Goal: Task Accomplishment & Management: Manage account settings

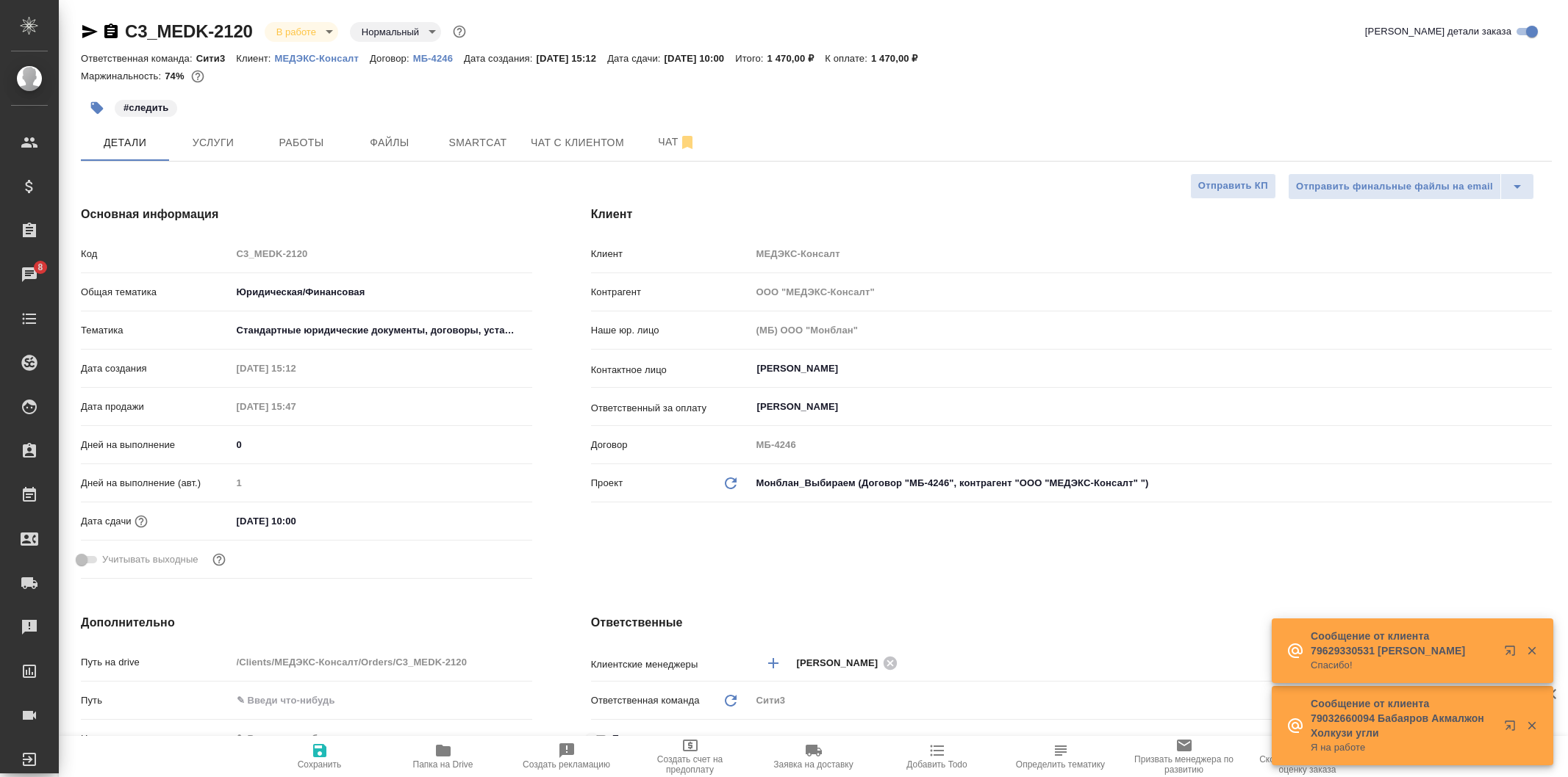
select select "RU"
click at [421, 127] on button "Файлы" at bounding box center [390, 142] width 88 height 37
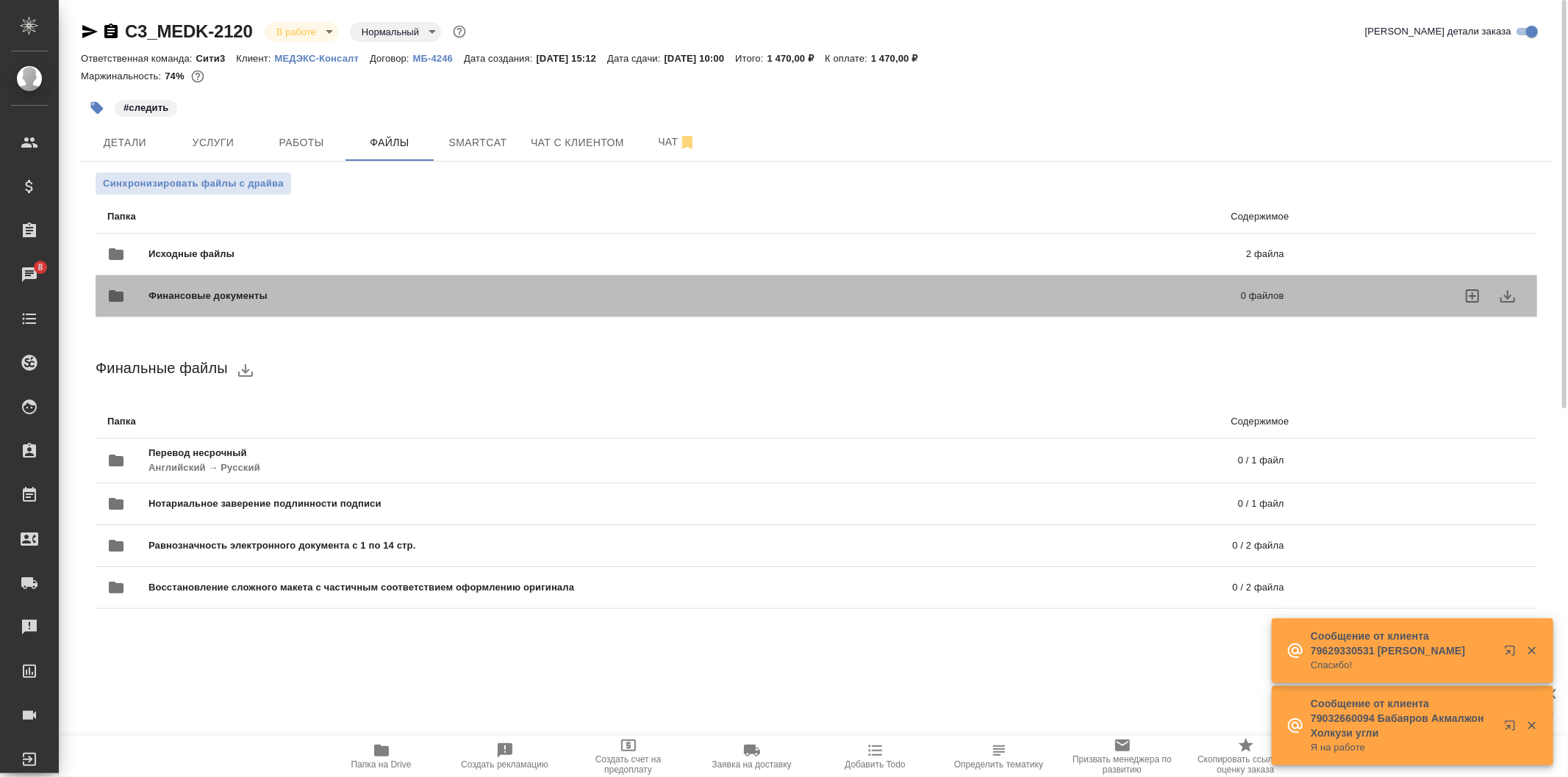
click at [684, 265] on div "Финансовые документы 0 файлов" at bounding box center [696, 296] width 1206 height 65
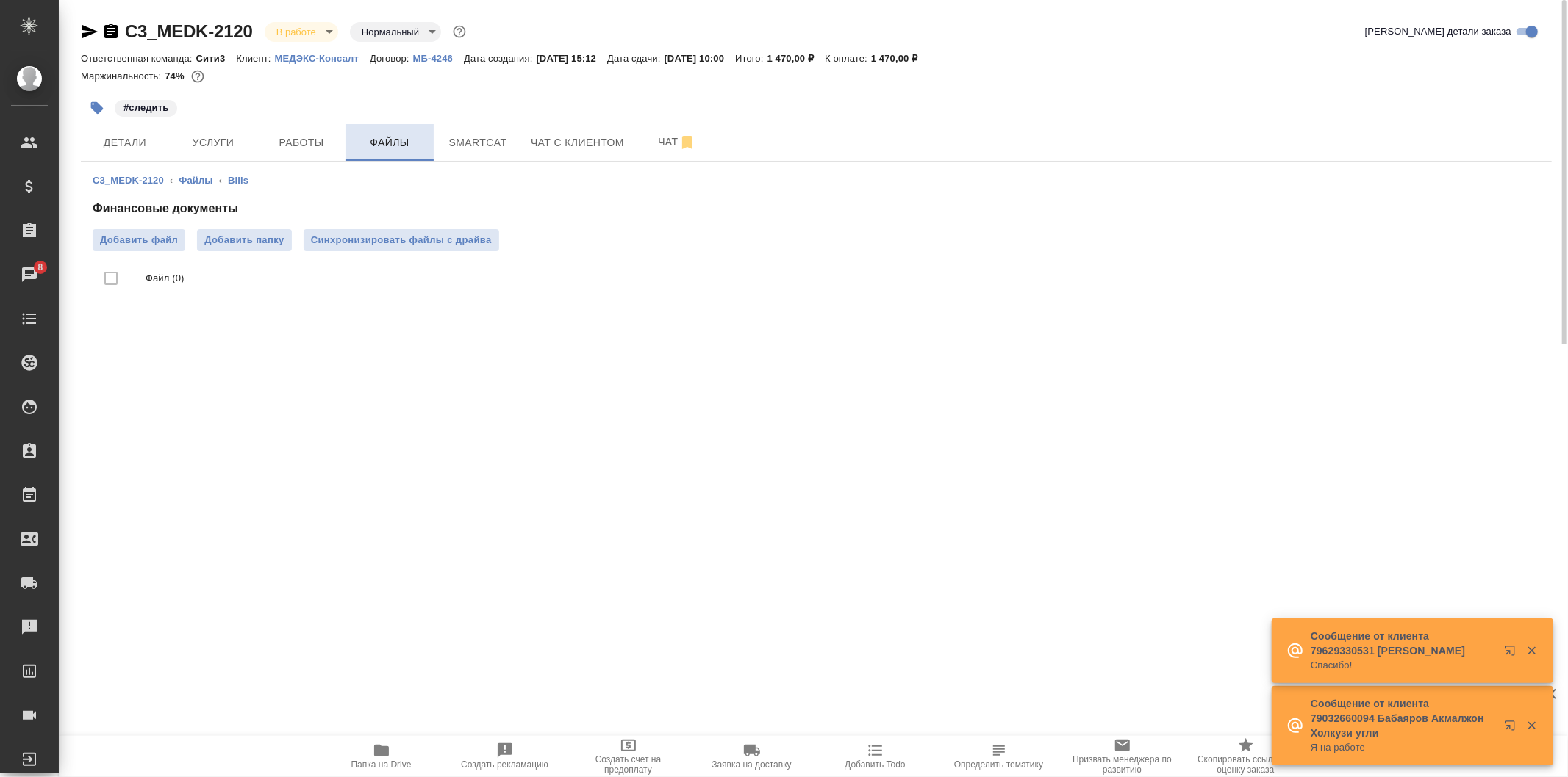
click at [400, 148] on span "Файлы" at bounding box center [389, 143] width 70 height 19
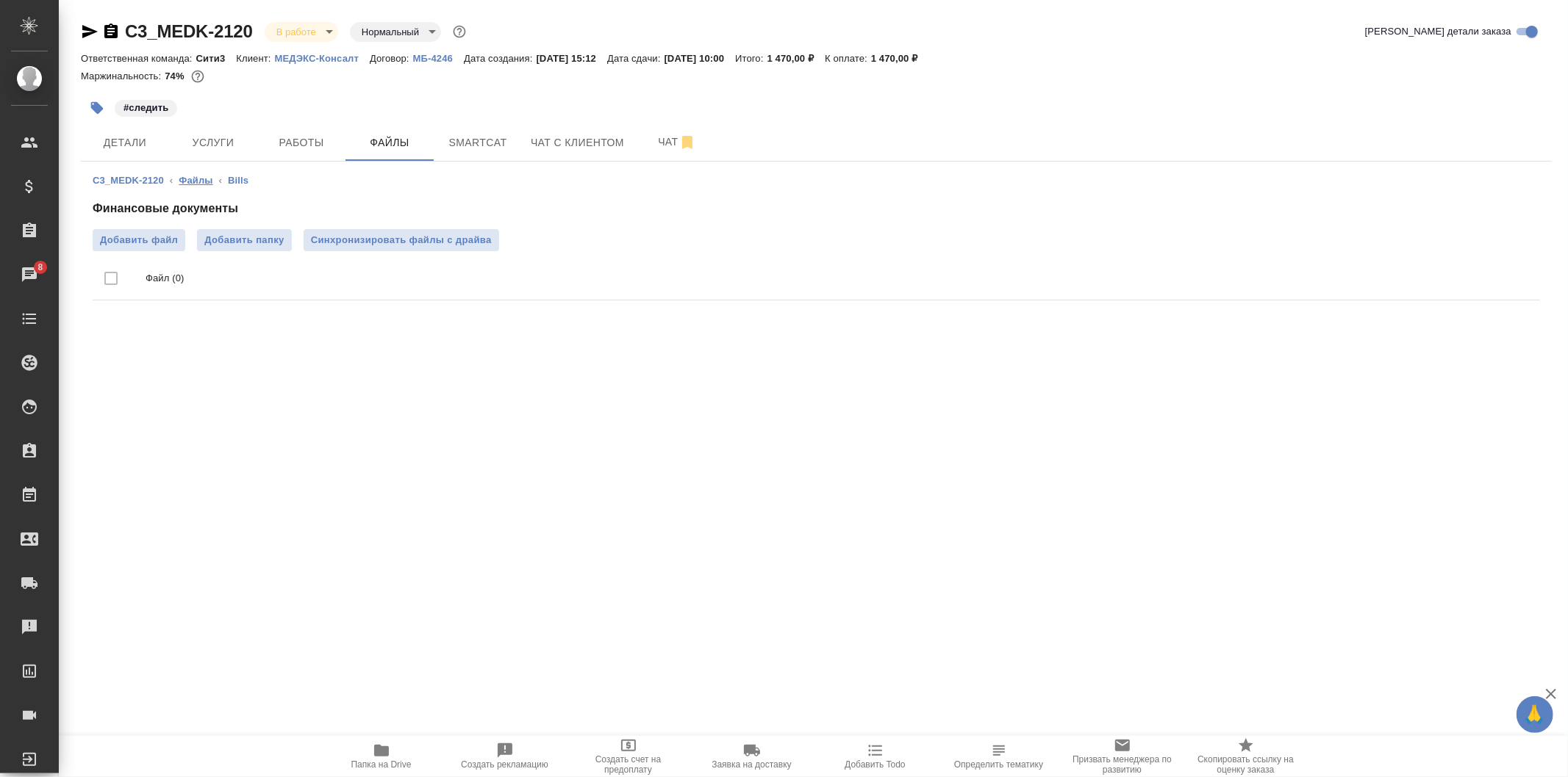
click at [189, 180] on link "Файлы" at bounding box center [195, 180] width 34 height 11
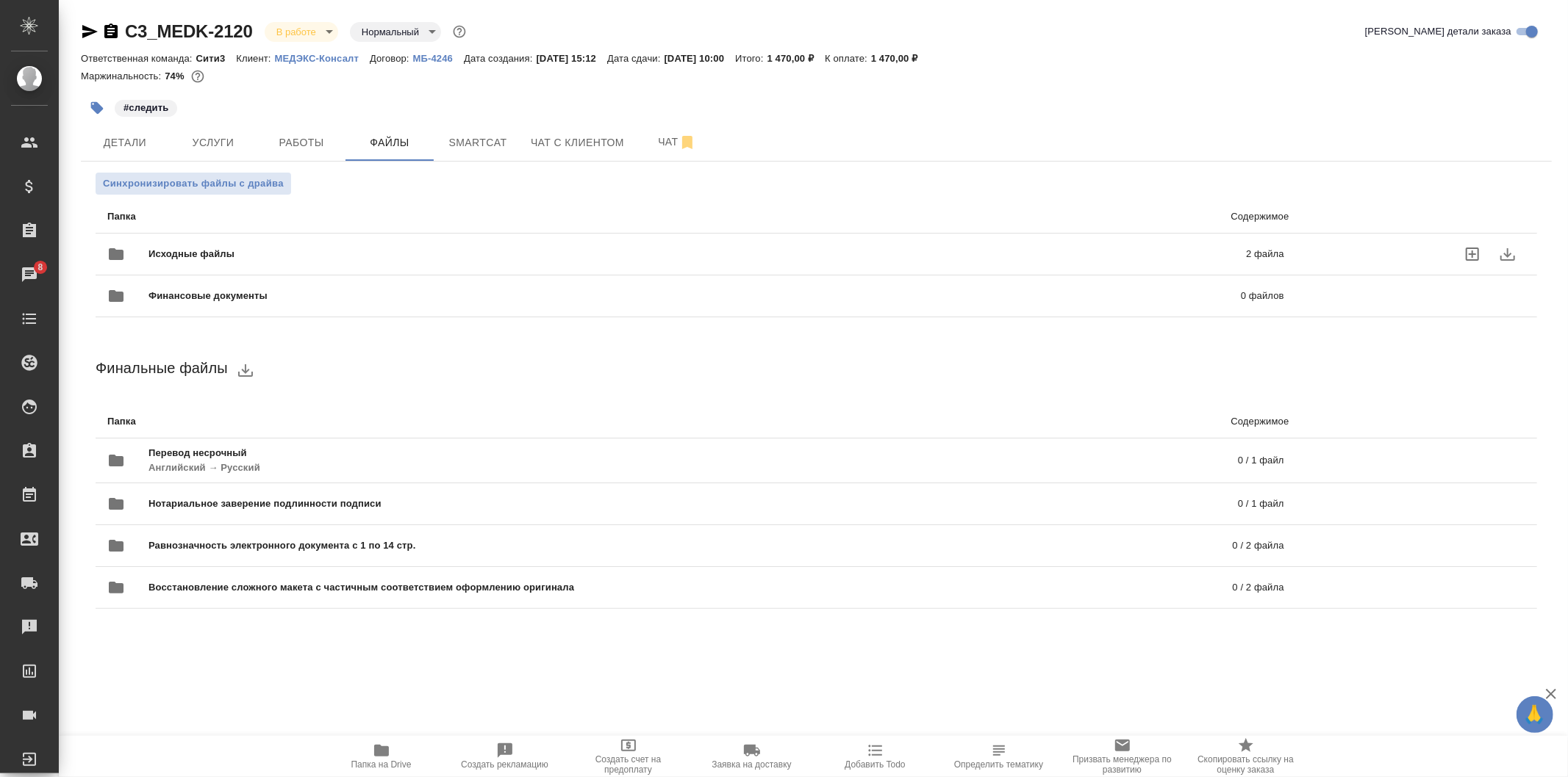
click at [317, 257] on span "Исходные файлы" at bounding box center [444, 254] width 592 height 15
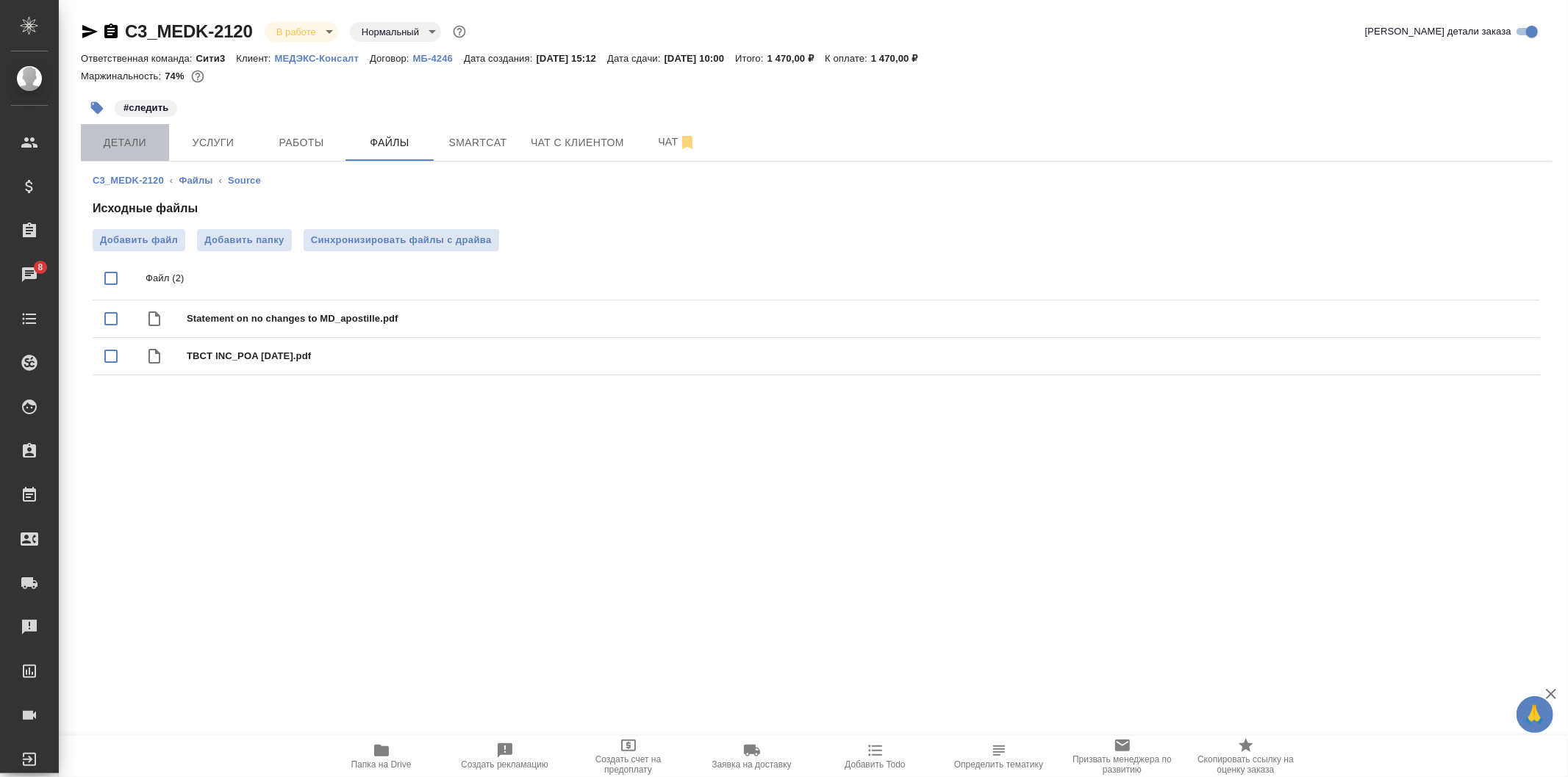
click at [120, 147] on span "Детали" at bounding box center [124, 143] width 70 height 19
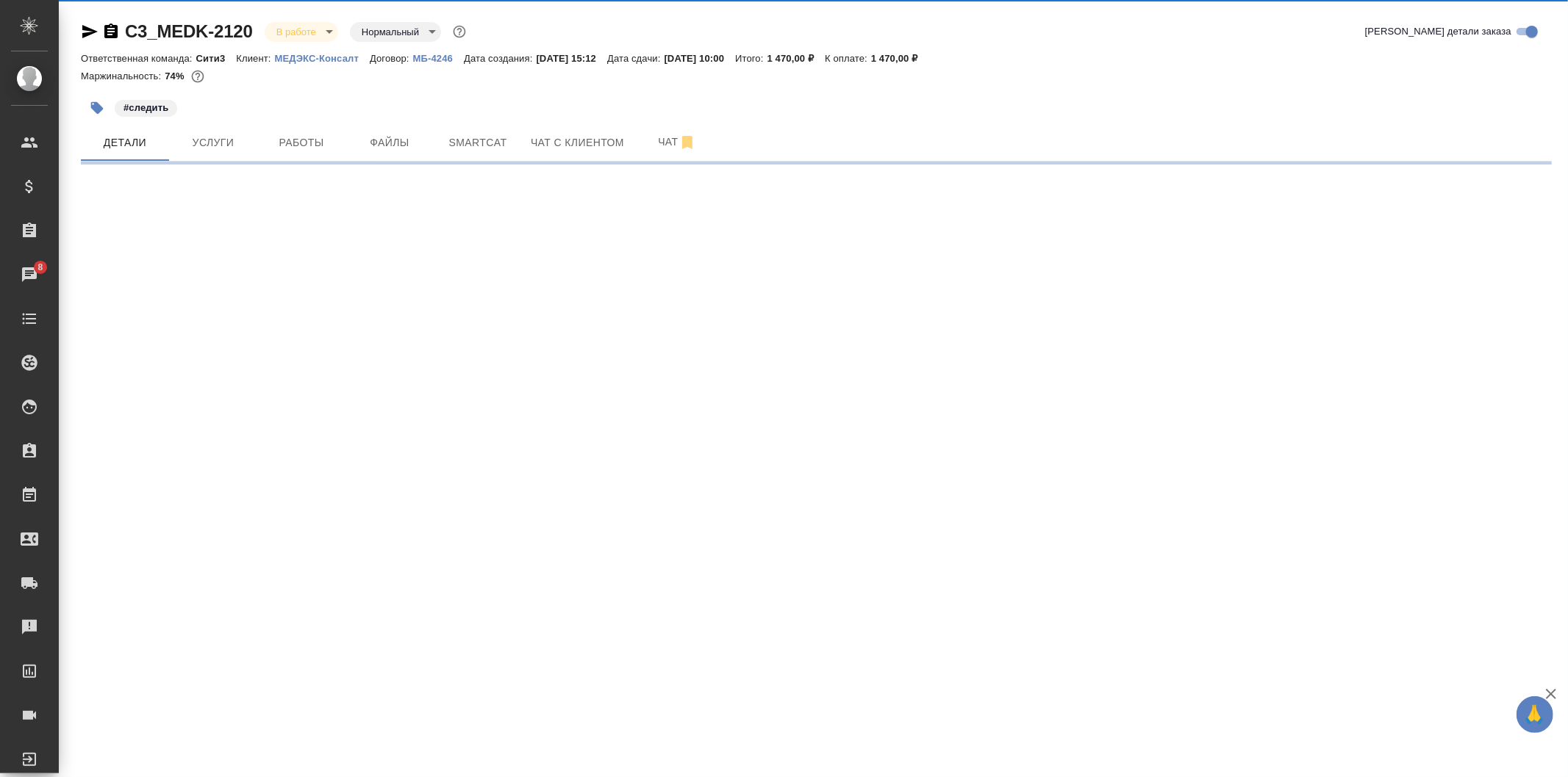
select select "RU"
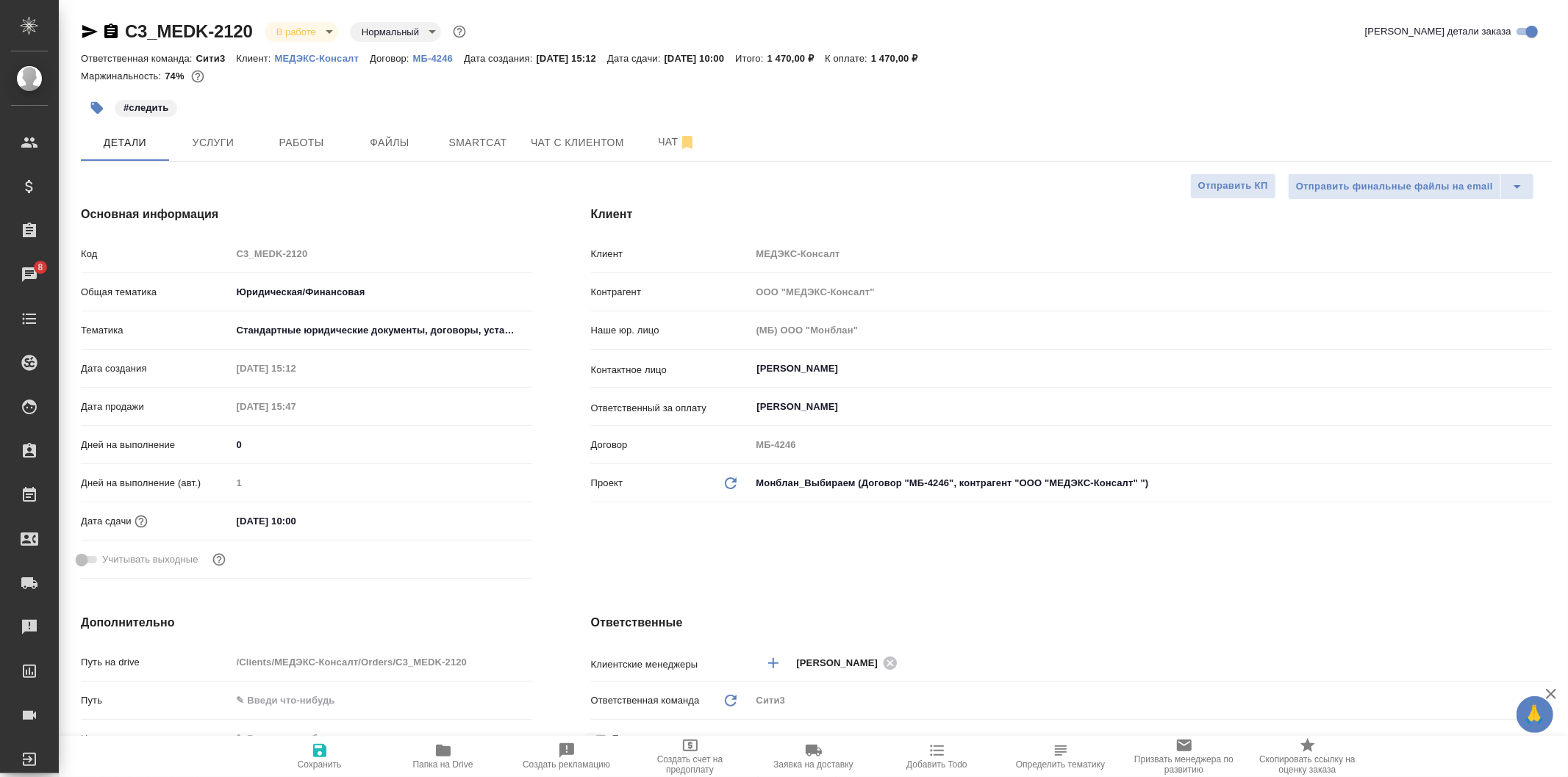
type textarea "x"
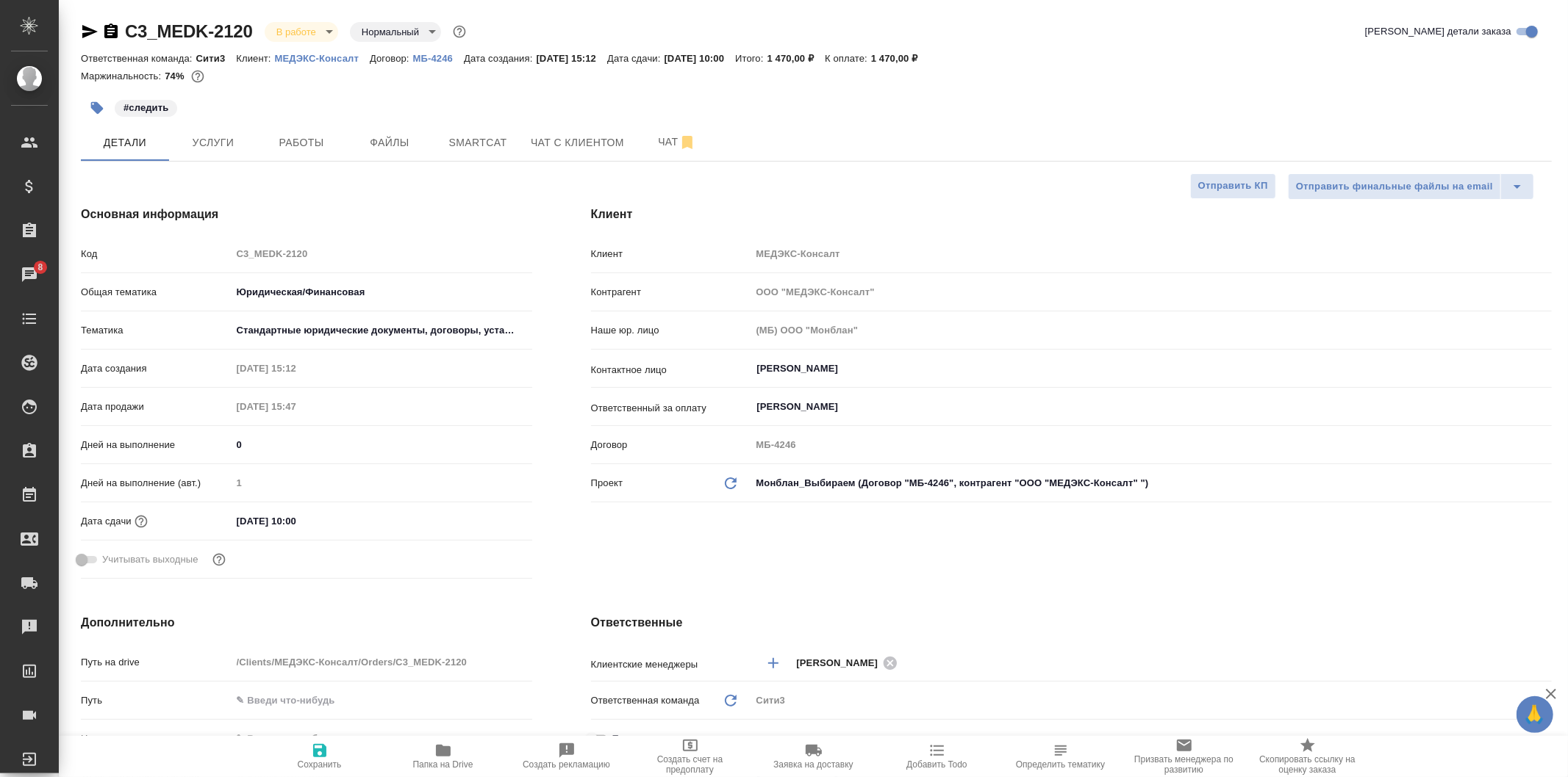
type textarea "x"
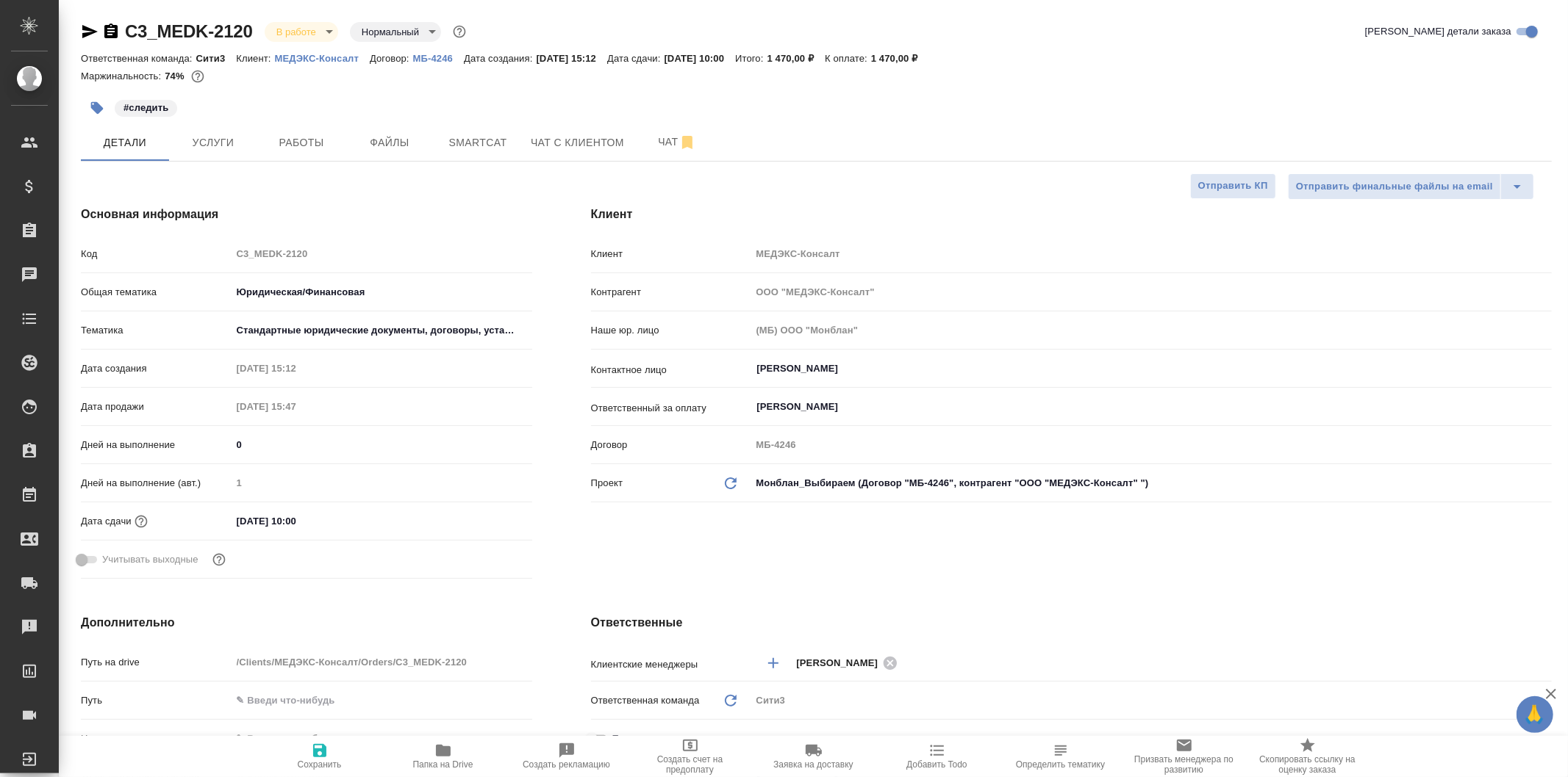
type textarea "x"
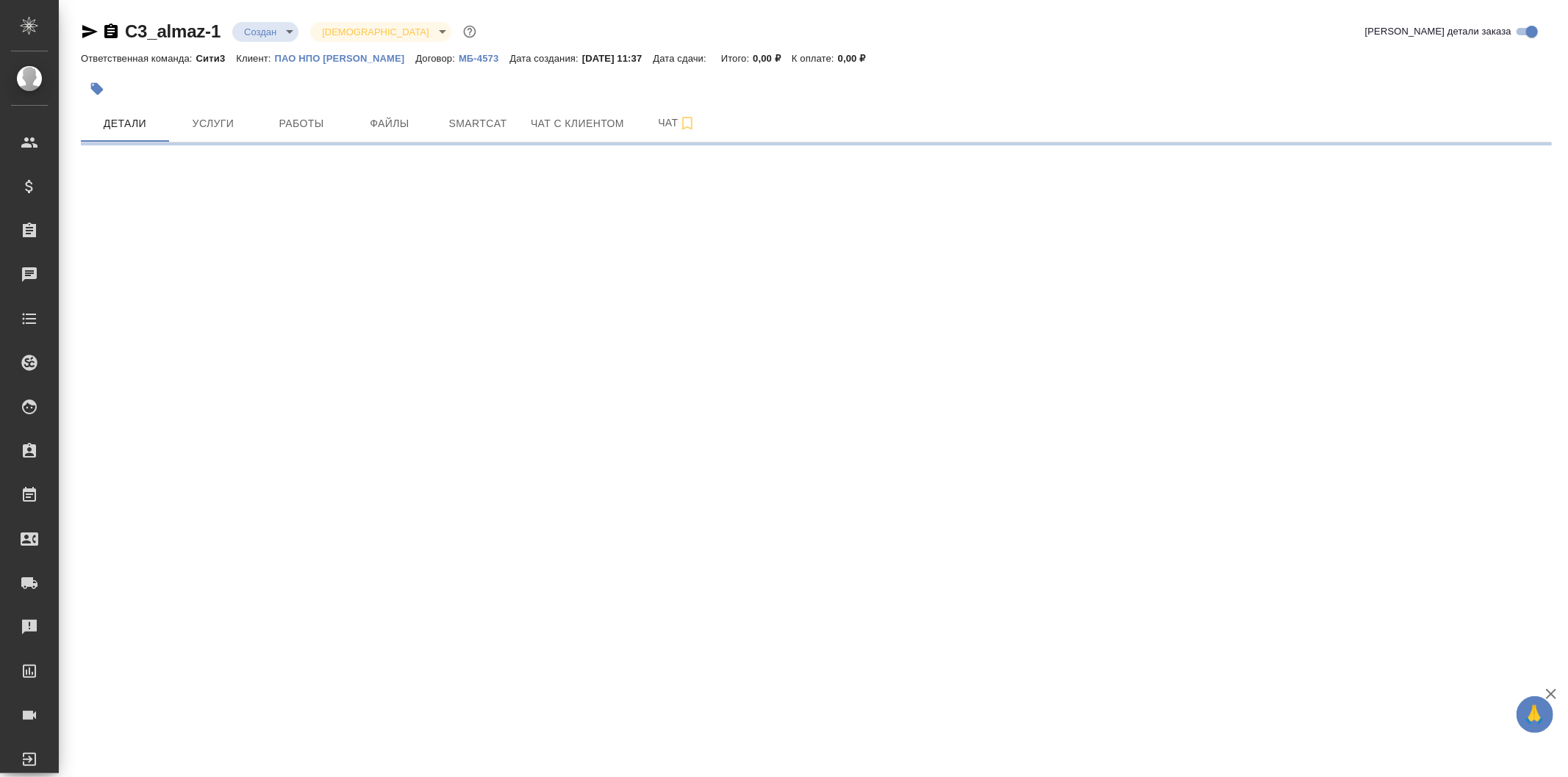
select select "RU"
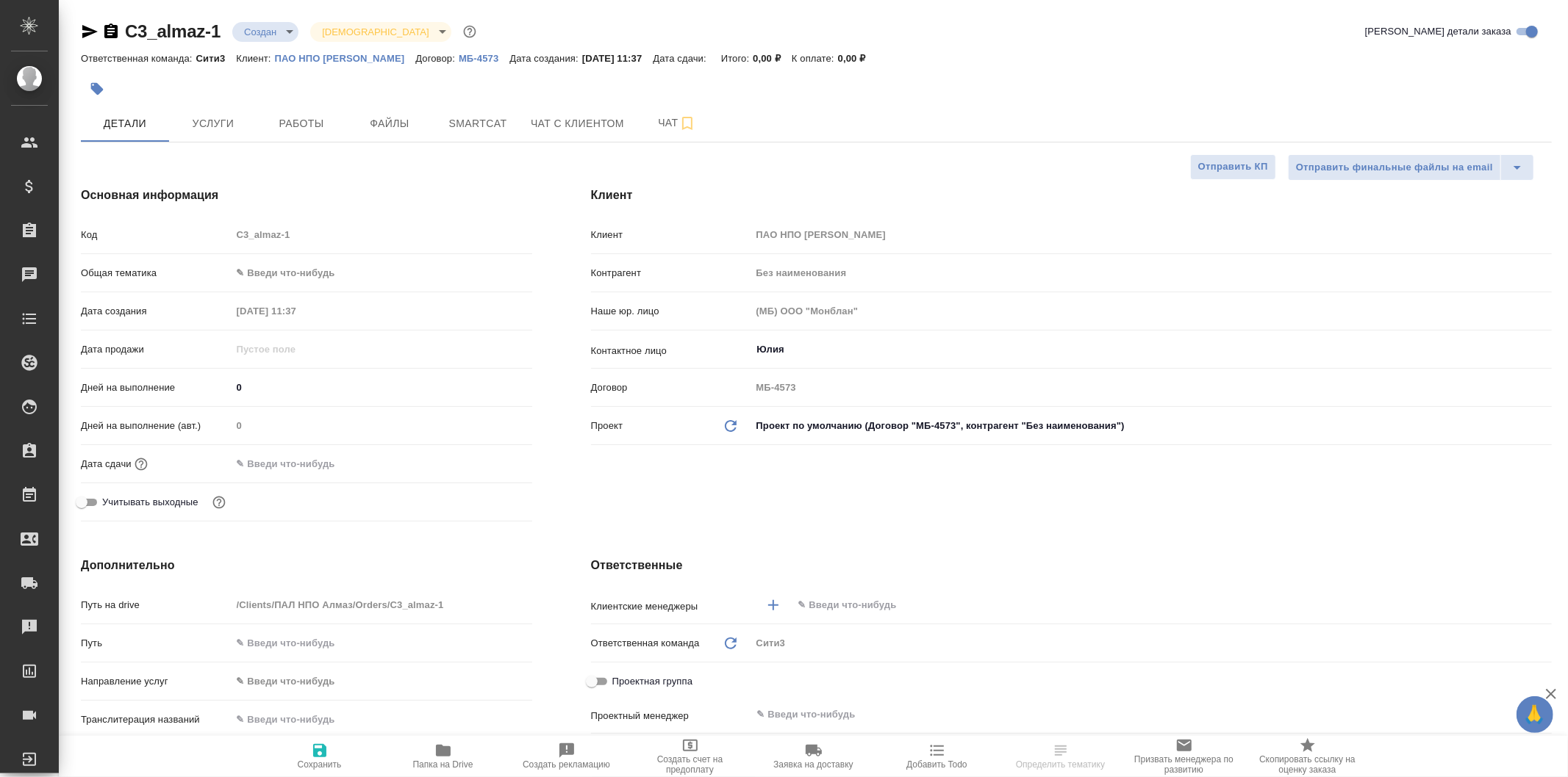
type textarea "x"
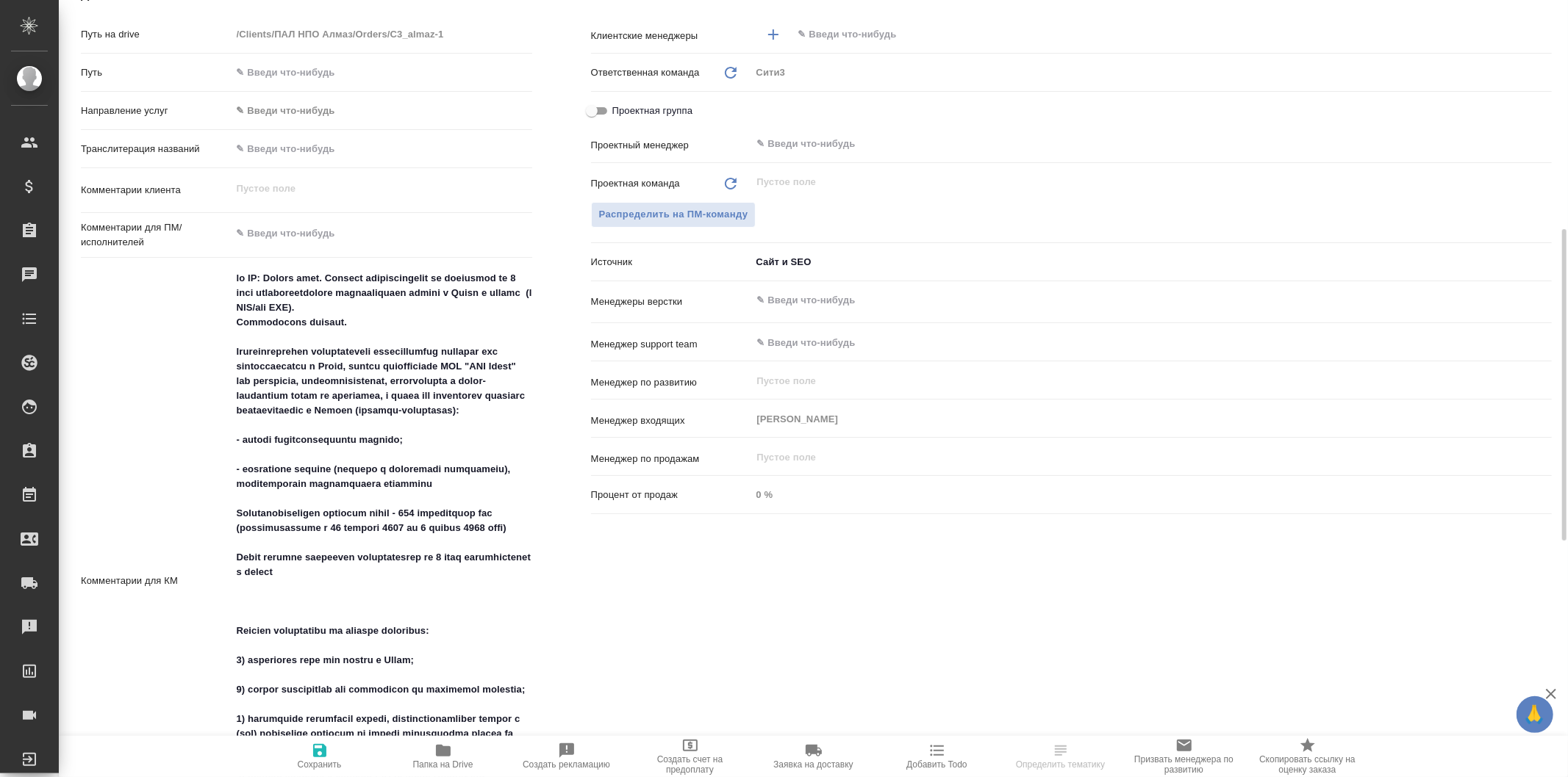
scroll to position [652, 0]
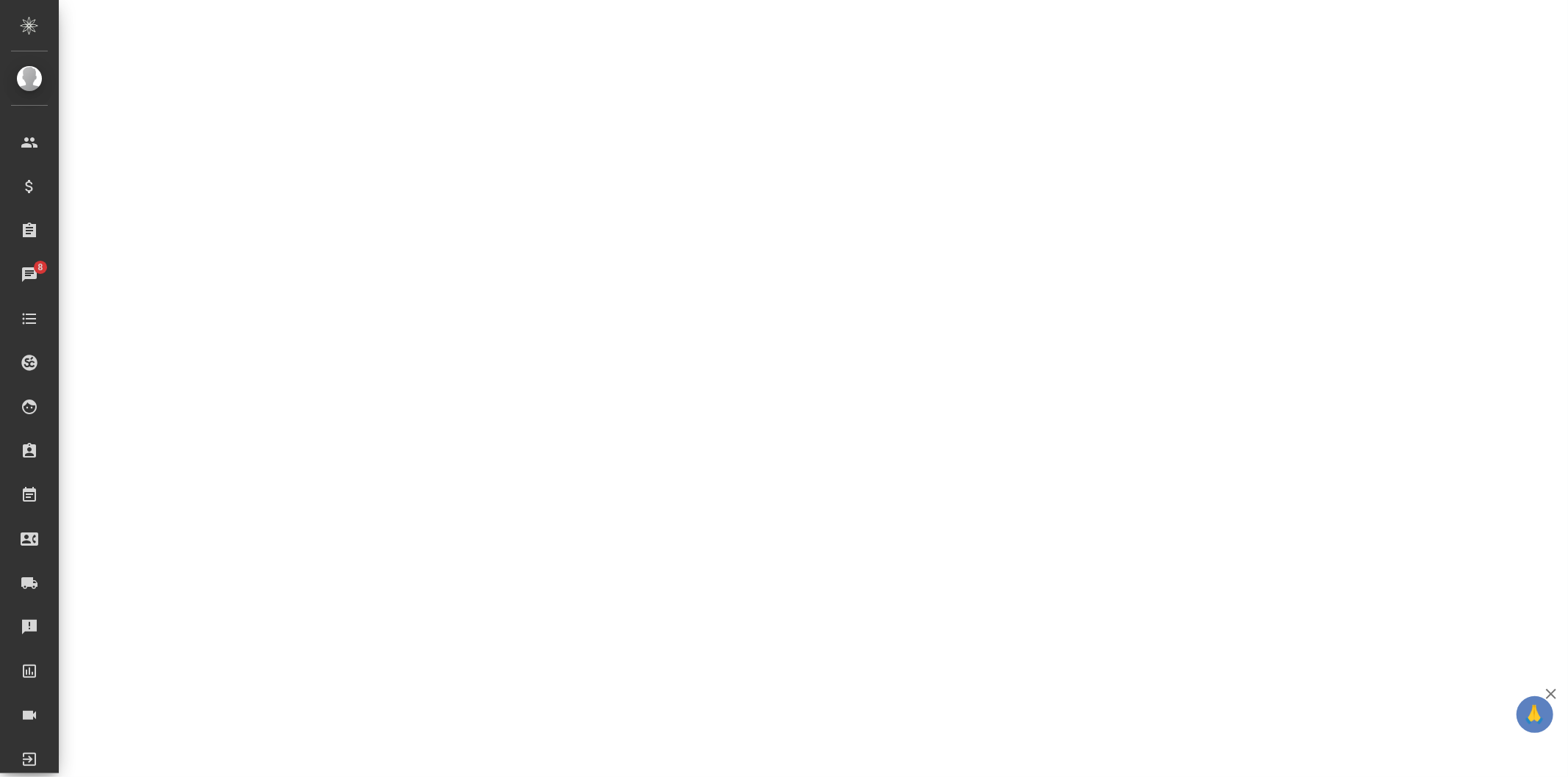
select select "RU"
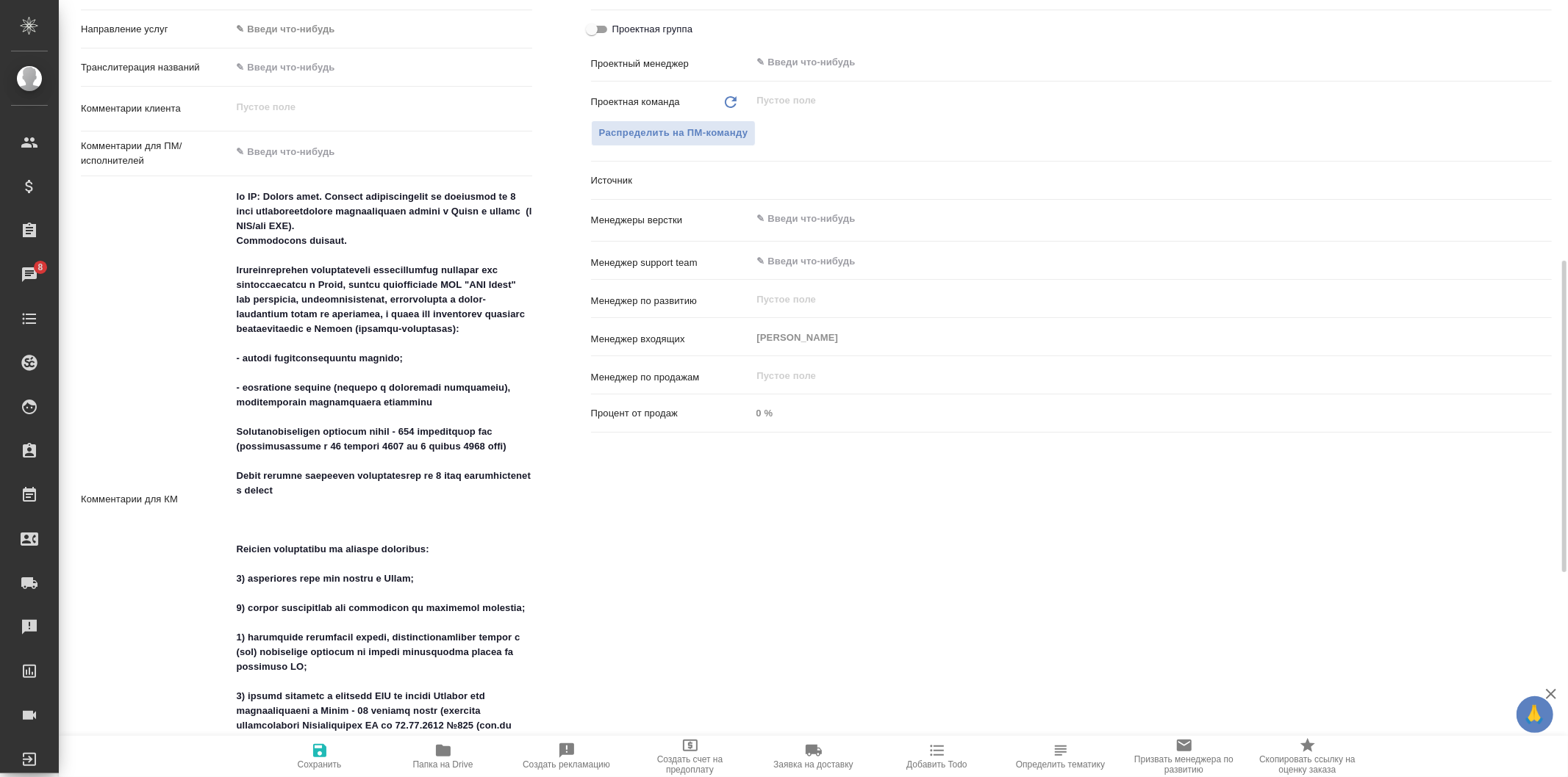
scroll to position [651, 0]
type textarea "x"
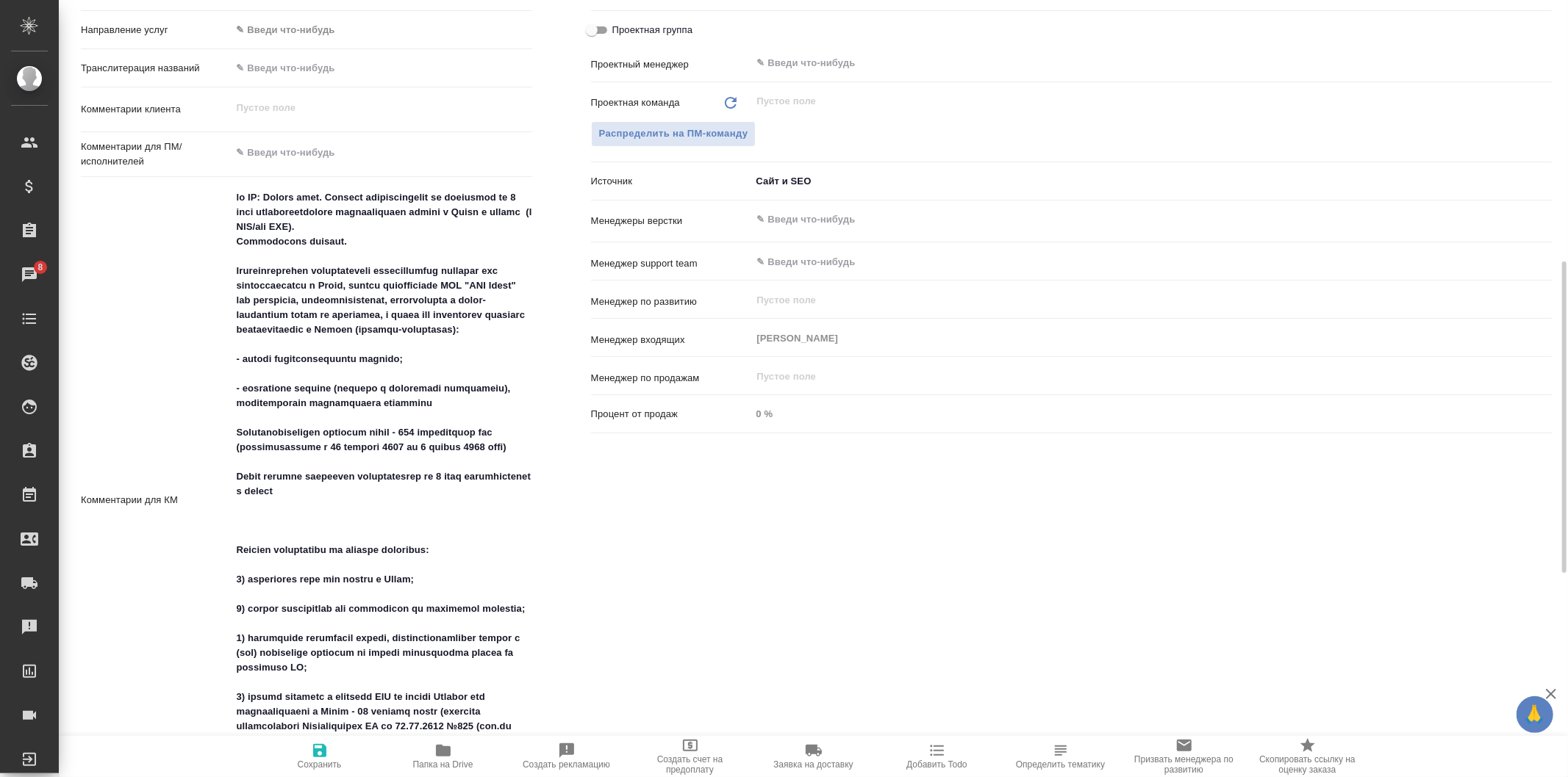
type textarea "x"
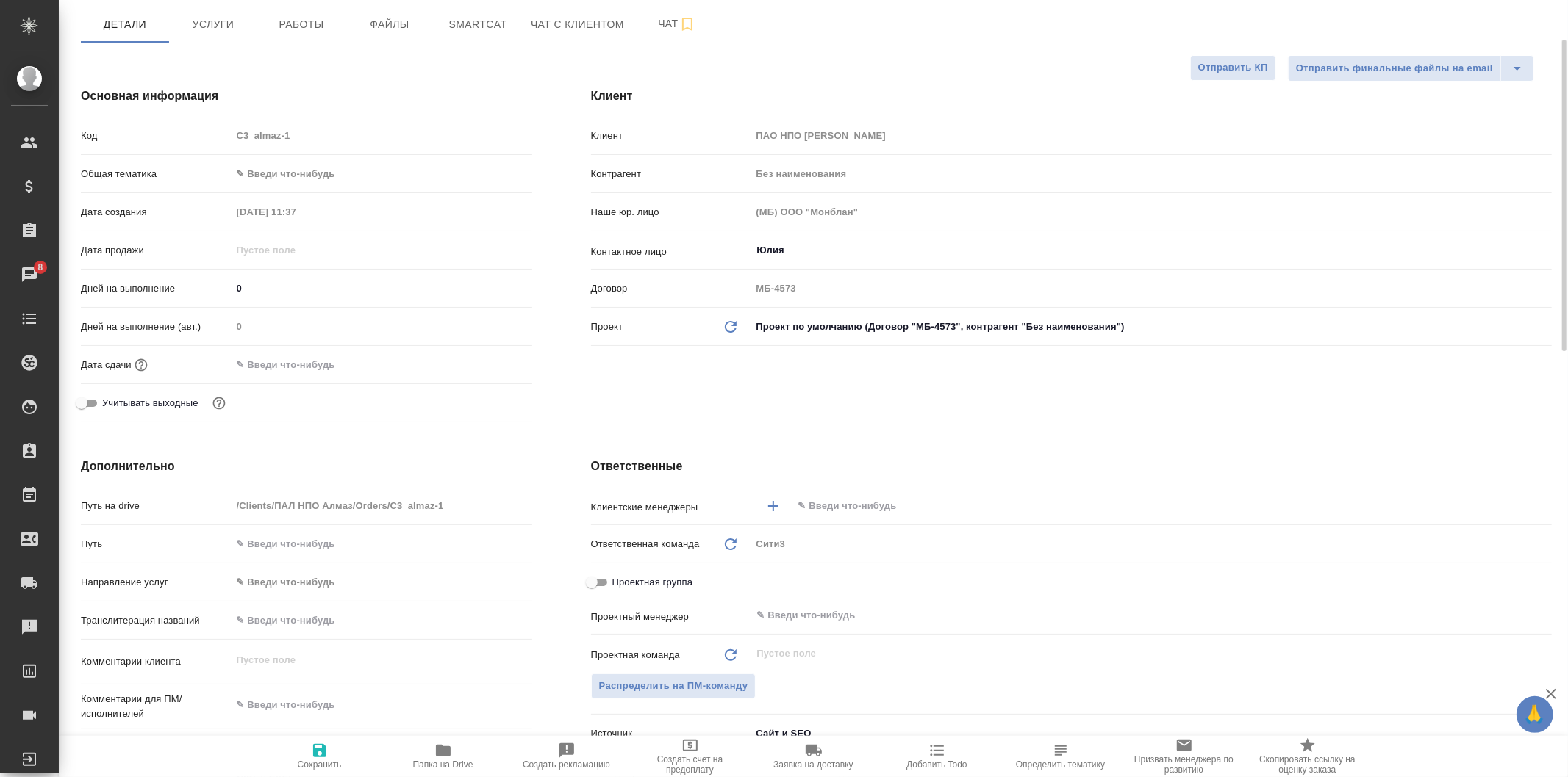
scroll to position [0, 0]
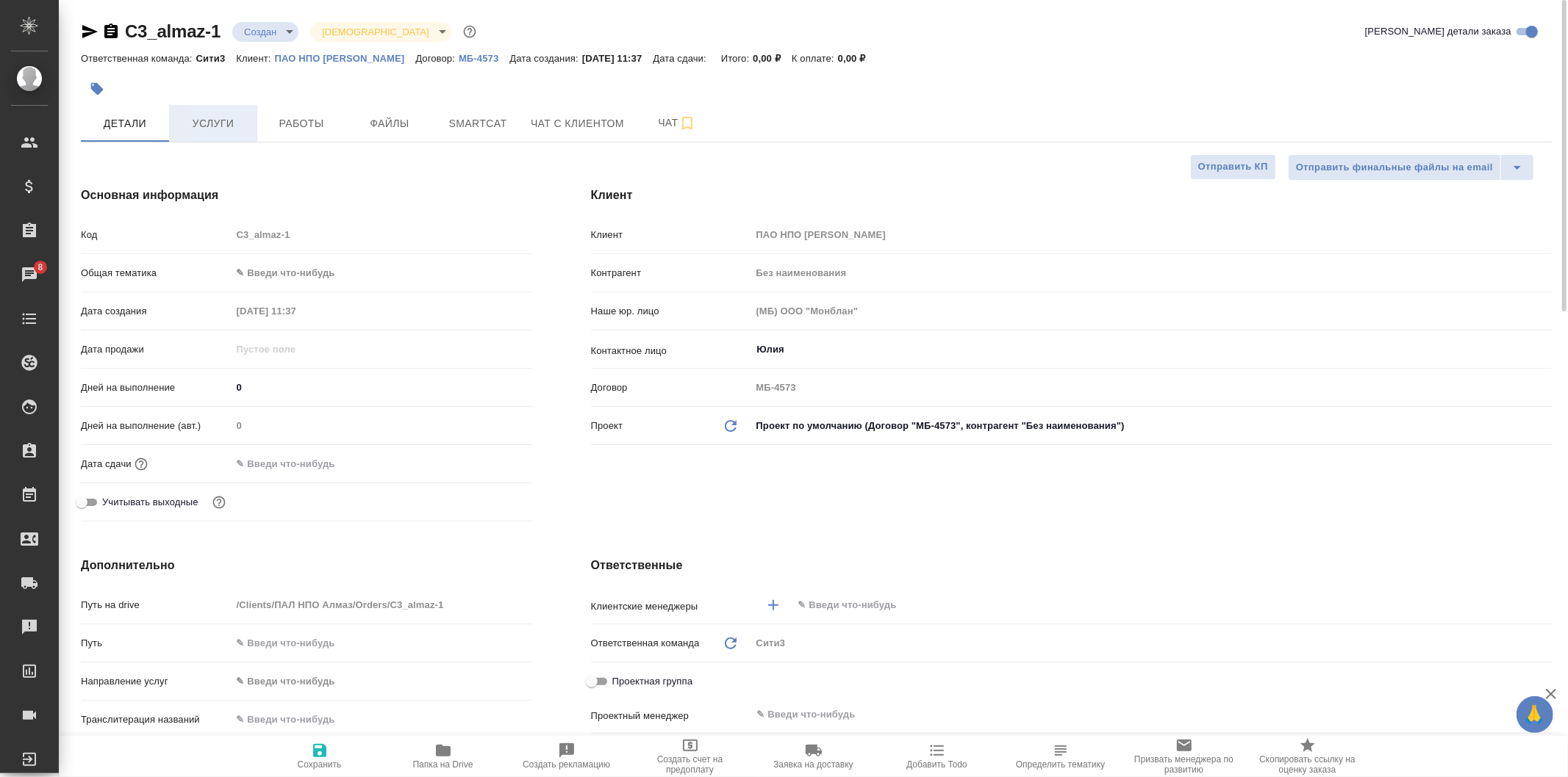
click at [208, 113] on button "Услуги" at bounding box center [213, 123] width 88 height 37
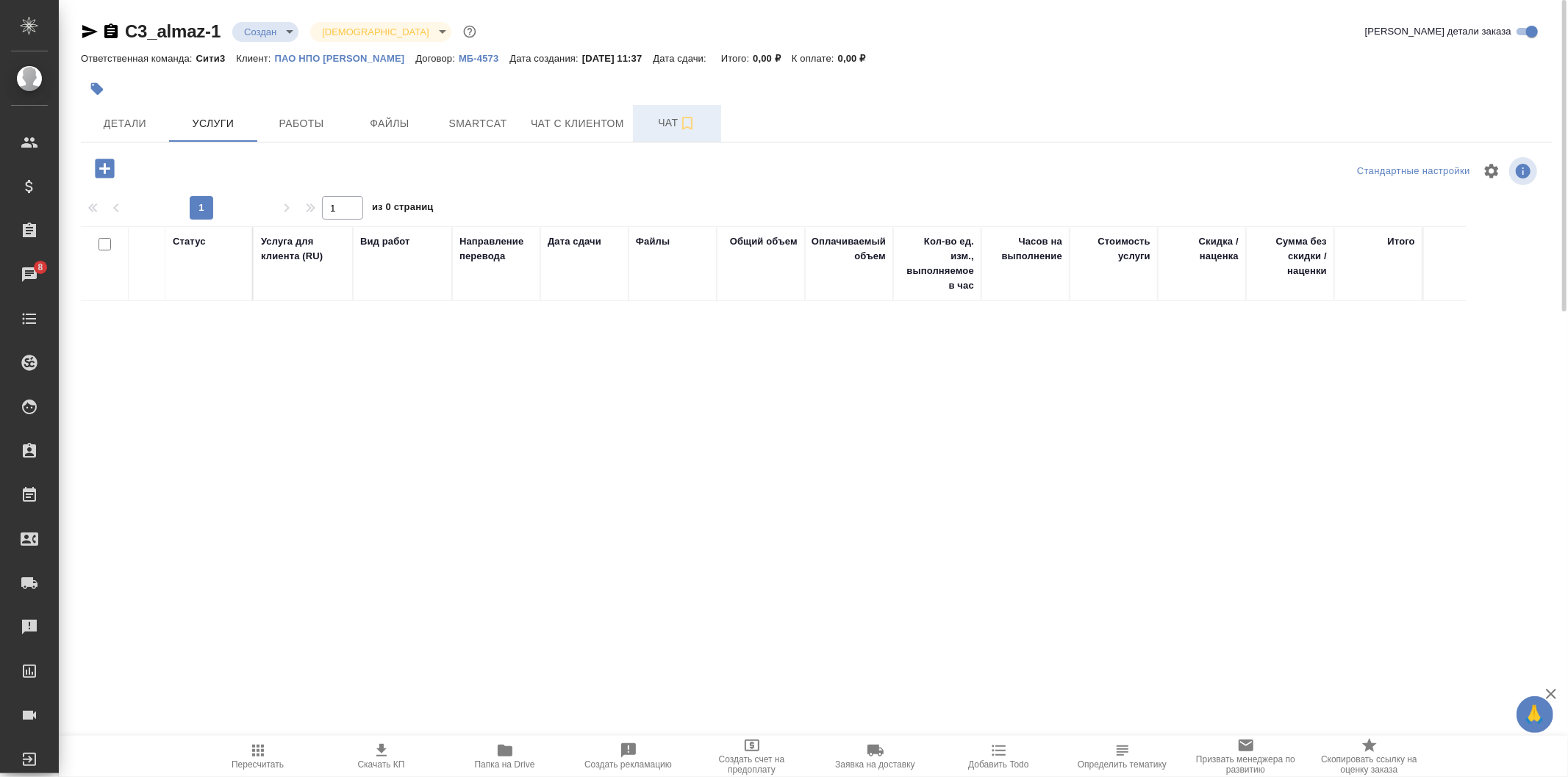
click at [665, 117] on span "Чат" at bounding box center [676, 123] width 70 height 19
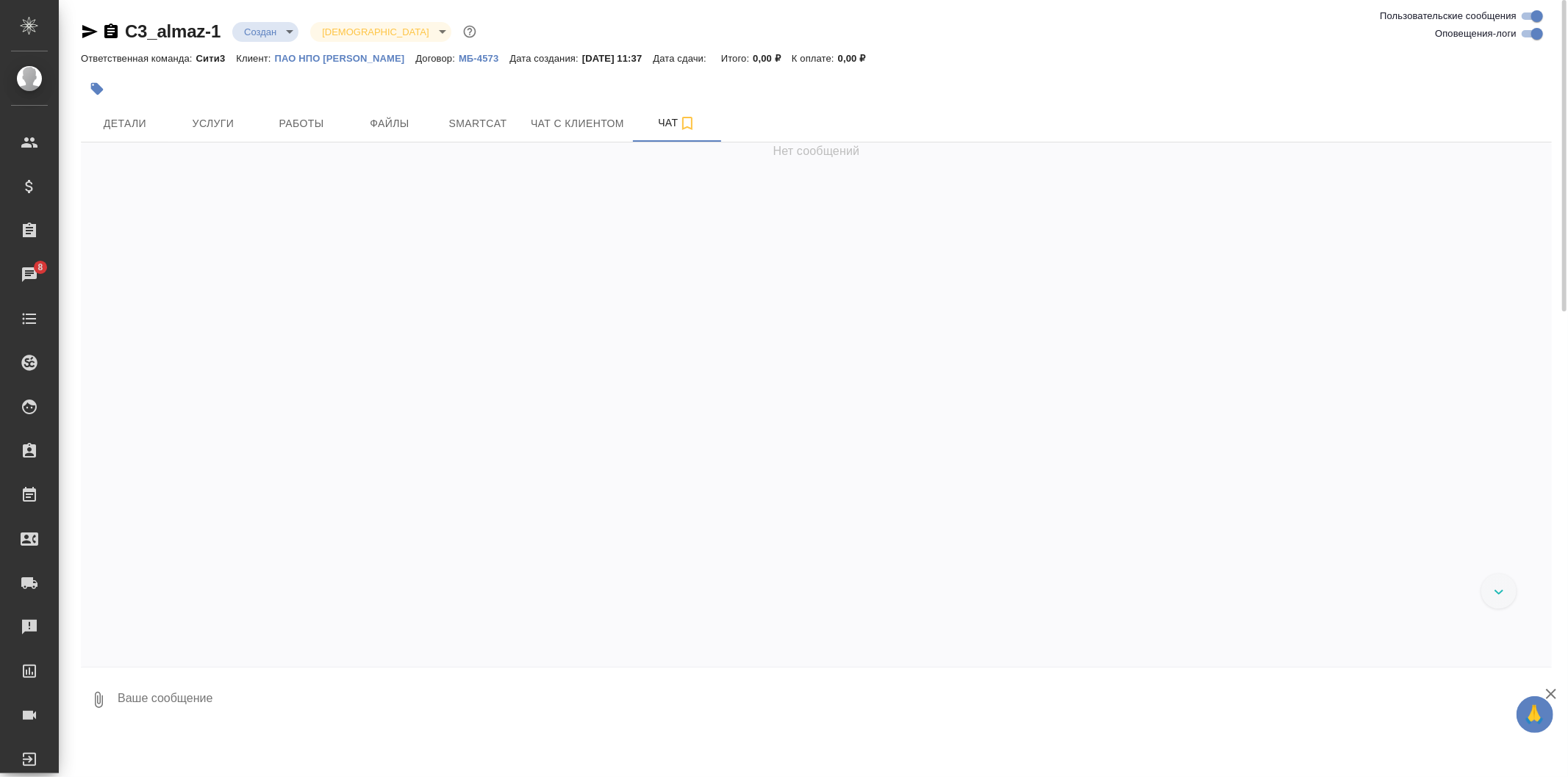
click at [235, 704] on textarea at bounding box center [834, 699] width 1436 height 50
type textarea """
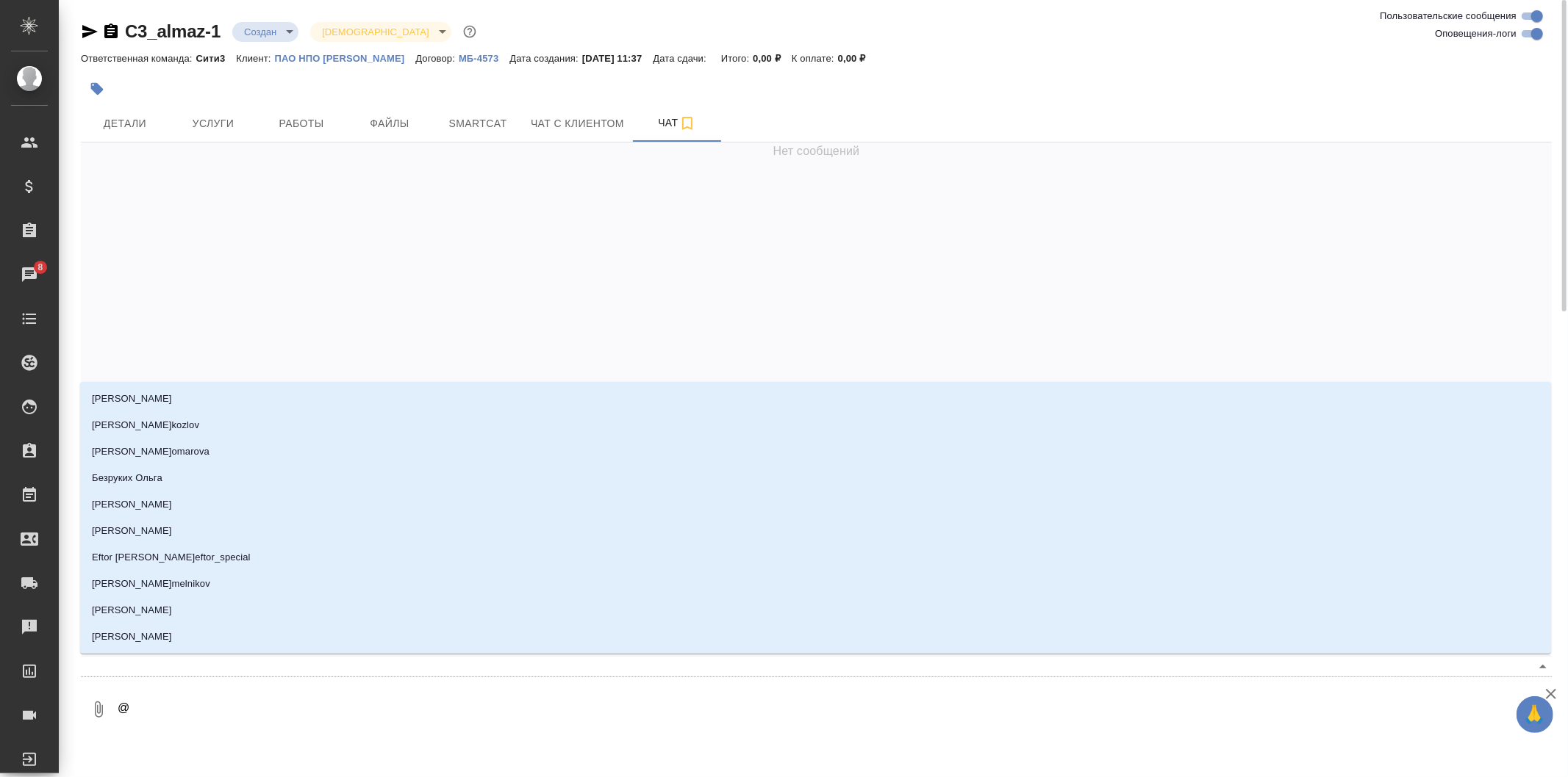
type textarea "@ф"
type input "ф"
type textarea "@фе"
type input "фе"
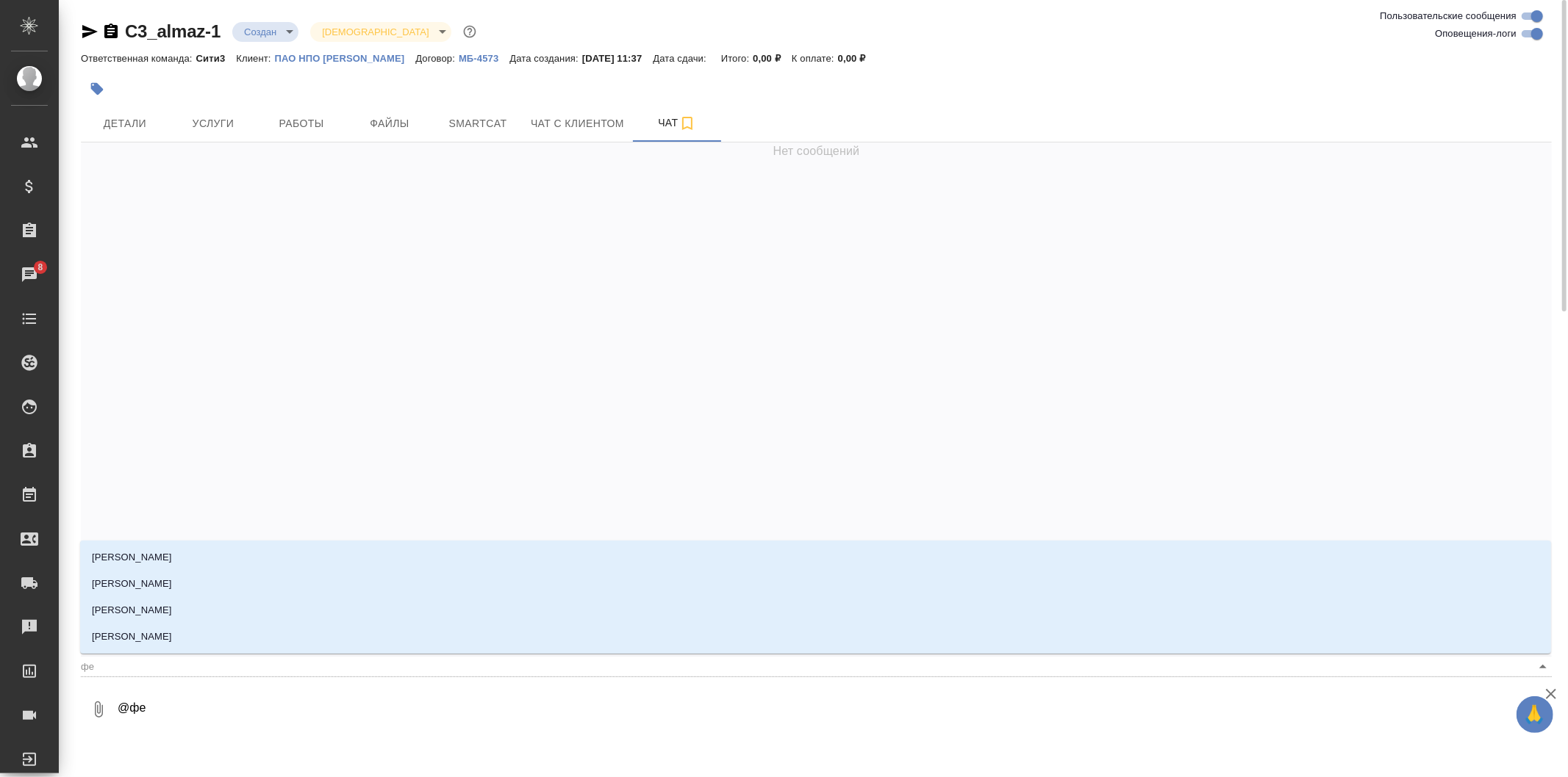
type textarea "@фед"
type input "фед"
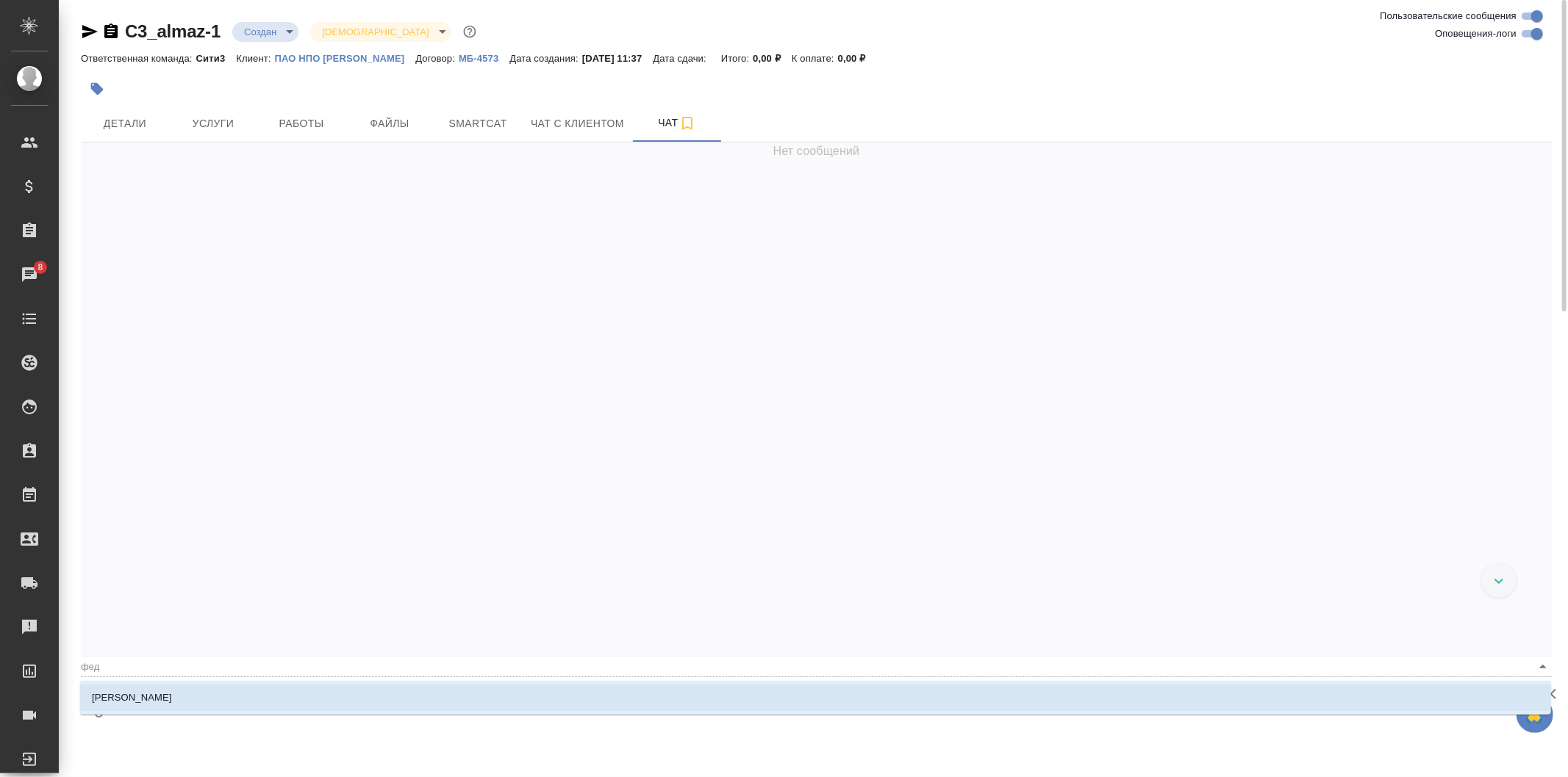
type textarea "@федо"
type input "федо"
type textarea "@федот"
type input "федот"
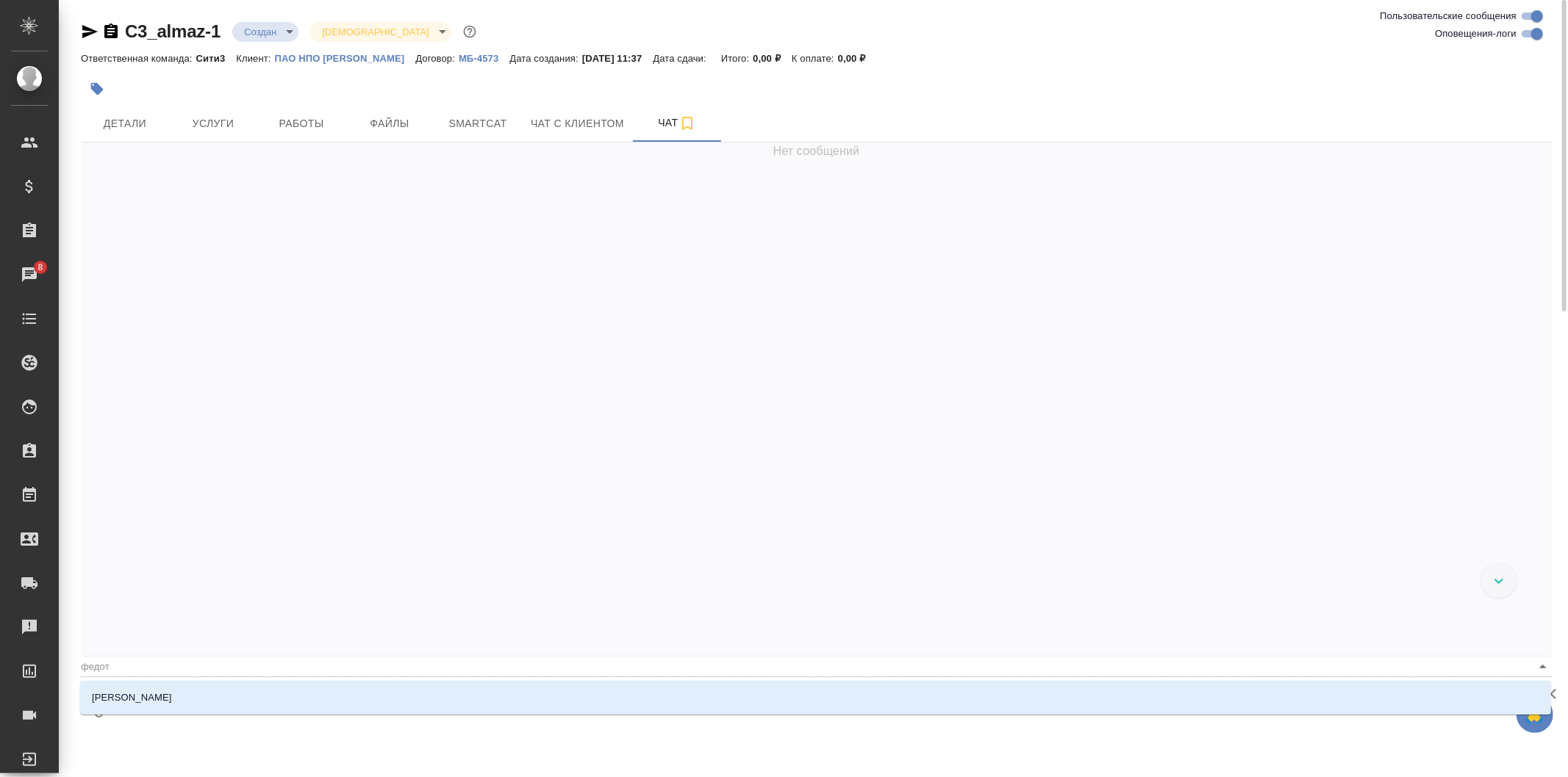
type textarea "@федото"
type input "федото"
click at [235, 704] on li "Федотова Ирина" at bounding box center [815, 698] width 1470 height 26
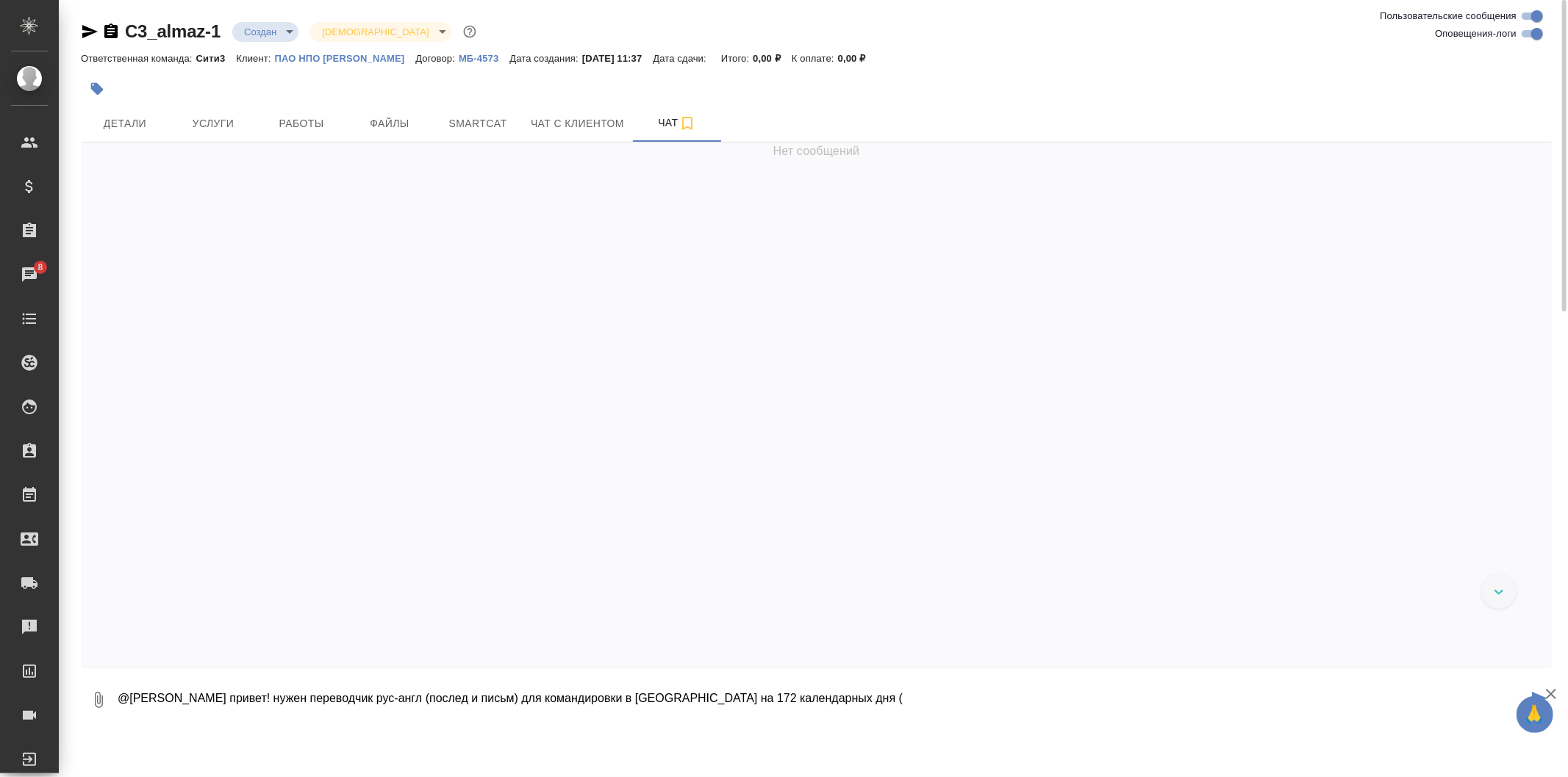
paste textarea "ориентировочно с 13 октября 2025 по 3 апреля 2026 года"
paste textarea "группы специалистов ПАО "НПО Алмаз" для ремонтных, модернизационных, шефмонтажн…"
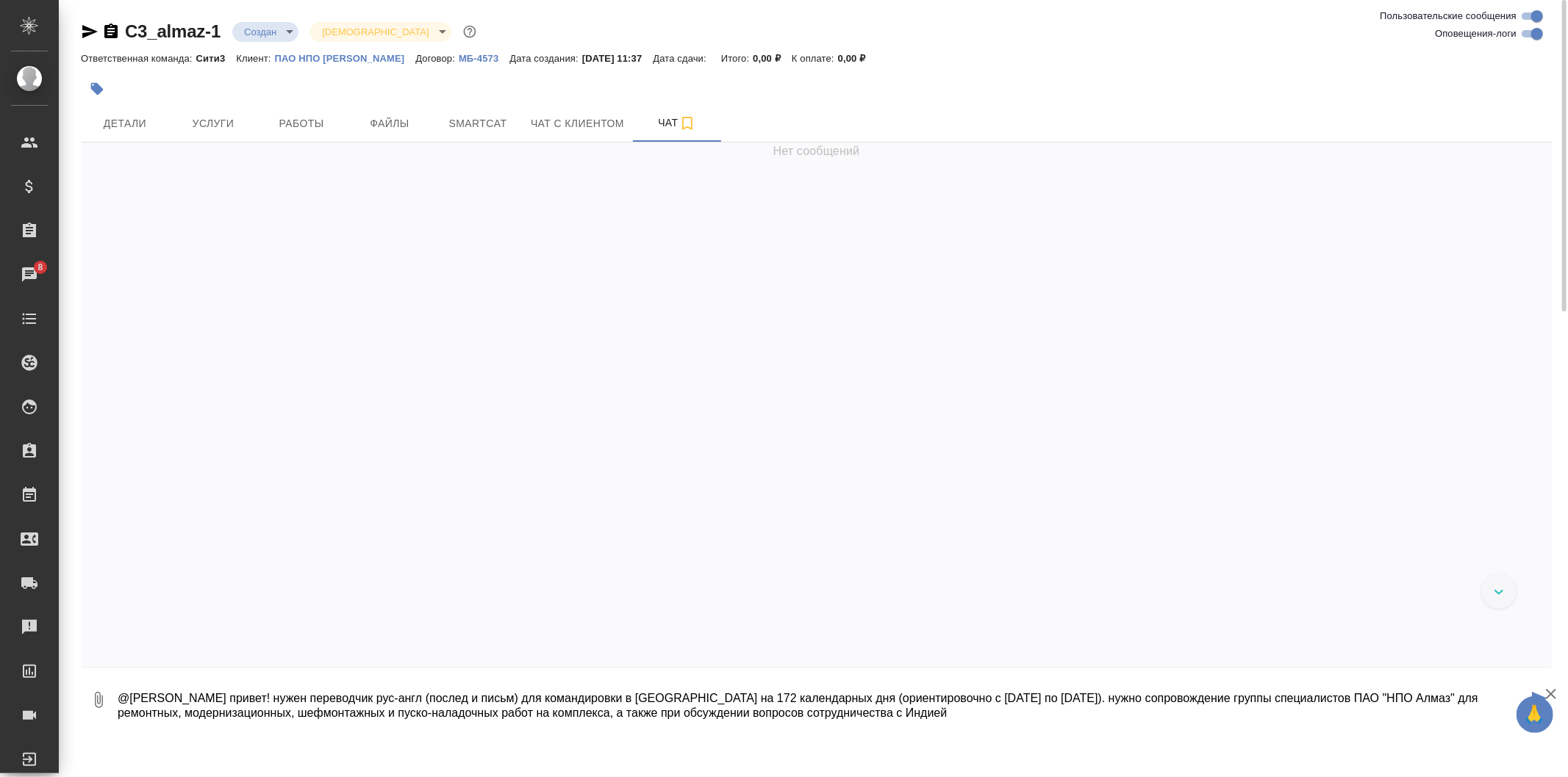
click at [994, 716] on textarea "@Федотова Ирина привет! нужен переводчик рус-англ (послед и письм) для командир…" at bounding box center [822, 699] width 1411 height 50
paste textarea "оформление визы для въезда в Индию; 2) оплата авиабилетов для следования по зад…"
click at [1429, 714] on textarea at bounding box center [822, 699] width 1411 height 50
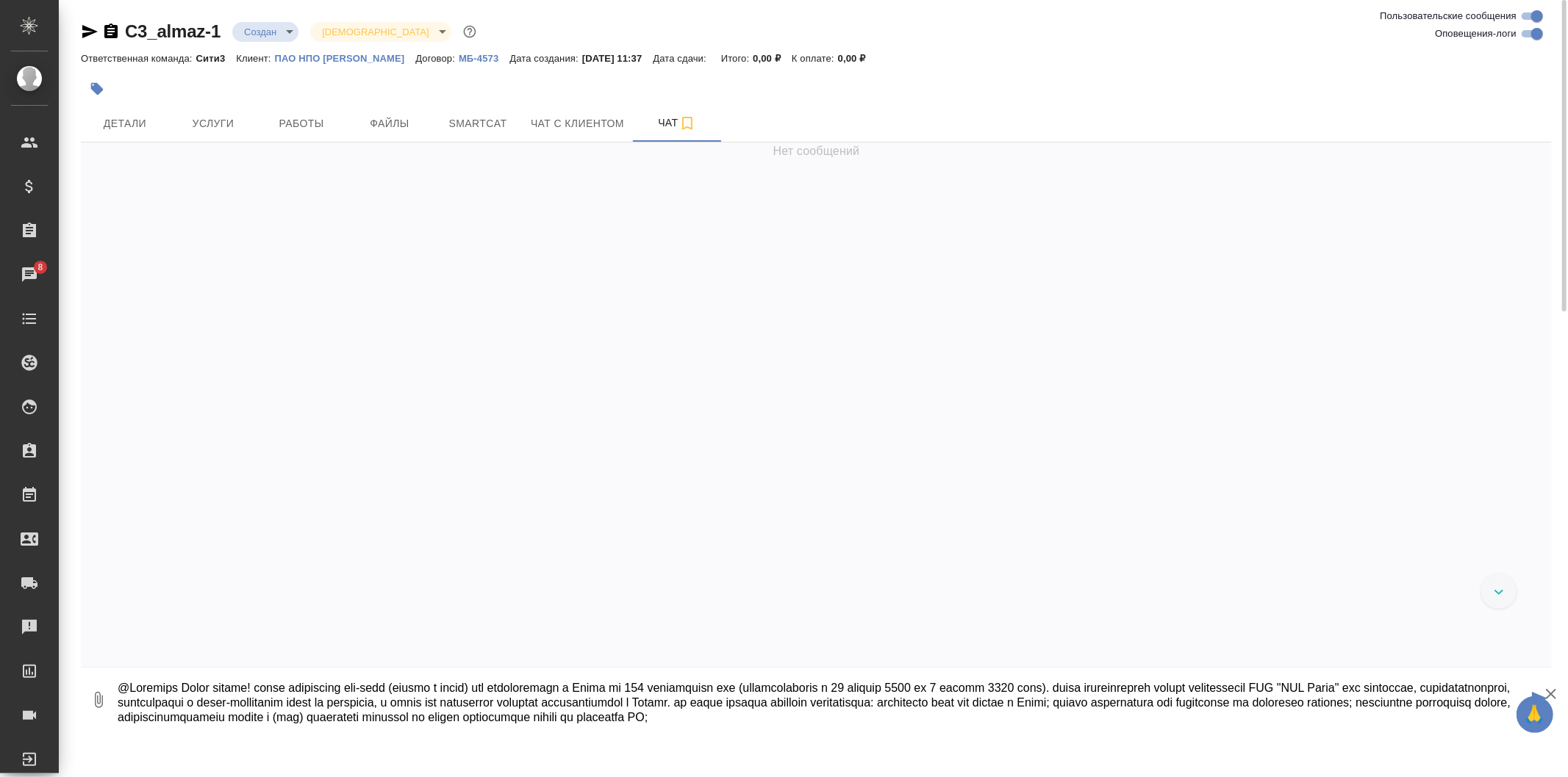
click at [1290, 718] on textarea at bounding box center [822, 699] width 1411 height 50
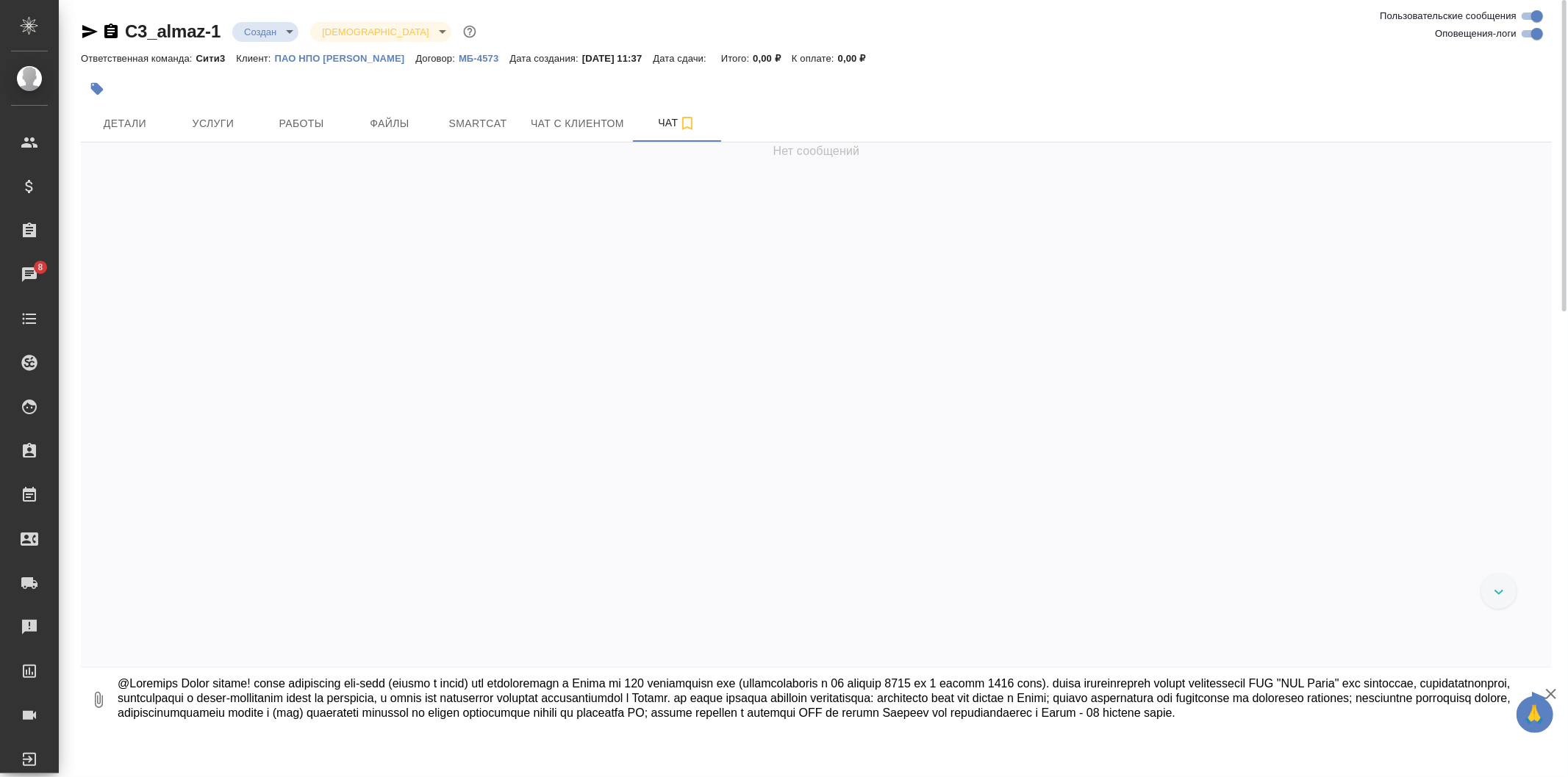
scroll to position [54, 0]
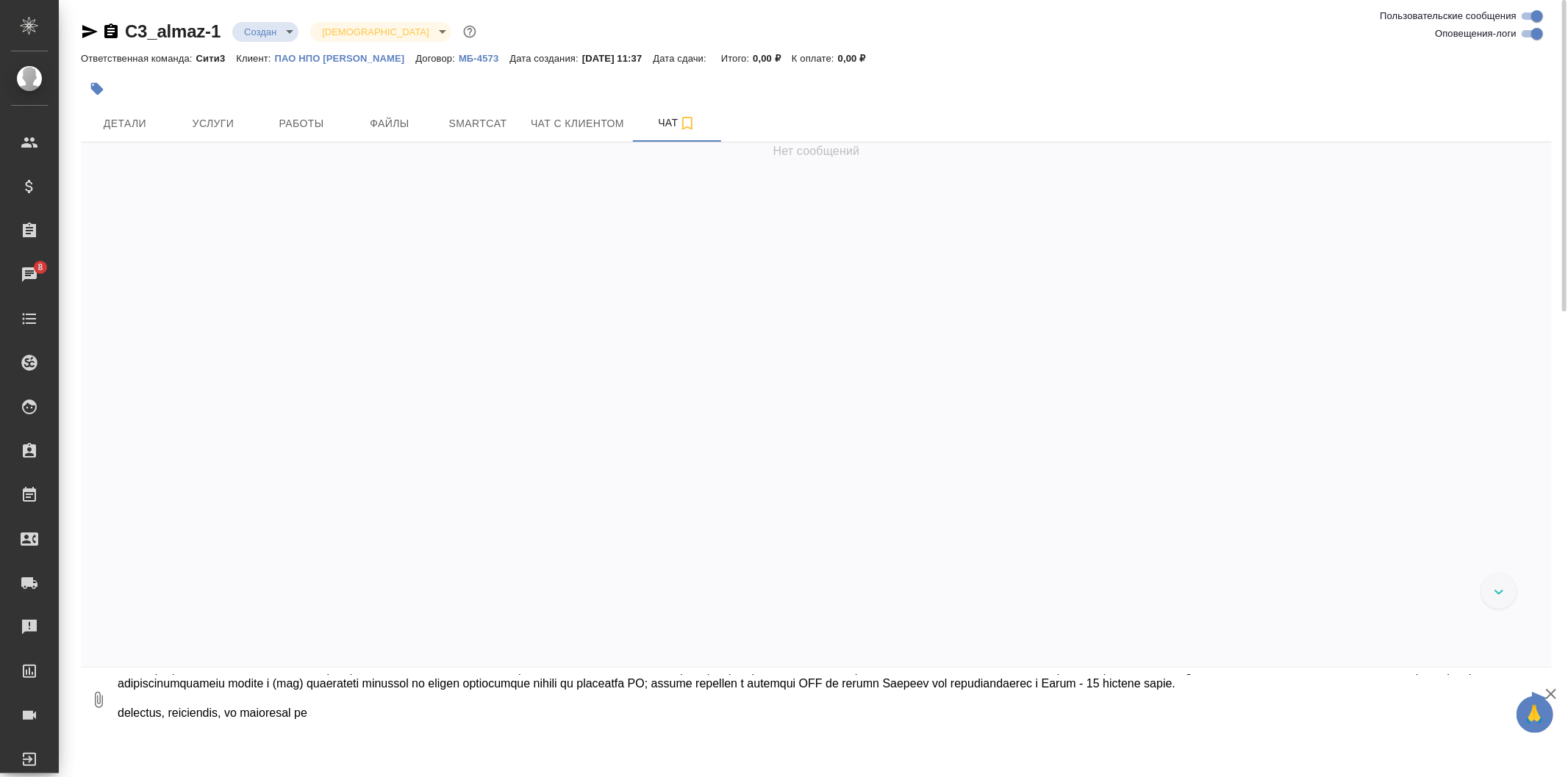
click at [298, 722] on textarea at bounding box center [822, 699] width 1411 height 50
paste textarea "1 день сопровождения в рублях"
drag, startPoint x: 340, startPoint y: 712, endPoint x: 462, endPoint y: 714, distance: 122.0
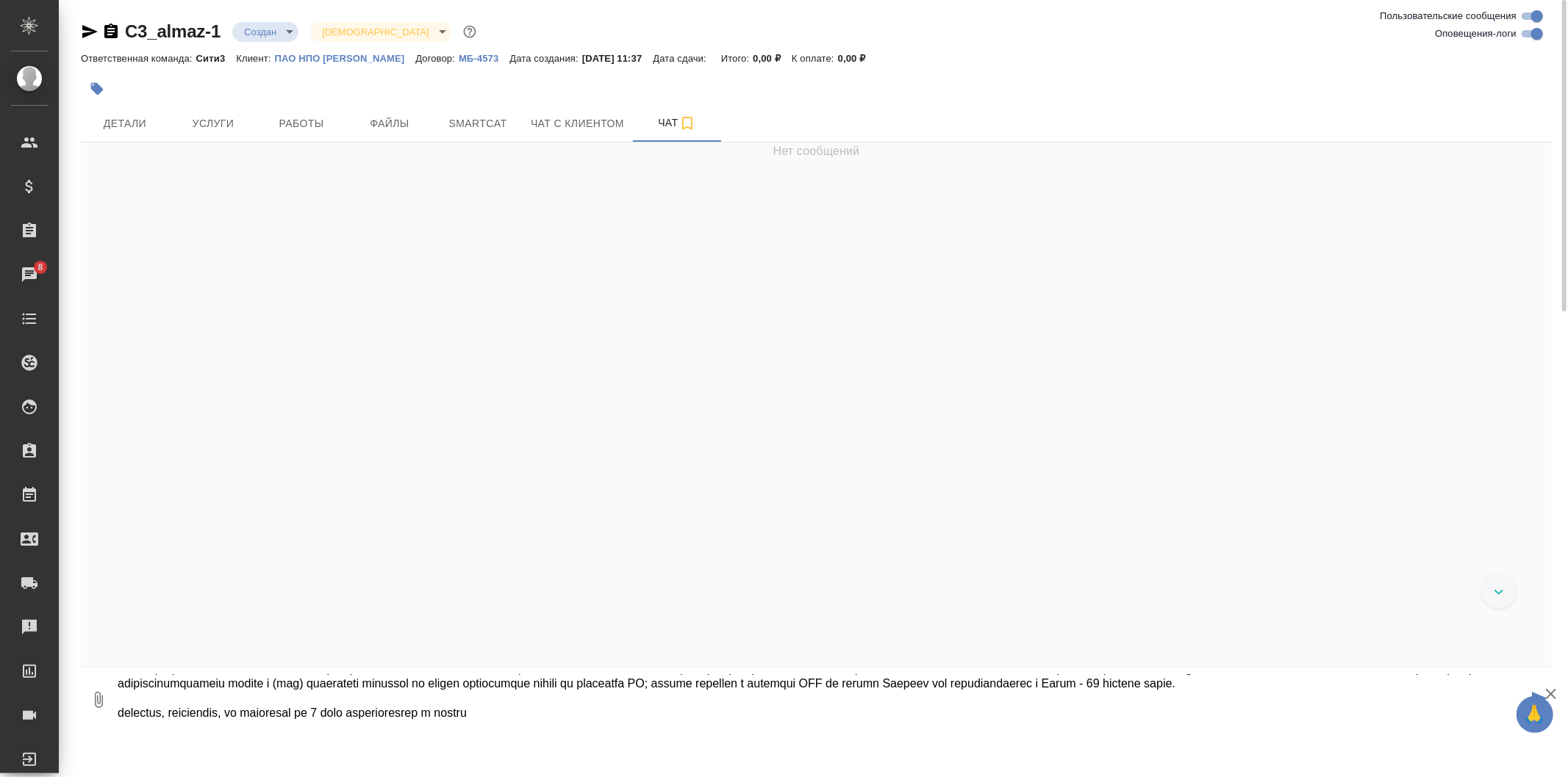
click at [462, 714] on textarea at bounding box center [822, 699] width 1411 height 50
click at [566, 721] on textarea at bounding box center [822, 699] width 1411 height 50
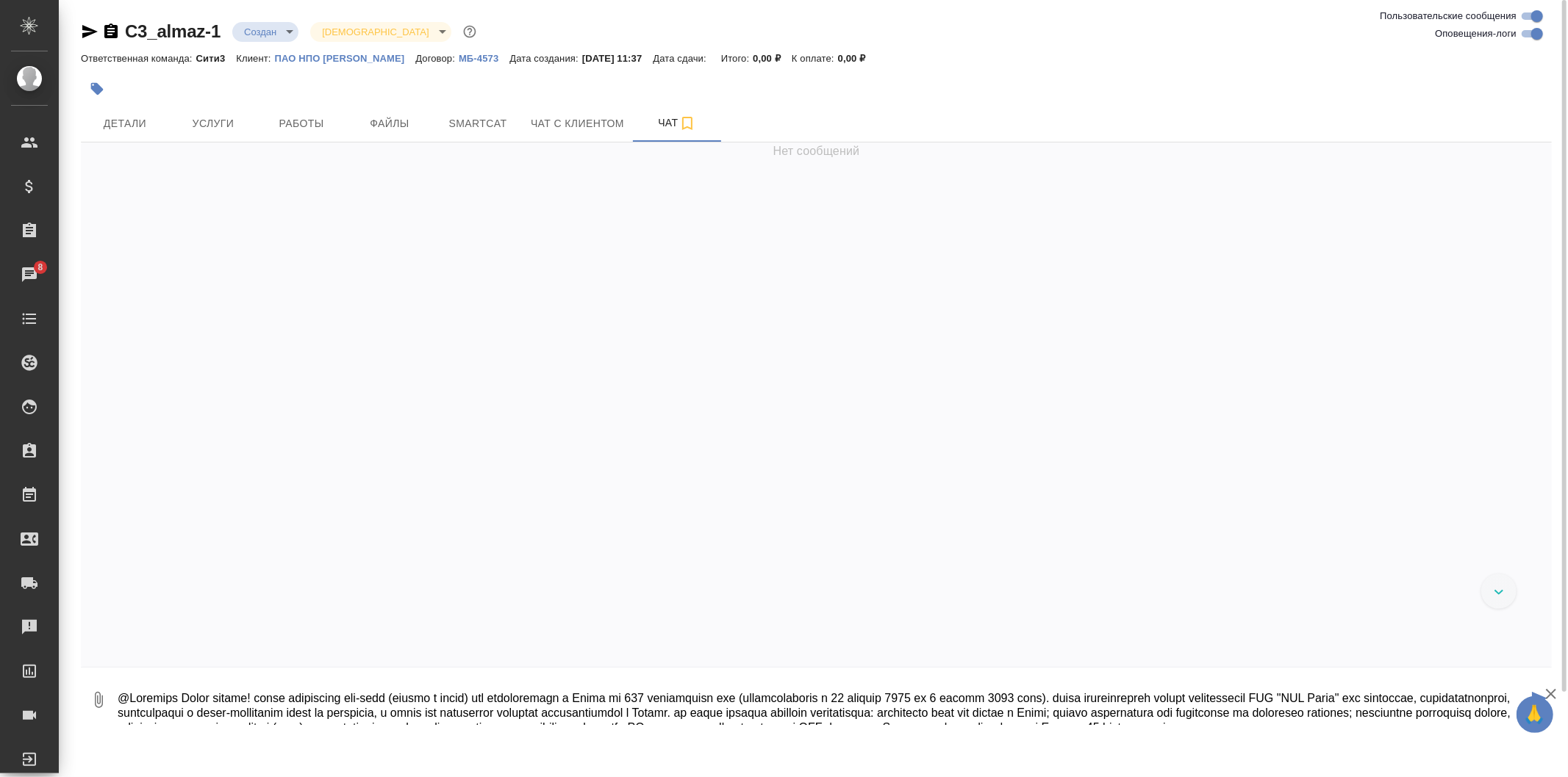
type textarea "@Федотова Ирина привет! нужен переводчик рус-англ (послед и письм) для командир…"
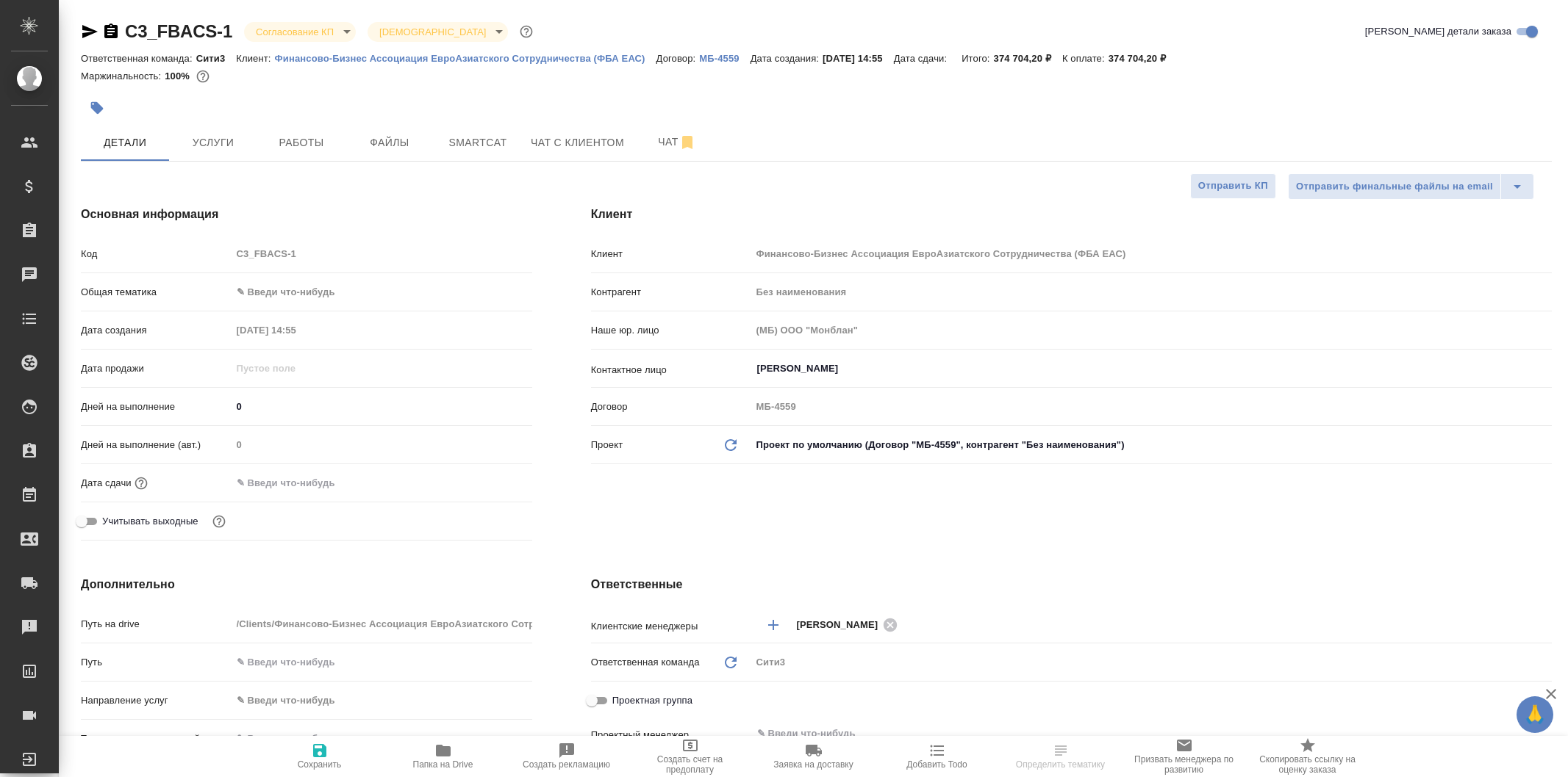
select select "RU"
type textarea "x"
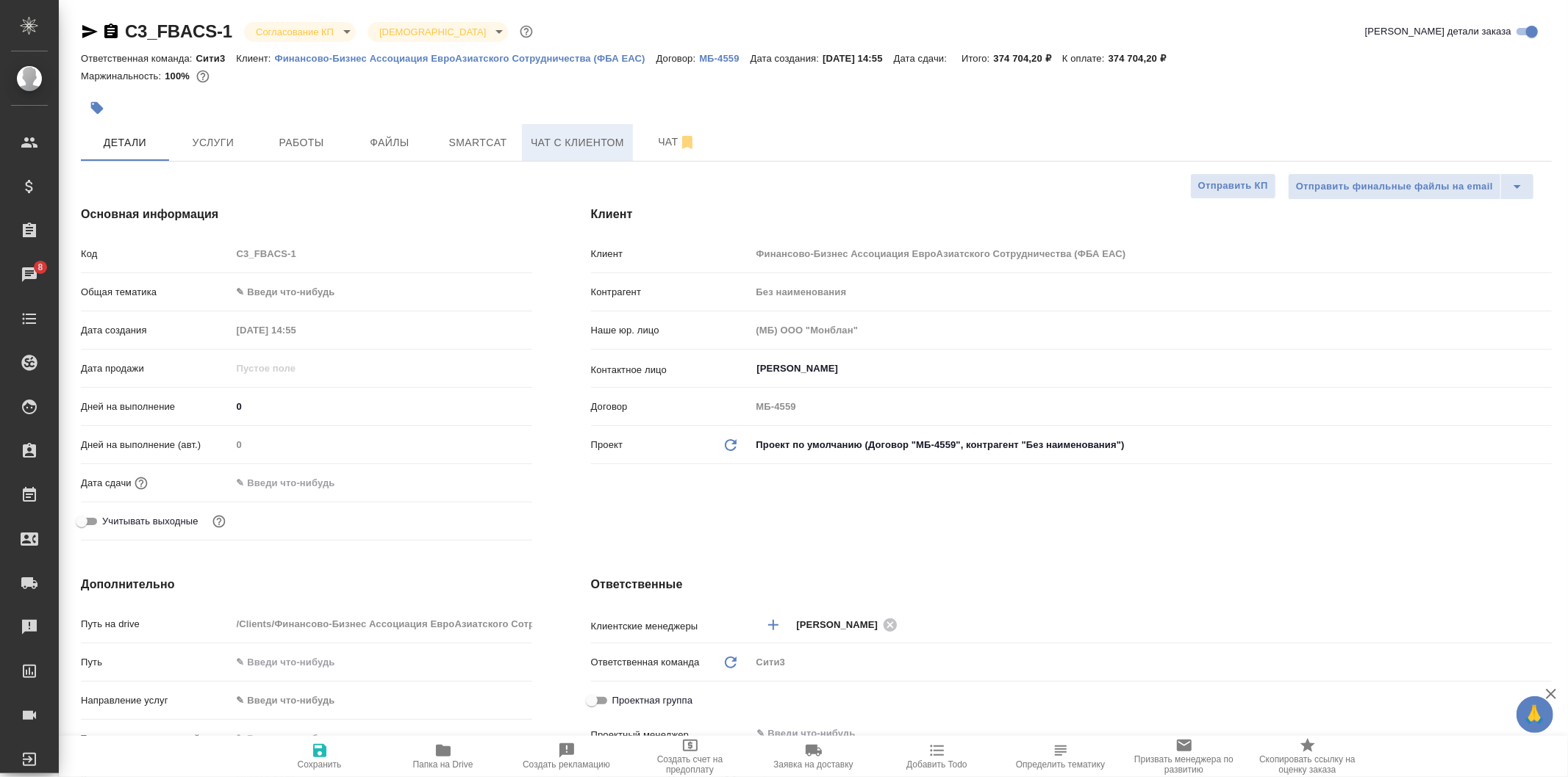
click at [563, 137] on span "Чат с клиентом" at bounding box center [576, 143] width 93 height 19
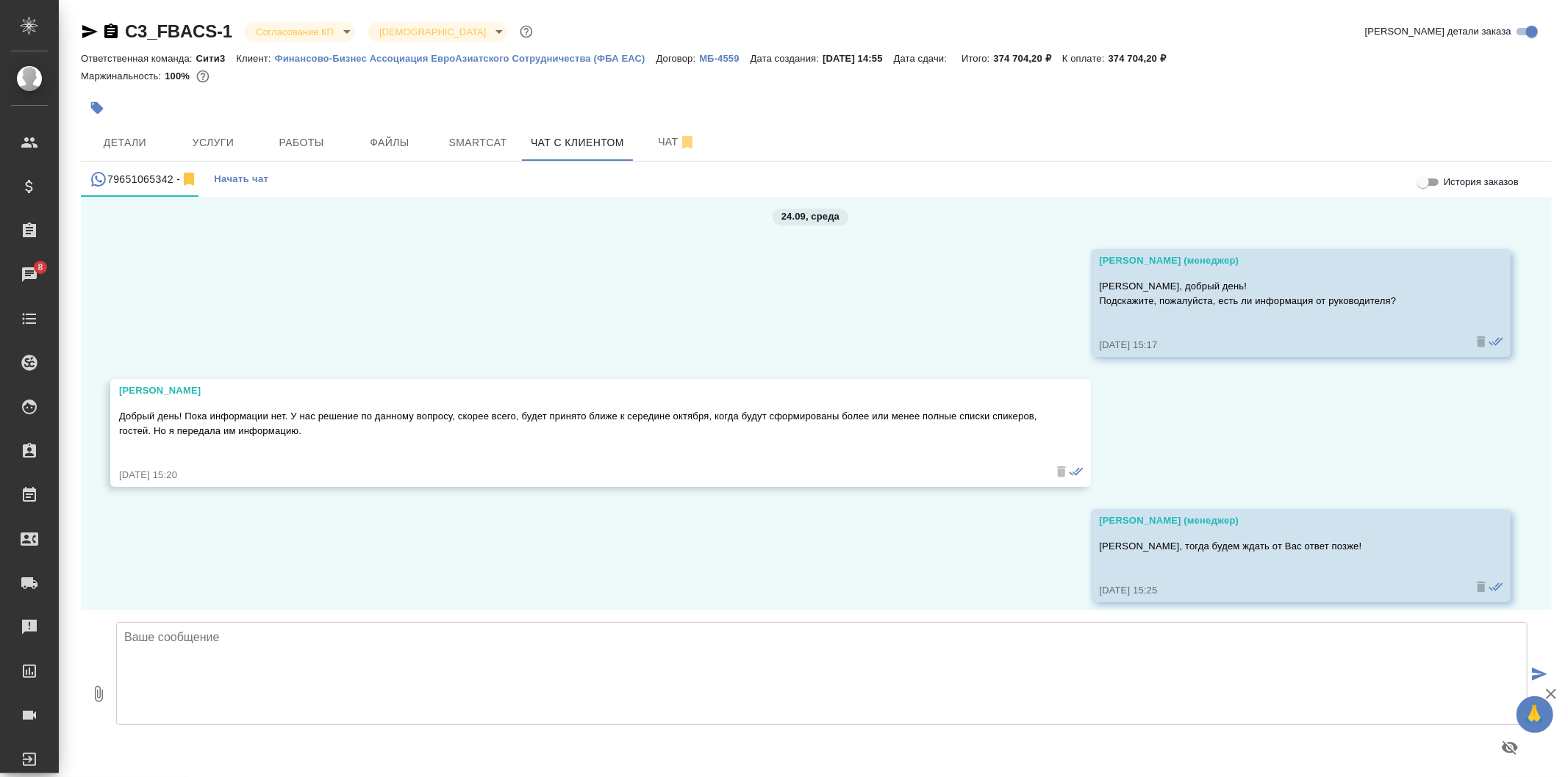
scroll to position [6668, 0]
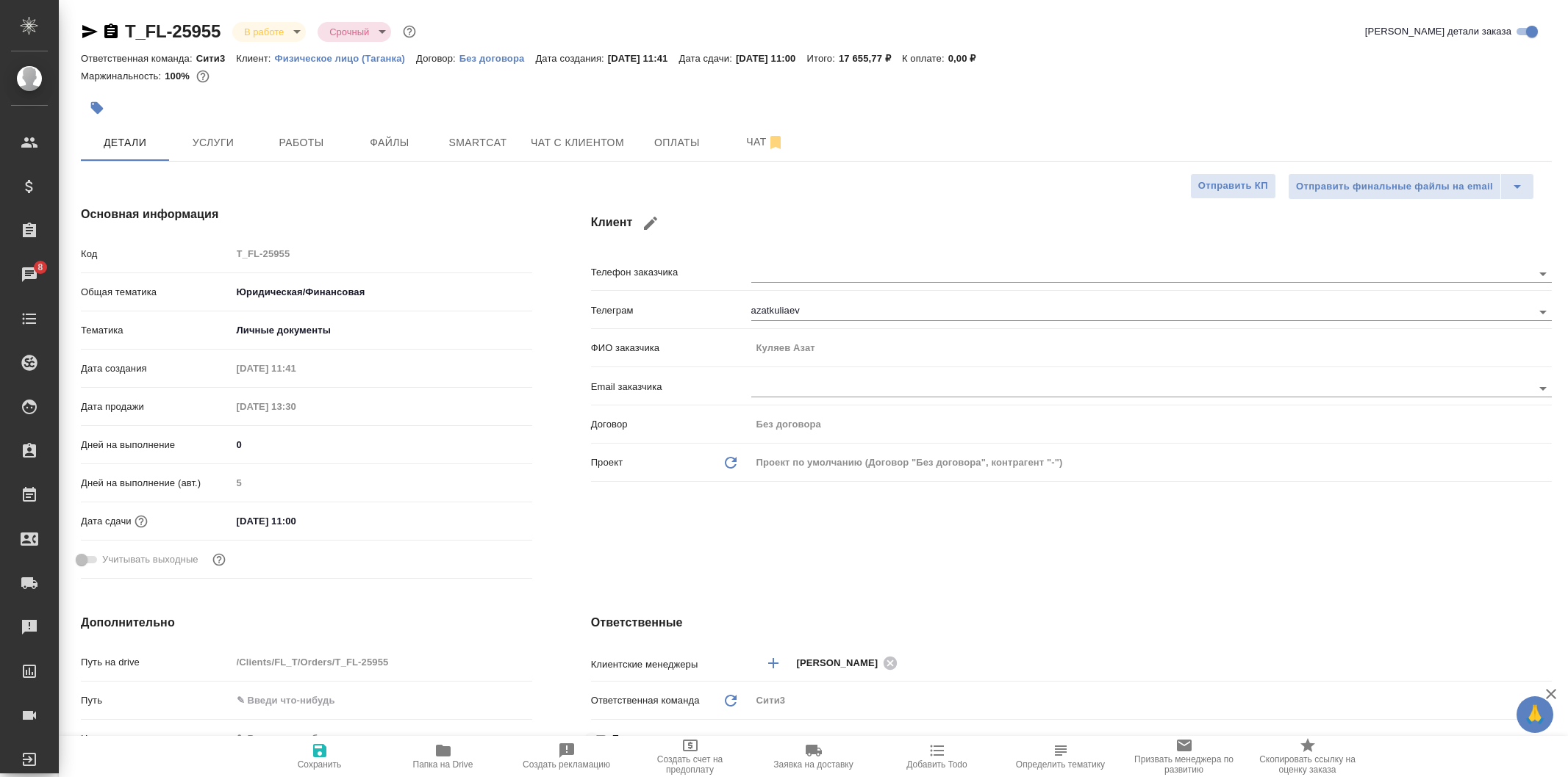
select select "RU"
click at [310, 526] on input "23.09.2025 11:00" at bounding box center [296, 521] width 129 height 22
click at [485, 516] on icon "button" at bounding box center [489, 520] width 13 height 15
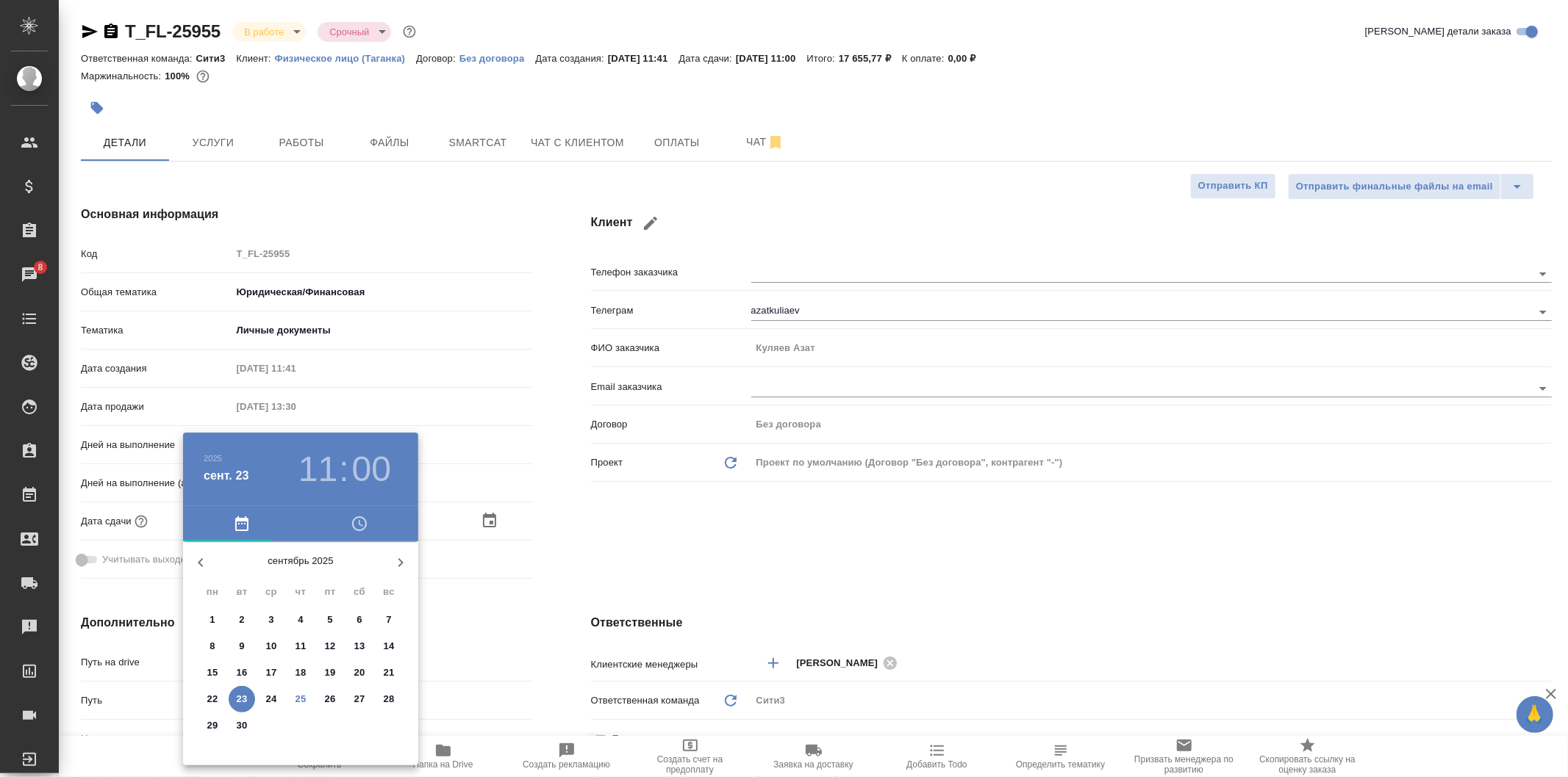
click at [335, 698] on span "26" at bounding box center [330, 699] width 26 height 15
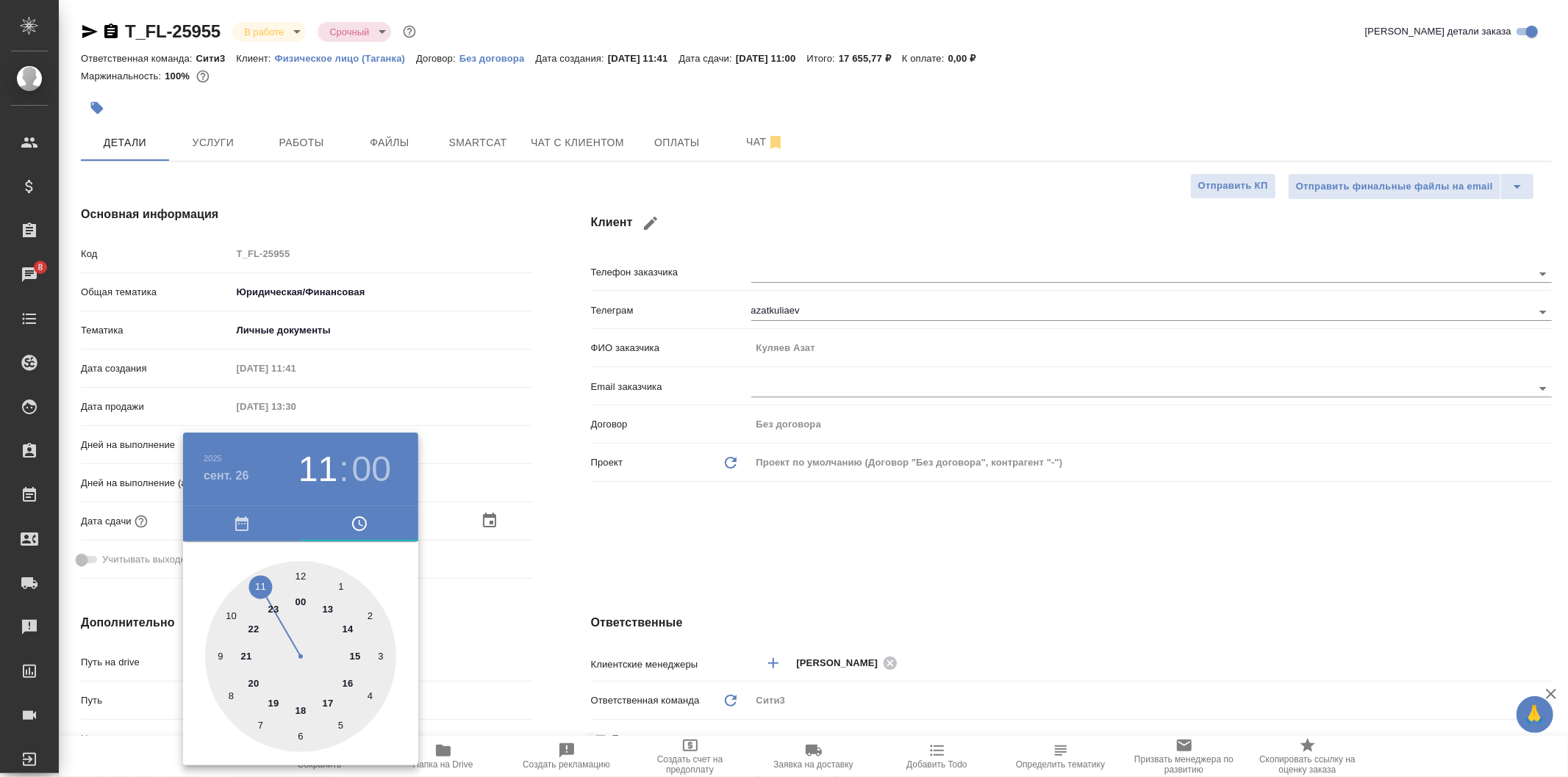
click at [357, 657] on div at bounding box center [300, 657] width 192 height 191
type input "26.09.2025 15:00"
click at [623, 535] on div at bounding box center [784, 388] width 1568 height 777
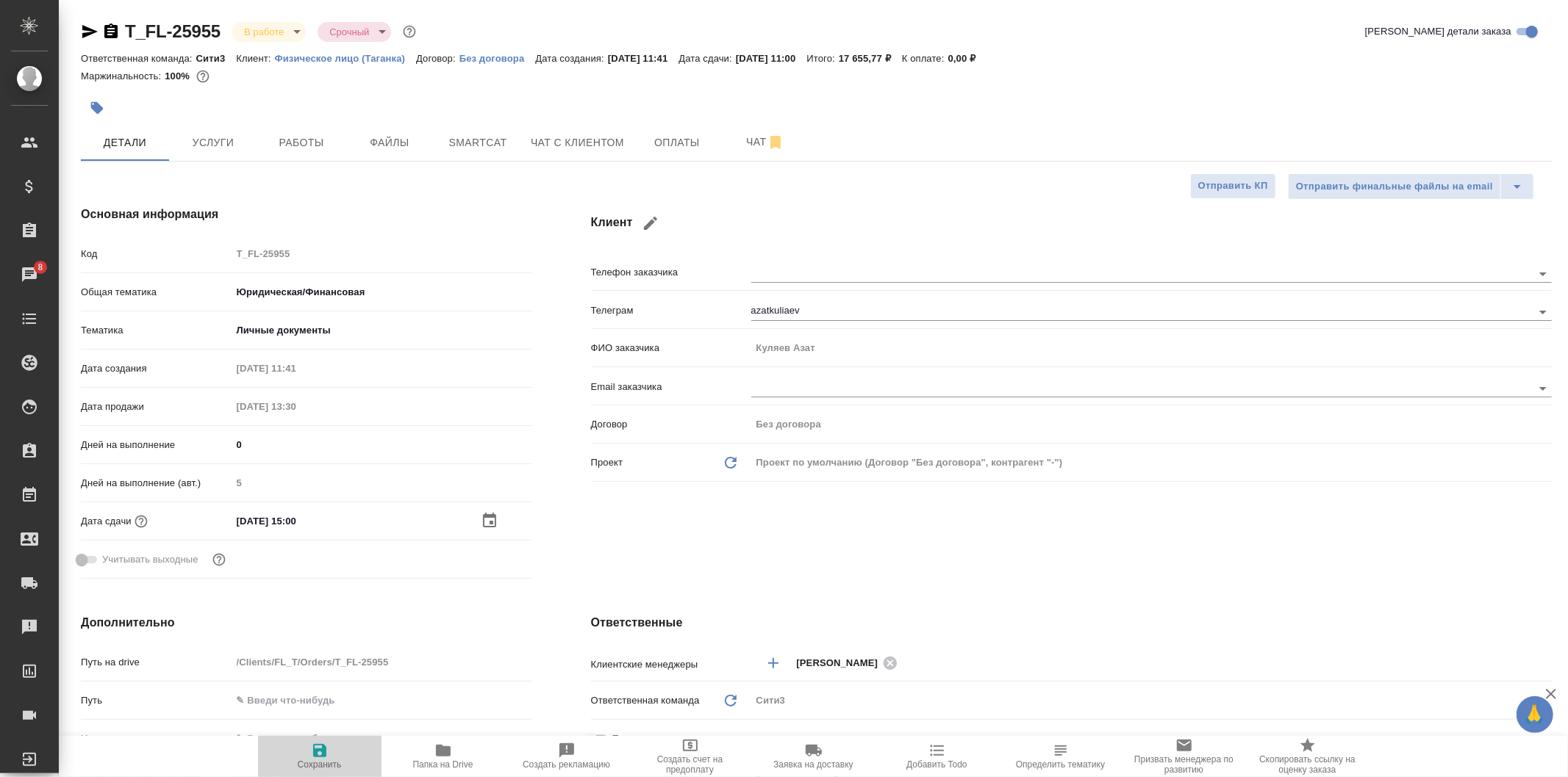
click at [331, 752] on span "Сохранить" at bounding box center [319, 756] width 106 height 28
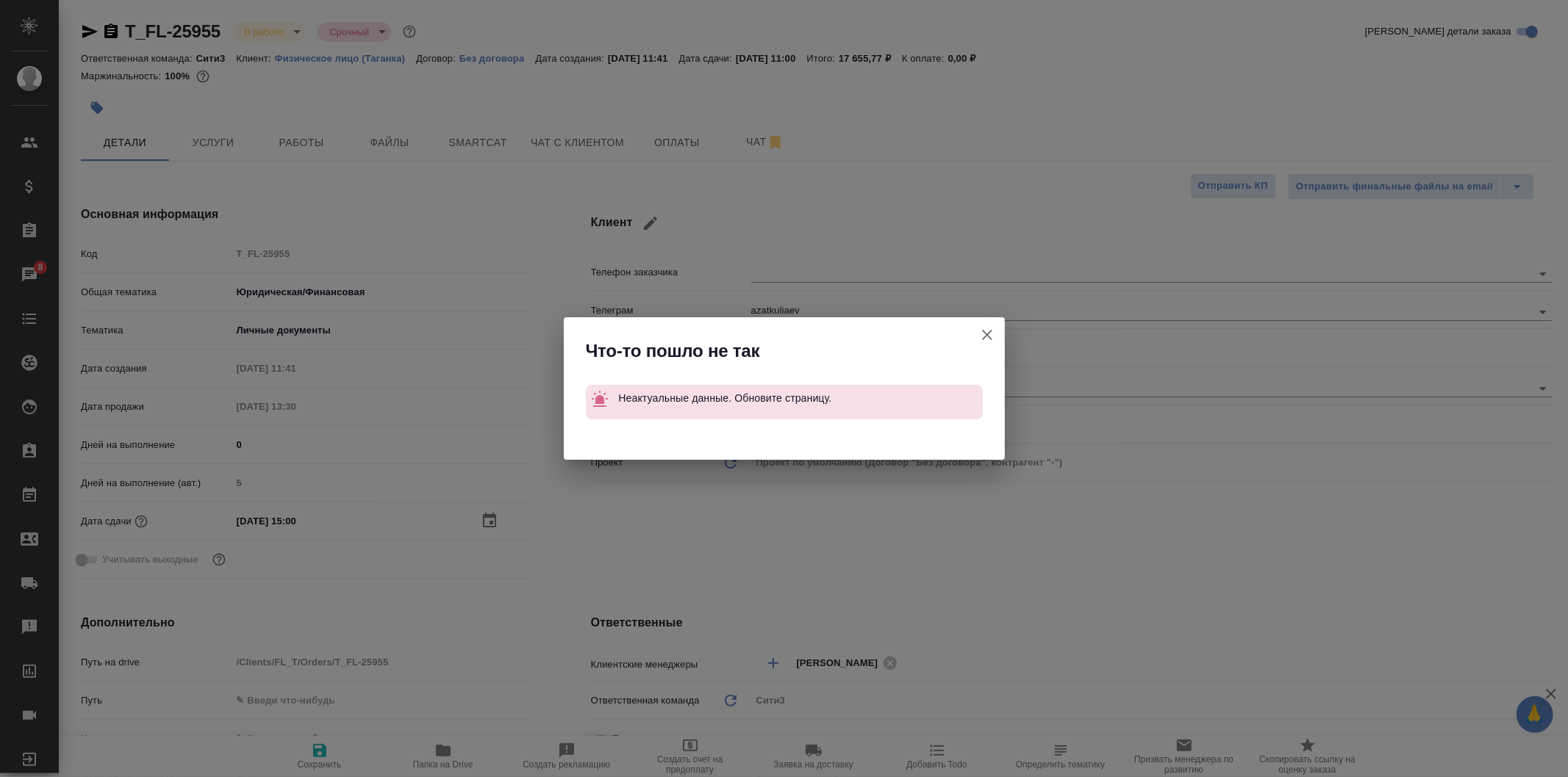
click at [983, 335] on icon "button" at bounding box center [987, 335] width 18 height 18
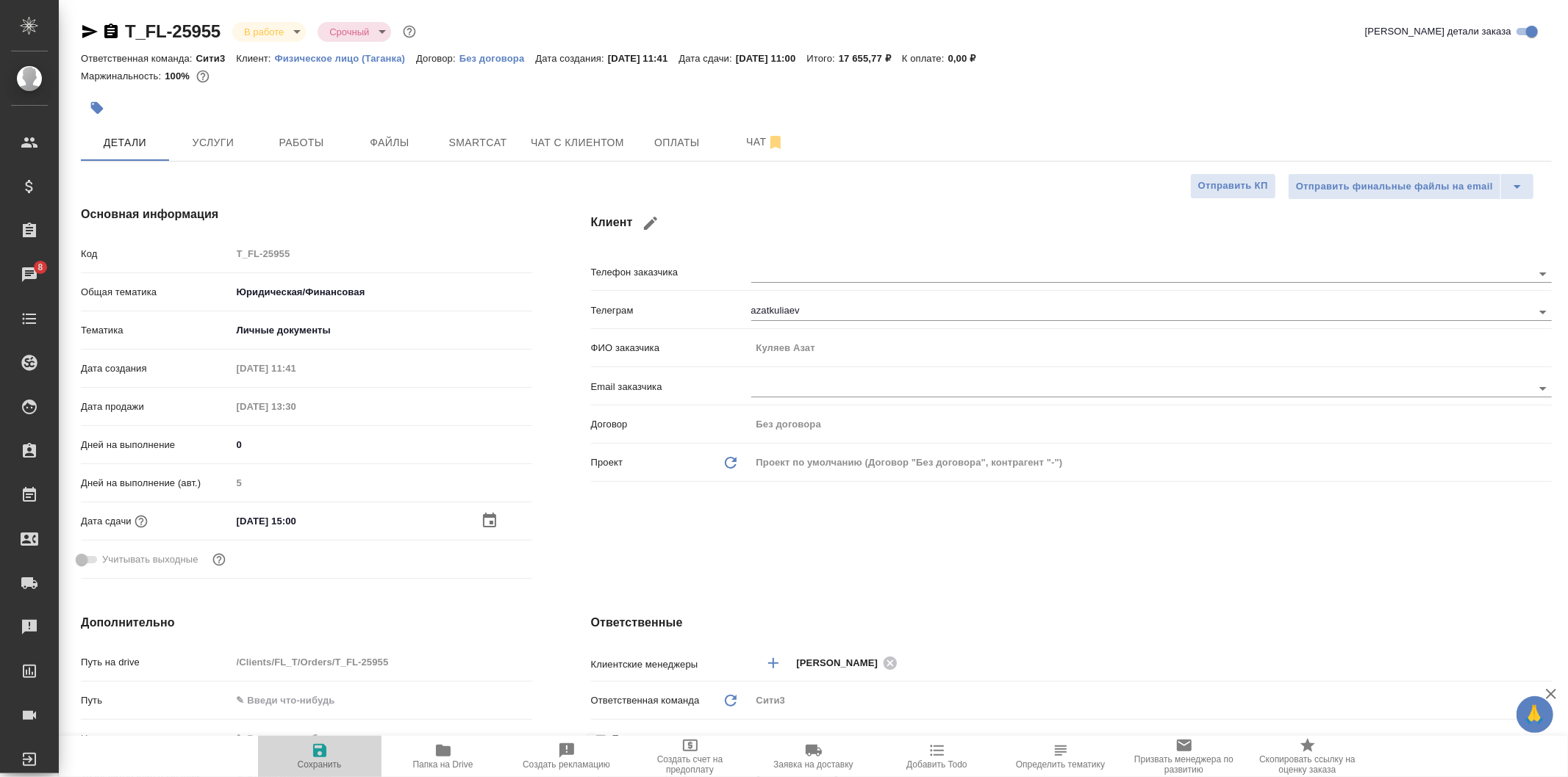
click at [327, 755] on icon "button" at bounding box center [319, 751] width 18 height 18
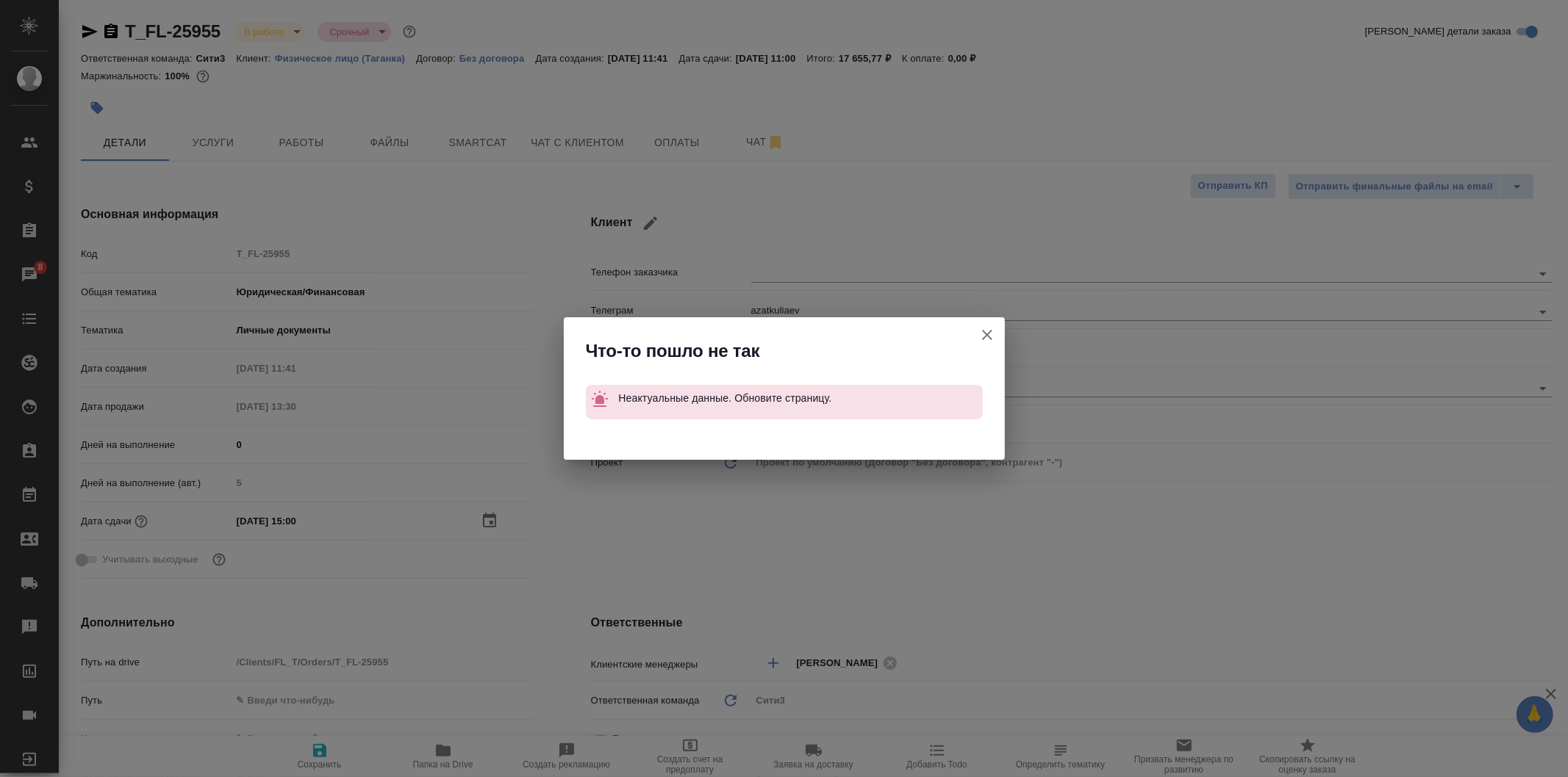
click at [990, 332] on icon "button" at bounding box center [987, 334] width 10 height 10
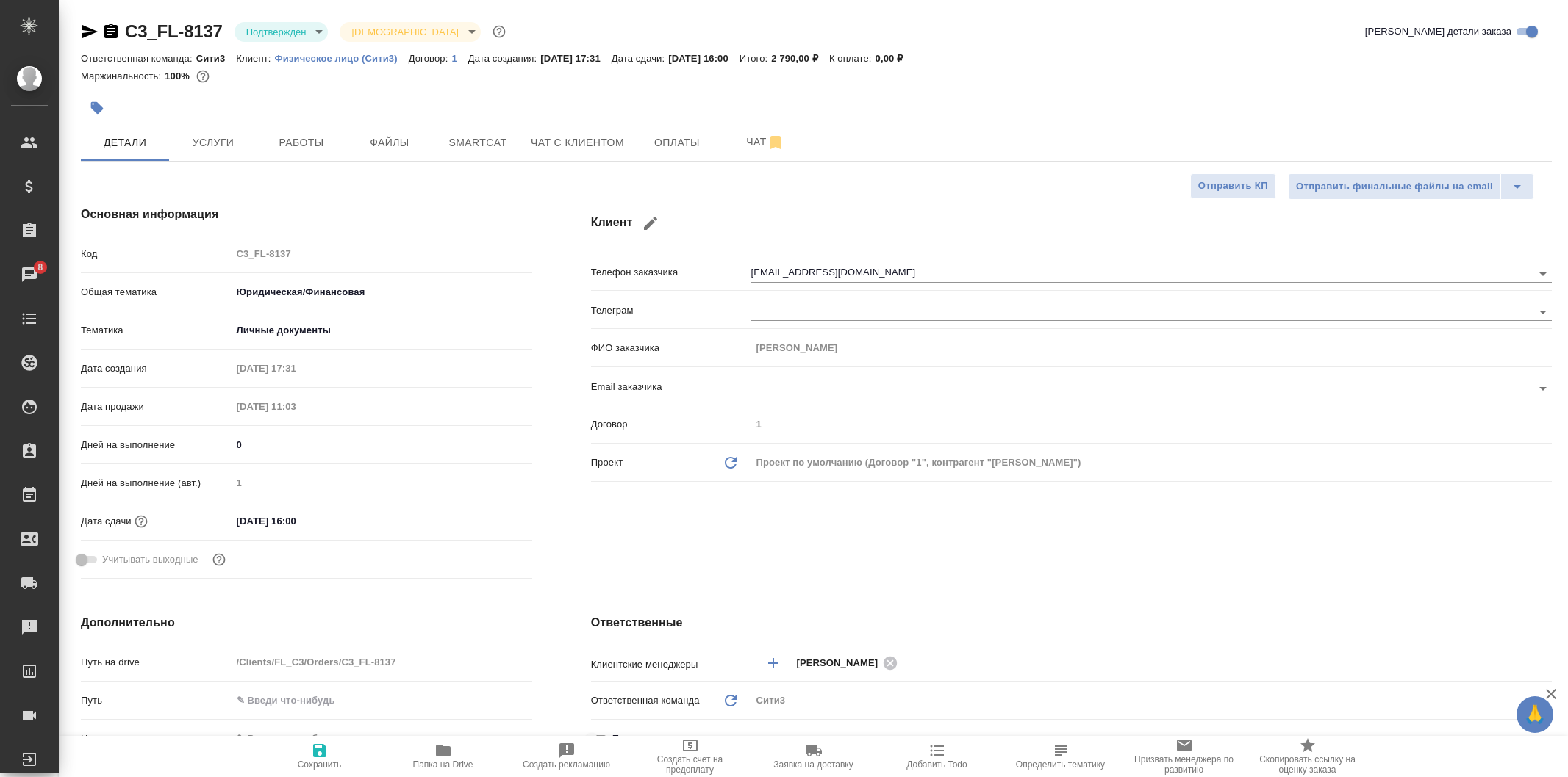
select select "RU"
click at [327, 137] on span "Работы" at bounding box center [300, 143] width 70 height 19
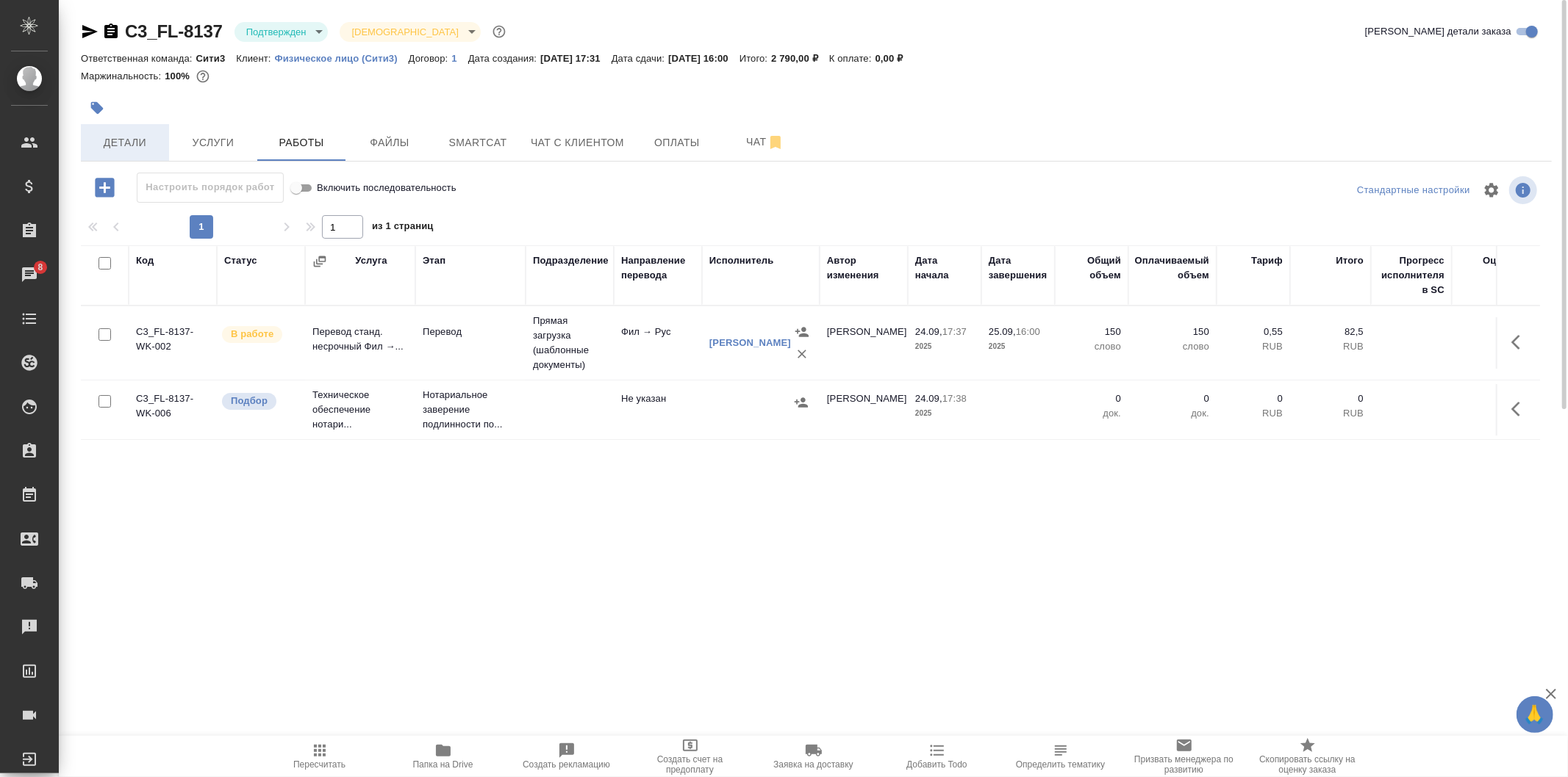
click at [147, 138] on span "Детали" at bounding box center [124, 143] width 70 height 19
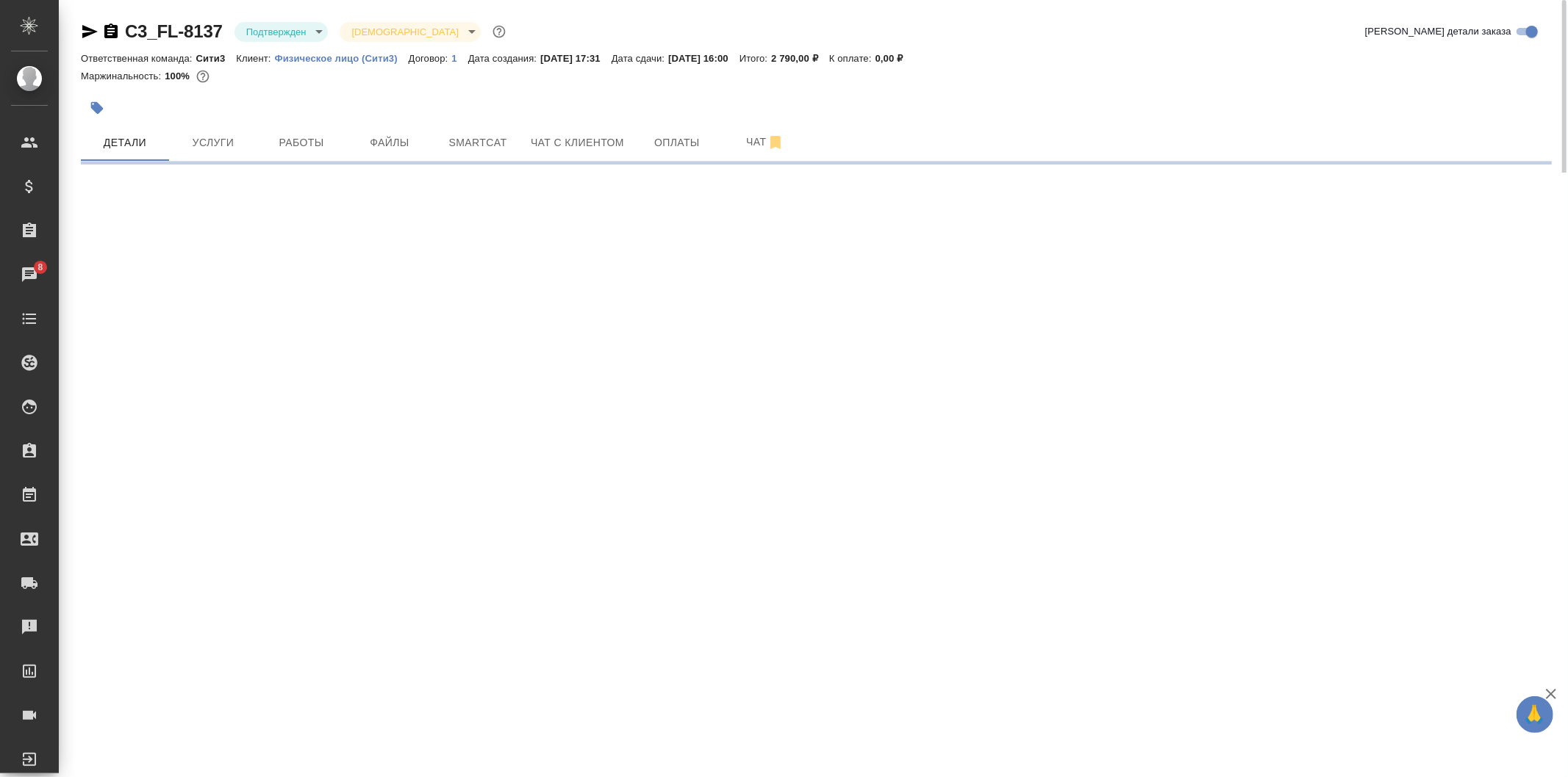
select select "RU"
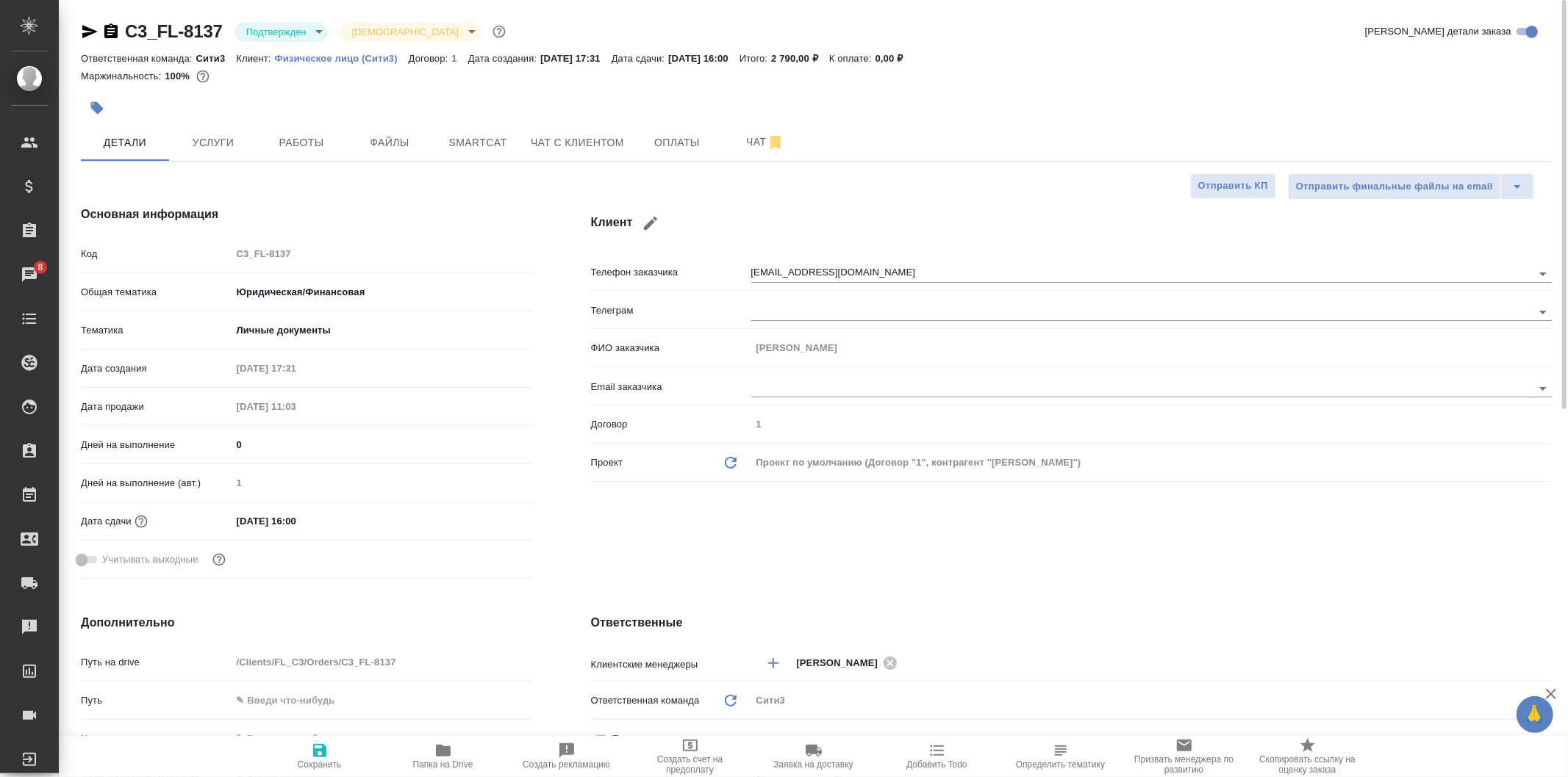
type textarea "x"
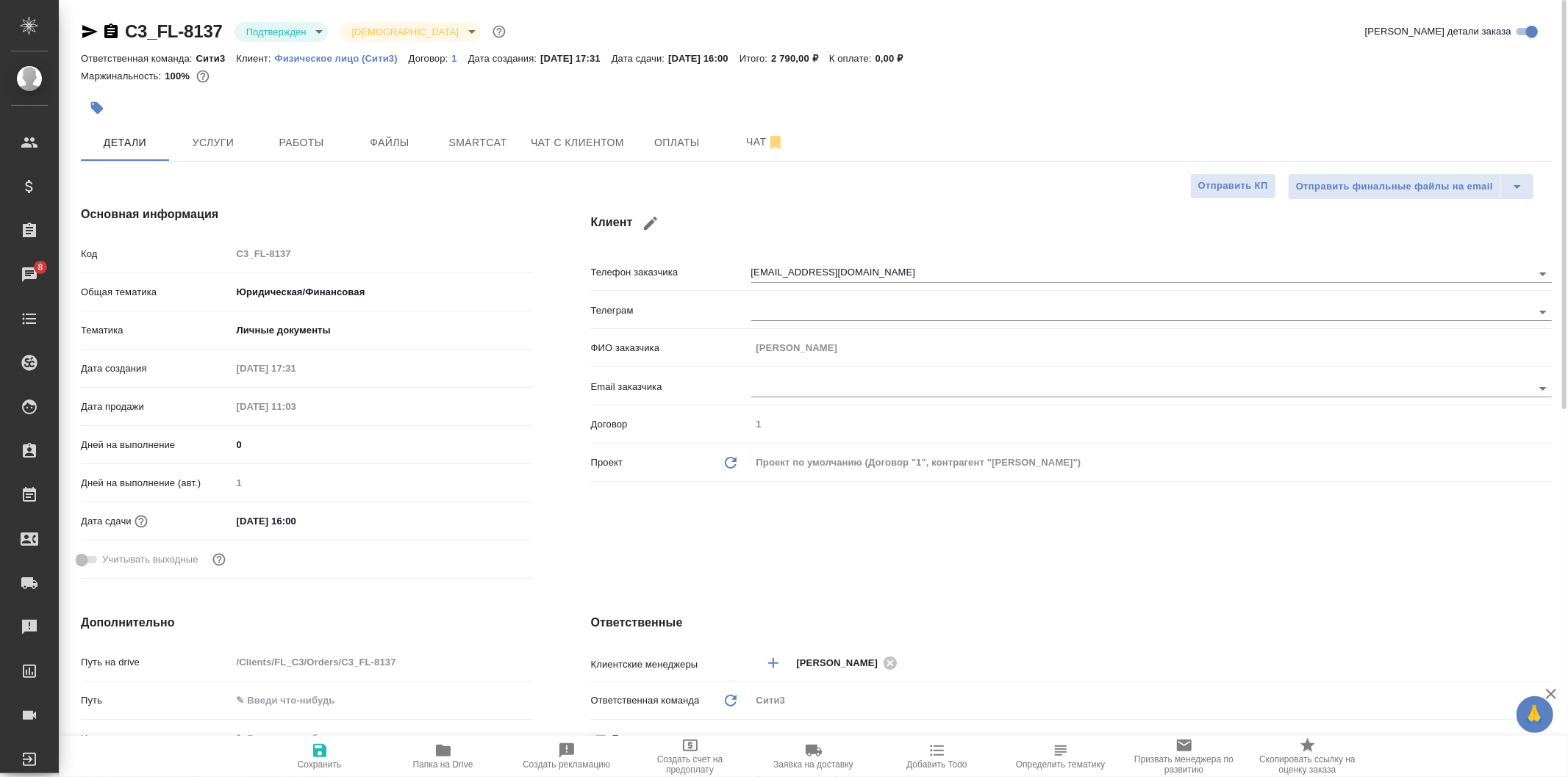
type textarea "x"
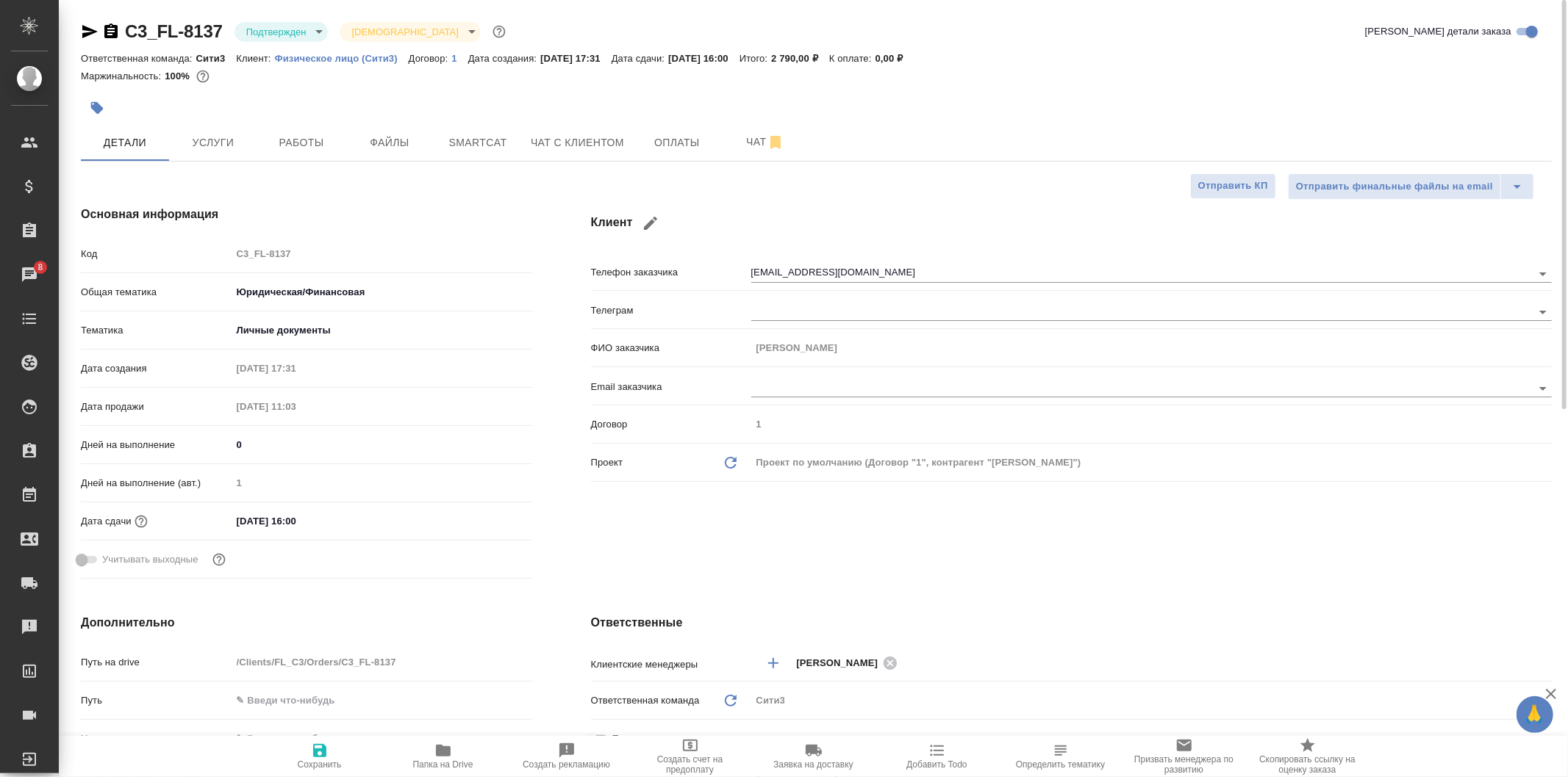
type textarea "x"
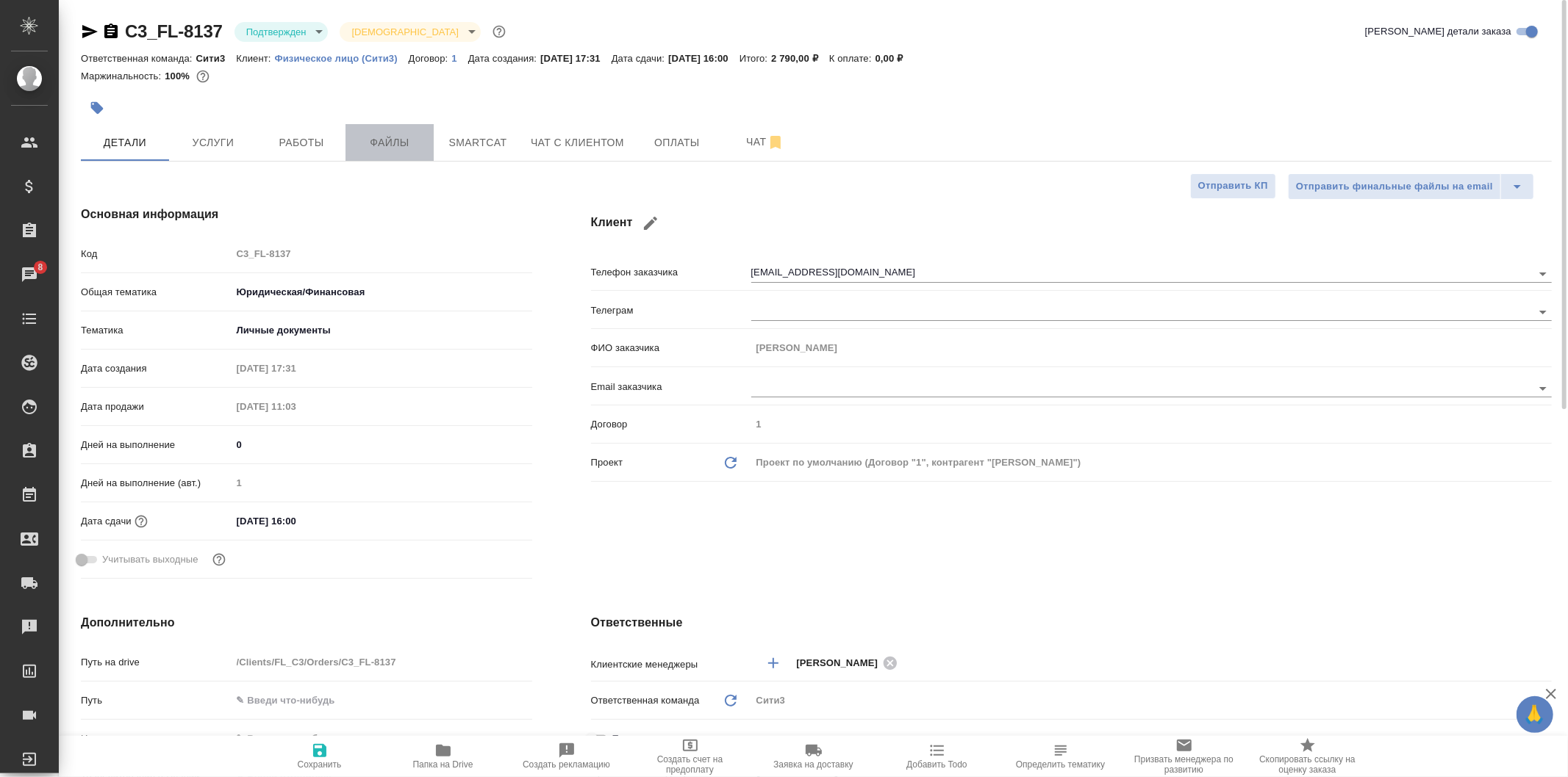
click at [412, 137] on span "Файлы" at bounding box center [389, 143] width 70 height 19
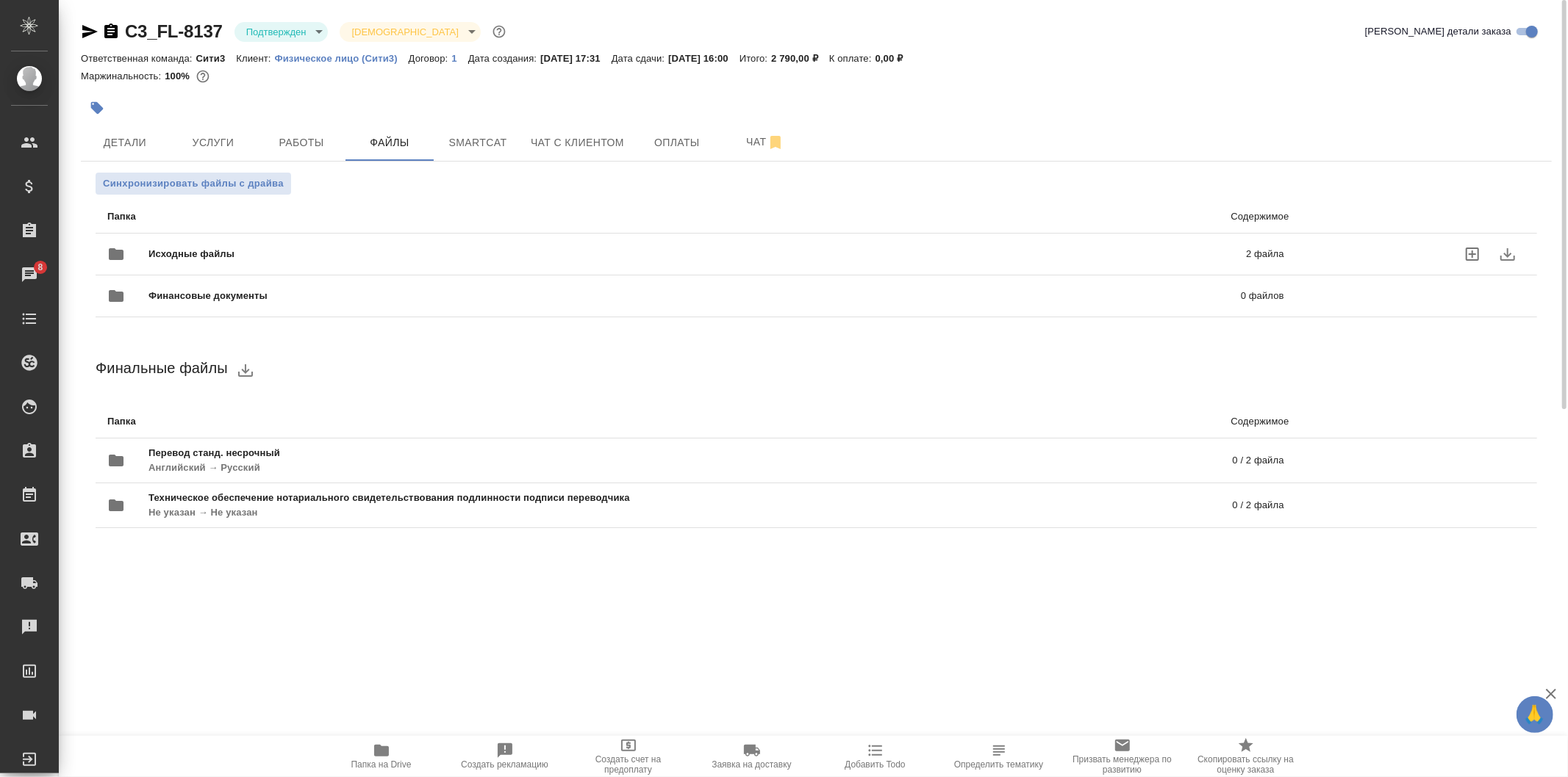
click at [457, 259] on span "Исходные файлы" at bounding box center [444, 254] width 592 height 15
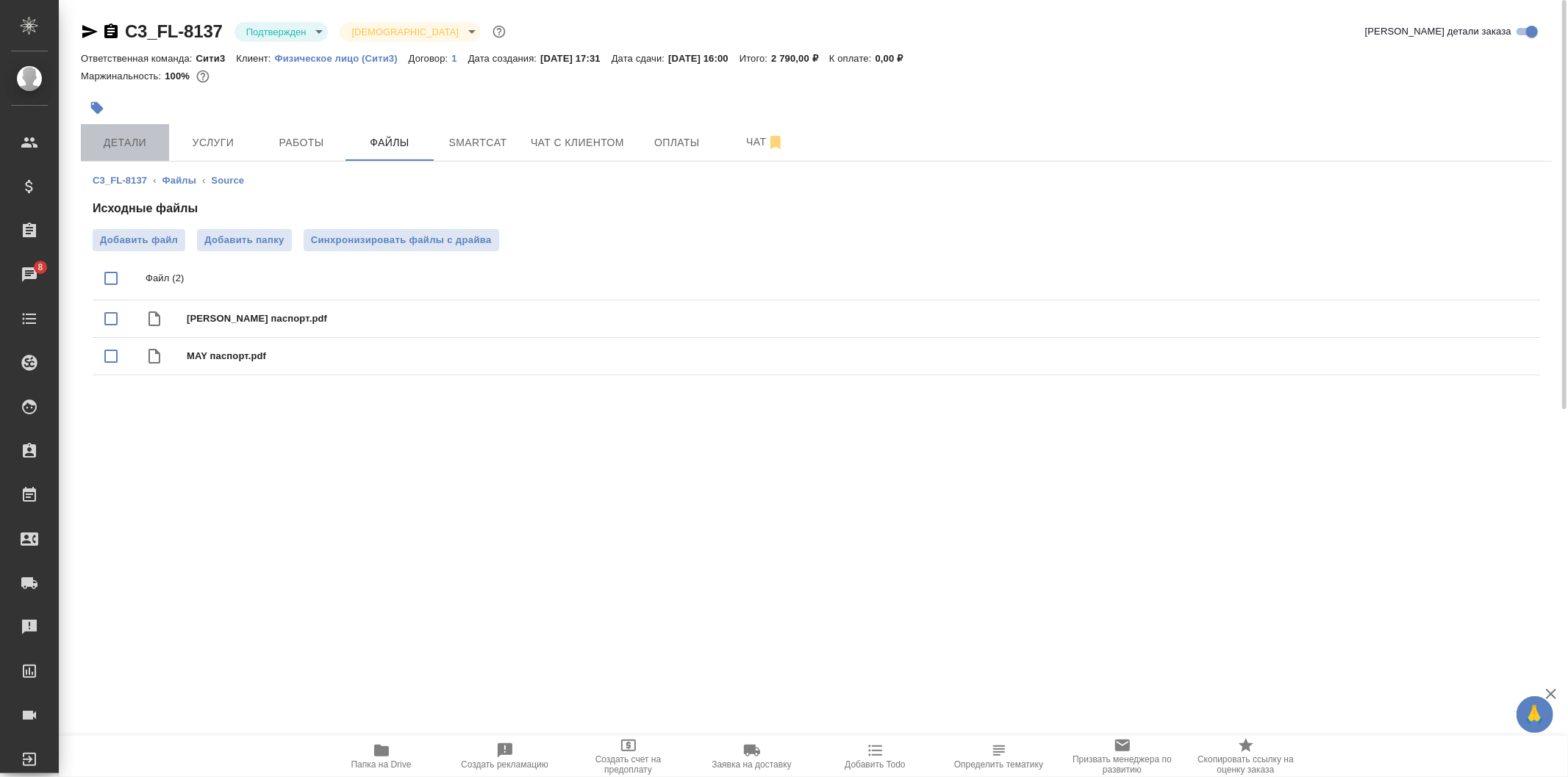
click at [136, 140] on span "Детали" at bounding box center [124, 143] width 70 height 19
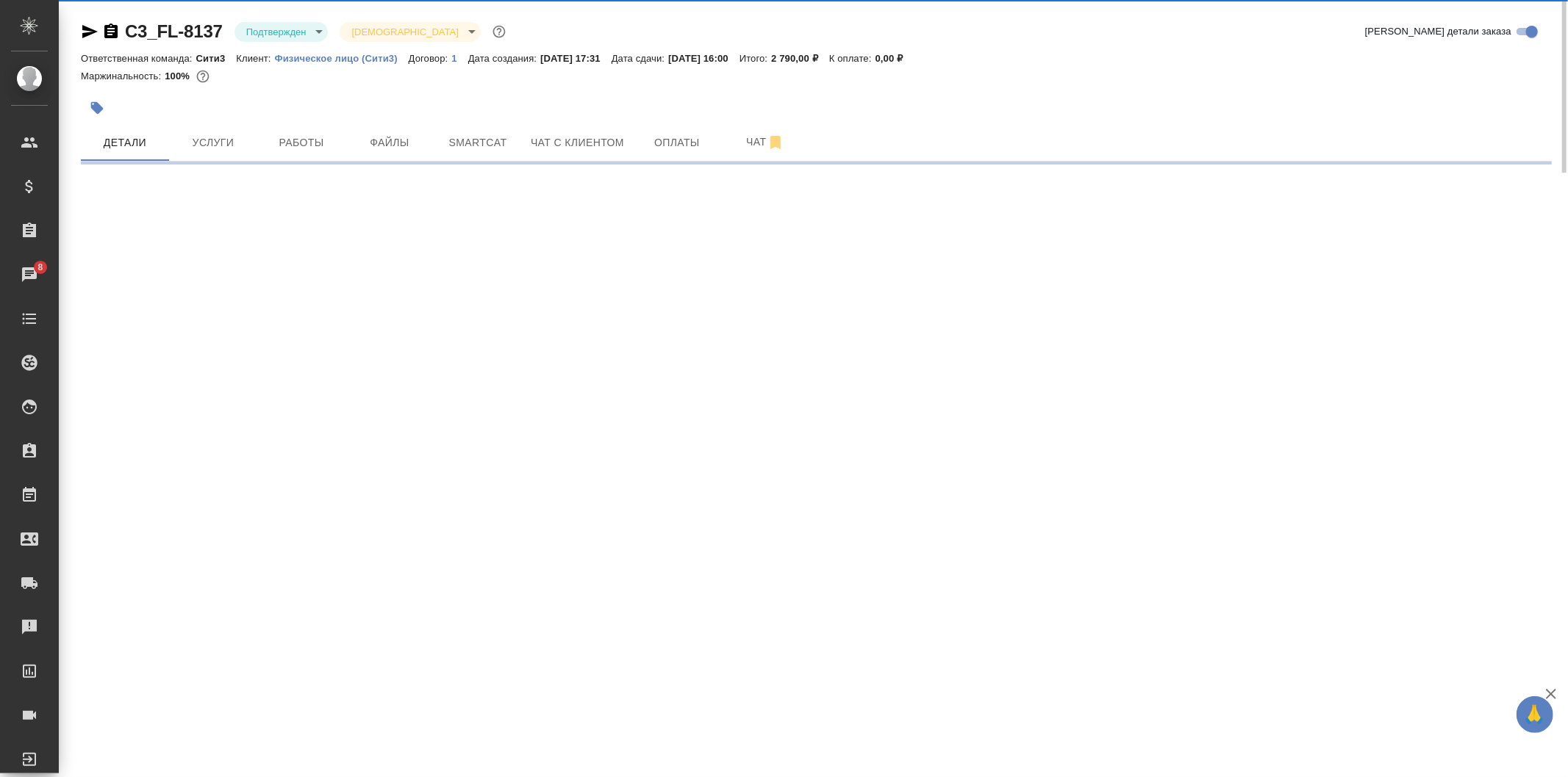
select select "RU"
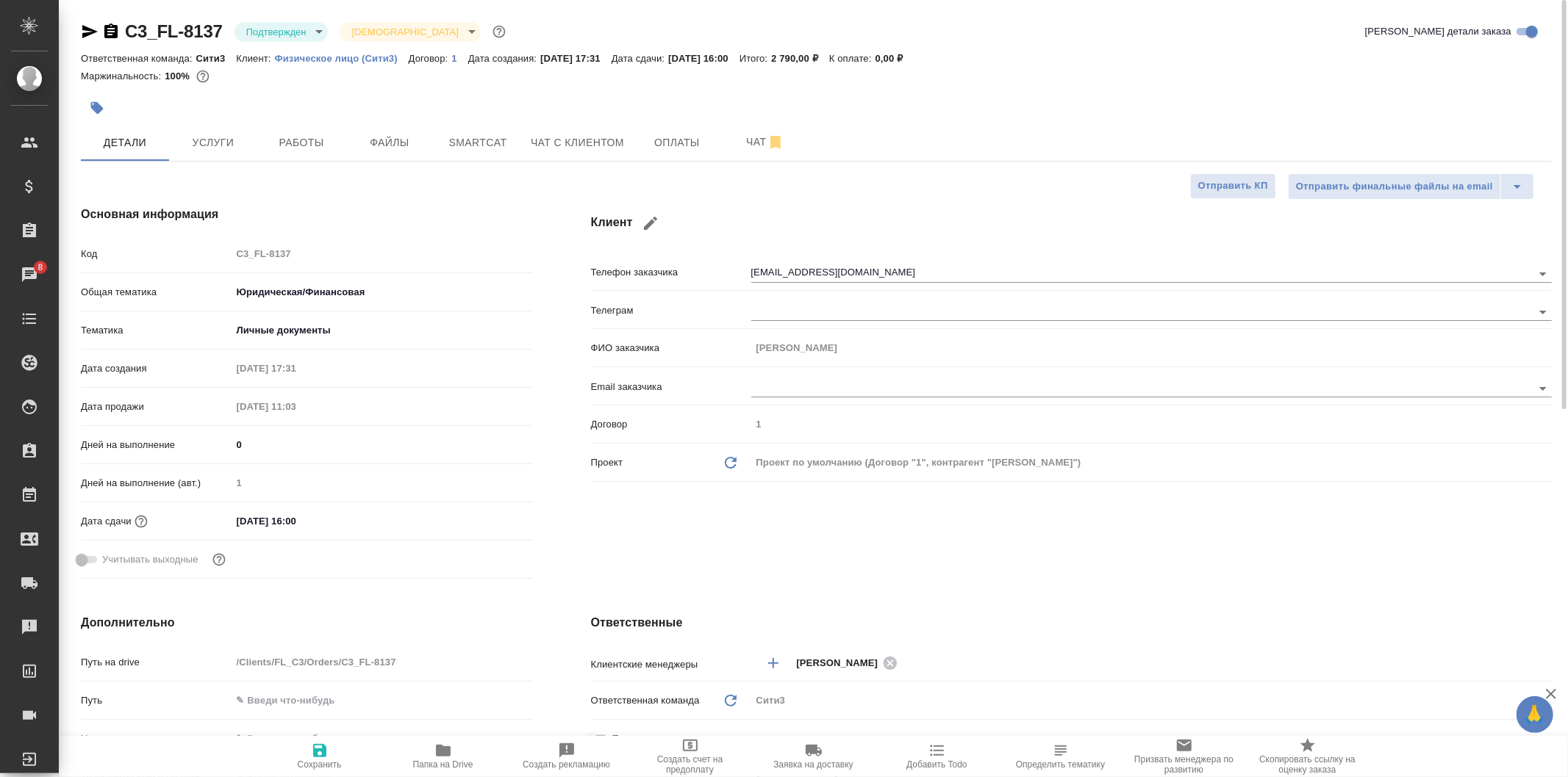
type textarea "x"
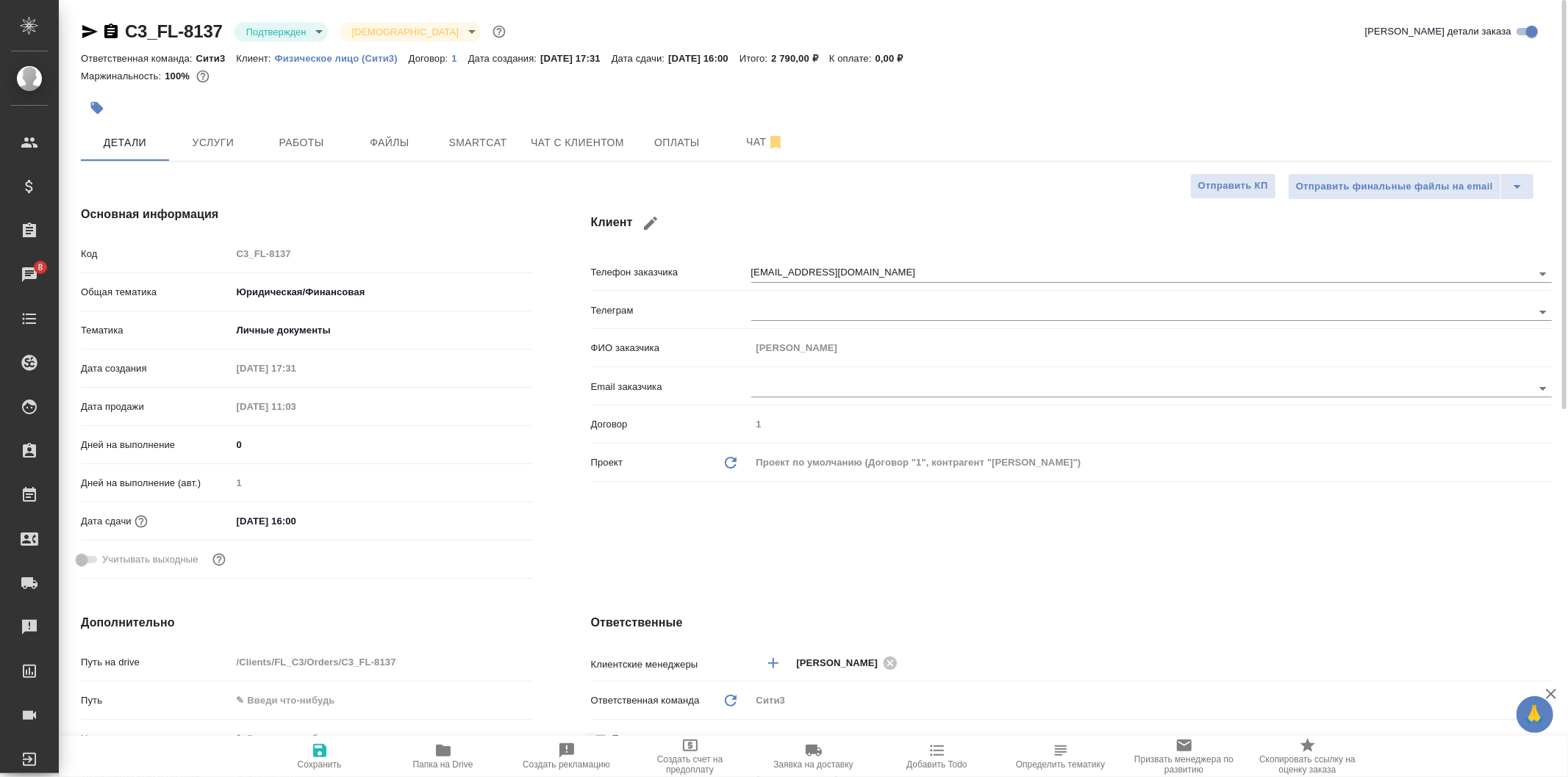
type textarea "x"
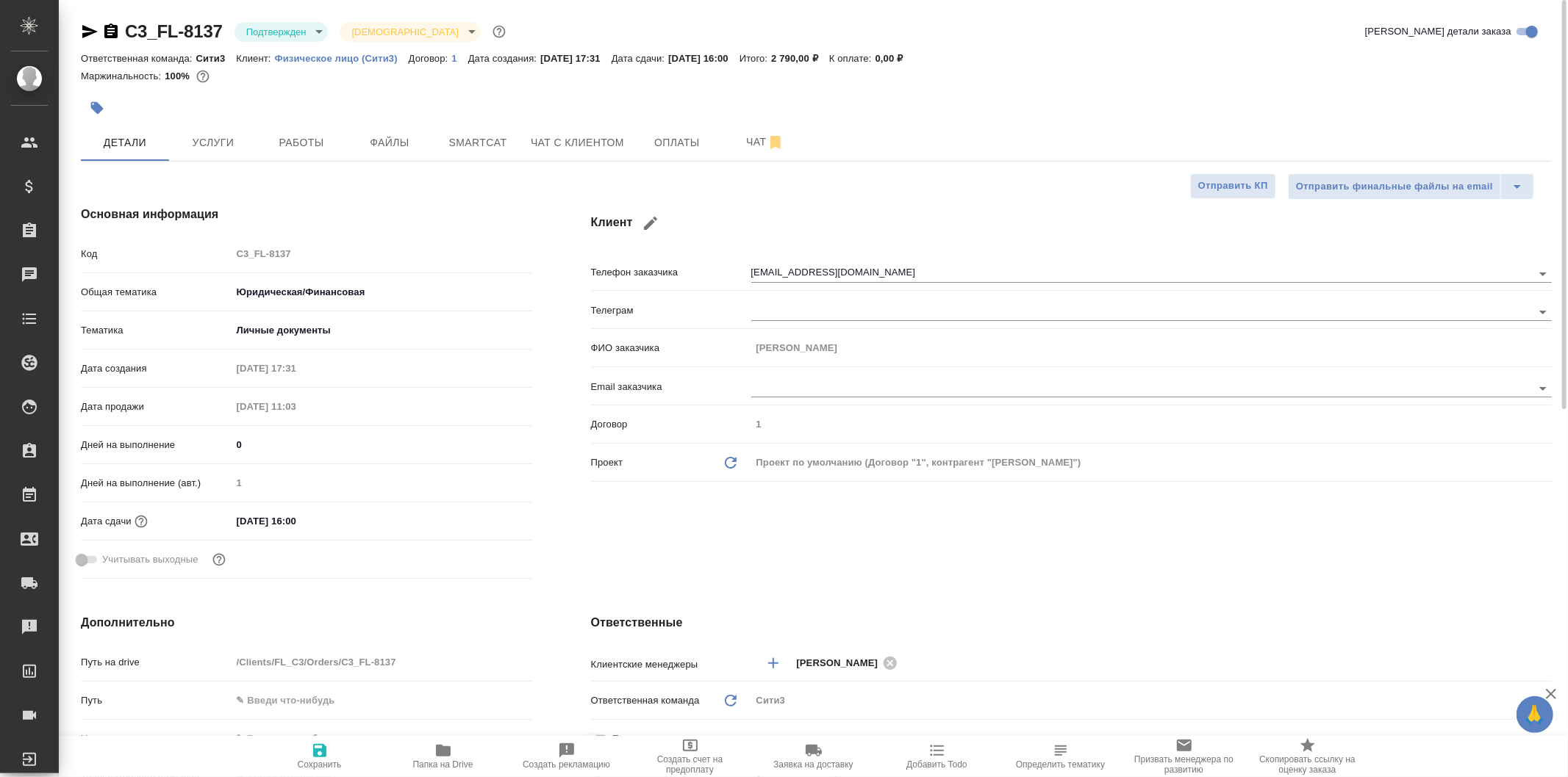
type textarea "x"
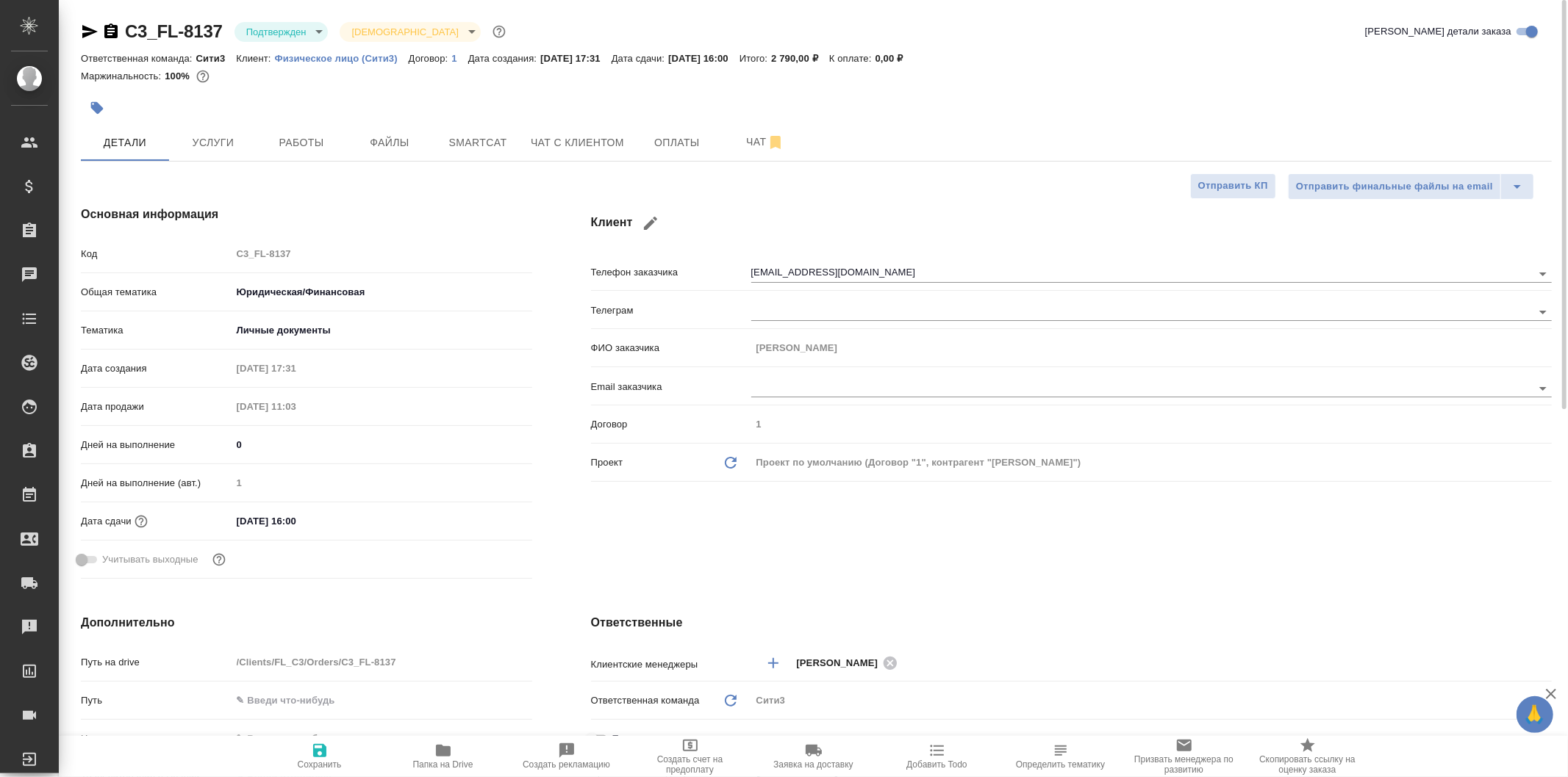
type textarea "x"
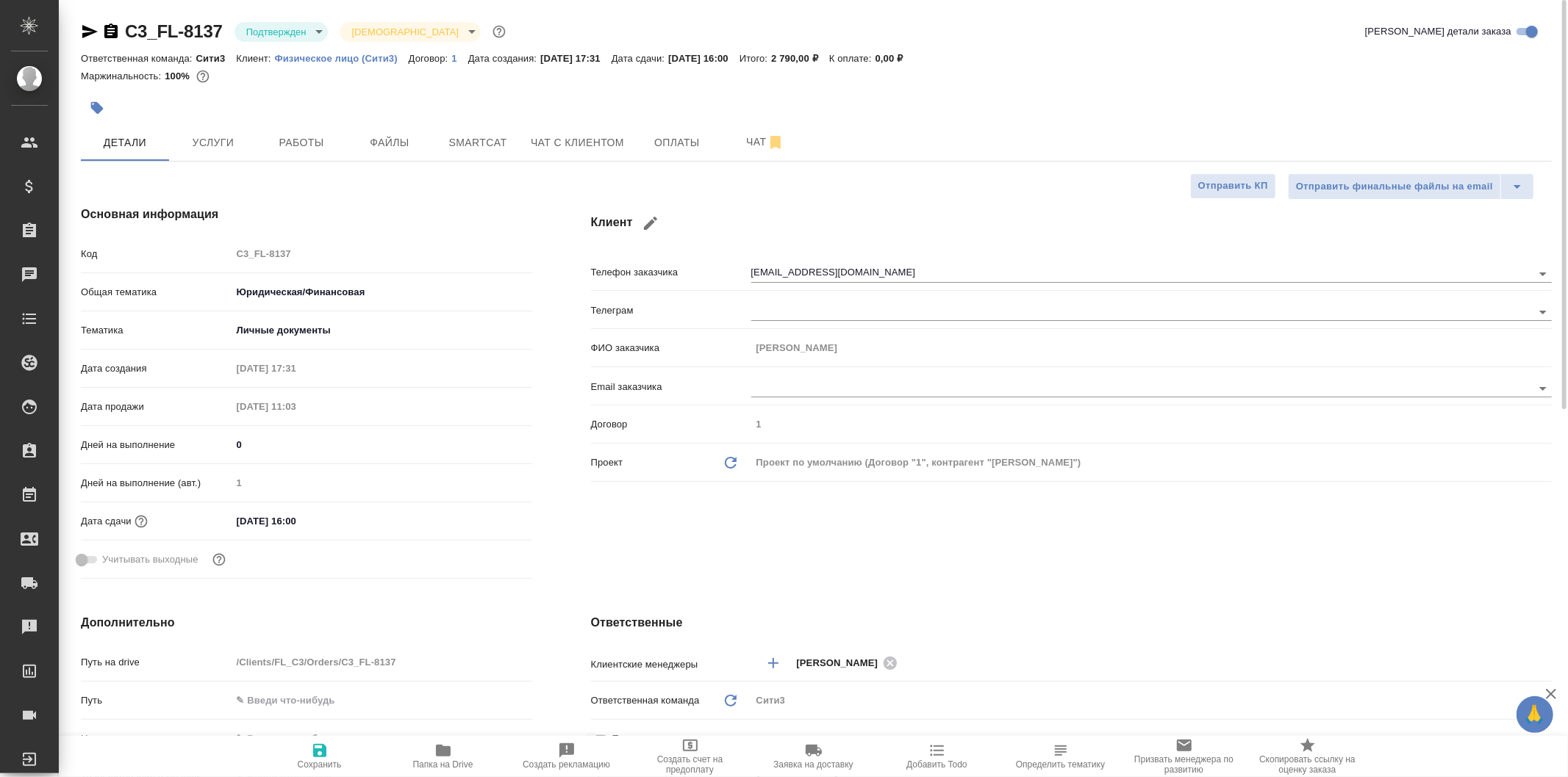
type textarea "x"
click at [240, 141] on span "Услуги" at bounding box center [212, 143] width 70 height 19
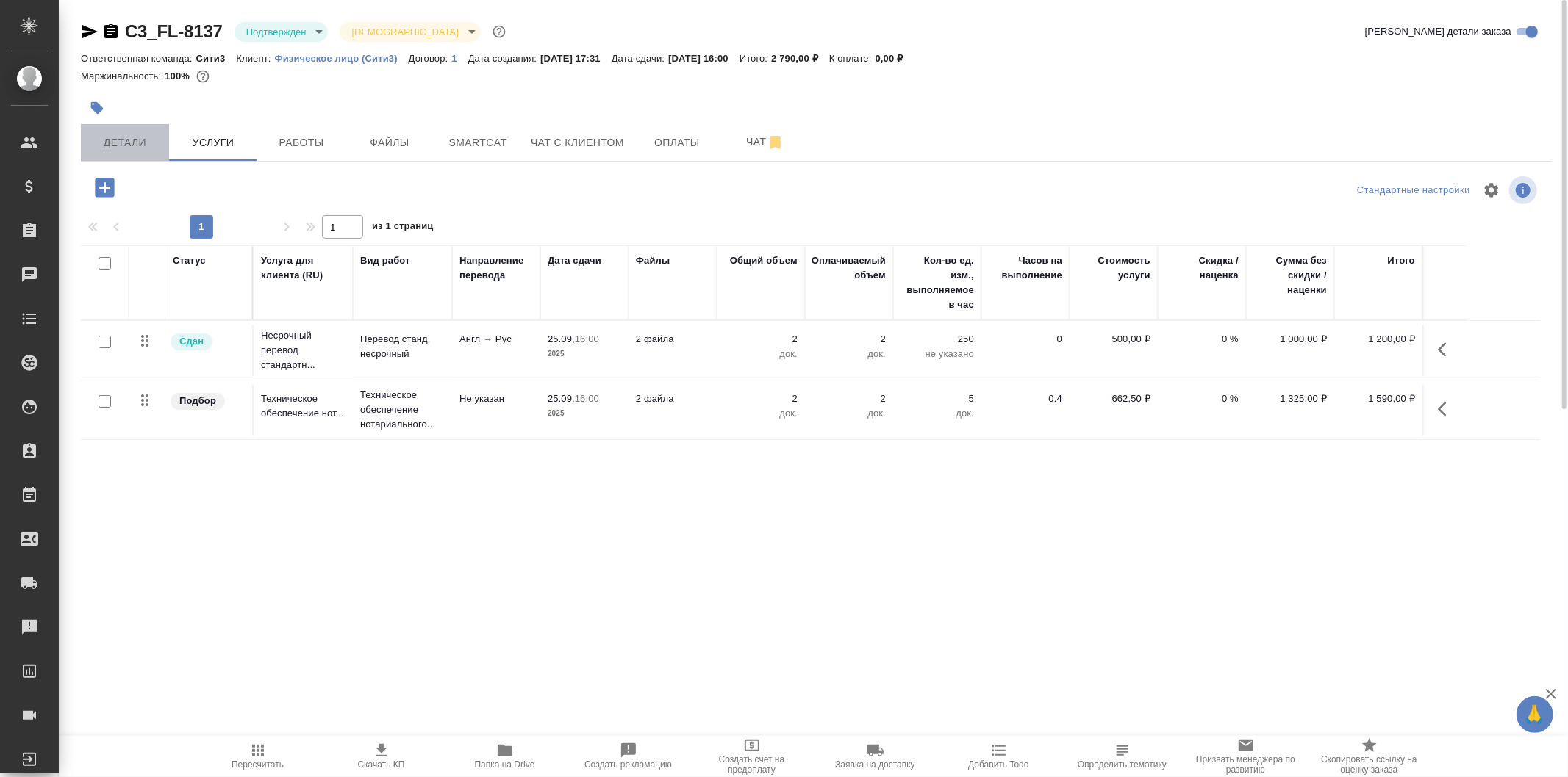
click at [119, 149] on span "Детали" at bounding box center [124, 143] width 70 height 19
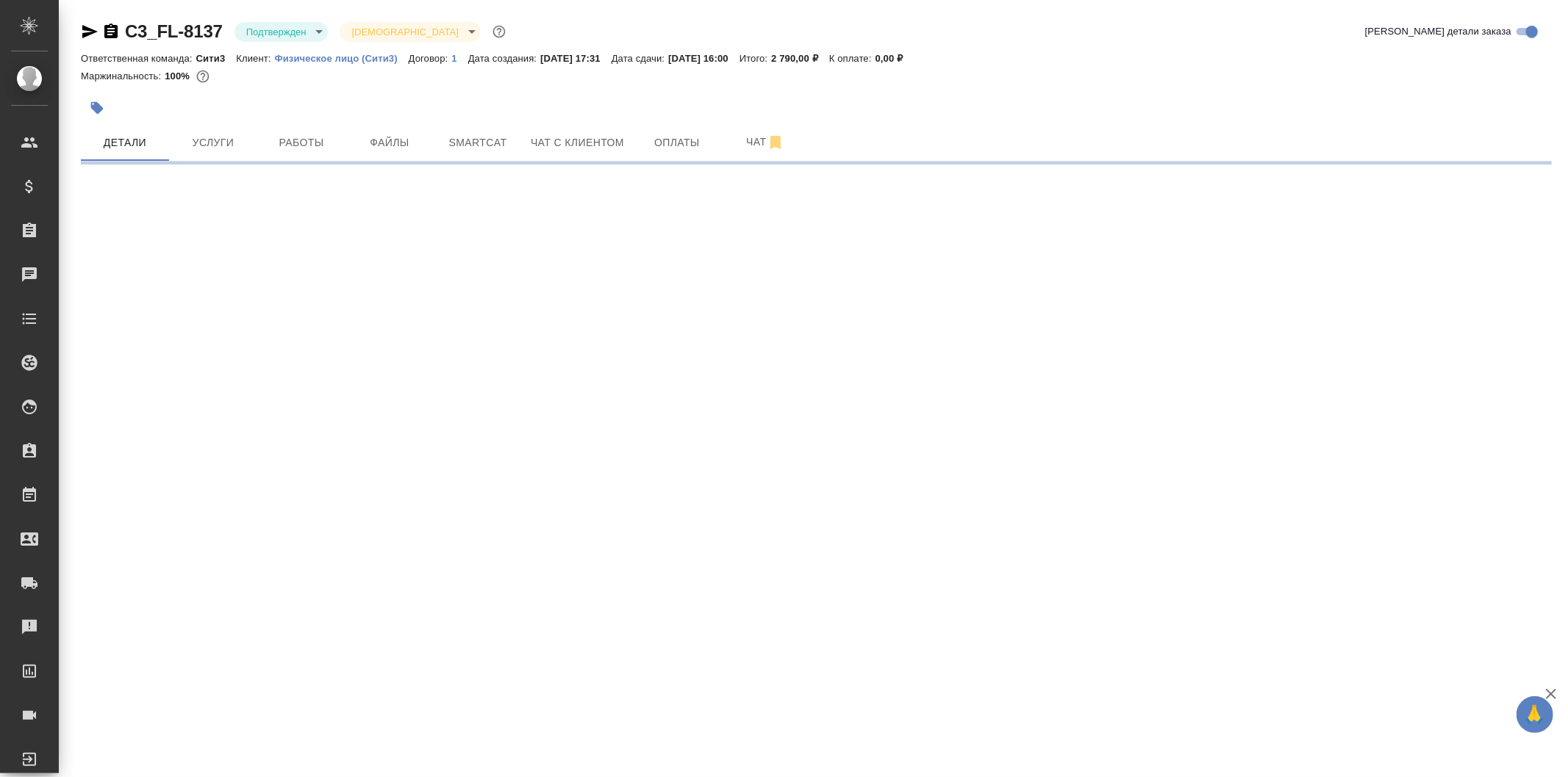
select select "RU"
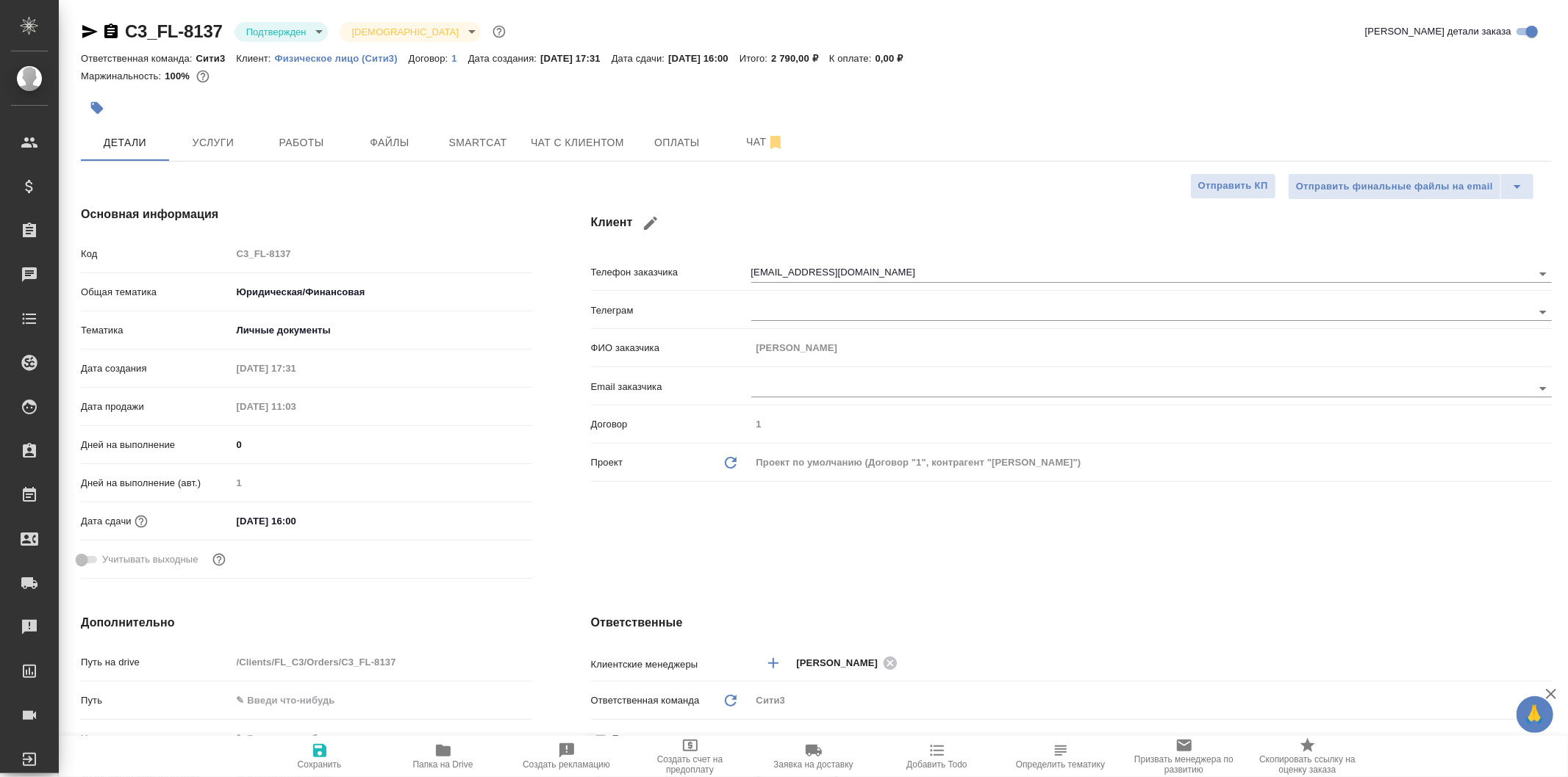
type textarea "x"
click at [361, 130] on button "Файлы" at bounding box center [390, 142] width 88 height 37
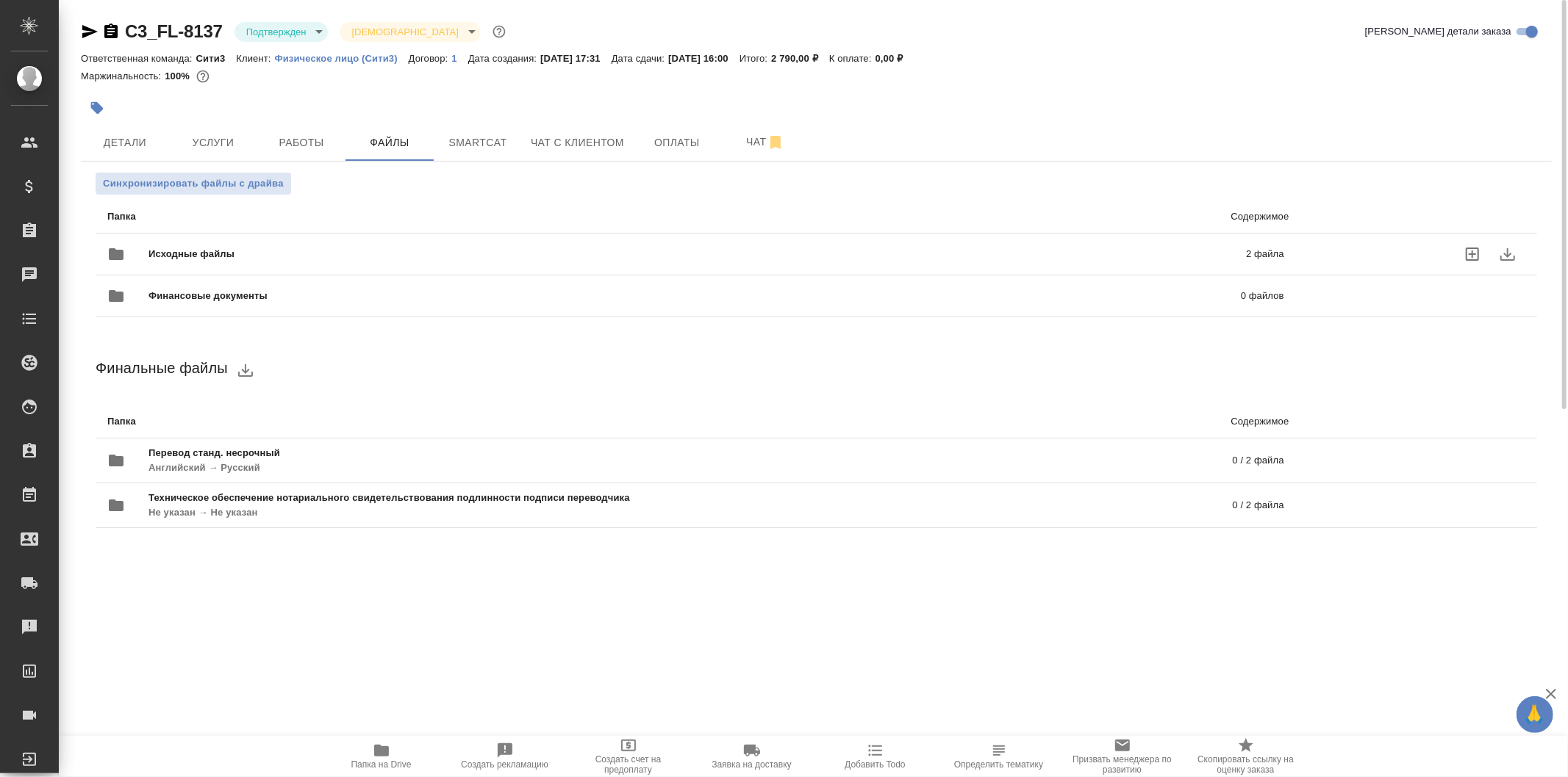
click at [265, 258] on span "Исходные файлы" at bounding box center [444, 254] width 592 height 15
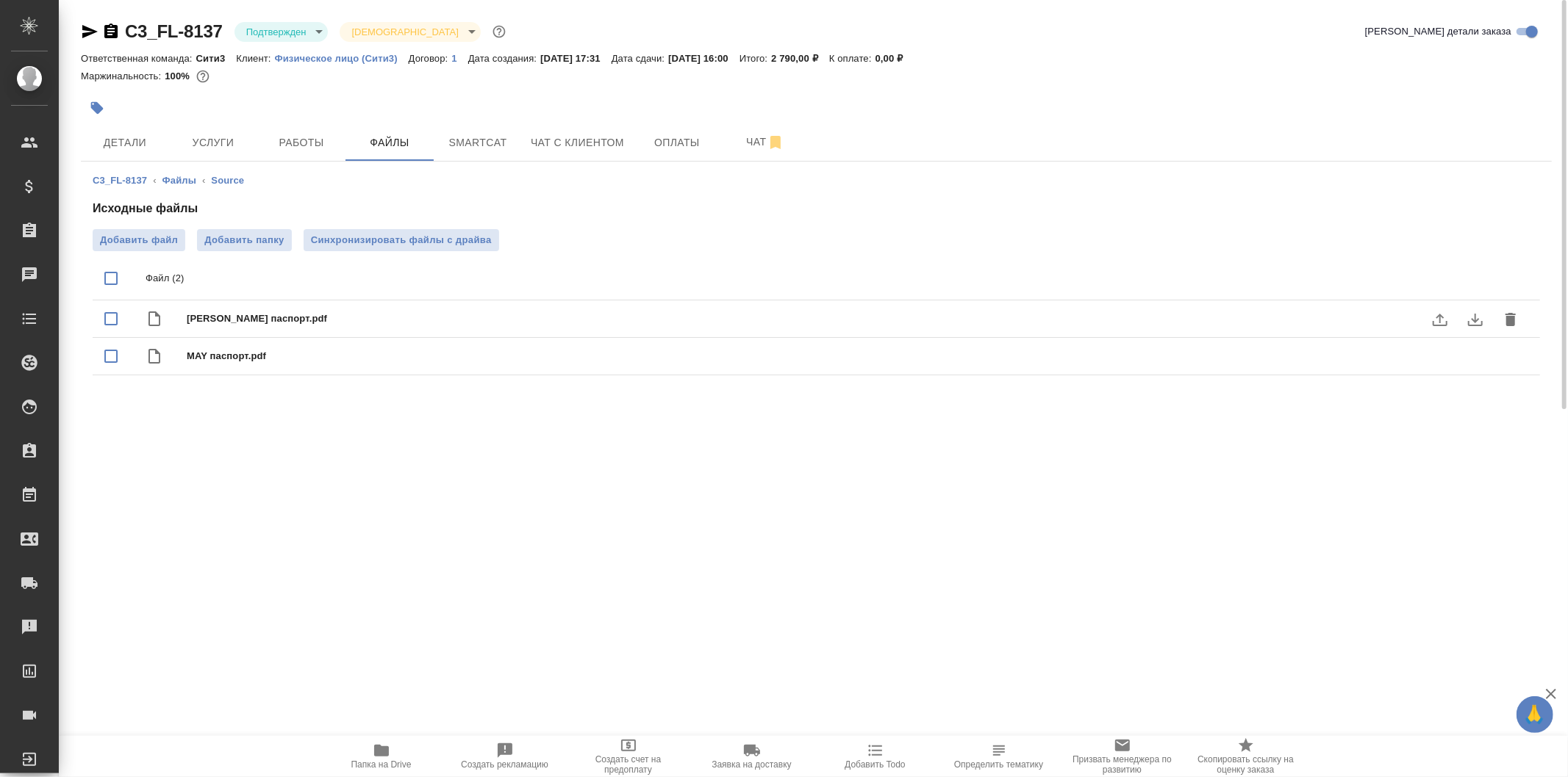
click at [245, 319] on span "ELSIE паспорт.pdf" at bounding box center [845, 319] width 1317 height 15
checkbox input "true"
click at [1461, 322] on button "download" at bounding box center [1475, 320] width 36 height 36
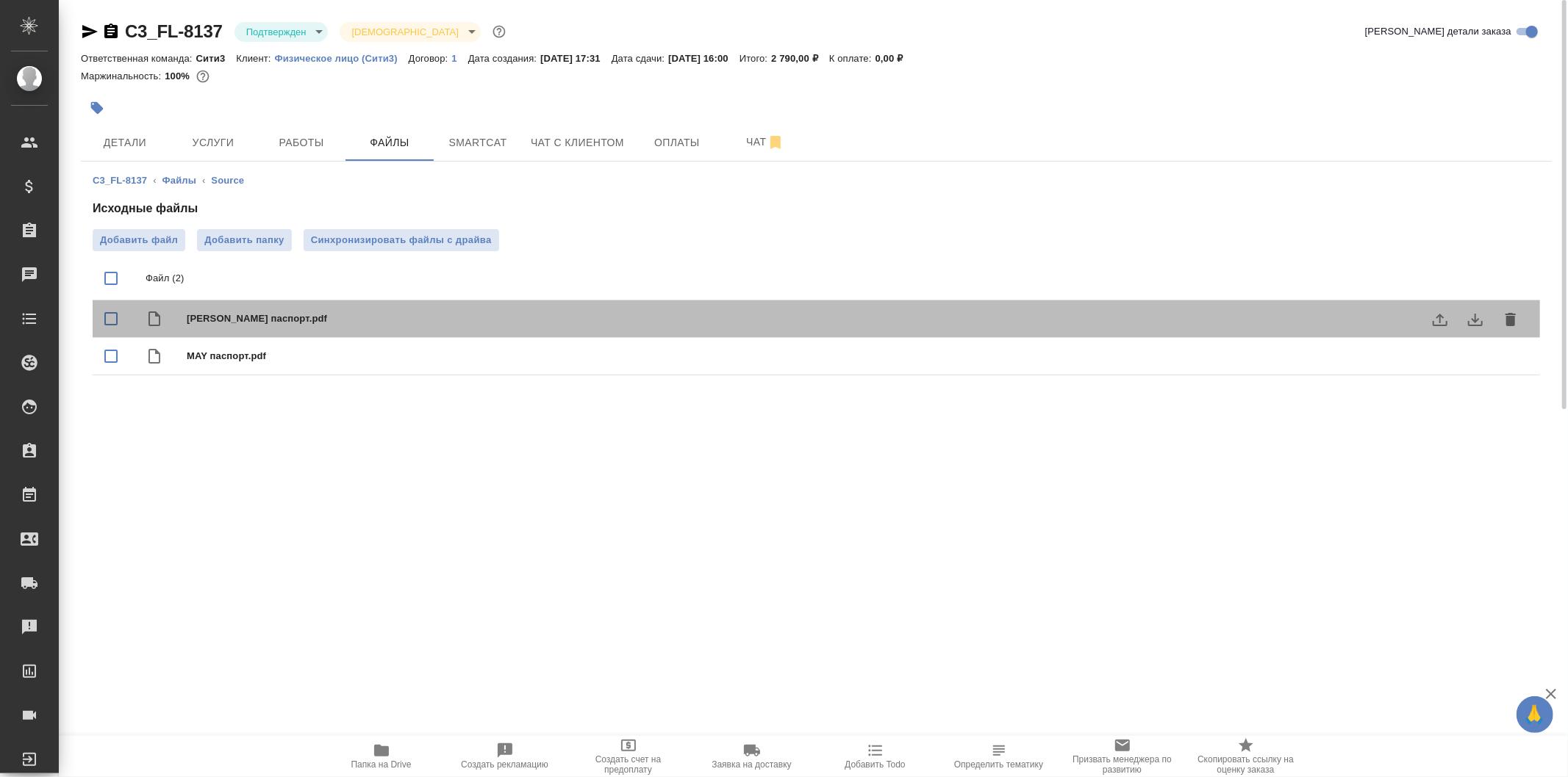
click at [257, 313] on span "ELSIE паспорт.pdf" at bounding box center [845, 319] width 1317 height 15
checkbox input "true"
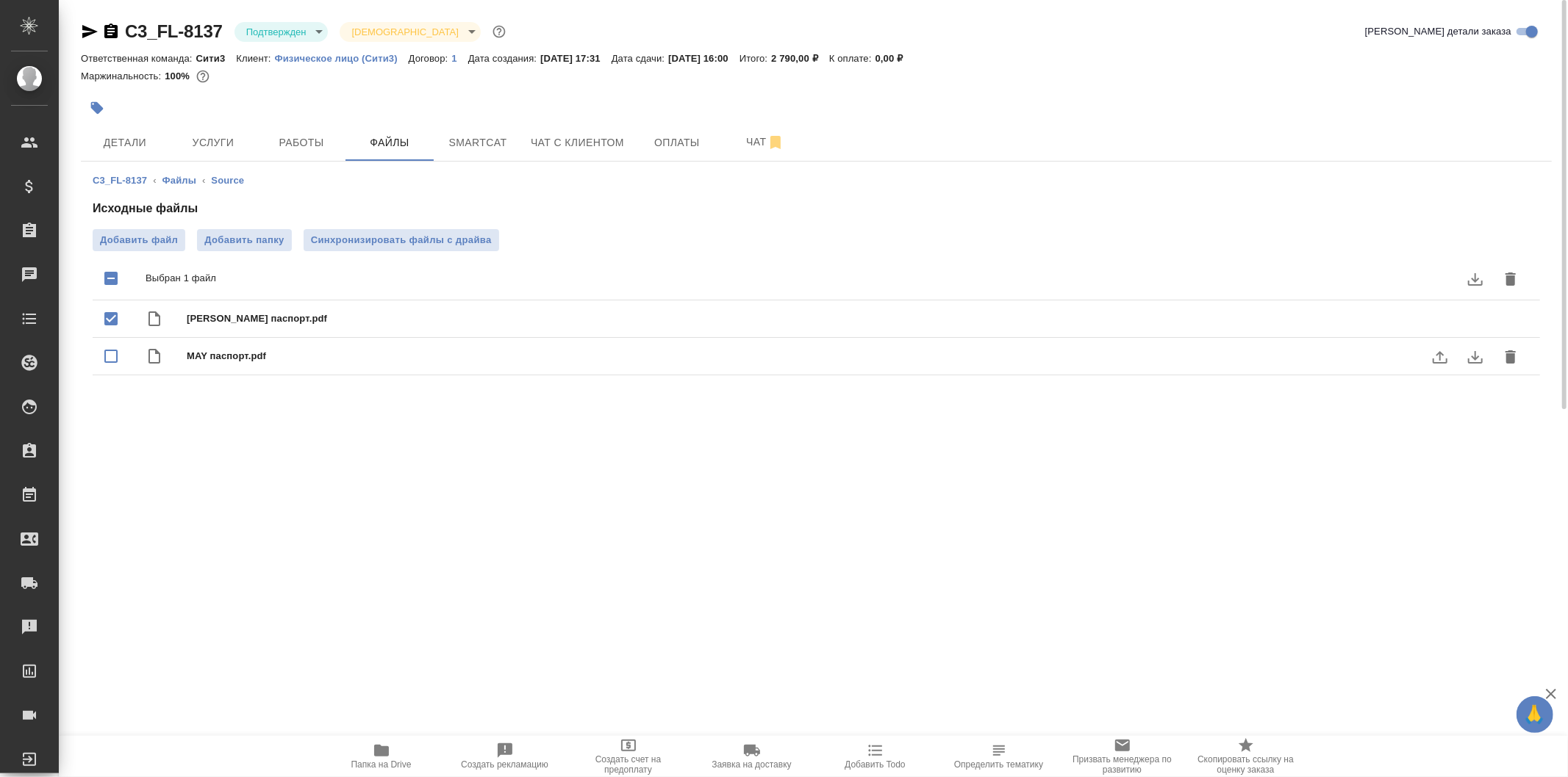
click at [1461, 358] on button "download" at bounding box center [1475, 358] width 36 height 36
click at [1483, 353] on icon "download" at bounding box center [1475, 357] width 18 height 18
click at [1479, 323] on icon "download" at bounding box center [1475, 319] width 18 height 18
click at [1481, 314] on icon "download" at bounding box center [1475, 319] width 18 height 18
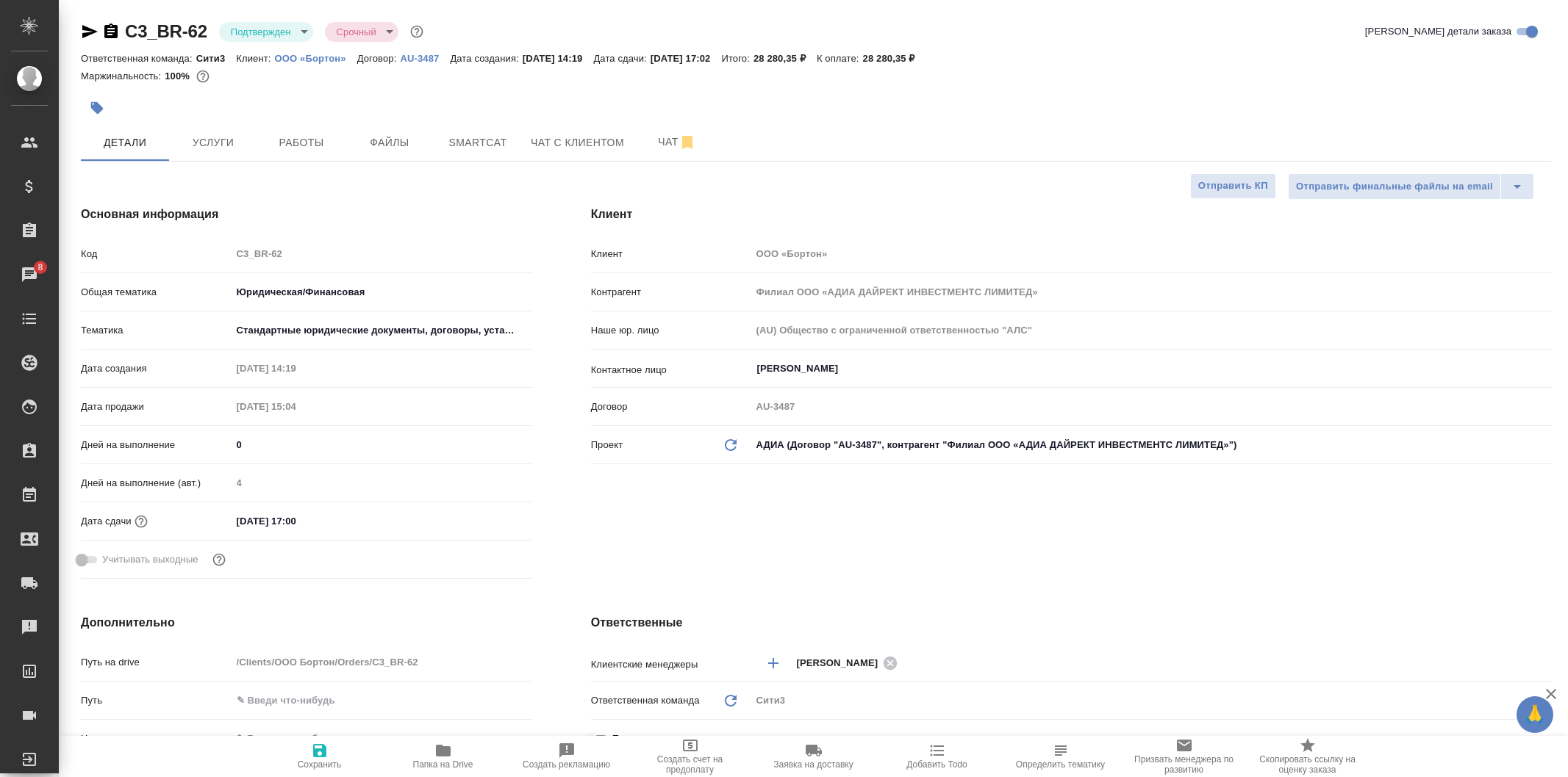
select select "RU"
click at [340, 142] on button "Работы" at bounding box center [301, 142] width 88 height 37
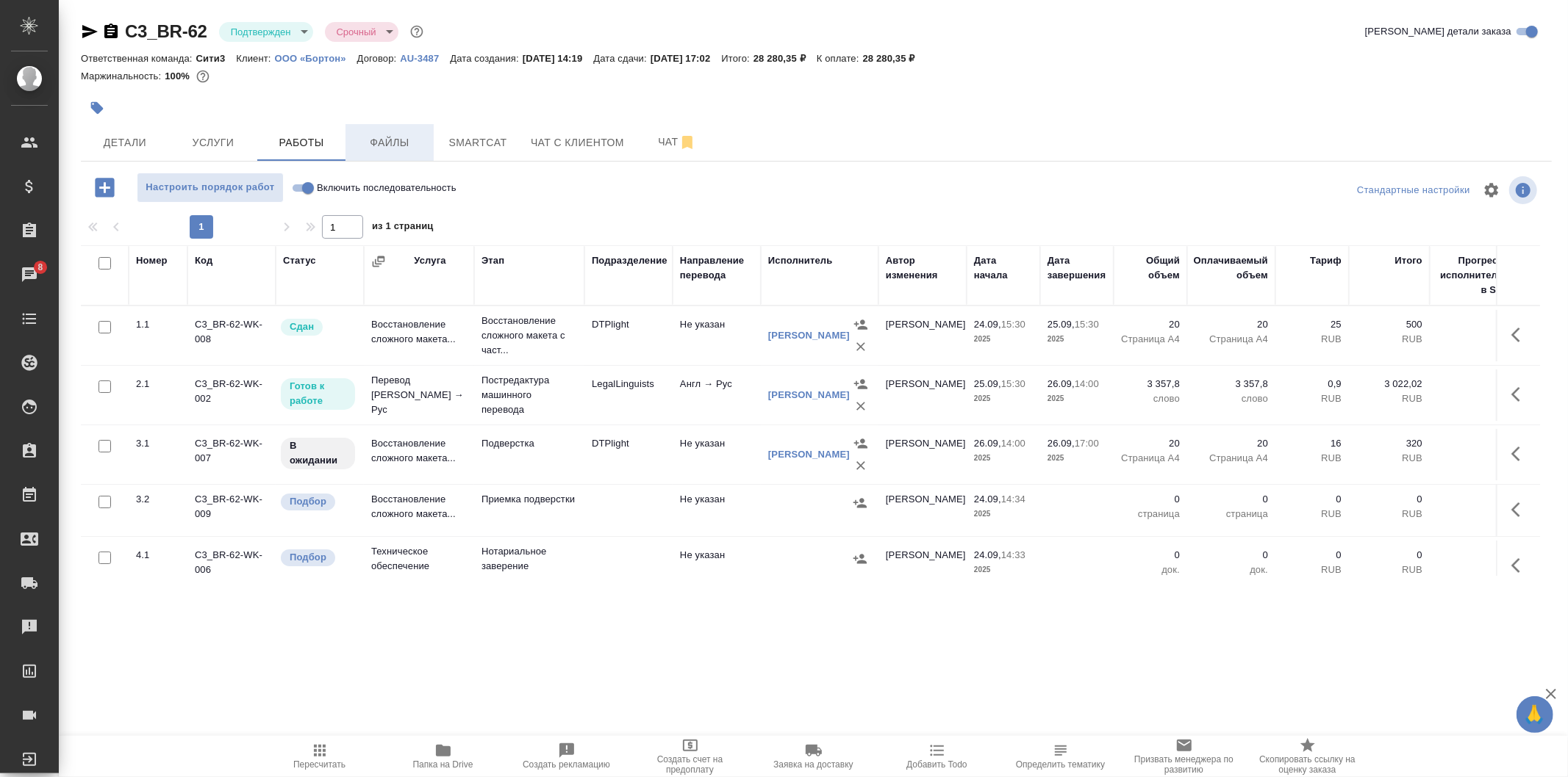
click at [398, 129] on button "Файлы" at bounding box center [390, 142] width 88 height 37
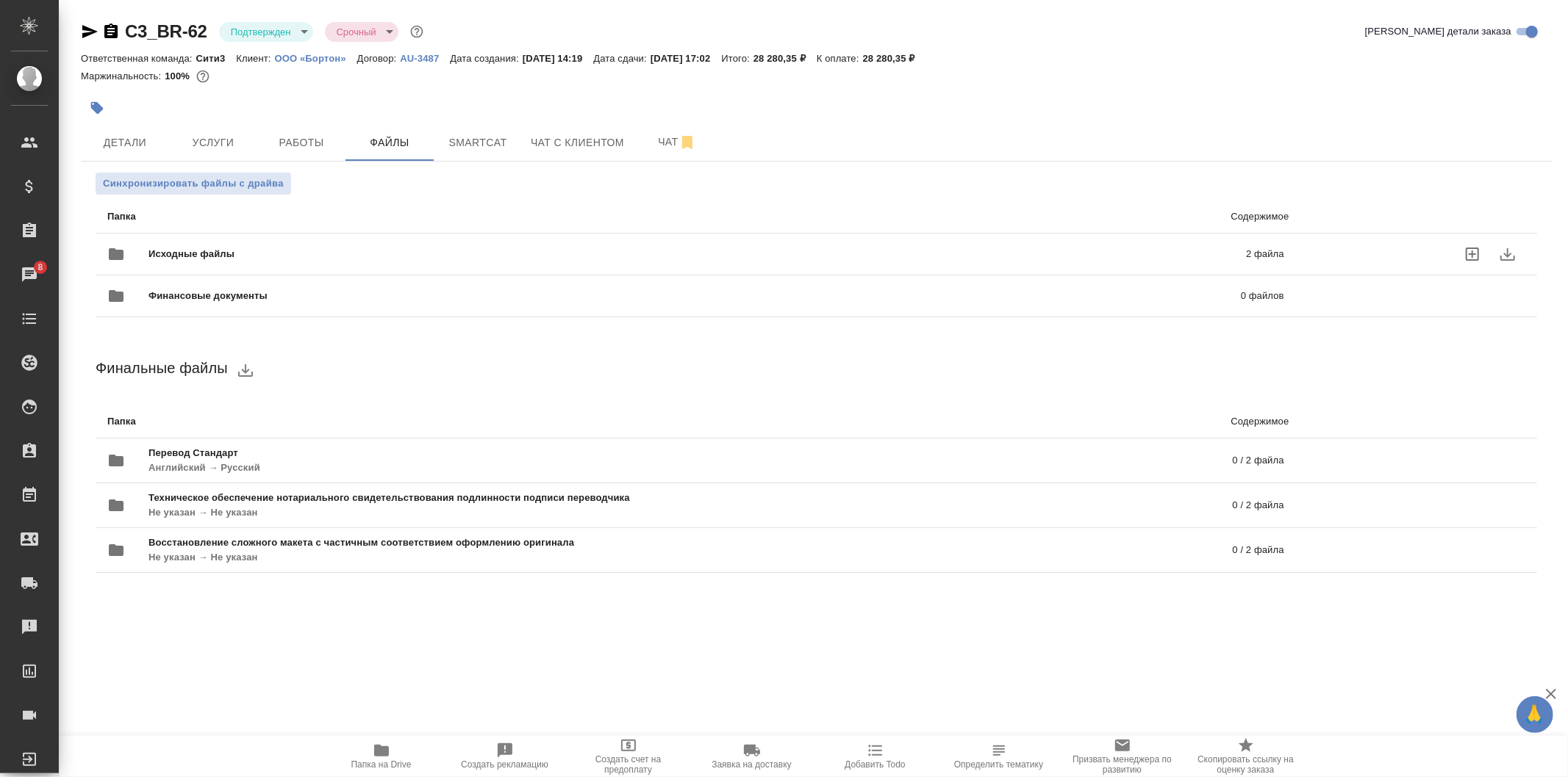
click at [452, 245] on div "Исходные файлы 2 файла" at bounding box center [695, 254] width 1176 height 36
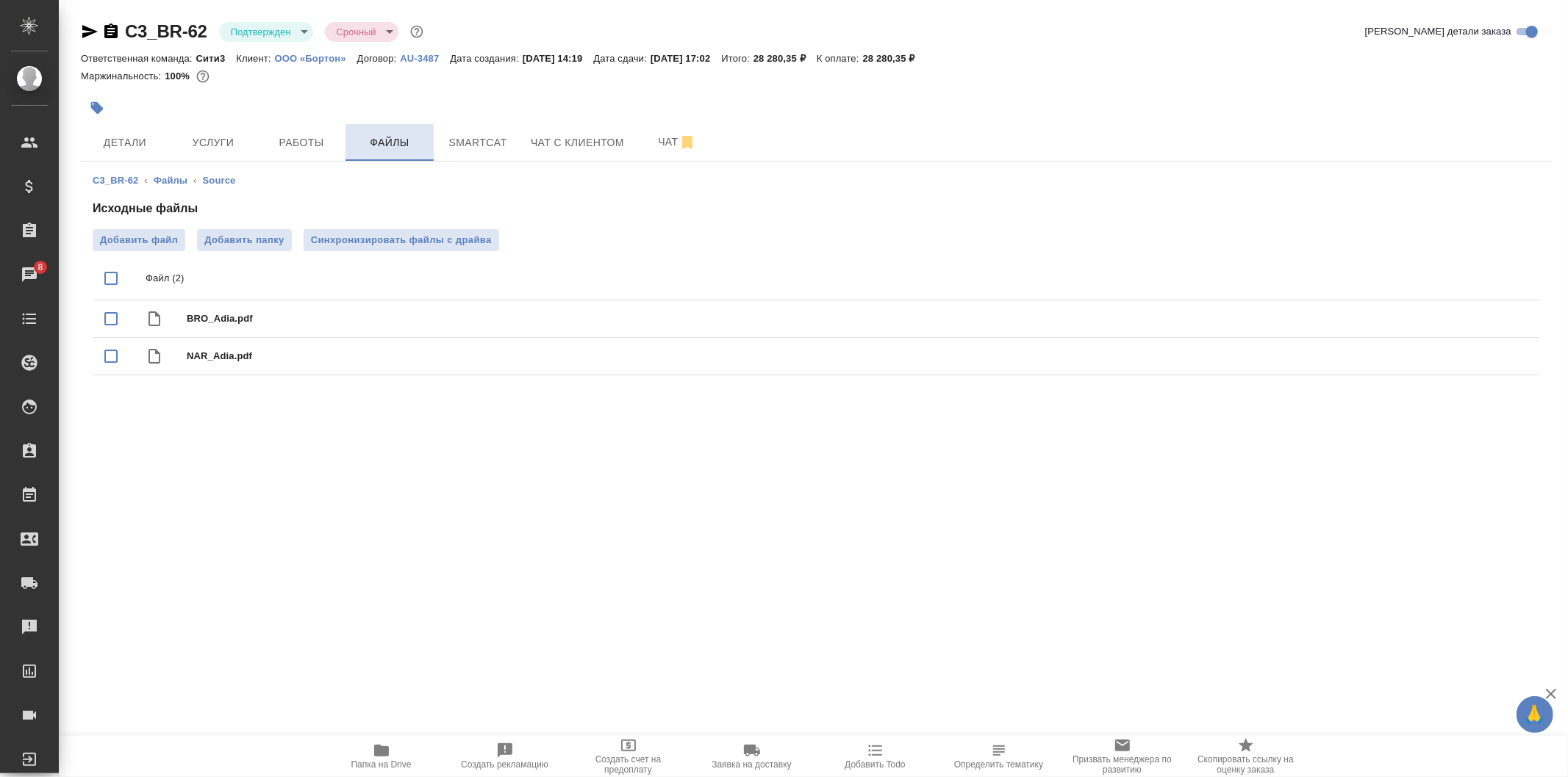
click at [393, 132] on button "Файлы" at bounding box center [390, 142] width 88 height 37
click at [318, 133] on span "Работы" at bounding box center [300, 143] width 70 height 19
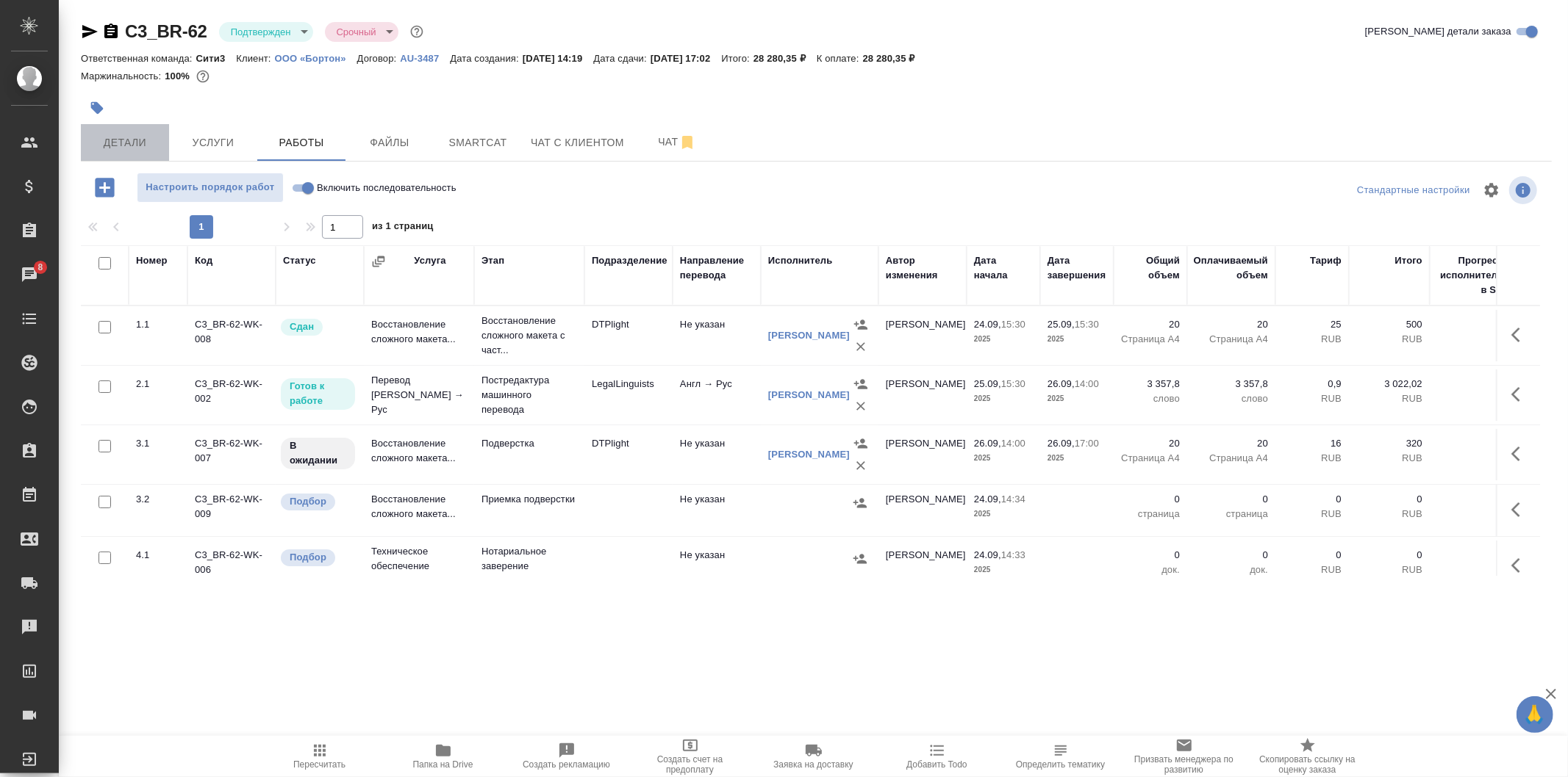
click at [127, 129] on button "Детали" at bounding box center [125, 142] width 88 height 37
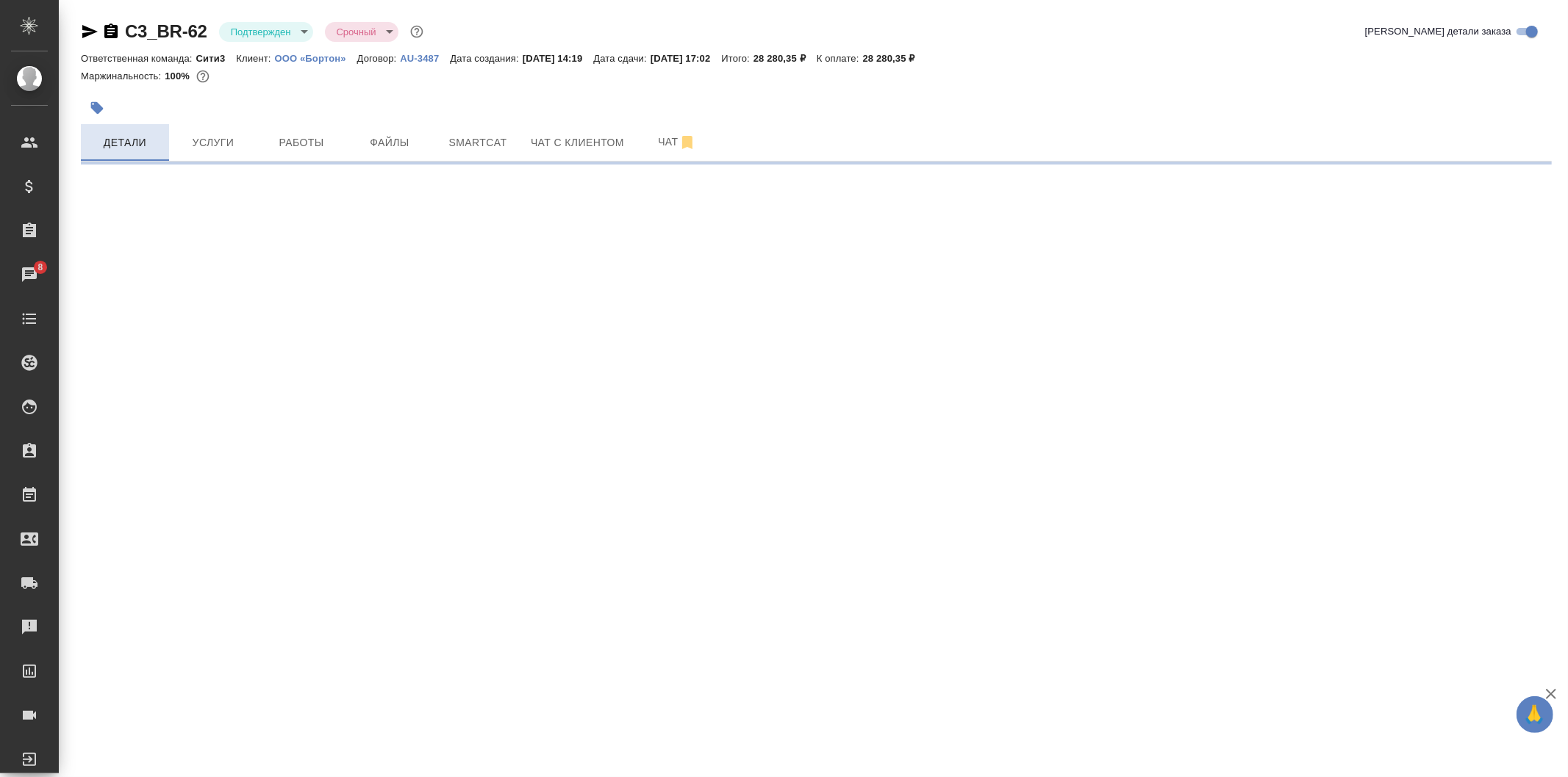
select select "RU"
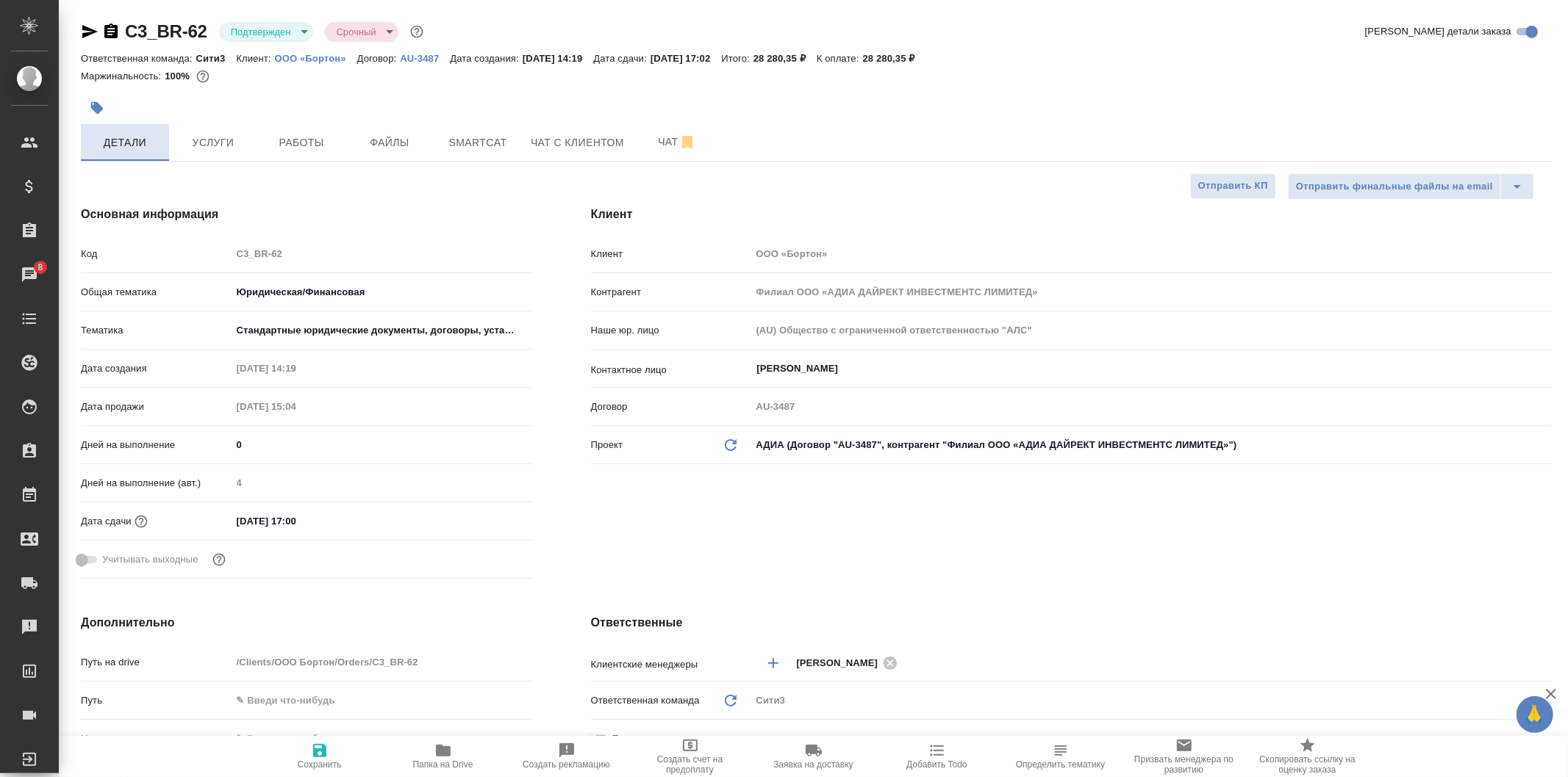
type textarea "x"
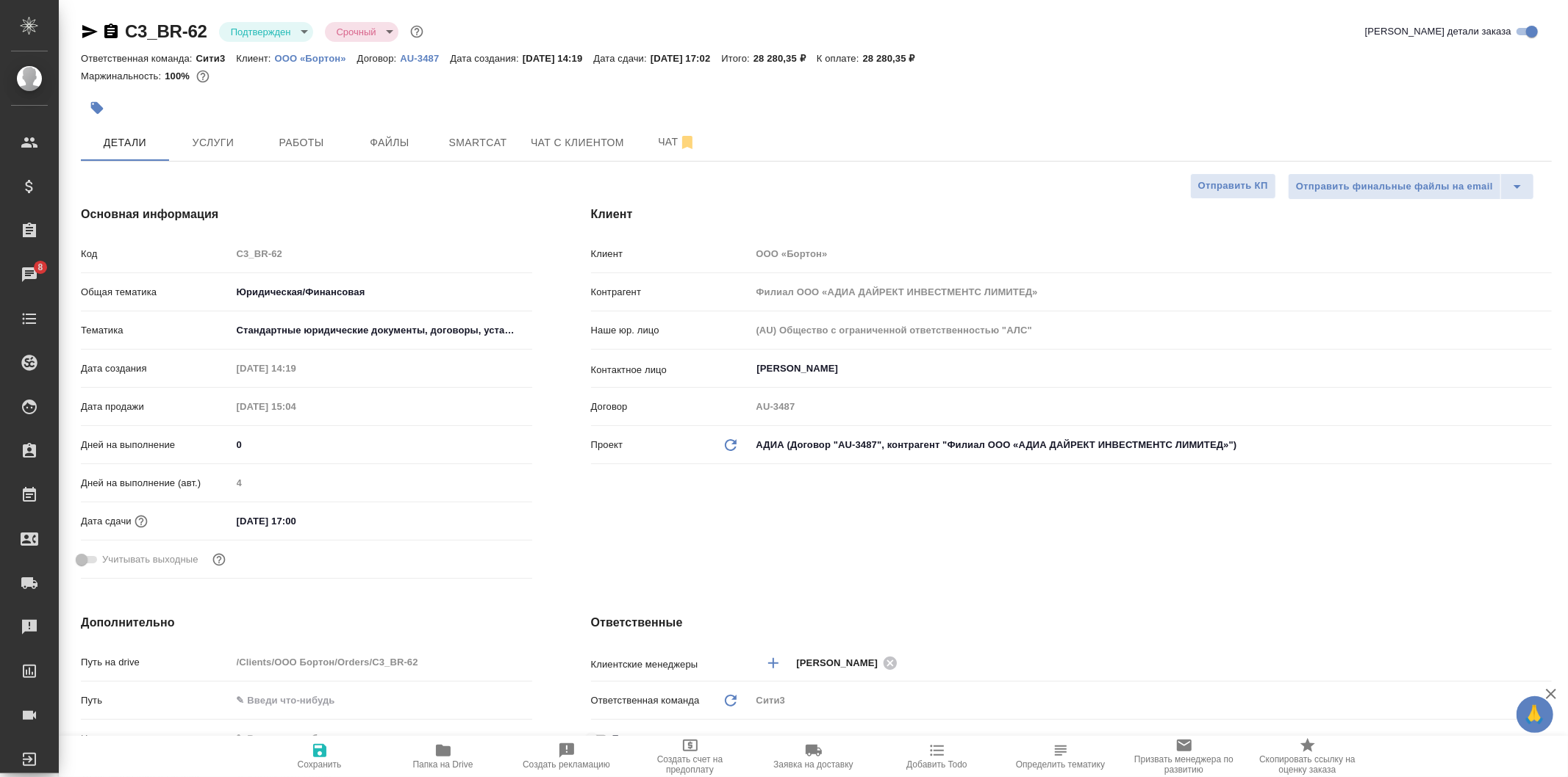
type textarea "x"
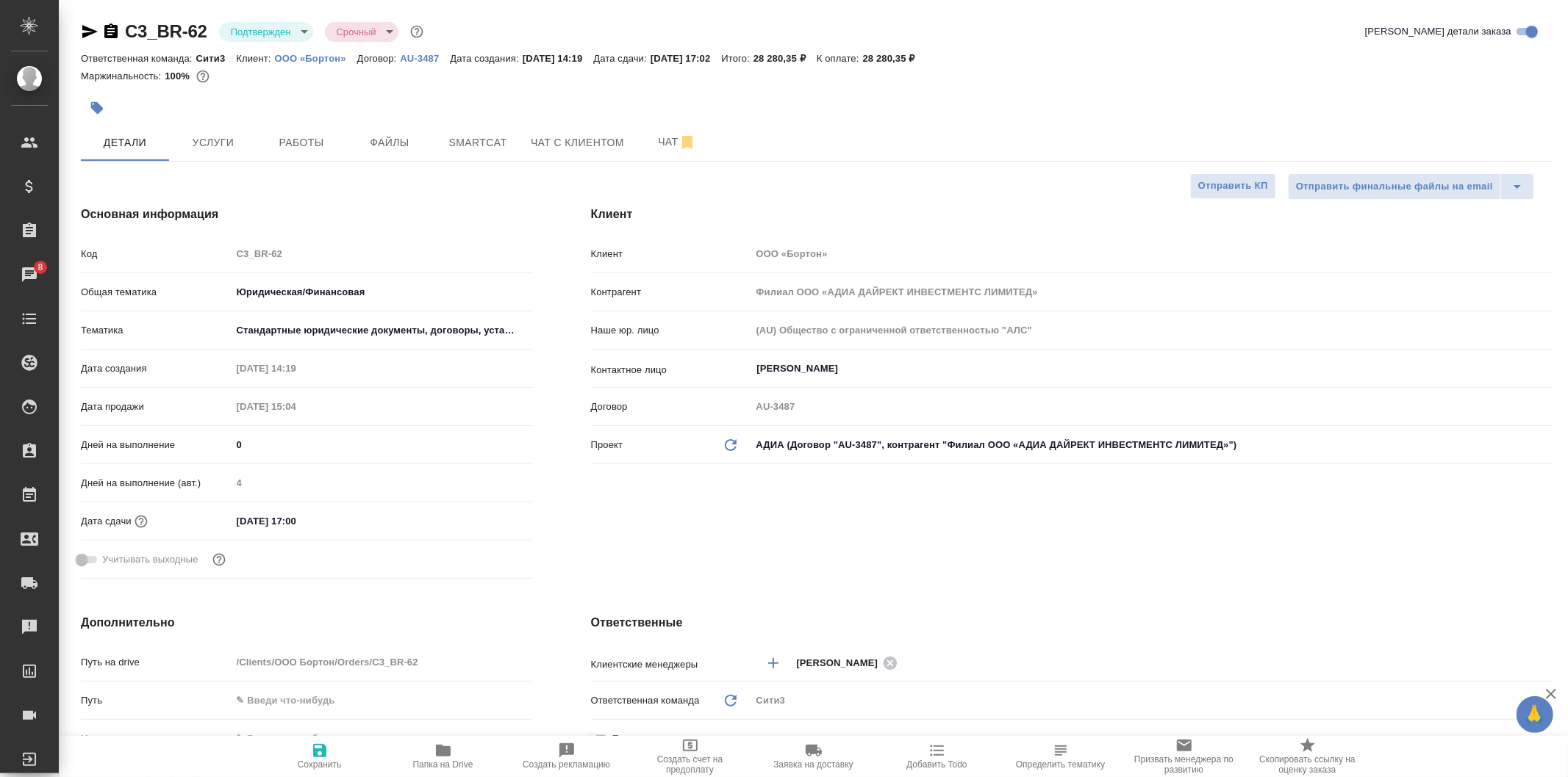
type textarea "x"
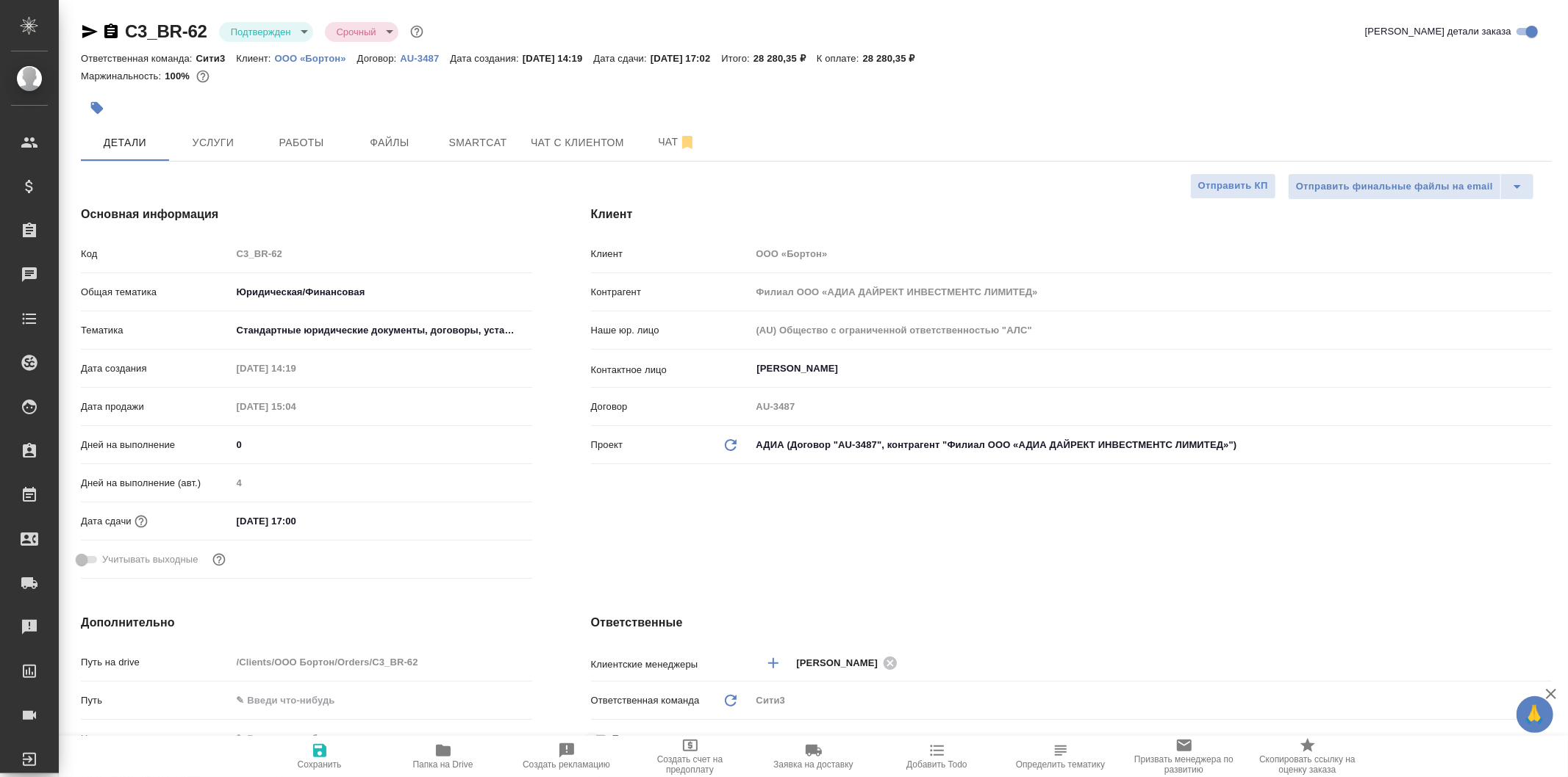
type textarea "x"
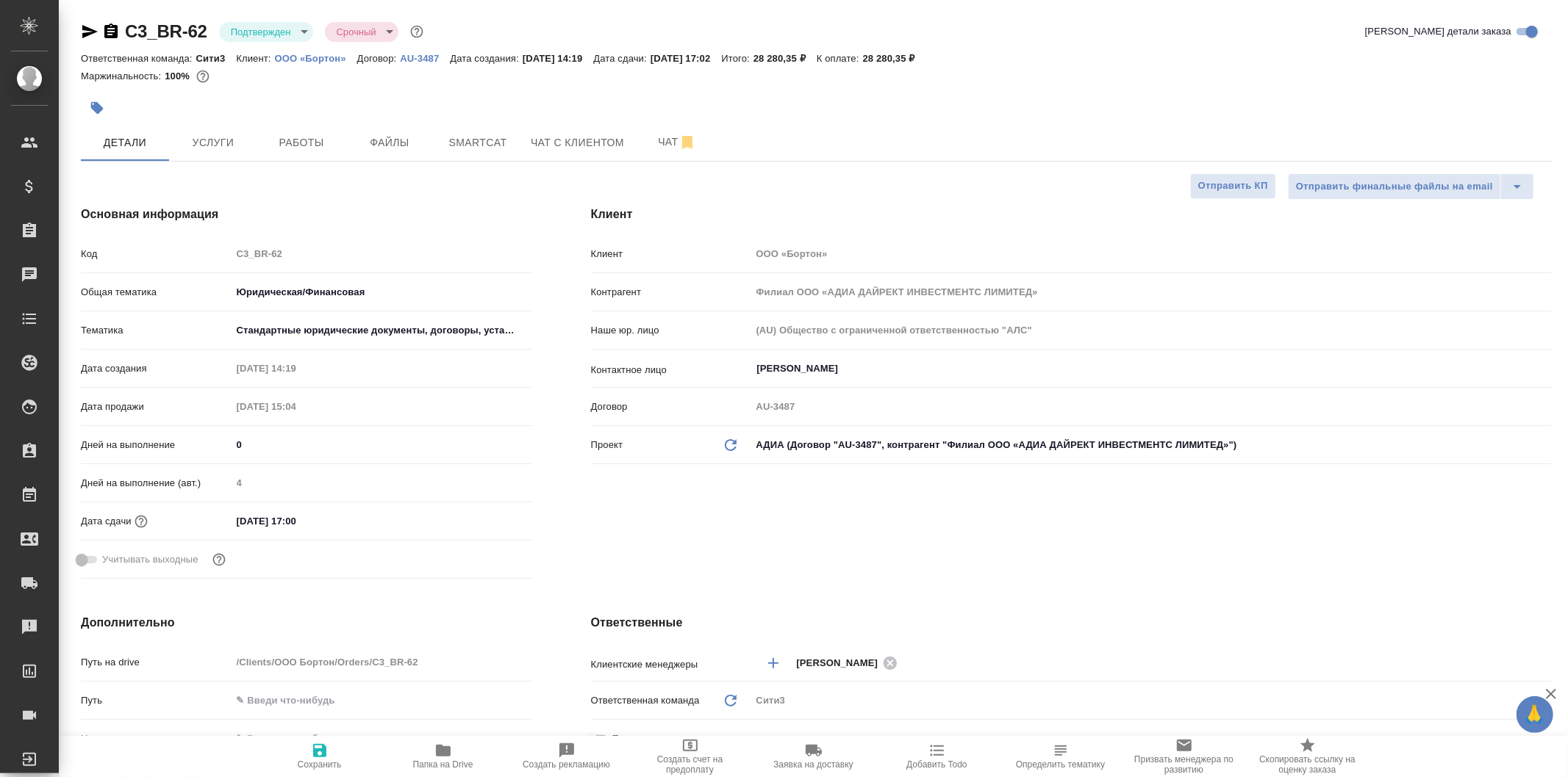
type textarea "x"
click at [892, 373] on input "Мысникова Олеся" at bounding box center [1127, 369] width 743 height 18
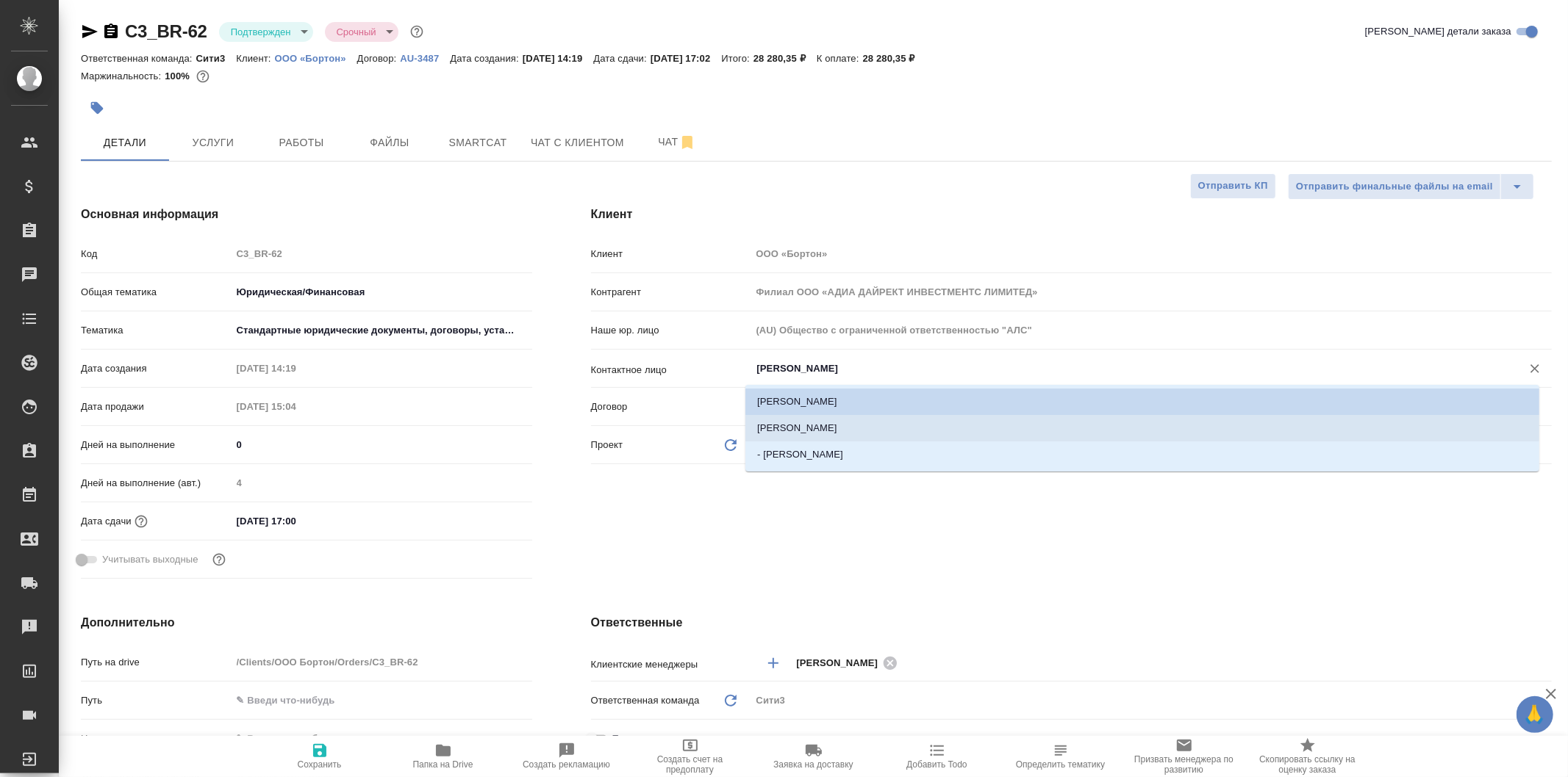
click at [901, 419] on li "Василенко Светлана" at bounding box center [1142, 428] width 793 height 26
type input "Василенко Светлана"
type textarea "x"
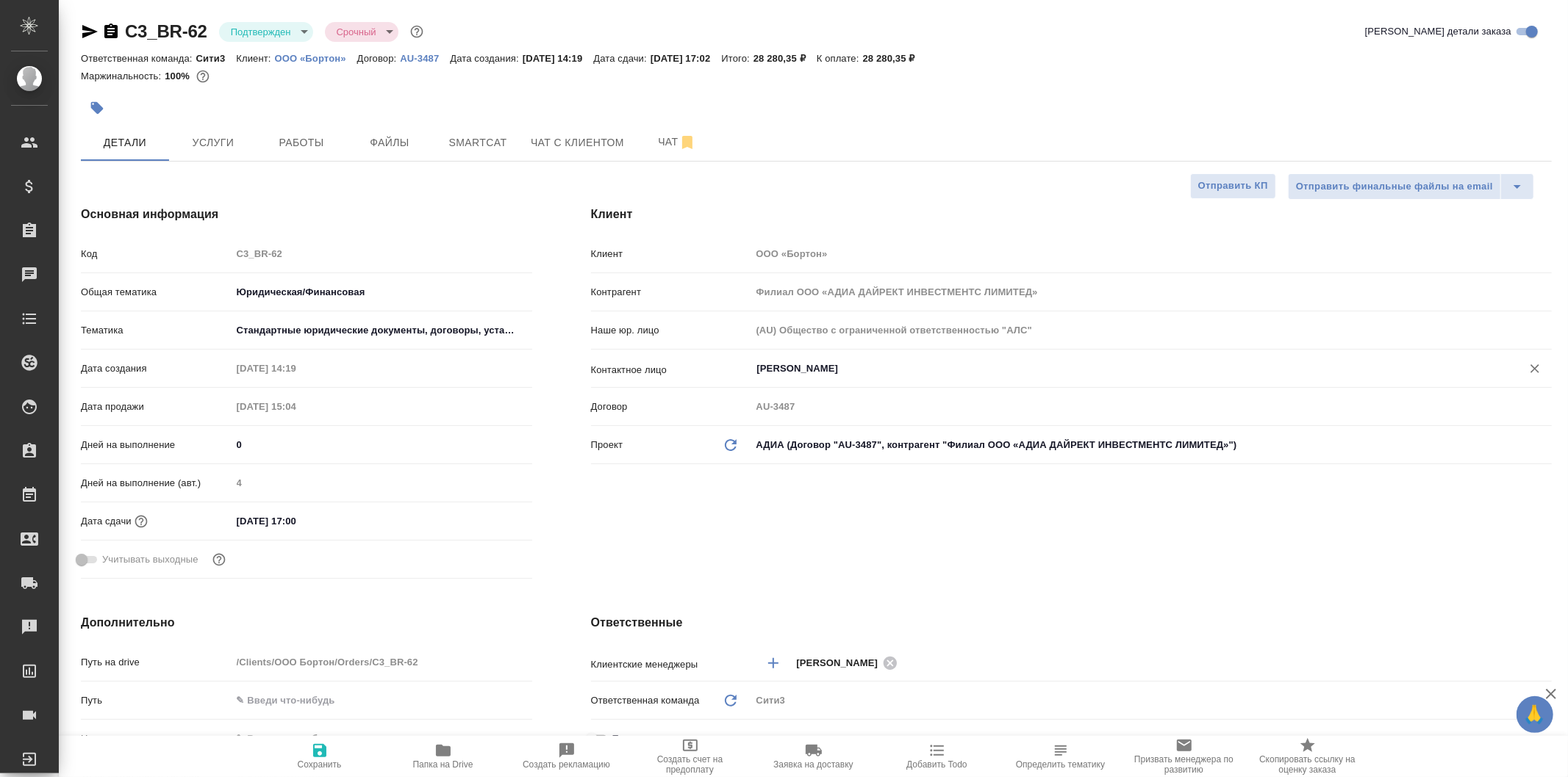
click at [330, 753] on span "Сохранить" at bounding box center [319, 756] width 106 height 28
type textarea "x"
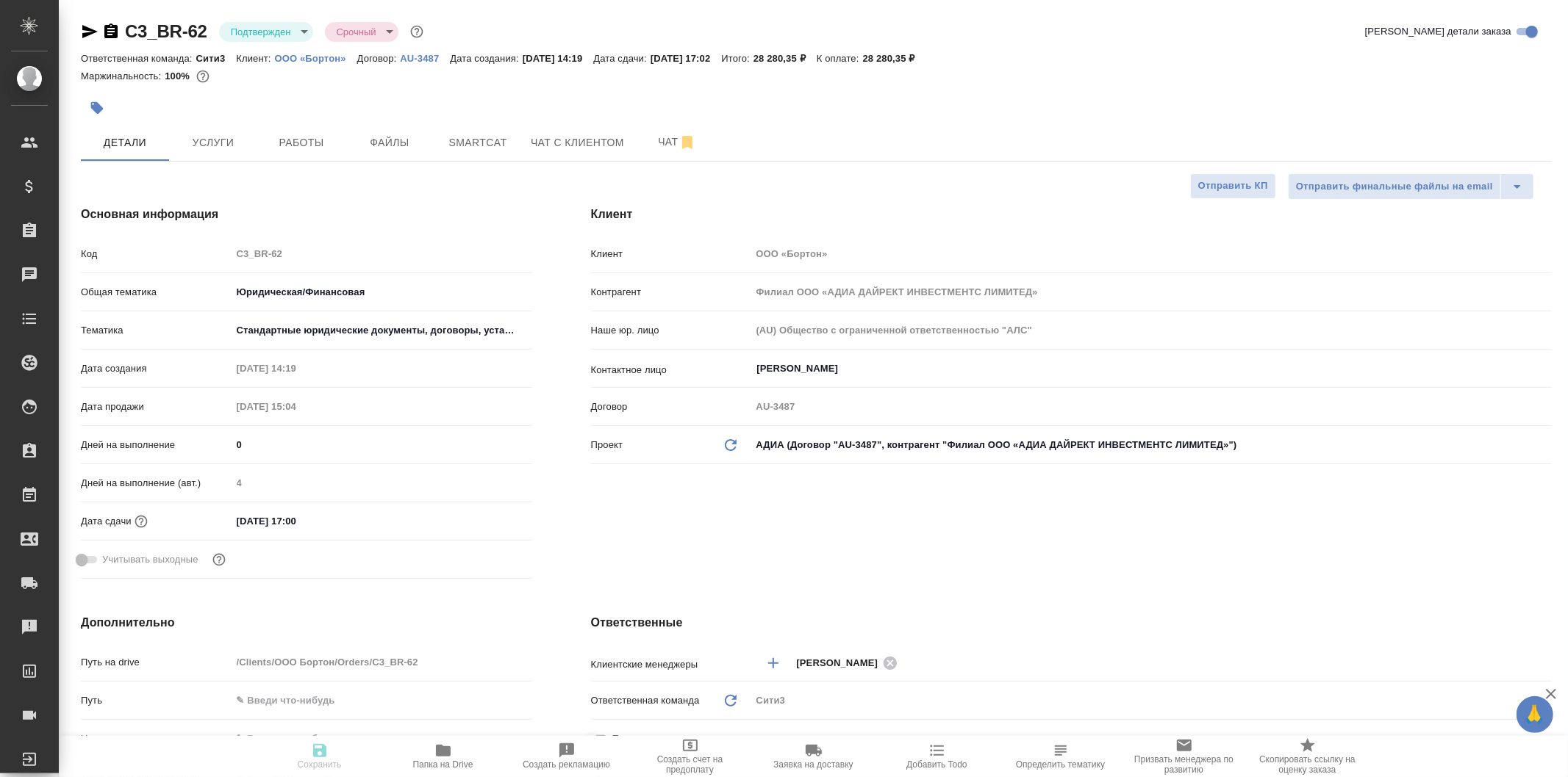
type textarea "x"
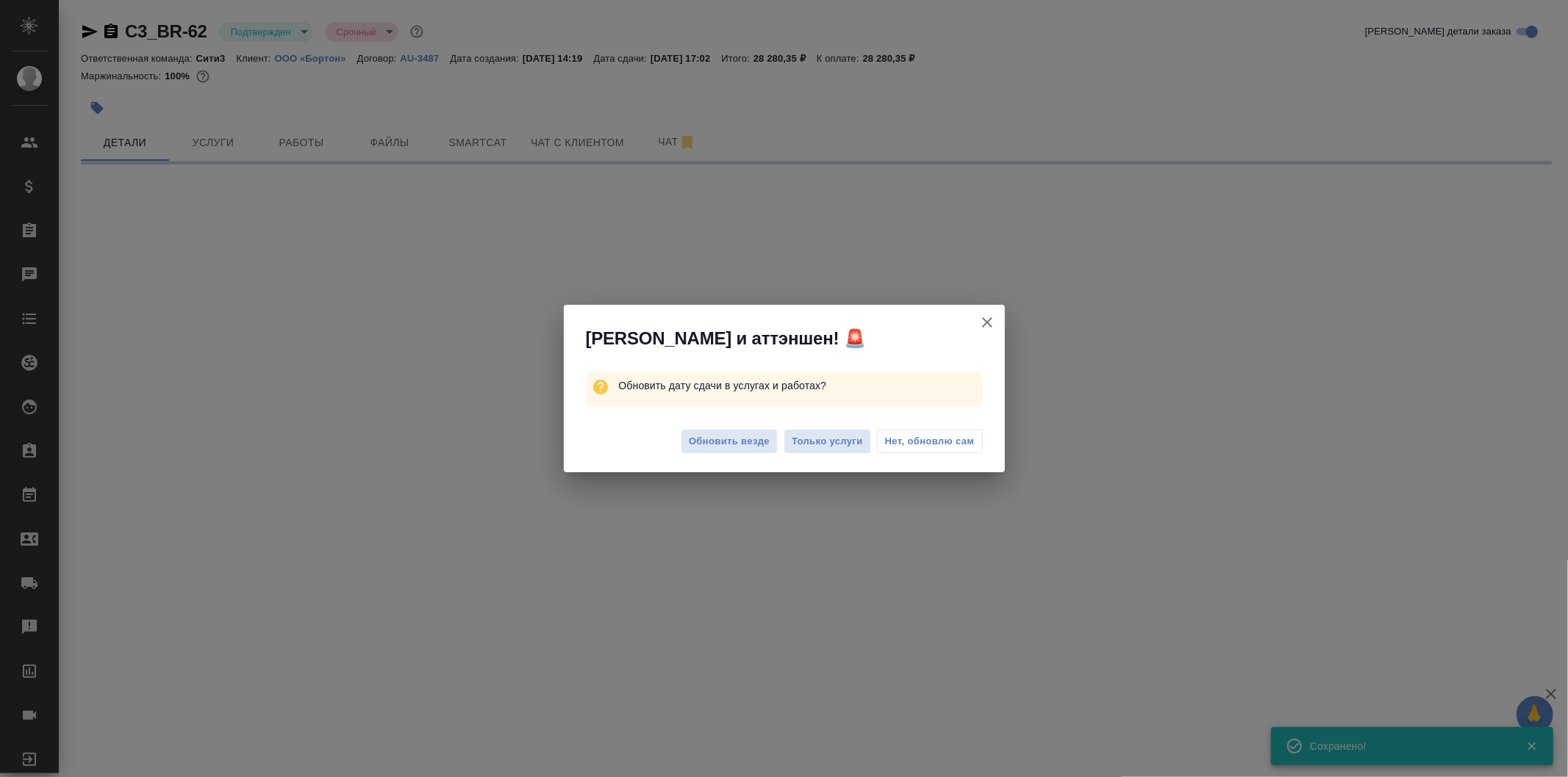
type input "inProgress"
select select "RU"
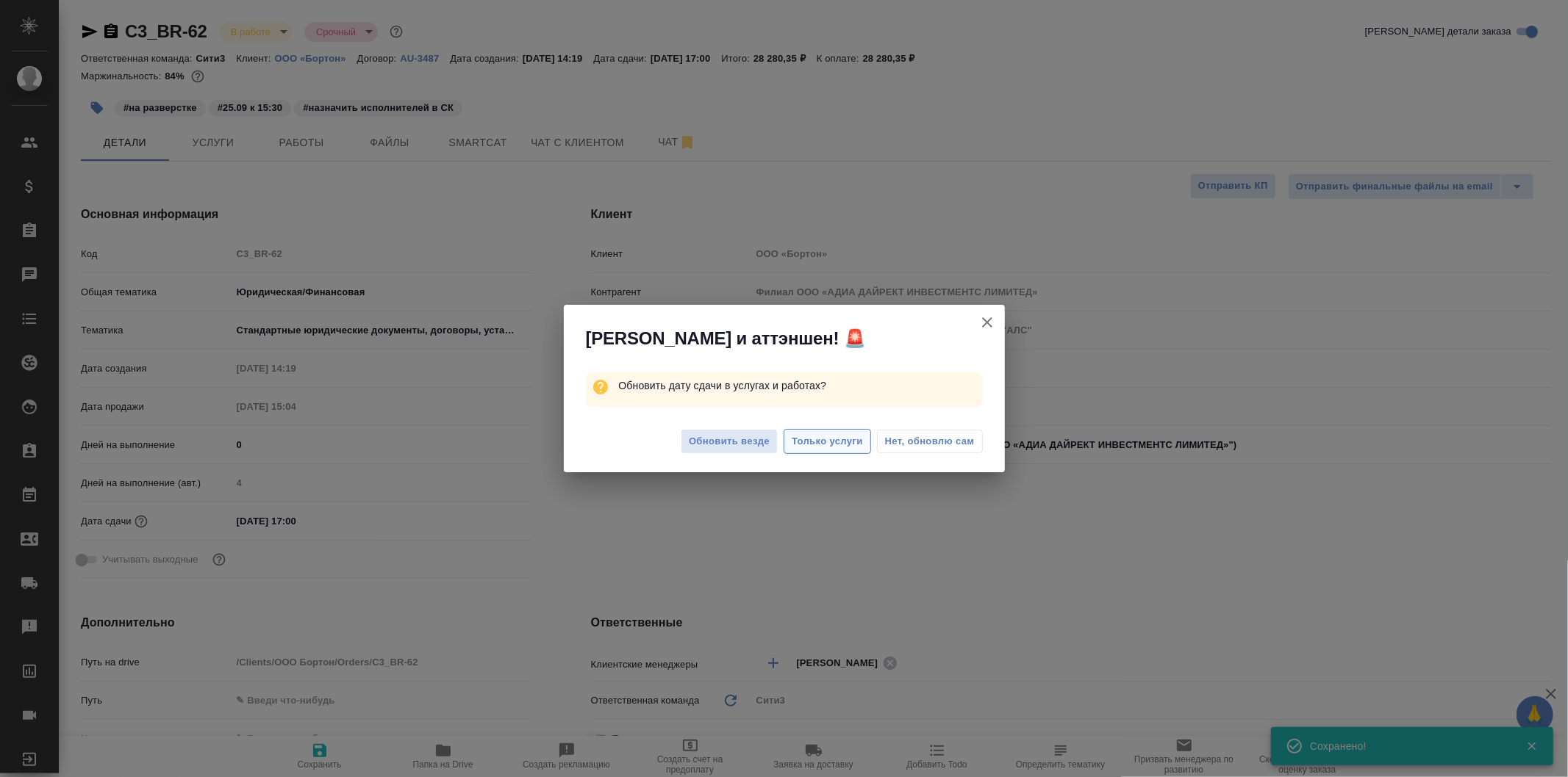
type textarea "x"
click at [921, 438] on span "Нет, обновлю сам" at bounding box center [929, 442] width 89 height 15
type textarea "x"
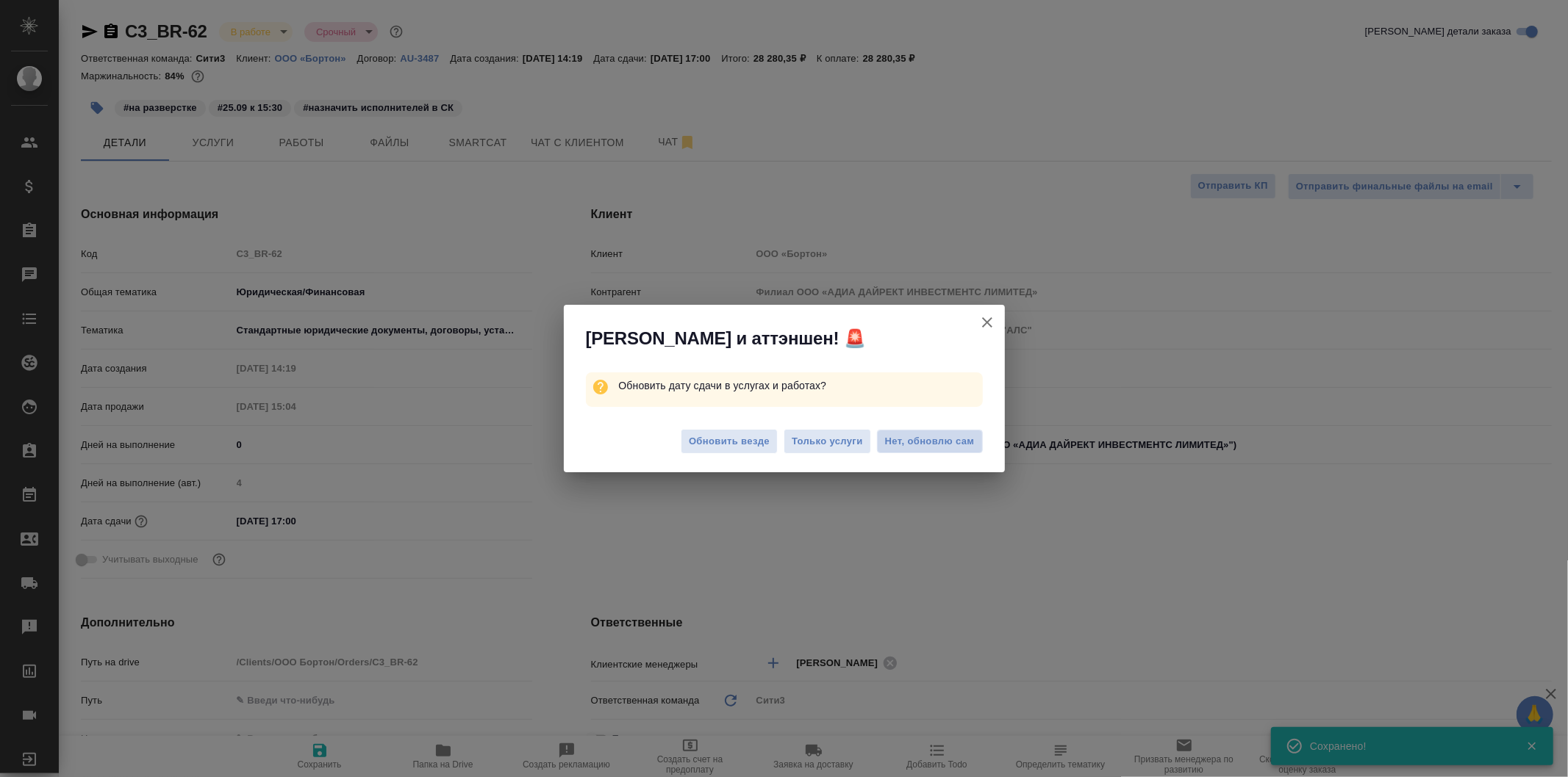
type textarea "x"
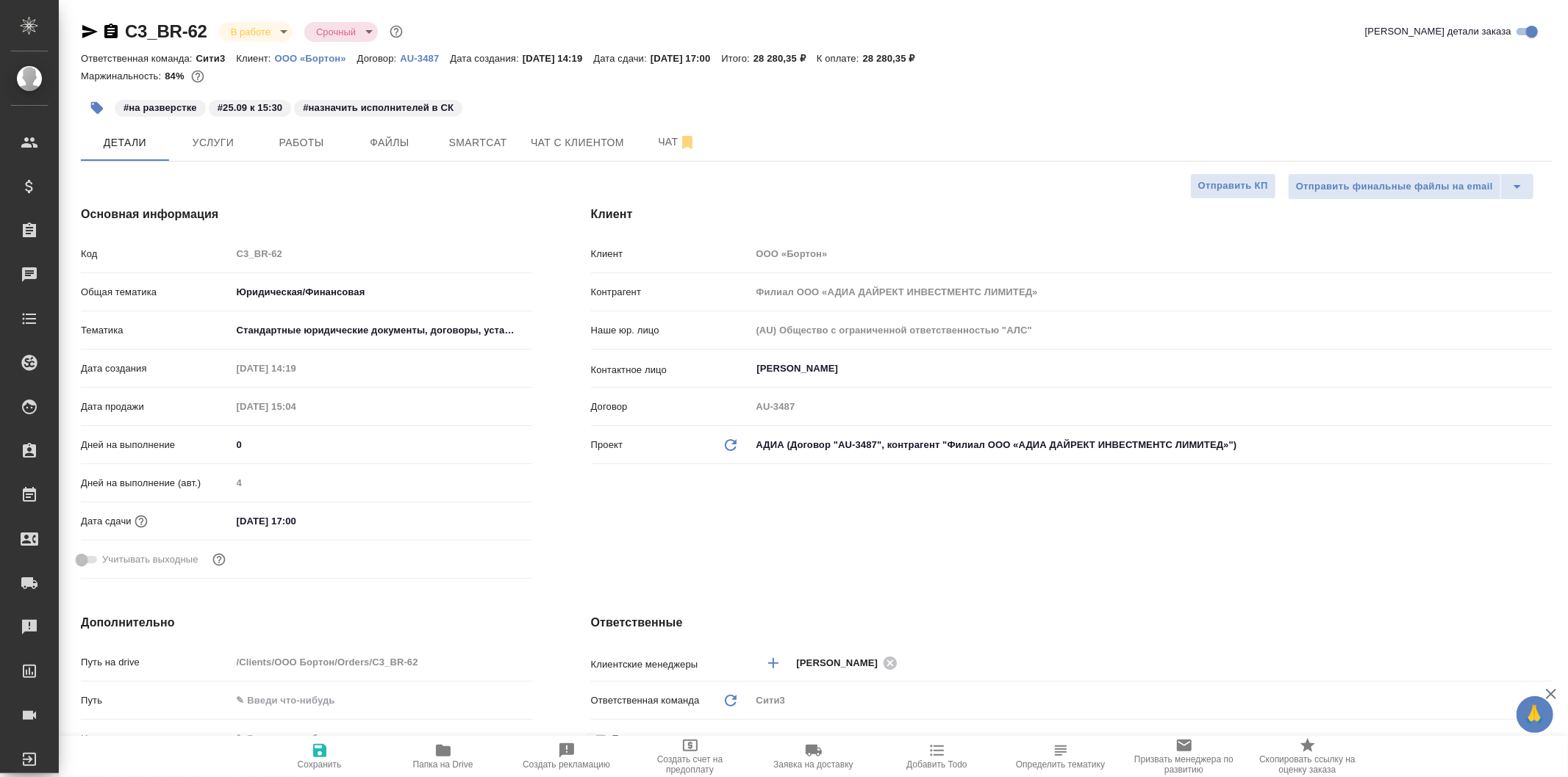
type textarea "x"
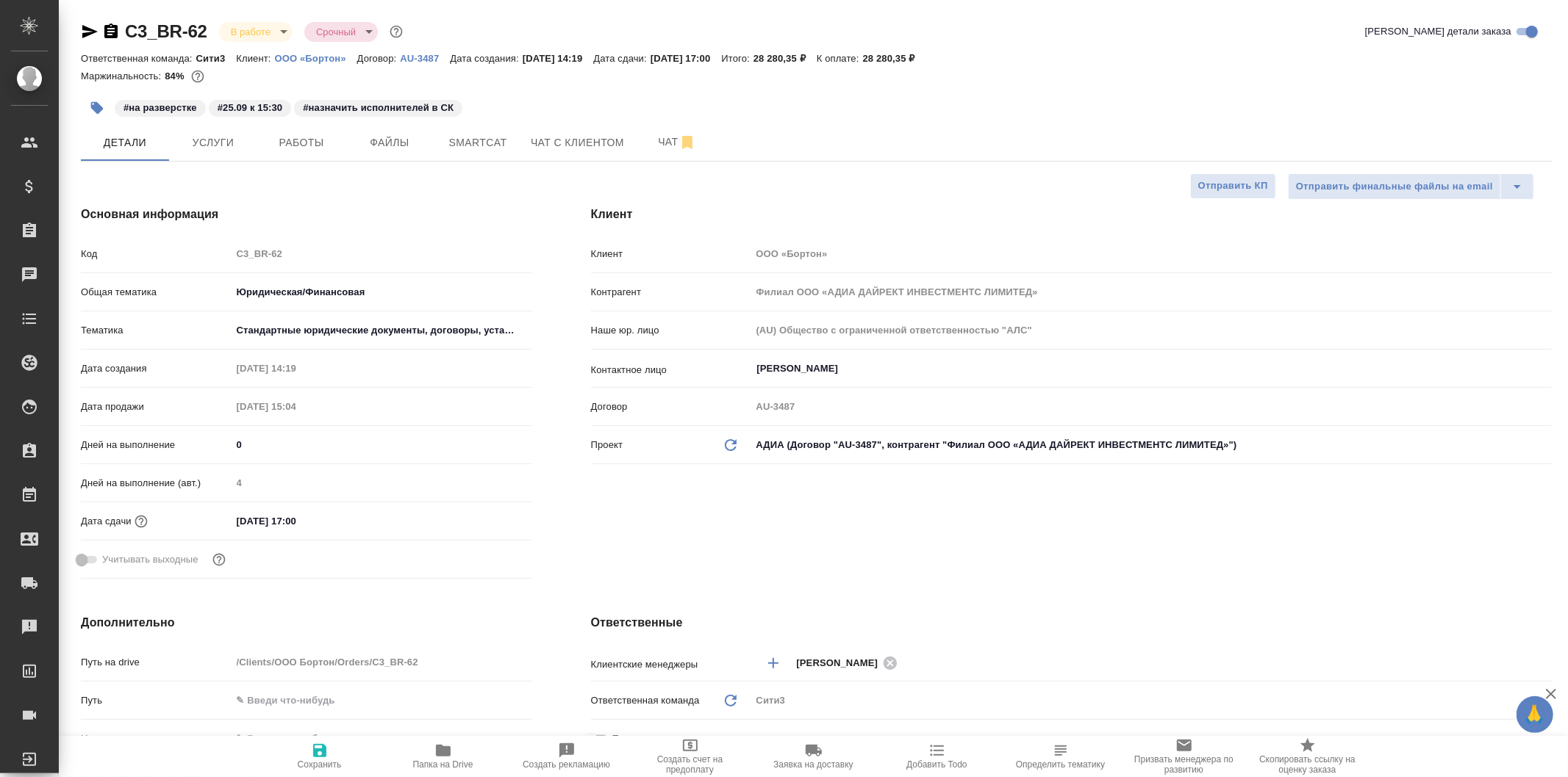
type textarea "x"
click at [364, 135] on span "Файлы" at bounding box center [389, 143] width 70 height 19
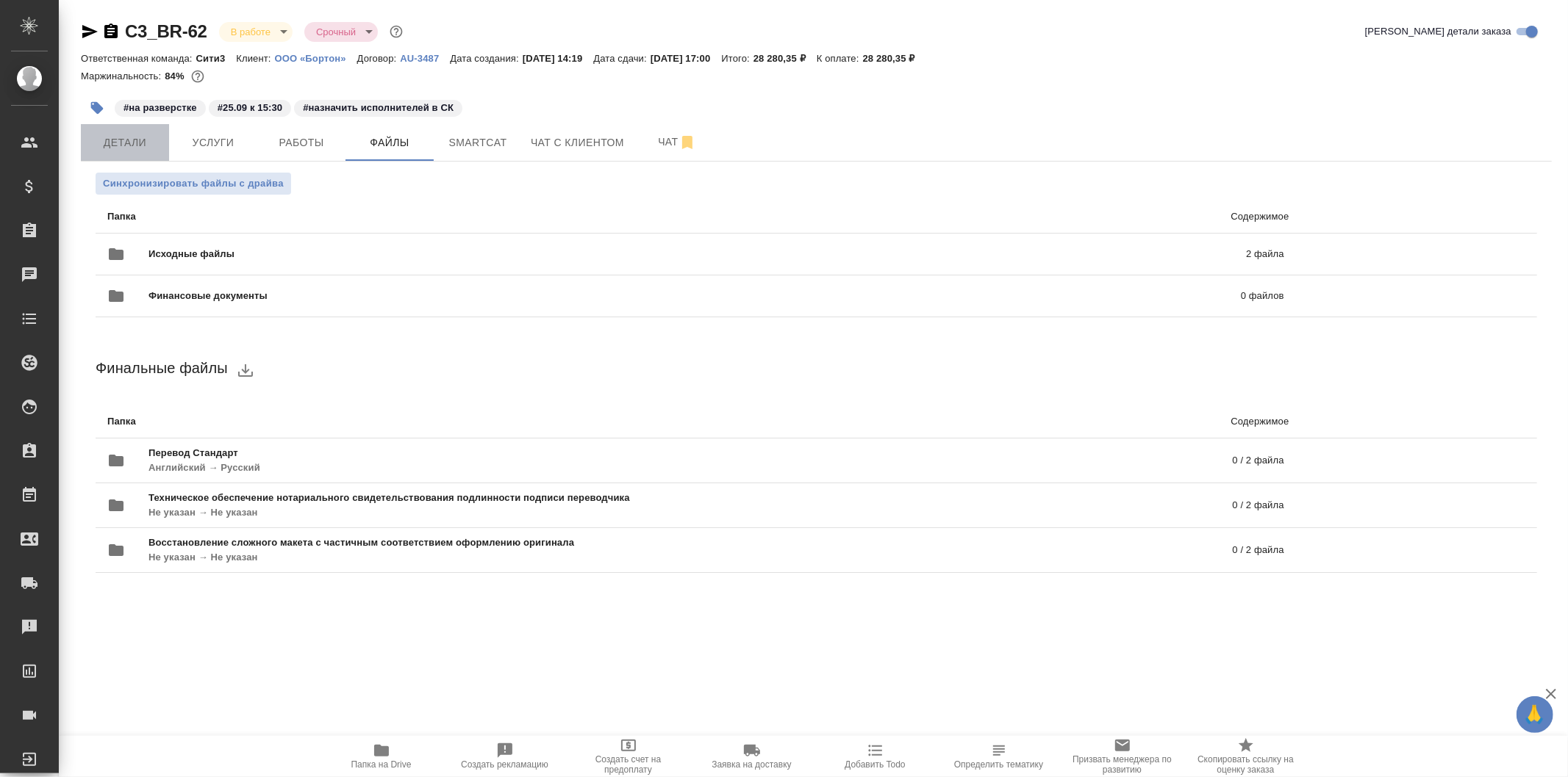
click at [164, 127] on button "Детали" at bounding box center [125, 142] width 88 height 37
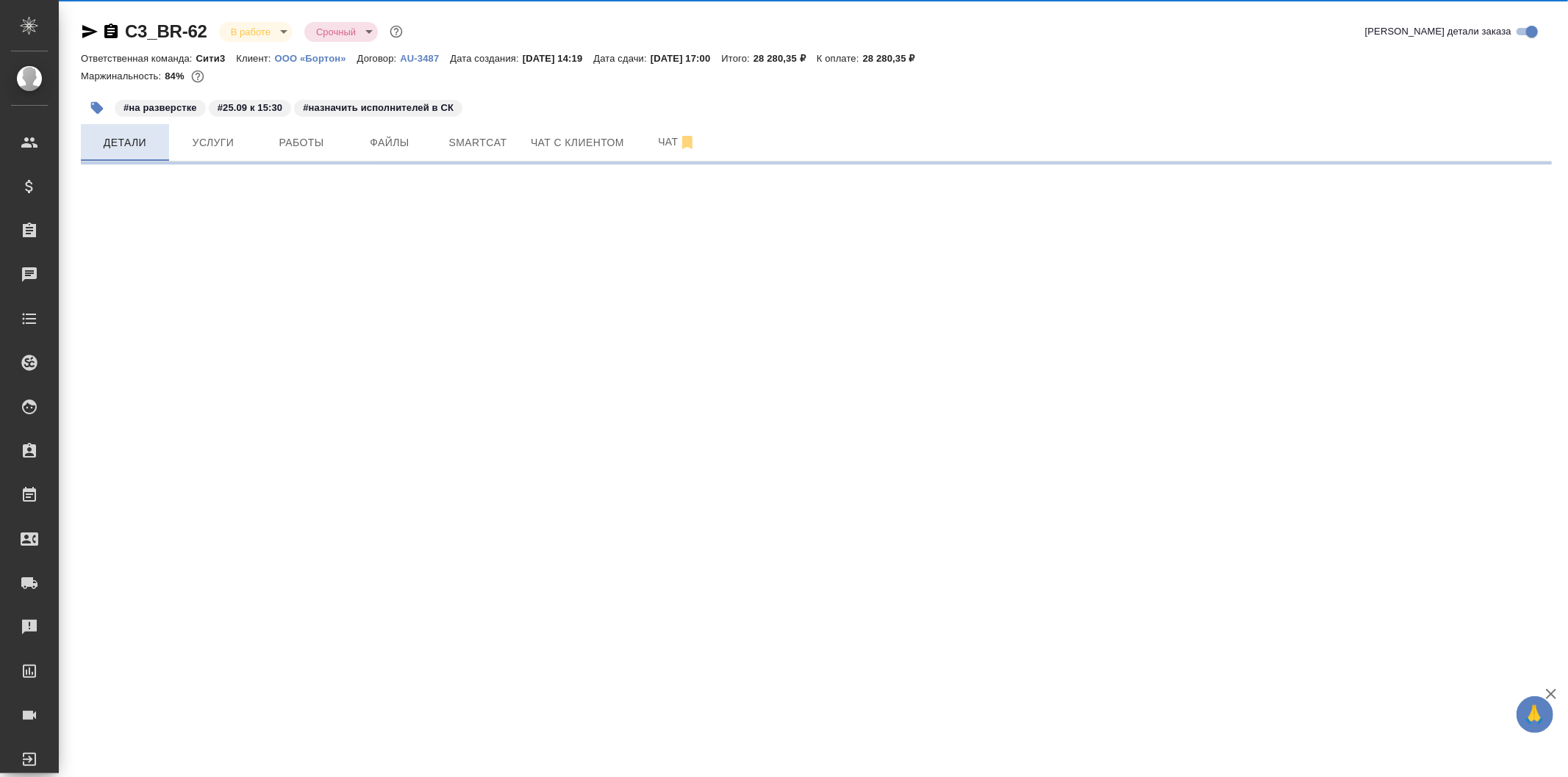
select select "RU"
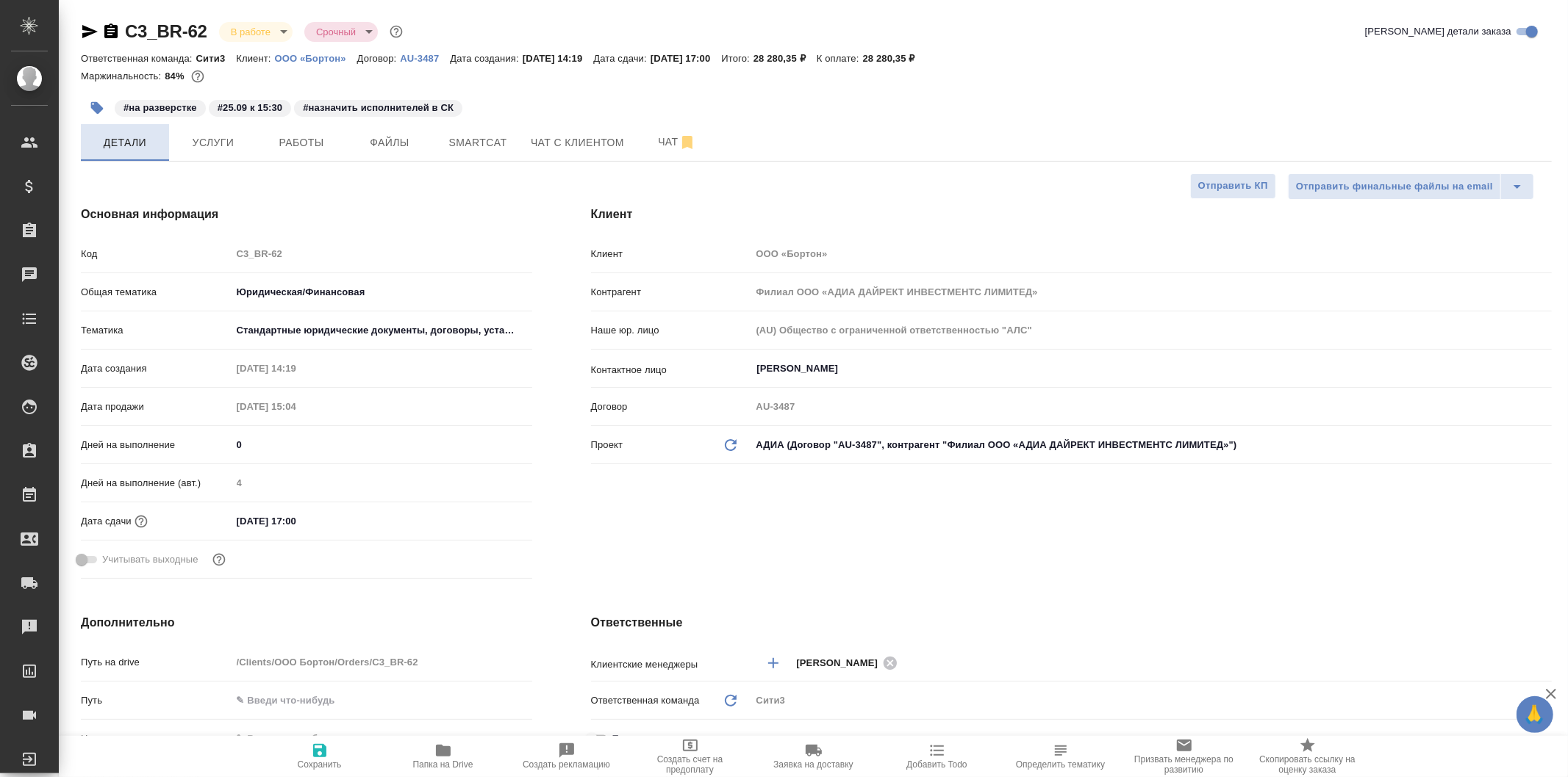
type textarea "x"
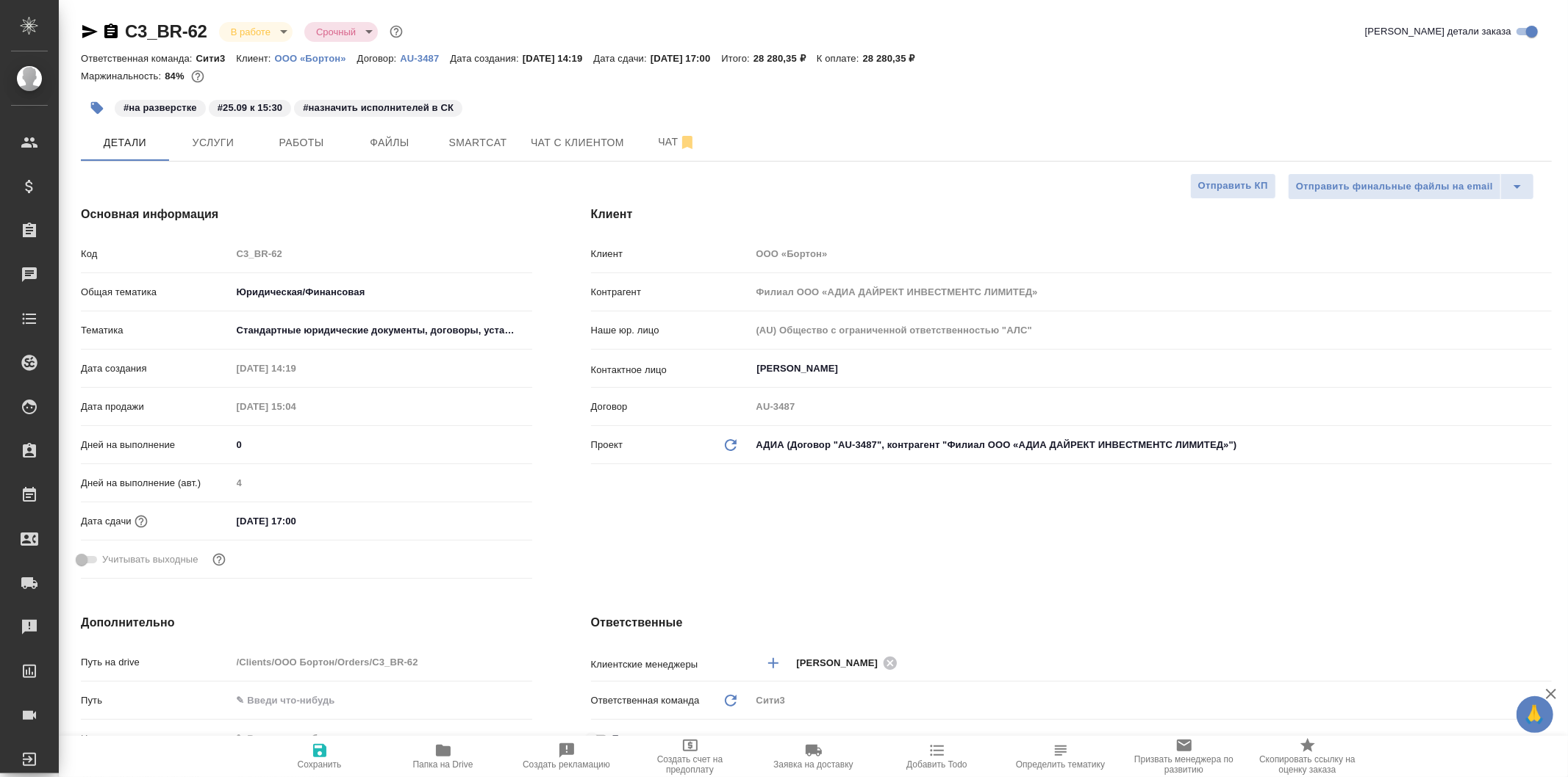
type textarea "x"
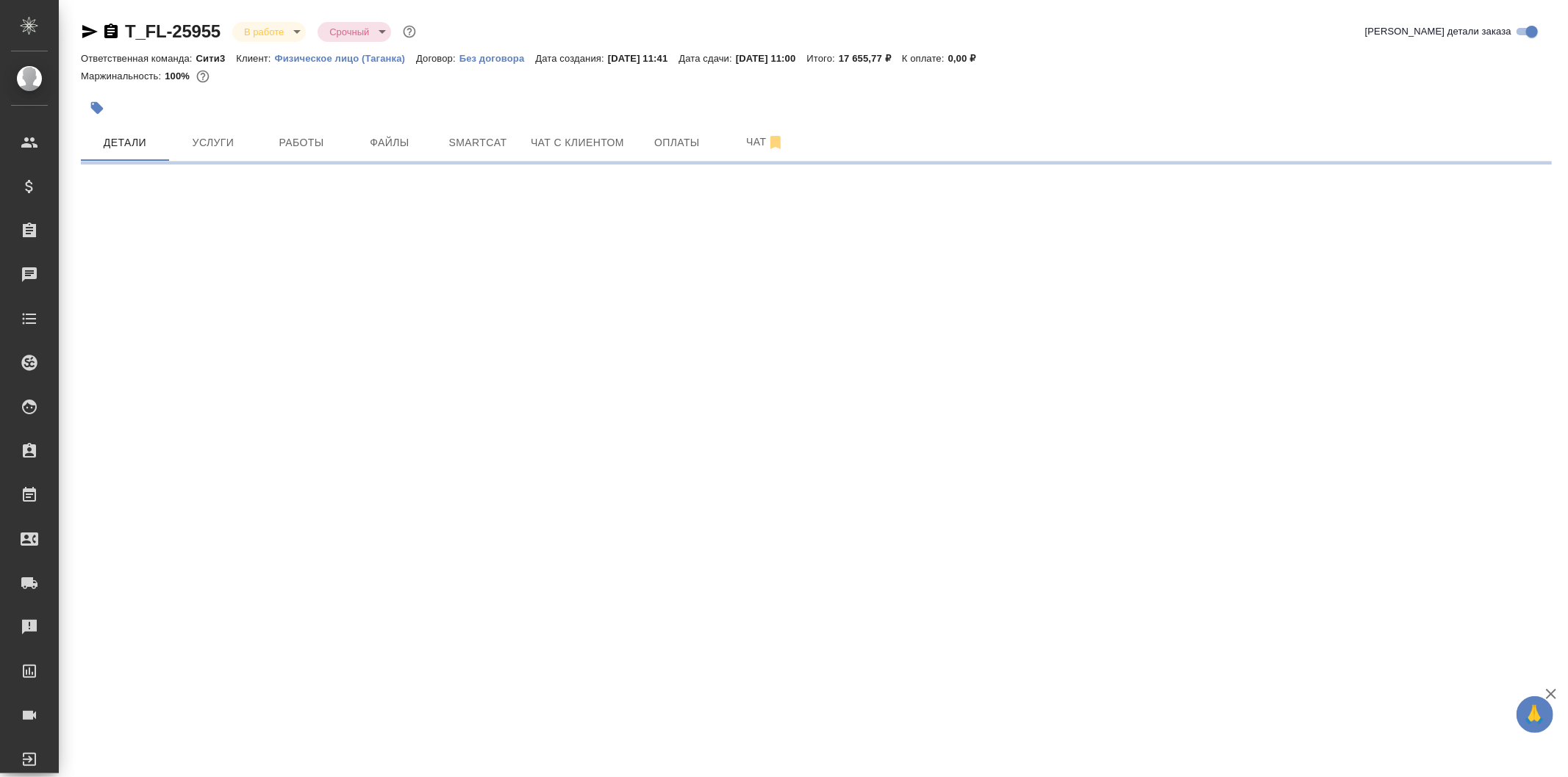
select select "RU"
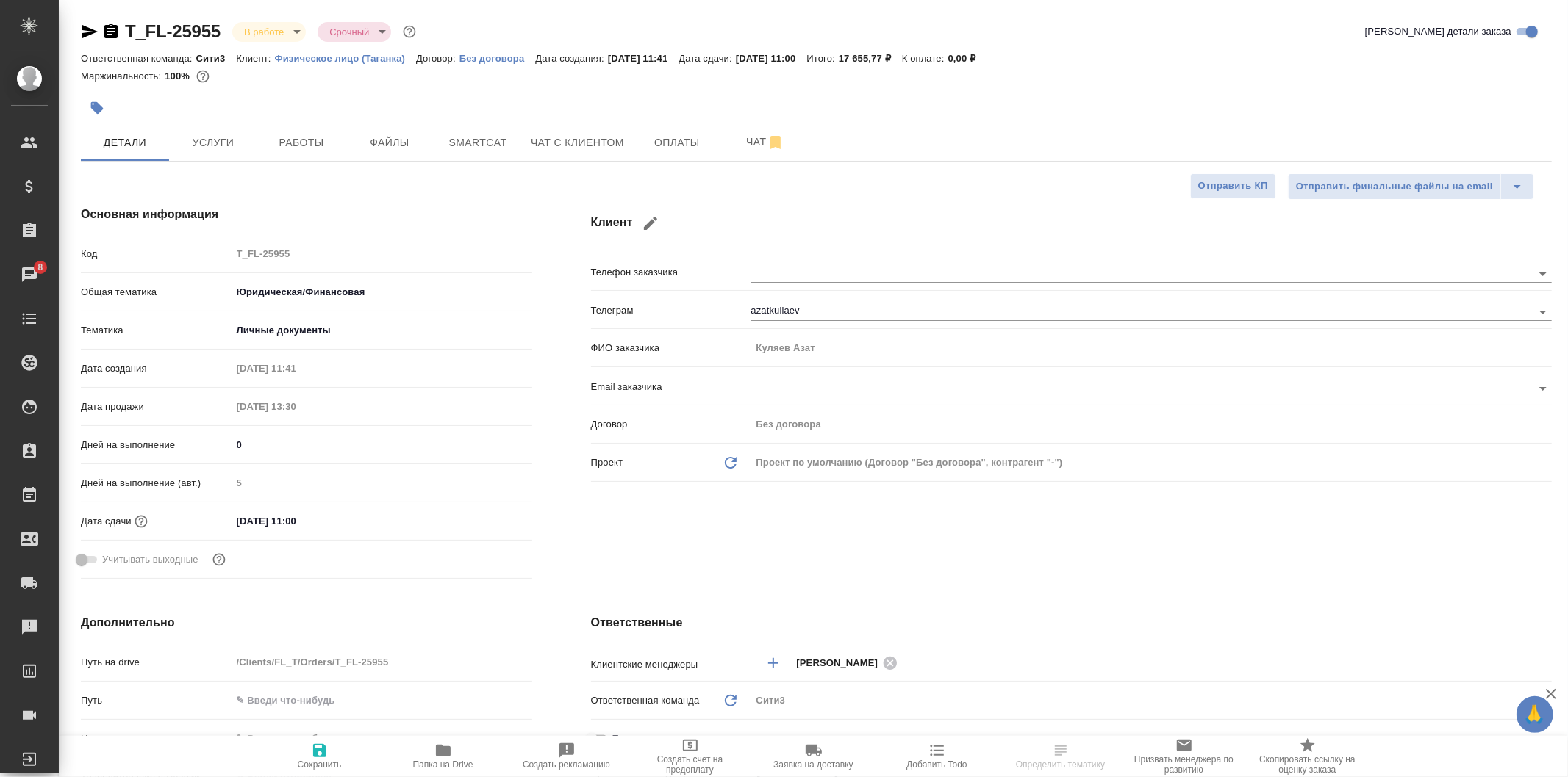
click at [434, 519] on div "[DATE] 11:00" at bounding box center [382, 521] width 300 height 22
click at [346, 514] on input "23.09.2025 11:00" at bounding box center [296, 521] width 129 height 22
type textarea "x"
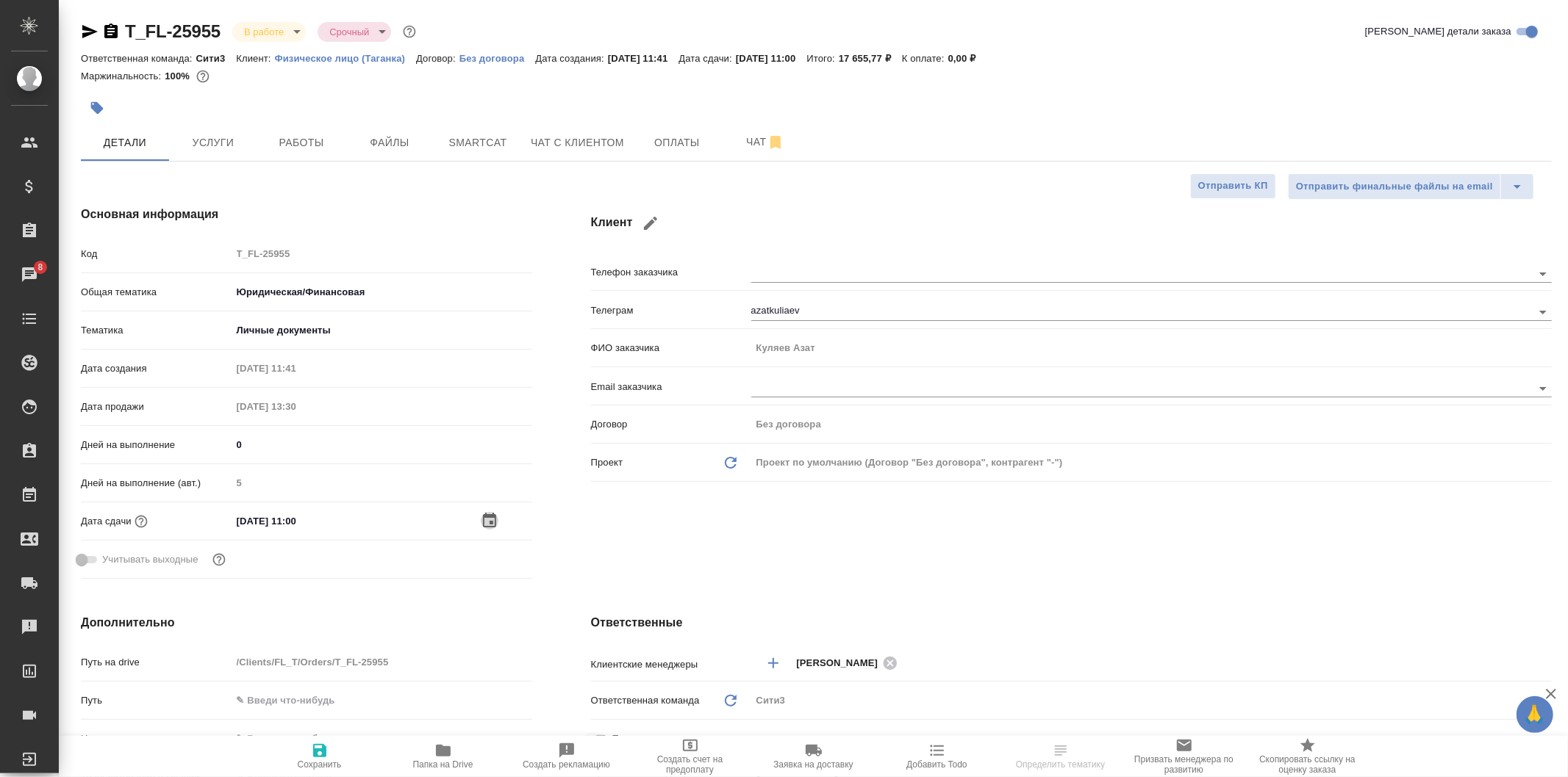
click at [485, 514] on icon "button" at bounding box center [489, 520] width 13 height 15
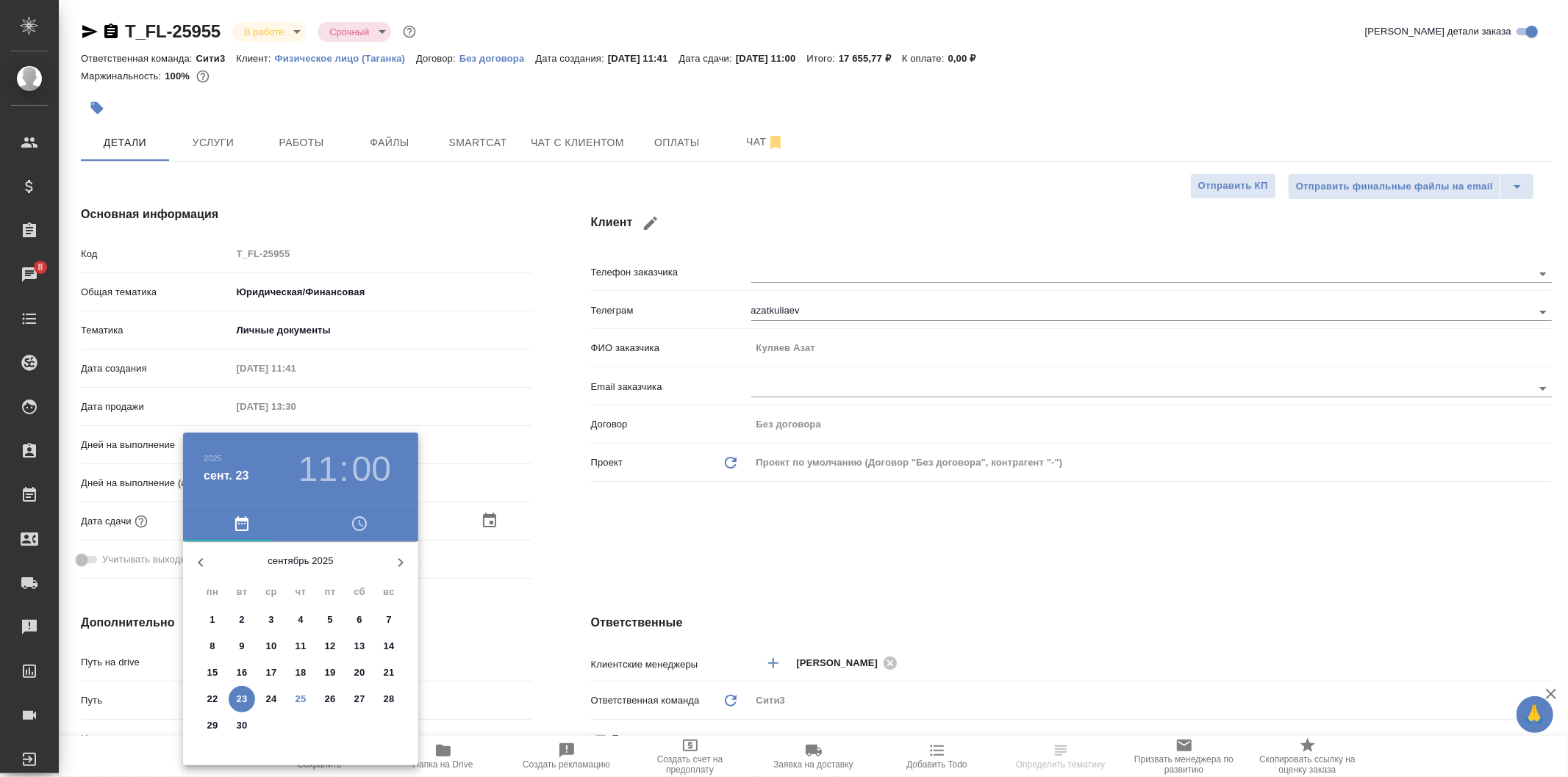
click at [329, 691] on button "26" at bounding box center [330, 699] width 26 height 26
type input "26.09.2025 11:00"
type textarea "x"
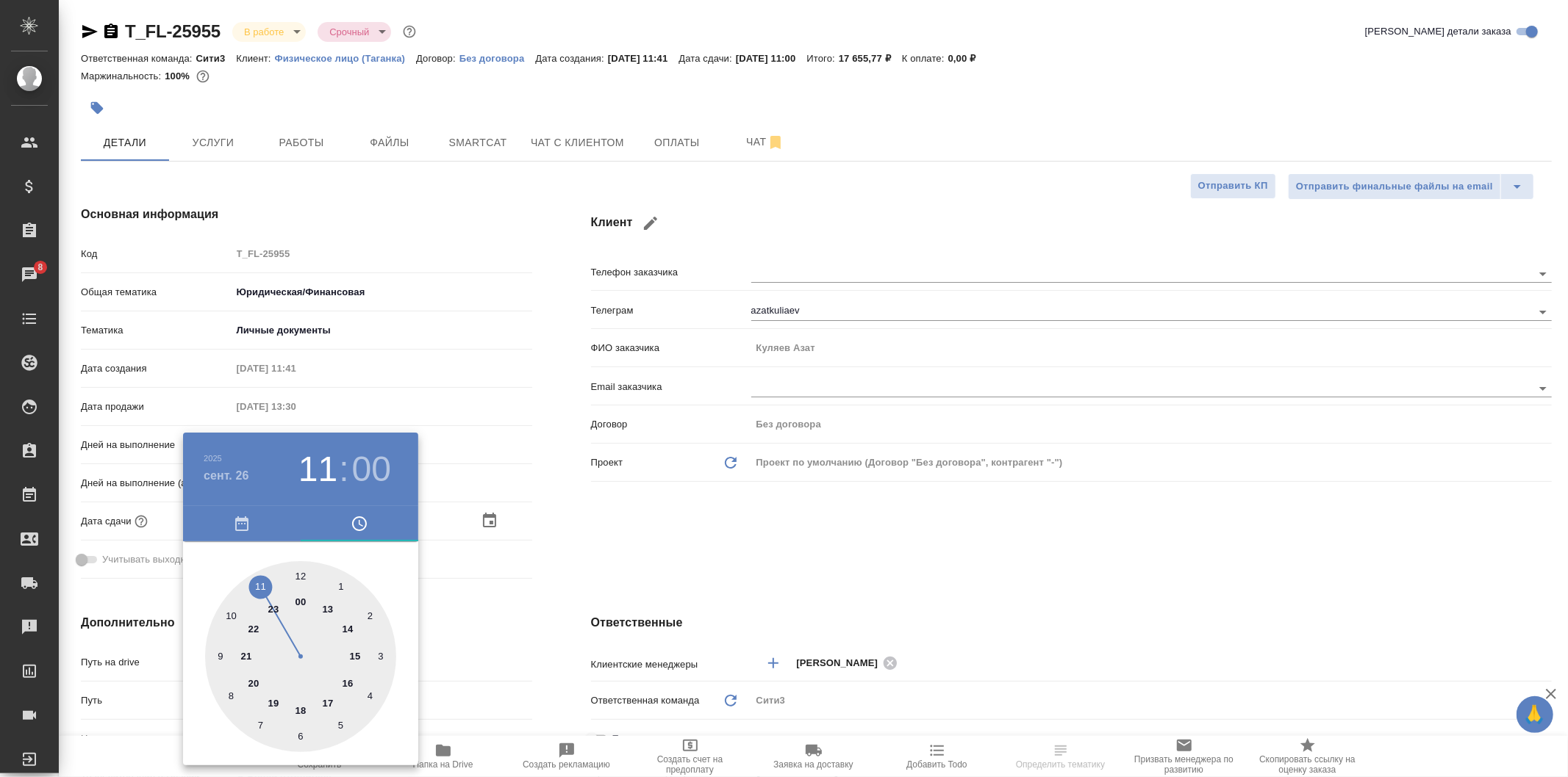
click at [350, 634] on div at bounding box center [300, 657] width 192 height 191
type input "26.09.2025 14:00"
type textarea "x"
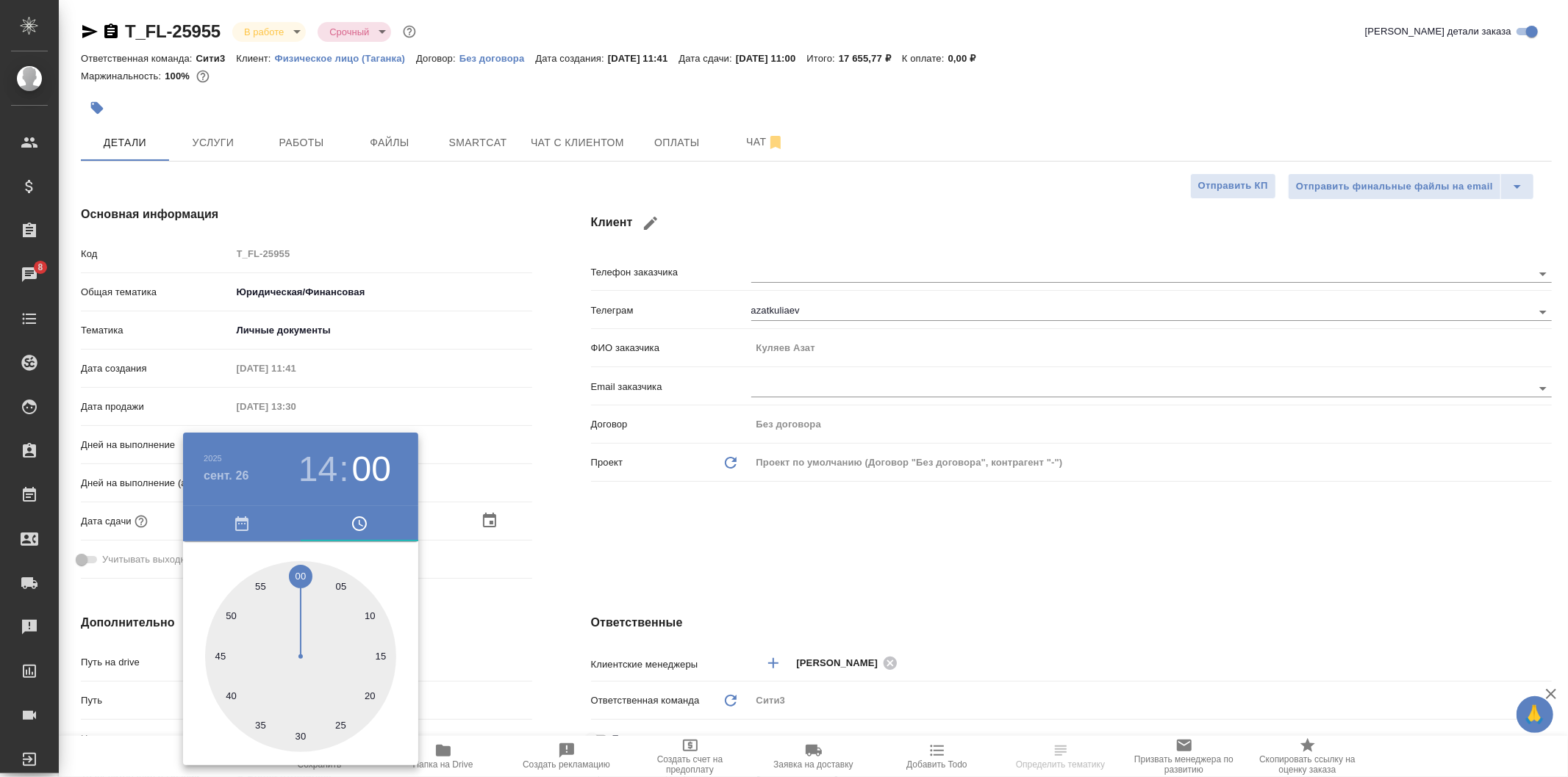
click at [549, 506] on div ".cls-1 fill:#fff; AWATERA Galisheva Mariya Клиенты Спецификации Заказы 8 Чаты T…" at bounding box center [784, 388] width 1568 height 777
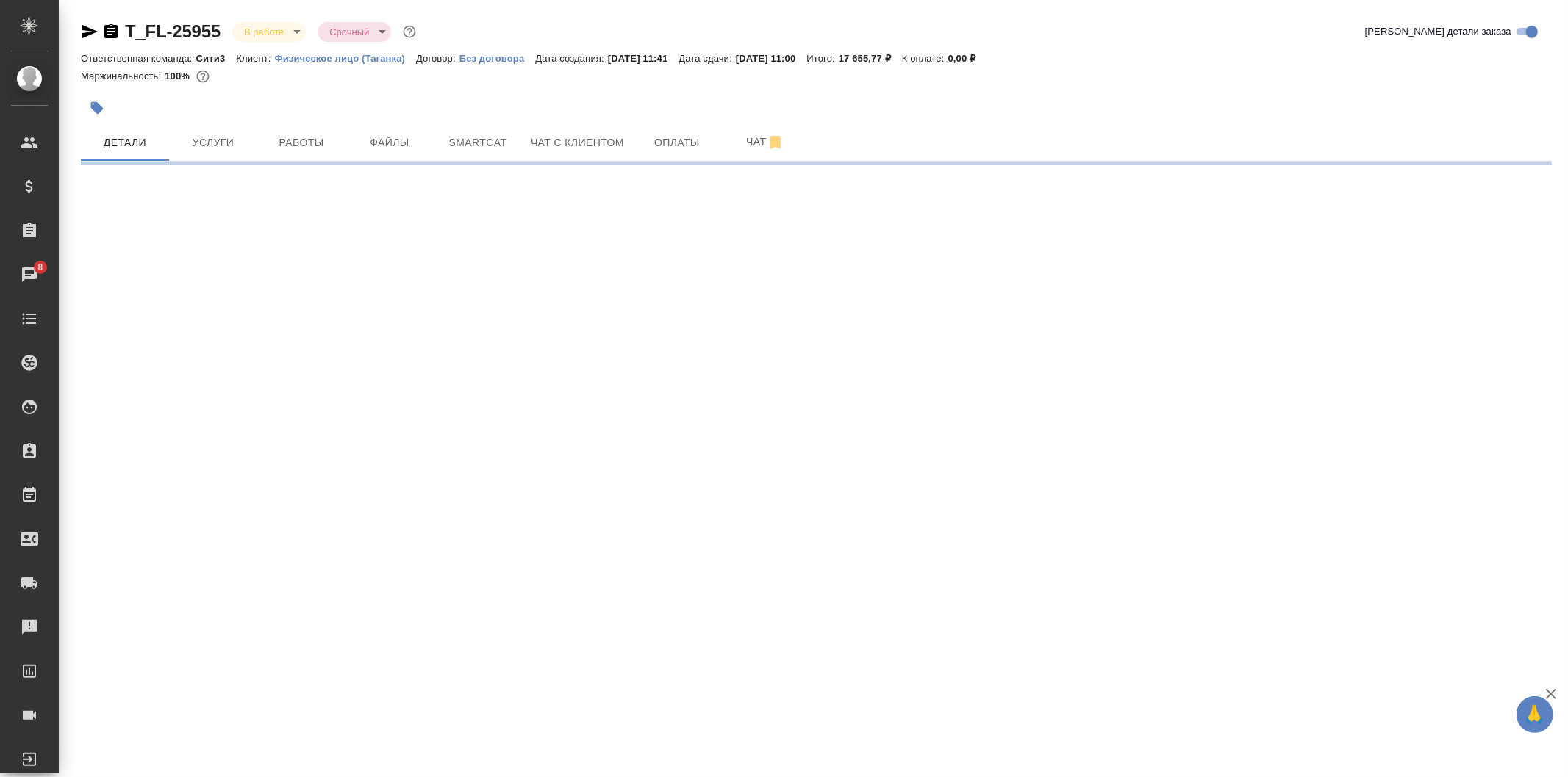
select select "RU"
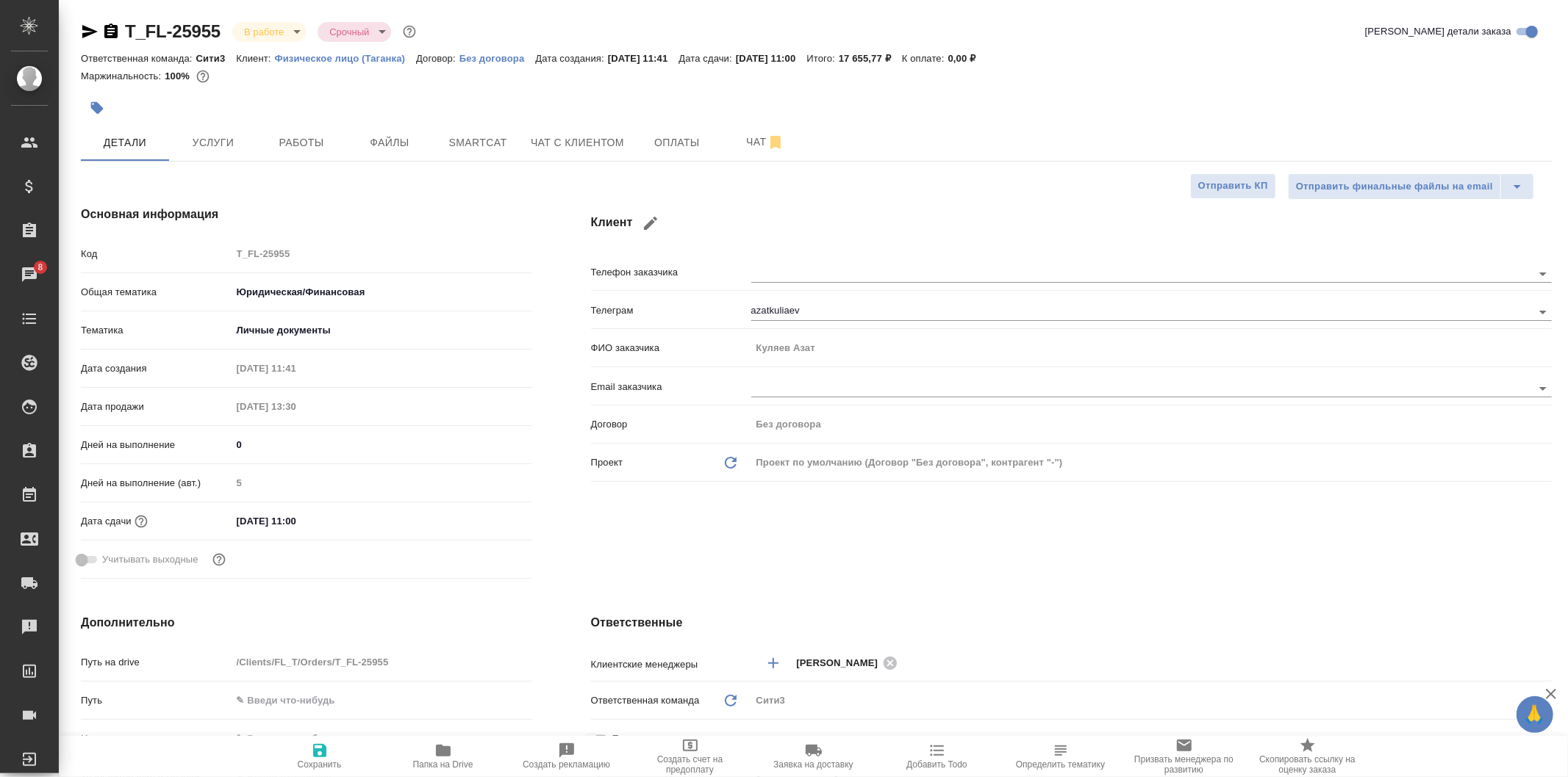
type textarea "x"
click at [386, 522] on div "23.09.2025 11:00" at bounding box center [382, 521] width 300 height 22
click at [302, 519] on input "23.09.2025 11:00" at bounding box center [296, 521] width 129 height 22
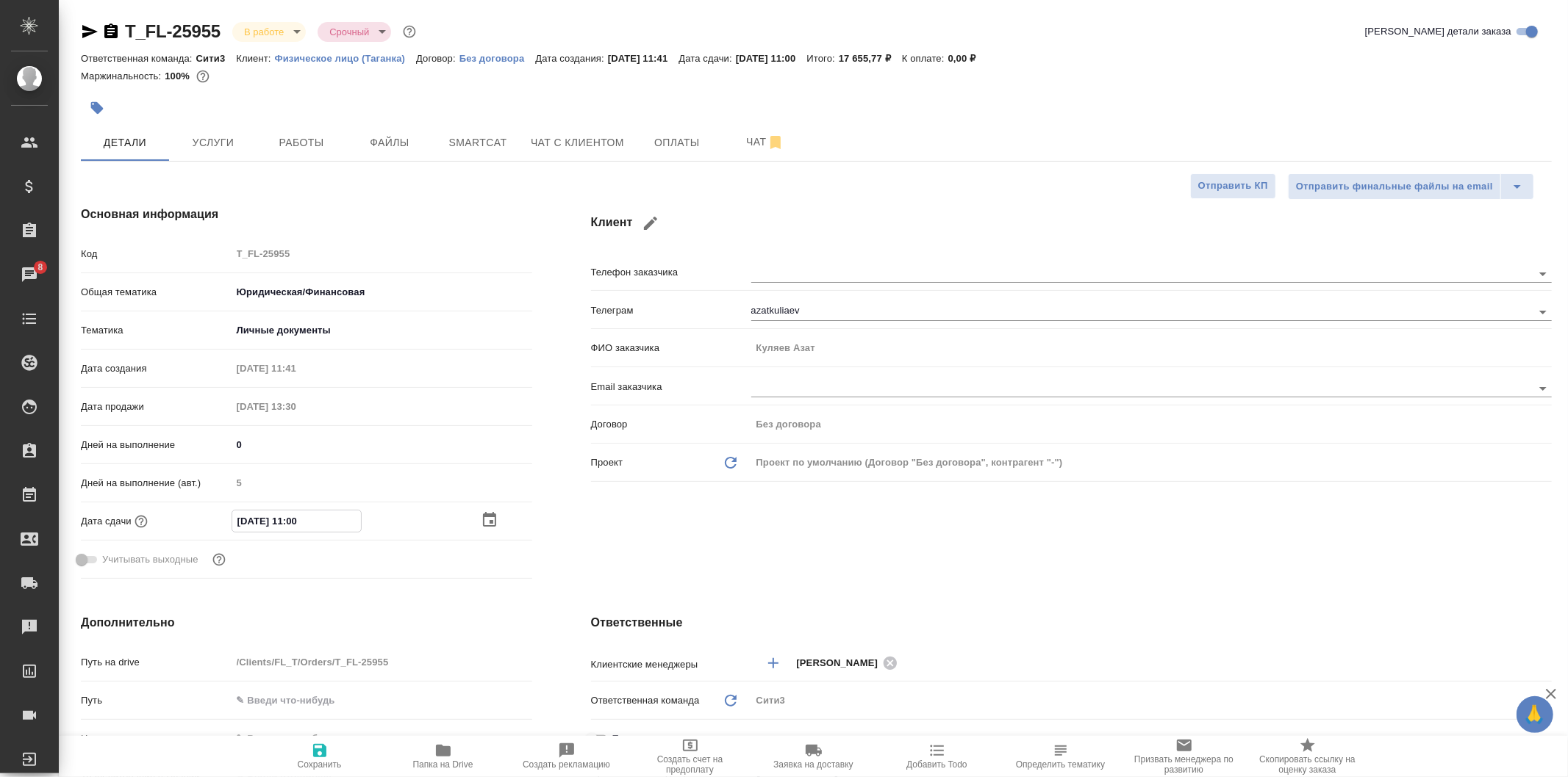
click at [475, 512] on div "23.09.2025 11:00" at bounding box center [382, 521] width 300 height 23
click at [489, 517] on icon "button" at bounding box center [489, 520] width 13 height 15
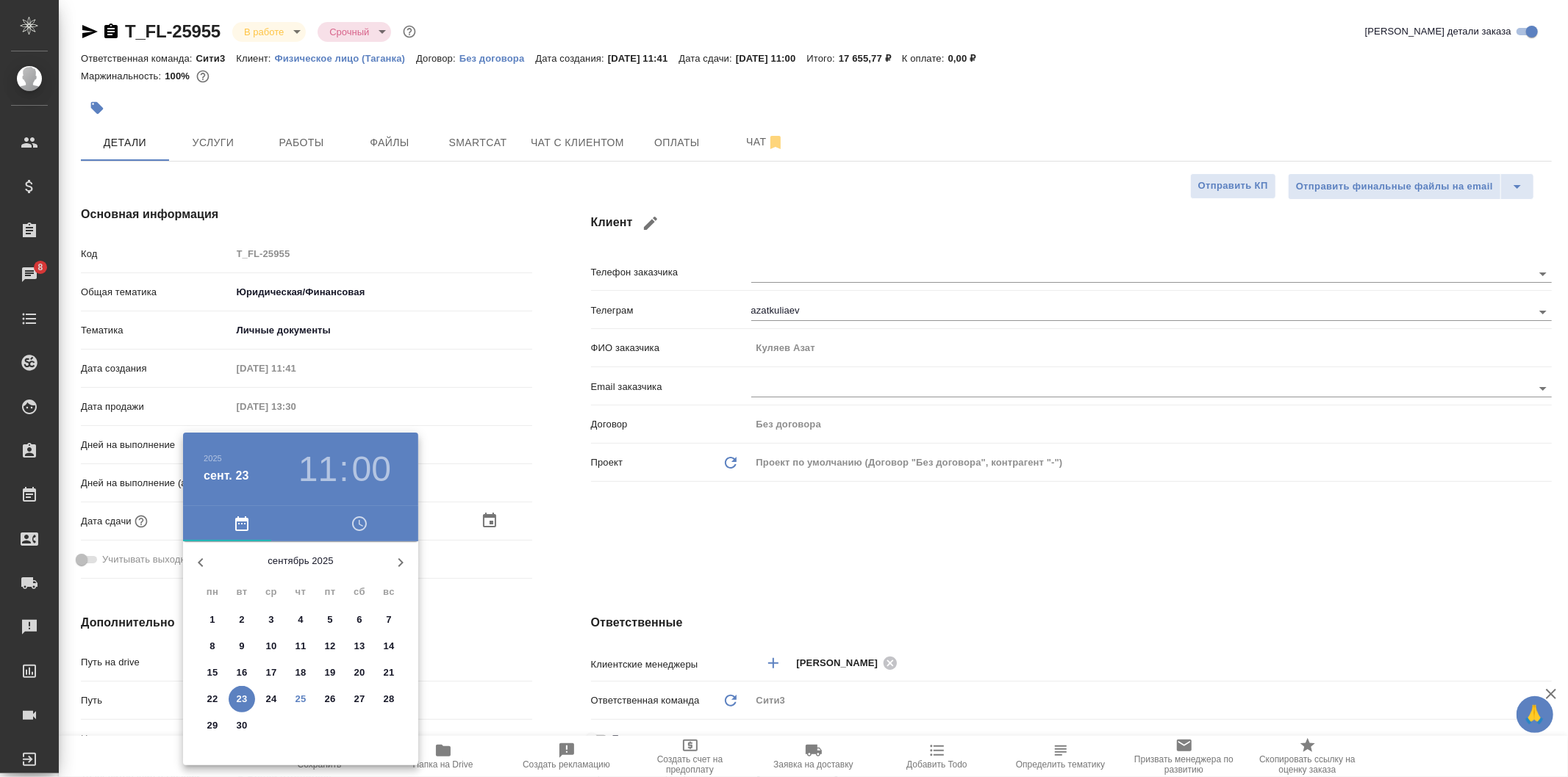
click at [338, 698] on span "26" at bounding box center [330, 699] width 26 height 15
type input "26.09.2025 11:00"
type textarea "x"
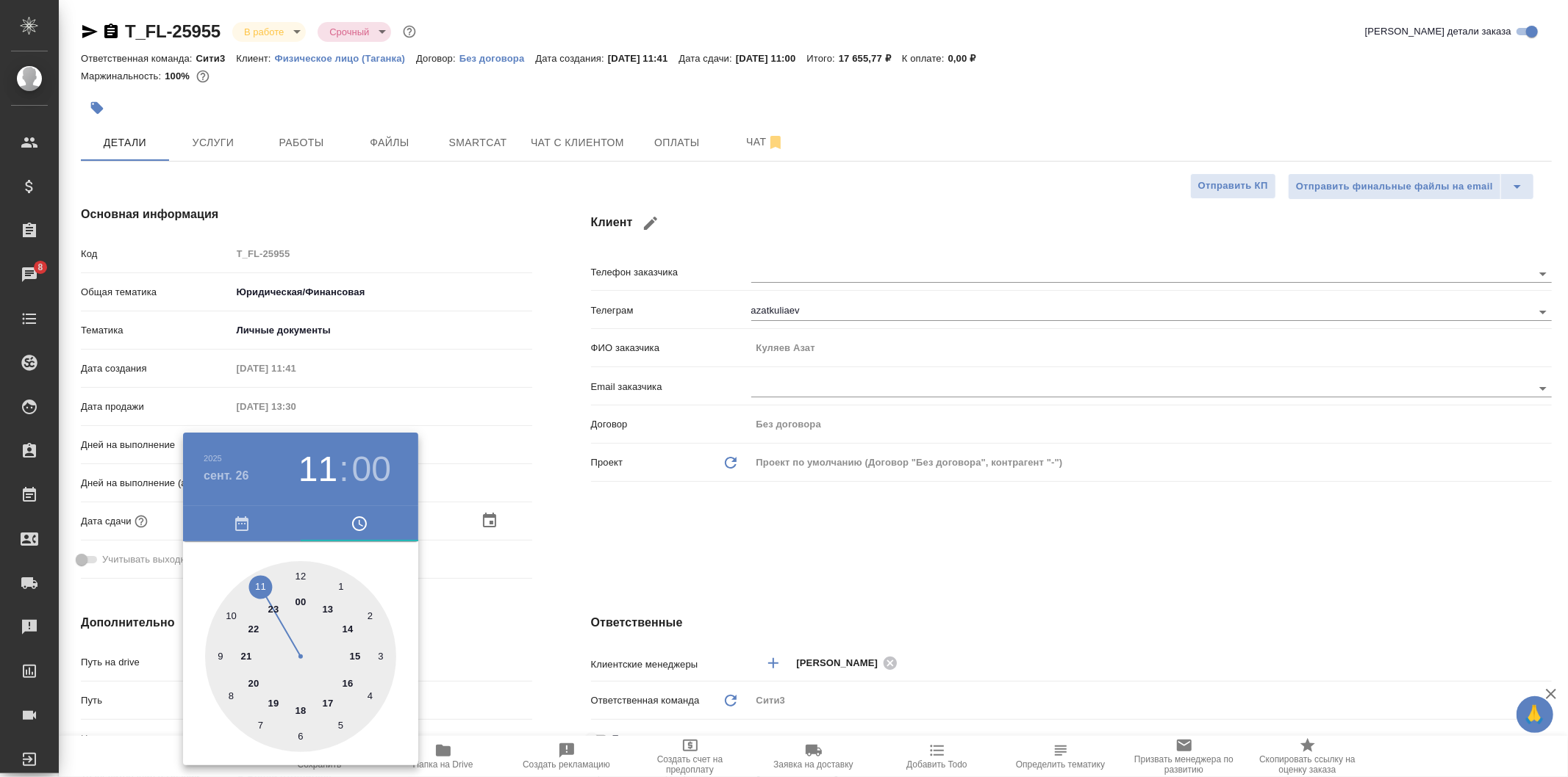
click at [354, 627] on div at bounding box center [300, 657] width 192 height 191
type input "26.09.2025 14:00"
type textarea "x"
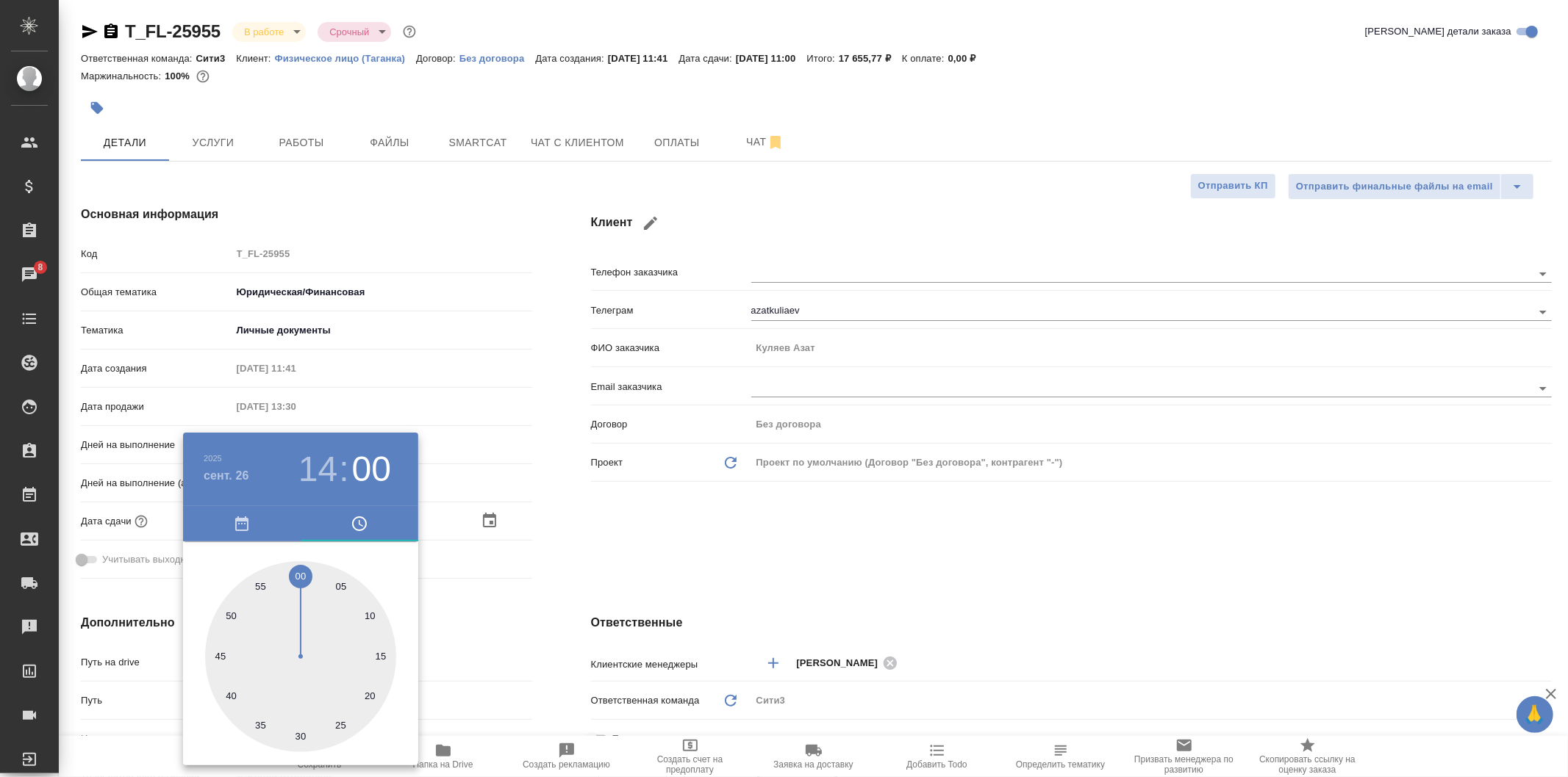
click at [597, 516] on div at bounding box center [784, 388] width 1568 height 777
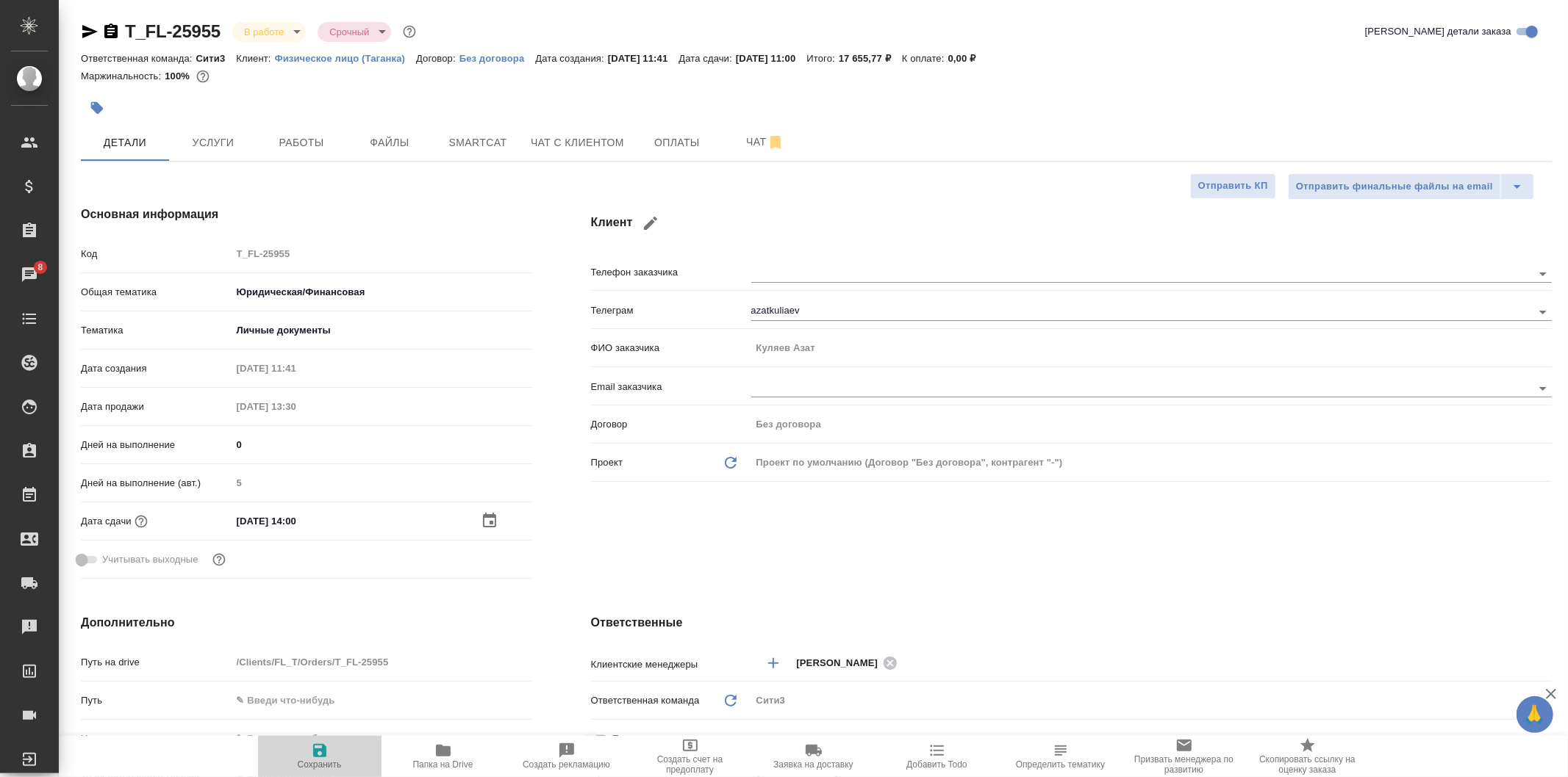
click at [338, 749] on span "Сохранить" at bounding box center [319, 756] width 106 height 28
type textarea "x"
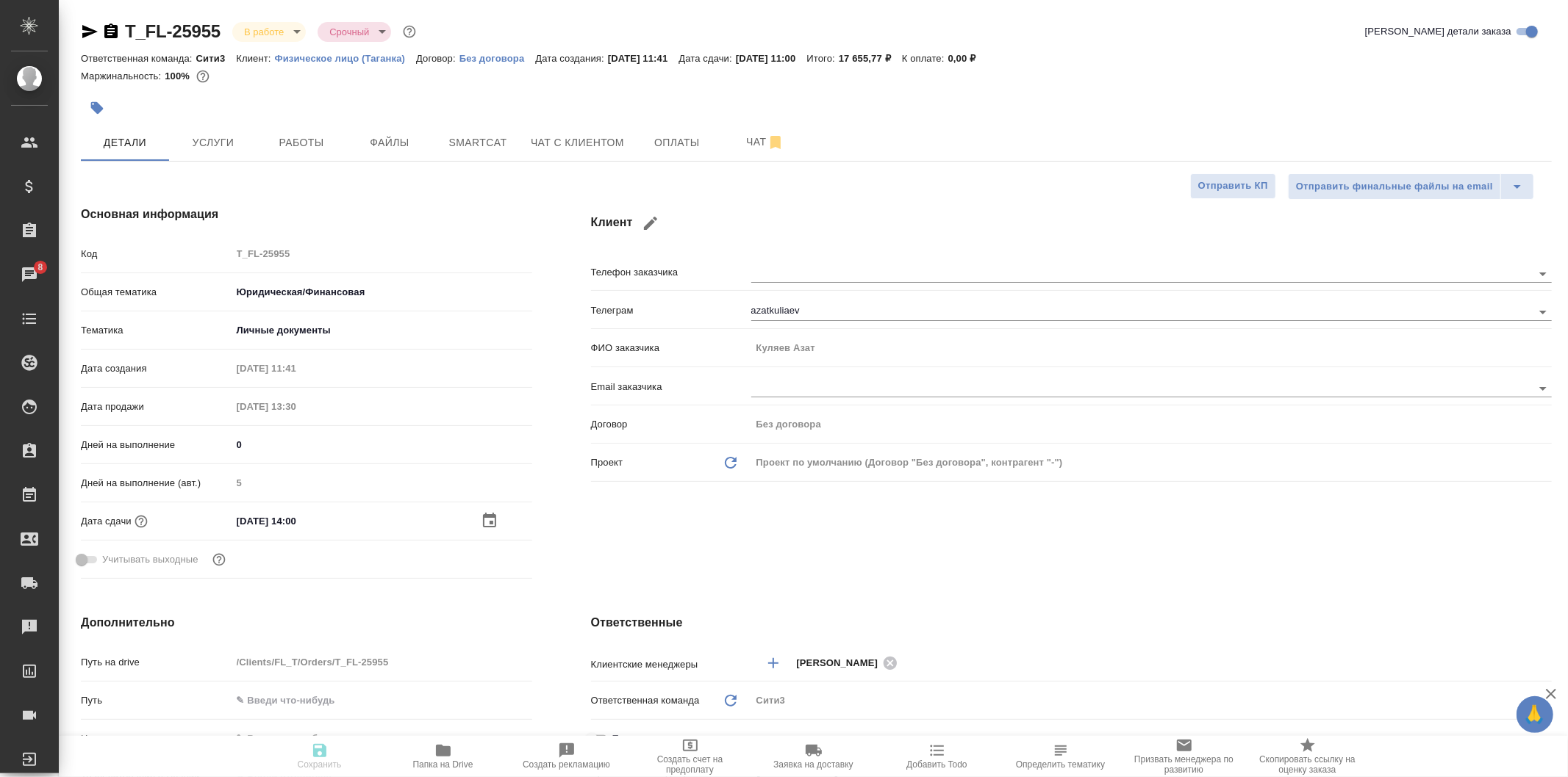
type textarea "x"
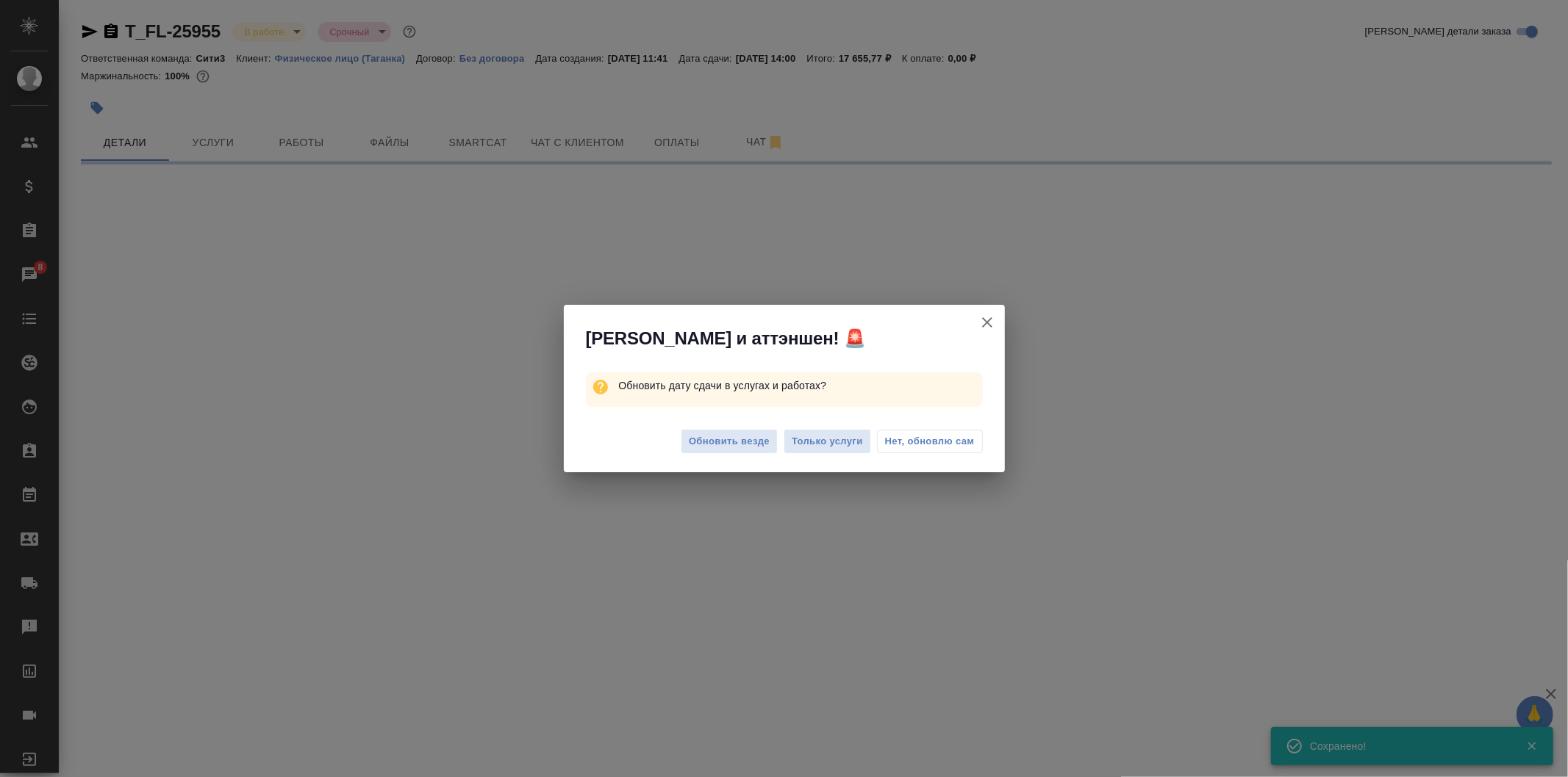
select select "RU"
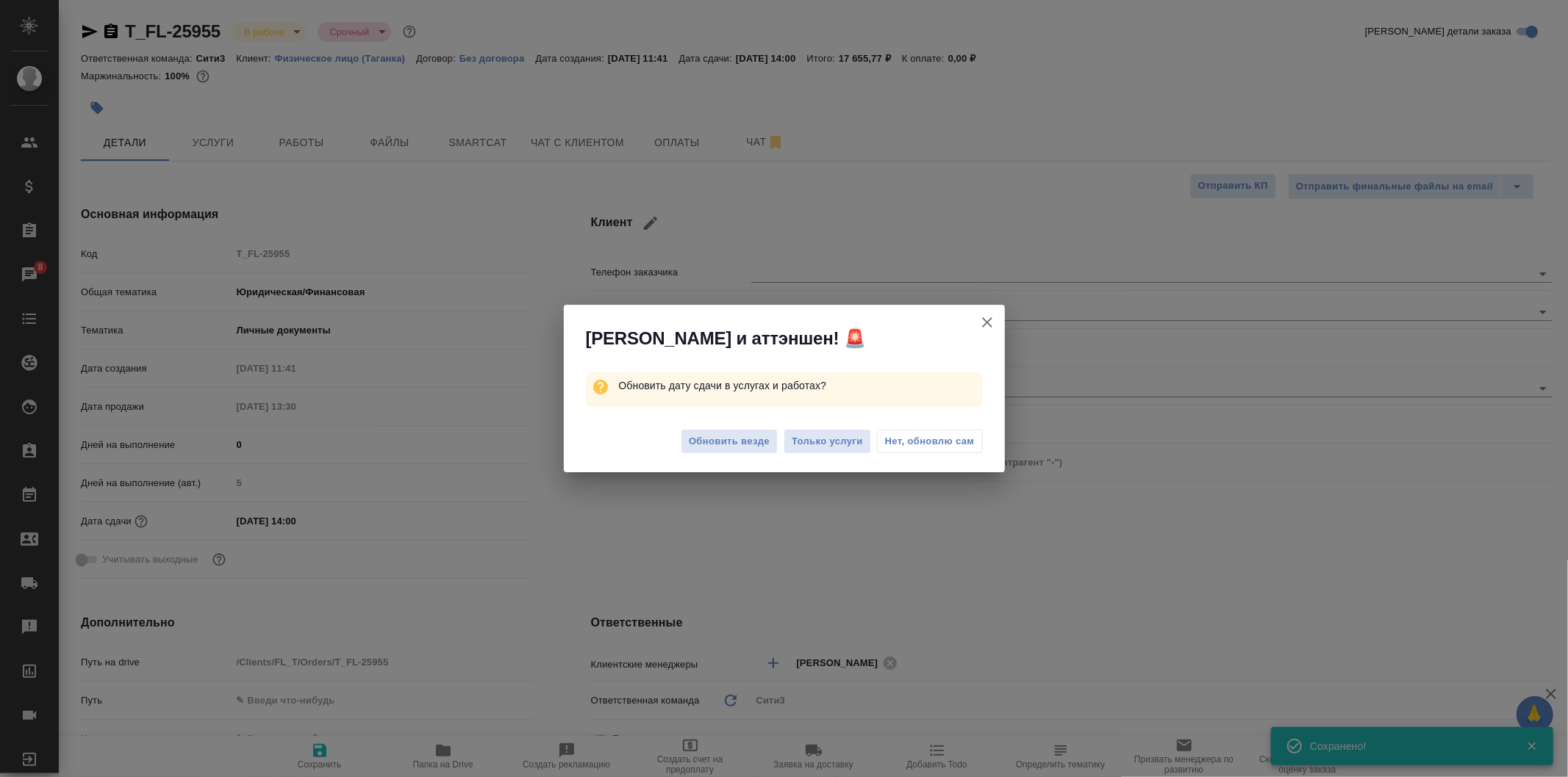
type textarea "x"
click at [913, 441] on span "Нет, обновлю сам" at bounding box center [929, 442] width 89 height 15
type textarea "x"
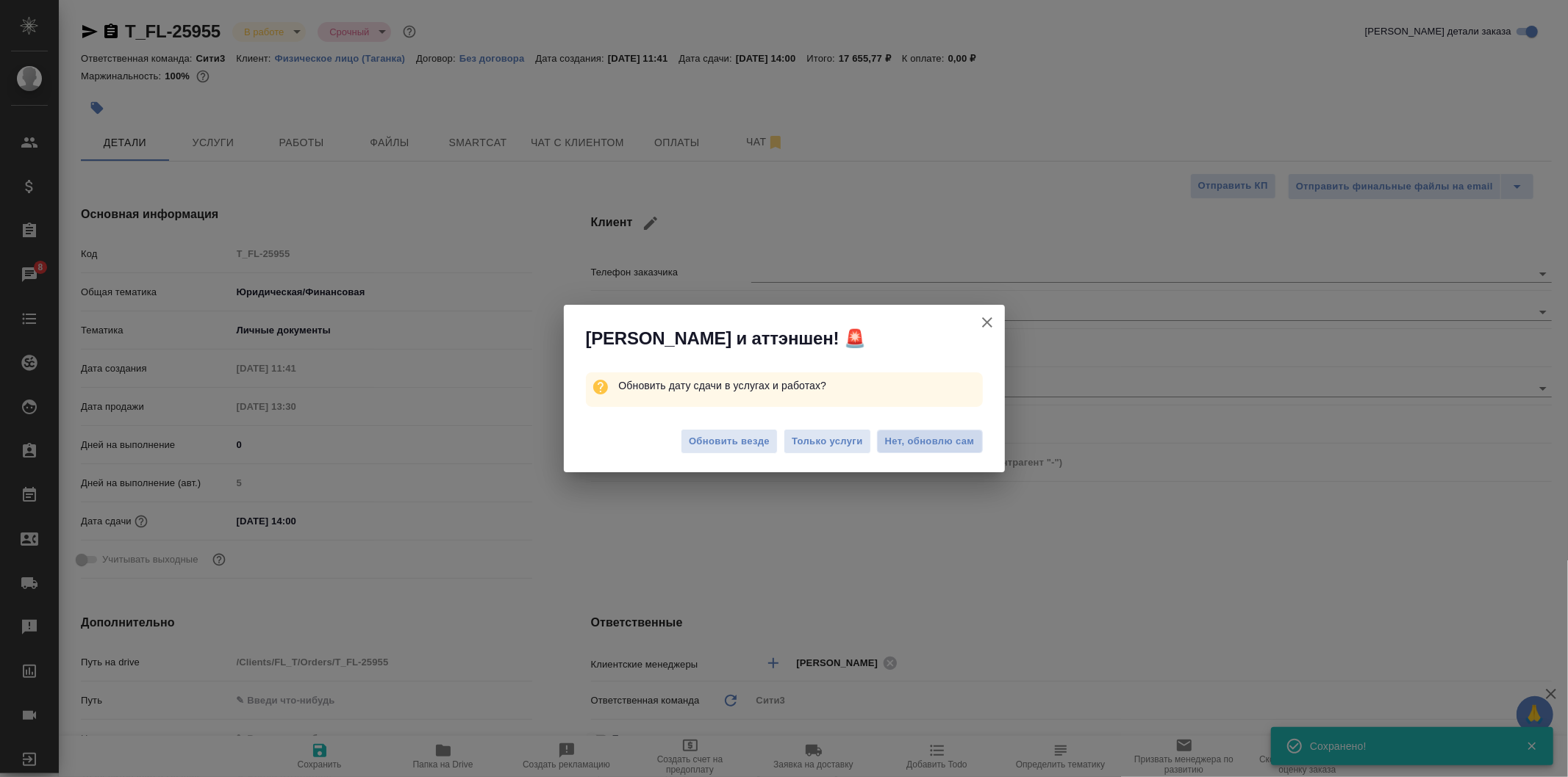
type textarea "x"
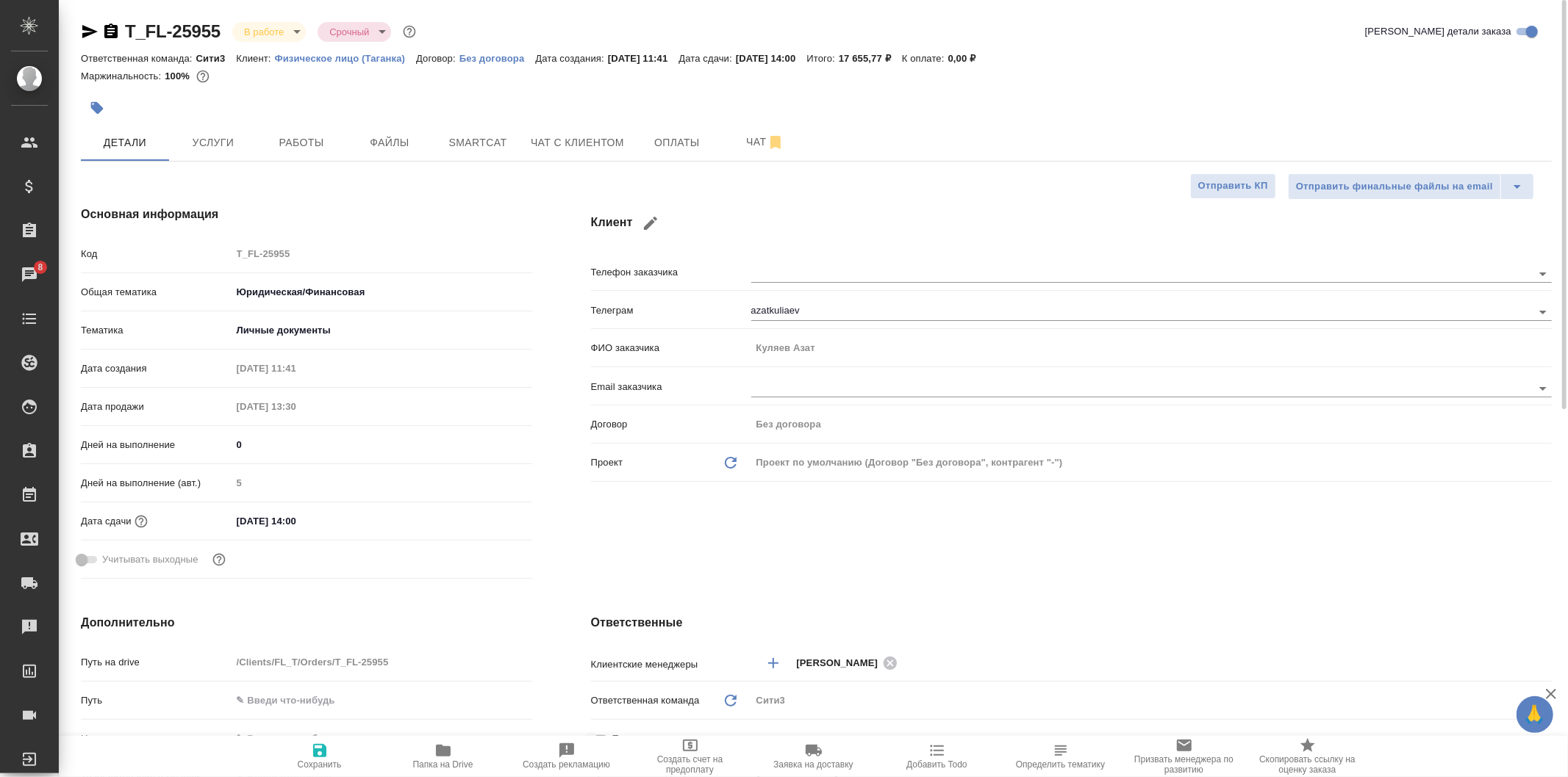
type textarea "x"
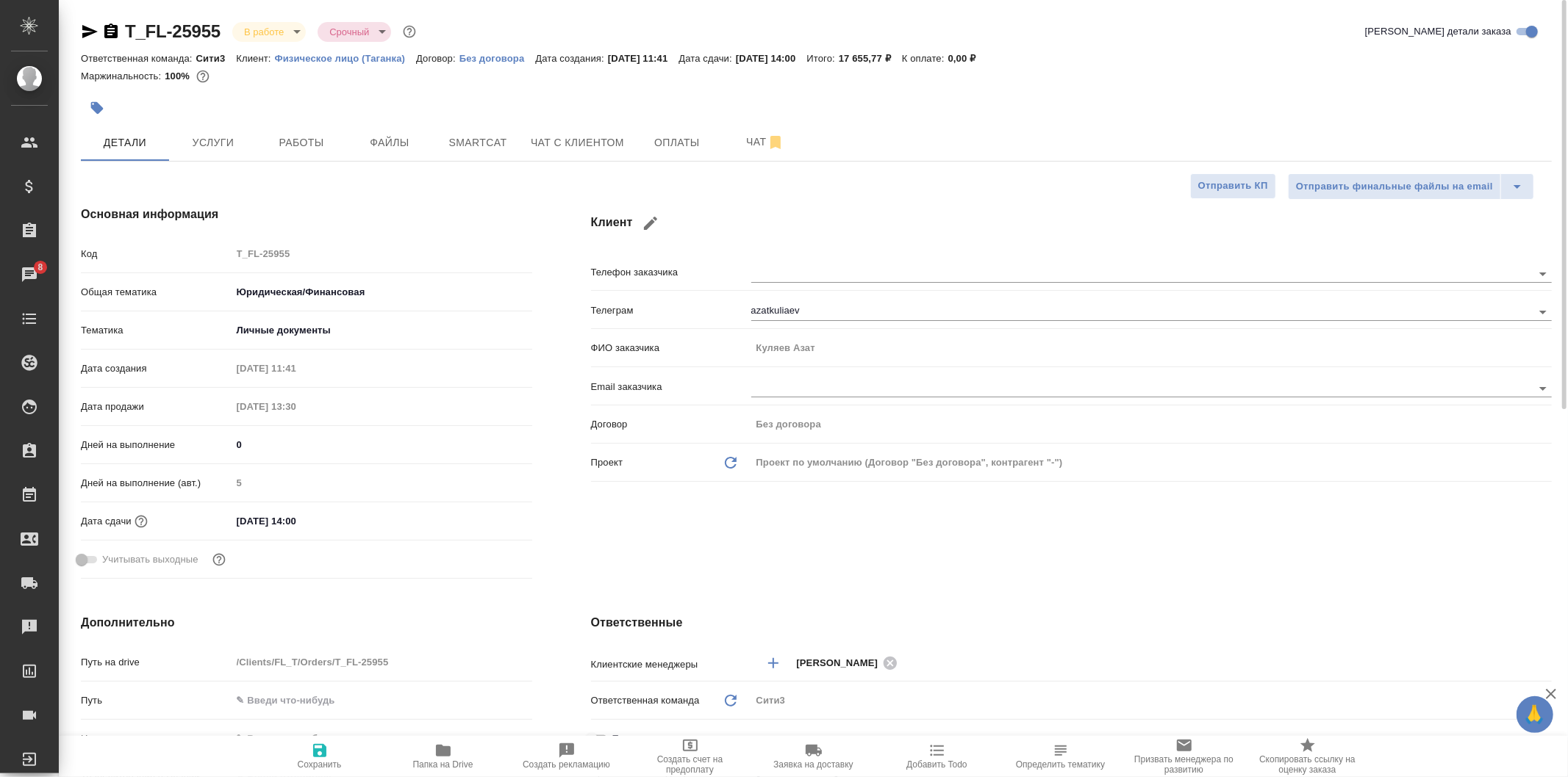
type textarea "x"
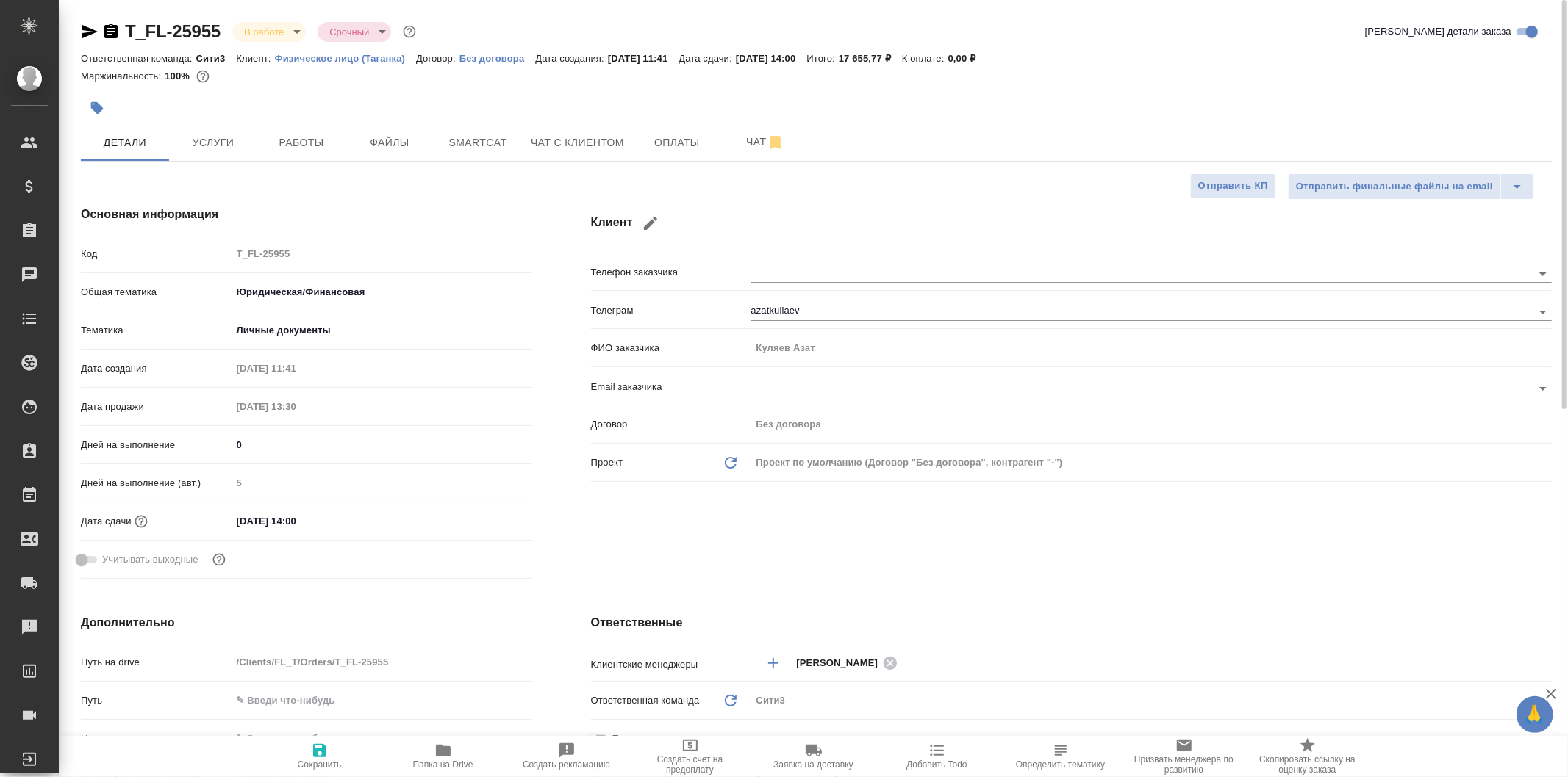
type textarea "x"
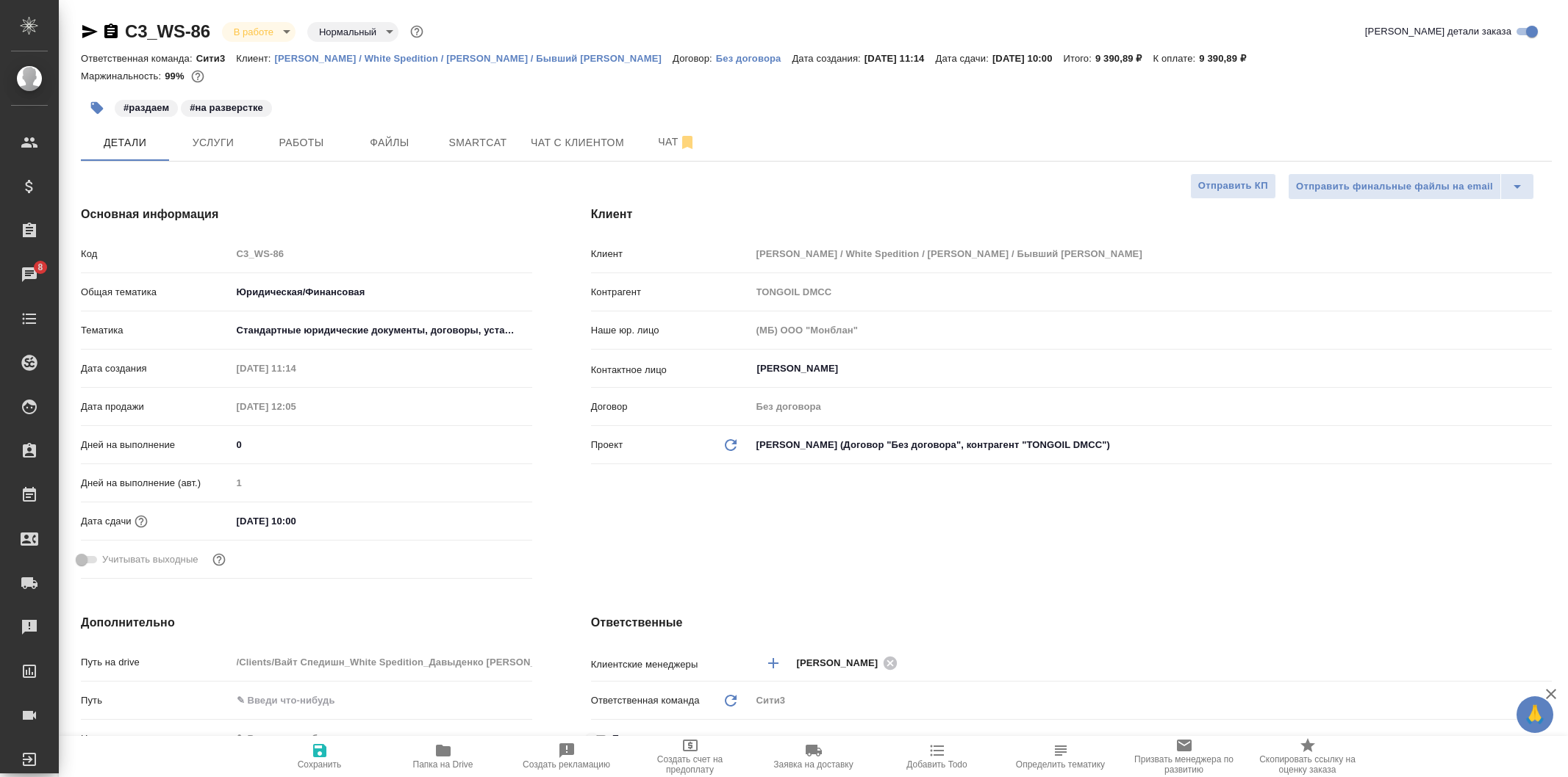
select select "RU"
click at [390, 140] on span "Файлы" at bounding box center [389, 143] width 70 height 19
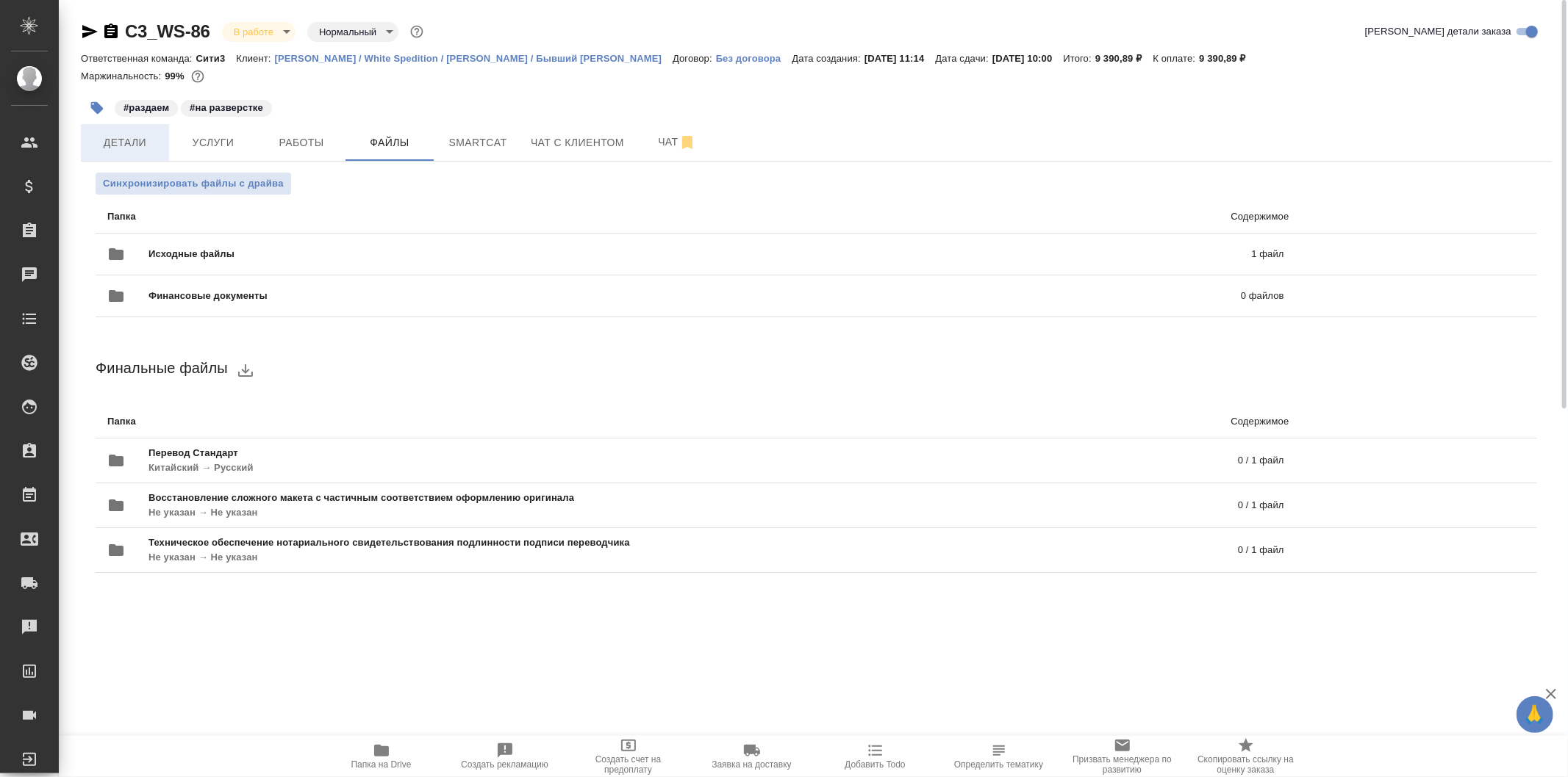
click at [150, 130] on button "Детали" at bounding box center [125, 142] width 88 height 37
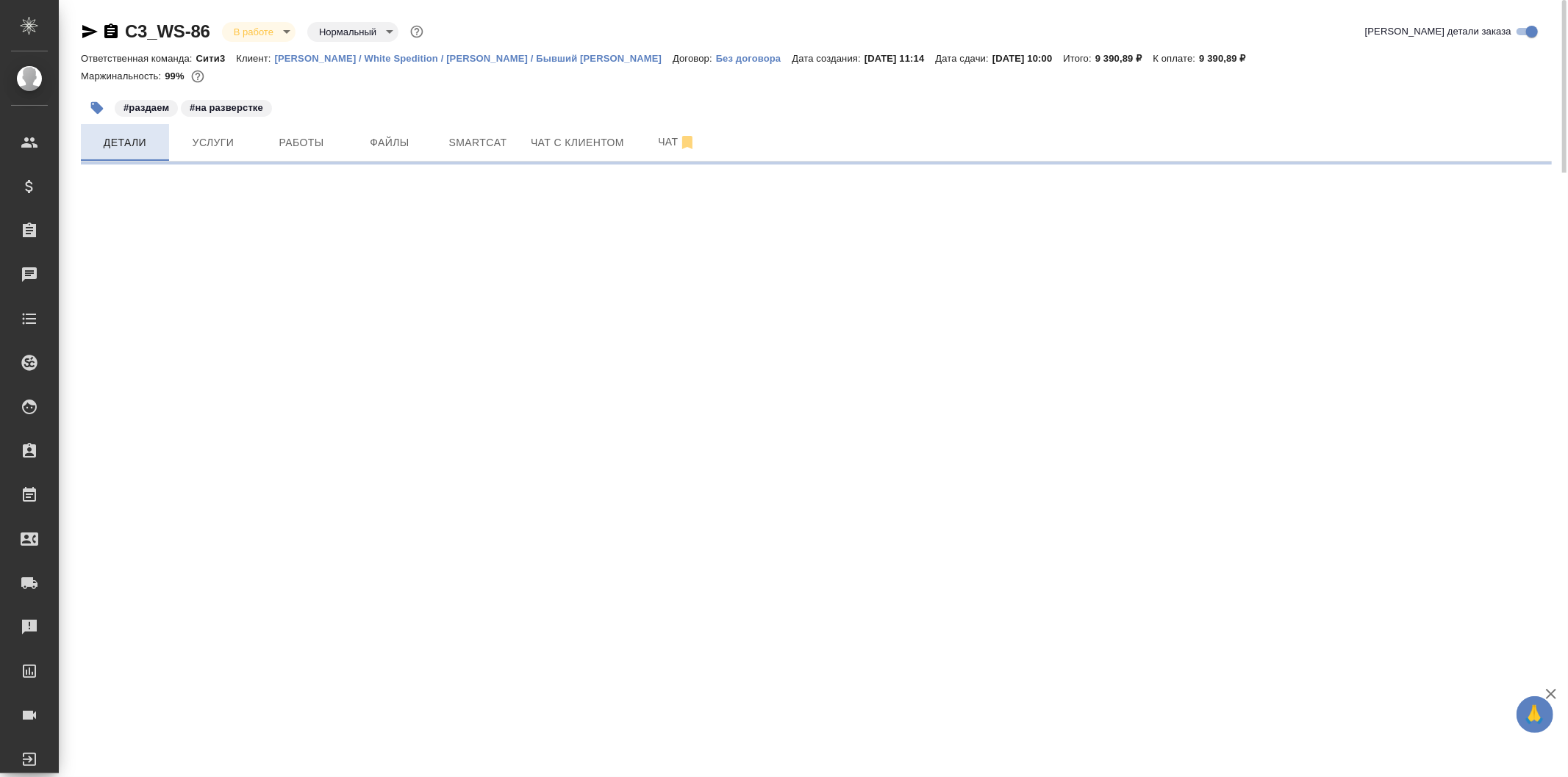
select select "RU"
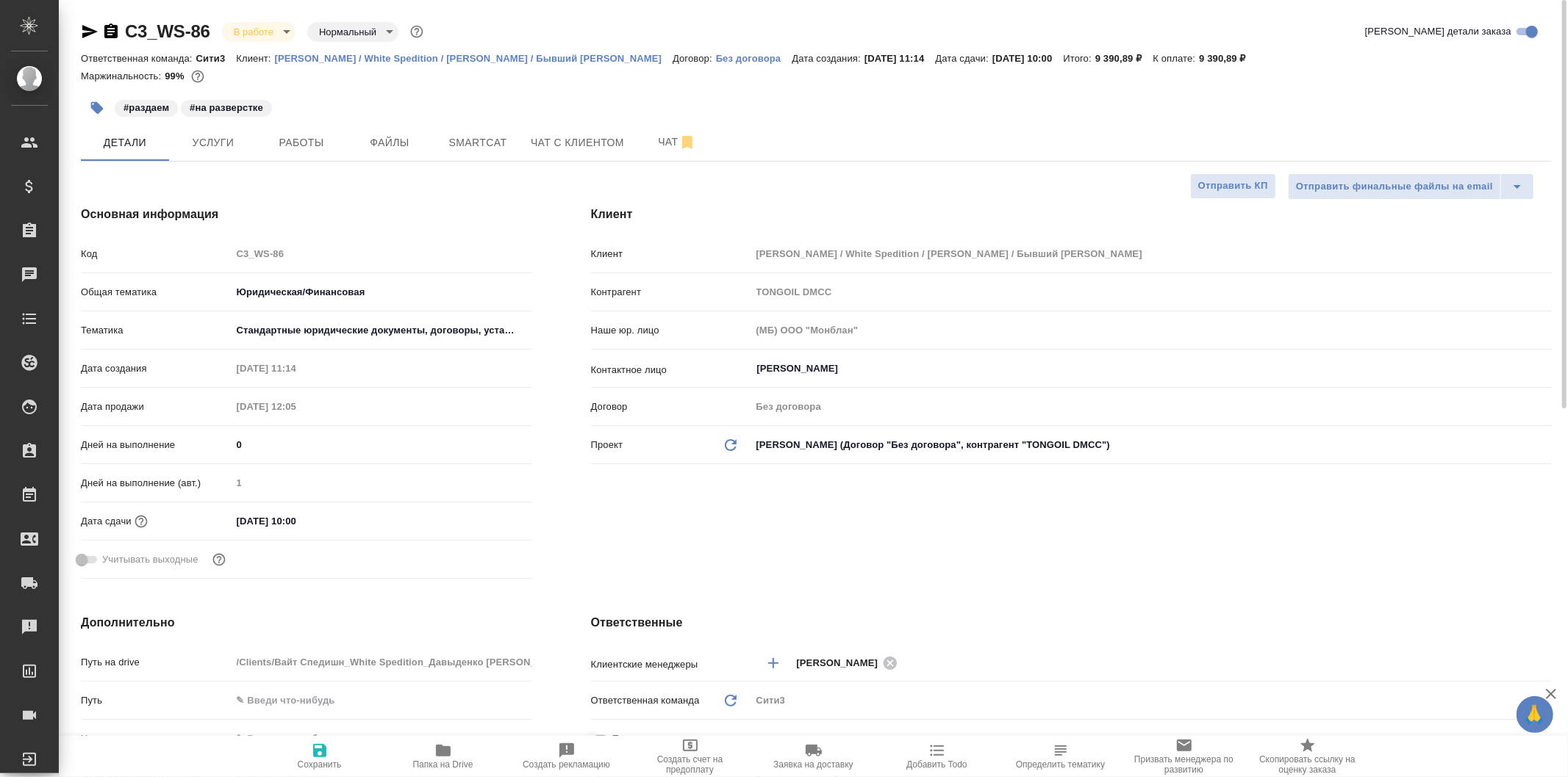
type textarea "x"
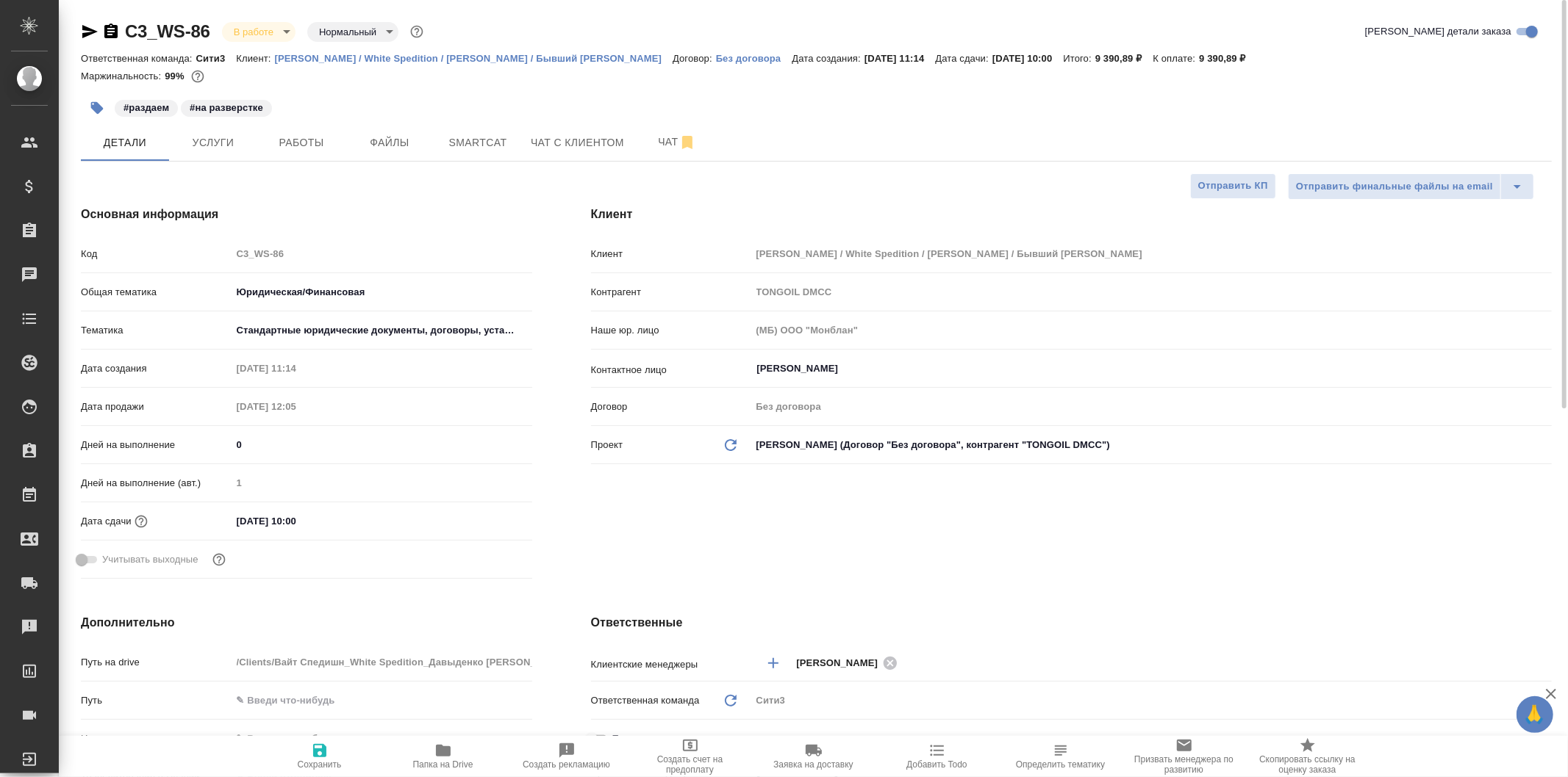
type textarea "x"
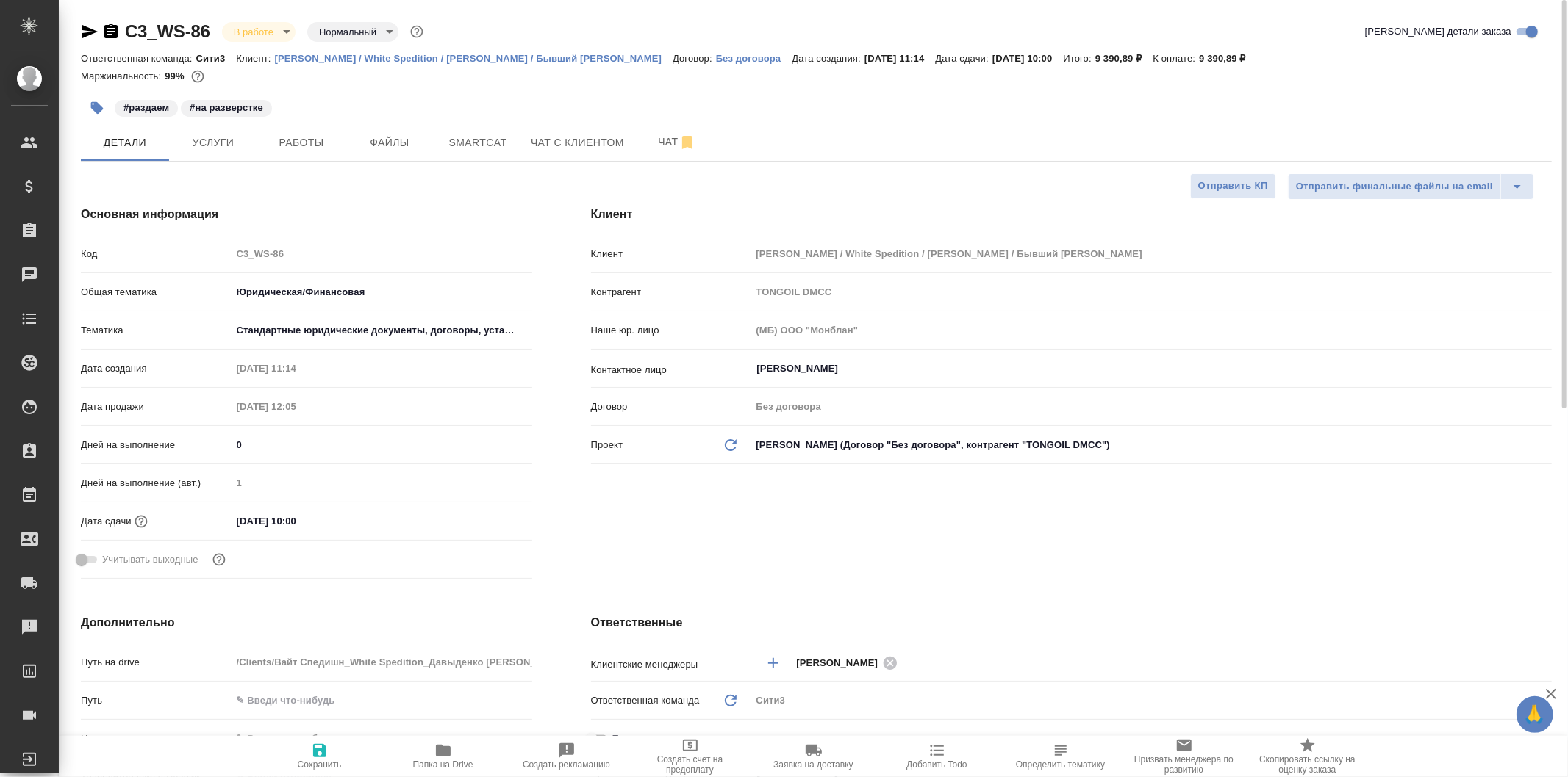
type textarea "x"
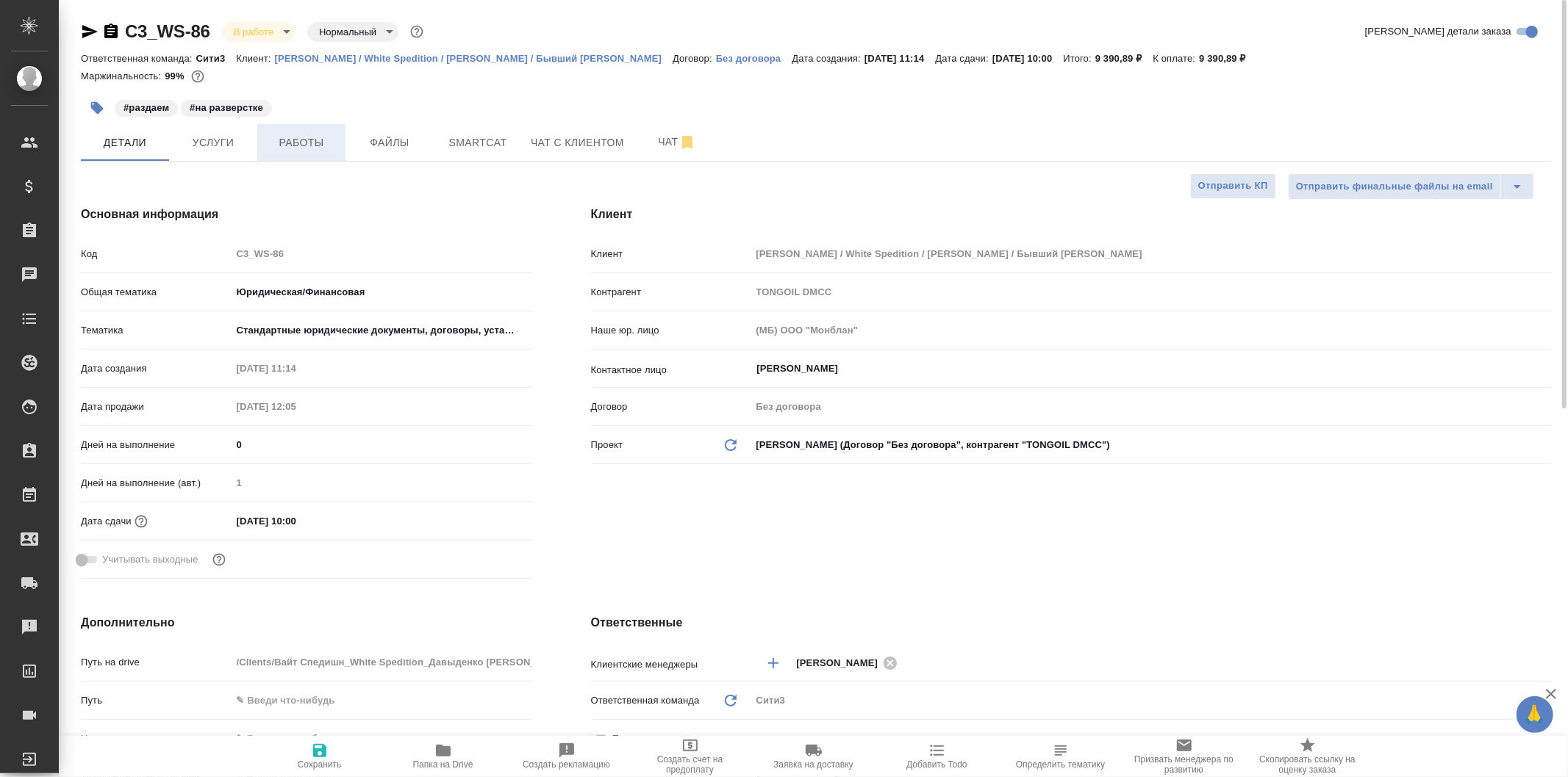
click at [335, 141] on span "Работы" at bounding box center [300, 143] width 70 height 19
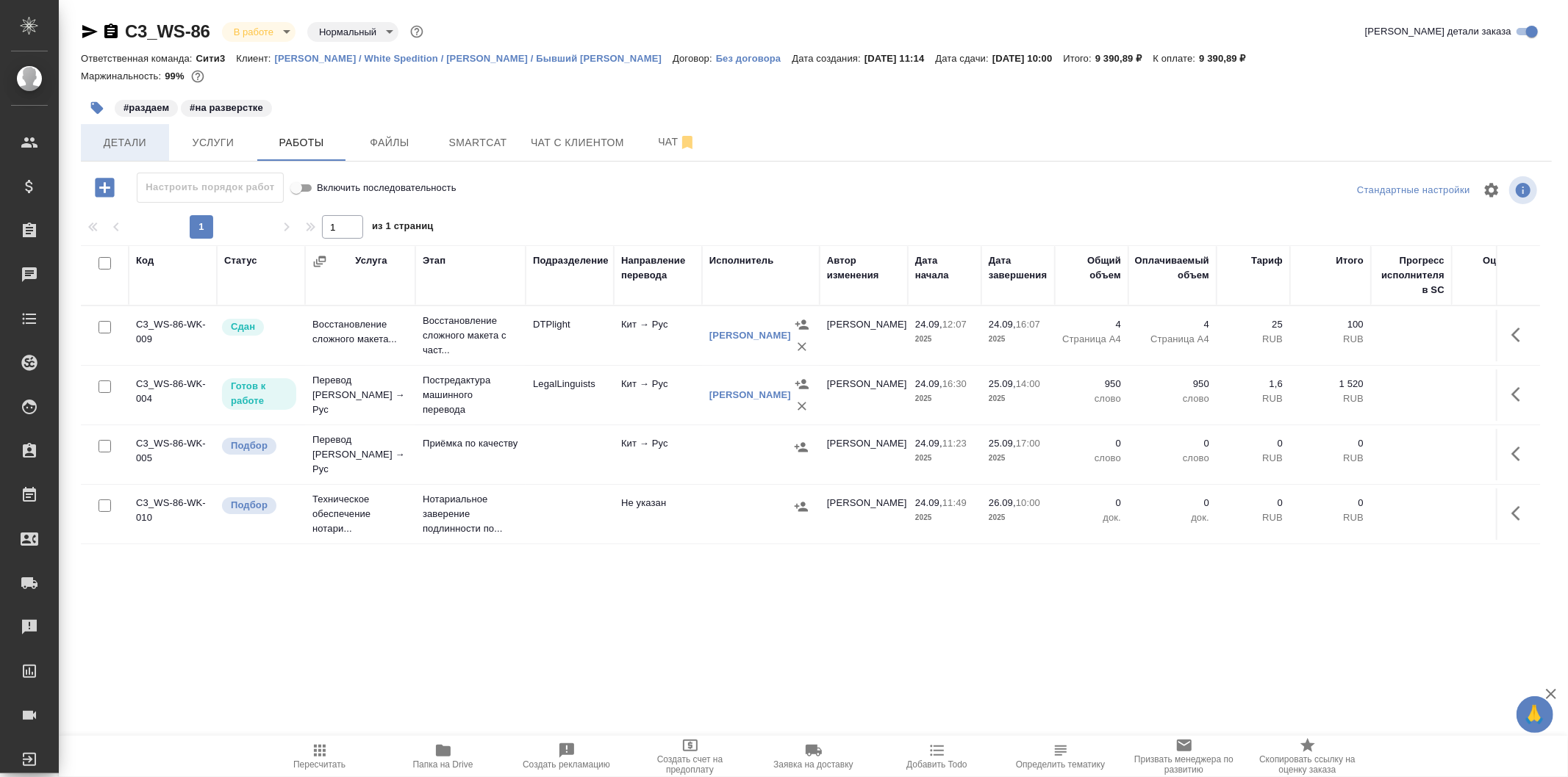
click at [158, 147] on span "Детали" at bounding box center [124, 143] width 70 height 19
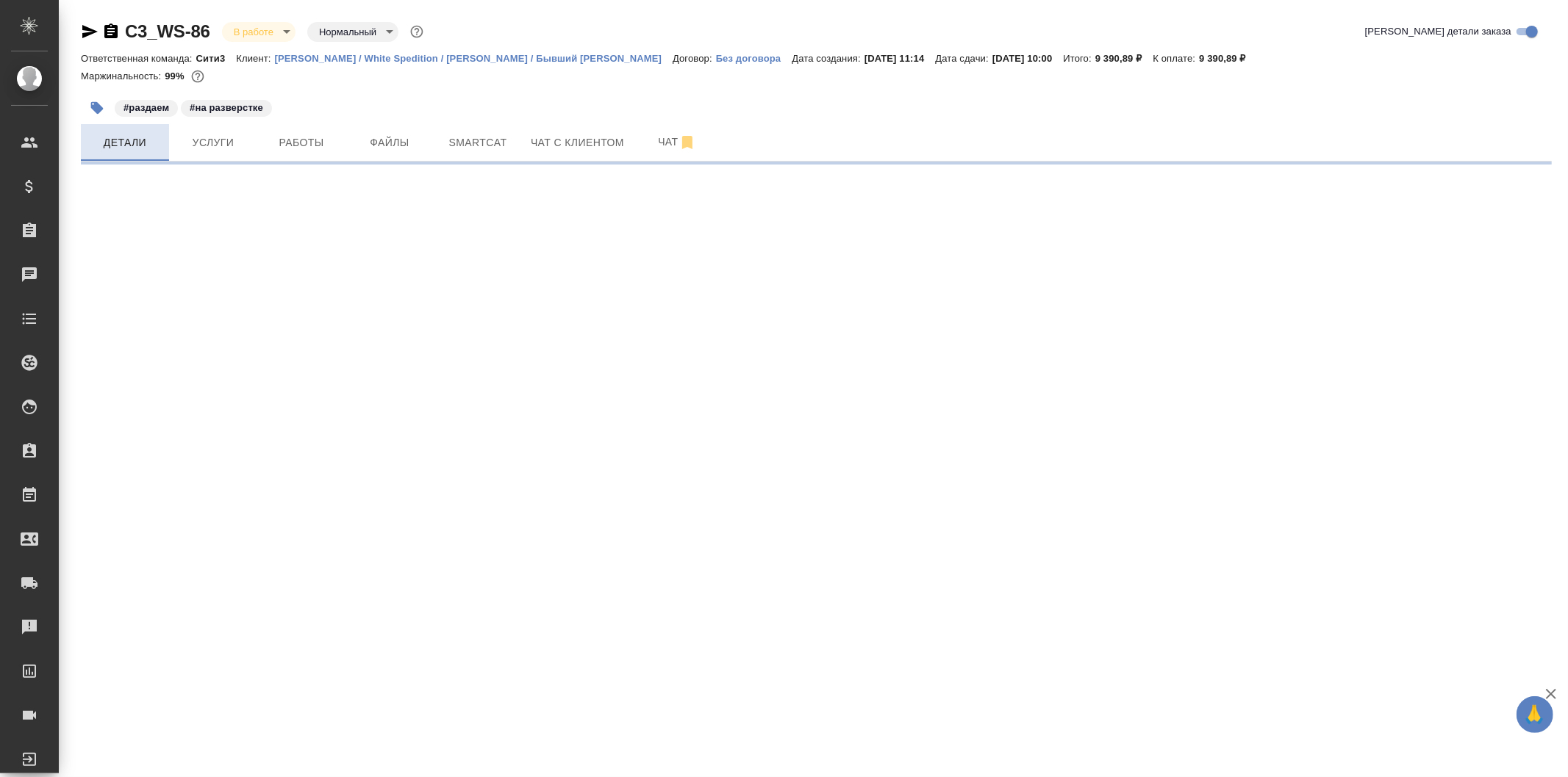
select select "RU"
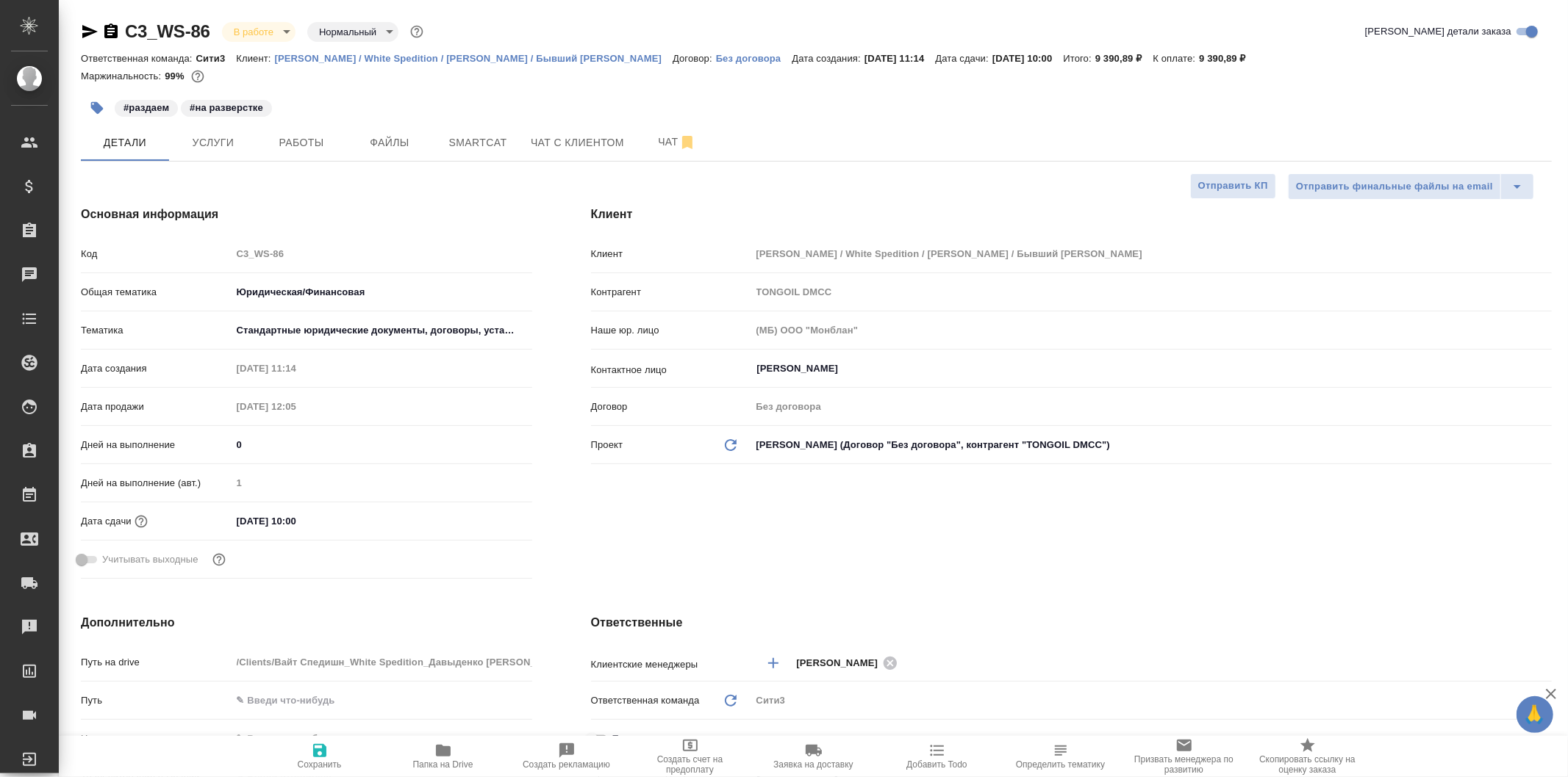
type textarea "x"
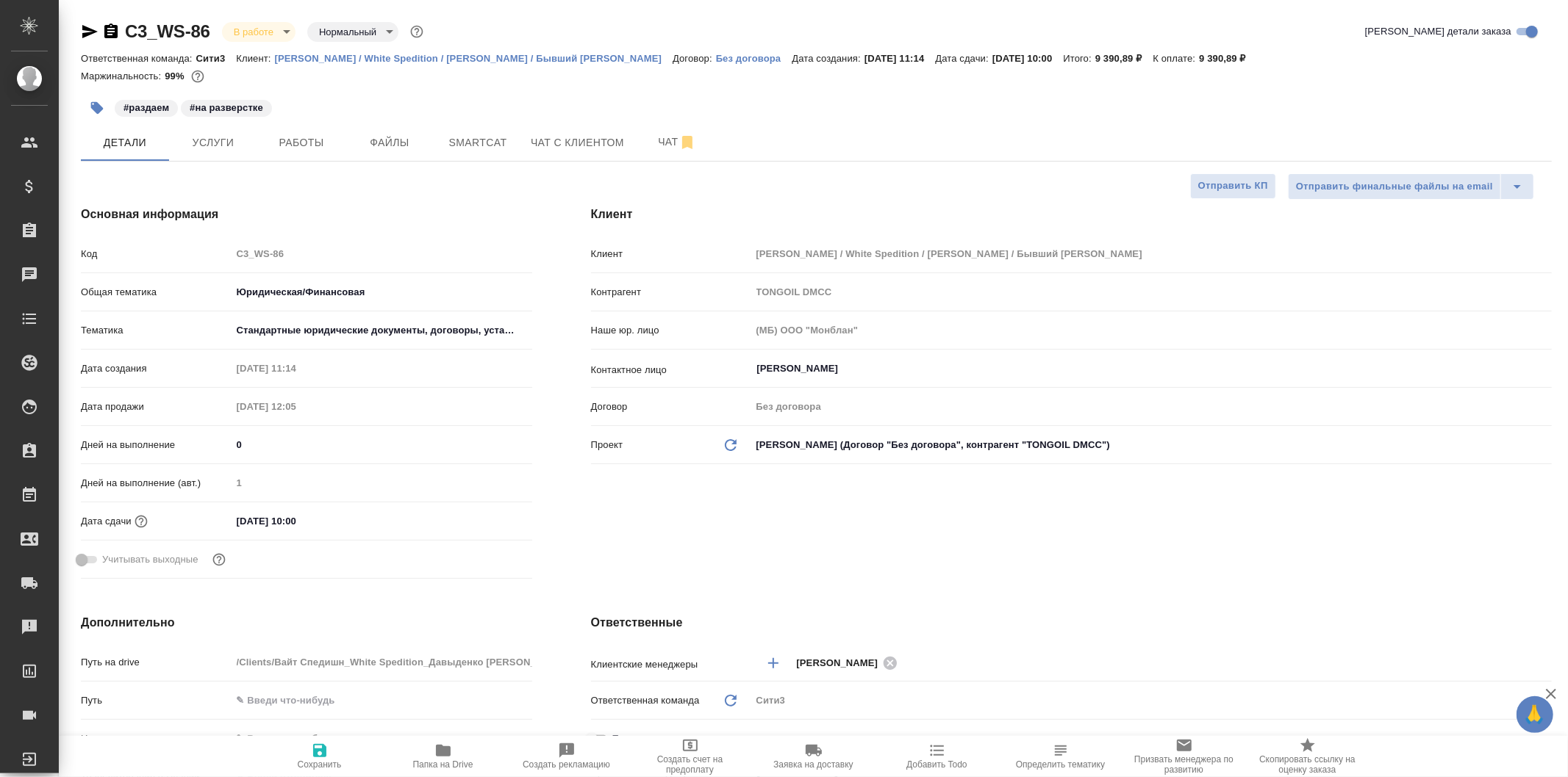
type textarea "x"
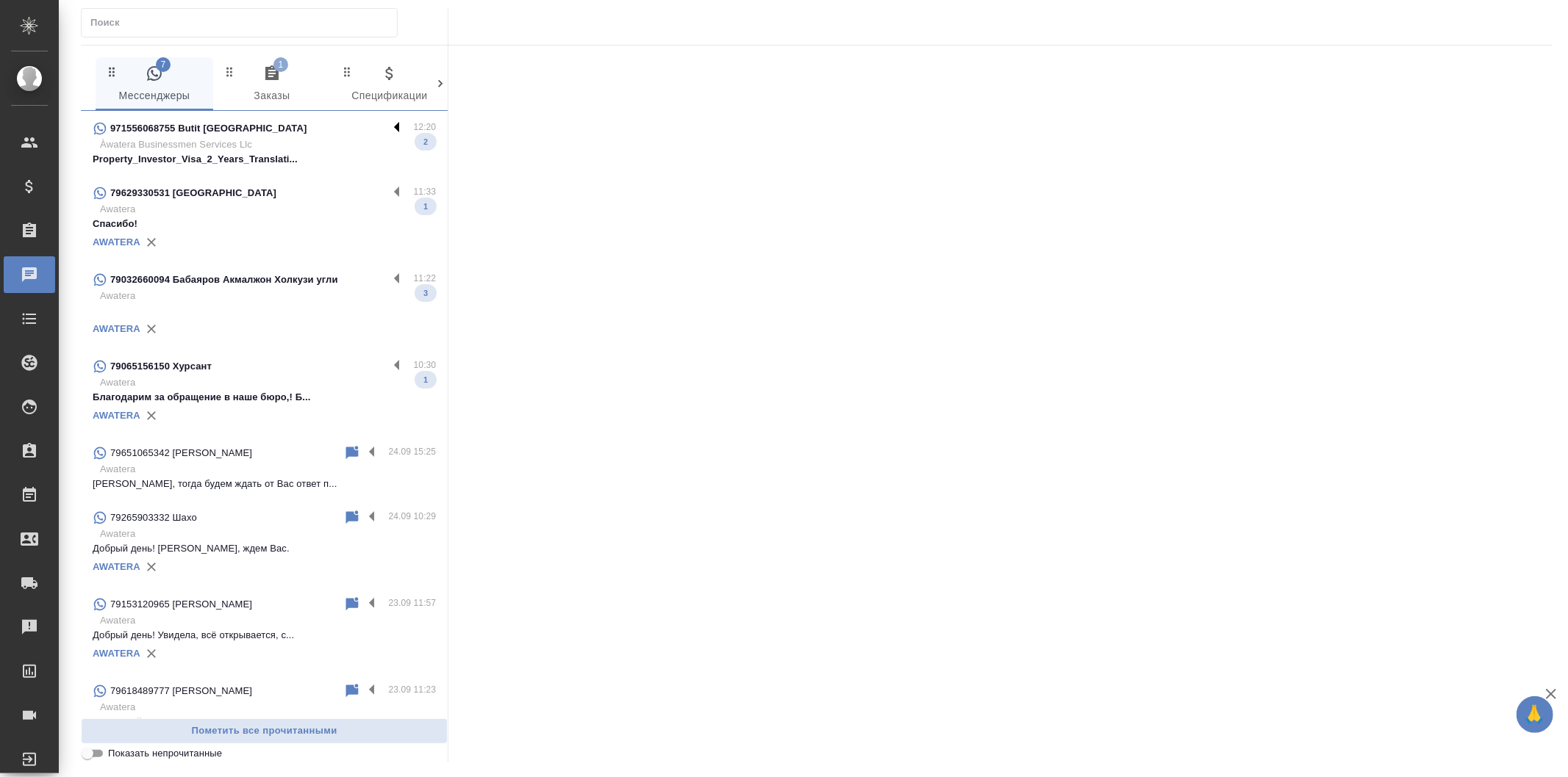
click at [388, 122] on label at bounding box center [400, 129] width 25 height 17
click at [0, 0] on input "checkbox" at bounding box center [0, 0] width 0 height 0
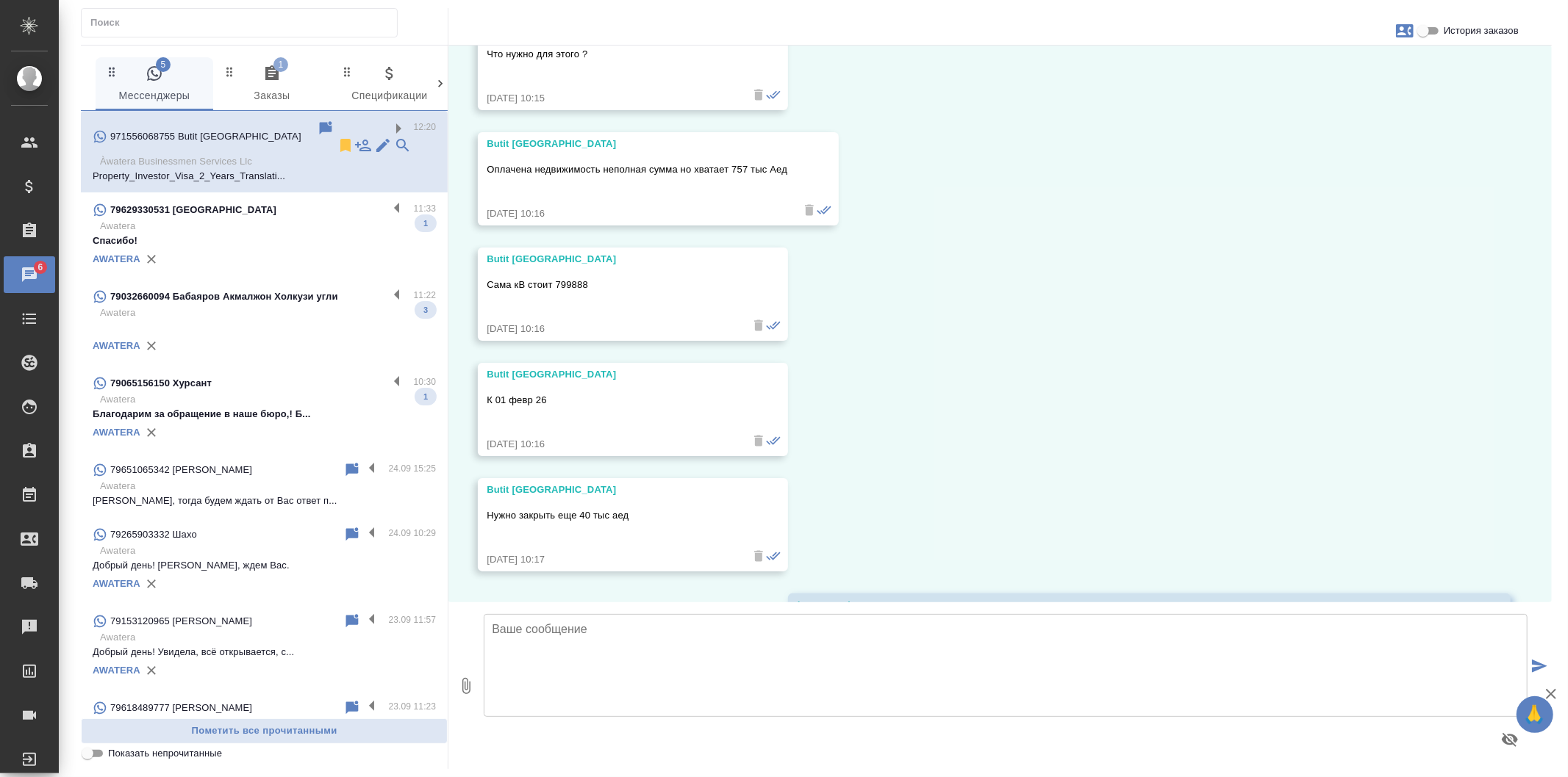
scroll to position [520, 0]
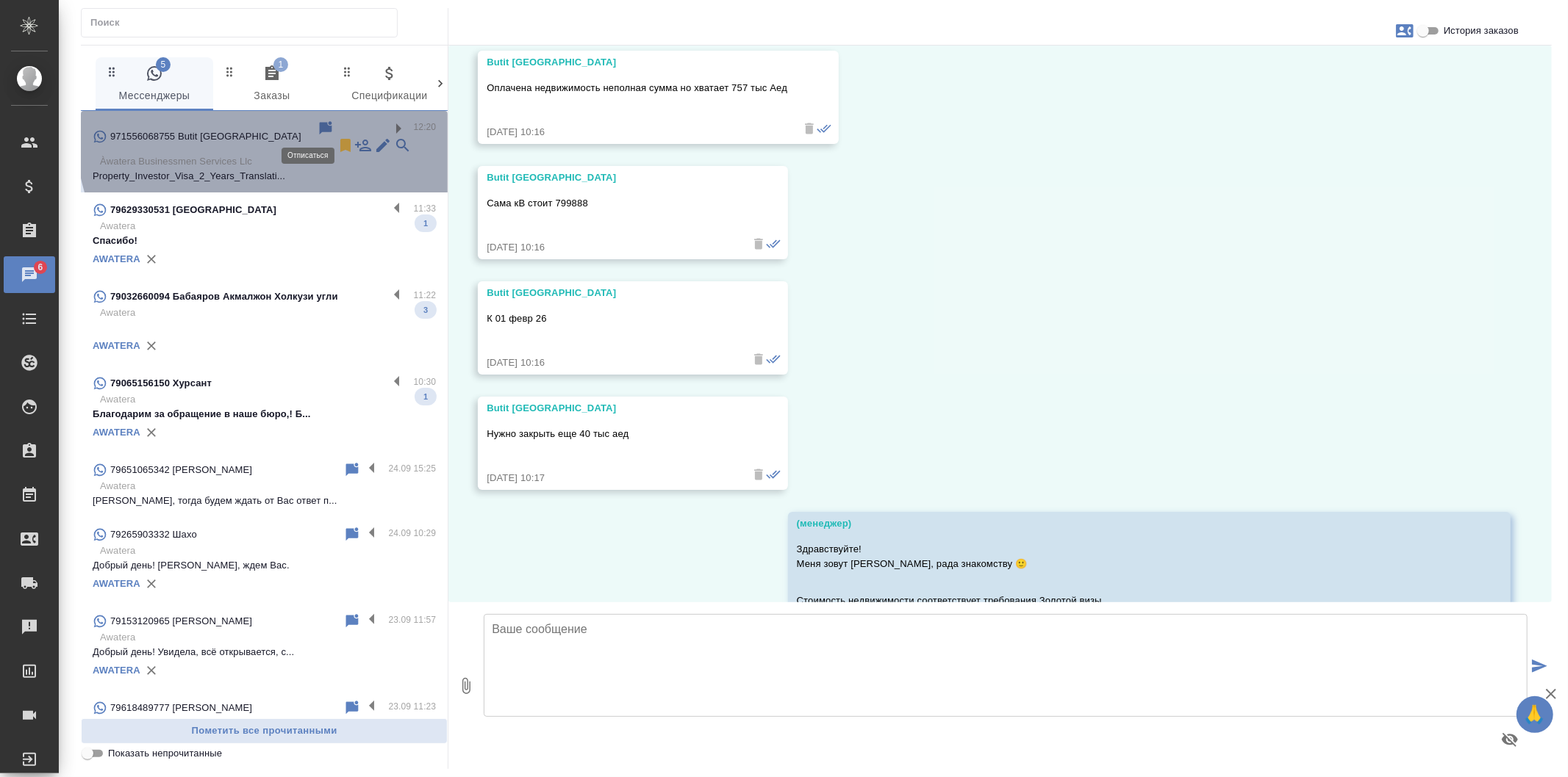
click at [340, 139] on icon at bounding box center [345, 145] width 10 height 13
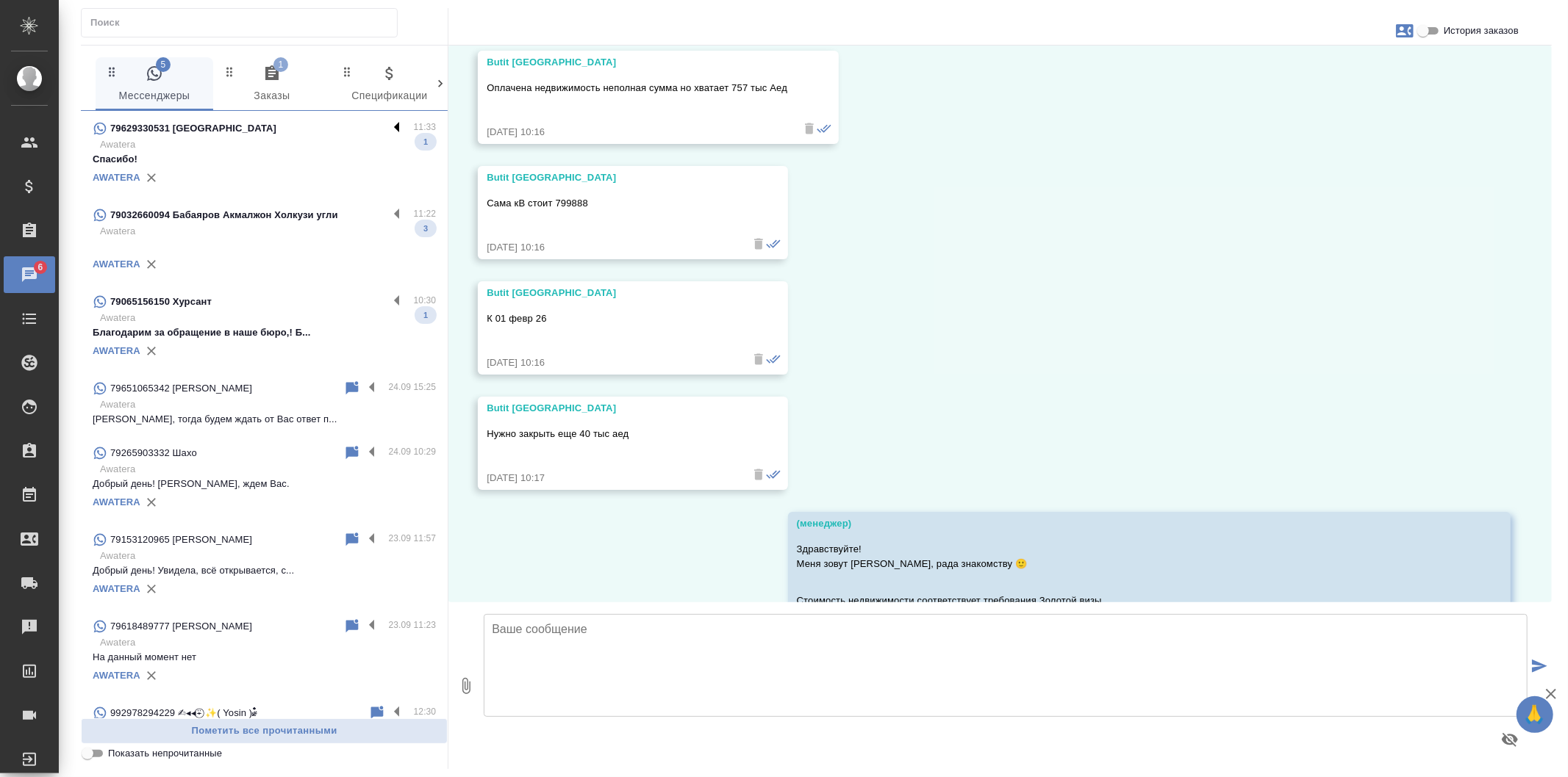
click at [388, 129] on label at bounding box center [400, 129] width 25 height 17
click at [0, 0] on input "checkbox" at bounding box center [0, 0] width 0 height 0
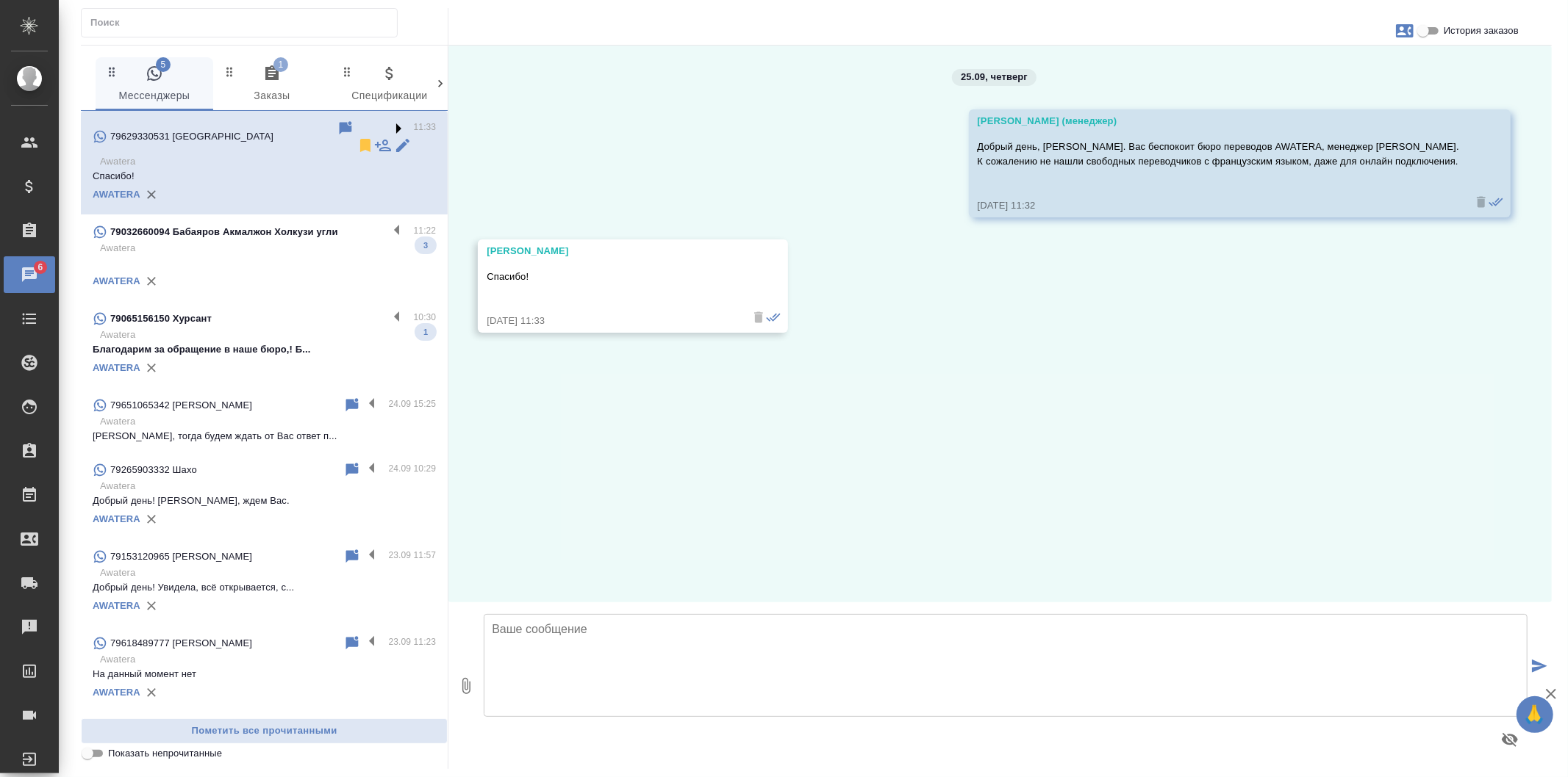
scroll to position [0, 0]
click at [361, 139] on icon at bounding box center [365, 145] width 10 height 13
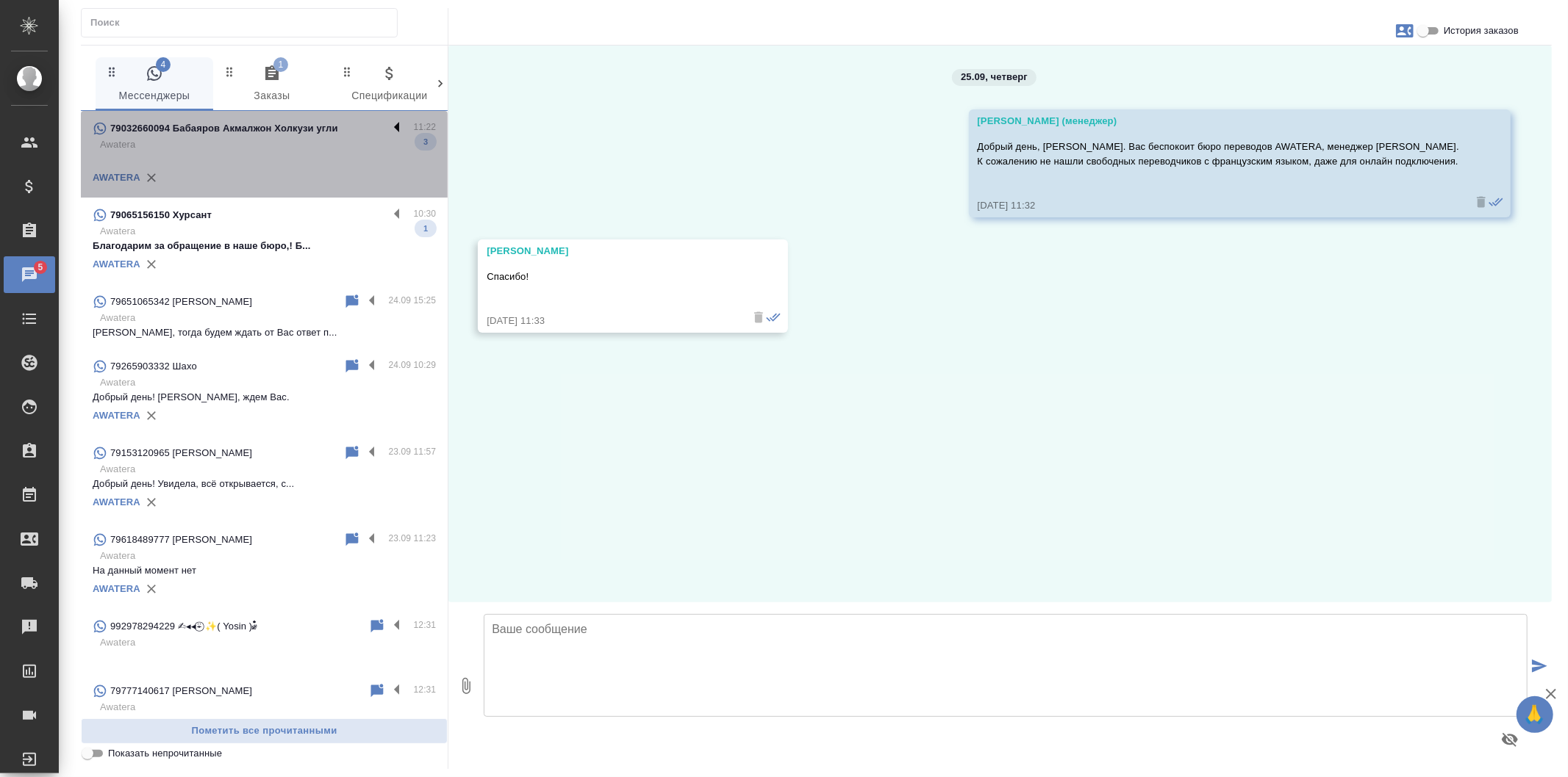
click at [388, 128] on label at bounding box center [400, 129] width 25 height 17
click at [0, 0] on input "checkbox" at bounding box center [0, 0] width 0 height 0
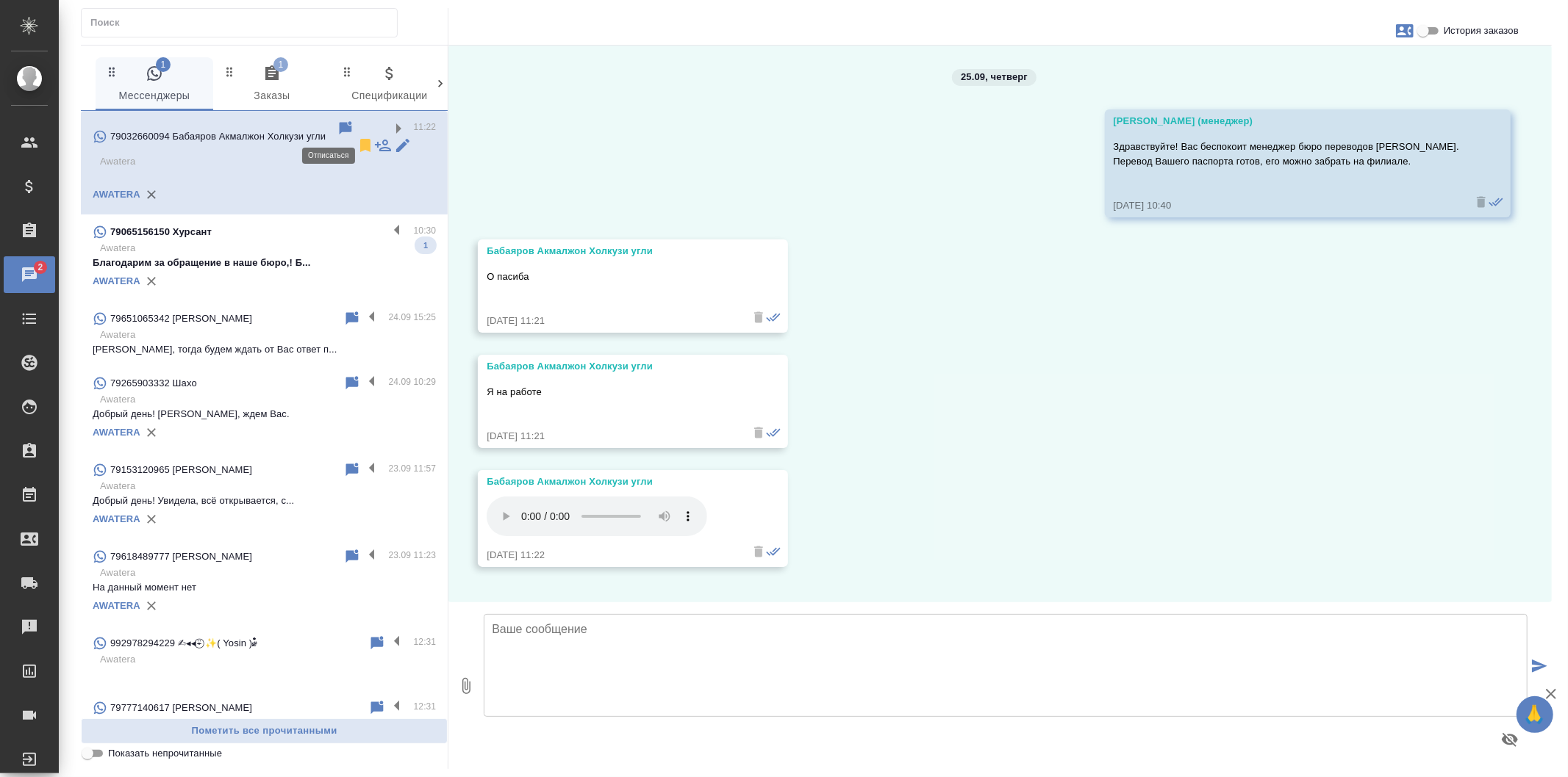
click at [361, 139] on icon at bounding box center [365, 145] width 10 height 13
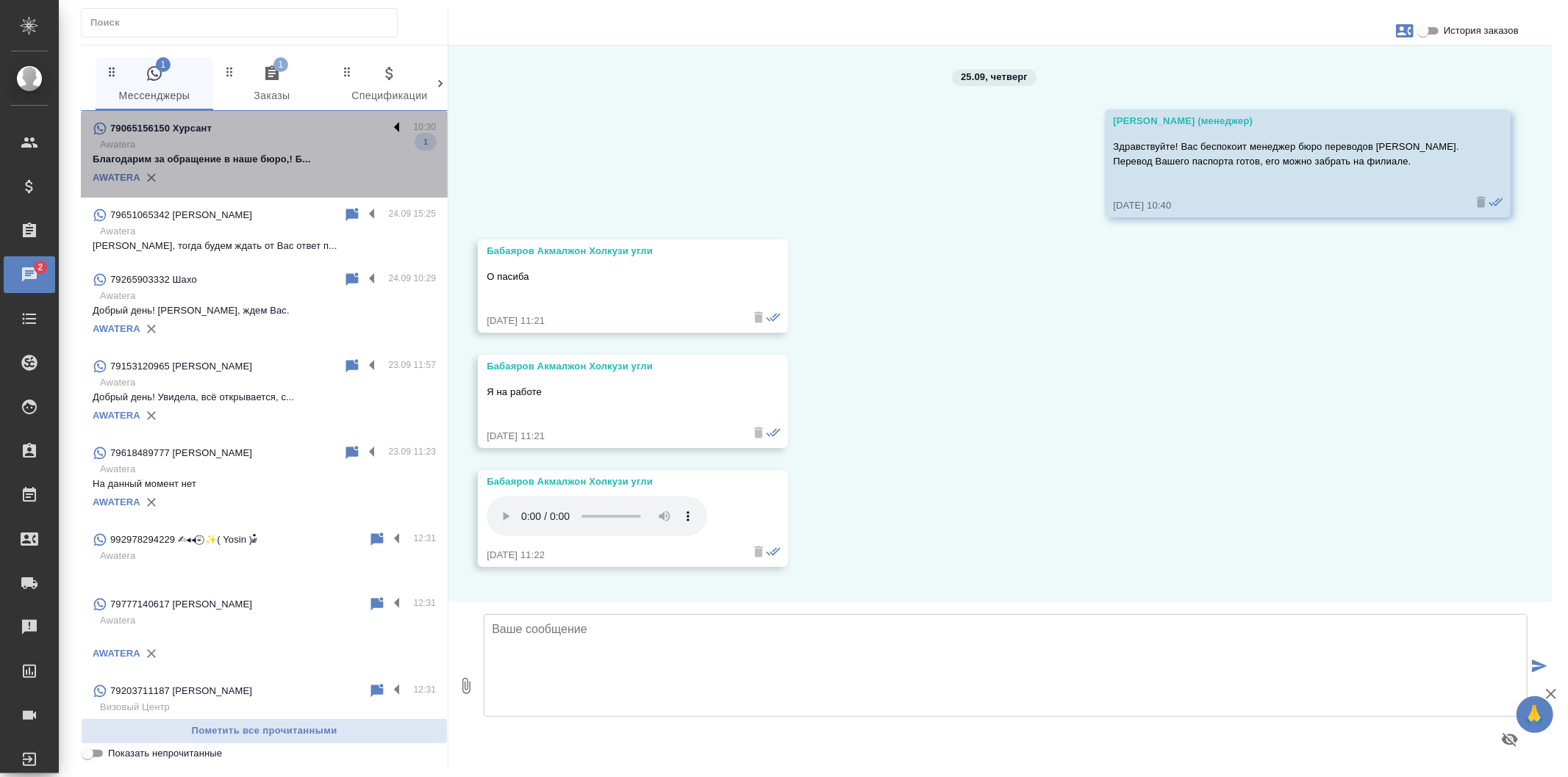
click at [388, 126] on label at bounding box center [400, 129] width 25 height 17
click at [0, 0] on input "checkbox" at bounding box center [0, 0] width 0 height 0
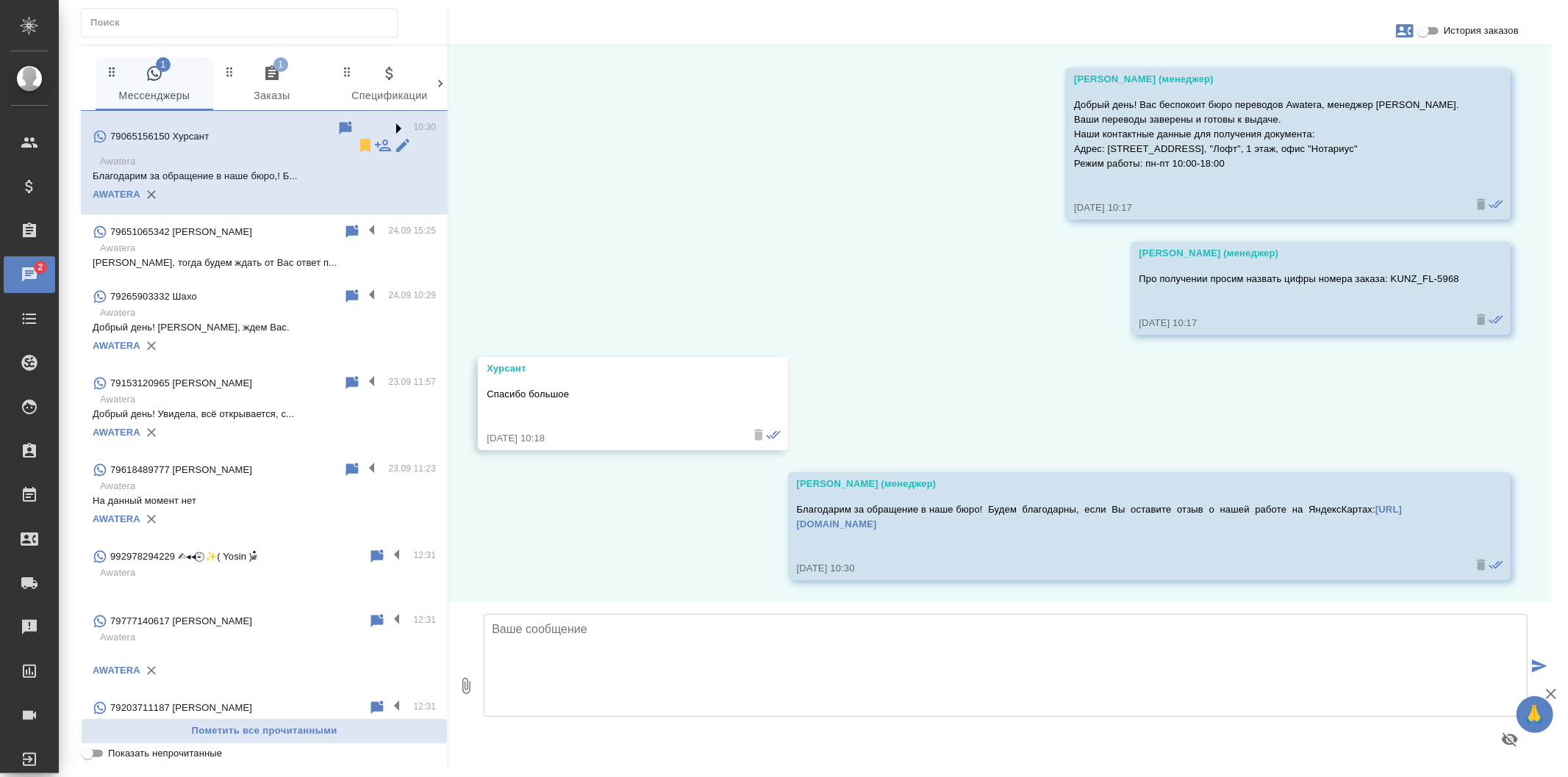
scroll to position [69, 0]
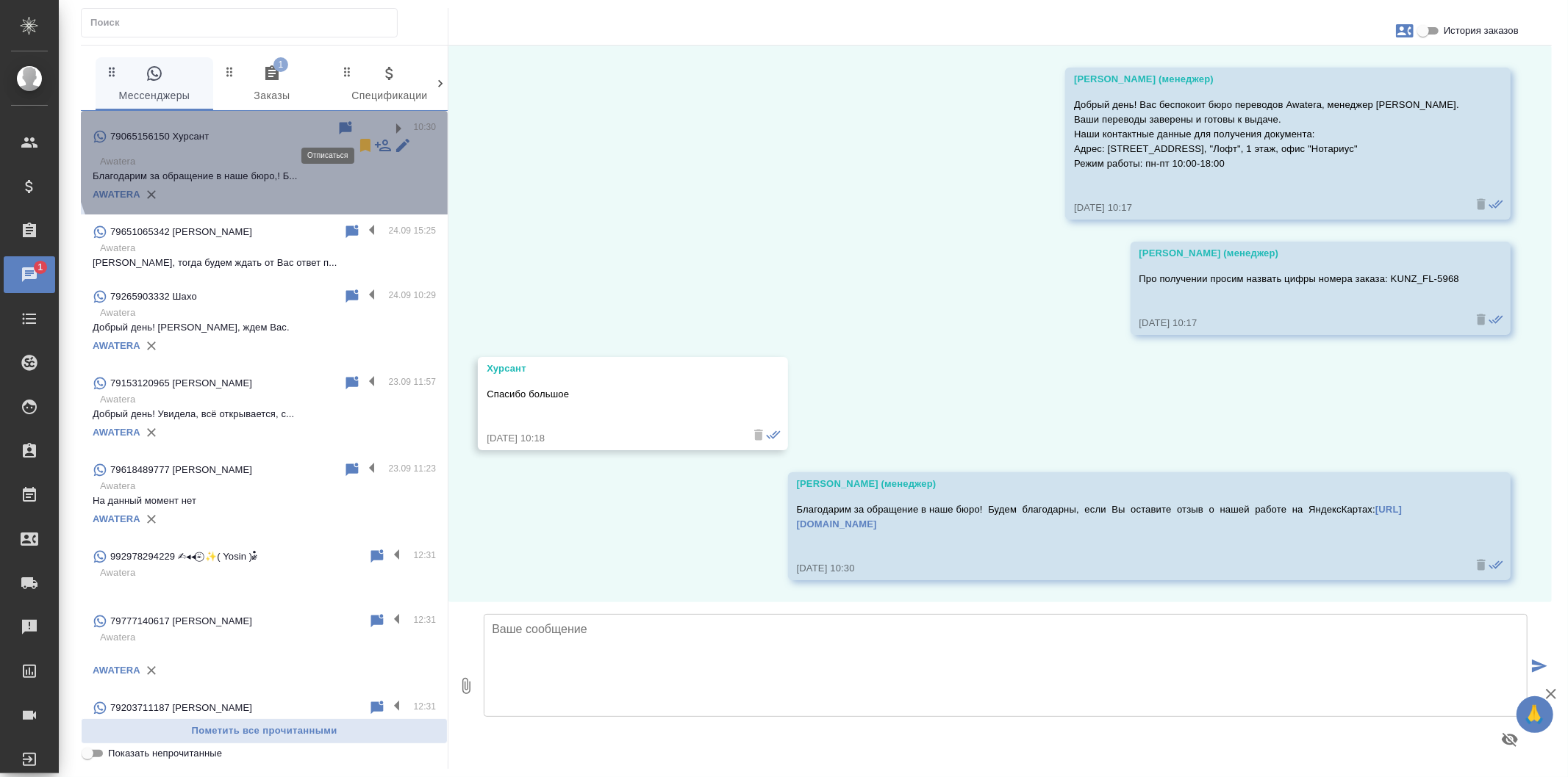
click at [361, 139] on icon at bounding box center [365, 145] width 10 height 13
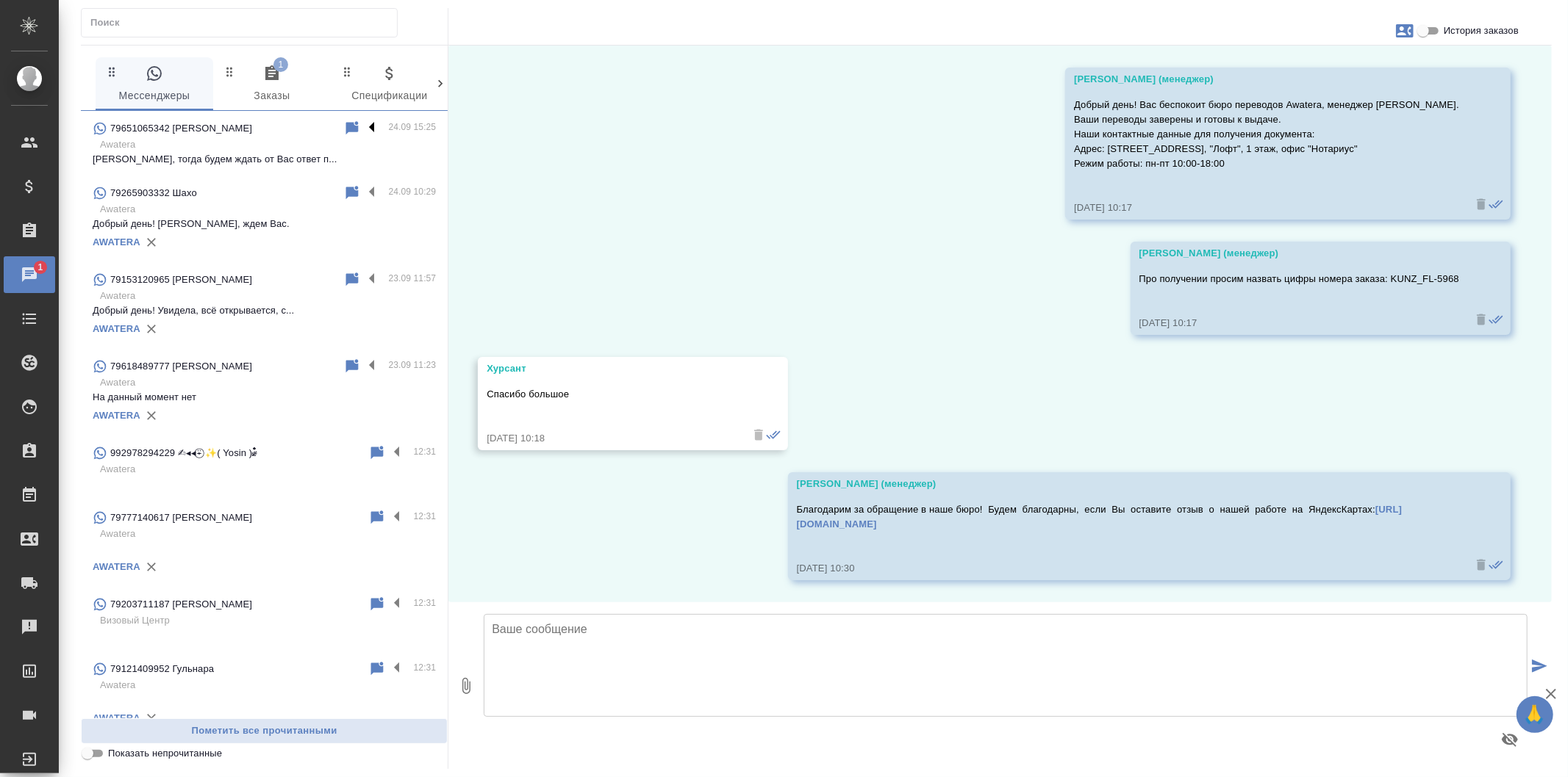
click at [365, 127] on label at bounding box center [376, 129] width 25 height 17
click at [0, 0] on input "checkbox" at bounding box center [0, 0] width 0 height 0
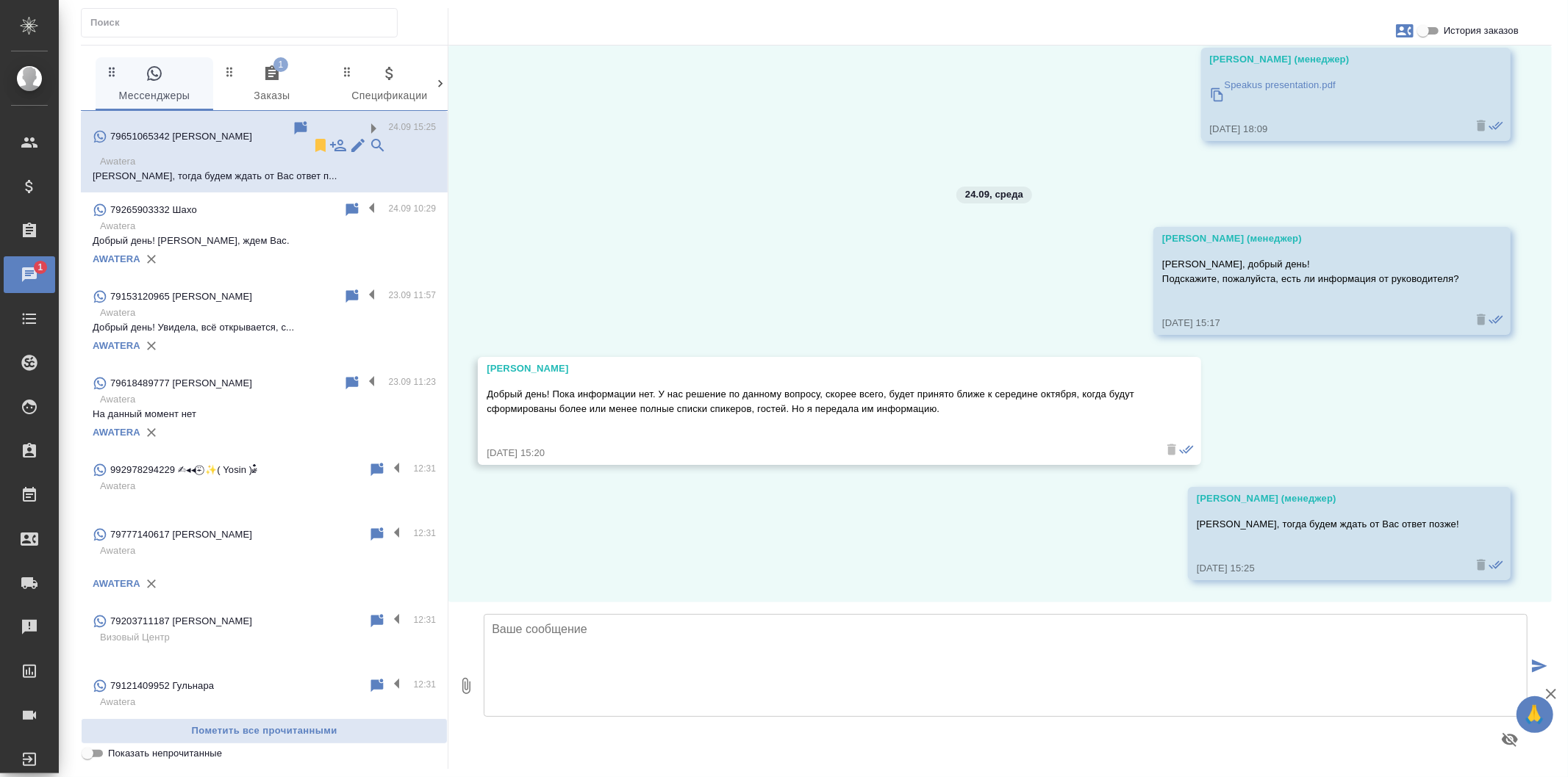
click at [346, 251] on div "AWATERA" at bounding box center [265, 259] width 344 height 22
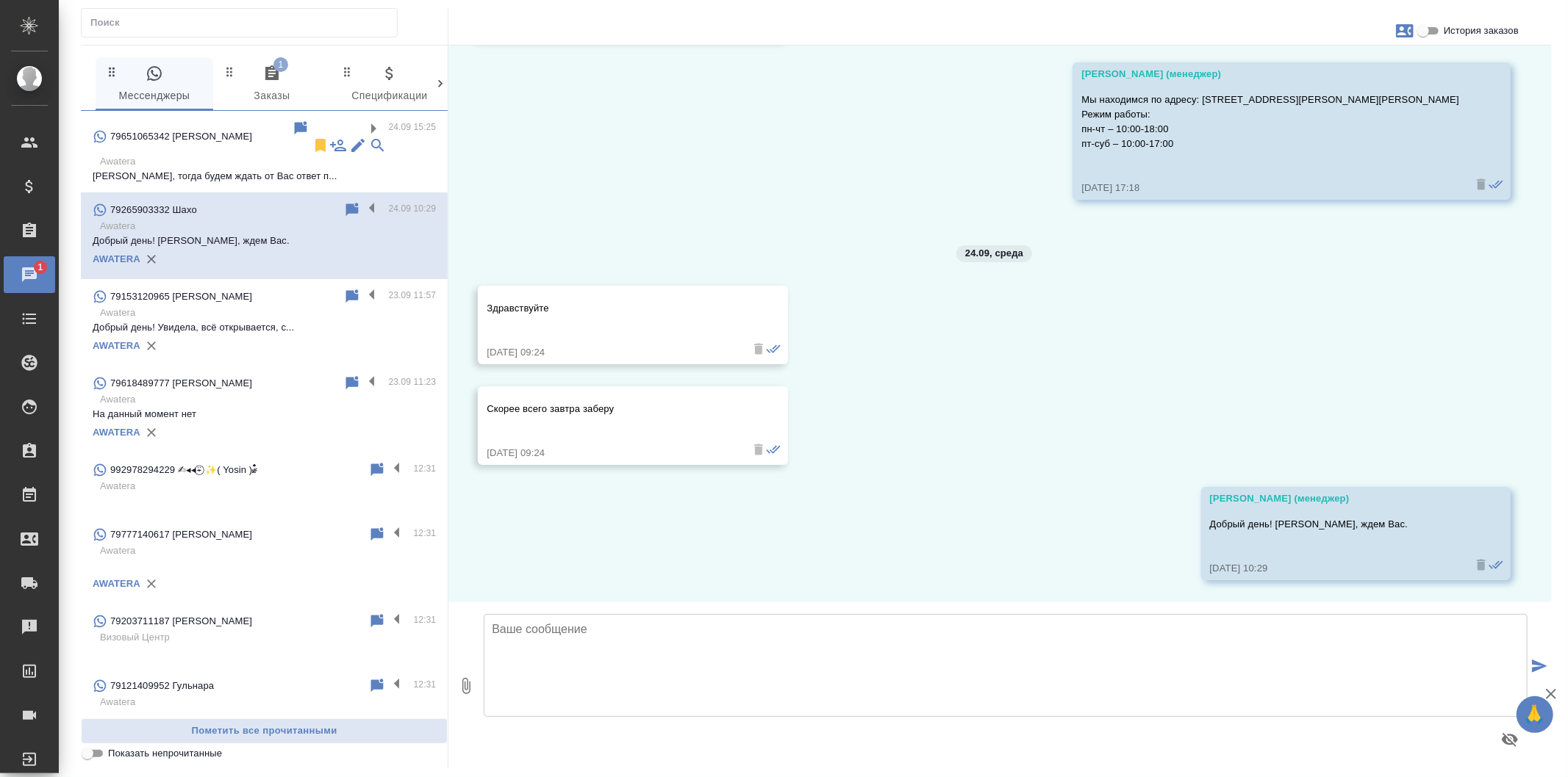
scroll to position [4288, 0]
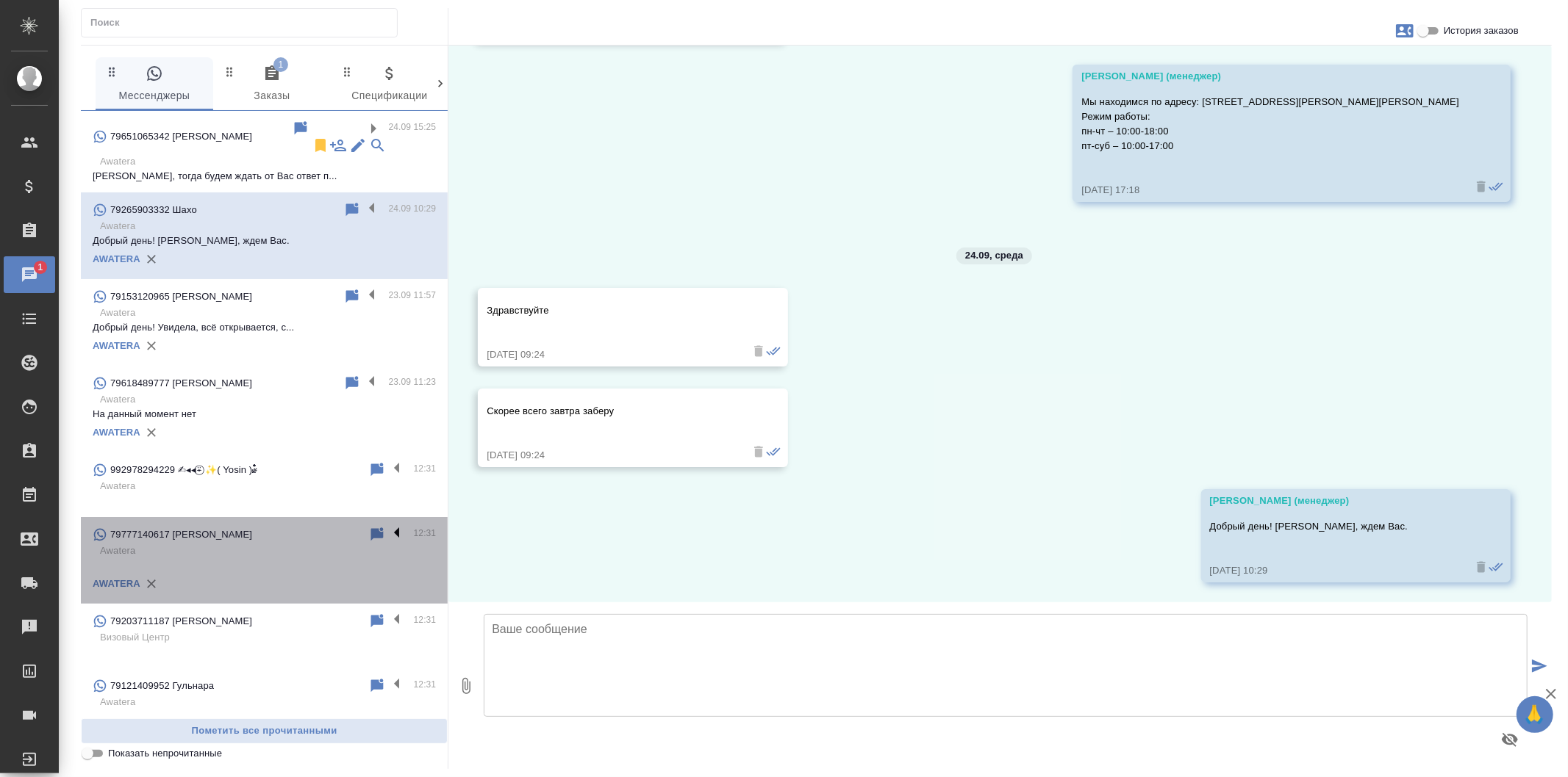
click at [388, 529] on label at bounding box center [400, 534] width 25 height 17
click at [0, 0] on input "checkbox" at bounding box center [0, 0] width 0 height 0
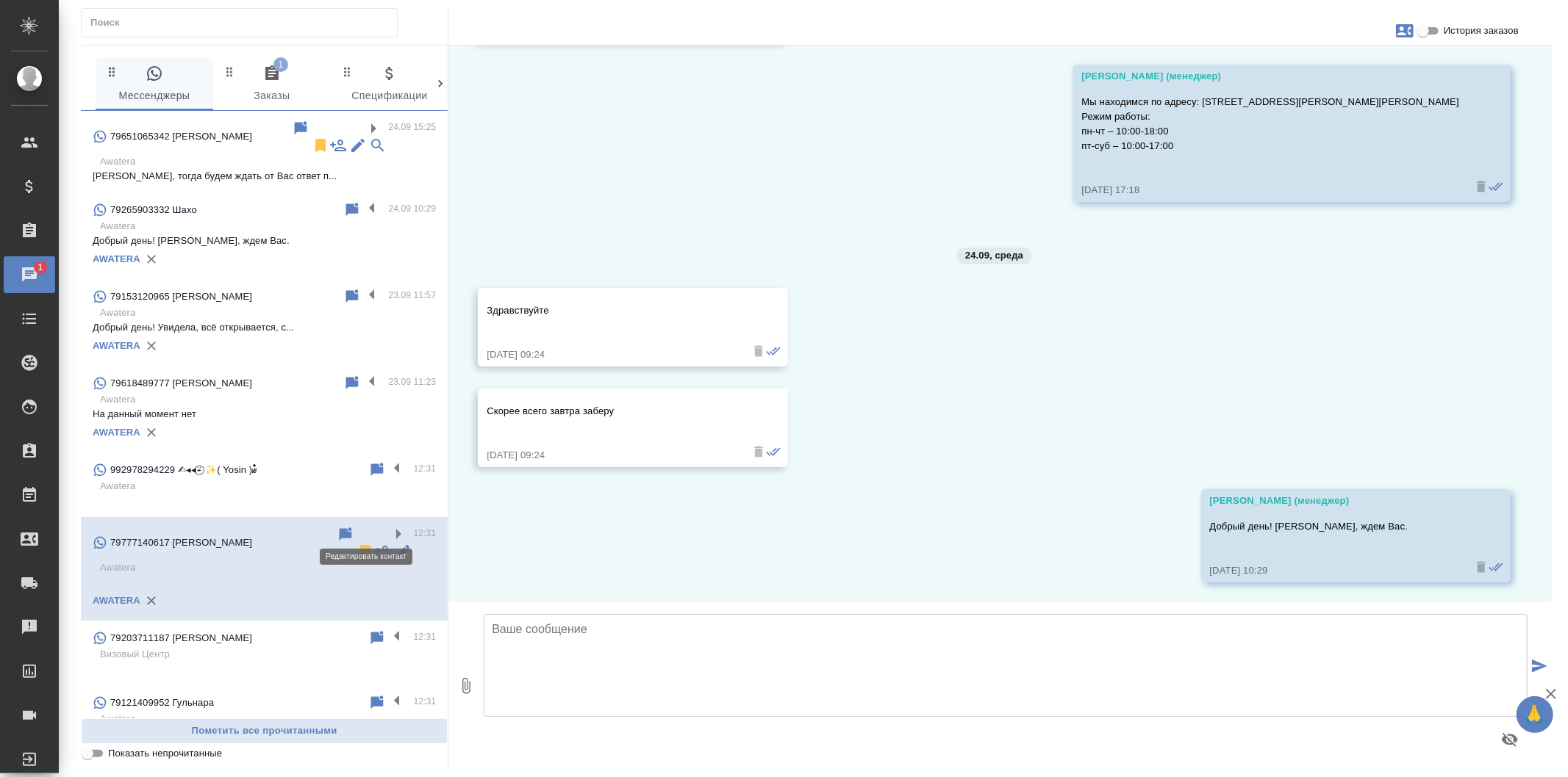
scroll to position [0, 0]
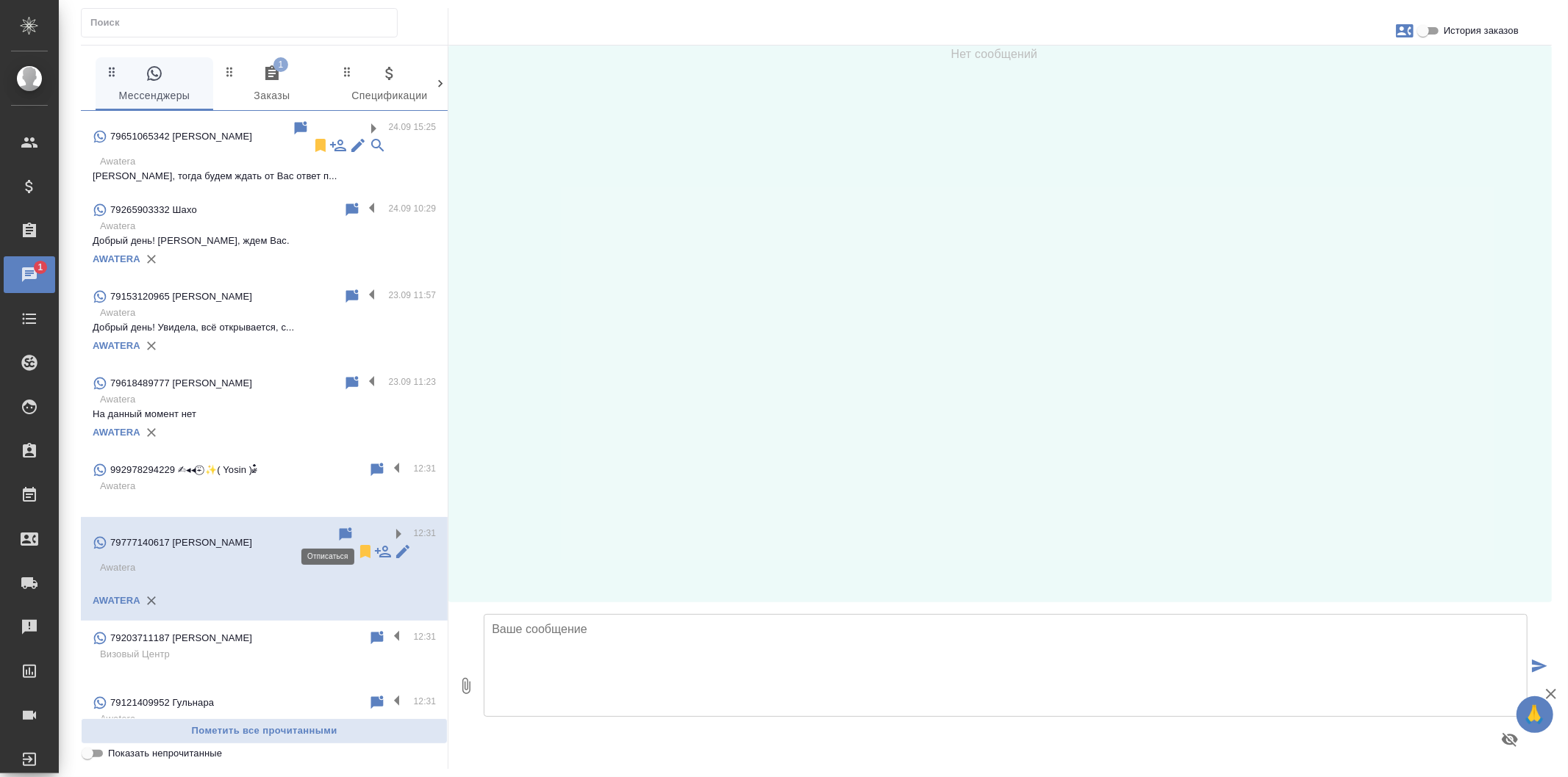
click at [361, 545] on icon at bounding box center [365, 552] width 10 height 13
click at [388, 630] on label at bounding box center [400, 638] width 25 height 17
click at [0, 0] on input "checkbox" at bounding box center [0, 0] width 0 height 0
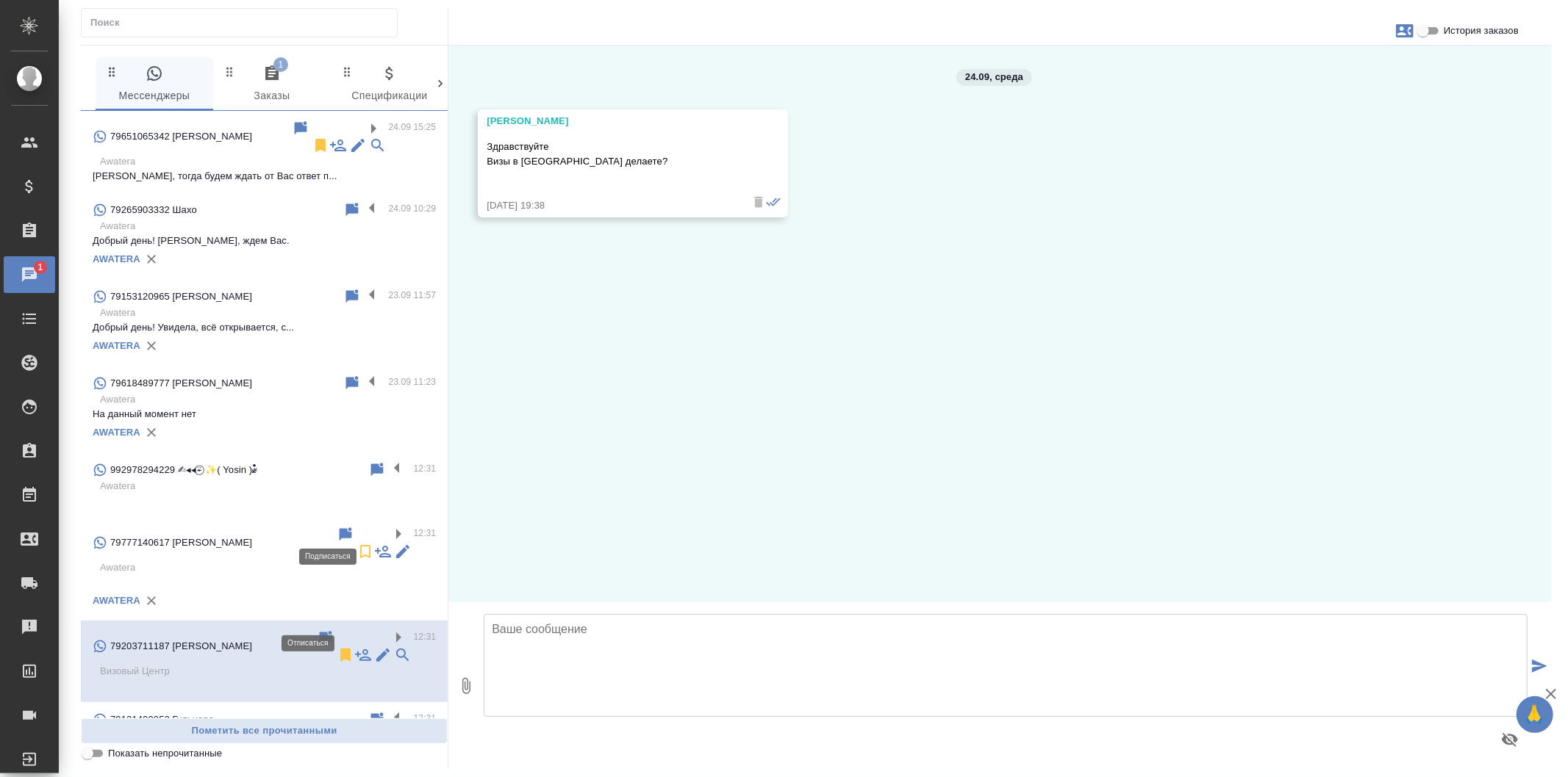
click at [310, 612] on div "79651065342 Людмила Сергеевна 24.09 15:25 Awatera Хорошо, тогда будем ждать от …" at bounding box center [264, 414] width 367 height 607
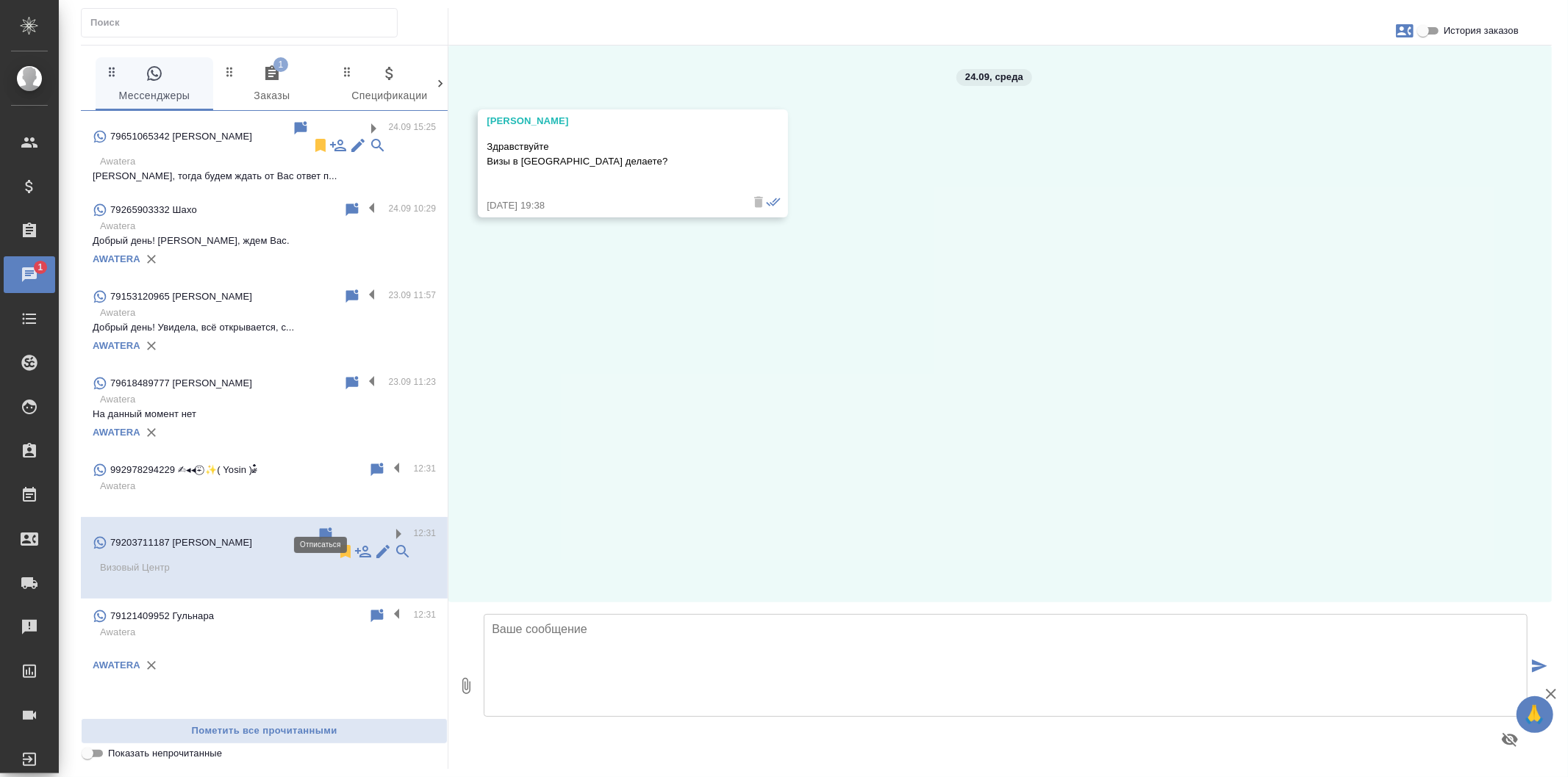
click at [340, 545] on icon at bounding box center [345, 552] width 10 height 13
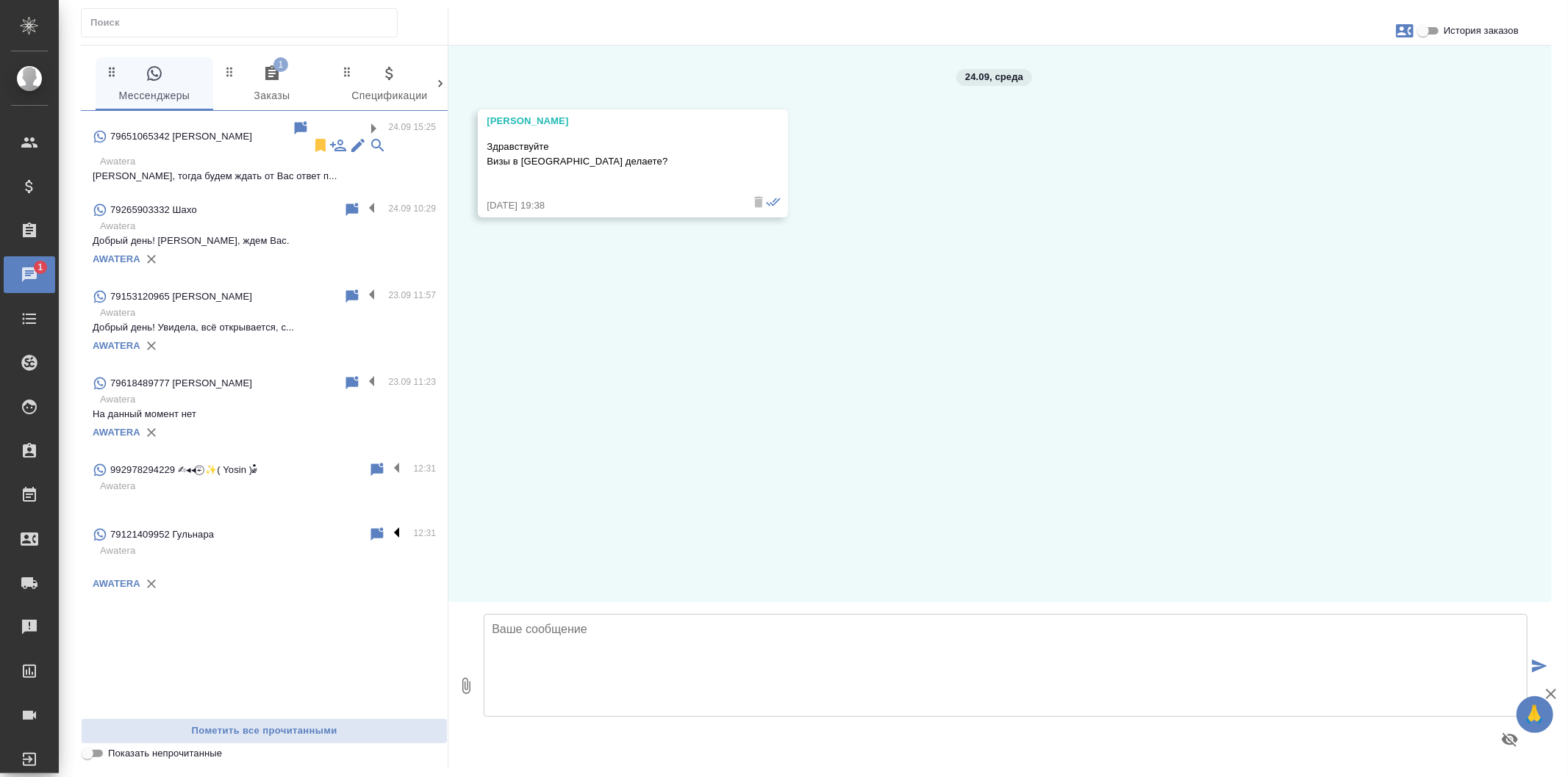
click at [394, 526] on label at bounding box center [400, 534] width 25 height 17
click at [0, 0] on input "checkbox" at bounding box center [0, 0] width 0 height 0
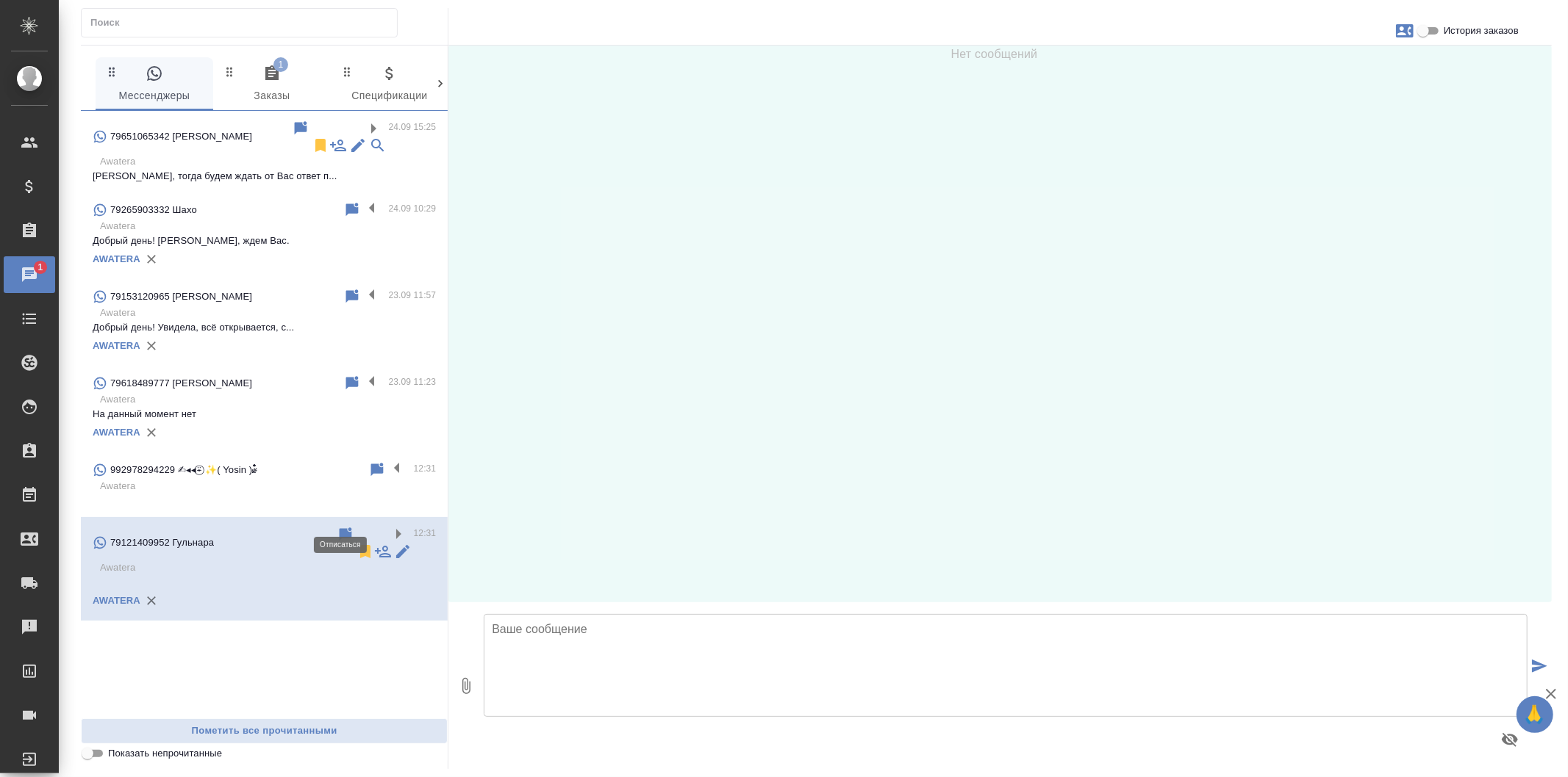
click at [361, 545] on icon at bounding box center [365, 552] width 10 height 13
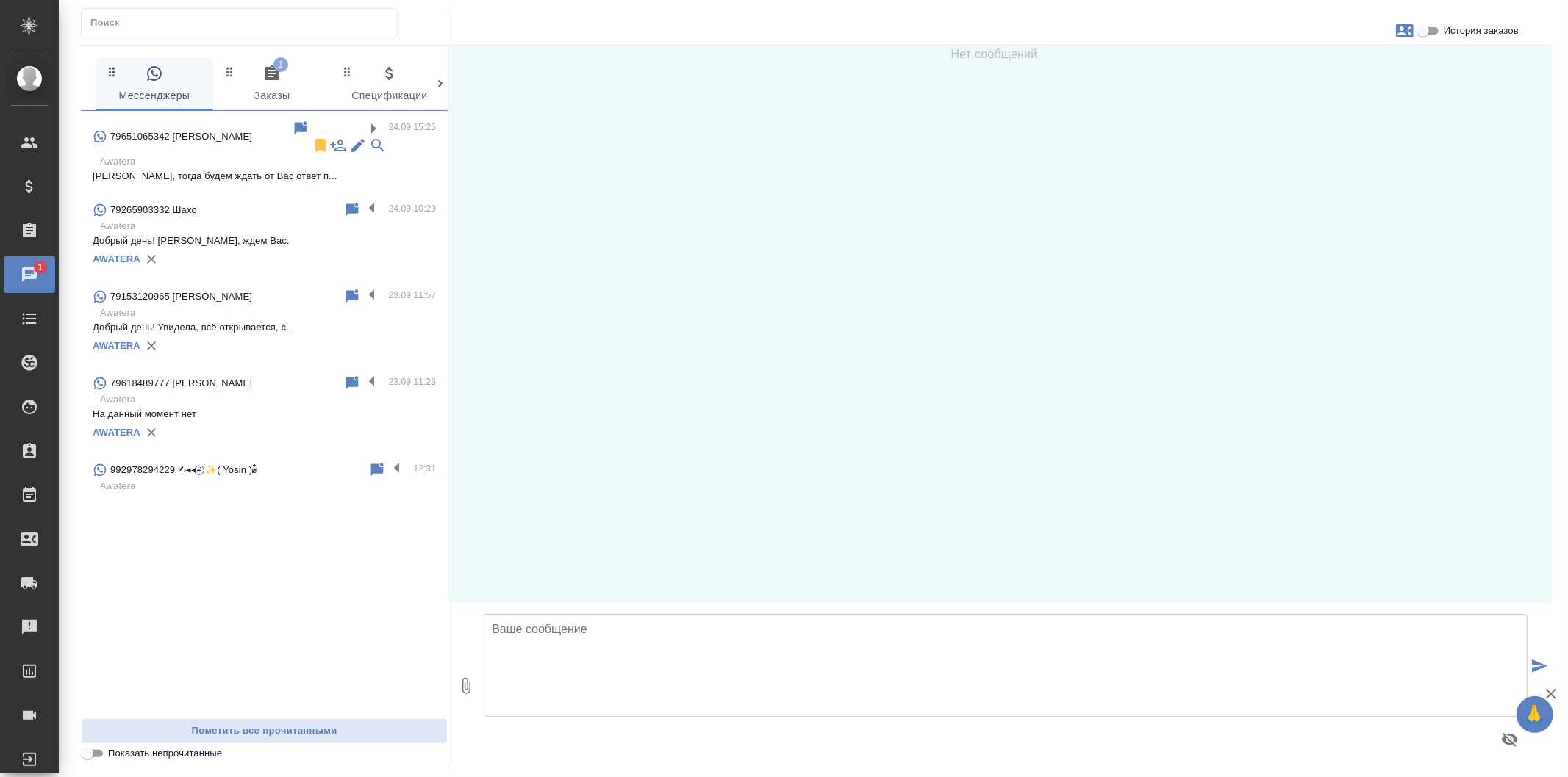
click at [290, 69] on span "1 Заказы" at bounding box center [271, 84] width 100 height 40
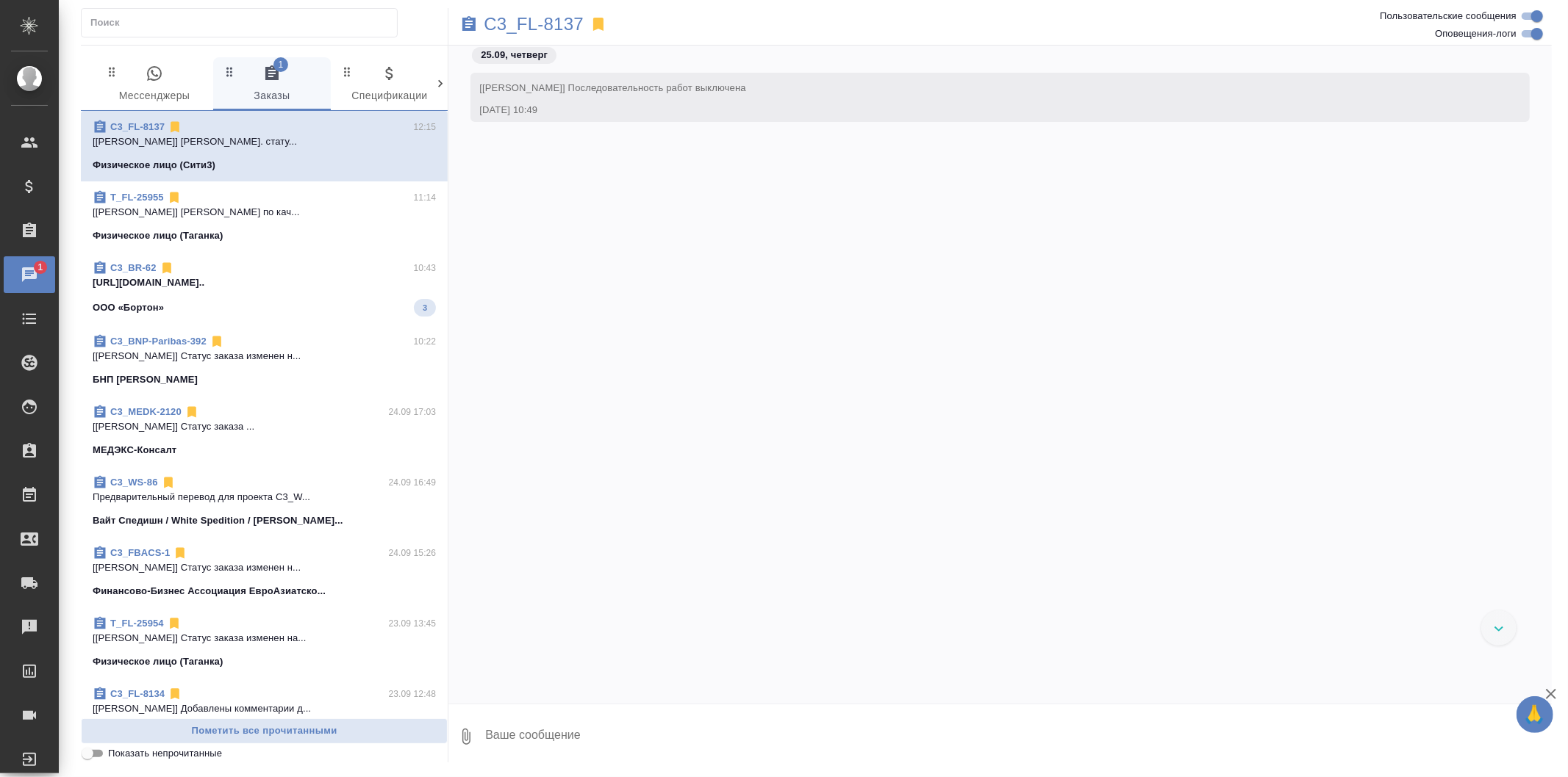
scroll to position [346, 0]
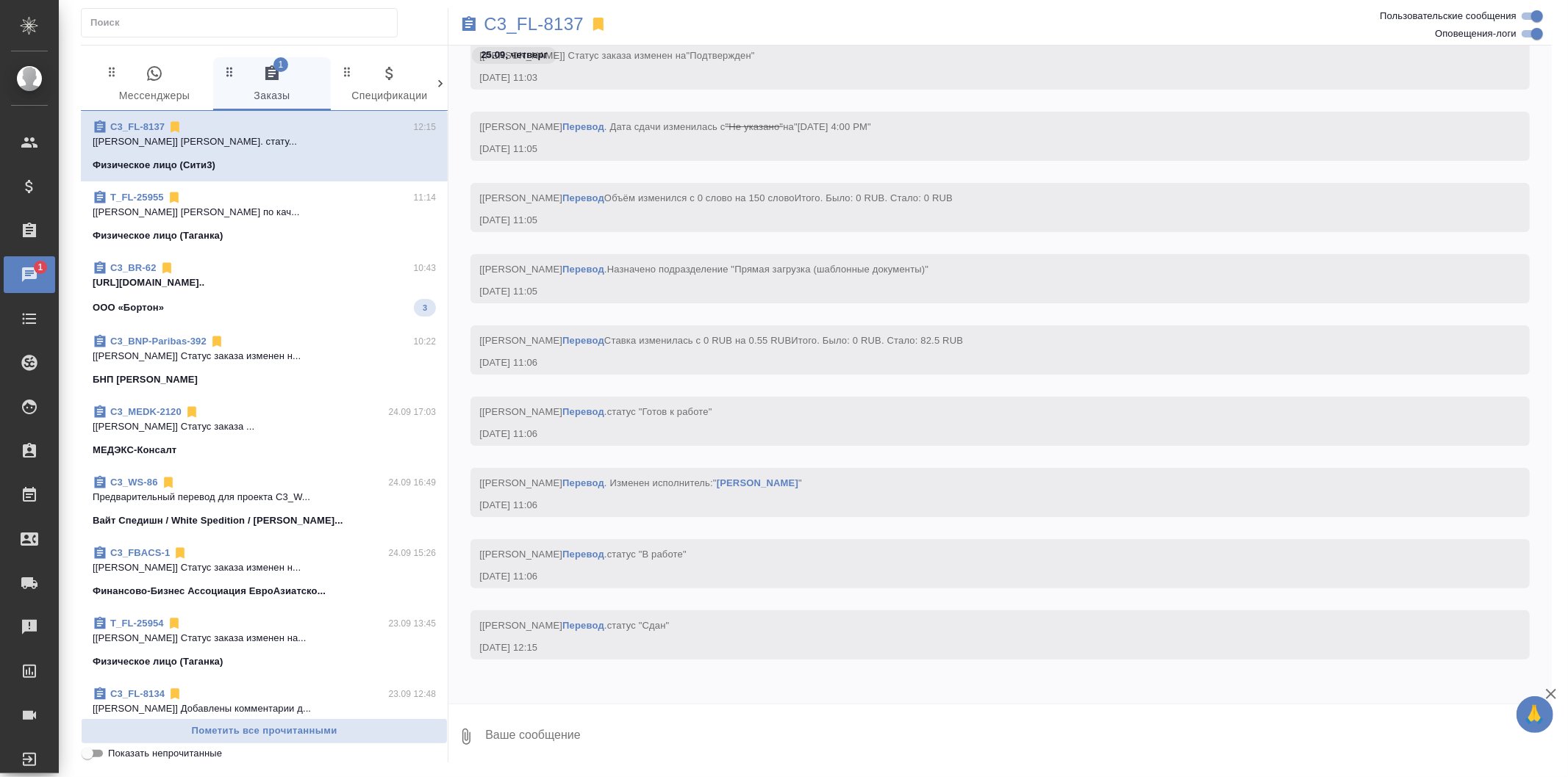
click at [192, 83] on span "0 Мессенджеры" at bounding box center [154, 84] width 100 height 40
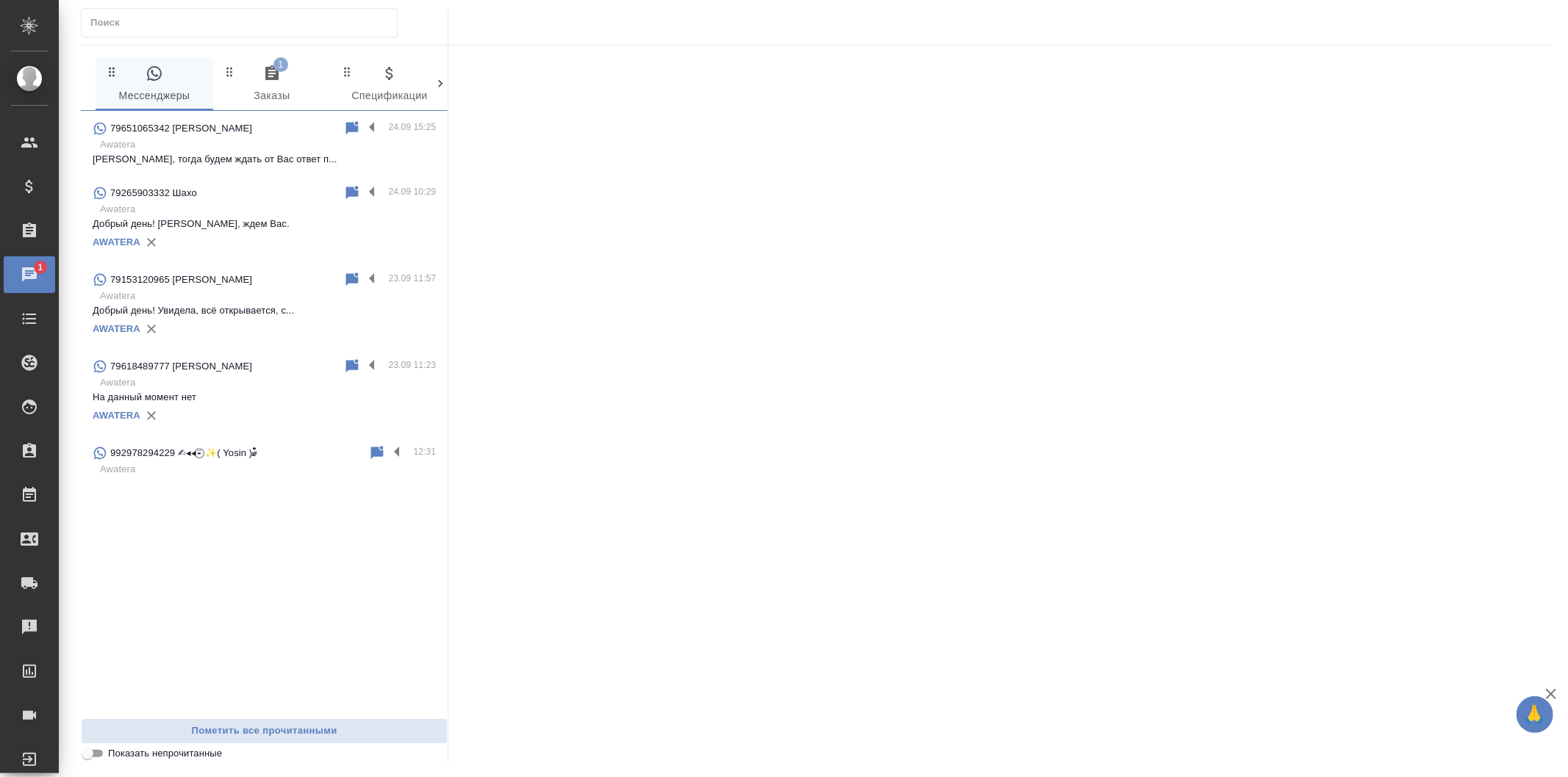
click at [284, 83] on span "1 Заказы" at bounding box center [271, 84] width 100 height 40
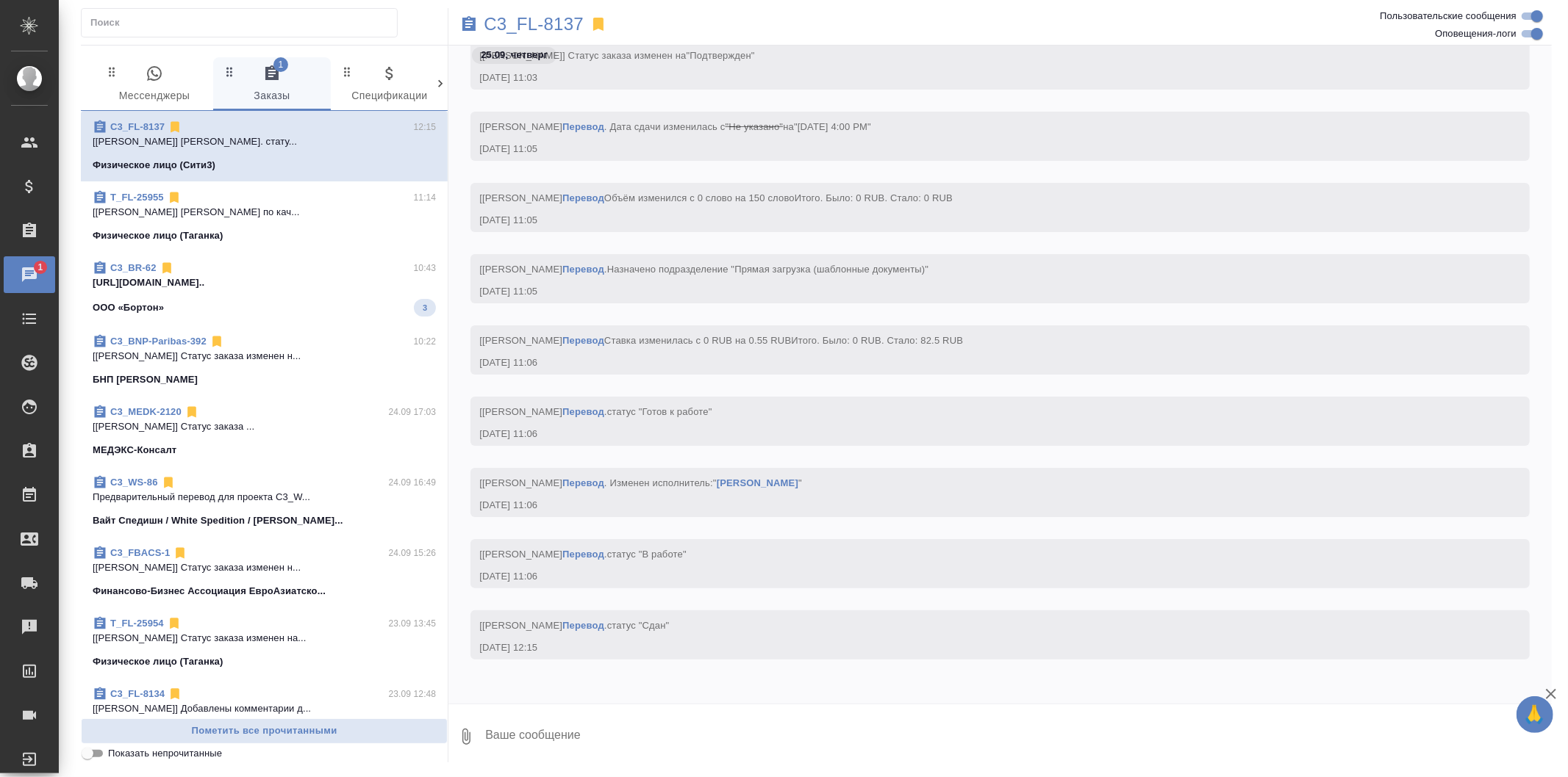
click at [297, 299] on div "ООО «Бортон» 3" at bounding box center [265, 308] width 344 height 18
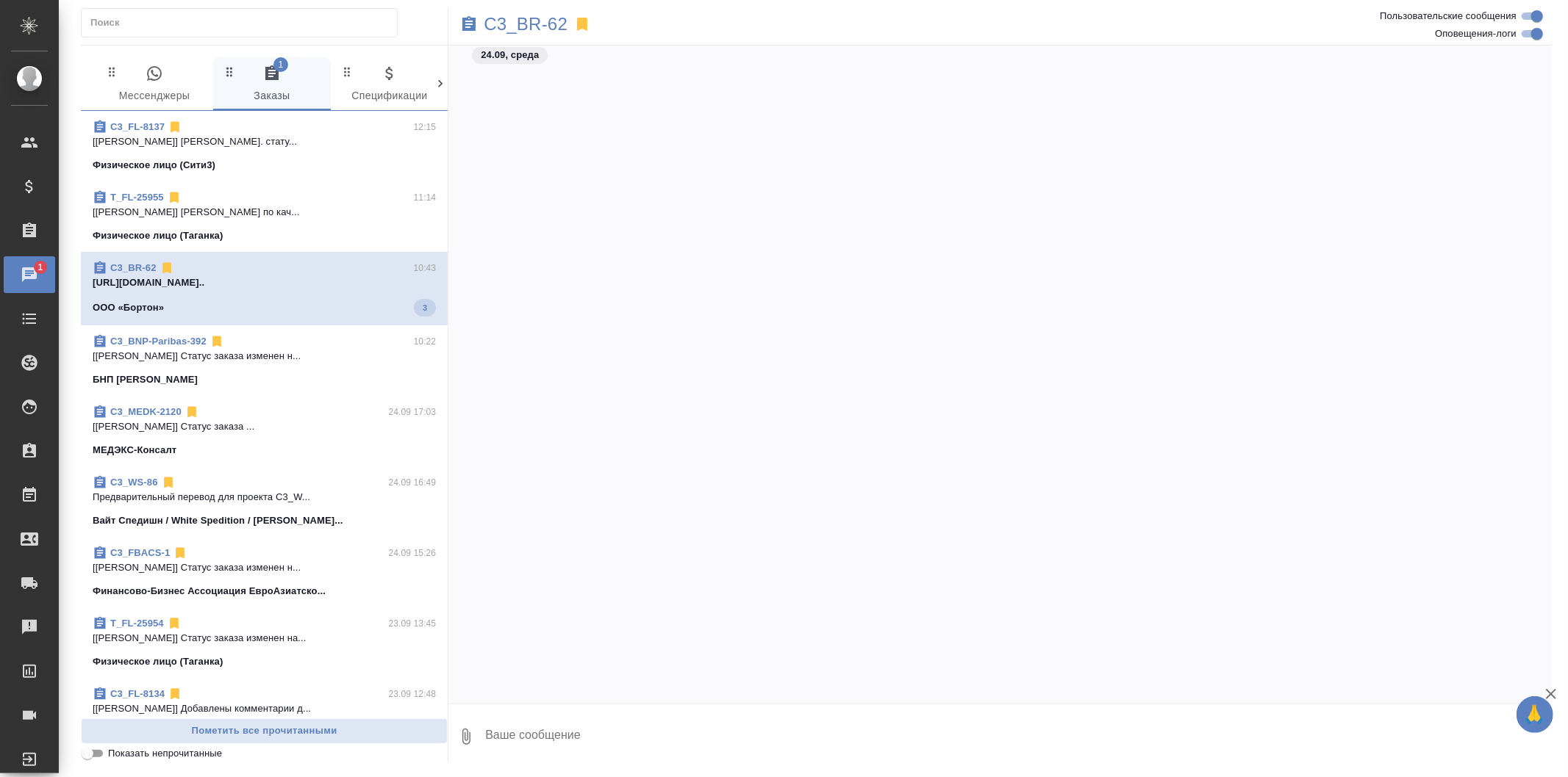
scroll to position [2449, 0]
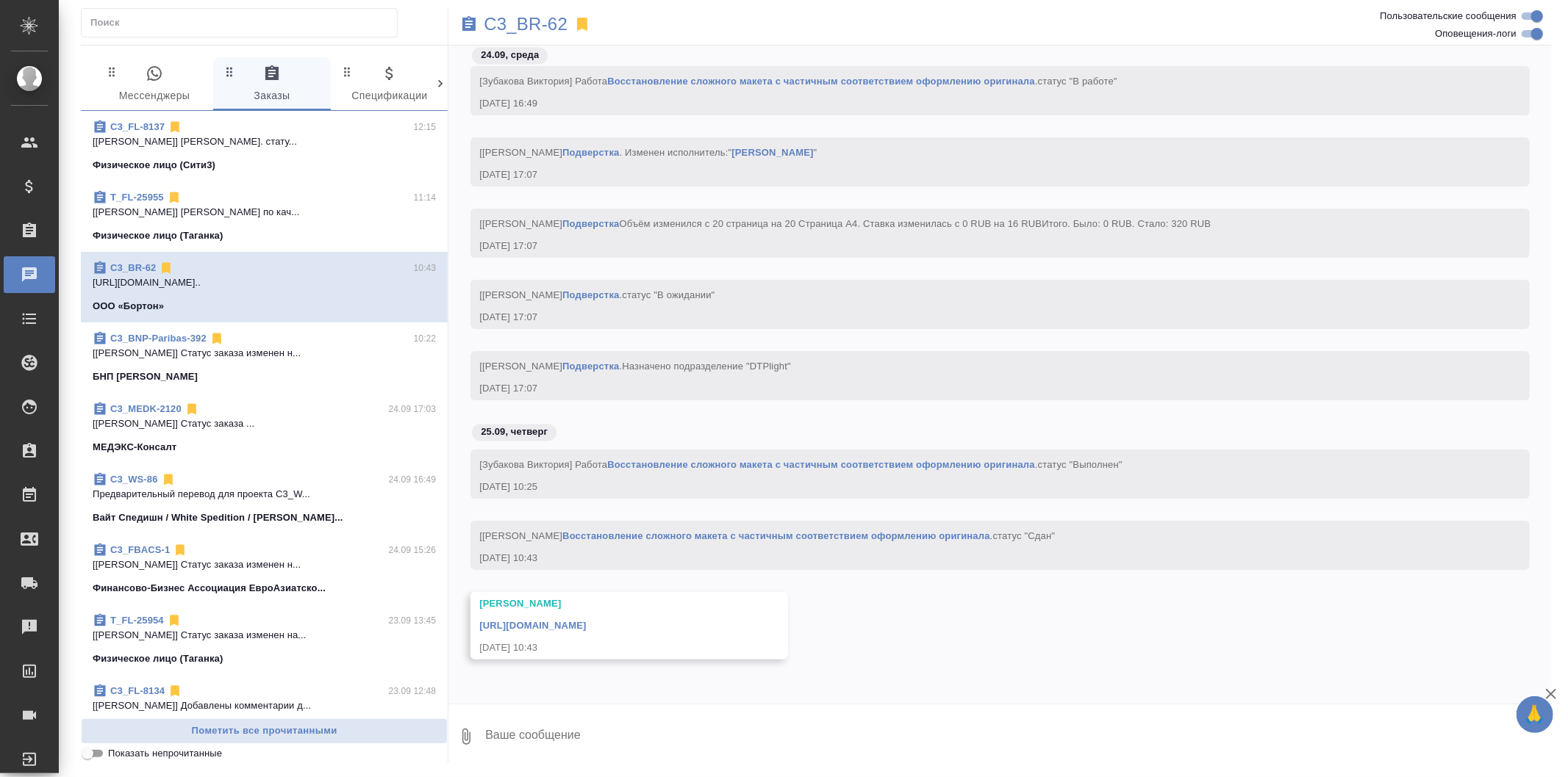
click at [586, 620] on link "https://drive.awatera.com/apps/files/files/10477461?dir=/Shares/%D0%9E%D0%9E%D0…" at bounding box center [531, 626] width 106 height 11
click at [379, 375] on div "БНП [PERSON_NAME]" at bounding box center [265, 377] width 344 height 15
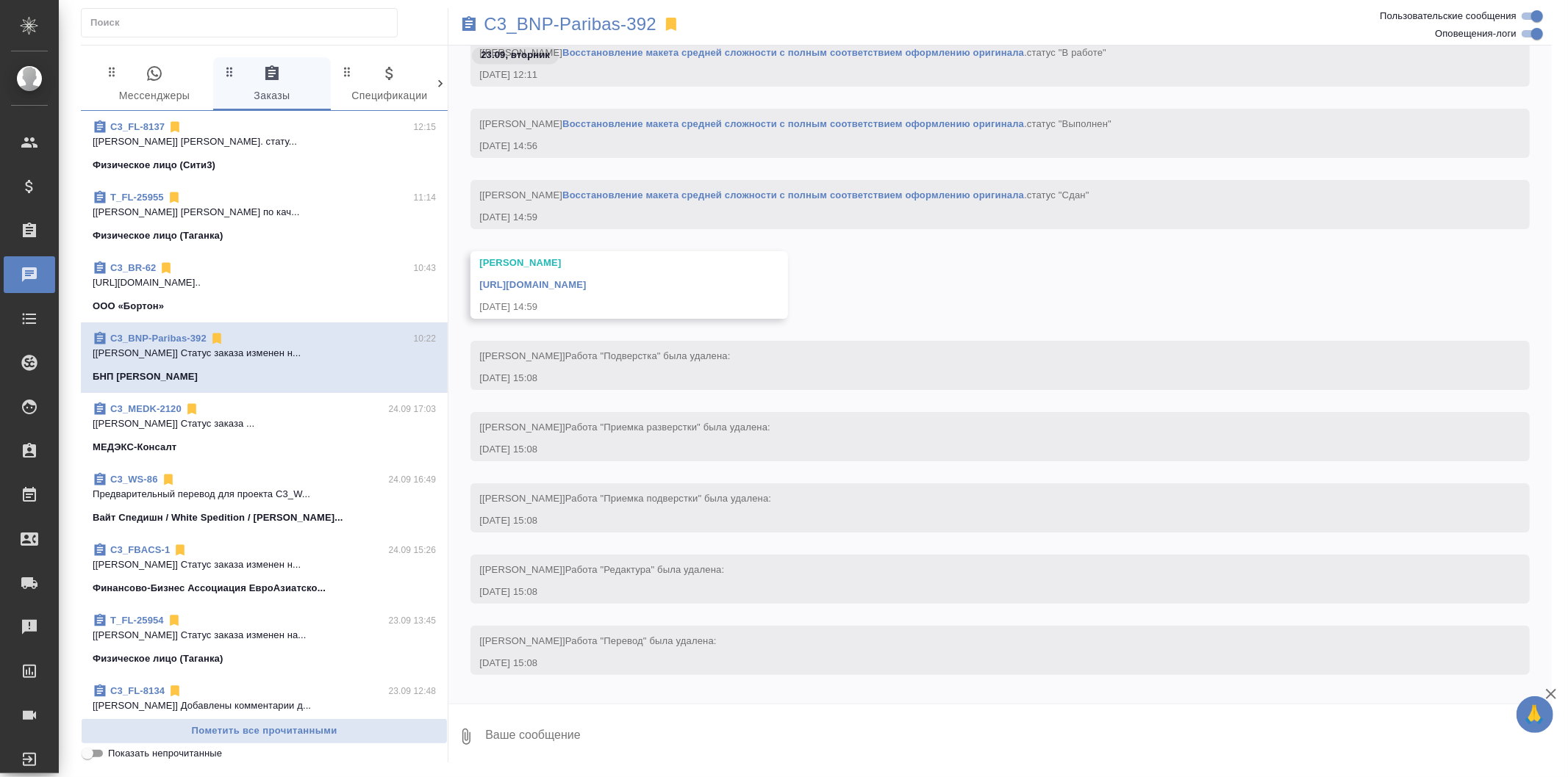
scroll to position [4542, 0]
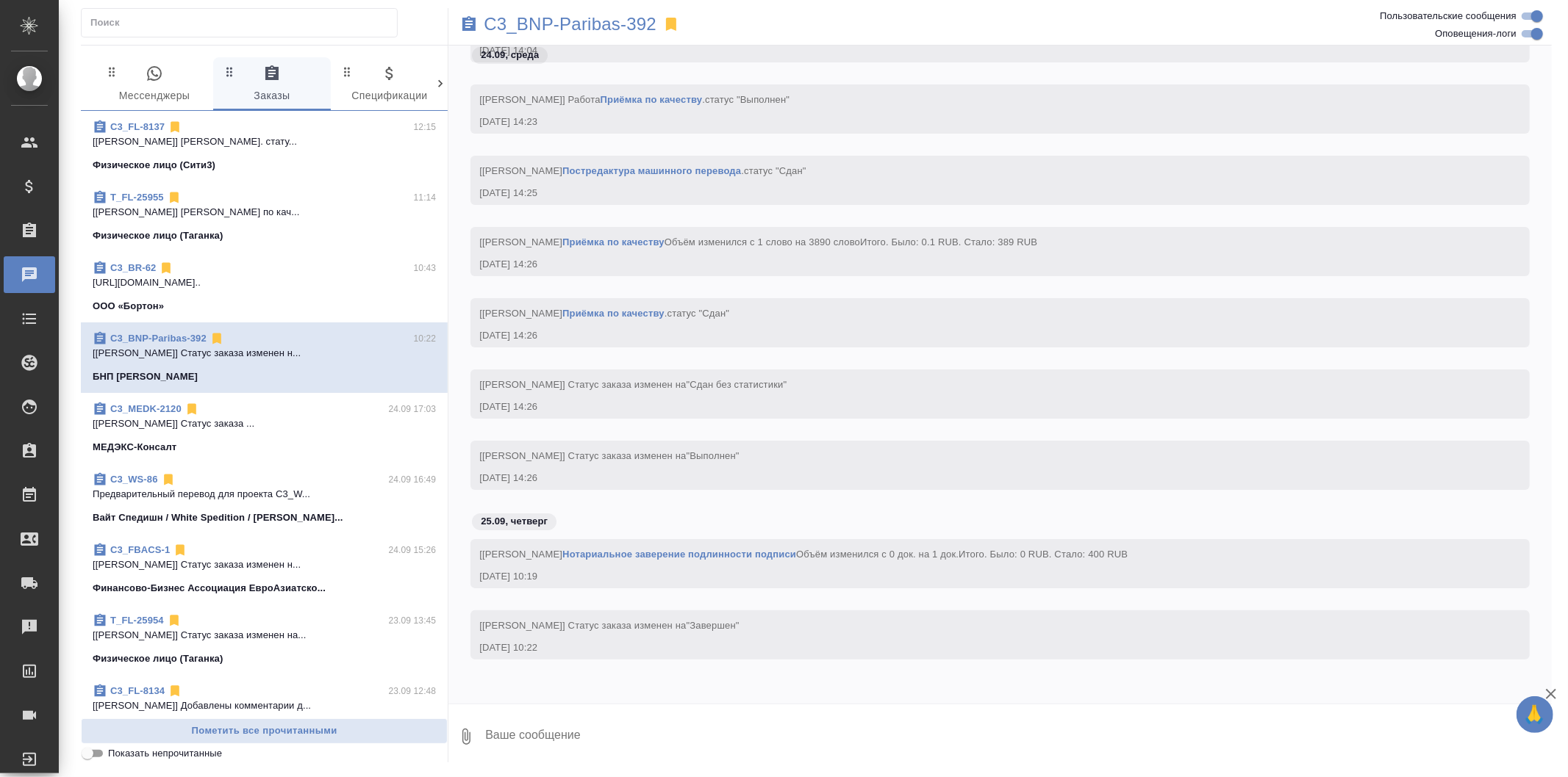
click at [353, 293] on span "C3_BR-62 10:43 https://drive.awatera.com/apps/files/fil... ООО «Бортон»" at bounding box center [265, 287] width 344 height 53
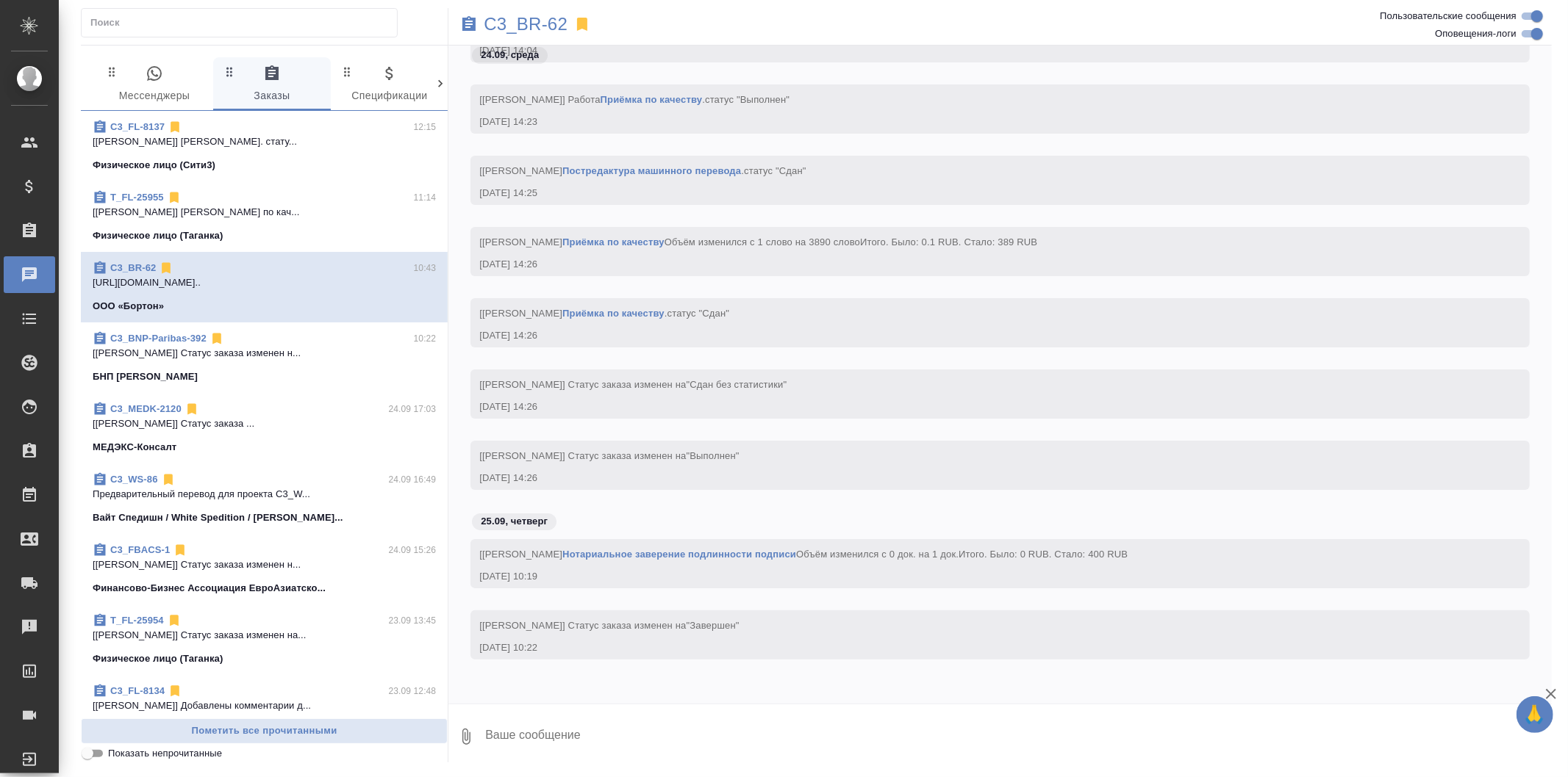
scroll to position [2449, 0]
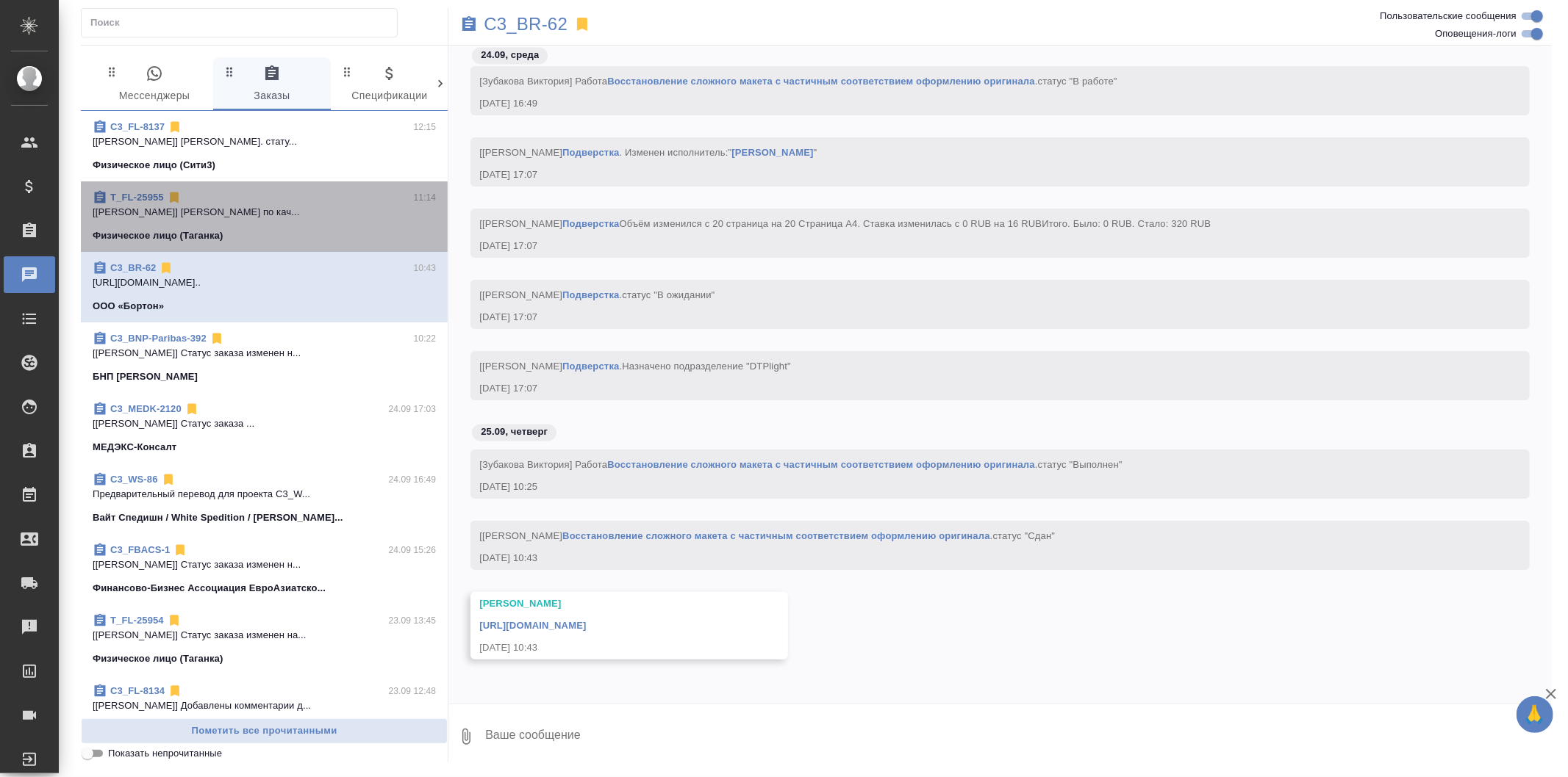
click at [355, 243] on div "Физическое лицо (Таганка)" at bounding box center [265, 236] width 344 height 15
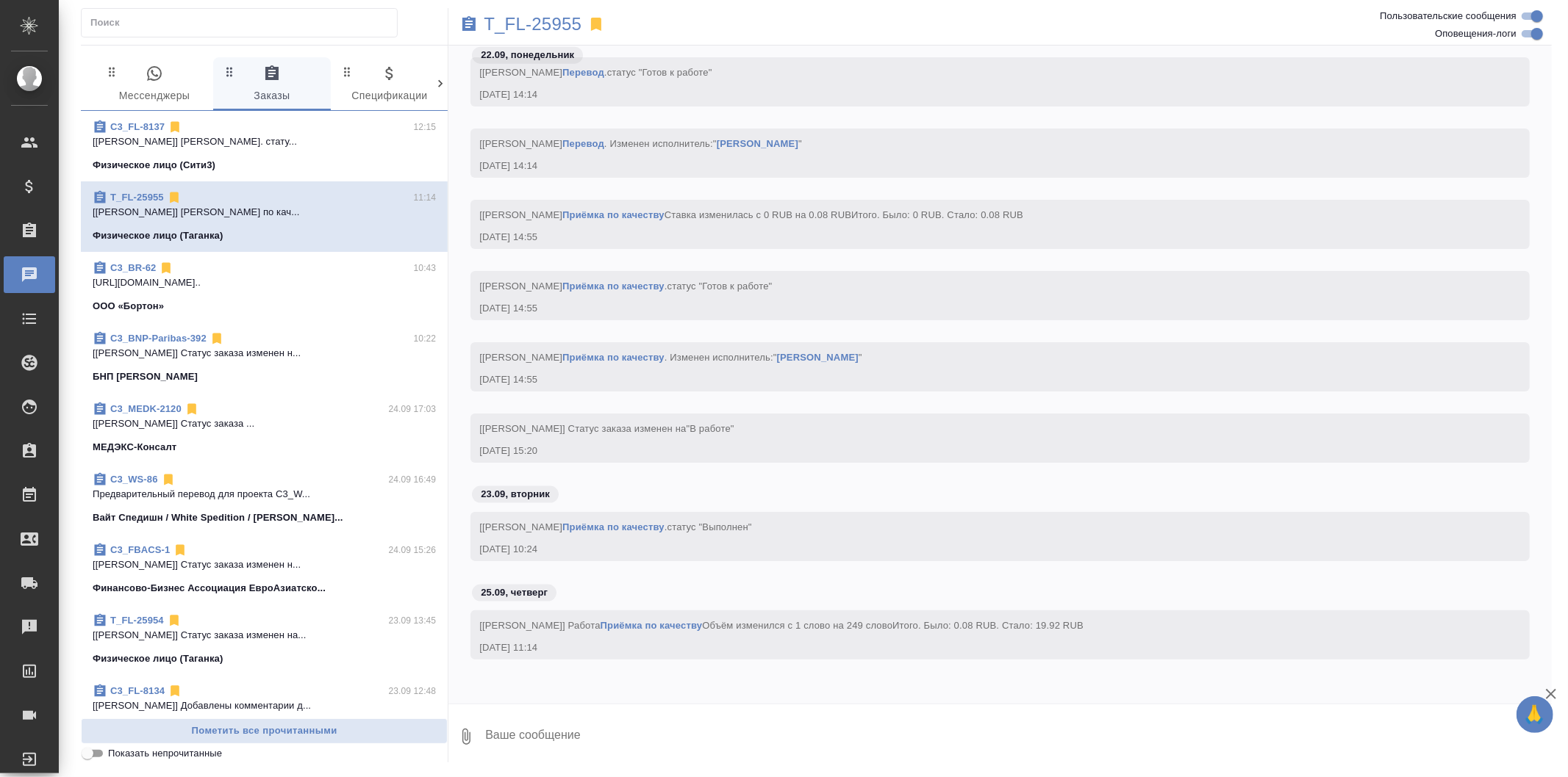
scroll to position [1531, 0]
click at [363, 428] on p "[[PERSON_NAME]] Статус заказа ..." at bounding box center [265, 424] width 344 height 15
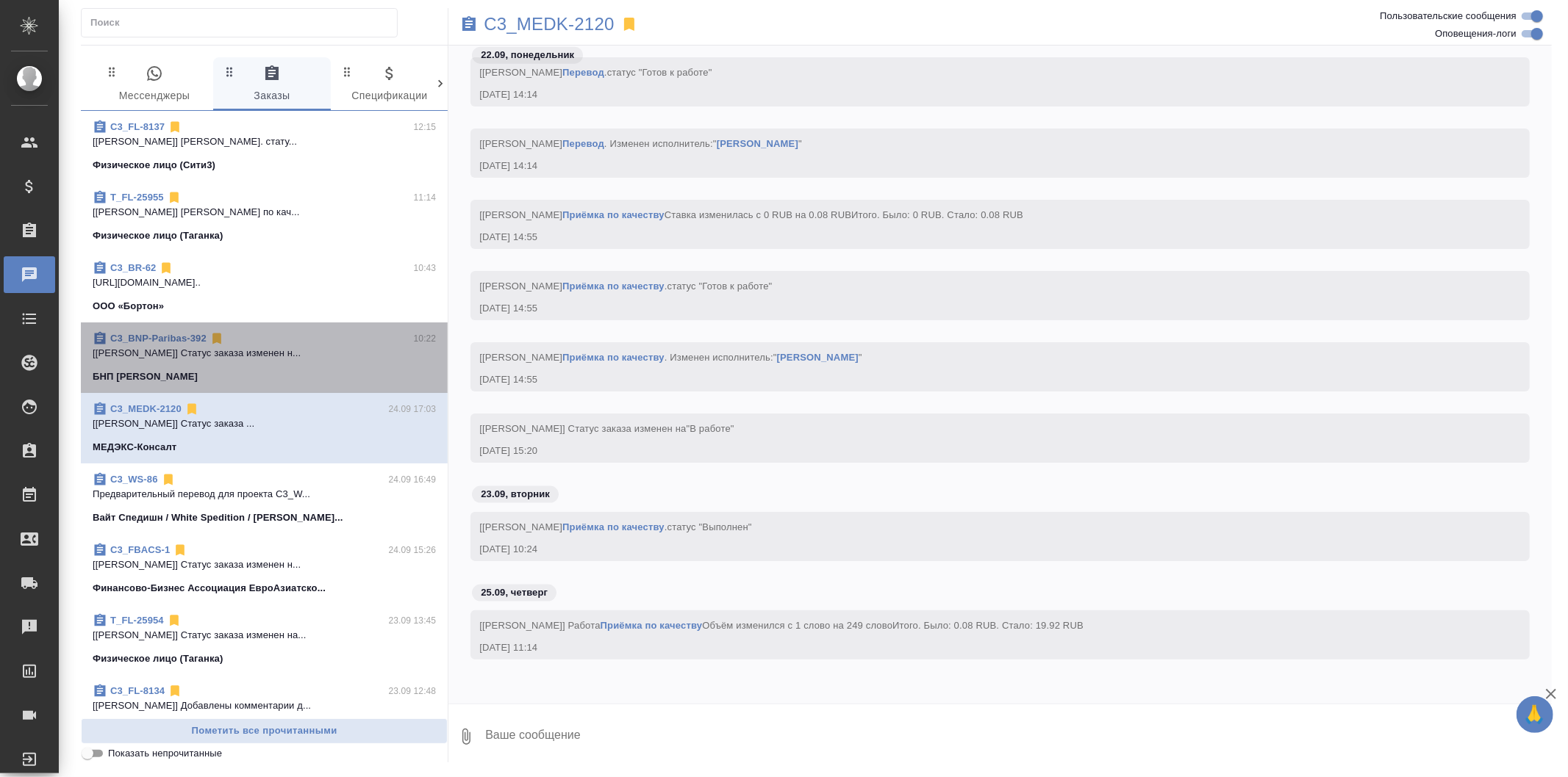
click at [380, 355] on p "[[PERSON_NAME]] Статус заказа изменен н..." at bounding box center [265, 354] width 344 height 15
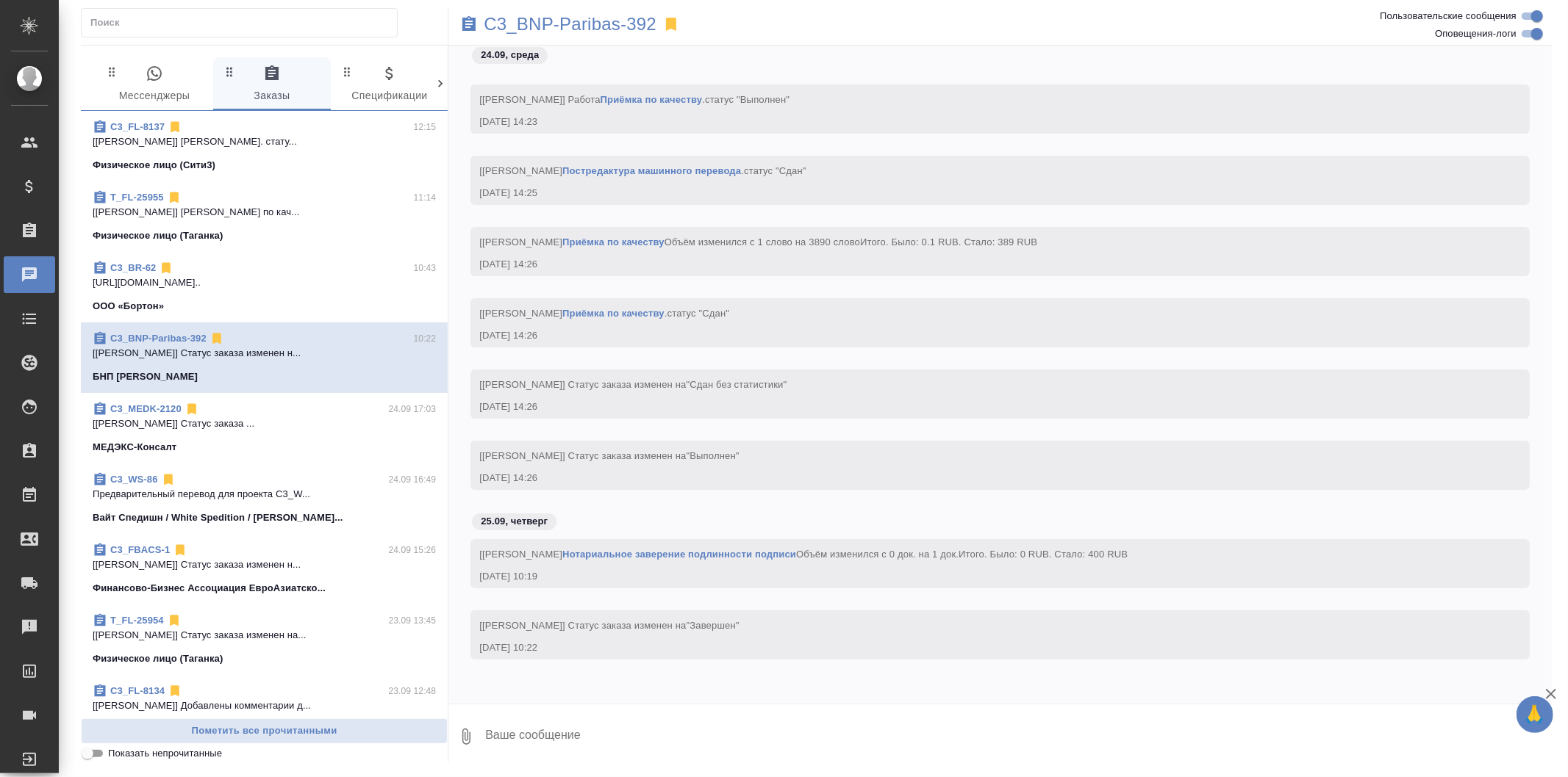
click at [398, 430] on p "[[PERSON_NAME]] Статус заказа ..." at bounding box center [265, 424] width 344 height 15
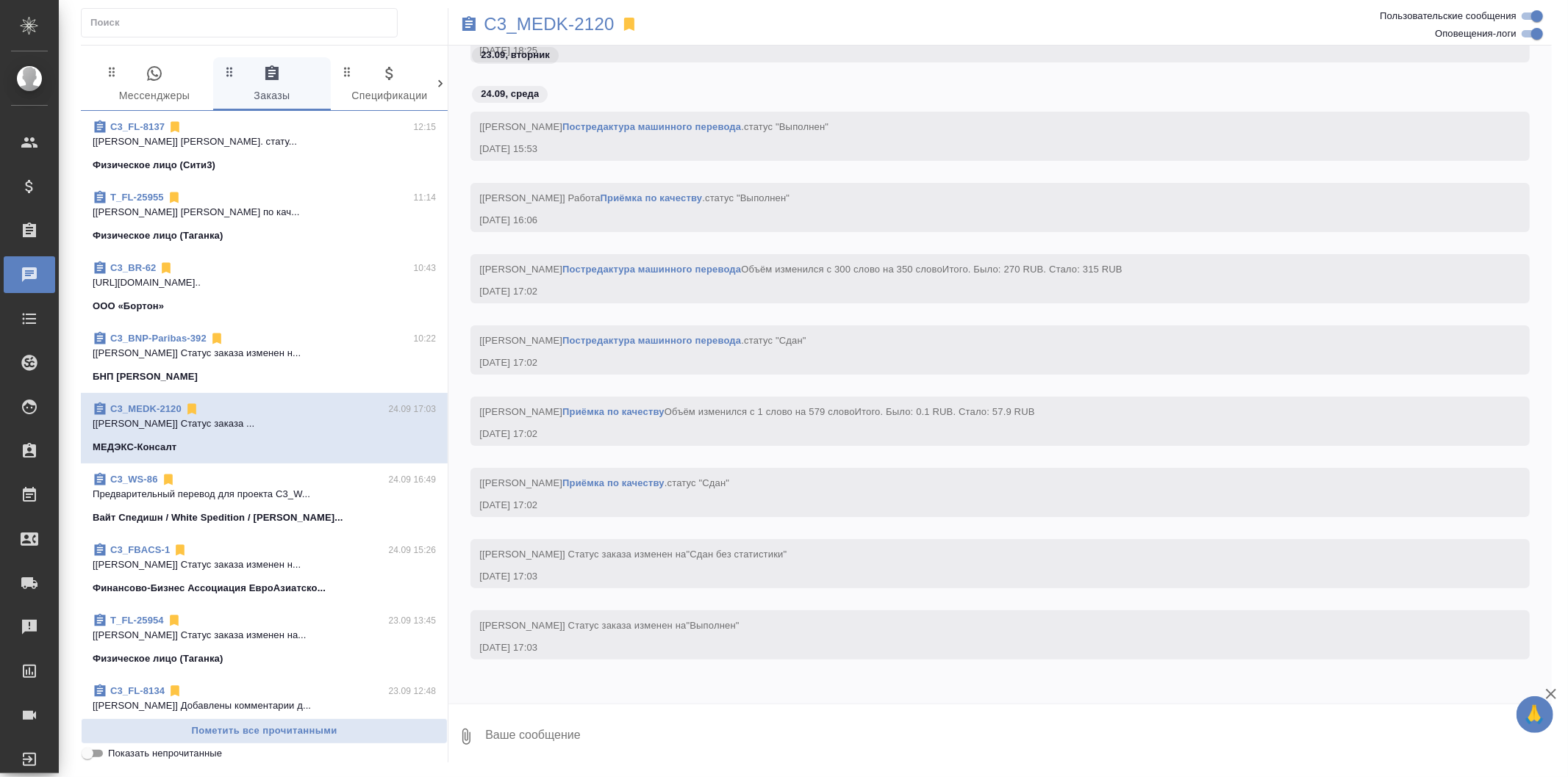
scroll to position [4383, 0]
click at [400, 520] on div "Вайт Спедишн / White Spedition / [PERSON_NAME]..." at bounding box center [265, 518] width 344 height 15
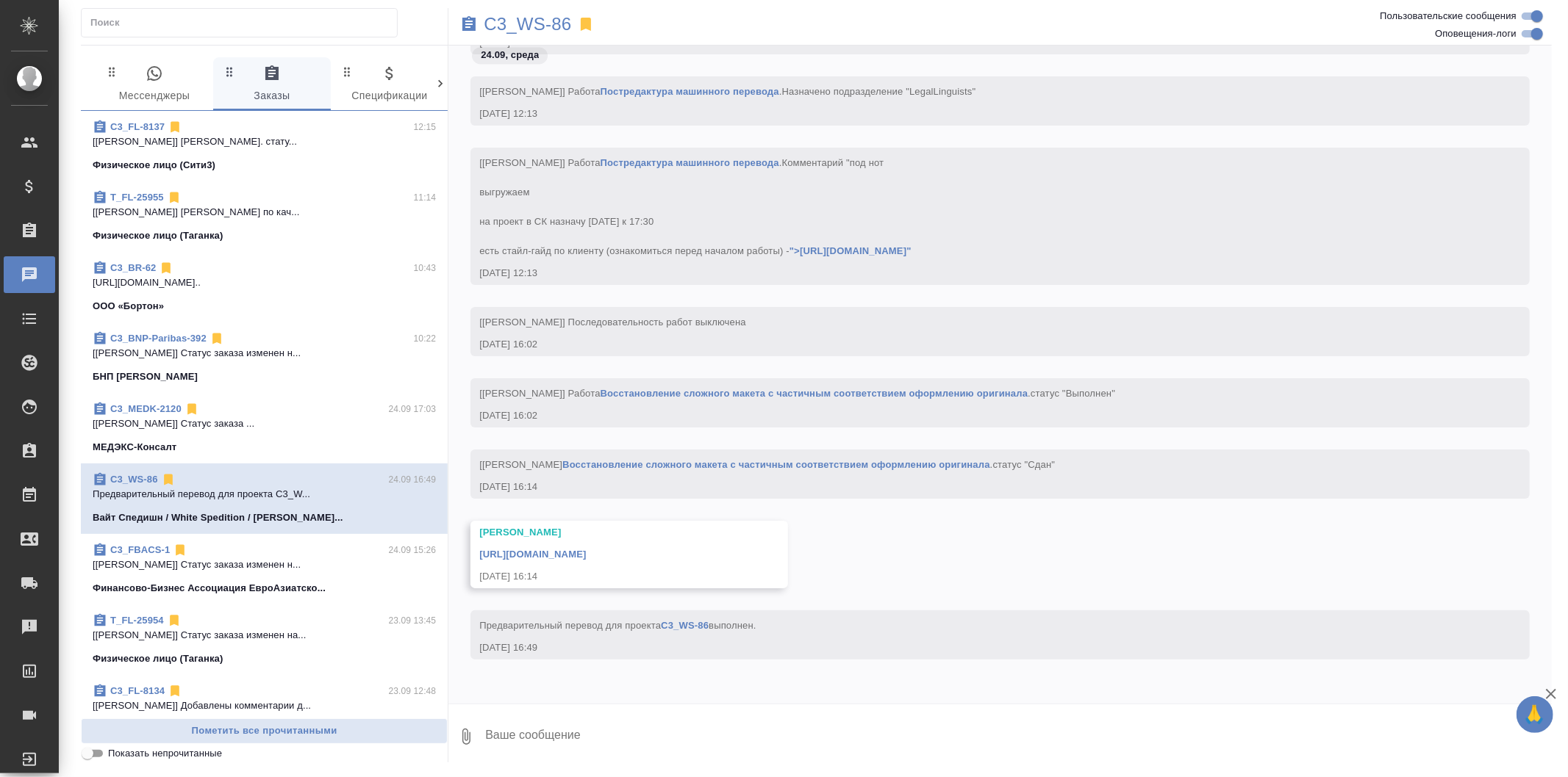
scroll to position [2767, 0]
click at [578, 549] on link "https://drive.awatera.com/apps/files/files/10473385?dir=/Shares/%D0%92%D0%B0%D0…" at bounding box center [531, 555] width 106 height 11
click at [363, 584] on div "Финансово-Бизнес Ассоциация ЕвроАзиатско..." at bounding box center [265, 588] width 344 height 15
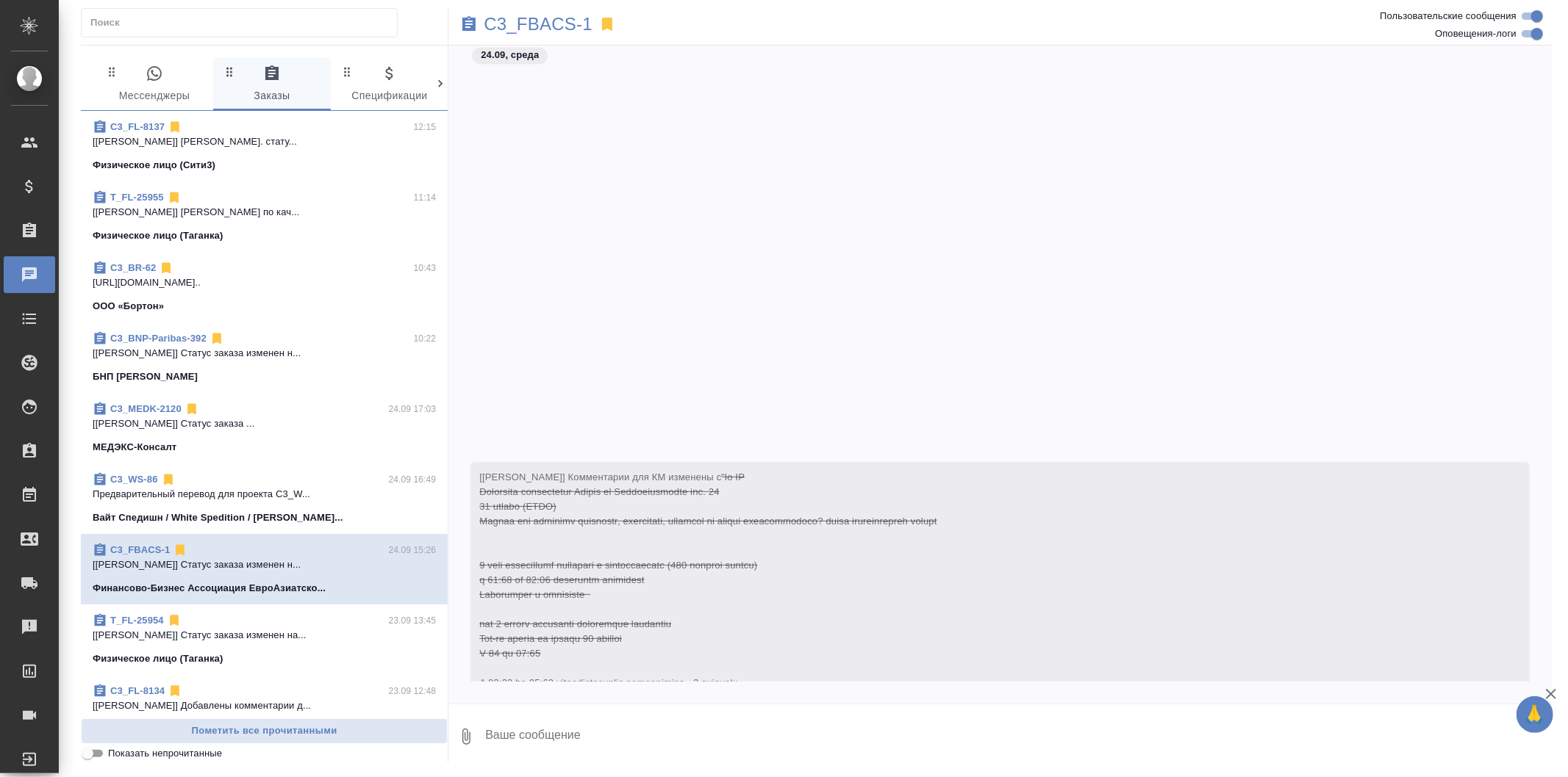
scroll to position [3542, 0]
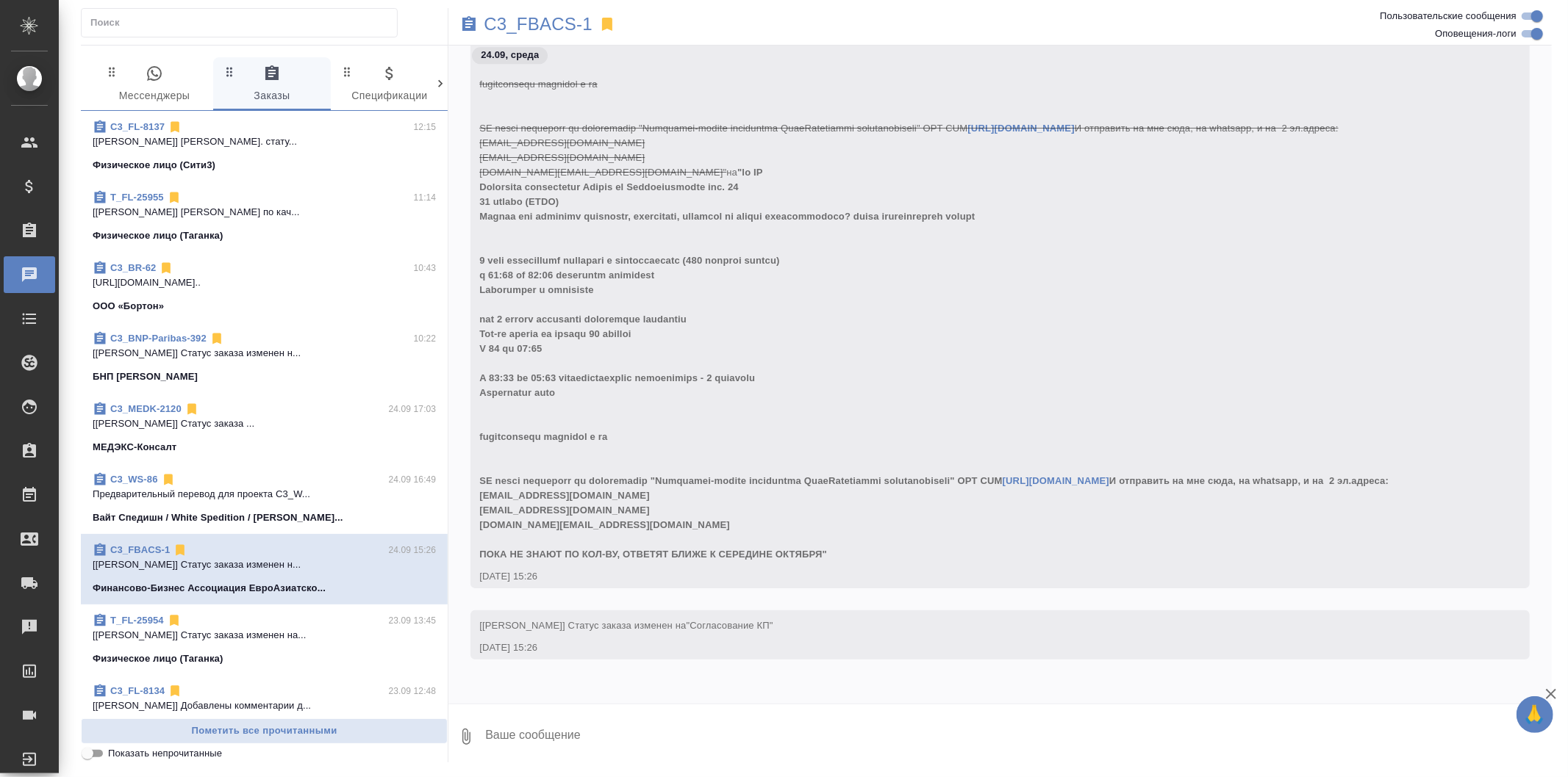
click at [379, 648] on span "T_FL-25954 23.09 13:45 [Шульгина Анна] Статус заказа изменен на... Физическое л…" at bounding box center [265, 640] width 344 height 53
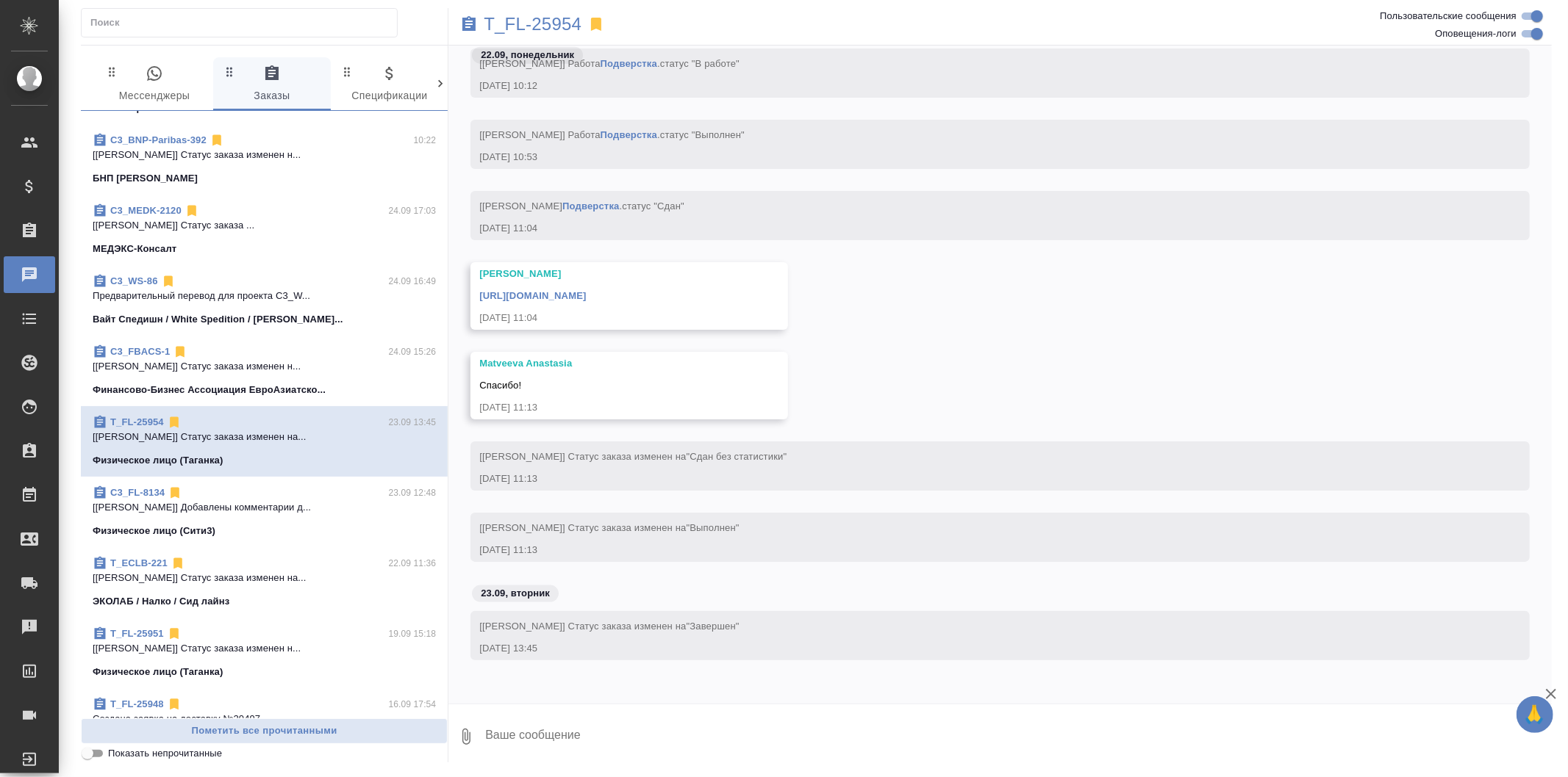
scroll to position [245, 0]
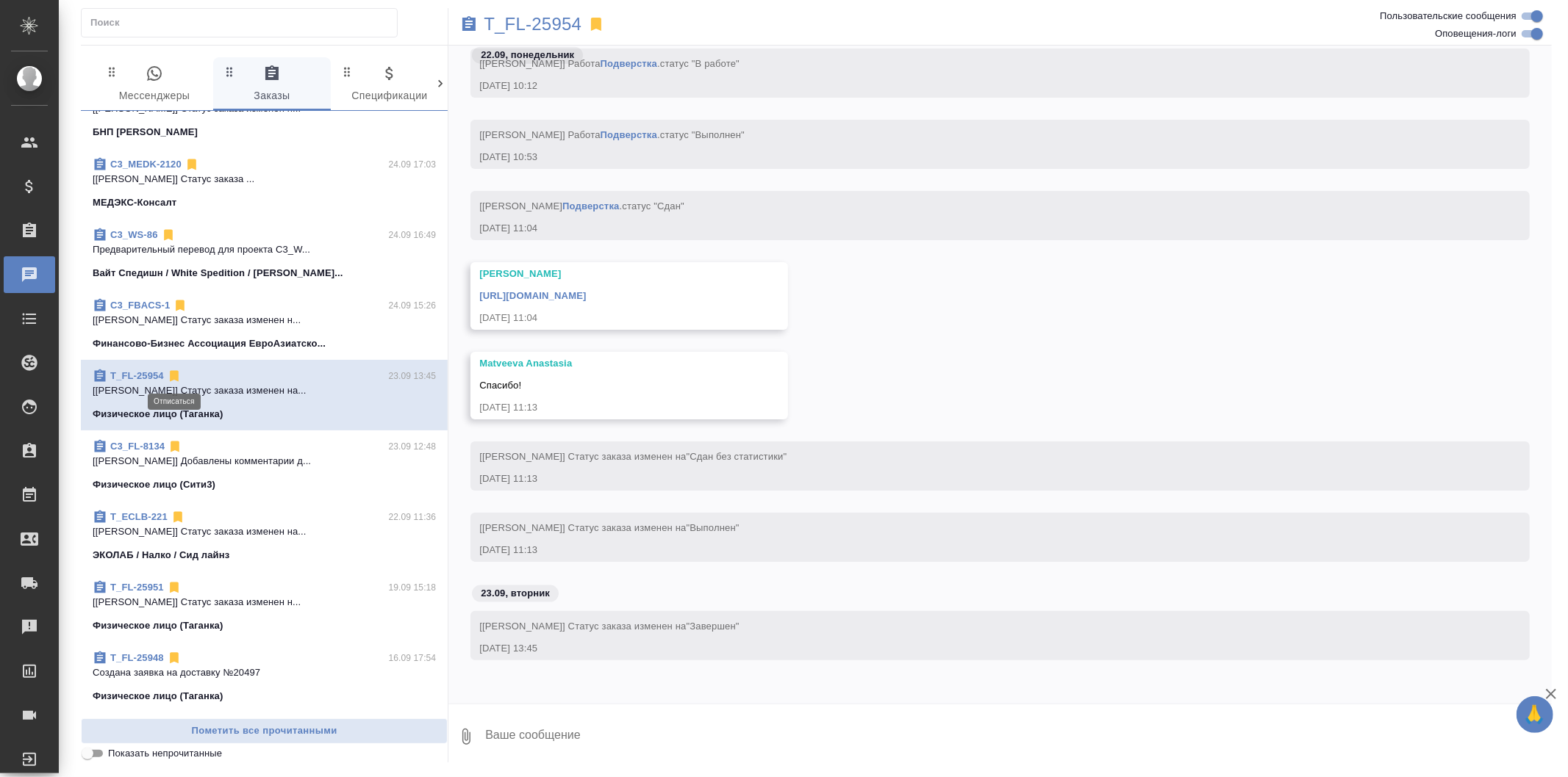
click at [174, 371] on icon at bounding box center [174, 376] width 8 height 11
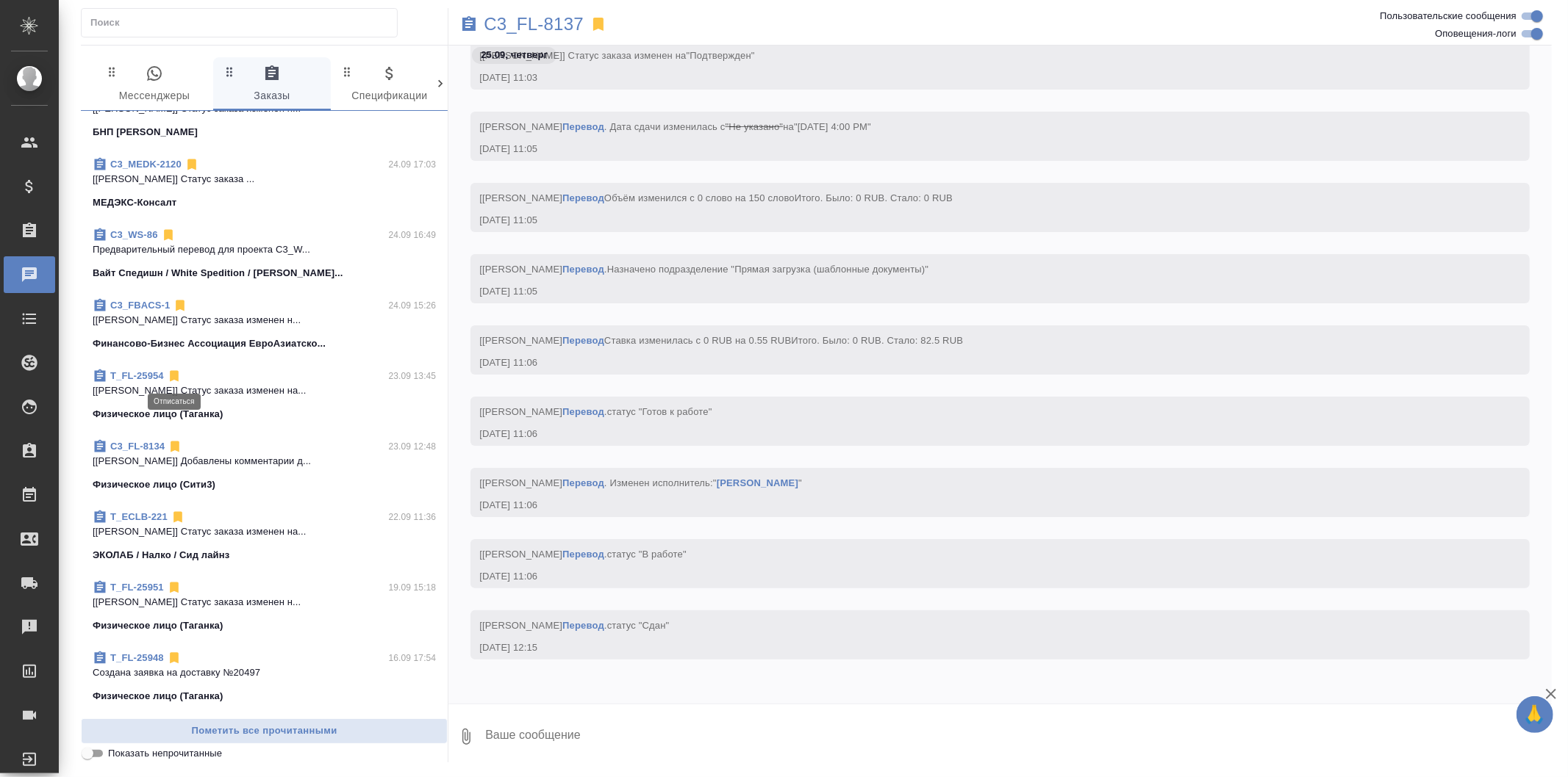
scroll to position [346, 0]
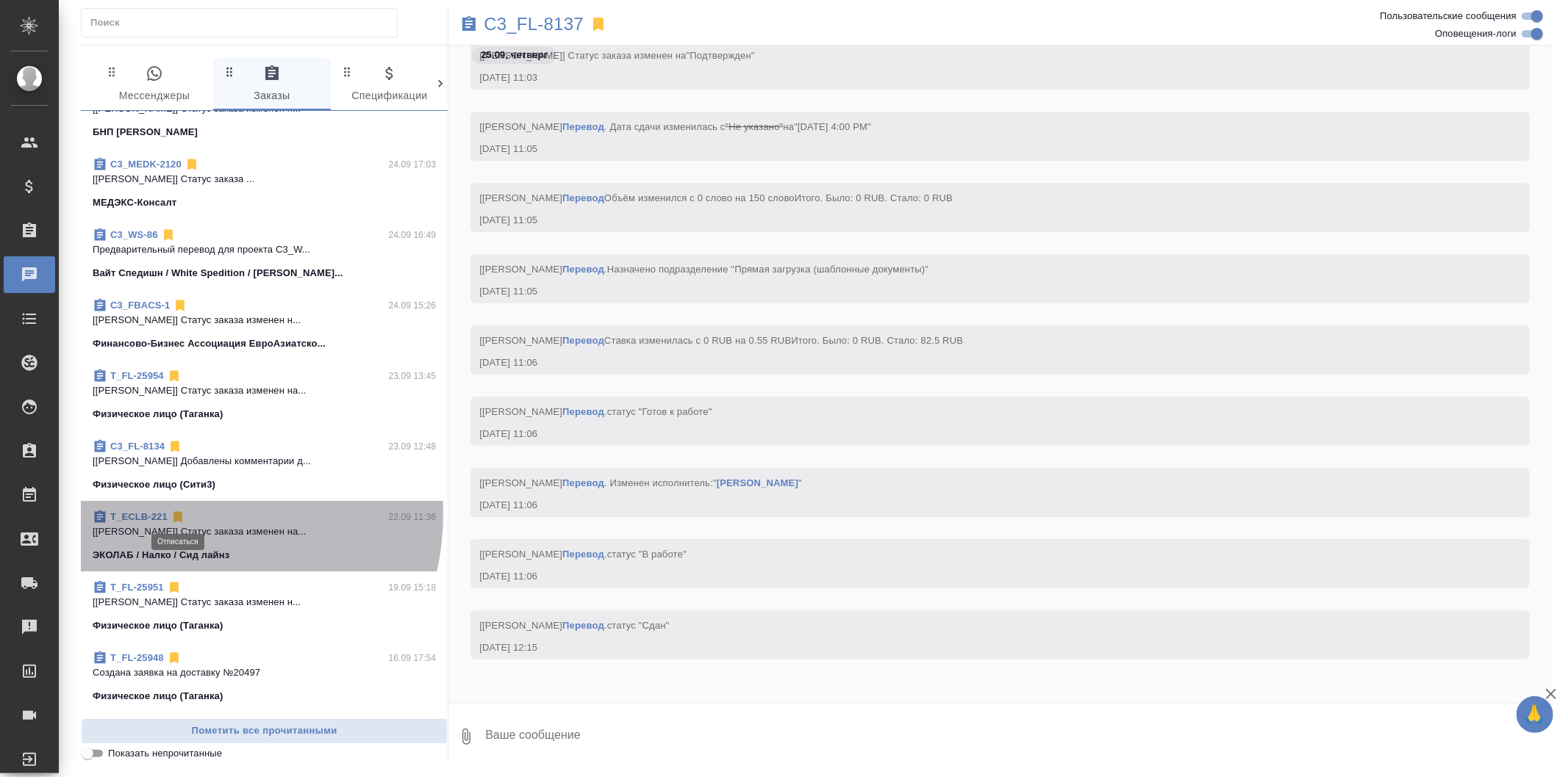
click at [175, 512] on icon at bounding box center [177, 518] width 8 height 11
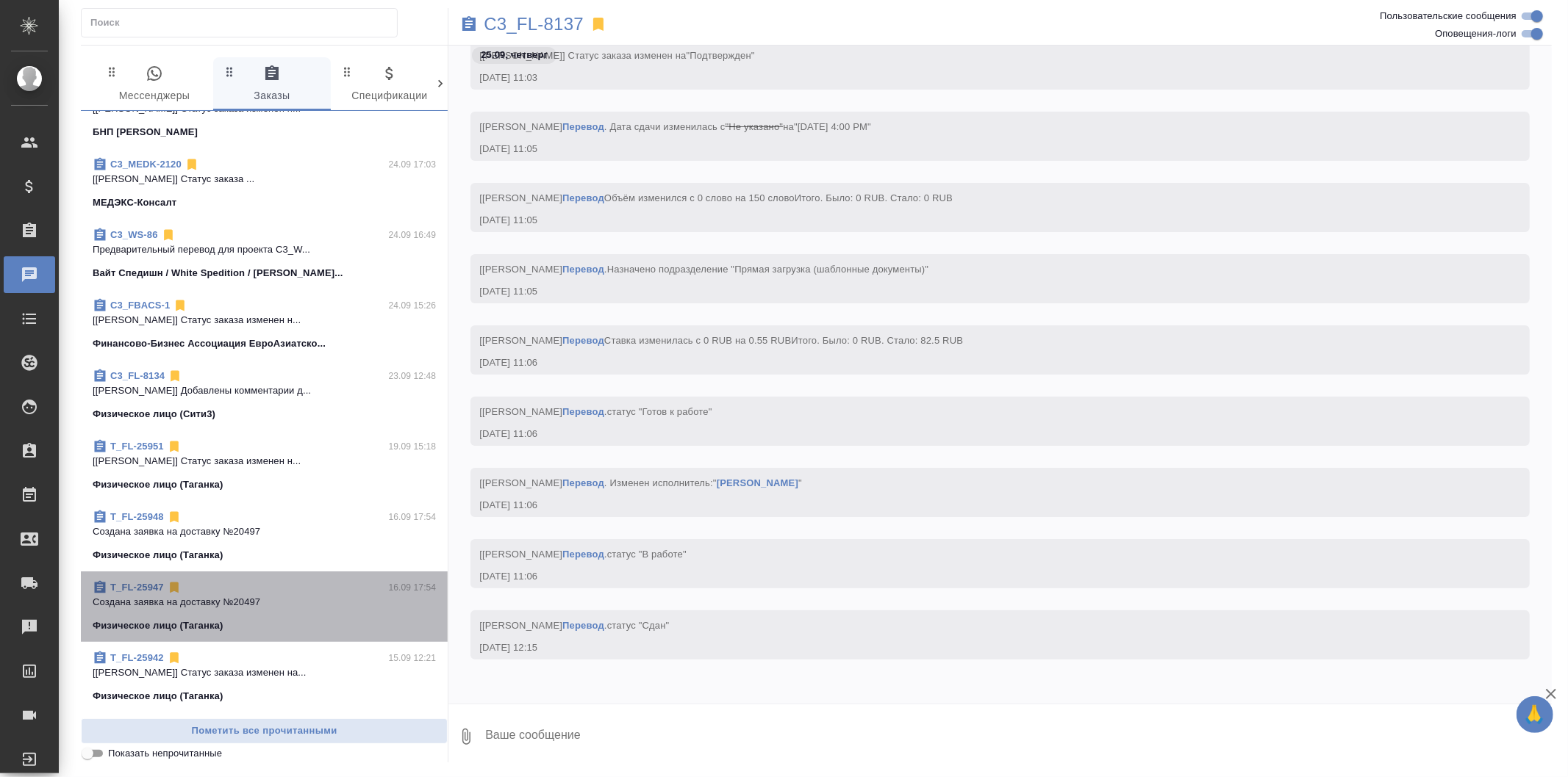
click at [299, 604] on p "Создана заявка на доставку №20497" at bounding box center [265, 602] width 344 height 15
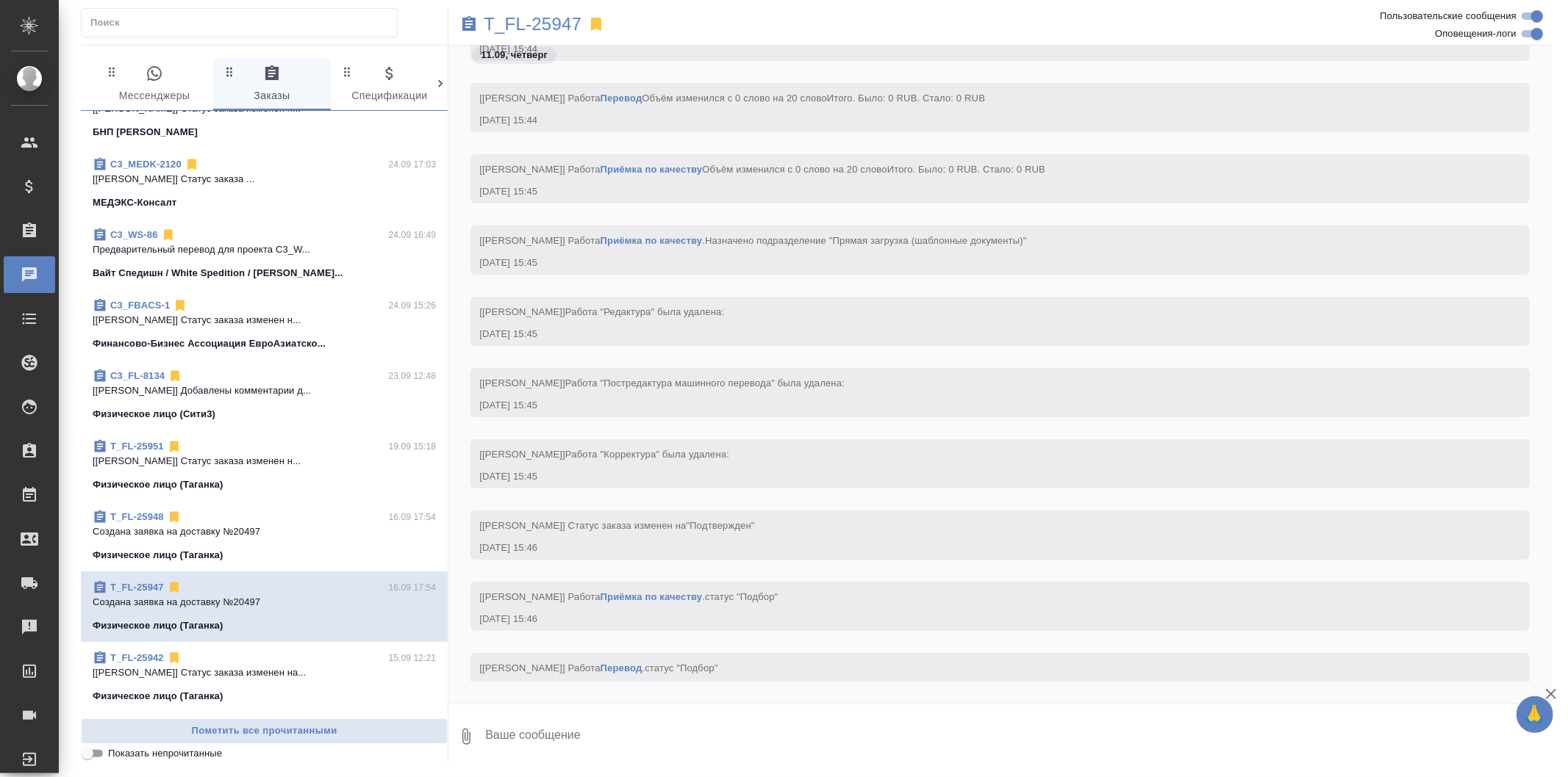
scroll to position [2738, 0]
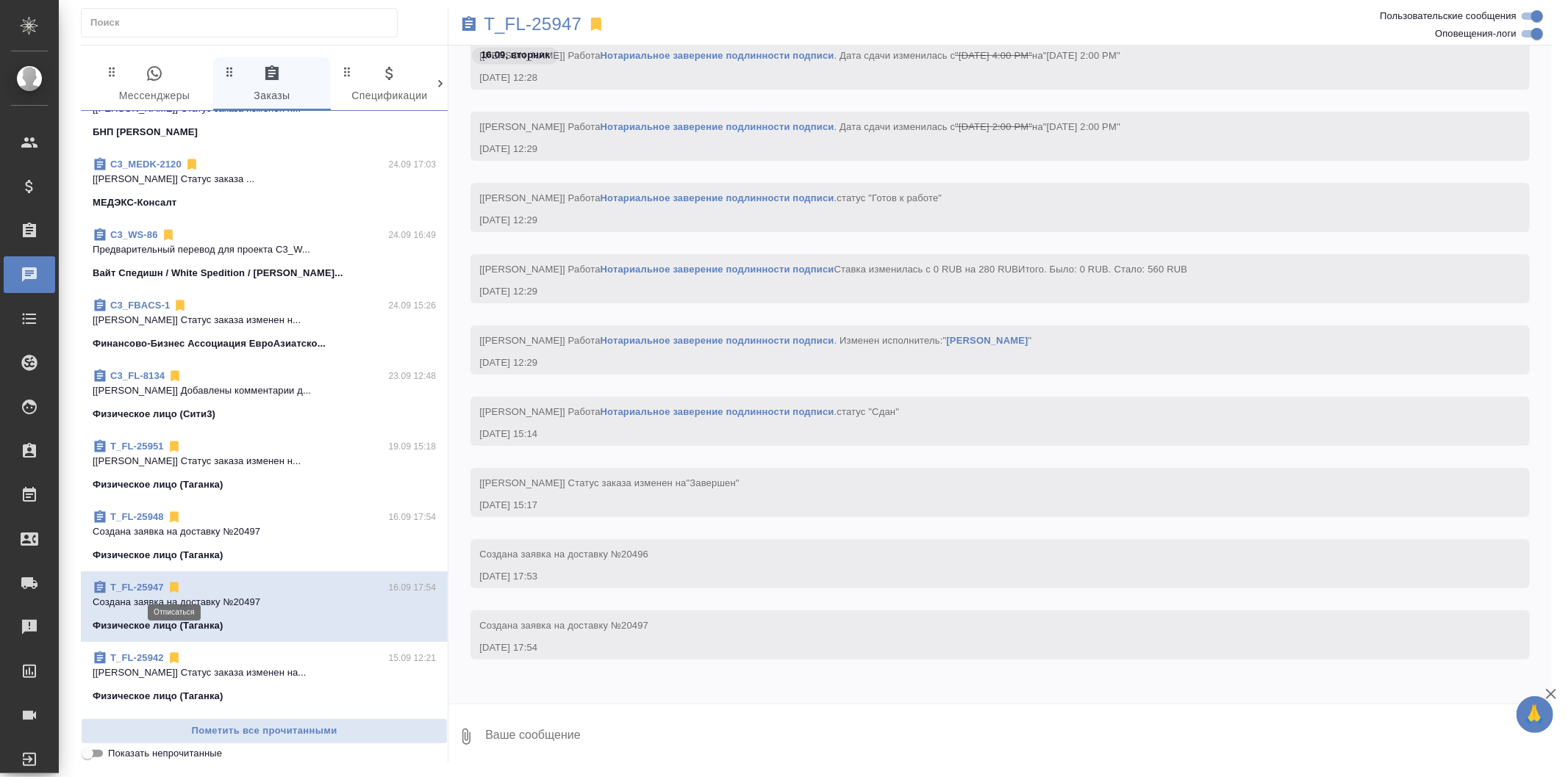
click at [172, 587] on icon at bounding box center [174, 588] width 8 height 11
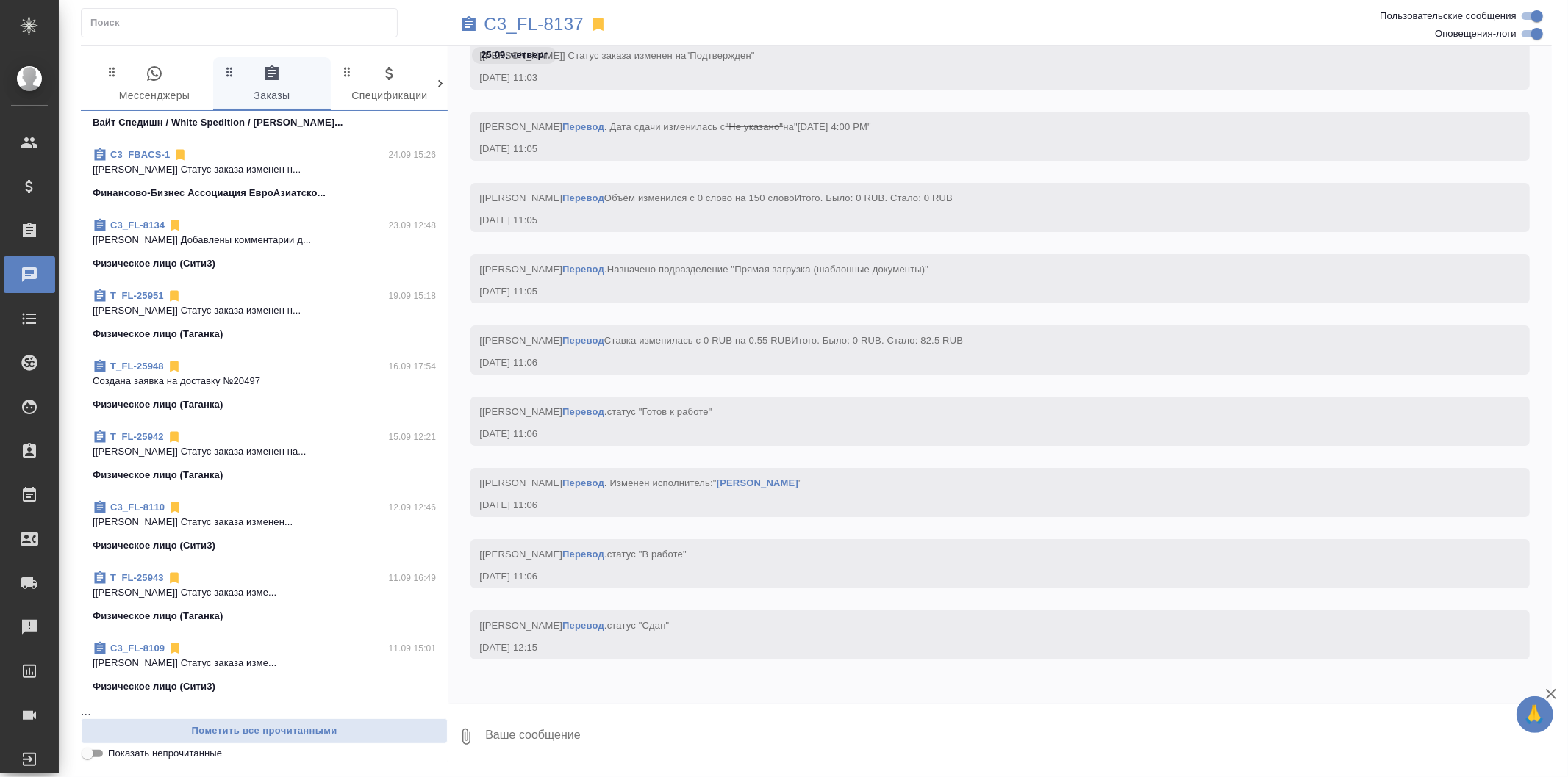
scroll to position [397, 0]
click at [177, 648] on icon at bounding box center [175, 648] width 8 height 11
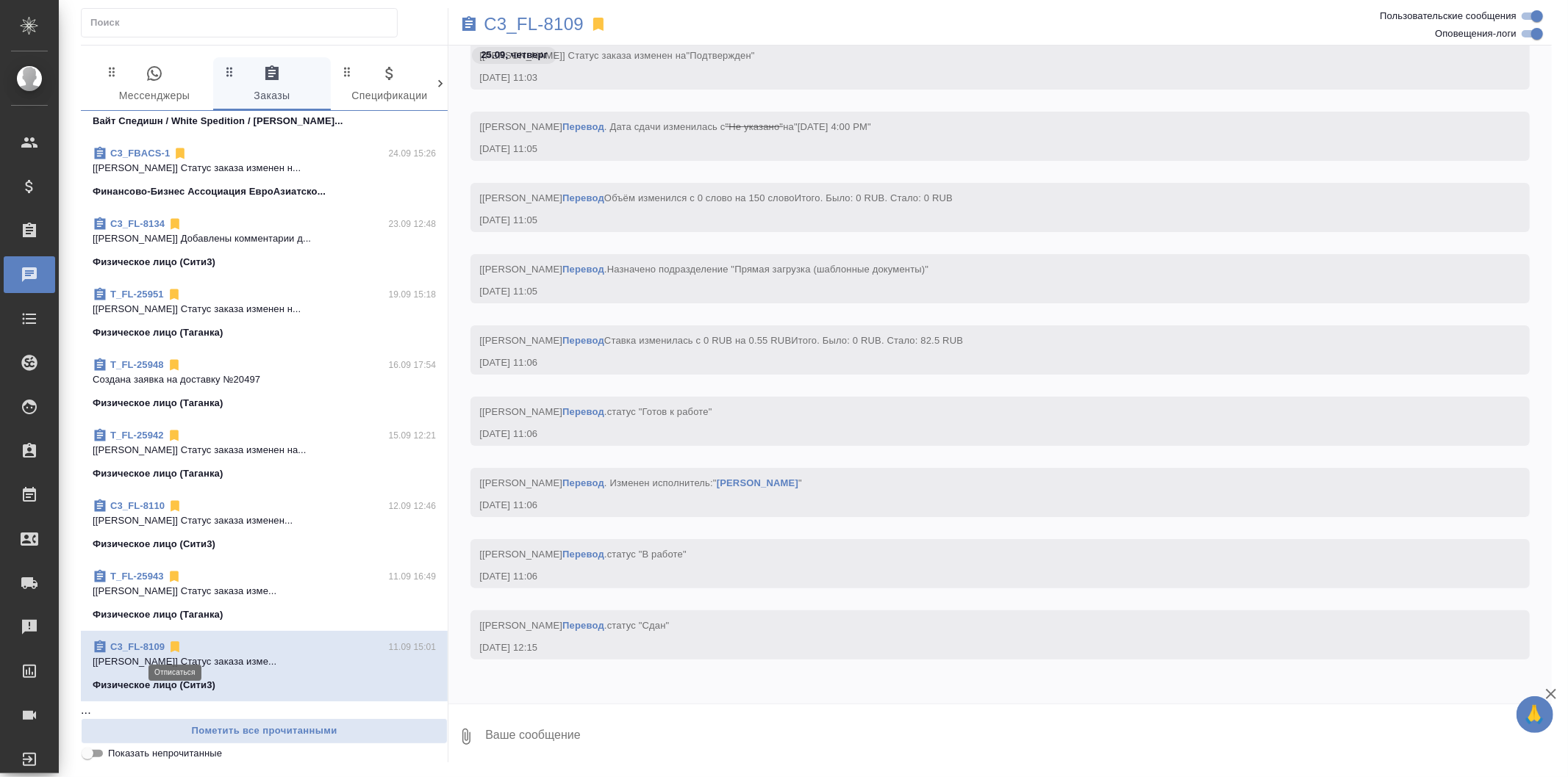
scroll to position [326, 0]
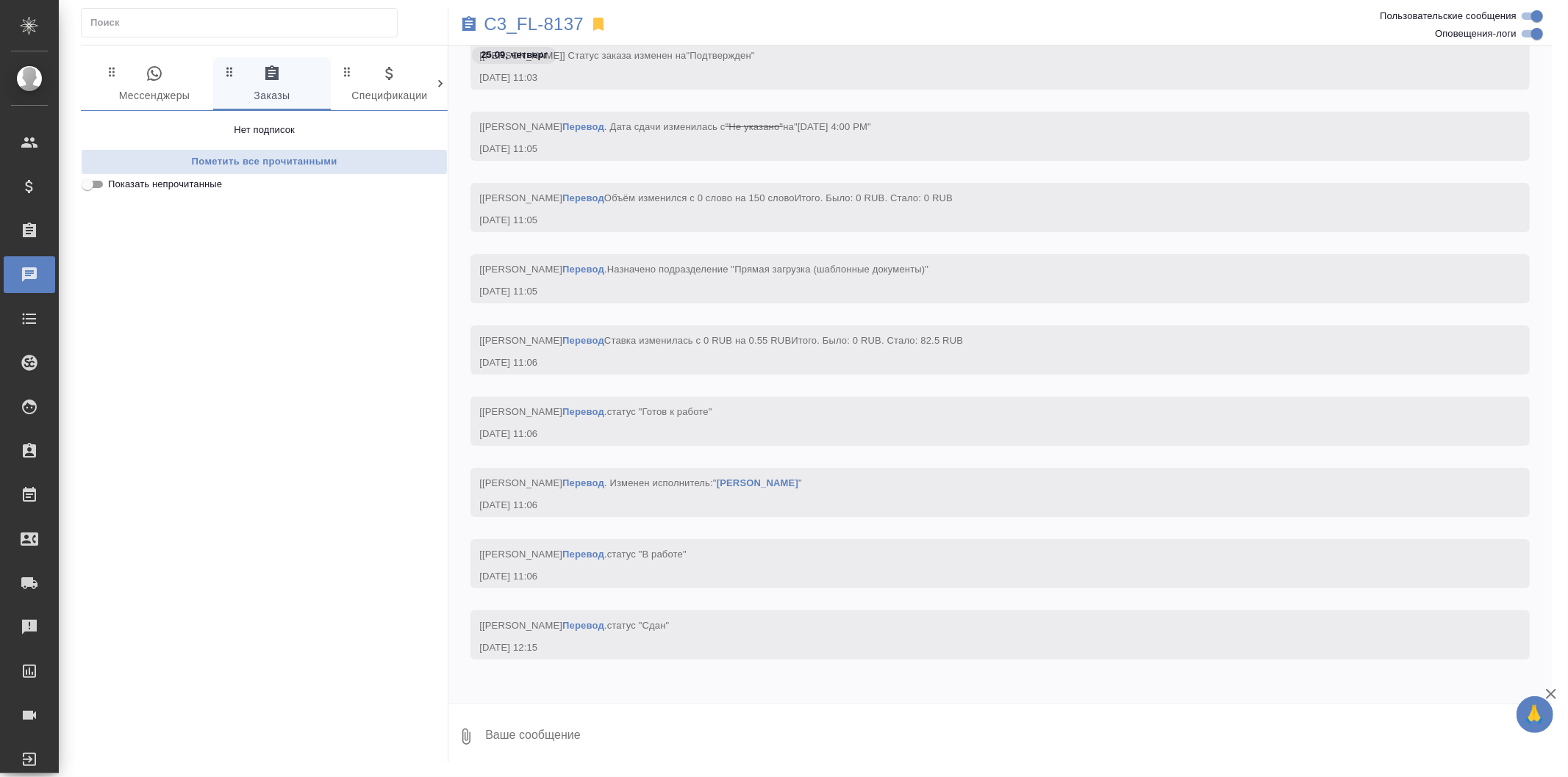
click at [377, 81] on span "0 Спецификации" at bounding box center [390, 84] width 100 height 40
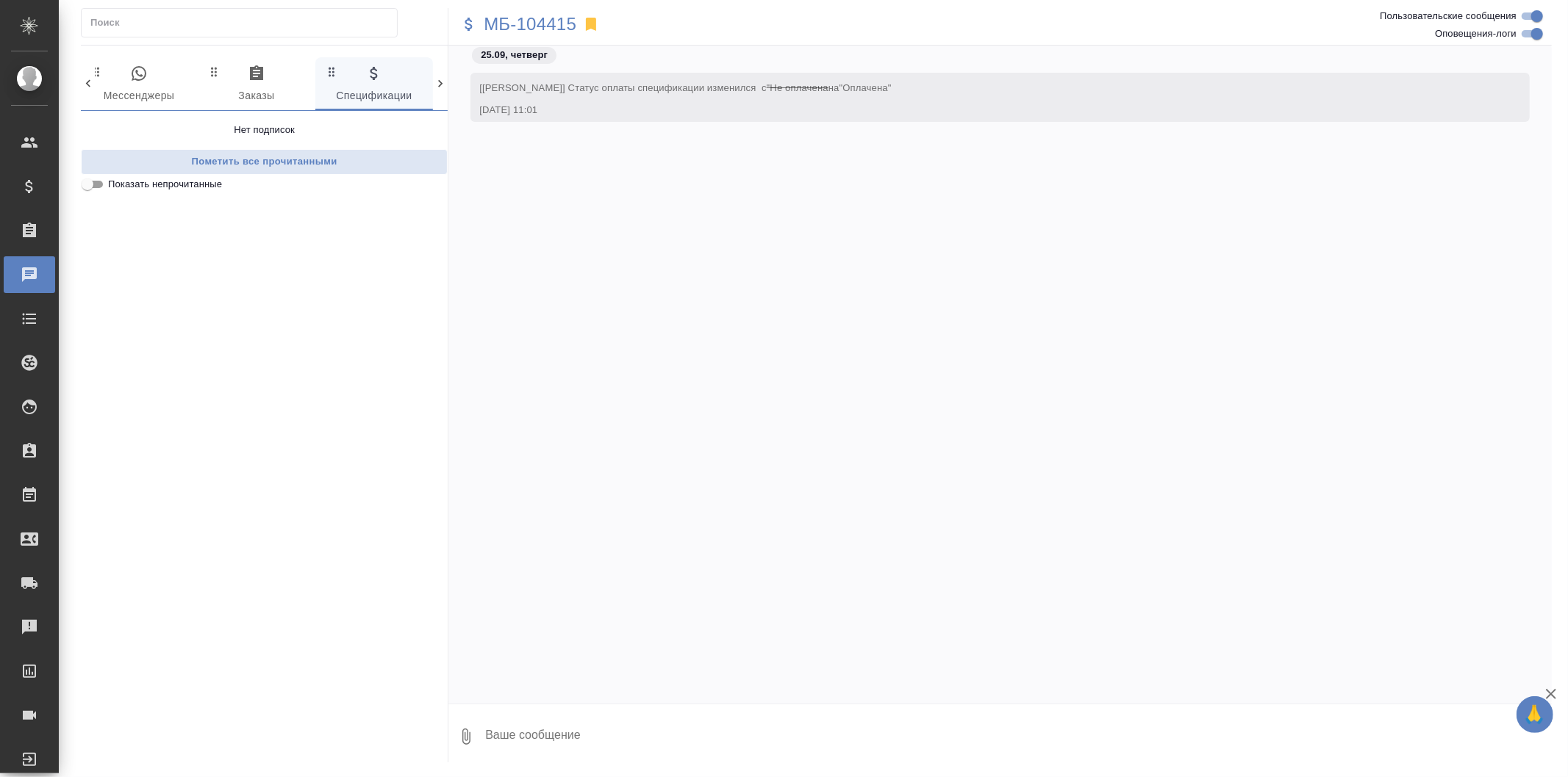
scroll to position [0, 0]
click at [258, 83] on icon "button" at bounding box center [256, 73] width 18 height 18
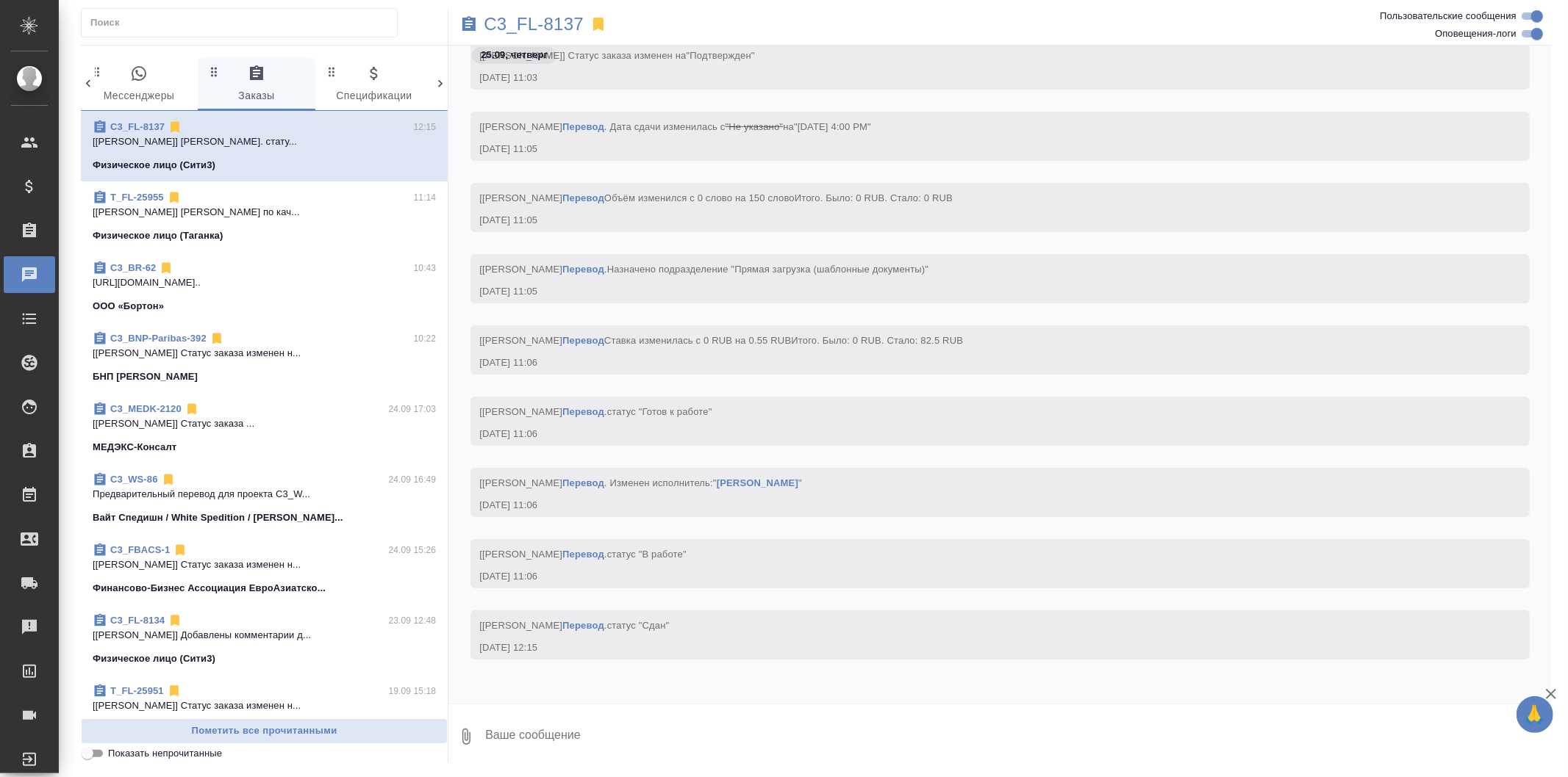
click at [240, 698] on p "[Галишева Мария] Статус заказа изменен н..." at bounding box center [265, 706] width 344 height 15
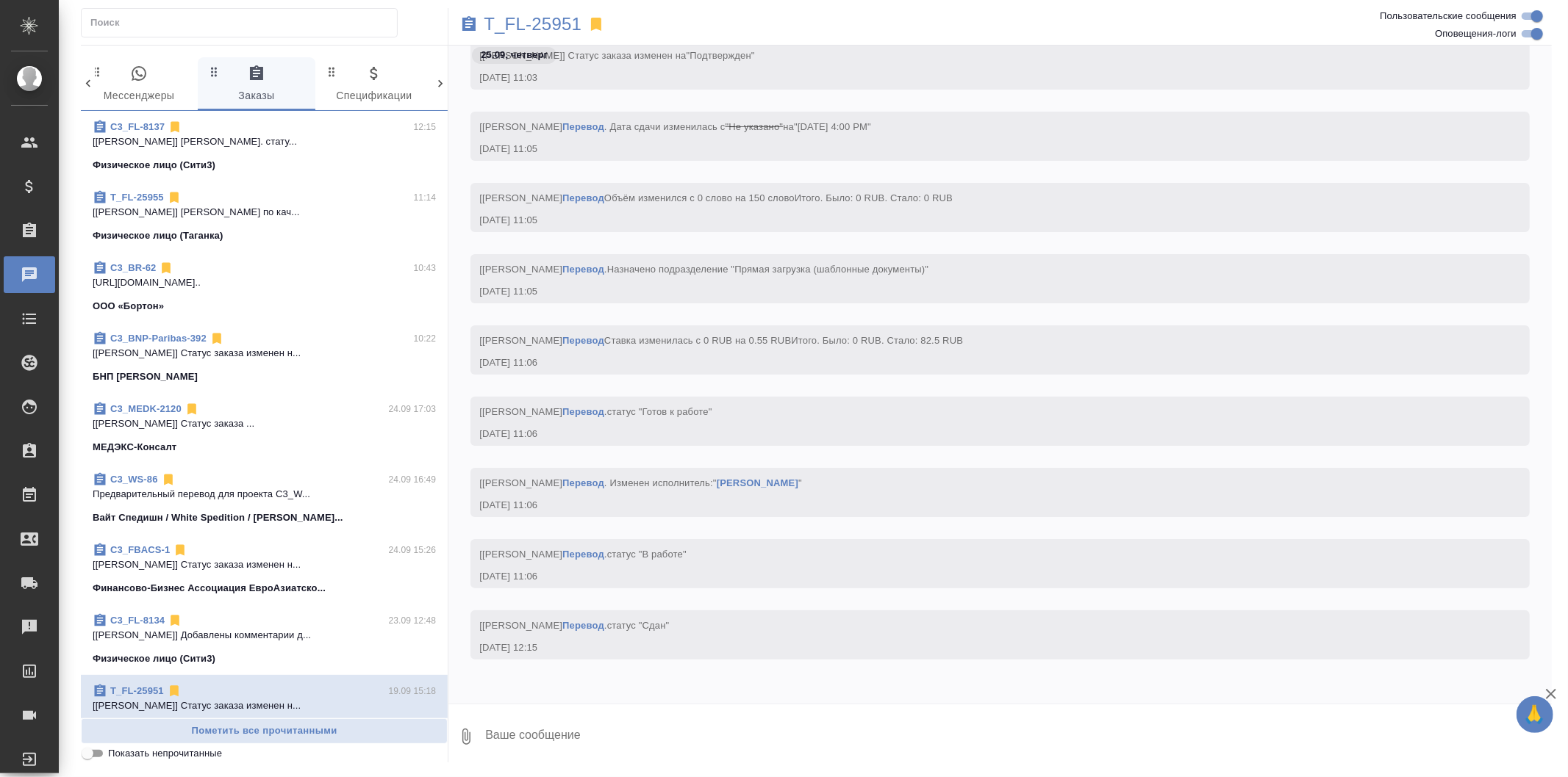
click at [316, 688] on div "T_FL-25951 19.09 15:18" at bounding box center [265, 692] width 344 height 15
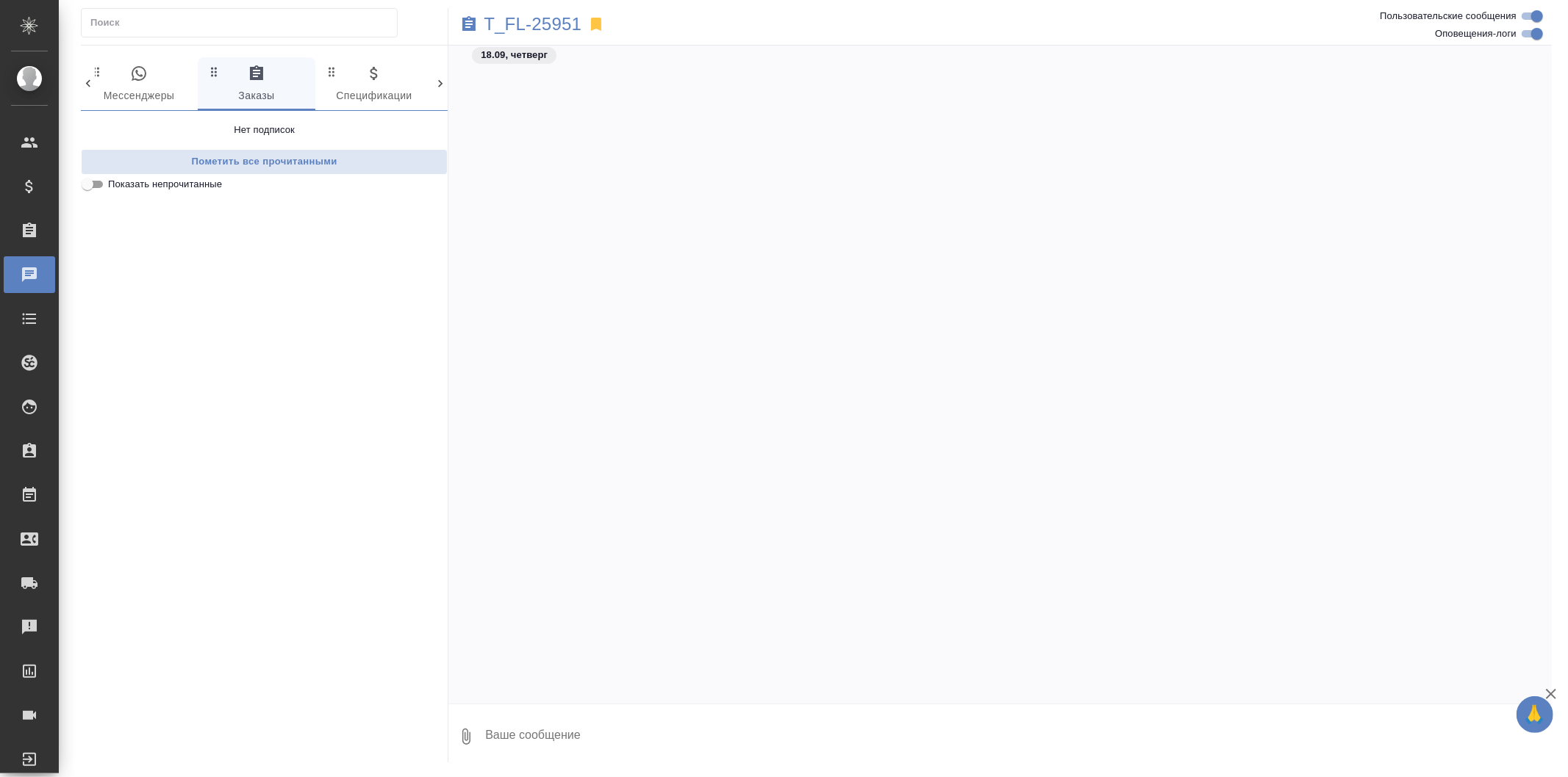
scroll to position [3110, 0]
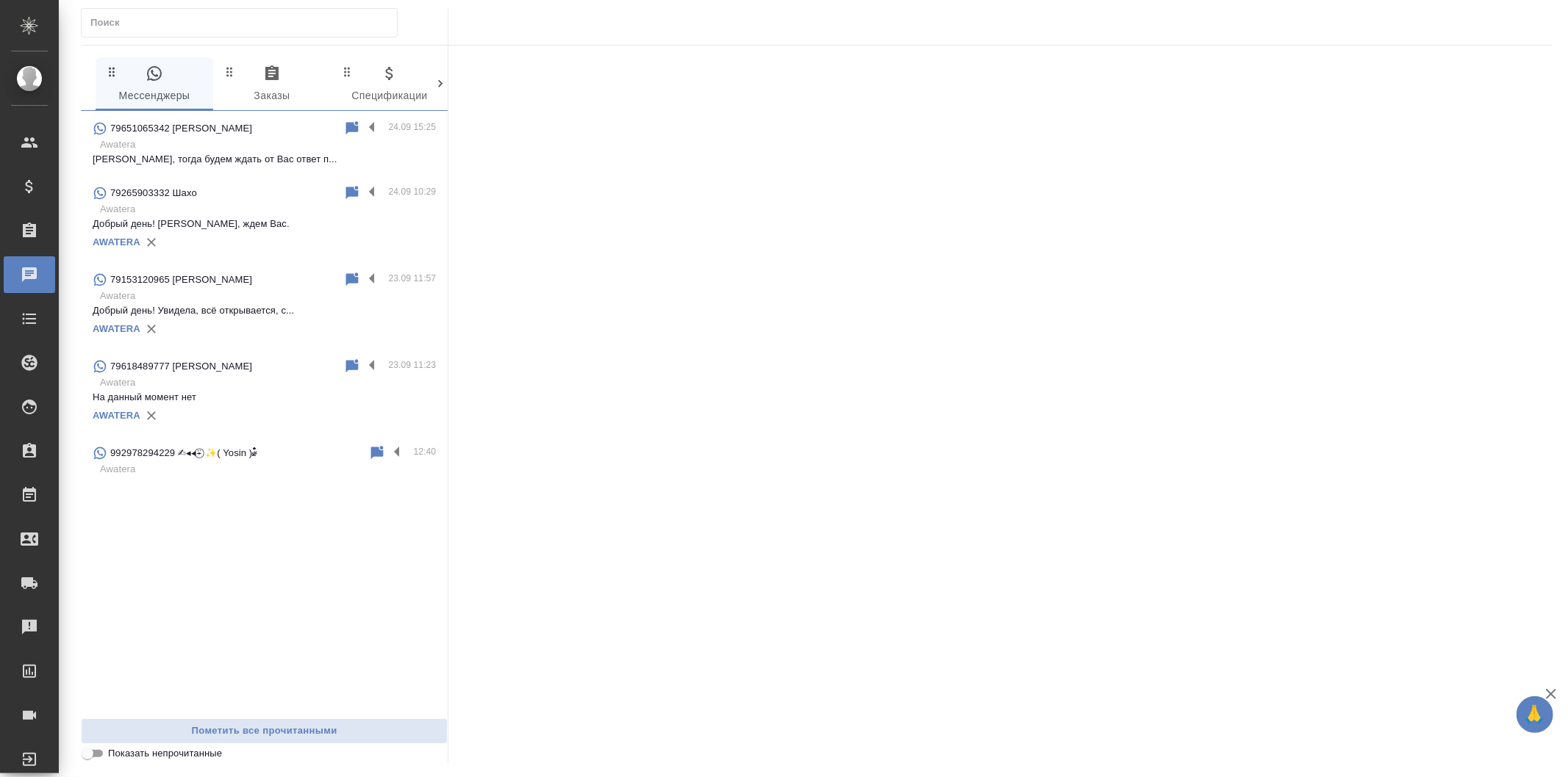
click at [251, 69] on span "0 Заказы" at bounding box center [271, 84] width 100 height 40
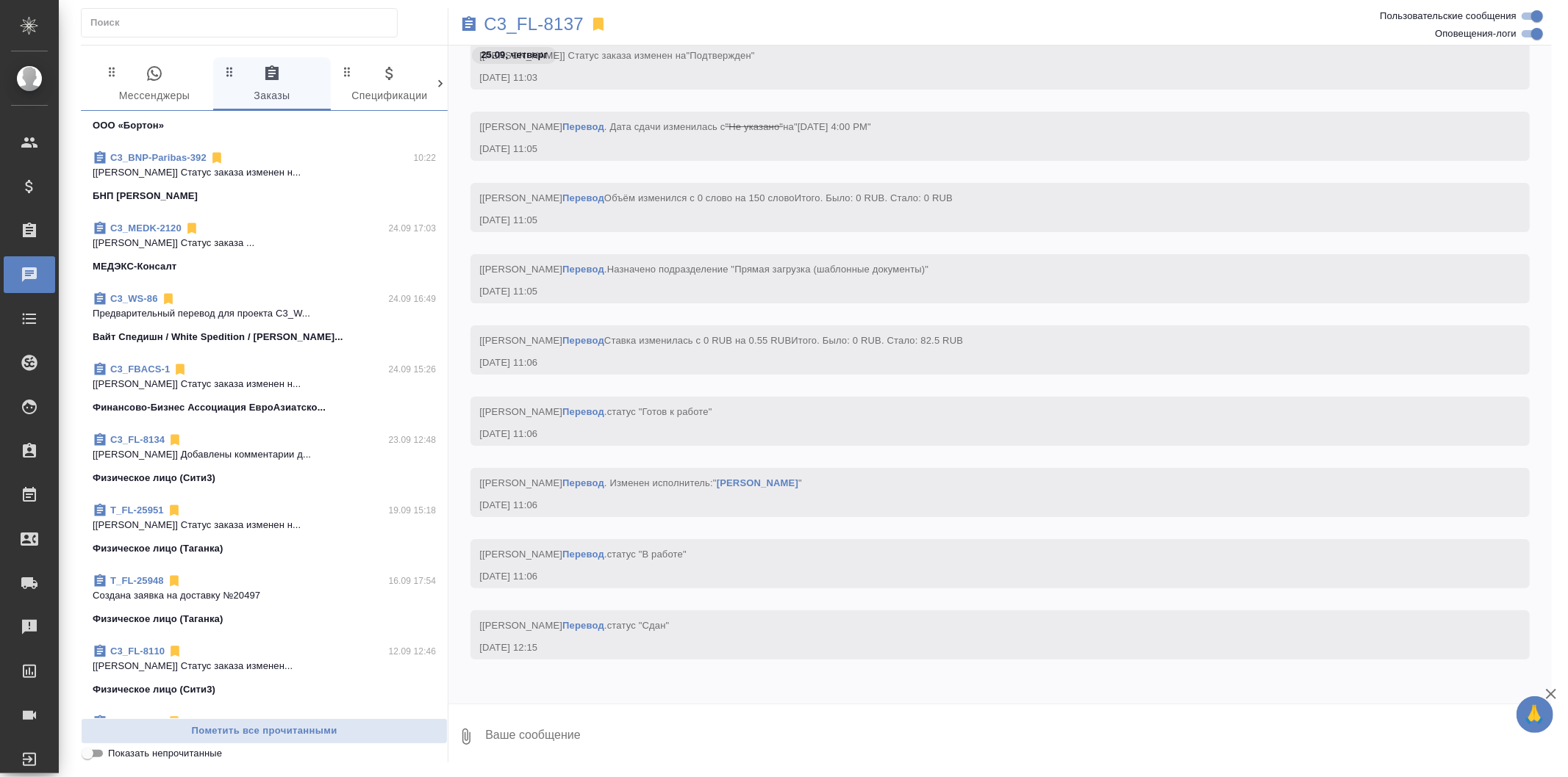
scroll to position [237, 0]
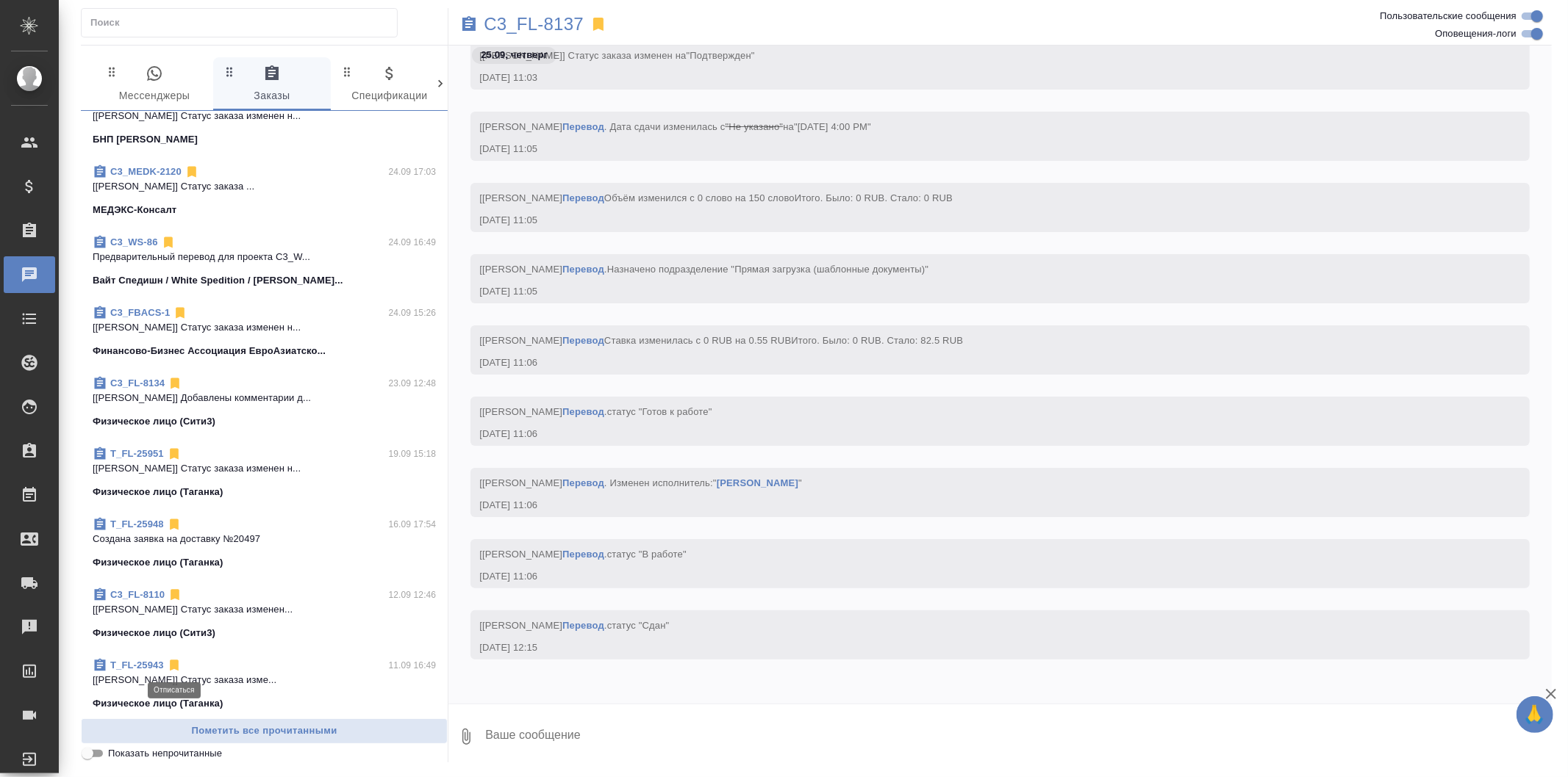
click at [171, 665] on icon at bounding box center [174, 666] width 8 height 11
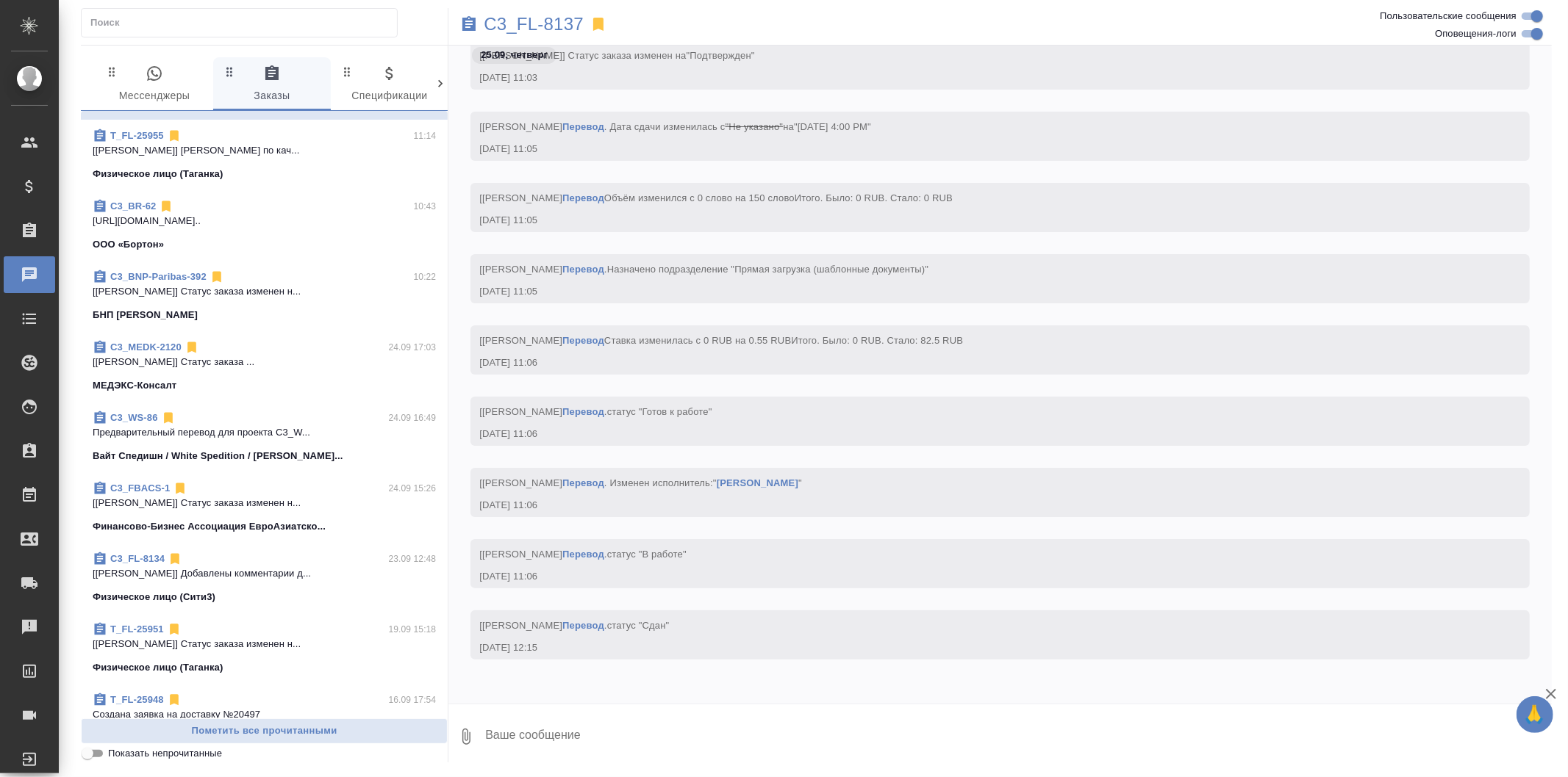
scroll to position [167, 0]
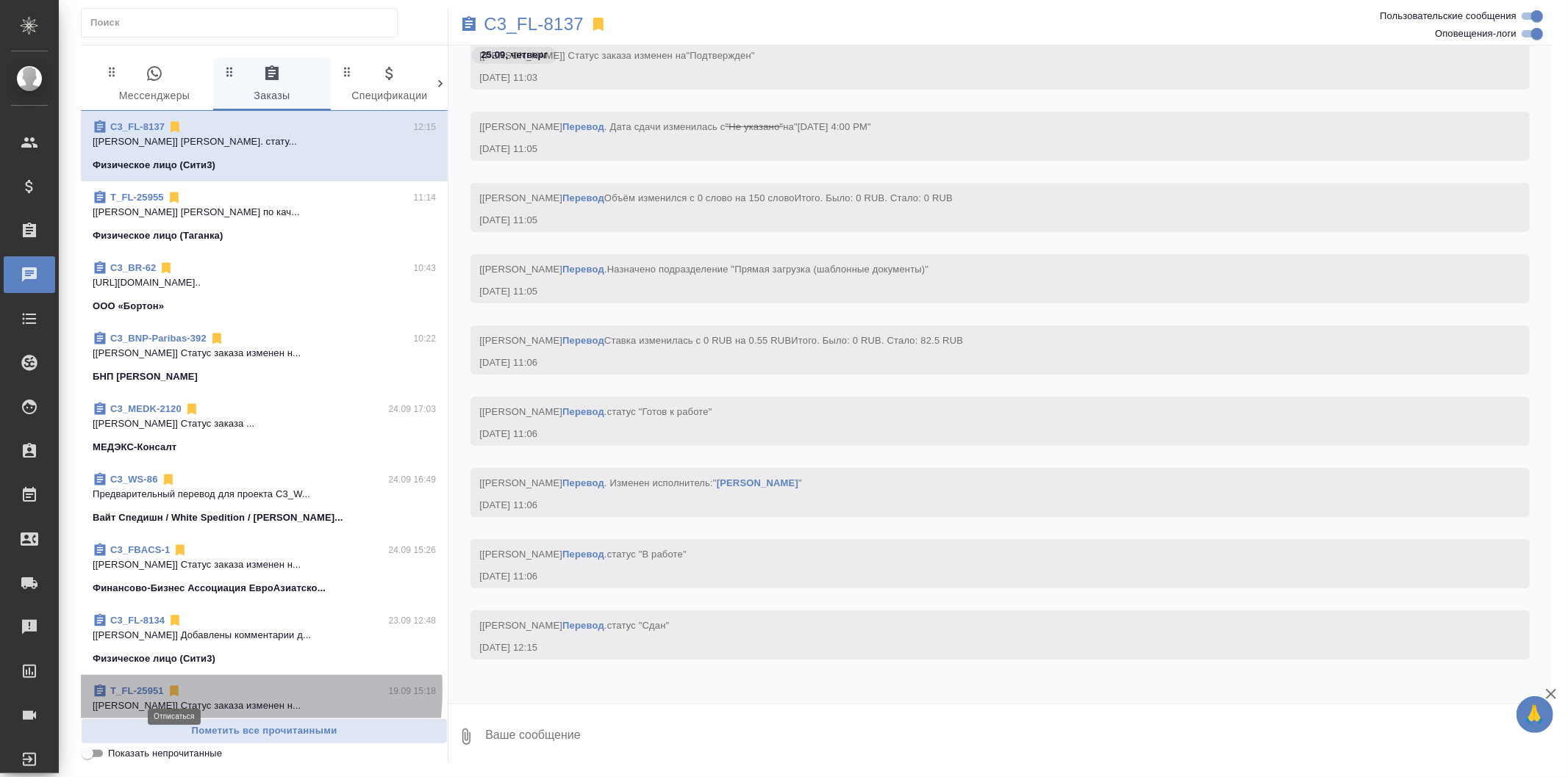
click at [173, 691] on icon at bounding box center [174, 692] width 8 height 11
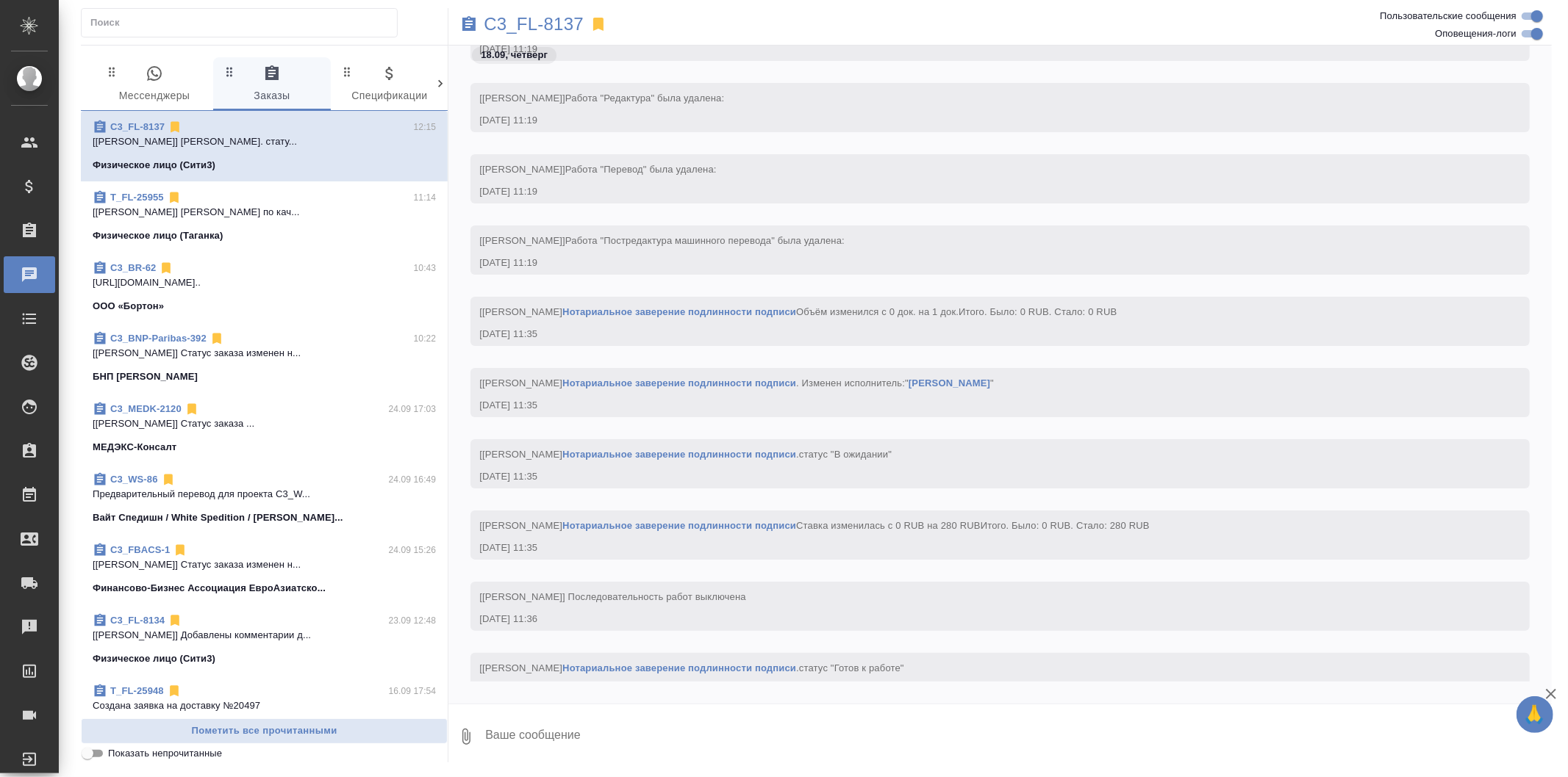
scroll to position [346, 0]
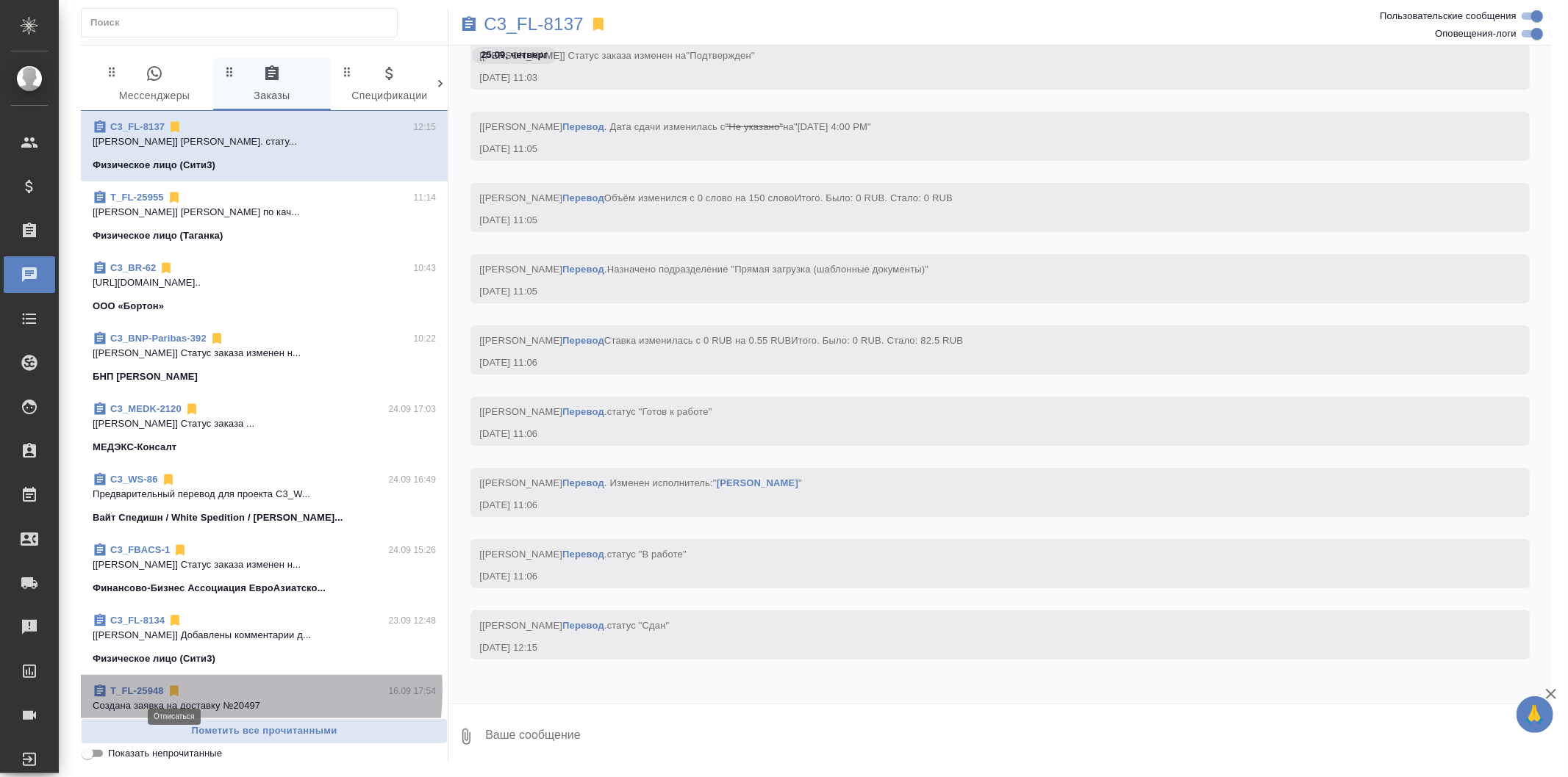
click at [173, 691] on icon at bounding box center [174, 692] width 8 height 11
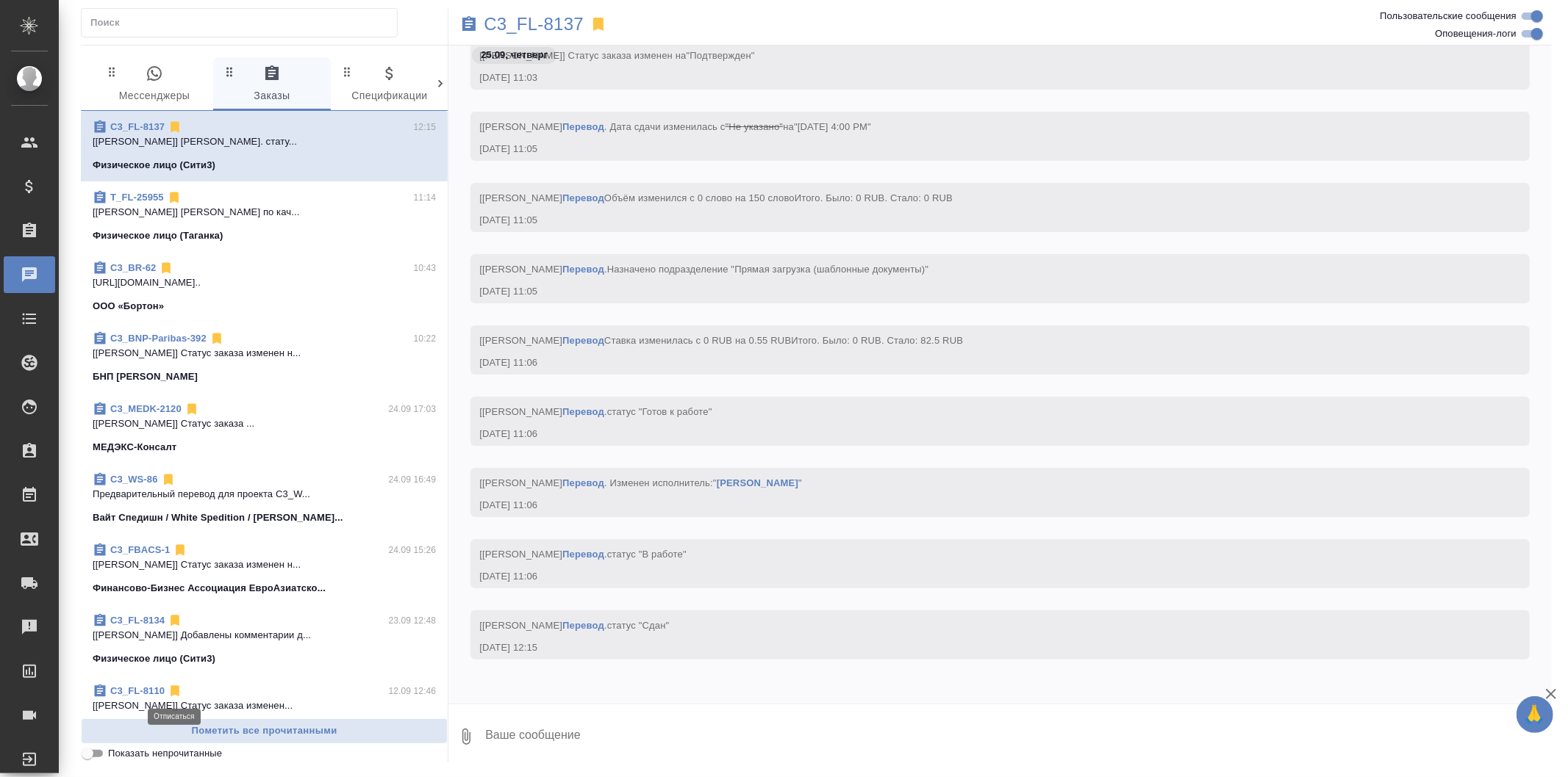
click at [173, 691] on icon at bounding box center [175, 692] width 8 height 11
click at [164, 80] on span "0 Мессенджеры" at bounding box center [154, 84] width 100 height 40
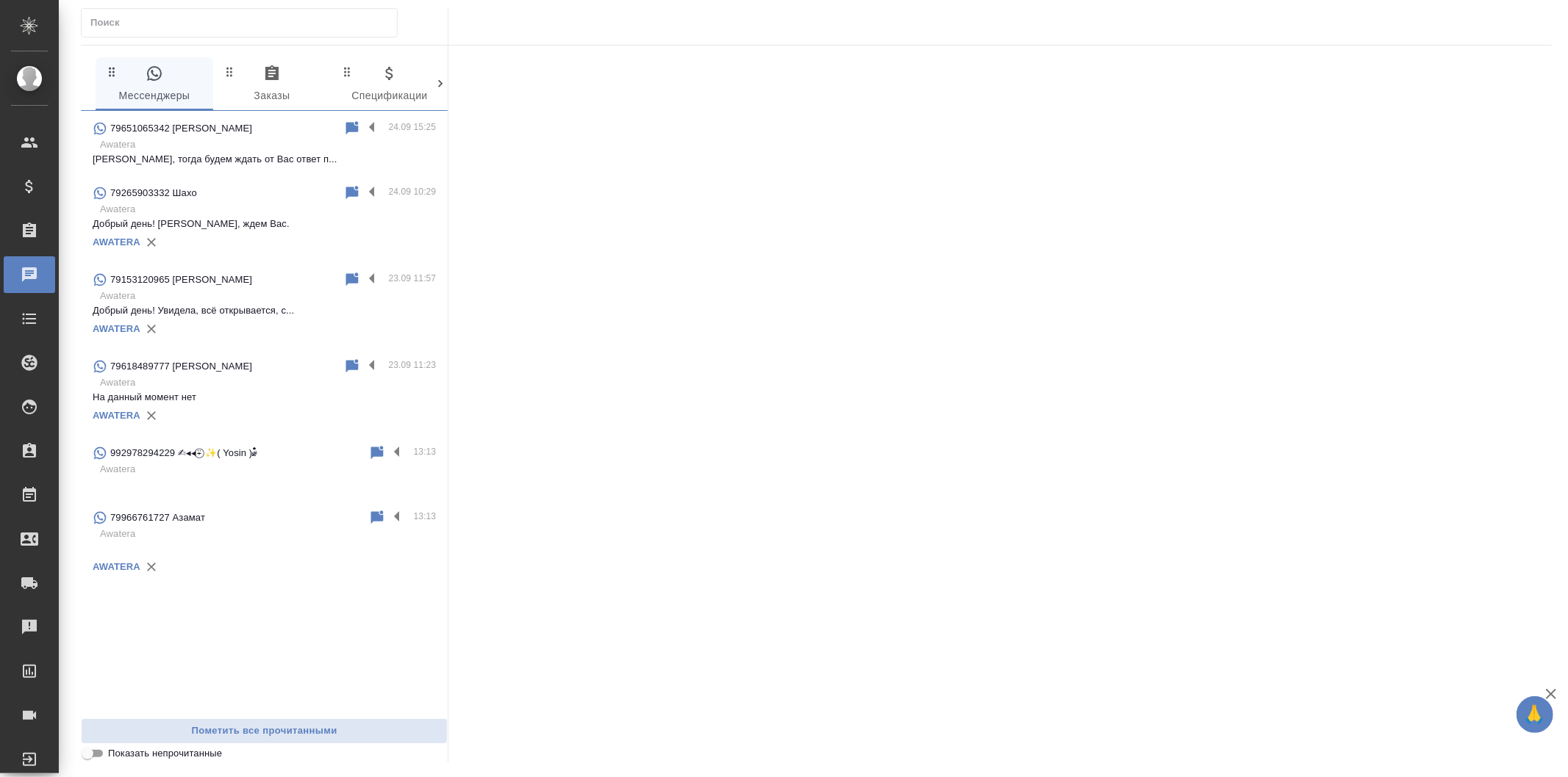
click at [251, 81] on span "0 Заказы" at bounding box center [271, 84] width 100 height 40
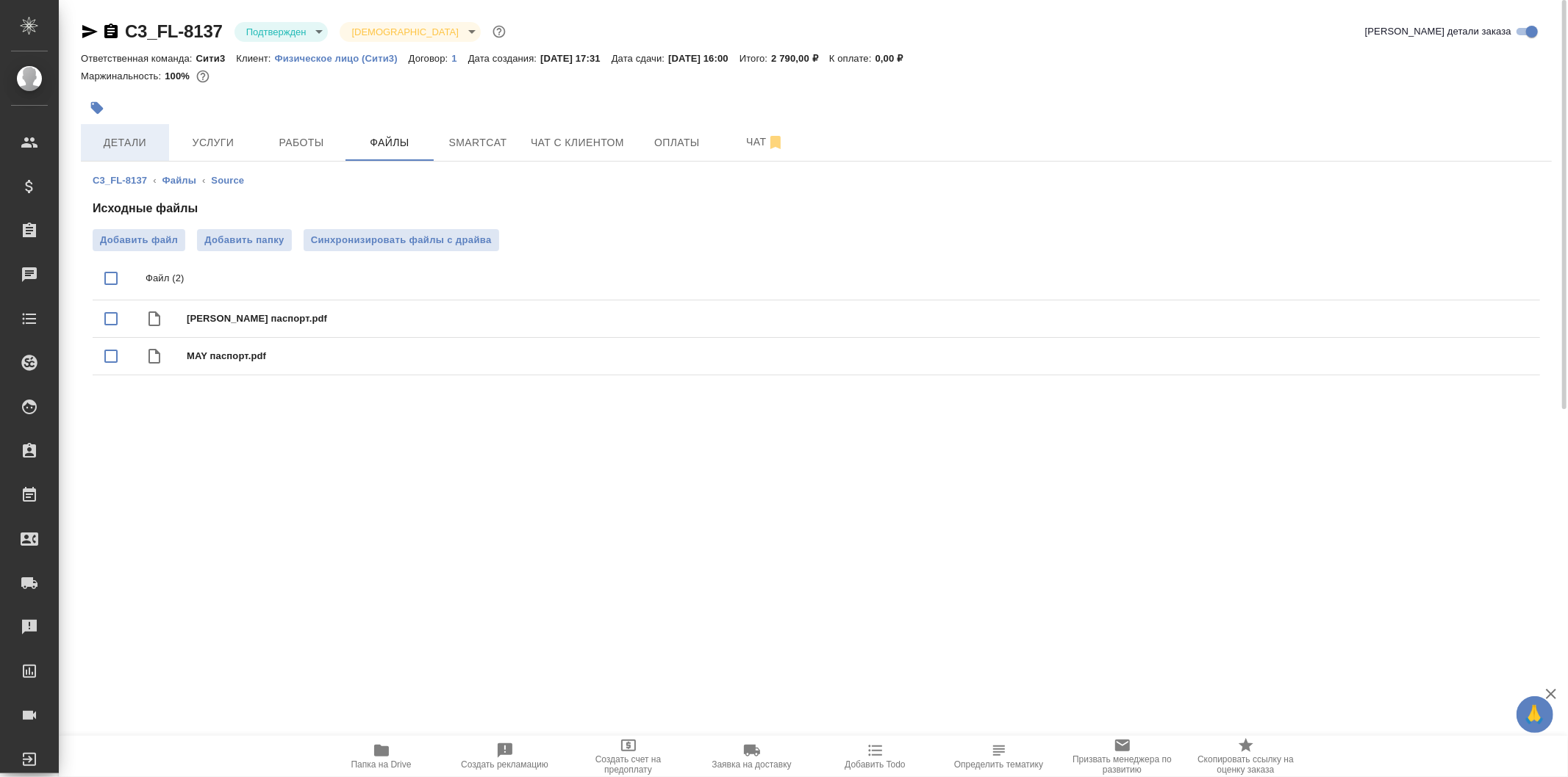
click at [131, 143] on span "Детали" at bounding box center [124, 143] width 70 height 19
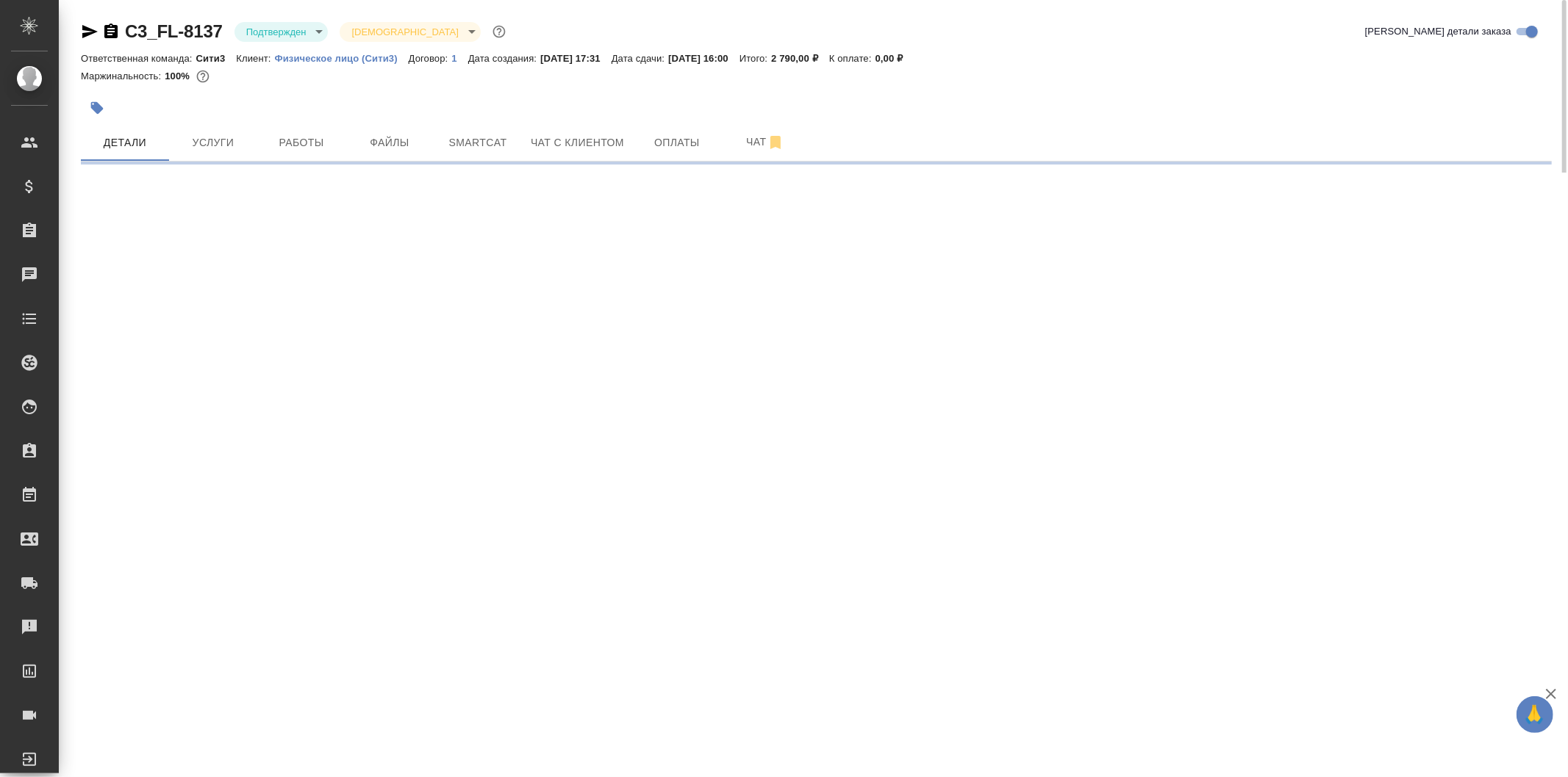
select select "RU"
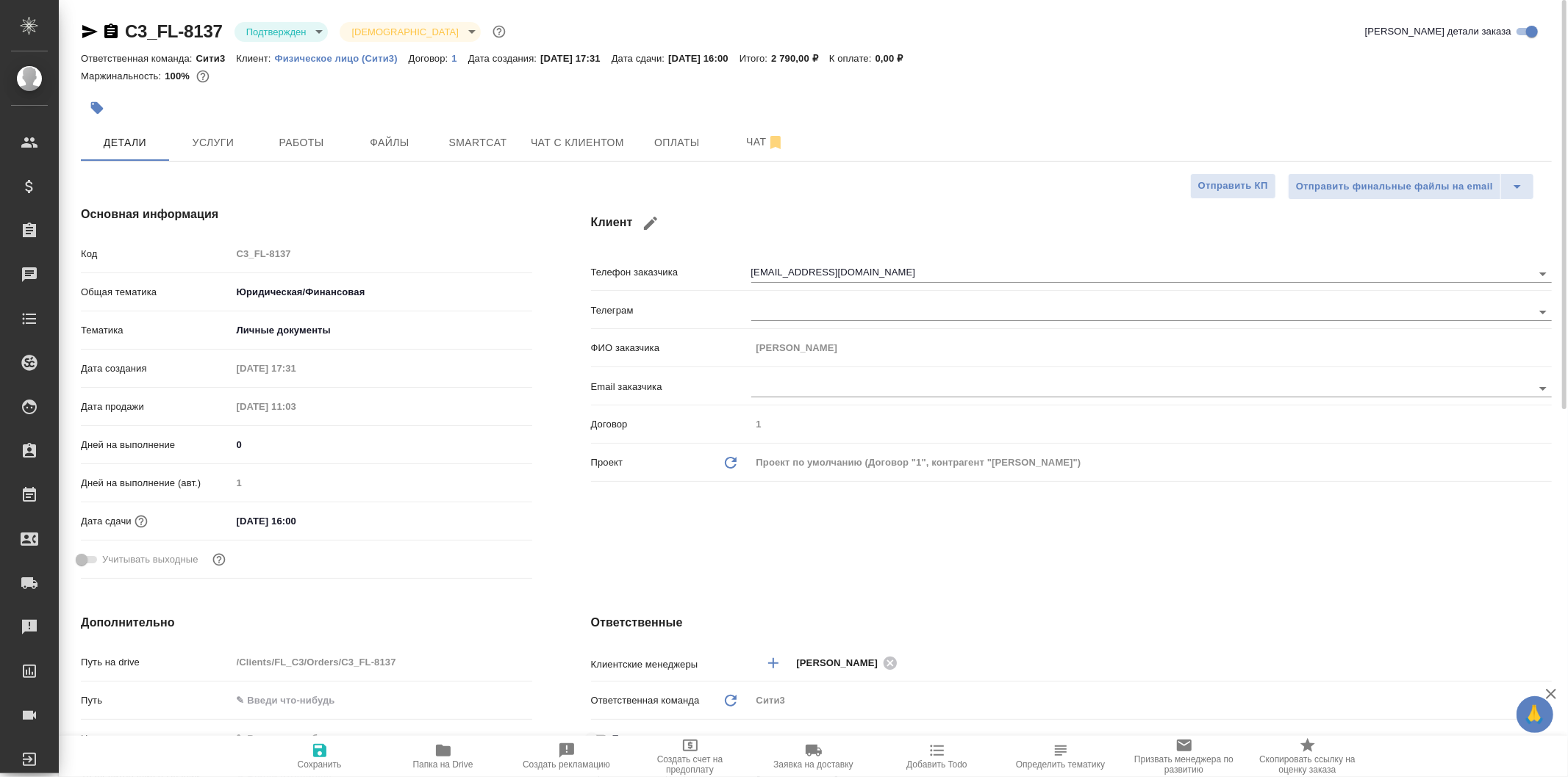
type textarea "x"
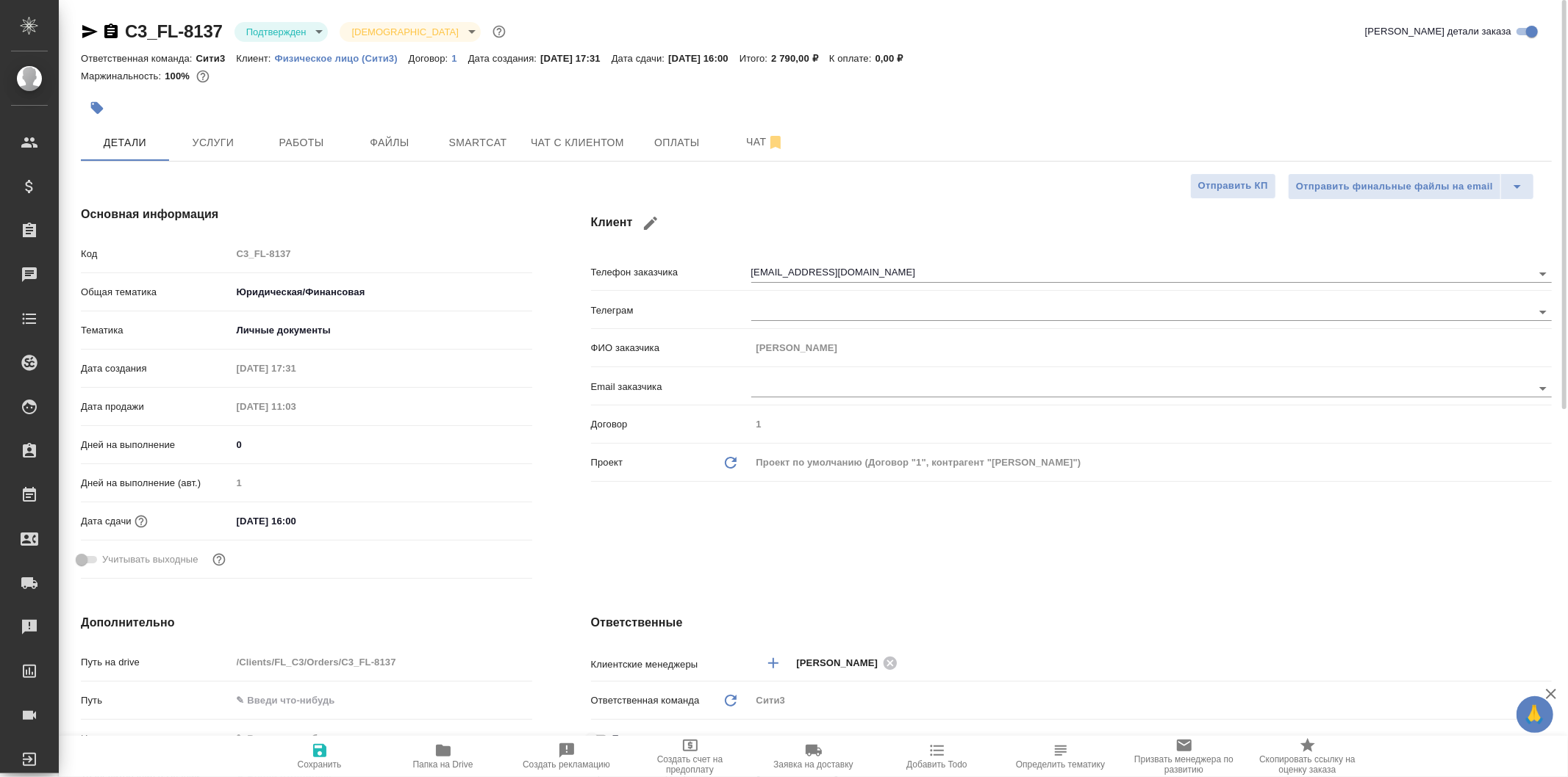
type textarea "x"
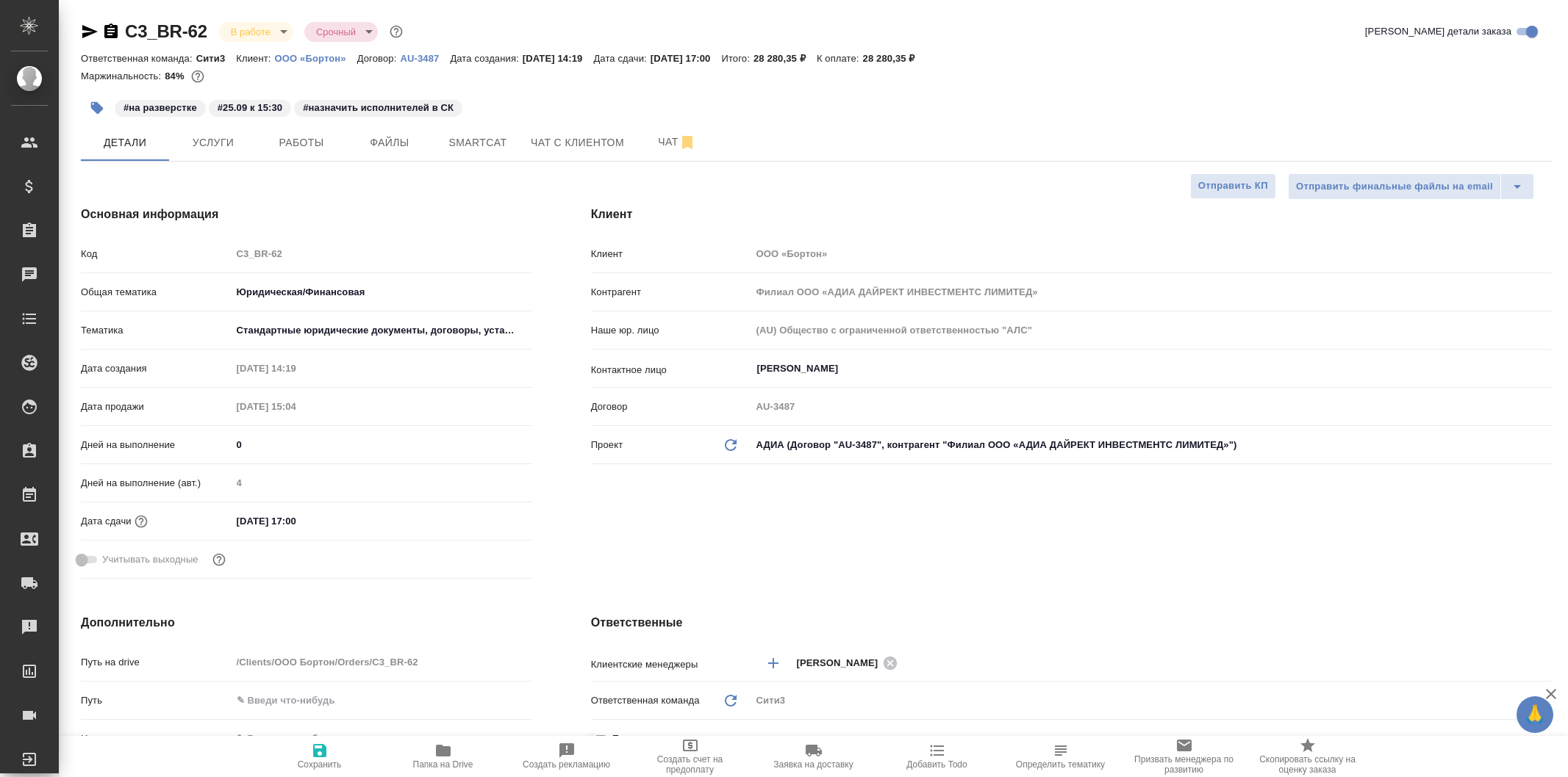
select select "RU"
click at [401, 141] on span "Файлы" at bounding box center [389, 143] width 70 height 19
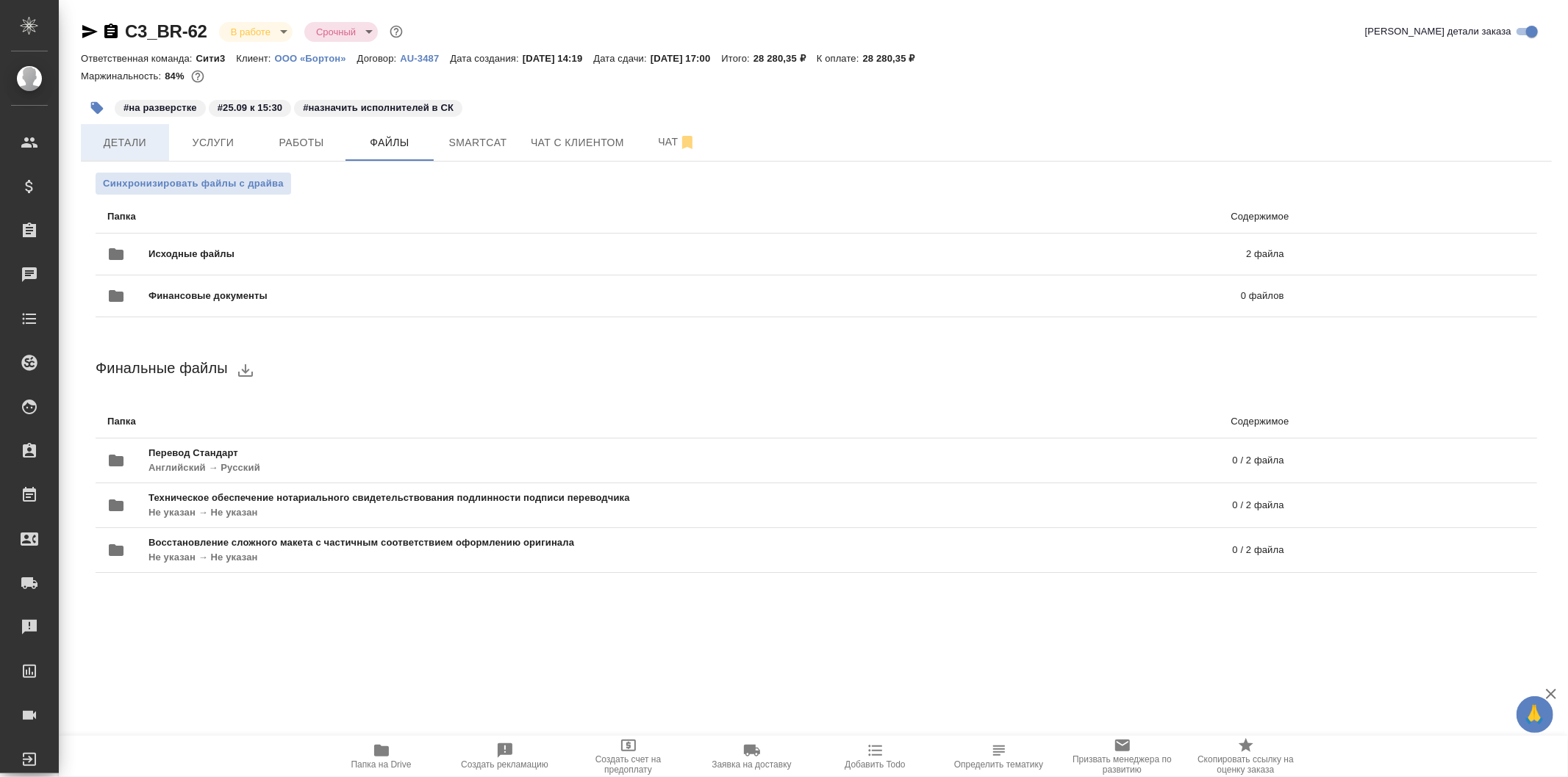
click at [150, 140] on span "Детали" at bounding box center [124, 143] width 70 height 19
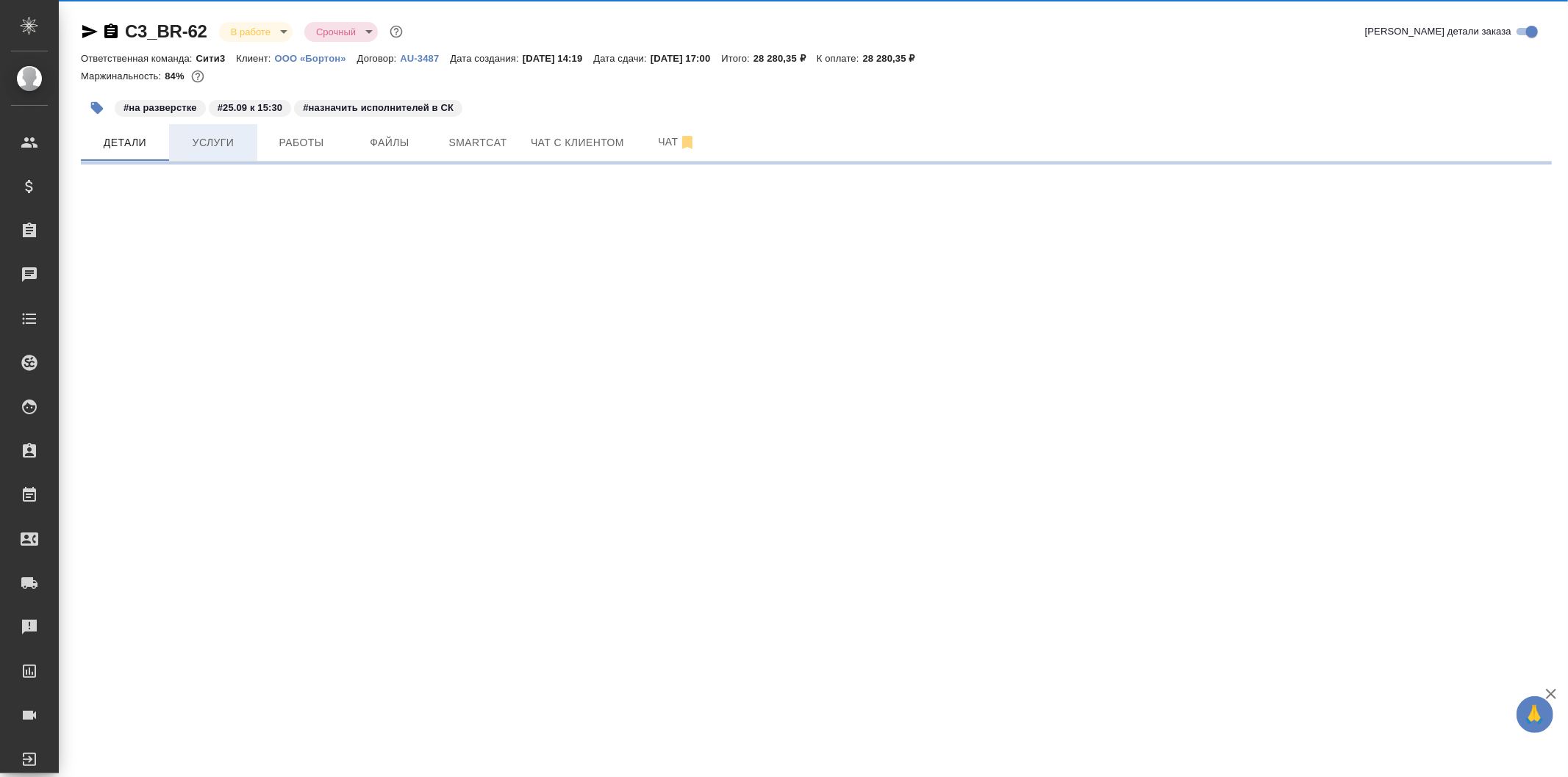
select select "RU"
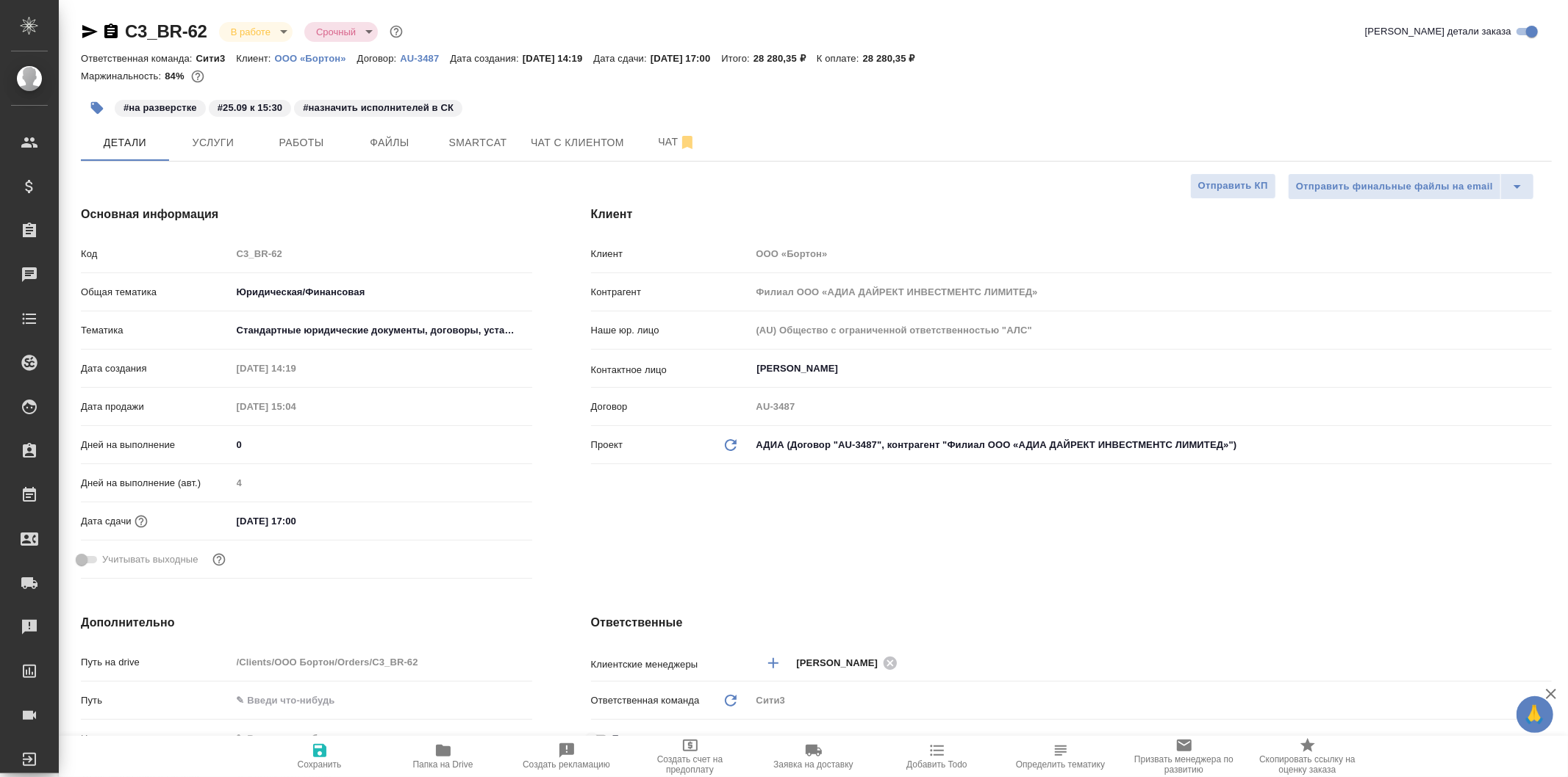
type textarea "x"
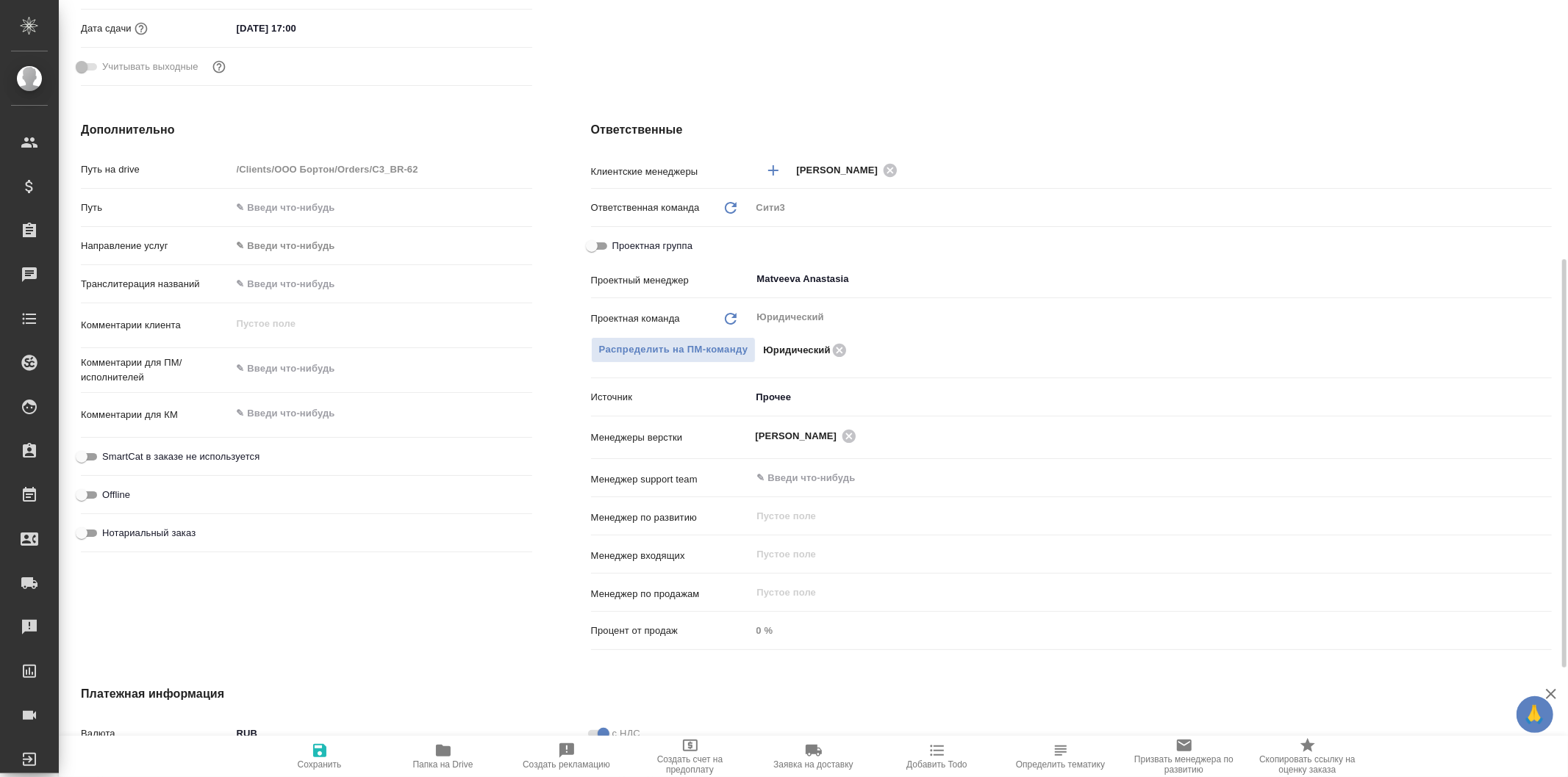
scroll to position [84, 0]
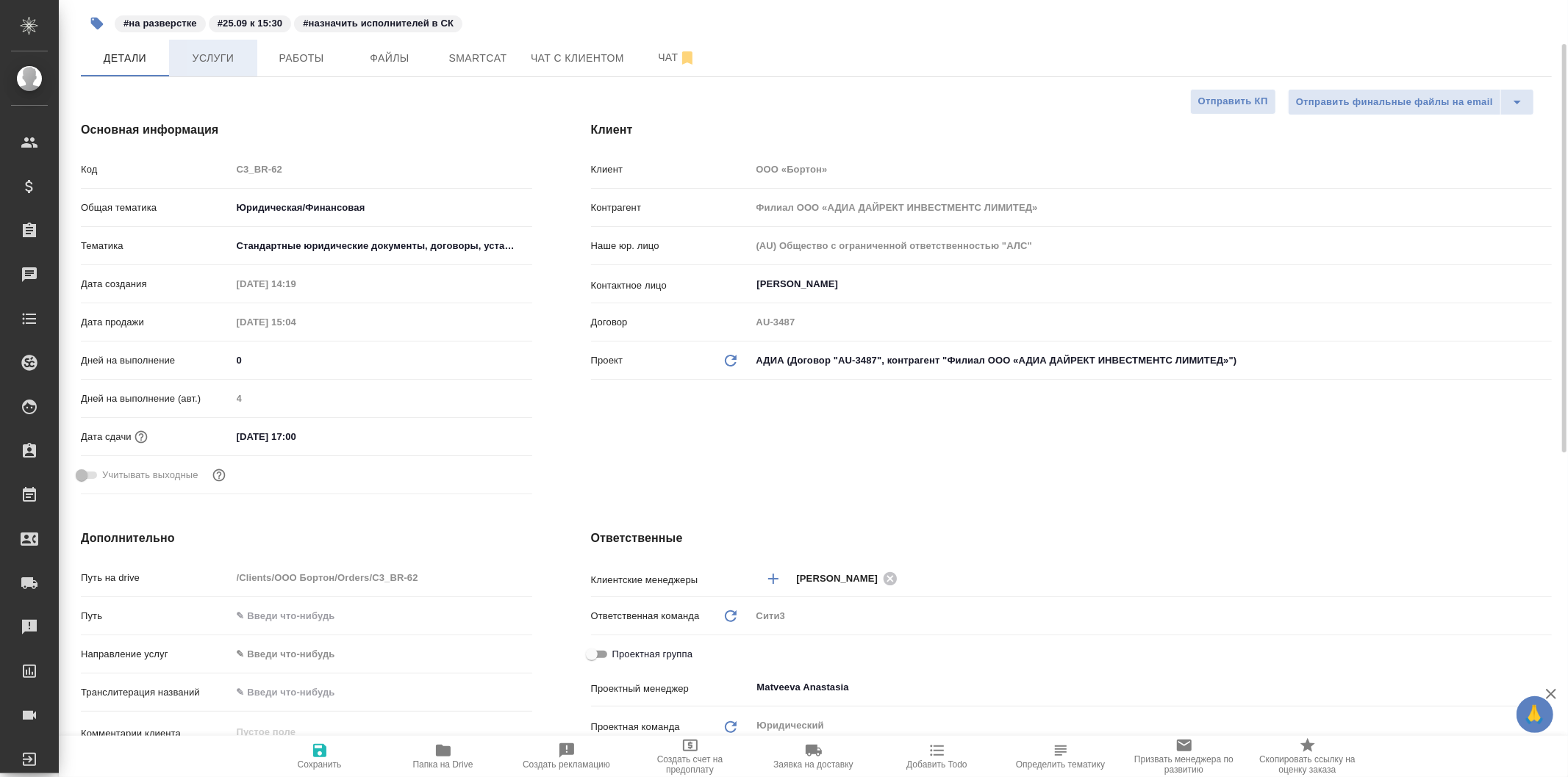
click at [238, 57] on span "Услуги" at bounding box center [212, 58] width 70 height 19
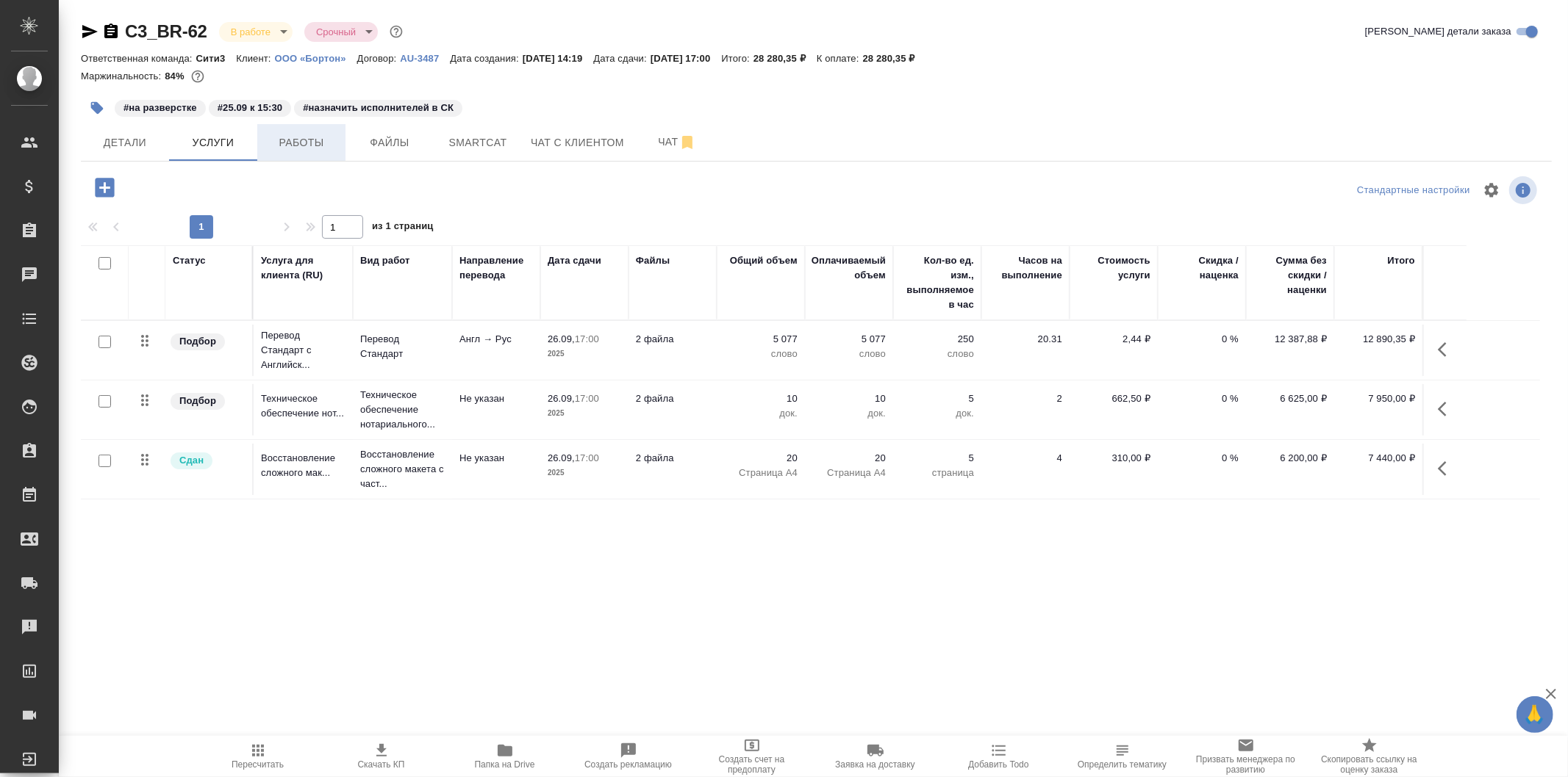
click at [323, 143] on span "Работы" at bounding box center [300, 143] width 70 height 19
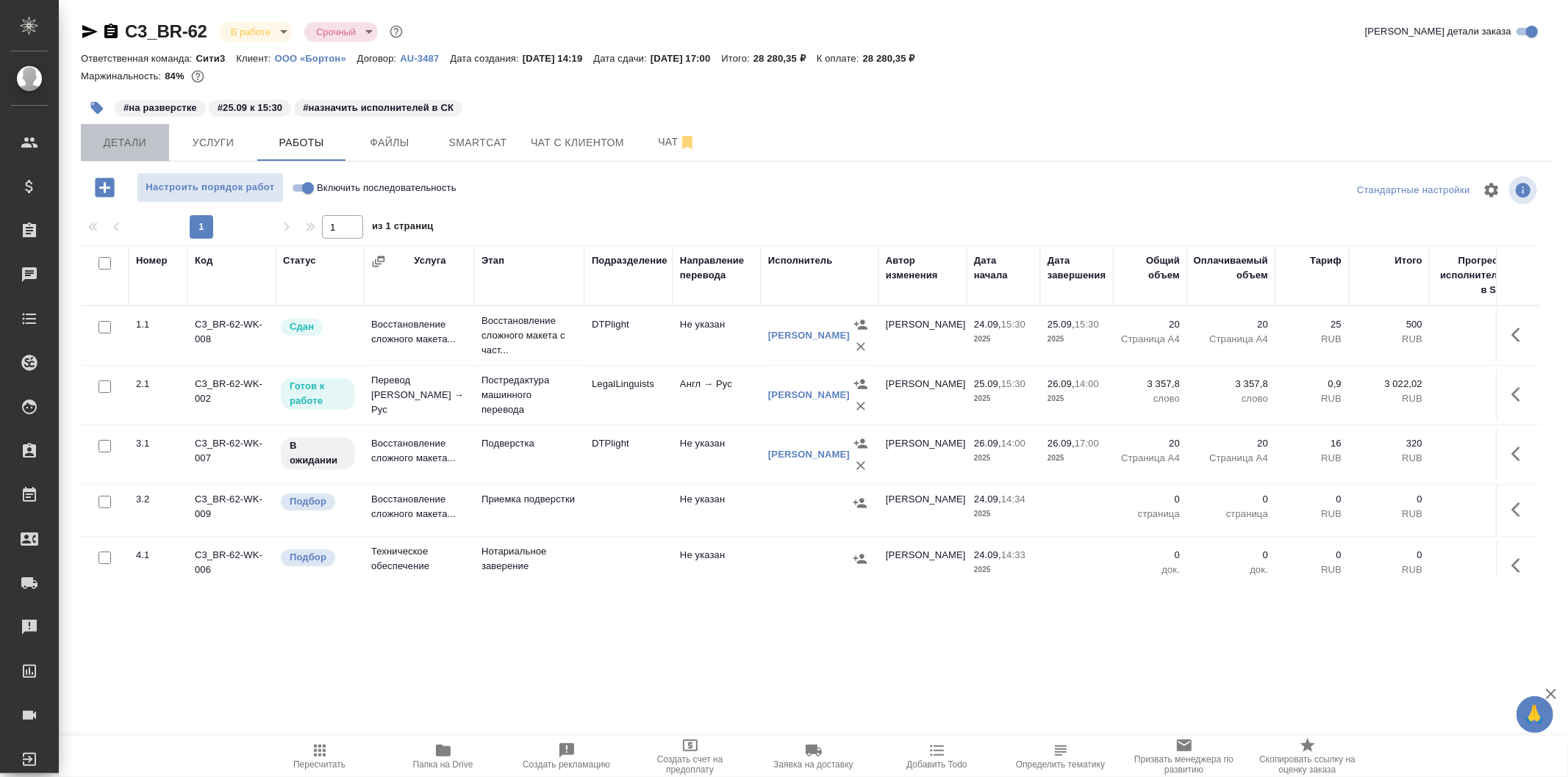
click at [134, 143] on span "Детали" at bounding box center [124, 143] width 70 height 19
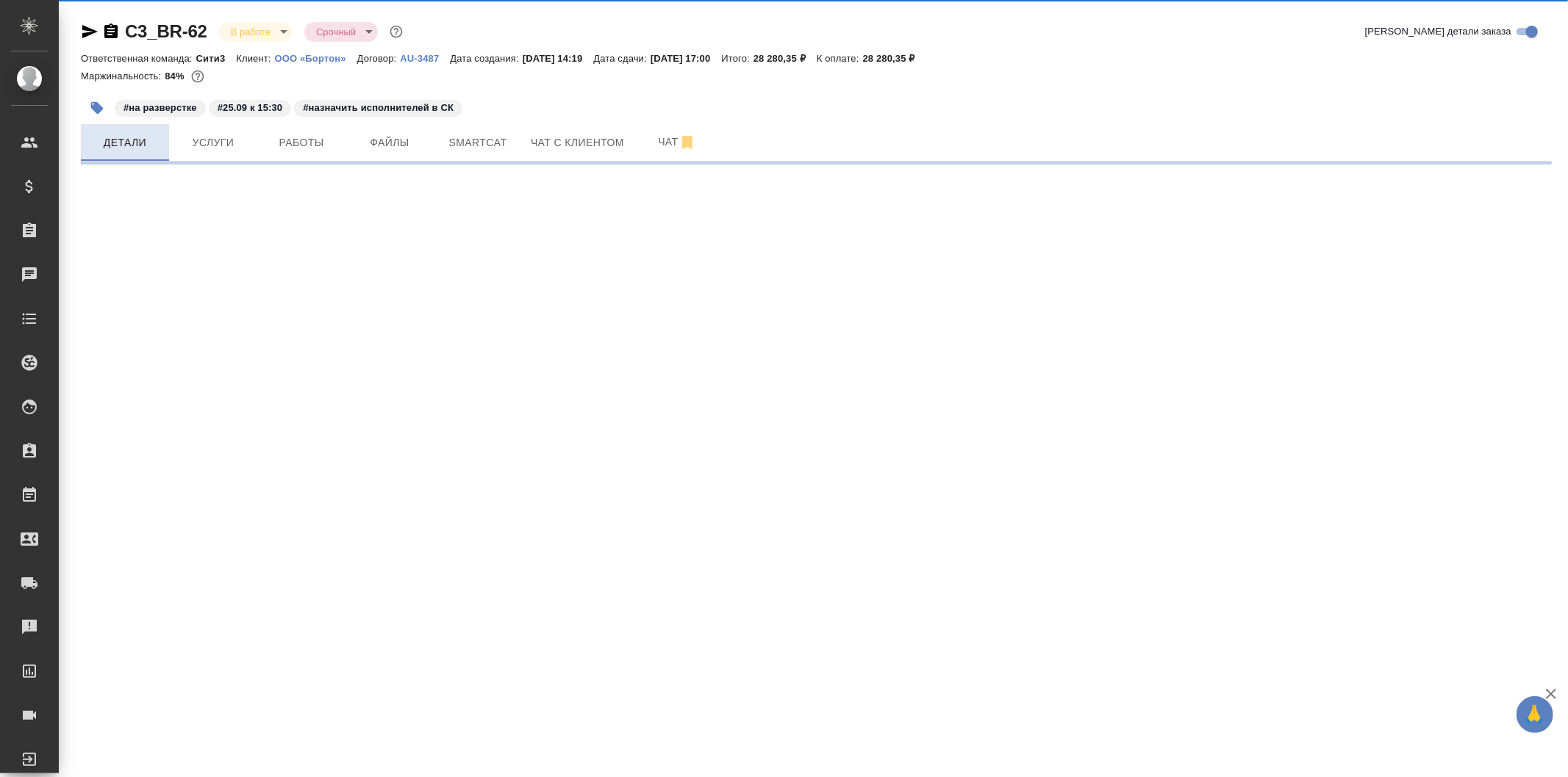
select select "RU"
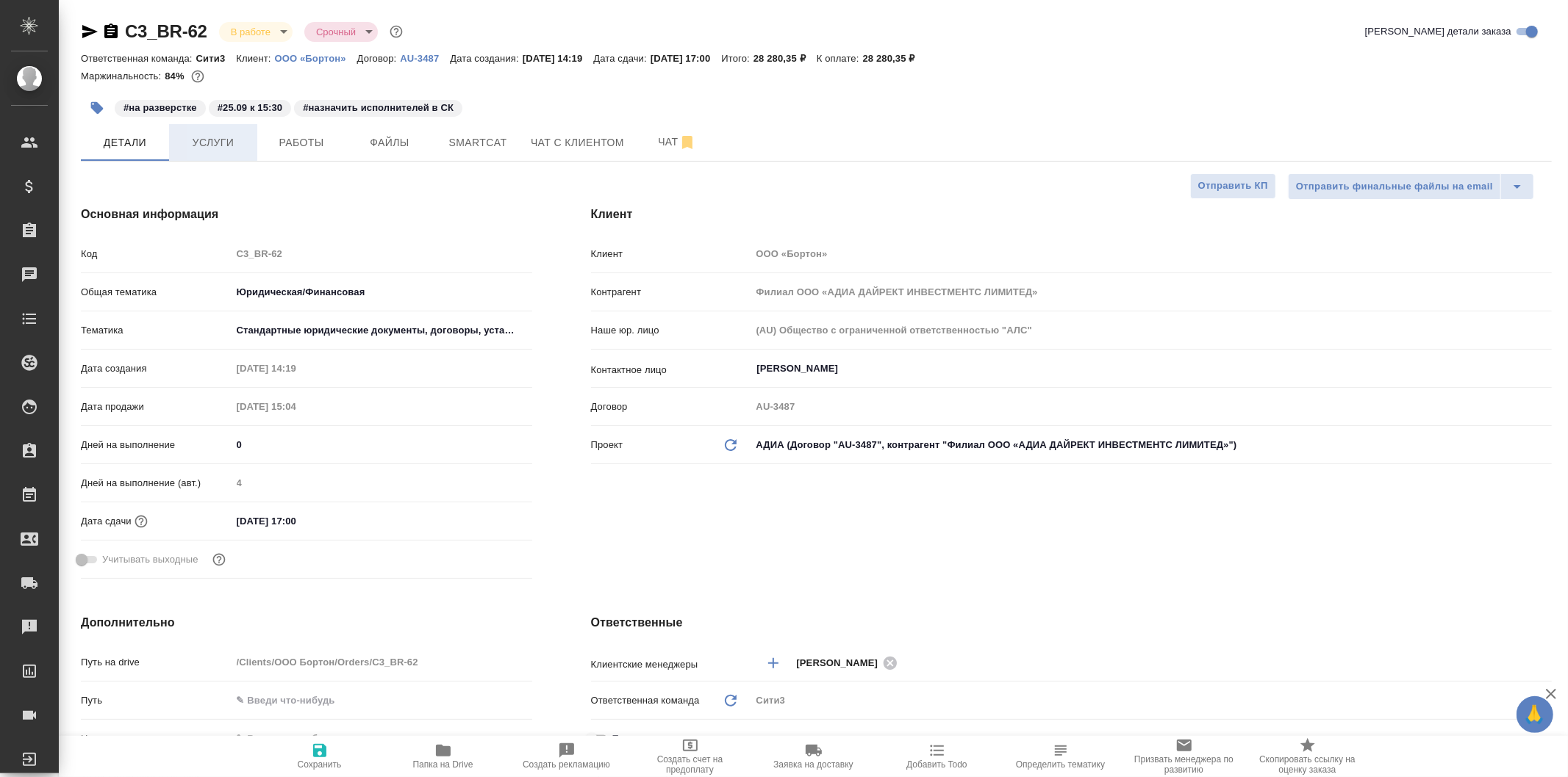
type textarea "x"
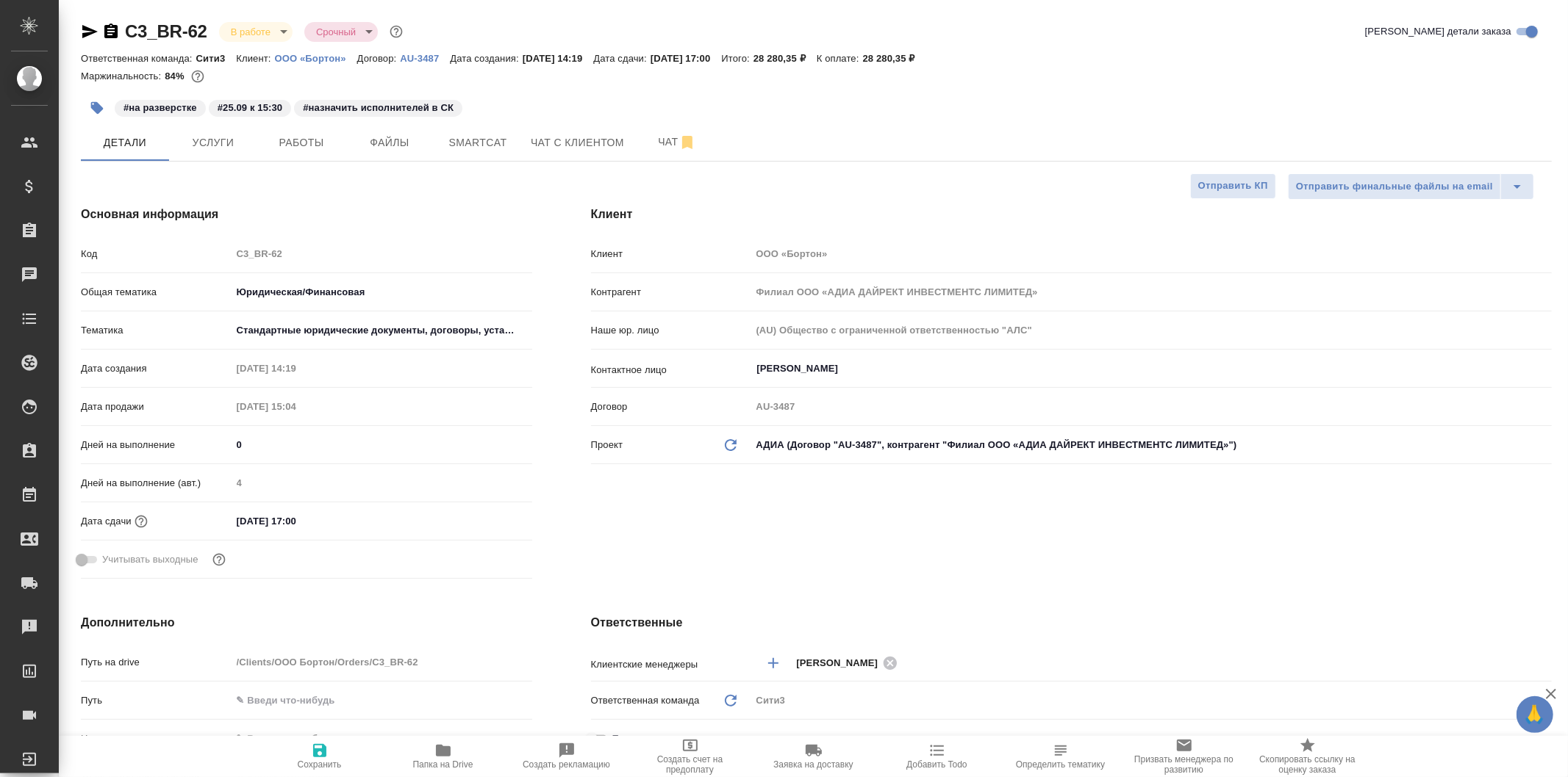
type textarea "x"
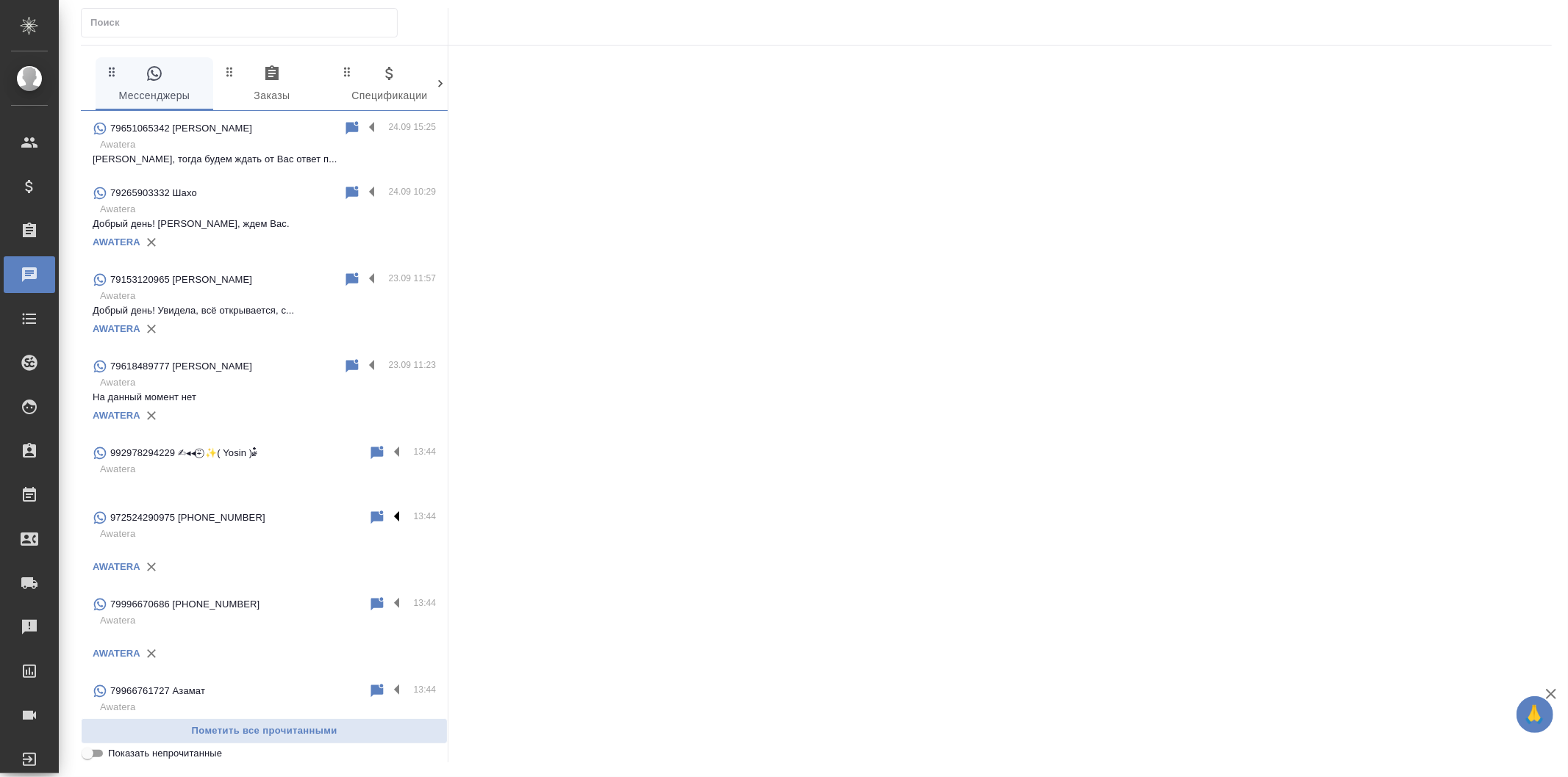
click at [388, 512] on label at bounding box center [400, 517] width 25 height 17
click at [0, 0] on input "checkbox" at bounding box center [0, 0] width 0 height 0
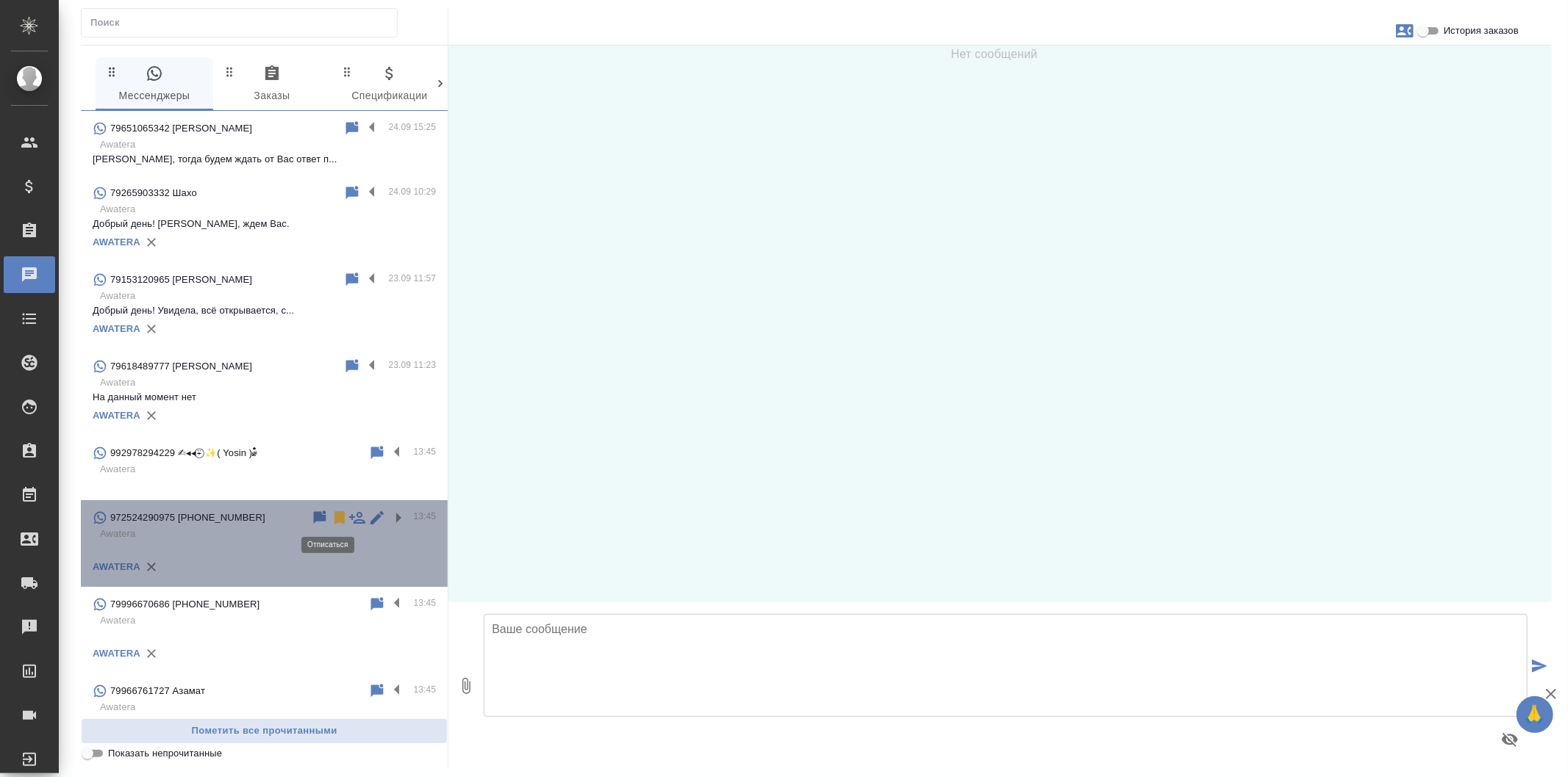
click at [334, 515] on icon at bounding box center [339, 518] width 10 height 13
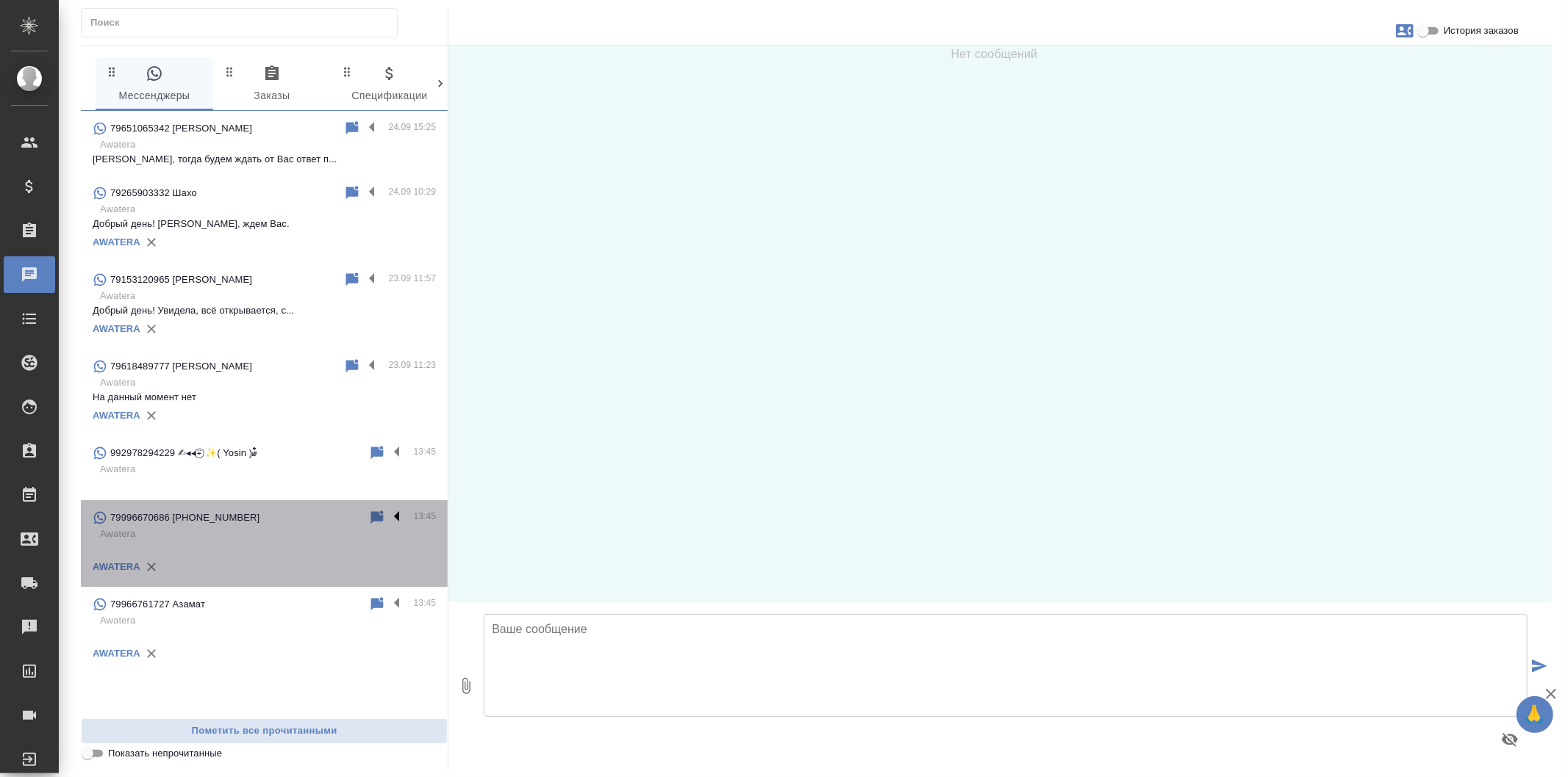
click at [399, 516] on label at bounding box center [400, 517] width 25 height 17
click at [0, 0] on input "checkbox" at bounding box center [0, 0] width 0 height 0
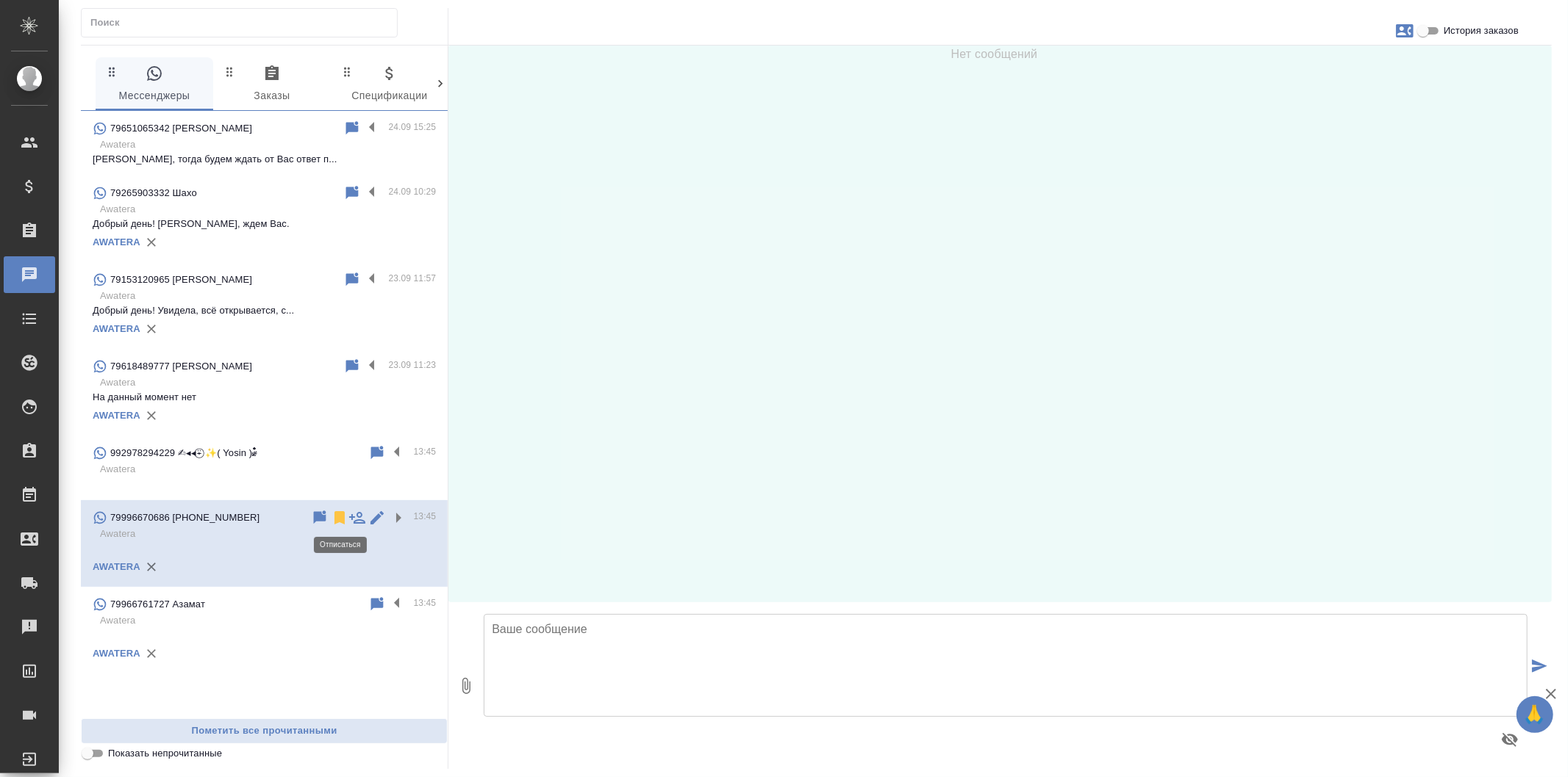
click at [338, 523] on icon at bounding box center [339, 518] width 10 height 13
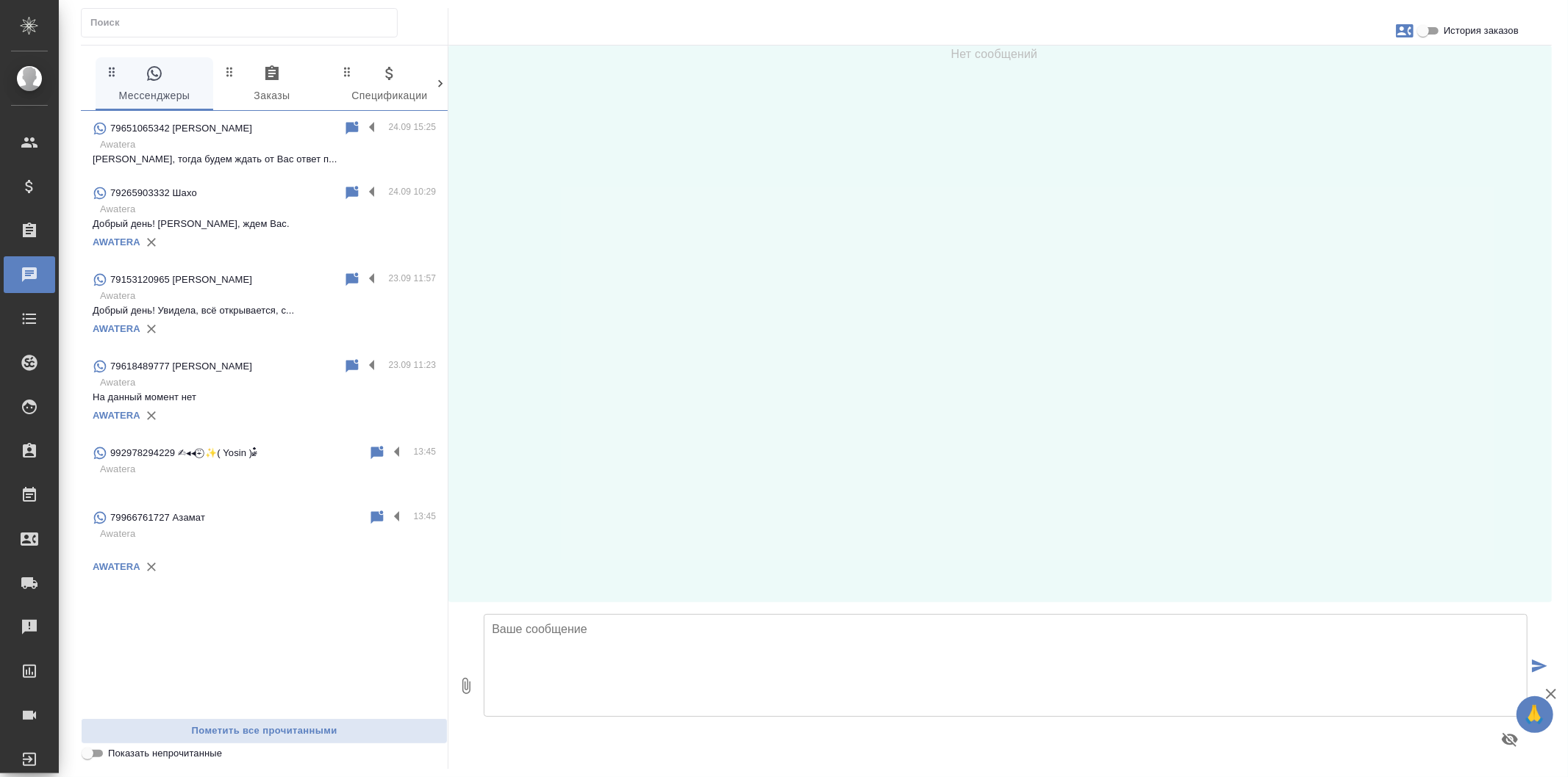
click at [401, 507] on div "79966761727 [PERSON_NAME] 13:45 Awatera AWATERA" at bounding box center [264, 543] width 367 height 86
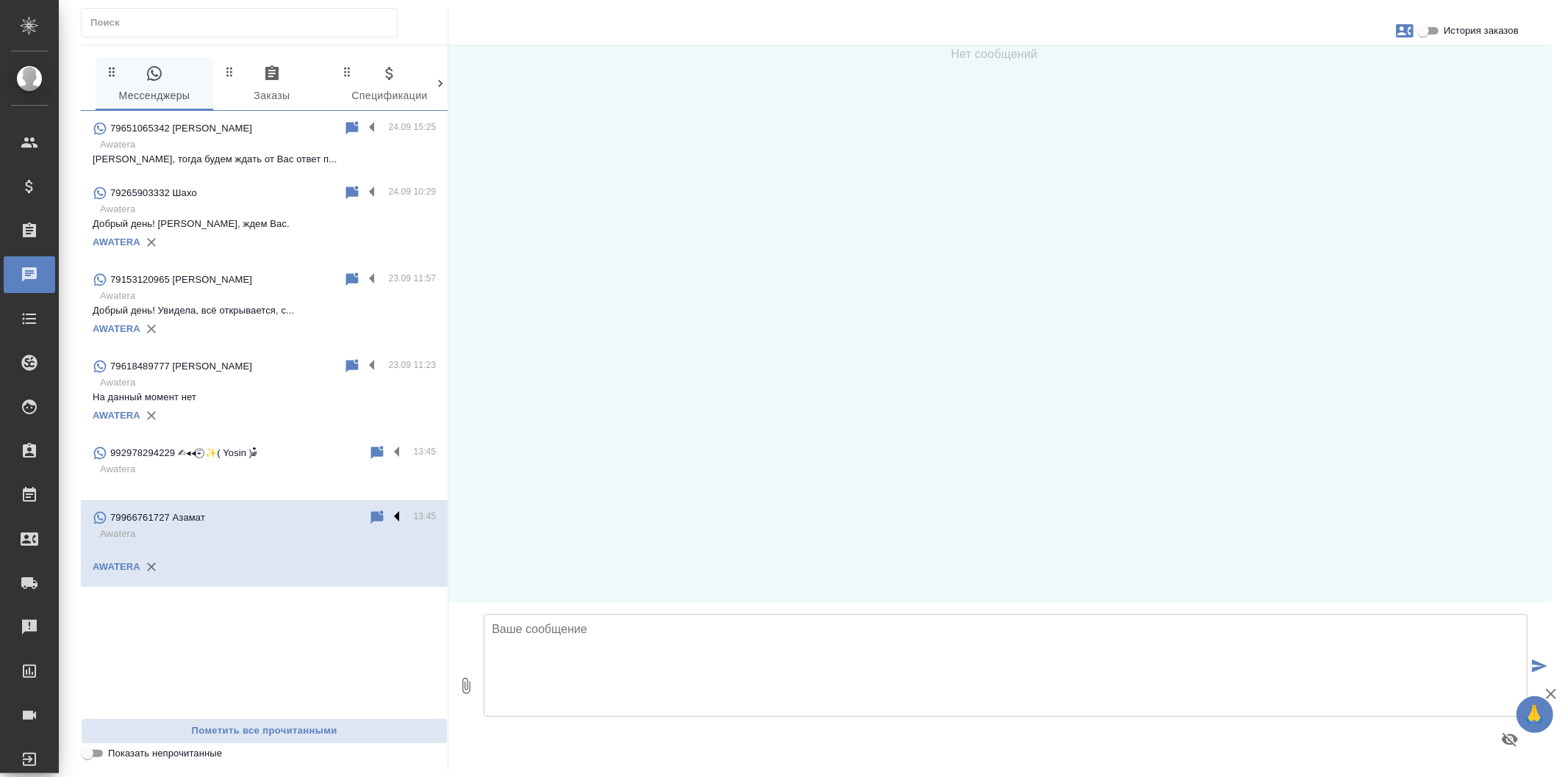
click at [394, 514] on label at bounding box center [400, 517] width 25 height 17
click at [0, 0] on input "checkbox" at bounding box center [0, 0] width 0 height 0
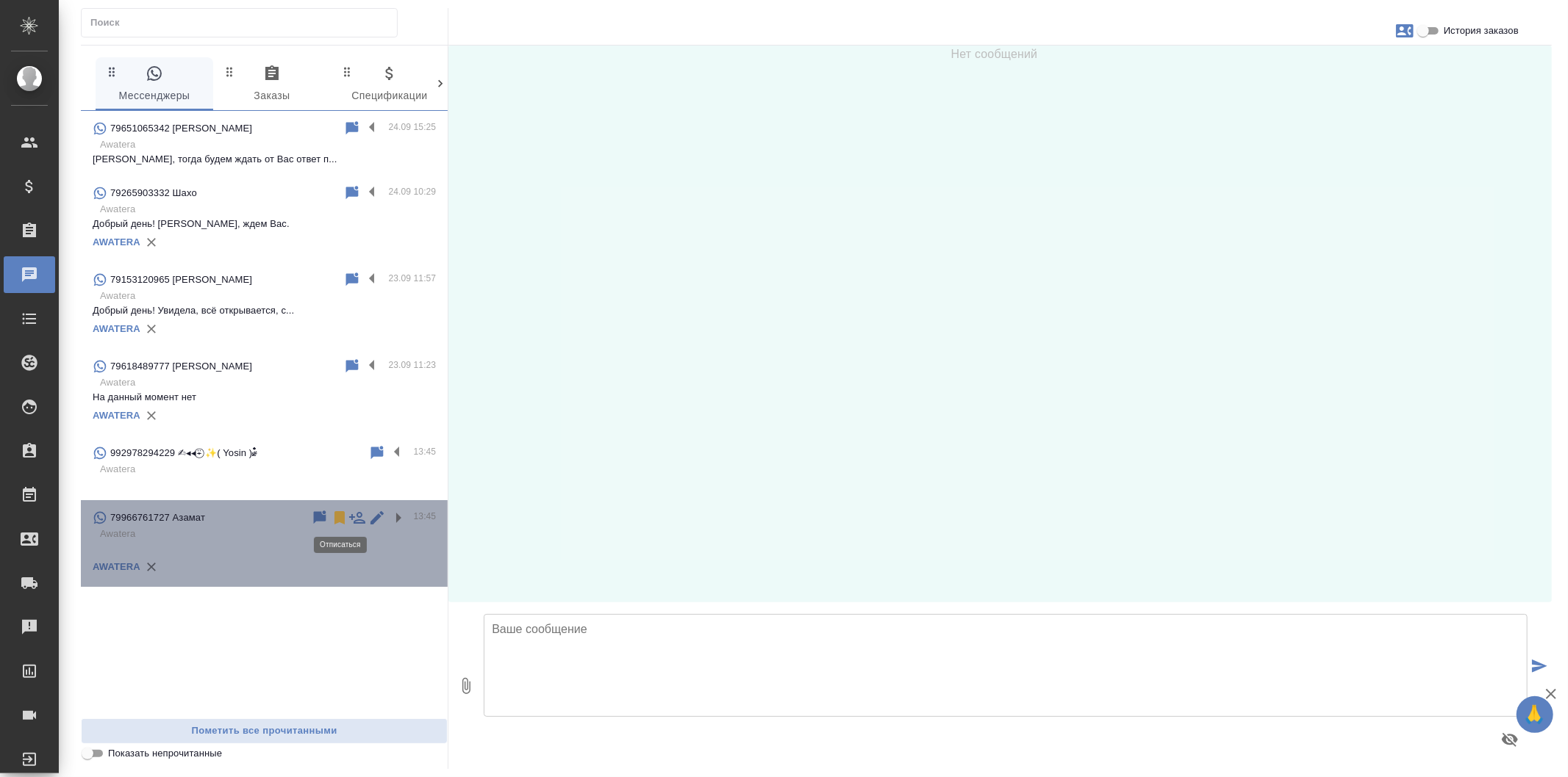
click at [338, 514] on icon at bounding box center [339, 518] width 10 height 13
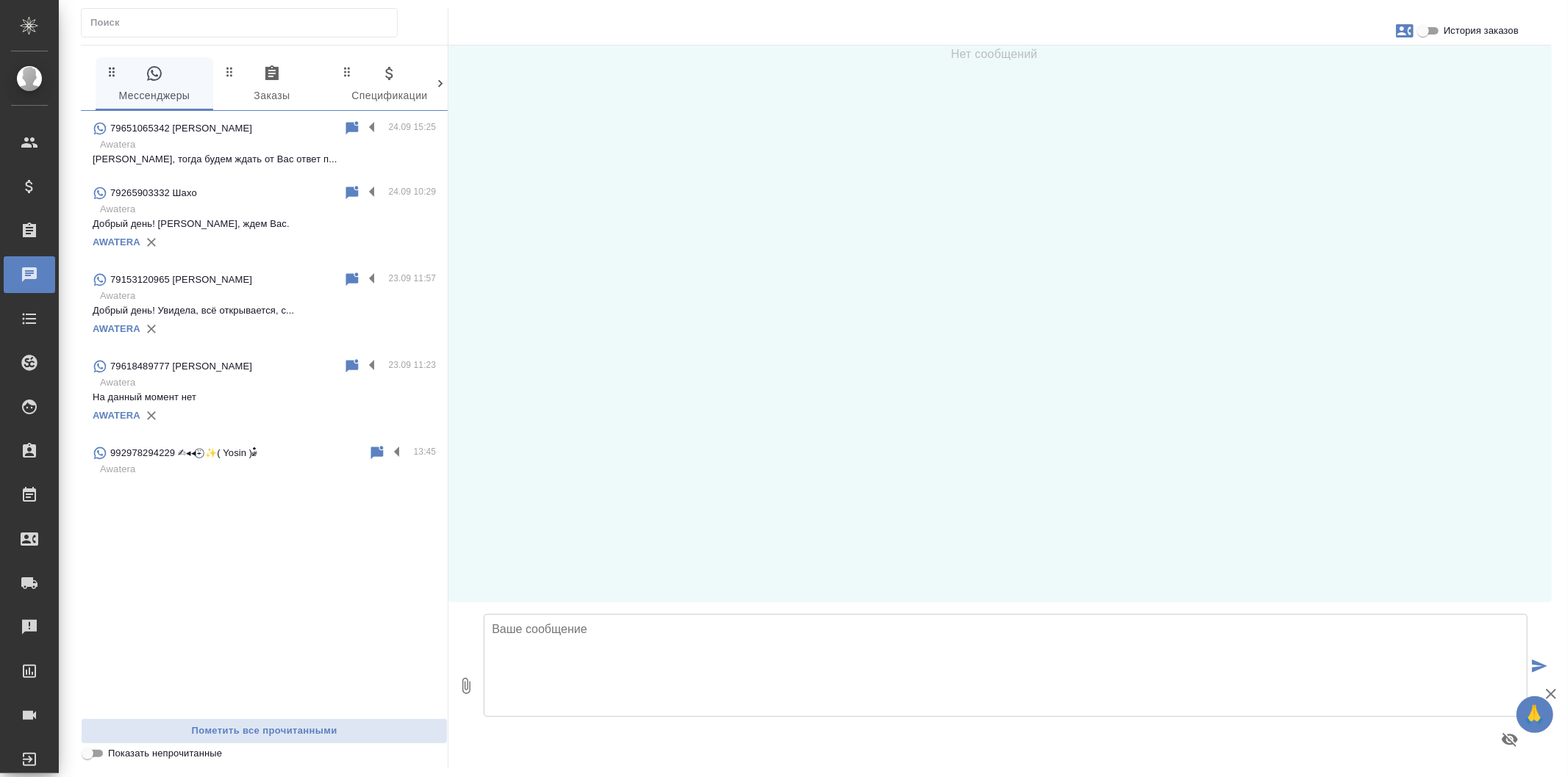
click at [266, 71] on icon "button" at bounding box center [272, 73] width 13 height 15
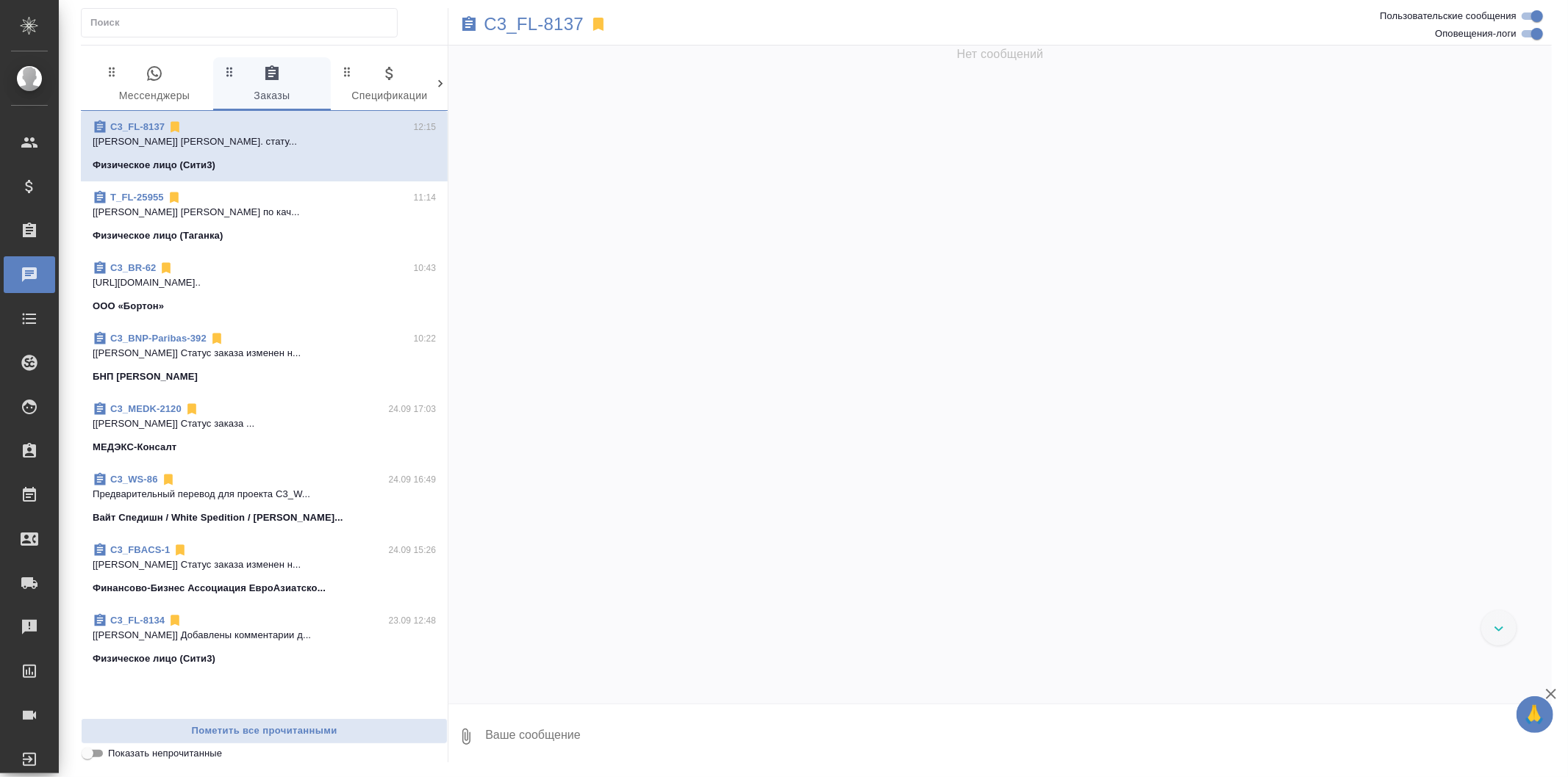
scroll to position [346, 0]
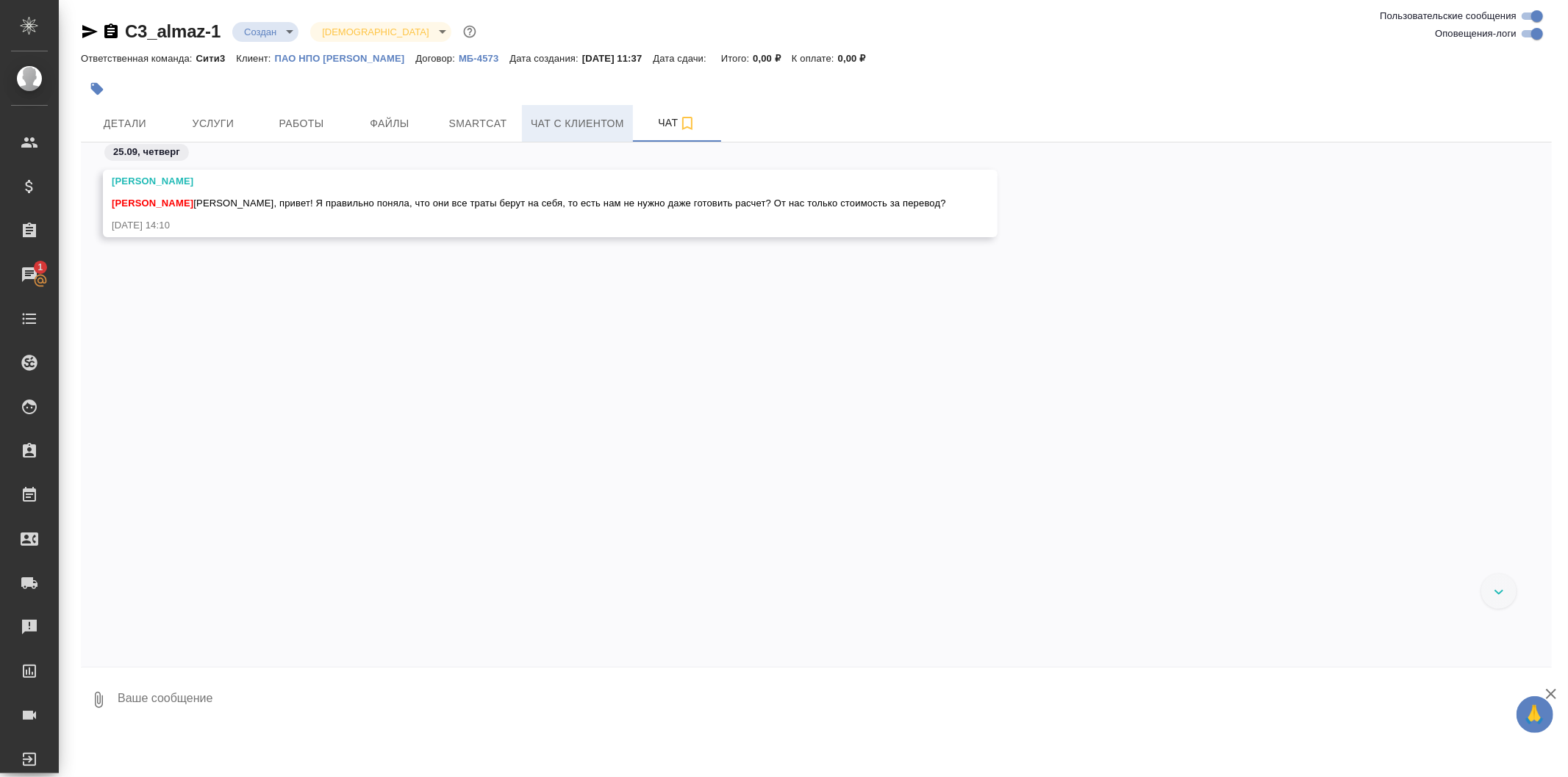
click at [559, 111] on button "Чат с клиентом" at bounding box center [577, 123] width 111 height 37
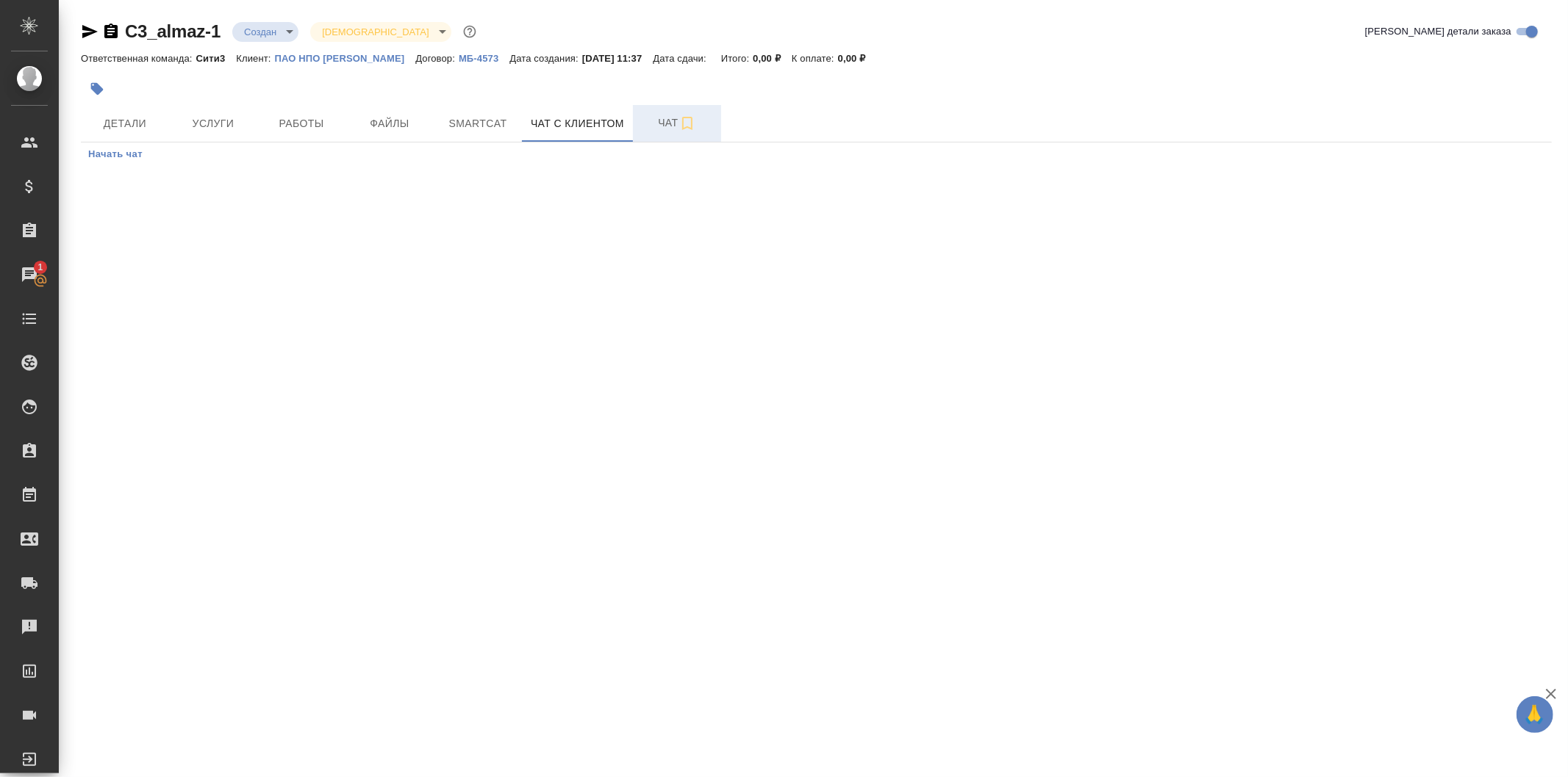
click at [651, 127] on span "Чат" at bounding box center [676, 123] width 70 height 19
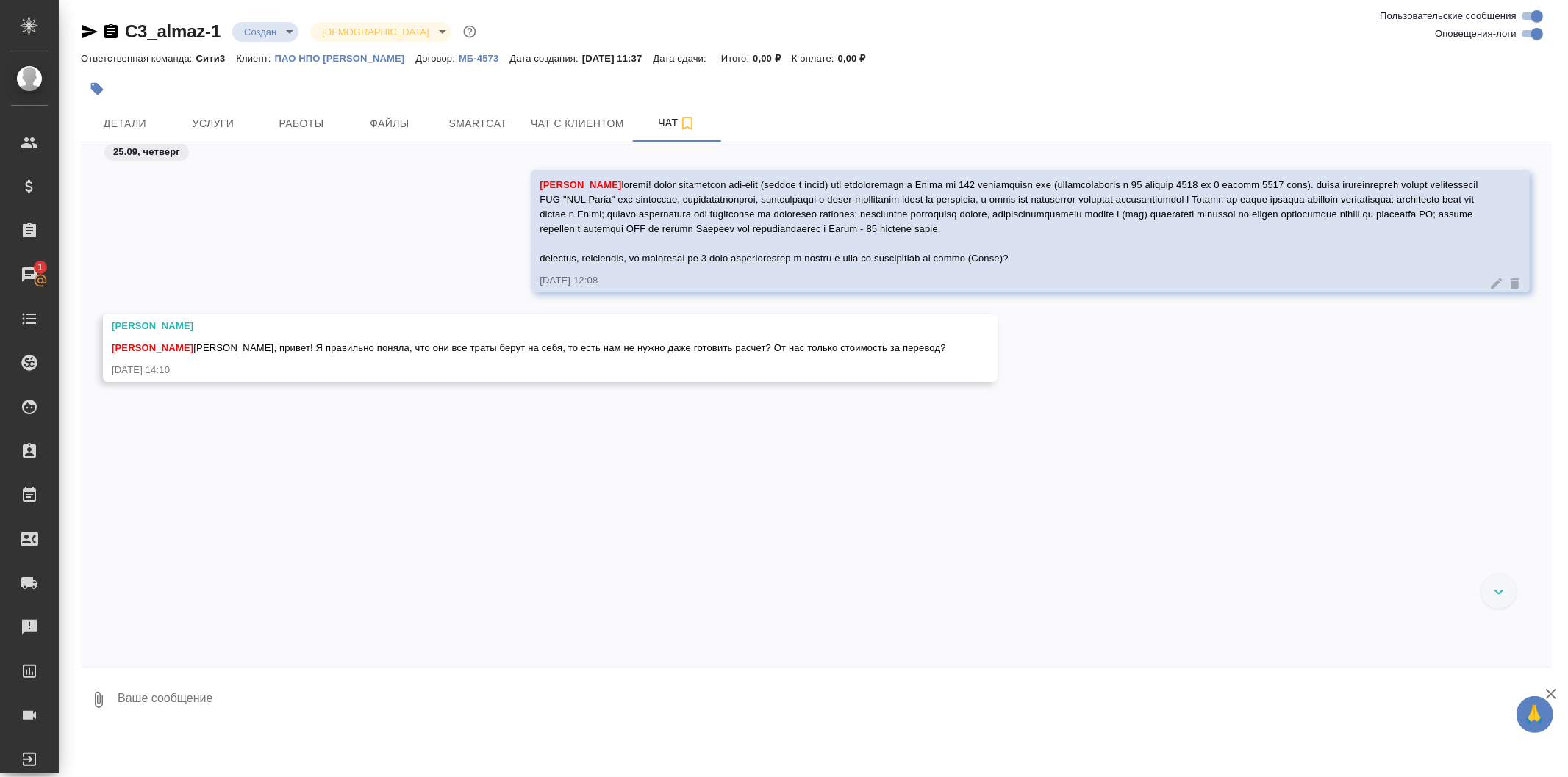
click at [359, 695] on textarea at bounding box center [834, 699] width 1436 height 50
click at [426, 709] on textarea "я так поняла, что да нам нужно им только стоимость за работу переводчика сказать" at bounding box center [822, 699] width 1411 height 50
type textarea "я так поняла, что да нам нужно им только стоимость за работу переводчика за 1 д…"
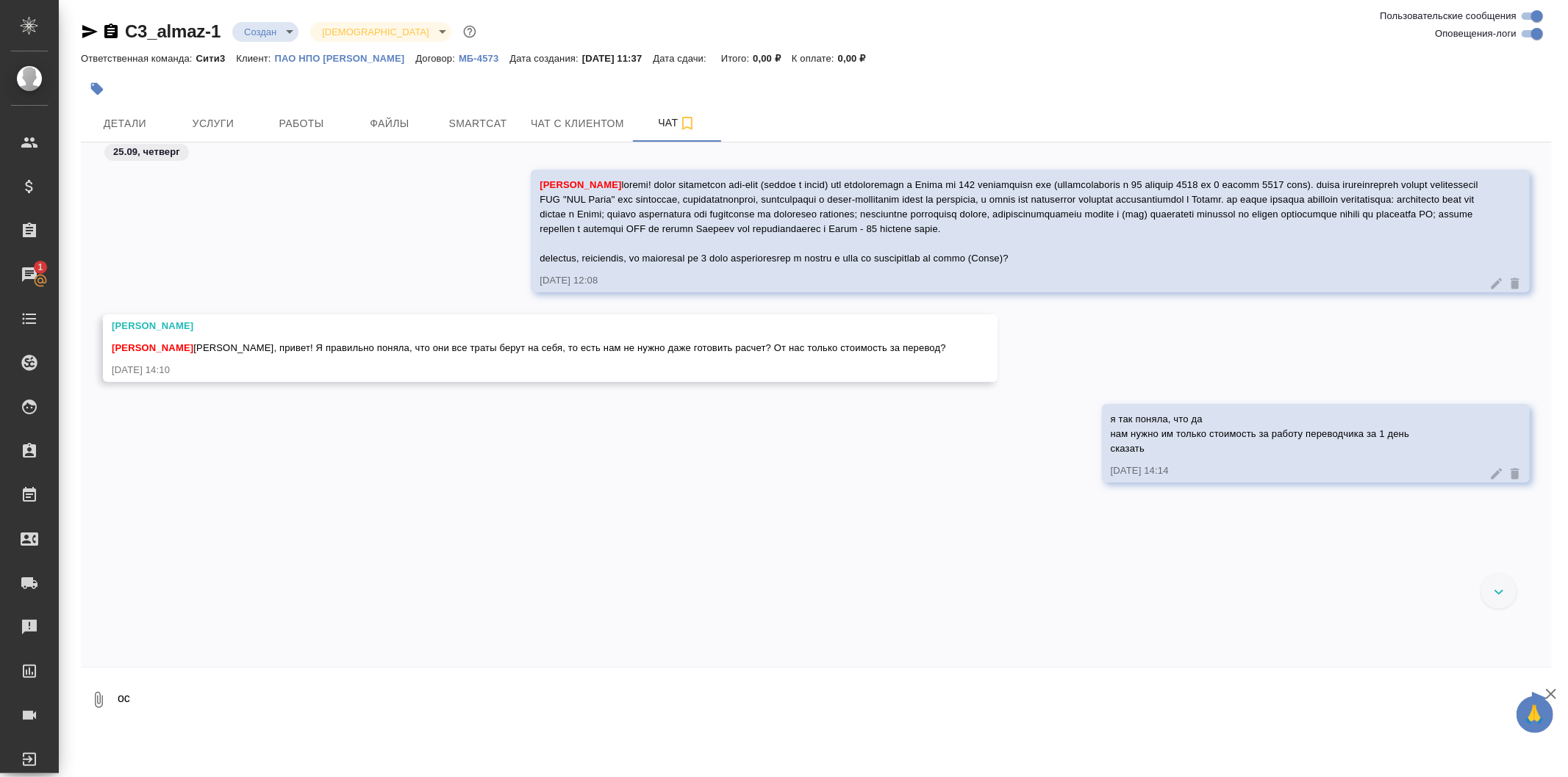
type textarea "о"
type textarea "из трат остается проживание"
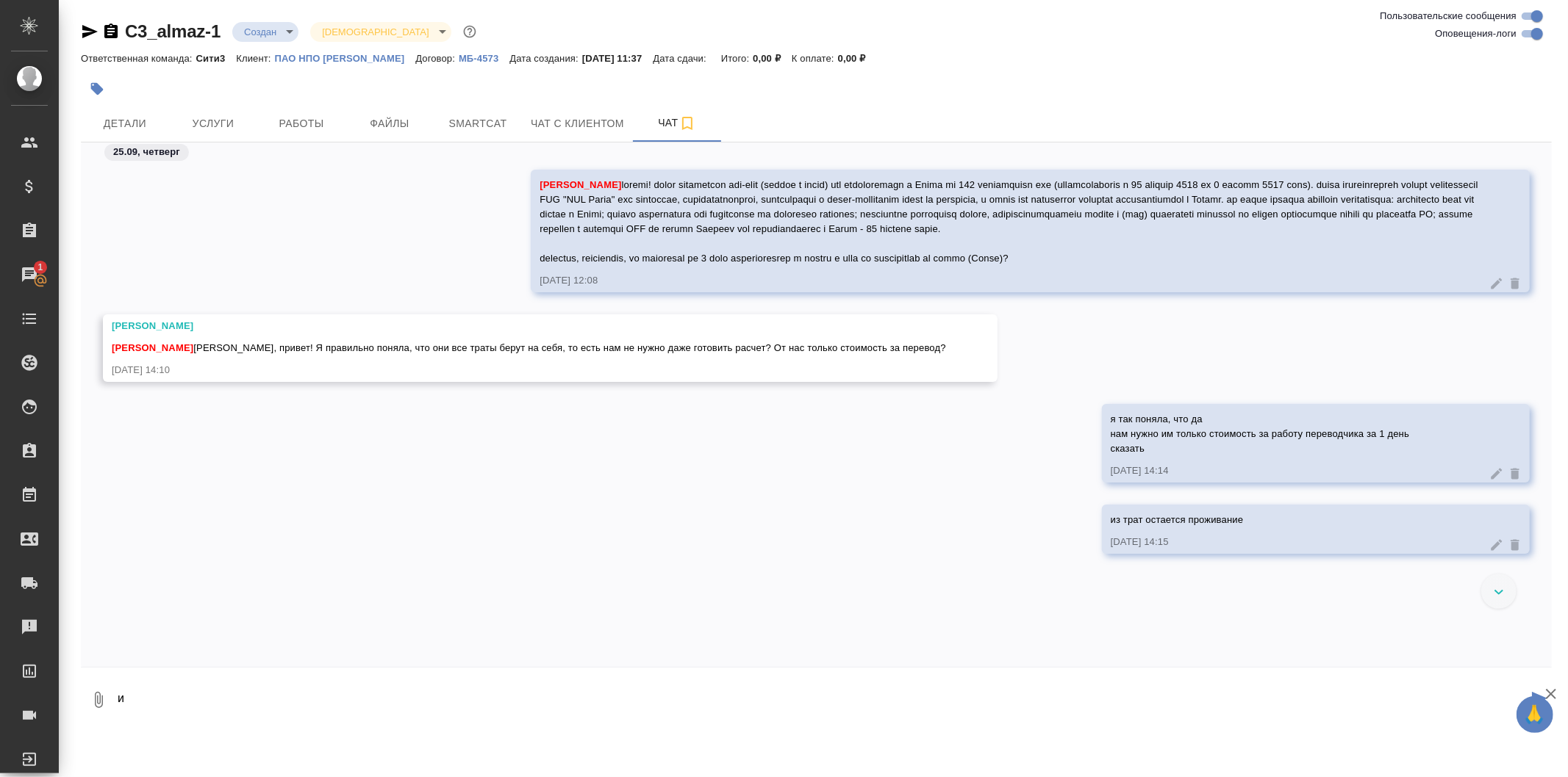
type textarea "и"
type textarea "также клиент не указал, что самостоятельно оплачивает трансфер из/в аэропорт"
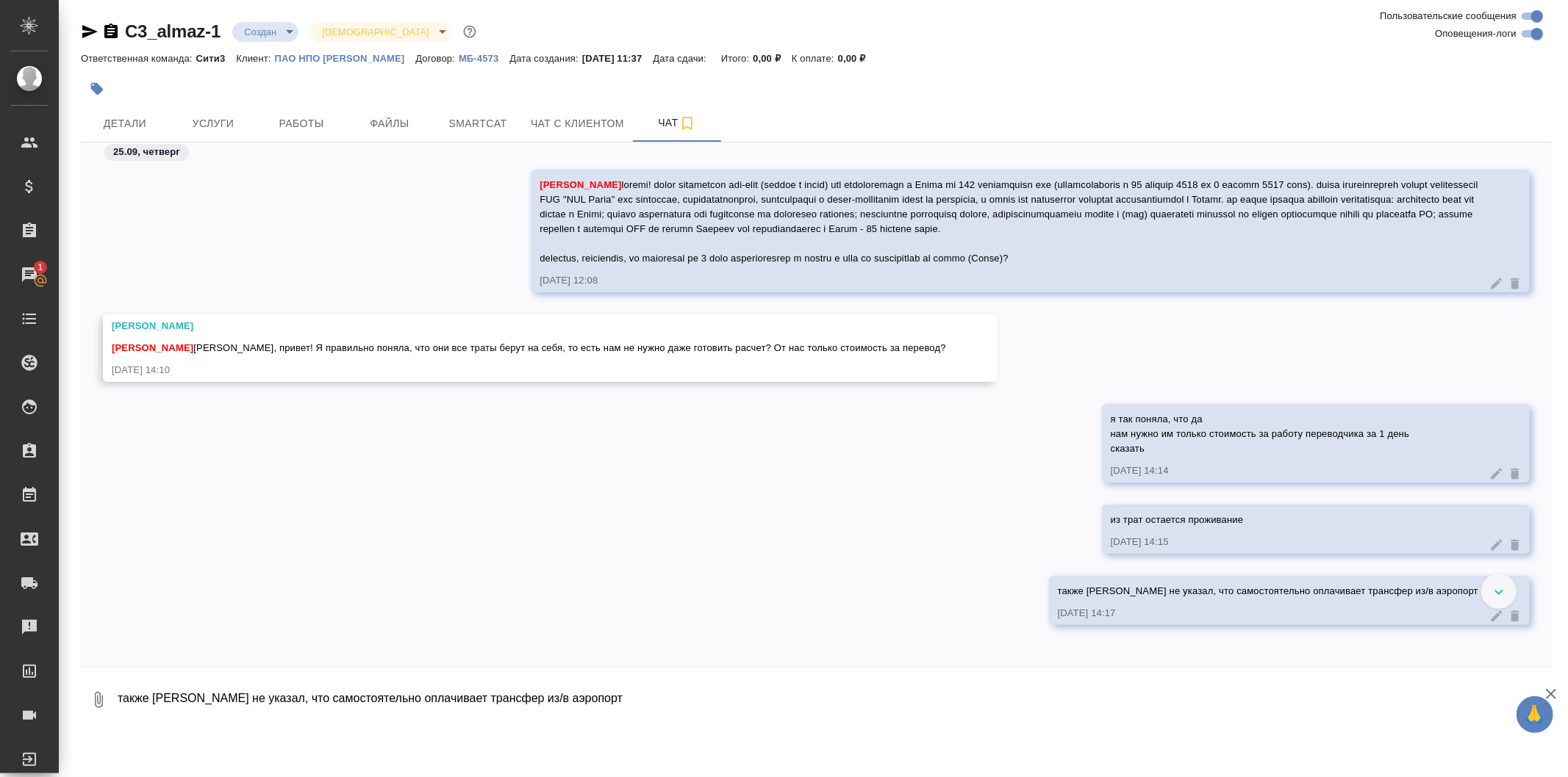
scroll to position [16, 0]
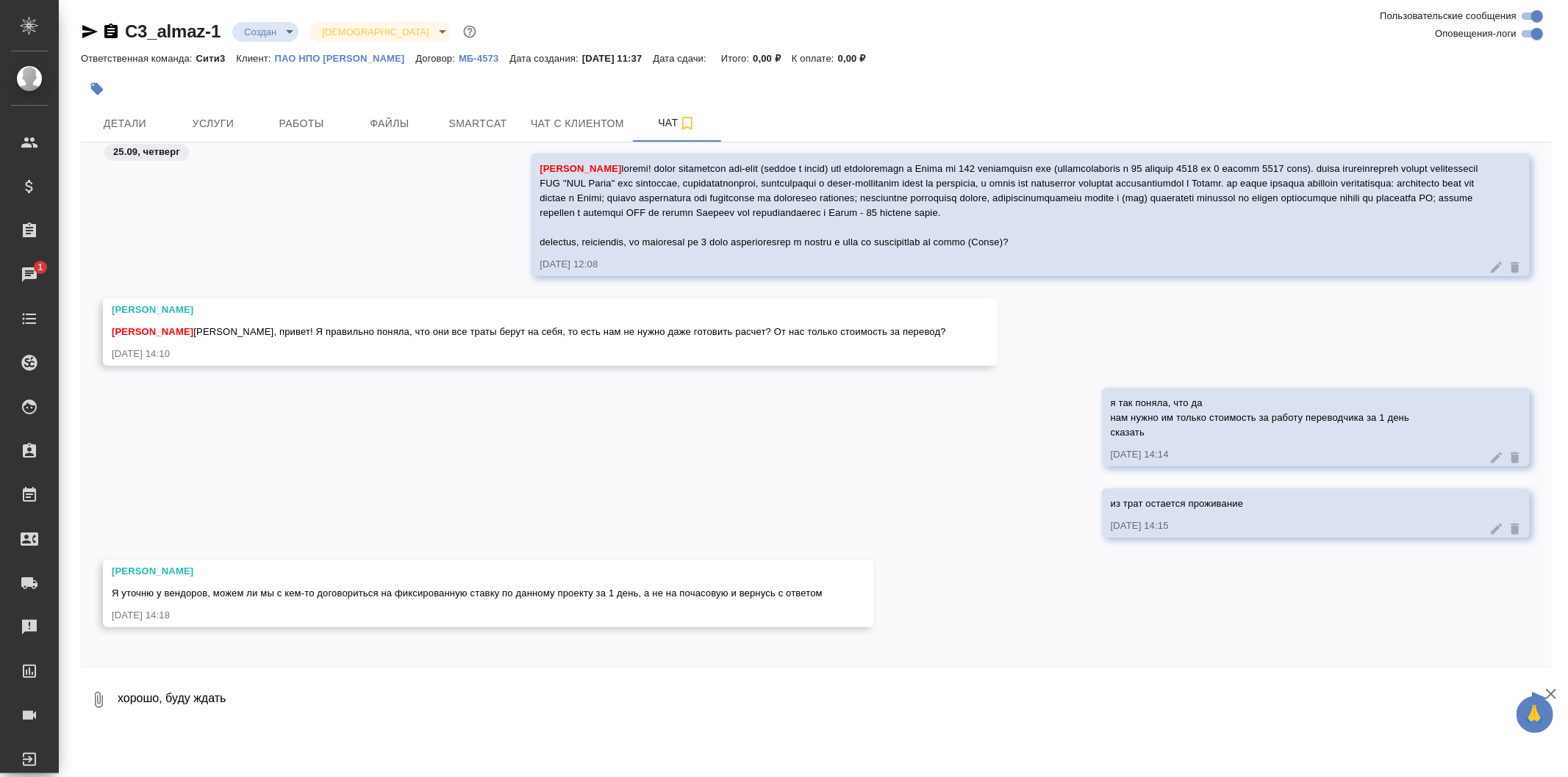
type textarea "хорошо, буду ждать"
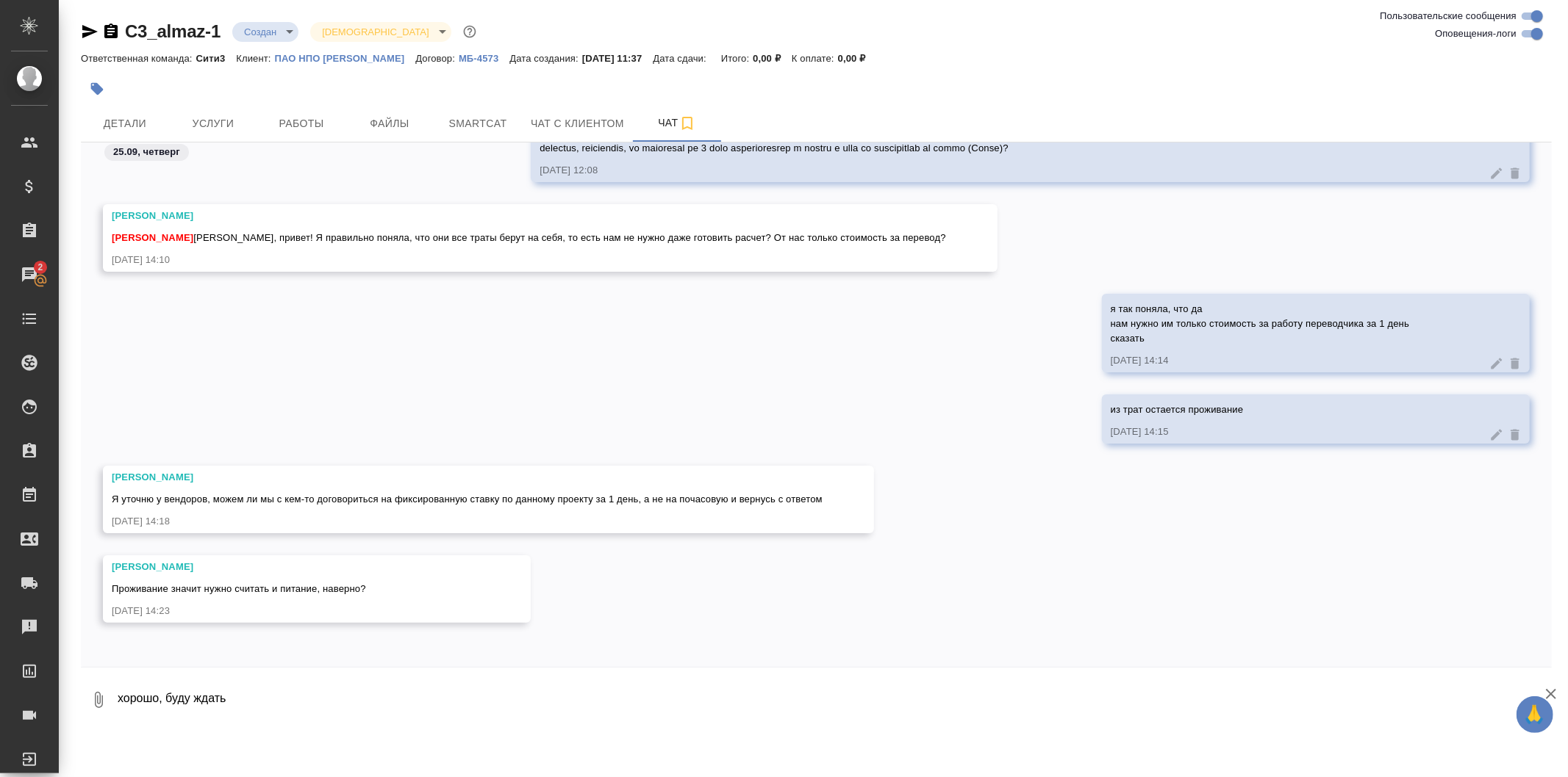
scroll to position [124, 0]
type textarea "да, можно с ними посчитать"
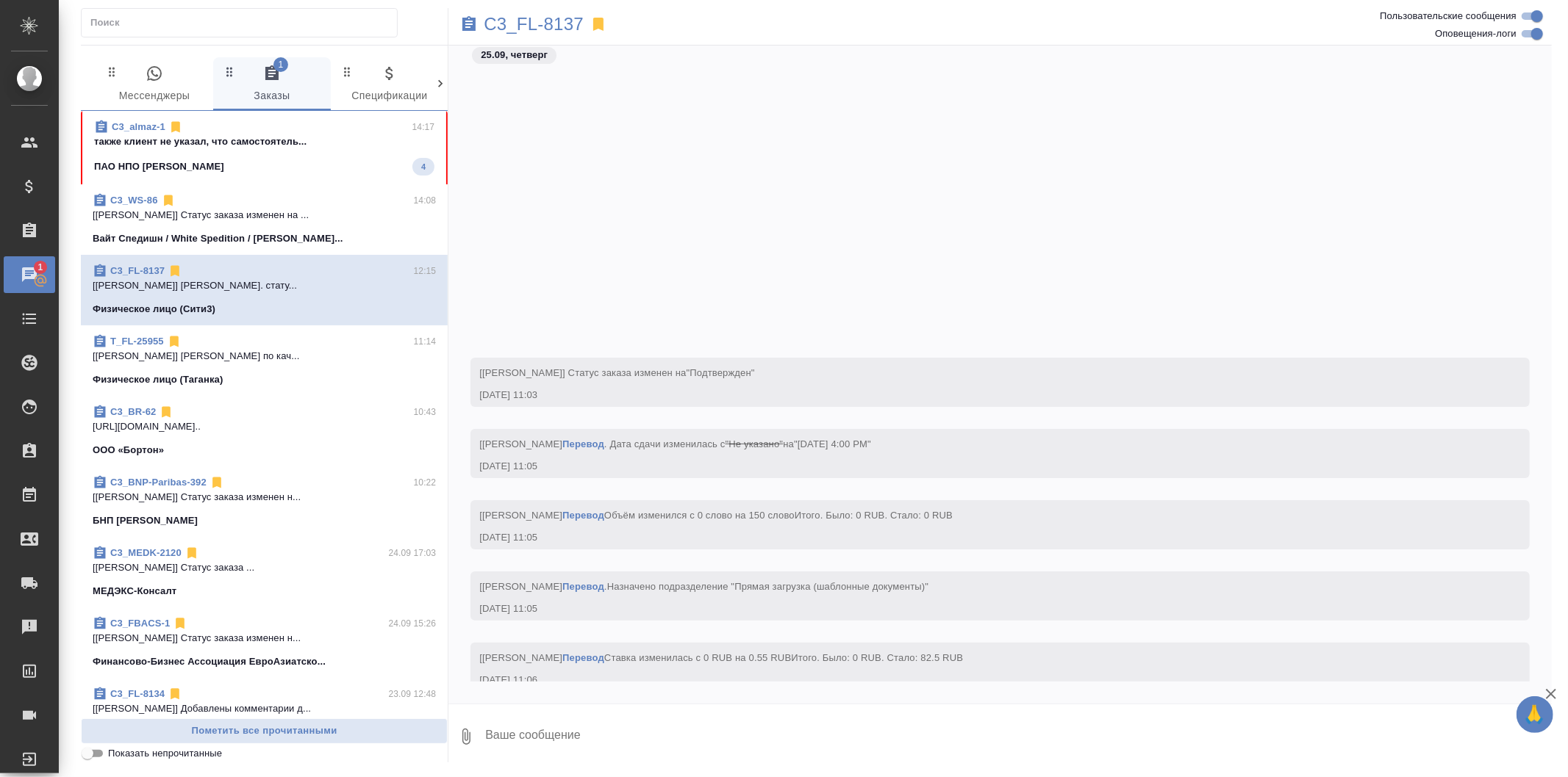
scroll to position [346, 0]
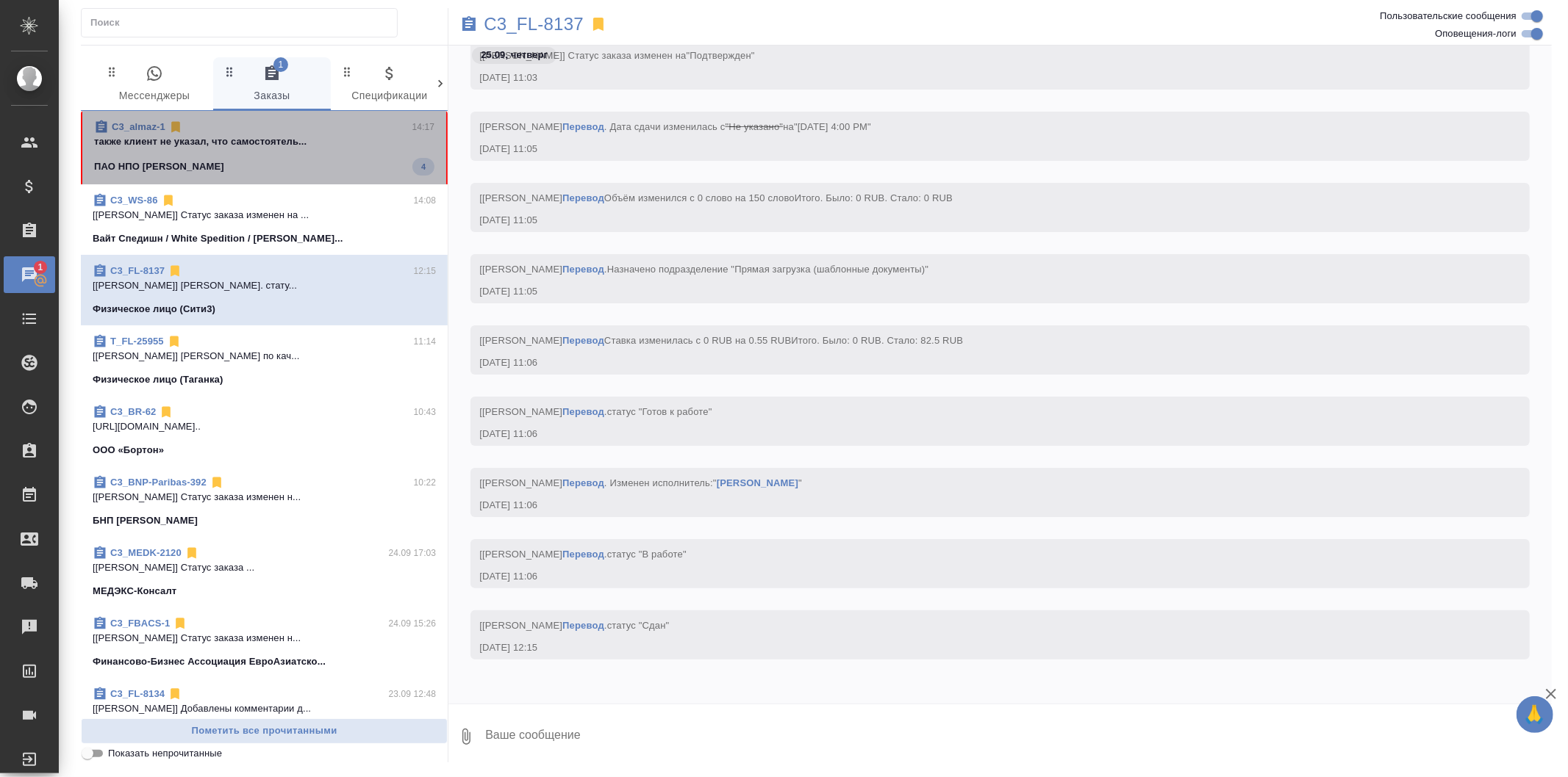
click at [355, 148] on p "также клиент не указал, что самостоятель..." at bounding box center [264, 142] width 340 height 15
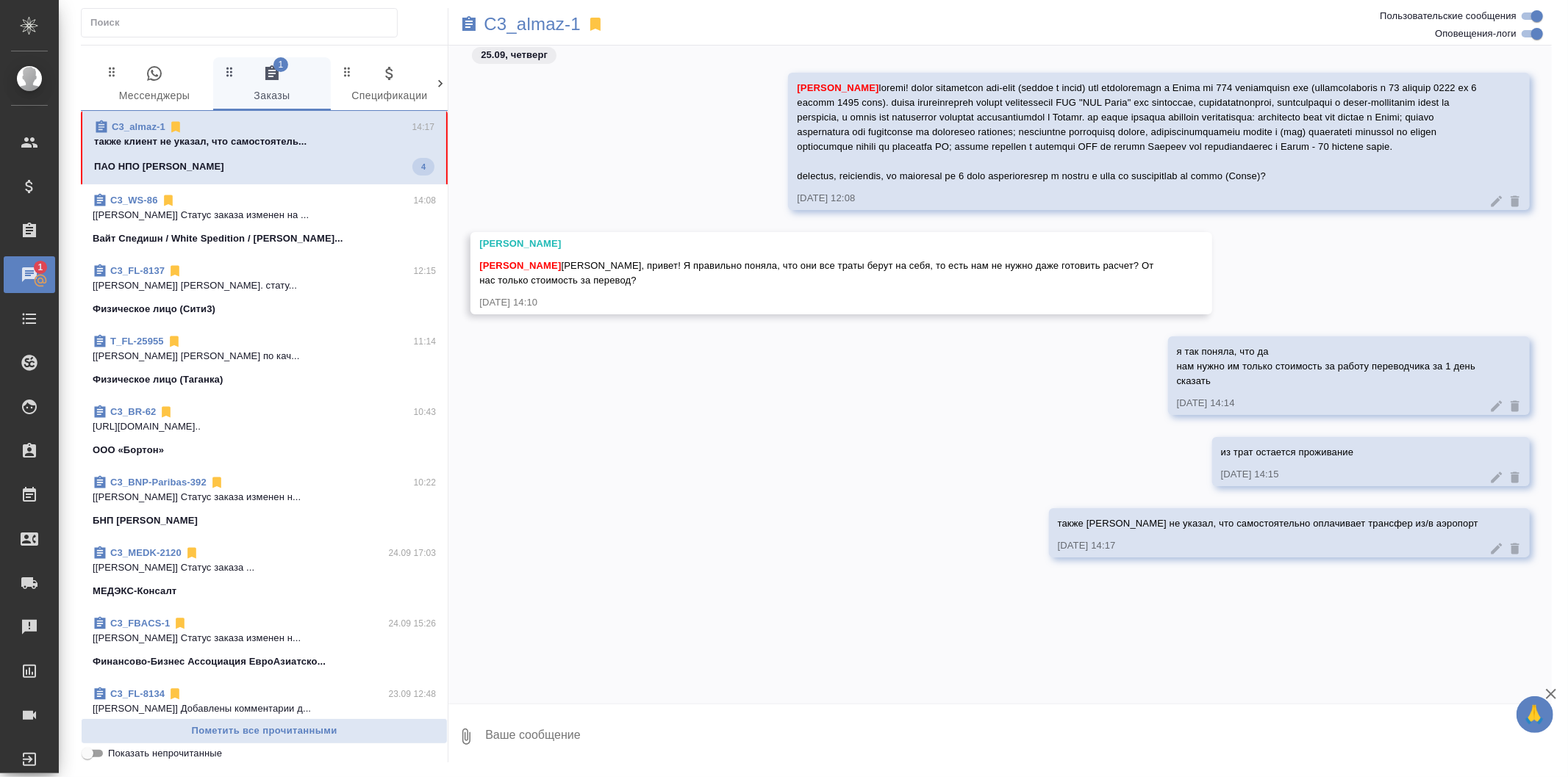
scroll to position [0, 0]
click at [366, 235] on div "Вайт Спедишн / White Spedition / Давыден..." at bounding box center [265, 236] width 344 height 15
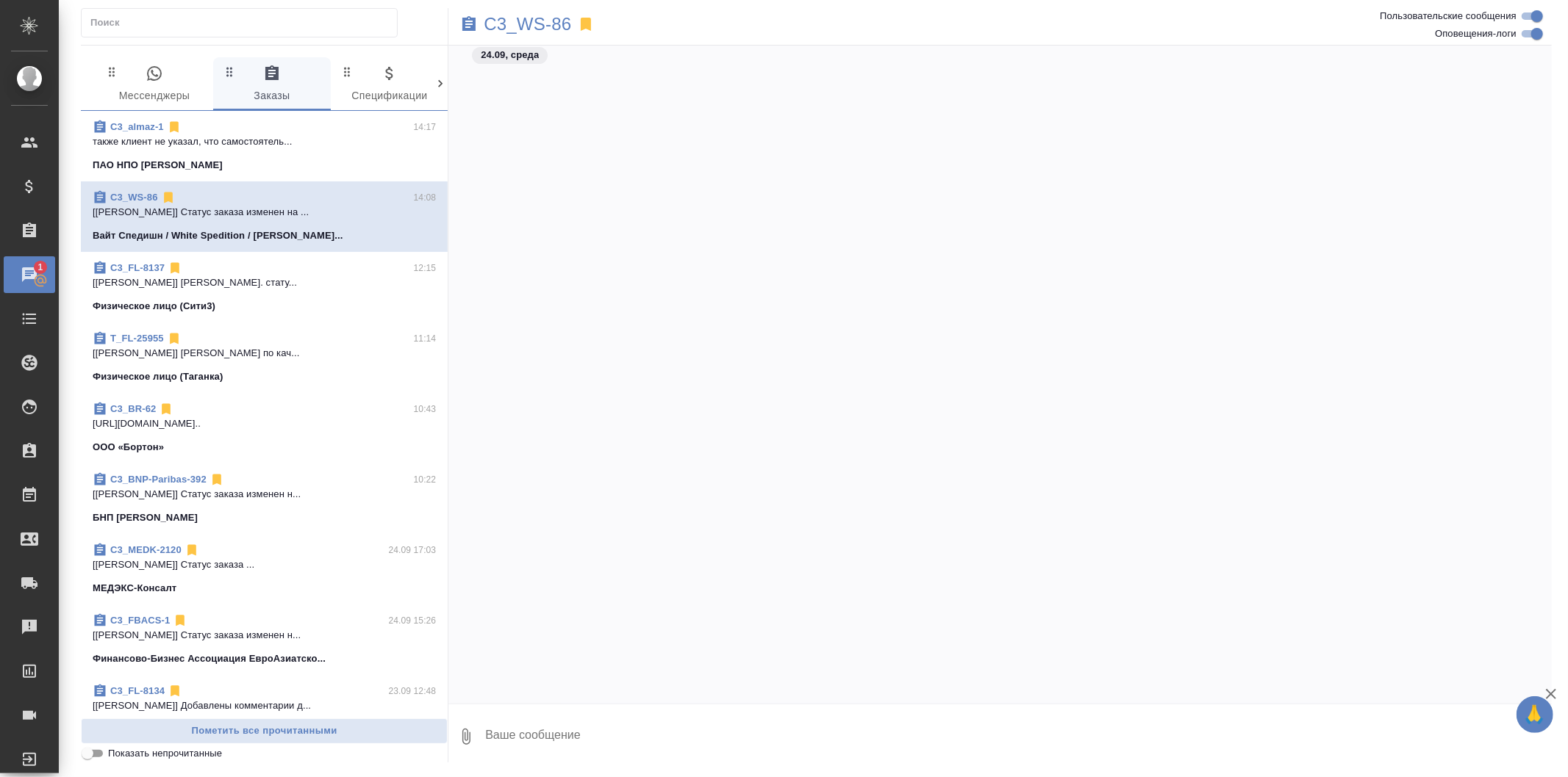
scroll to position [2948, 0]
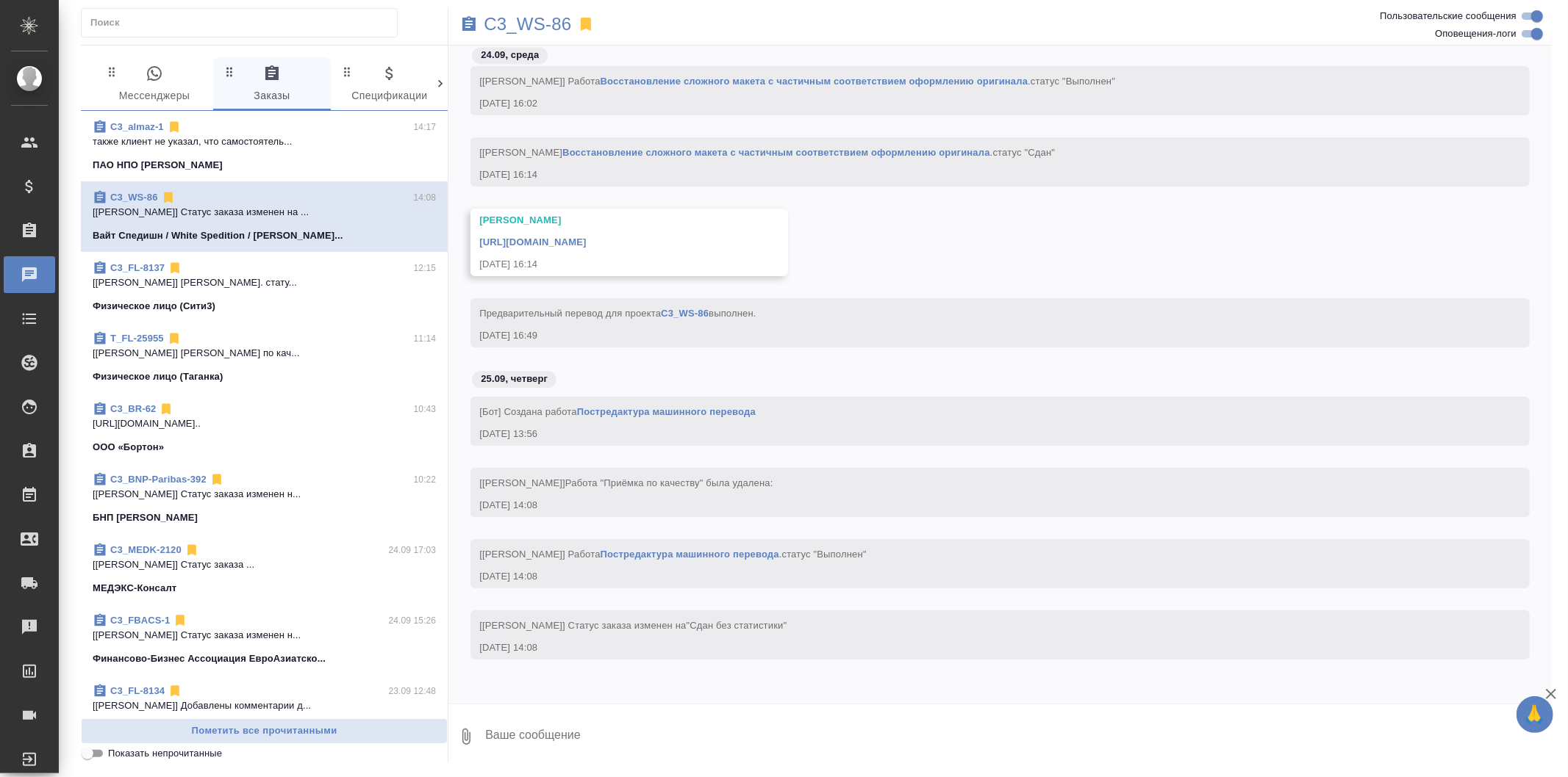
click at [156, 71] on icon "button" at bounding box center [154, 73] width 18 height 18
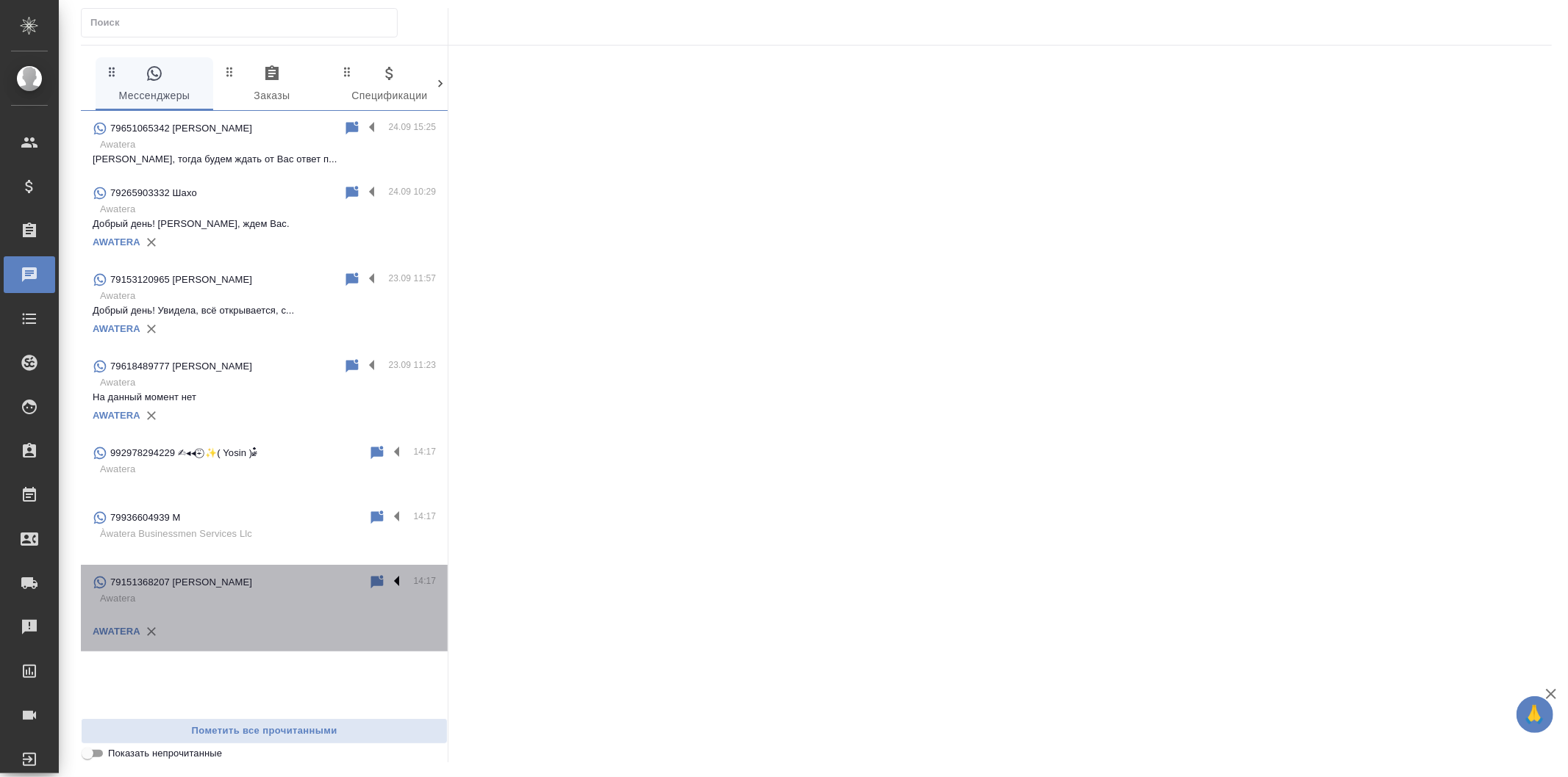
click at [395, 581] on label at bounding box center [400, 582] width 25 height 17
click at [0, 0] on input "checkbox" at bounding box center [0, 0] width 0 height 0
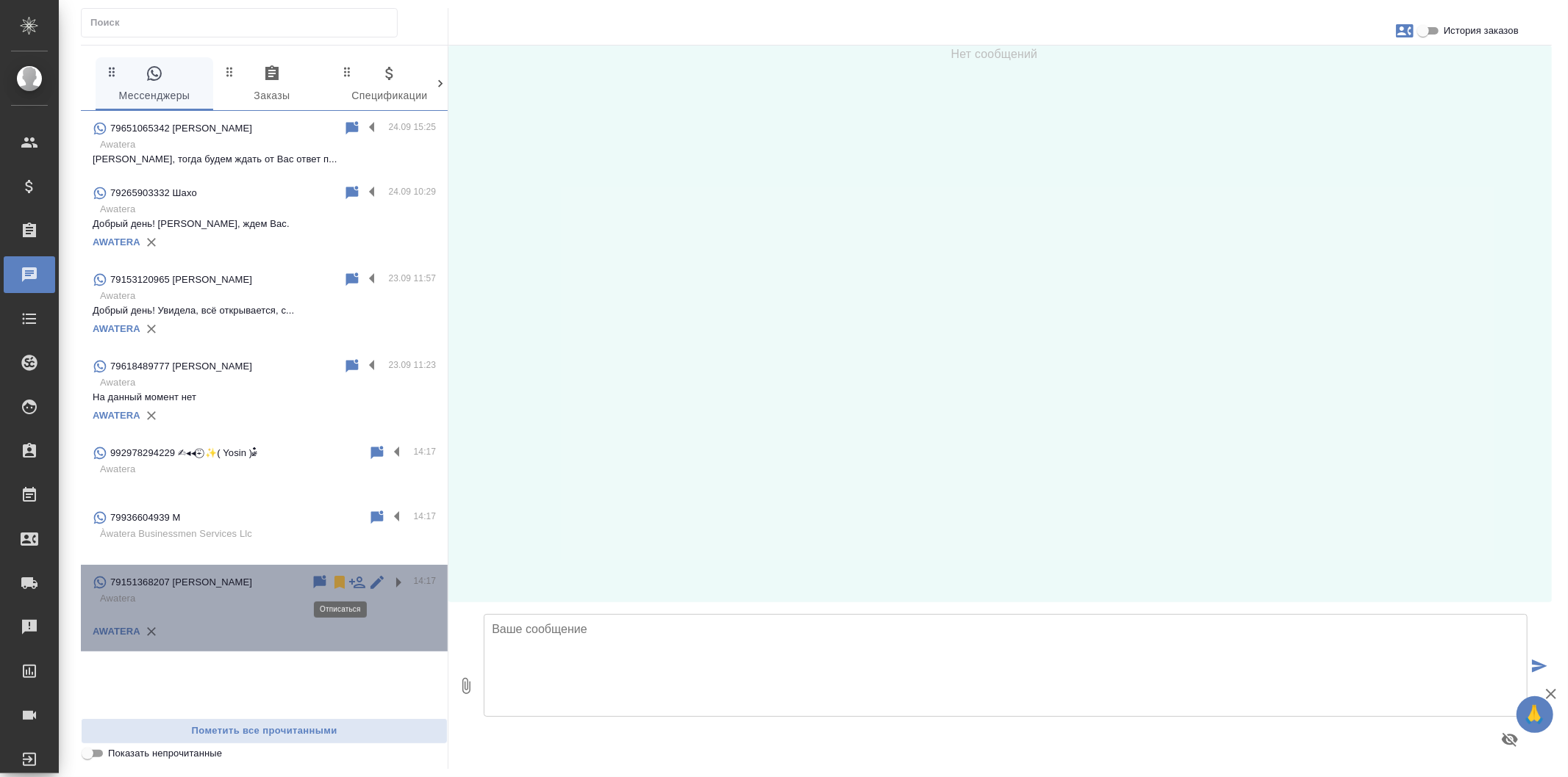
click at [338, 579] on icon at bounding box center [339, 583] width 10 height 13
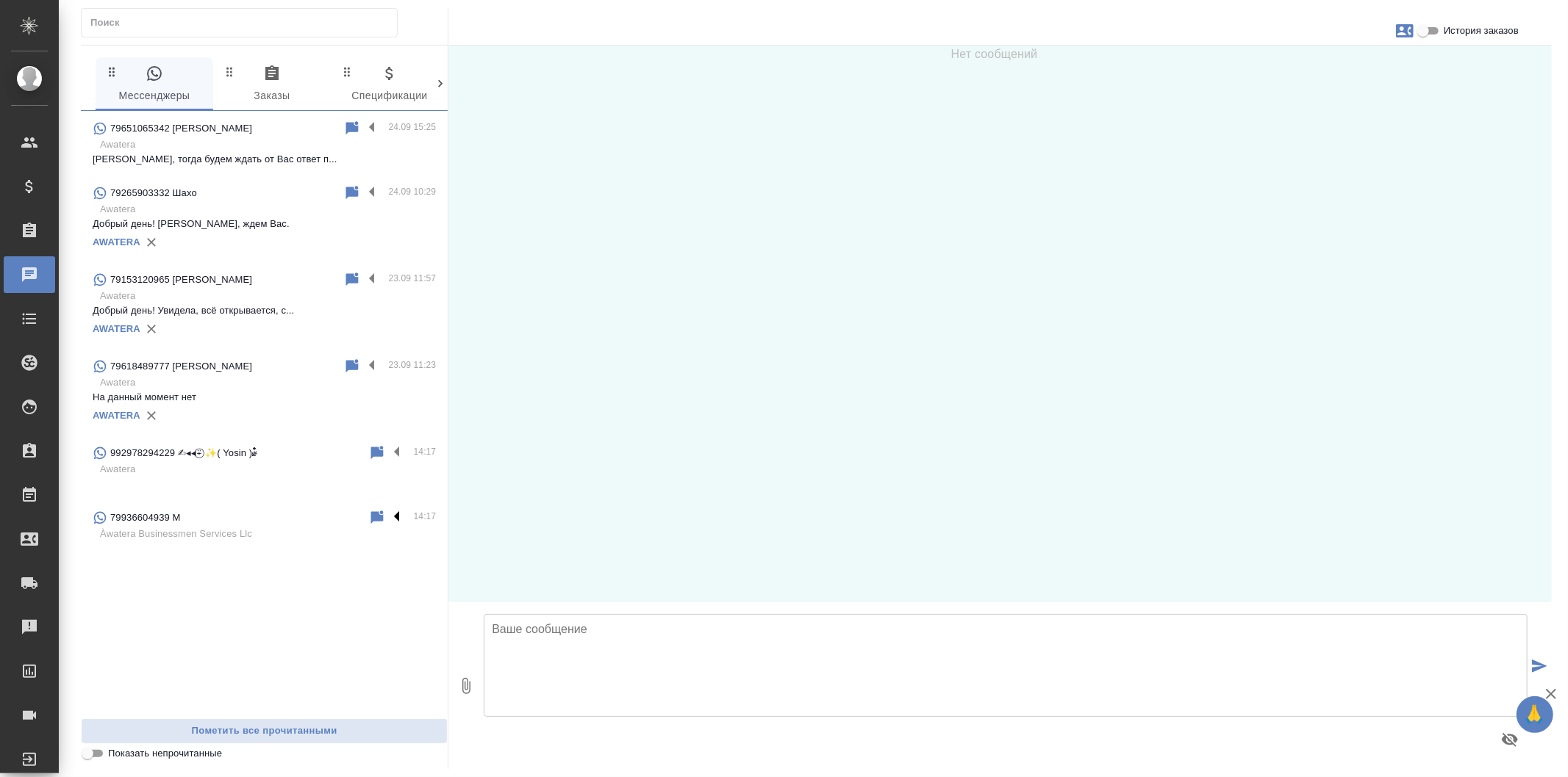
click at [401, 512] on label at bounding box center [400, 517] width 25 height 17
click at [0, 0] on input "checkbox" at bounding box center [0, 0] width 0 height 0
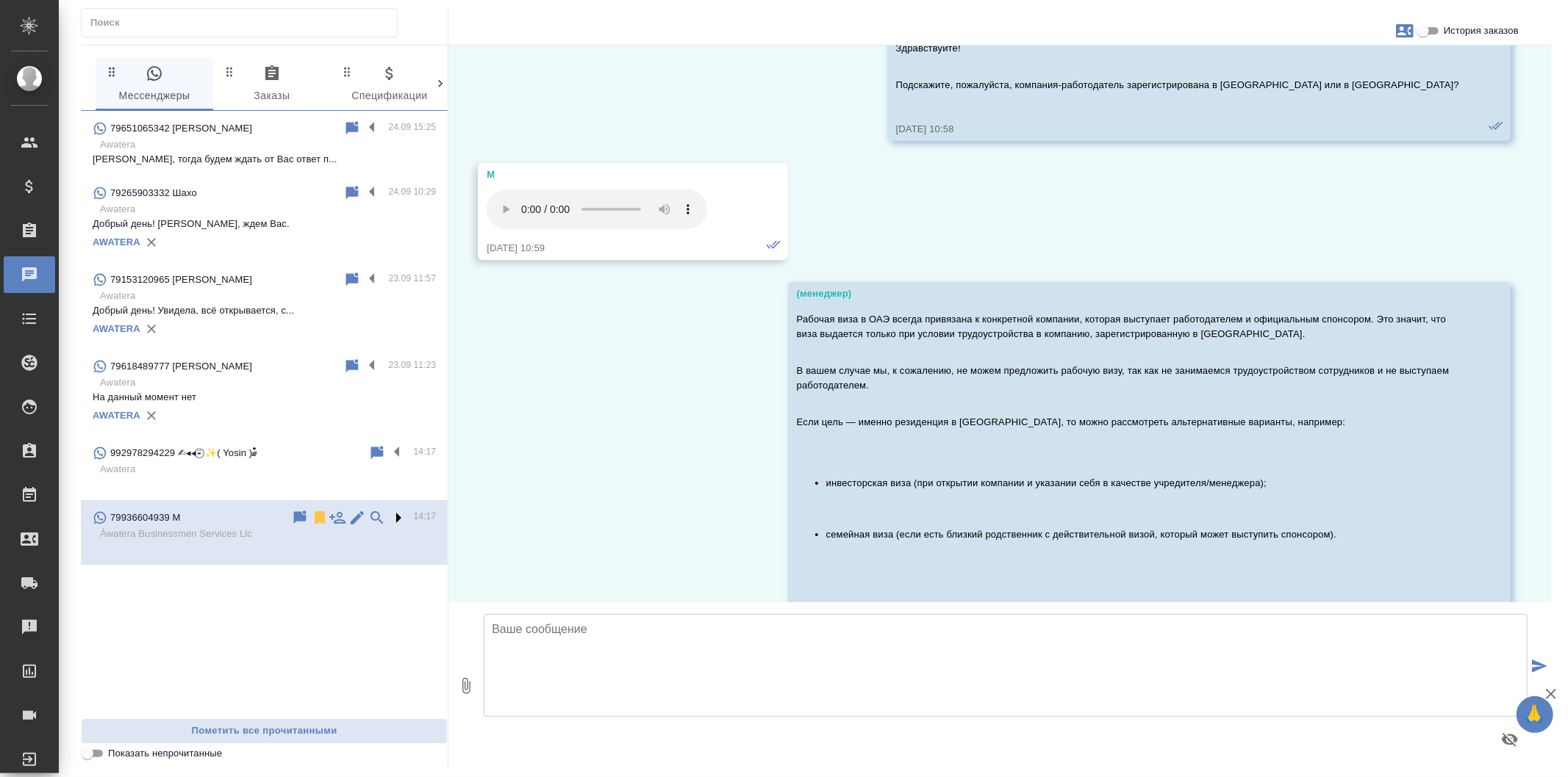
scroll to position [262, 0]
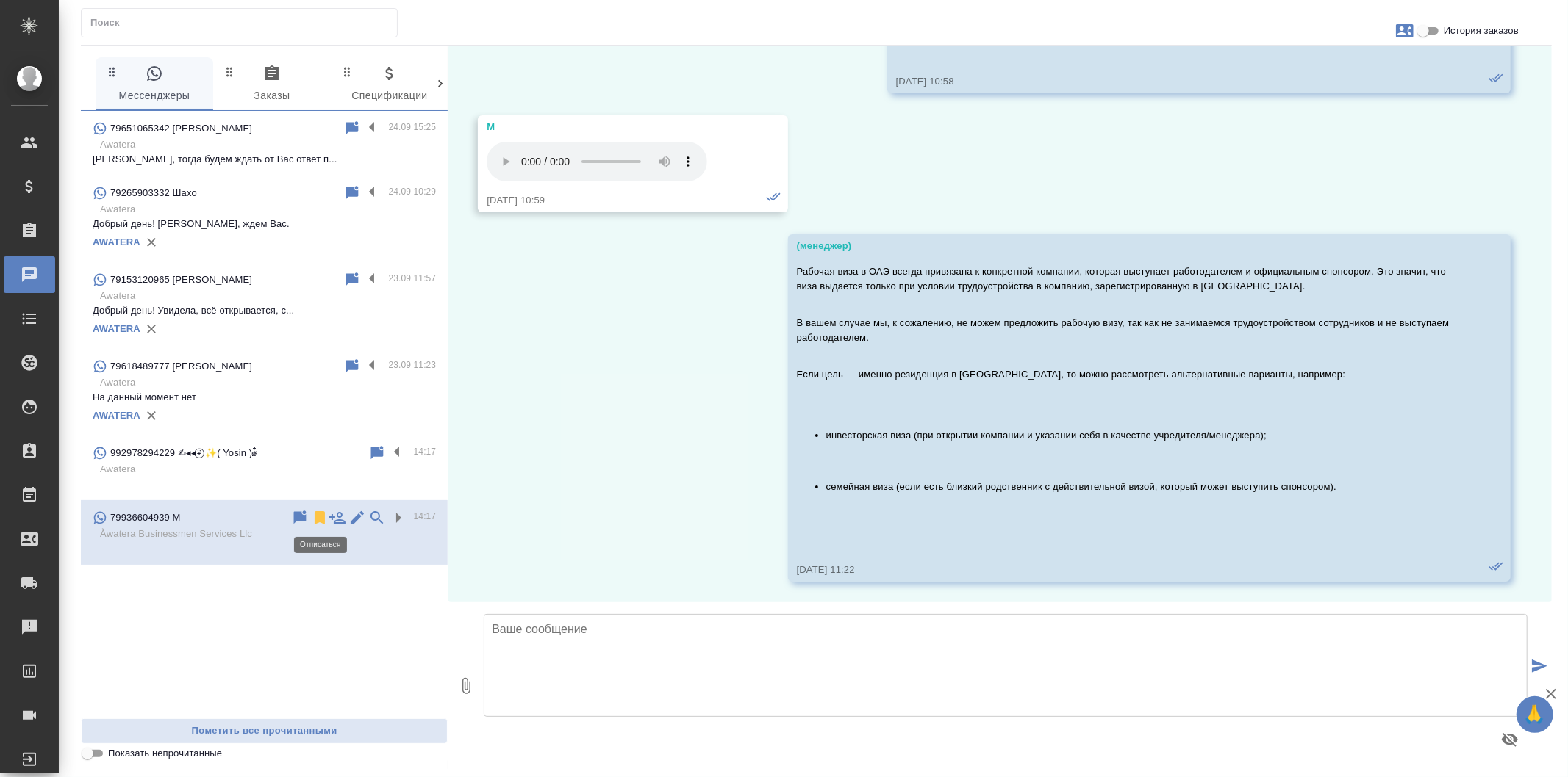
click at [321, 516] on icon at bounding box center [319, 518] width 10 height 13
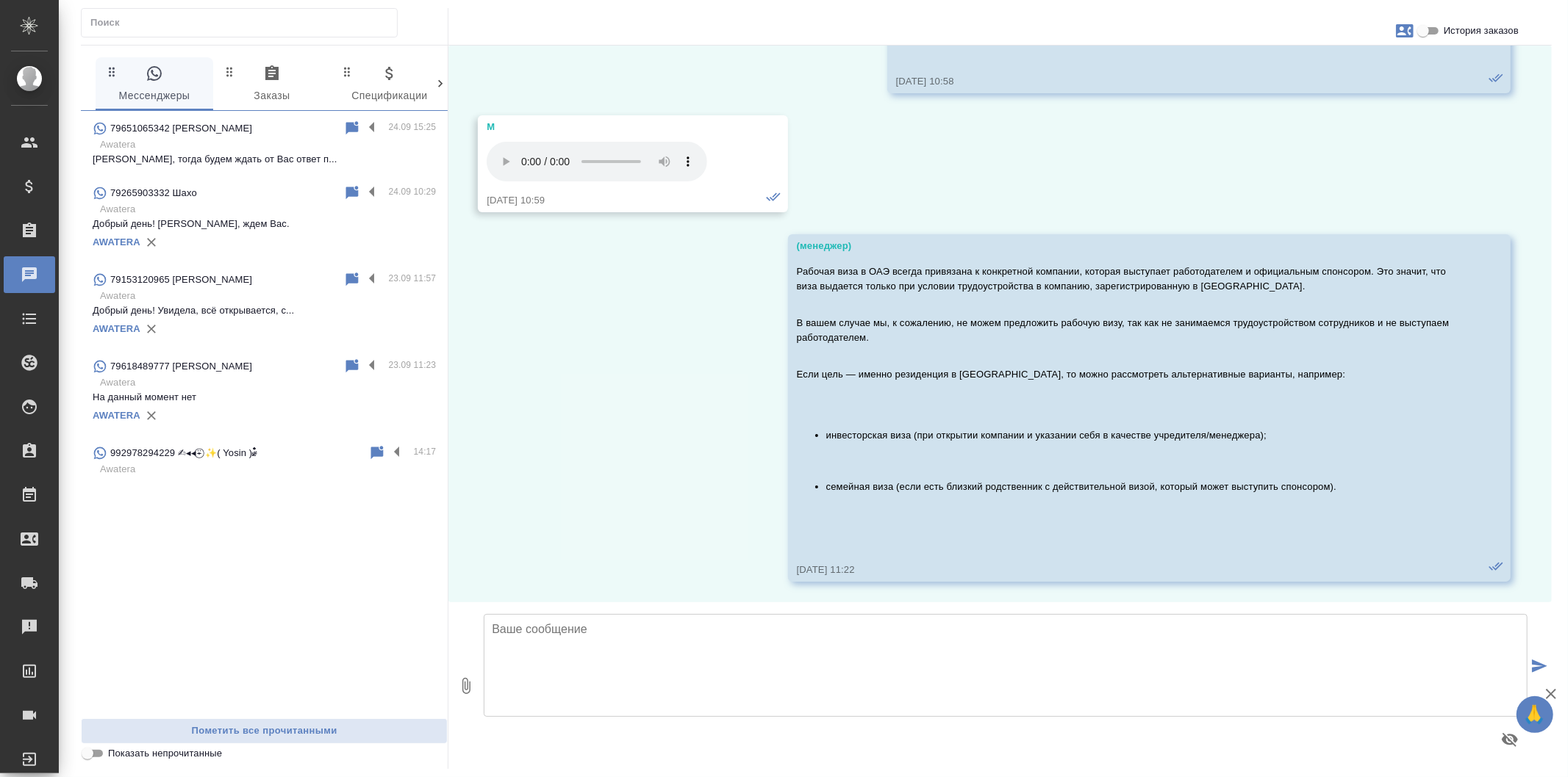
click at [281, 83] on span "0 Заказы" at bounding box center [271, 84] width 100 height 40
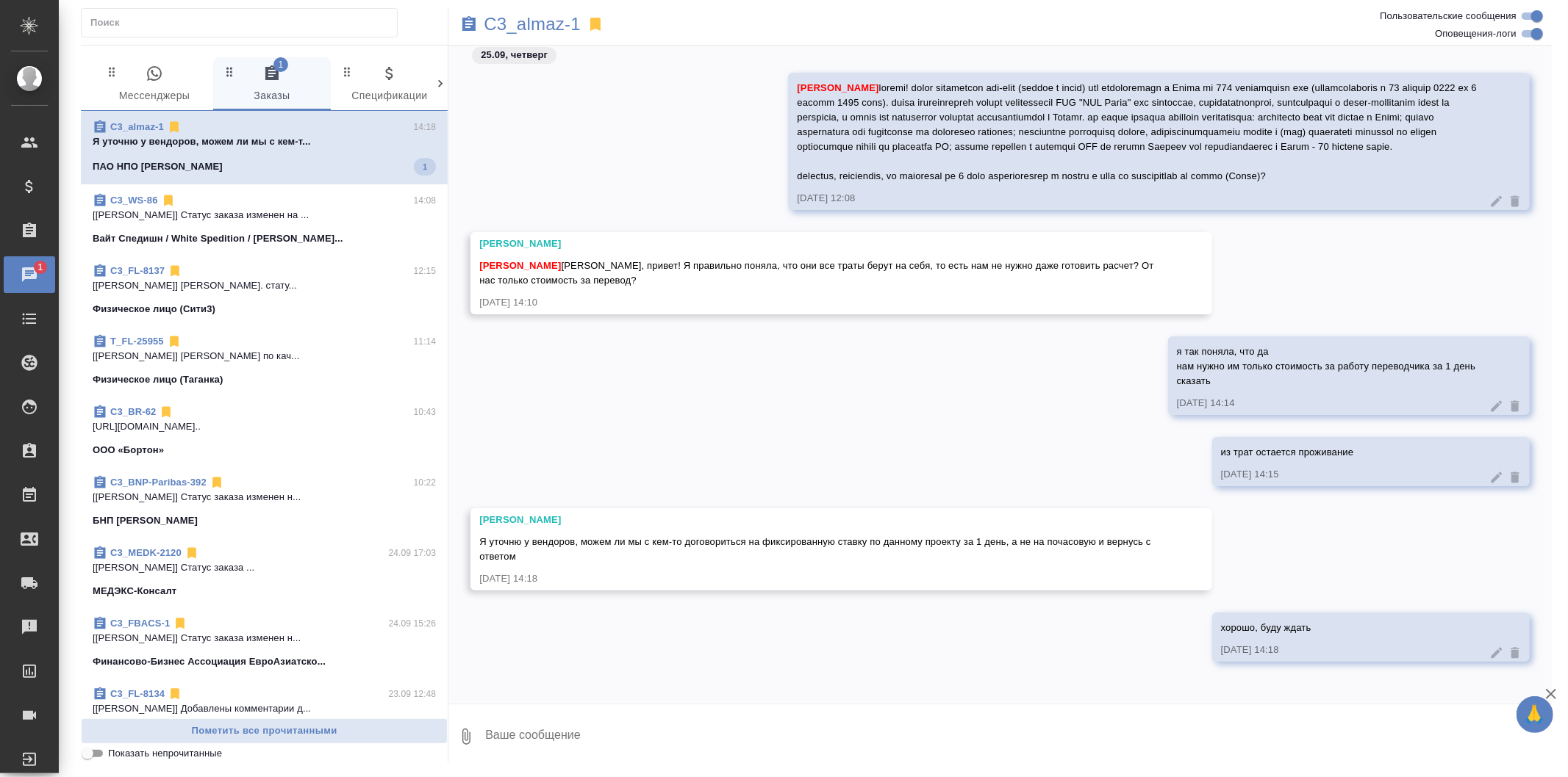
scroll to position [16, 0]
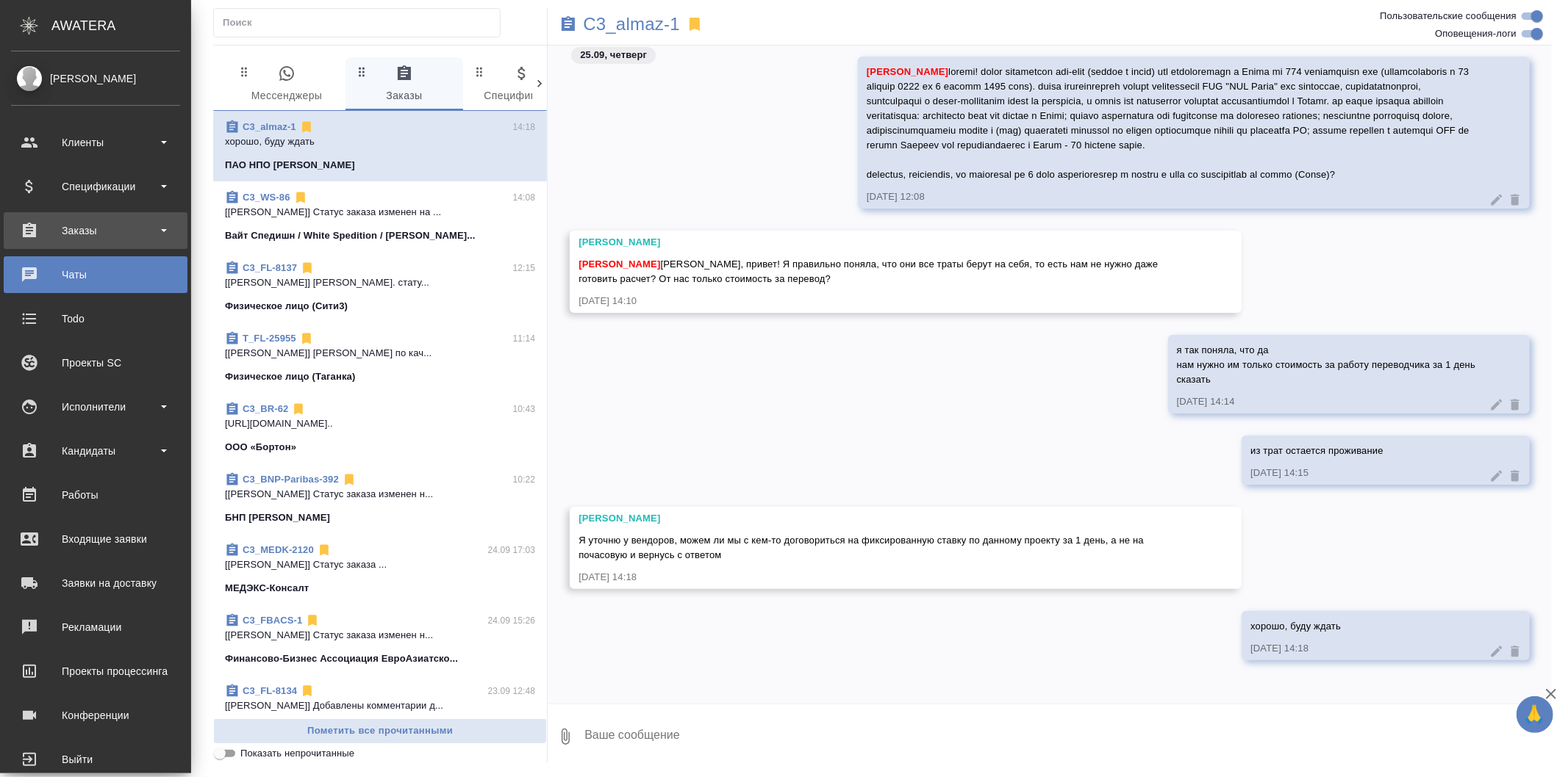
click at [136, 238] on div "Заказы" at bounding box center [96, 230] width 169 height 22
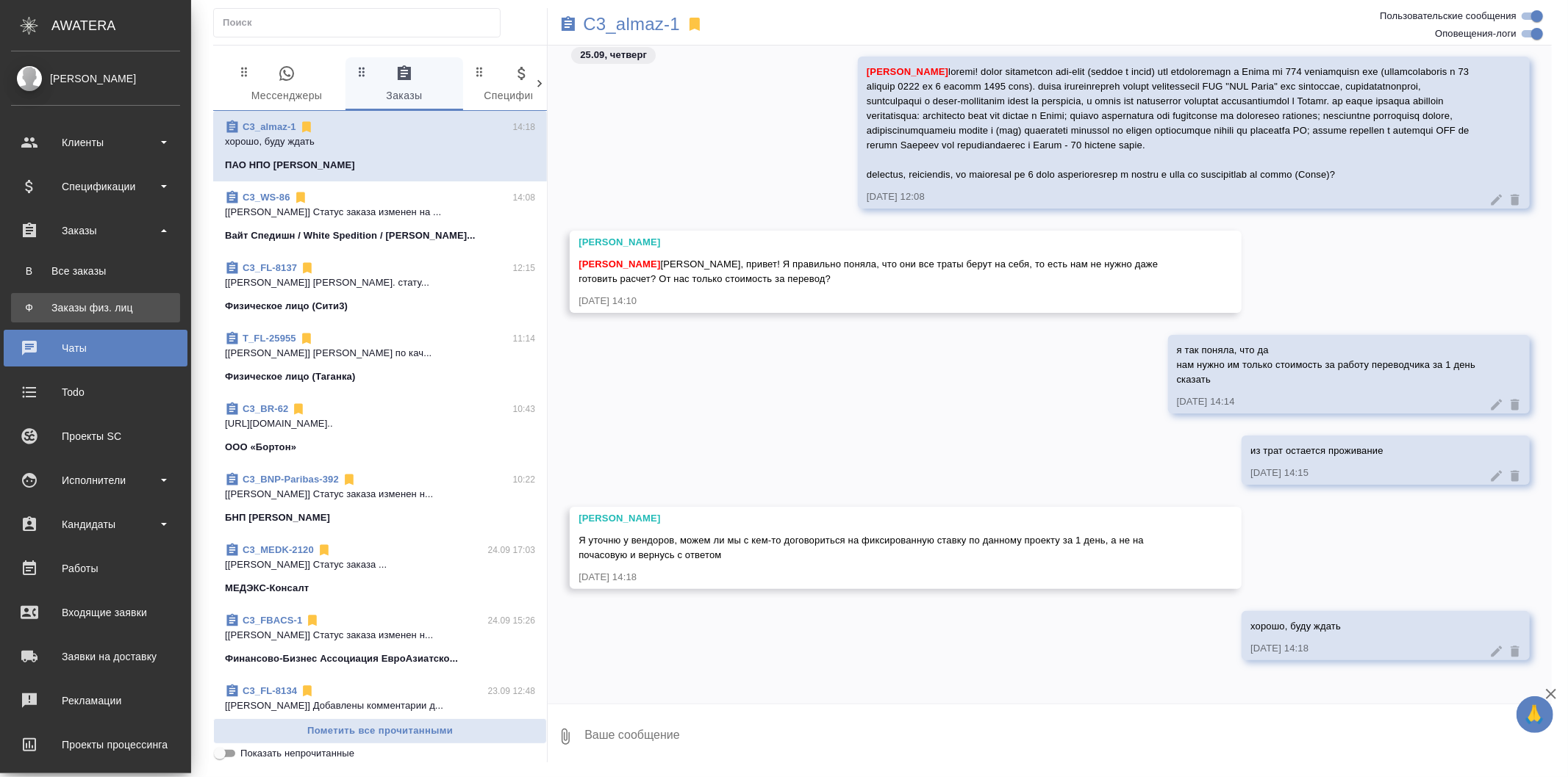
click at [53, 304] on div "Заказы физ. лиц" at bounding box center [96, 308] width 154 height 15
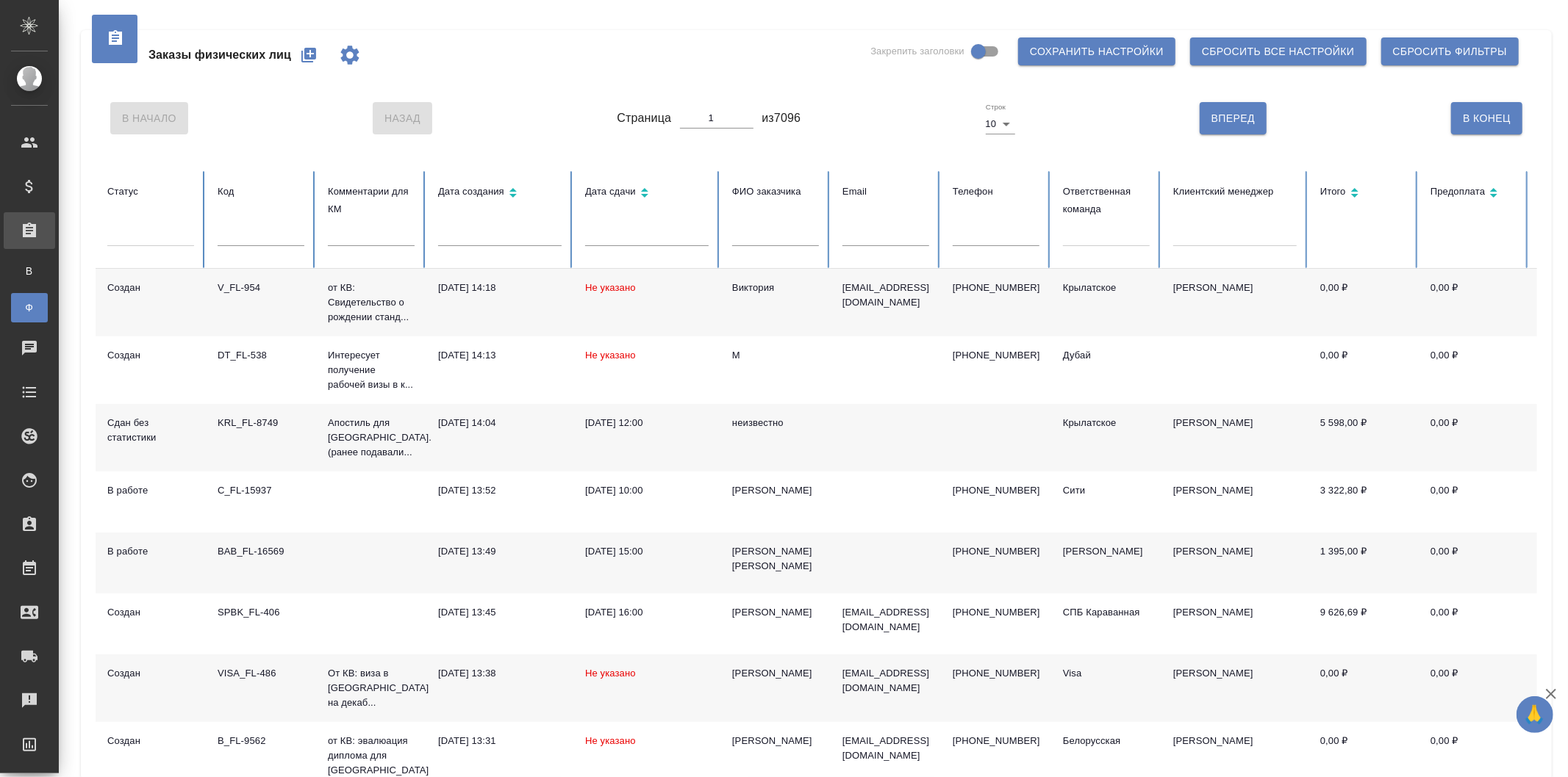
click at [307, 48] on icon "button" at bounding box center [309, 55] width 15 height 15
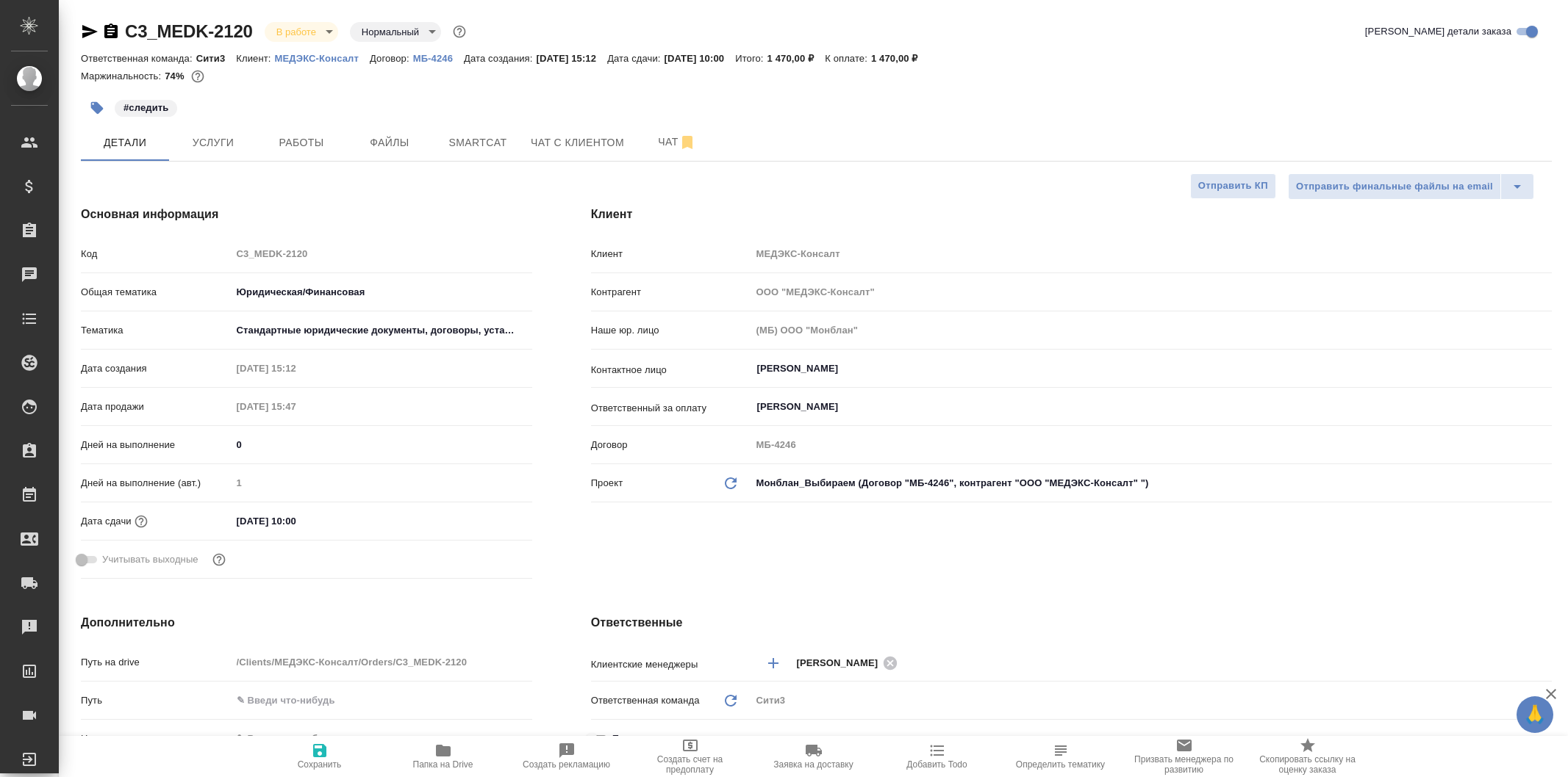
select select "RU"
click at [297, 133] on span "Работы" at bounding box center [300, 143] width 70 height 19
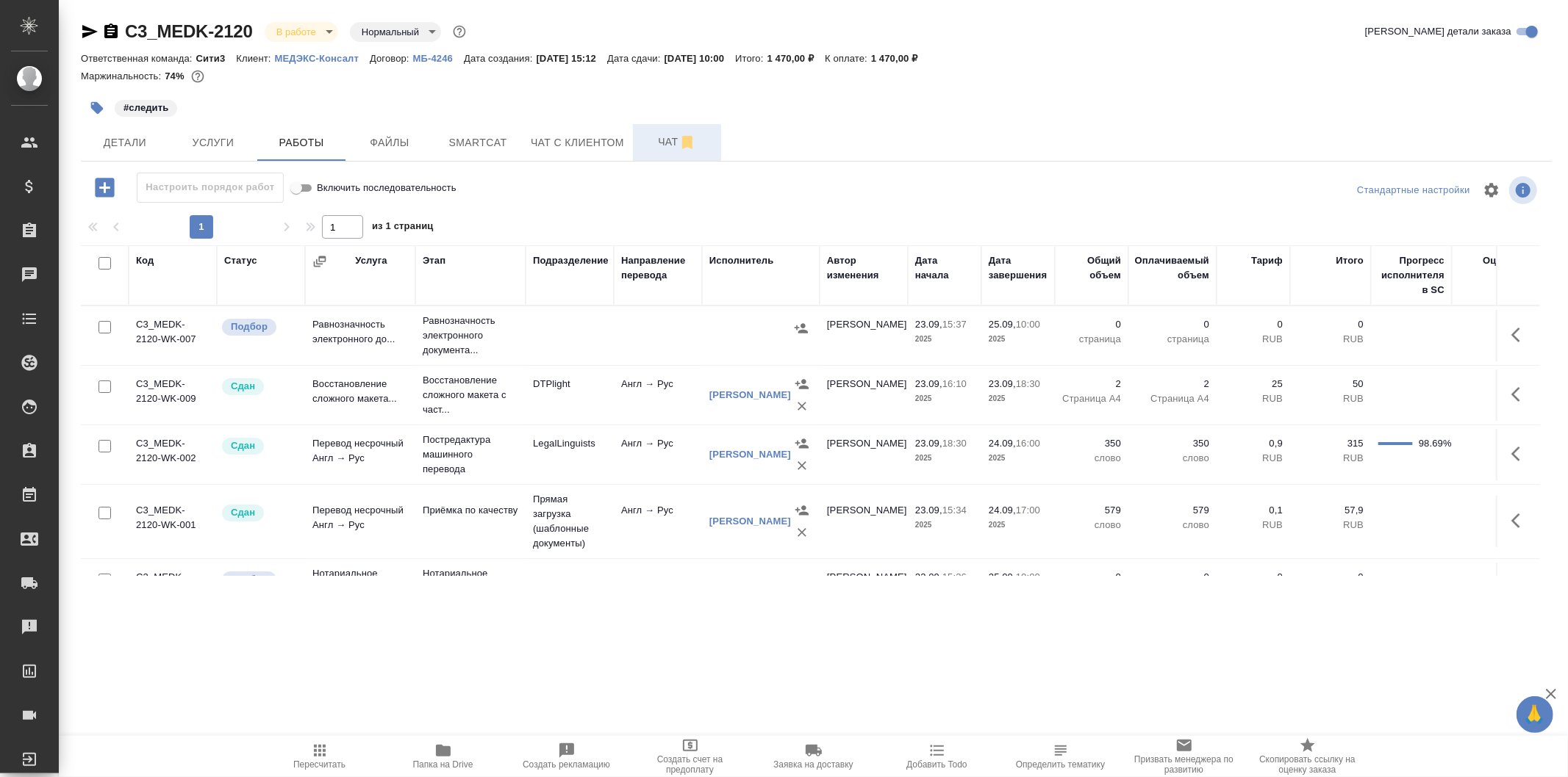
click at [662, 143] on span "Чат" at bounding box center [676, 143] width 70 height 19
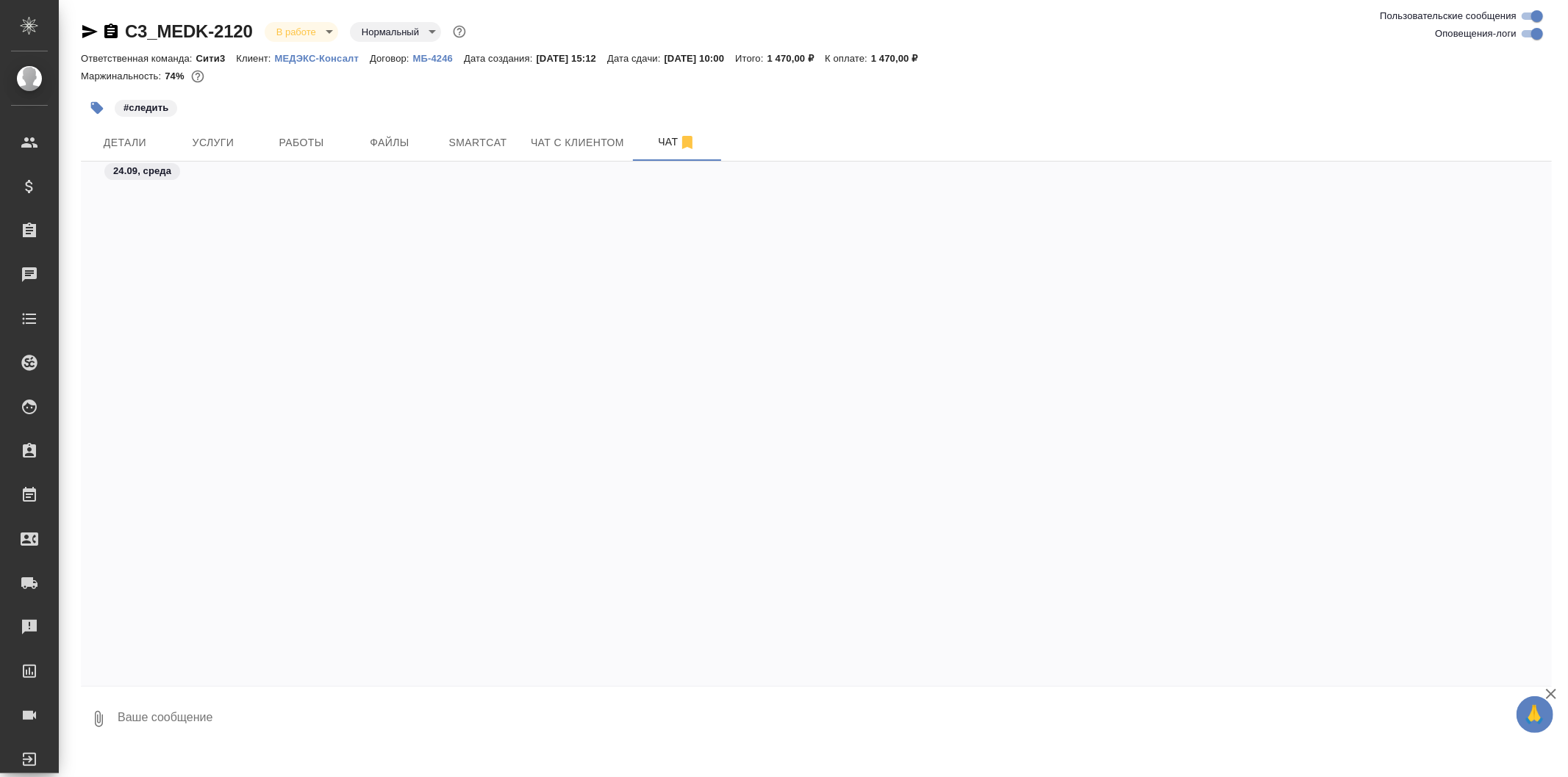
scroll to position [11595, 0]
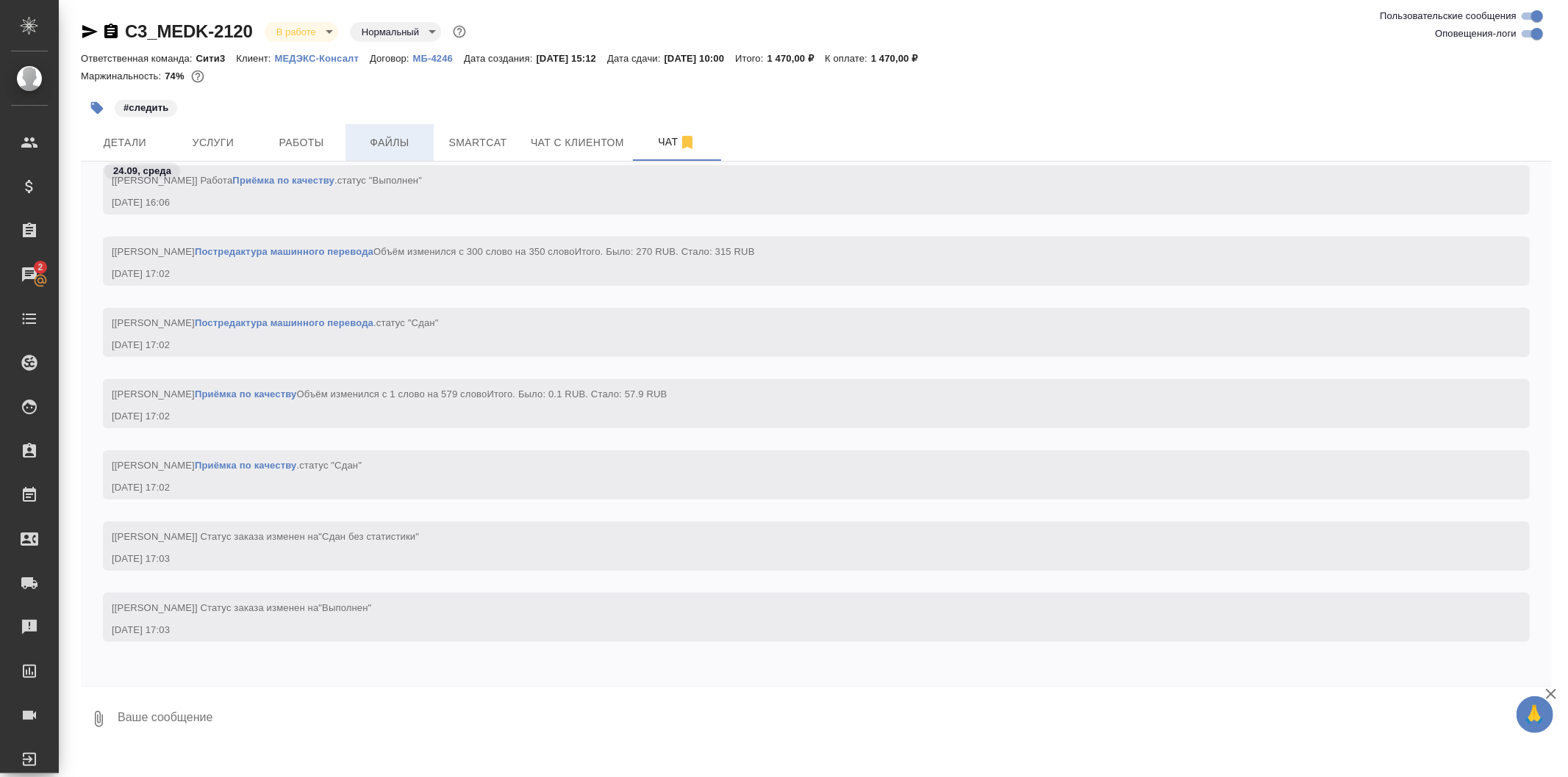
click at [424, 135] on button "Файлы" at bounding box center [390, 142] width 88 height 37
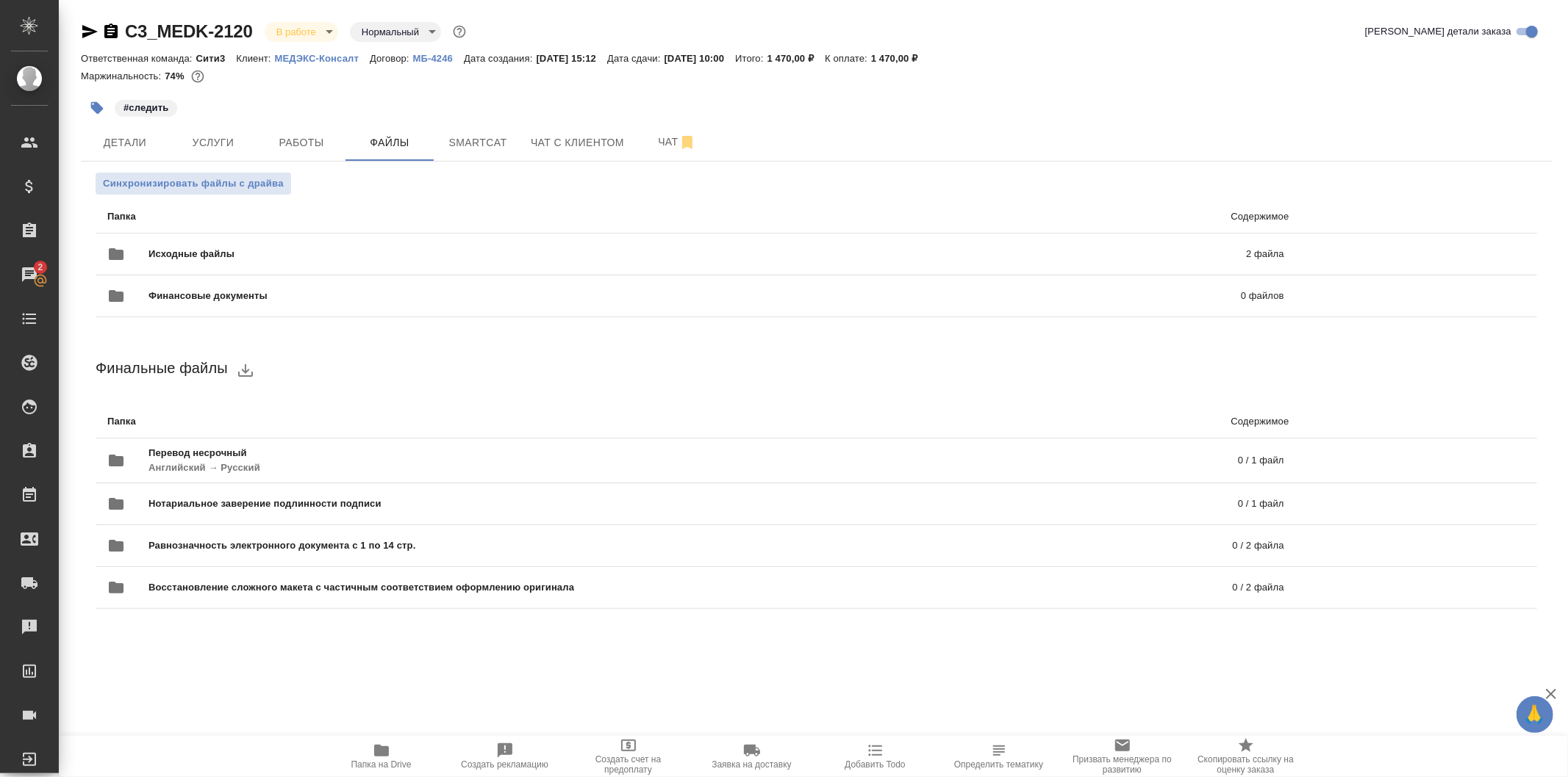
click at [405, 752] on span "Папка на Drive" at bounding box center [381, 756] width 106 height 28
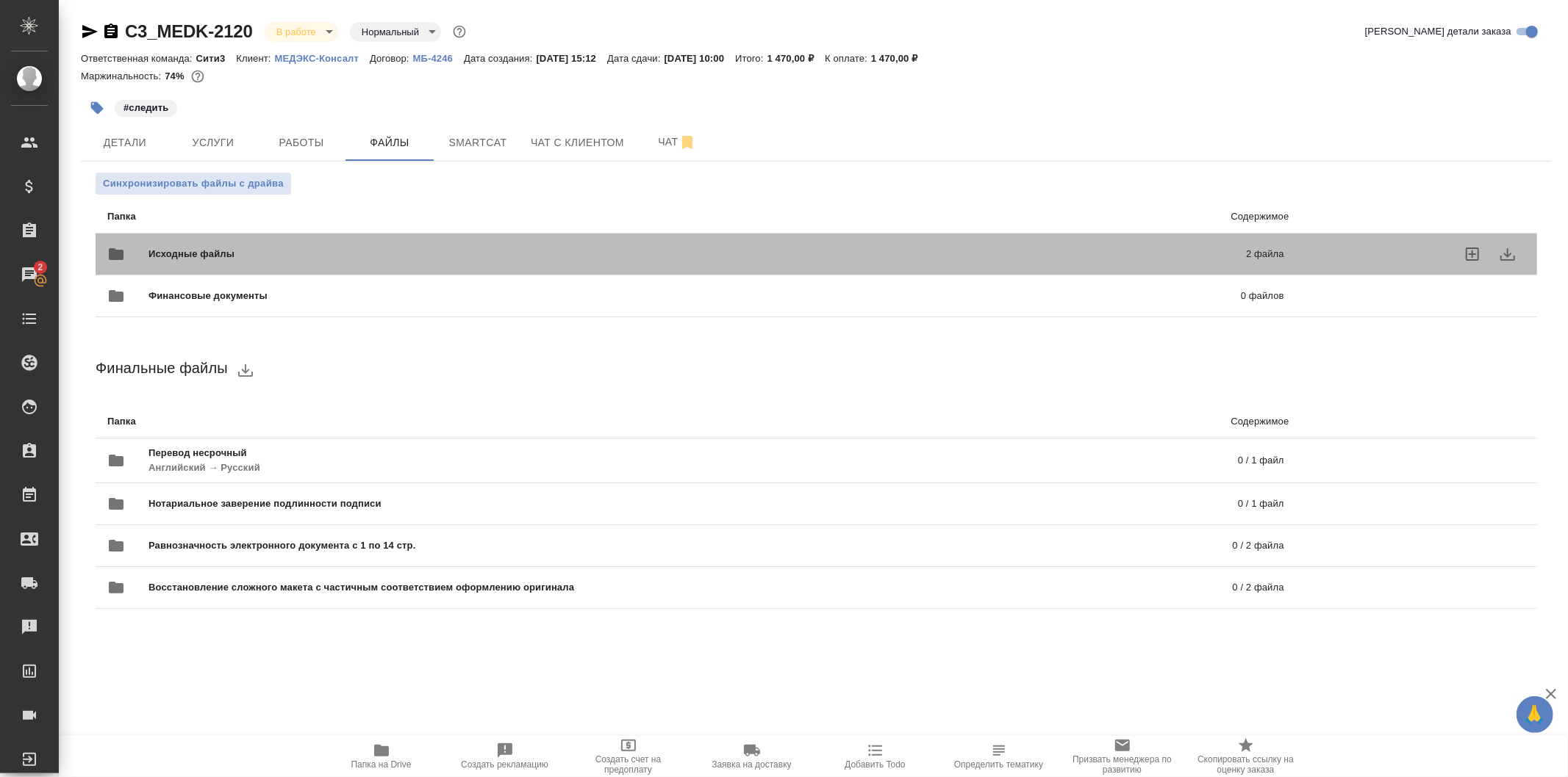
click at [414, 253] on span "Исходные файлы" at bounding box center [444, 254] width 592 height 15
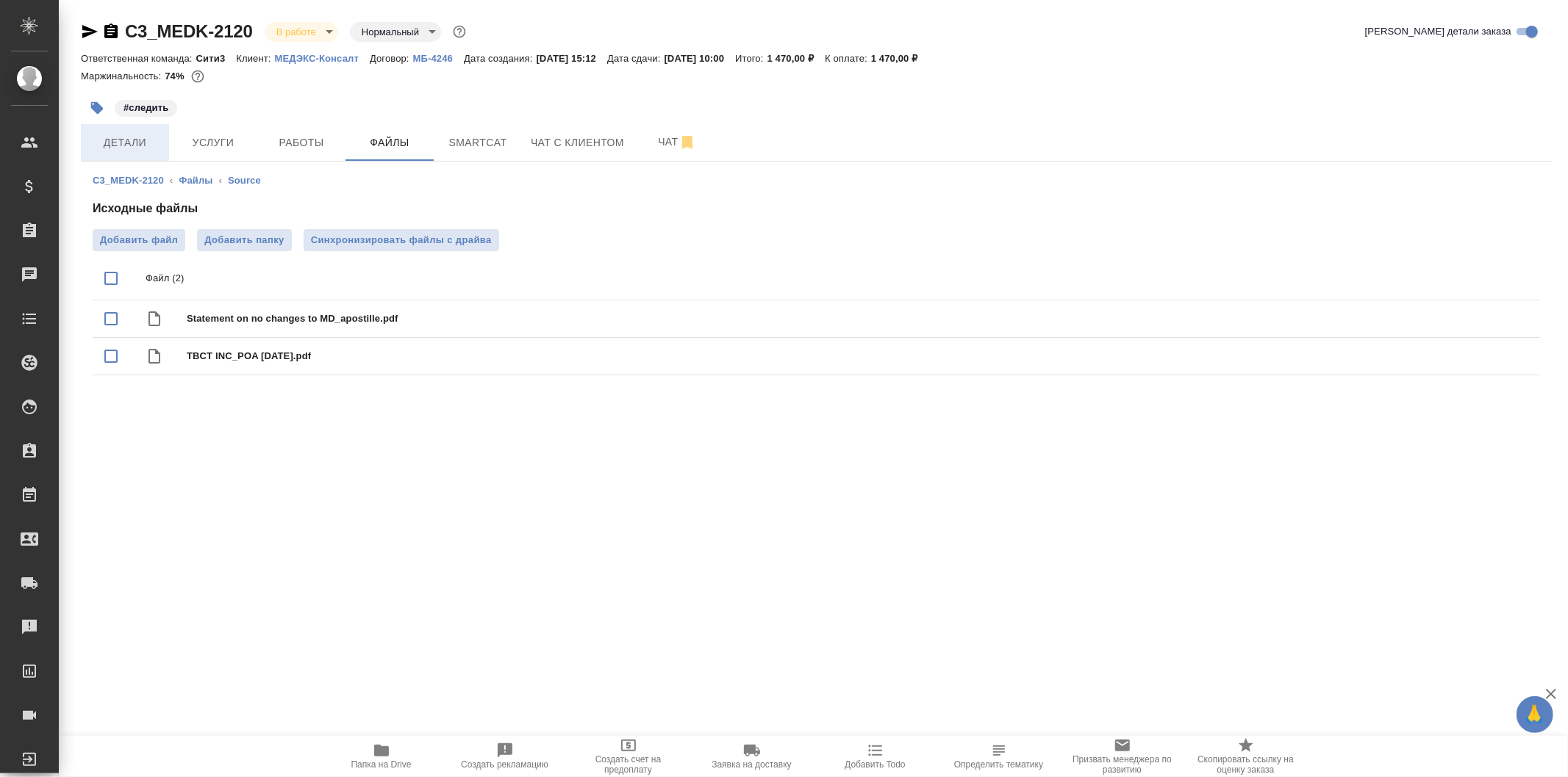
click at [144, 129] on button "Детали" at bounding box center [125, 142] width 88 height 37
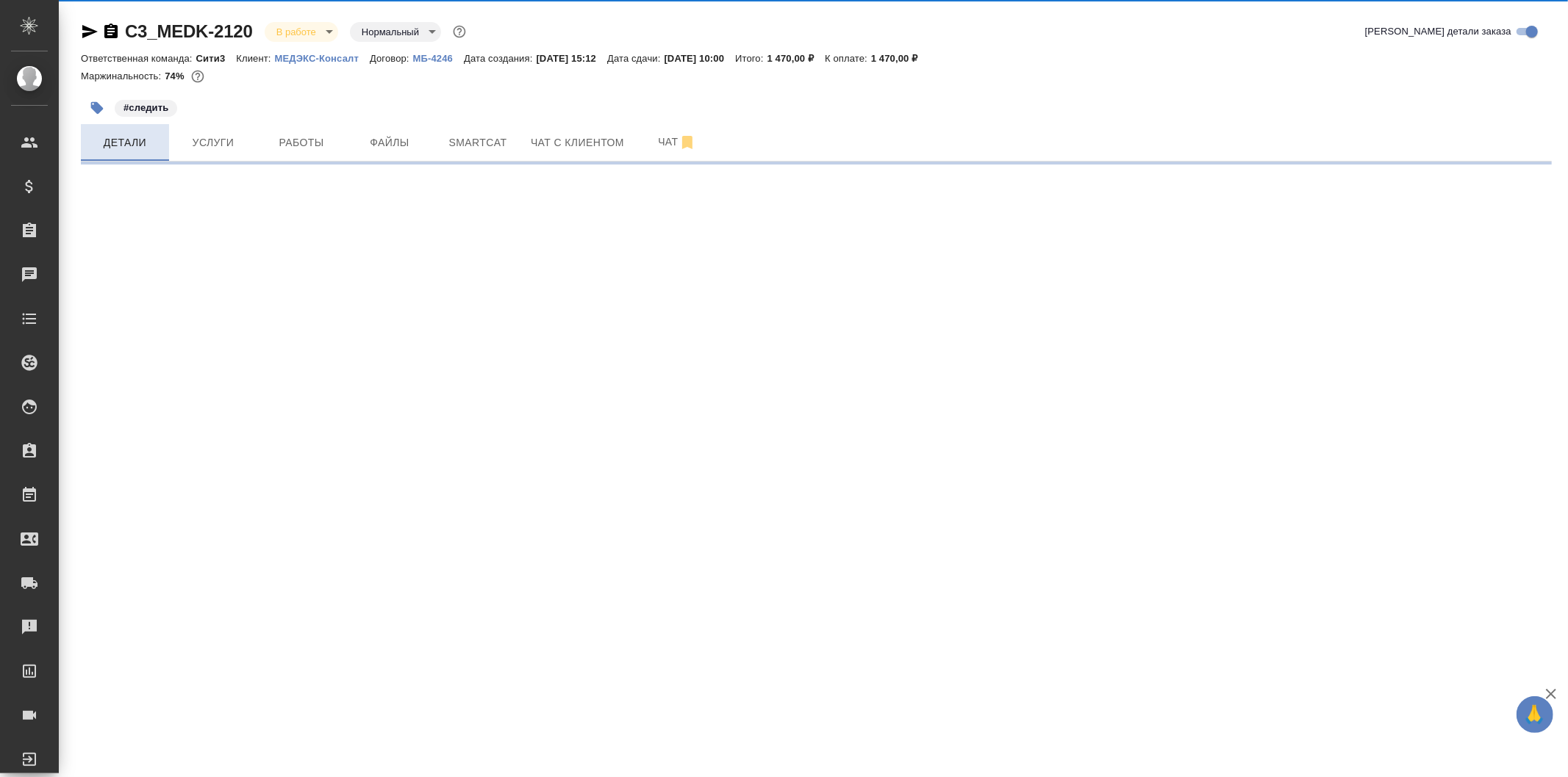
select select "RU"
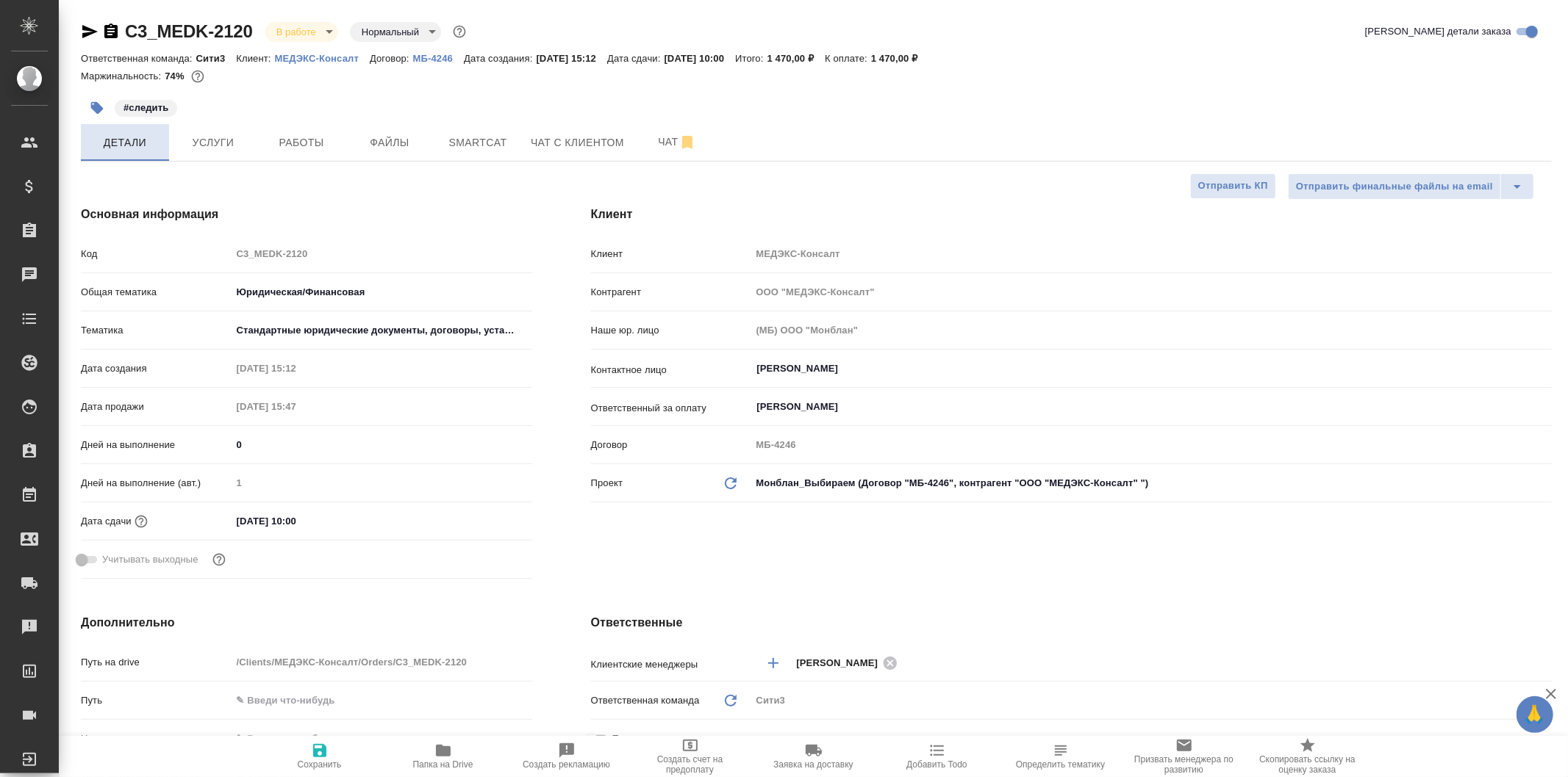
type textarea "x"
type input "[PERSON_NAME]"
type textarea "x"
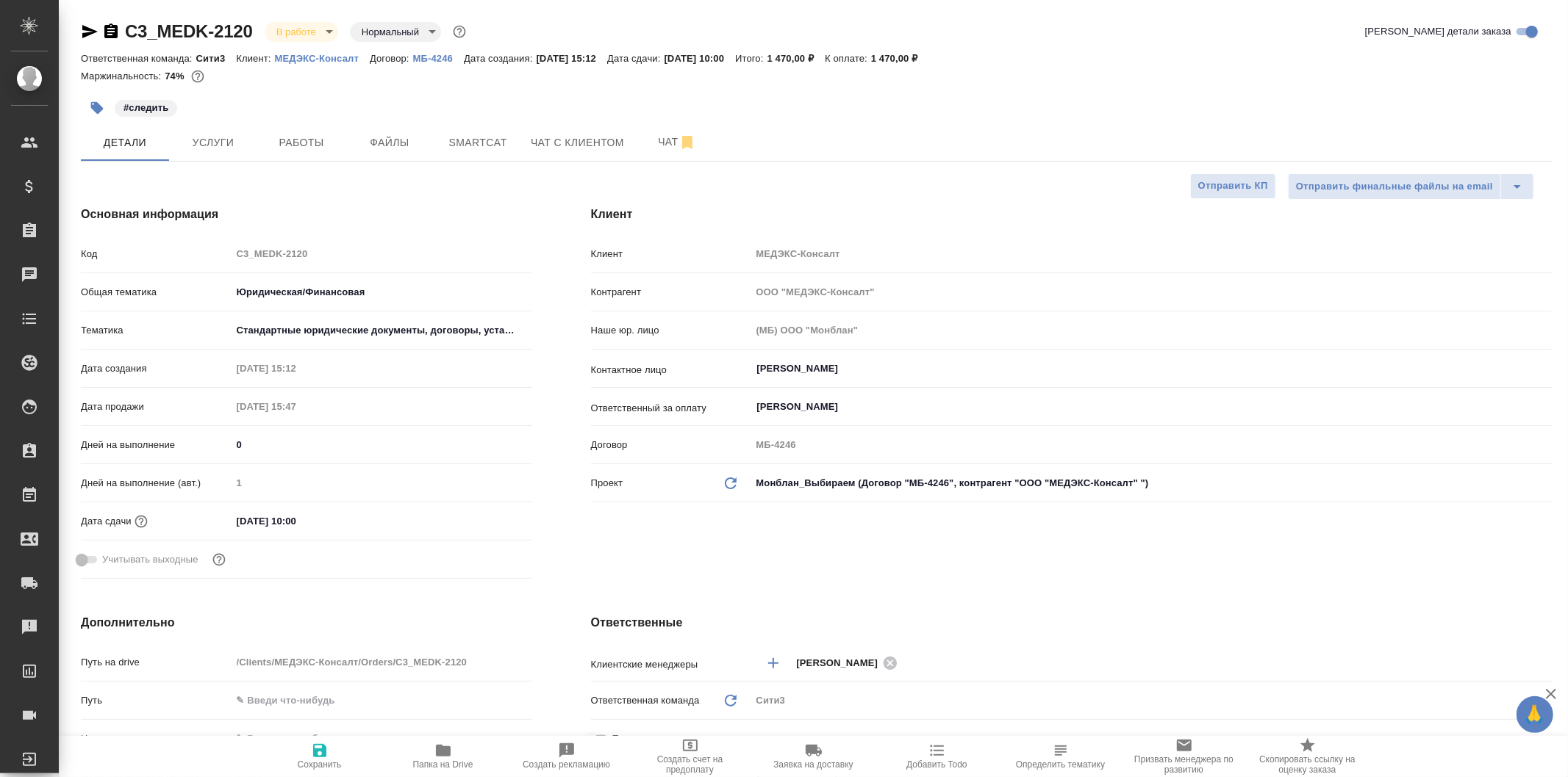
type textarea "x"
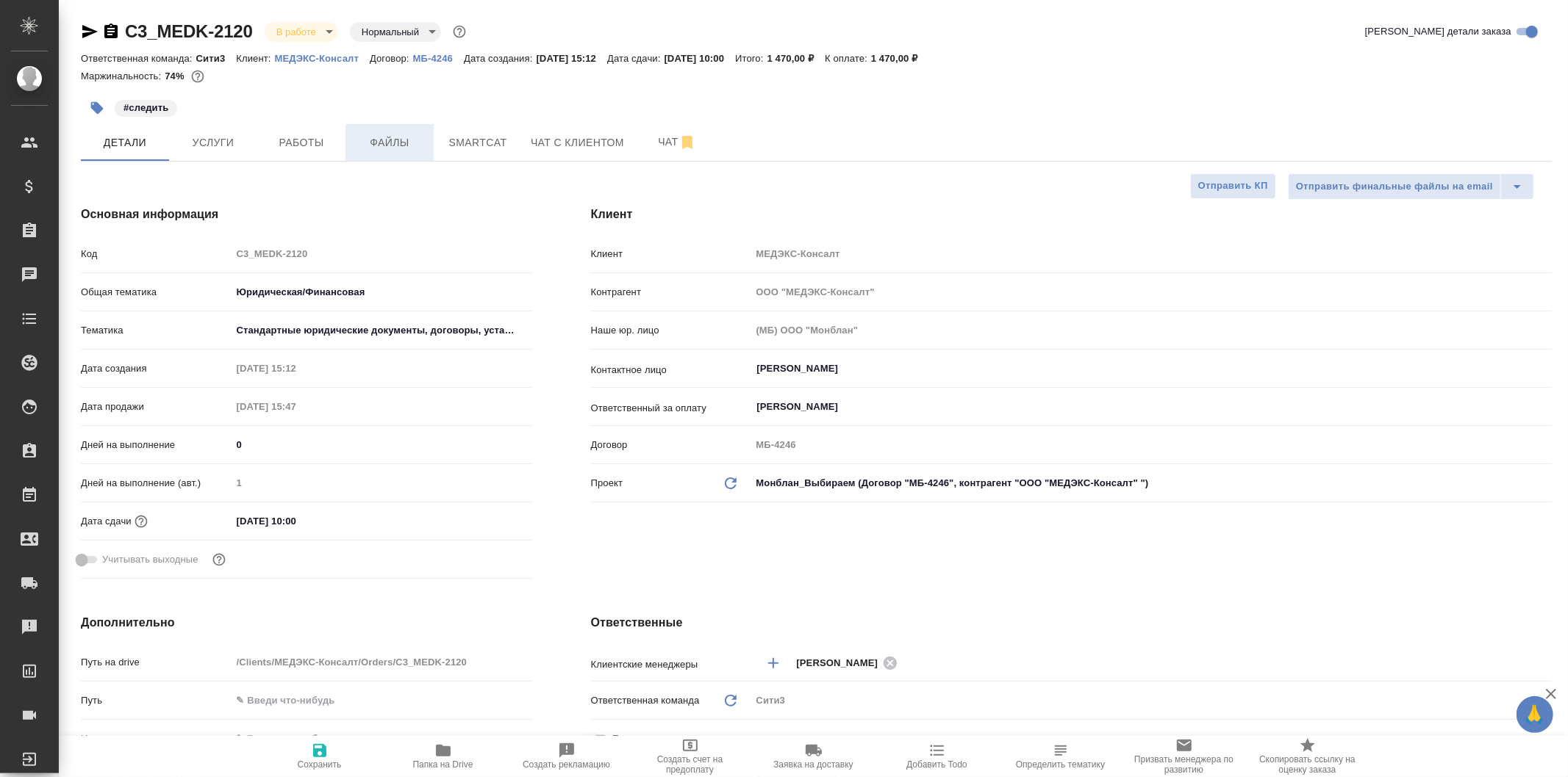
click at [416, 144] on span "Файлы" at bounding box center [389, 143] width 70 height 19
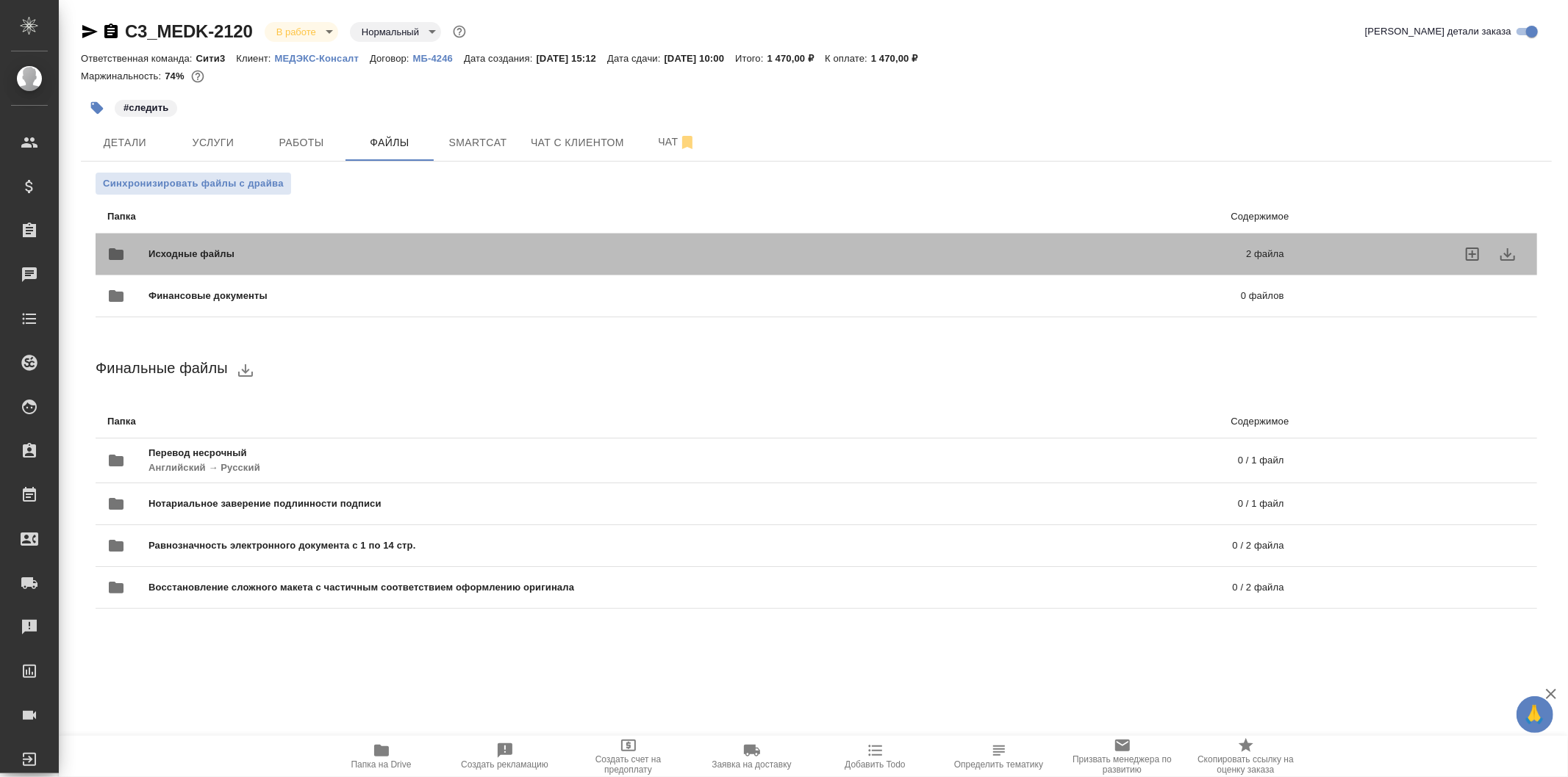
click at [519, 233] on div "Исходные файлы 2 файла" at bounding box center [696, 253] width 1206 height 65
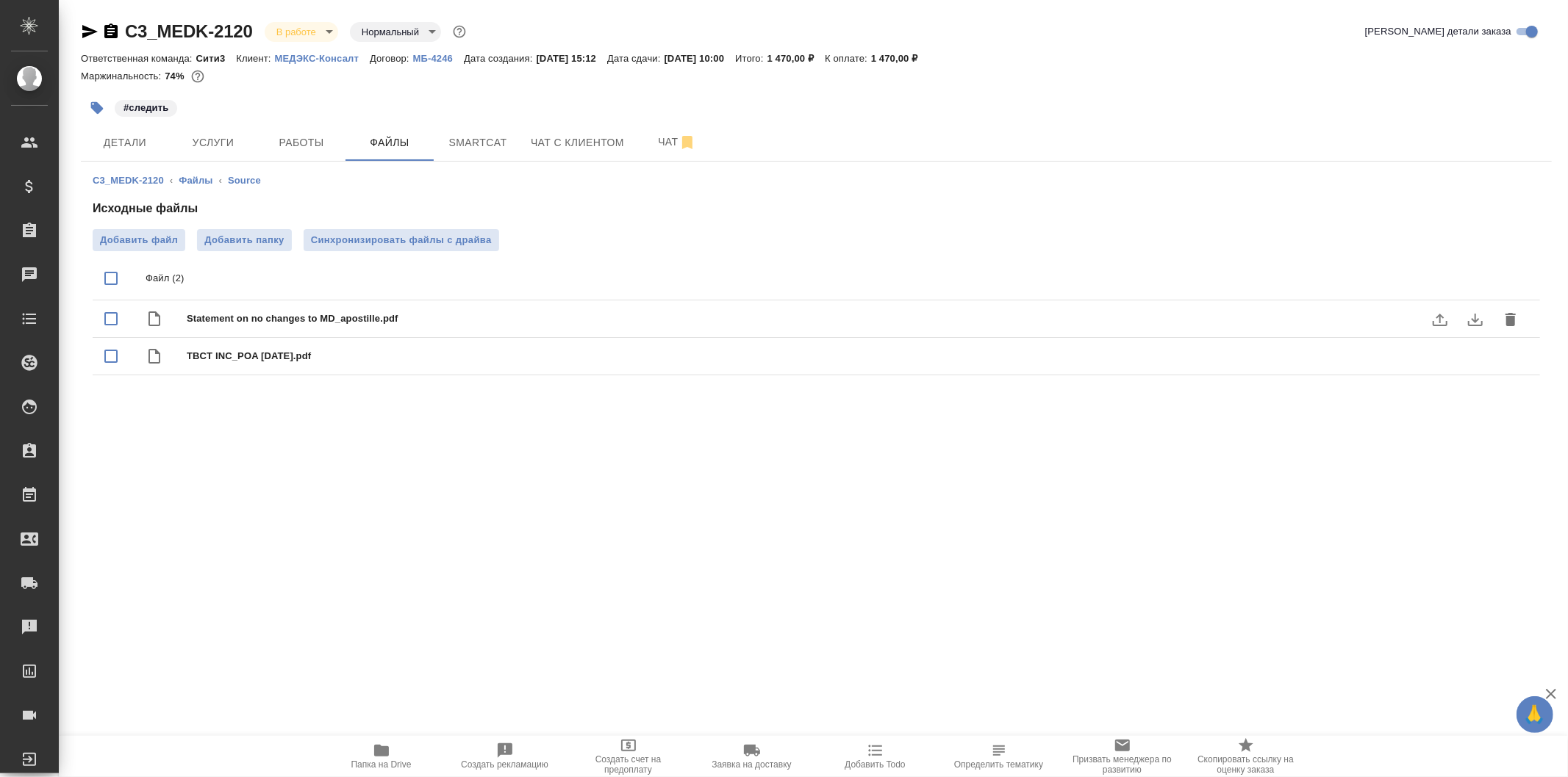
click at [361, 313] on span "Statement on no changes to MD_apostille.pdf" at bounding box center [845, 319] width 1317 height 15
checkbox input "true"
click at [1473, 320] on icon "download" at bounding box center [1475, 319] width 15 height 12
click at [408, 756] on span "Папка на Drive" at bounding box center [381, 756] width 106 height 28
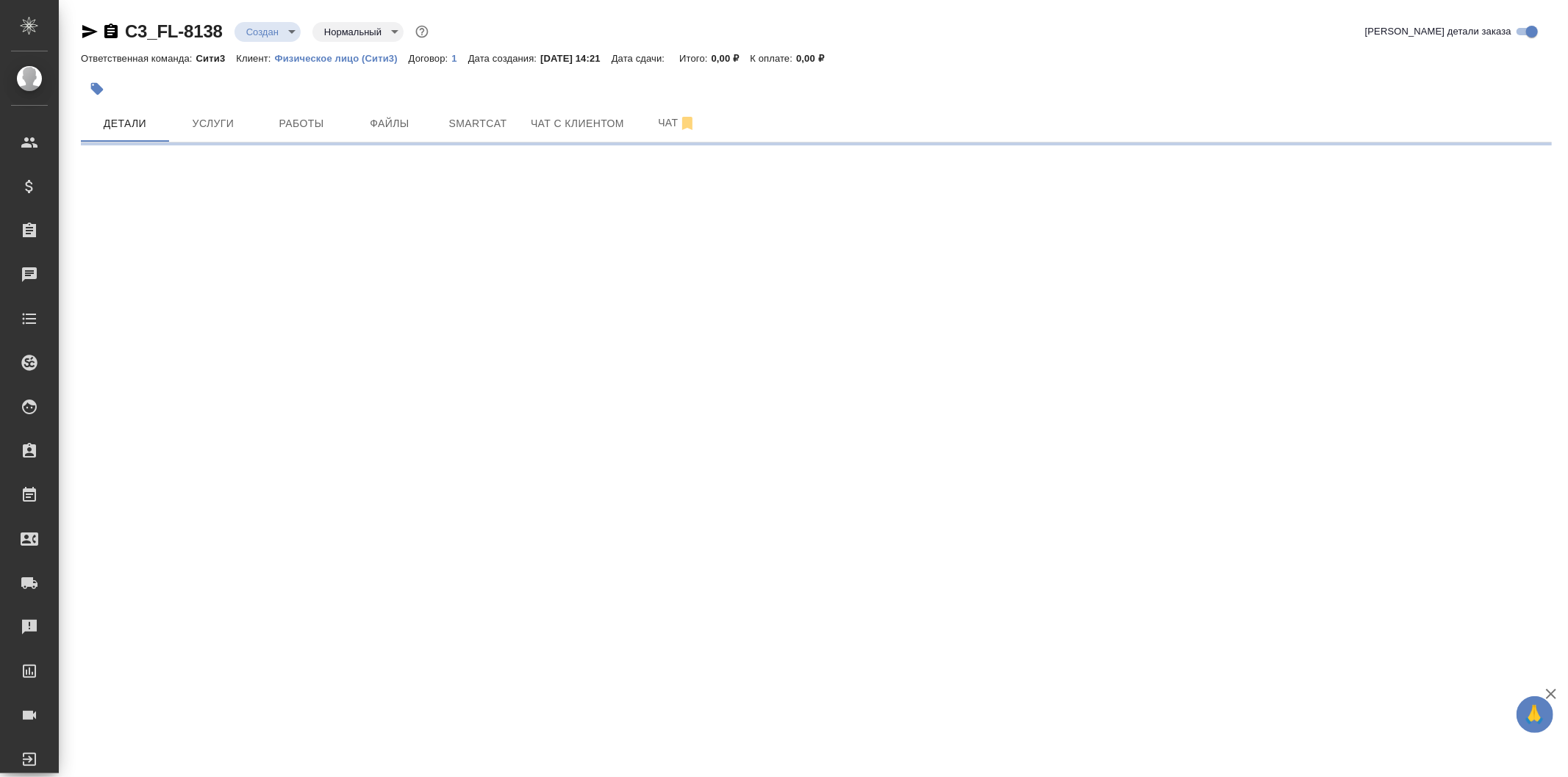
select select "RU"
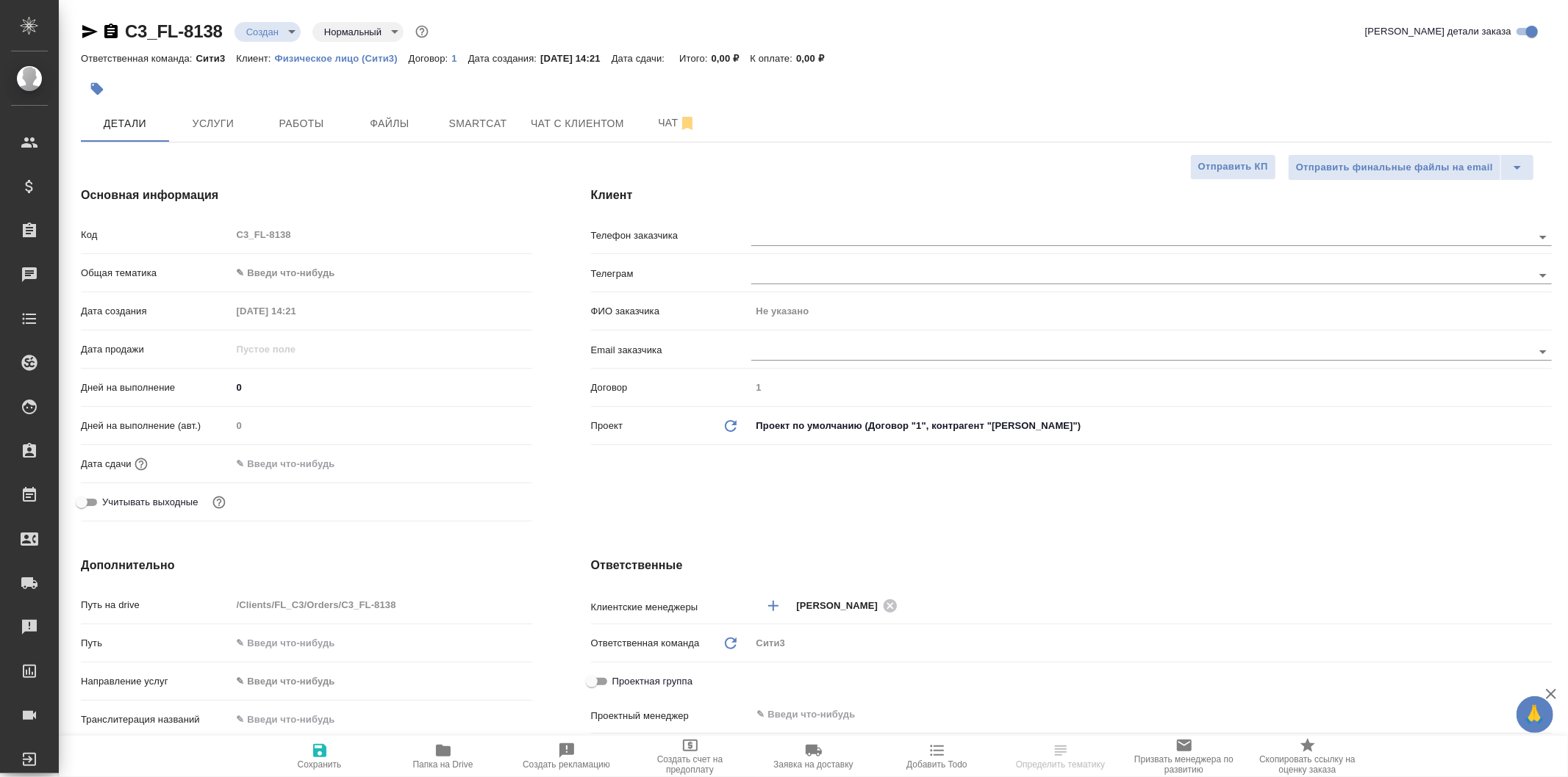
type textarea "x"
click at [831, 234] on input "text" at bounding box center [1116, 236] width 731 height 18
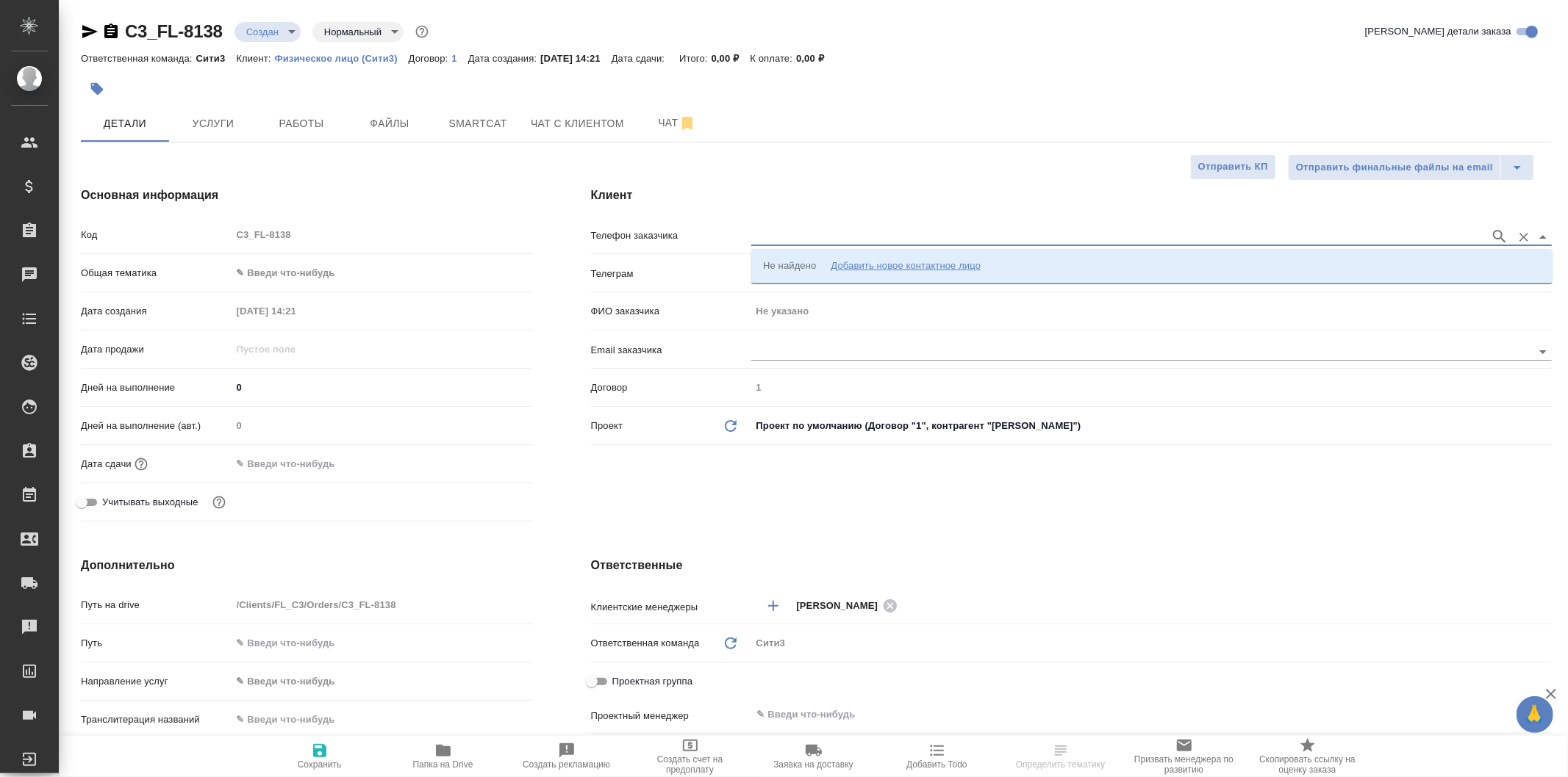
type input "+"
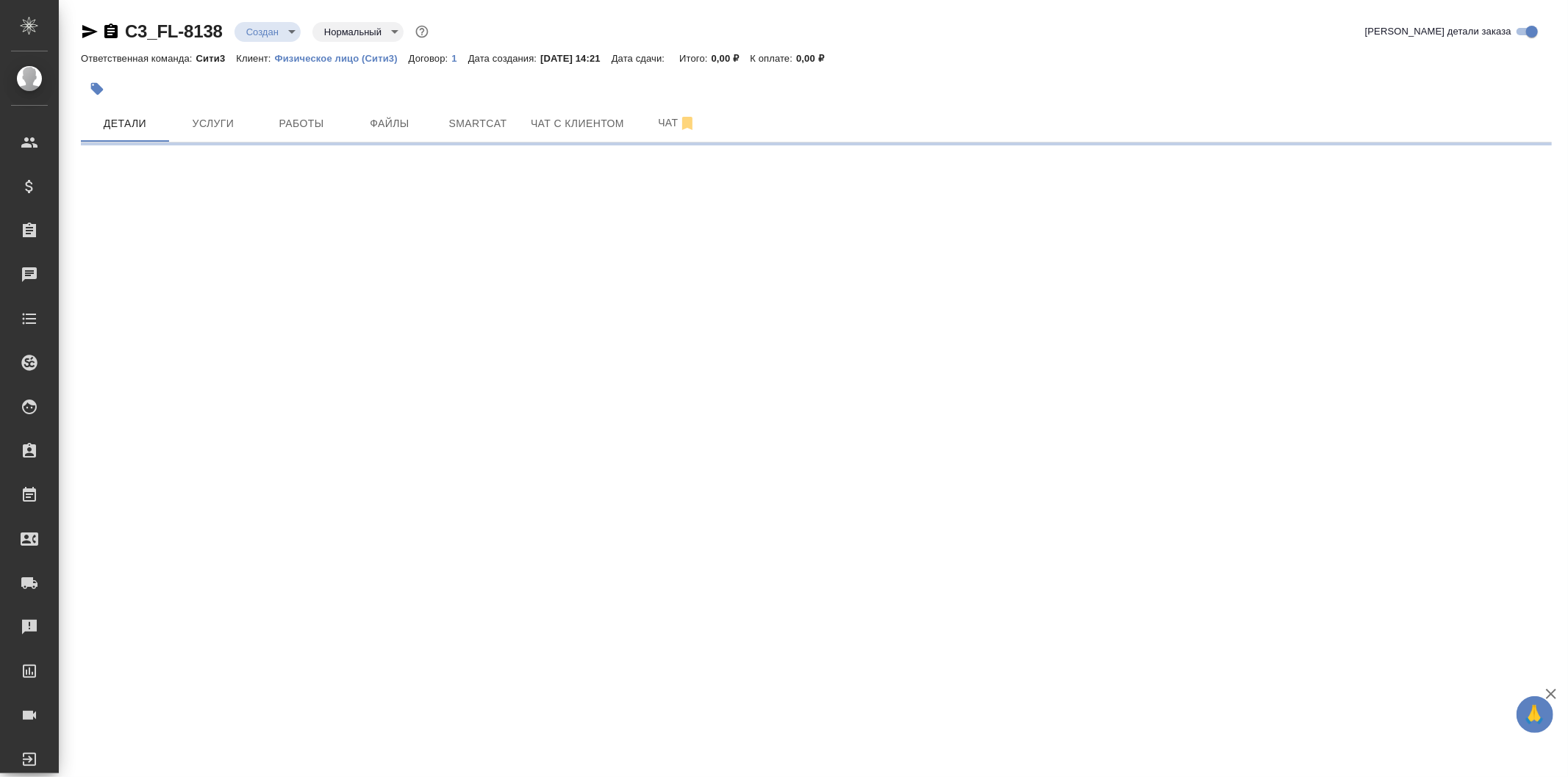
select select "RU"
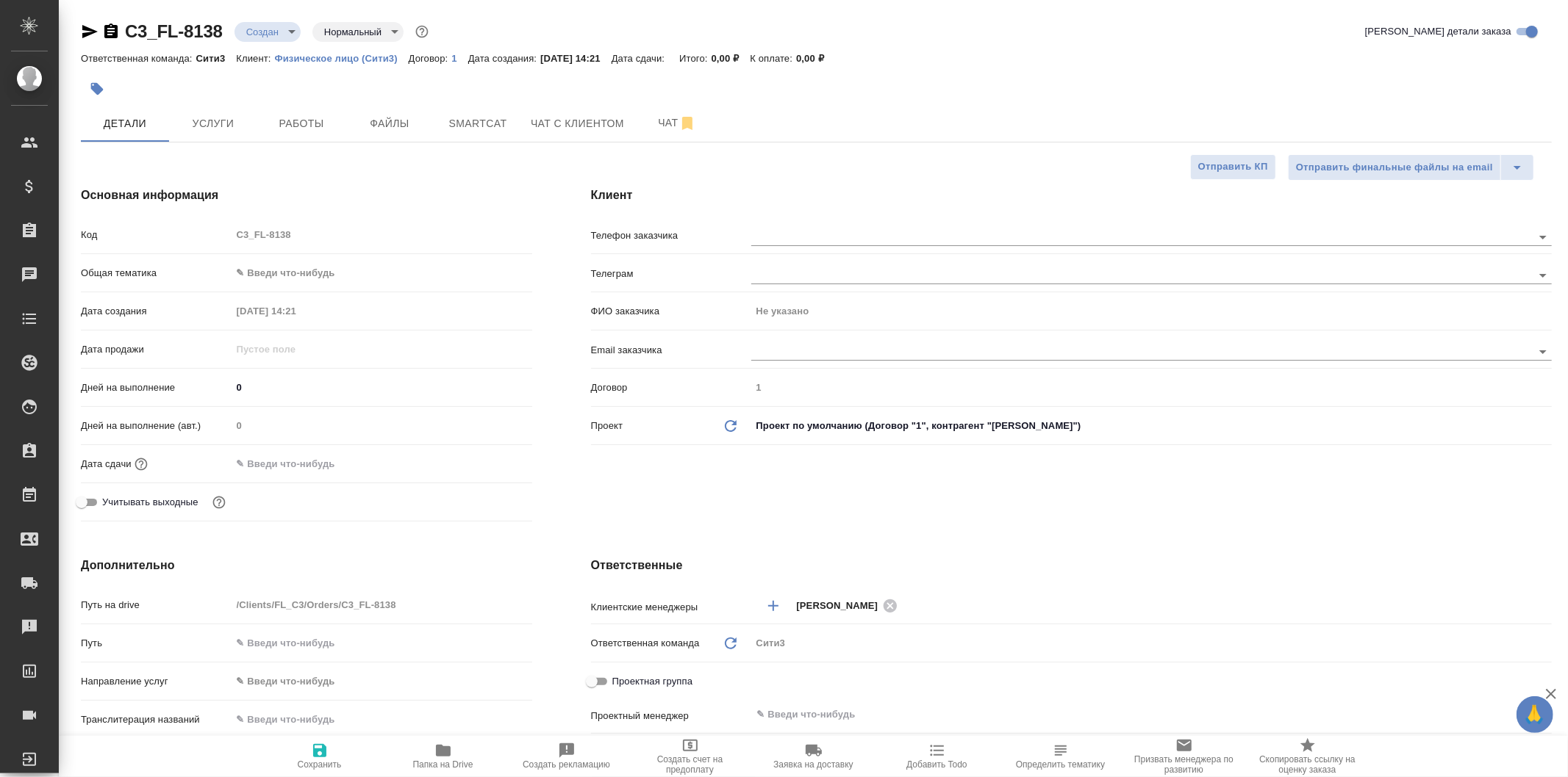
type textarea "x"
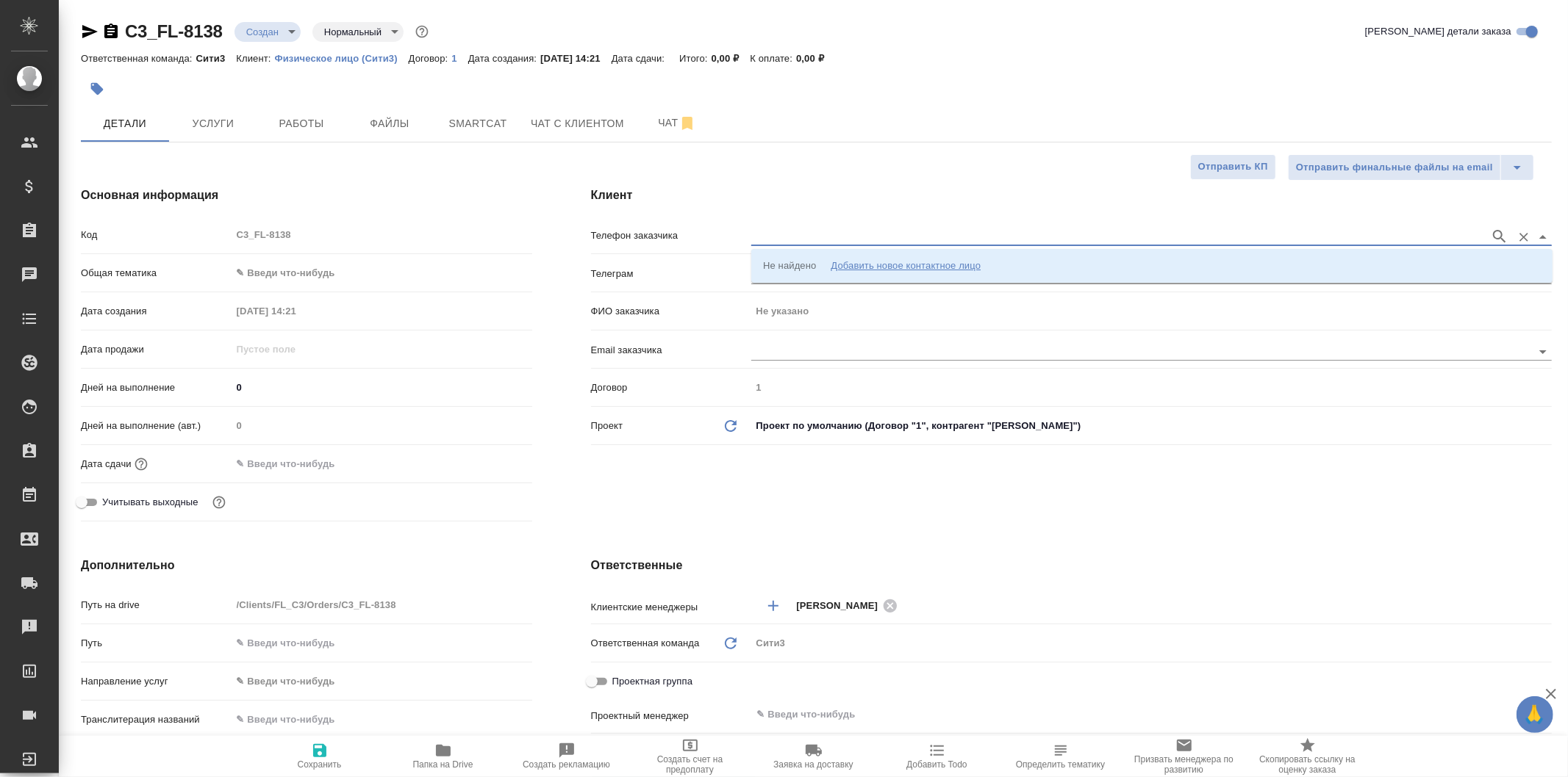
click at [998, 238] on input "text" at bounding box center [1116, 236] width 731 height 18
type input "+"
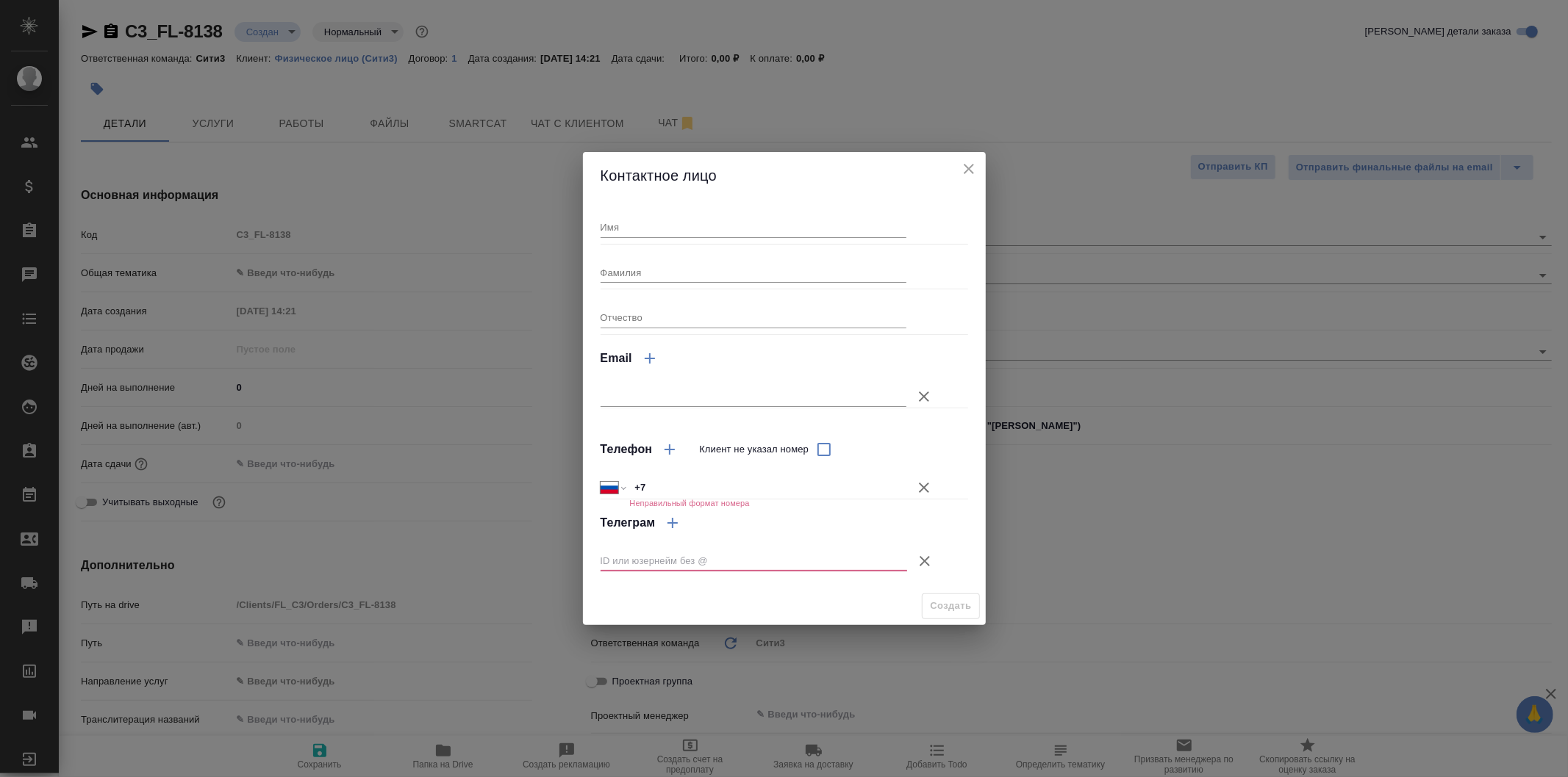
click at [682, 399] on input "text" at bounding box center [754, 397] width 306 height 21
click at [747, 493] on input "+7" at bounding box center [768, 487] width 276 height 22
type input "+7 903 744 92 48"
click at [634, 238] on div "Имя Фамилия Отчество Email Телефон Клиент не указал номер Международный Австрал…" at bounding box center [784, 392] width 367 height 376
click at [641, 228] on input "Имя" at bounding box center [754, 227] width 306 height 21
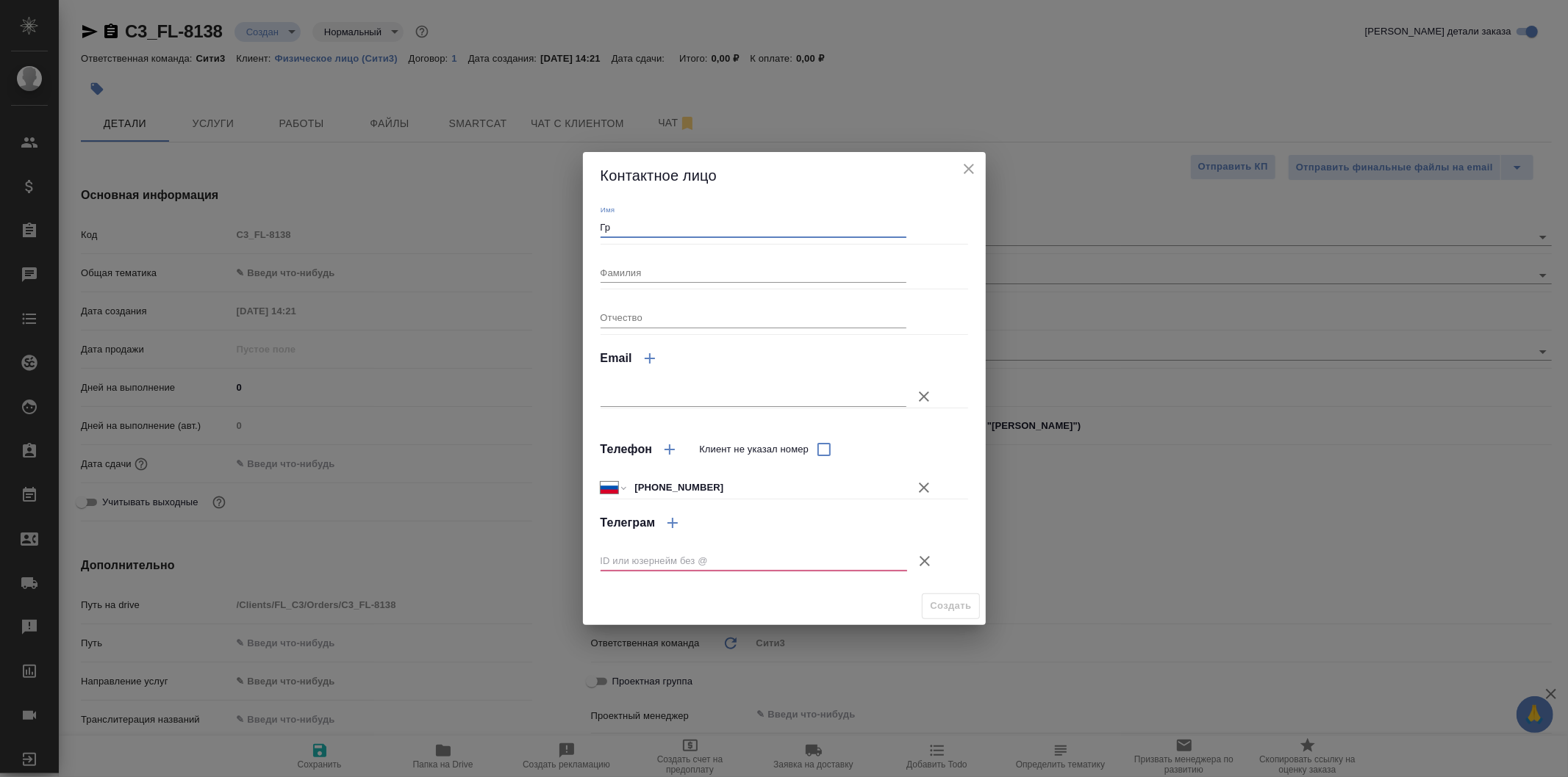
type input "Г"
type input "Дмитрий"
click at [652, 282] on input "Фамилия" at bounding box center [754, 272] width 306 height 21
type input "Грибанов"
click at [925, 556] on icon "button" at bounding box center [924, 561] width 18 height 18
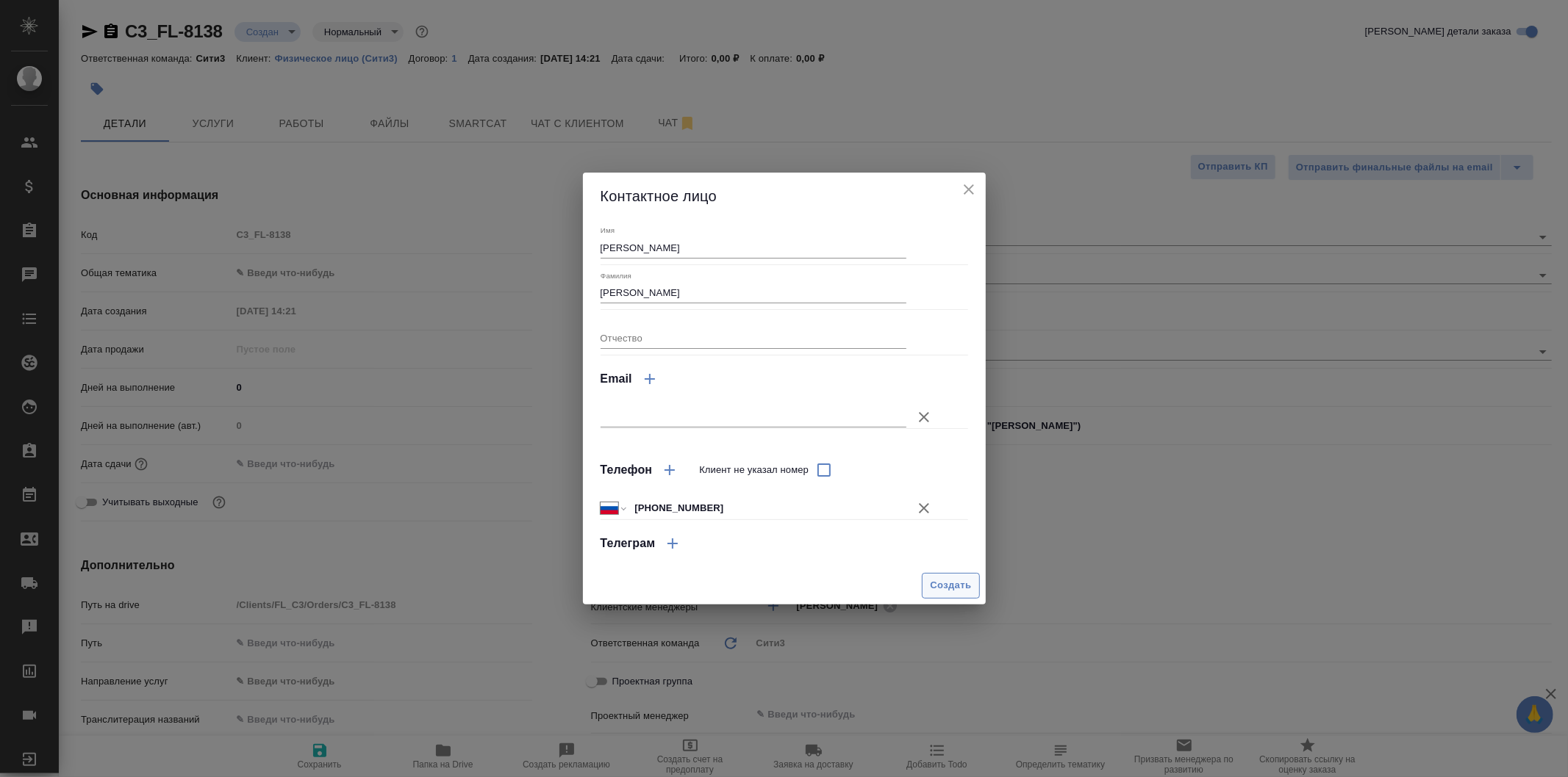
click at [950, 589] on span "Создать" at bounding box center [950, 586] width 41 height 17
type input "Грибанов Дмитрий"
type textarea "x"
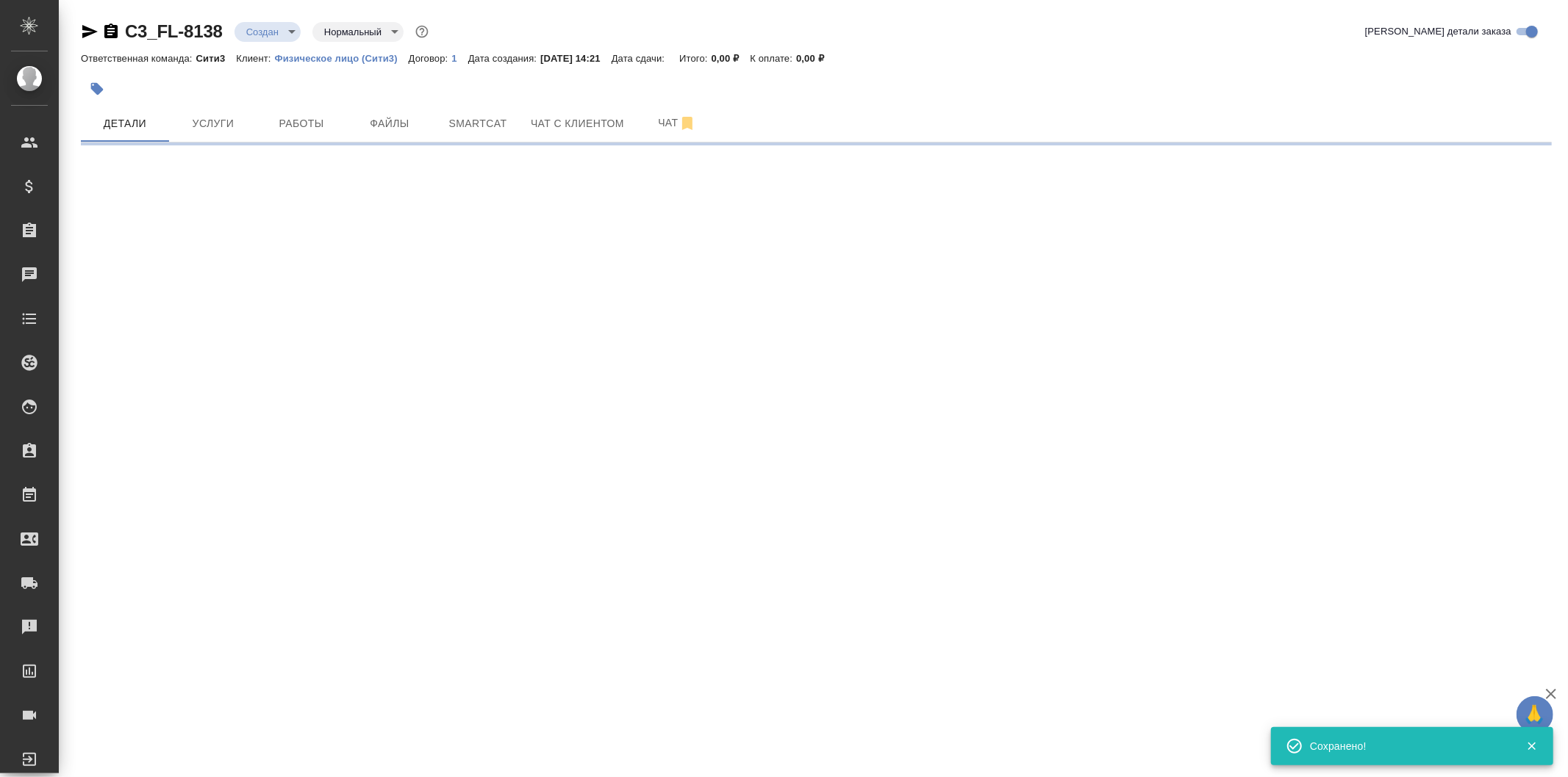
type input "holyTrinity"
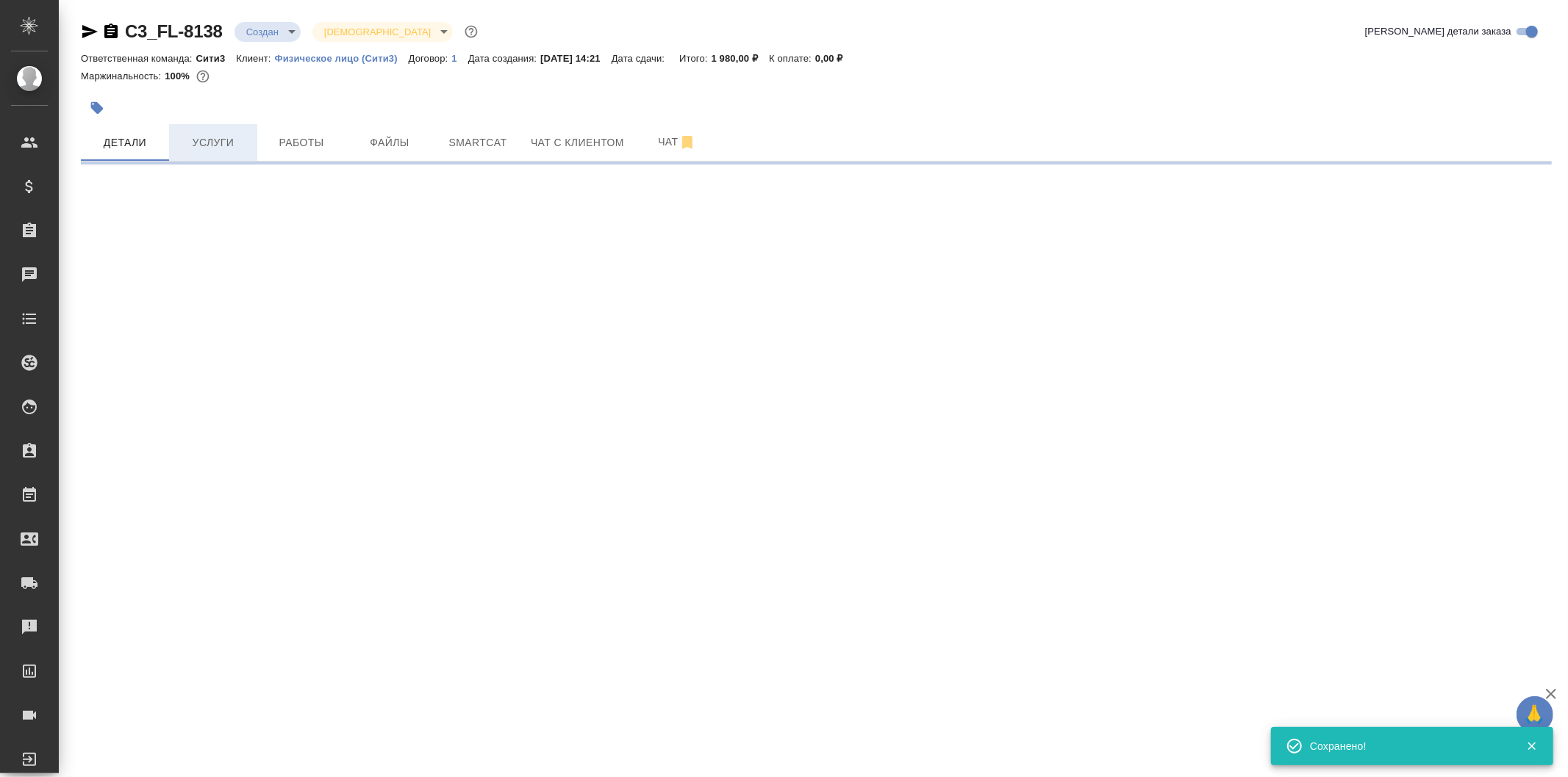
click at [236, 129] on button "Услуги" at bounding box center [213, 142] width 88 height 37
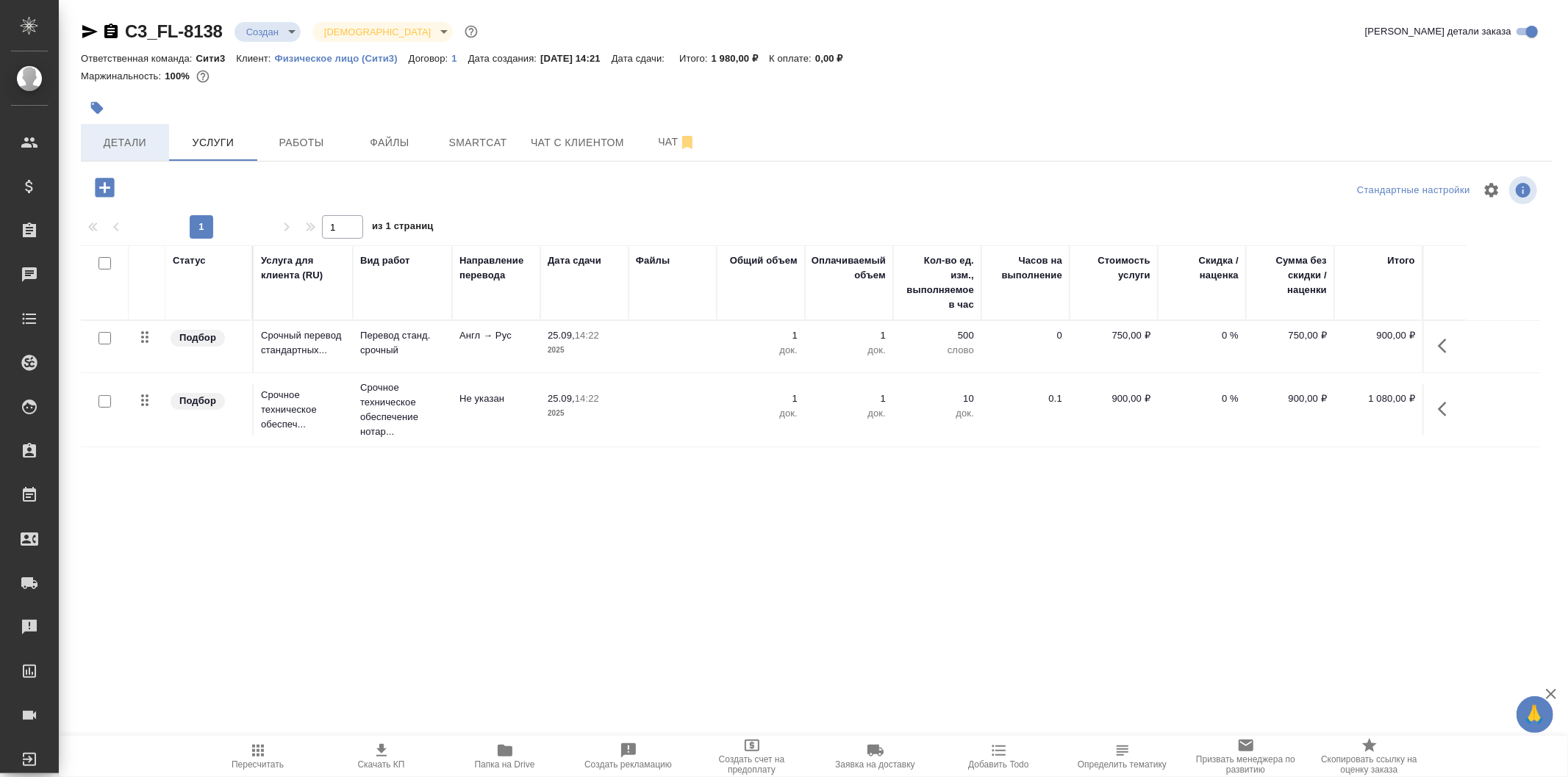
click at [155, 130] on button "Детали" at bounding box center [125, 142] width 88 height 37
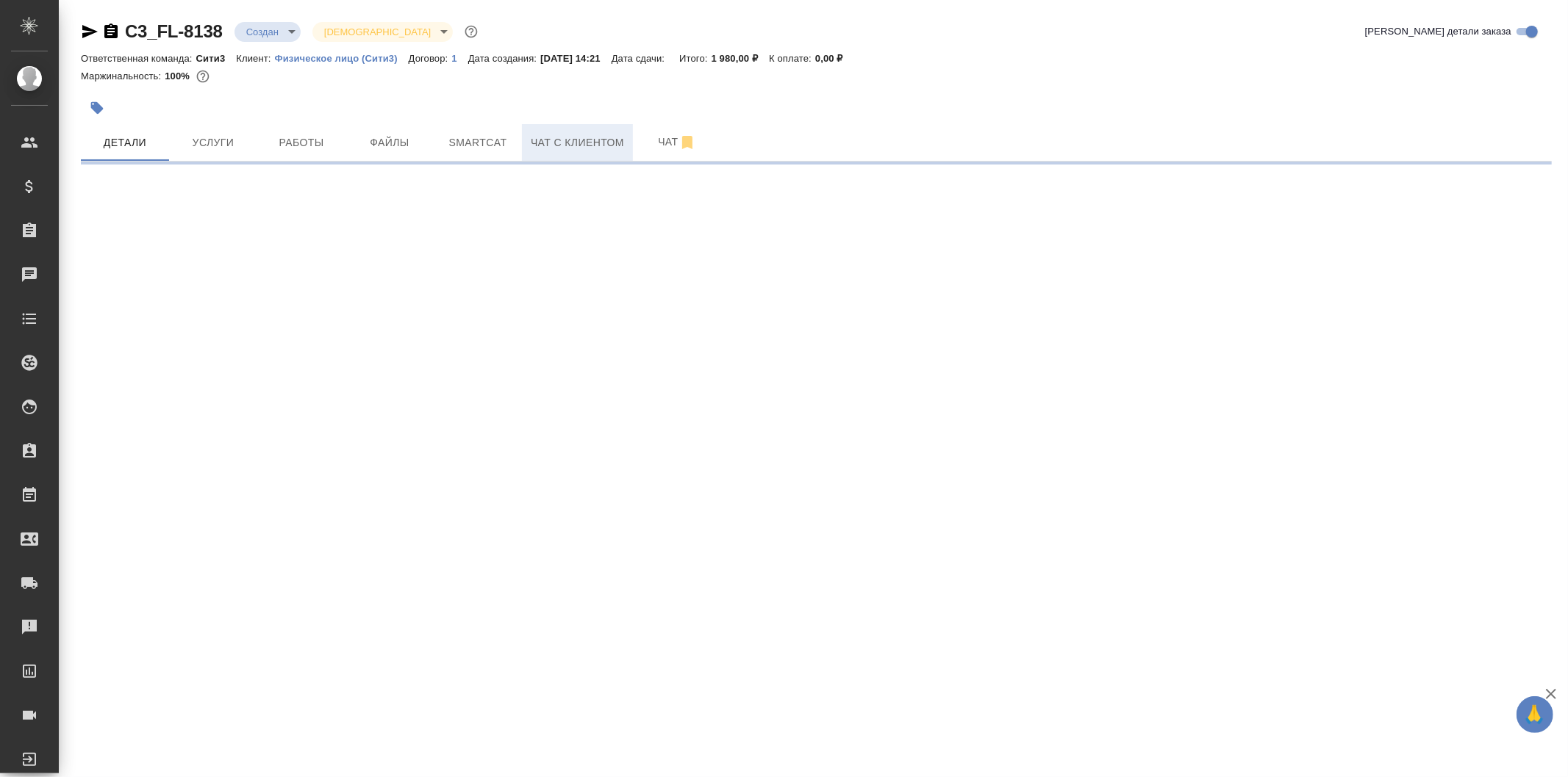
select select "RU"
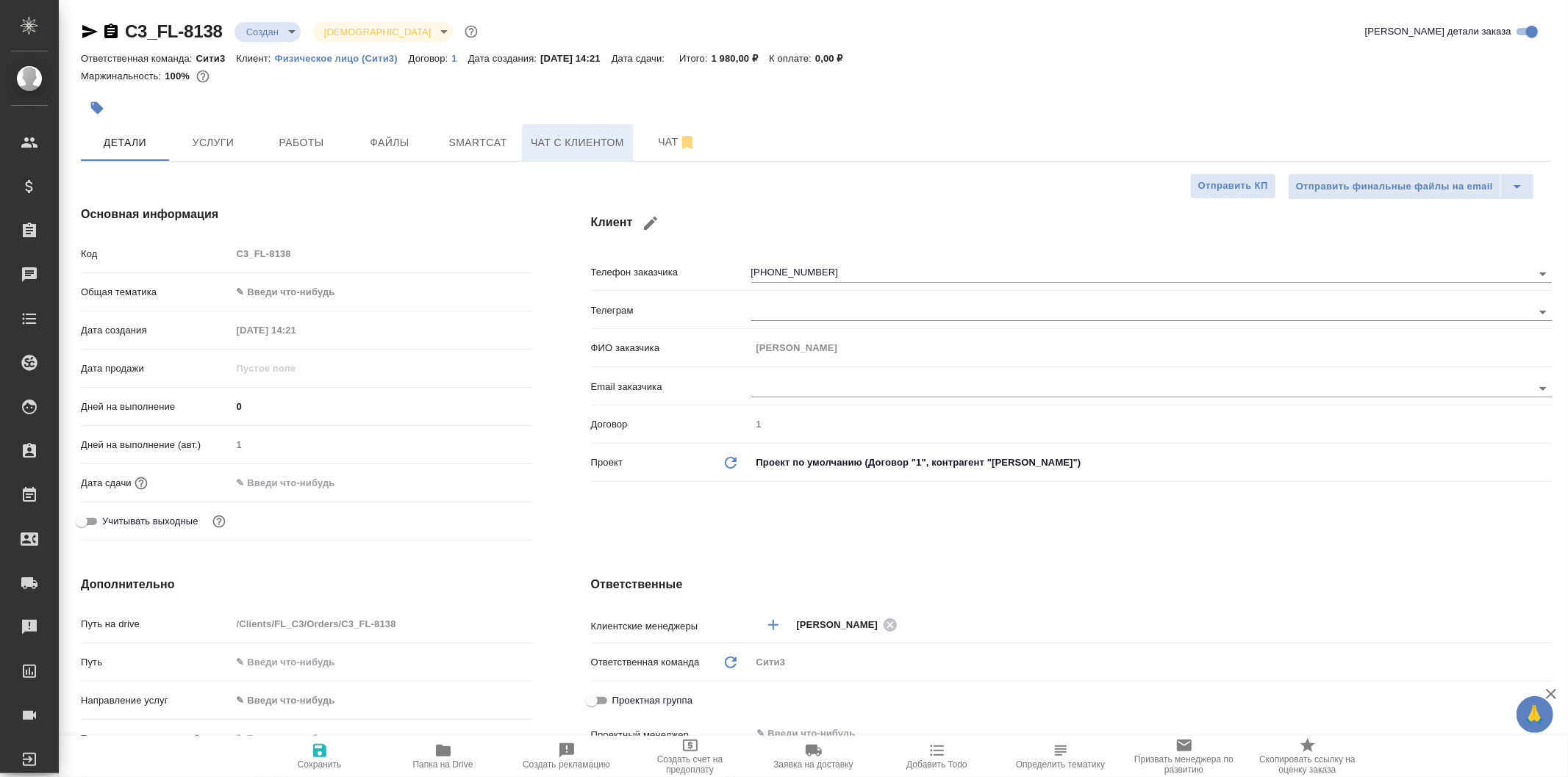
type textarea "x"
click at [482, 481] on div at bounding box center [382, 482] width 300 height 22
click at [334, 485] on input "text" at bounding box center [296, 482] width 129 height 22
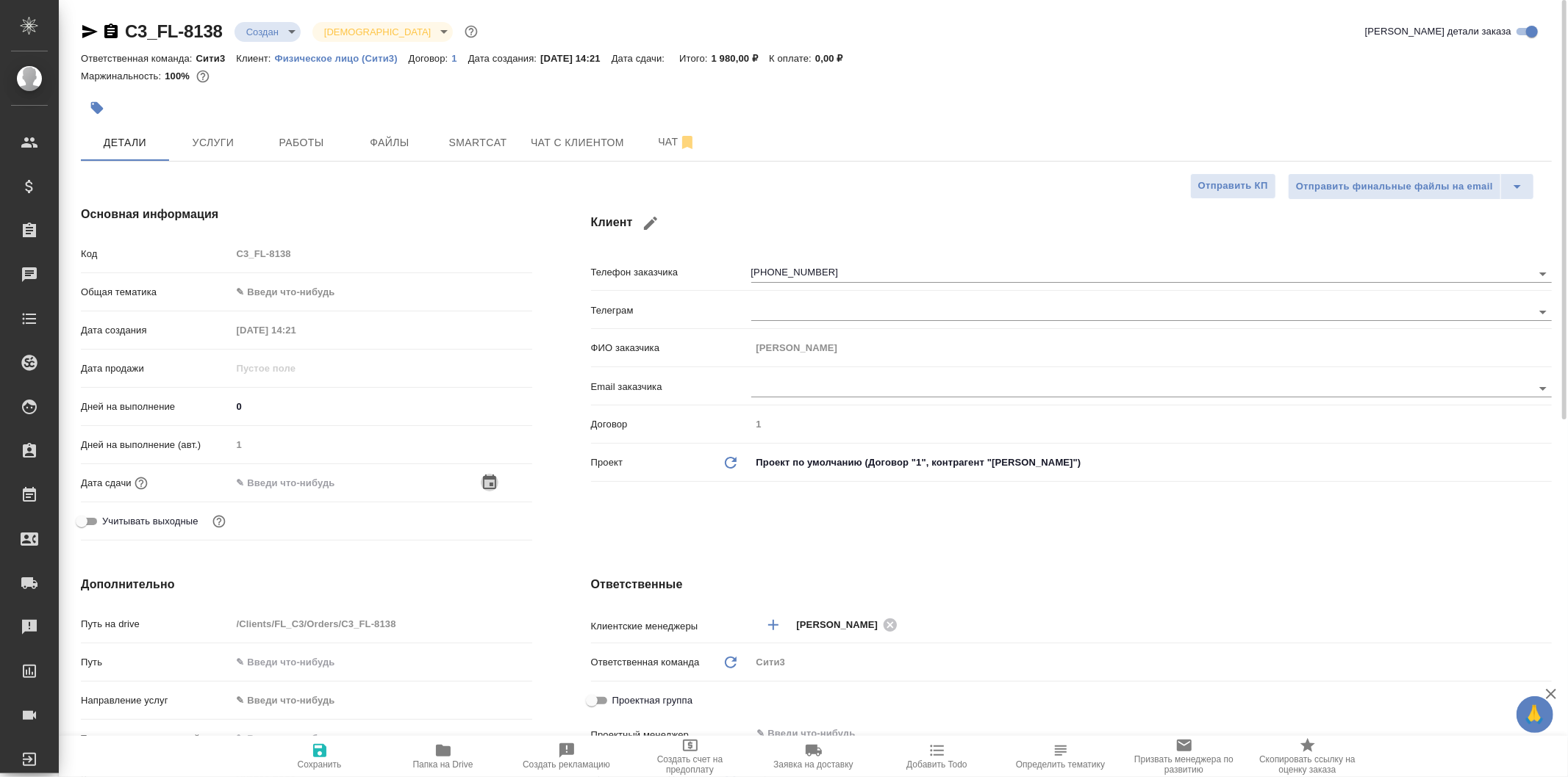
click at [488, 481] on icon "button" at bounding box center [489, 482] width 18 height 18
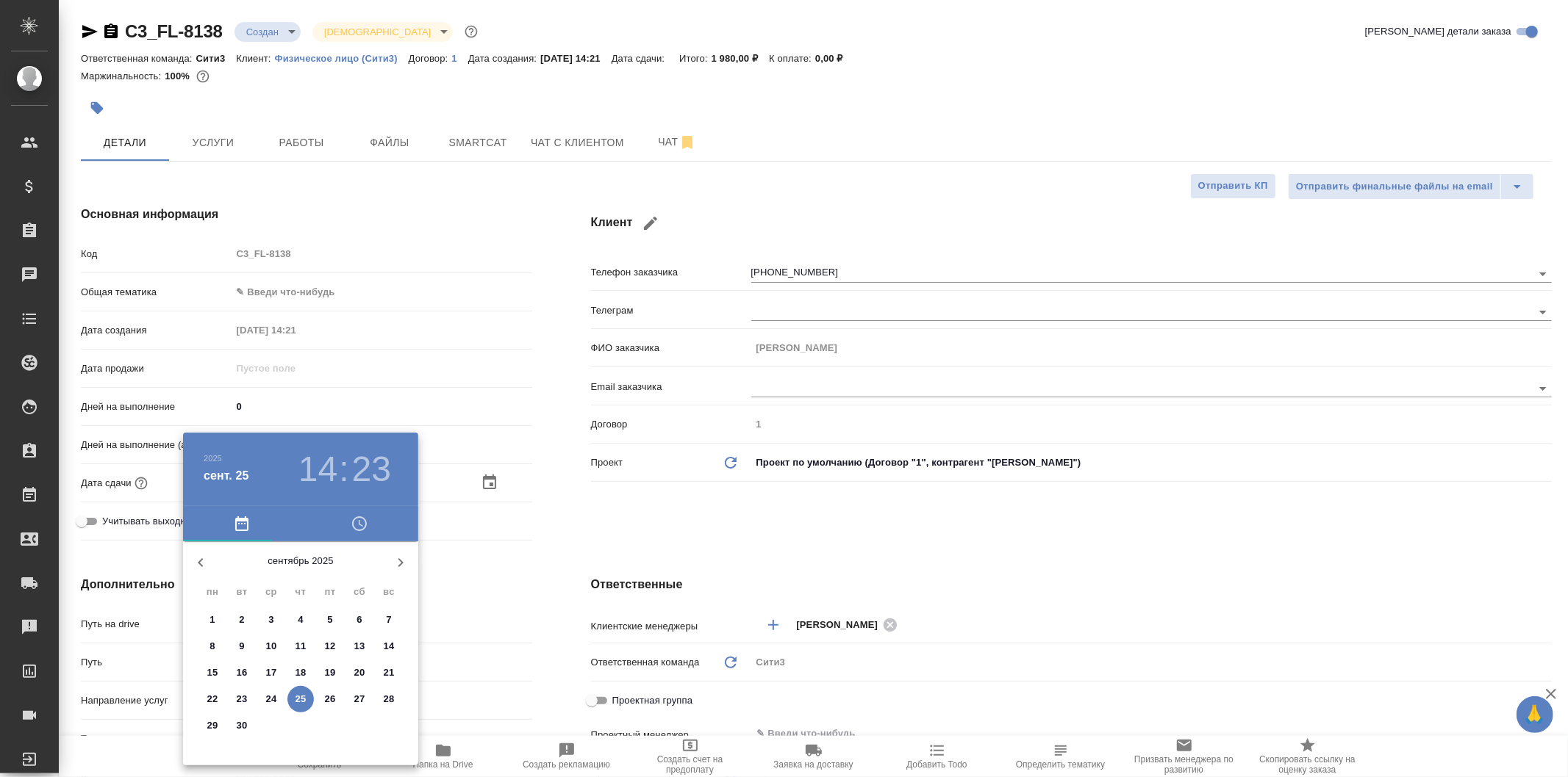
click at [328, 472] on h3 "14" at bounding box center [317, 469] width 38 height 41
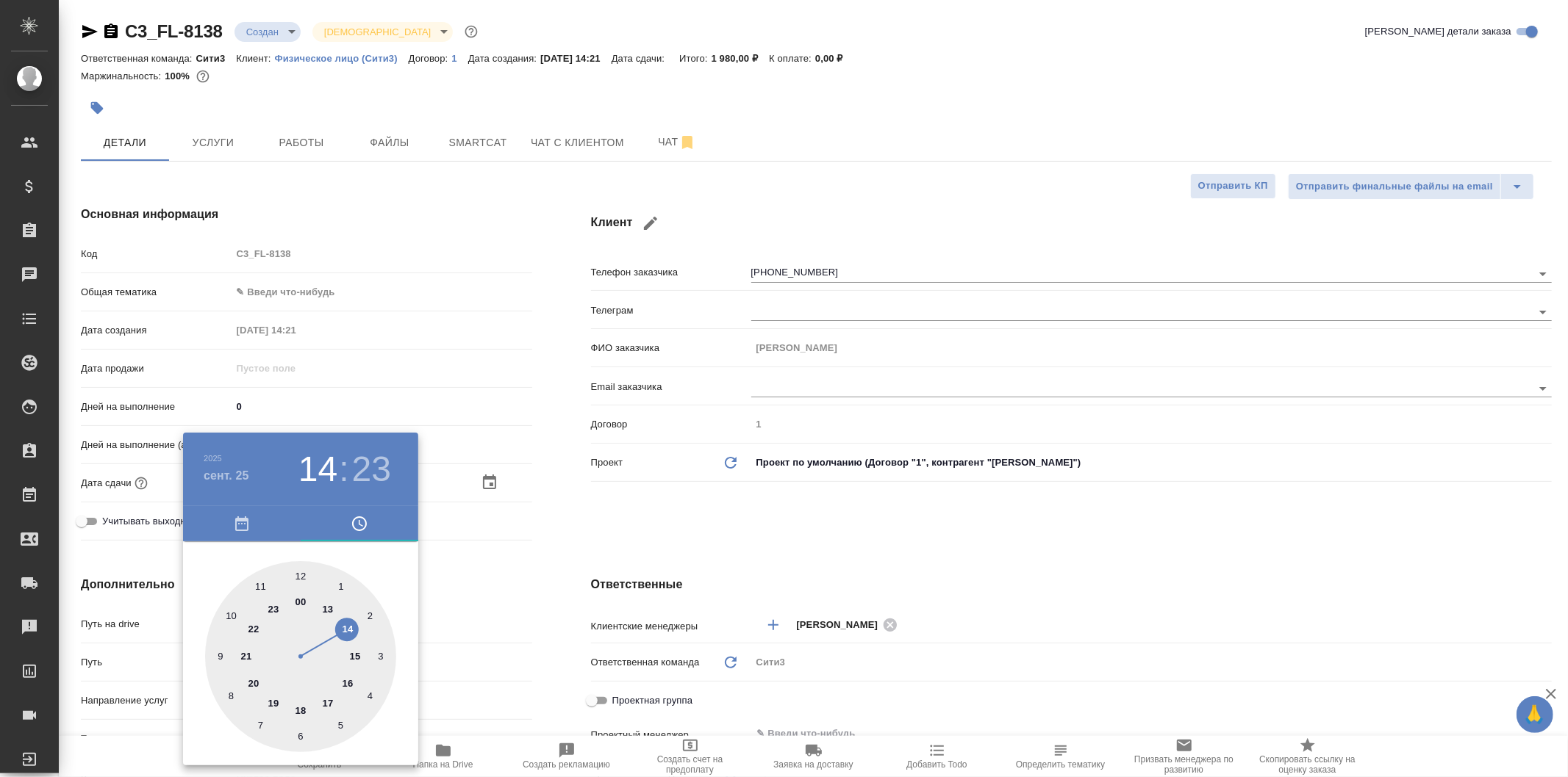
click at [354, 659] on div at bounding box center [300, 657] width 192 height 191
type input "25.09.2025 15:23"
type textarea "x"
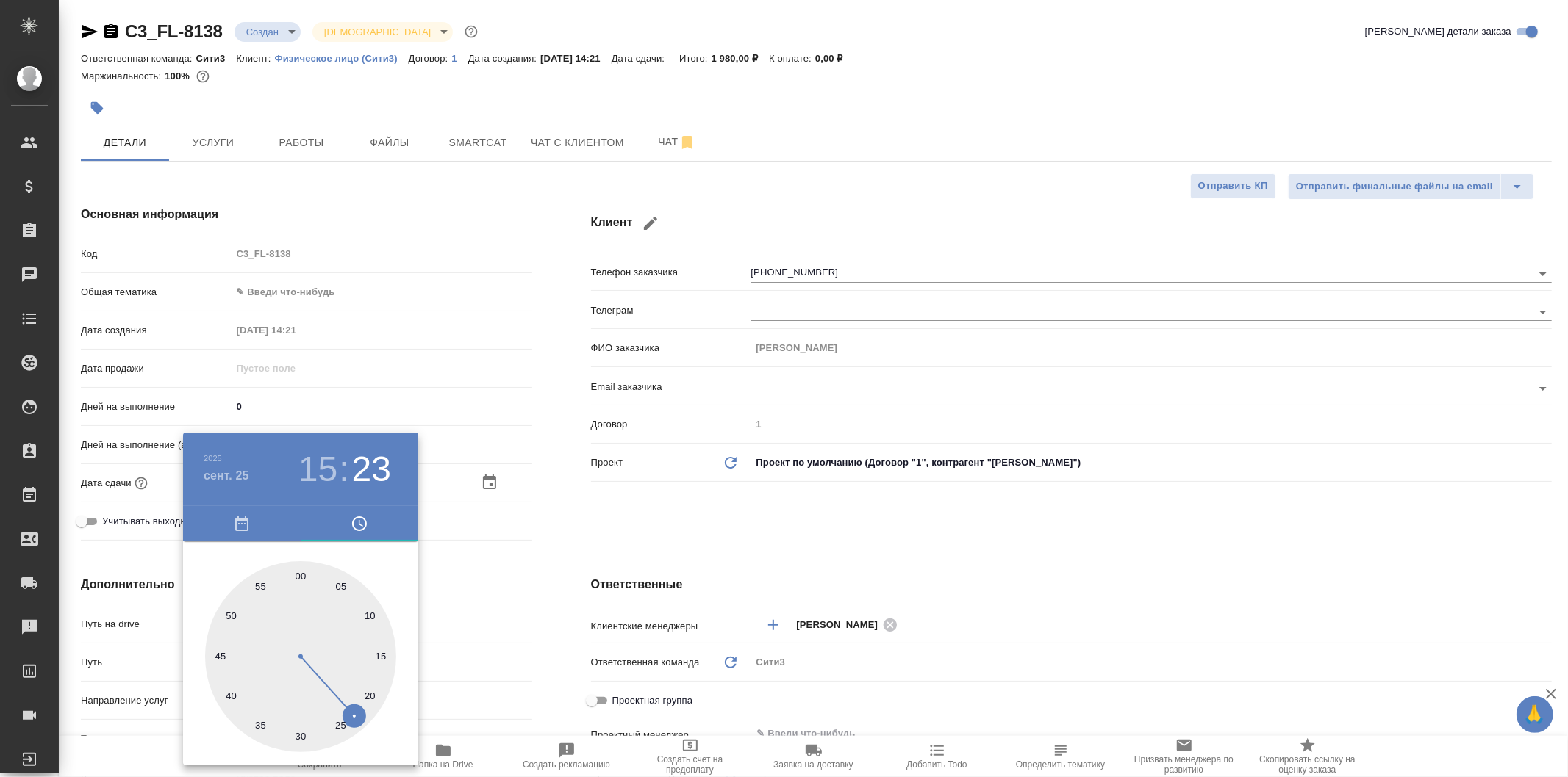
click at [301, 569] on div at bounding box center [300, 657] width 192 height 191
type input "25.09.2025 15:00"
type textarea "x"
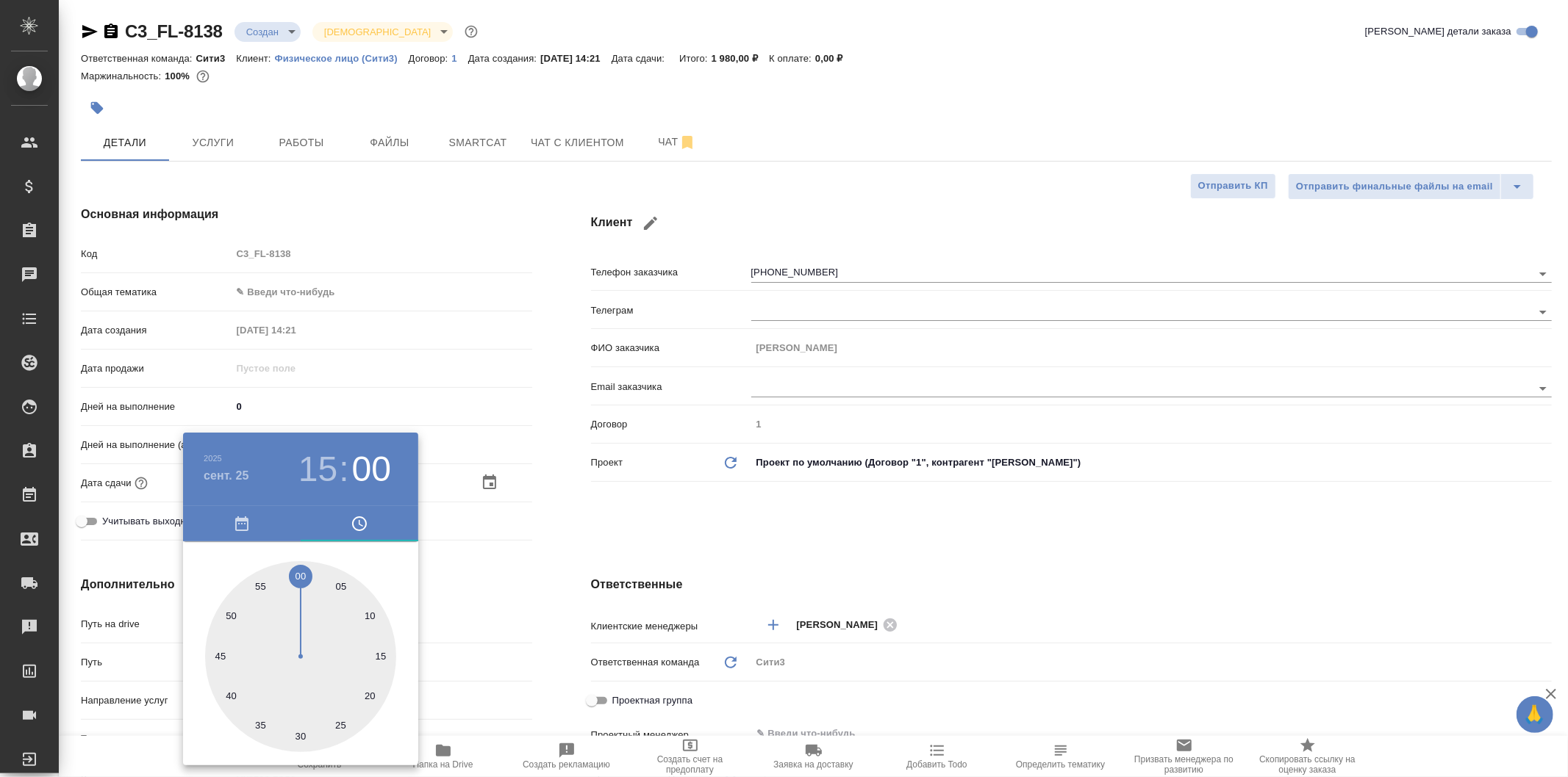
click at [540, 536] on div at bounding box center [784, 388] width 1568 height 777
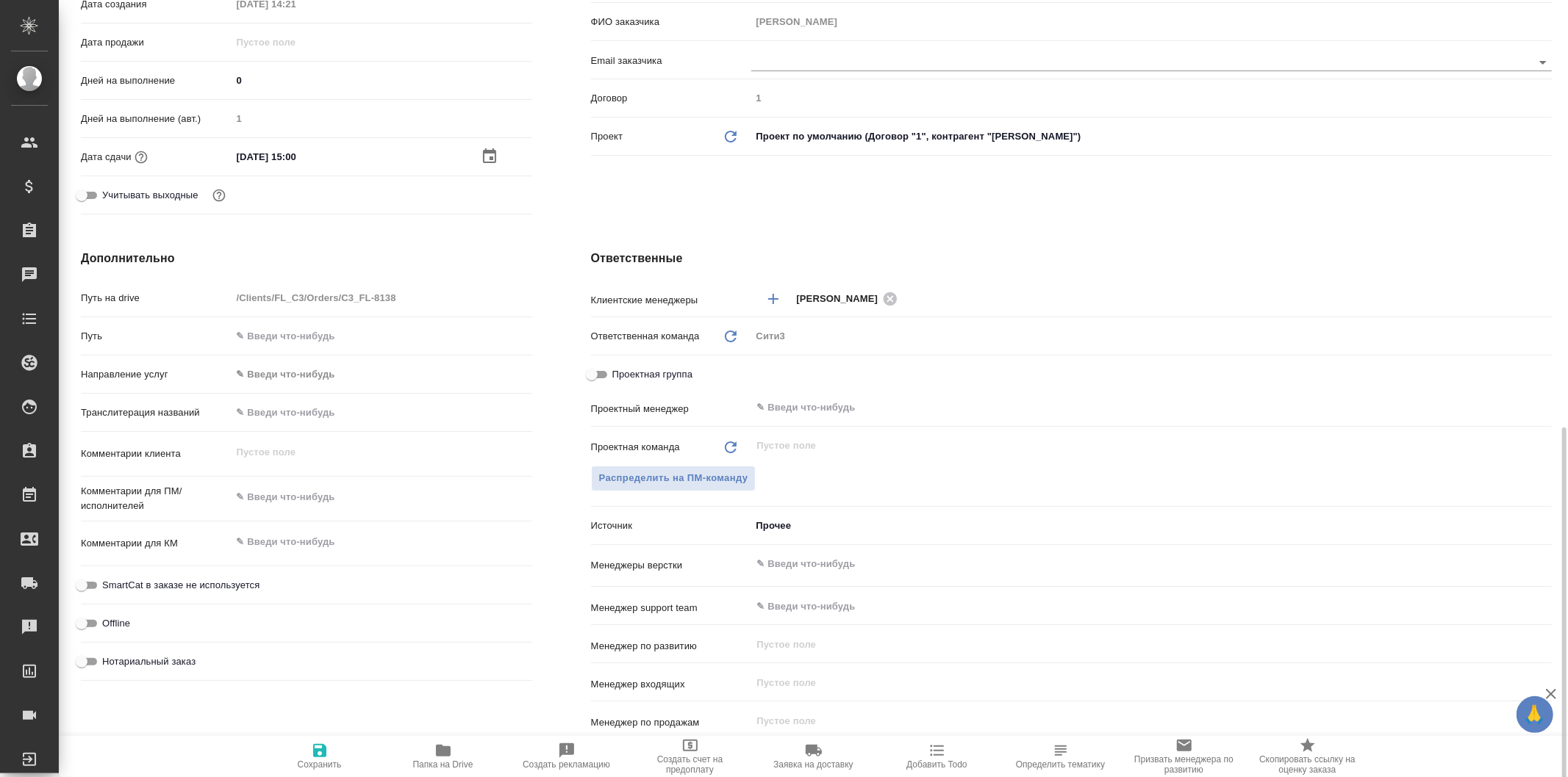
scroll to position [489, 0]
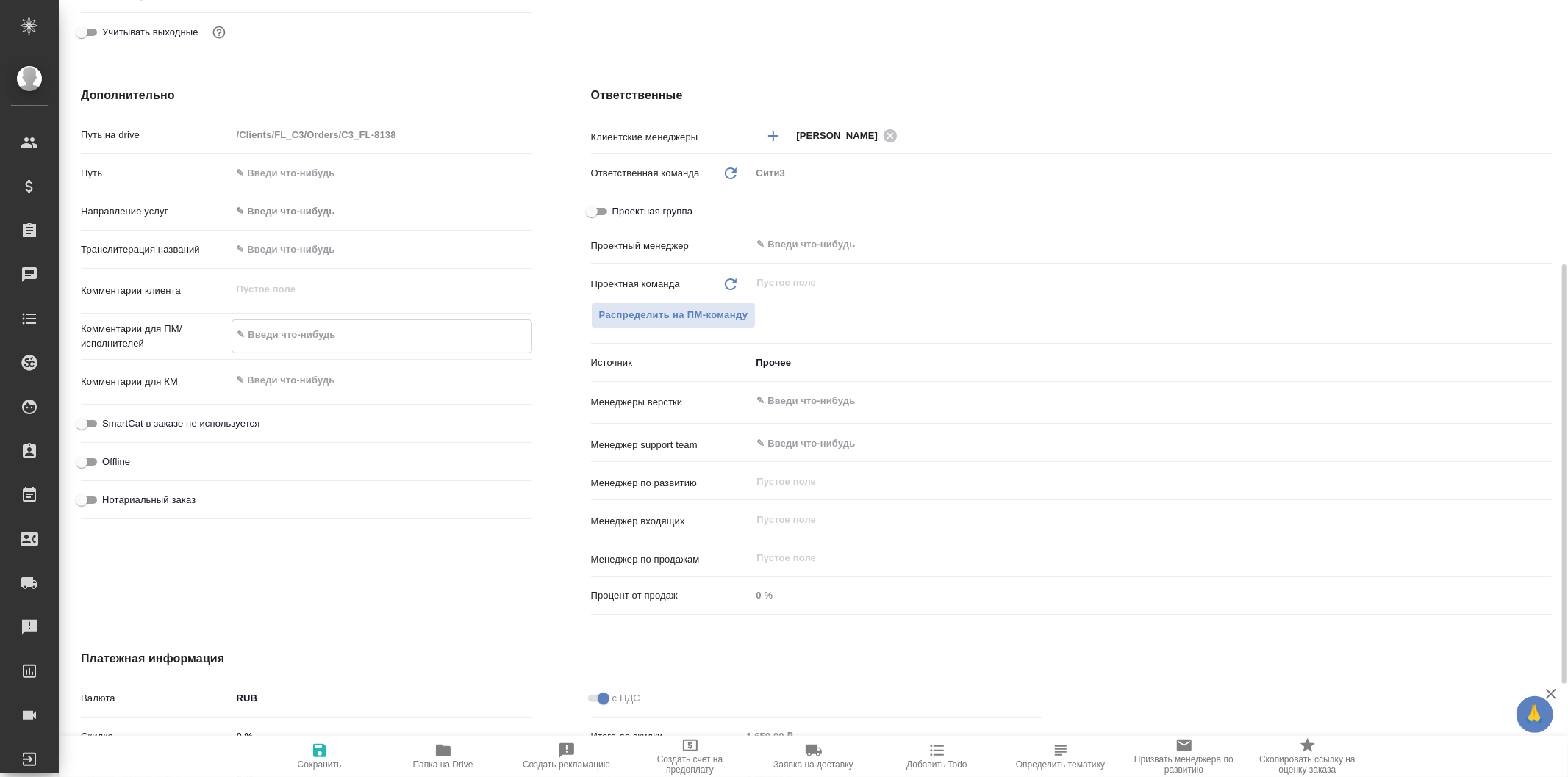
type textarea "x"
click at [314, 339] on textarea at bounding box center [381, 335] width 300 height 25
type textarea "п"
type textarea "x"
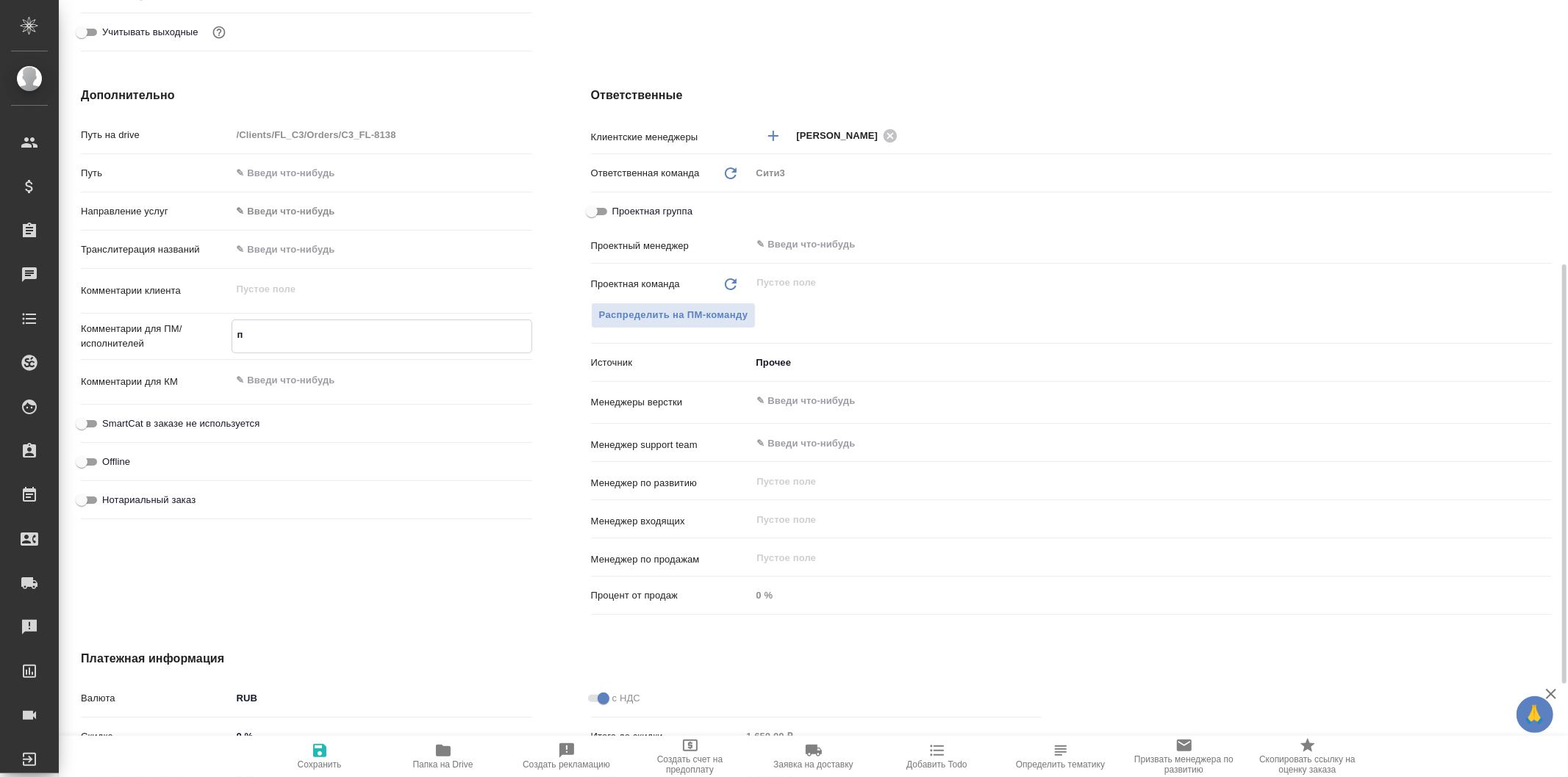
type textarea "x"
type textarea "пе"
type textarea "x"
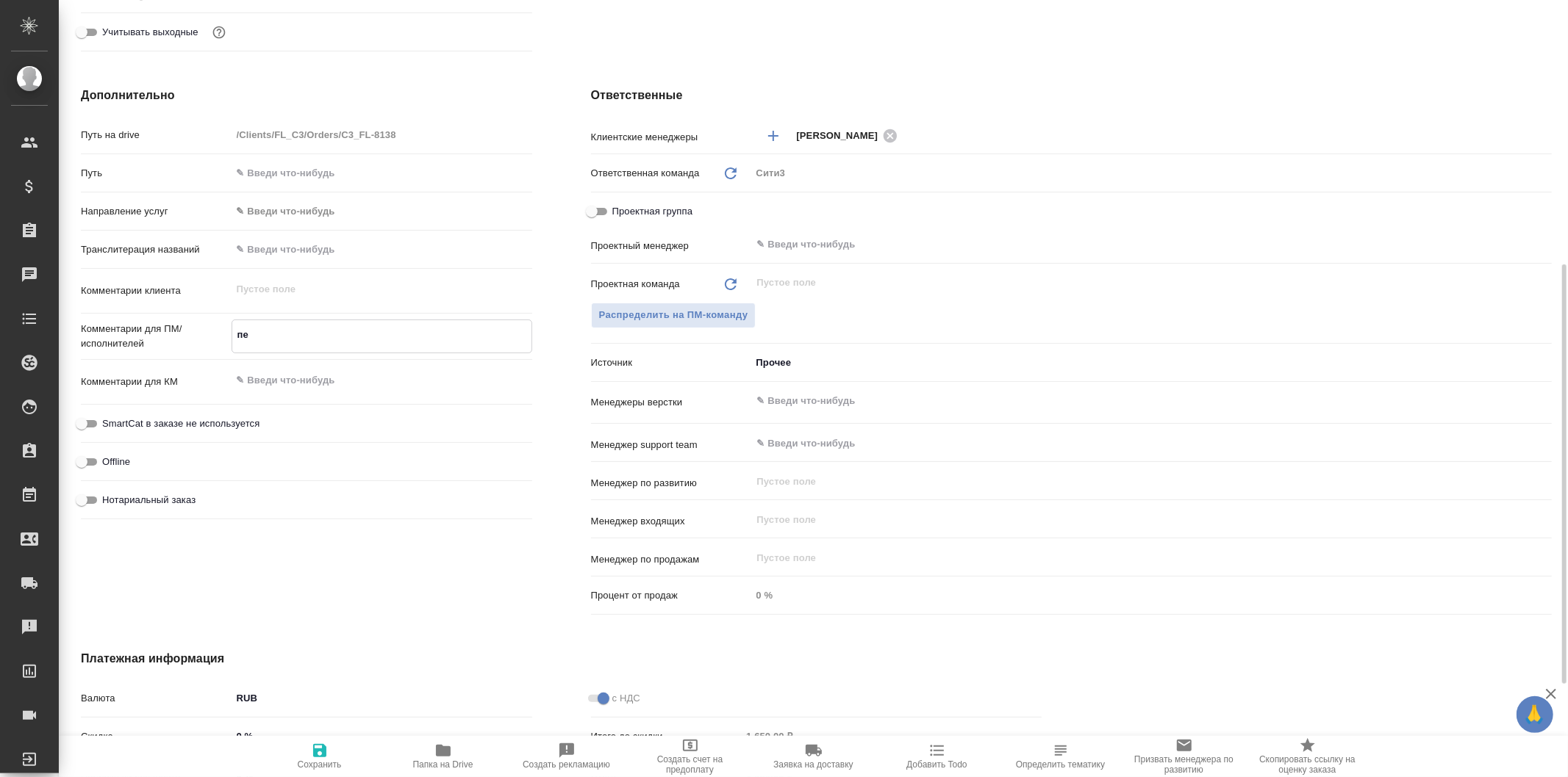
type textarea "пер"
type textarea "x"
type textarea "перо"
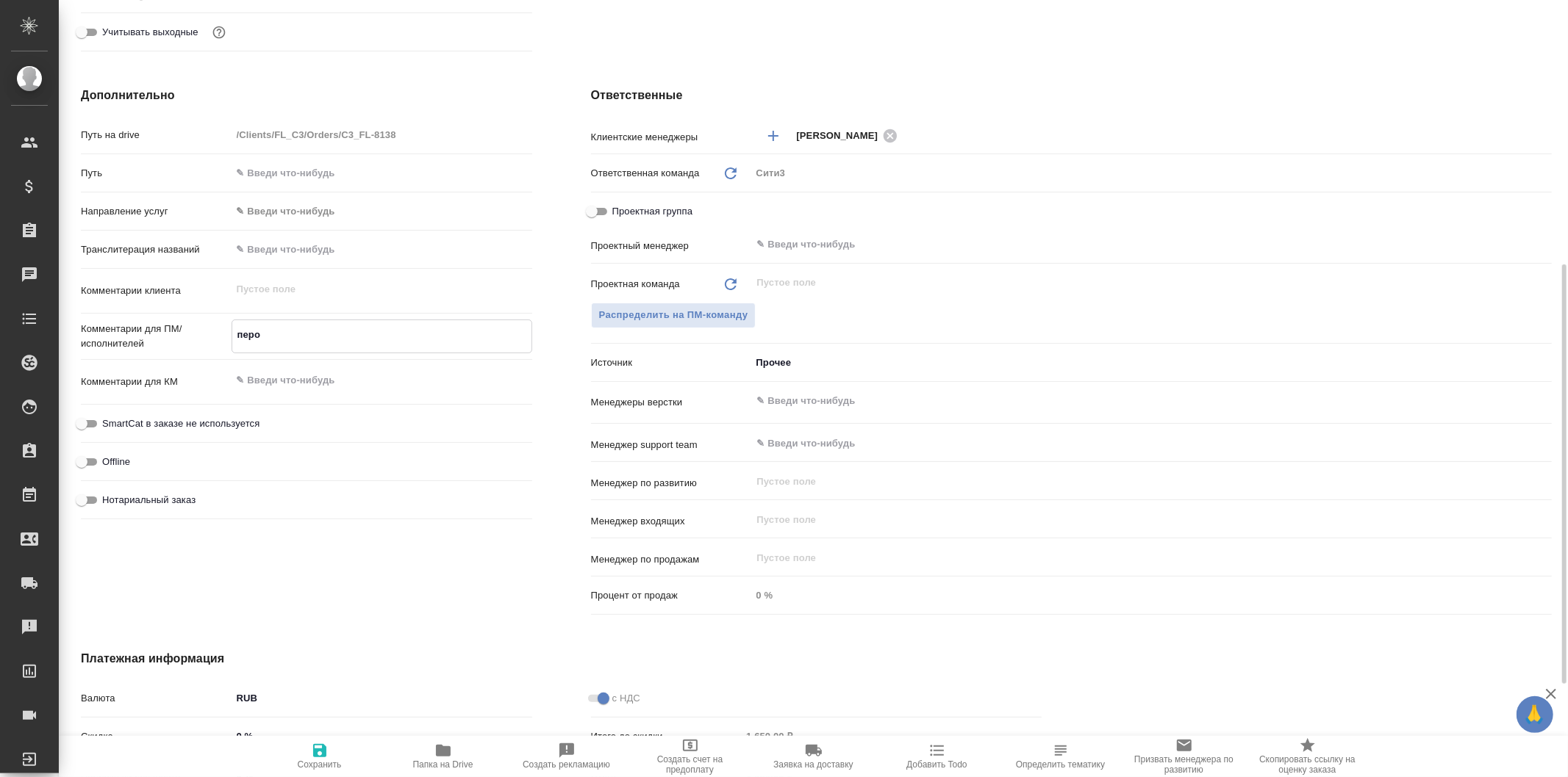
type textarea "x"
type textarea "пер"
type textarea "x"
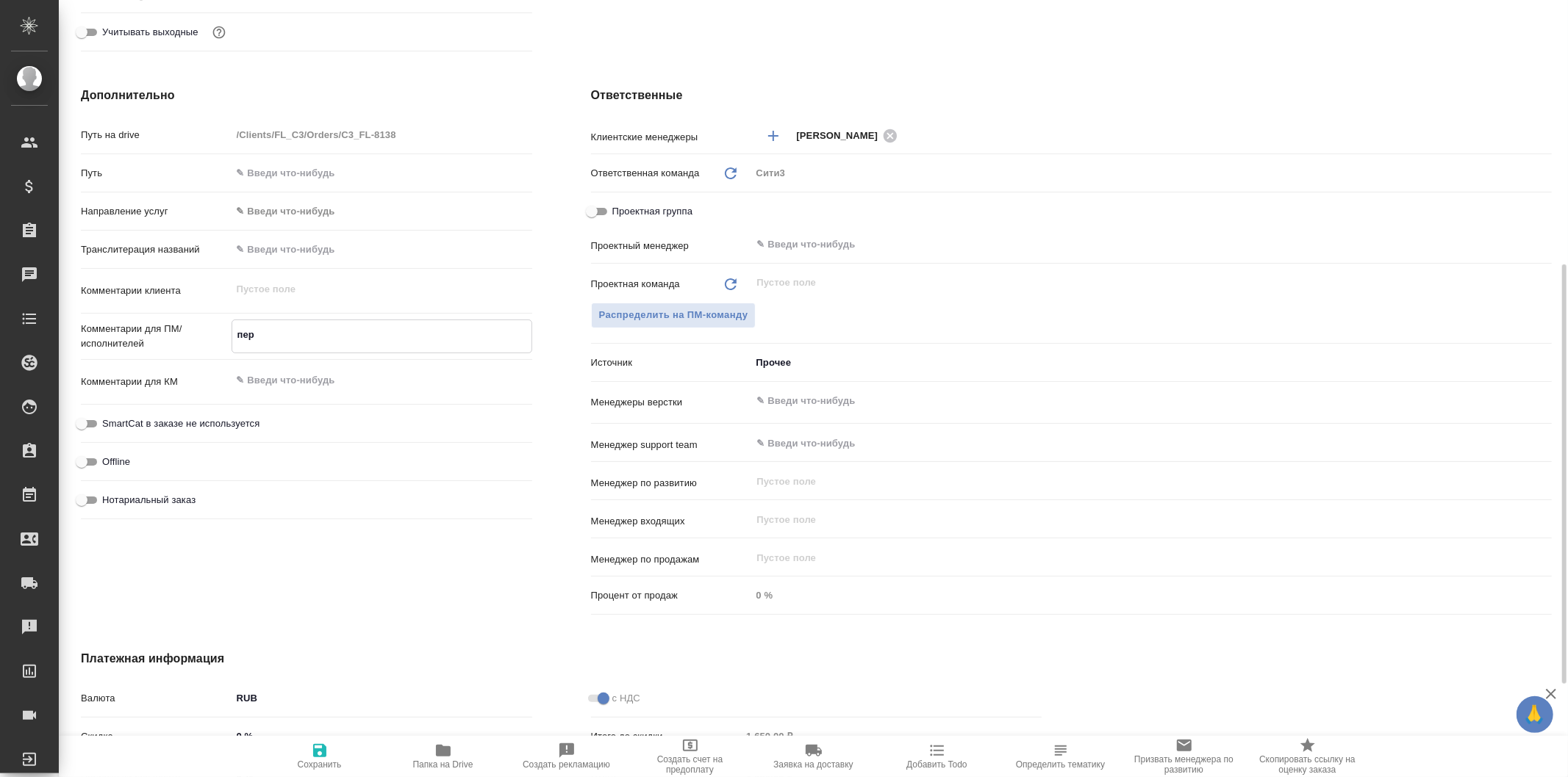
type textarea "x"
type textarea "пере"
type textarea "x"
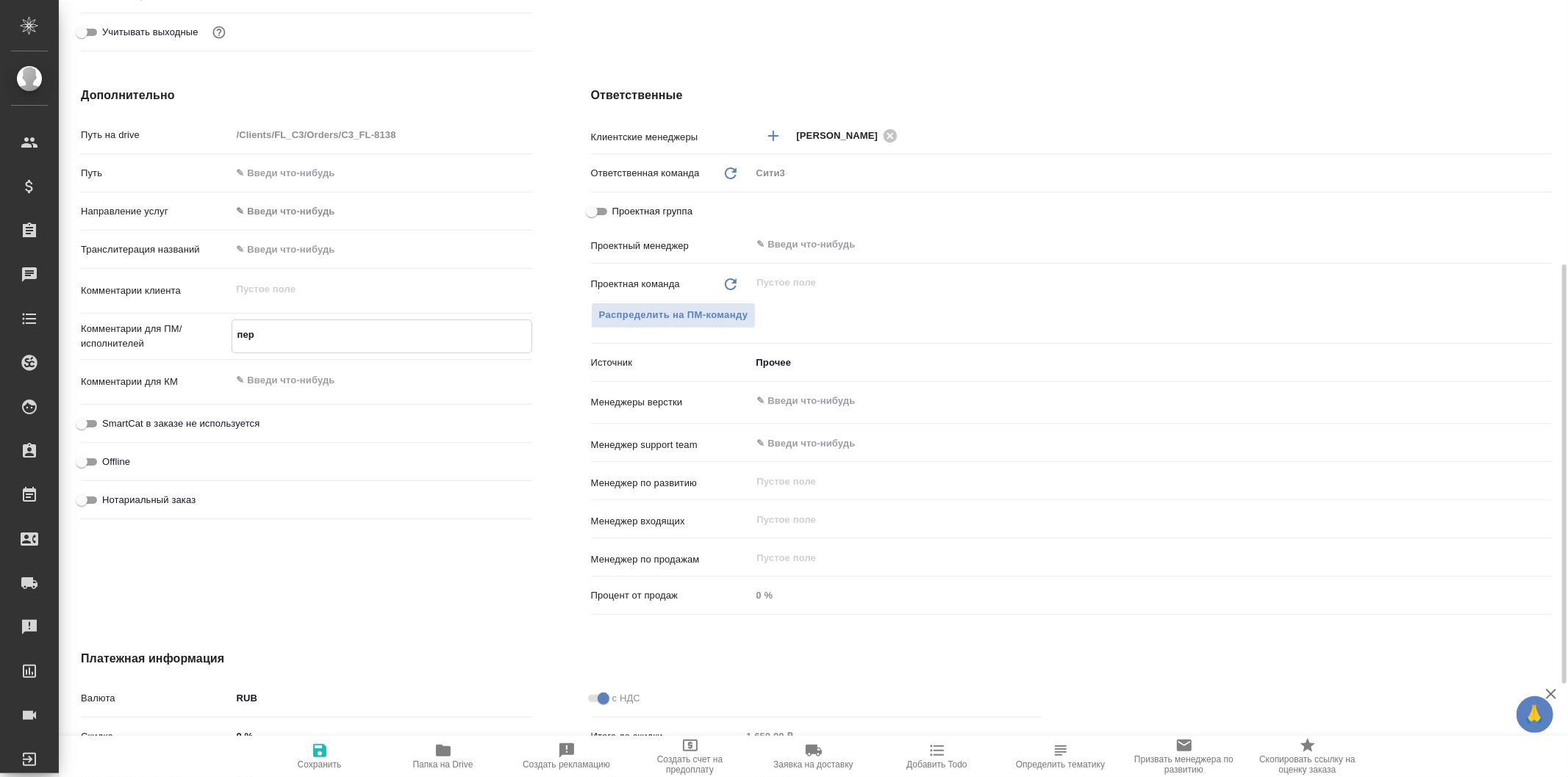
type textarea "x"
type textarea "перев"
type textarea "x"
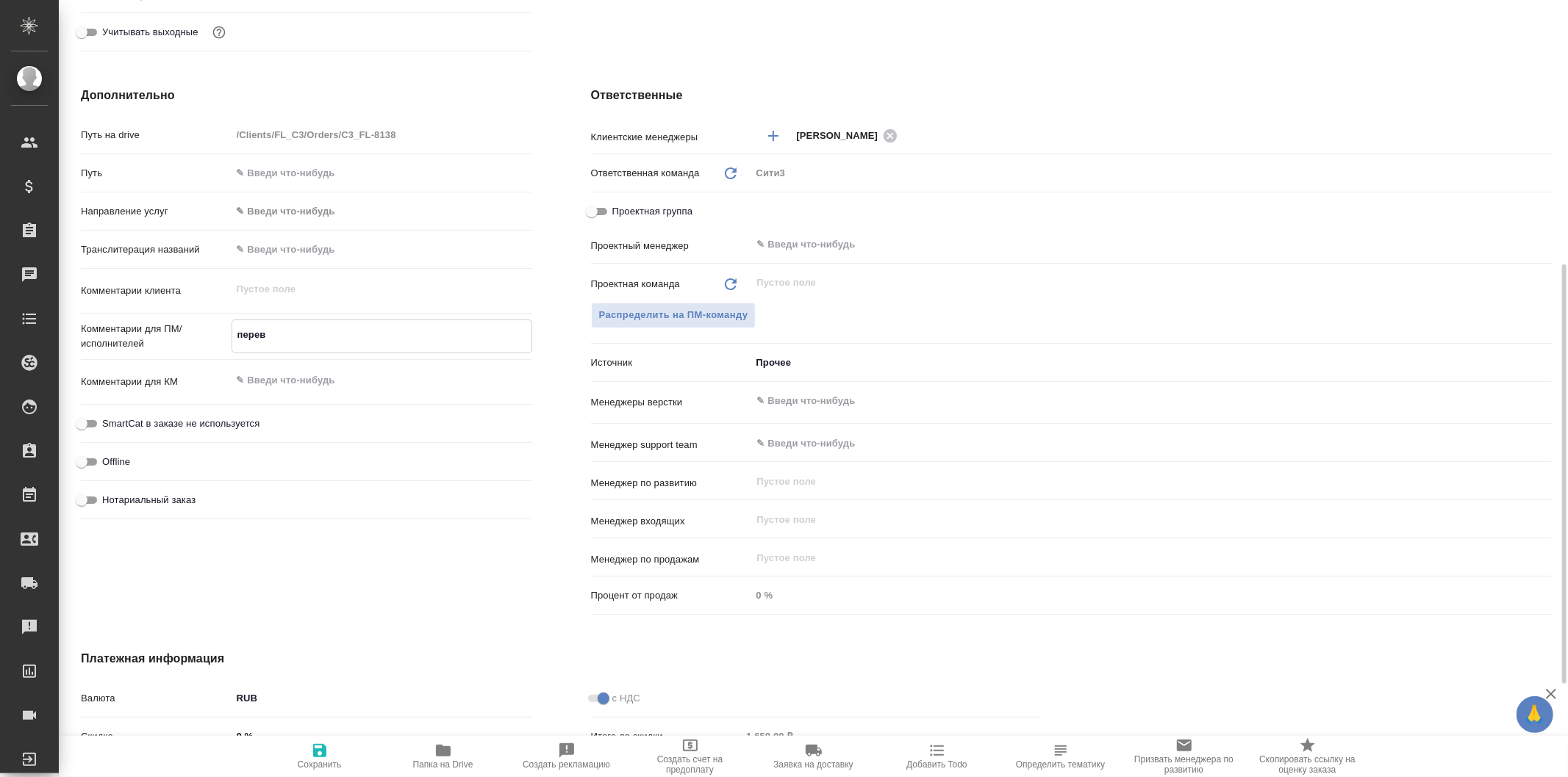
type textarea "перево"
type textarea "x"
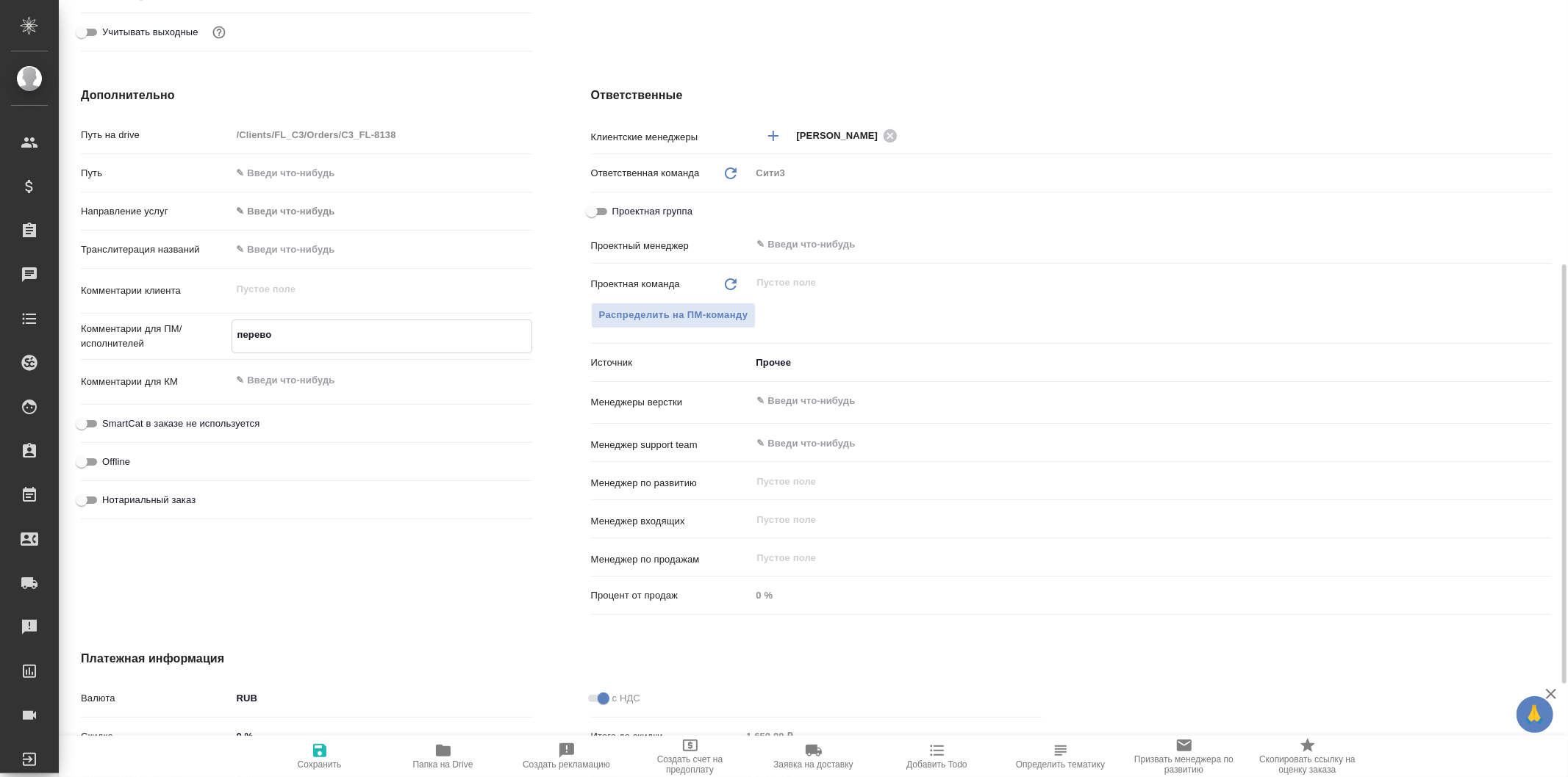
type textarea "перевод"
type textarea "x"
type textarea "перевод"
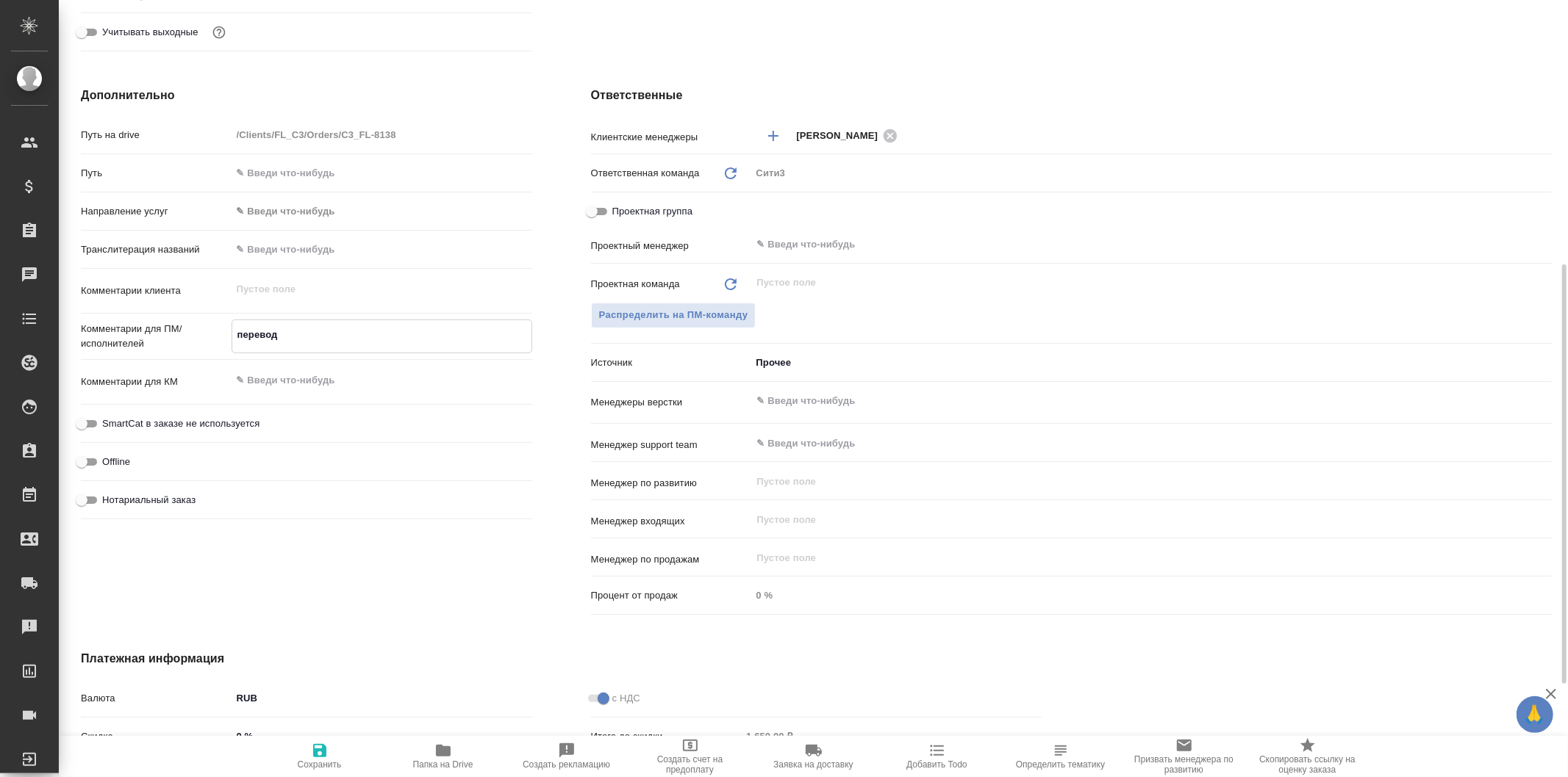
type textarea "x"
type textarea "перевод"
type textarea "x"
type textarea "перевод л"
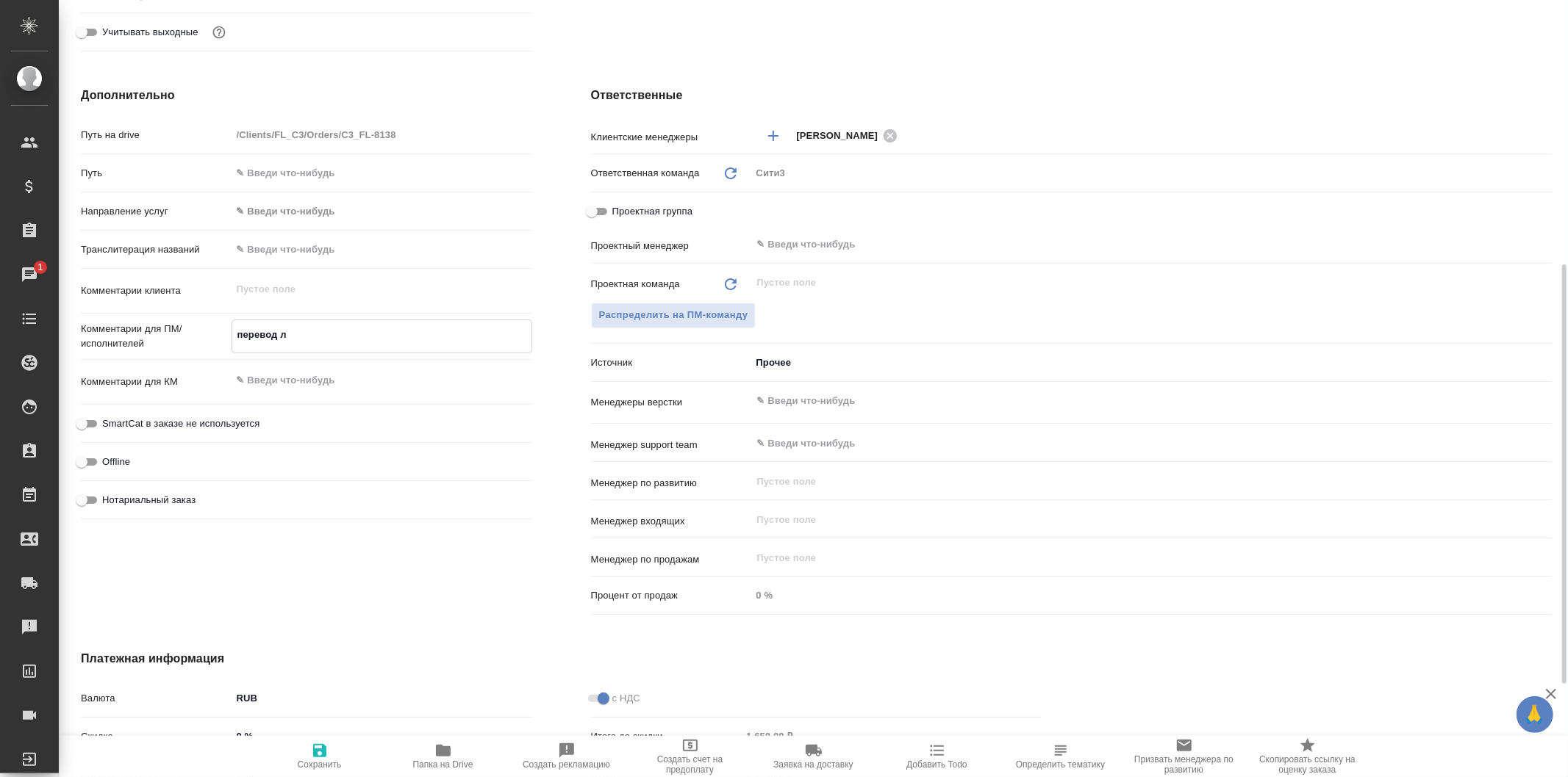
type textarea "x"
type textarea "перевод ли"
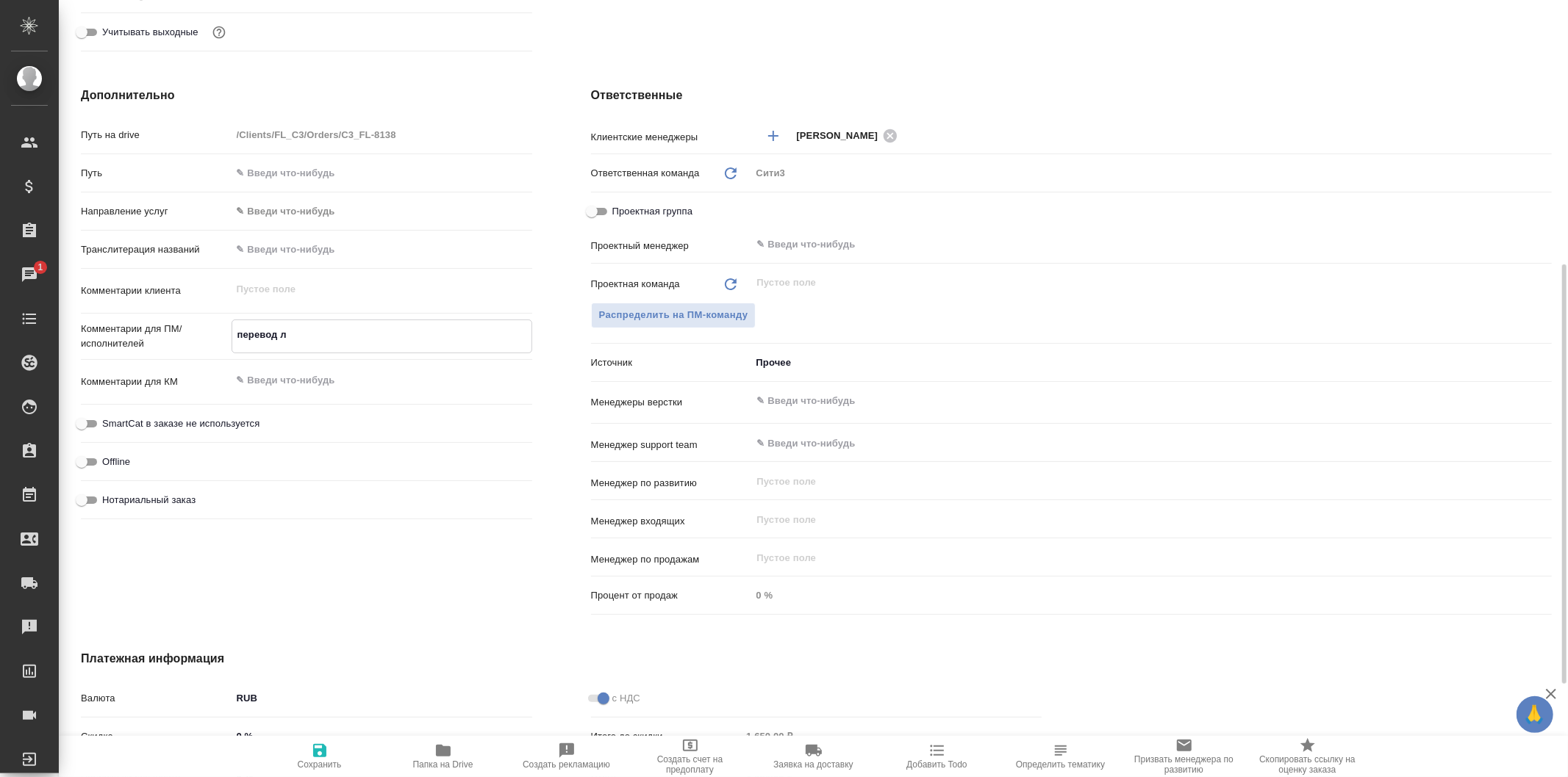
type textarea "x"
type textarea "перевод лит"
type textarea "x"
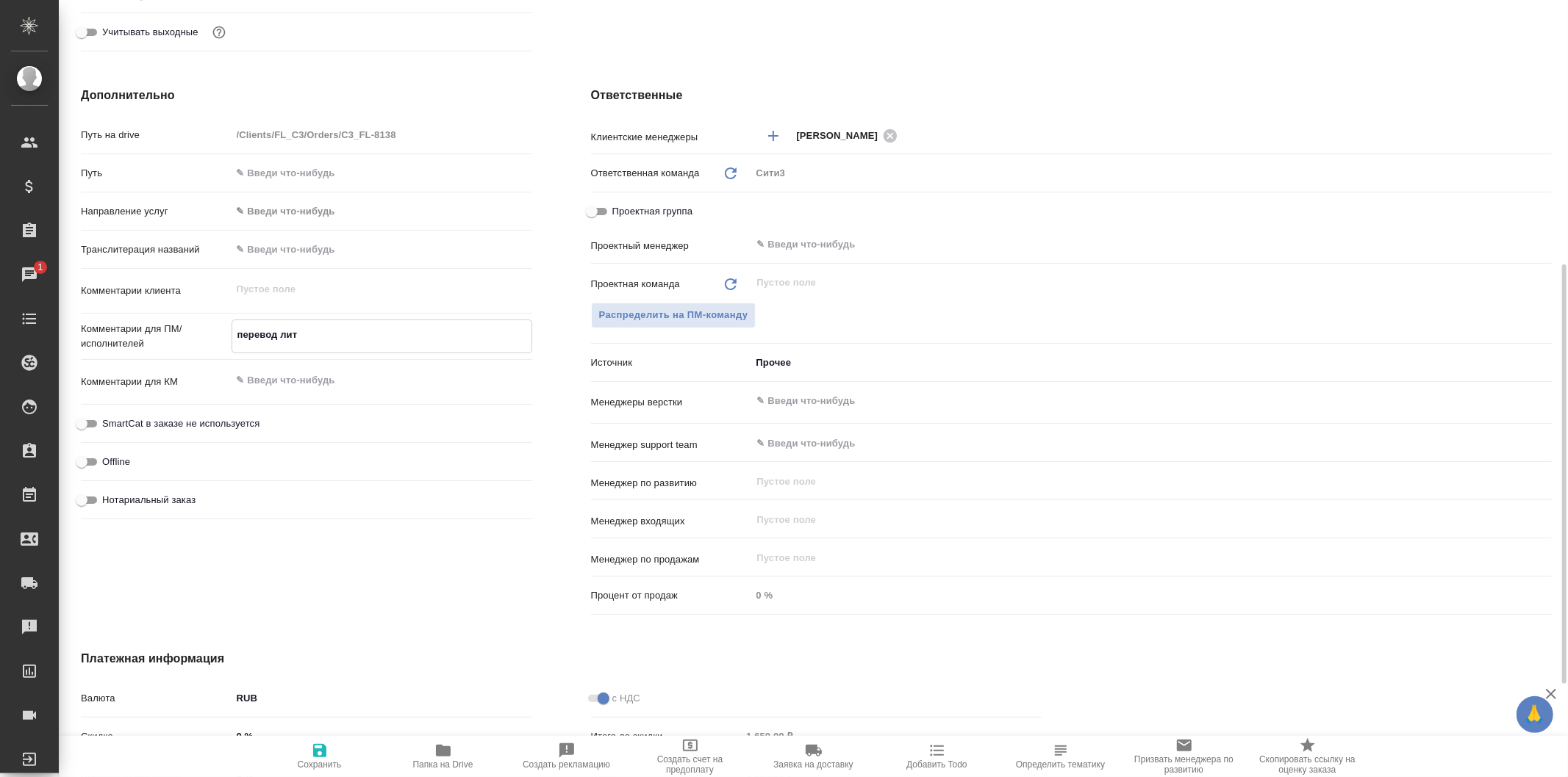
type textarea "x"
type textarea "перевод лит-"
type textarea "x"
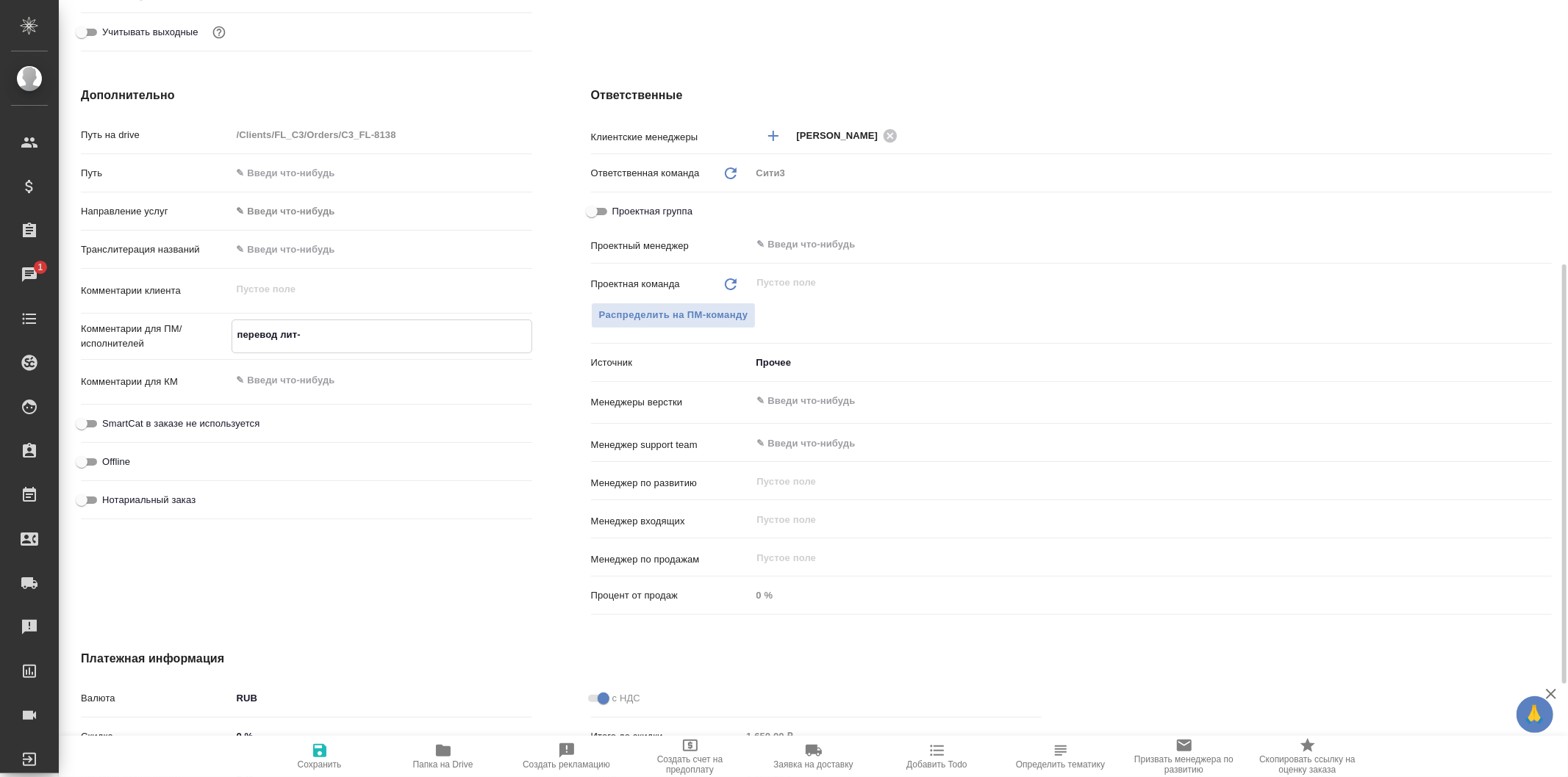
type textarea "перевод лит-р"
type textarea "x"
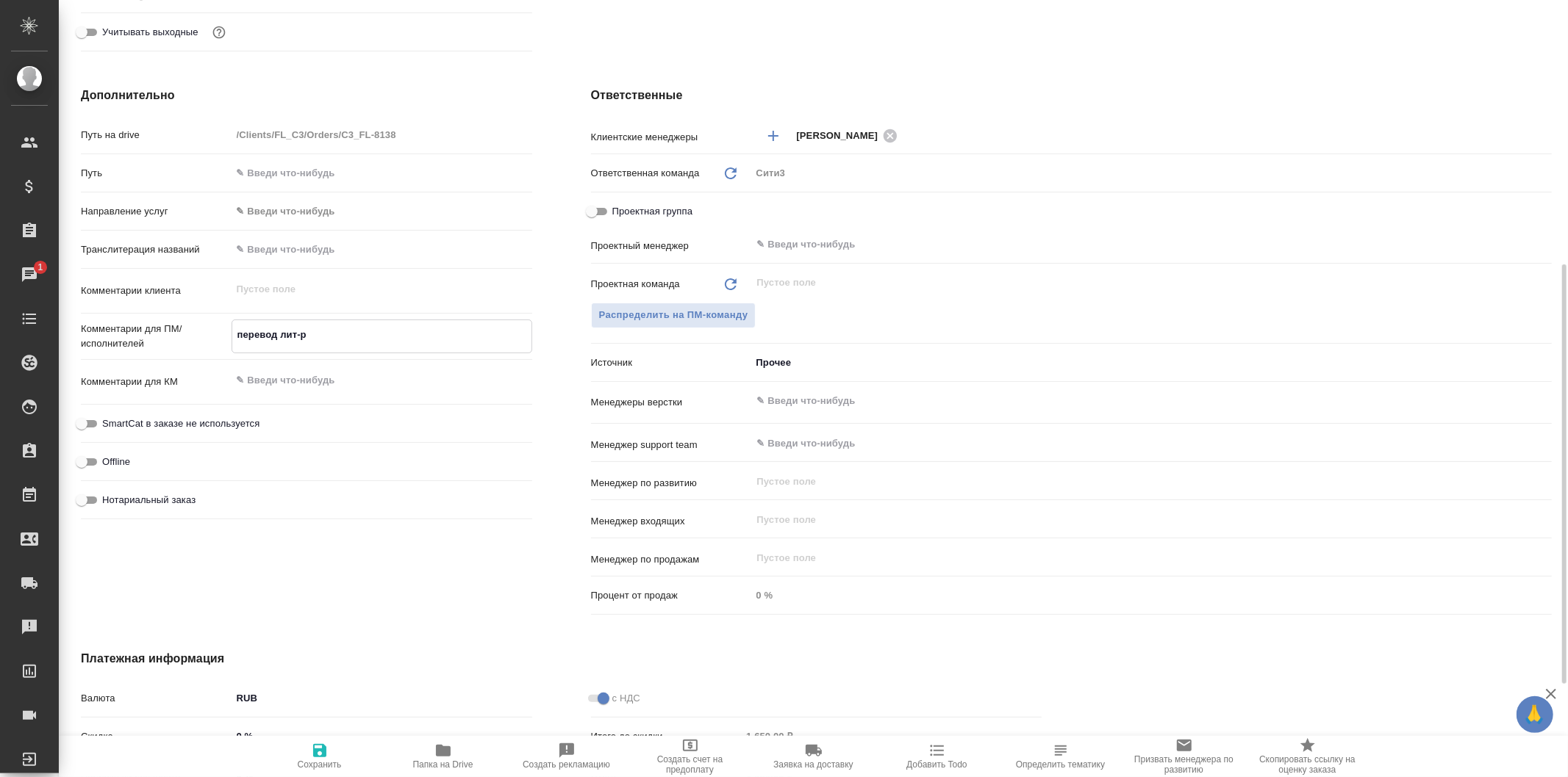
type textarea "перевод лит-рс"
type textarea "x"
type textarea "перевод лит-р"
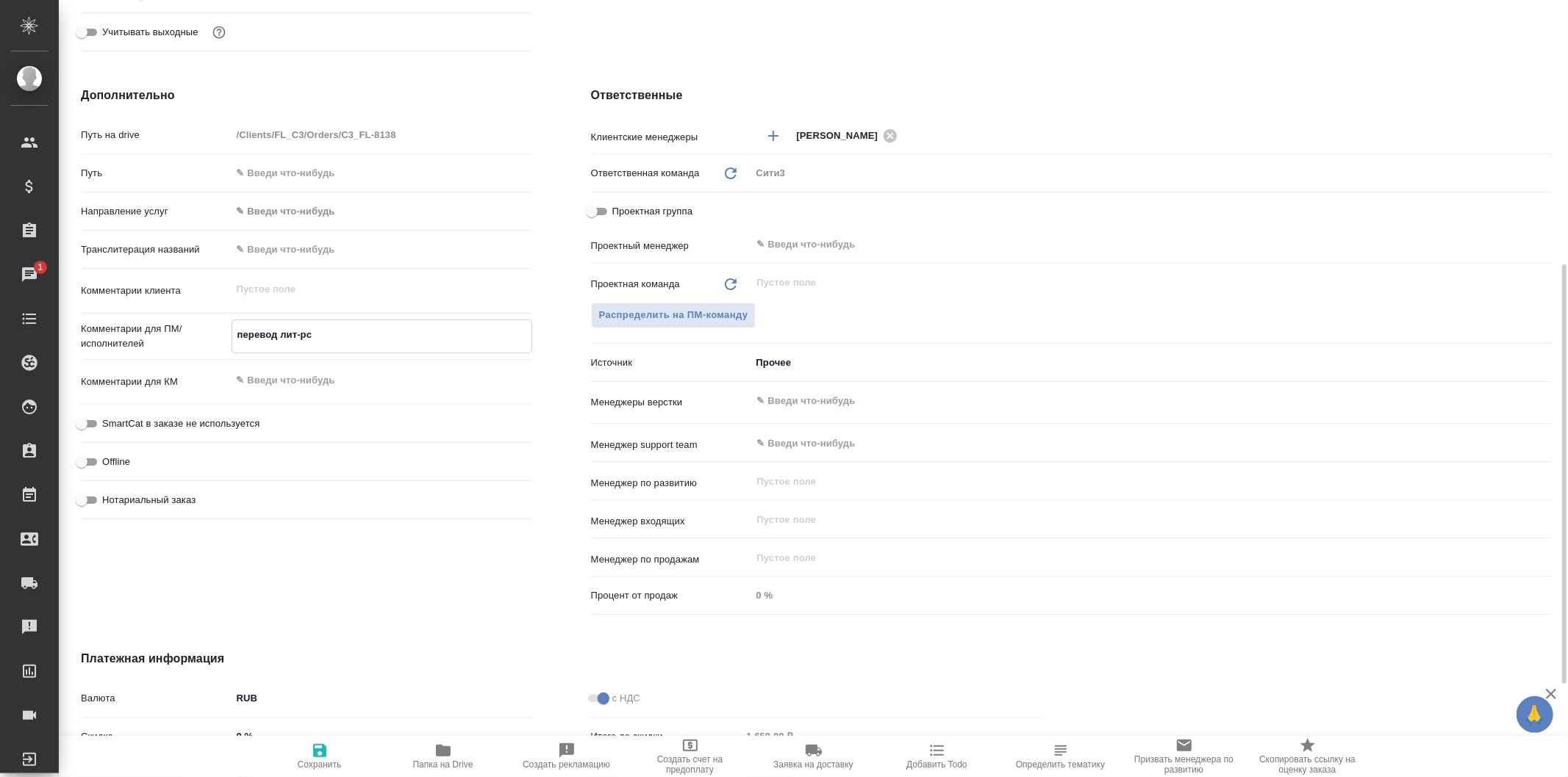
type textarea "x"
type textarea "перевод лит-ру"
type textarea "x"
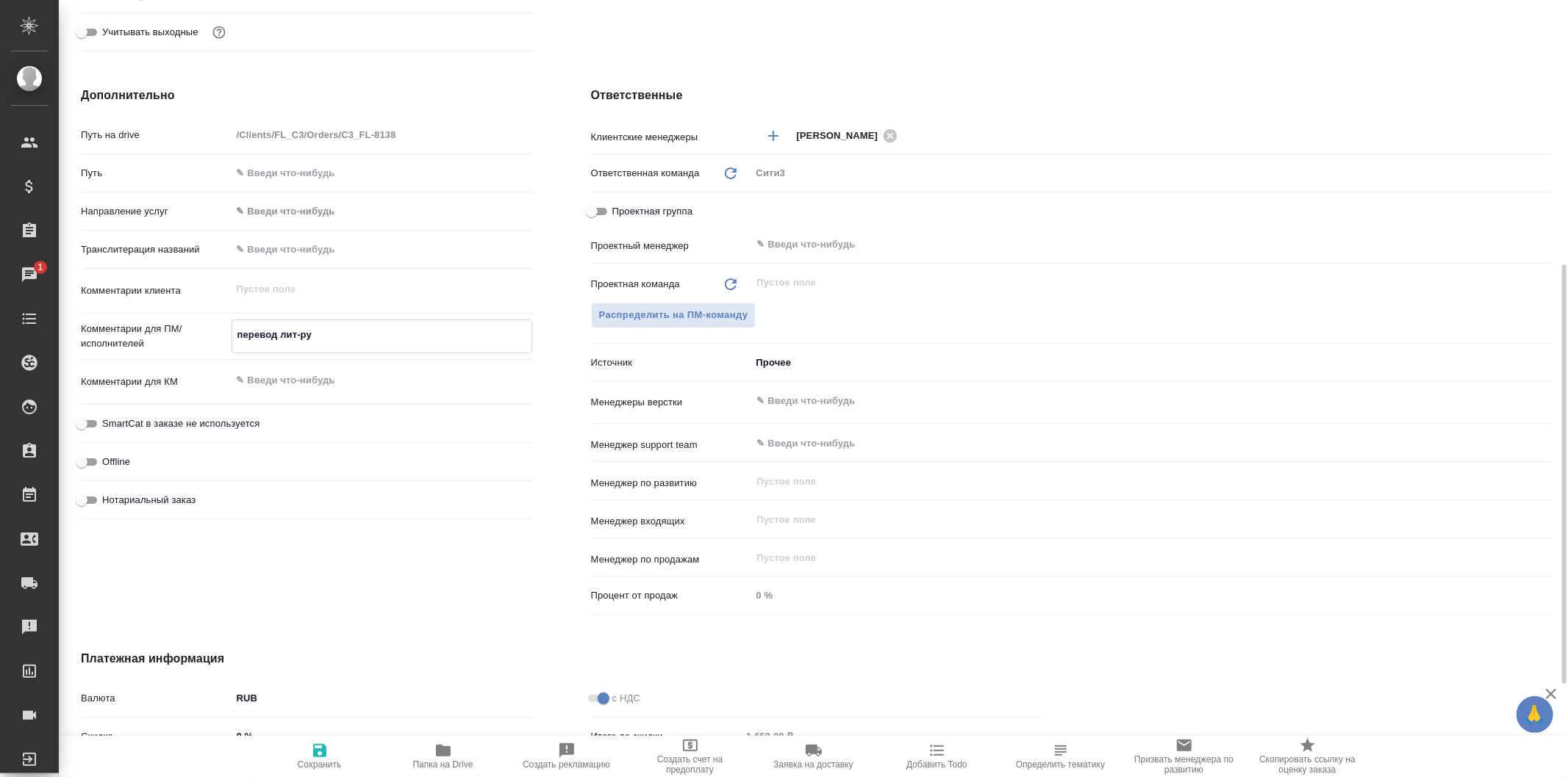
type textarea "x"
type textarea "перевод лит-рус"
type textarea "x"
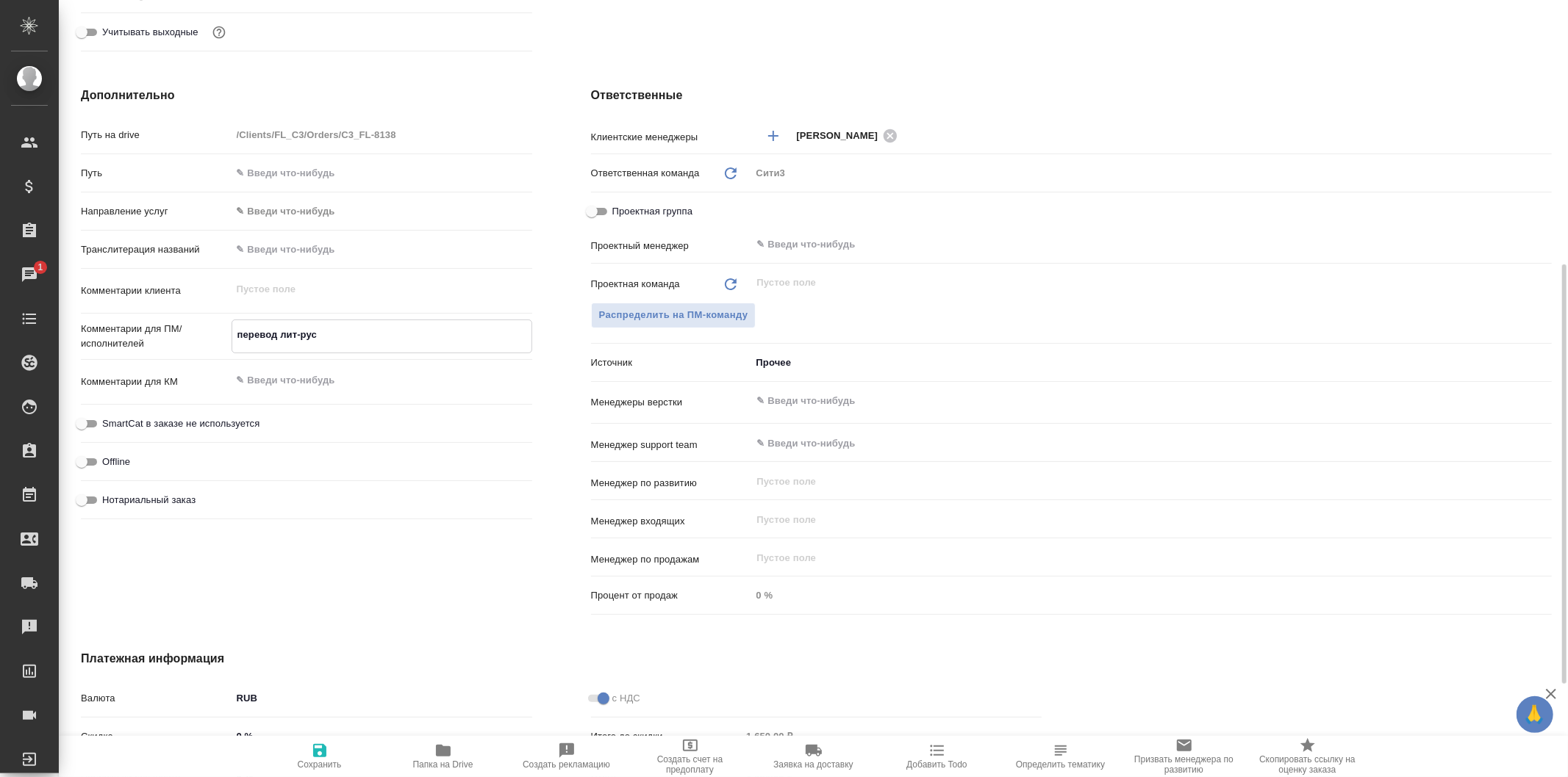
type textarea "x"
type textarea "перевод лит-рус"
type textarea "x"
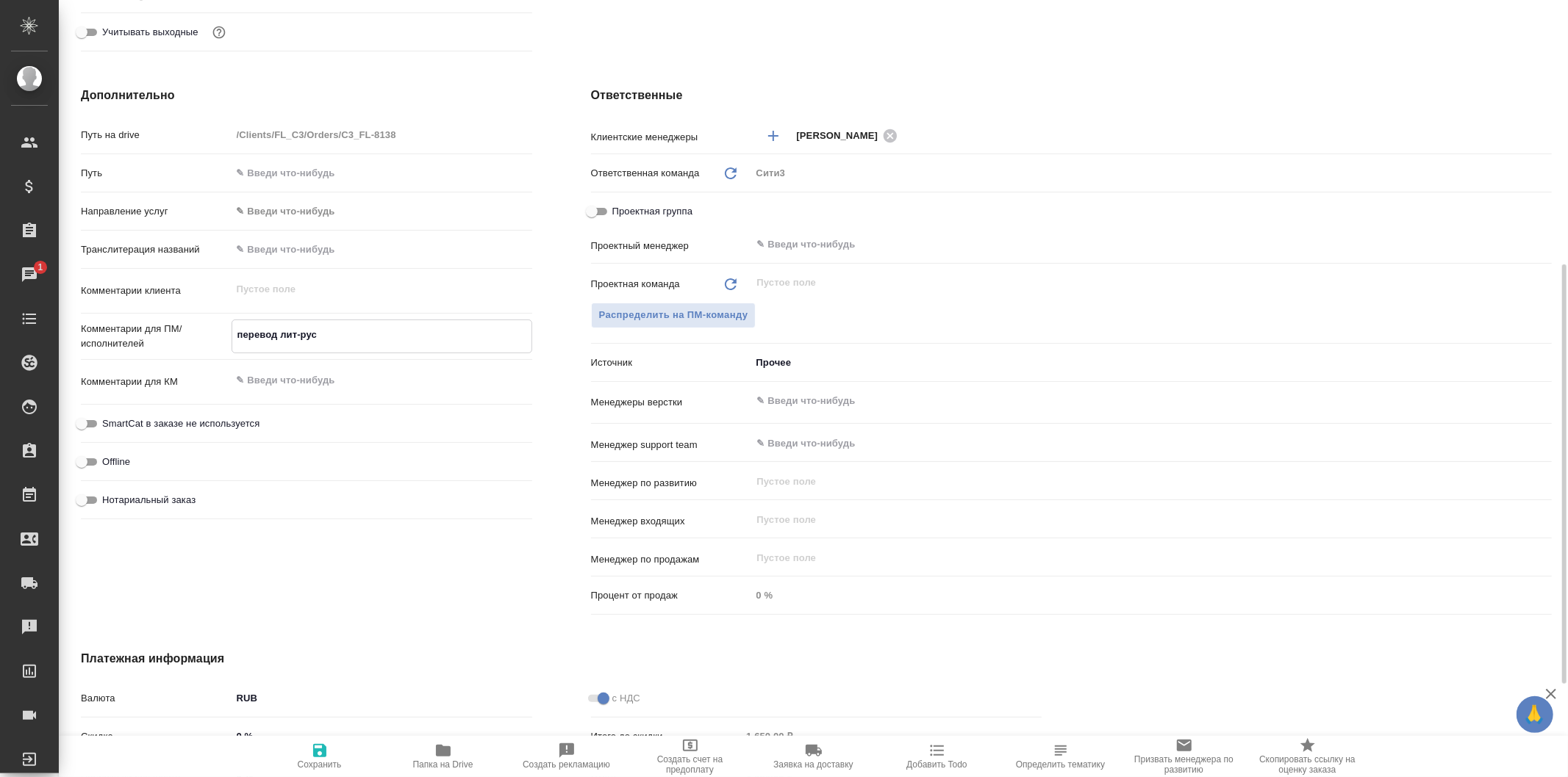
type textarea "перевод лит-рус п"
type textarea "x"
type textarea "перевод лит-рус по"
type textarea "x"
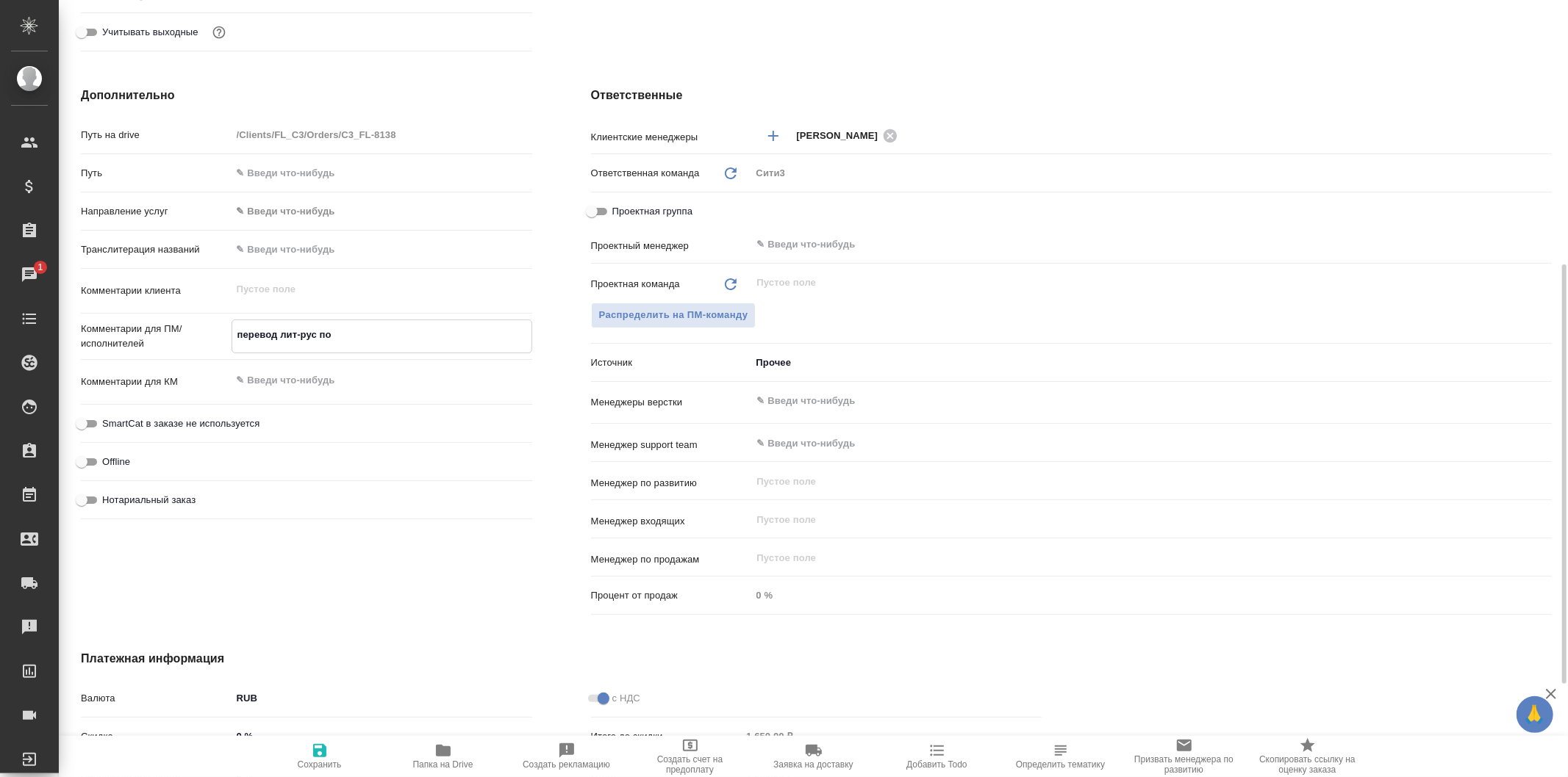
type textarea "x"
type textarea "перевод лит-рус по"
type textarea "x"
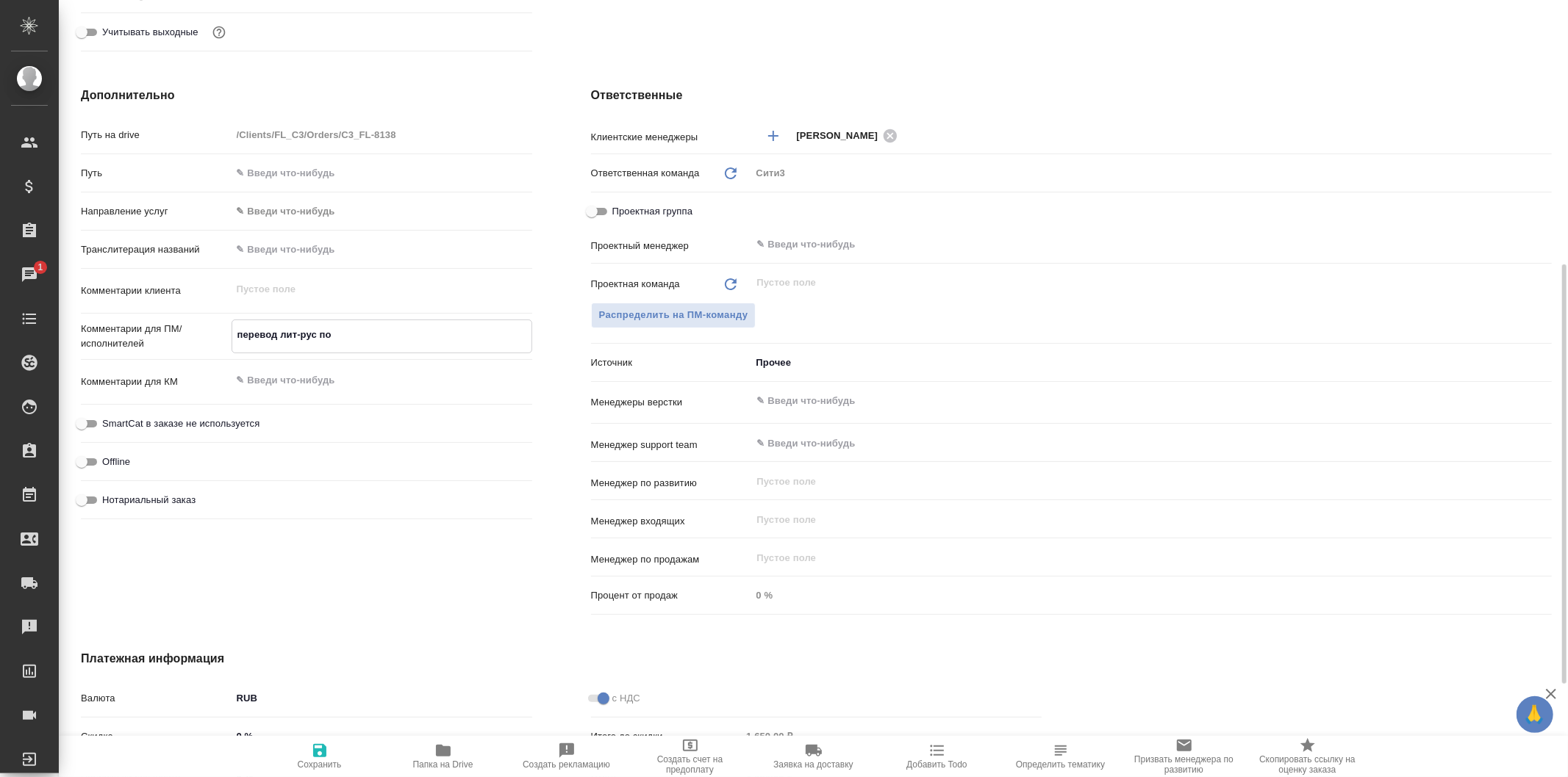
type textarea "x"
type textarea "перевод лит-рус по н"
type textarea "x"
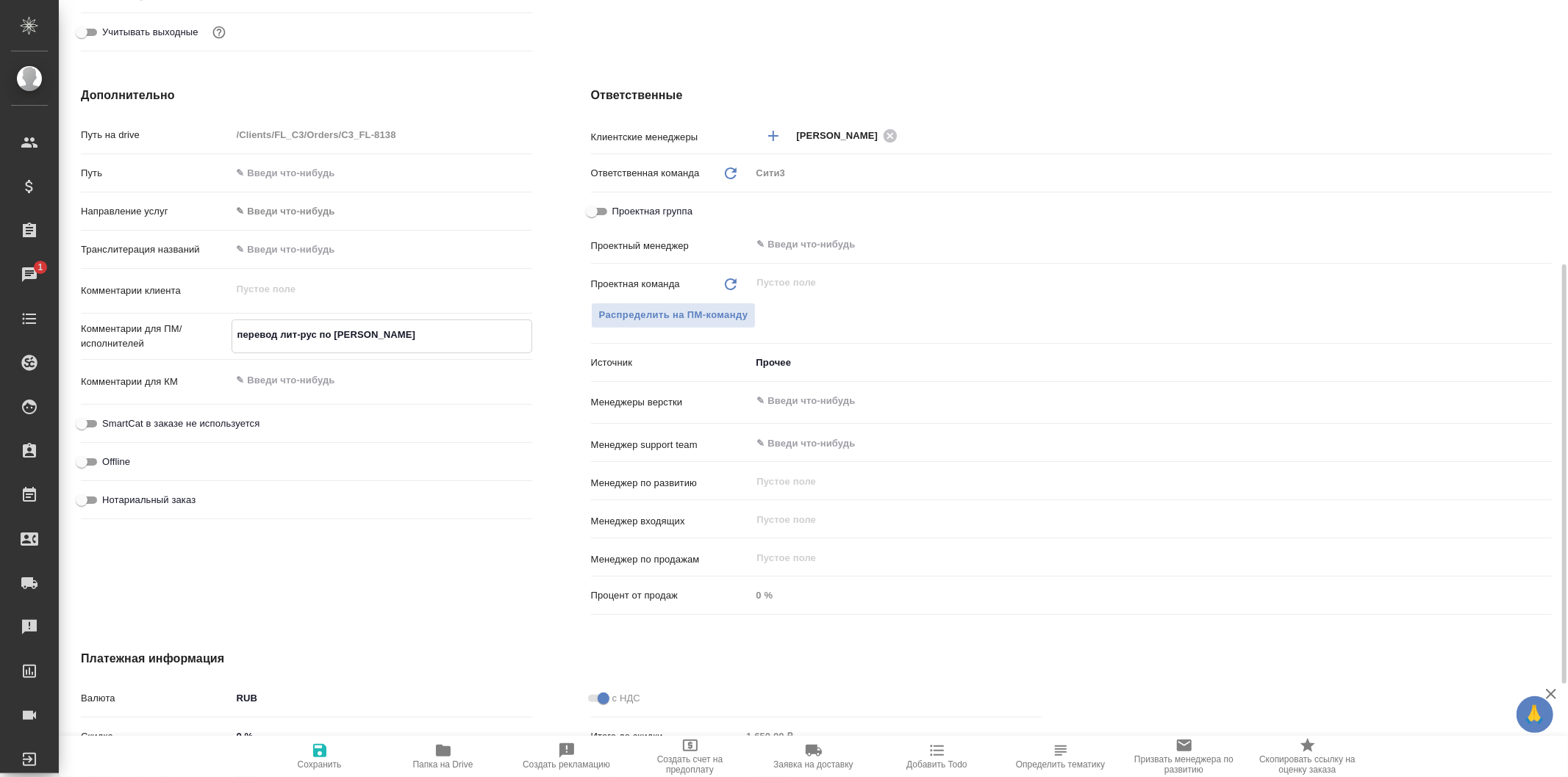
type textarea "перевод лит-рус по но"
type textarea "x"
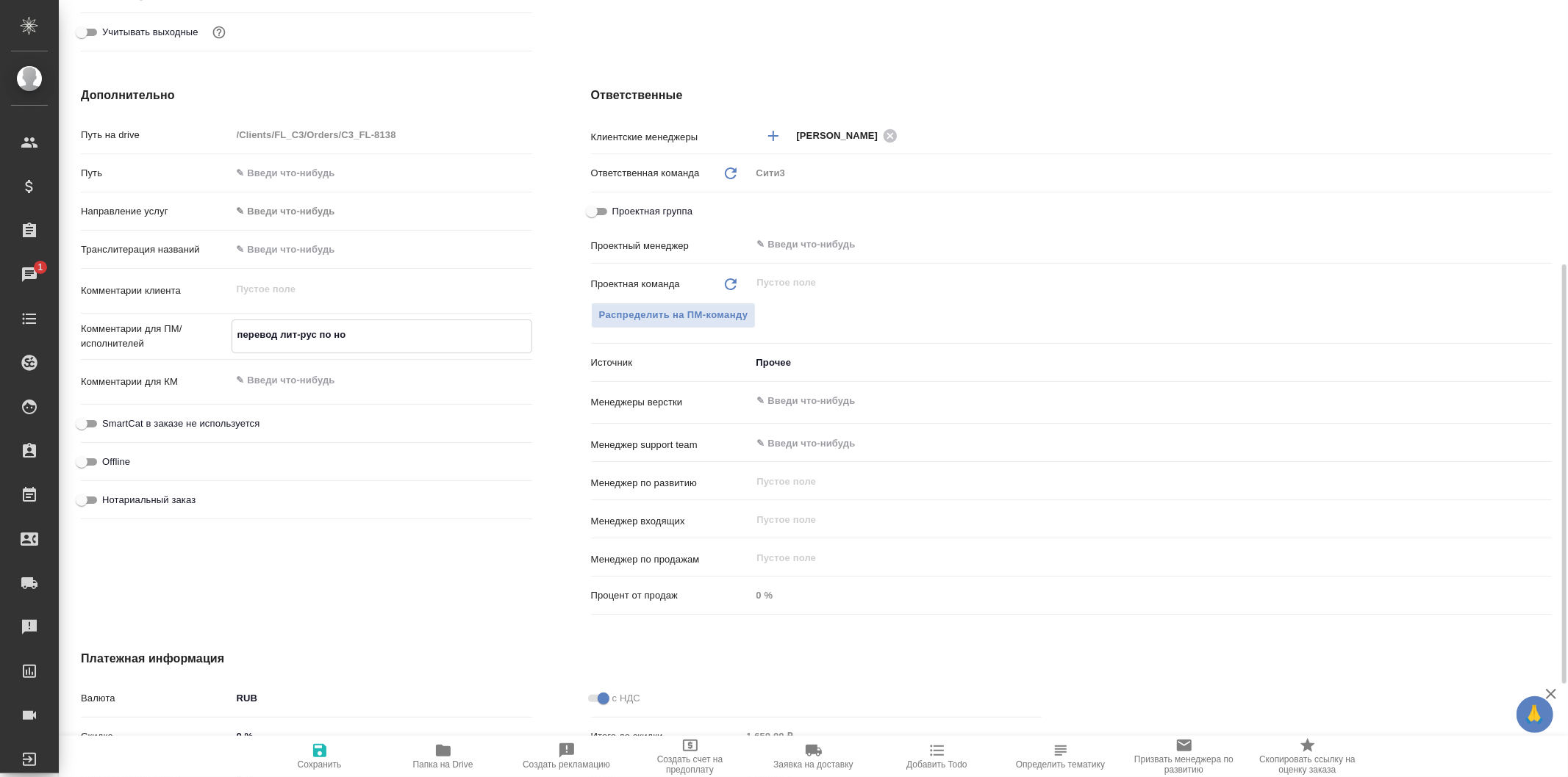
type textarea "перевод лит-рус по нот"
type textarea "x"
type textarea "перевод лит-рус по но"
type textarea "x"
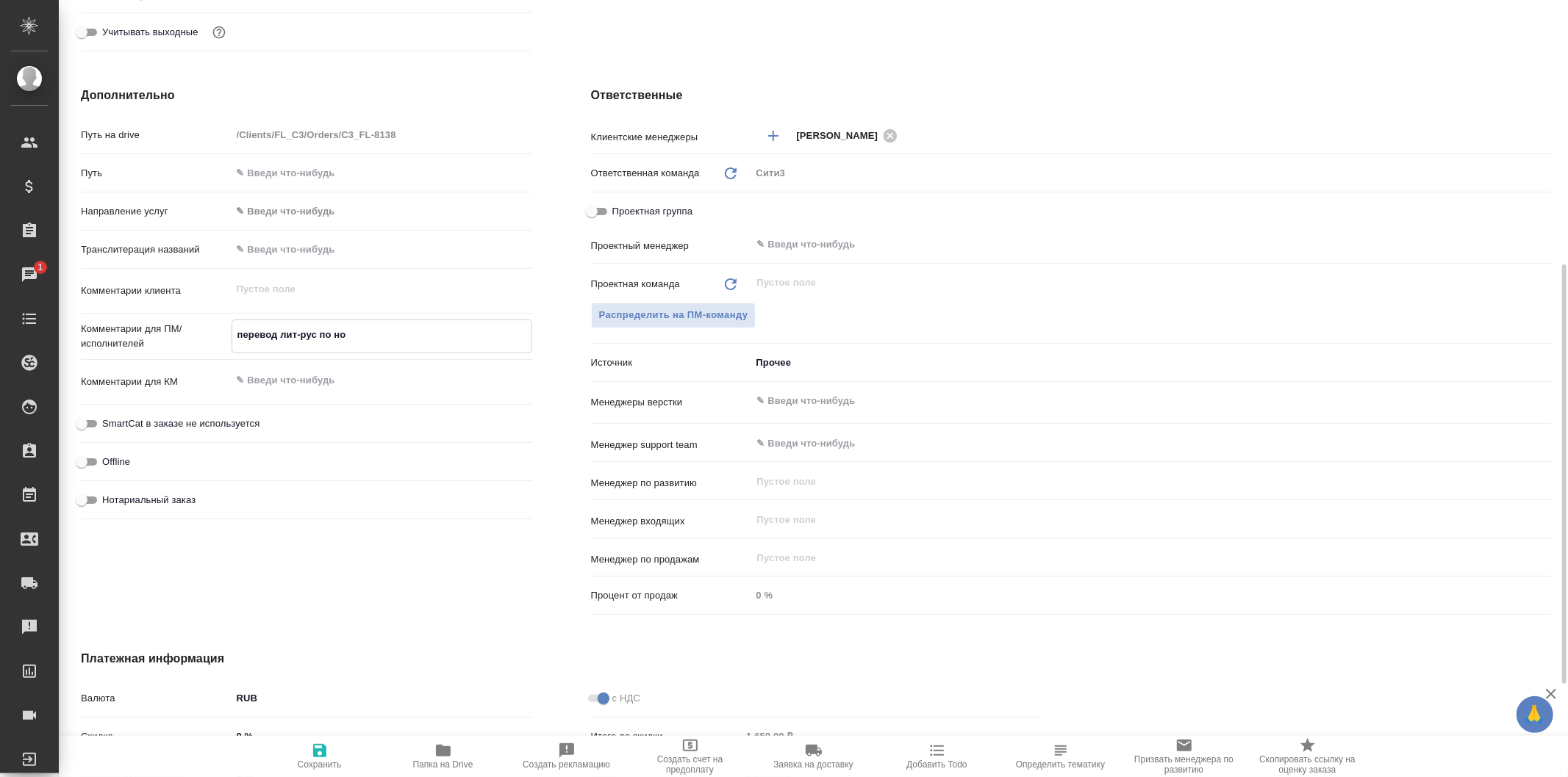
type textarea "x"
type textarea "перевод лит-рус по н"
type textarea "x"
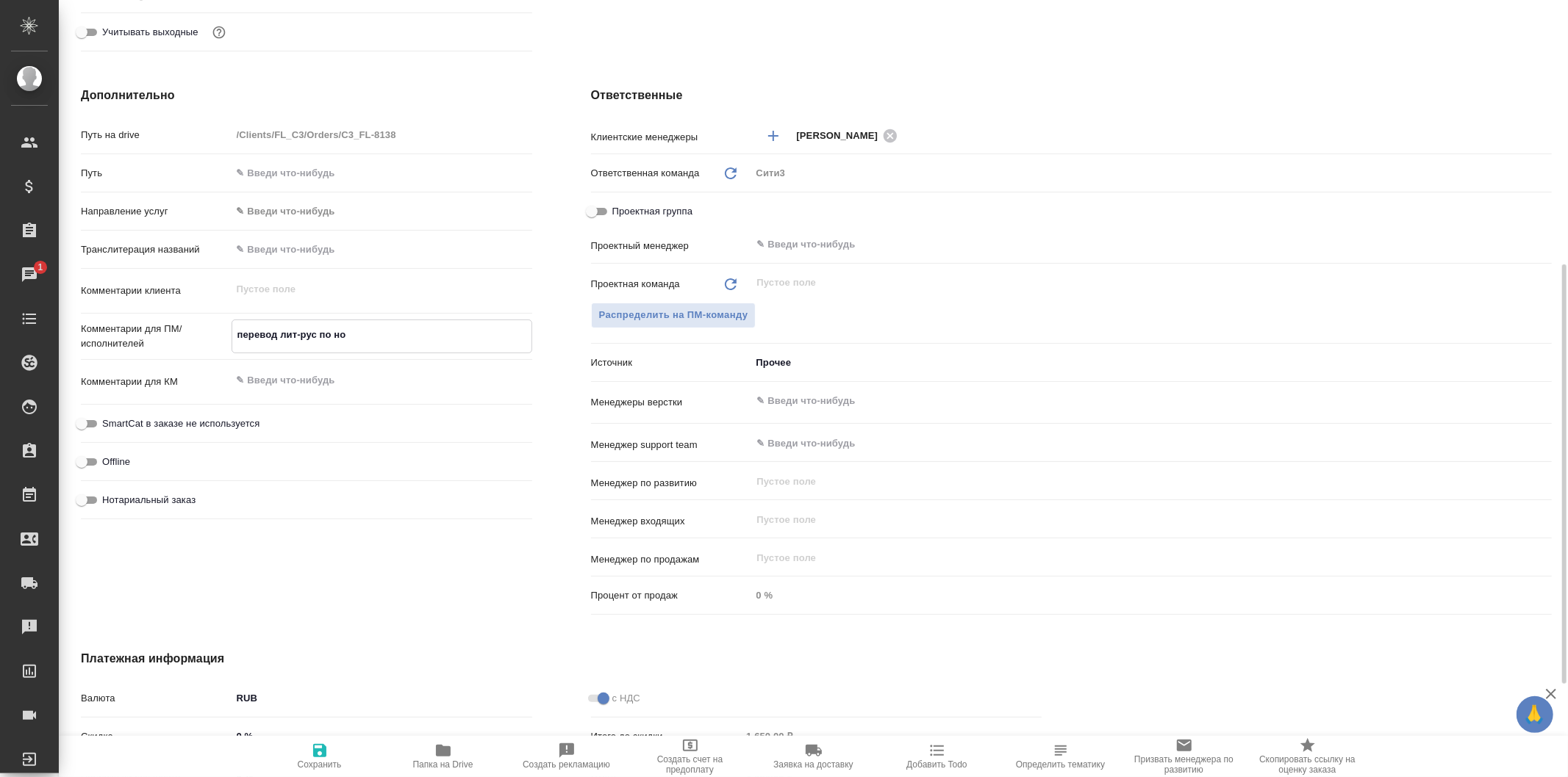
type textarea "x"
type textarea "перевод лит-рус по"
type textarea "x"
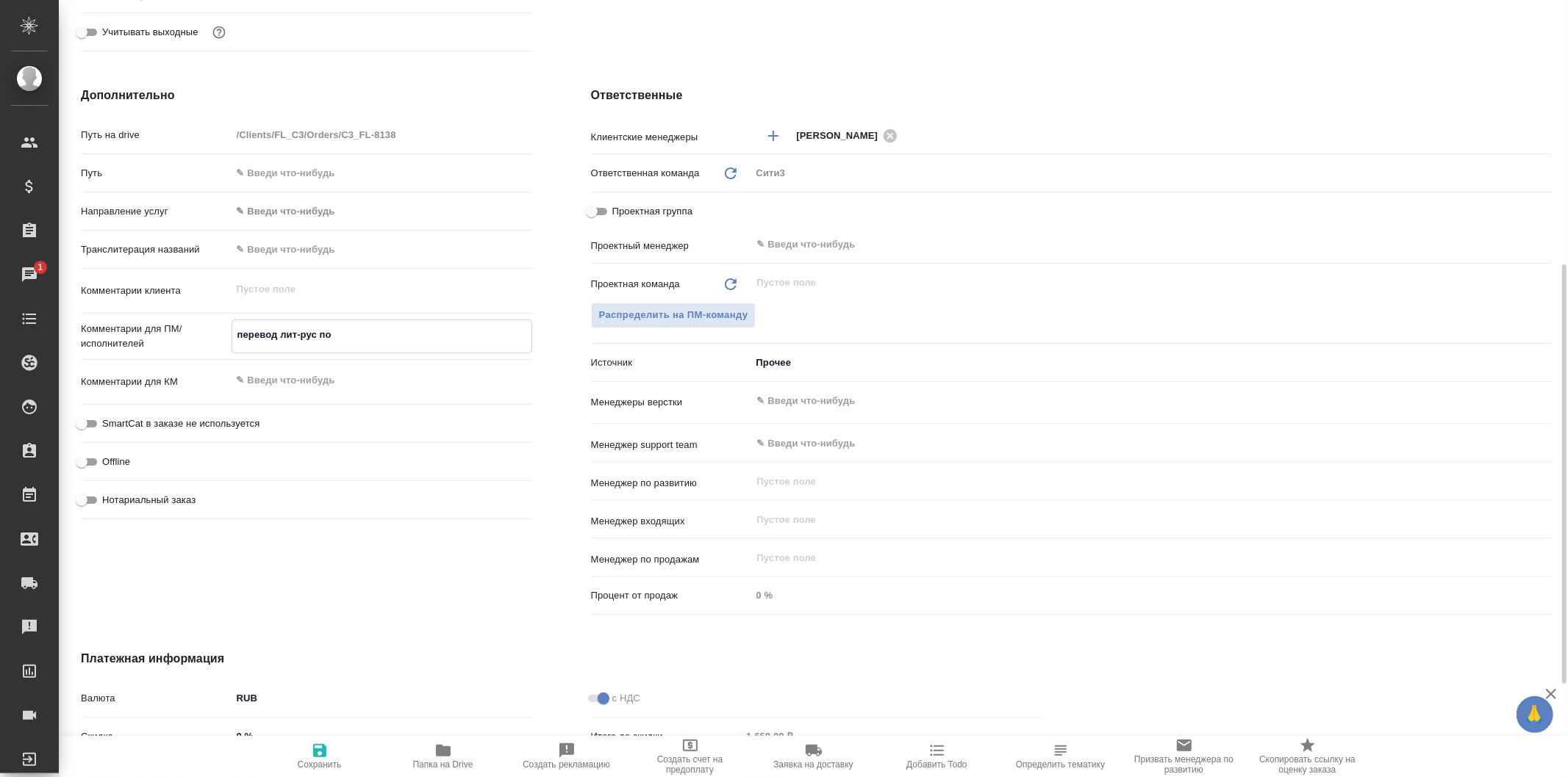
type textarea "перевод лит-рус по"
type textarea "x"
type textarea "перевод лит-рус под"
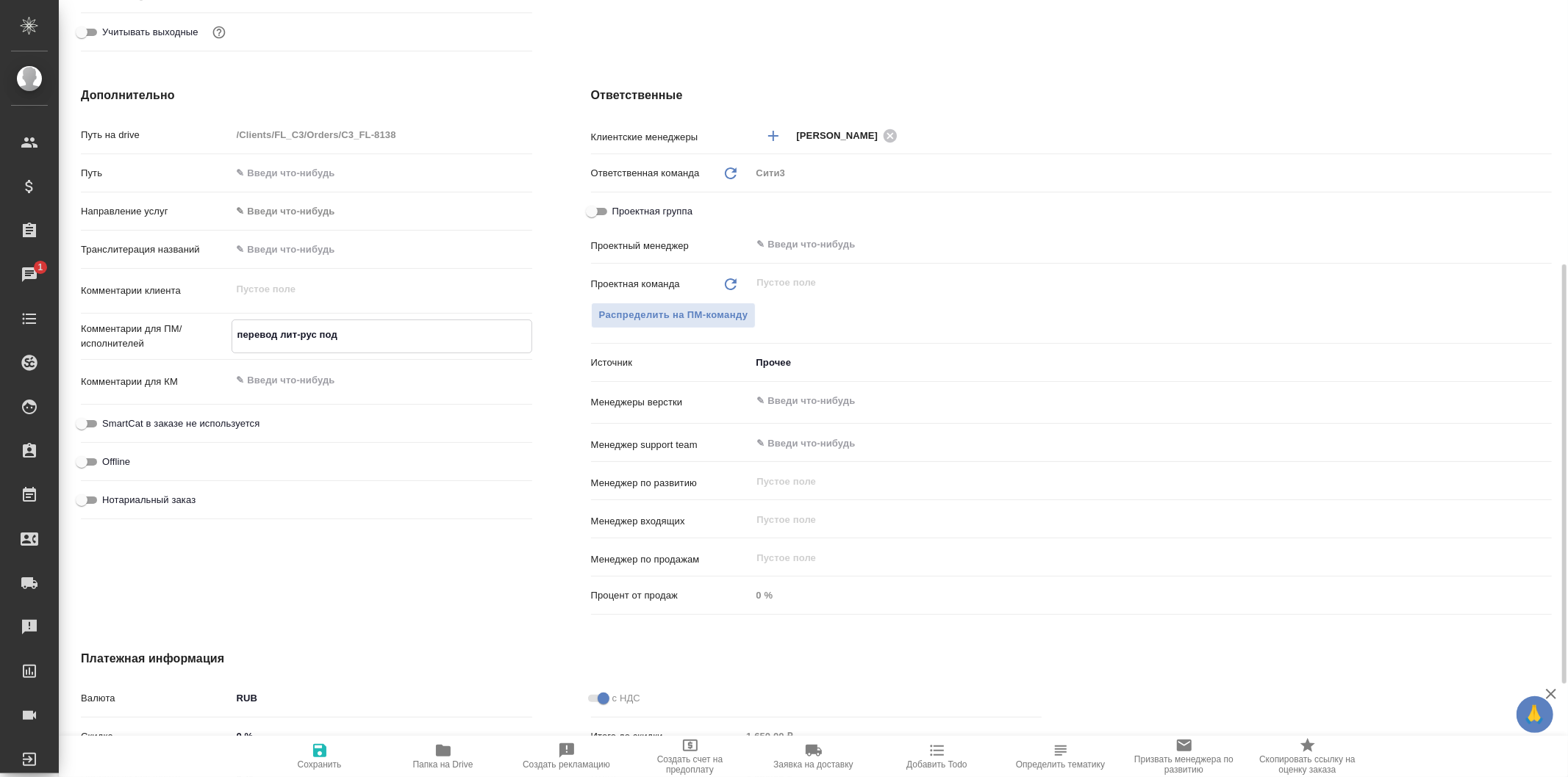
type textarea "x"
type textarea "перевод лит-рус под"
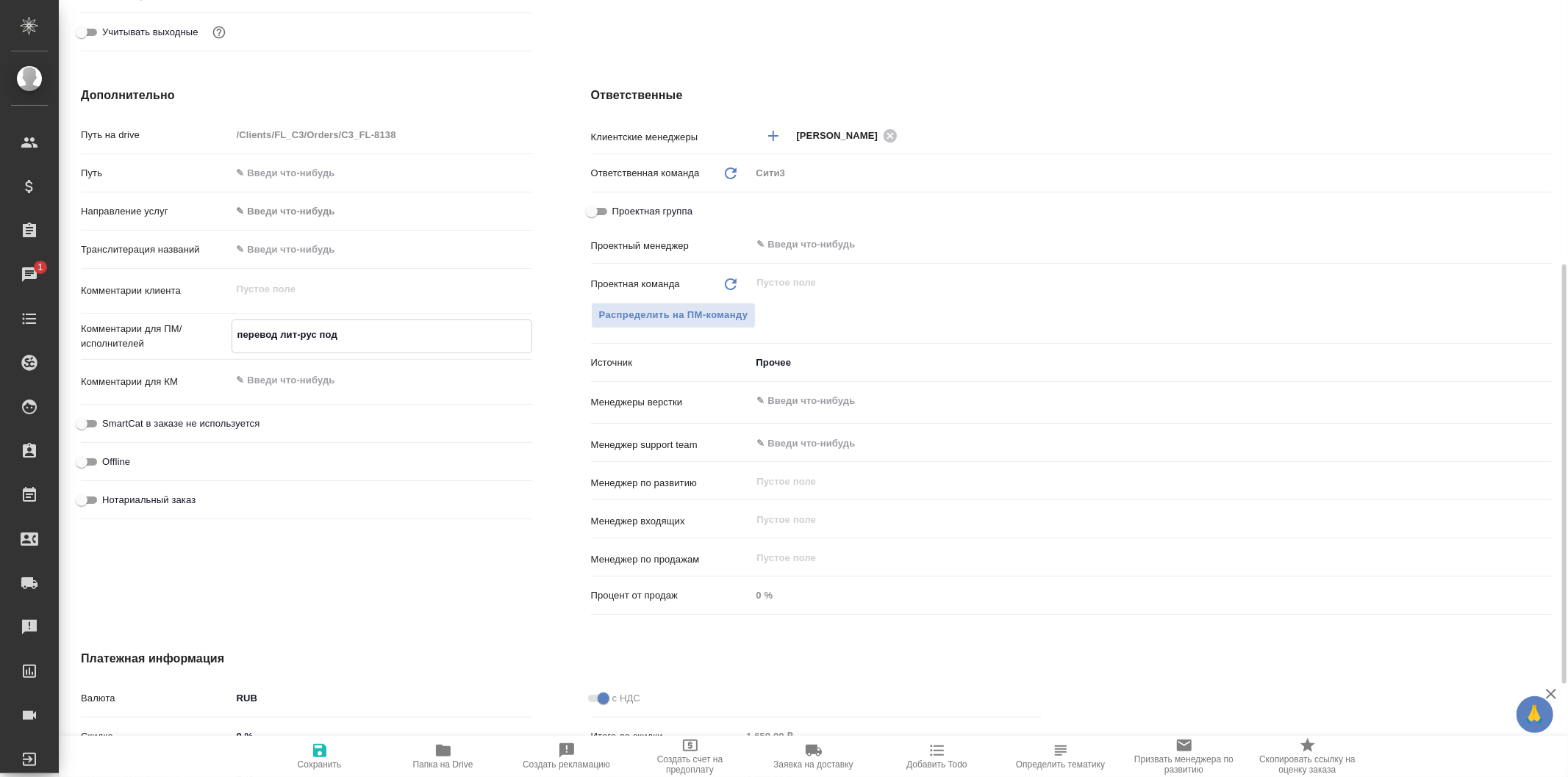
type textarea "x"
type textarea "перевод лит-рус под н"
type textarea "x"
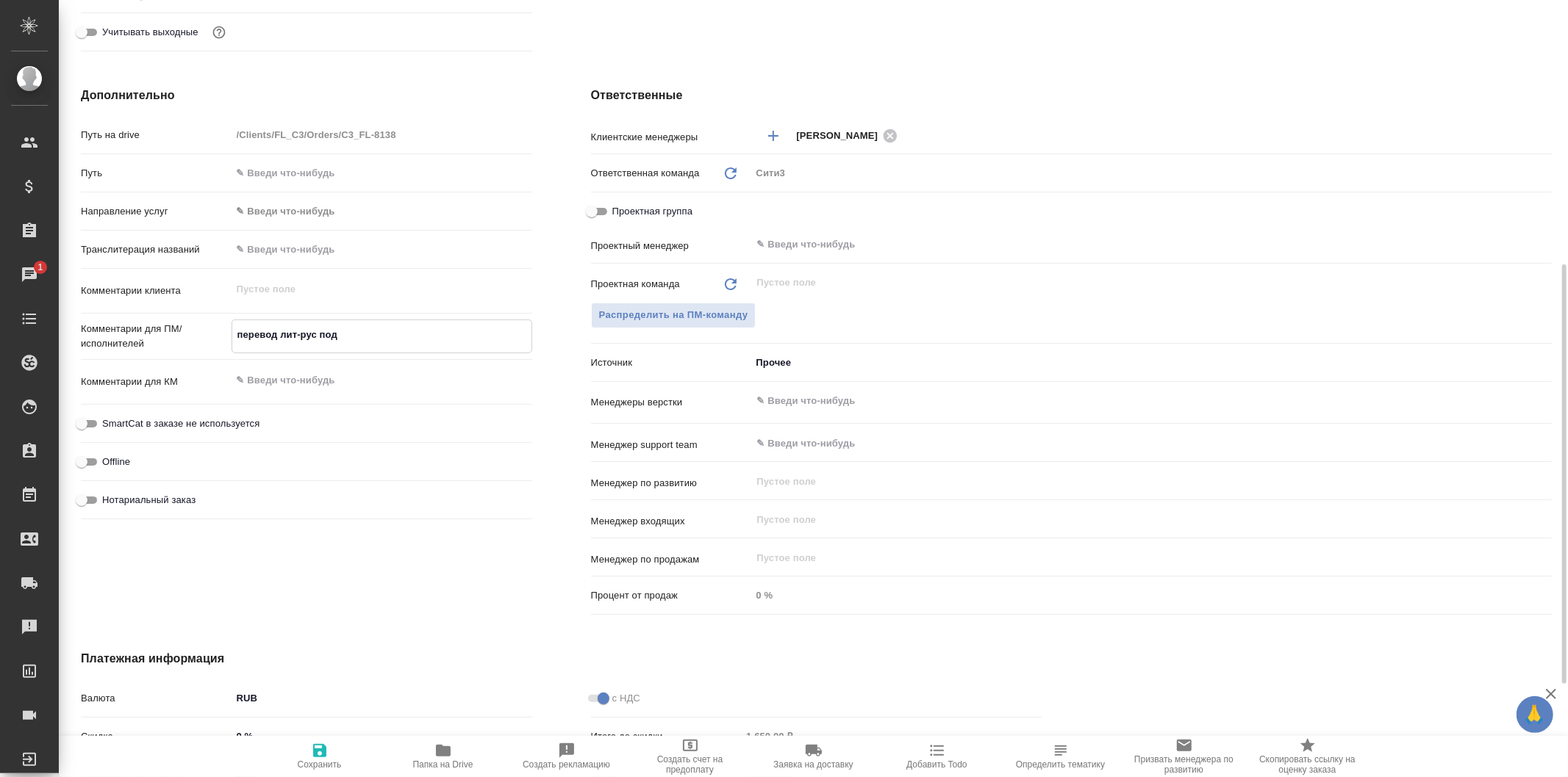
type textarea "x"
type textarea "перевод лит-рус под но"
type textarea "x"
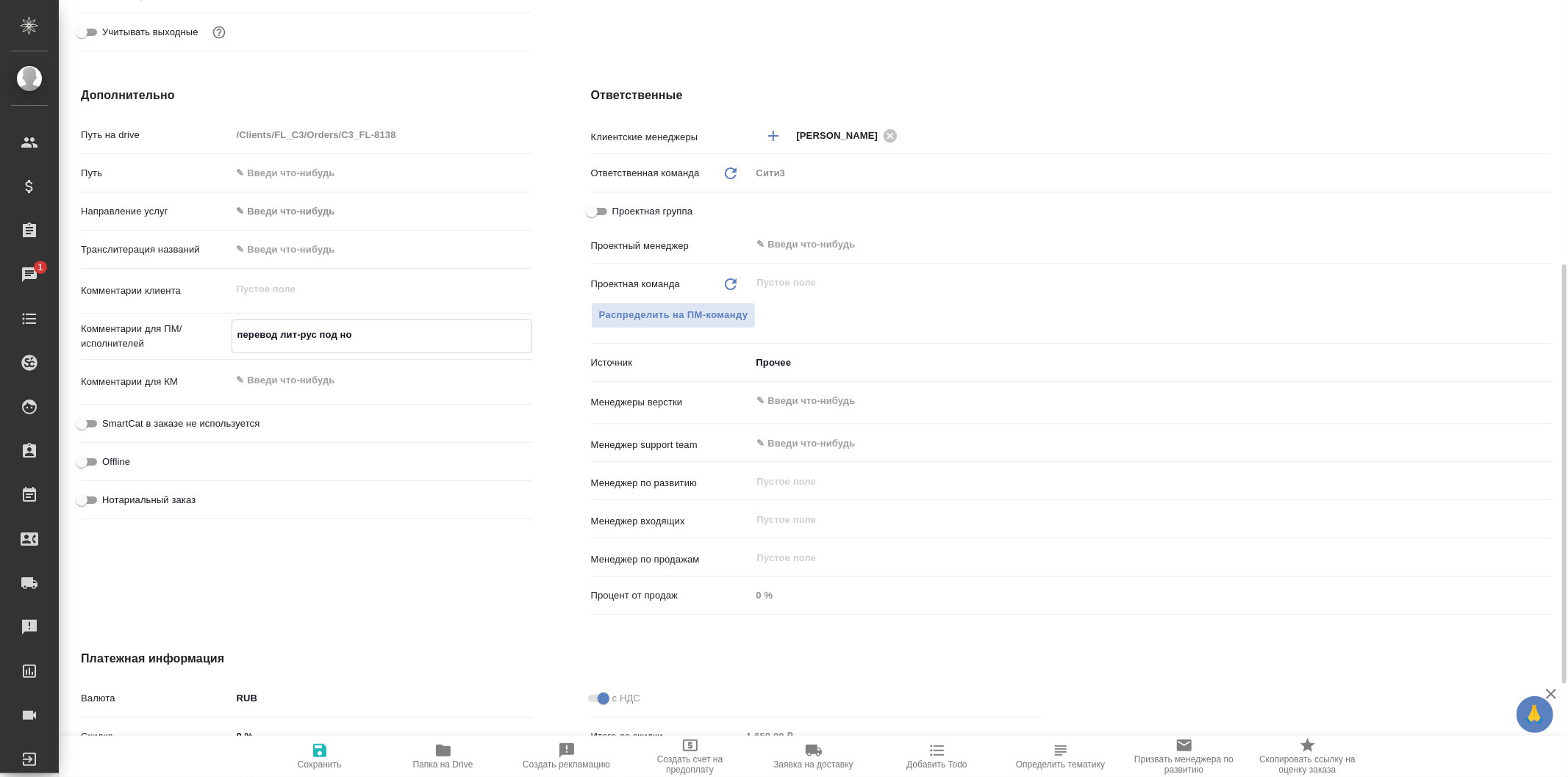
type textarea "x"
type textarea "перевод лит-рус под нот"
type textarea "x"
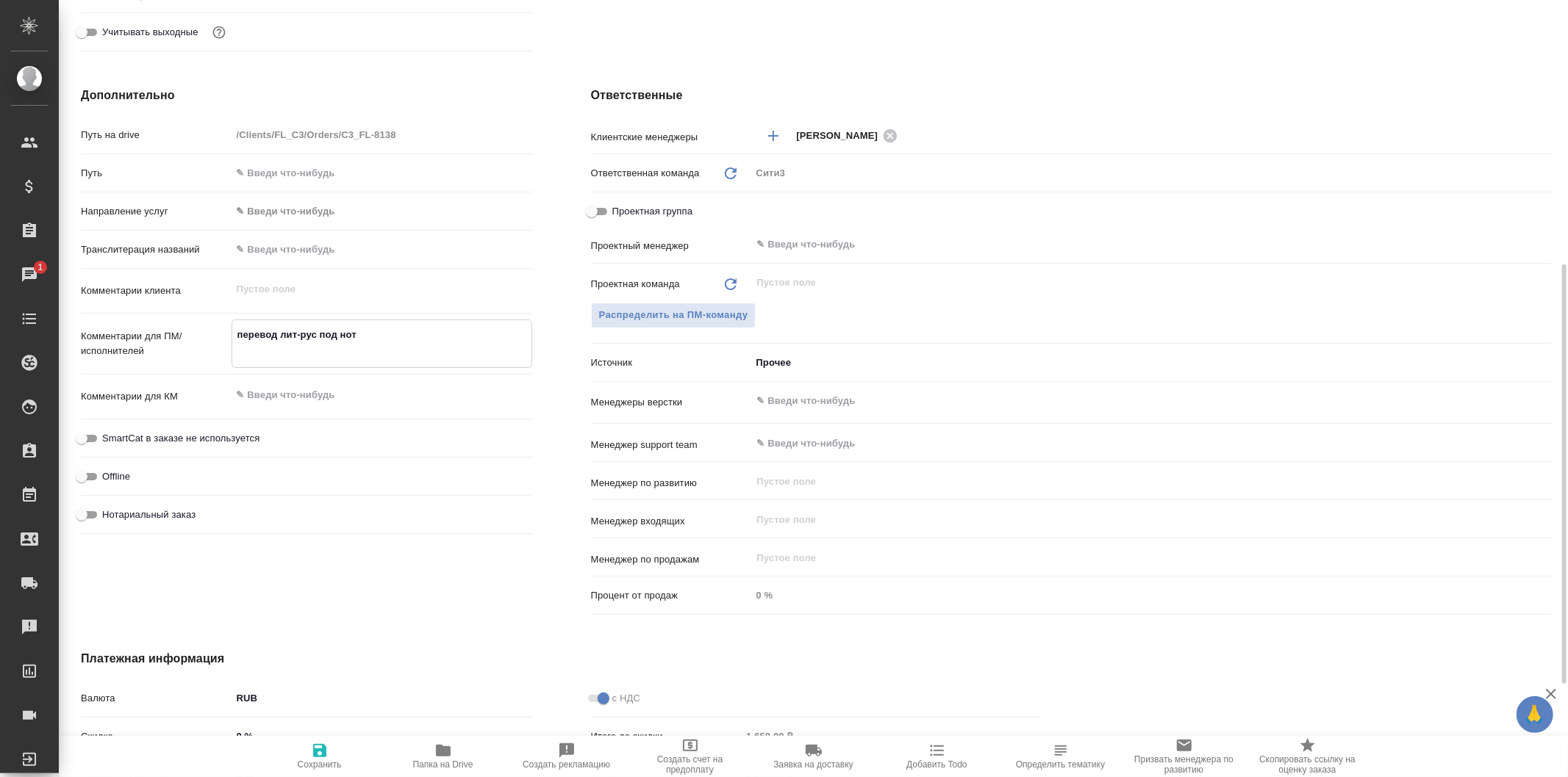
type textarea "перевод лит-рус под нот"
type textarea "x"
type textarea "перевод лит-рус под нот"
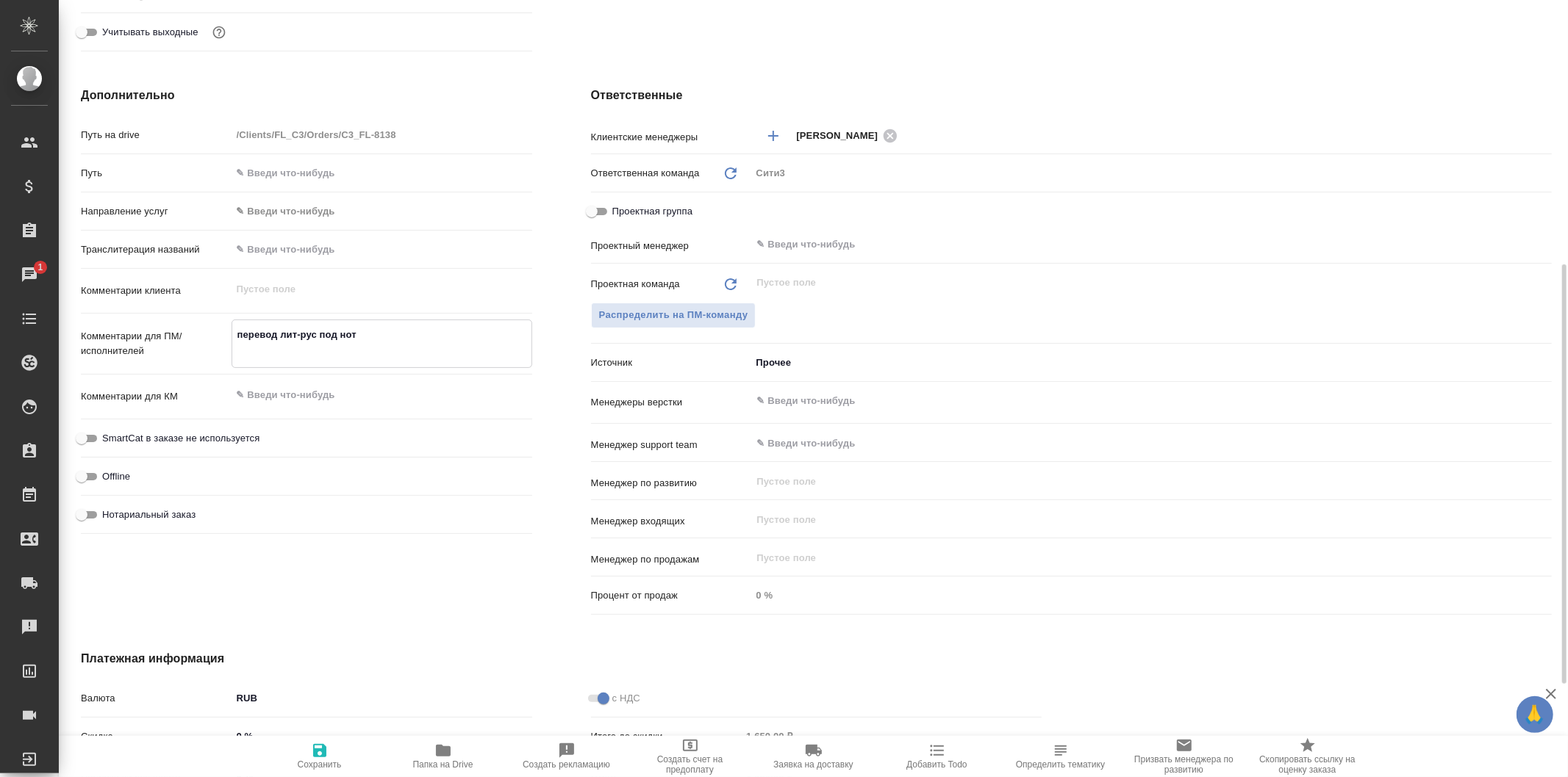
type textarea "x"
type textarea "перевод лит-рус под нот"
type textarea "x"
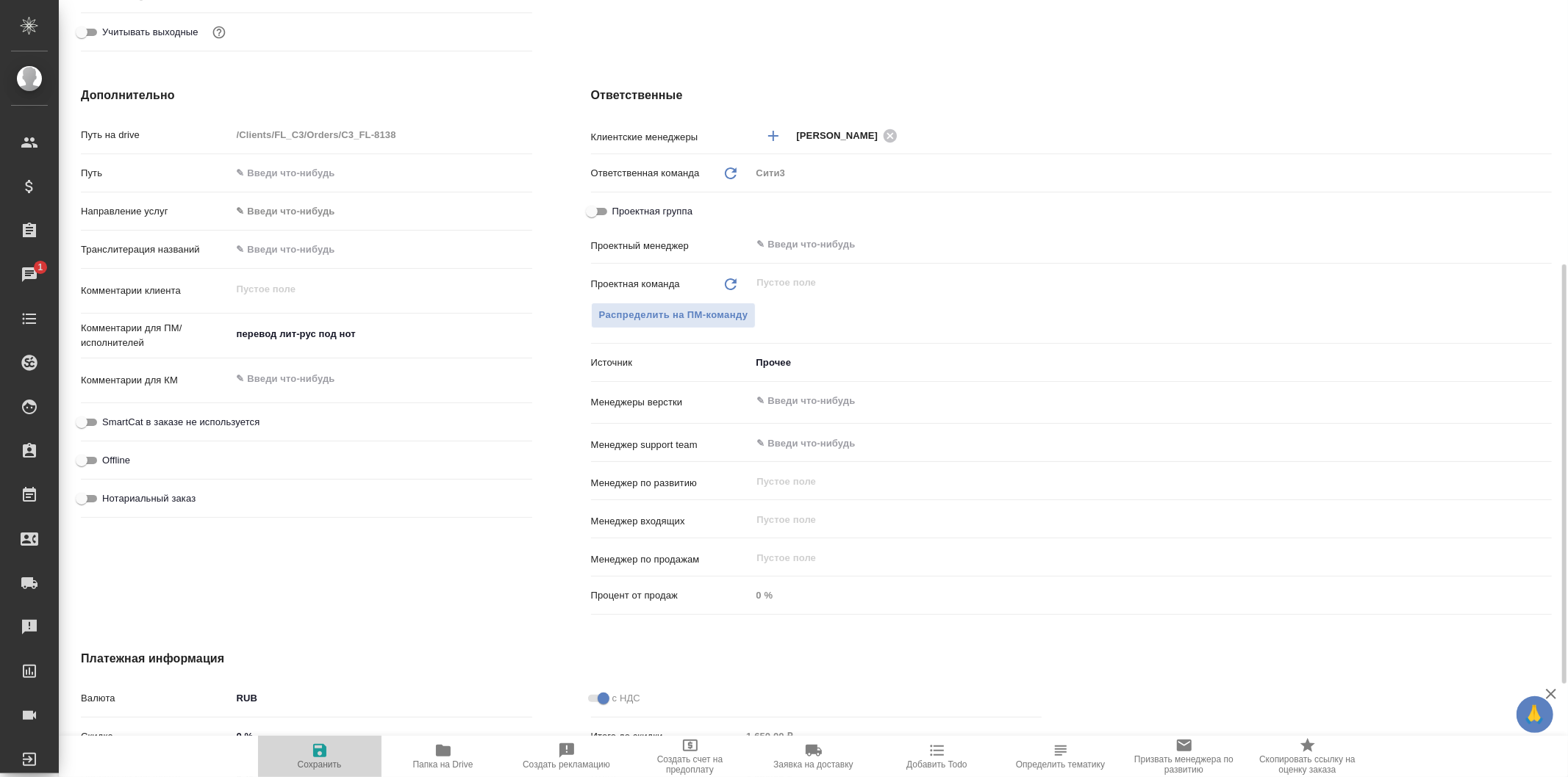
click at [325, 755] on icon "button" at bounding box center [319, 751] width 13 height 13
type textarea "x"
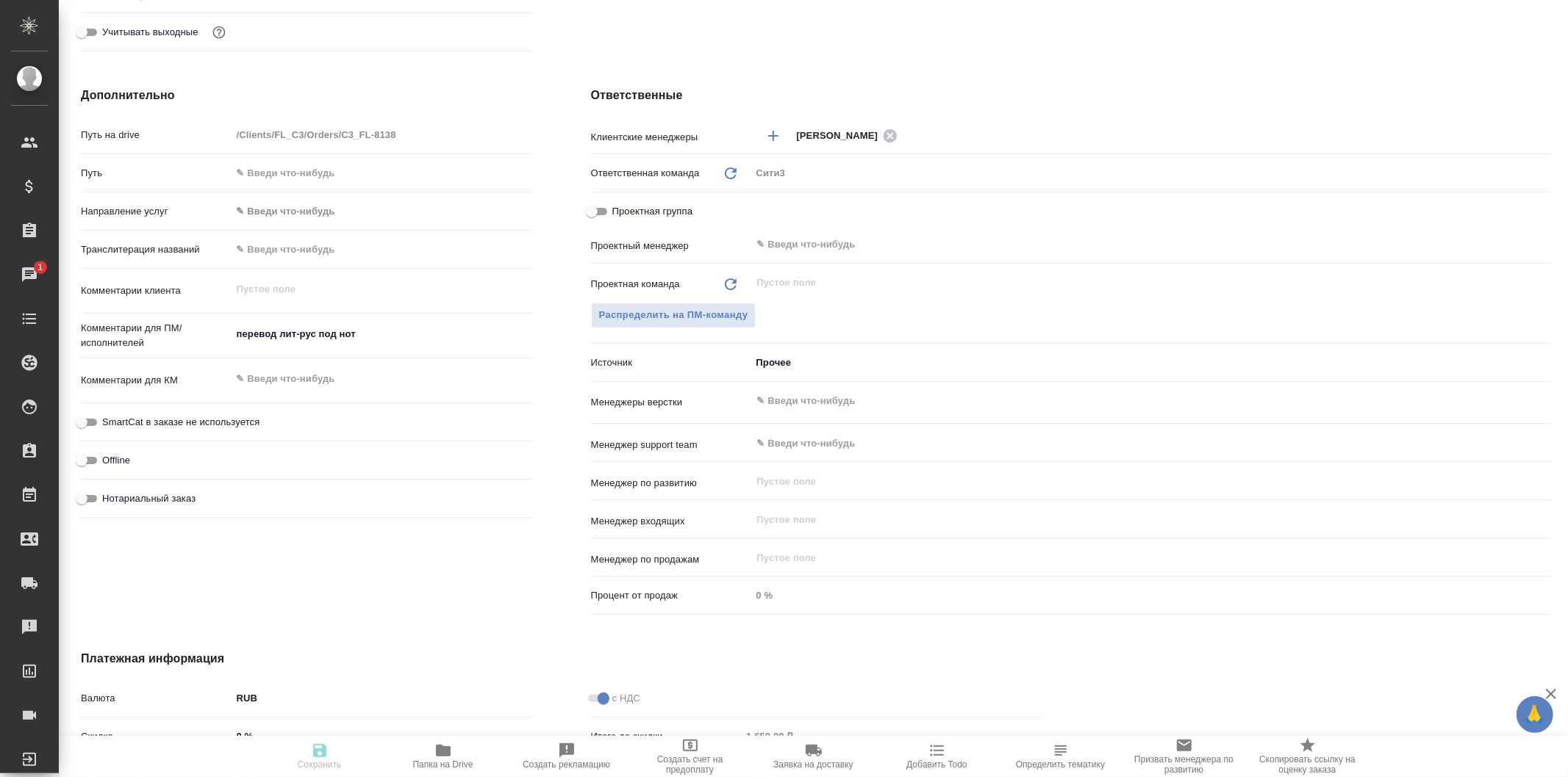
type textarea "x"
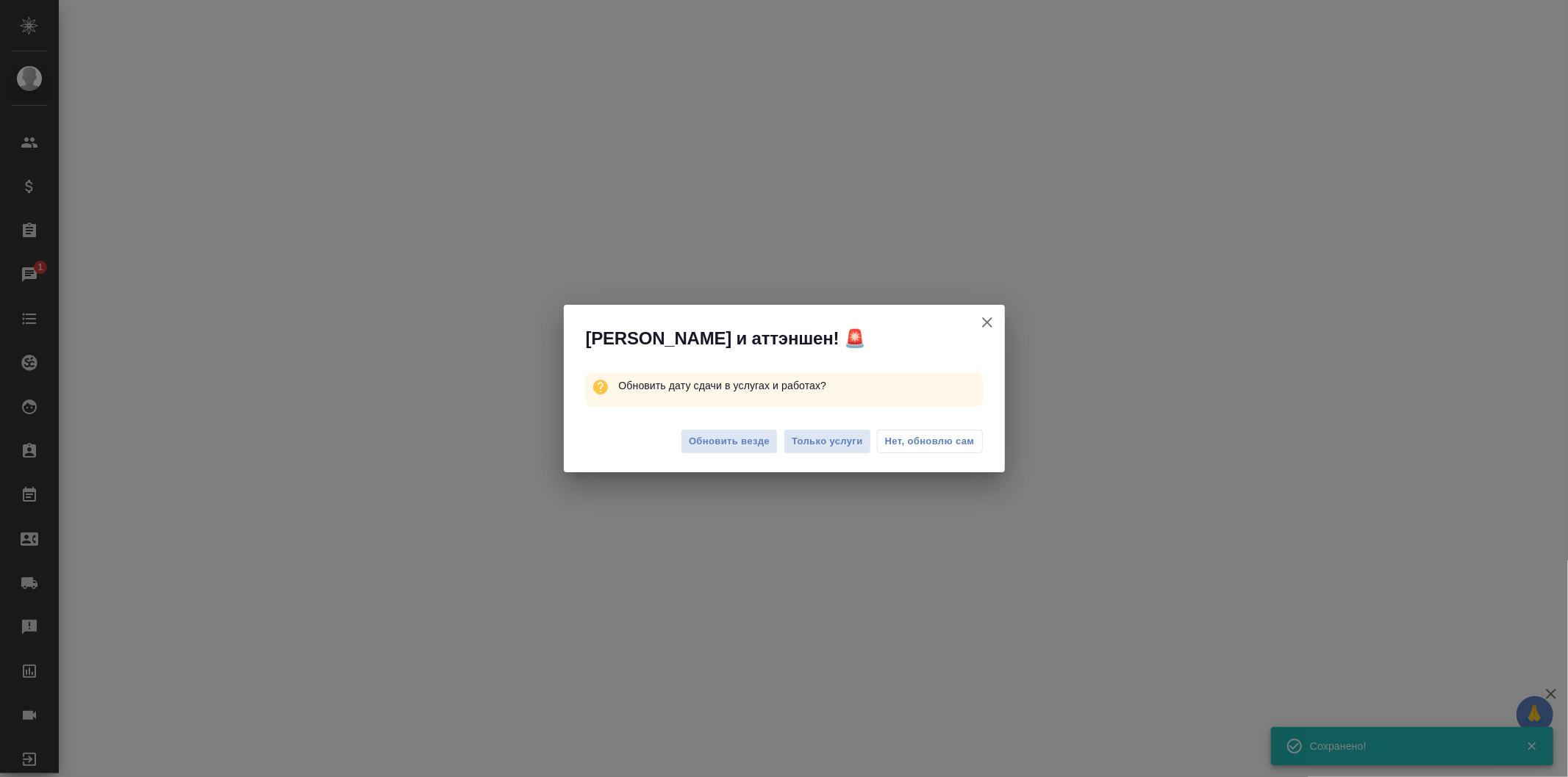
click at [924, 442] on span "Нет, обновлю сам" at bounding box center [929, 442] width 89 height 15
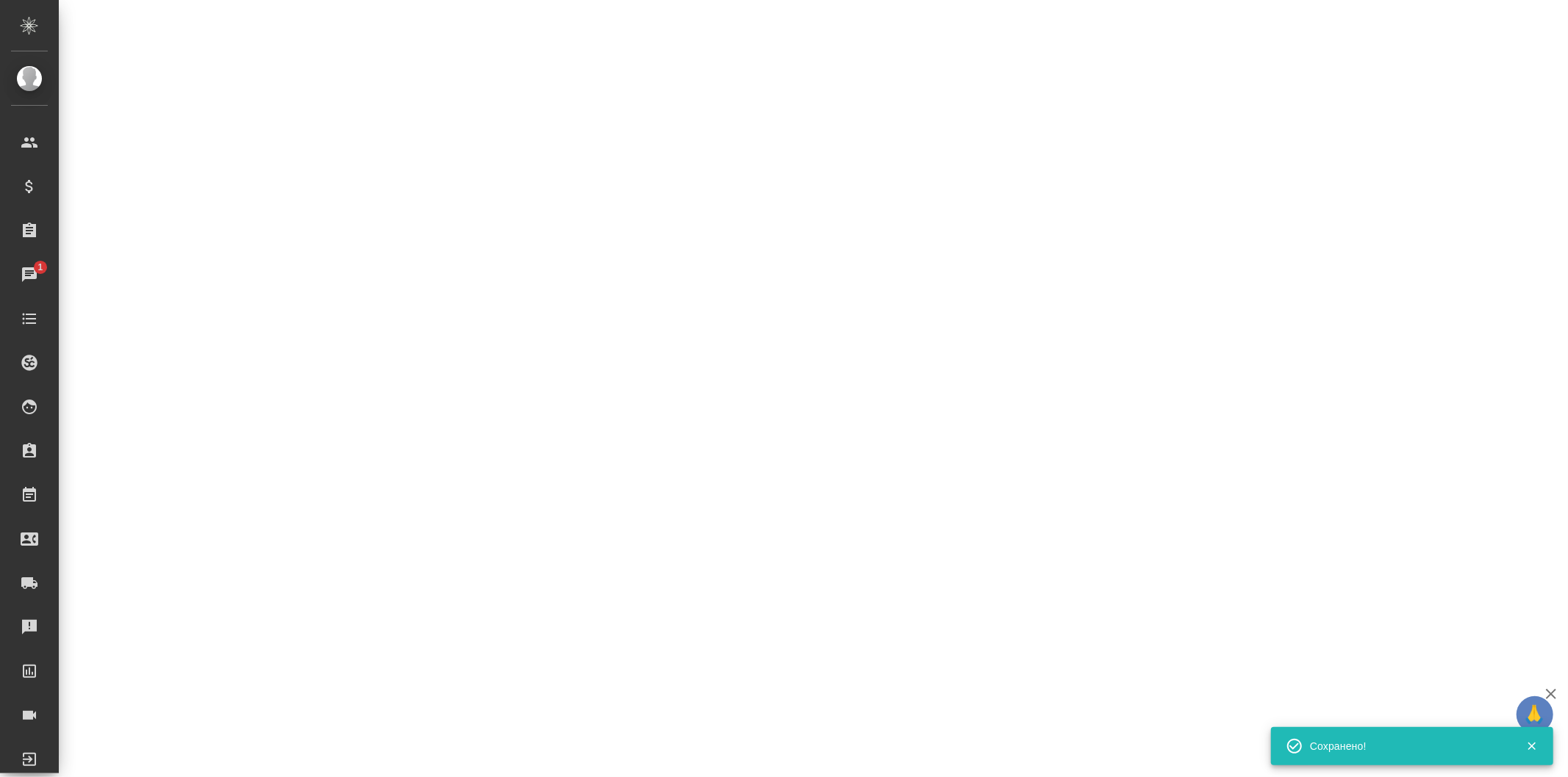
select select "RU"
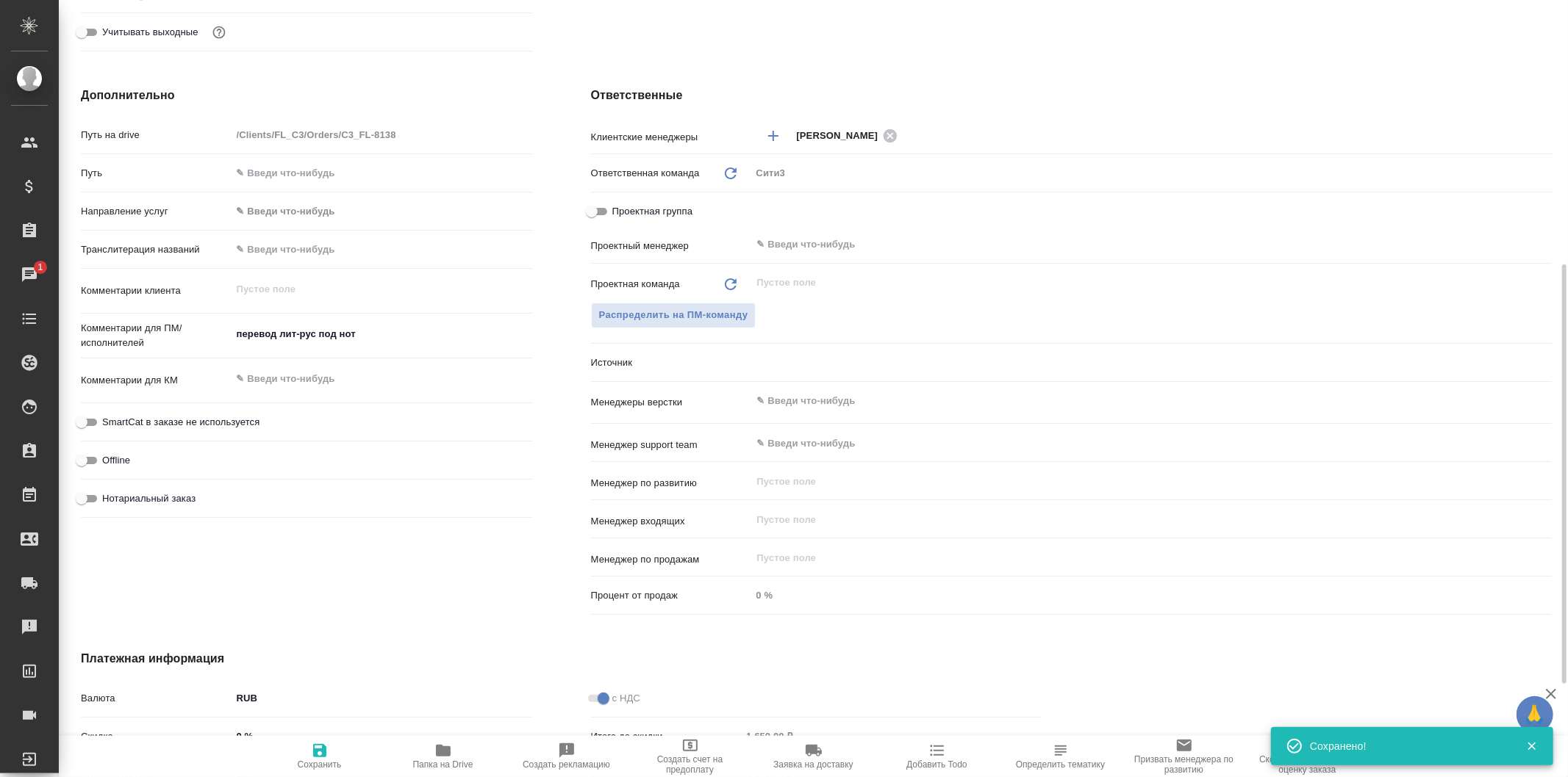
type textarea "x"
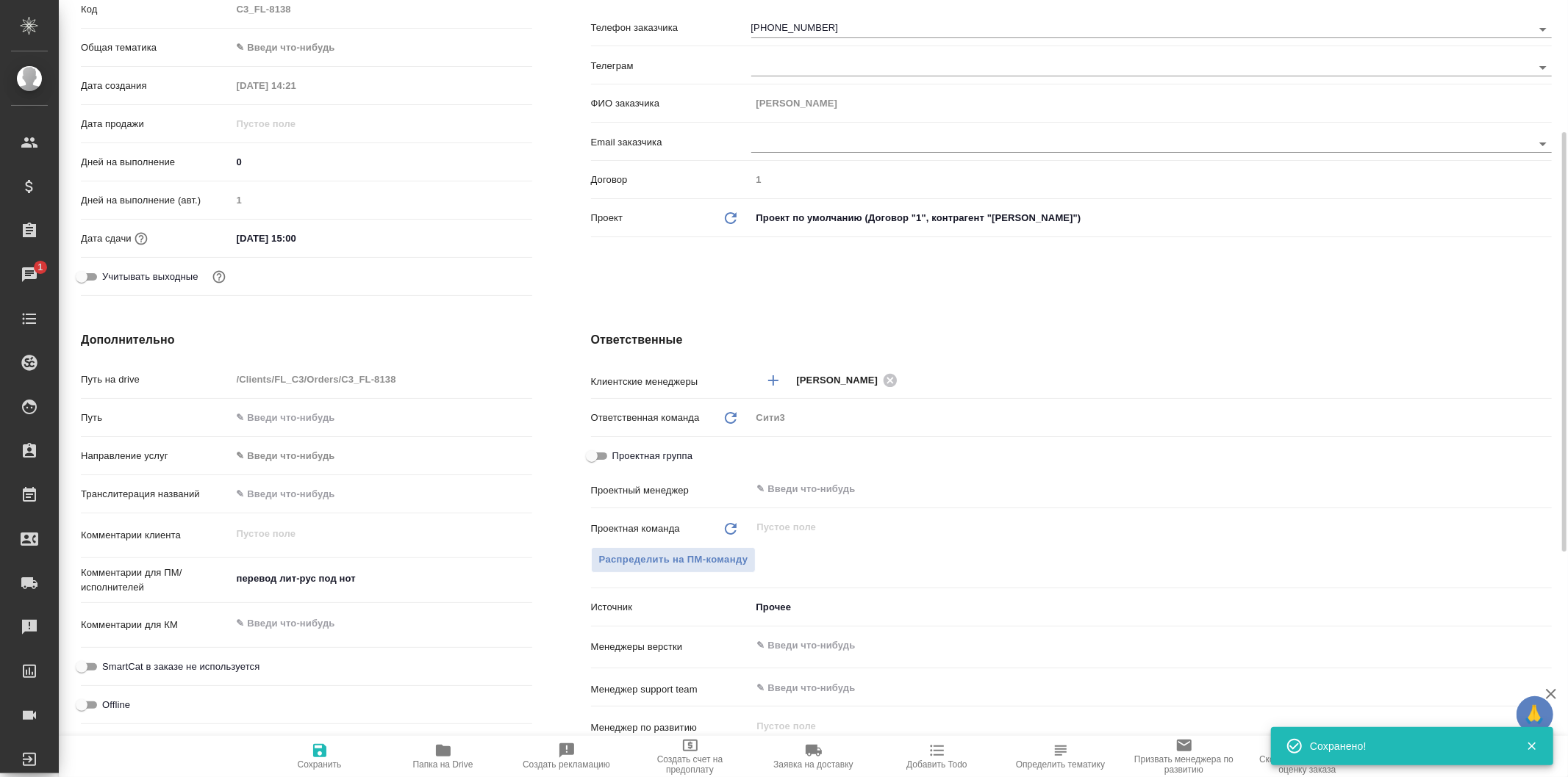
scroll to position [0, 0]
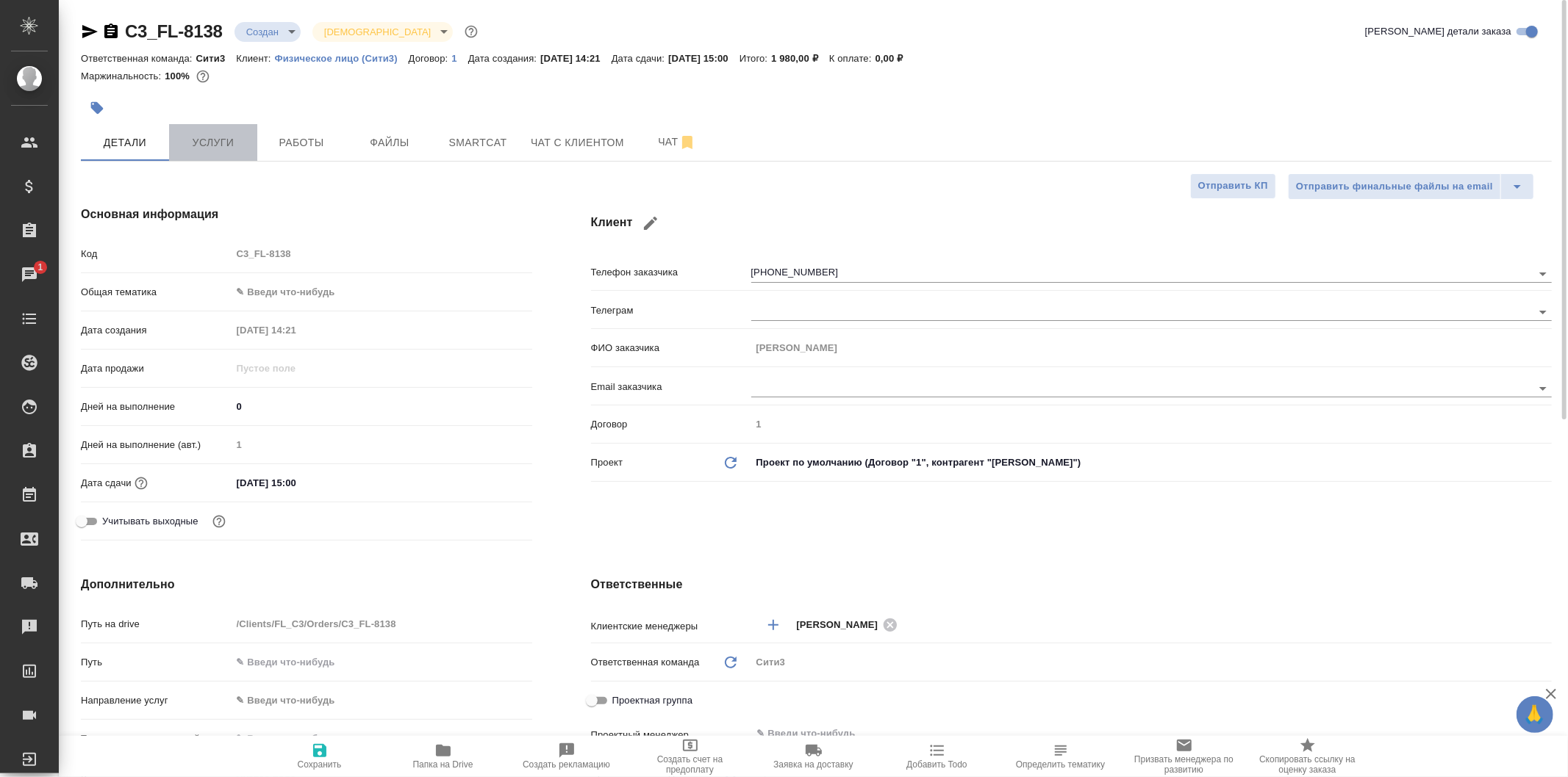
click at [233, 133] on span "Услуги" at bounding box center [212, 143] width 70 height 19
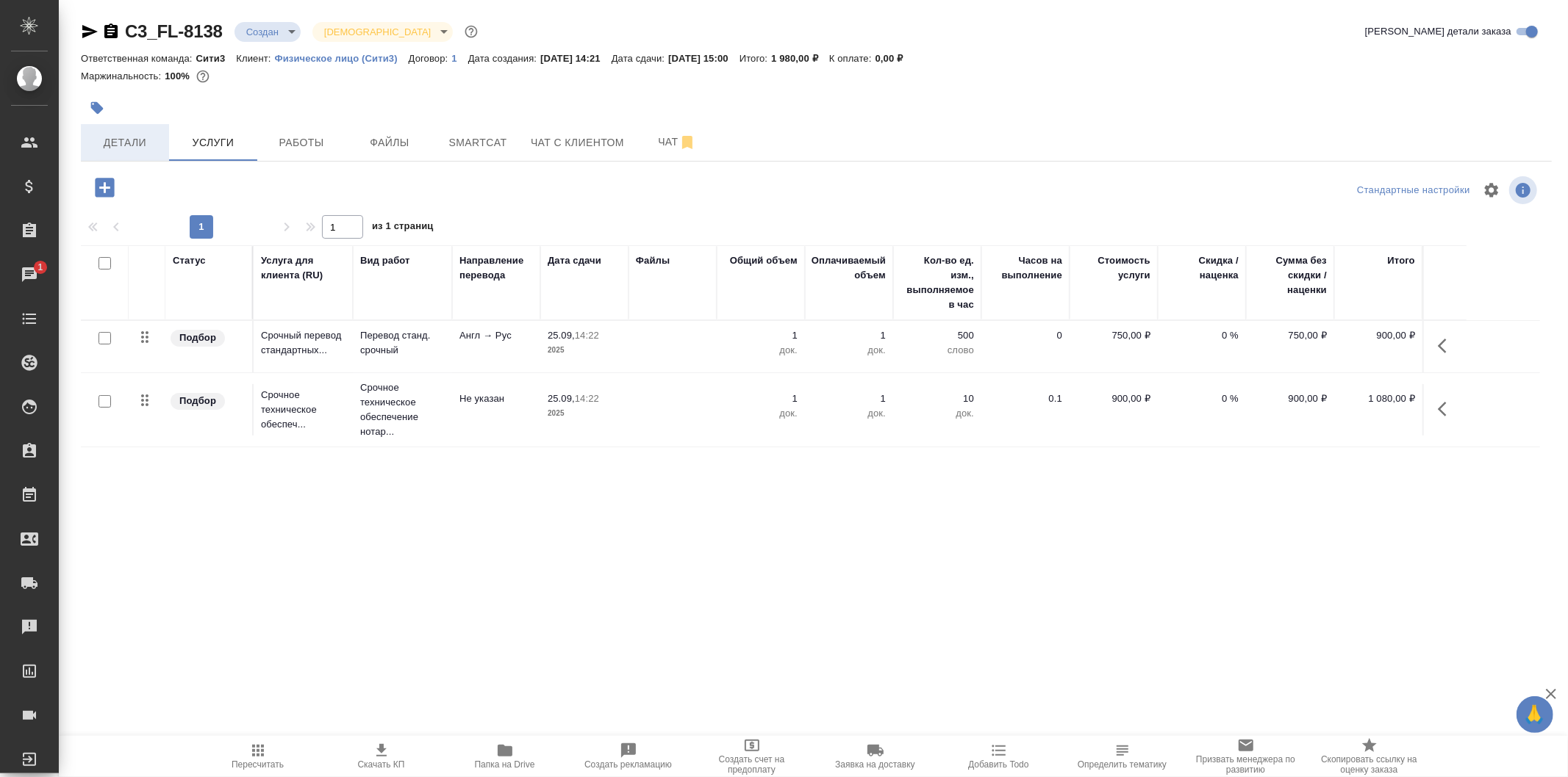
click at [158, 149] on span "Детали" at bounding box center [124, 143] width 70 height 19
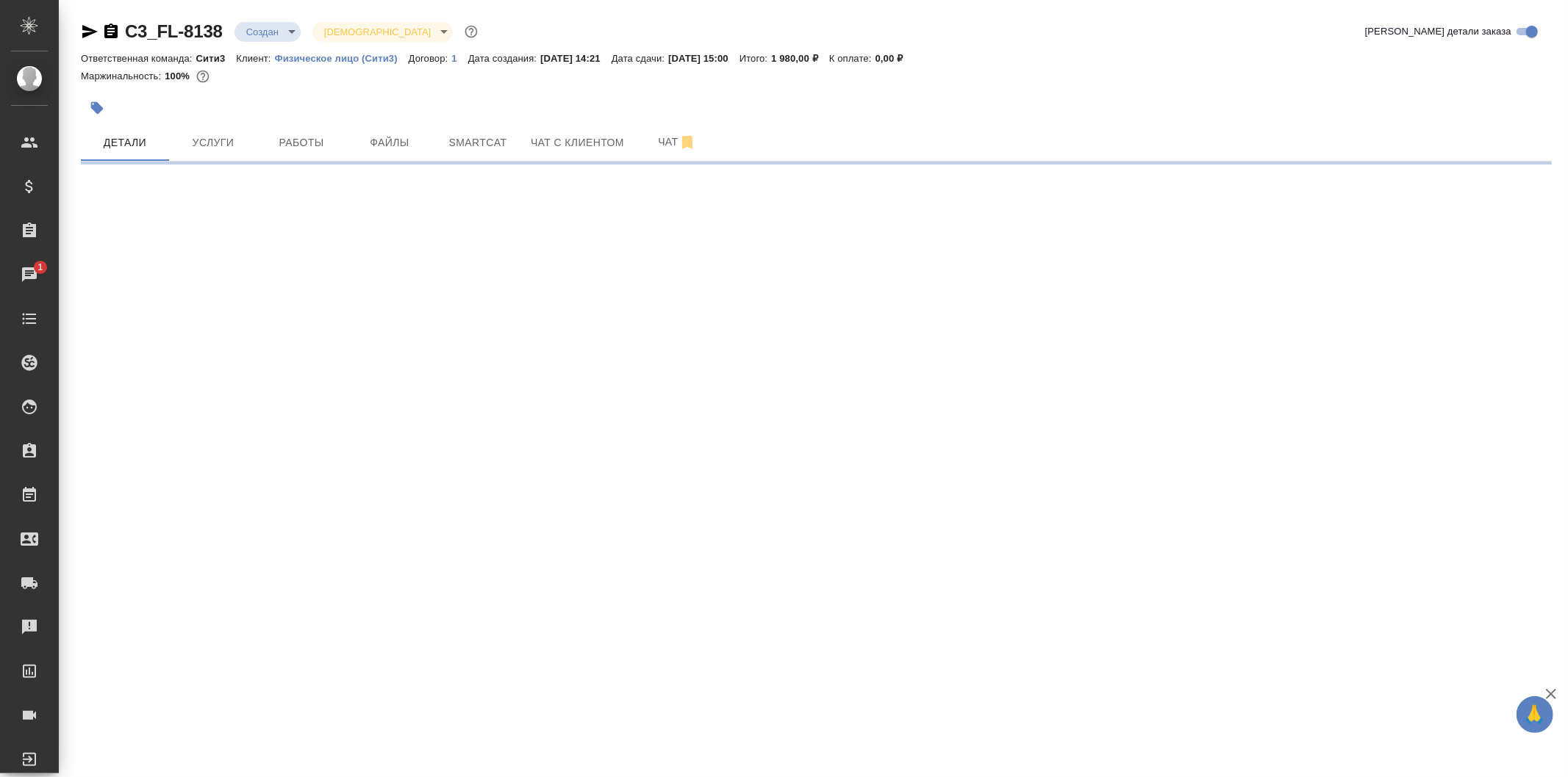
select select "RU"
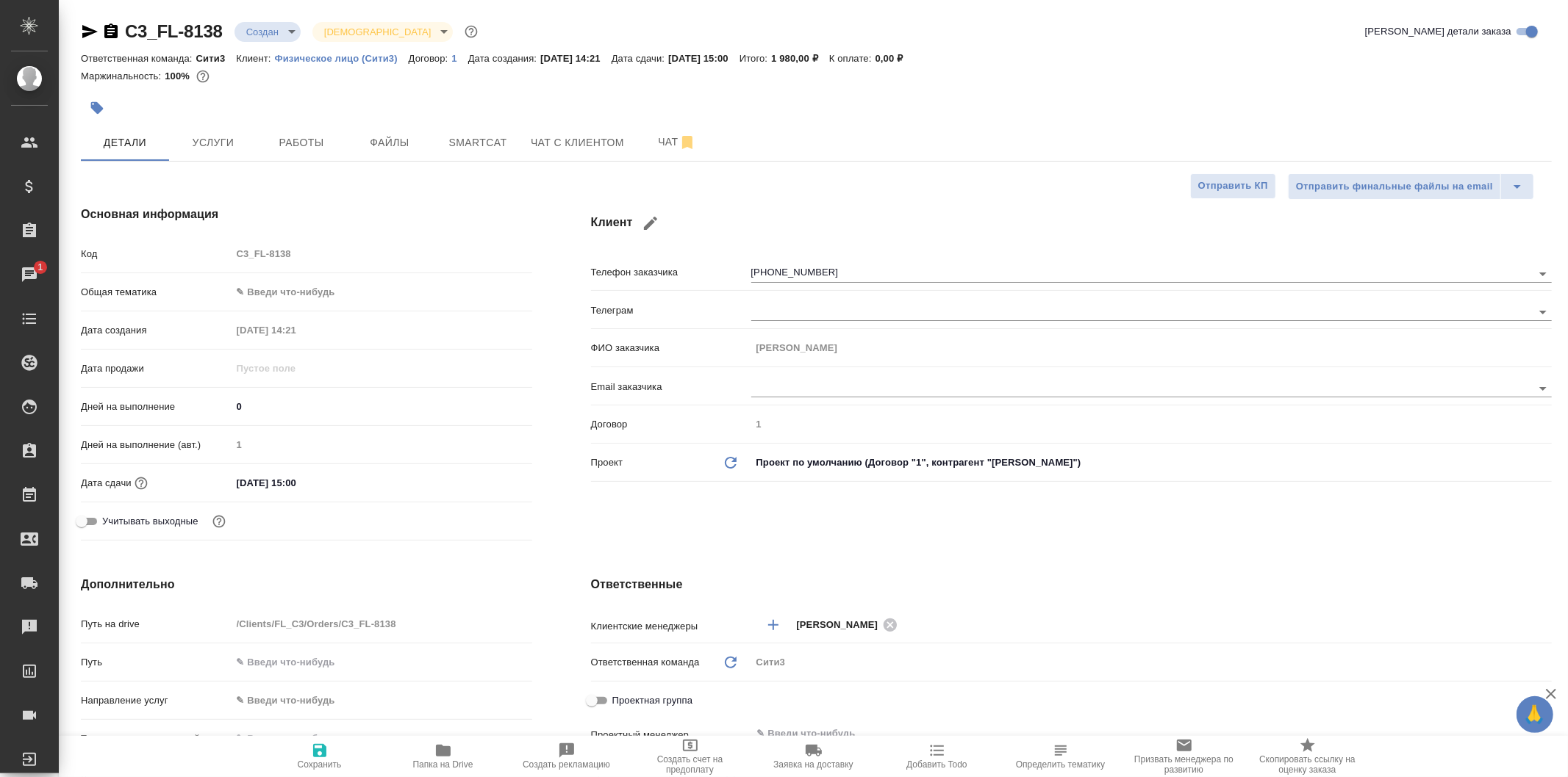
type textarea "x"
click at [86, 23] on icon "button" at bounding box center [89, 31] width 18 height 18
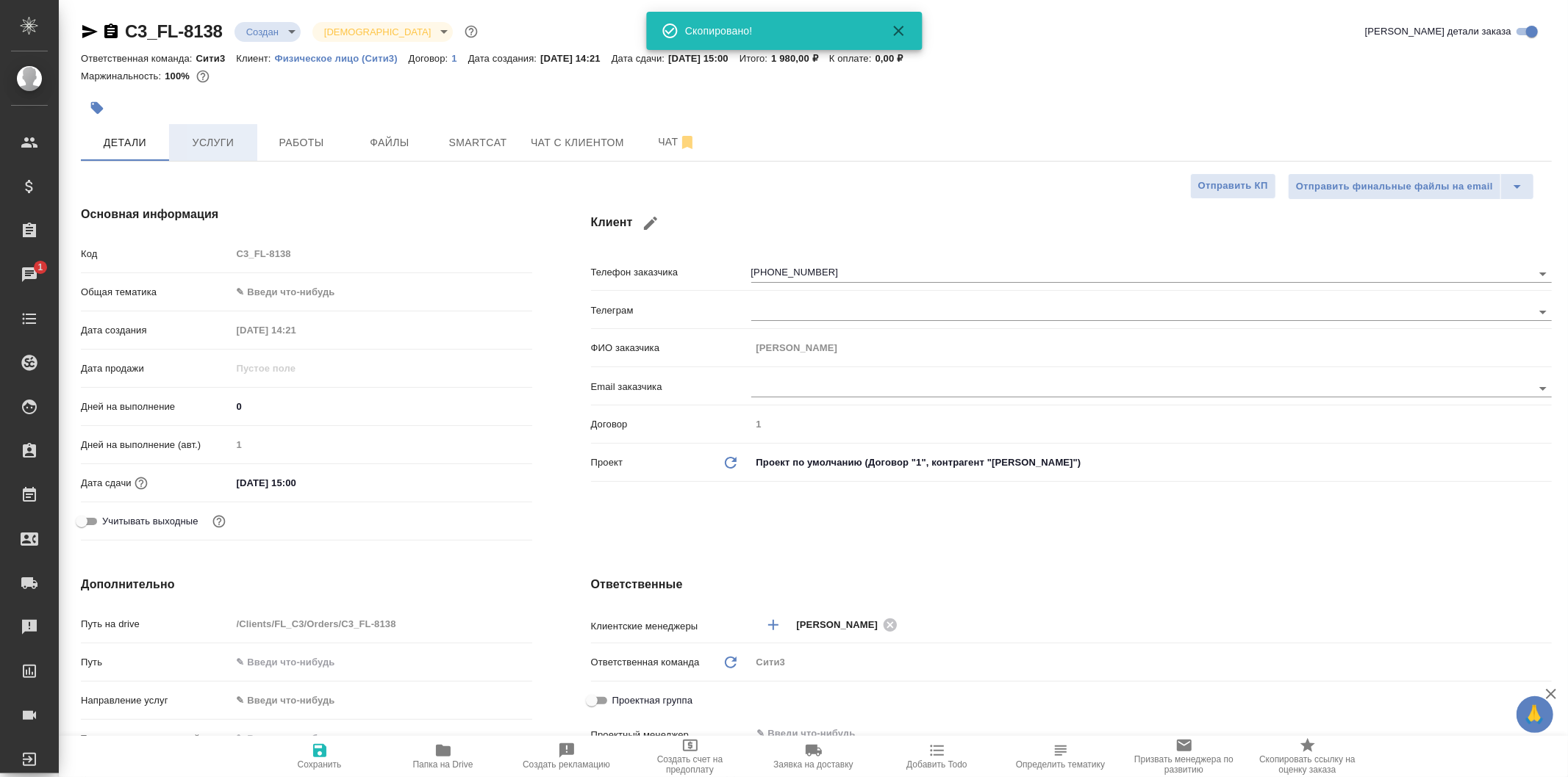
click at [235, 138] on span "Услуги" at bounding box center [212, 143] width 70 height 19
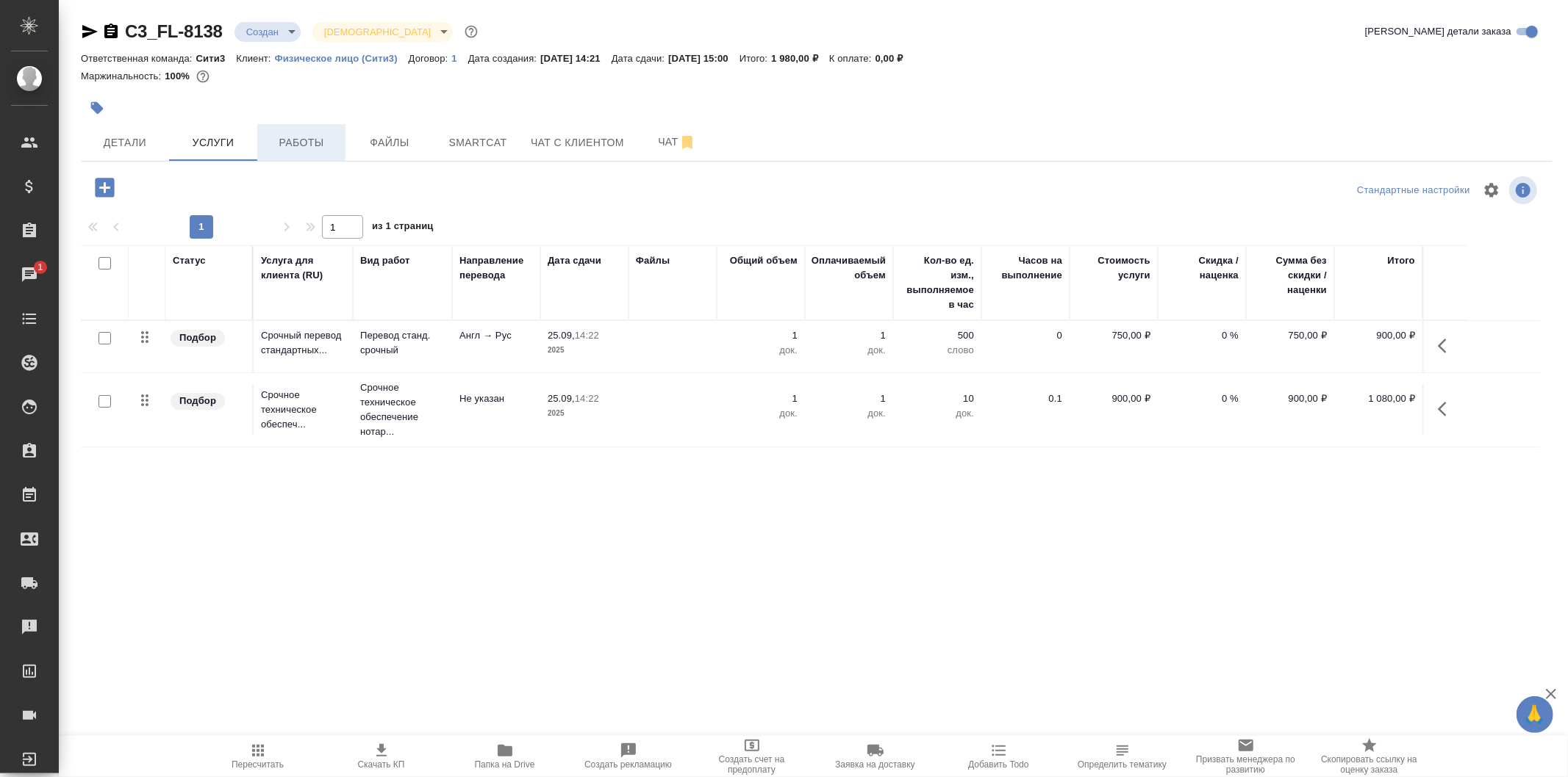
click at [333, 141] on span "Работы" at bounding box center [300, 143] width 70 height 19
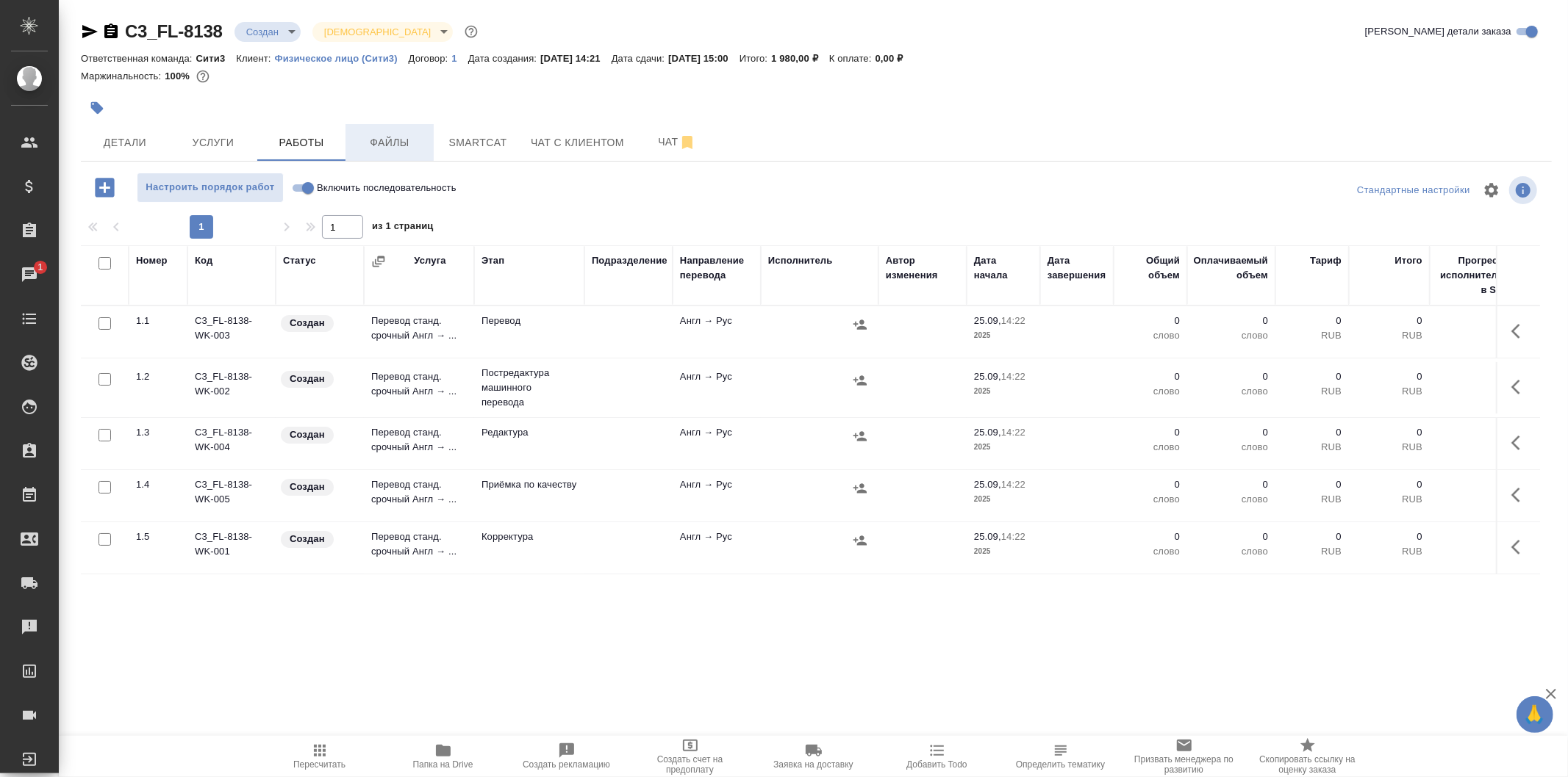
click at [384, 145] on span "Файлы" at bounding box center [389, 143] width 70 height 19
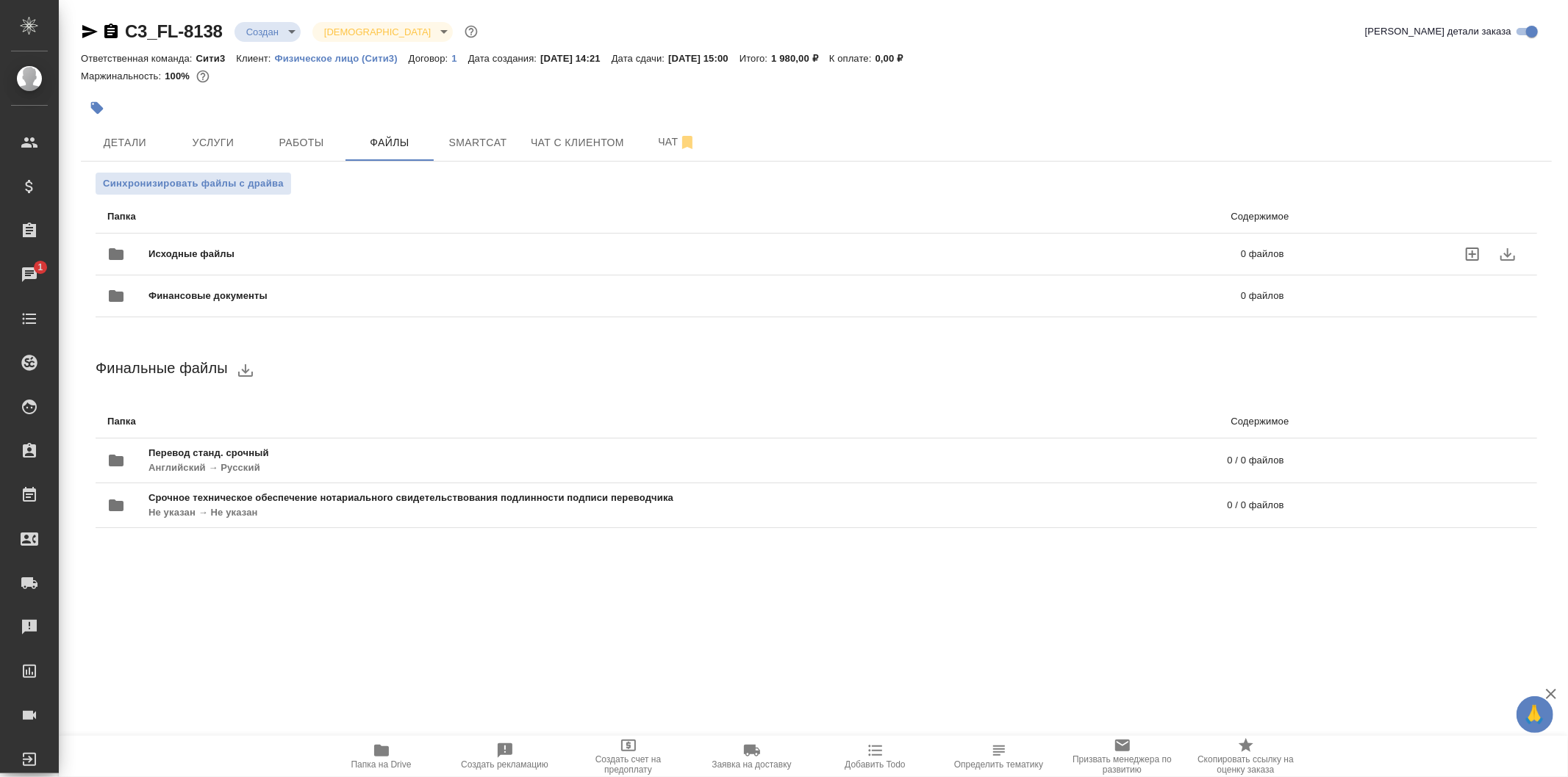
click at [776, 255] on p "0 файлов" at bounding box center [1011, 254] width 546 height 15
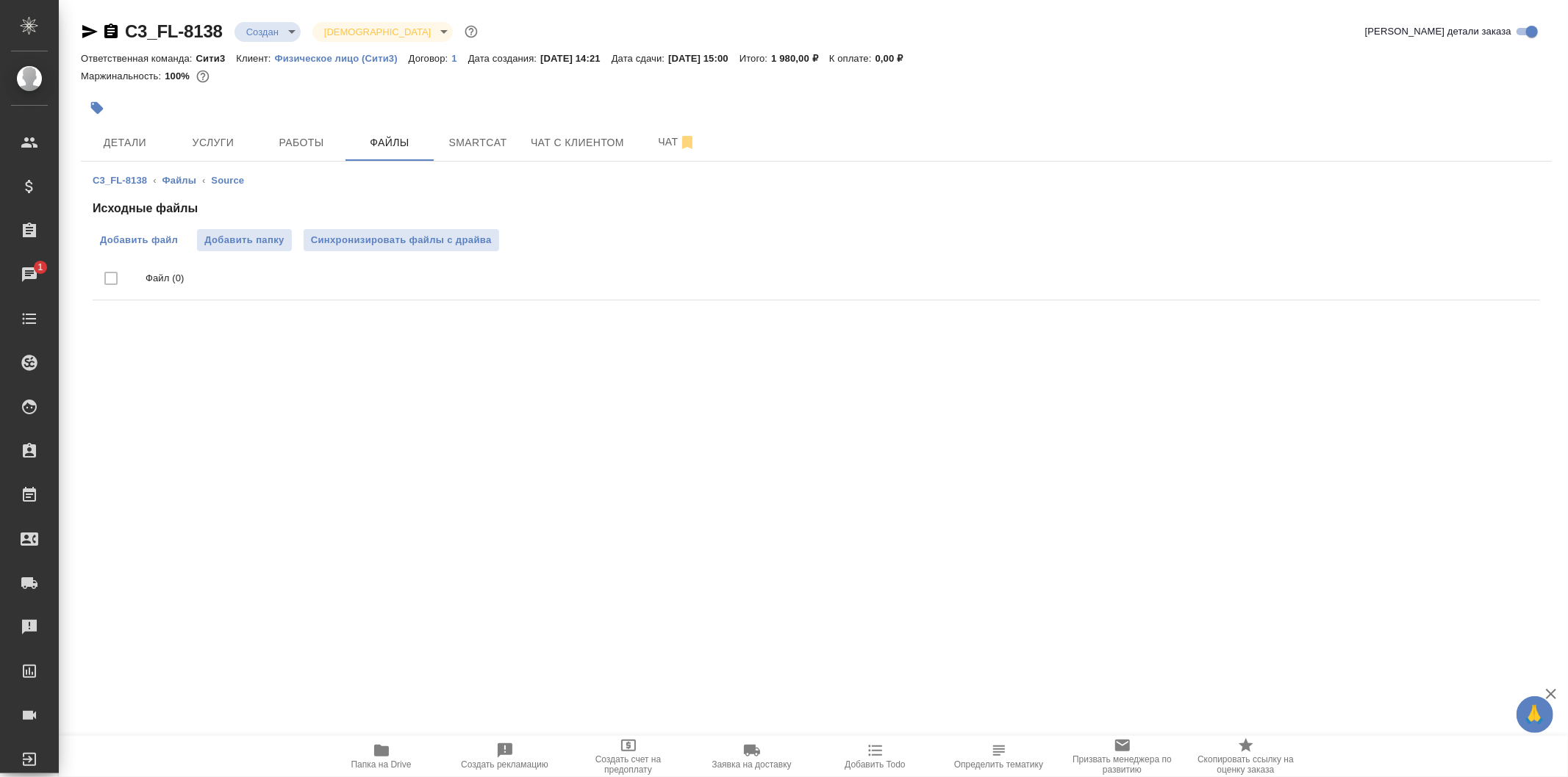
click at [150, 245] on span "Добавить файл" at bounding box center [138, 240] width 78 height 15
click at [0, 0] on input "Добавить файл" at bounding box center [0, 0] width 0 height 0
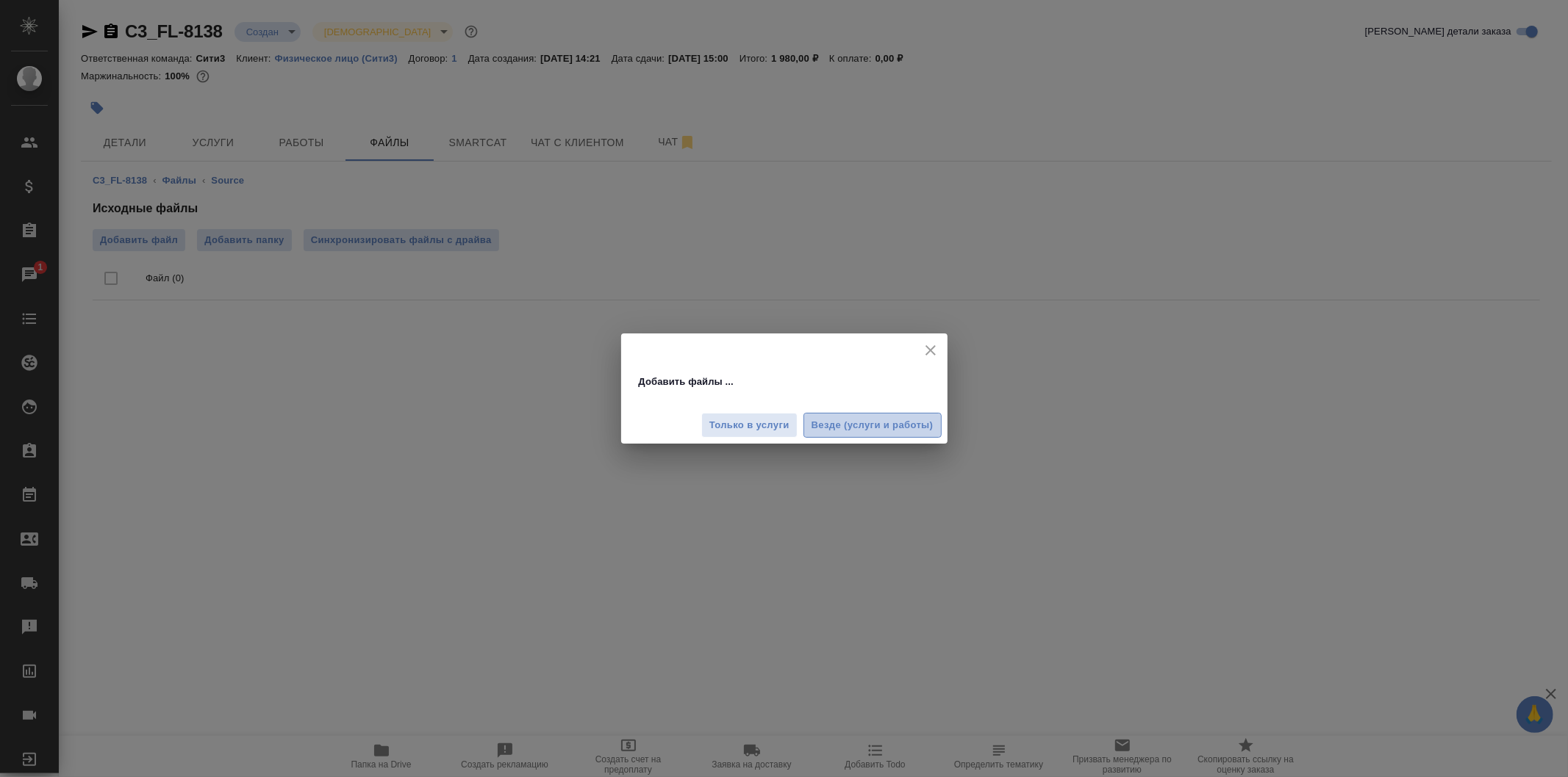
click at [862, 419] on span "Везде (услуги и работы)" at bounding box center [872, 426] width 122 height 17
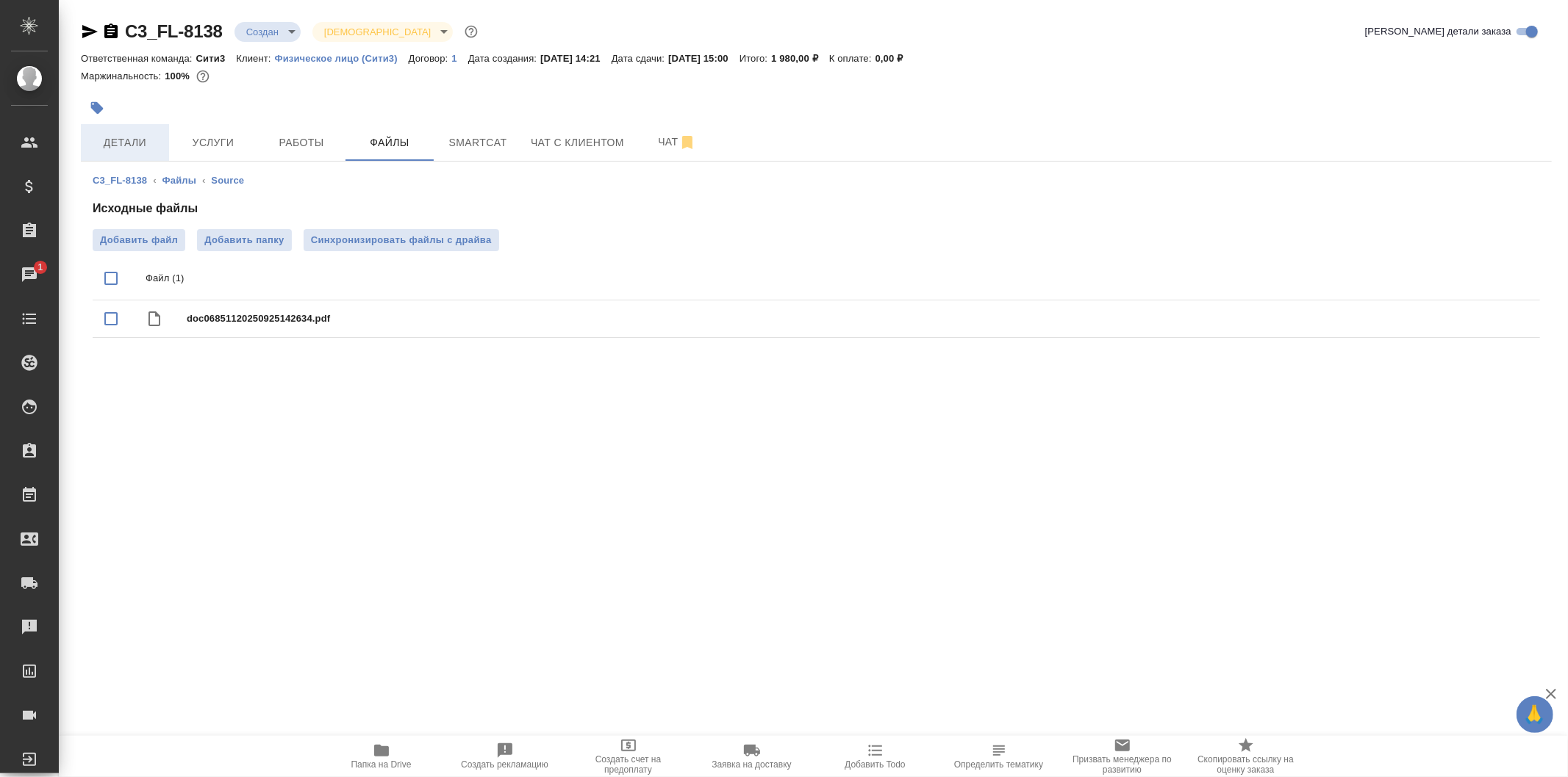
click at [160, 148] on span "Детали" at bounding box center [124, 143] width 70 height 19
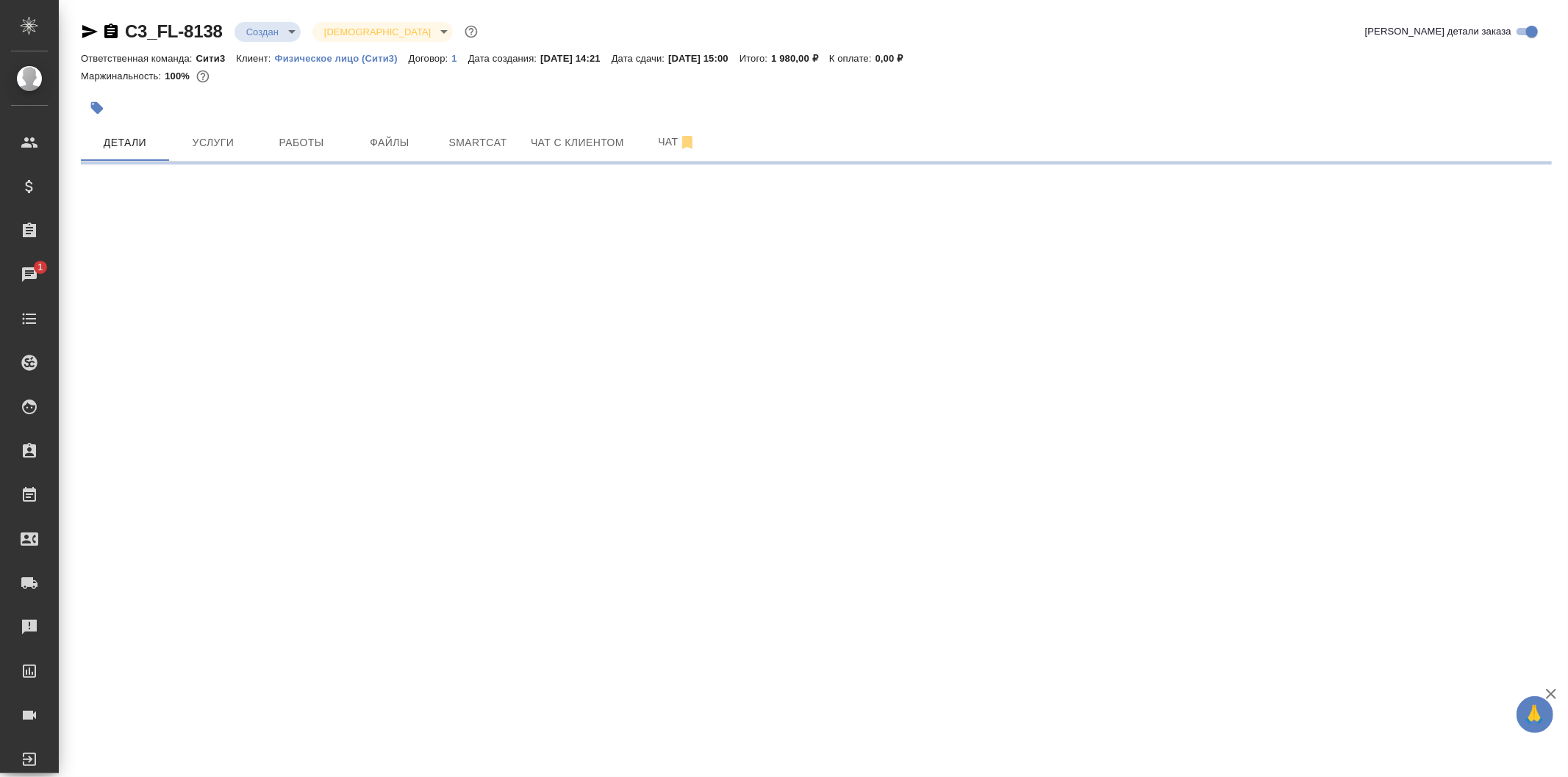
select select "RU"
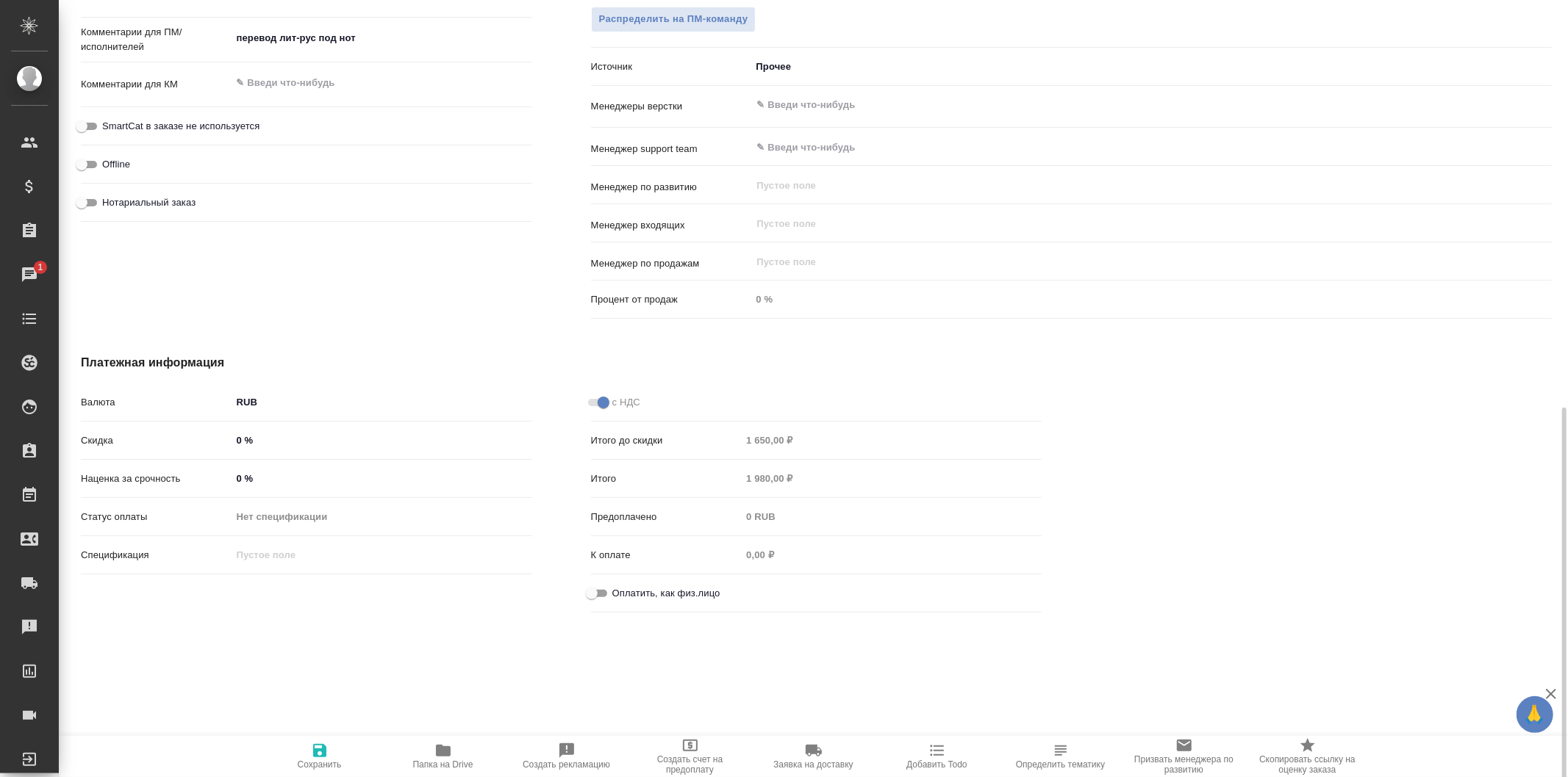
scroll to position [832, 0]
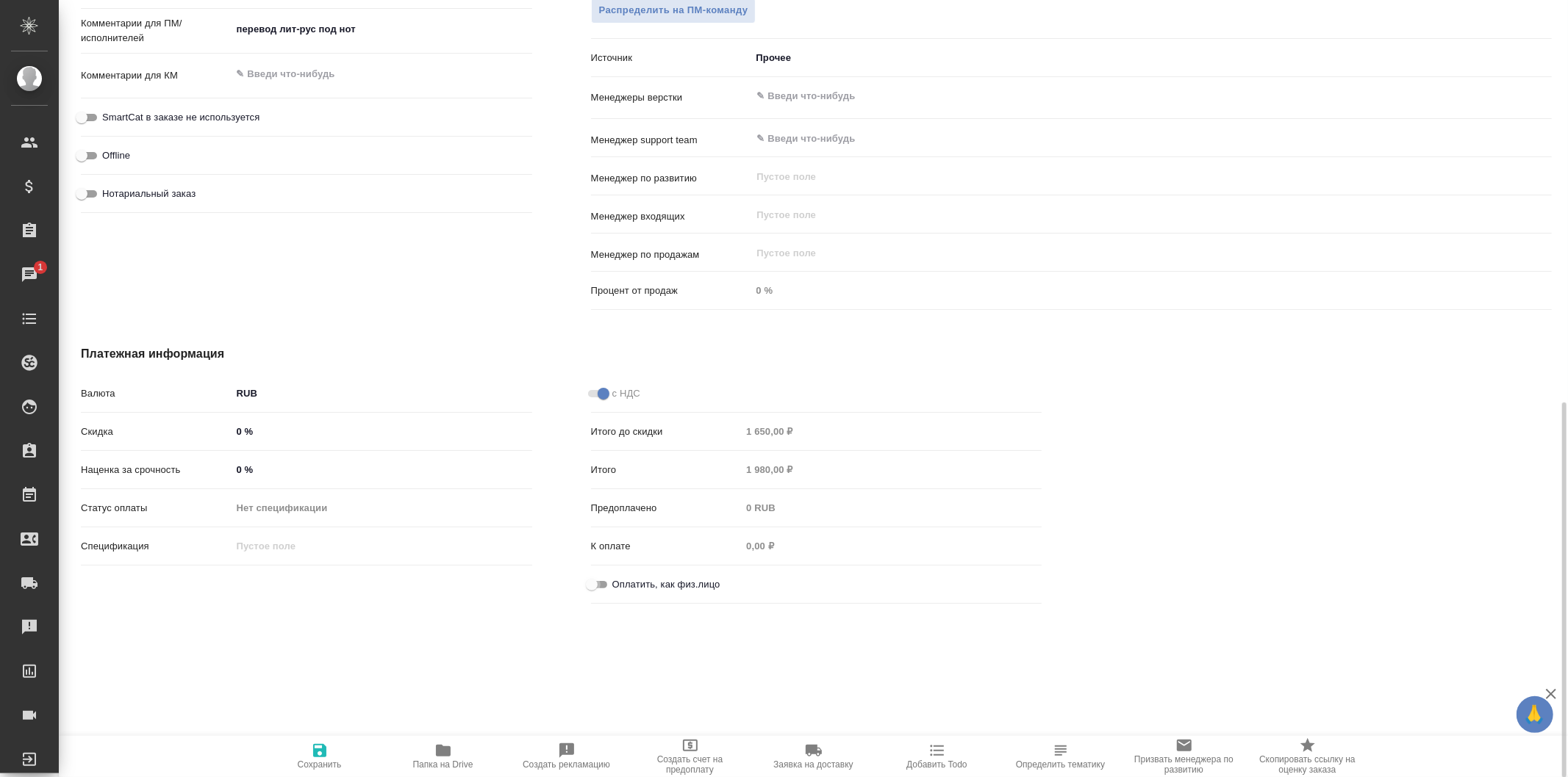
click at [600, 591] on input "Оплатить, как физ.лицо" at bounding box center [592, 585] width 53 height 18
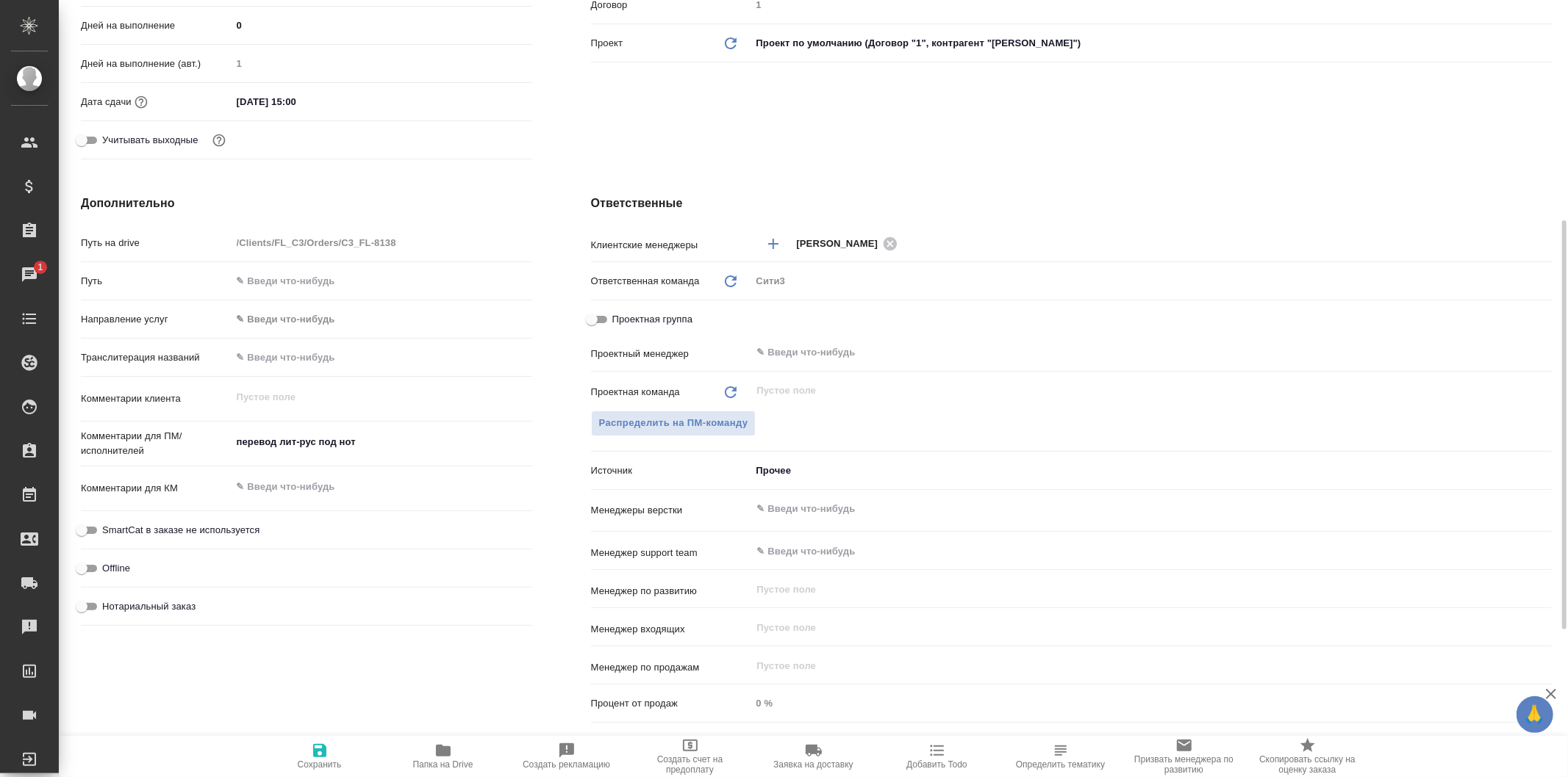
scroll to position [0, 0]
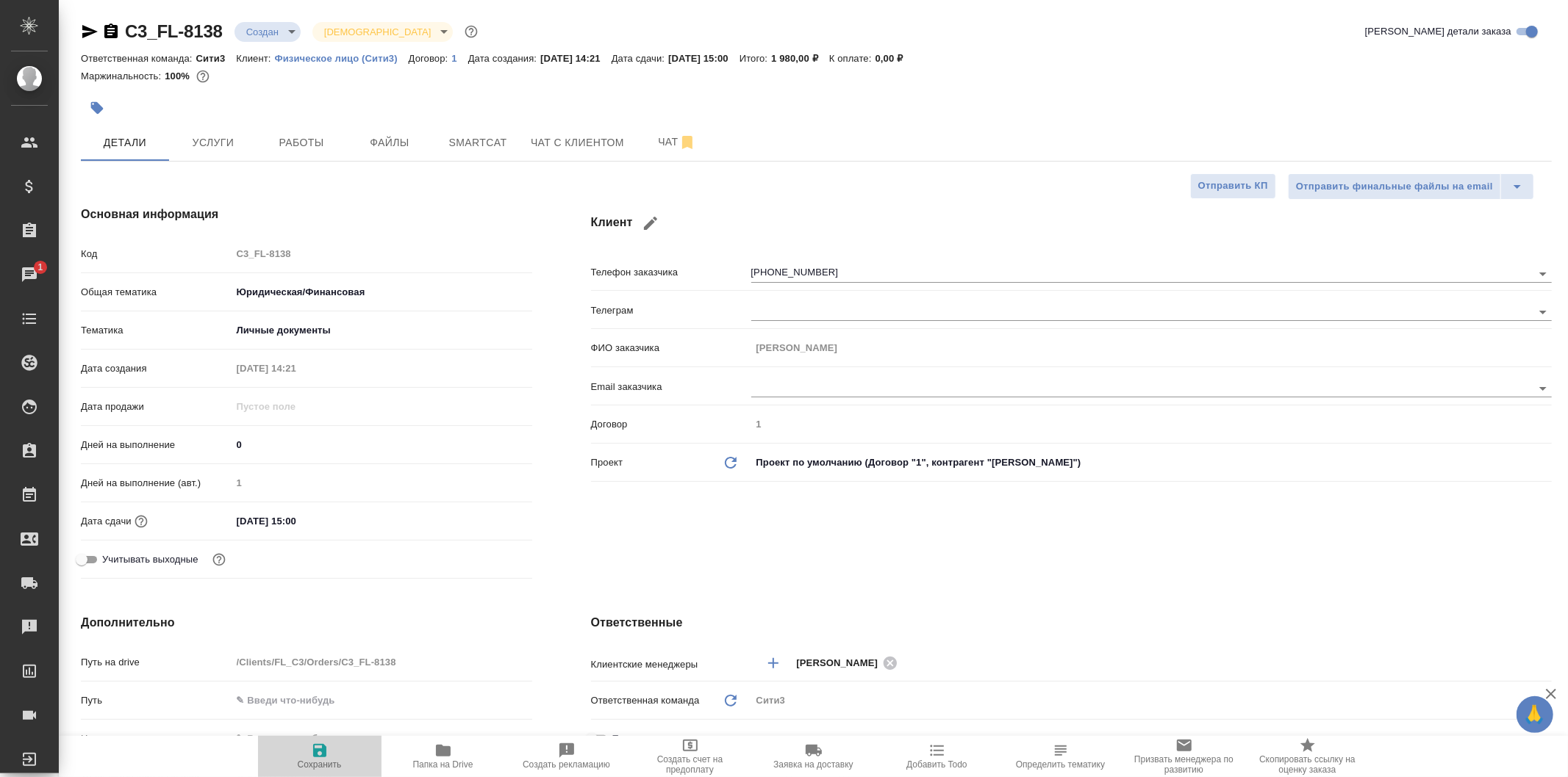
click at [341, 756] on span "Сохранить" at bounding box center [319, 756] width 106 height 28
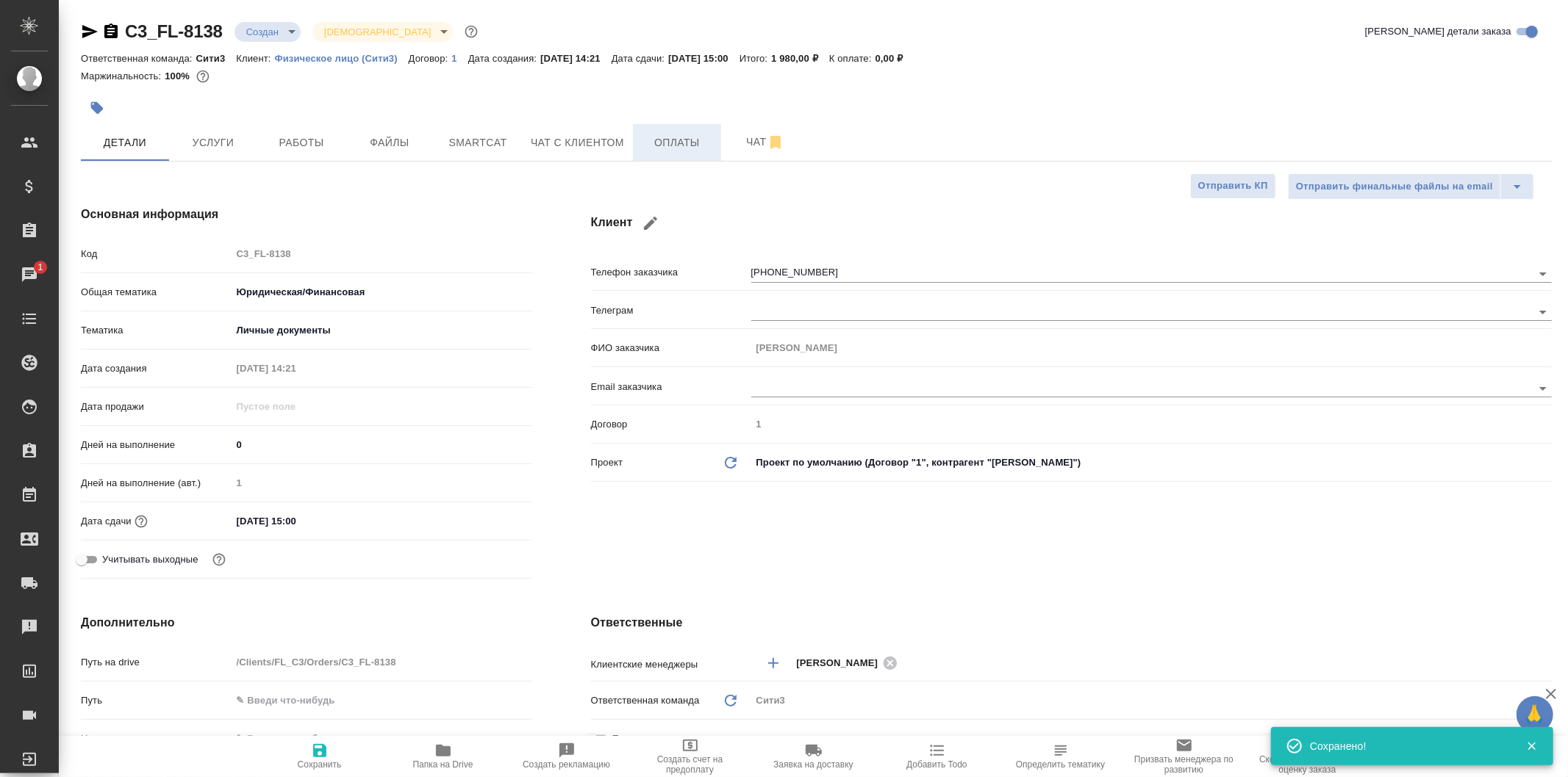
click at [697, 137] on span "Оплаты" at bounding box center [676, 143] width 70 height 19
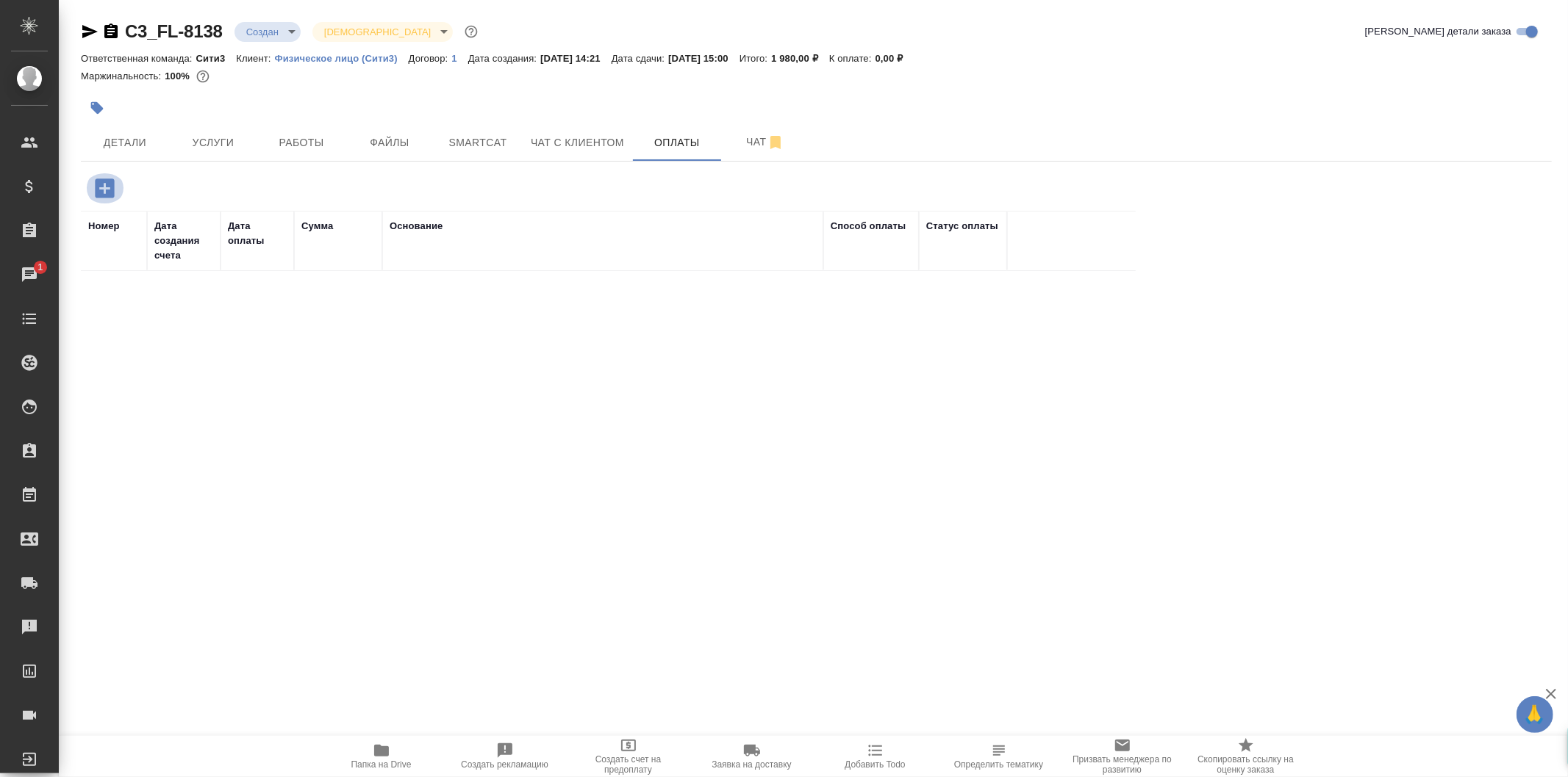
click at [101, 188] on icon "button" at bounding box center [104, 188] width 25 height 25
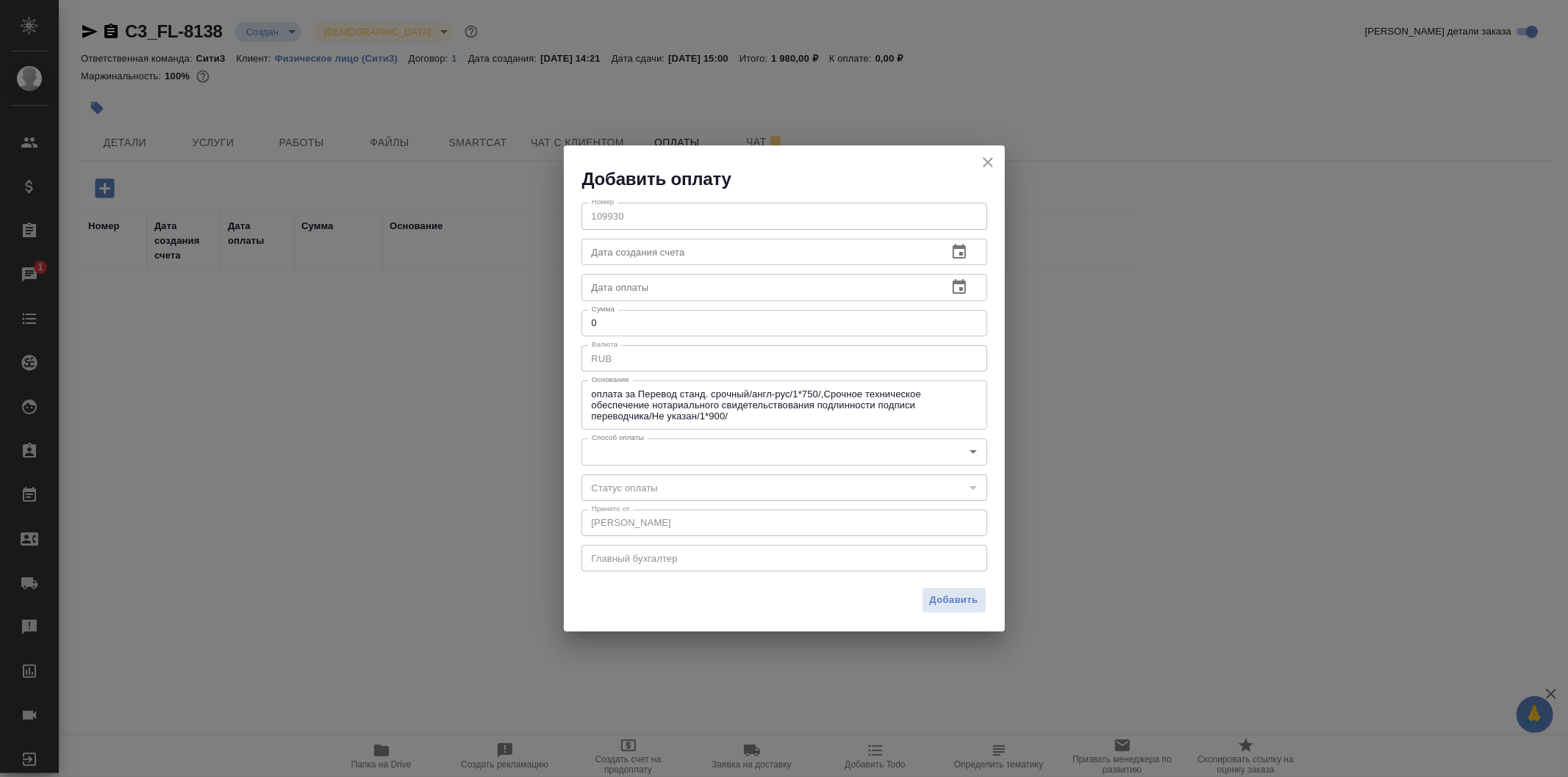
click at [848, 436] on div "Номер 109930 Номер Дата создания счета Дата создания счета Дата оплаты Дата опл…" at bounding box center [784, 386] width 441 height 389
click at [850, 441] on body "🙏 .cls-1 fill:#fff; AWATERA Galisheva Mariya Клиенты Спецификации Заказы 1 Чаты…" at bounding box center [784, 388] width 1568 height 777
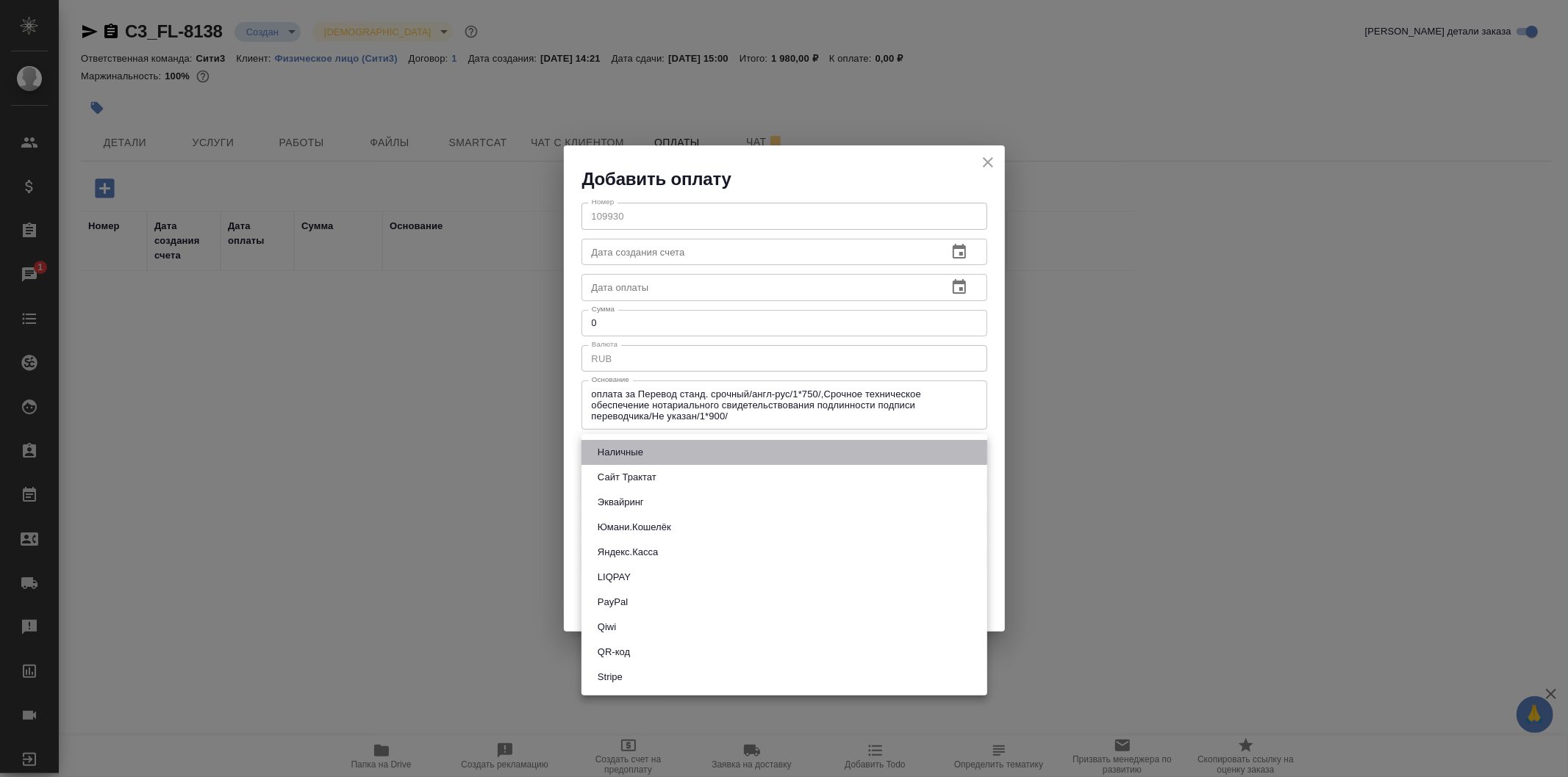
click at [808, 446] on li "Наличные" at bounding box center [784, 452] width 406 height 25
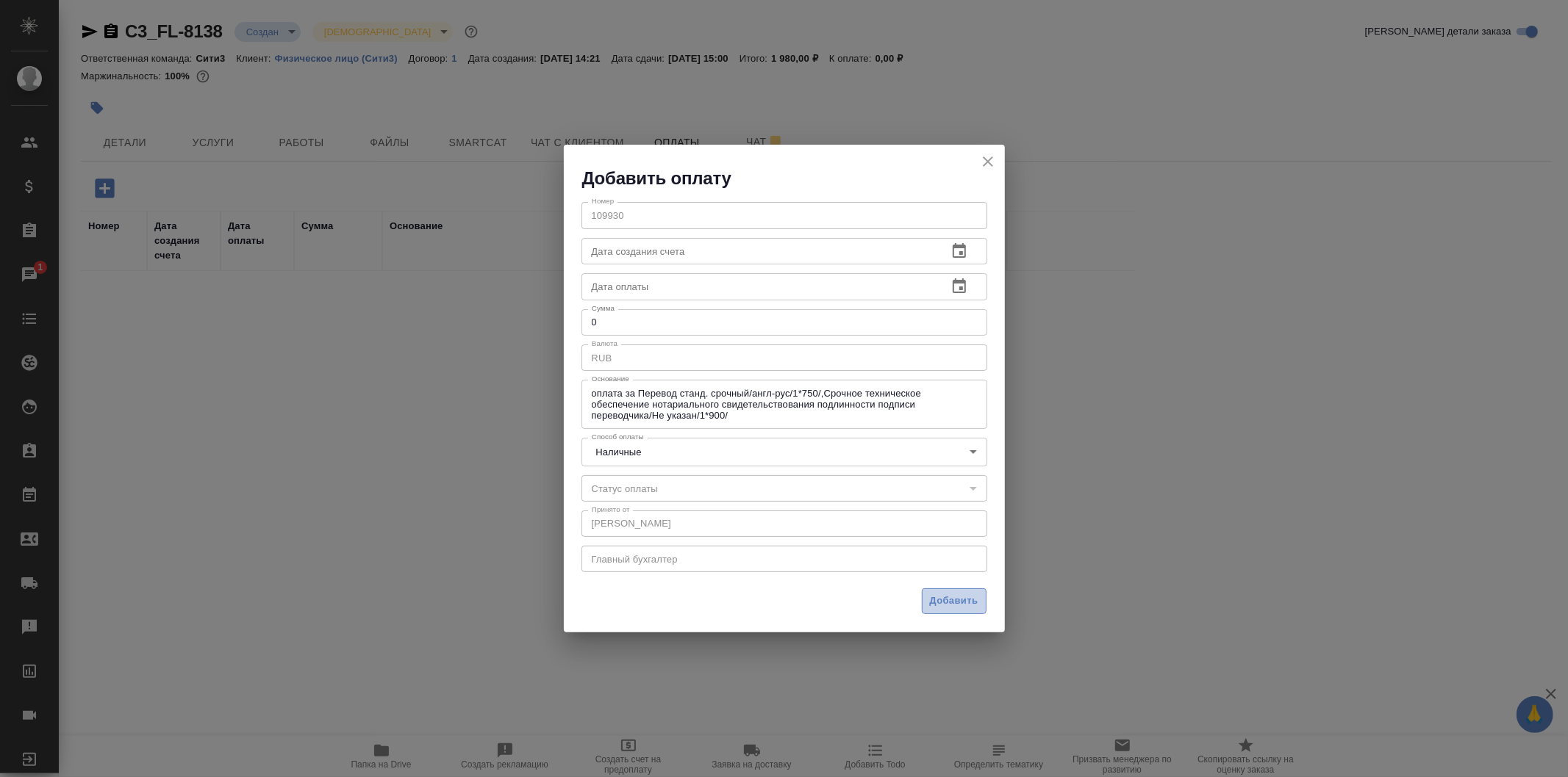
click at [944, 597] on span "Добавить" at bounding box center [954, 602] width 49 height 17
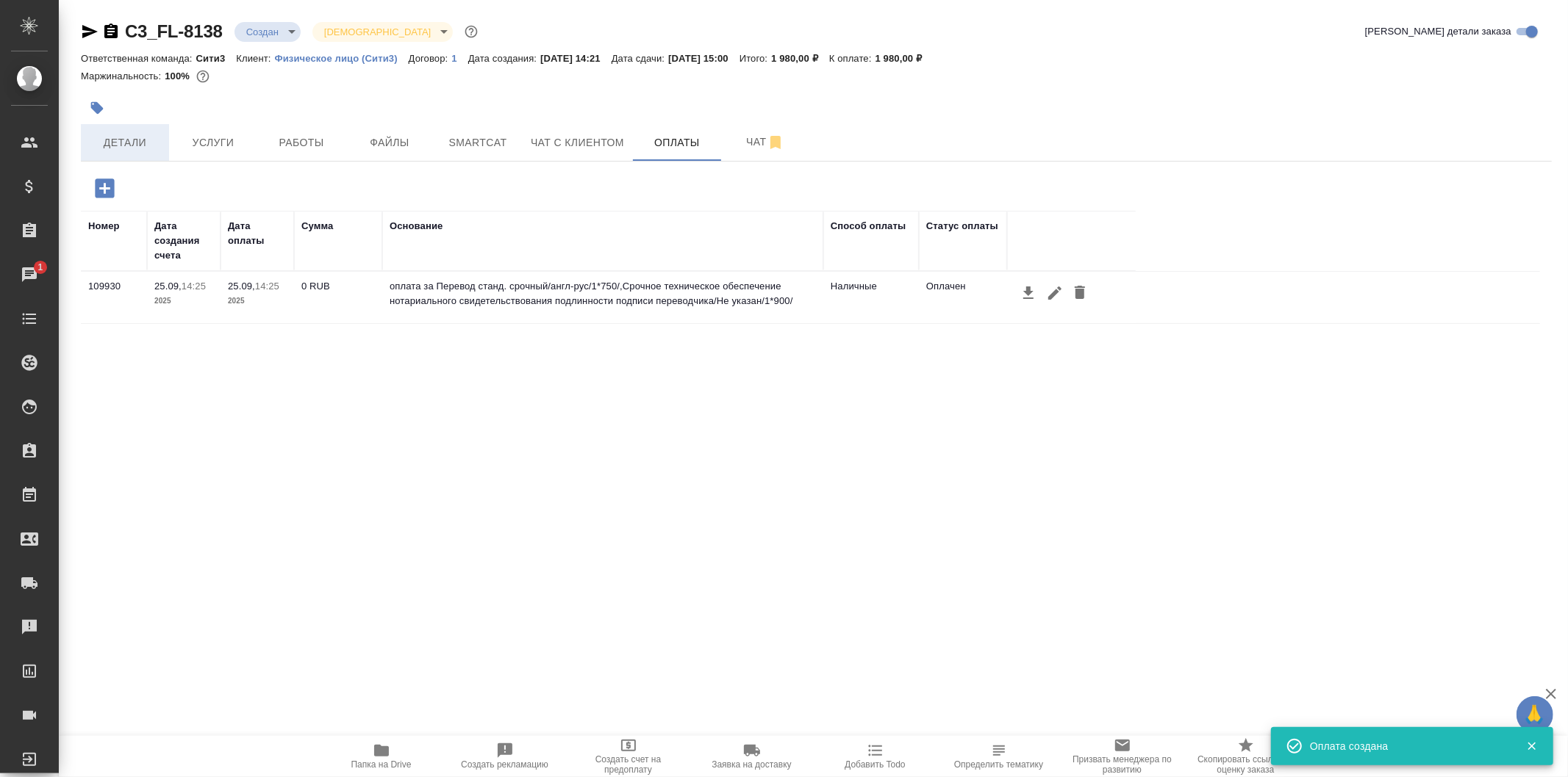
click at [141, 130] on button "Детали" at bounding box center [125, 142] width 88 height 37
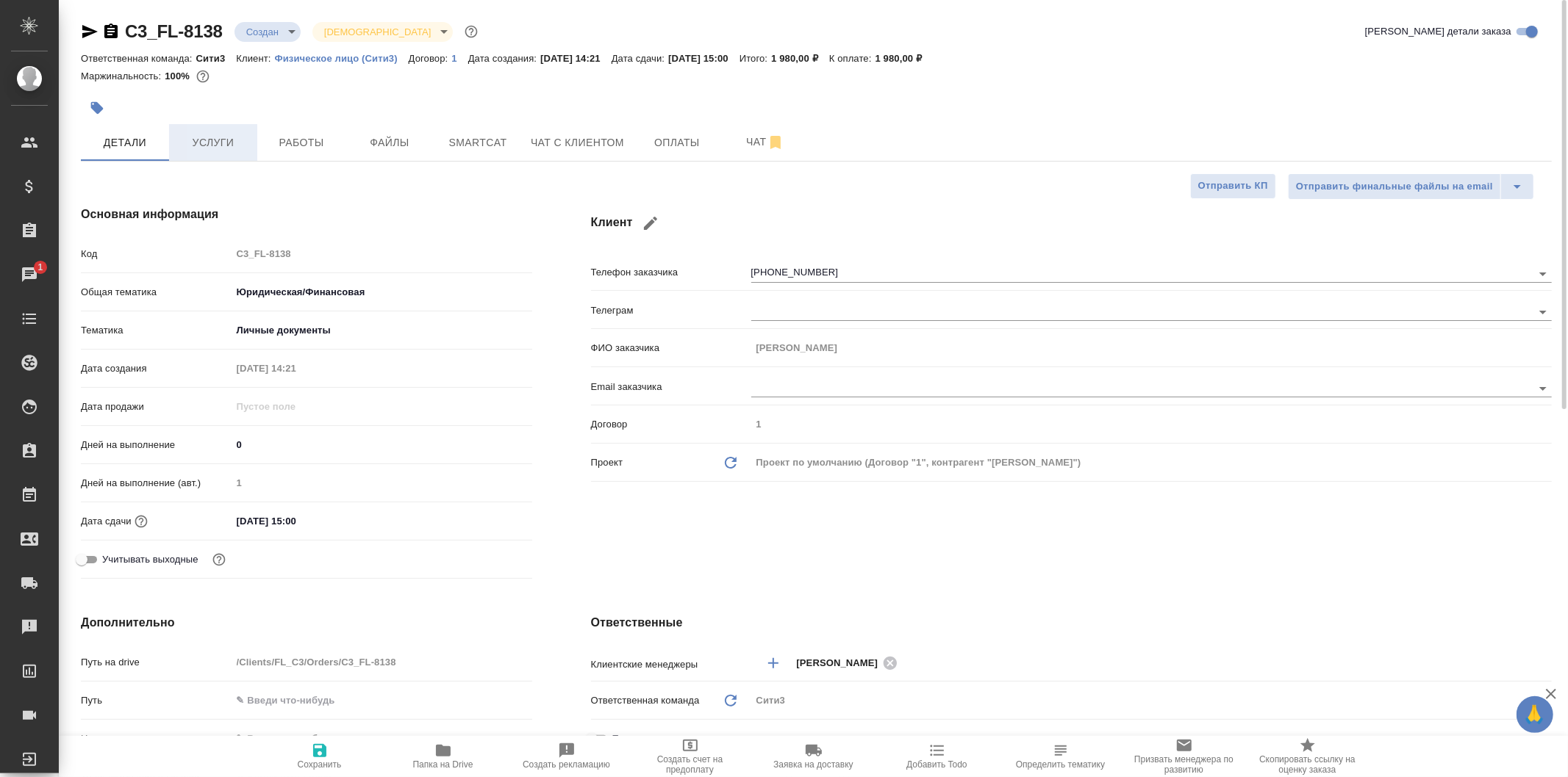
click at [231, 128] on button "Услуги" at bounding box center [213, 142] width 88 height 37
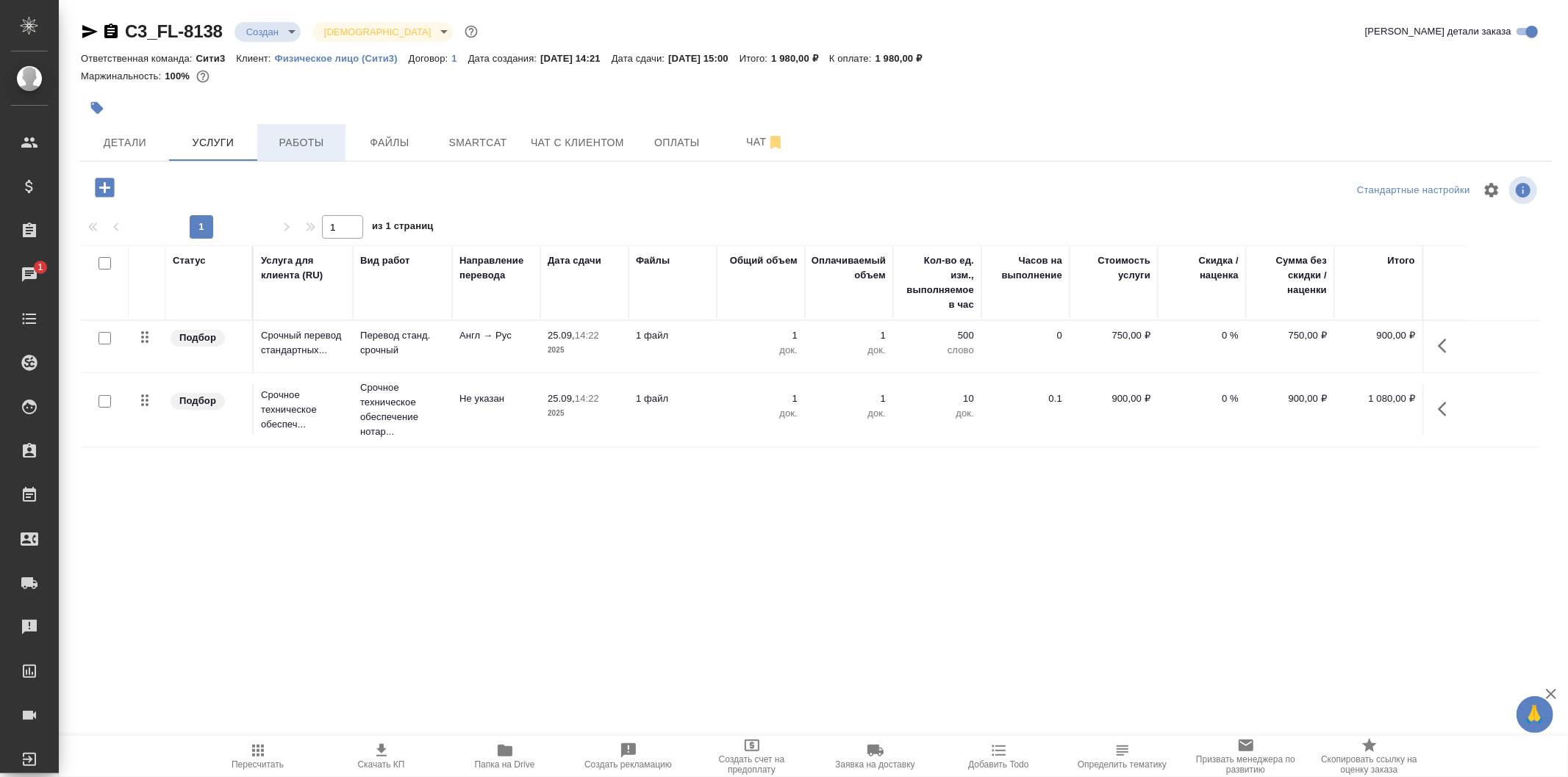
click at [303, 156] on button "Работы" at bounding box center [301, 142] width 88 height 37
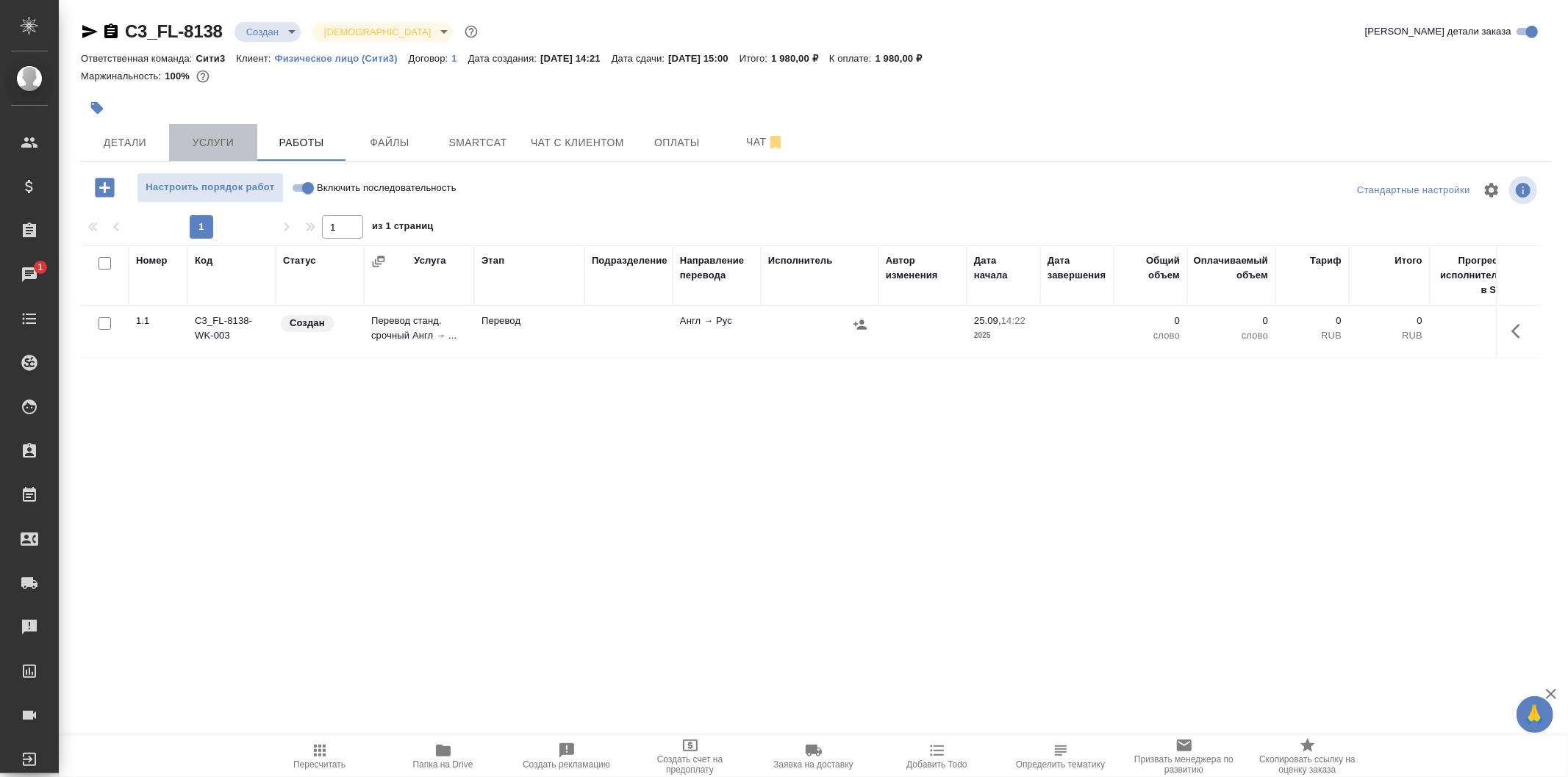
click at [252, 147] on button "Услуги" at bounding box center [213, 142] width 88 height 37
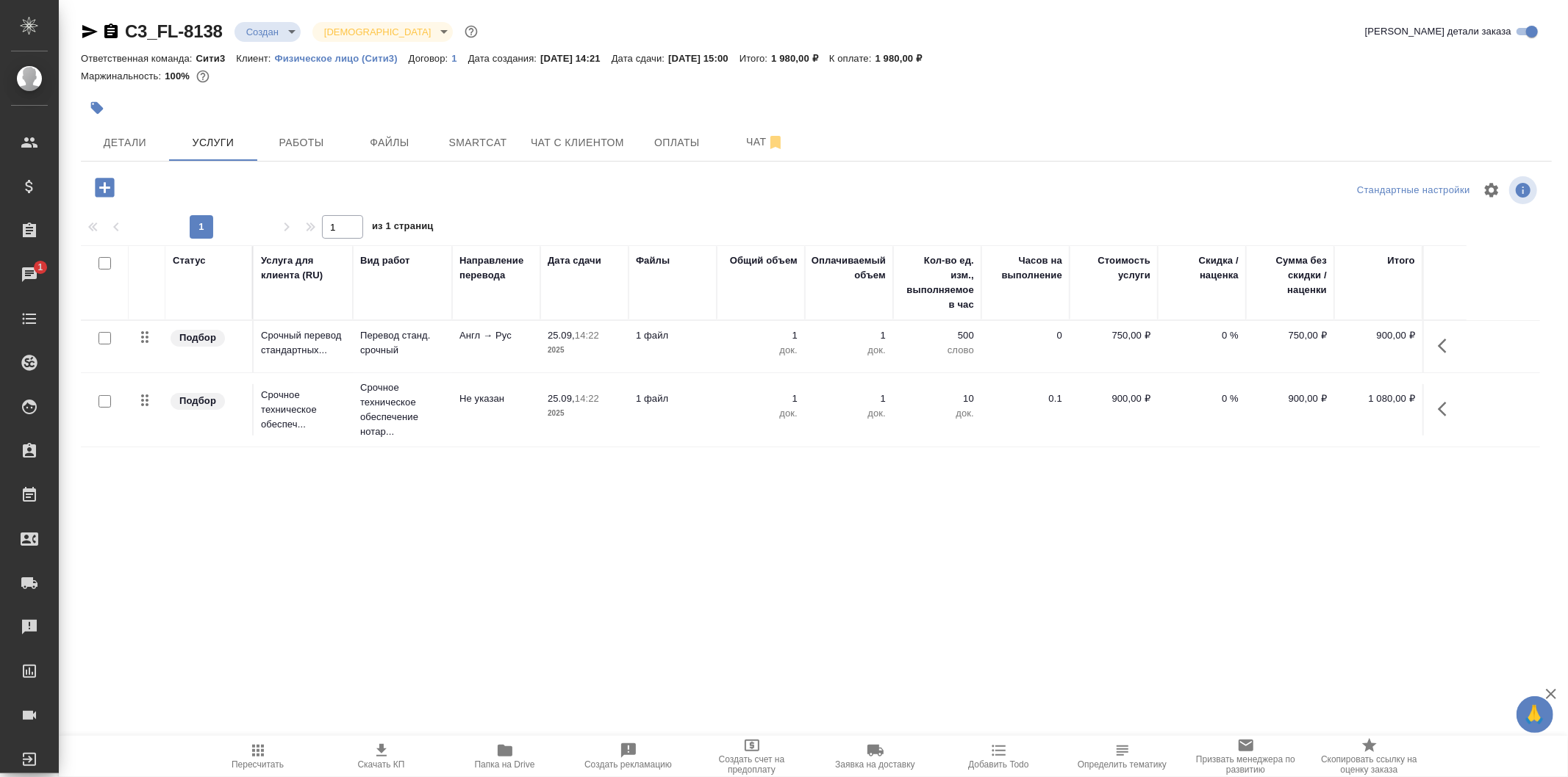
click at [724, 350] on p "док." at bounding box center [761, 351] width 73 height 15
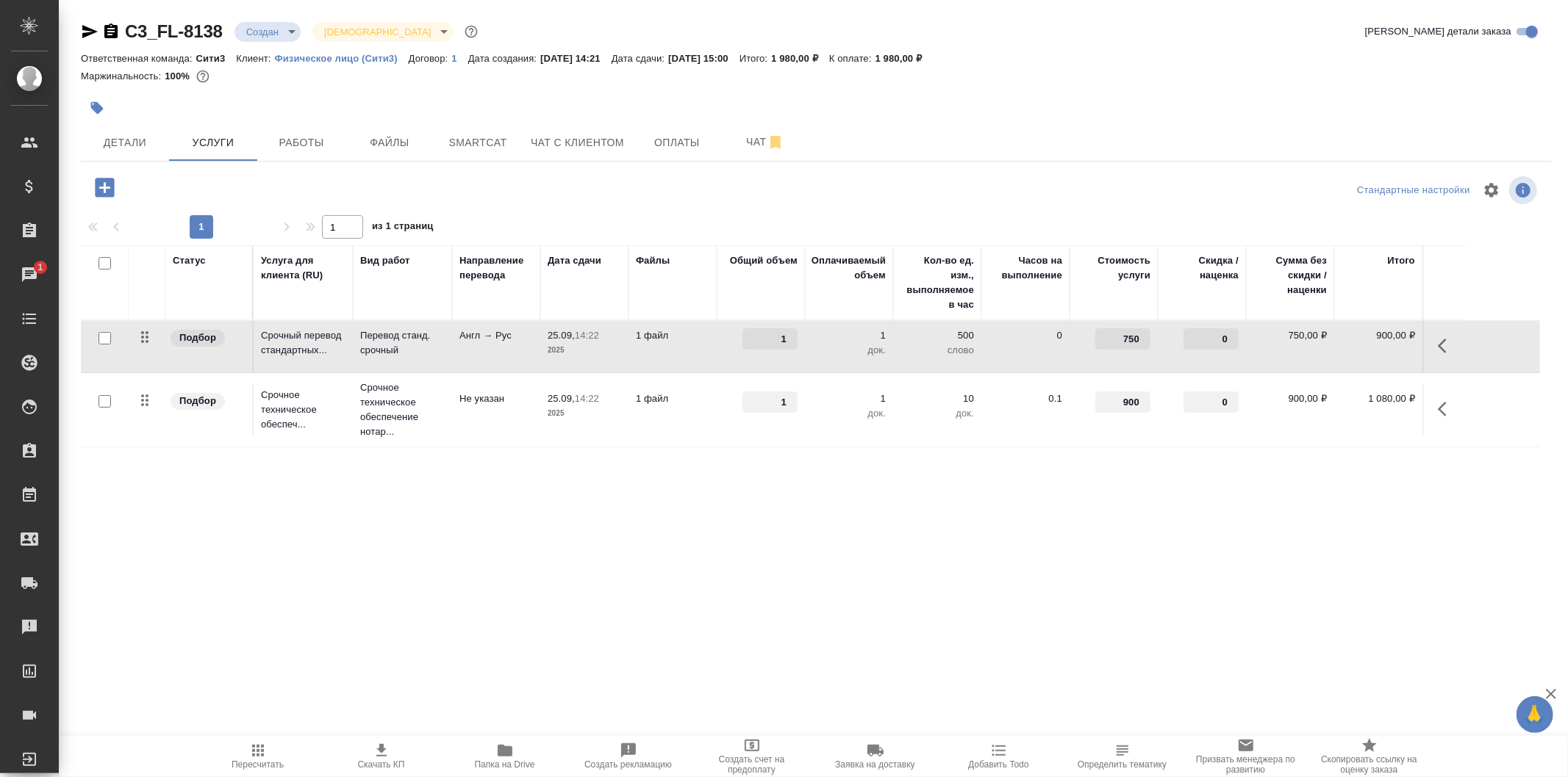
click at [723, 350] on td "1" at bounding box center [761, 346] width 88 height 52
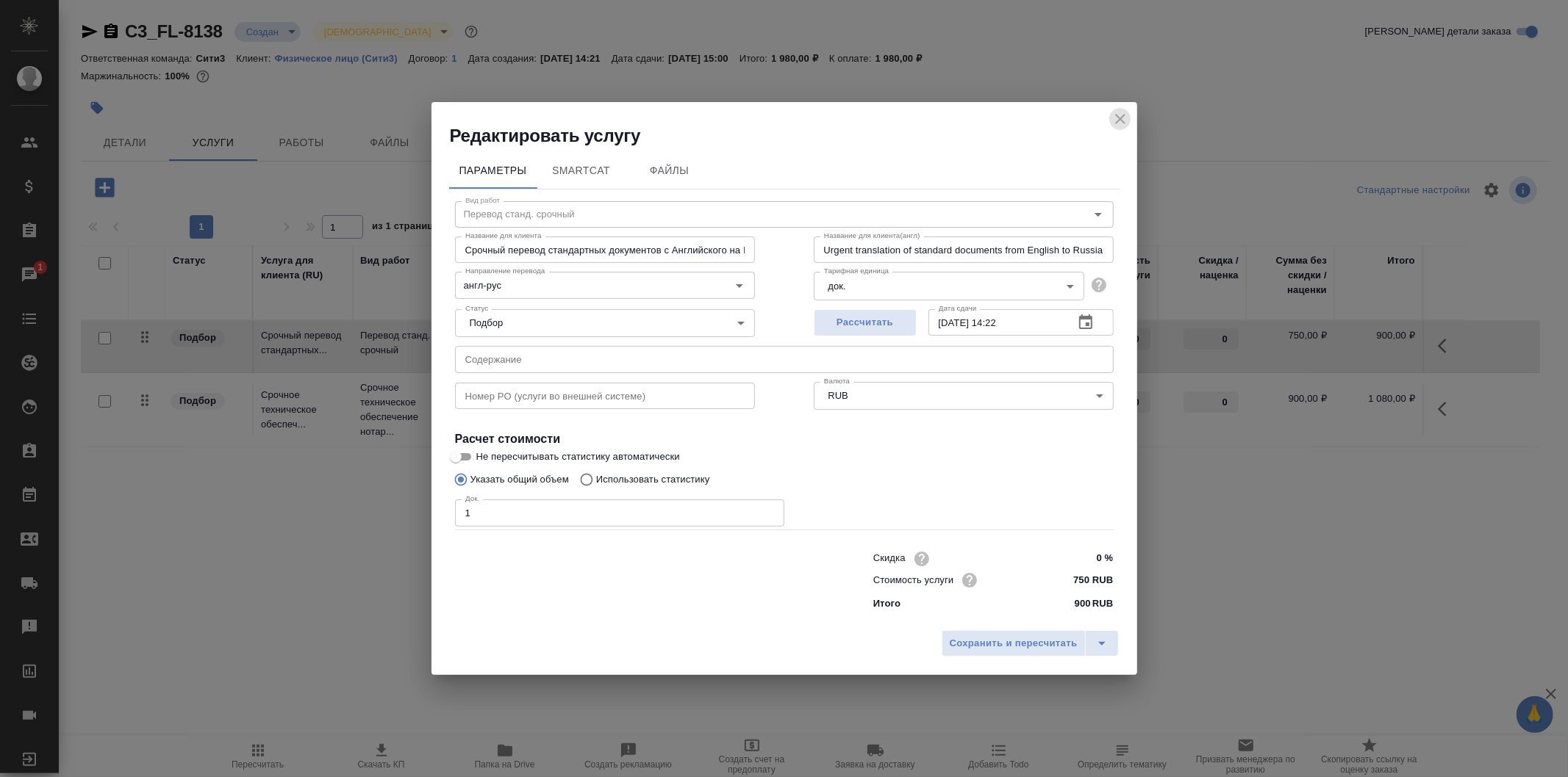
click at [1112, 115] on icon "close" at bounding box center [1120, 118] width 18 height 18
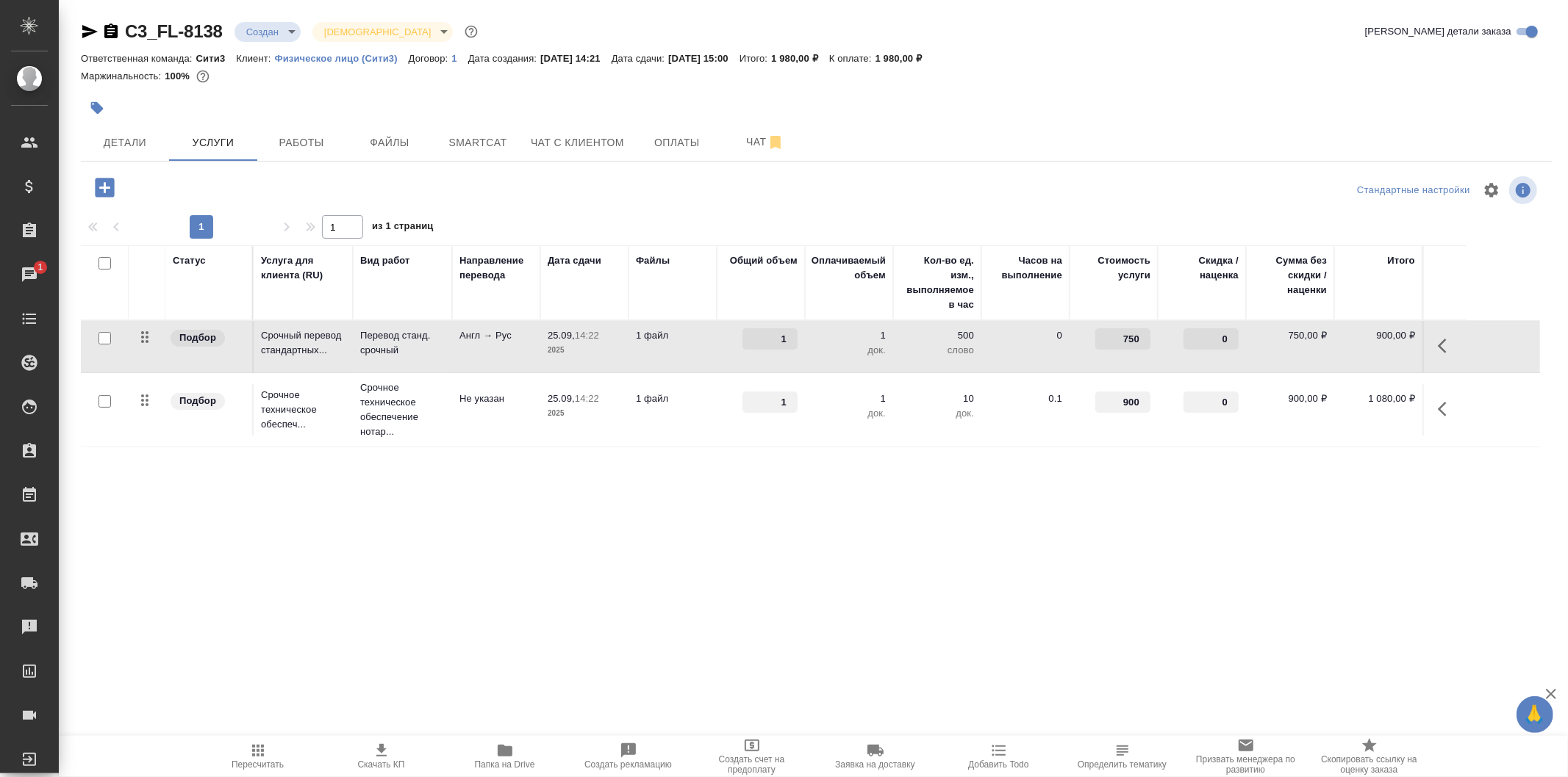
click at [889, 193] on div at bounding box center [816, 190] width 490 height 36
click at [316, 132] on button "Работы" at bounding box center [301, 142] width 88 height 37
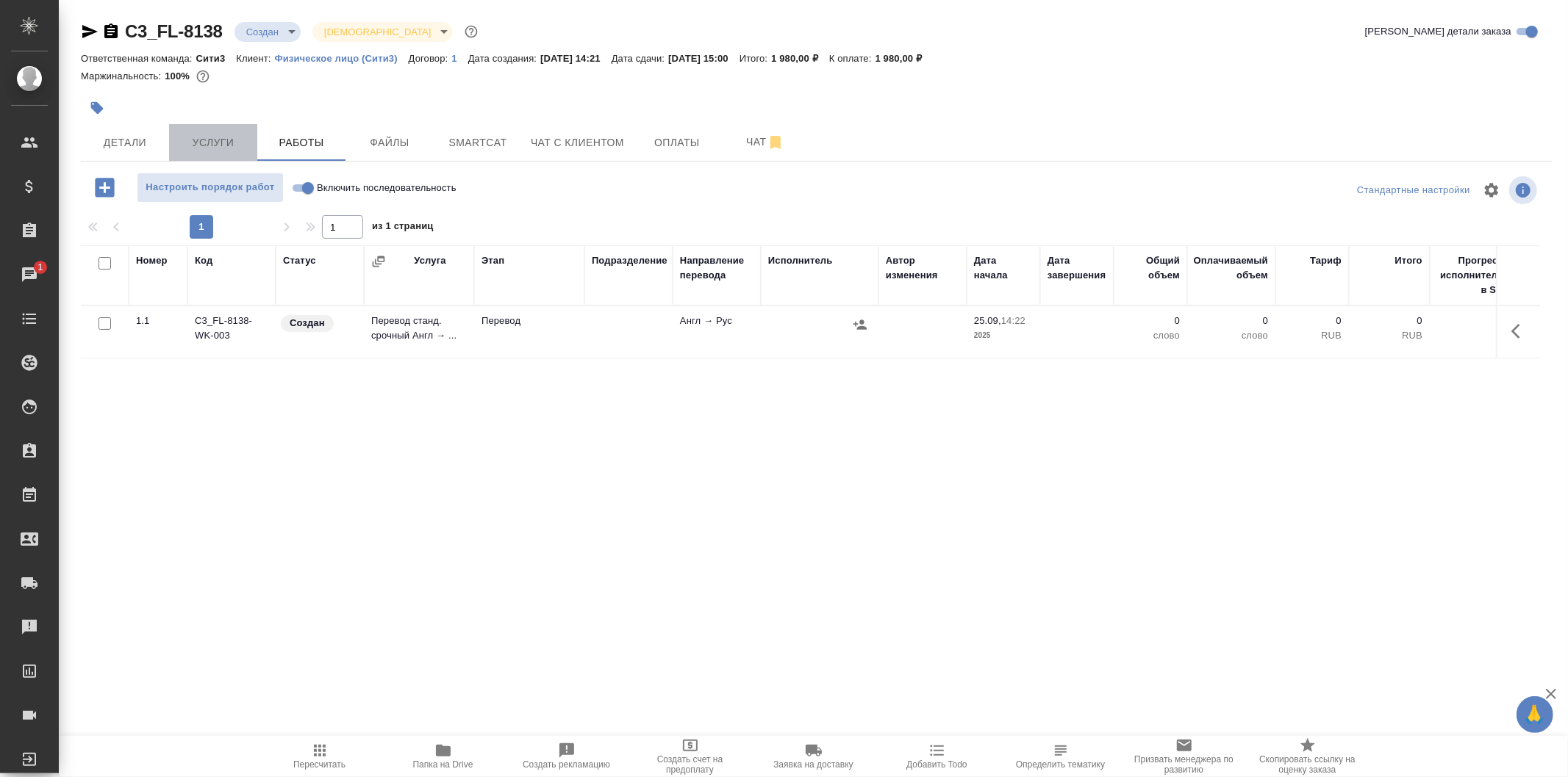
click at [210, 156] on button "Услуги" at bounding box center [213, 142] width 88 height 37
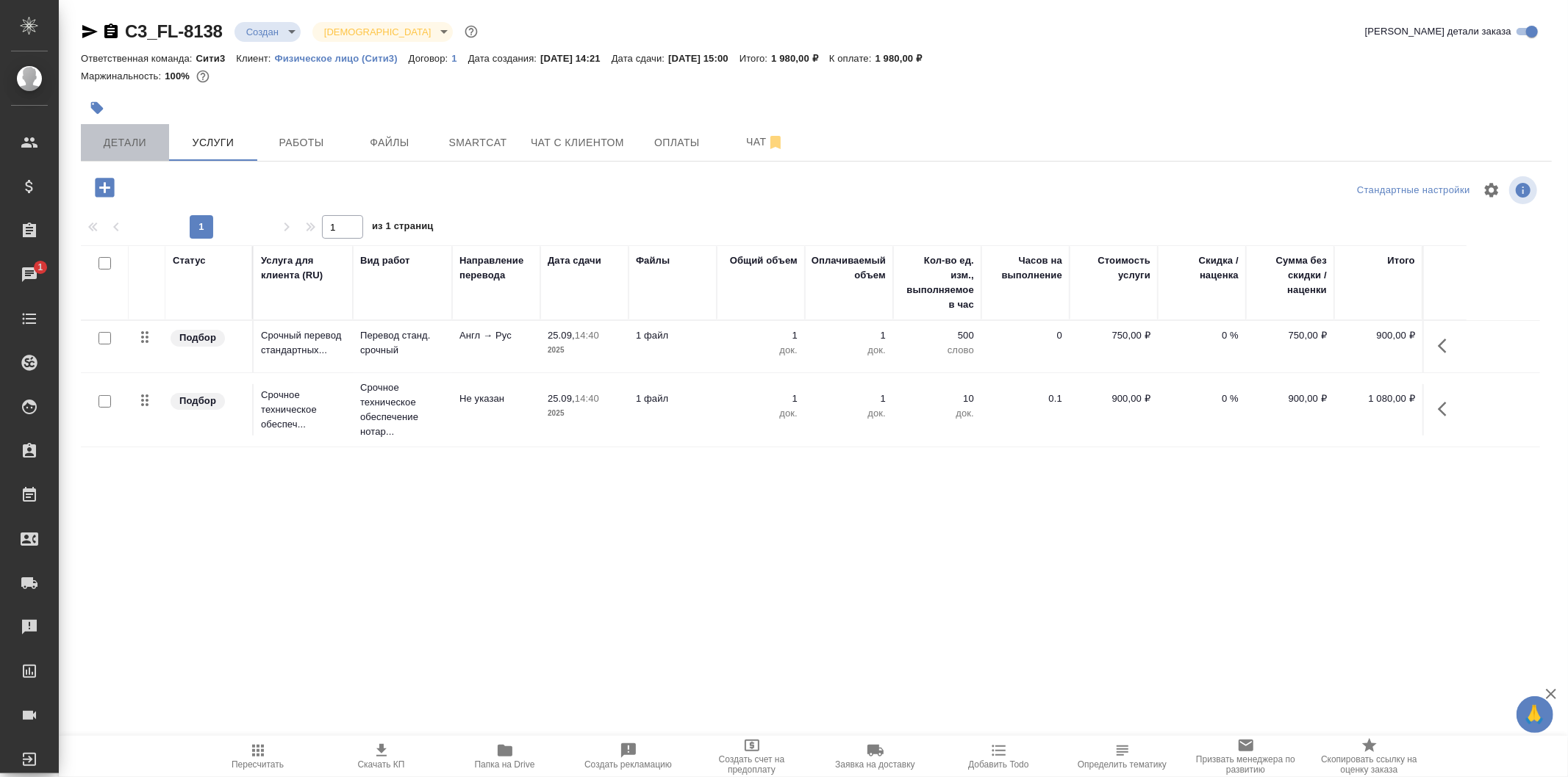
click at [158, 134] on span "Детали" at bounding box center [124, 143] width 70 height 19
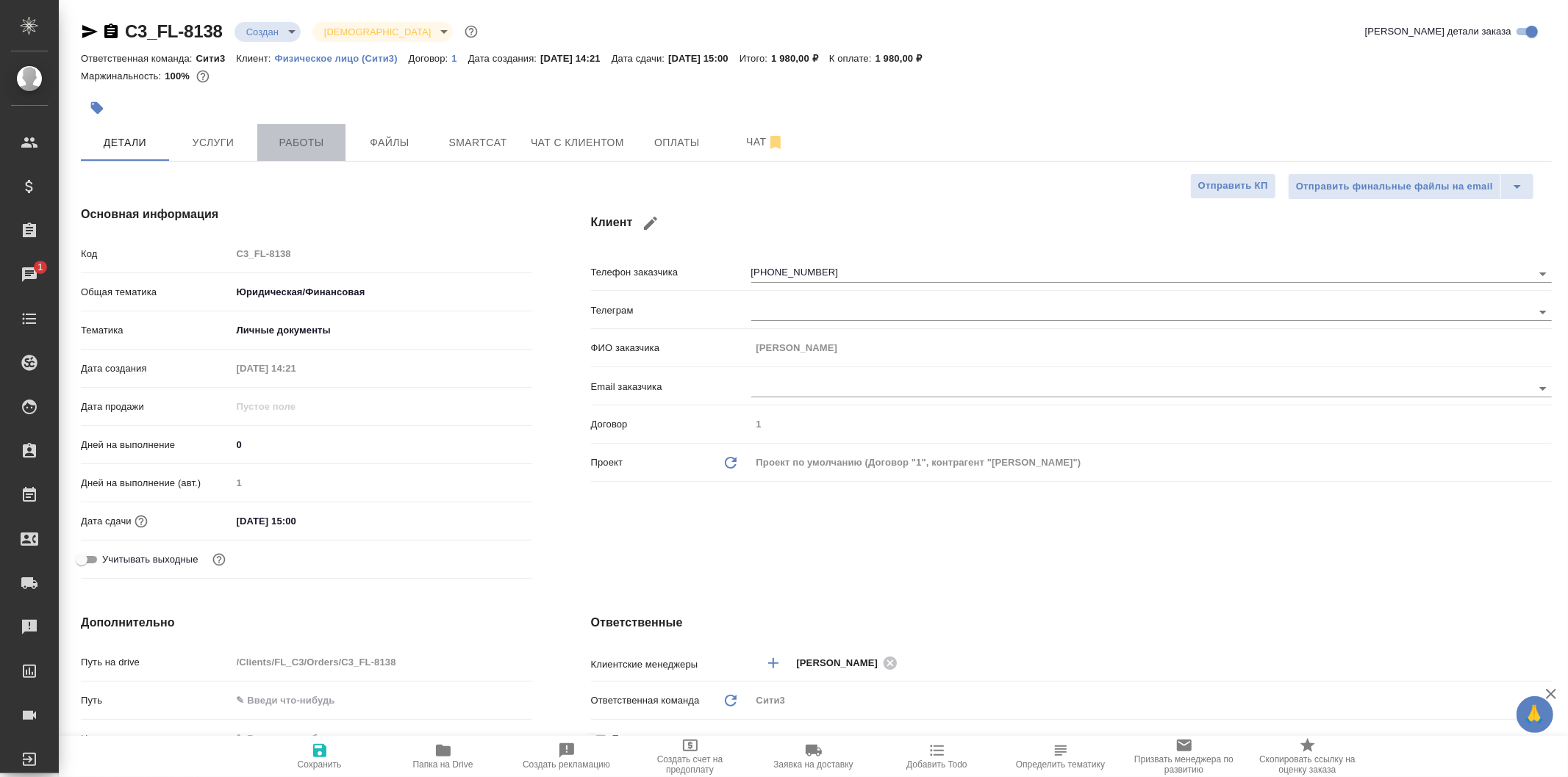
click at [283, 147] on span "Работы" at bounding box center [300, 143] width 70 height 19
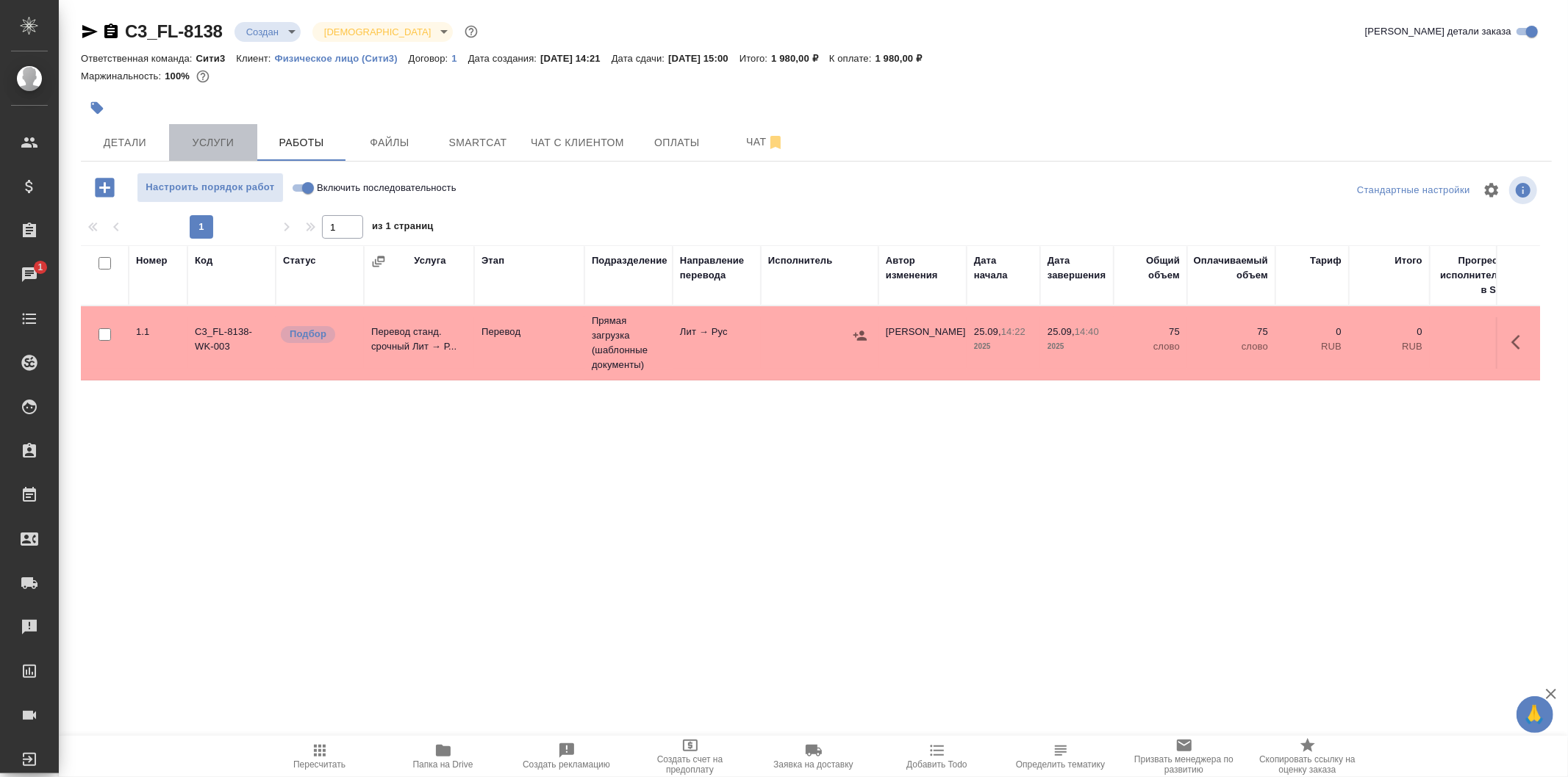
click at [204, 133] on span "Услуги" at bounding box center [212, 143] width 70 height 19
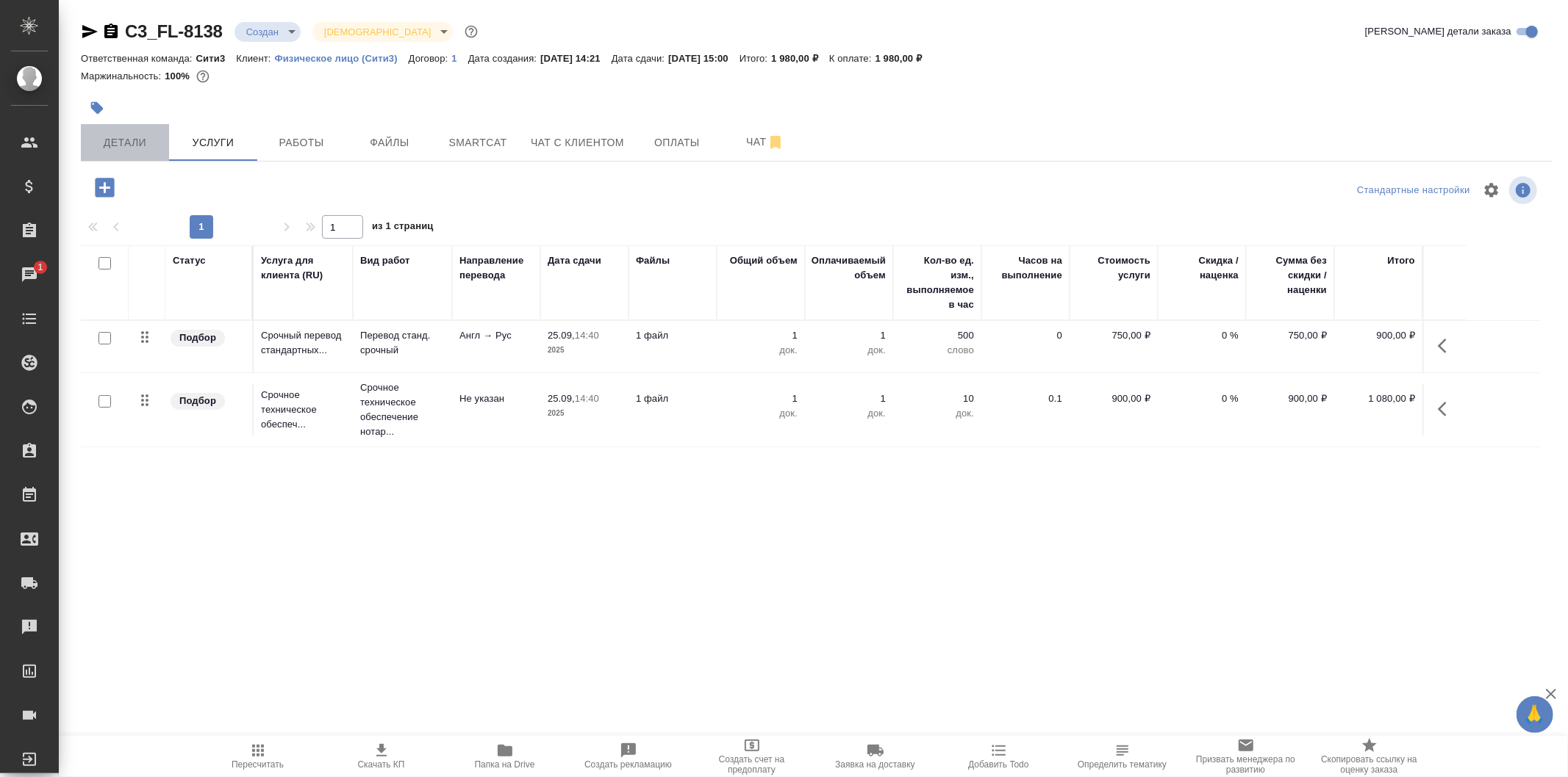
click at [147, 127] on button "Детали" at bounding box center [125, 142] width 88 height 37
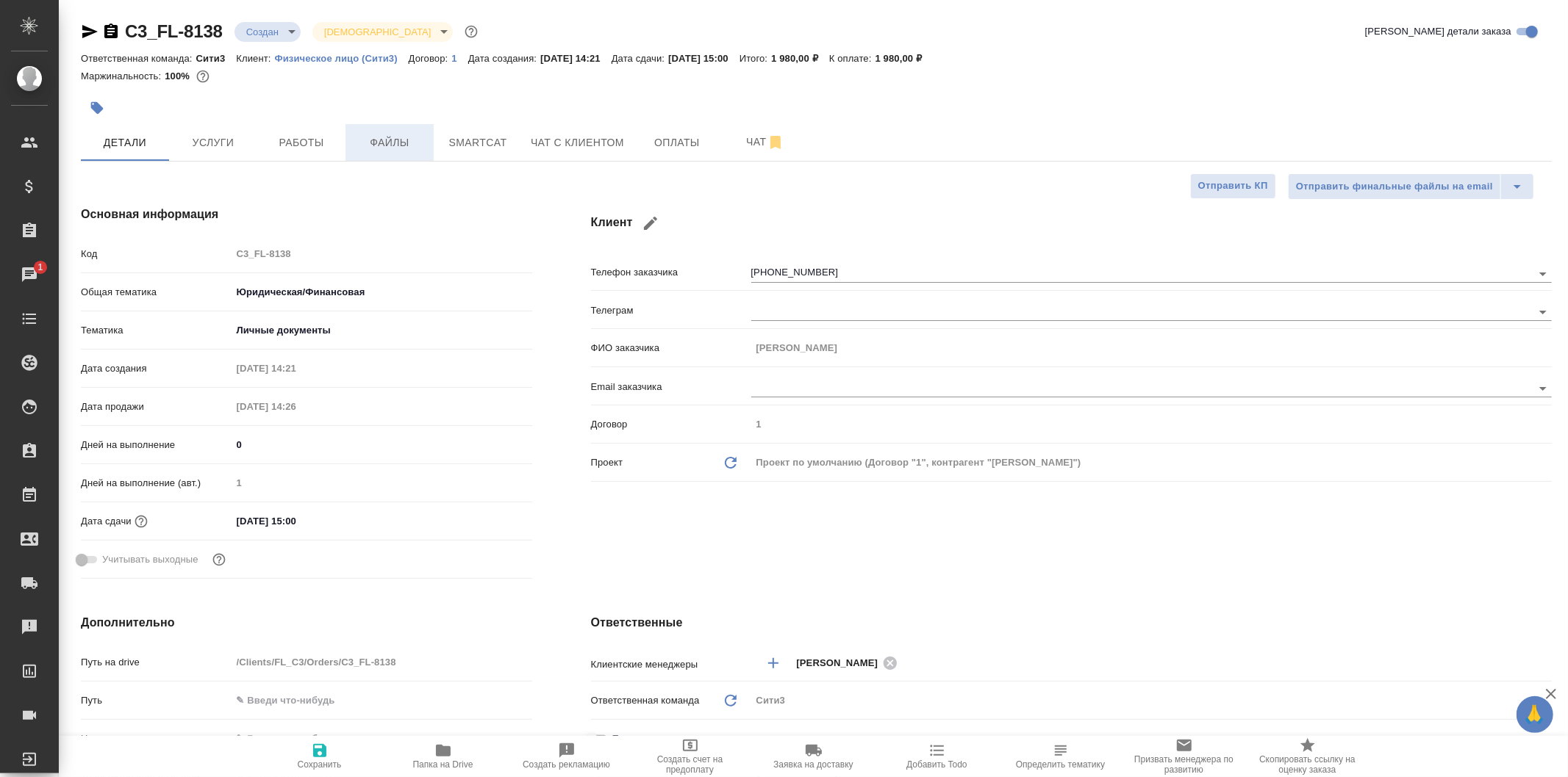
click at [397, 158] on button "Файлы" at bounding box center [390, 142] width 88 height 37
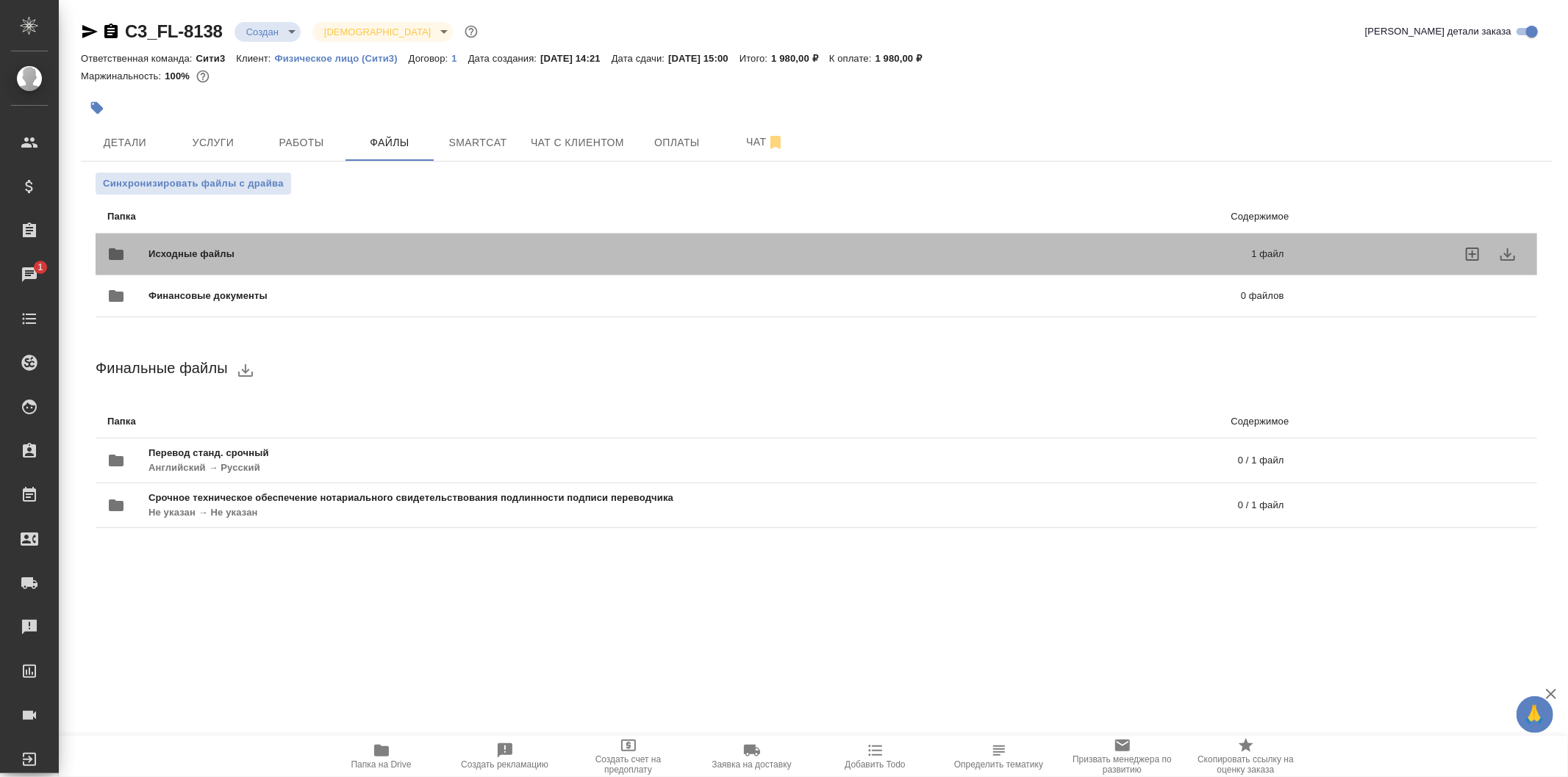
click at [453, 235] on div "Исходные файлы 1 файл" at bounding box center [696, 253] width 1206 height 65
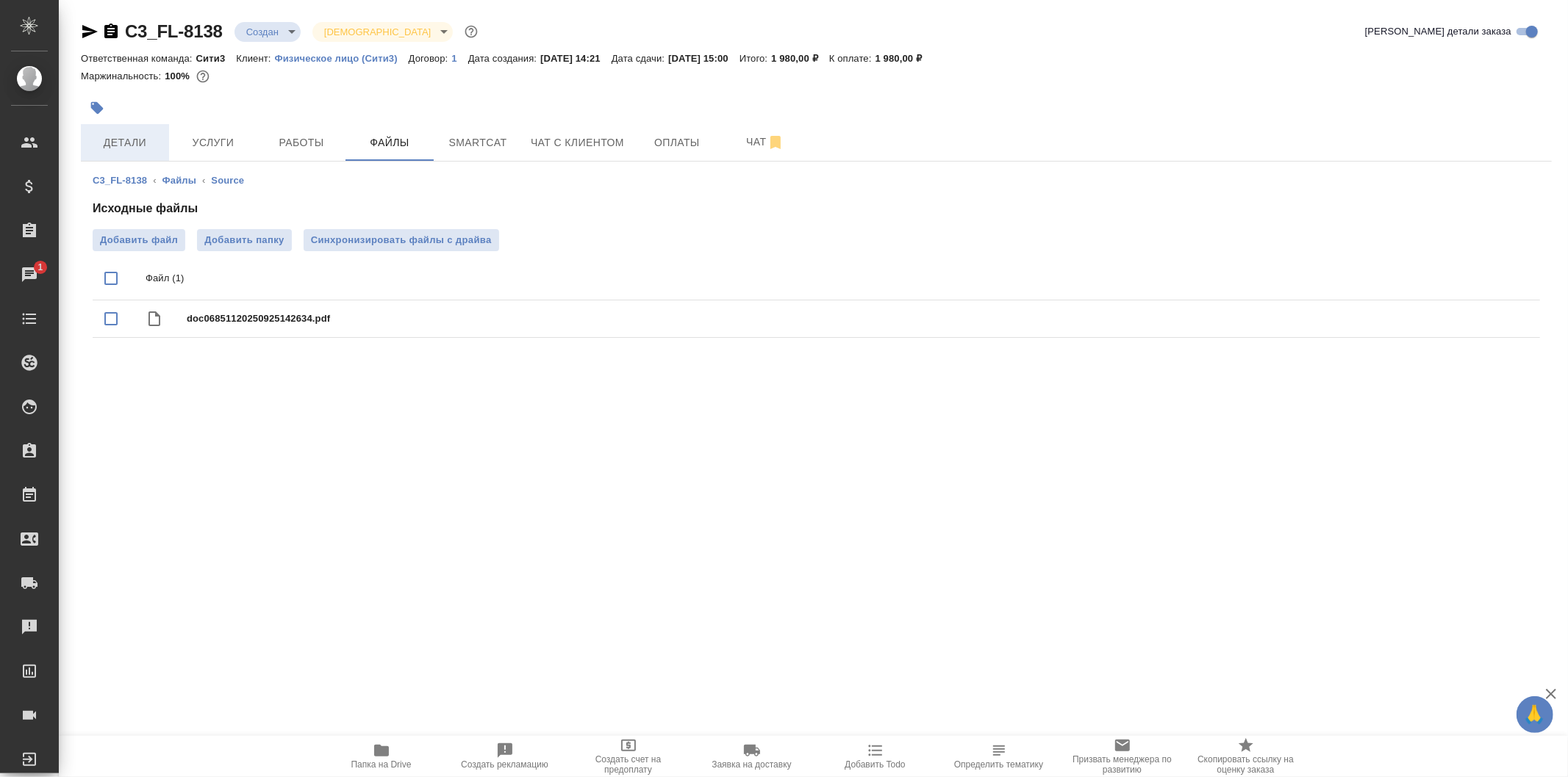
click at [147, 141] on span "Детали" at bounding box center [124, 143] width 70 height 19
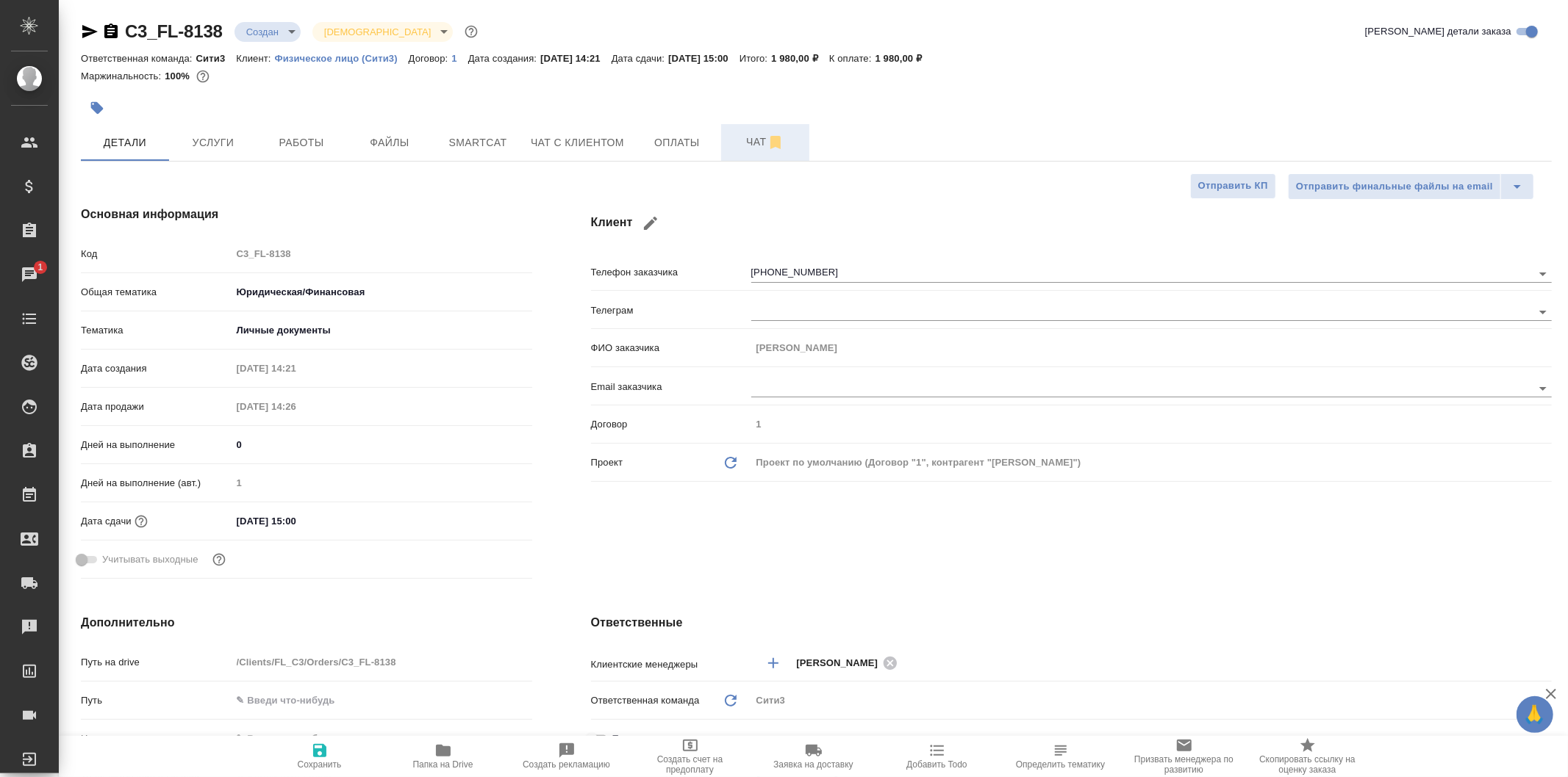
click at [749, 140] on span "Чат" at bounding box center [764, 143] width 70 height 19
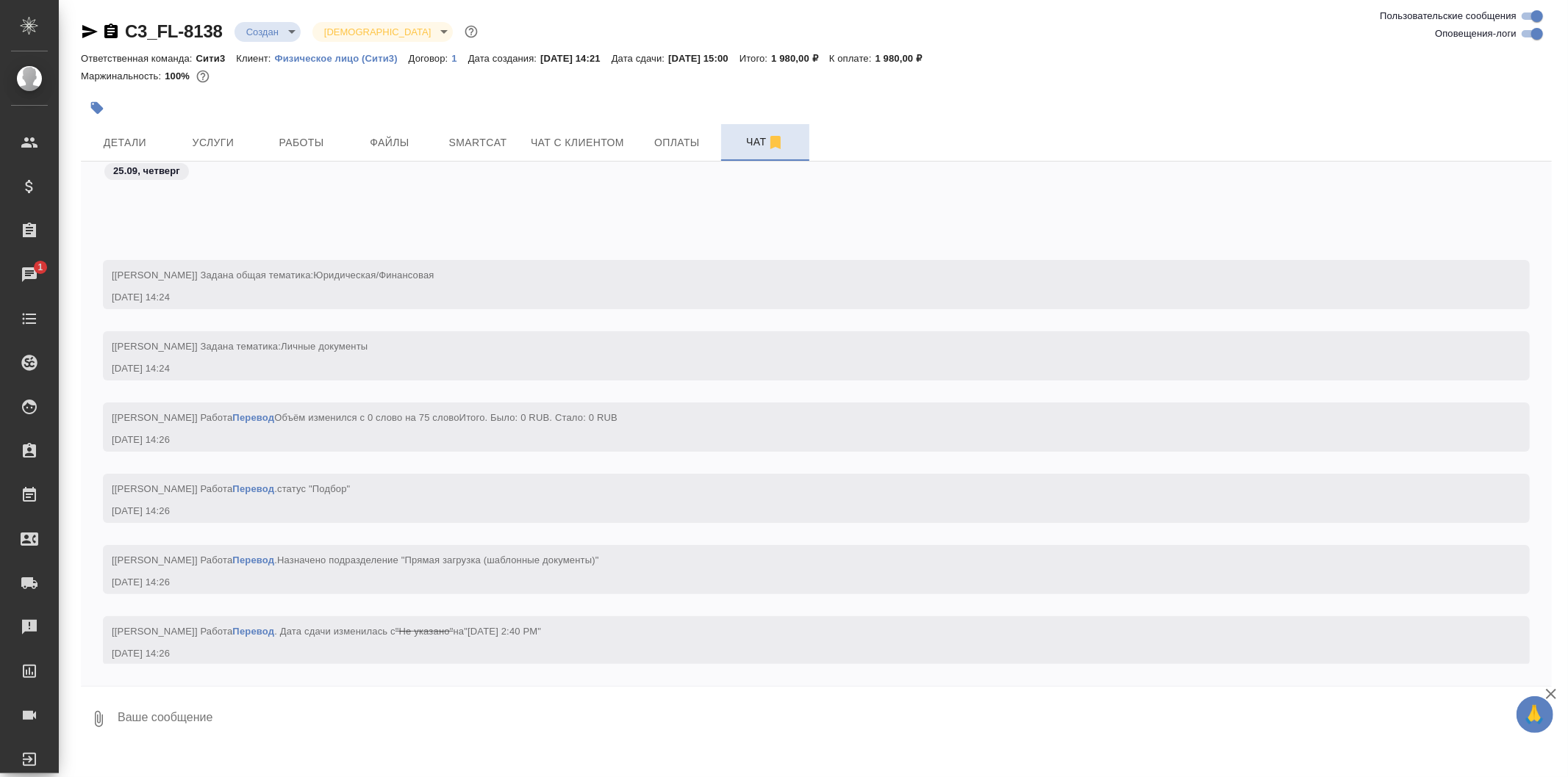
scroll to position [109, 0]
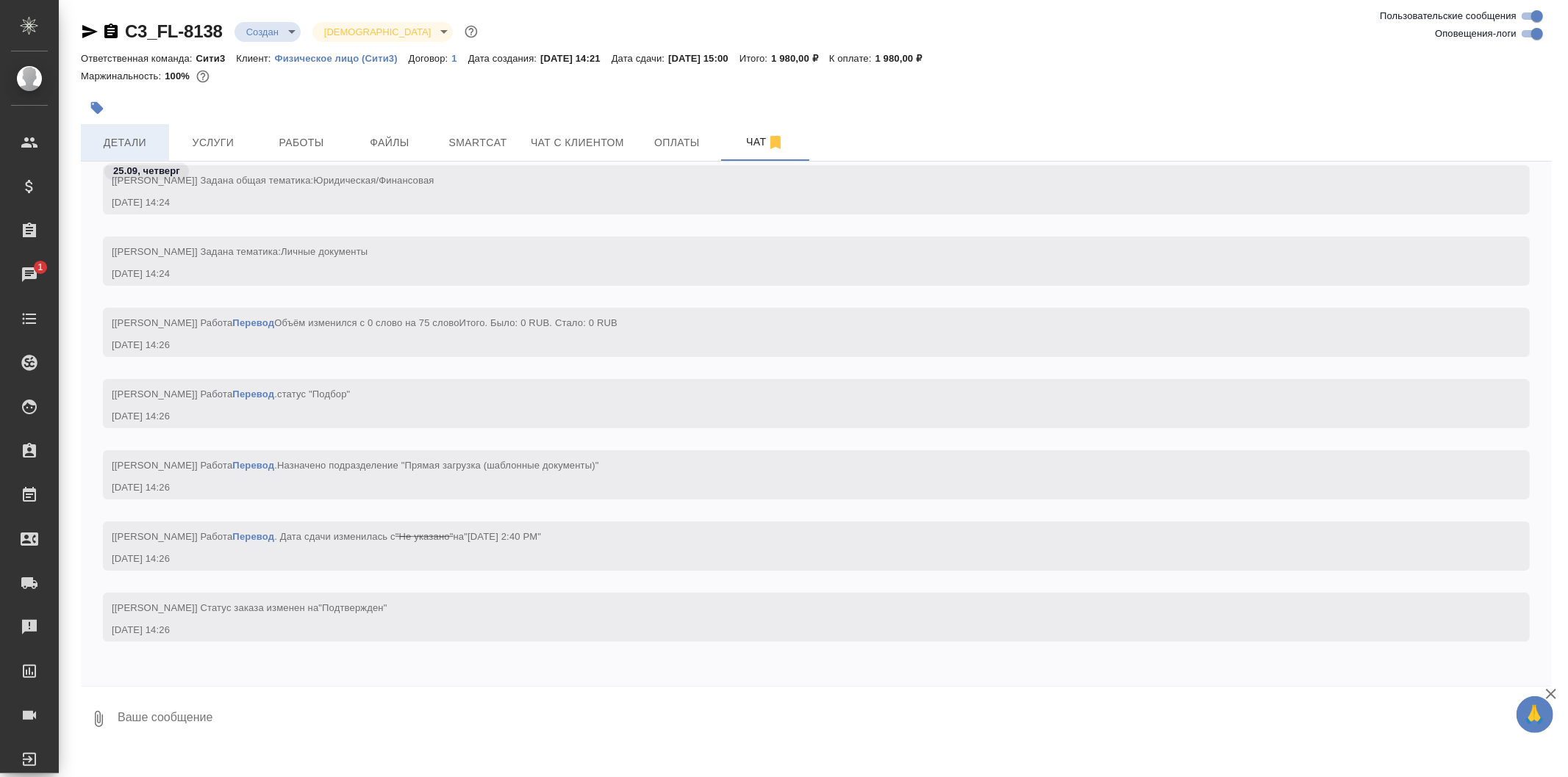
click at [142, 127] on button "Детали" at bounding box center [125, 142] width 88 height 37
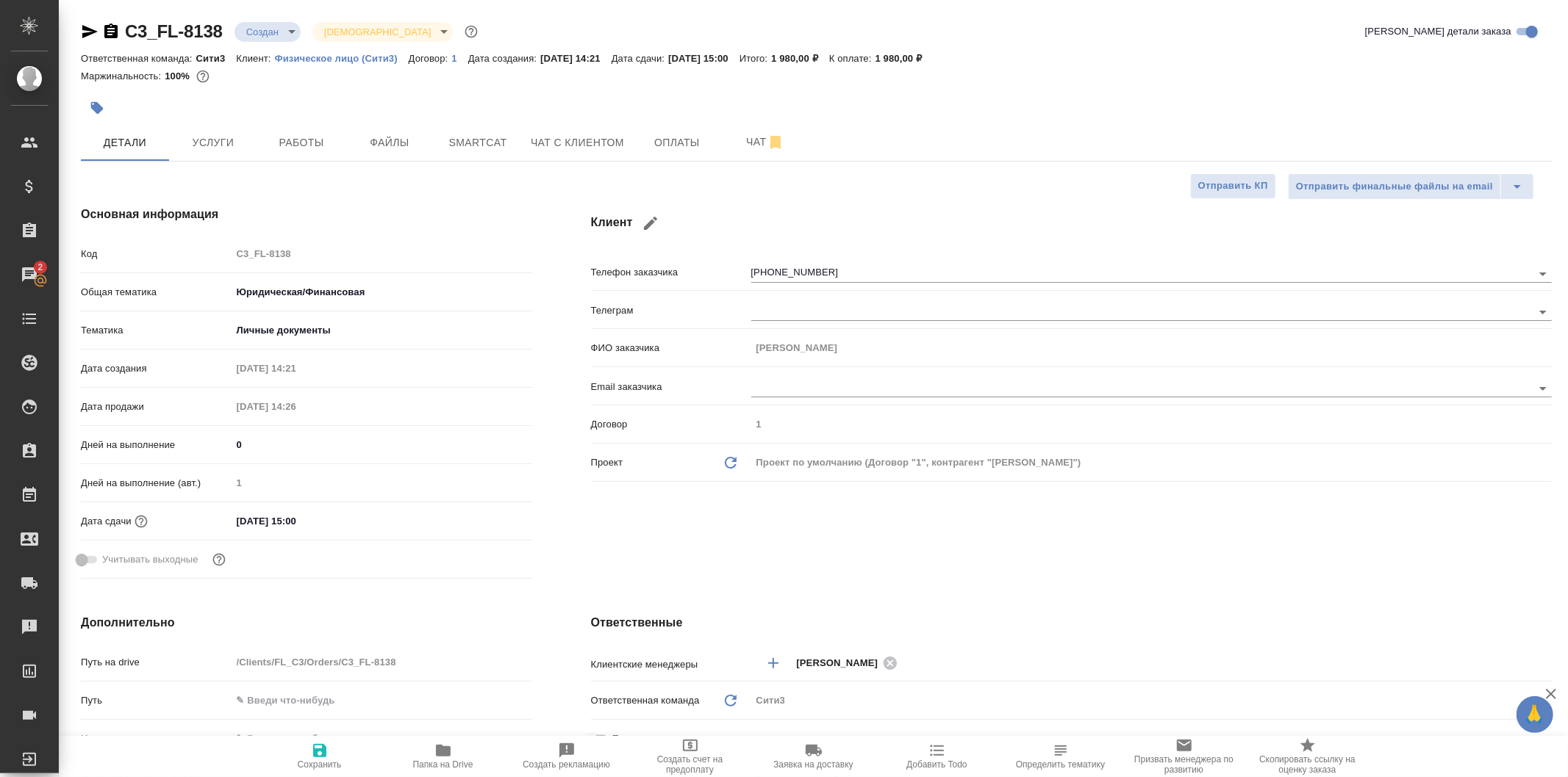
click at [287, 34] on body "🙏 .cls-1 fill:#fff; AWATERA Galisheva Mariya Клиенты Спецификации Заказы 2 Чаты…" at bounding box center [784, 388] width 1568 height 777
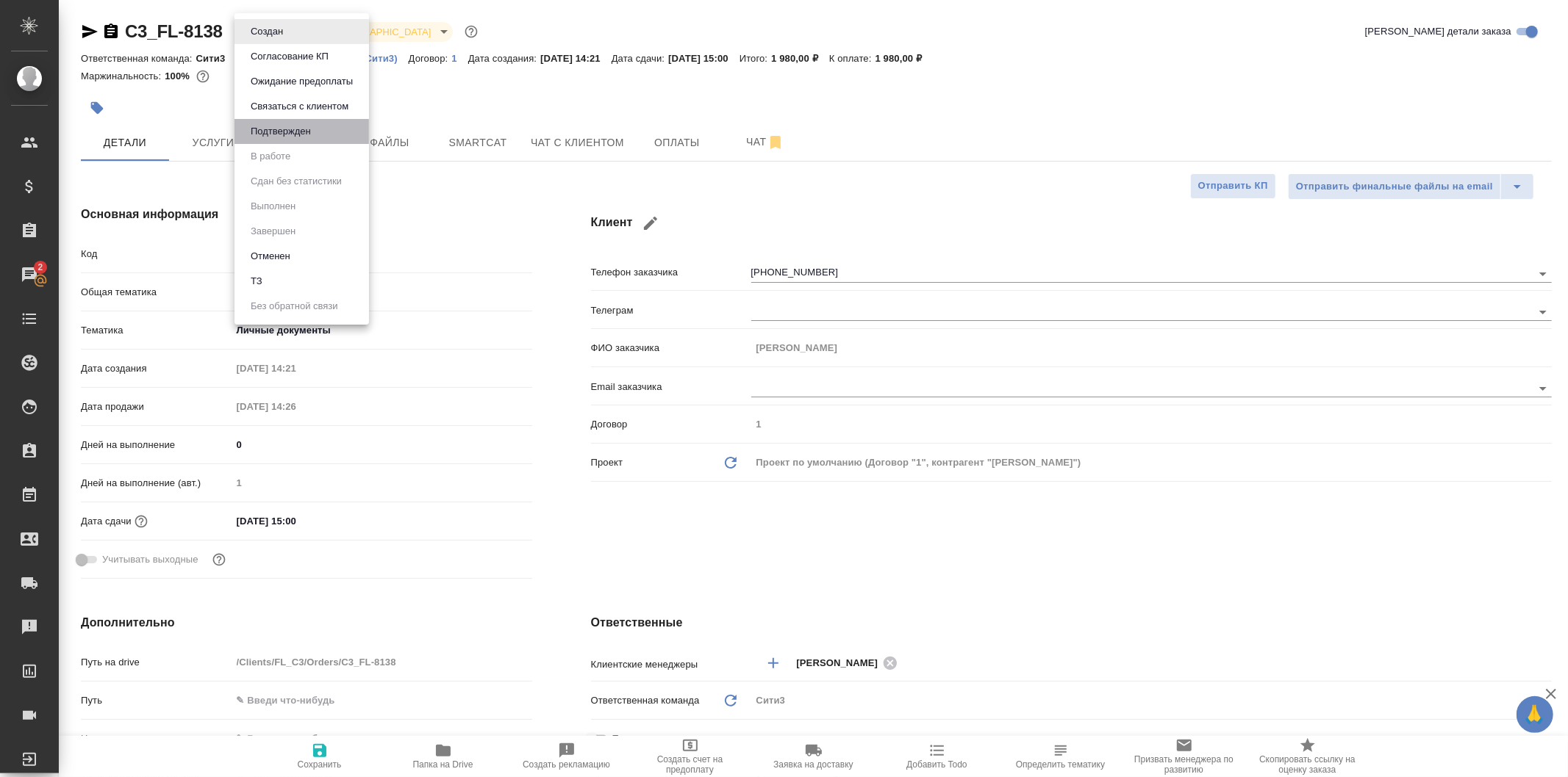
click at [340, 126] on li "Подтвержден" at bounding box center [301, 131] width 134 height 25
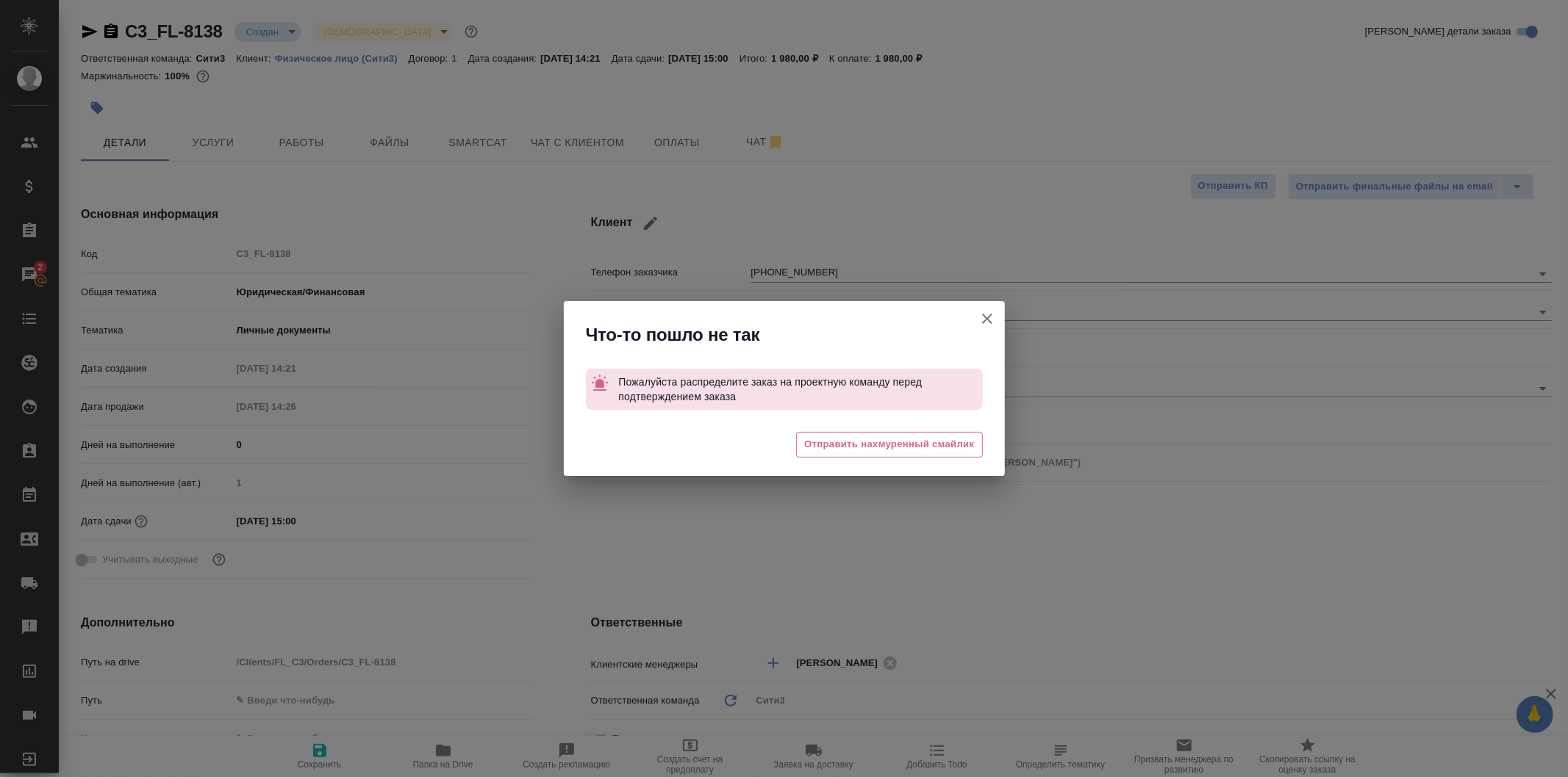
click at [990, 322] on icon "button" at bounding box center [987, 318] width 10 height 10
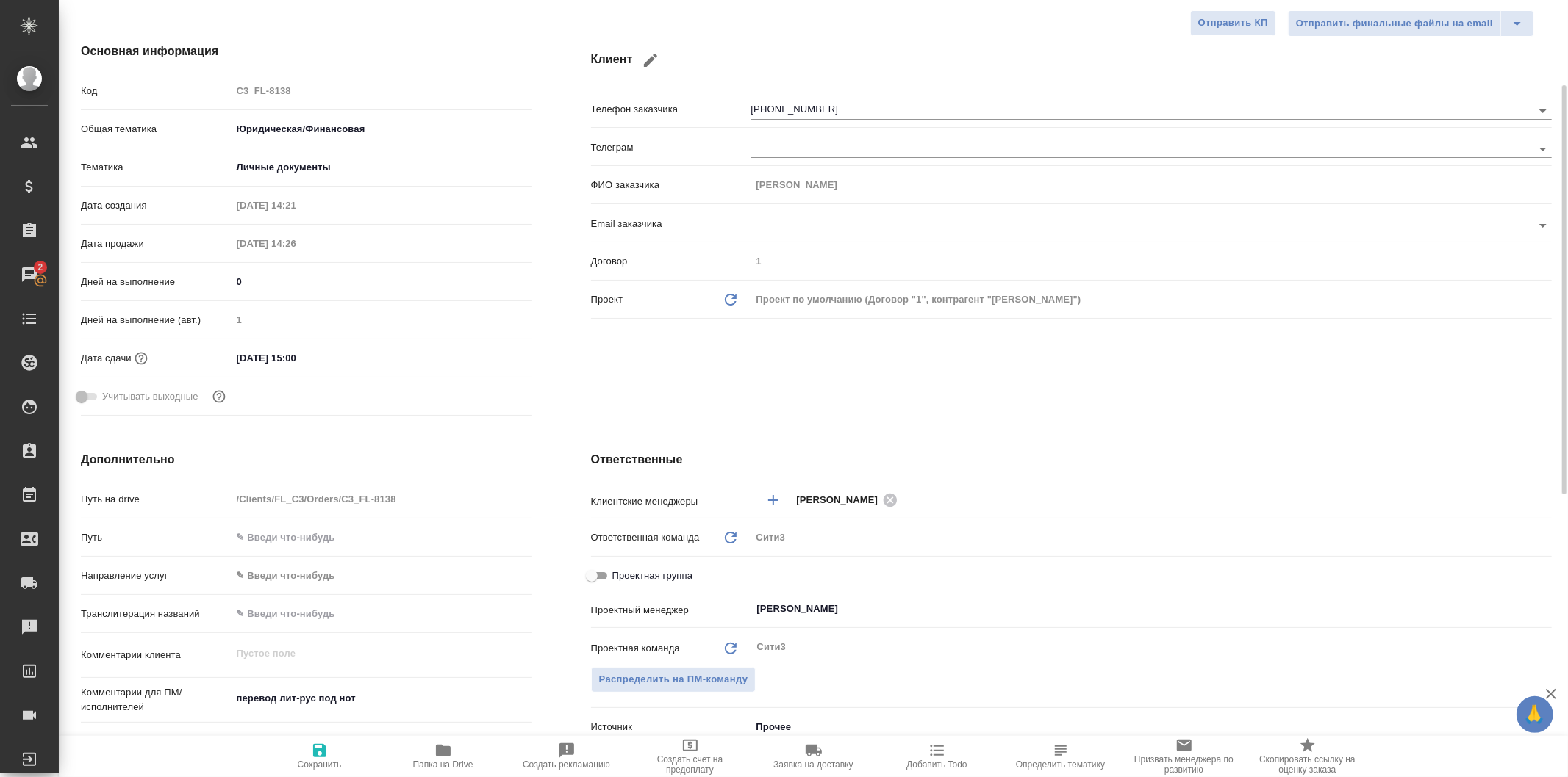
scroll to position [245, 0]
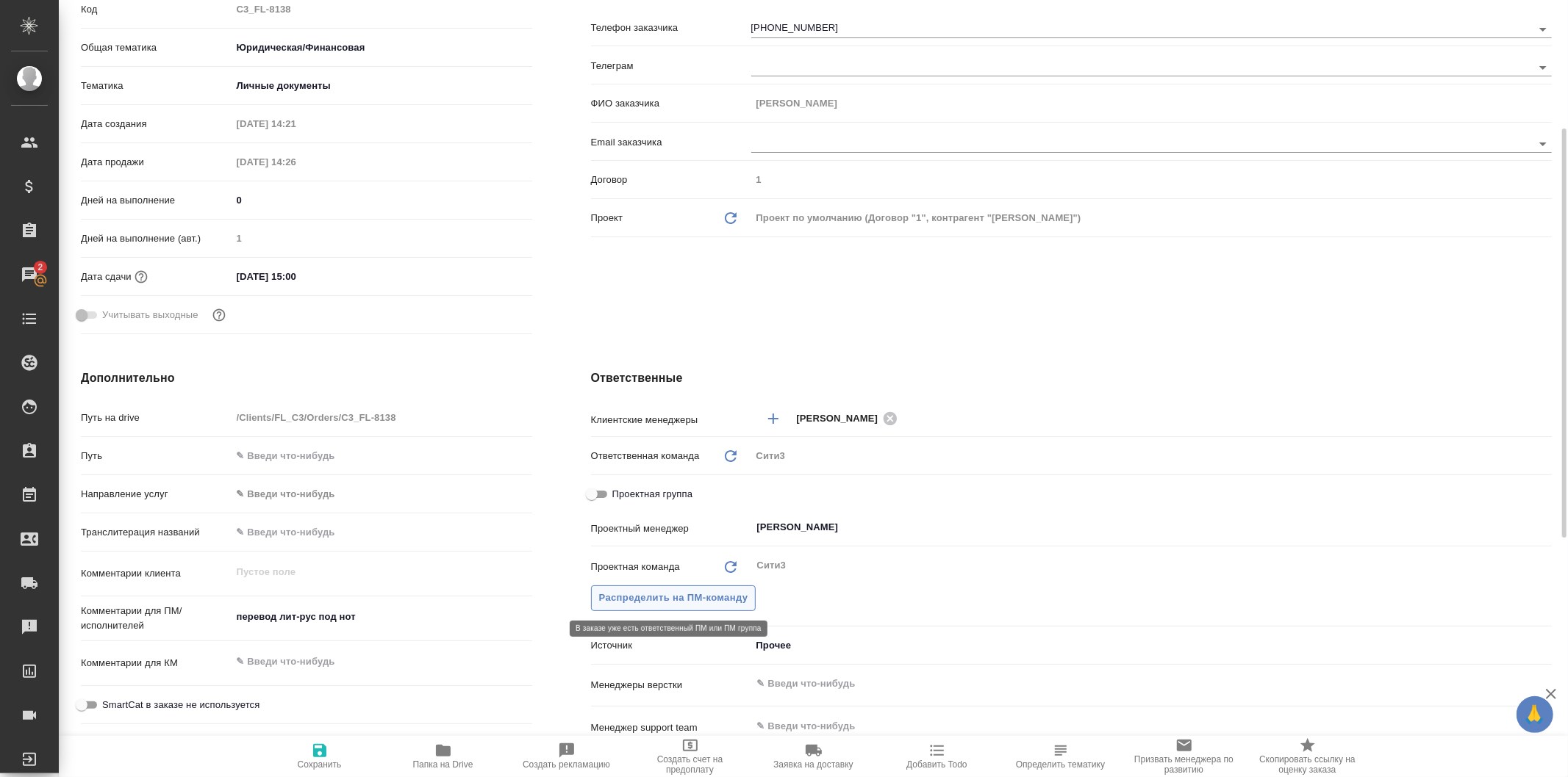
click at [685, 601] on span "Распределить на ПМ-команду" at bounding box center [673, 599] width 149 height 17
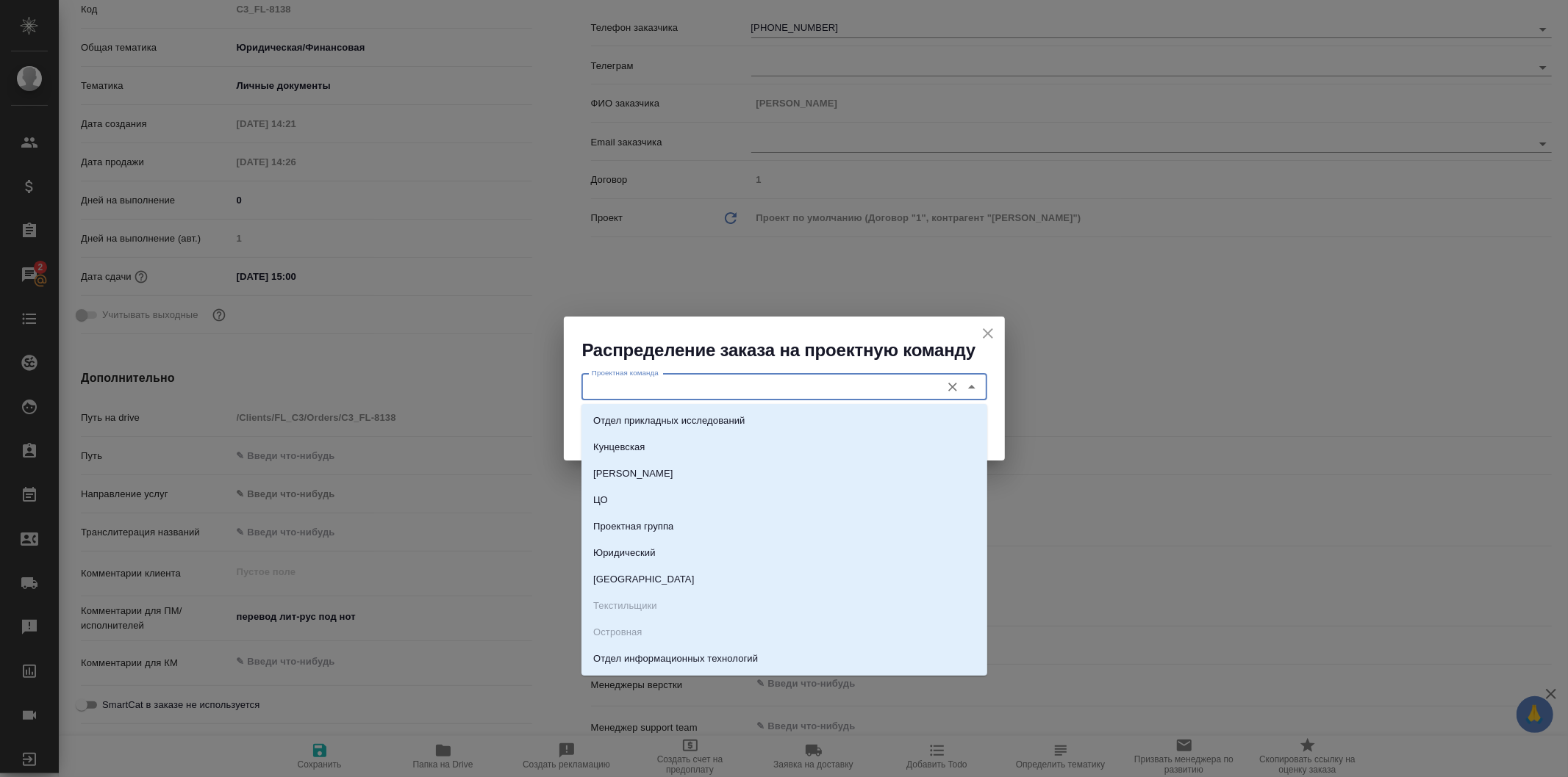
click at [798, 388] on input "Проектная команда" at bounding box center [760, 387] width 347 height 18
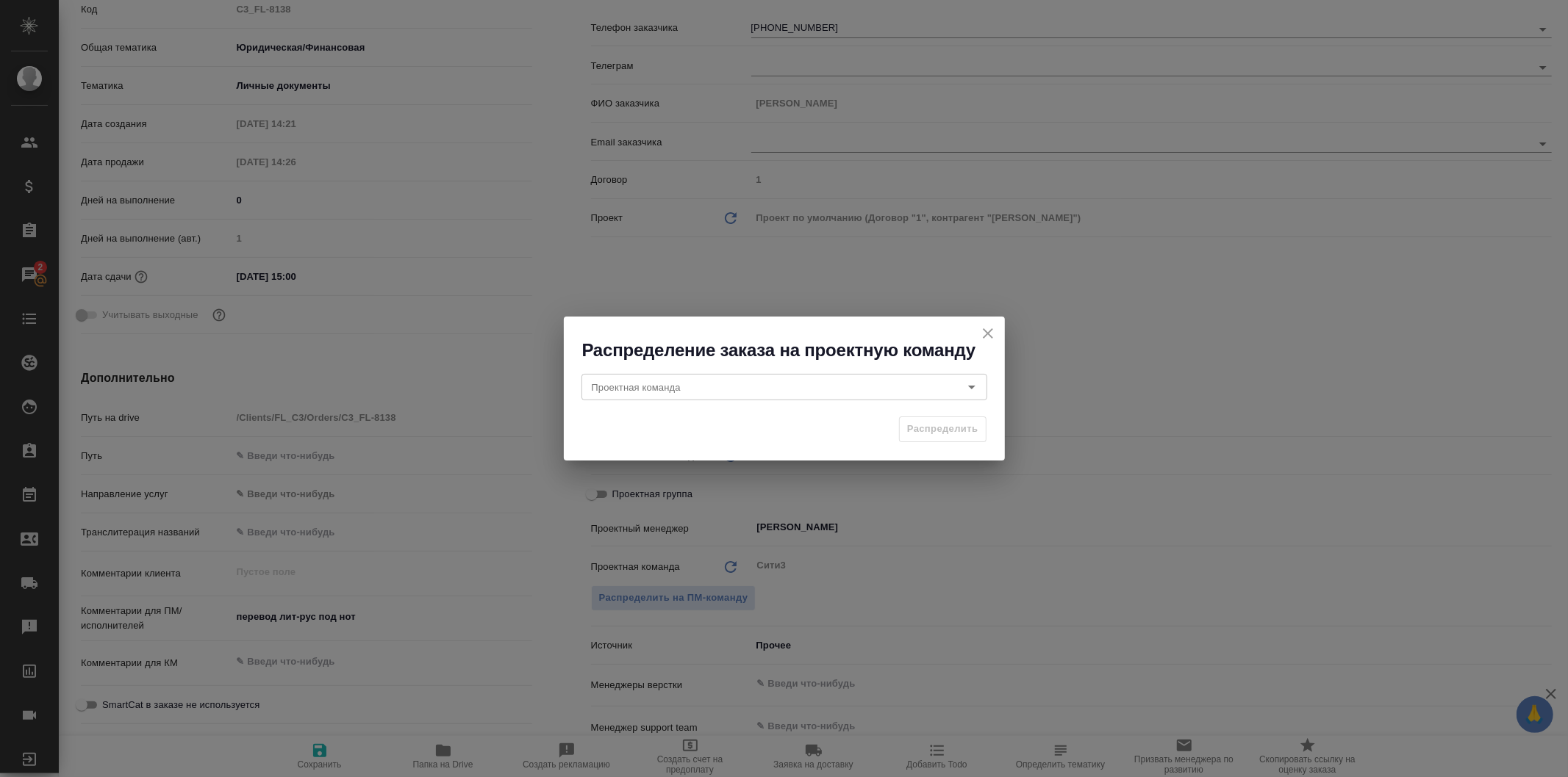
click at [1162, 495] on div "Распределение заказа на проектную команду Проектная команда Проектная команда Р…" at bounding box center [784, 388] width 1568 height 777
click at [979, 331] on icon "close" at bounding box center [988, 333] width 18 height 18
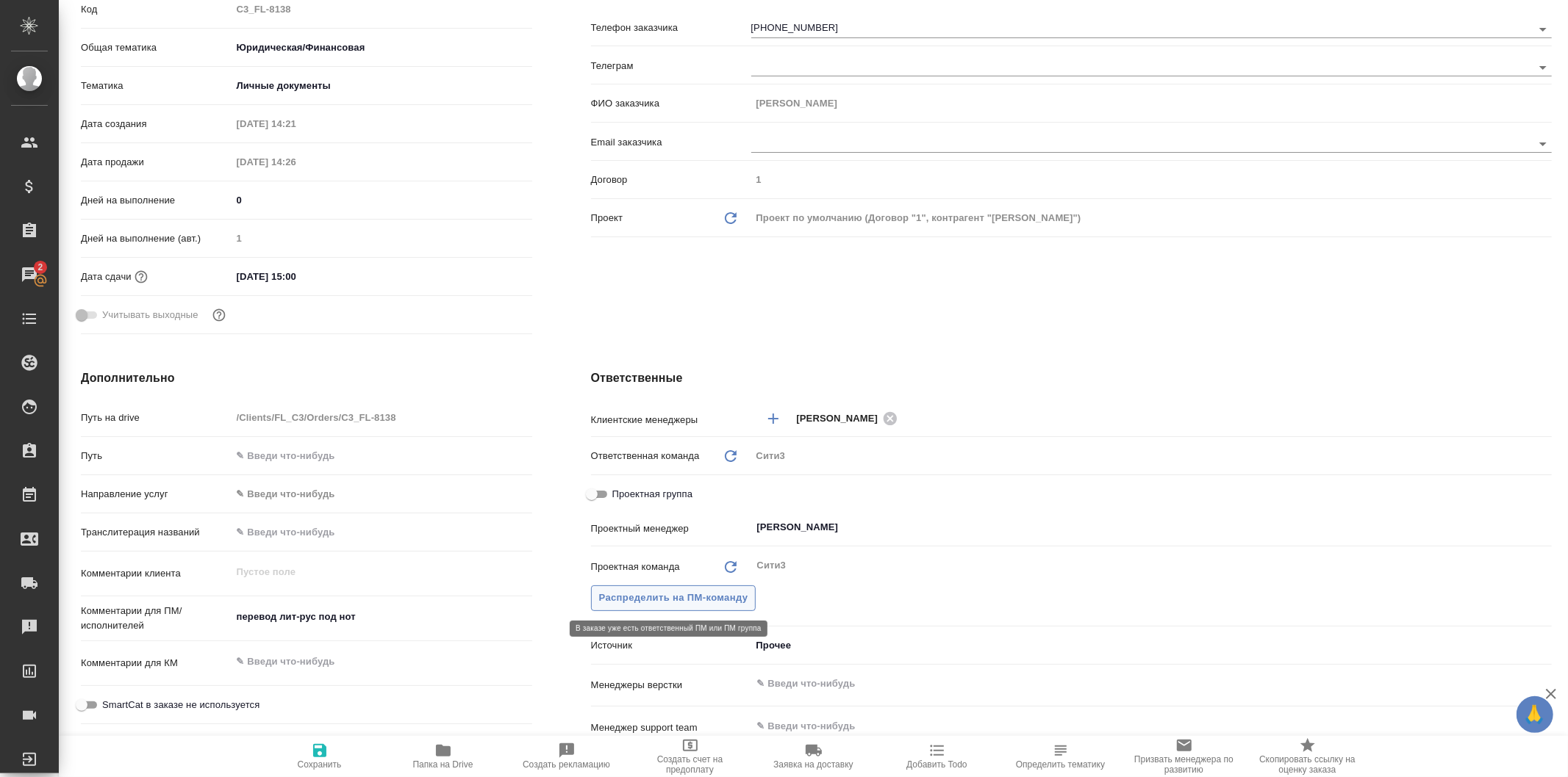
click at [702, 593] on span "Распределить на ПМ-команду" at bounding box center [673, 599] width 149 height 17
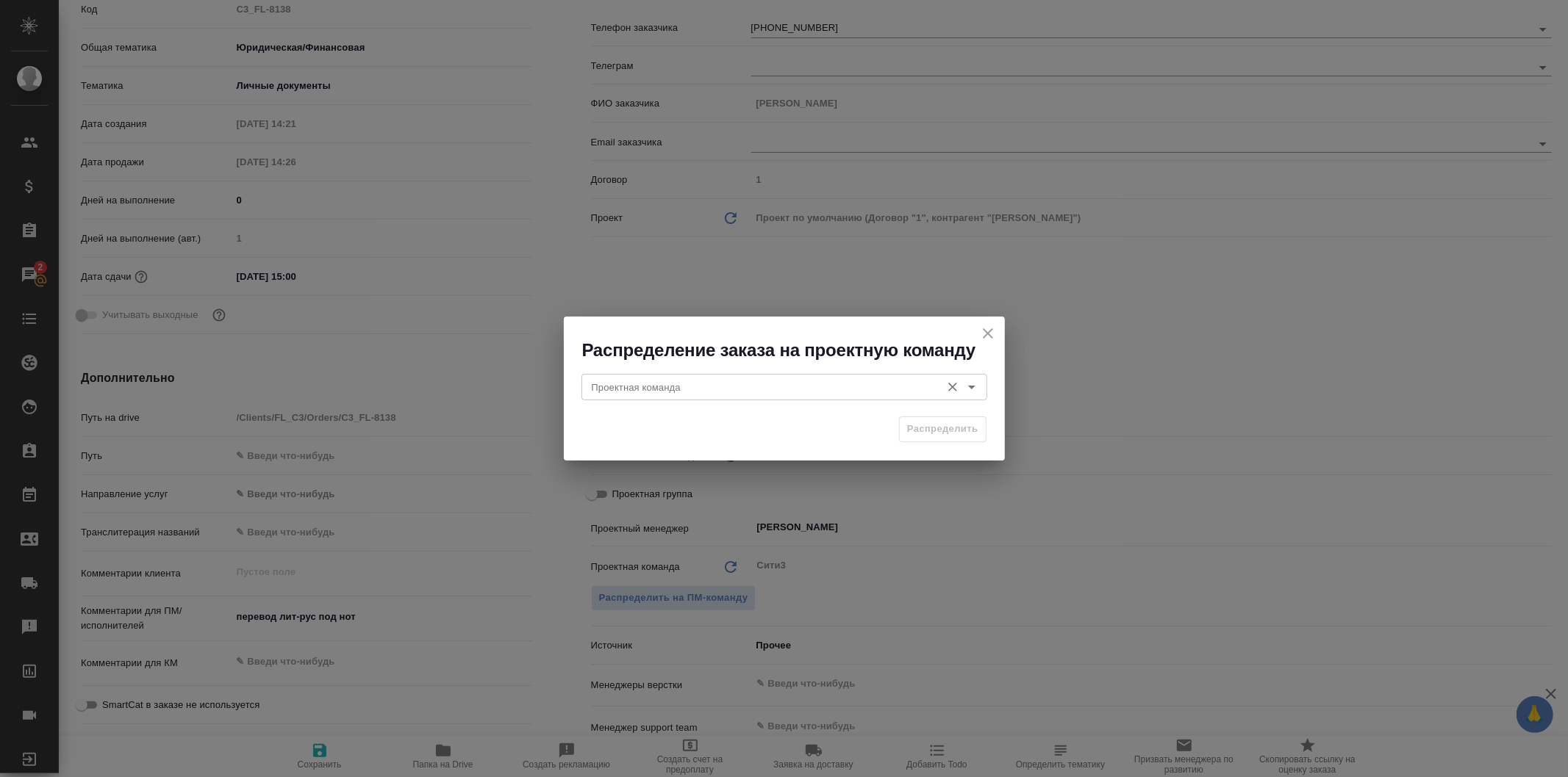
click at [827, 397] on div "Проектная команда" at bounding box center [784, 387] width 406 height 26
click at [987, 336] on icon "close" at bounding box center [988, 333] width 18 height 18
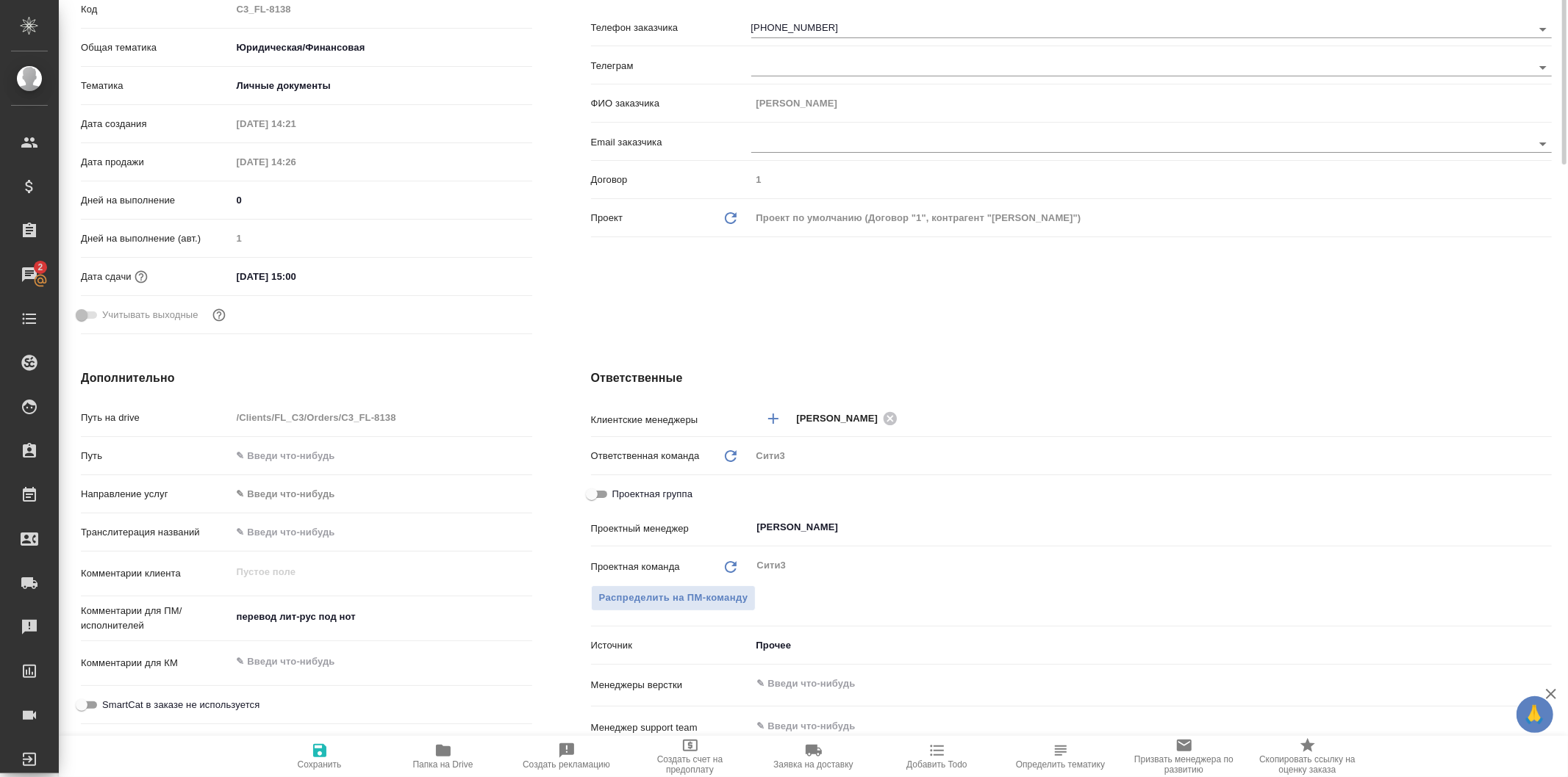
scroll to position [0, 0]
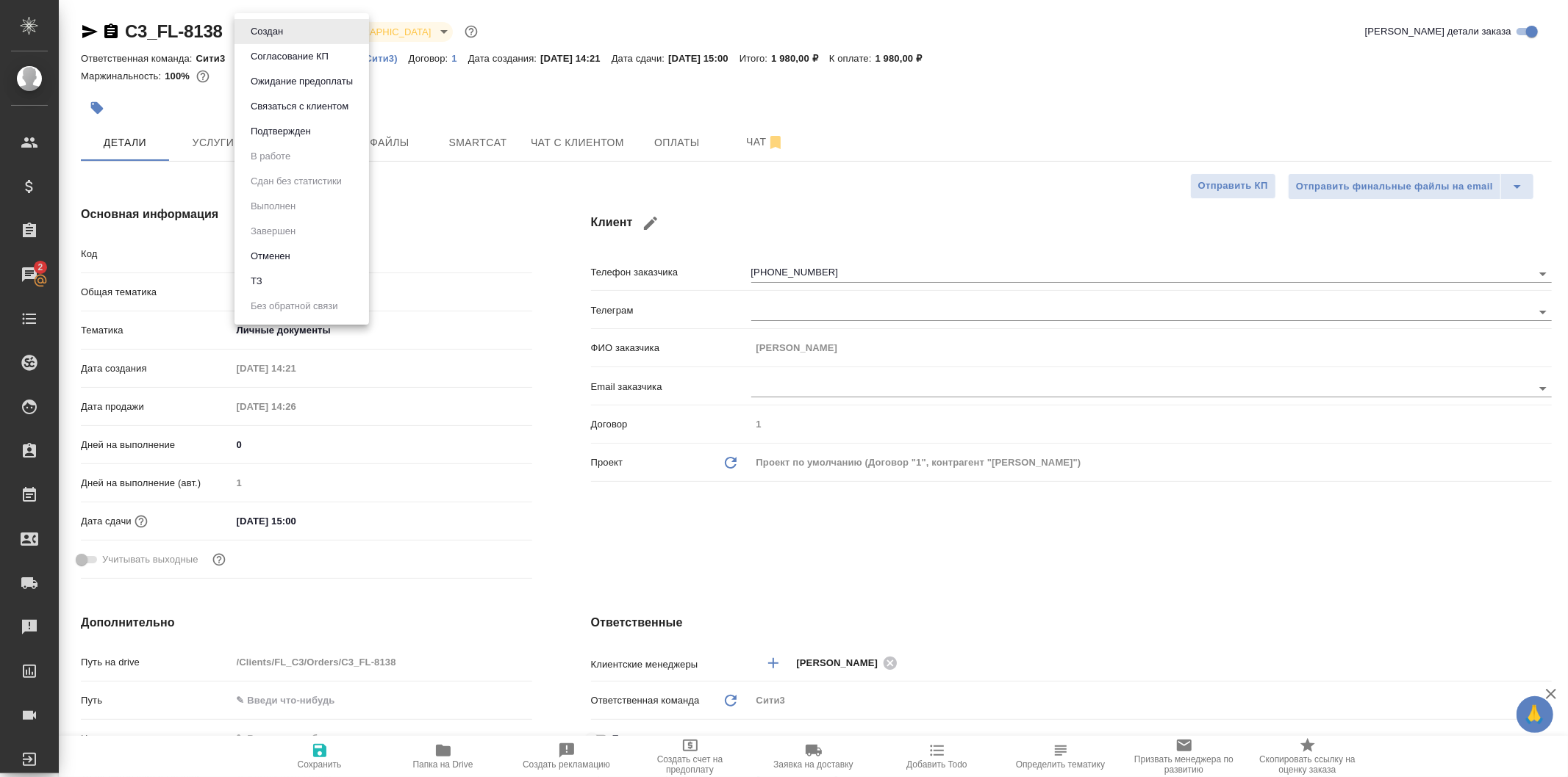
click at [286, 36] on body "🙏 .cls-1 fill:#fff; AWATERA Galisheva Mariya Клиенты Спецификации Заказы 2 Чаты…" at bounding box center [784, 388] width 1568 height 777
click at [304, 125] on button "Подтвержден" at bounding box center [281, 131] width 69 height 16
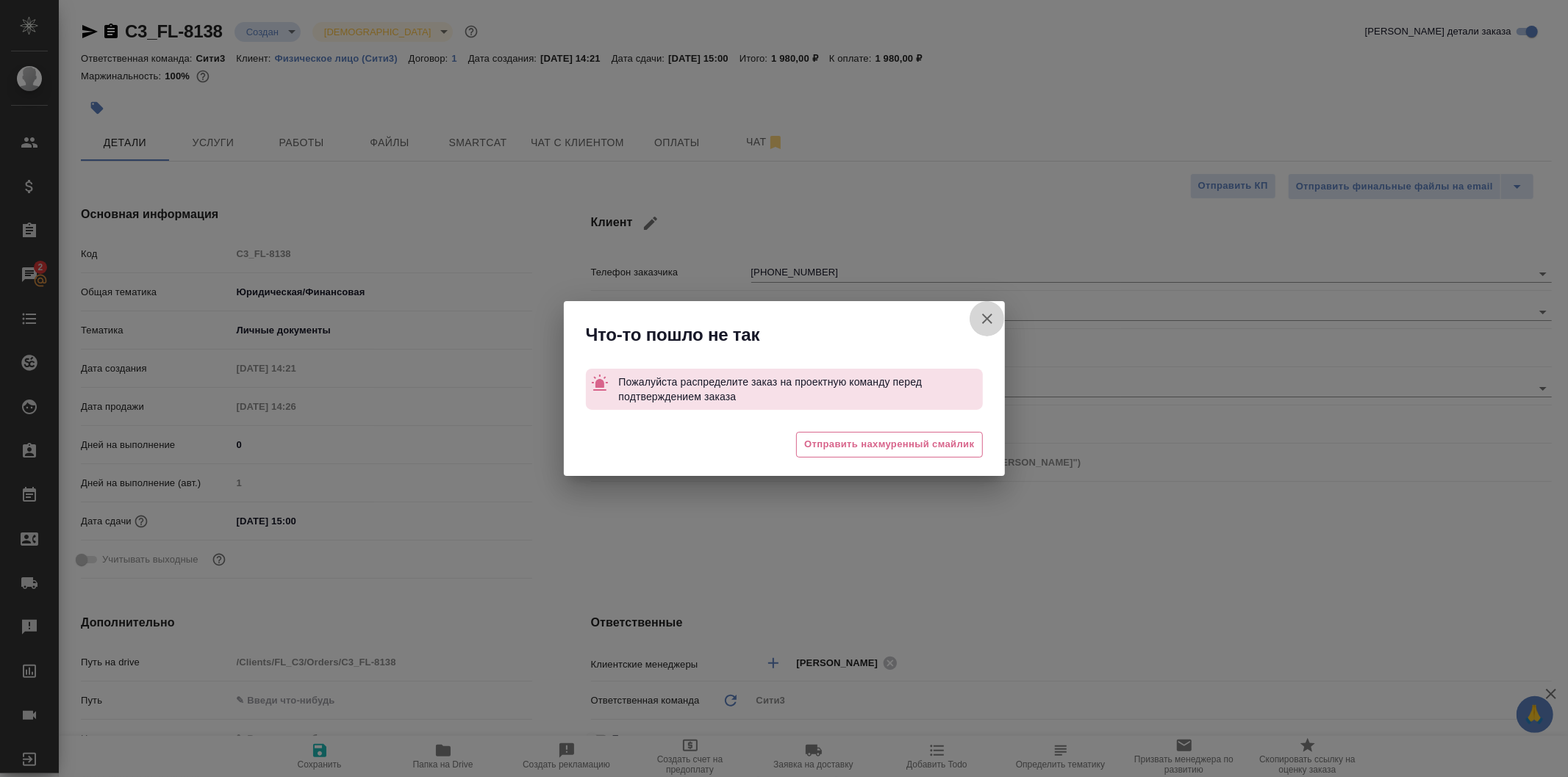
click at [991, 318] on icon "button" at bounding box center [987, 318] width 18 height 18
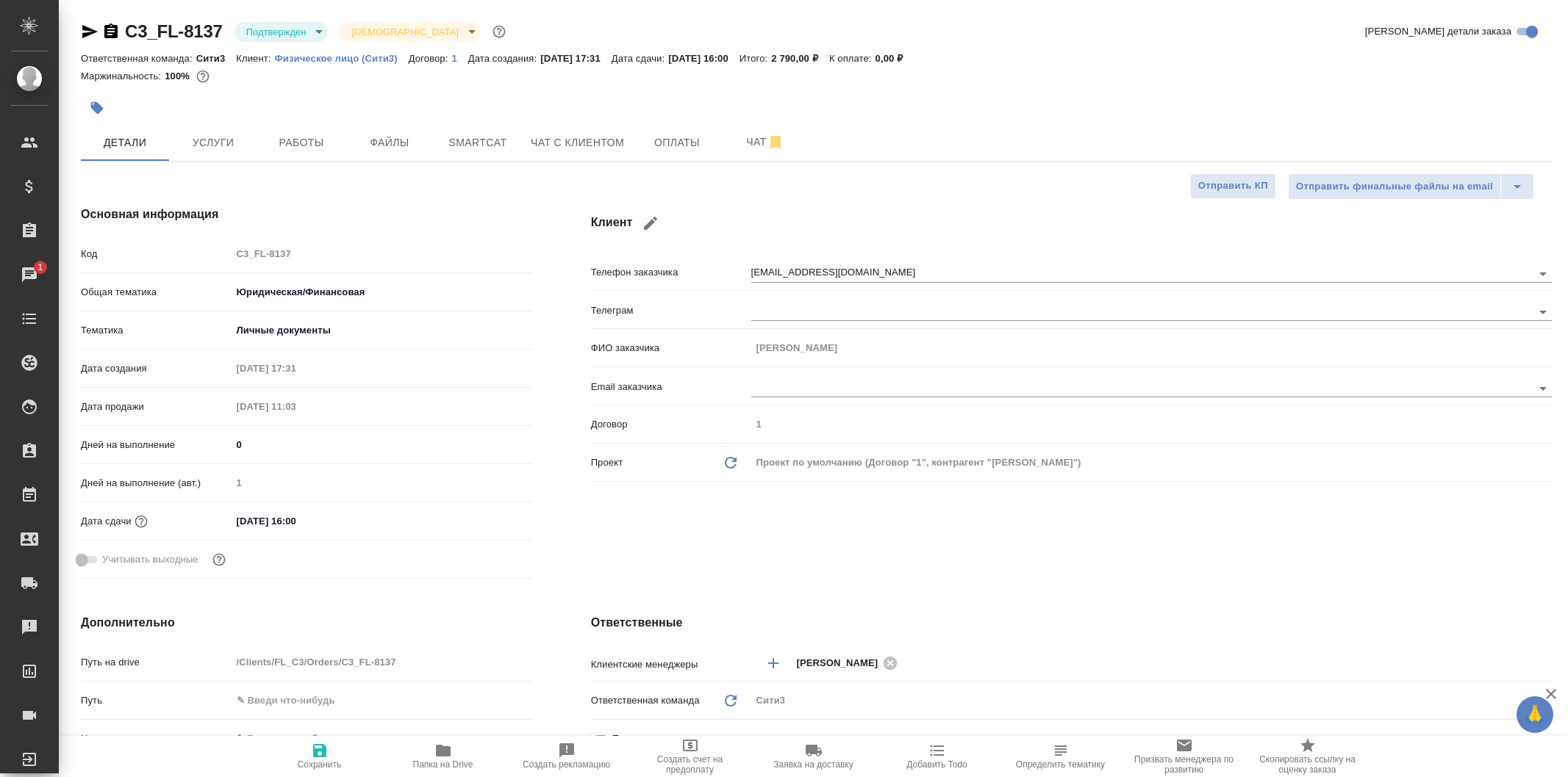
select select "RU"
click at [313, 27] on body "🙏 .cls-1 fill:#fff; AWATERA Galisheva [PERSON_NAME] Спецификации Заказы 2 Чаты …" at bounding box center [784, 388] width 1568 height 777
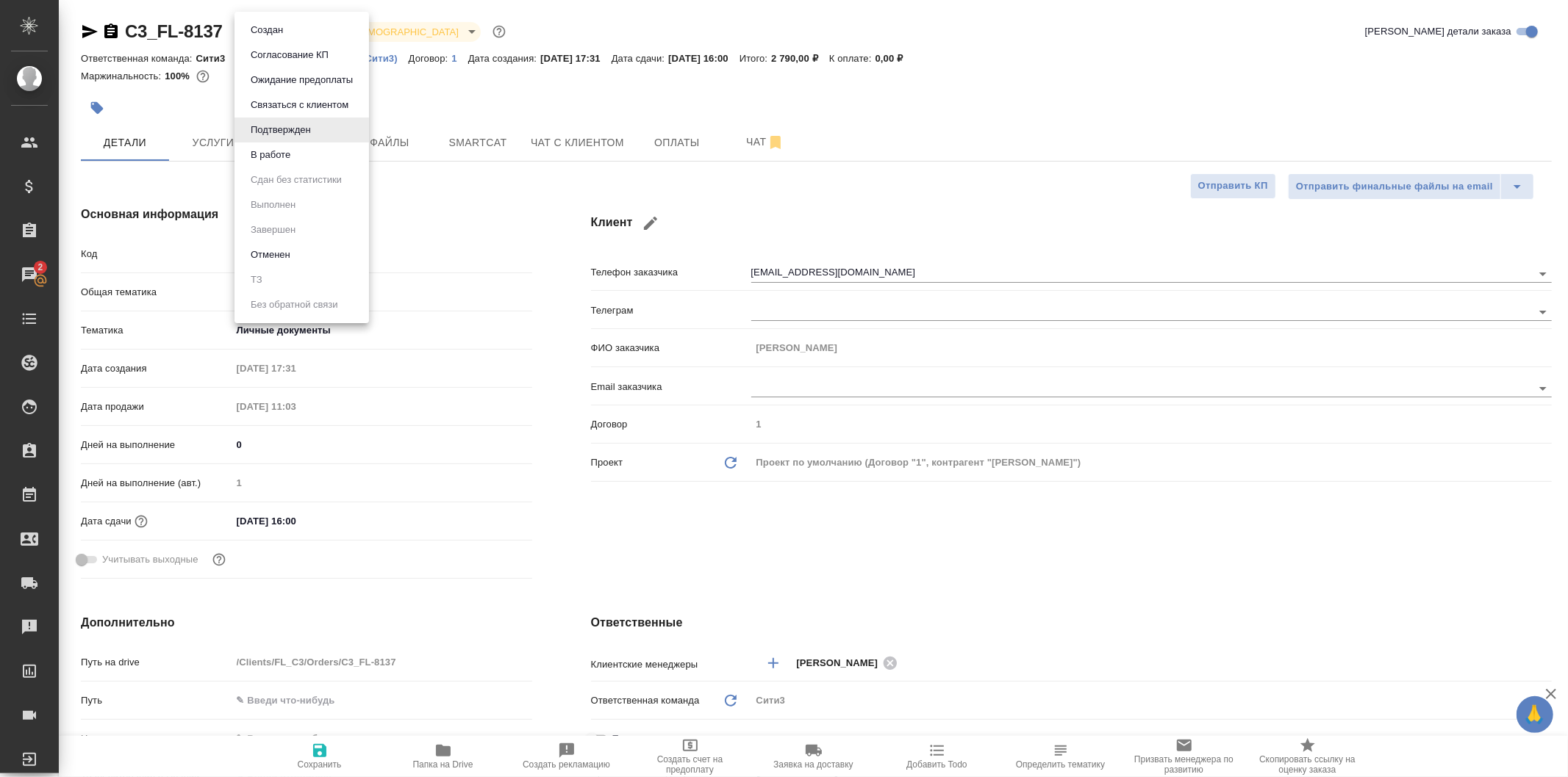
click at [414, 202] on div at bounding box center [784, 388] width 1568 height 777
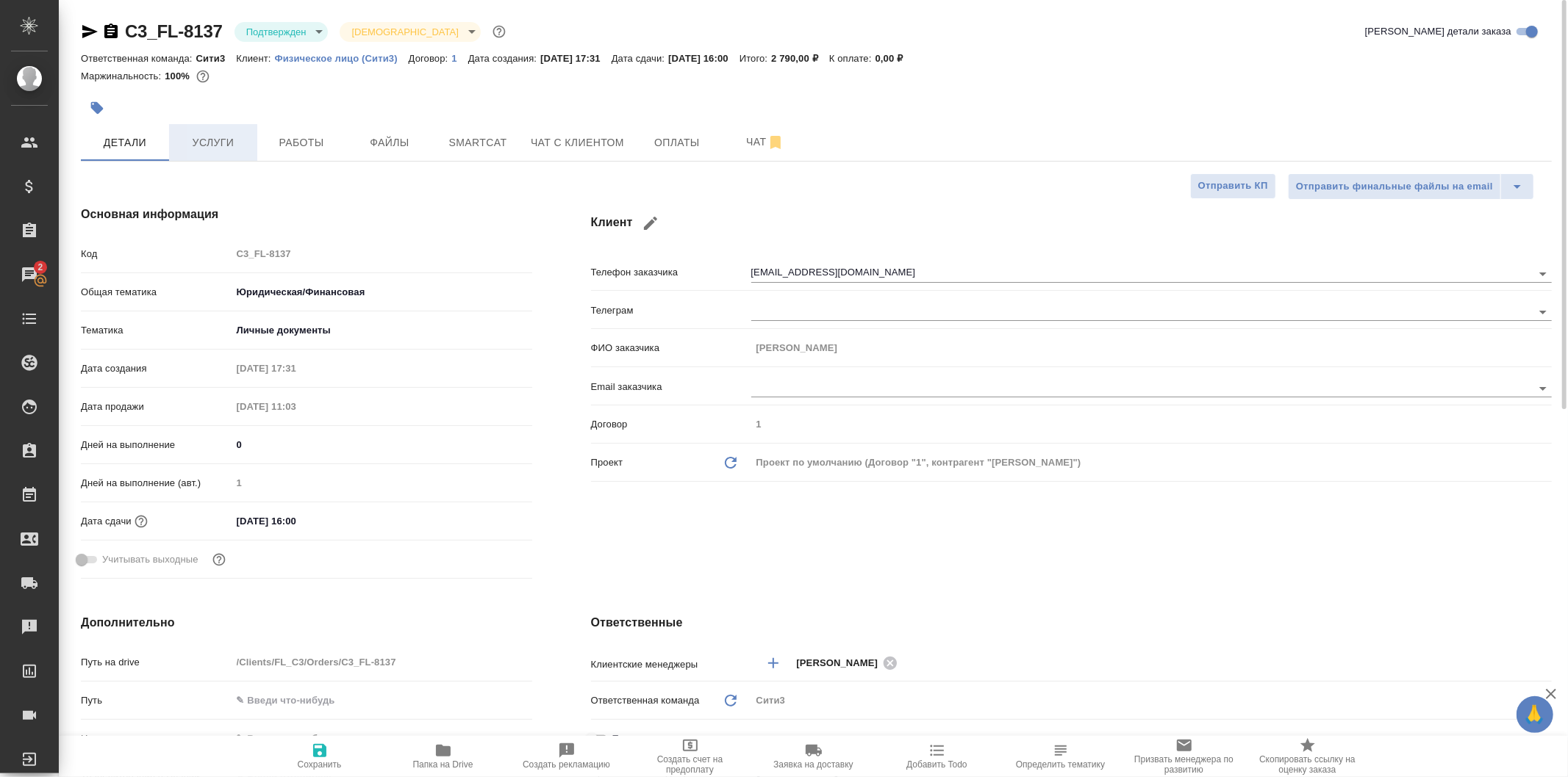
click at [222, 127] on button "Услуги" at bounding box center [213, 142] width 88 height 37
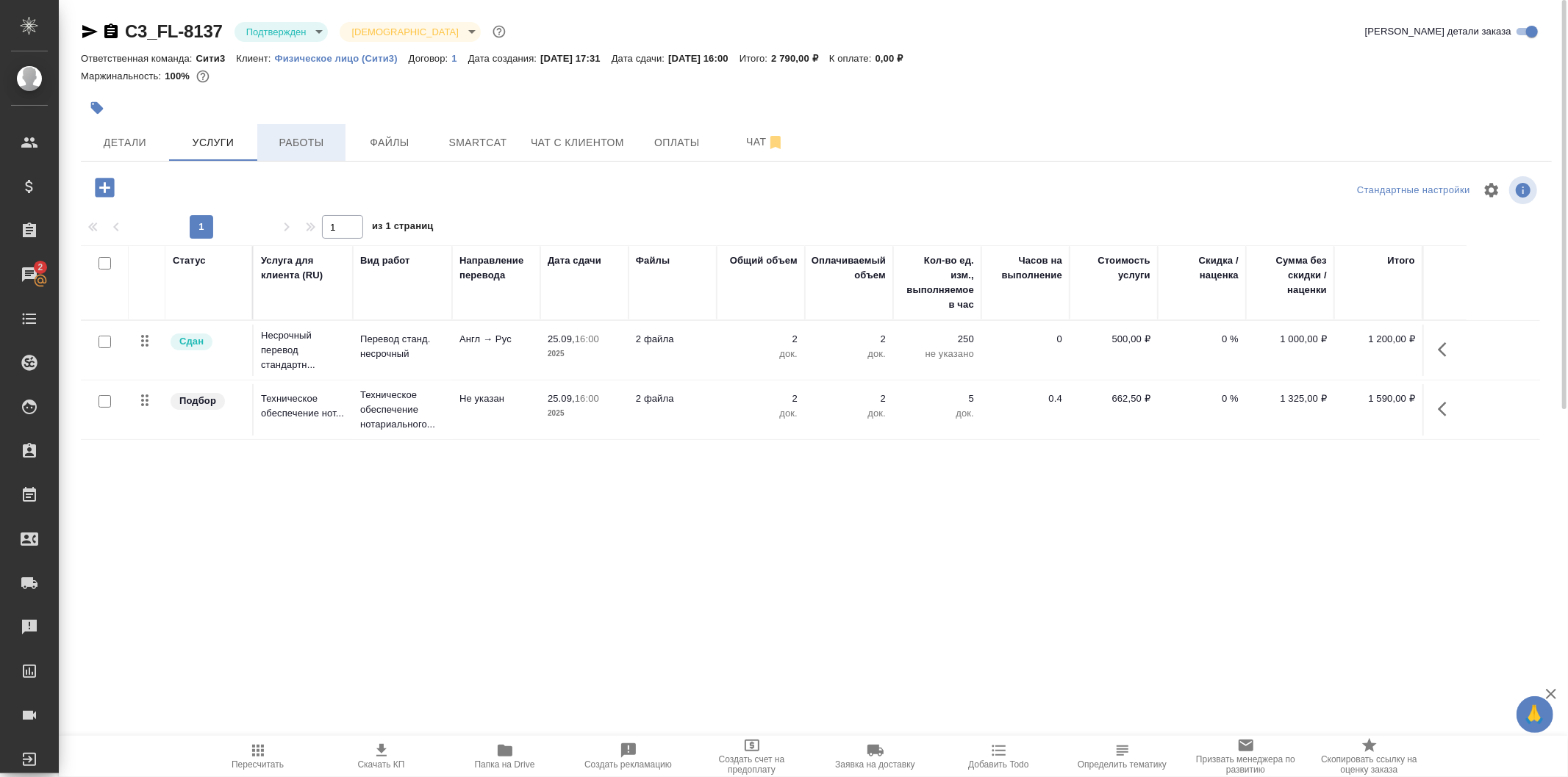
click at [322, 137] on span "Работы" at bounding box center [300, 143] width 70 height 19
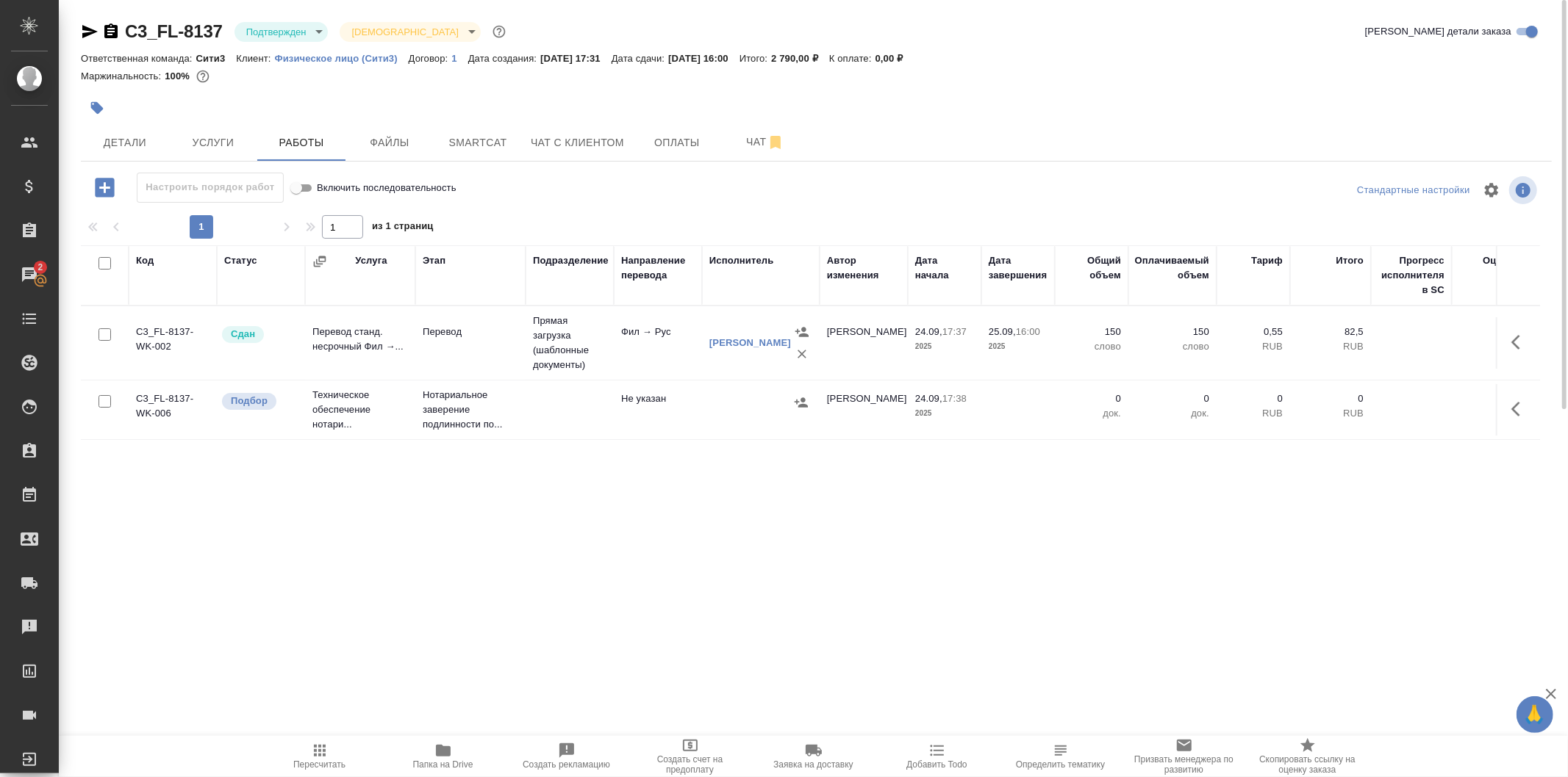
click at [760, 414] on td at bounding box center [761, 409] width 117 height 52
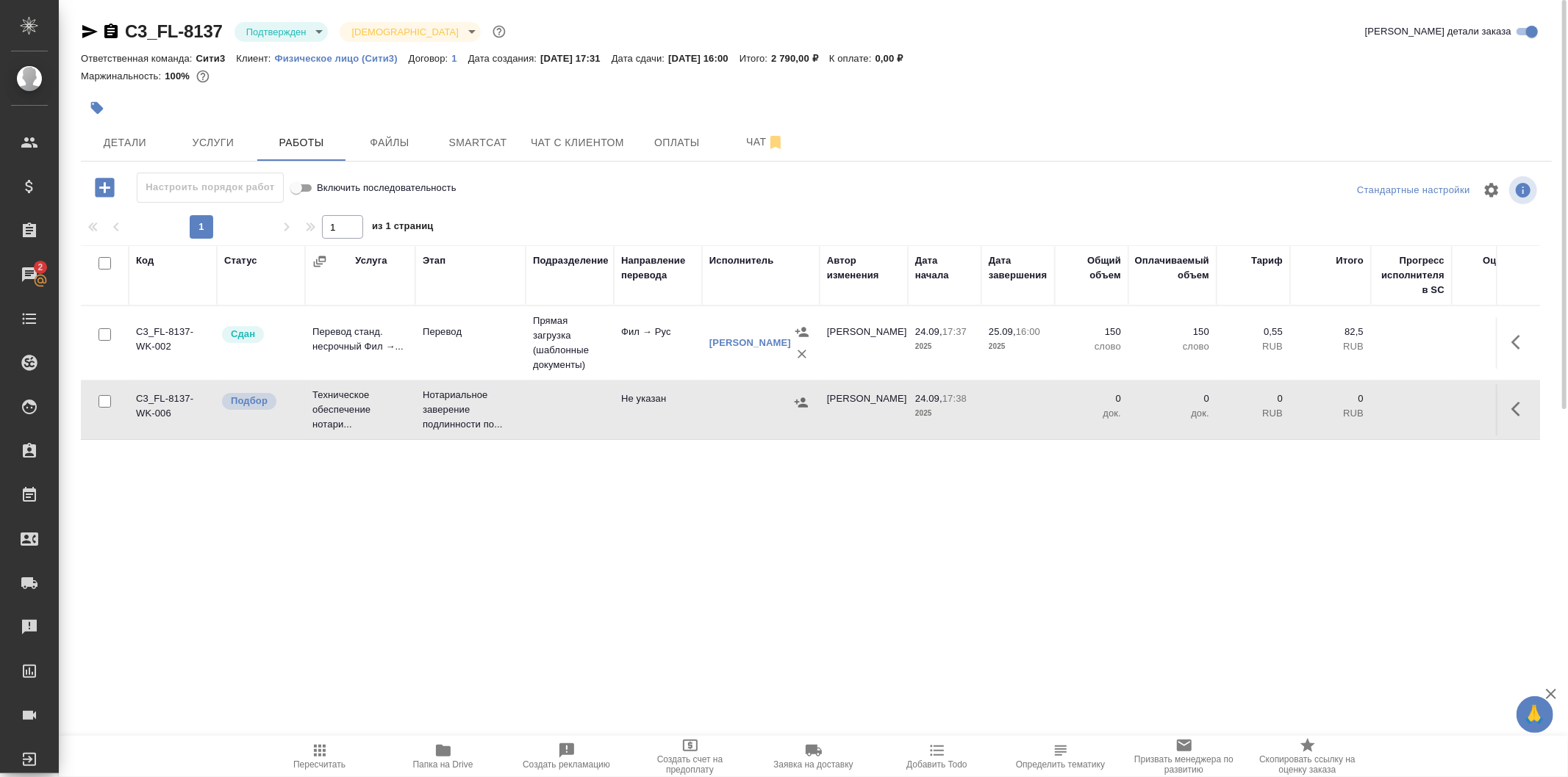
click at [760, 414] on td at bounding box center [761, 409] width 117 height 52
click at [189, 150] on span "Услуги" at bounding box center [212, 143] width 70 height 19
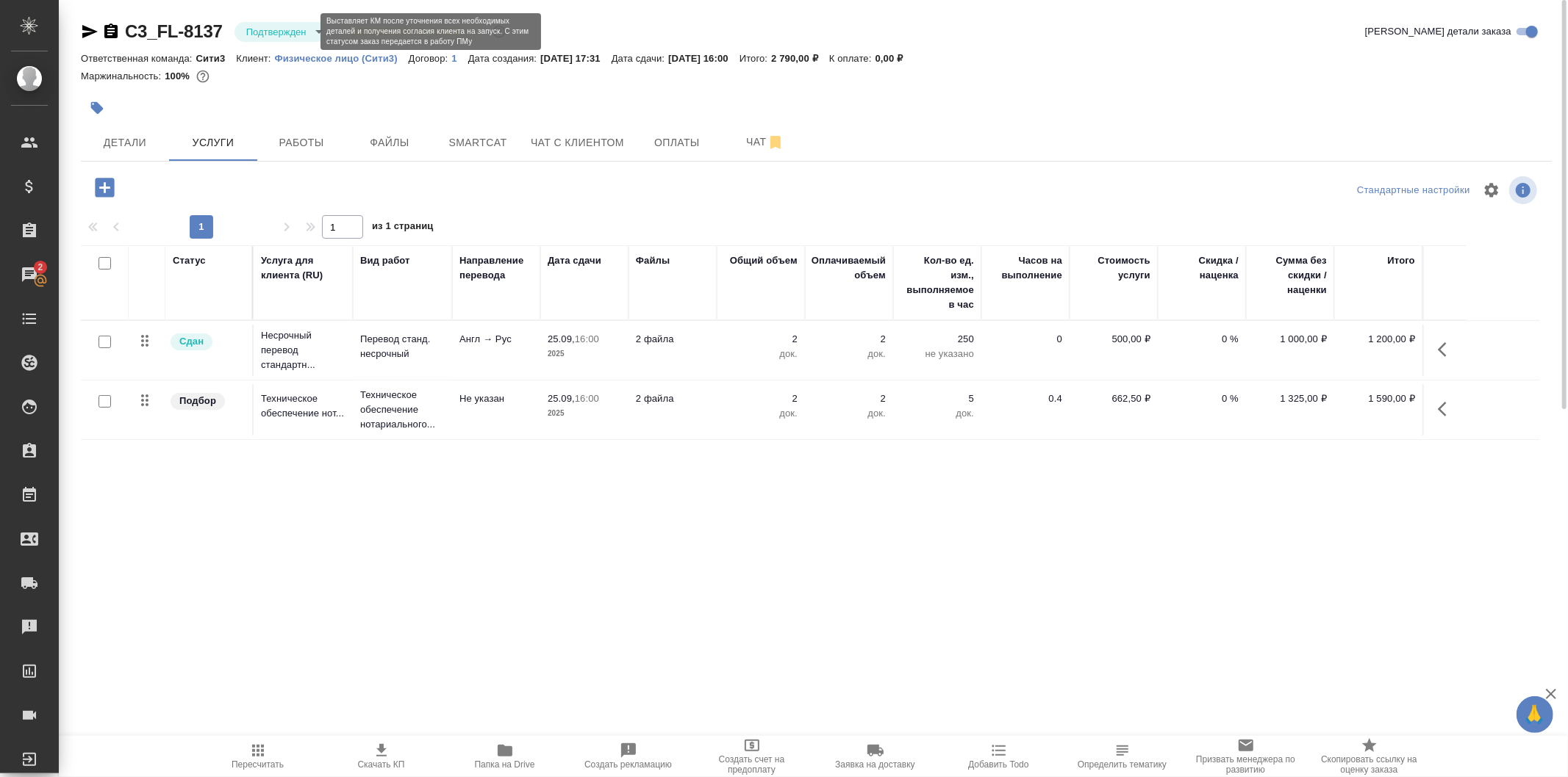
click at [273, 35] on body "🙏 .cls-1 fill:#fff; AWATERA Galisheva [PERSON_NAME] Спецификации Заказы 2 Чаты …" at bounding box center [784, 388] width 1568 height 777
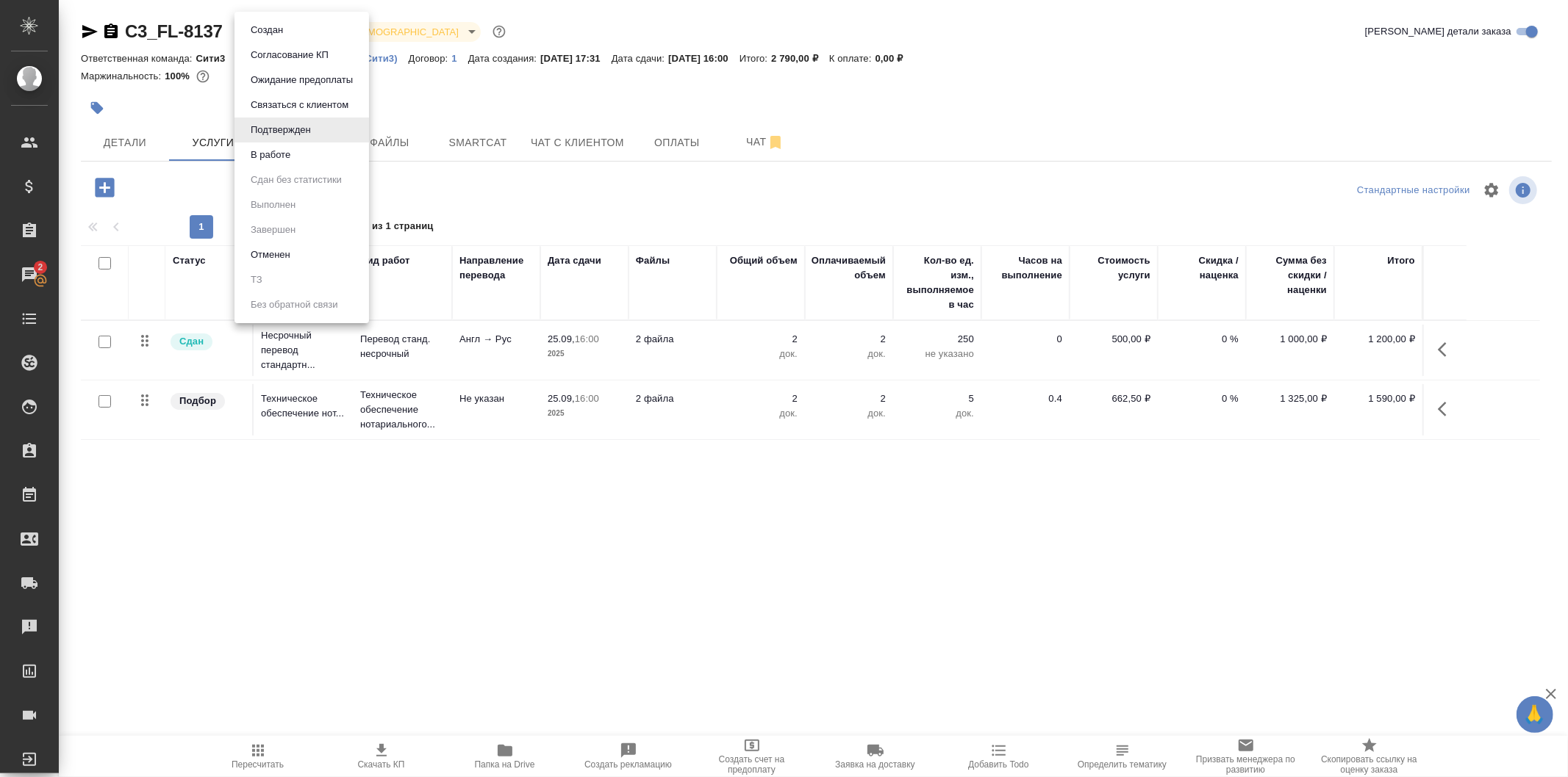
click at [526, 99] on div at bounding box center [784, 388] width 1568 height 777
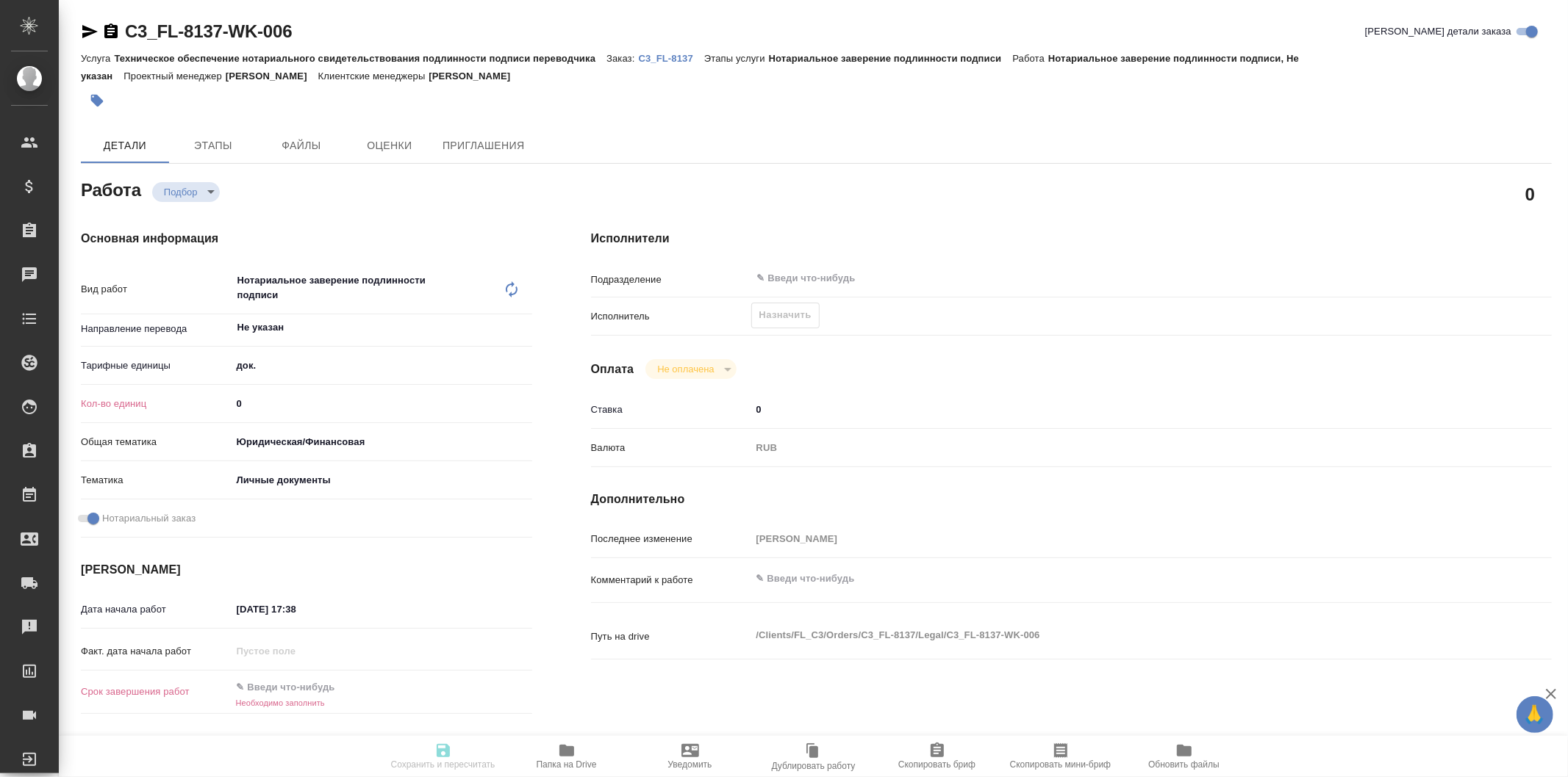
click at [298, 403] on input "0" at bounding box center [382, 404] width 300 height 22
type input "2"
click at [327, 680] on input "text" at bounding box center [296, 688] width 129 height 22
click at [490, 688] on icon "button" at bounding box center [489, 686] width 13 height 15
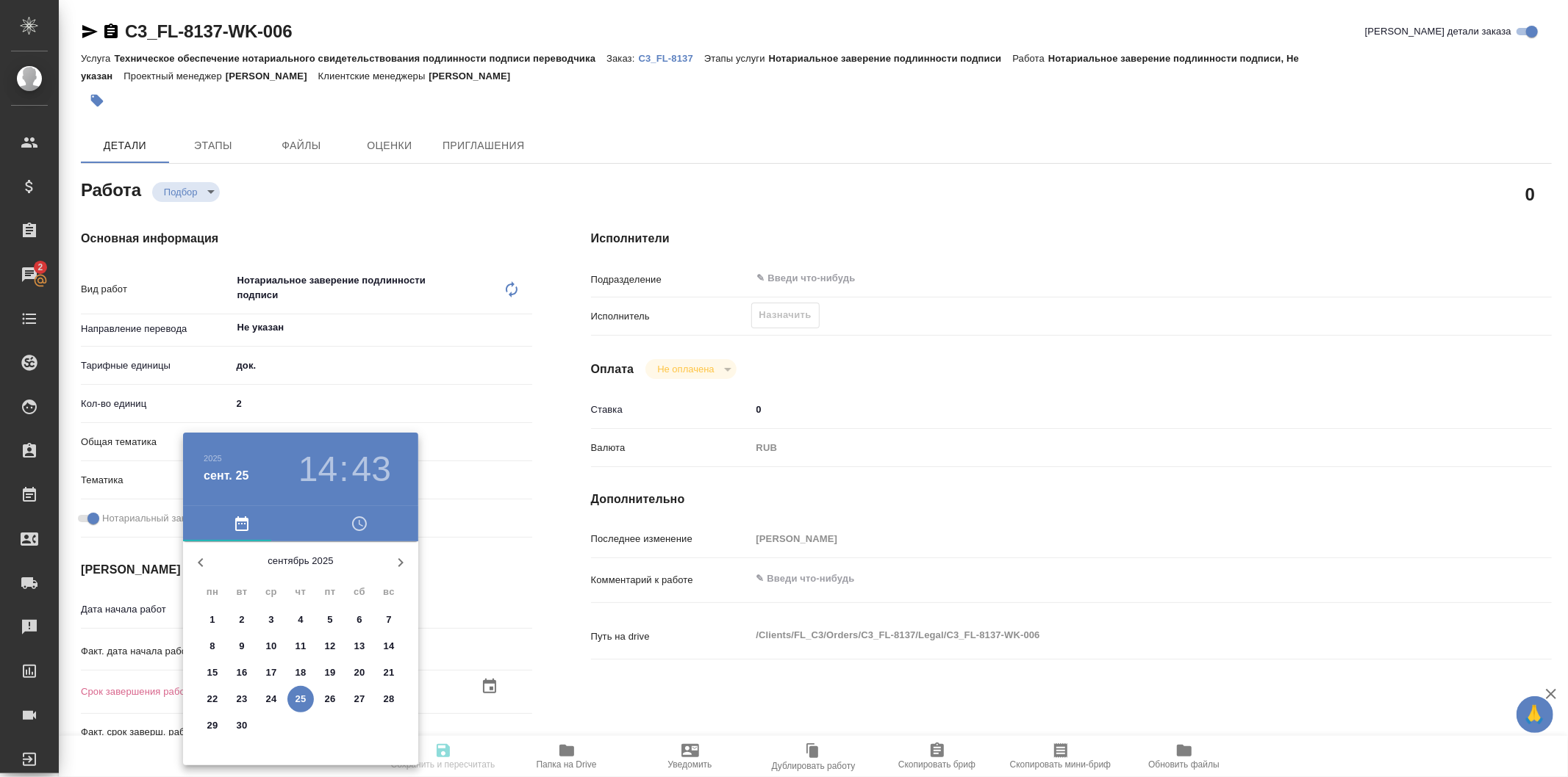
click at [334, 472] on h3 "14" at bounding box center [317, 469] width 38 height 41
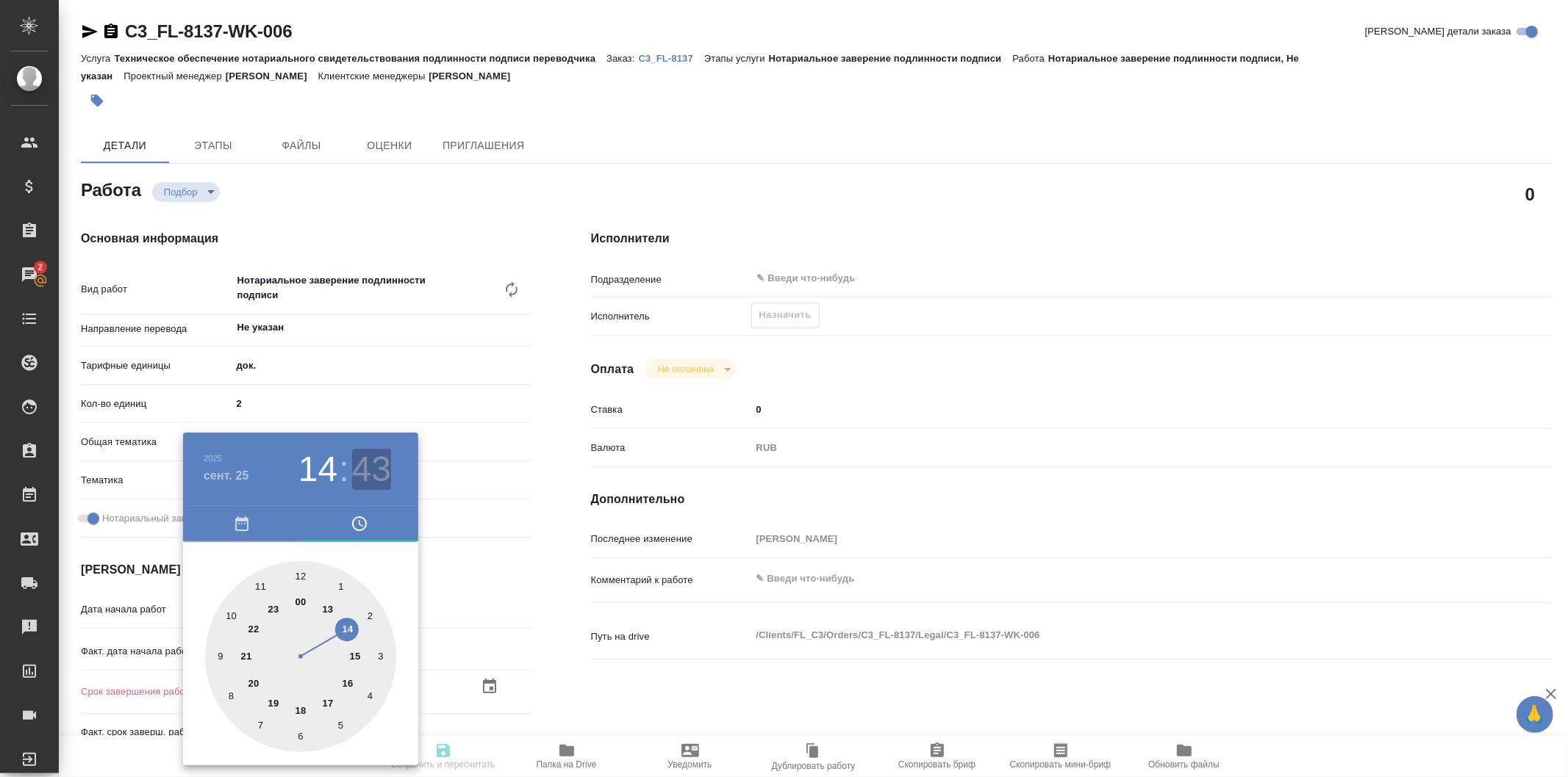
click at [357, 479] on h3 "43" at bounding box center [371, 469] width 38 height 41
click at [301, 727] on div at bounding box center [300, 657] width 192 height 191
type input "[DATE] 14:30"
click at [537, 597] on div at bounding box center [784, 388] width 1568 height 777
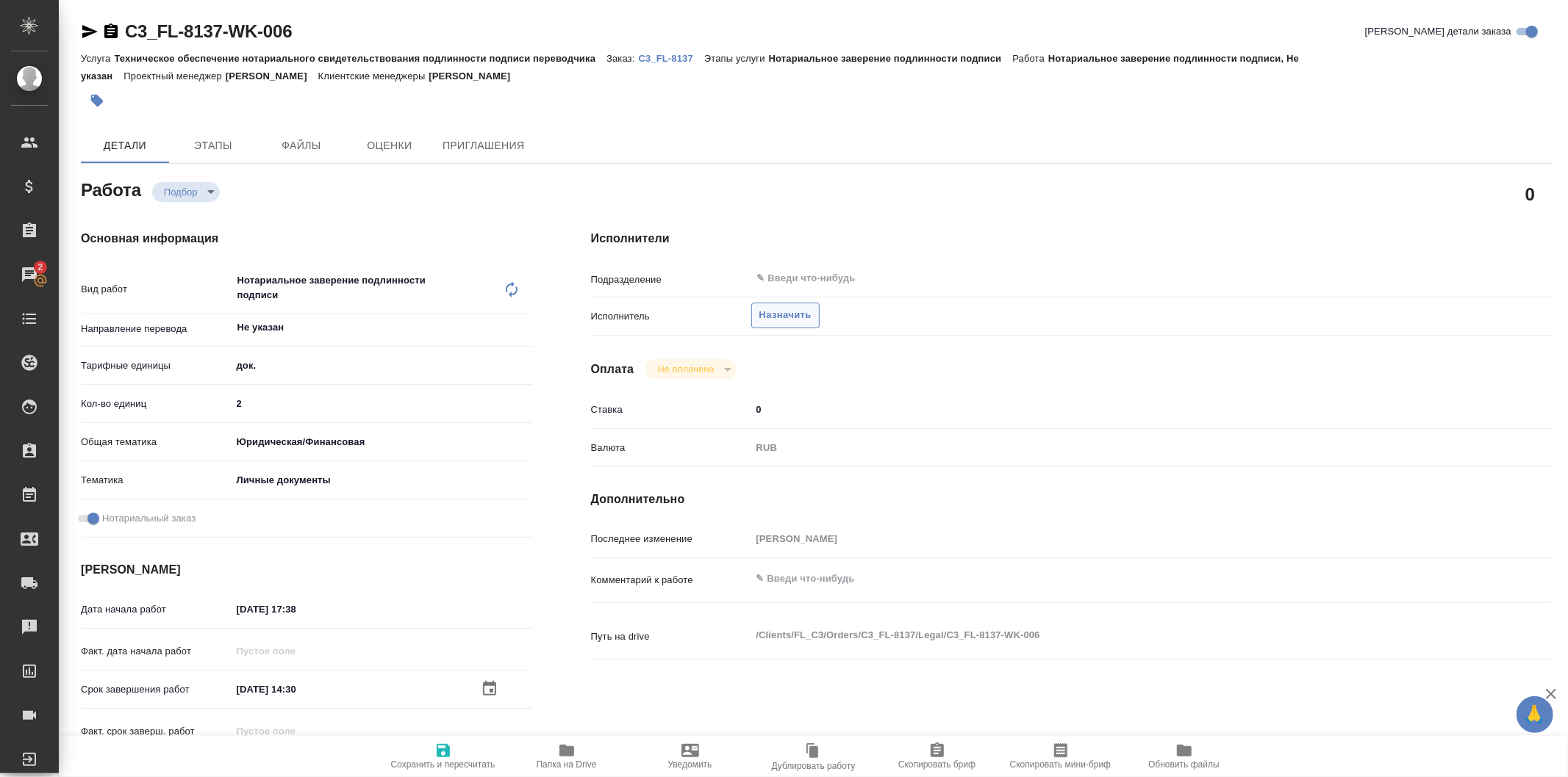
click at [767, 318] on span "Назначить" at bounding box center [786, 315] width 53 height 17
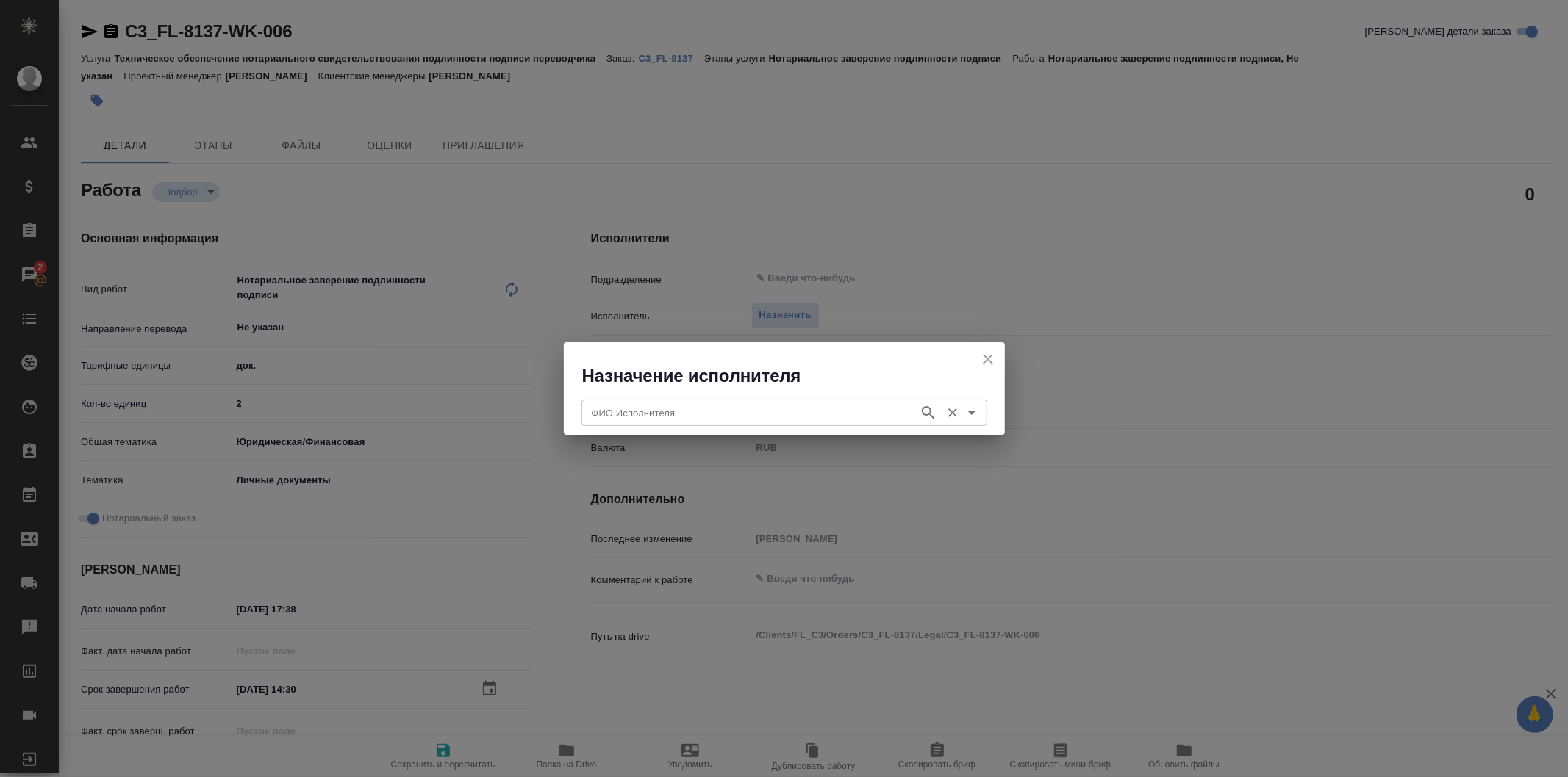
click at [684, 402] on div "ФИО Исполнителя" at bounding box center [784, 413] width 406 height 26
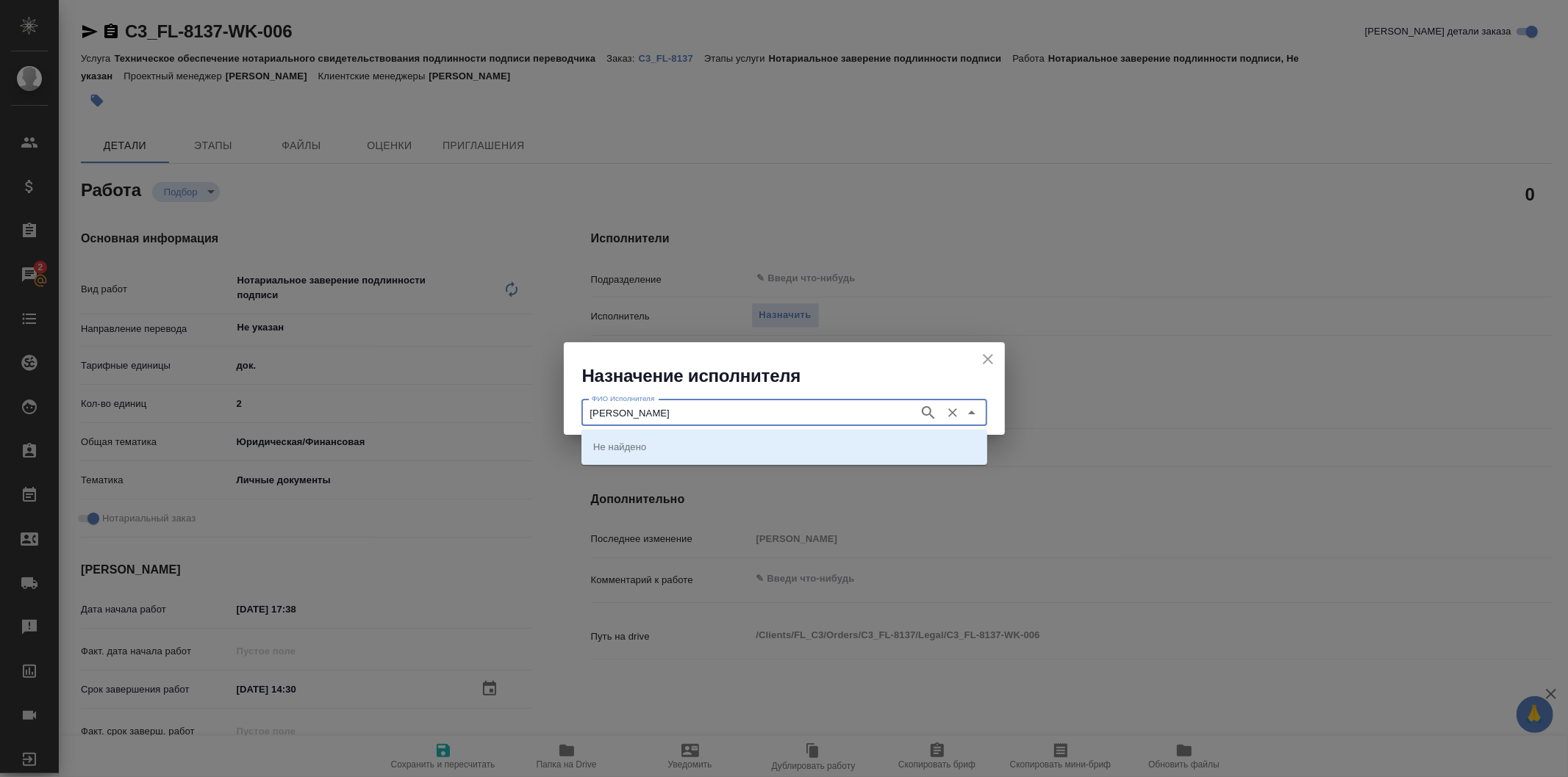
type input "[PERSON_NAME]"
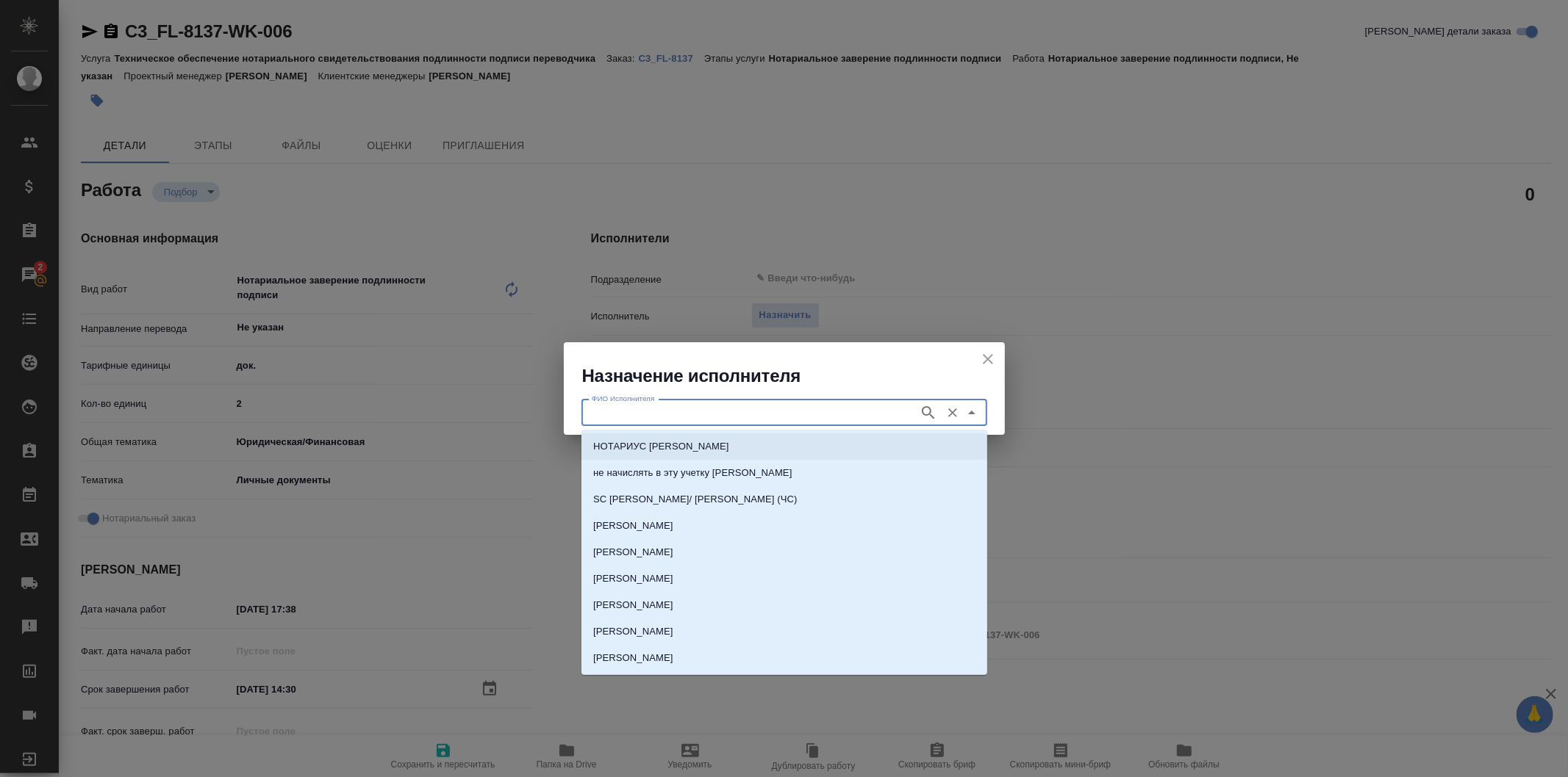
click at [703, 445] on p "НОТАРИУС [PERSON_NAME]" at bounding box center [661, 447] width 136 height 15
type input "НОТАРИУС [PERSON_NAME]"
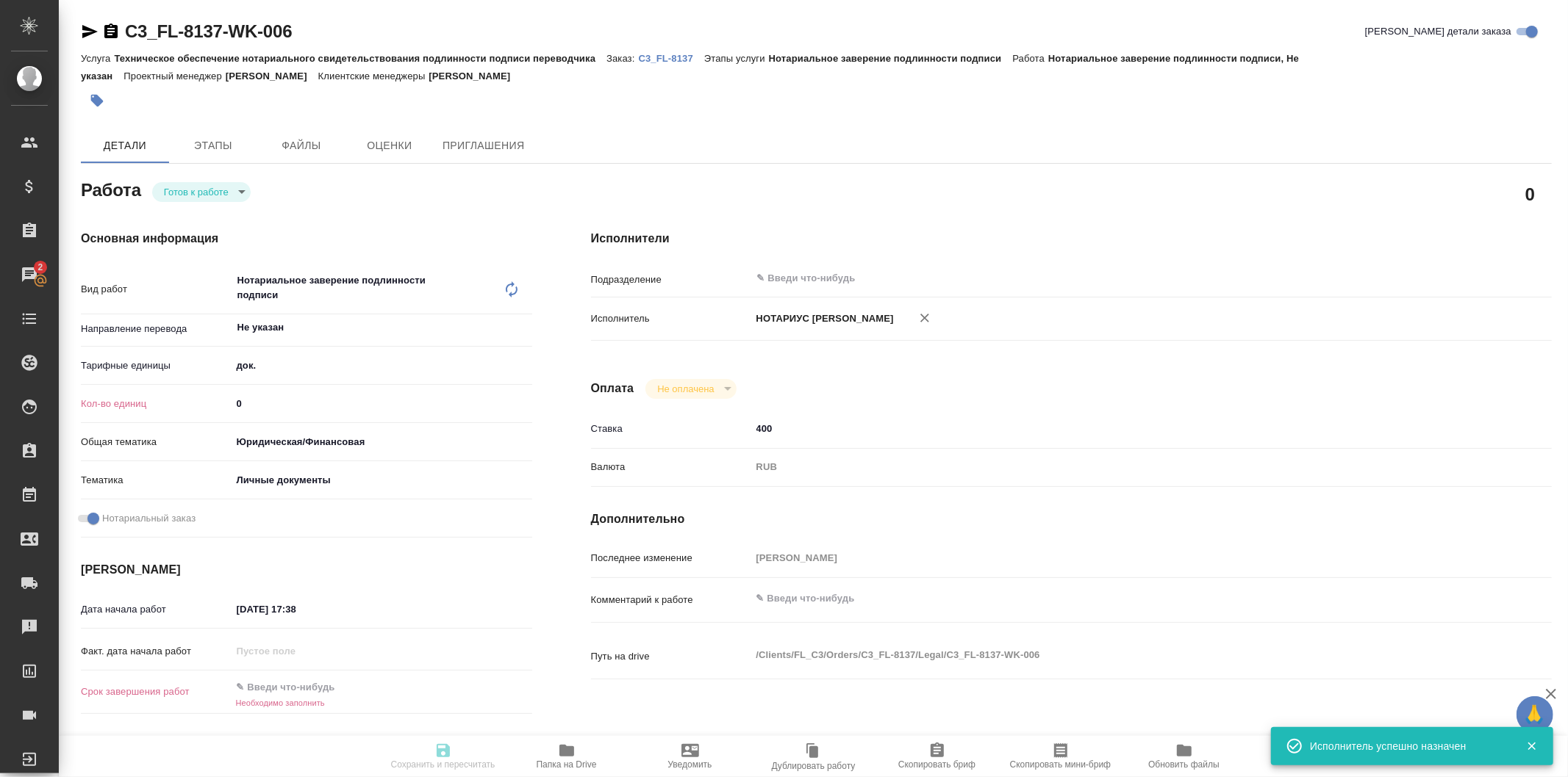
type textarea "x"
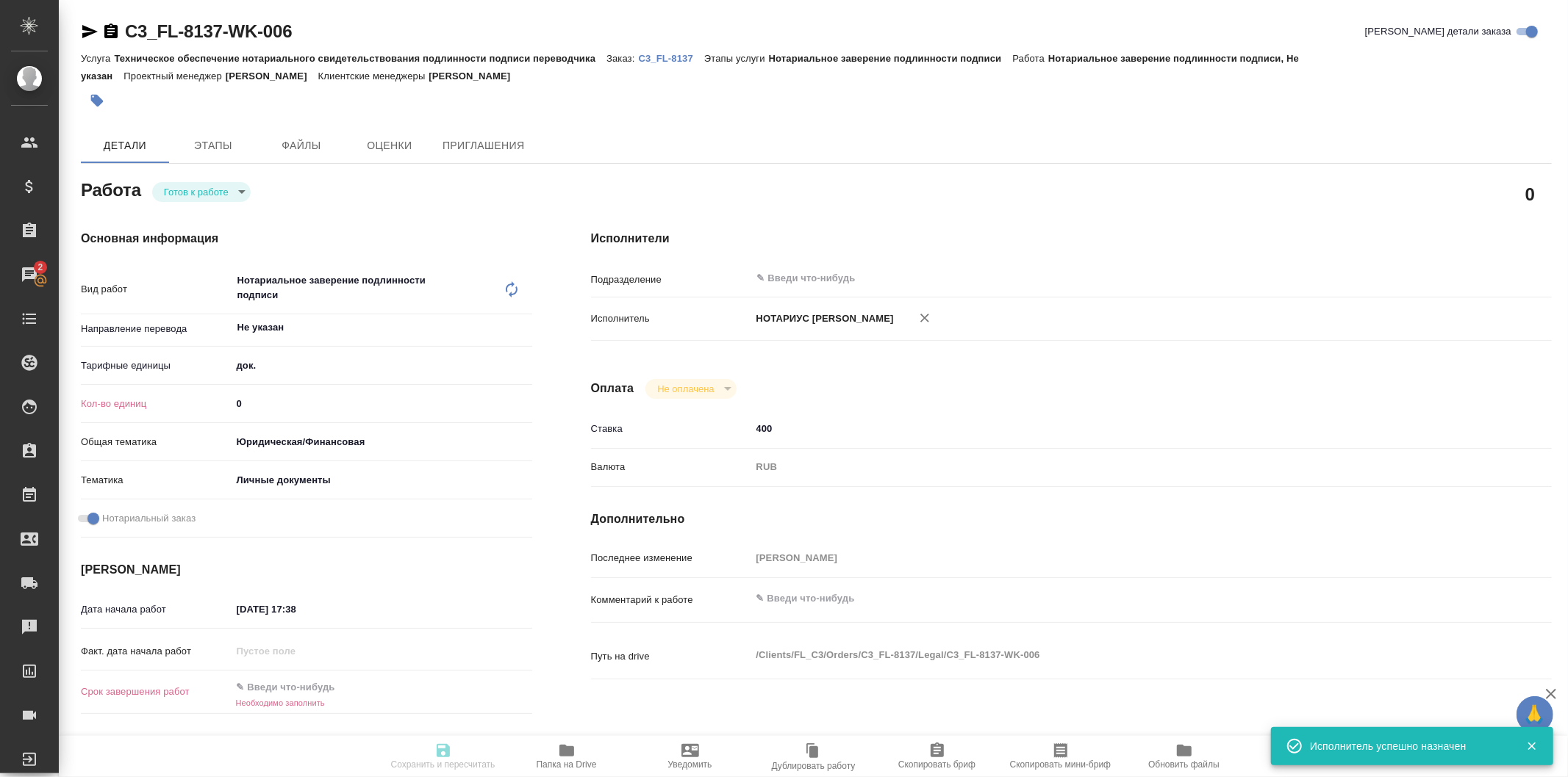
type textarea "x"
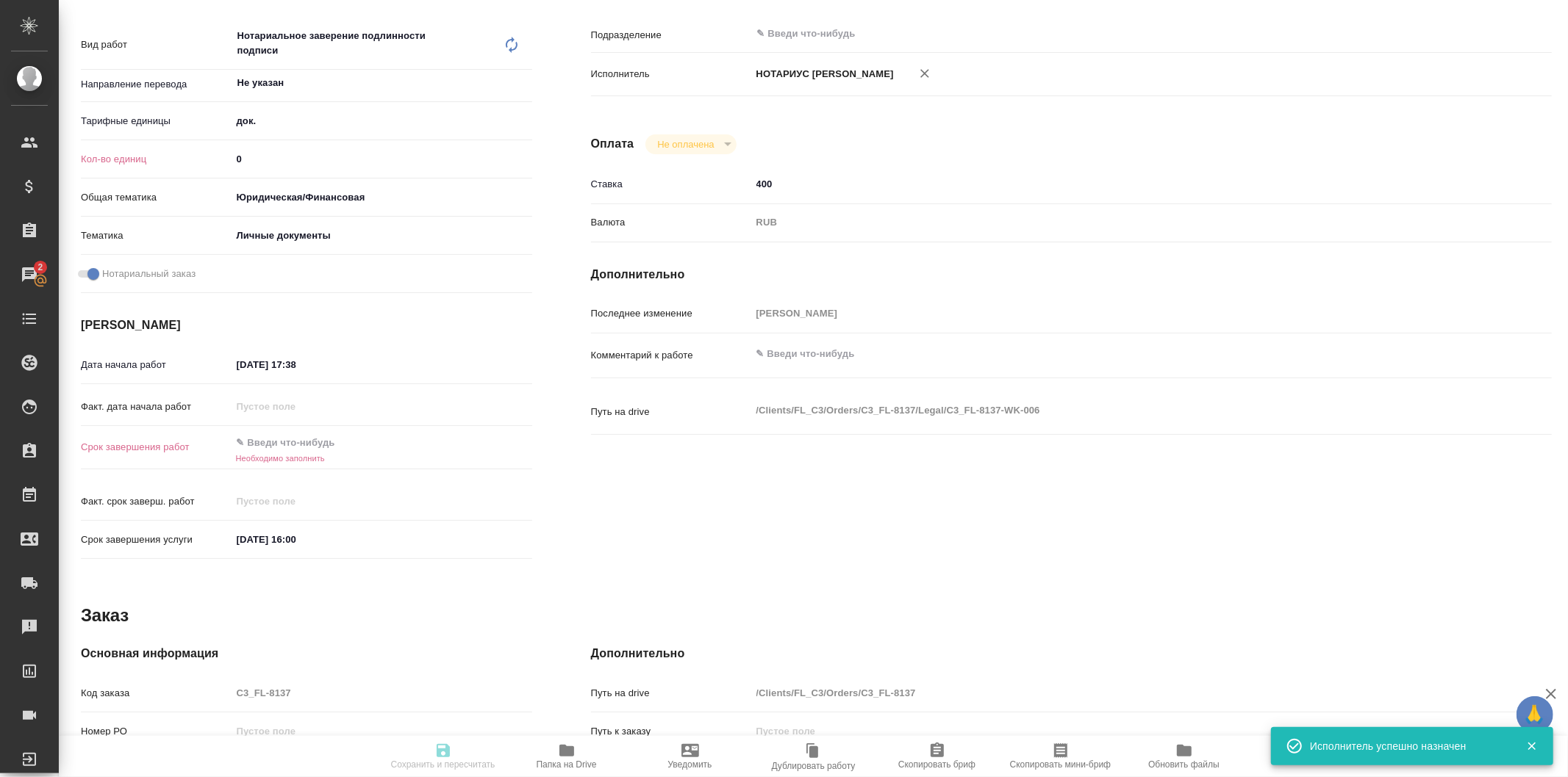
type textarea "x"
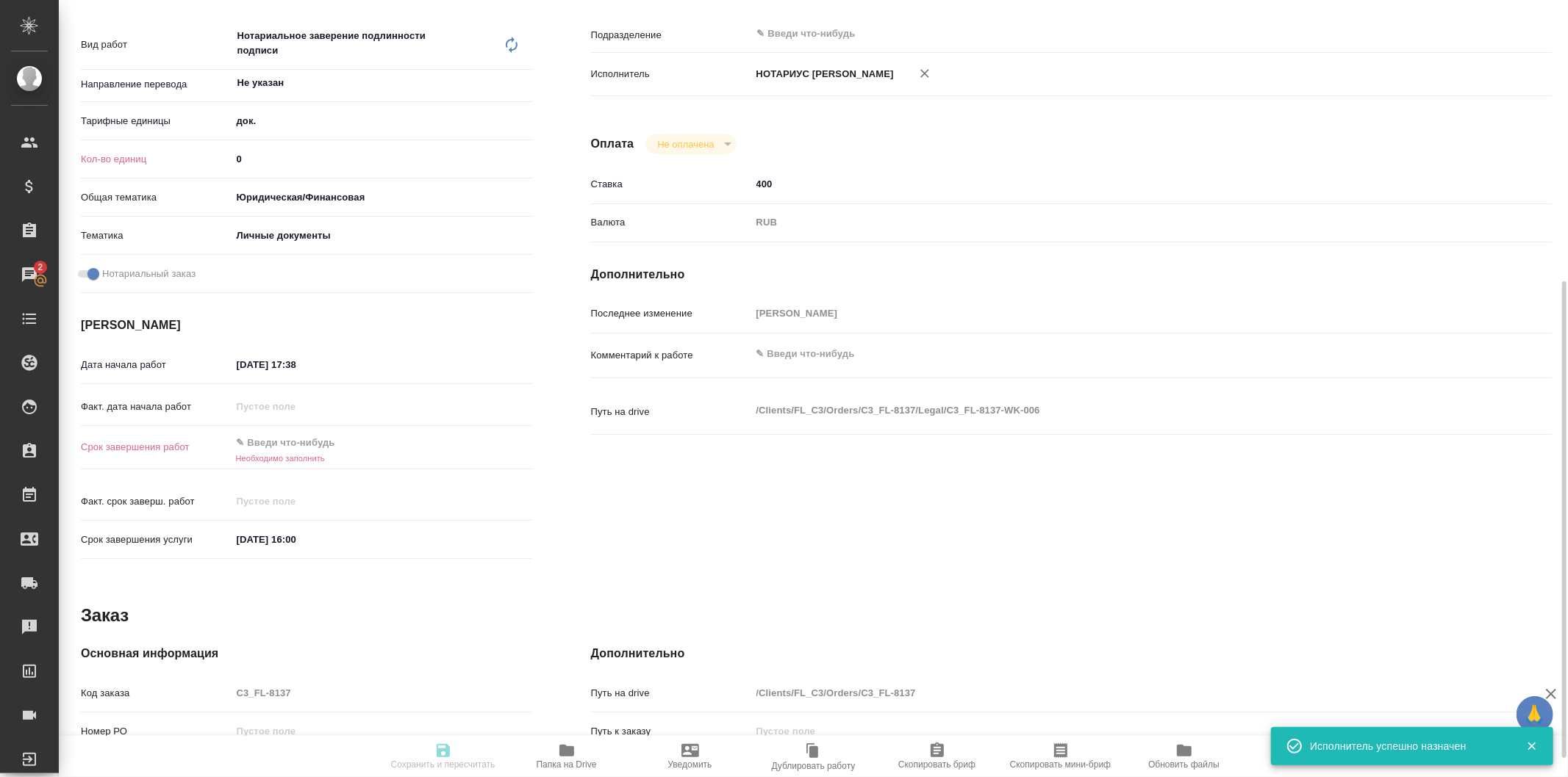
scroll to position [327, 0]
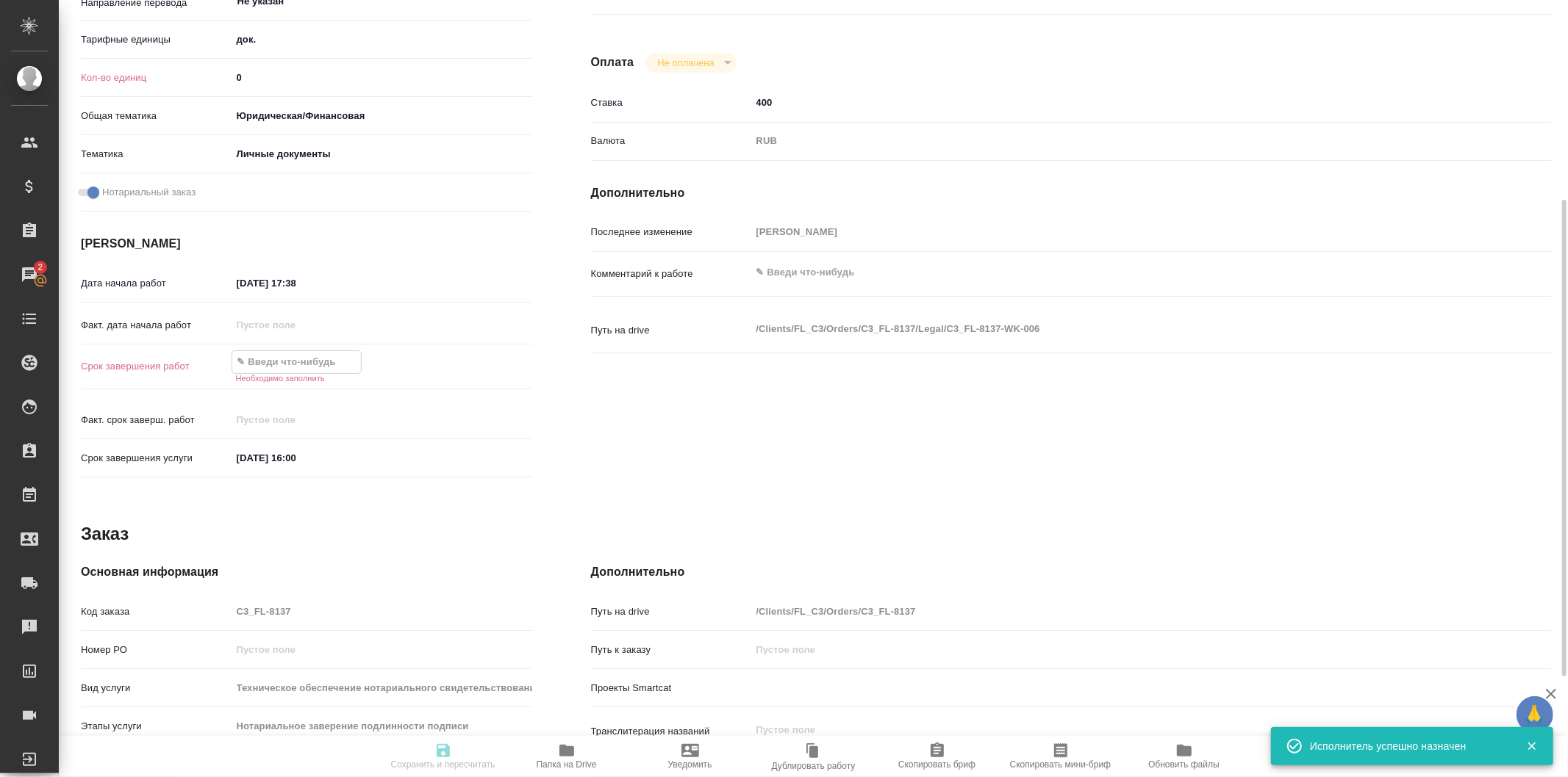
click at [319, 371] on input "text" at bounding box center [296, 361] width 129 height 22
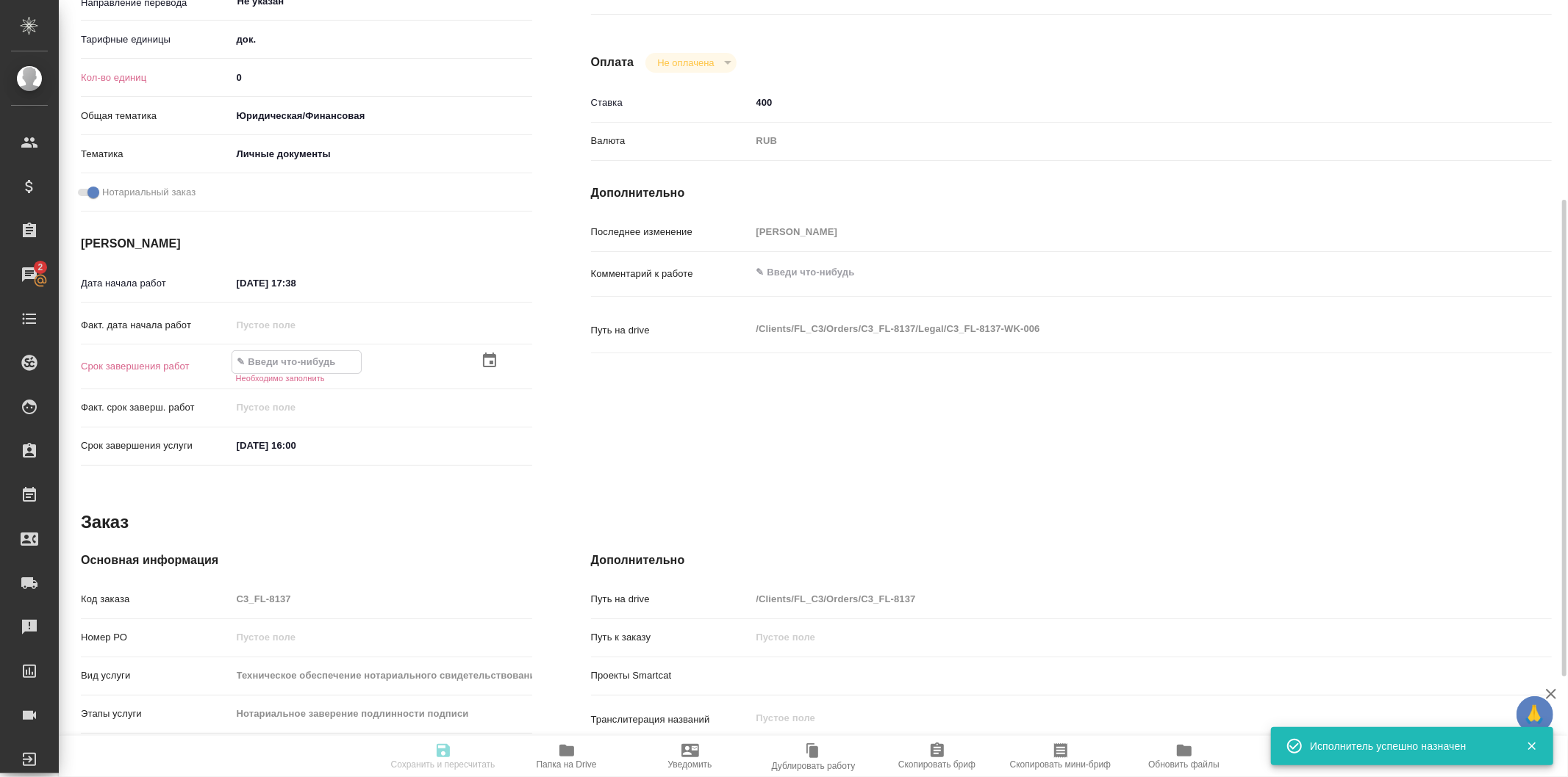
click at [482, 357] on icon "button" at bounding box center [489, 360] width 18 height 18
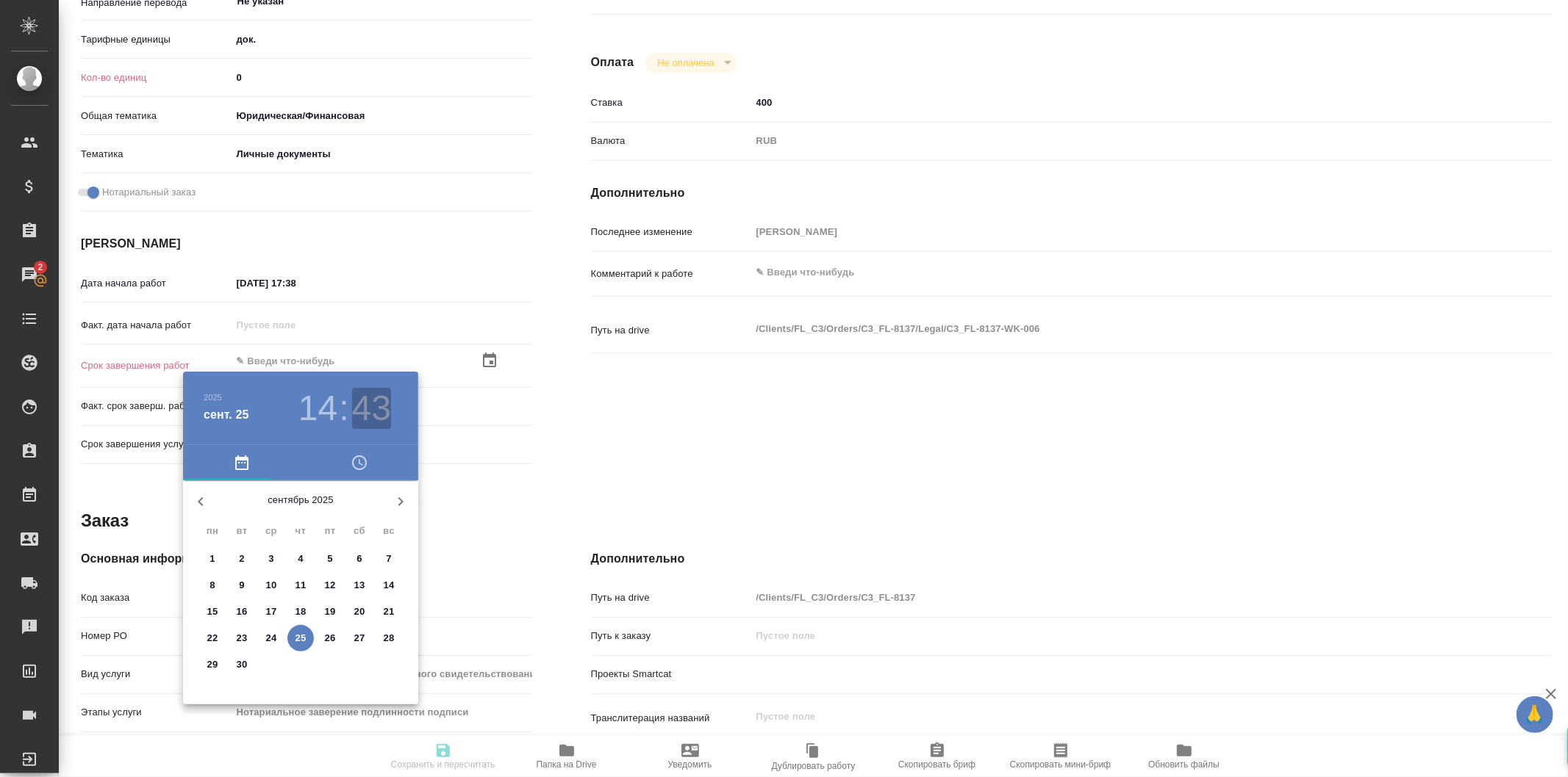
click at [388, 404] on h3 "43" at bounding box center [371, 408] width 38 height 41
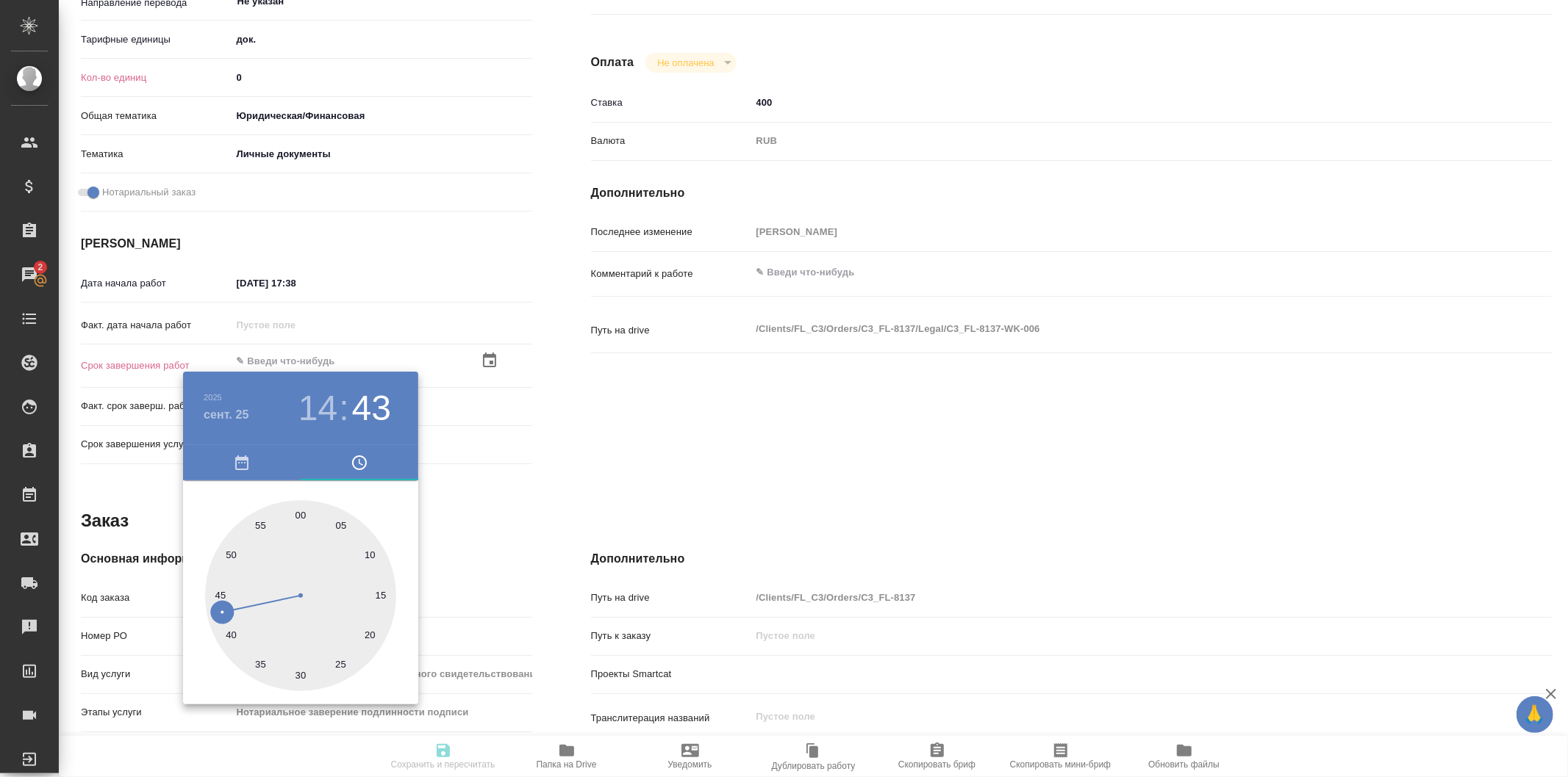
click at [510, 455] on div at bounding box center [784, 388] width 1568 height 777
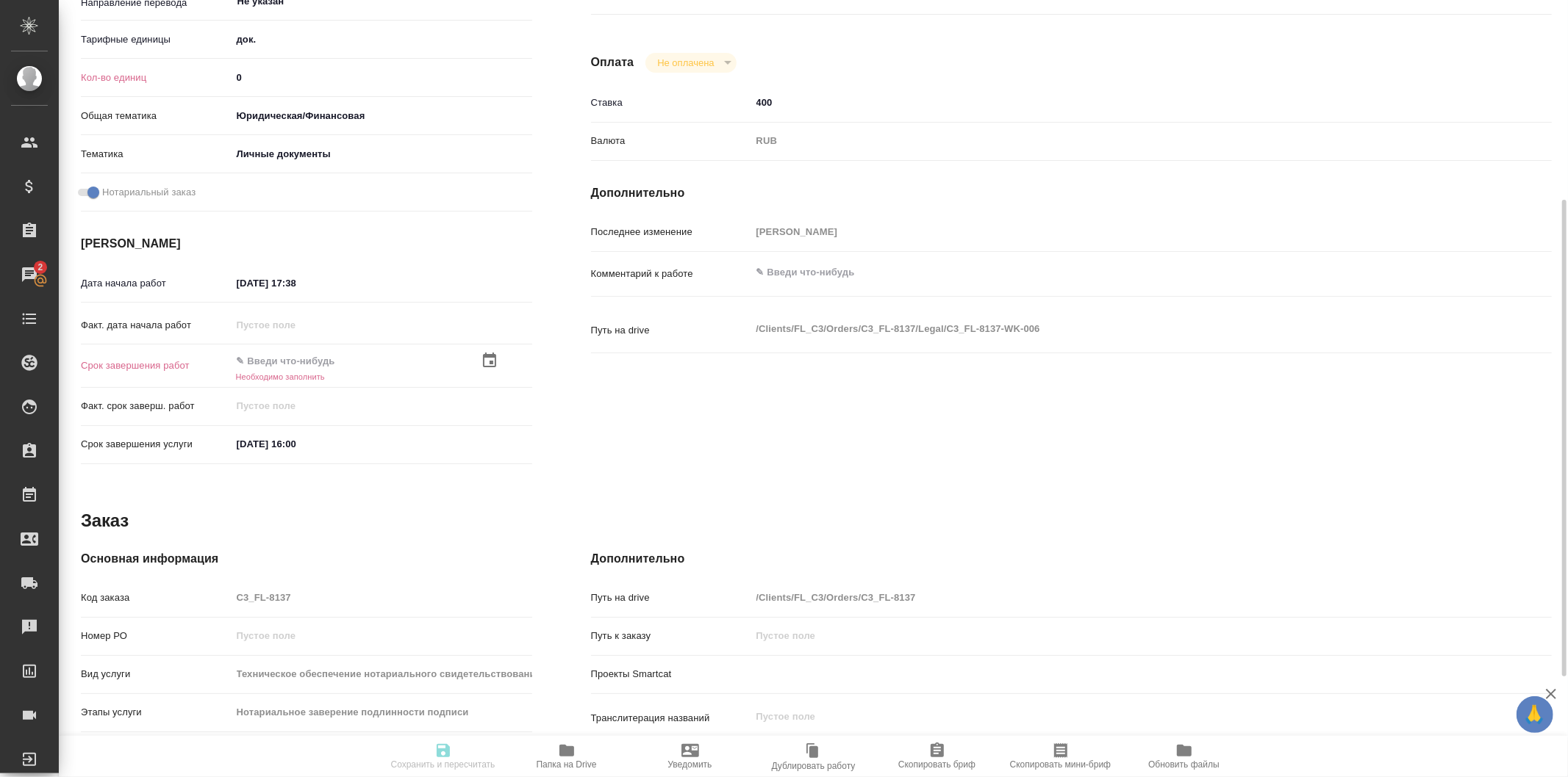
click at [485, 358] on icon "button" at bounding box center [489, 360] width 18 height 18
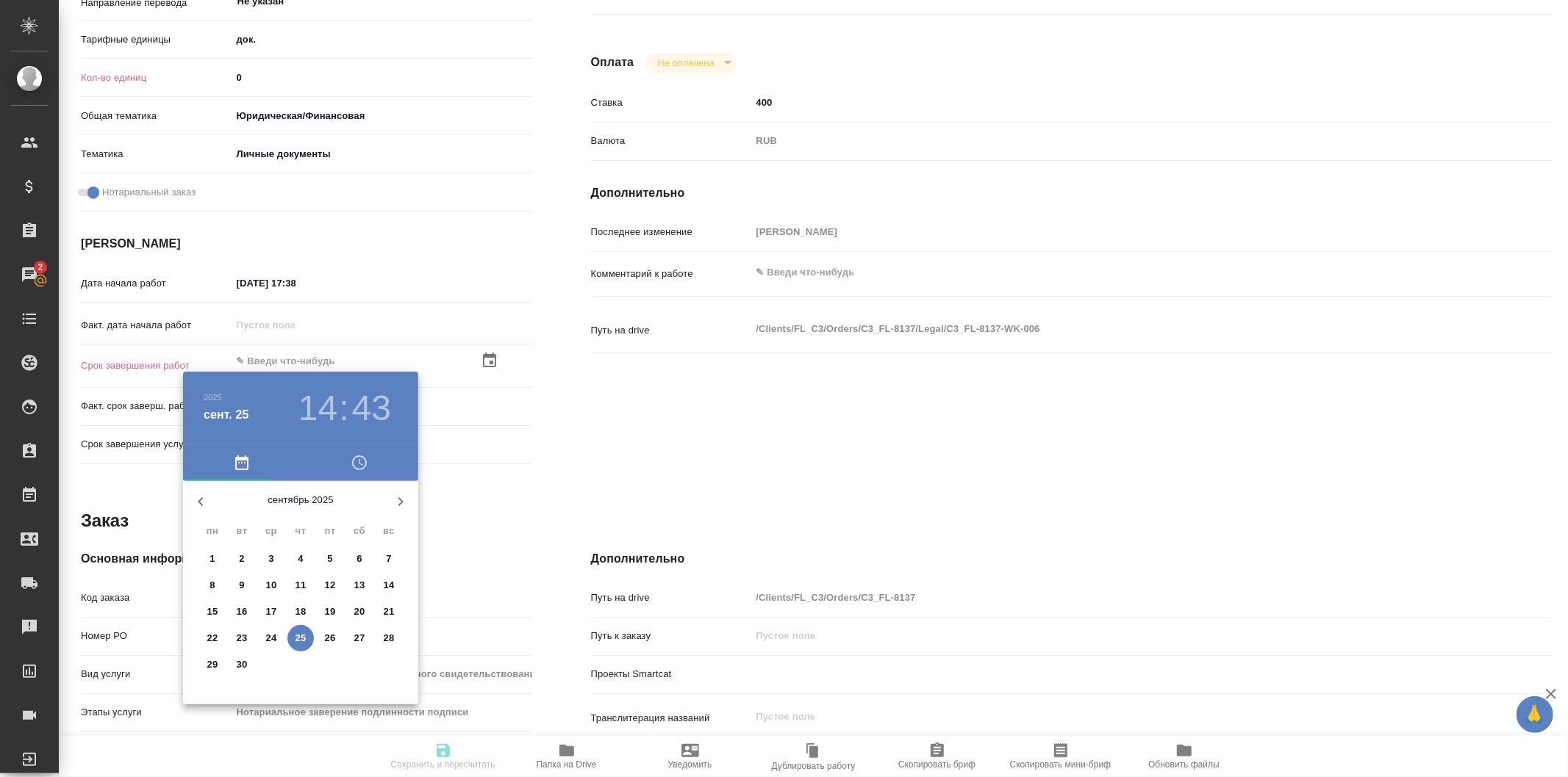
click at [377, 408] on h3 "43" at bounding box center [371, 408] width 38 height 41
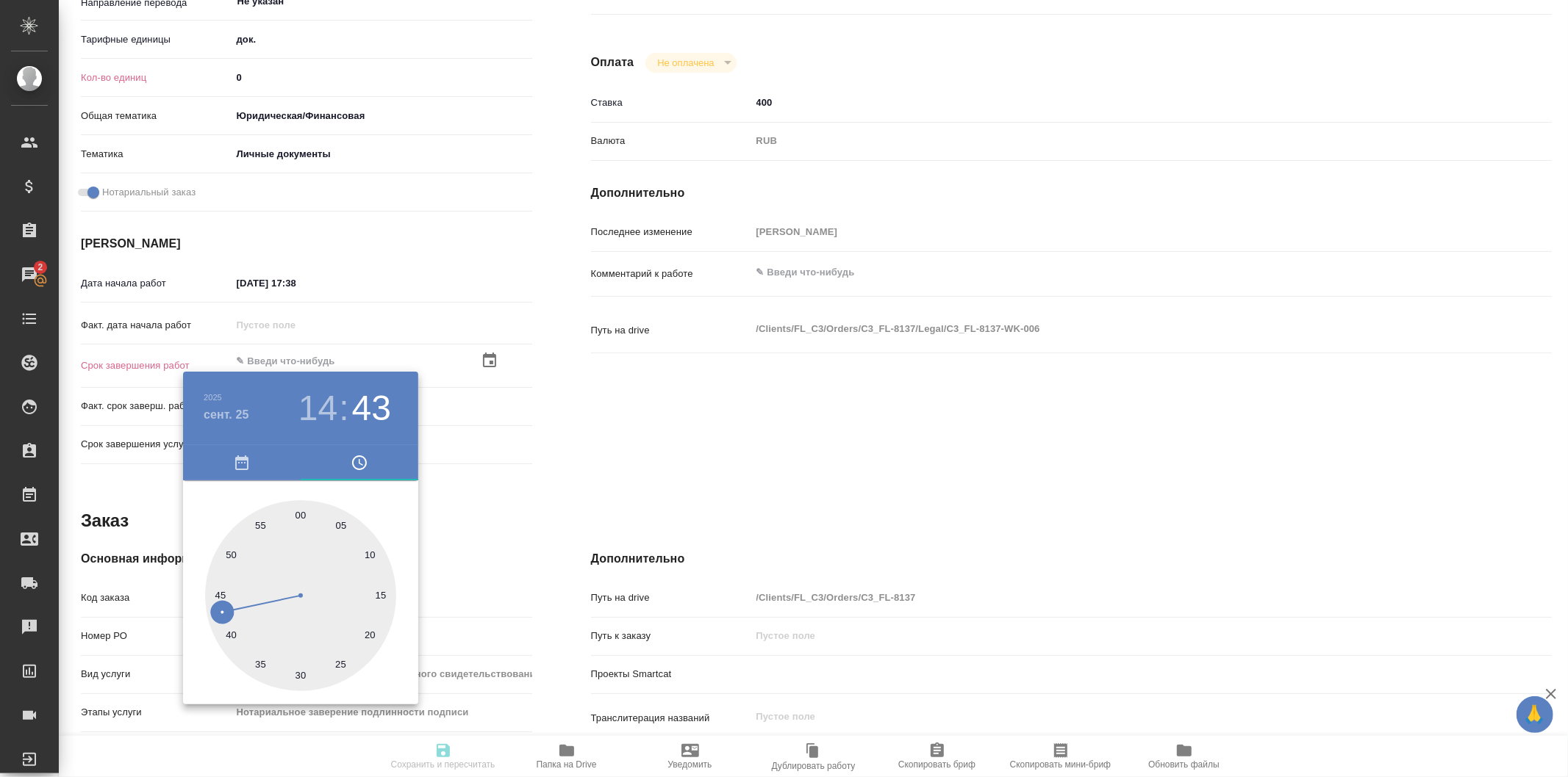
click at [508, 603] on div at bounding box center [784, 388] width 1568 height 777
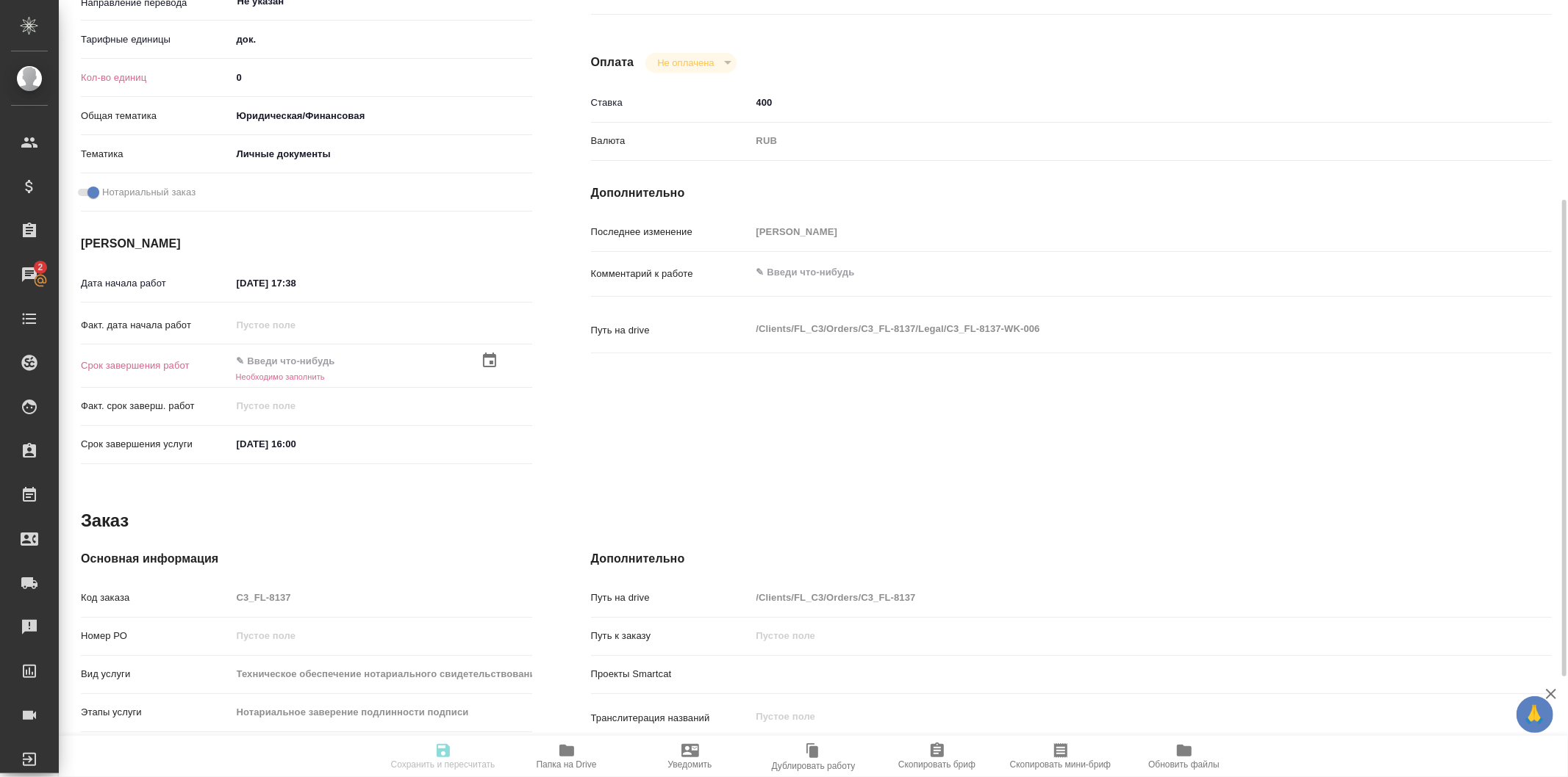
click at [482, 347] on div "Факт. дата начала работ" at bounding box center [306, 331] width 452 height 38
click at [484, 358] on icon "button" at bounding box center [489, 360] width 18 height 18
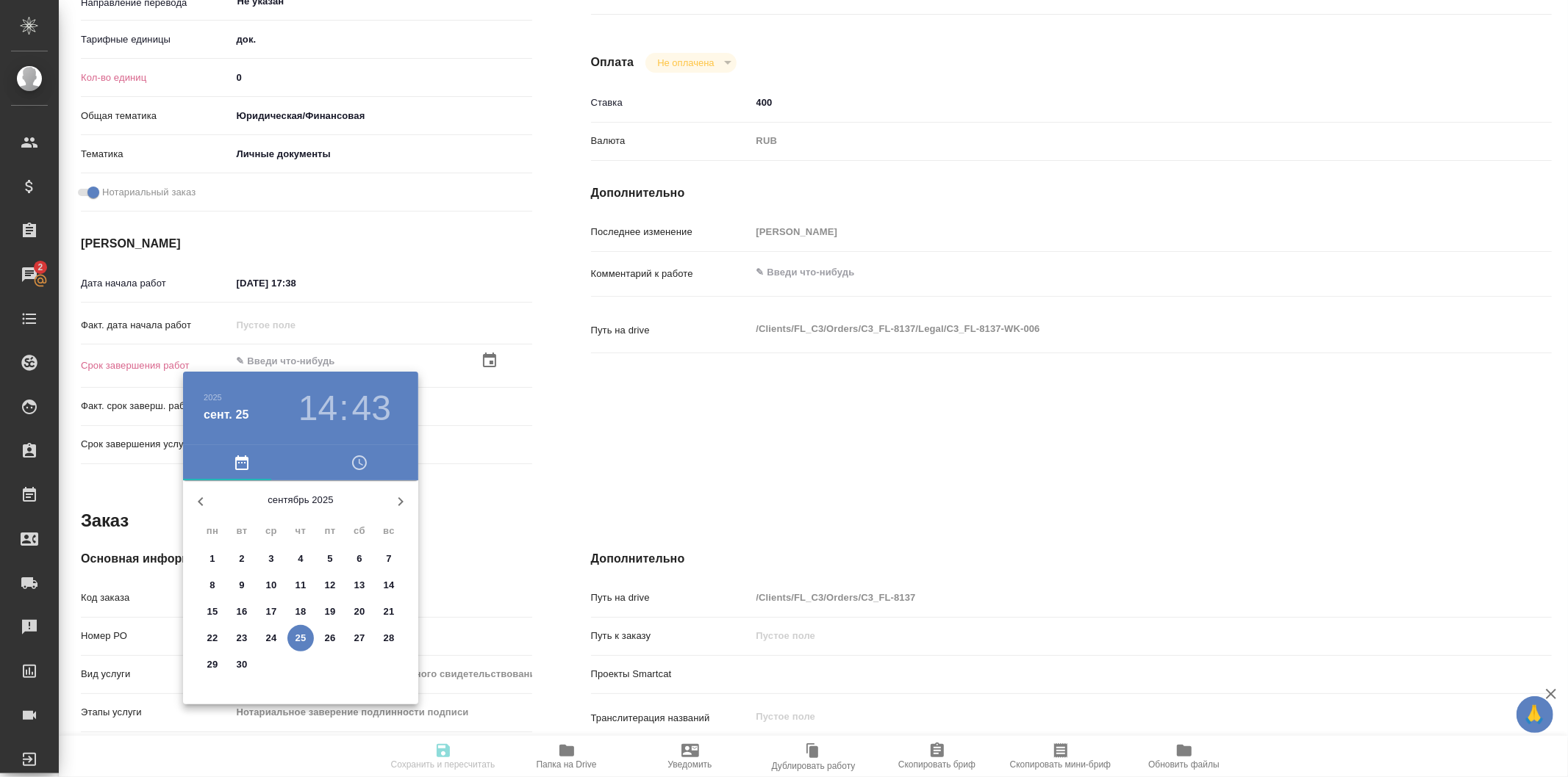
click at [354, 405] on h3 "43" at bounding box center [371, 408] width 38 height 41
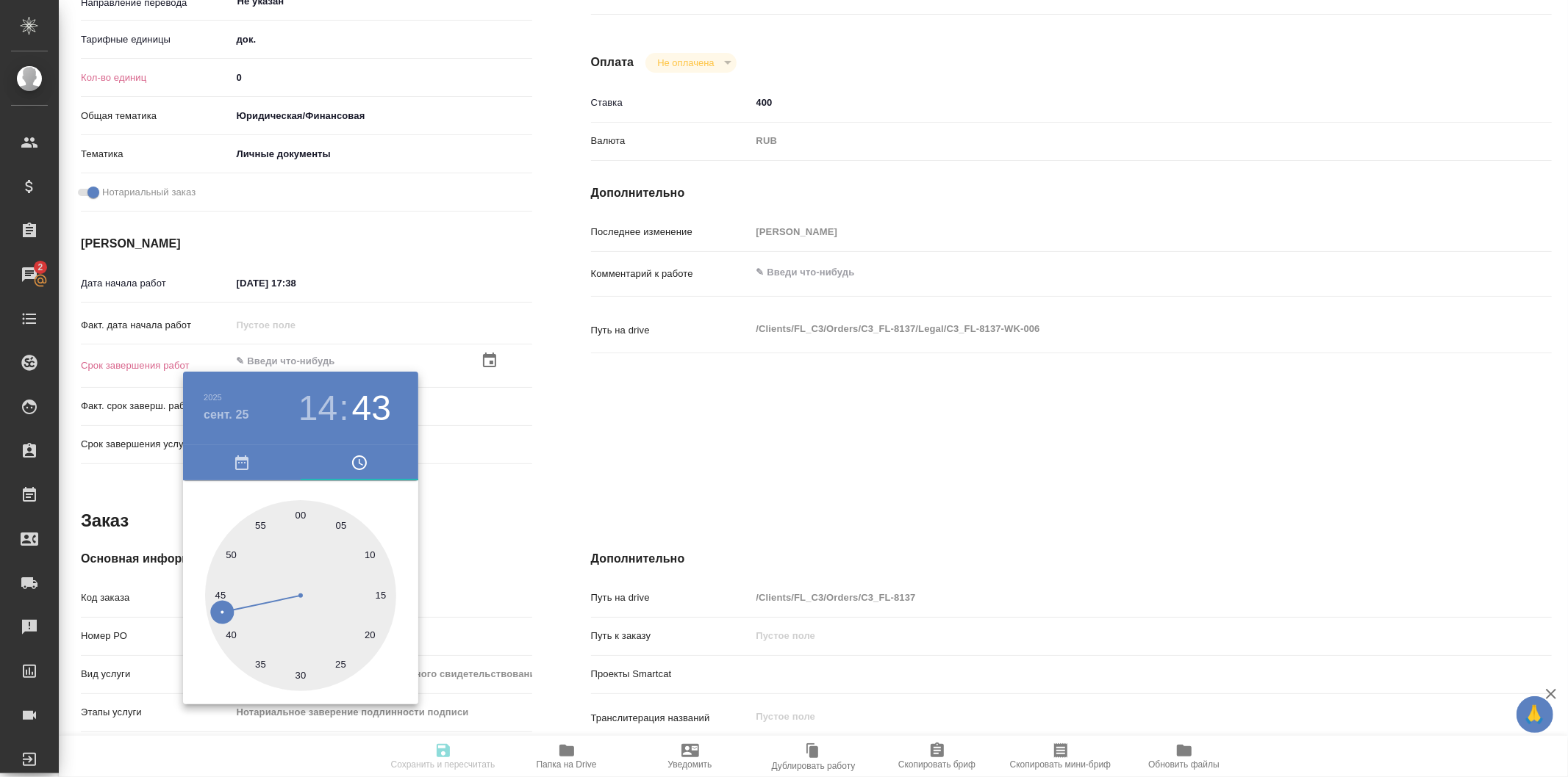
click at [236, 637] on div at bounding box center [300, 596] width 192 height 191
type textarea "x"
type input "25.09.2025 14:39"
type textarea "x"
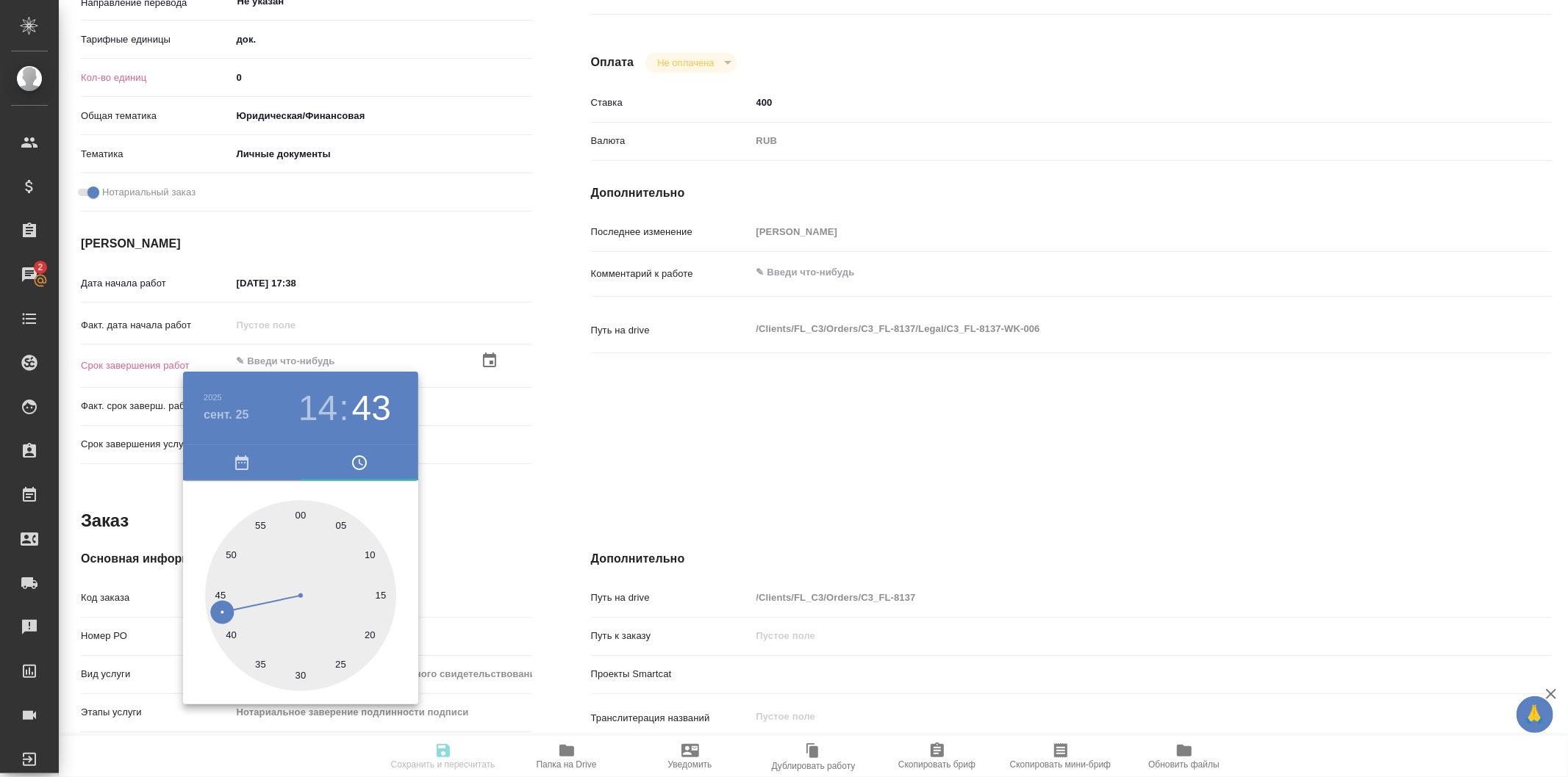
type textarea "x"
click at [517, 438] on div at bounding box center [784, 388] width 1568 height 777
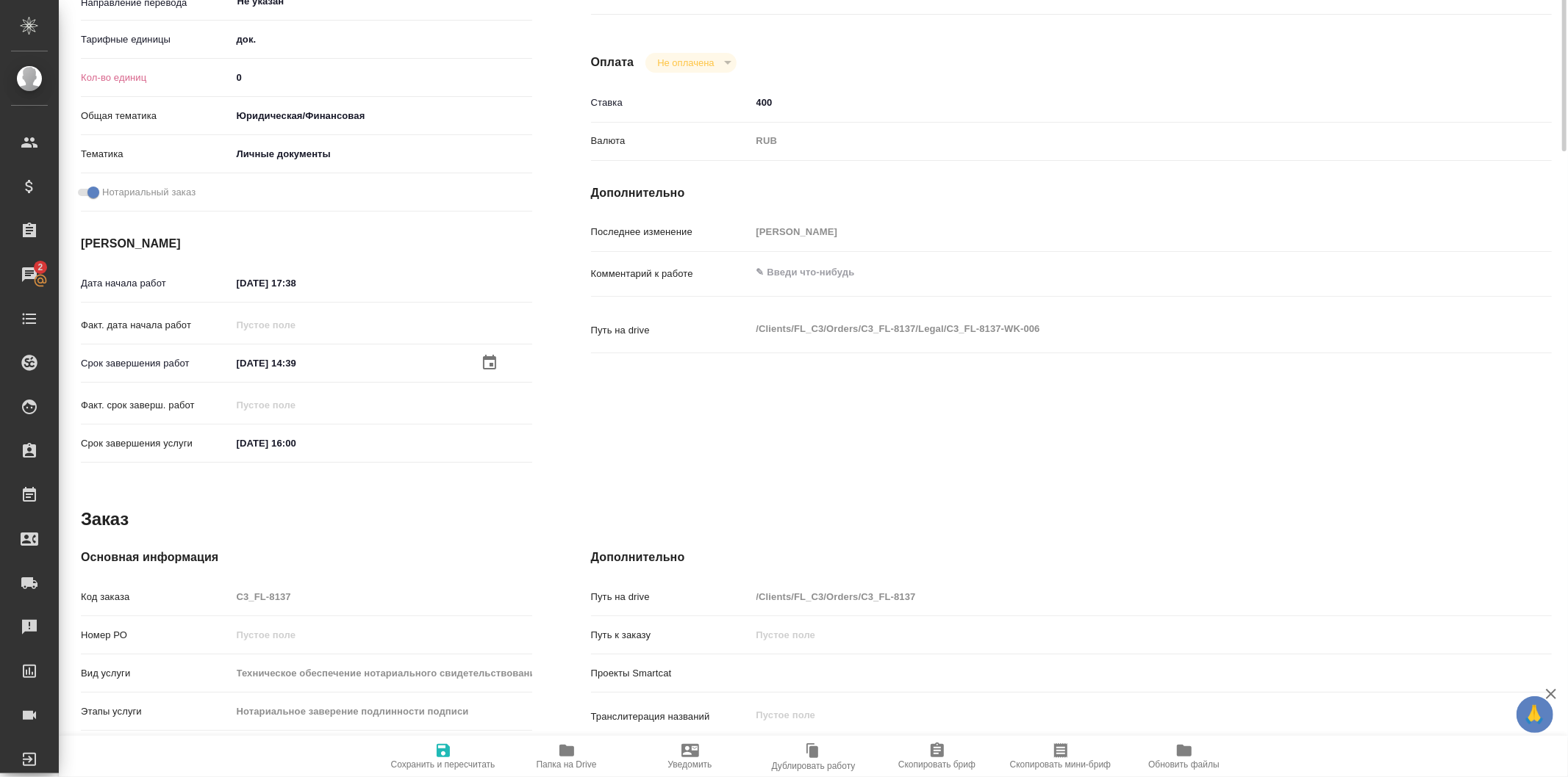
scroll to position [0, 0]
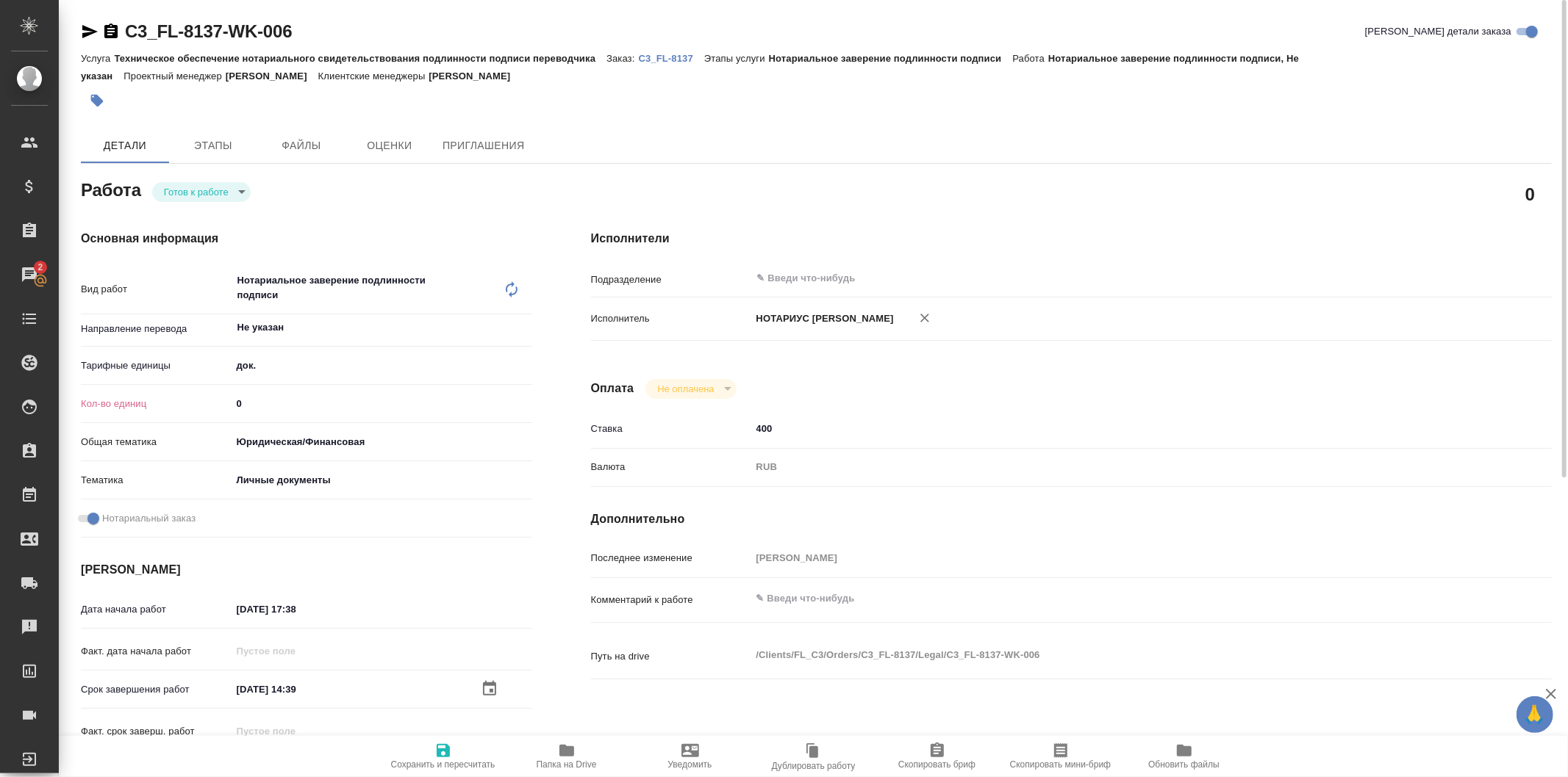
click at [319, 402] on input "0" at bounding box center [382, 404] width 300 height 22
type textarea "x"
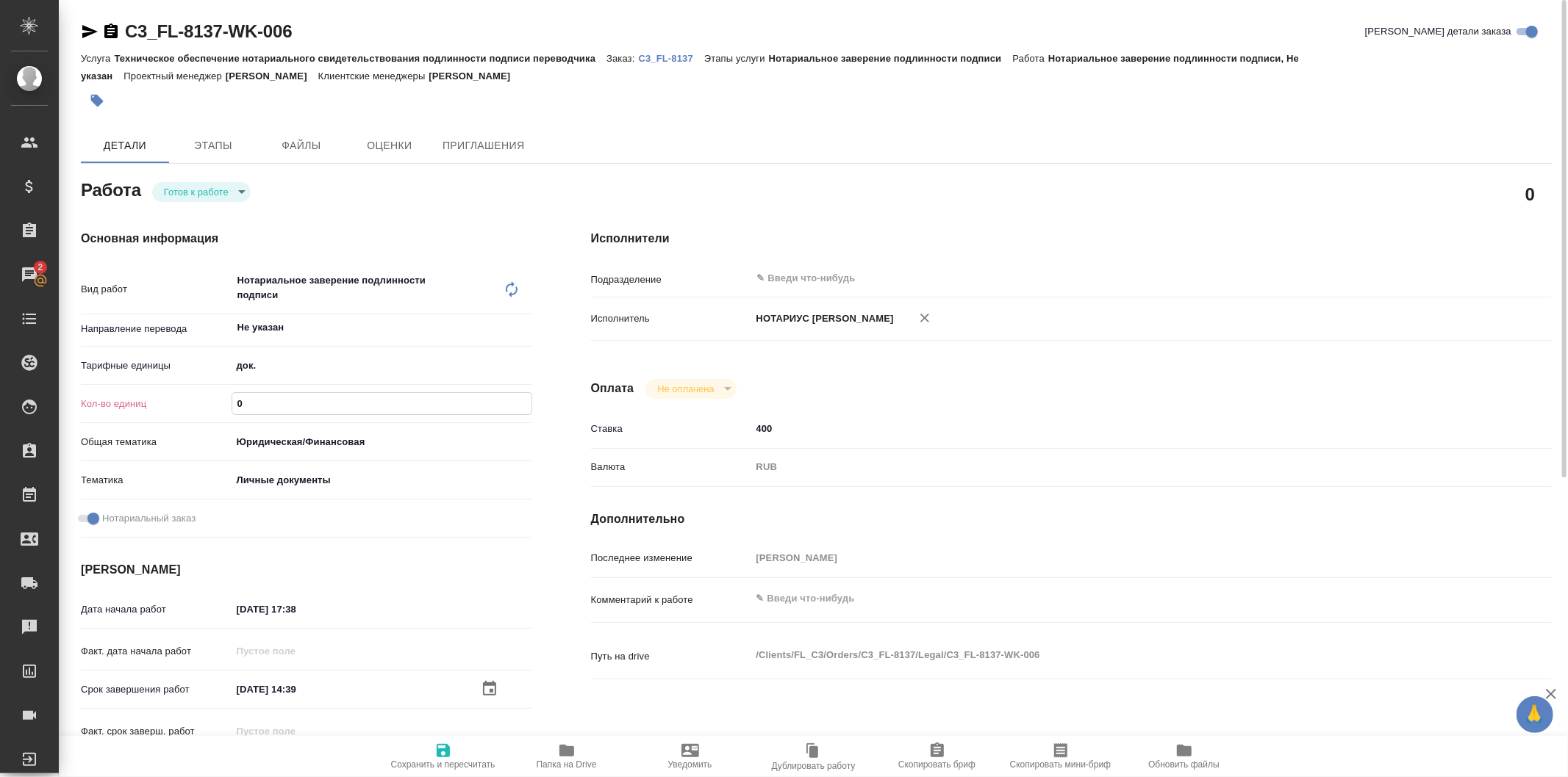
type textarea "x"
type input "2"
type textarea "x"
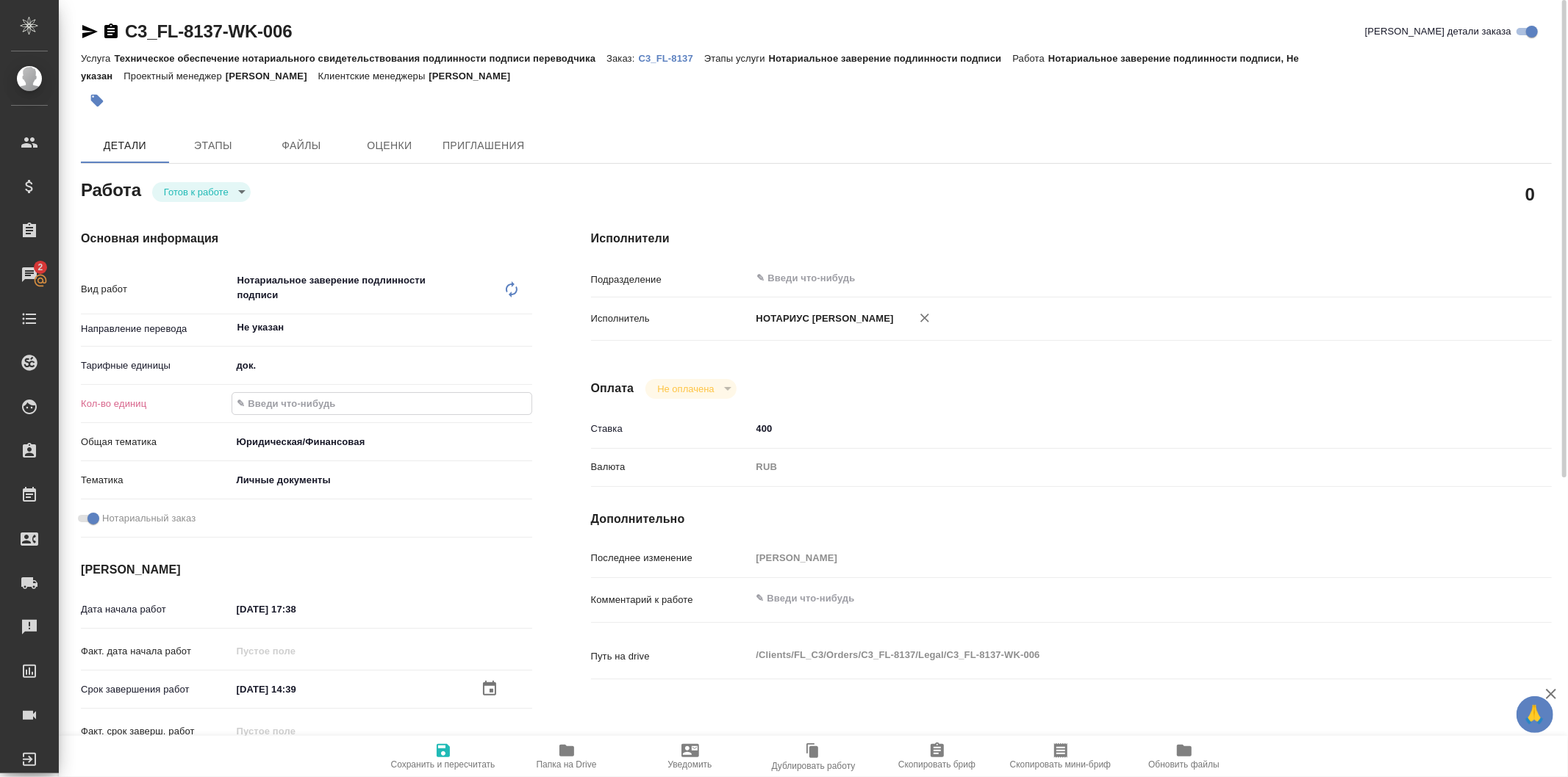
type textarea "x"
type input "2"
click at [438, 748] on icon "button" at bounding box center [443, 751] width 13 height 13
type textarea "x"
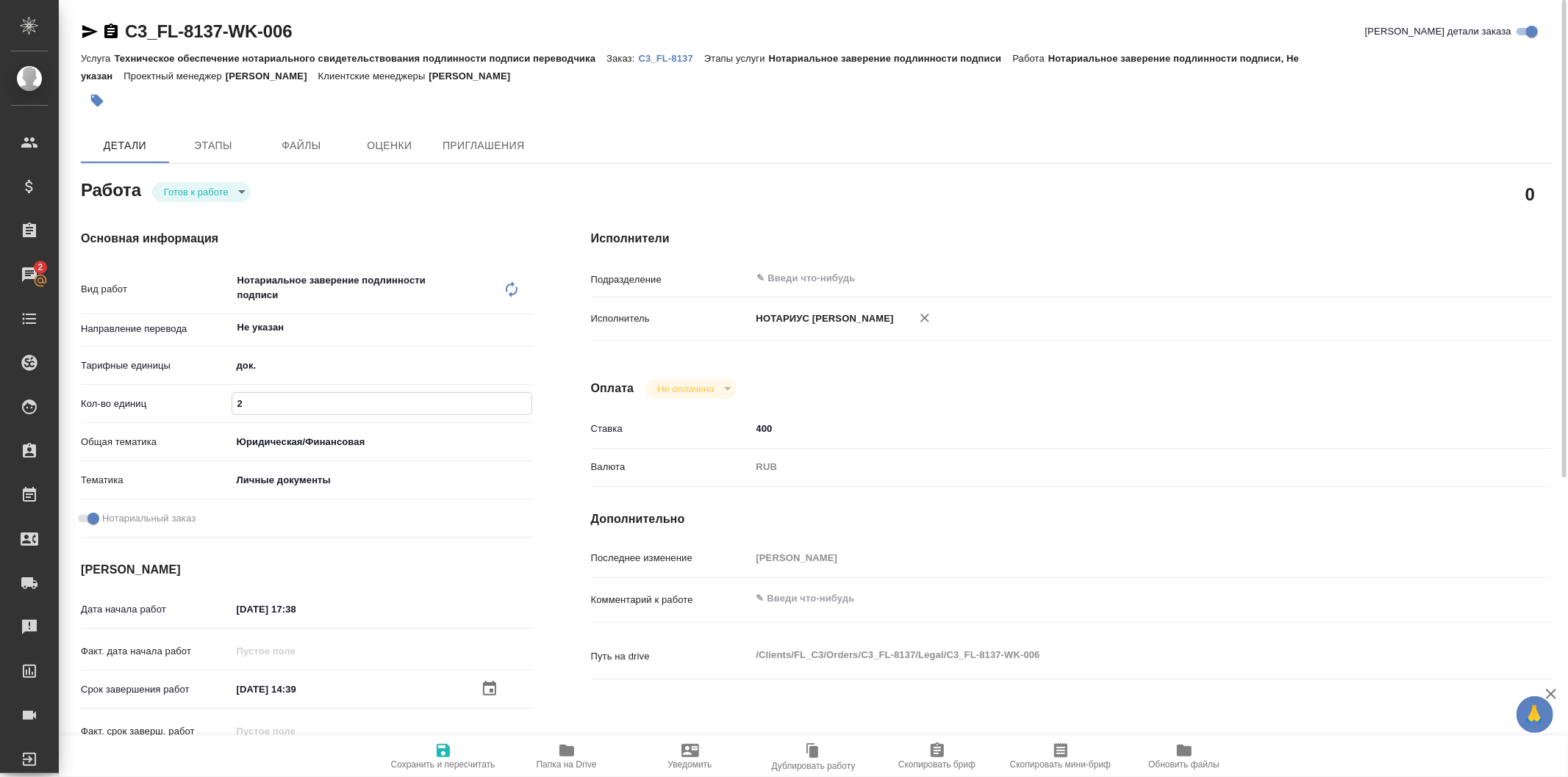
type textarea "x"
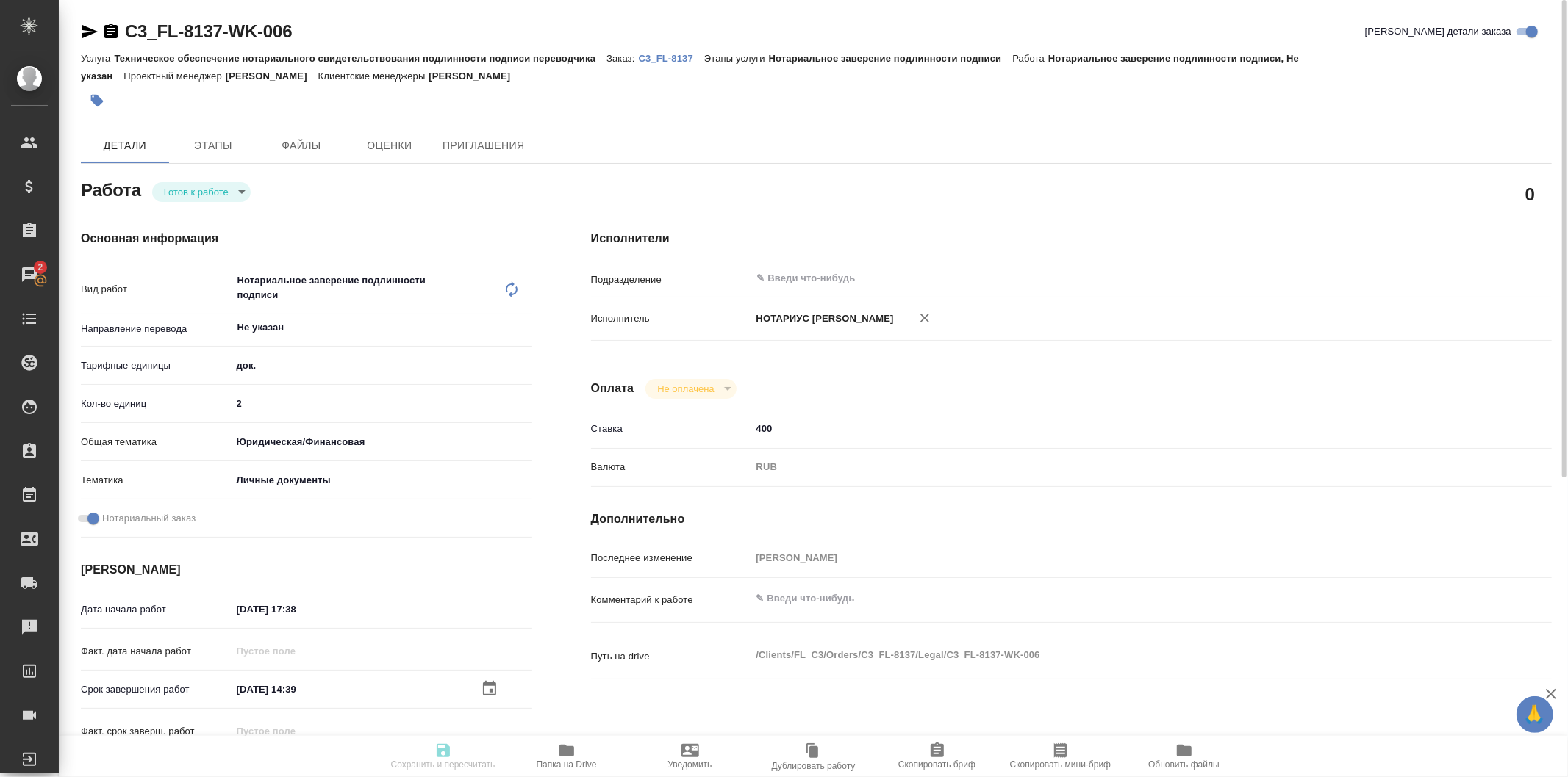
type textarea "x"
type input "readyForWork"
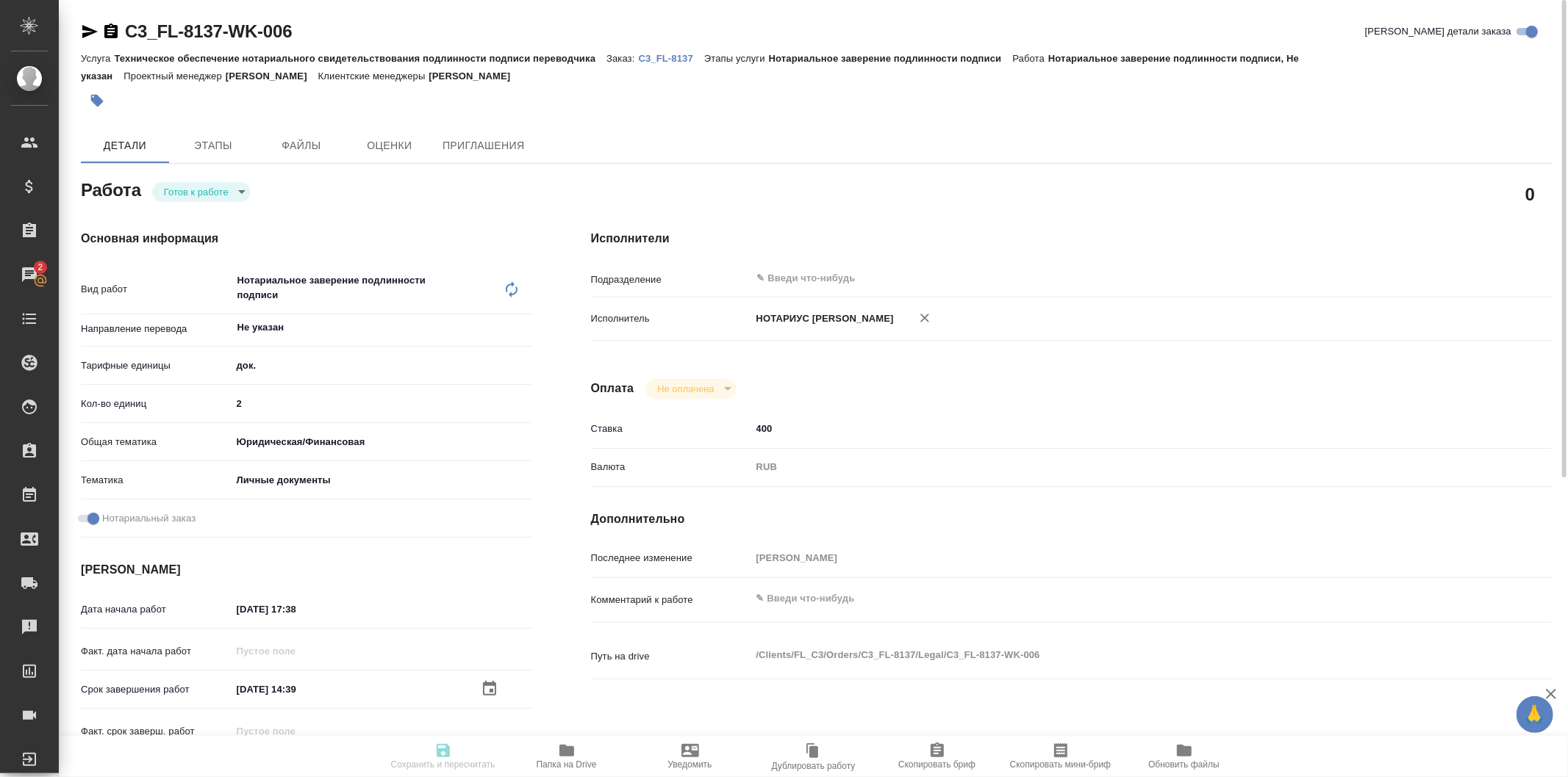
type textarea "Нотариальное заверение подлинности подписи"
type textarea "x"
type input "Не указан"
type input "5a8b1489cc6b4906c91bfd8b"
type input "2"
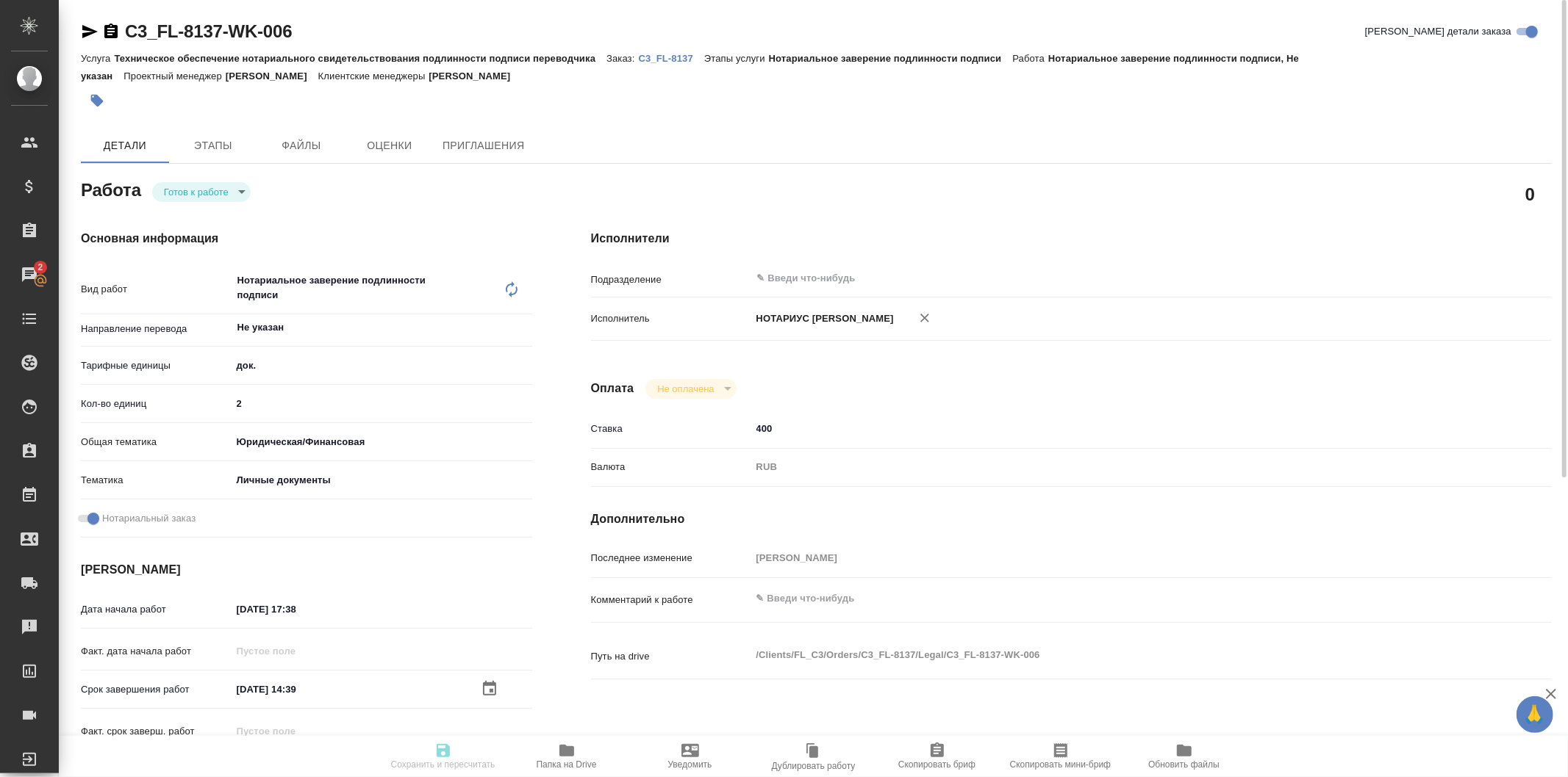
type input "yr-fn"
type input "5a8b8b956a9677013d343cfe"
checkbox input "true"
type input "[DATE] 17:38"
type input "25.09.2025 14:39"
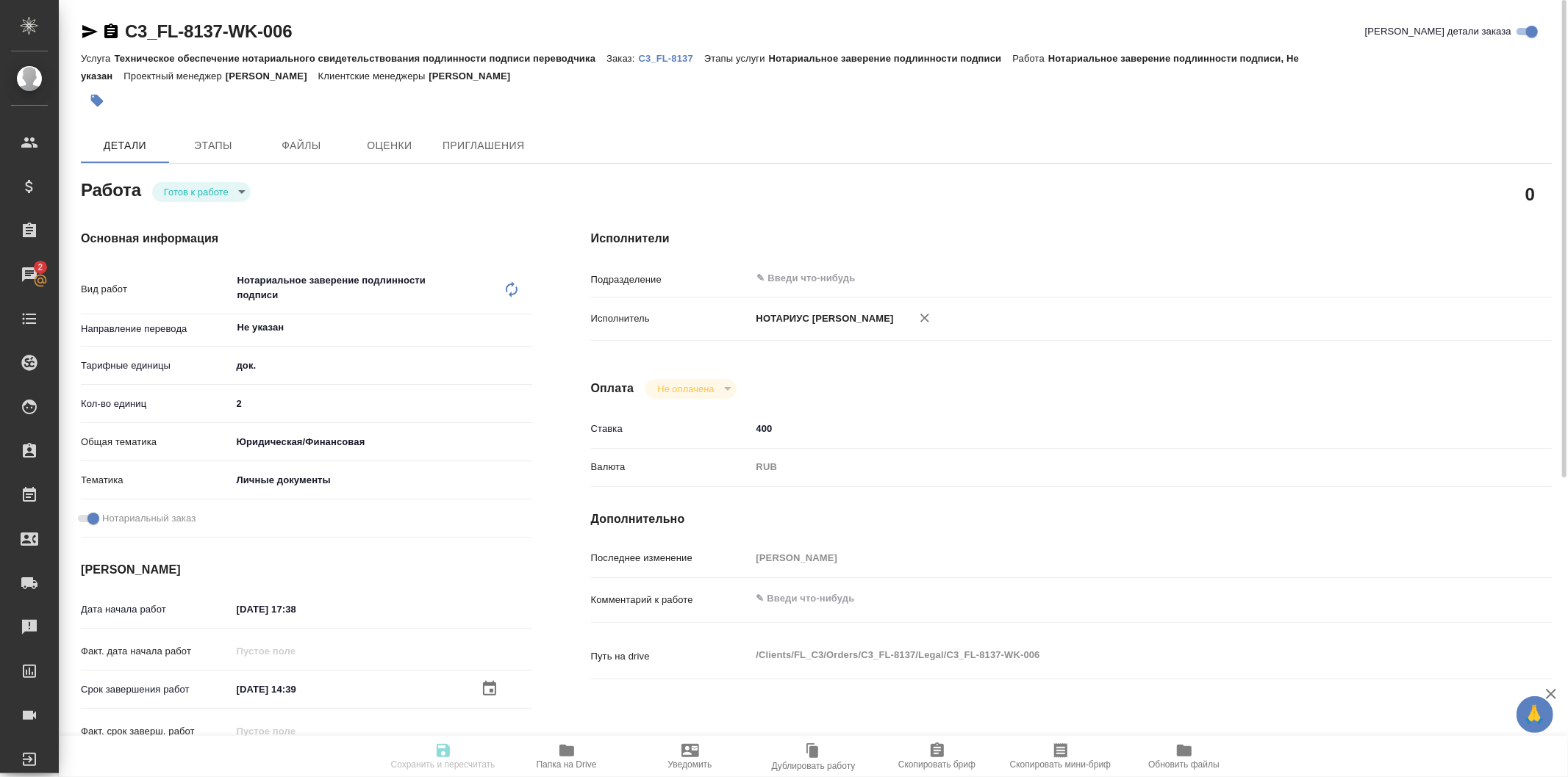
type input "25.09.2025 16:00"
type input "notPayed"
type input "400"
type input "RUB"
type input "[PERSON_NAME]"
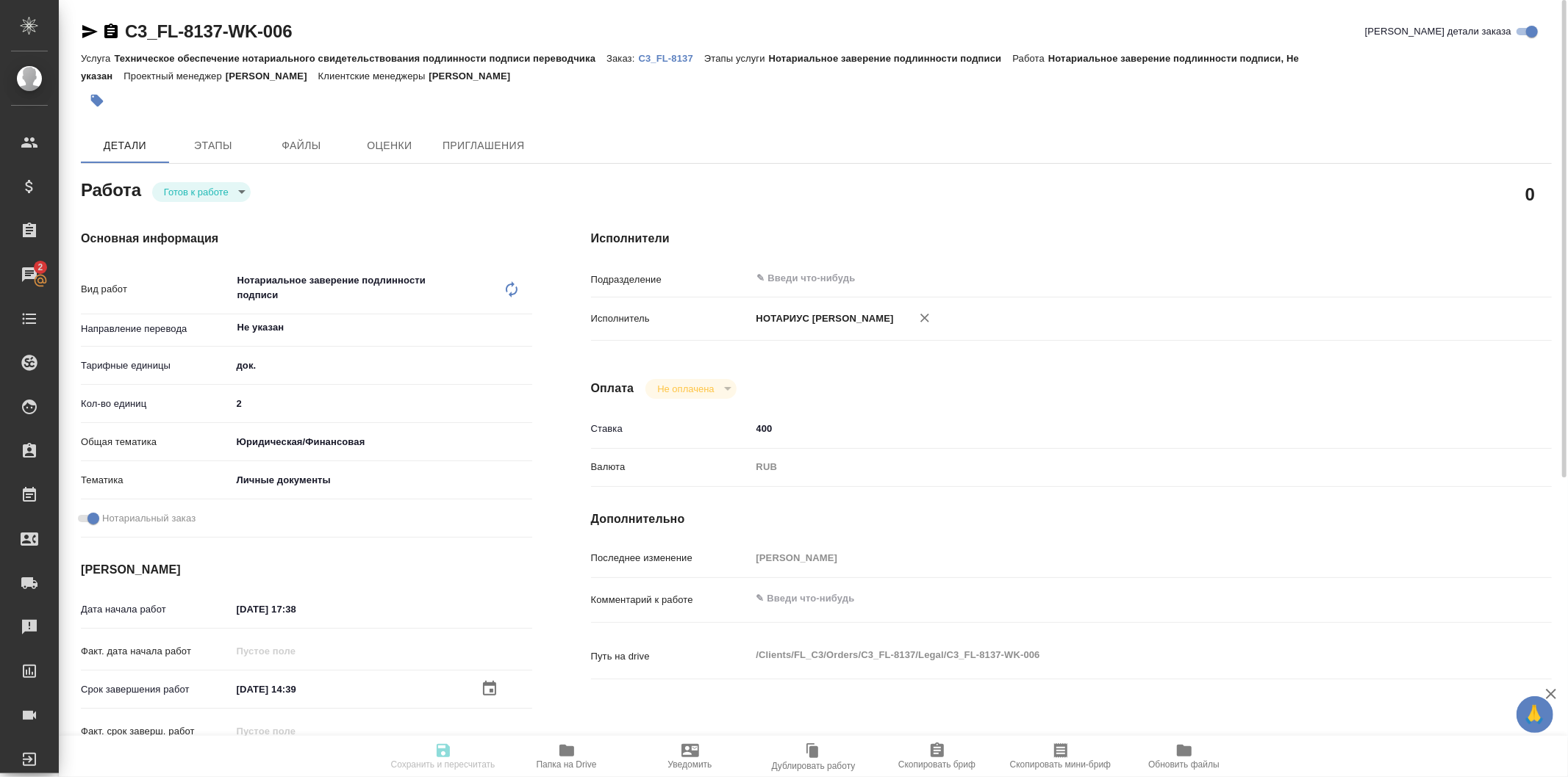
type textarea "x"
type textarea "/Clients/FL_C3/Orders/C3_FL-8137/Legal/C3_FL-8137-WK-006"
type textarea "x"
type input "C3_FL-8137"
type input "Техническое обеспечение нотариального свидетельствования подлинности подписи пе…"
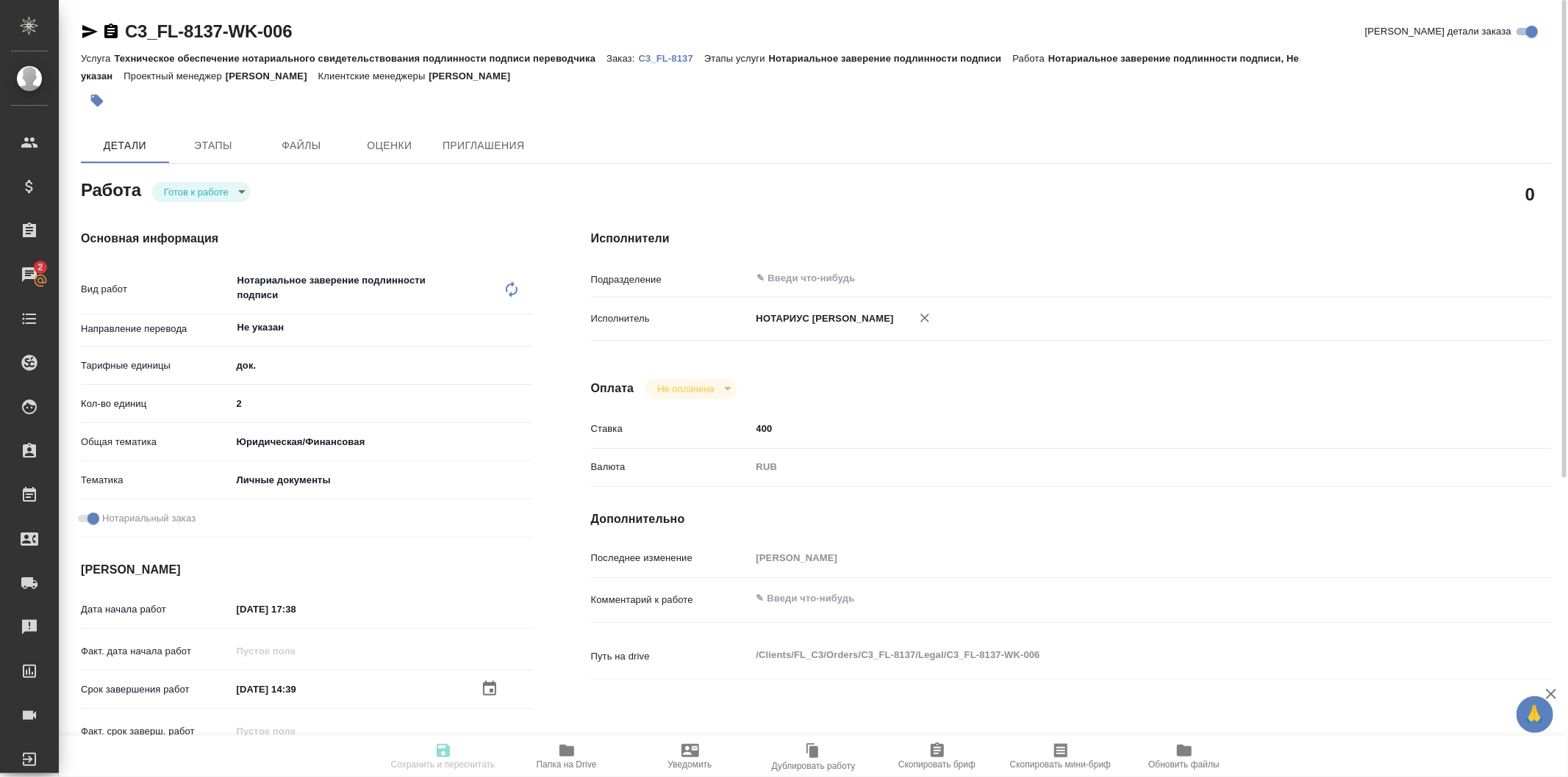
type input "Нотариальное заверение подлинности подписи"
type input "[PERSON_NAME]"
type input "/Clients/FL_C3/Orders/C3_FL-8137"
type textarea "x"
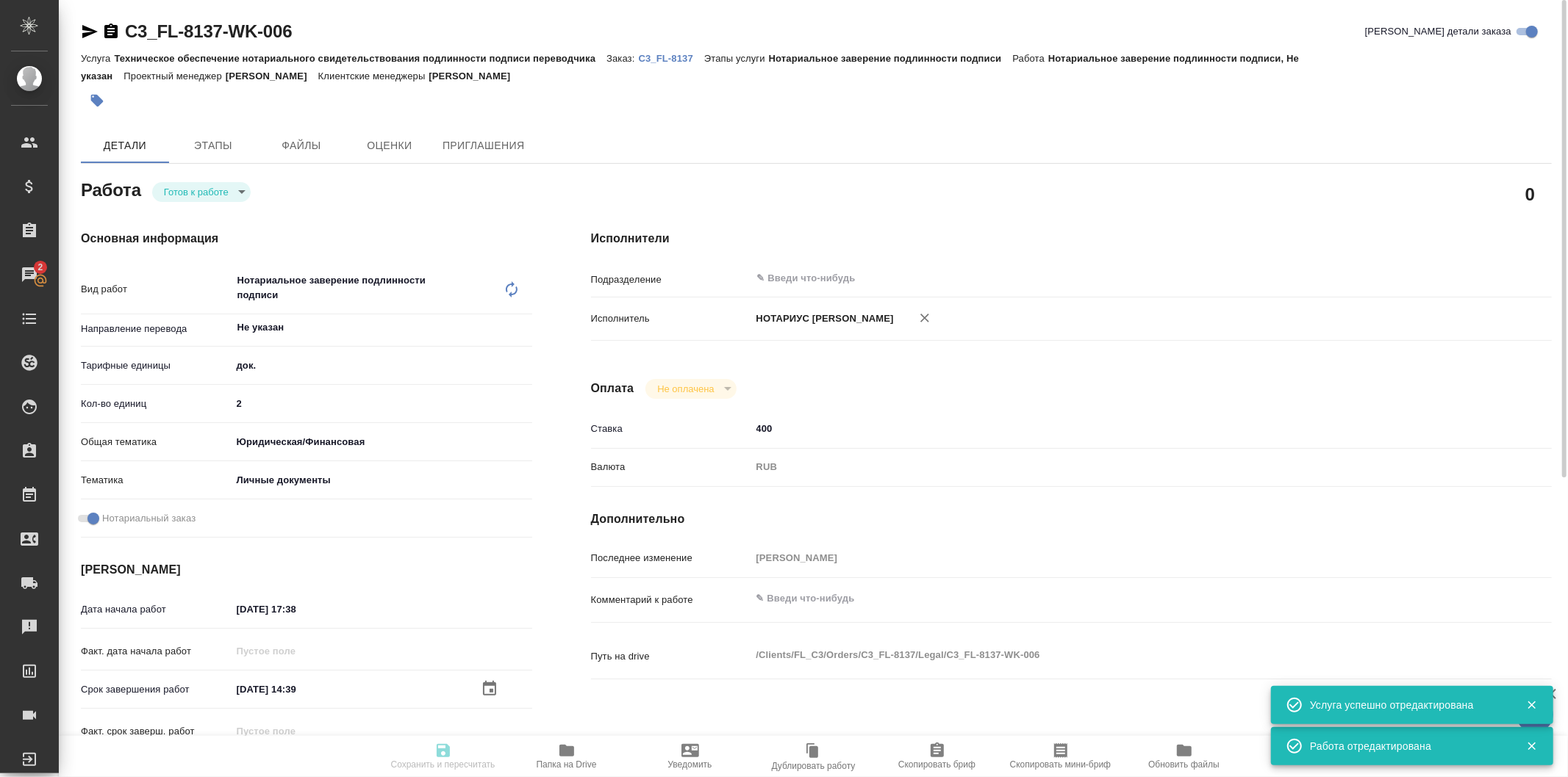
type textarea "x"
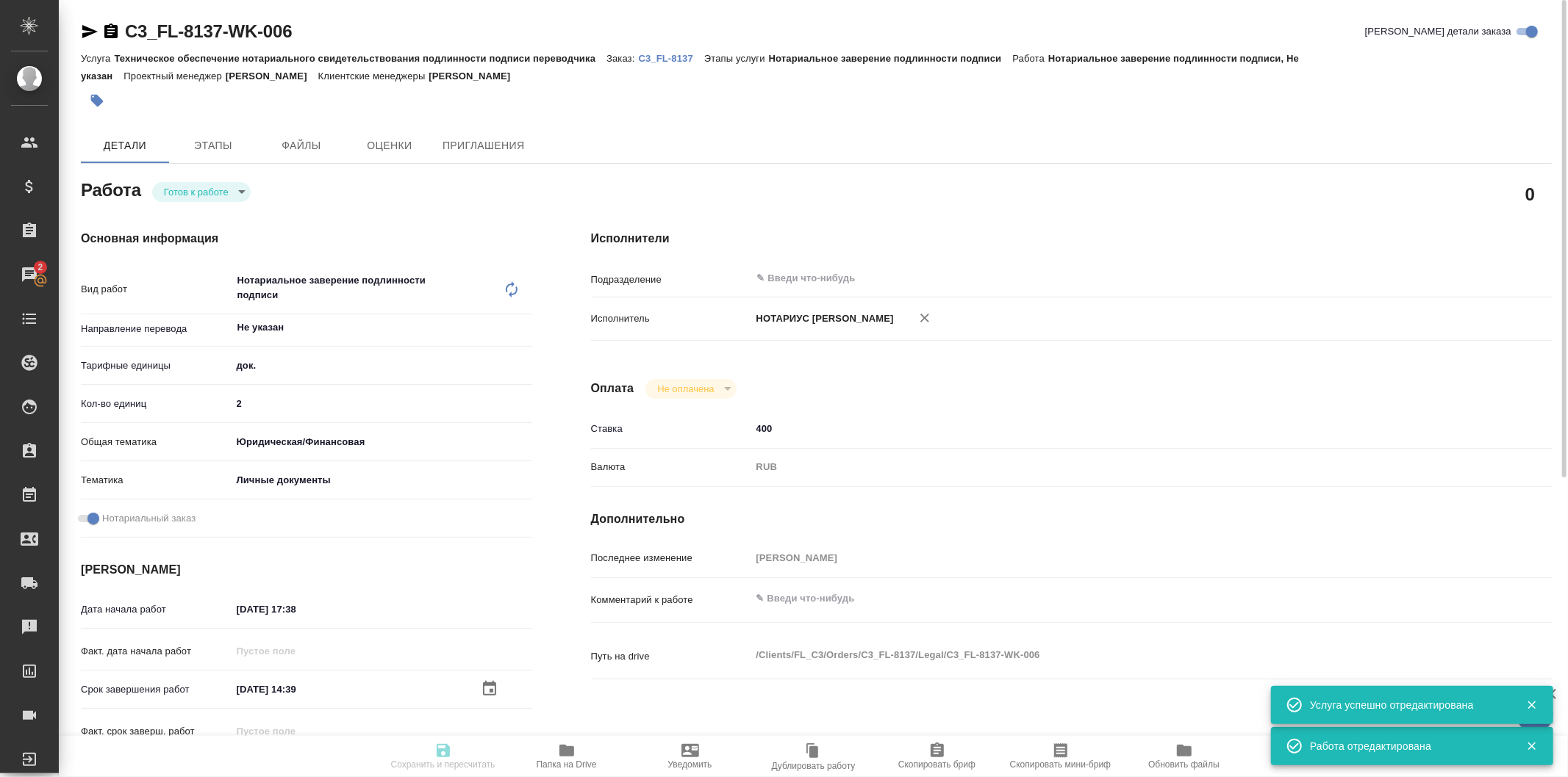
type textarea "x"
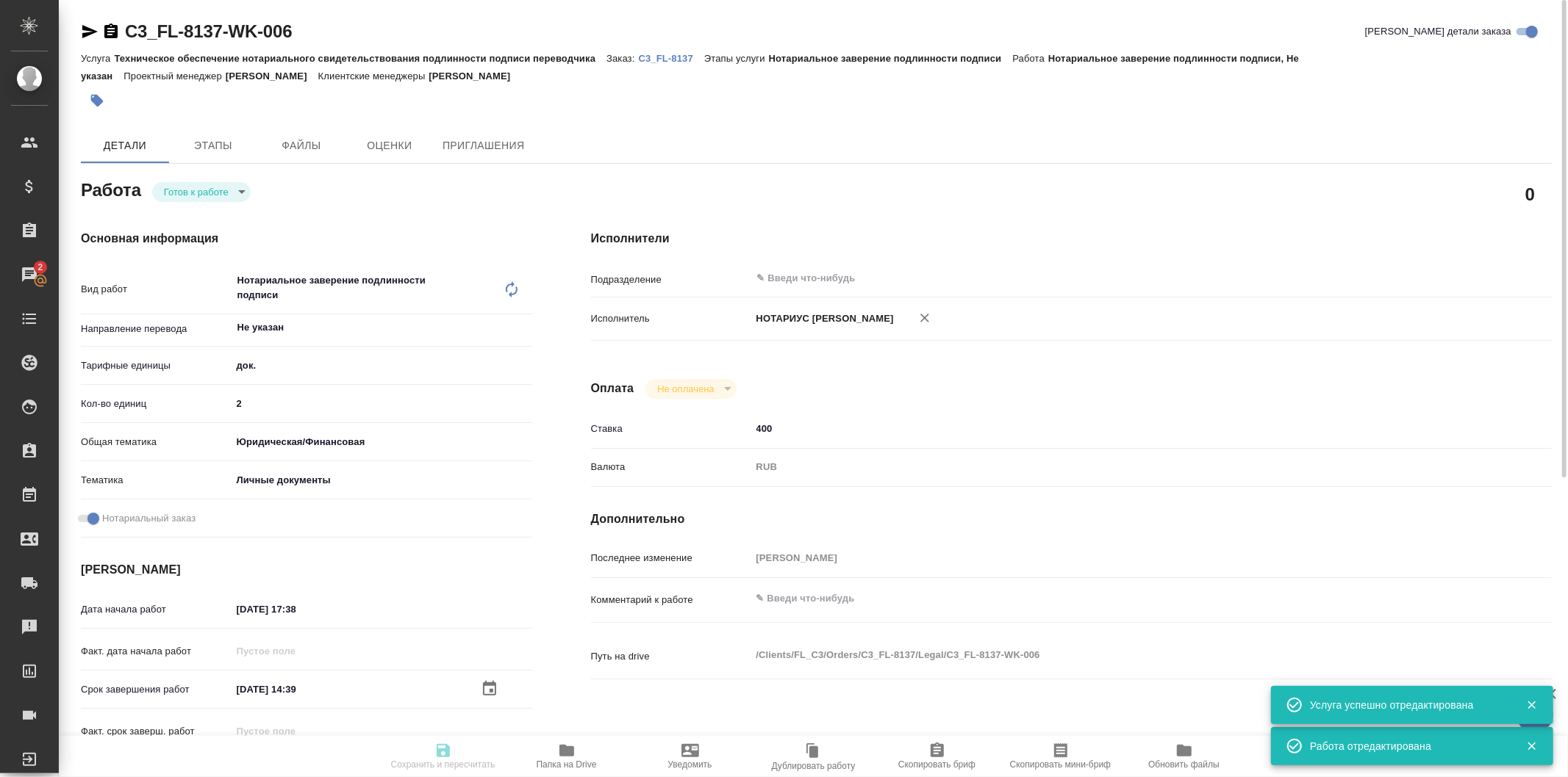
type textarea "x"
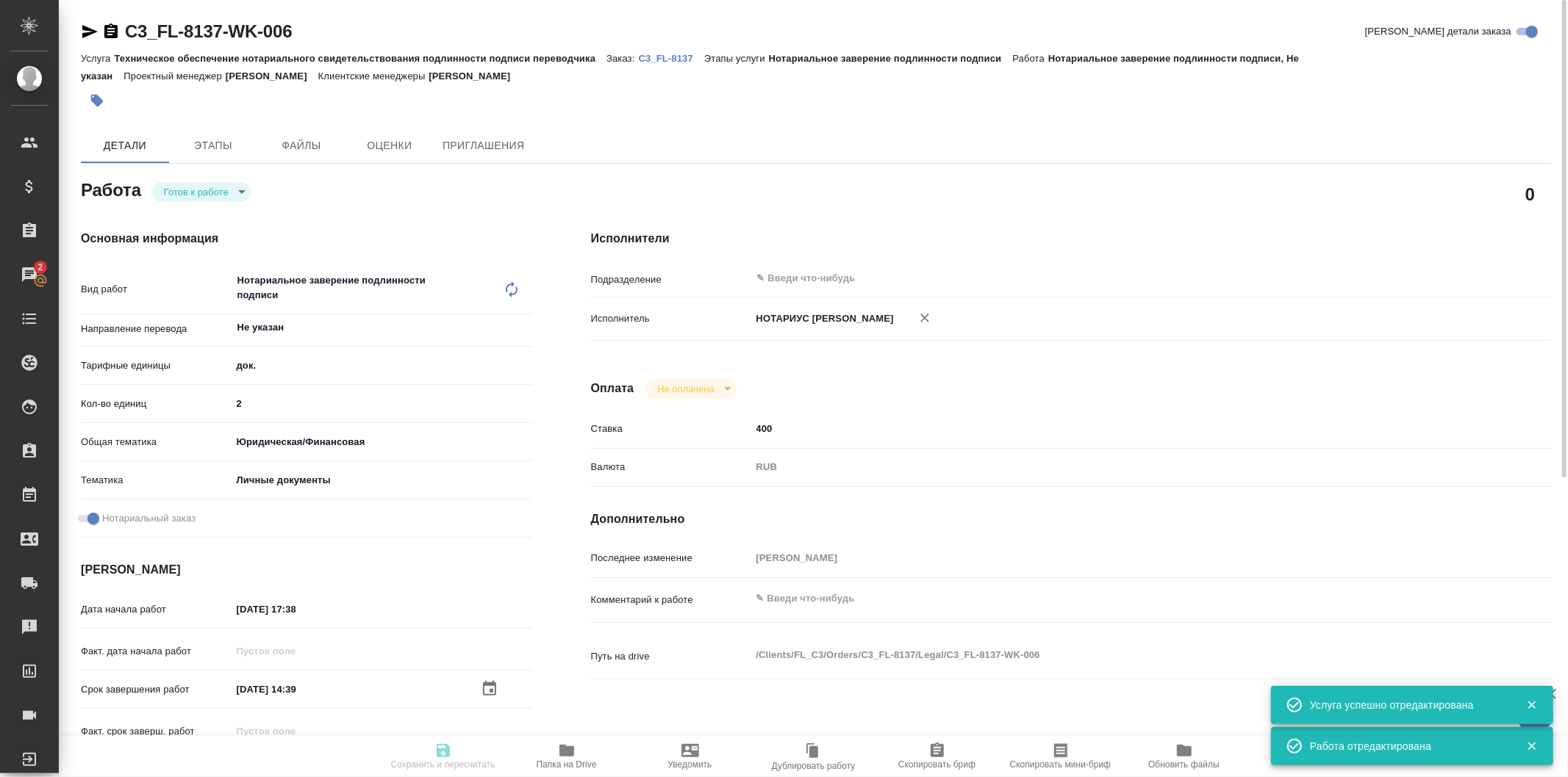
type textarea "x"
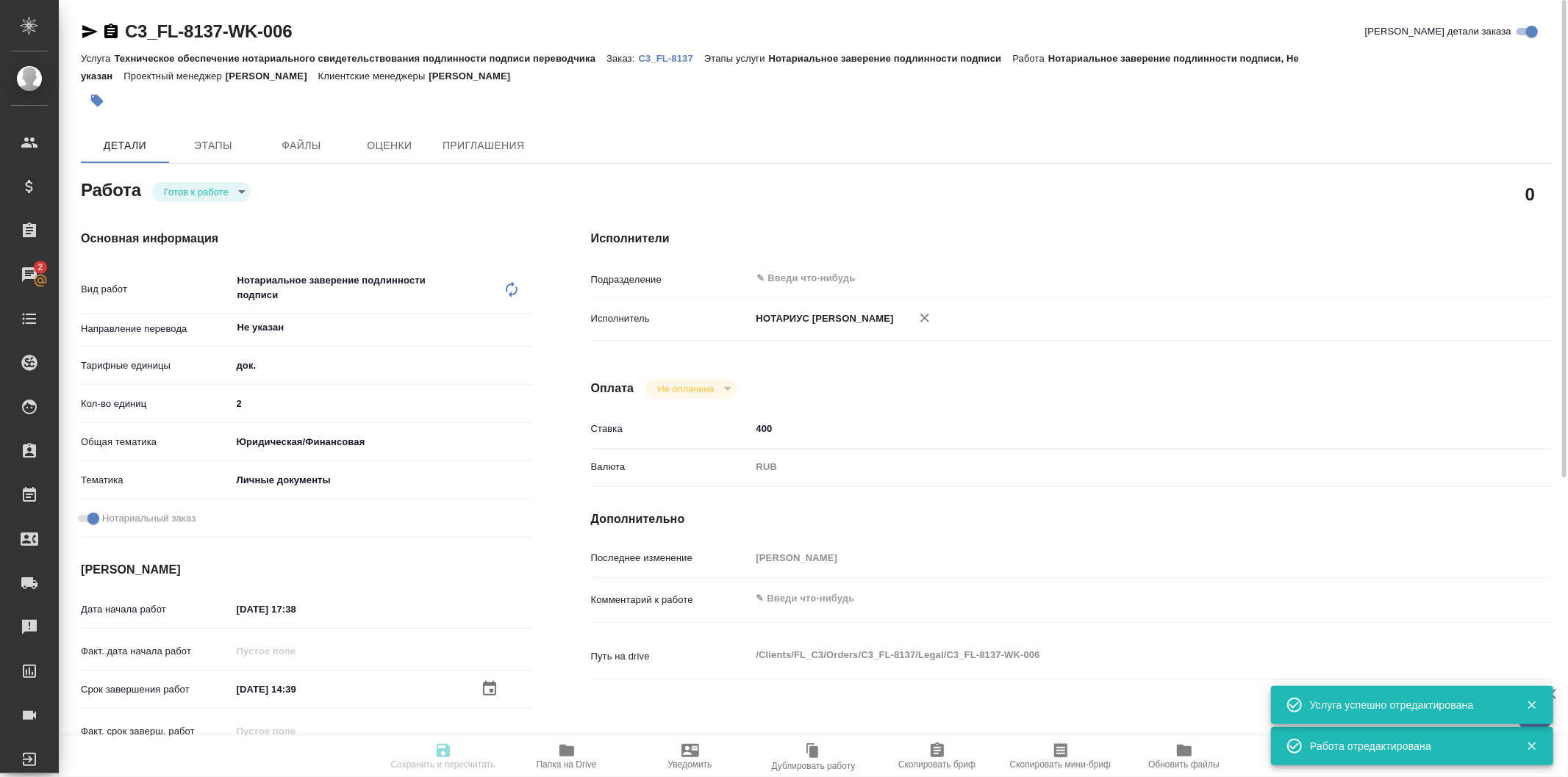
type textarea "x"
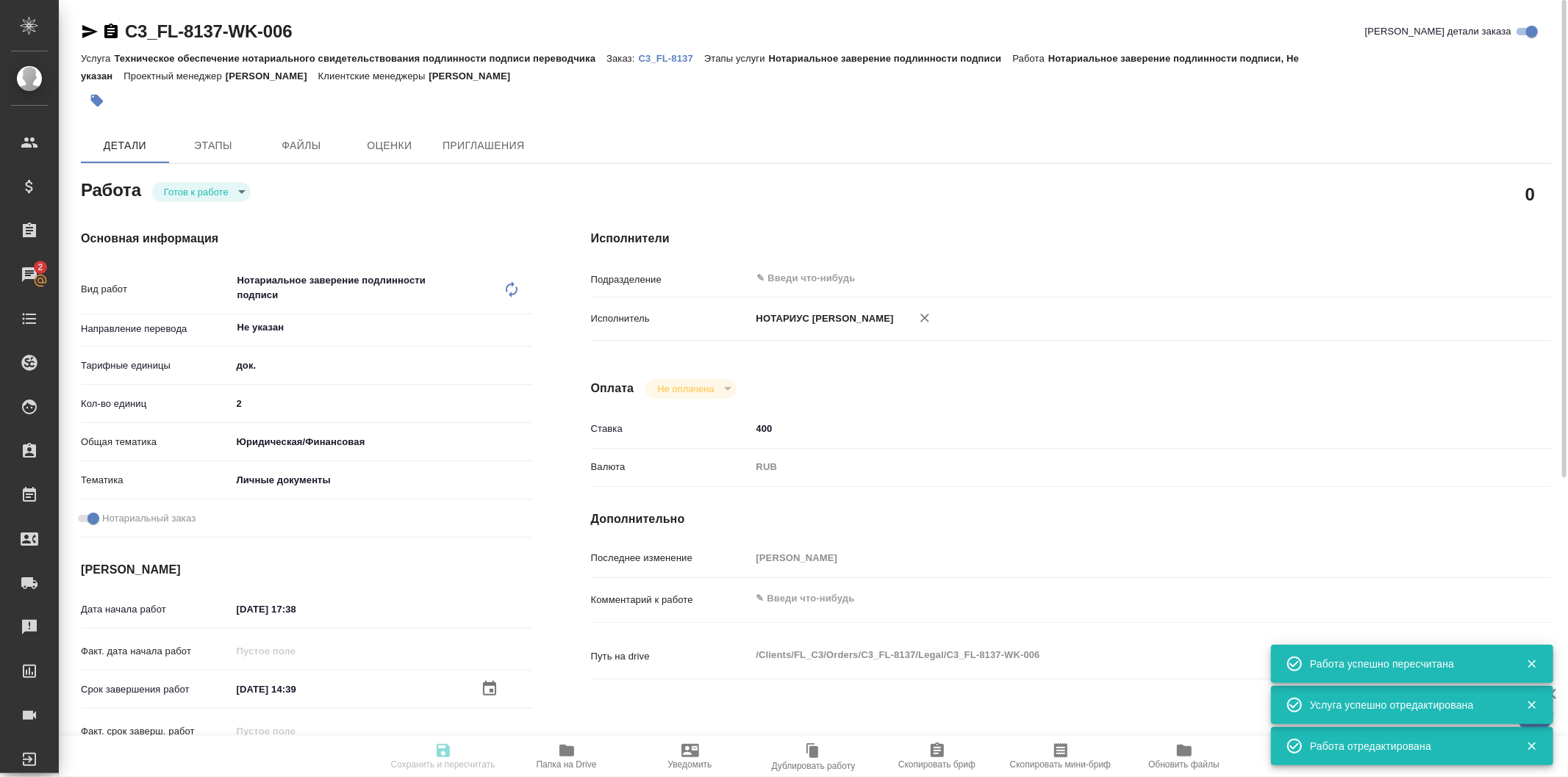
type input "readyForWork"
type textarea "Нотариальное заверение подлинности подписи"
type textarea "x"
type input "Не указан"
type input "5a8b1489cc6b4906c91bfd8b"
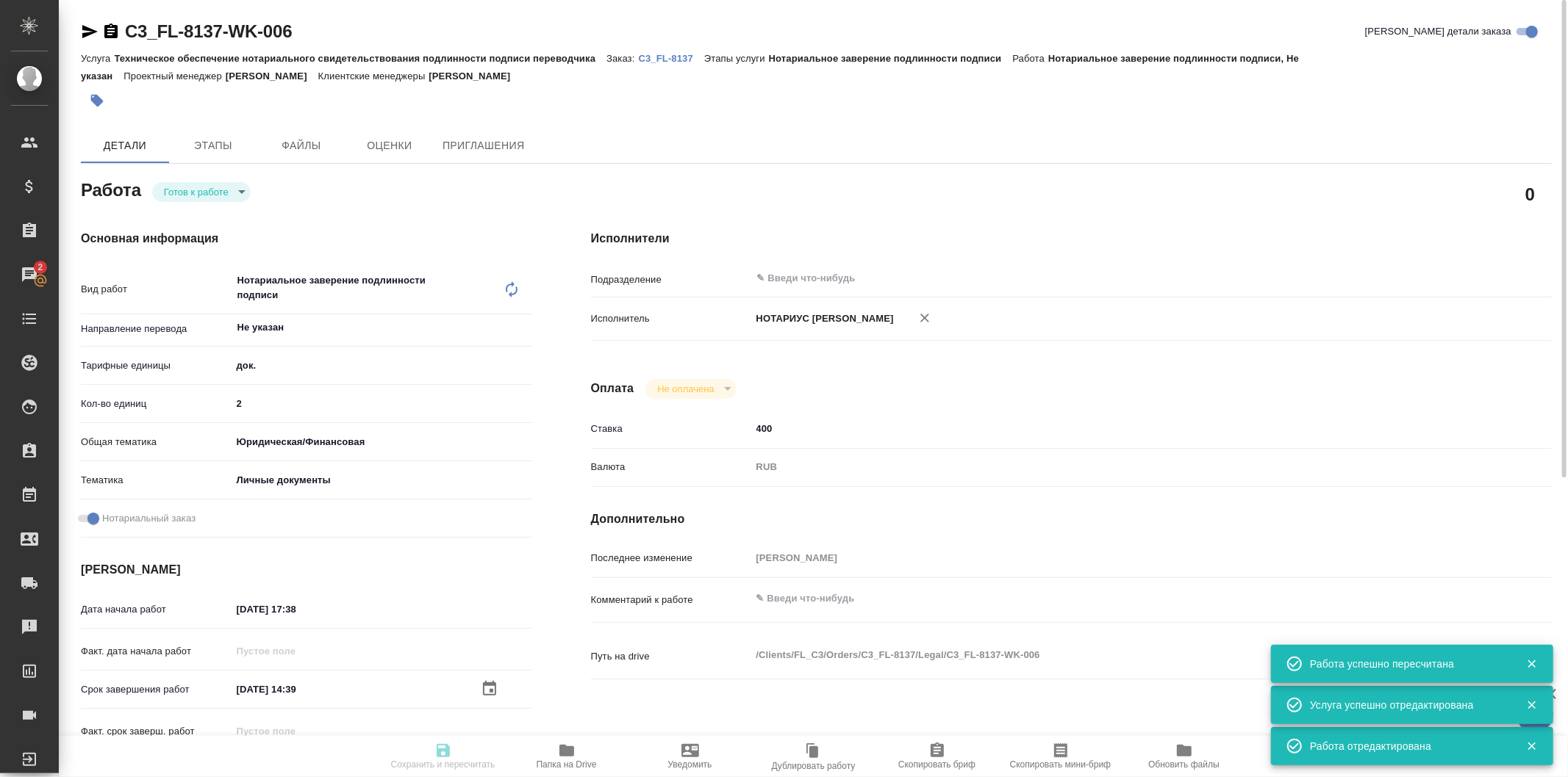
type input "2"
type input "yr-fn"
type input "5a8b8b956a9677013d343cfe"
checkbox input "true"
type input "[DATE] 17:38"
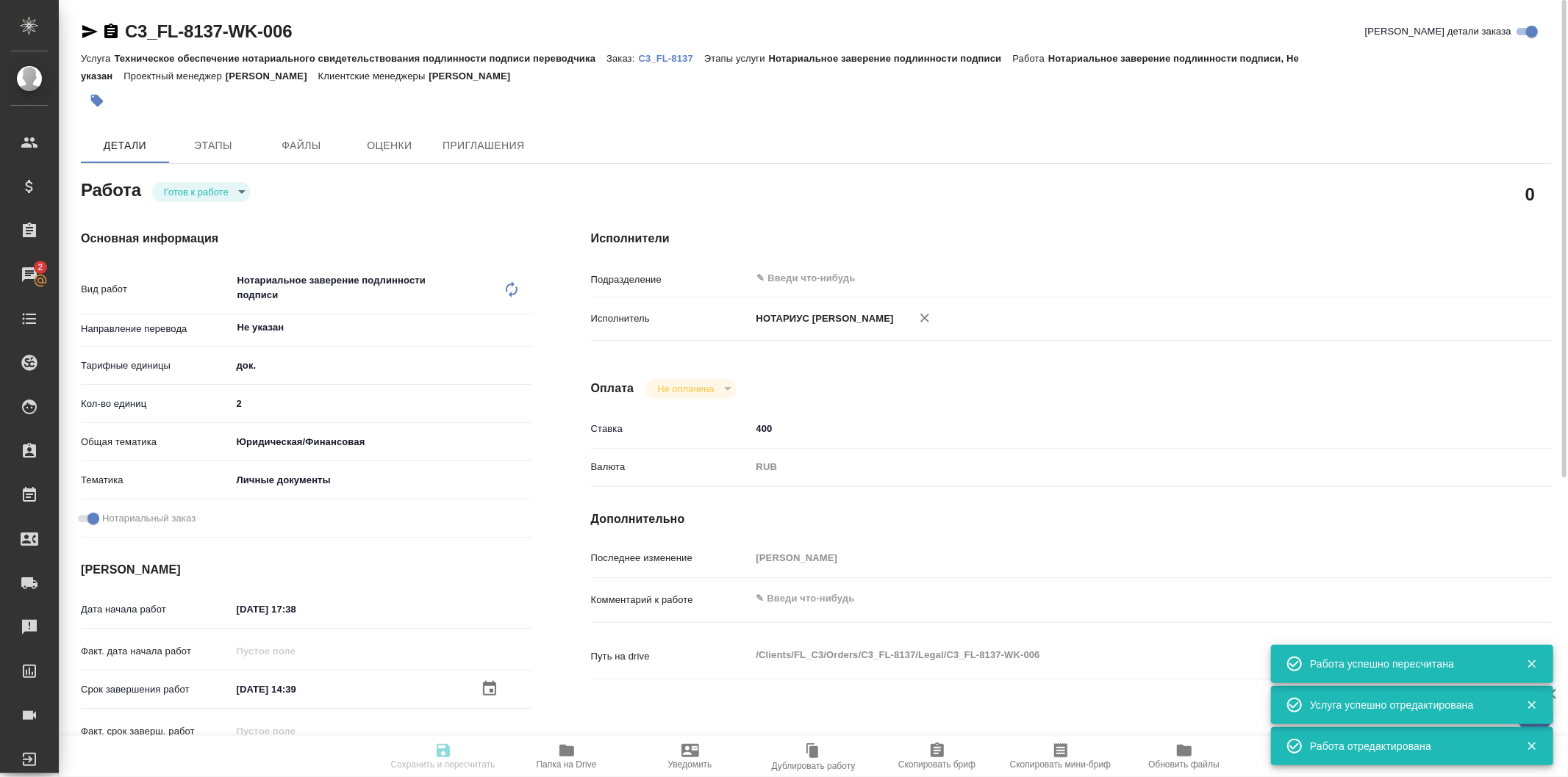
type input "25.09.2025 14:39"
type input "25.09.2025 16:00"
type input "notPayed"
type input "400"
type input "RUB"
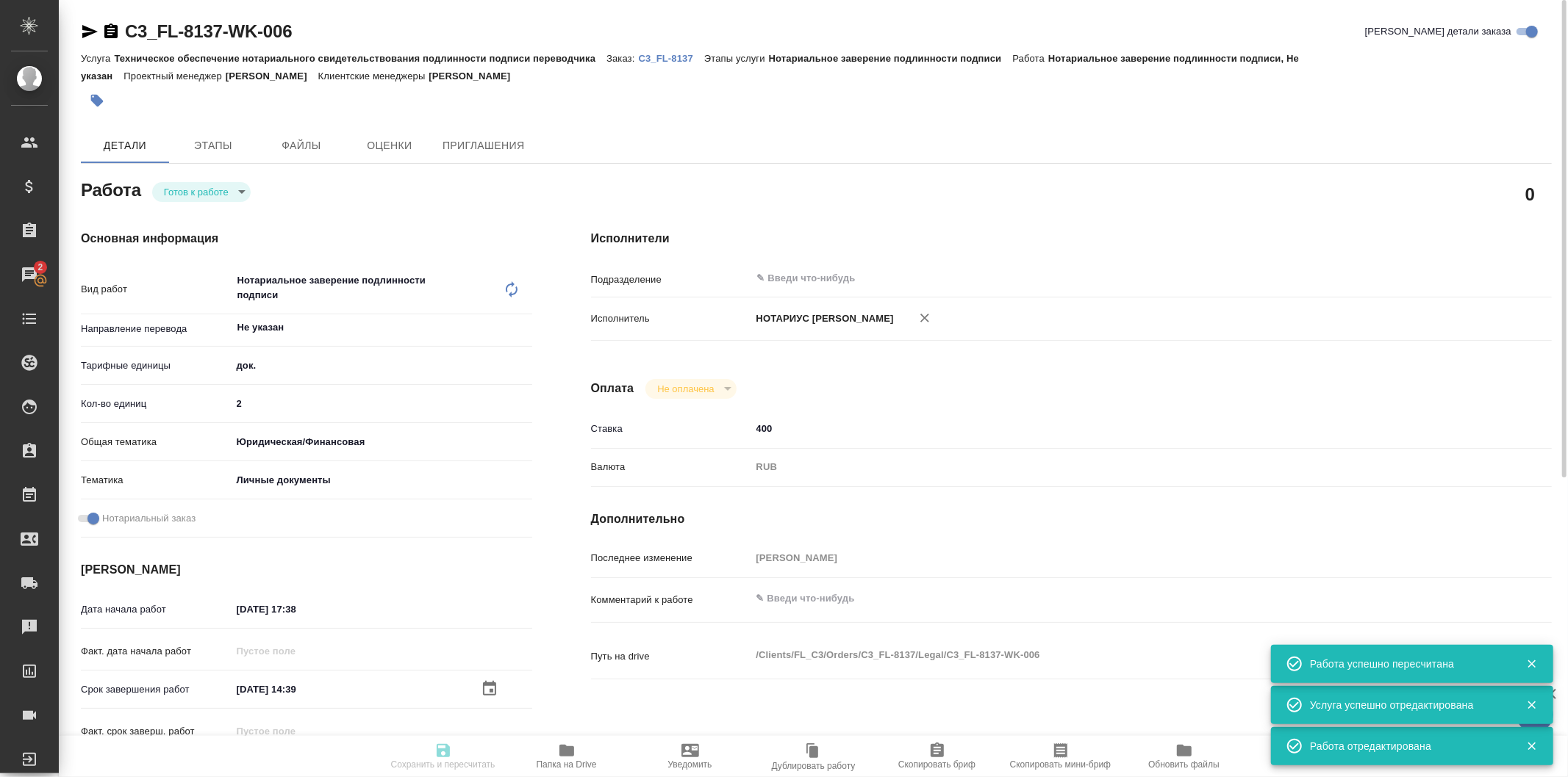
type input "[PERSON_NAME]"
type textarea "x"
type textarea "/Clients/FL_C3/Orders/C3_FL-8137/Legal/C3_FL-8137-WK-006"
type textarea "x"
type input "C3_FL-8137"
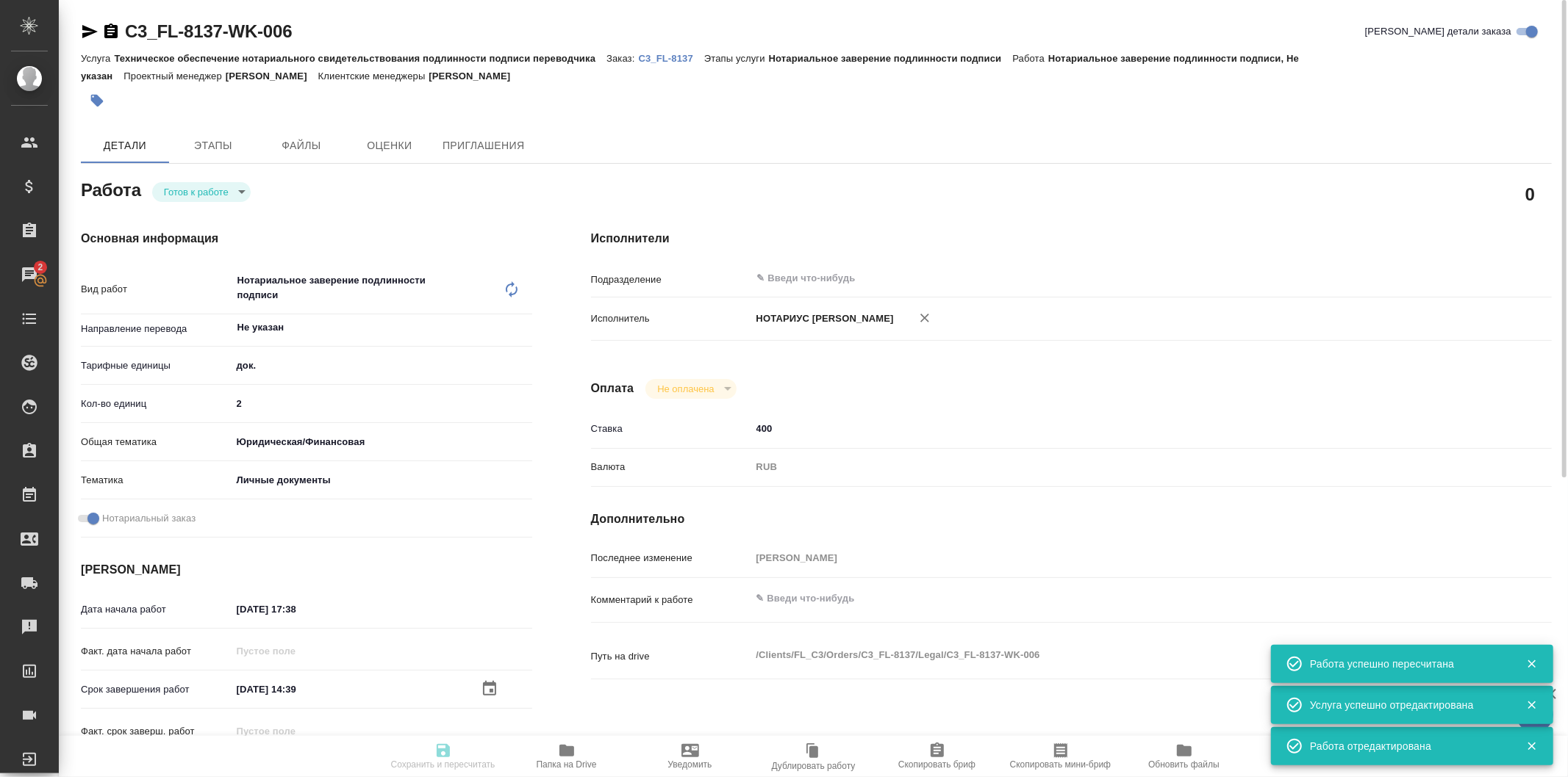
type input "Техническое обеспечение нотариального свидетельствования подлинности подписи пе…"
type input "Нотариальное заверение подлинности подписи"
type input "[PERSON_NAME]"
type input "/Clients/FL_C3/Orders/C3_FL-8137"
type textarea "x"
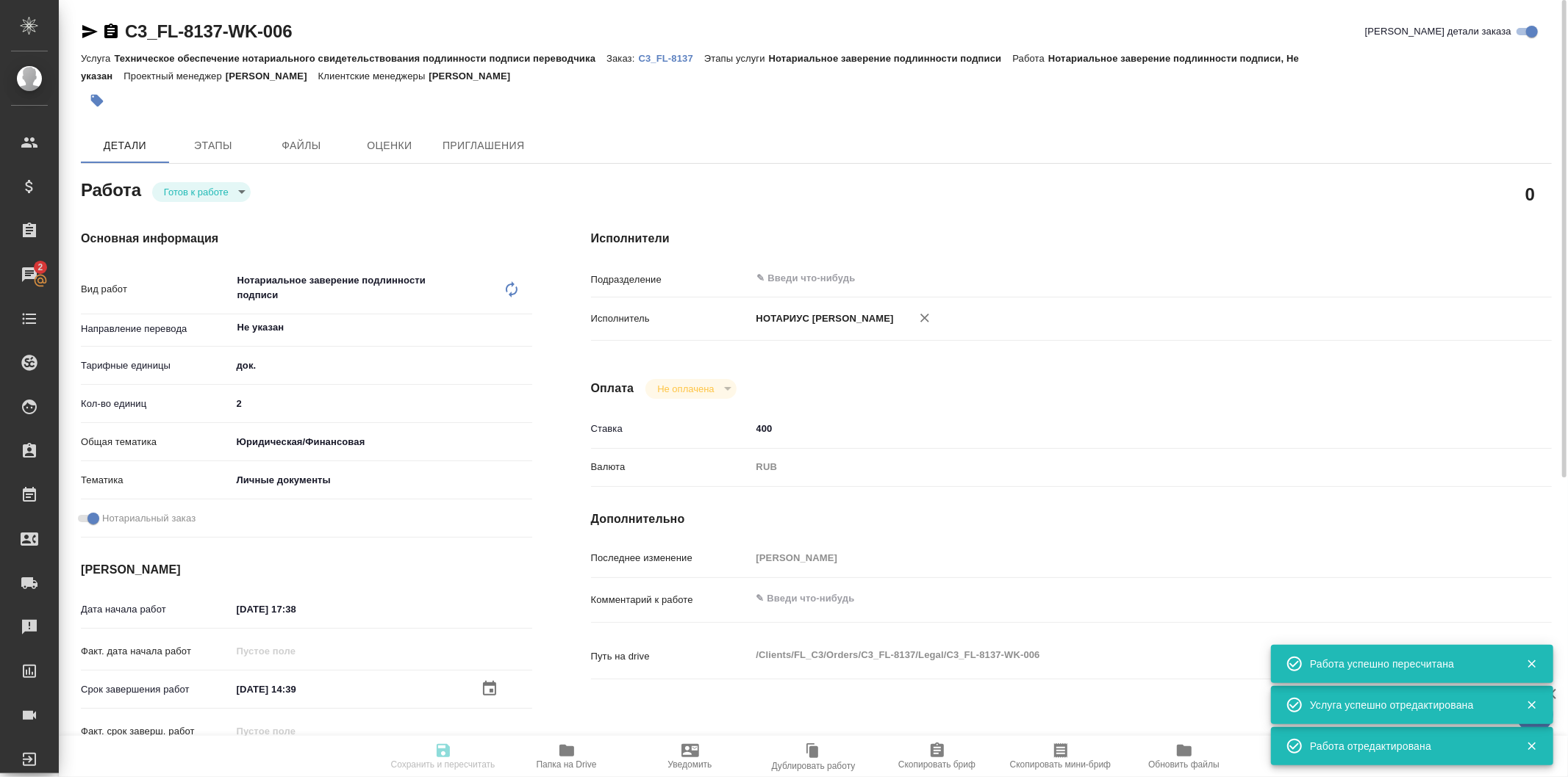
type textarea "x"
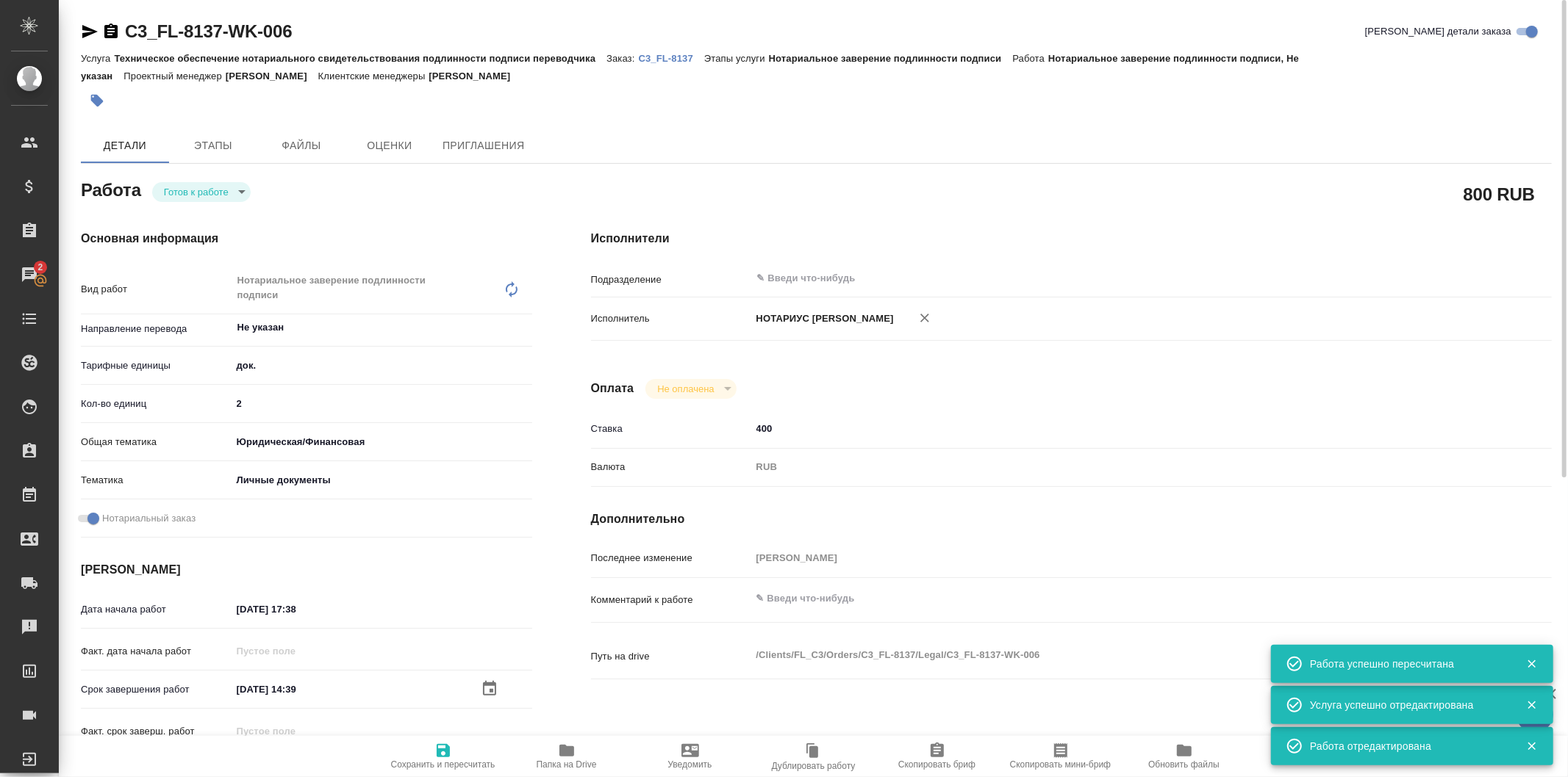
type textarea "x"
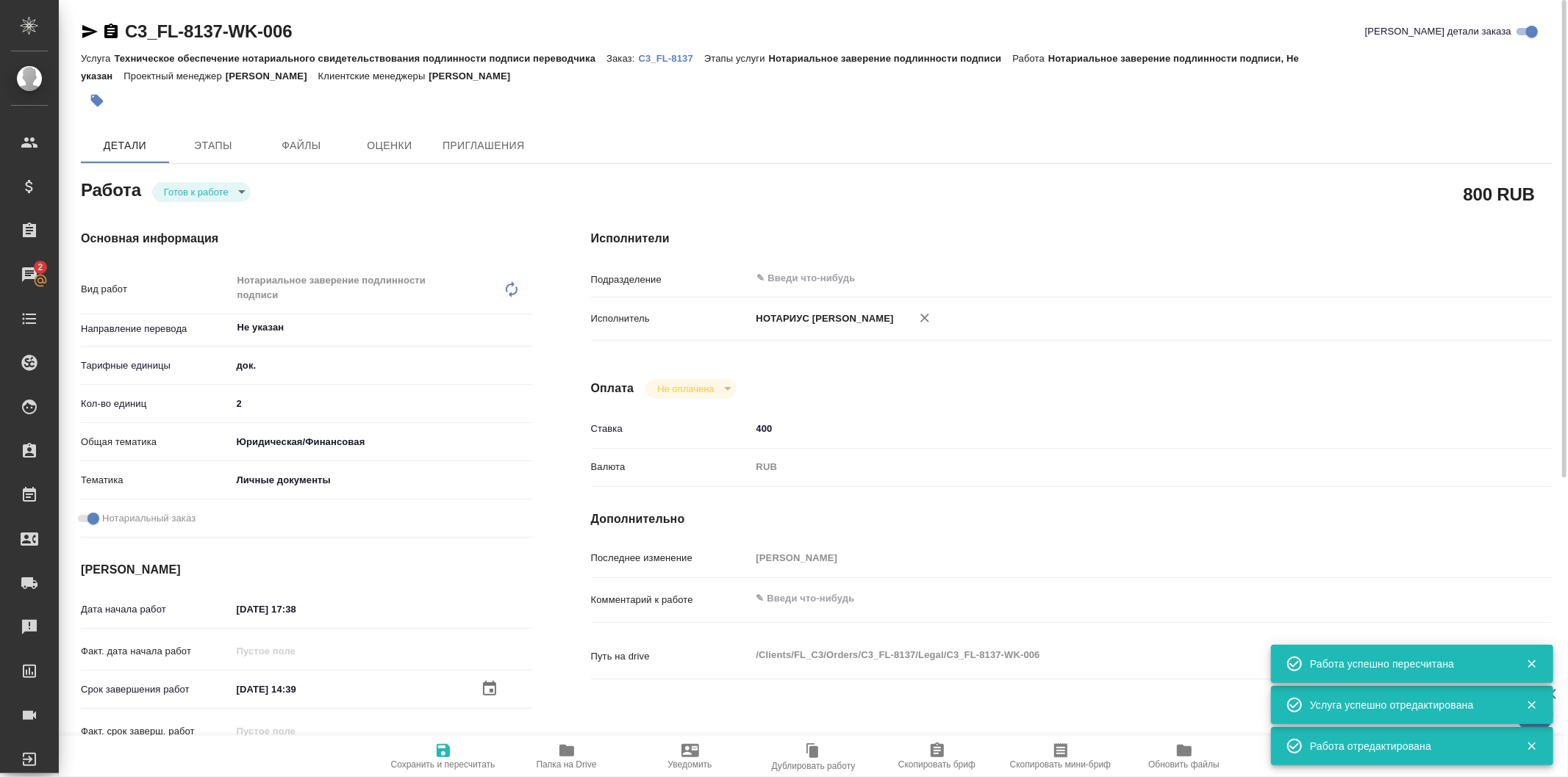
type textarea "x"
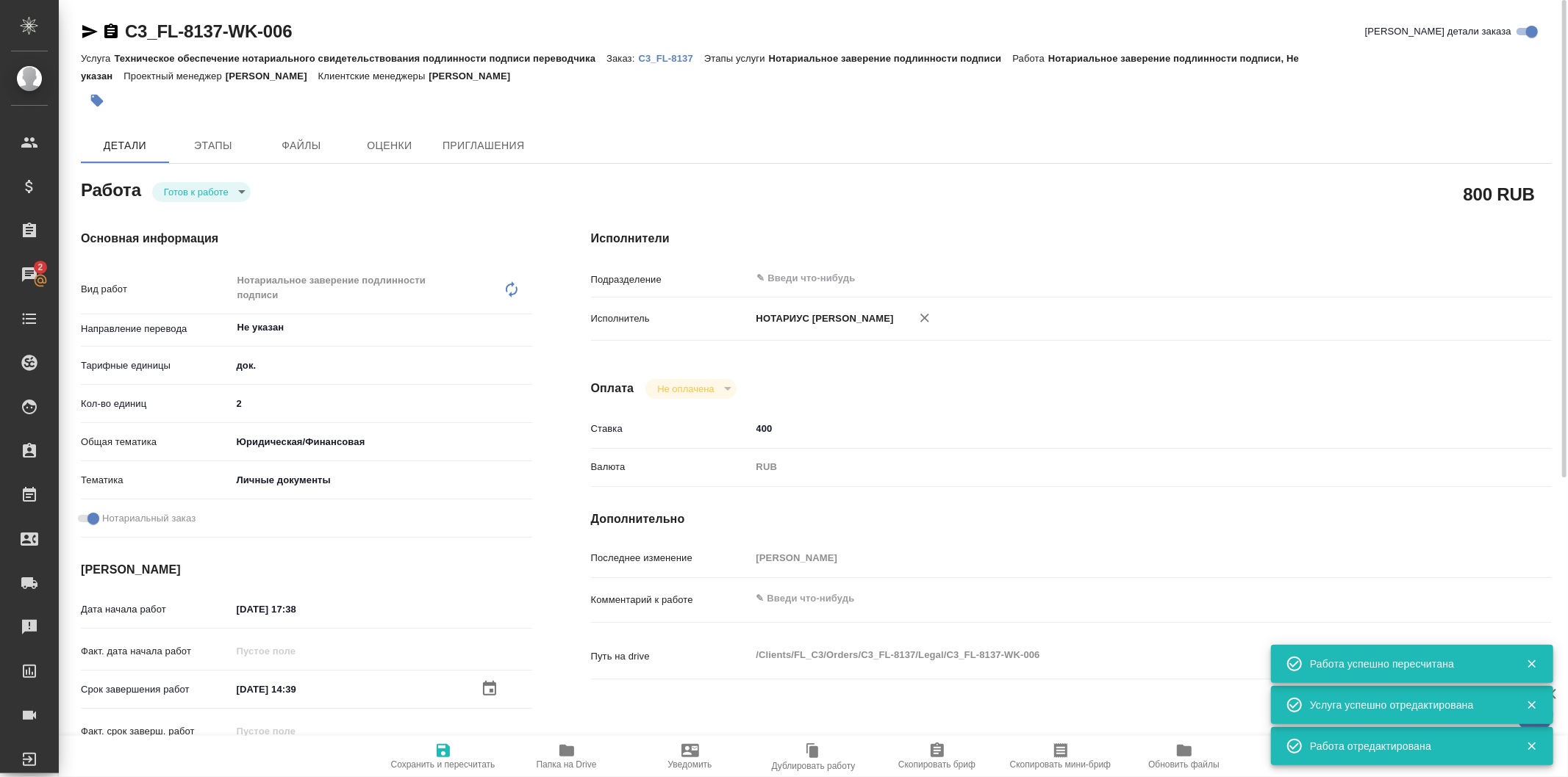
type textarea "x"
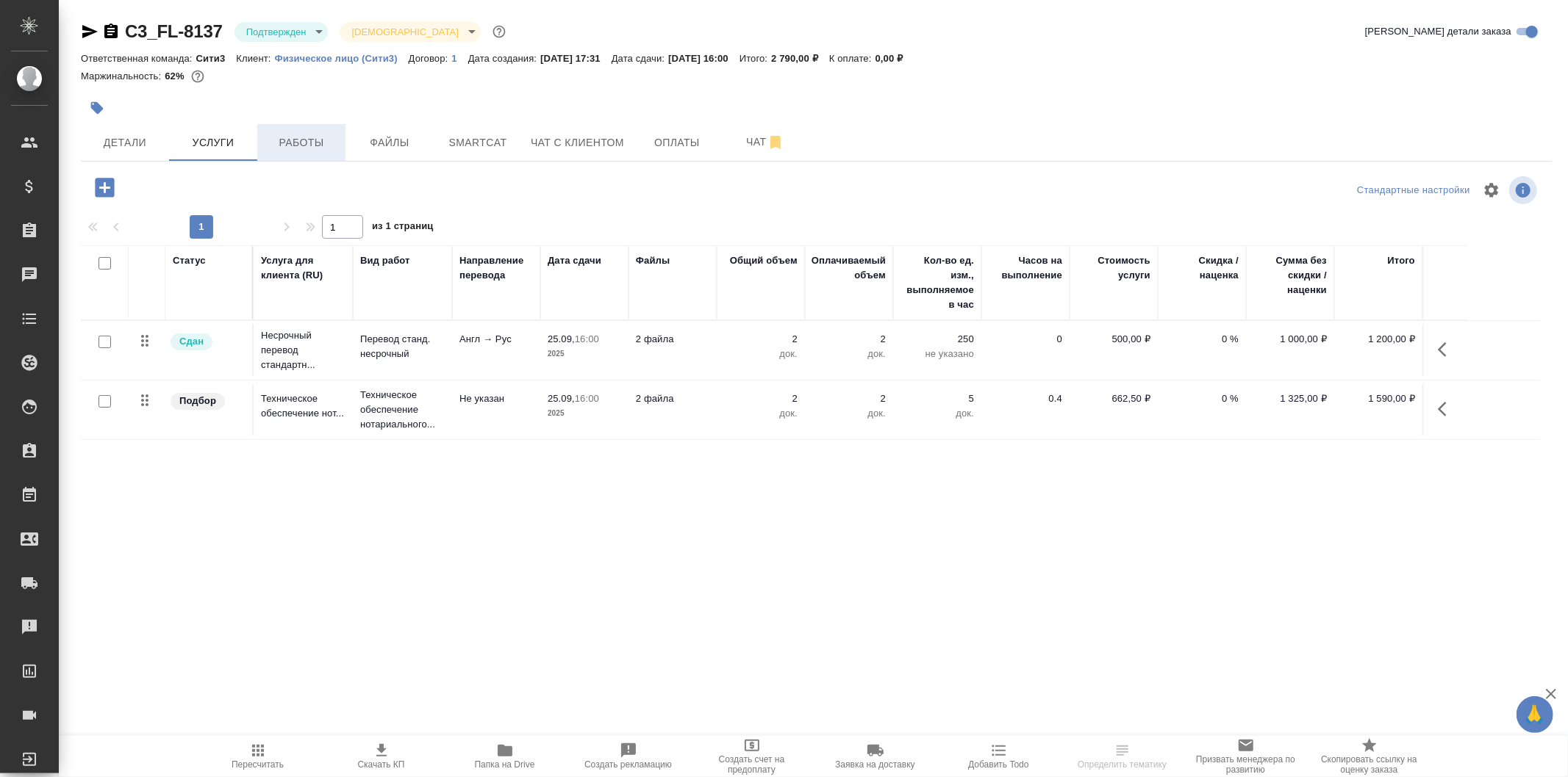
click at [292, 133] on span "Работы" at bounding box center [300, 143] width 70 height 19
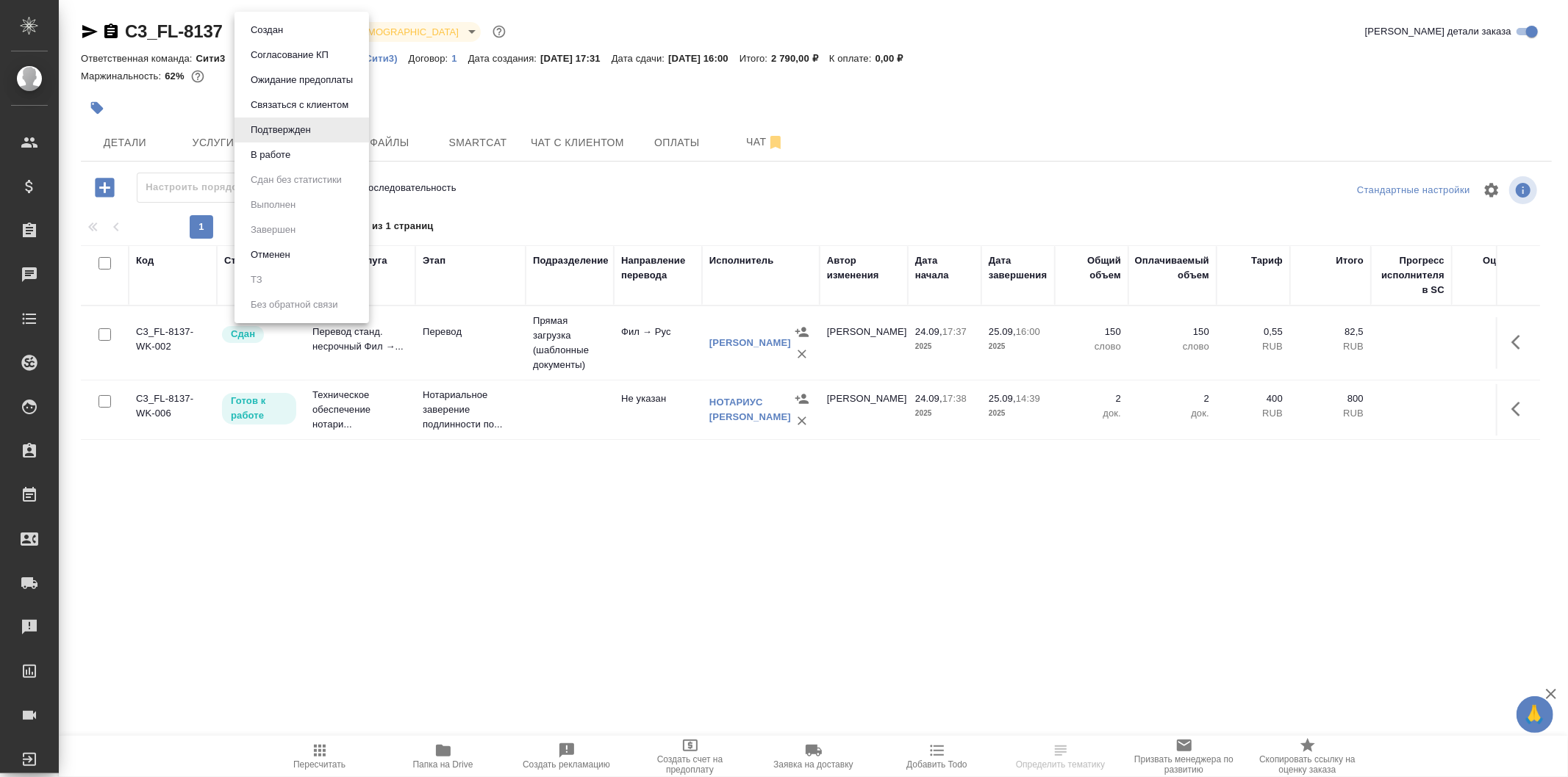
click at [269, 22] on body "🙏 .cls-1 fill:#fff; AWATERA Galisheva Mariya Клиенты Спецификации Заказы Чаты T…" at bounding box center [784, 388] width 1568 height 777
click at [618, 211] on div at bounding box center [784, 388] width 1568 height 777
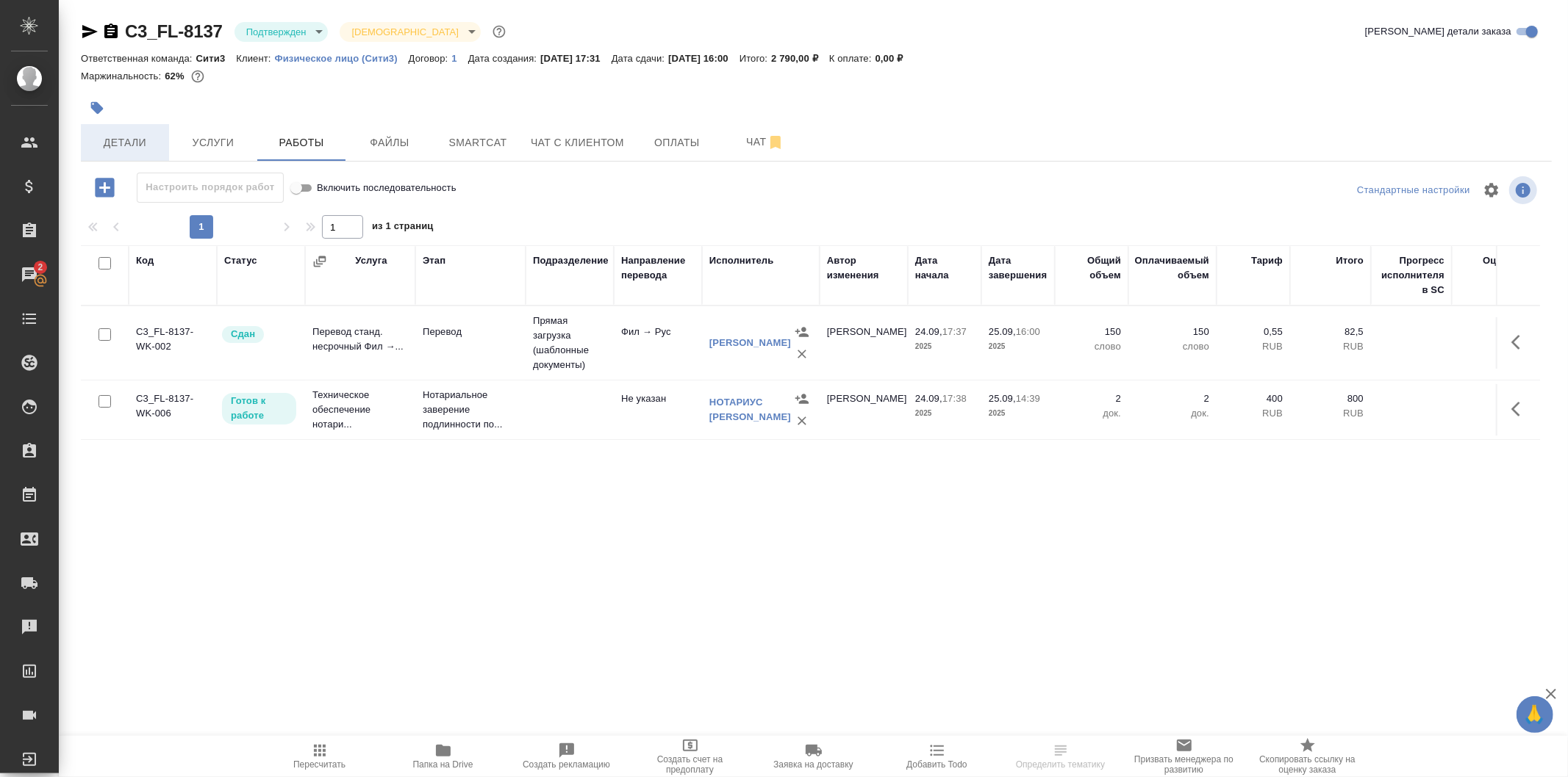
click at [131, 145] on span "Детали" at bounding box center [124, 143] width 70 height 19
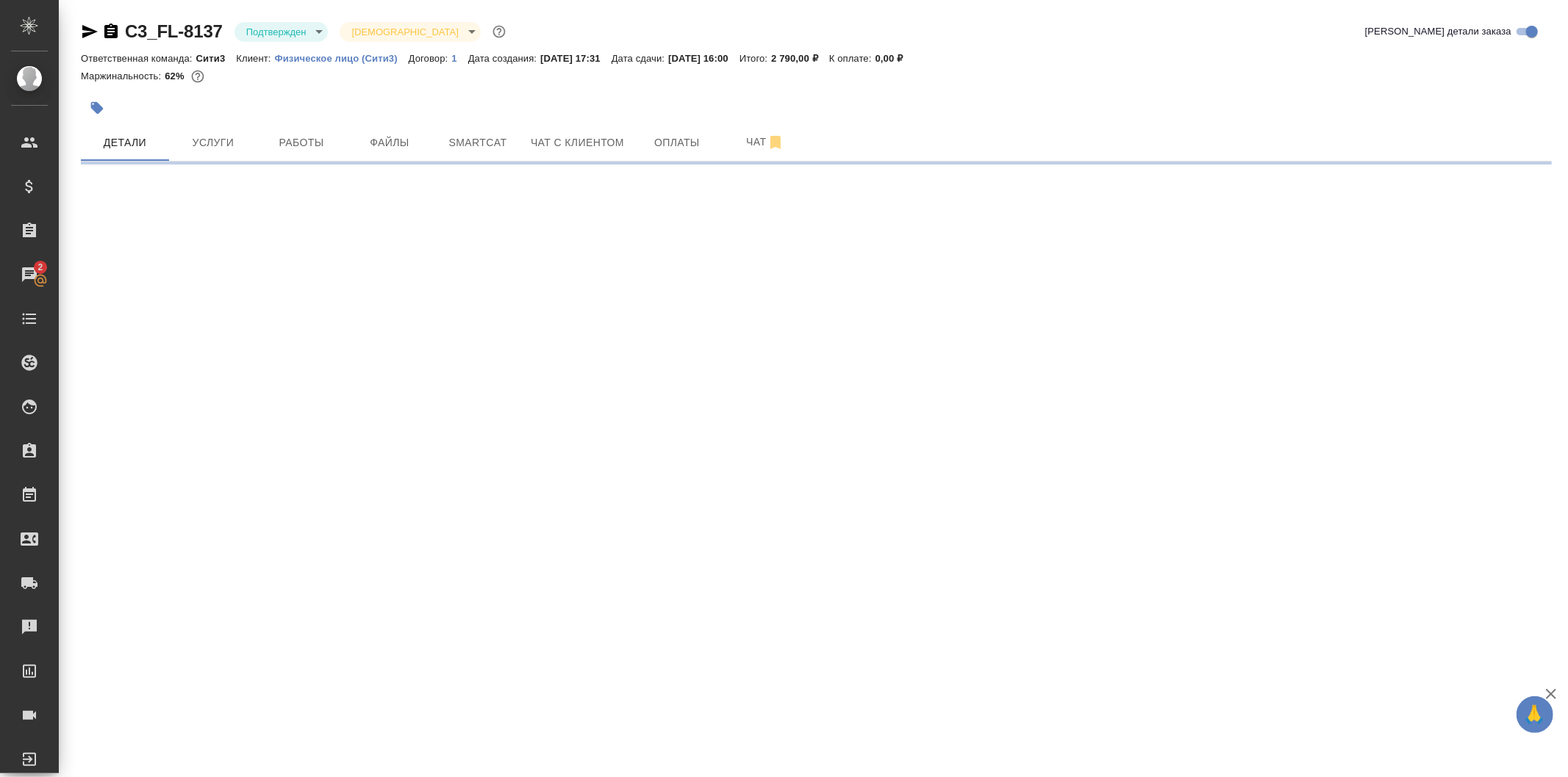
select select "RU"
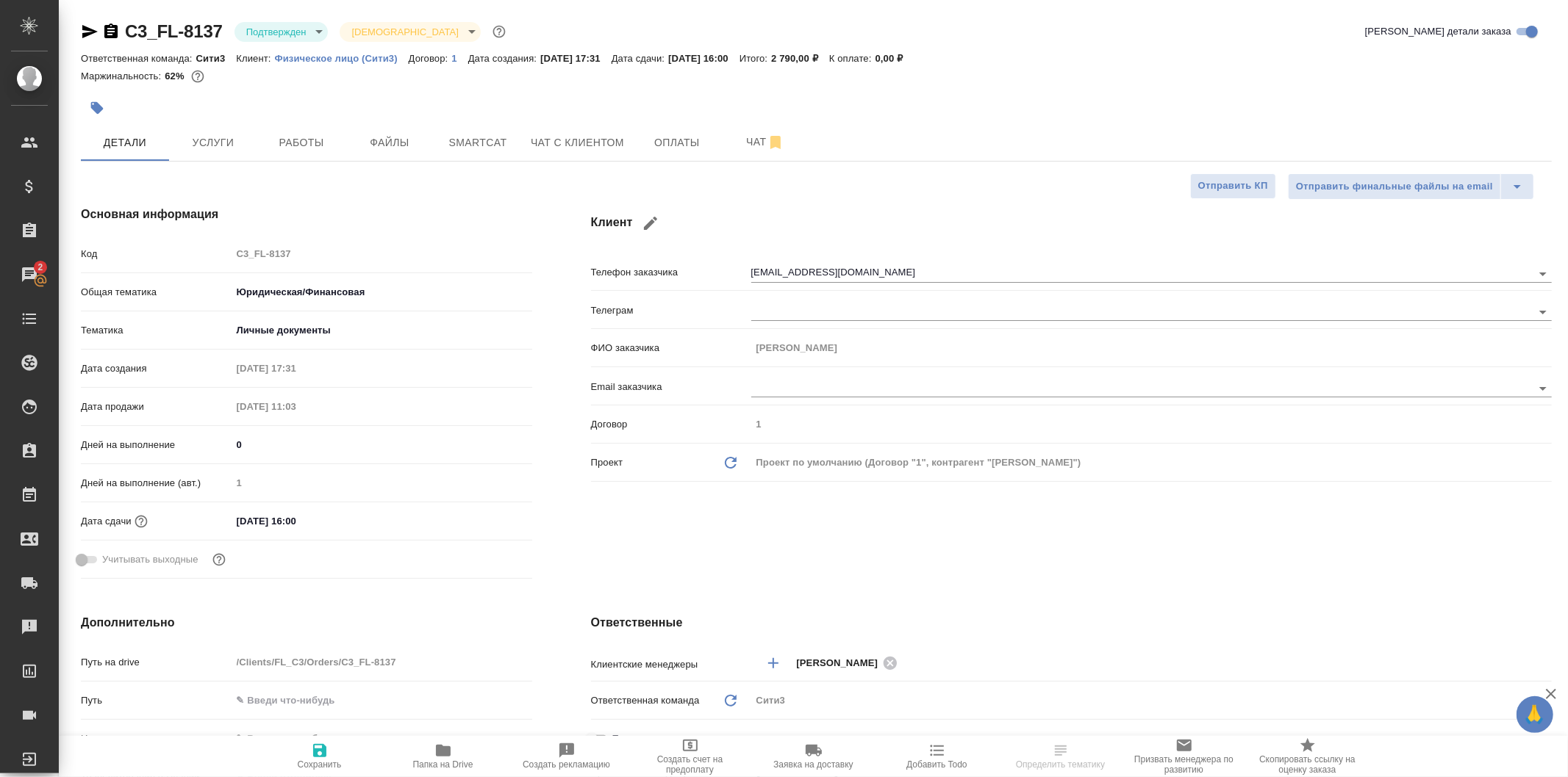
type textarea "x"
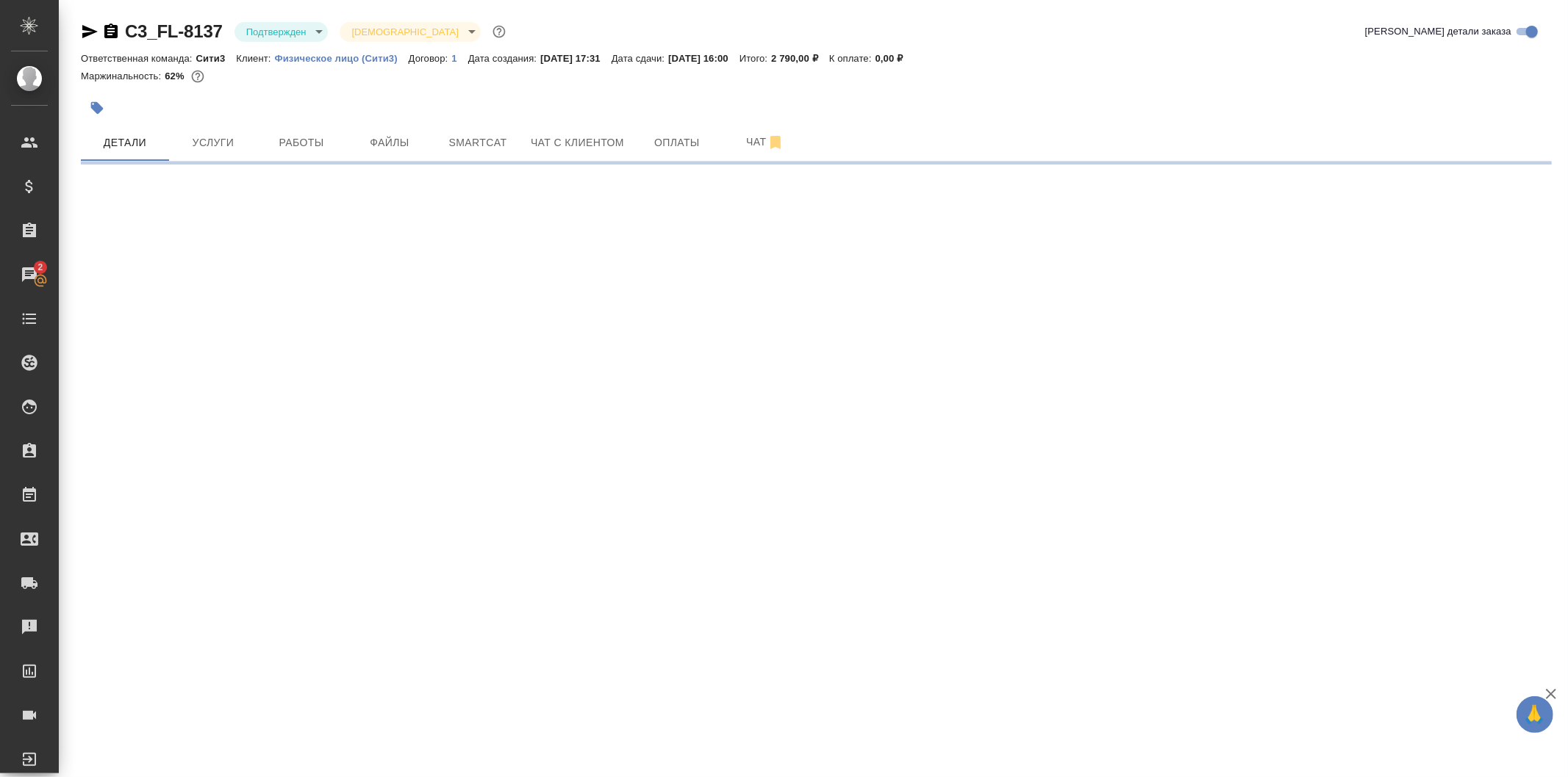
select select "RU"
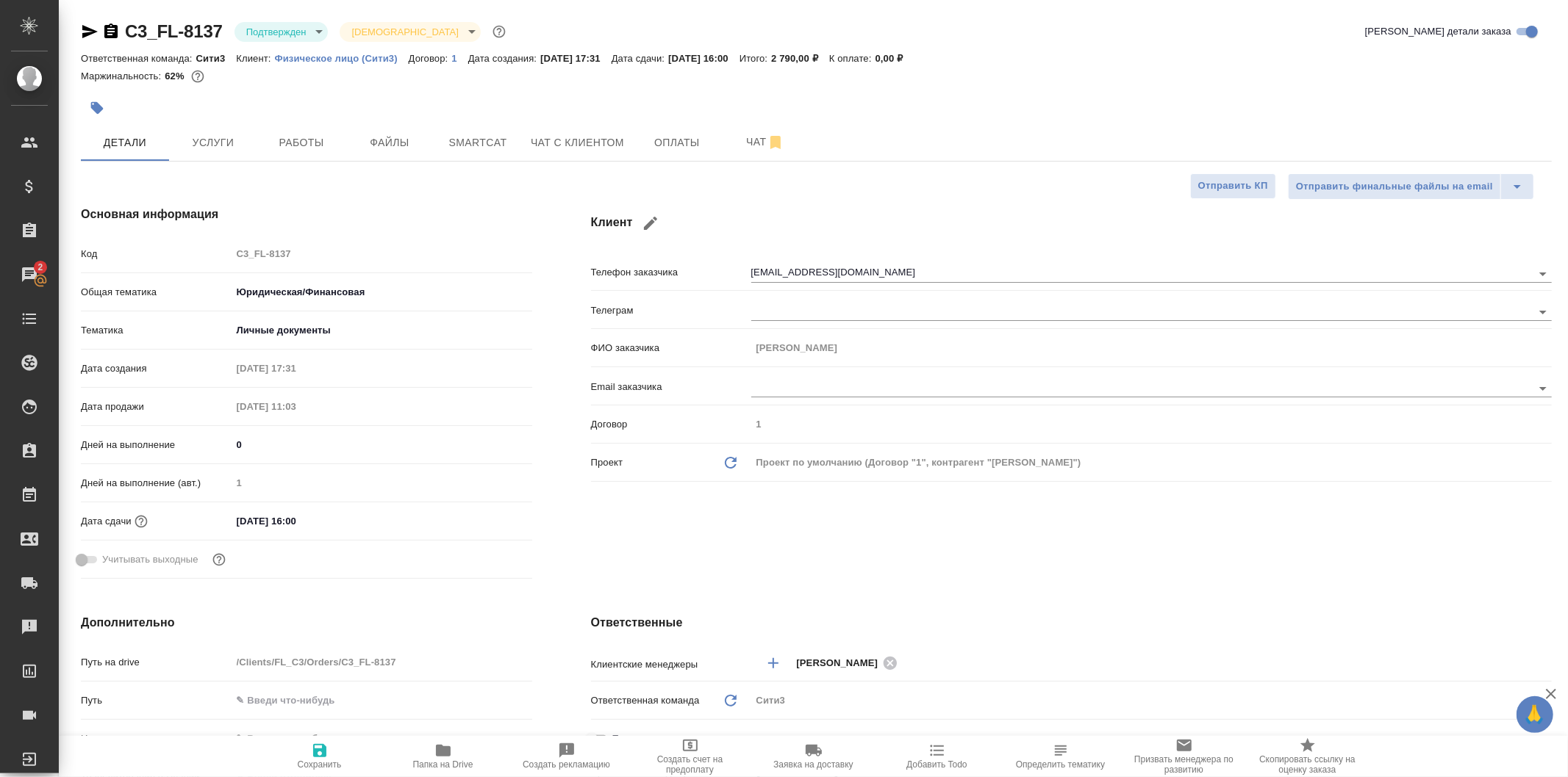
type textarea "x"
click at [351, 519] on input "25.09.2025 16:00" at bounding box center [296, 521] width 129 height 22
click at [483, 512] on icon "button" at bounding box center [489, 520] width 18 height 18
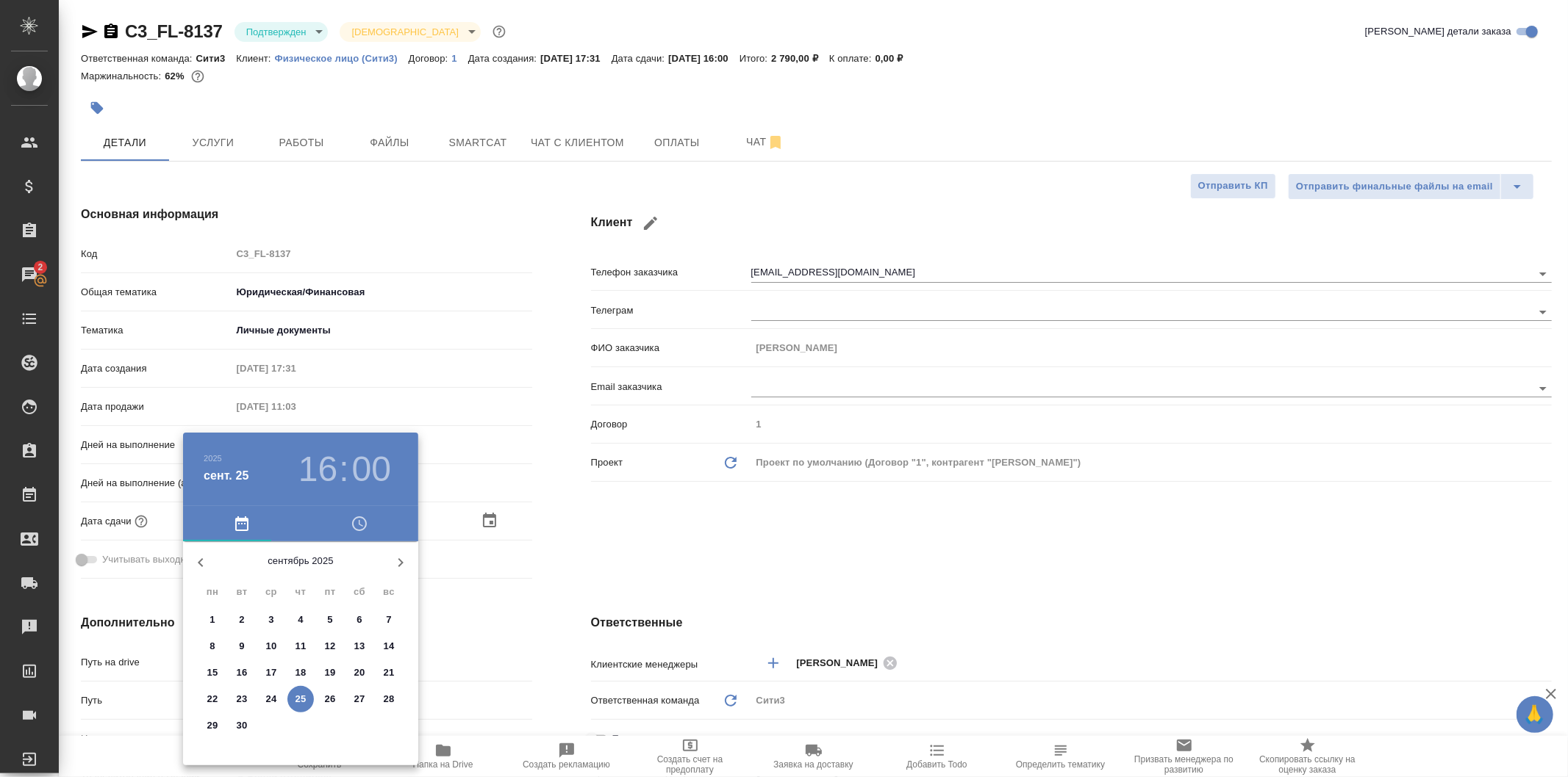
click at [320, 466] on h3 "16" at bounding box center [317, 469] width 38 height 41
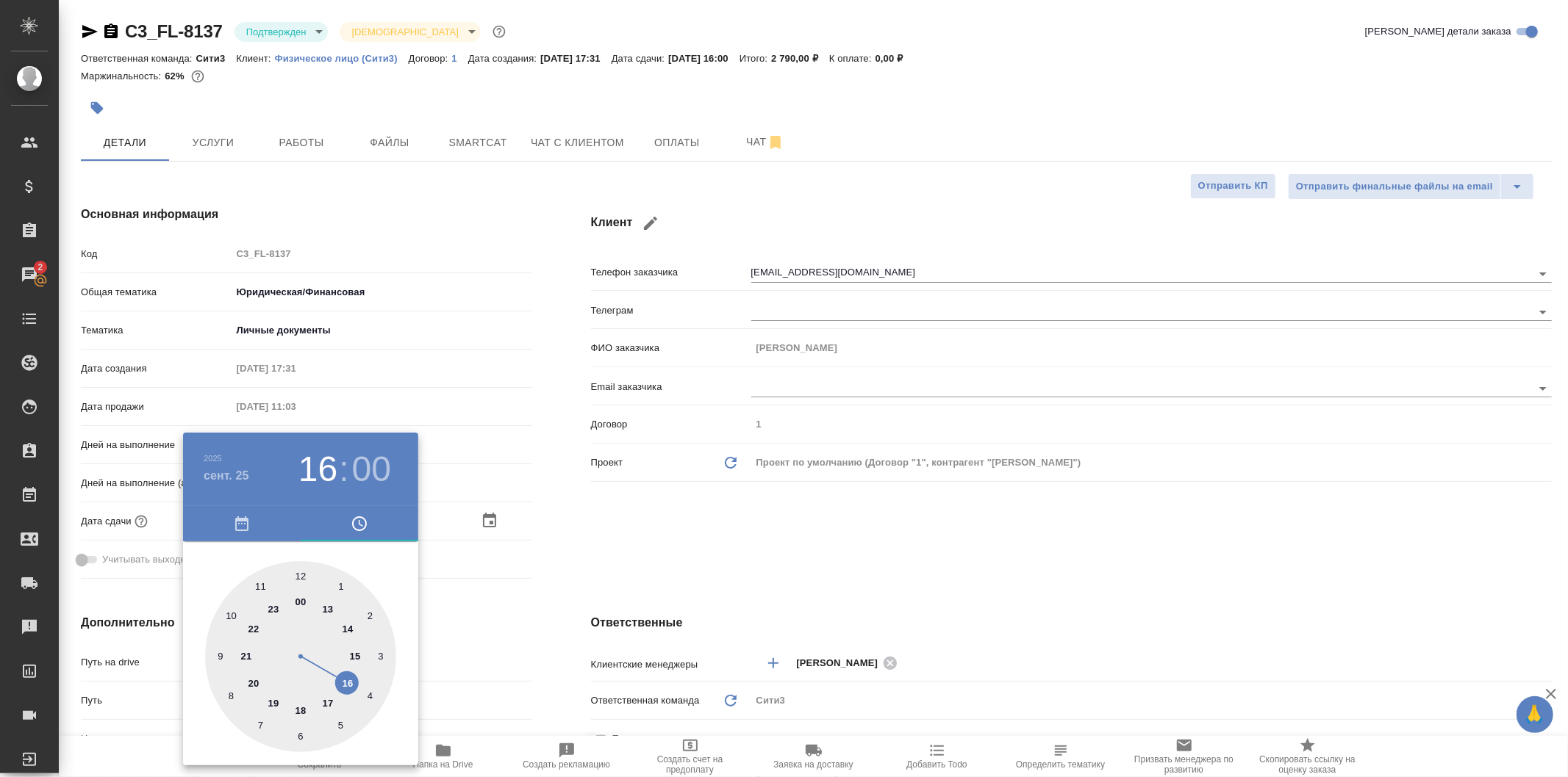
click at [346, 627] on div at bounding box center [300, 657] width 192 height 191
type input "25.09.2025 14:00"
type textarea "x"
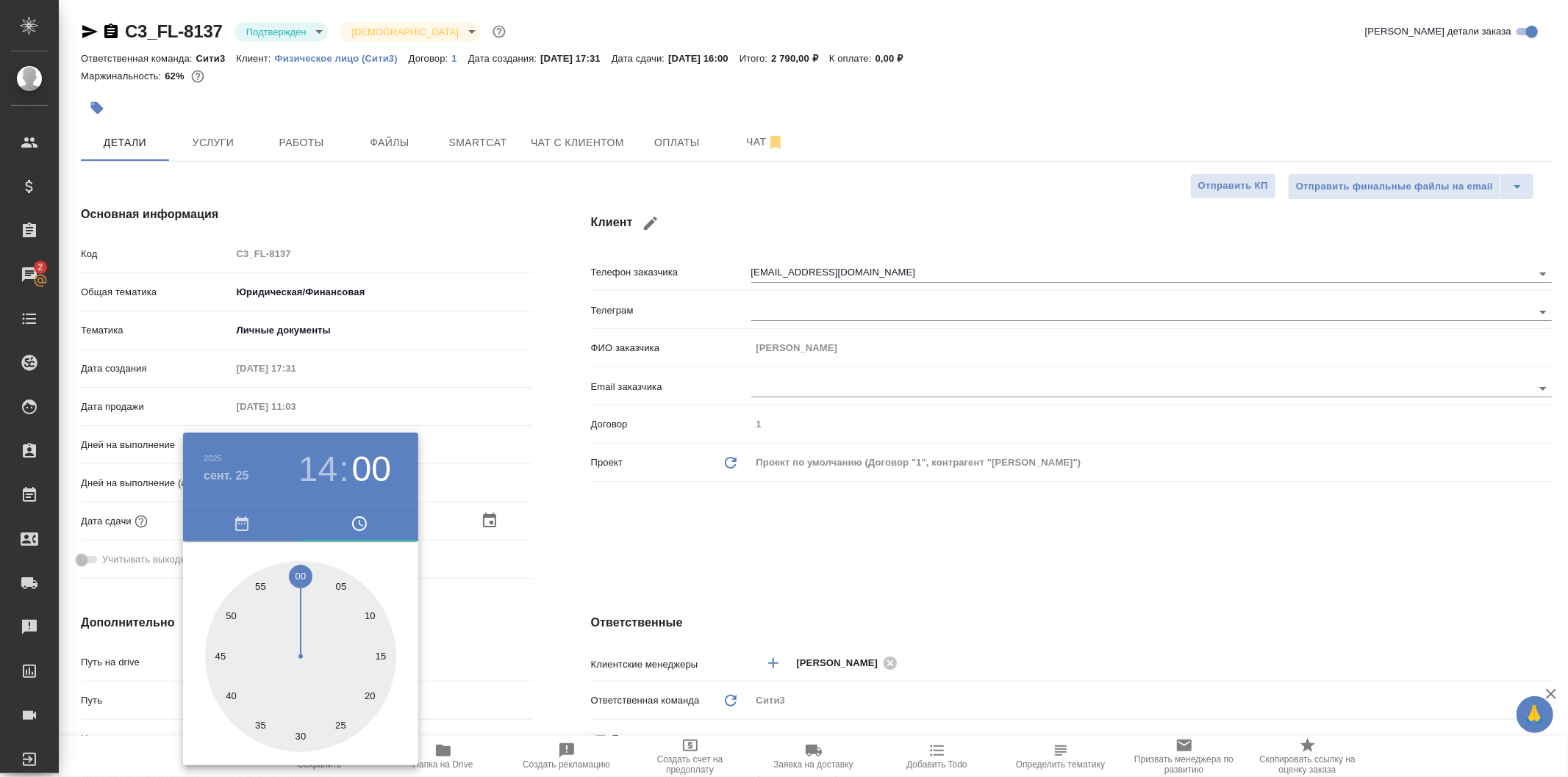
click at [305, 732] on div at bounding box center [300, 657] width 192 height 191
type input "25.09.2025 14:29"
type textarea "x"
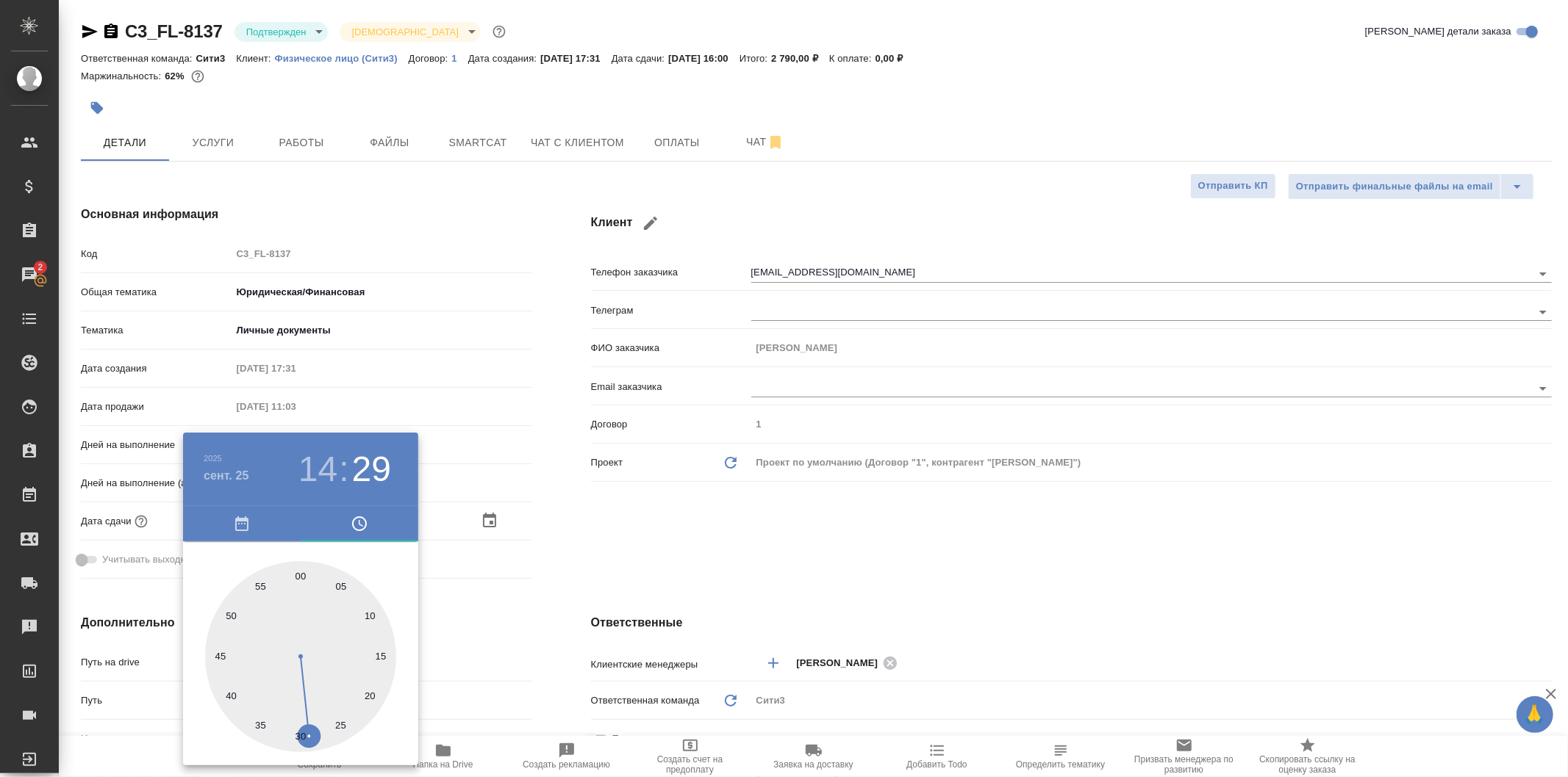
click at [624, 539] on div at bounding box center [784, 388] width 1568 height 777
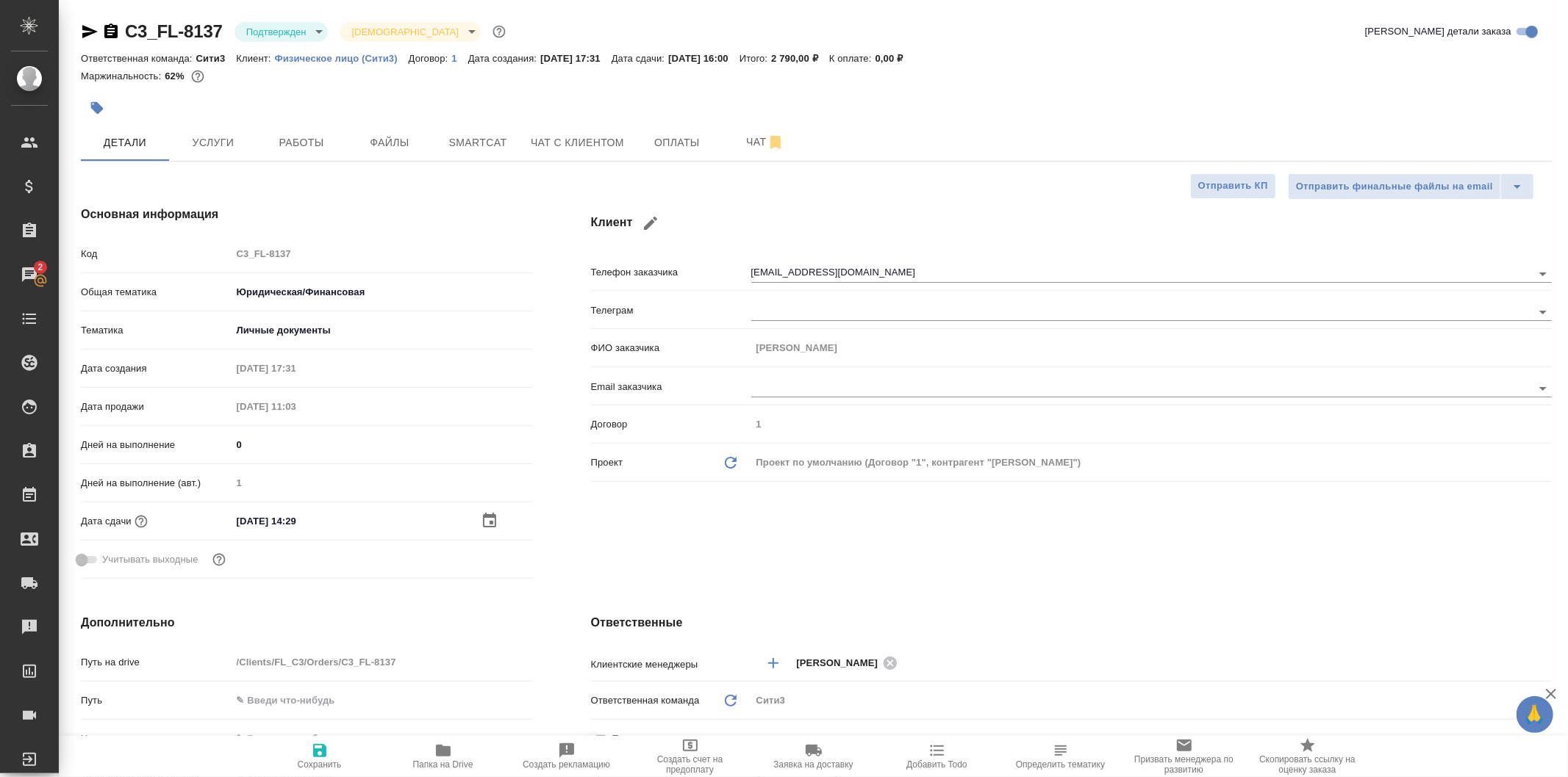
click at [311, 755] on icon "button" at bounding box center [319, 751] width 18 height 18
type textarea "x"
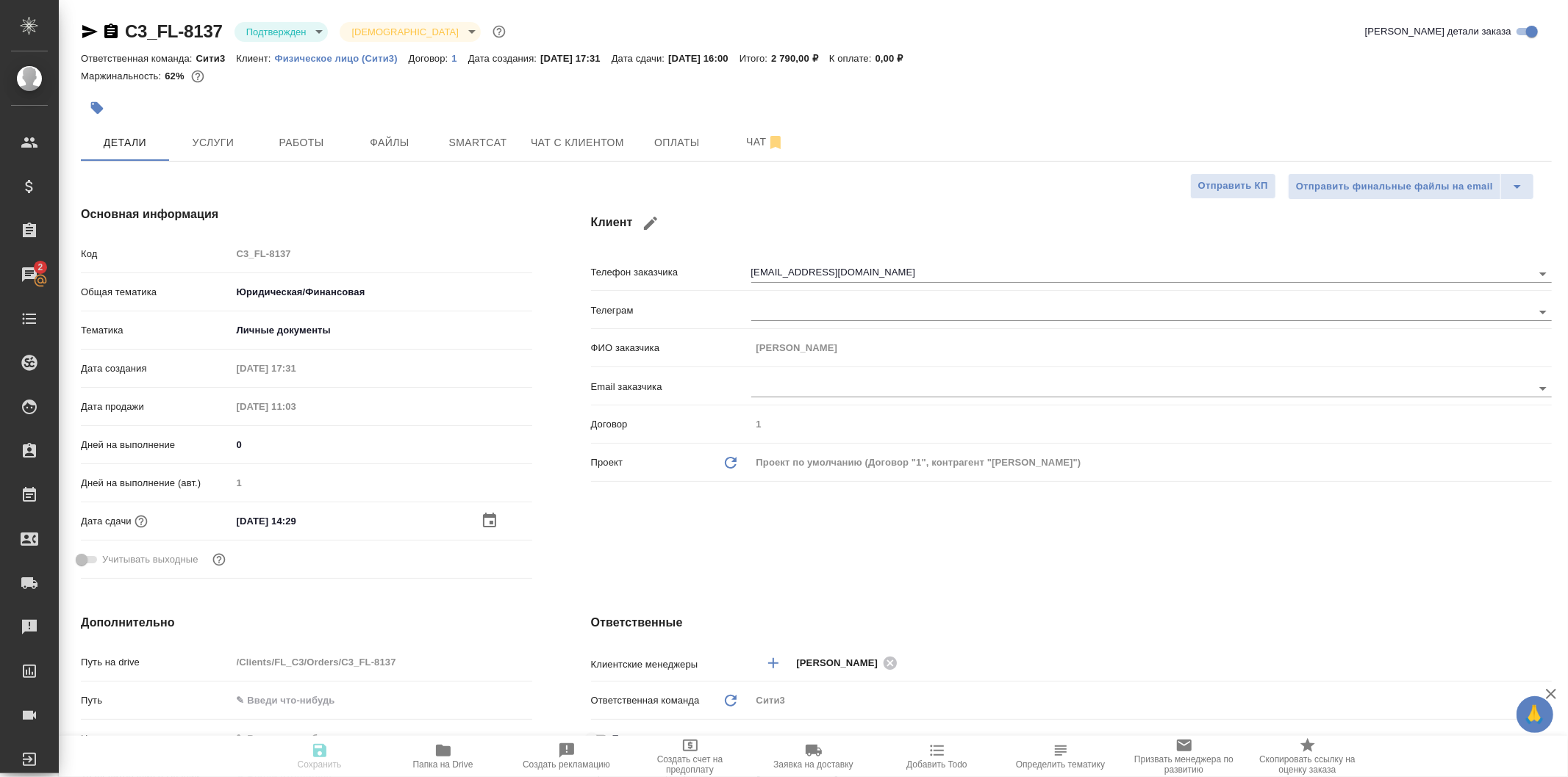
type textarea "x"
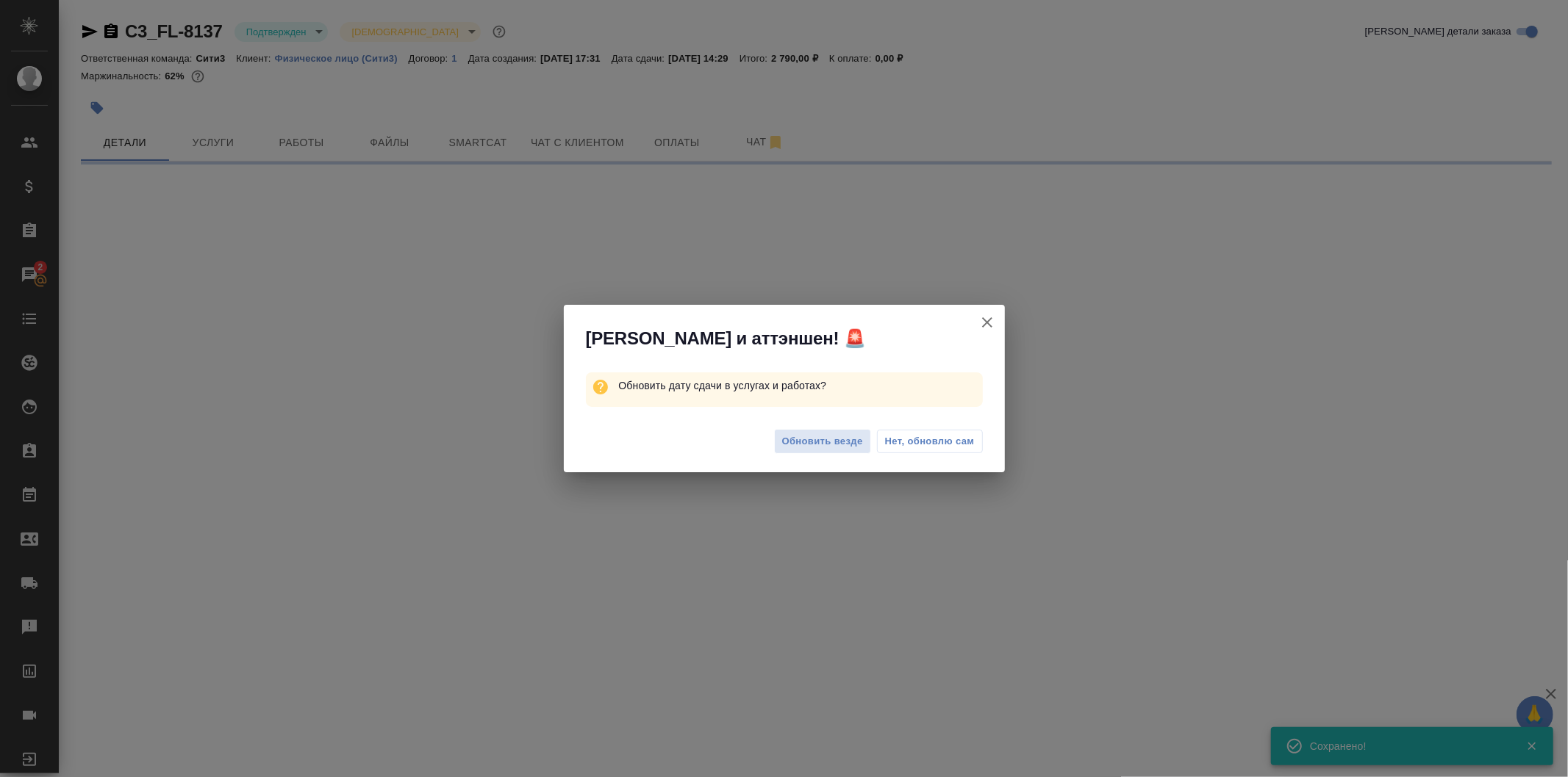
click at [927, 439] on span "Нет, обновлю сам" at bounding box center [929, 442] width 89 height 15
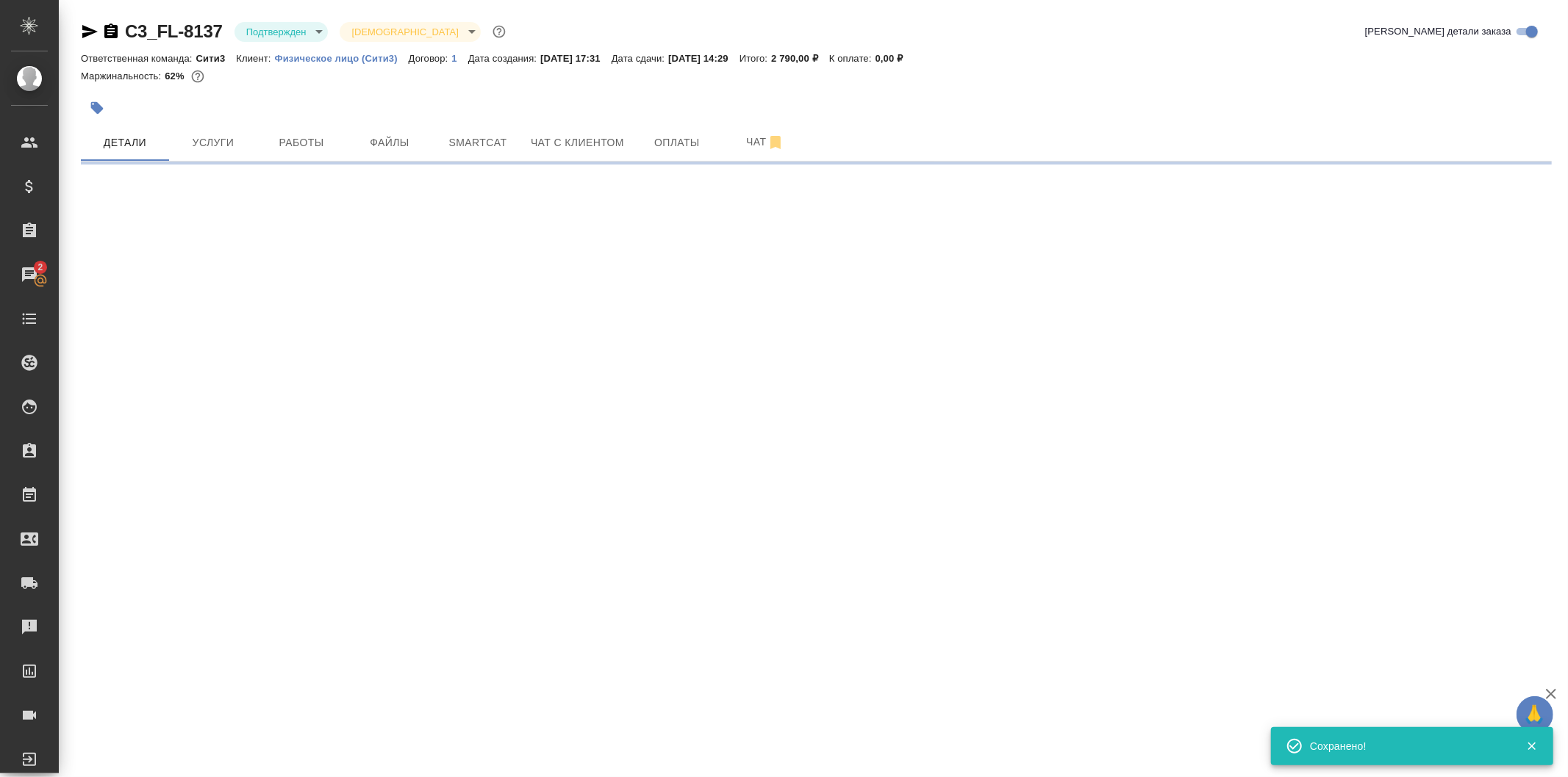
select select "RU"
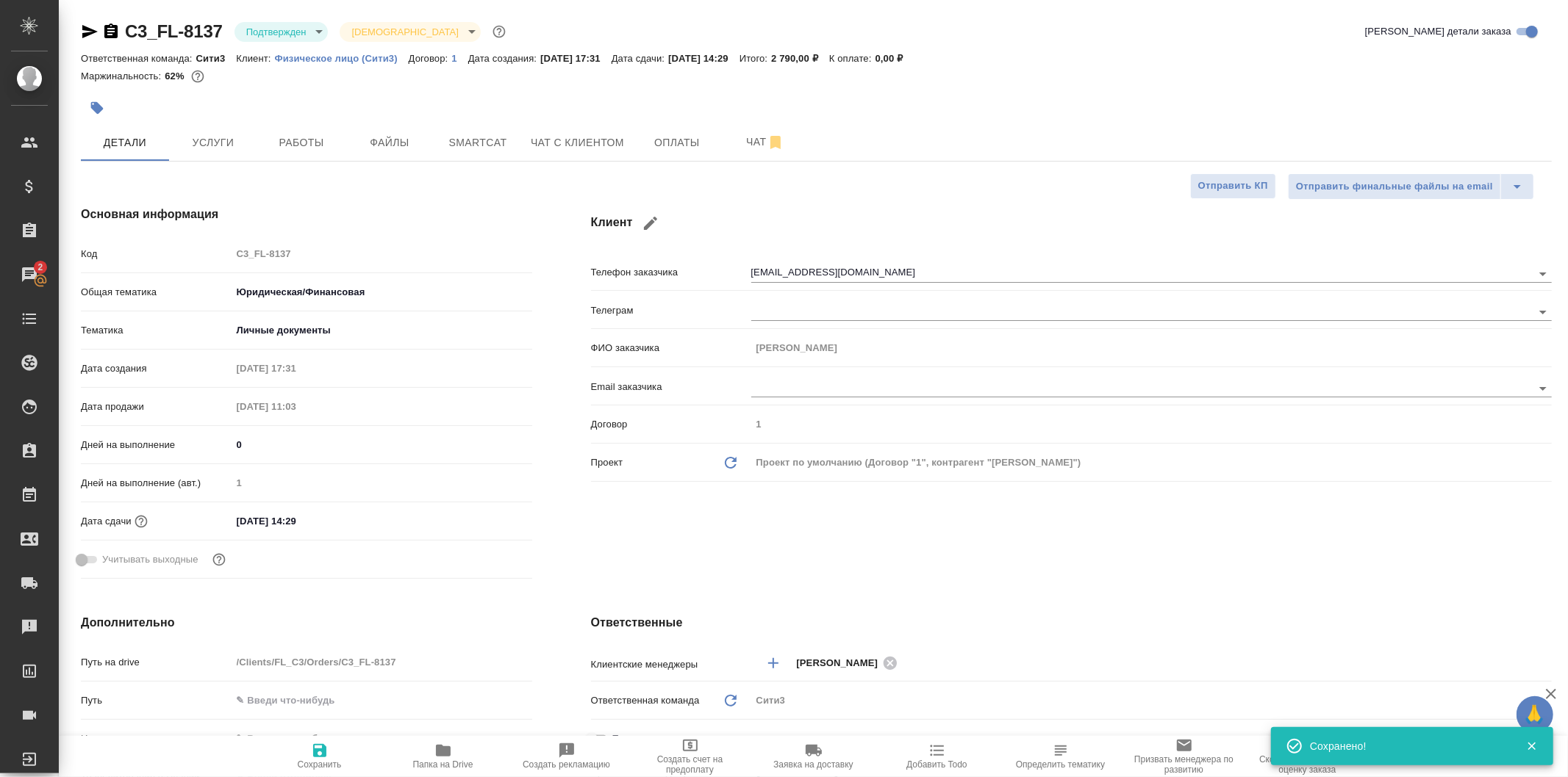
type textarea "x"
click at [297, 38] on body "🙏 .cls-1 fill:#fff; AWATERA Galisheva Mariya Клиенты Спецификации Заказы 2 Чаты…" at bounding box center [784, 388] width 1568 height 777
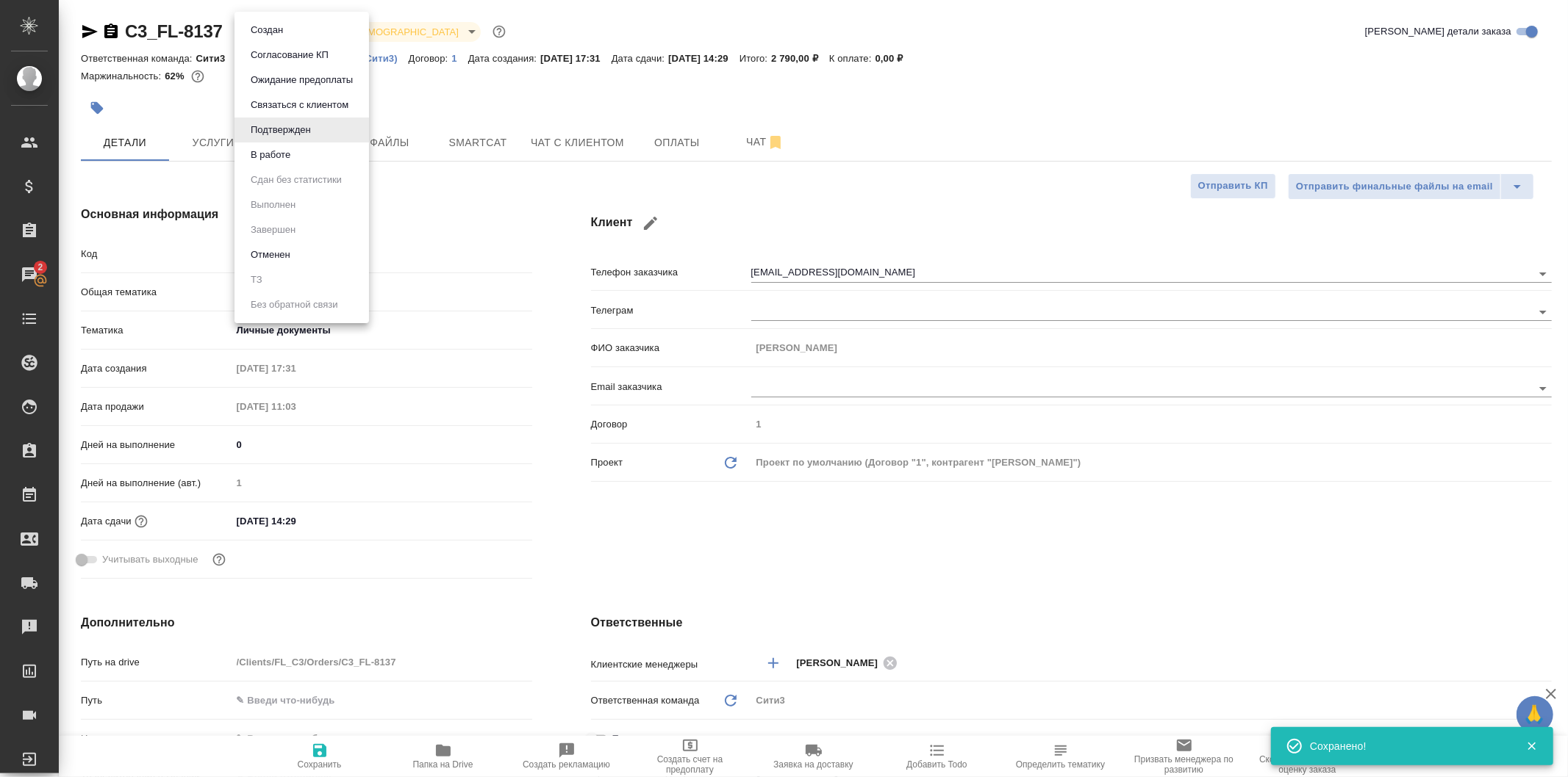
click at [497, 222] on div at bounding box center [784, 388] width 1568 height 777
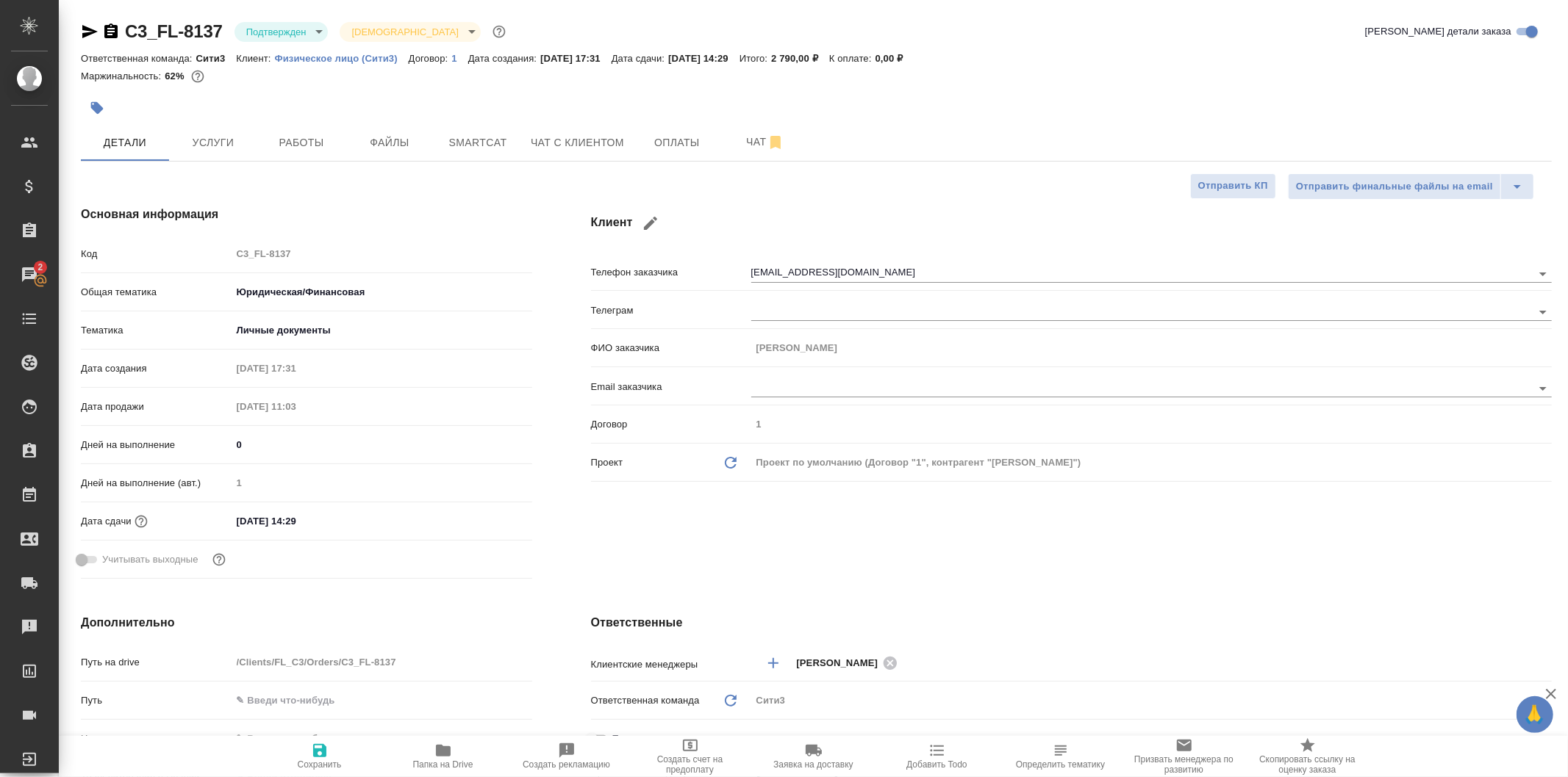
click at [314, 30] on body "🙏 .cls-1 fill:#fff; AWATERA Galisheva Mariya Клиенты Спецификации Заказы 2 Чаты…" at bounding box center [784, 388] width 1568 height 777
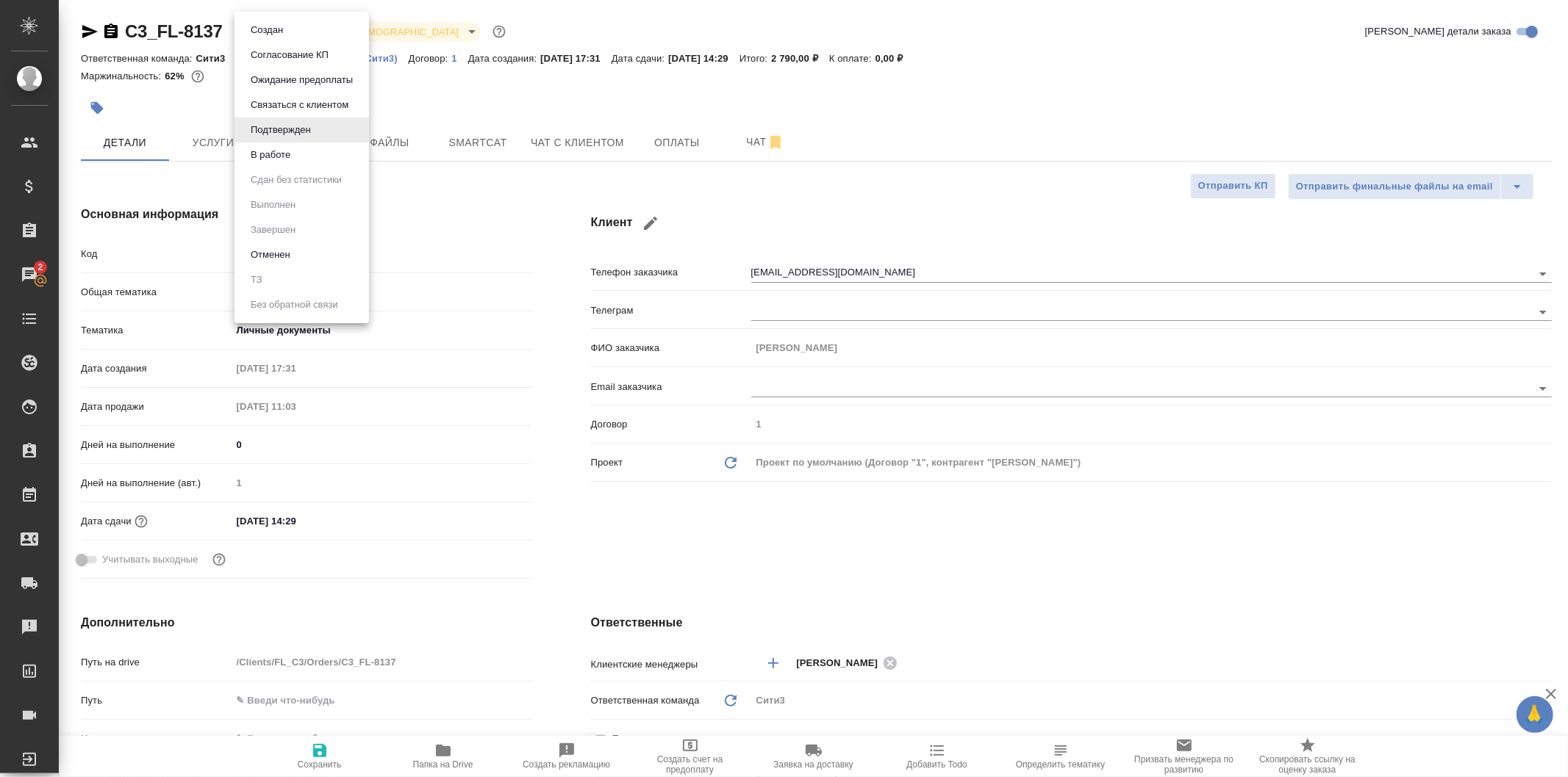
click at [493, 158] on div at bounding box center [784, 388] width 1568 height 777
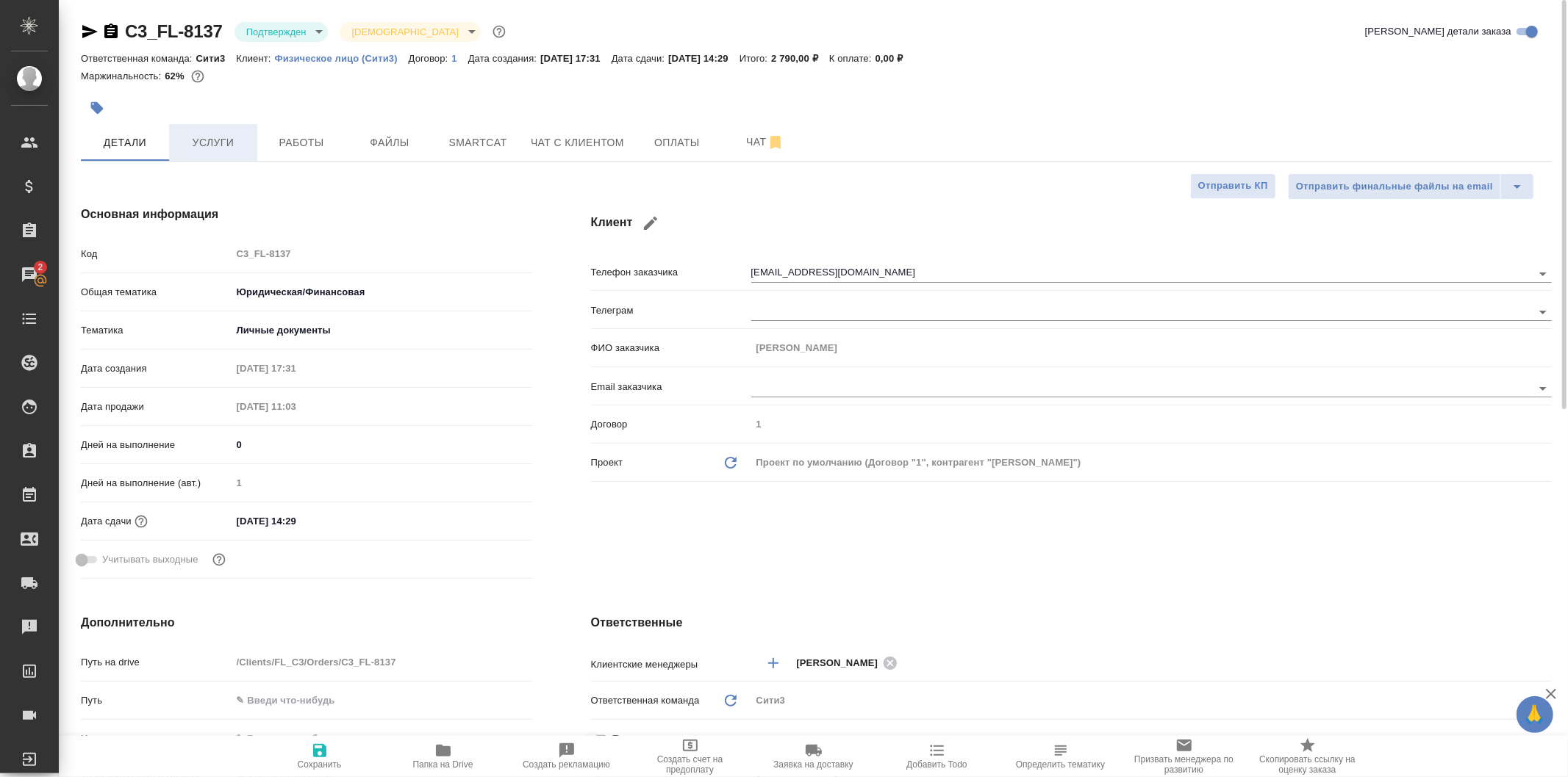
click at [209, 128] on button "Услуги" at bounding box center [213, 142] width 88 height 37
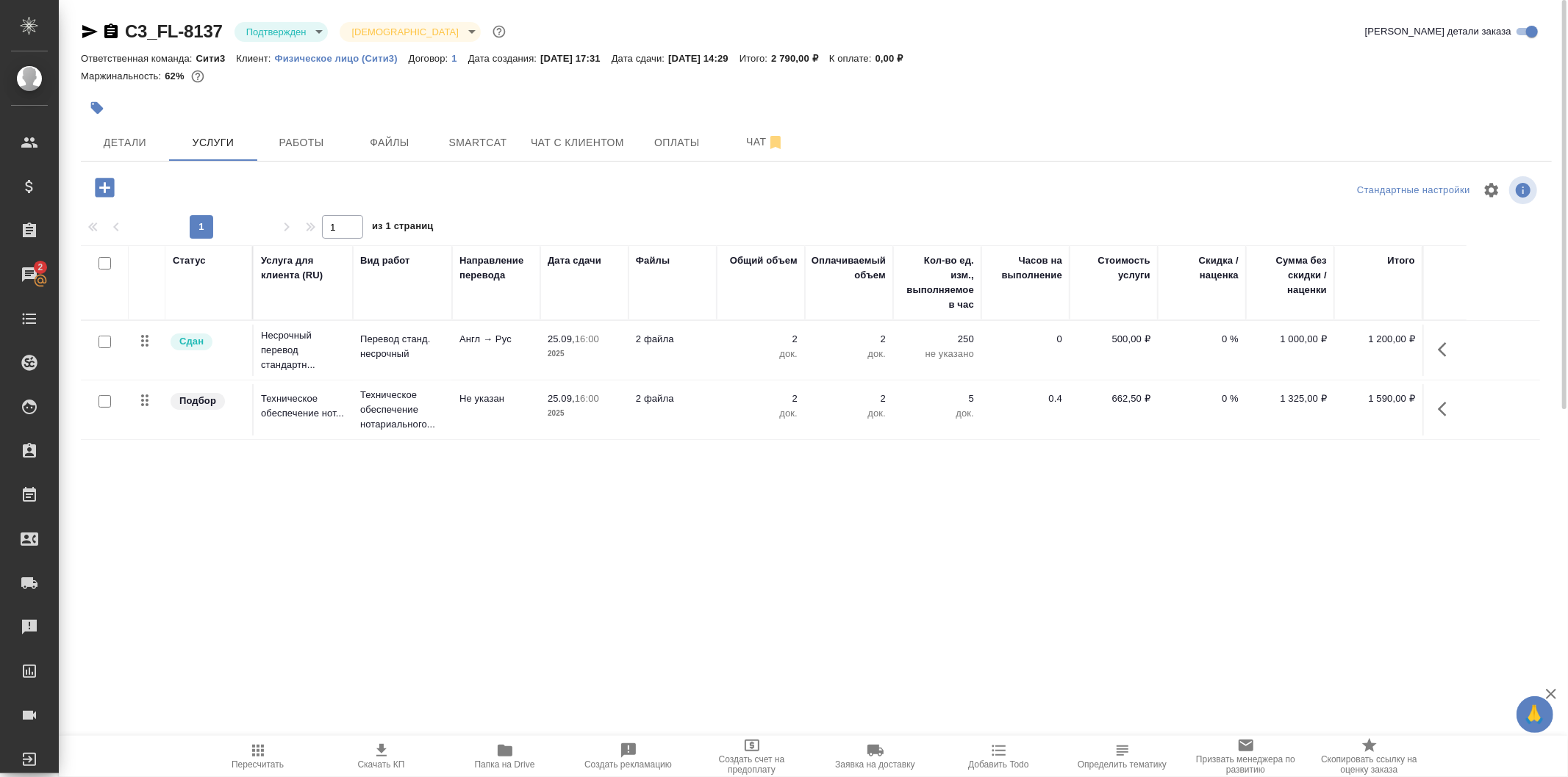
click at [738, 406] on p "док." at bounding box center [761, 414] width 73 height 15
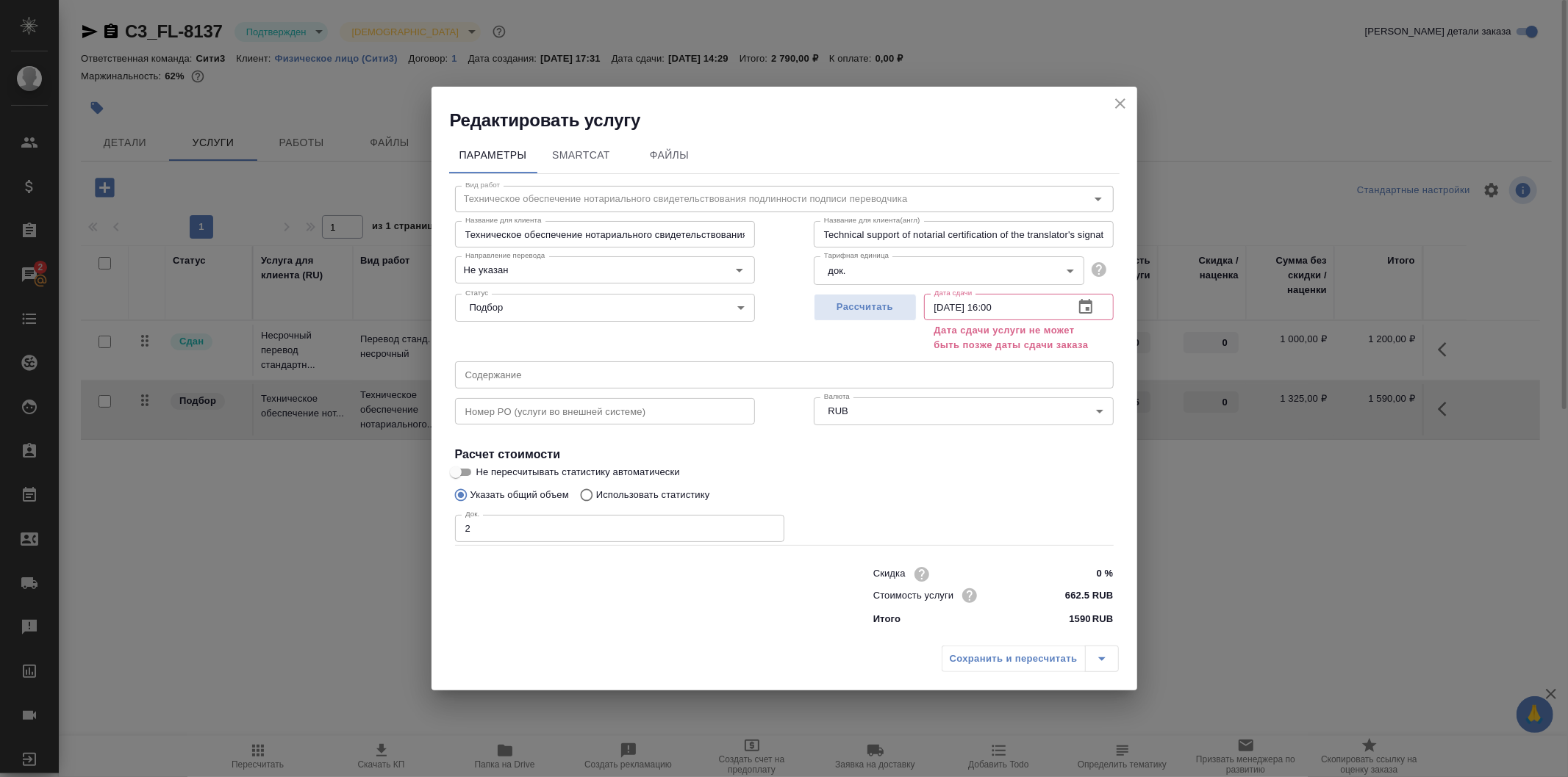
click at [1078, 312] on icon "button" at bounding box center [1085, 307] width 18 height 18
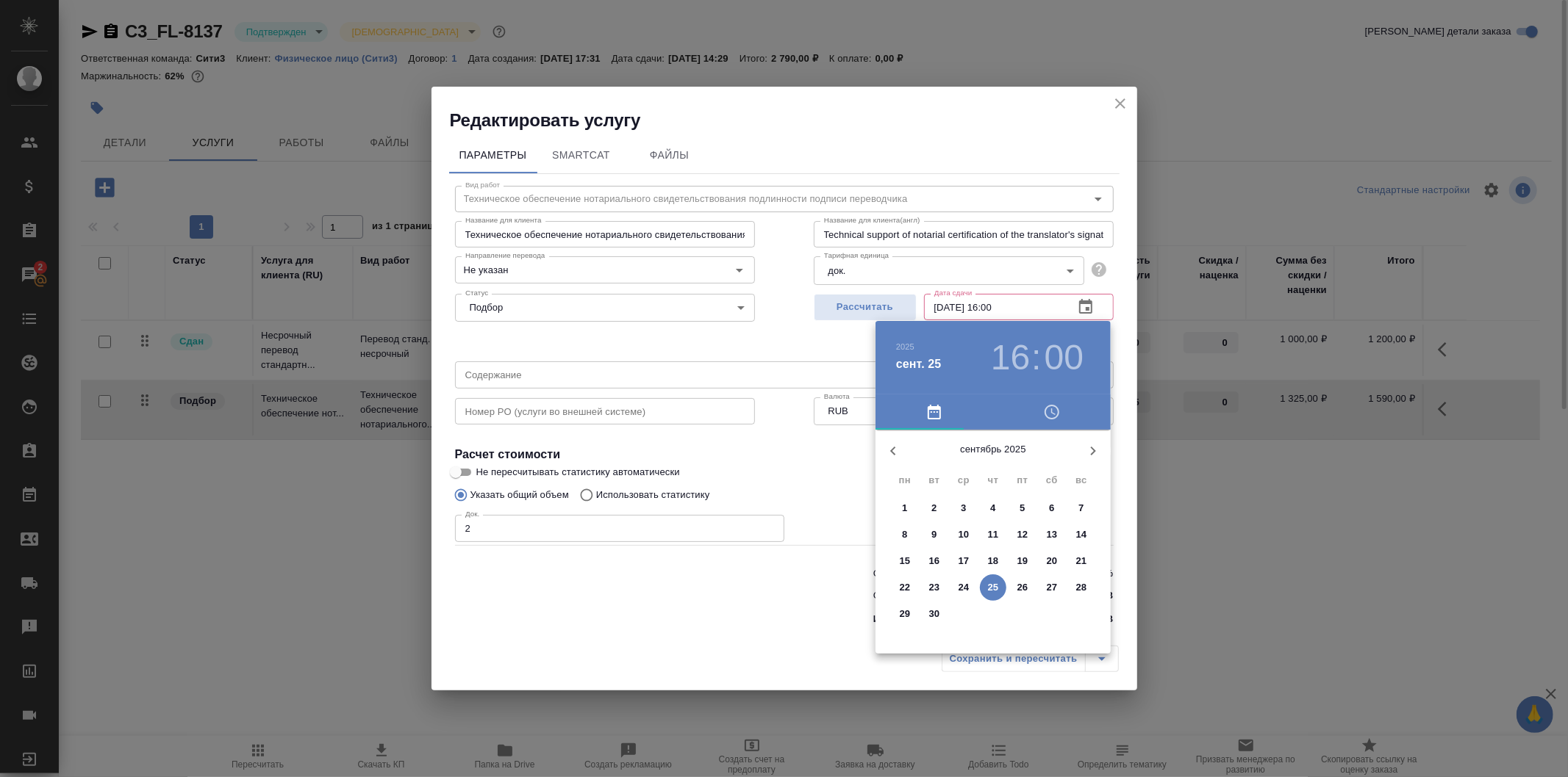
click at [1019, 343] on h3 "16" at bounding box center [1009, 358] width 38 height 41
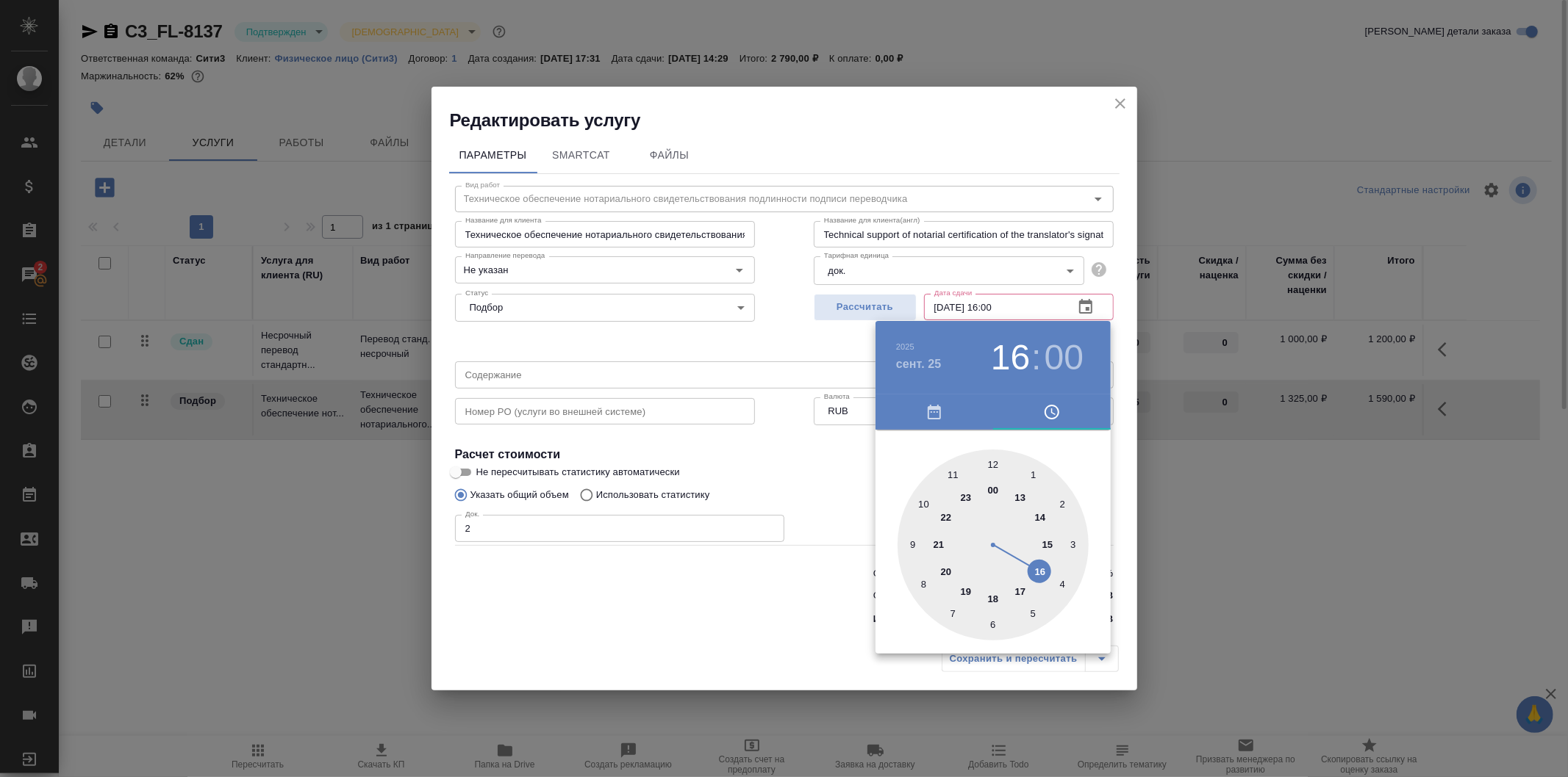
click at [1042, 519] on div at bounding box center [993, 545] width 192 height 191
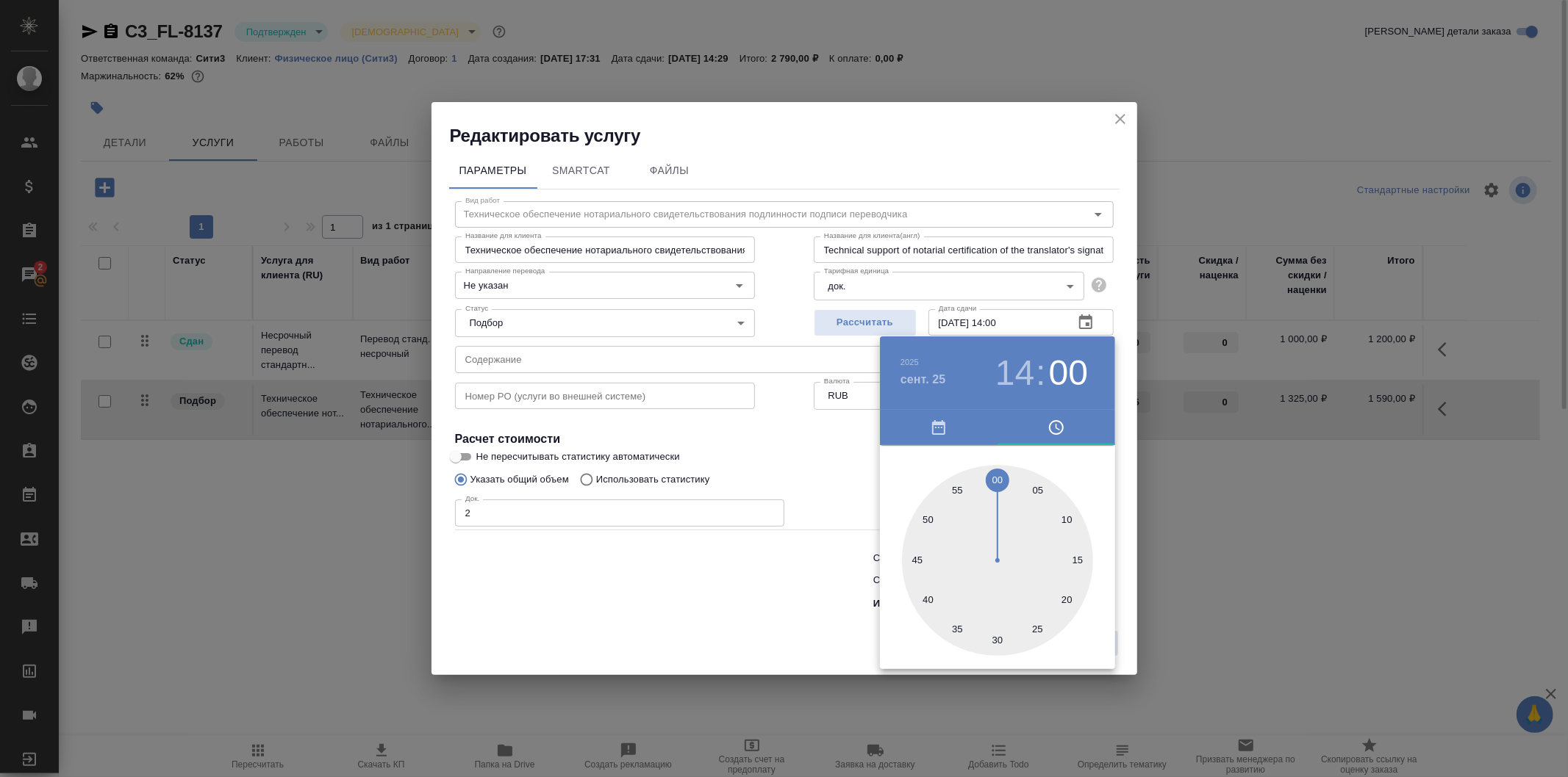
click at [995, 640] on div at bounding box center [997, 560] width 192 height 191
type input "[DATE] 14:30"
click at [849, 434] on div at bounding box center [784, 388] width 1568 height 777
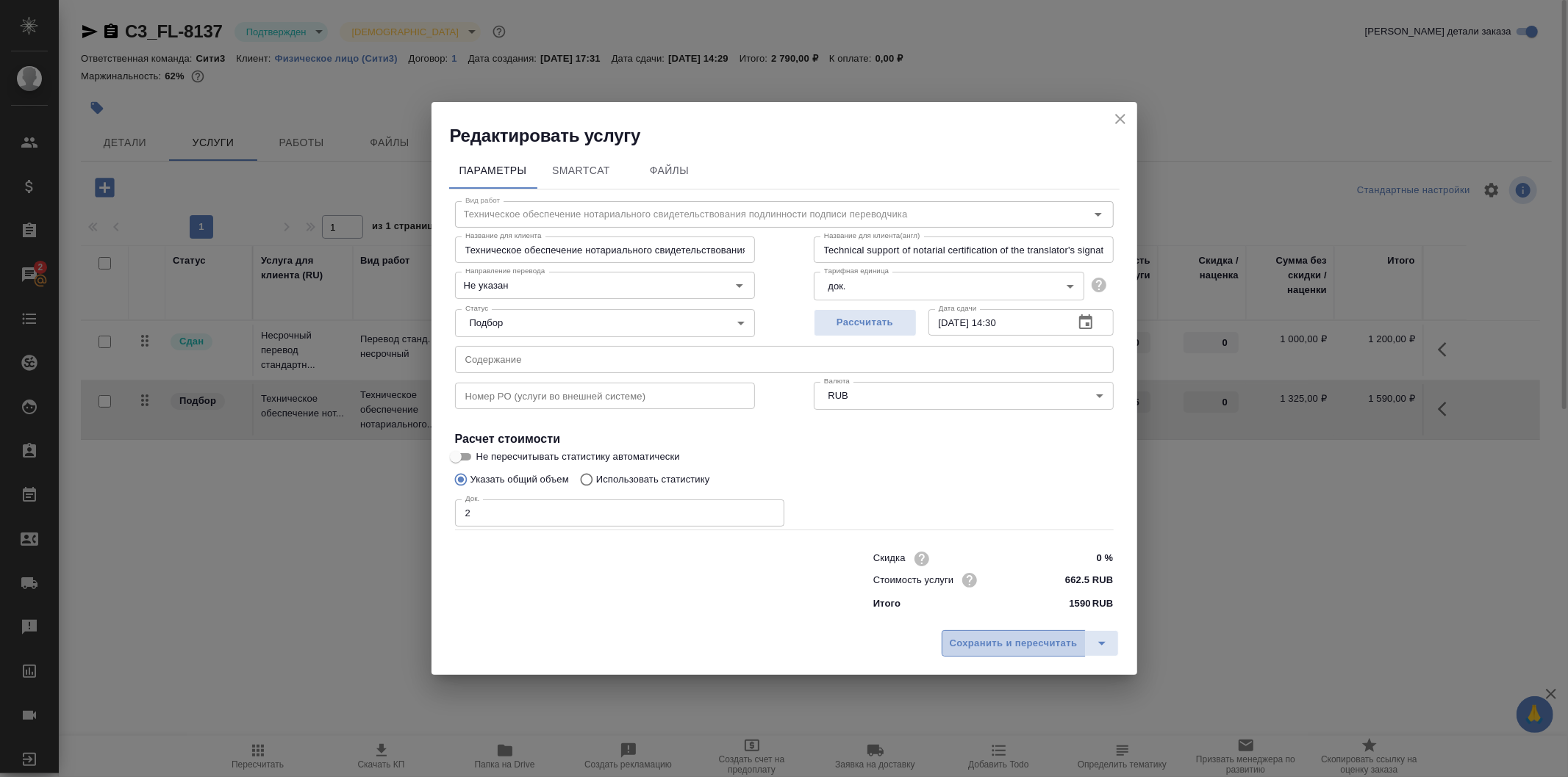
click at [1007, 633] on button "Сохранить и пересчитать" at bounding box center [1013, 644] width 144 height 26
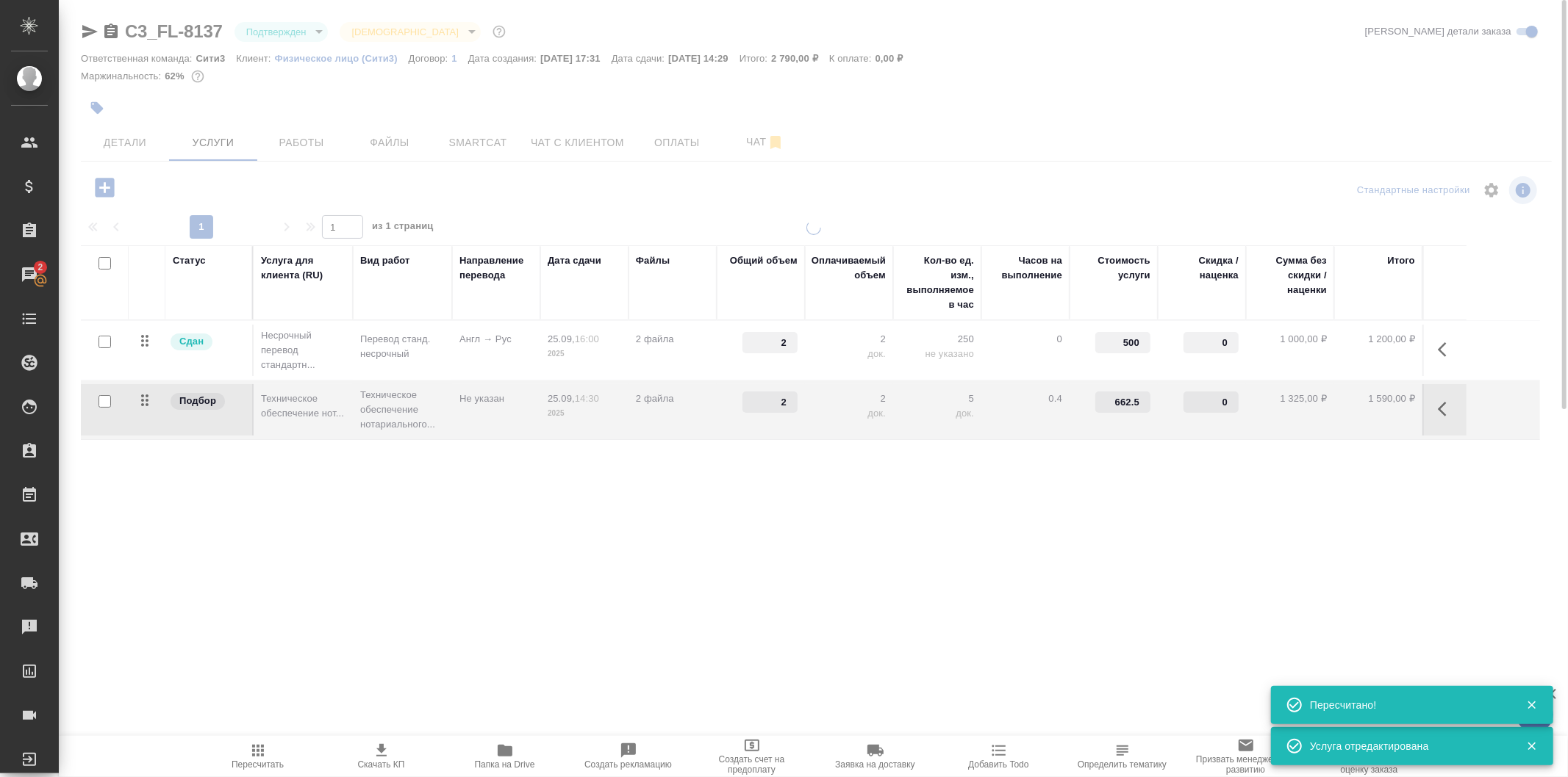
type input "urgent"
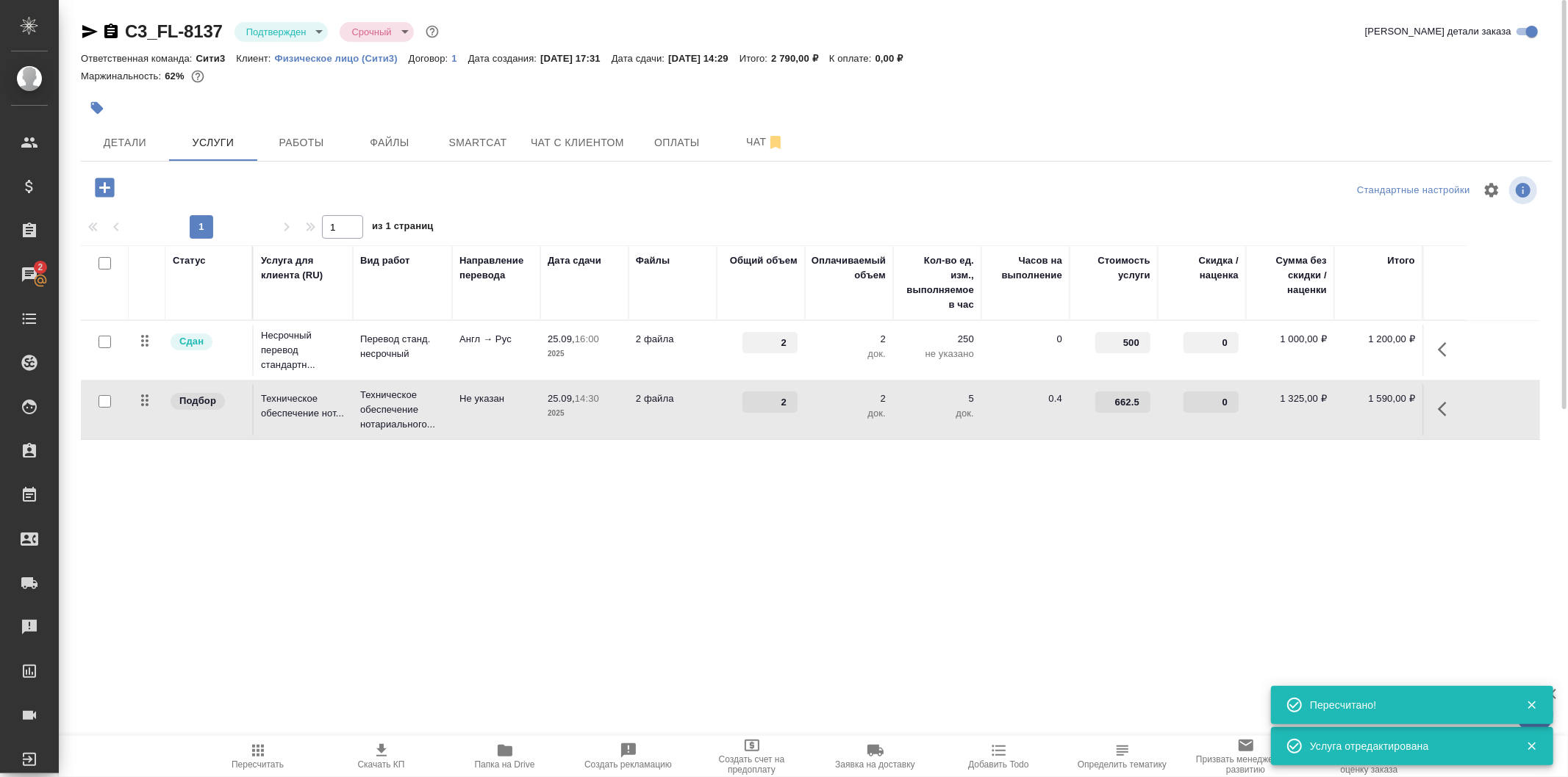
click at [207, 399] on p "Подбор" at bounding box center [197, 402] width 37 height 15
click at [692, 406] on td "2 файла" at bounding box center [672, 409] width 88 height 52
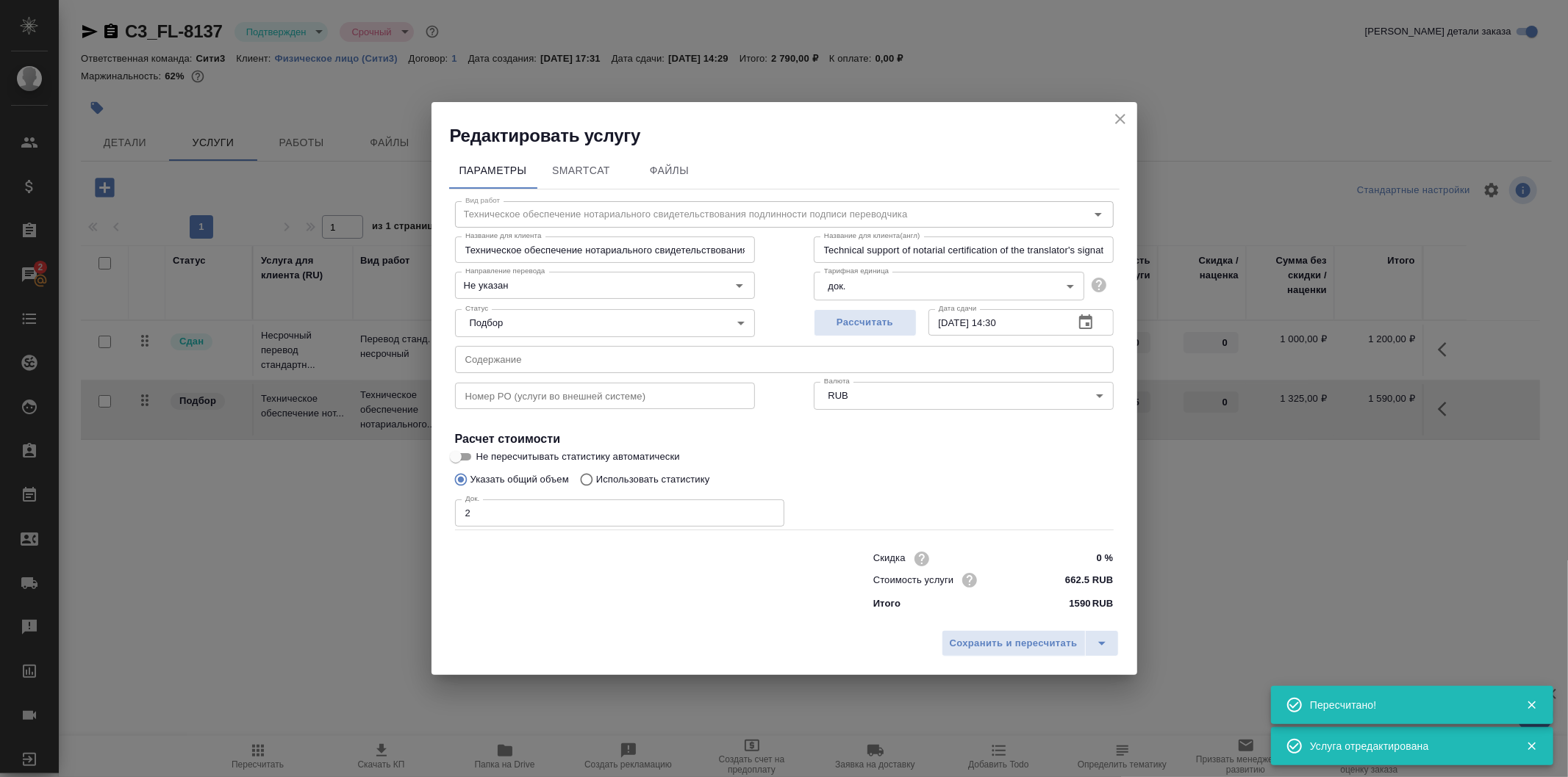
click at [678, 316] on body "🙏 .cls-1 fill:#fff; AWATERA Galisheva Mariya Клиенты Спецификации Заказы 2 Чаты…" at bounding box center [784, 388] width 1568 height 777
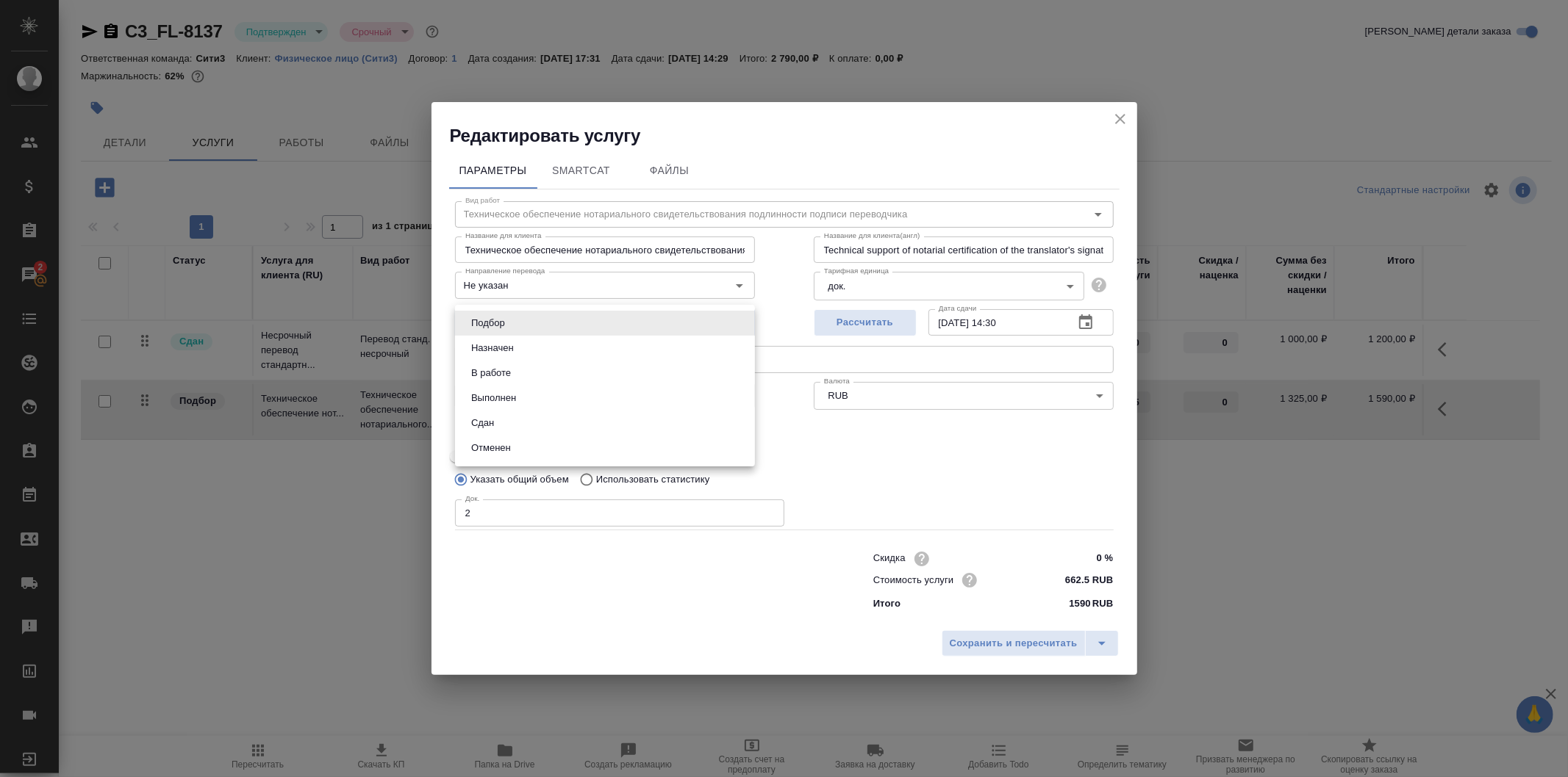
click at [685, 412] on li "Сдан" at bounding box center [605, 423] width 300 height 25
type input "closed"
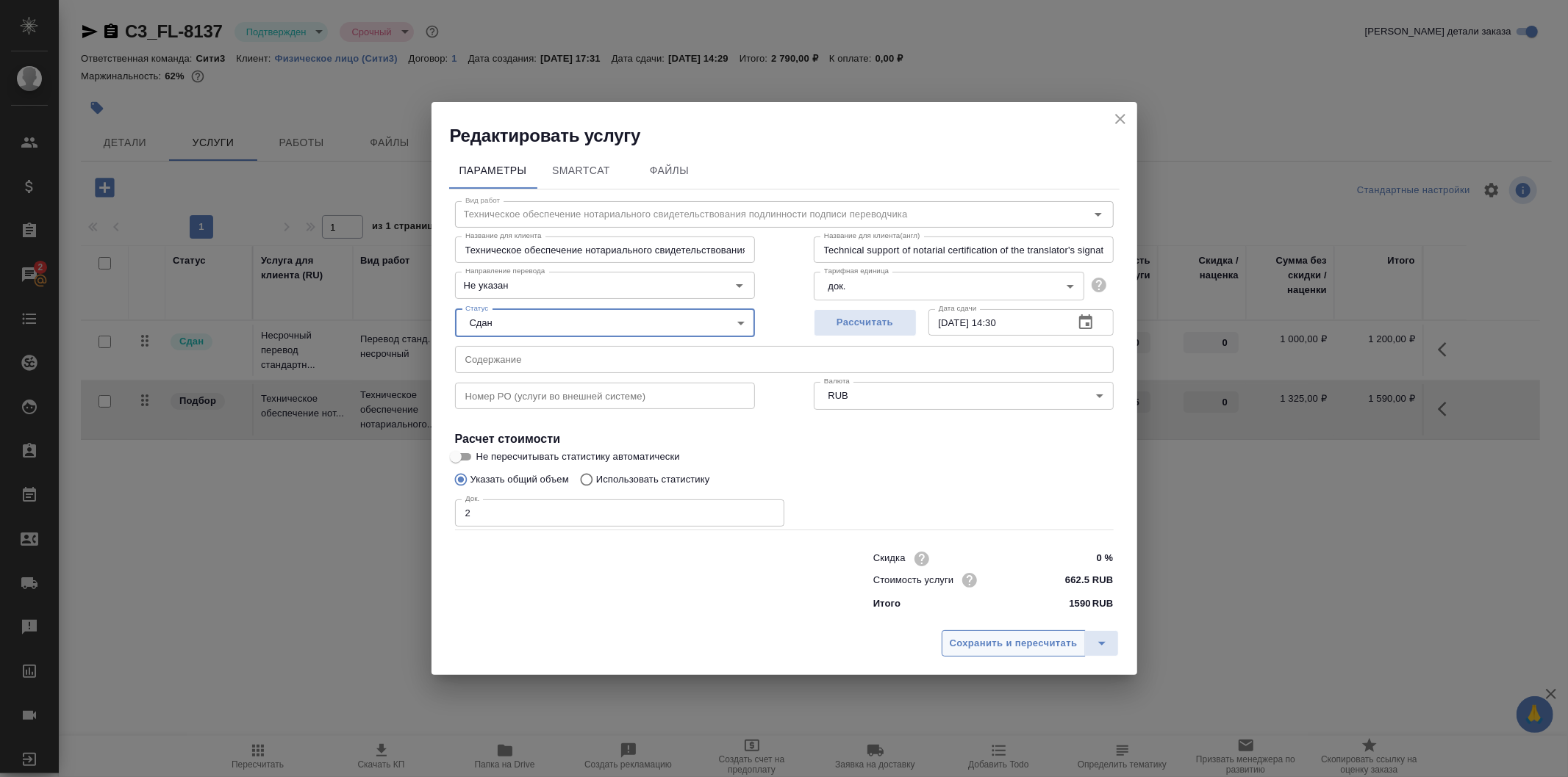
click at [1035, 643] on span "Сохранить и пересчитать" at bounding box center [1013, 644] width 128 height 17
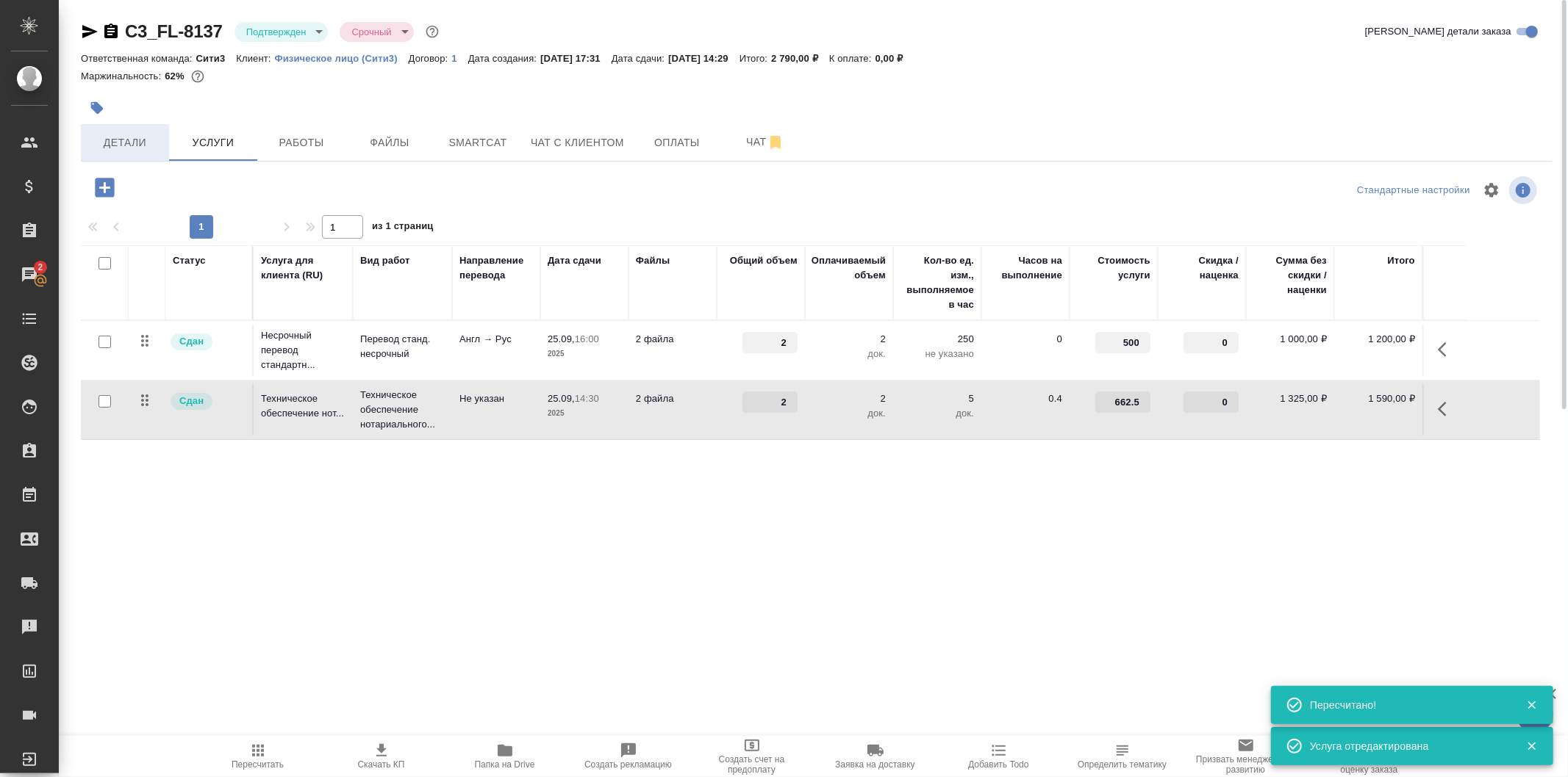
click at [151, 147] on span "Детали" at bounding box center [124, 143] width 70 height 19
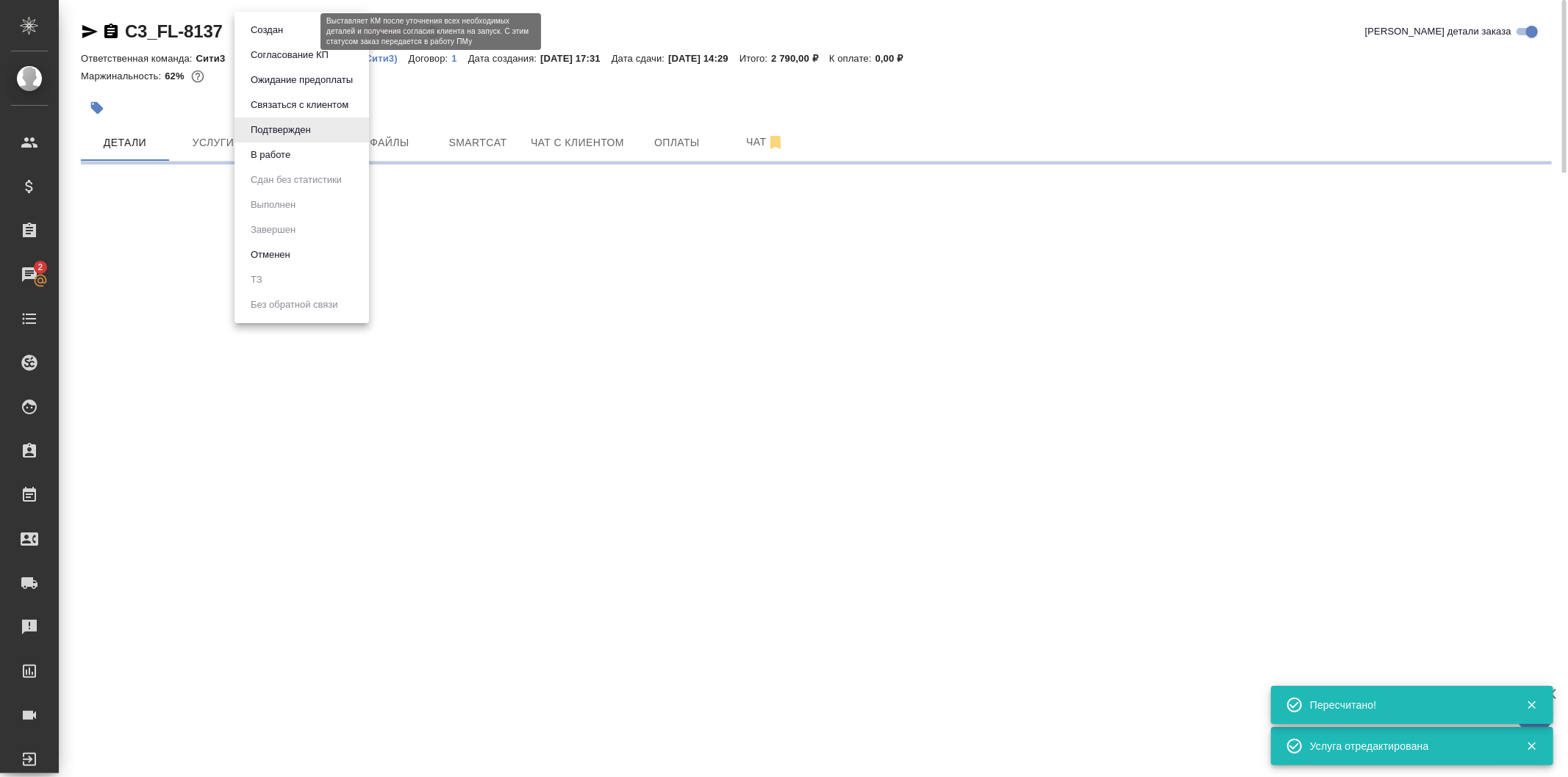
click at [292, 34] on body "🙏 .cls-1 fill:#fff; AWATERA Galisheva Mariya Клиенты Спецификации Заказы 2 Чаты…" at bounding box center [784, 388] width 1568 height 777
select select "RU"
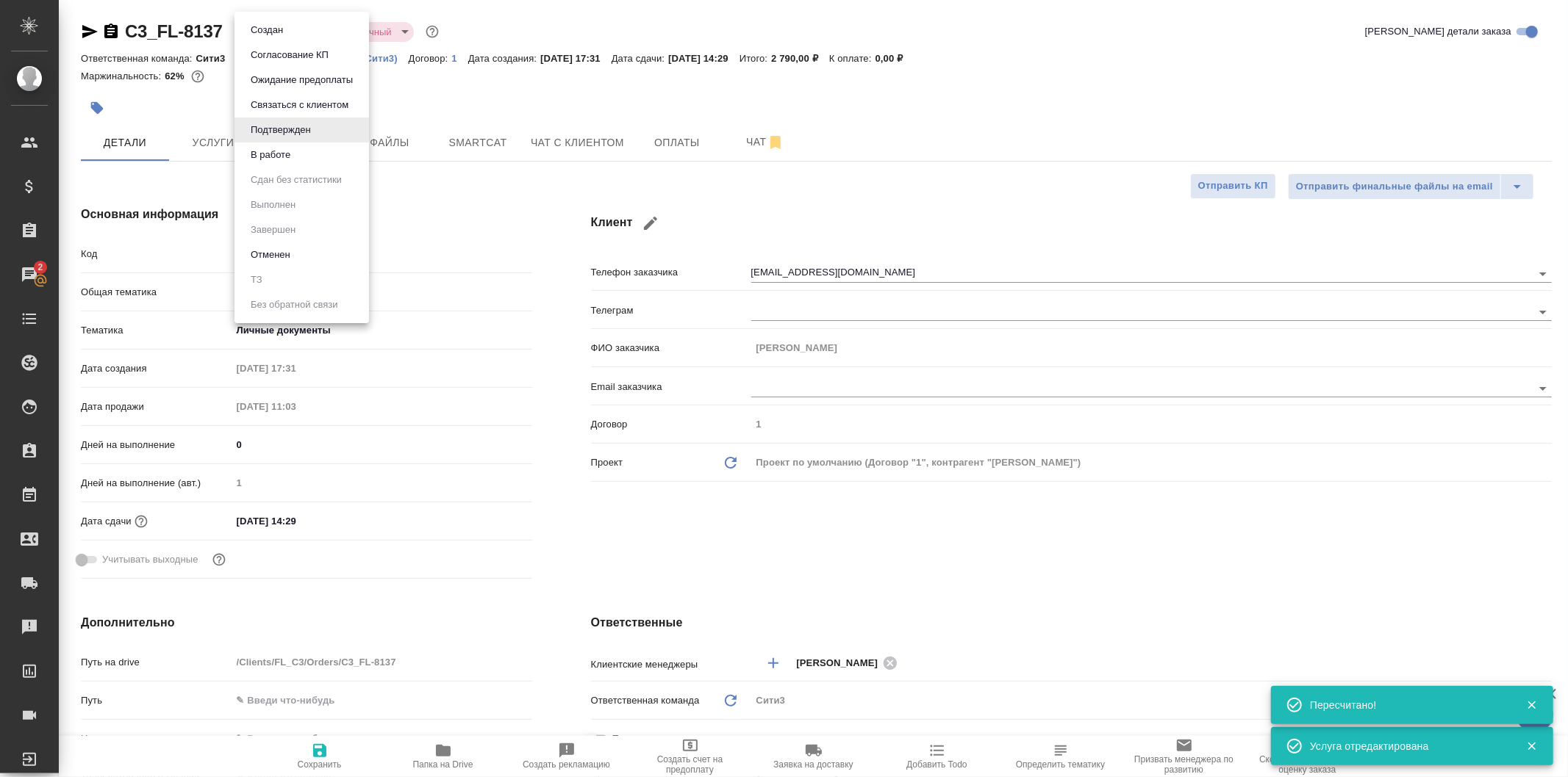
type textarea "x"
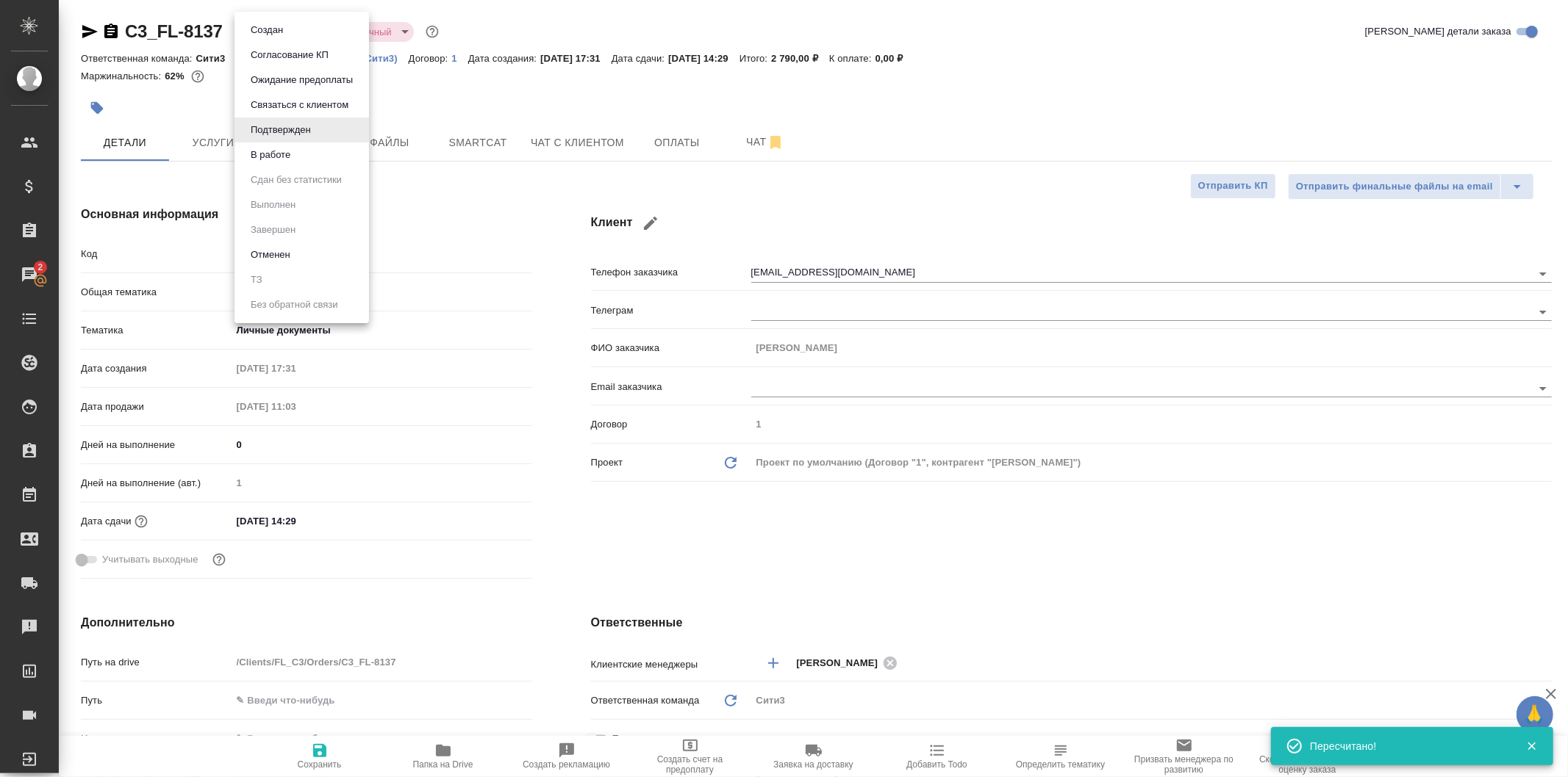
click at [505, 186] on div at bounding box center [784, 388] width 1568 height 777
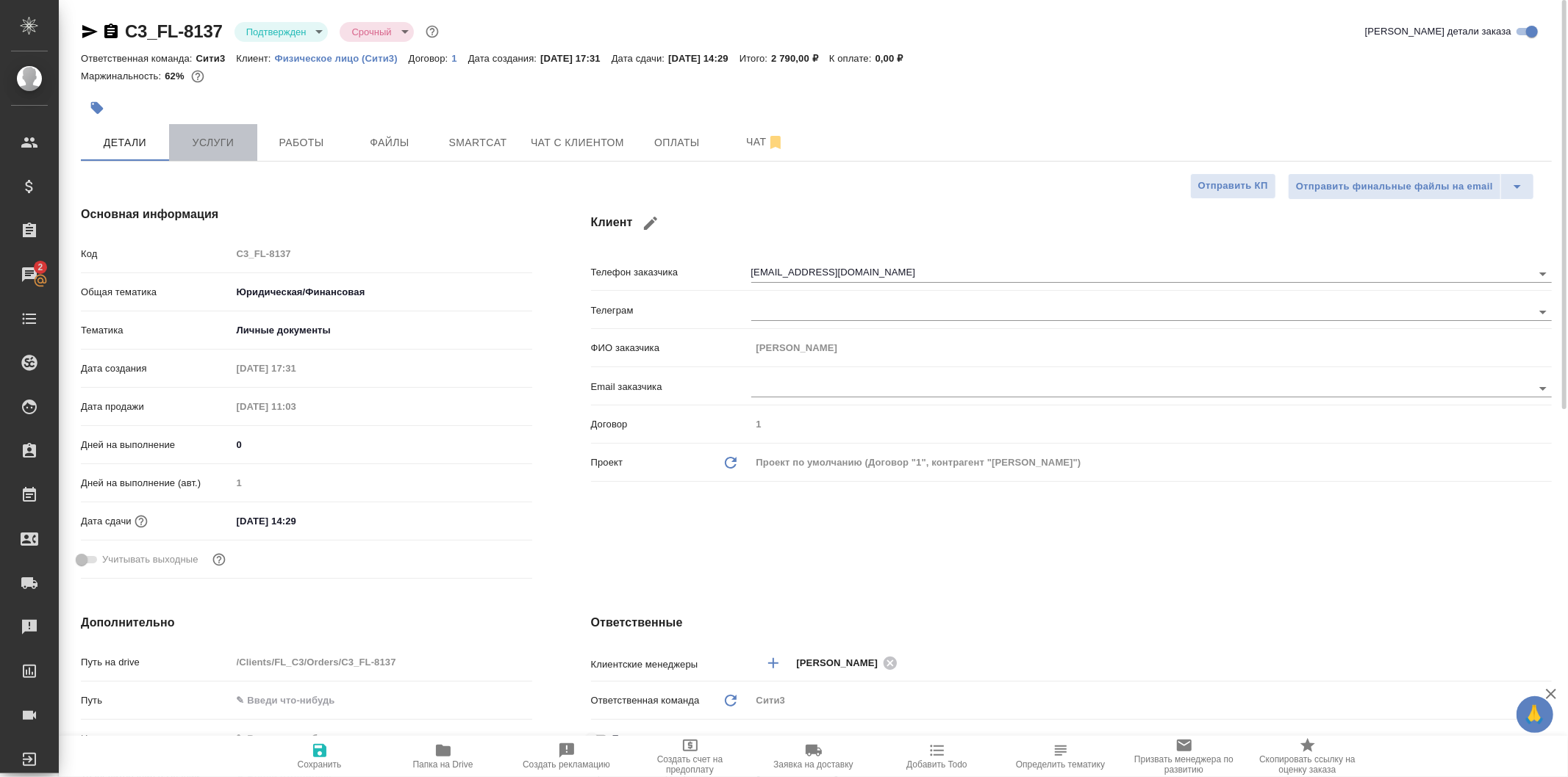
click at [215, 151] on button "Услуги" at bounding box center [213, 142] width 88 height 37
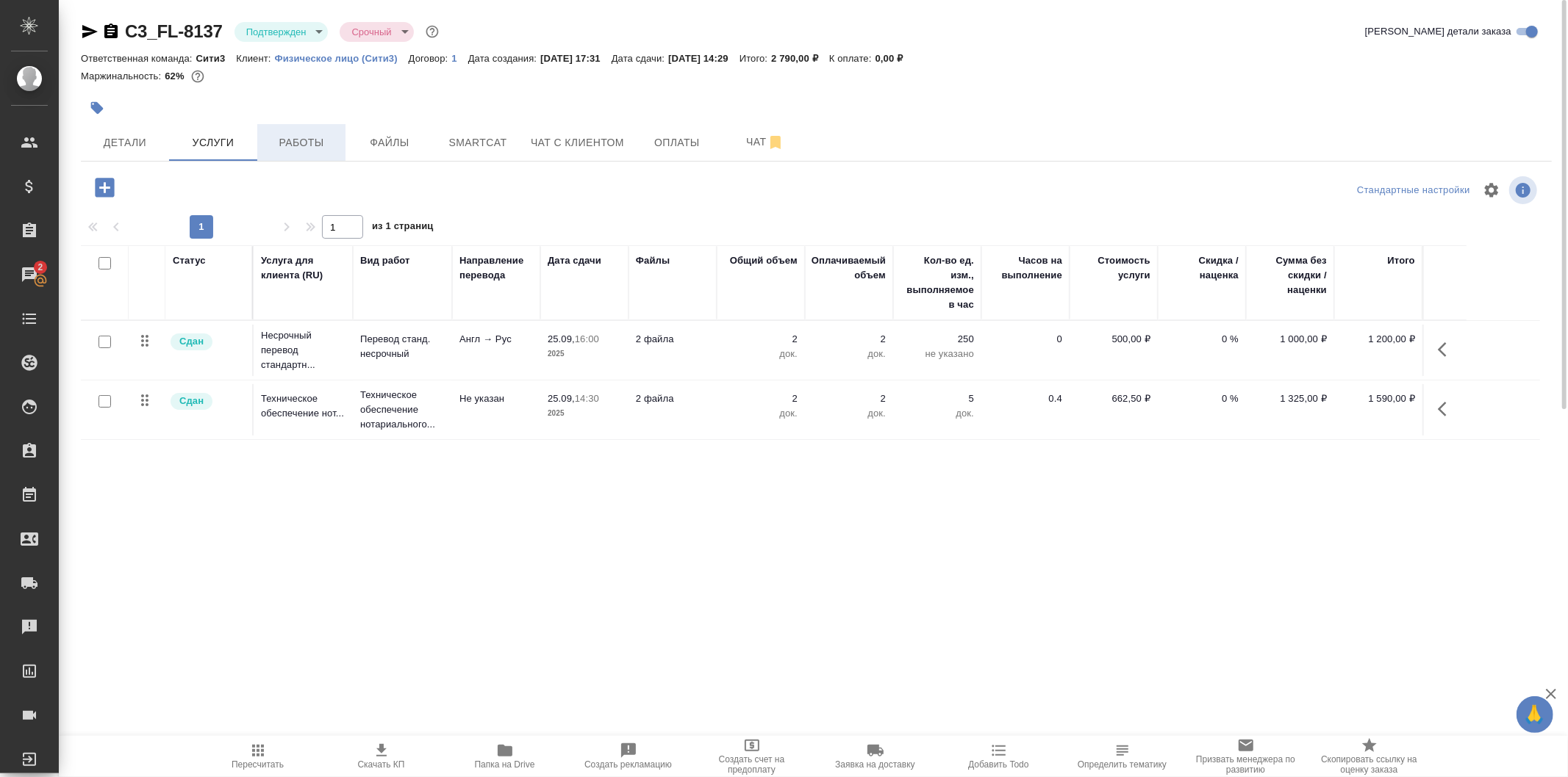
click at [313, 133] on span "Работы" at bounding box center [300, 143] width 70 height 19
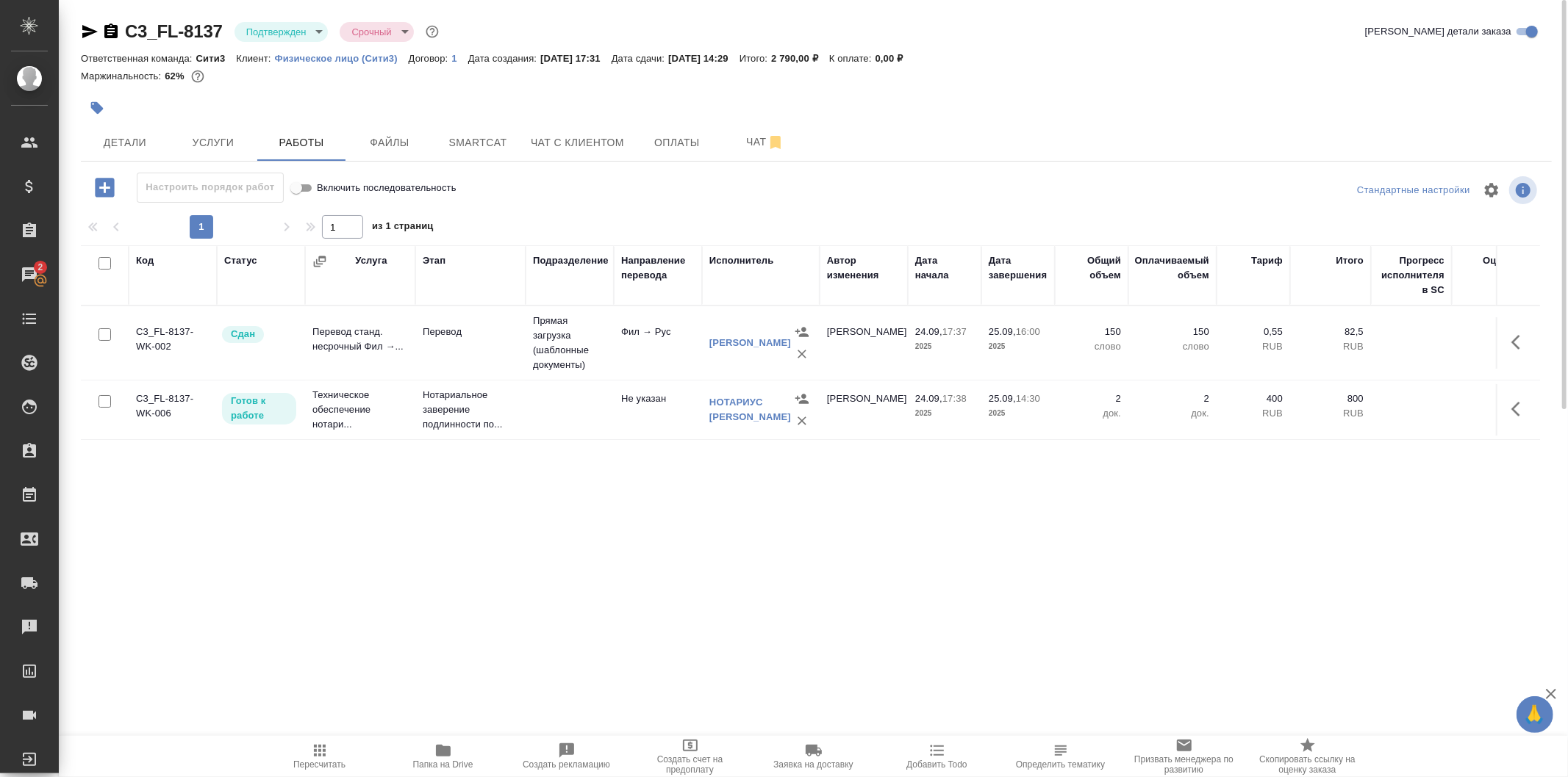
click at [569, 435] on td at bounding box center [570, 409] width 88 height 52
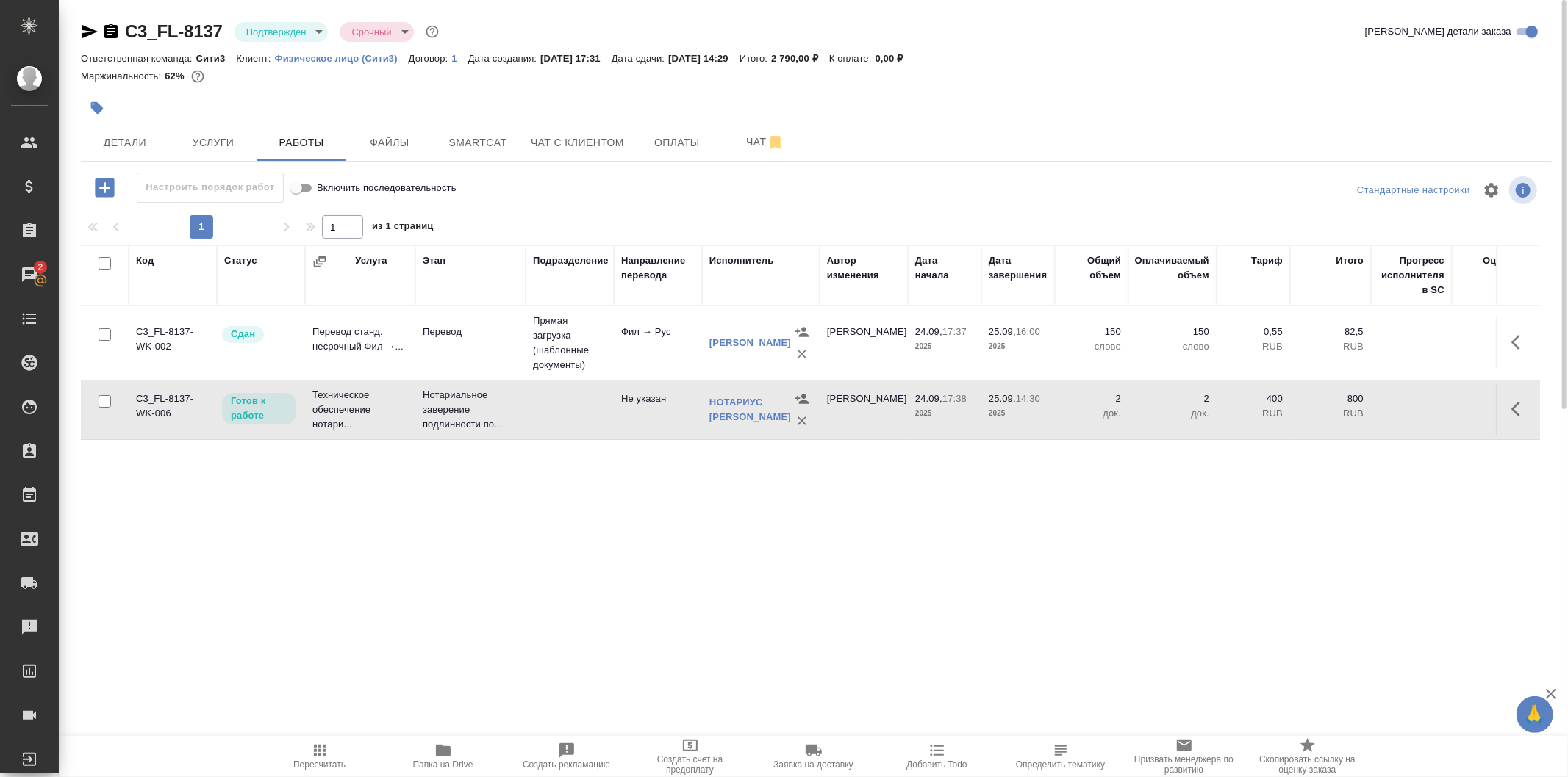
click at [569, 435] on td at bounding box center [570, 409] width 88 height 52
click at [299, 41] on div "C3_FL-8137 Подтвержден confirmed Срочный urgent" at bounding box center [261, 31] width 361 height 23
click at [160, 138] on span "Детали" at bounding box center [124, 143] width 70 height 19
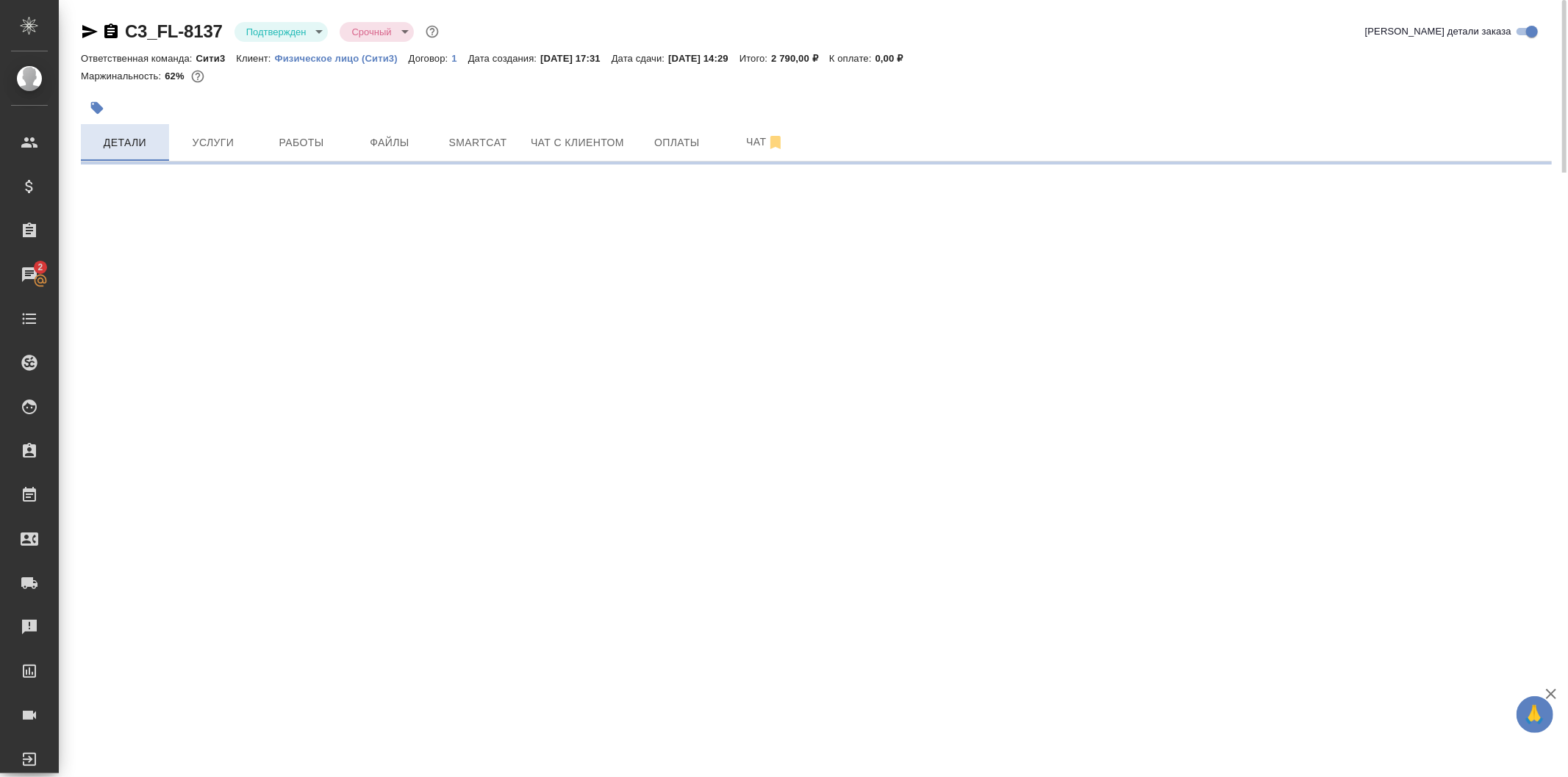
select select "RU"
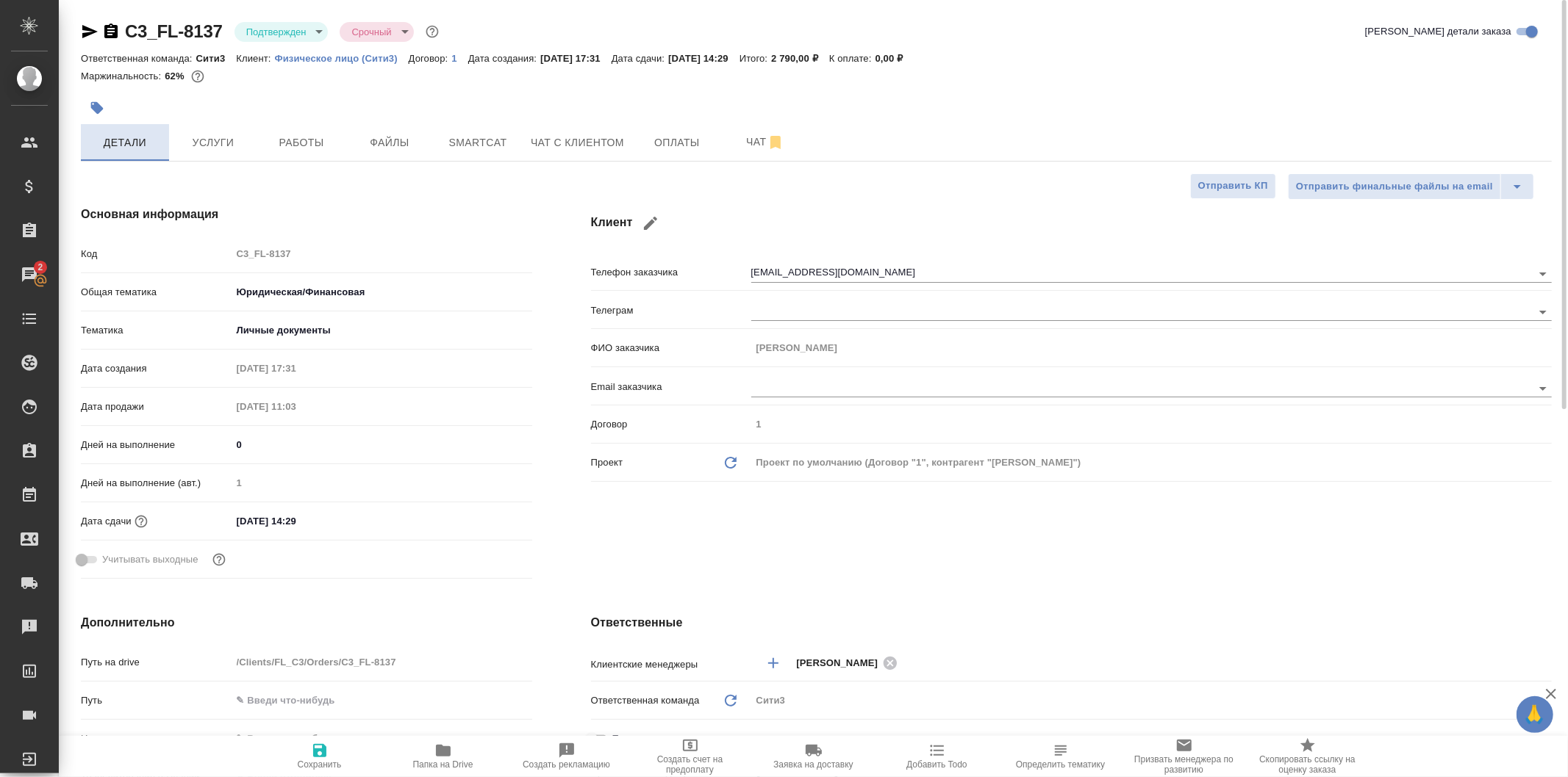
type textarea "x"
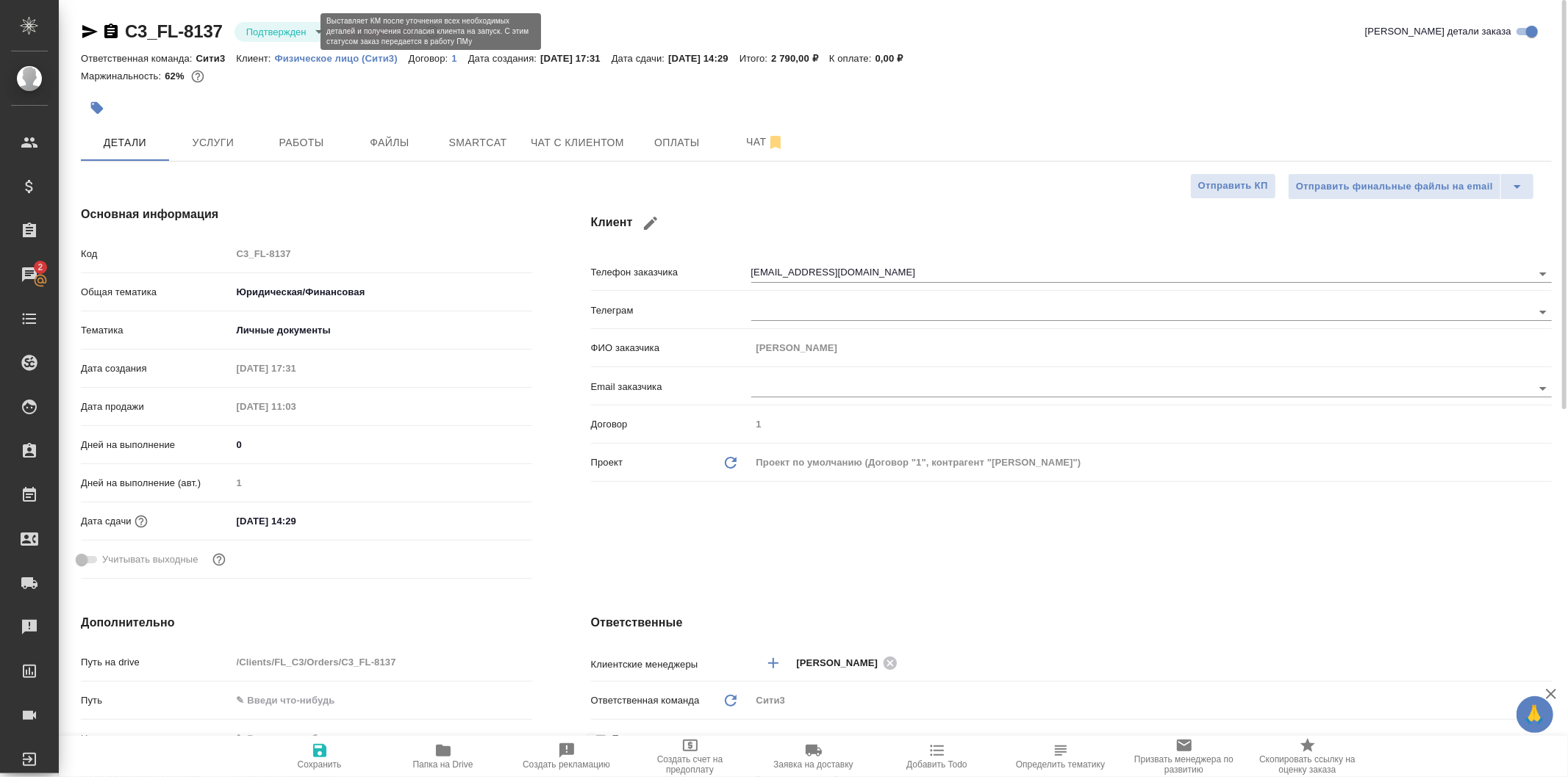
click at [287, 27] on body "🙏 .cls-1 fill:#fff; AWATERA Galisheva Mariya Клиенты Спецификации Заказы 2 Чаты…" at bounding box center [784, 388] width 1568 height 777
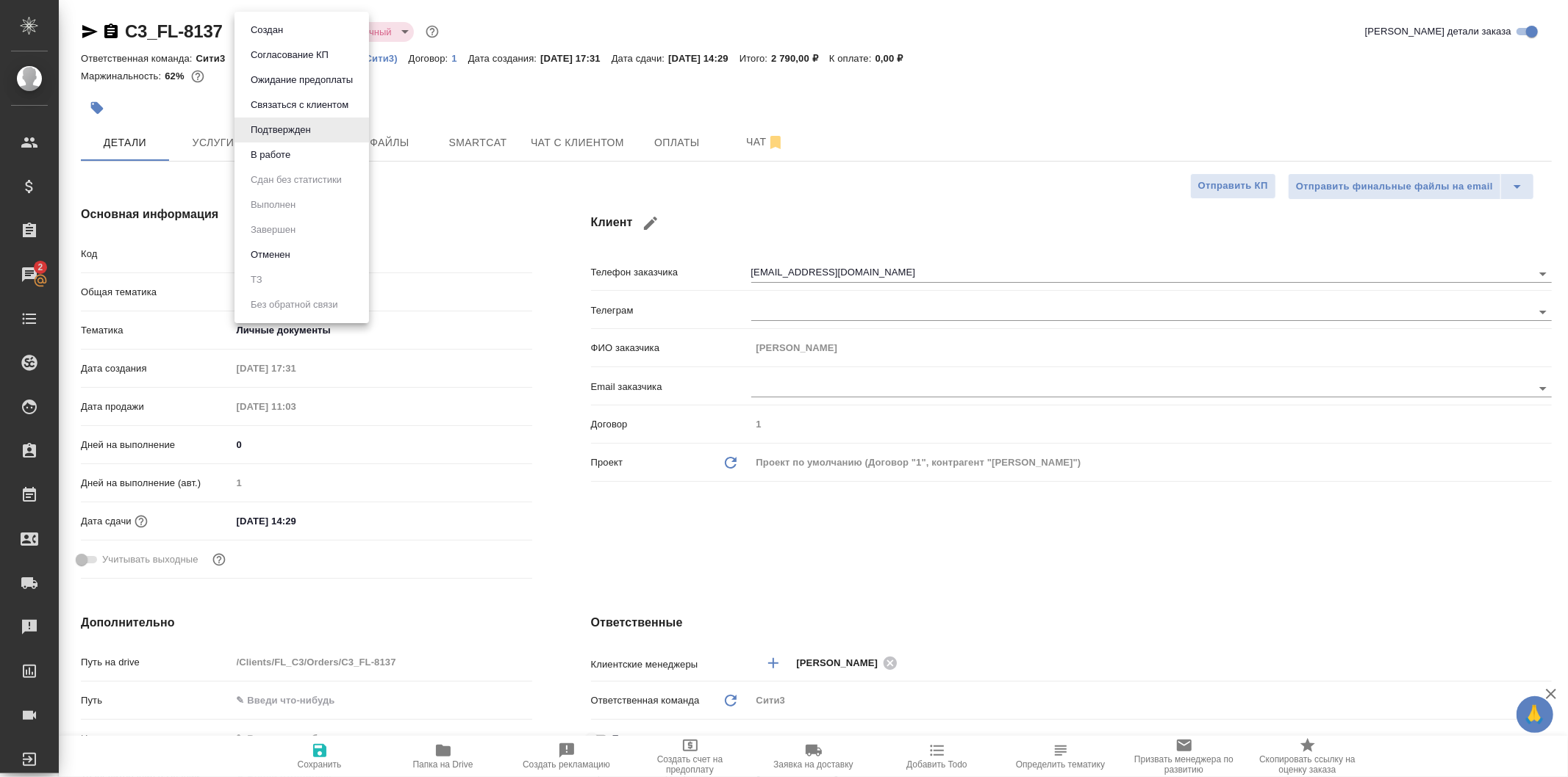
click at [431, 208] on div at bounding box center [784, 388] width 1568 height 777
click at [311, 21] on body "🙏 .cls-1 fill:#fff; AWATERA Galisheva Mariya Клиенты Спецификации Заказы 2 Чаты…" at bounding box center [784, 388] width 1568 height 777
click at [423, 209] on div at bounding box center [784, 388] width 1568 height 777
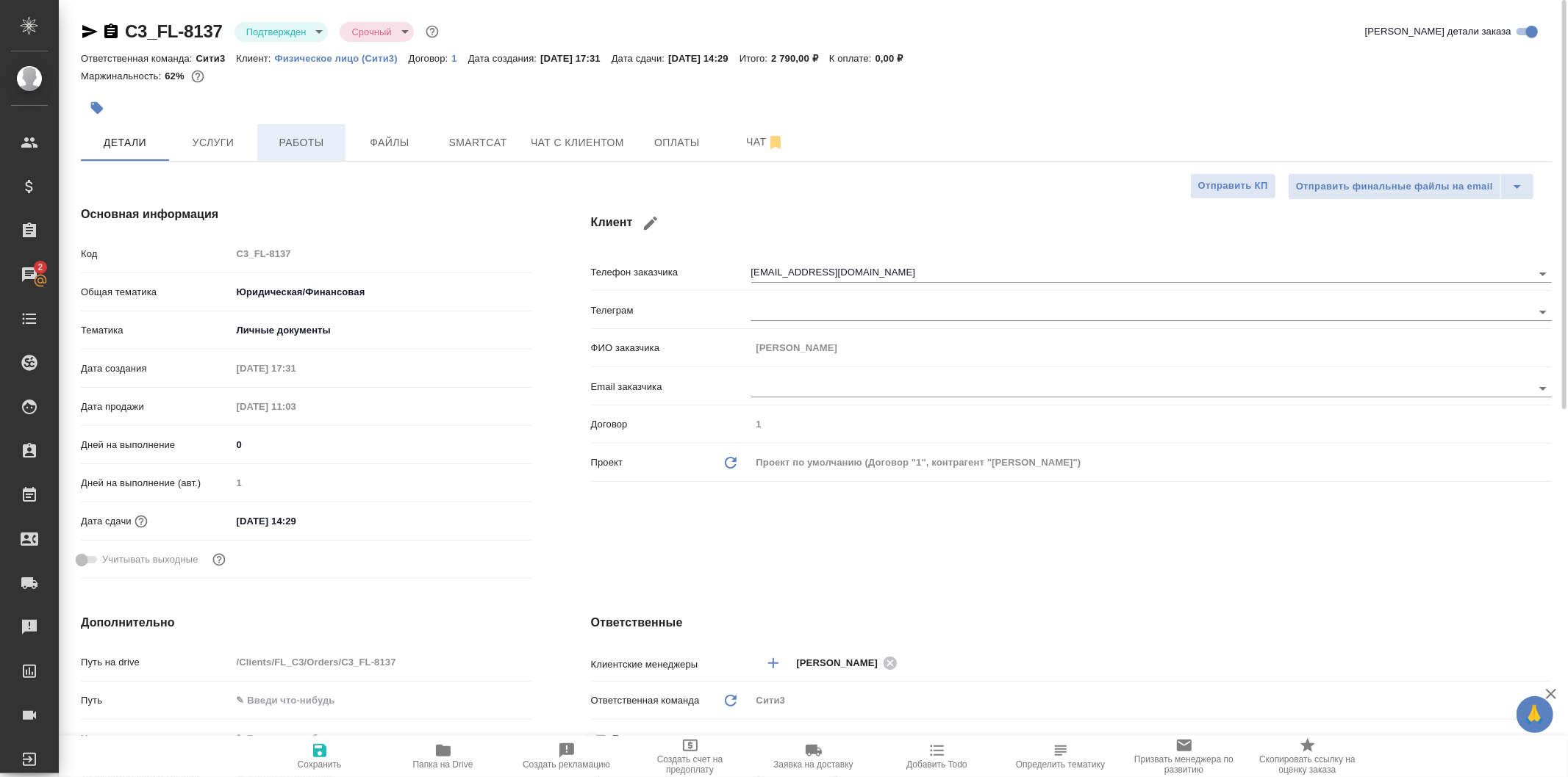
click at [333, 147] on span "Работы" at bounding box center [300, 143] width 70 height 19
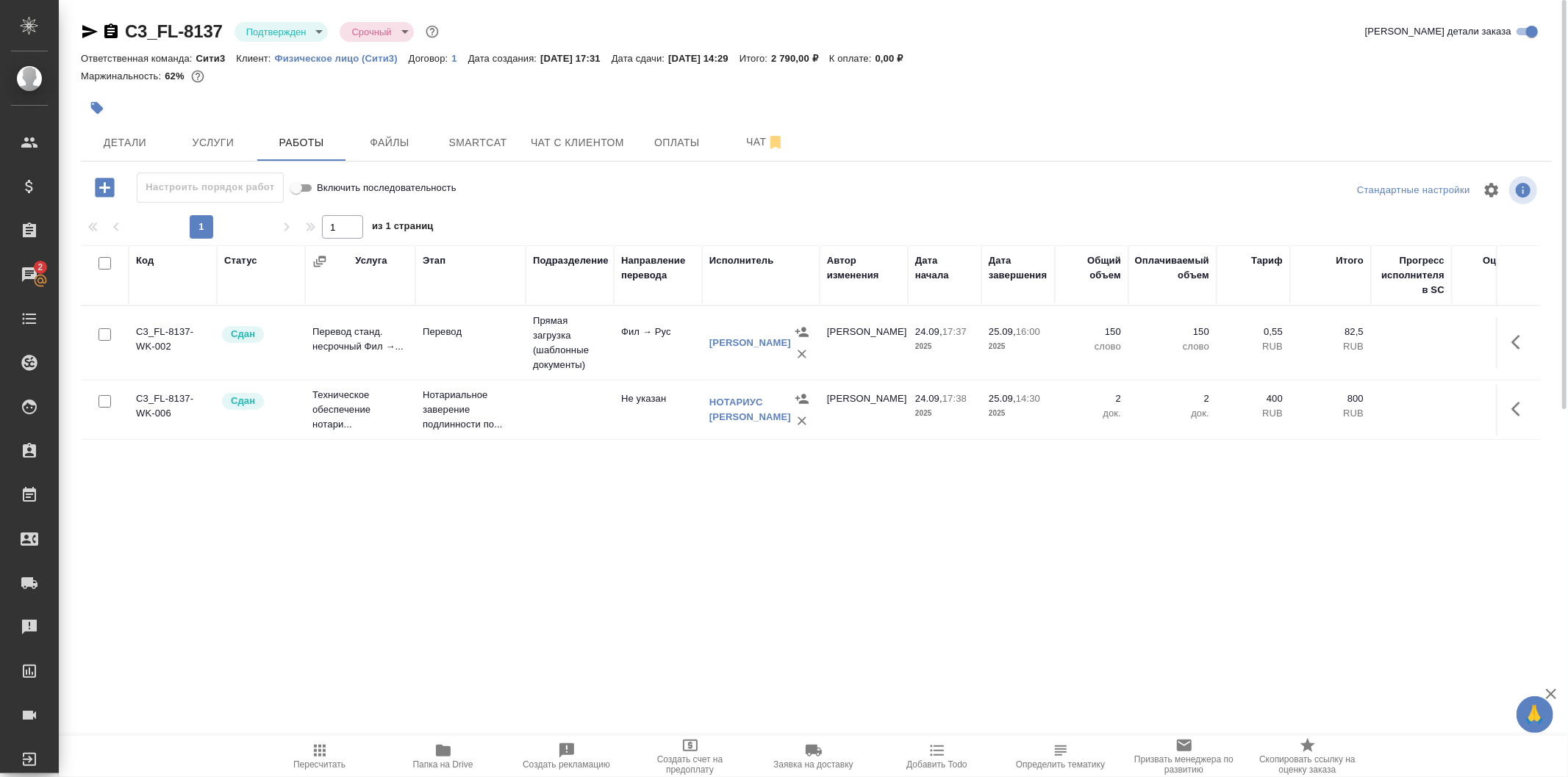
click at [325, 23] on div "Подтвержден confirmed" at bounding box center [282, 31] width 94 height 20
click at [136, 133] on span "Детали" at bounding box center [124, 143] width 70 height 19
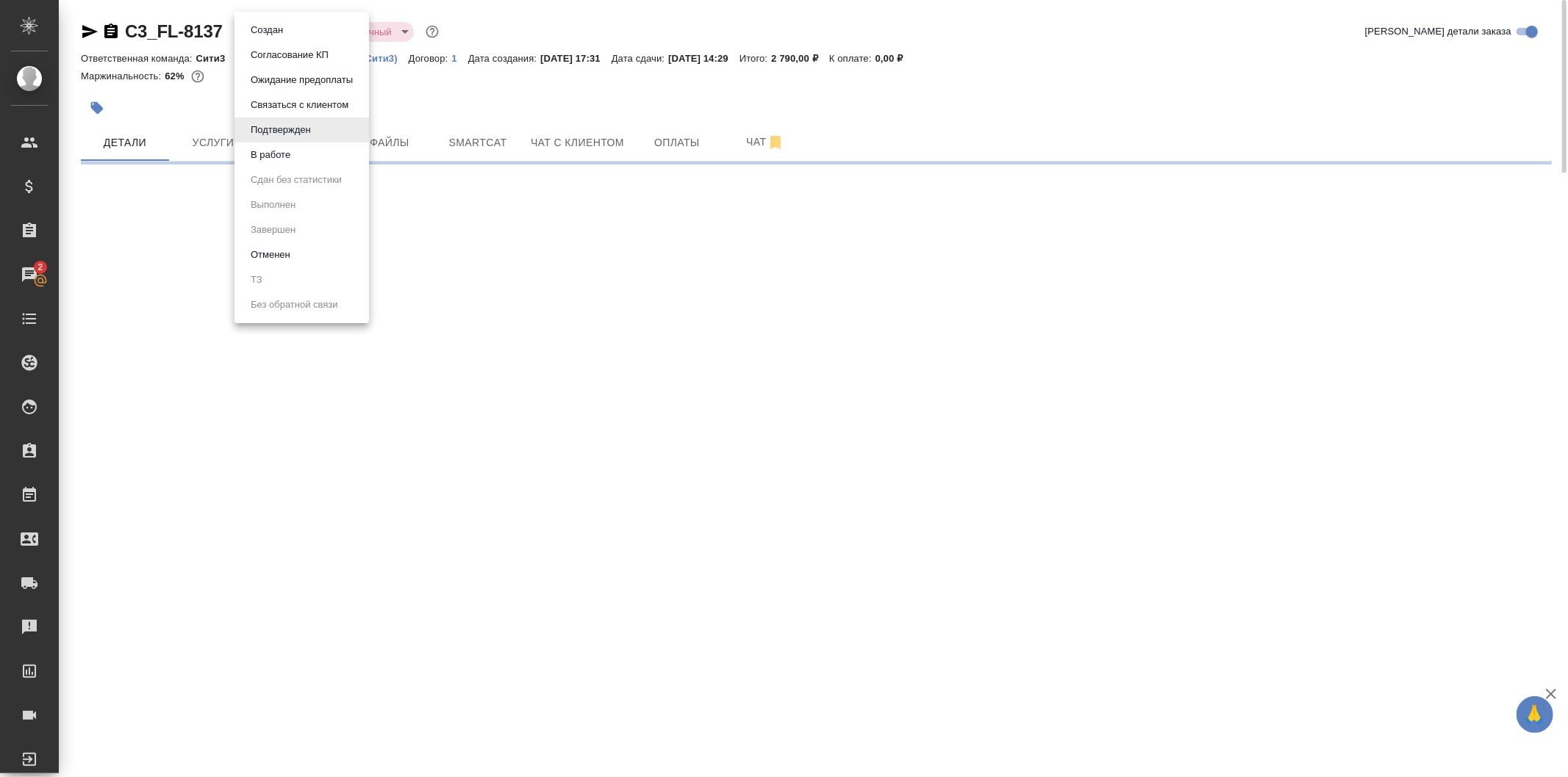
click at [310, 35] on body "🙏 .cls-1 fill:#fff; AWATERA Galisheva Mariya Клиенты Спецификации Заказы 2 Чаты…" at bounding box center [784, 388] width 1568 height 777
click at [322, 147] on li "В работе" at bounding box center [301, 155] width 134 height 25
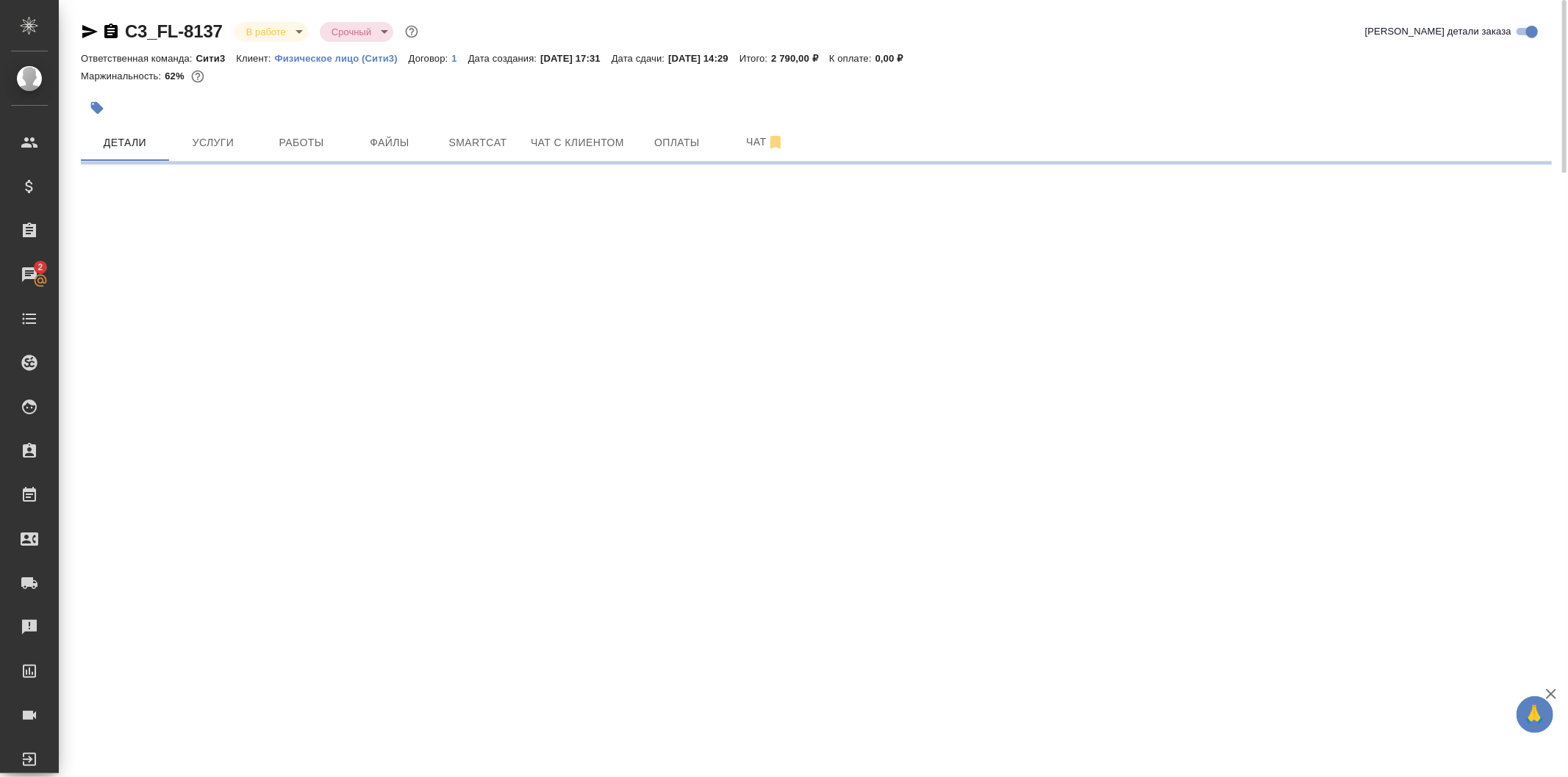
select select "RU"
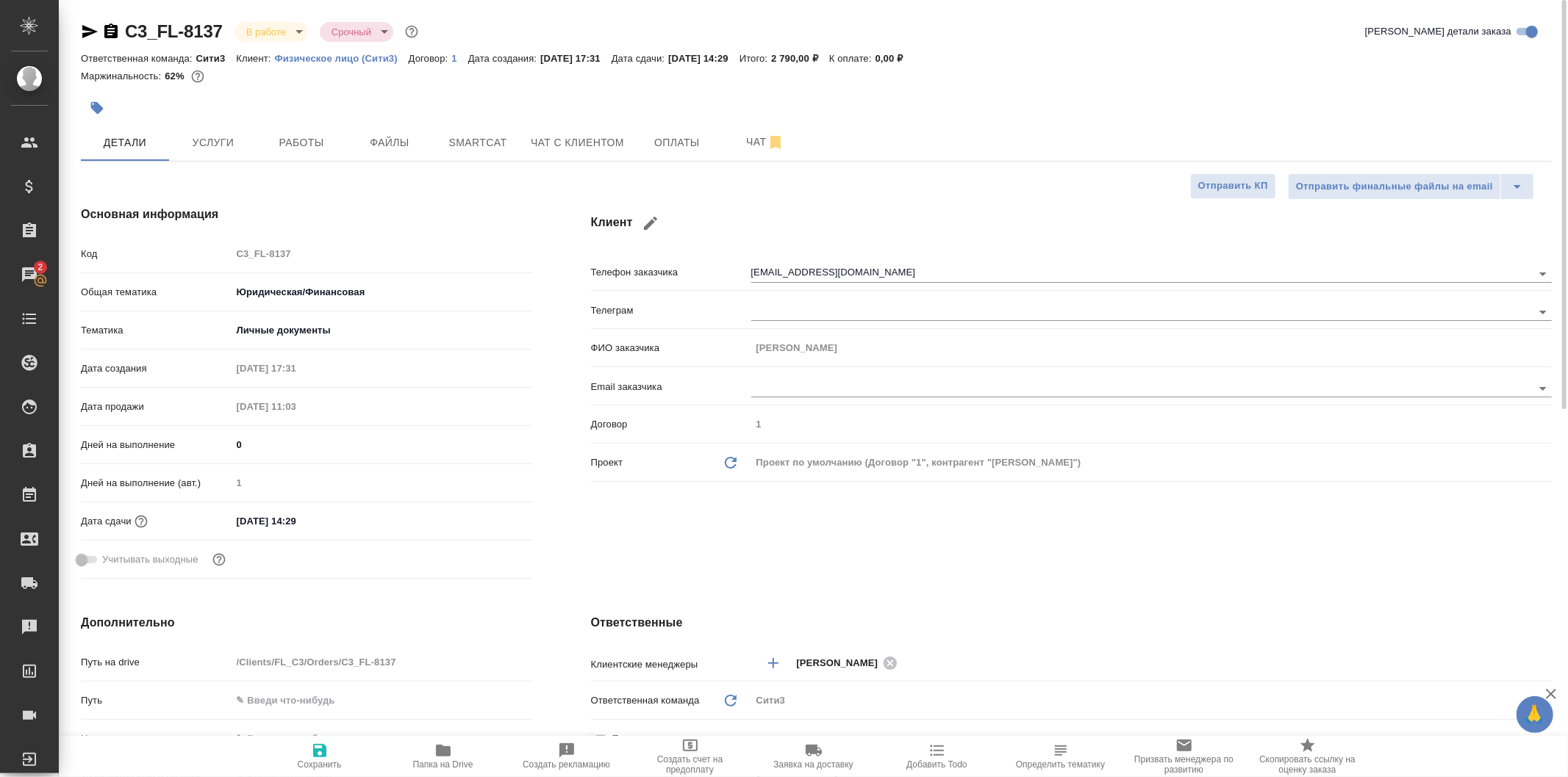
type textarea "x"
click at [289, 31] on body "🙏 .cls-1 fill:#fff; AWATERA Galisheva Mariya Клиенты Спецификации Заказы 2 Чаты…" at bounding box center [784, 388] width 1568 height 777
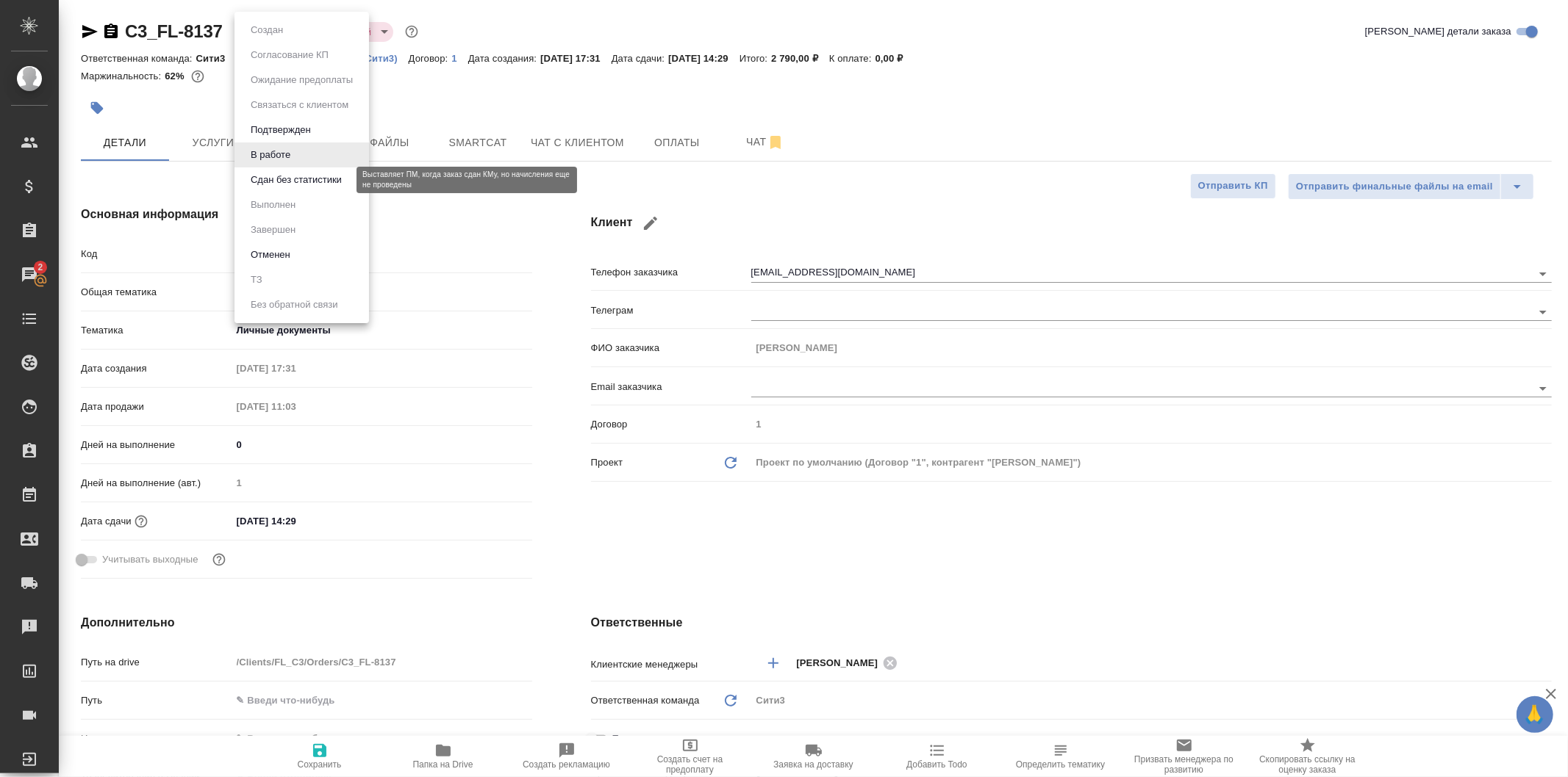
click at [340, 175] on button "Сдан без статистики" at bounding box center [296, 179] width 100 height 16
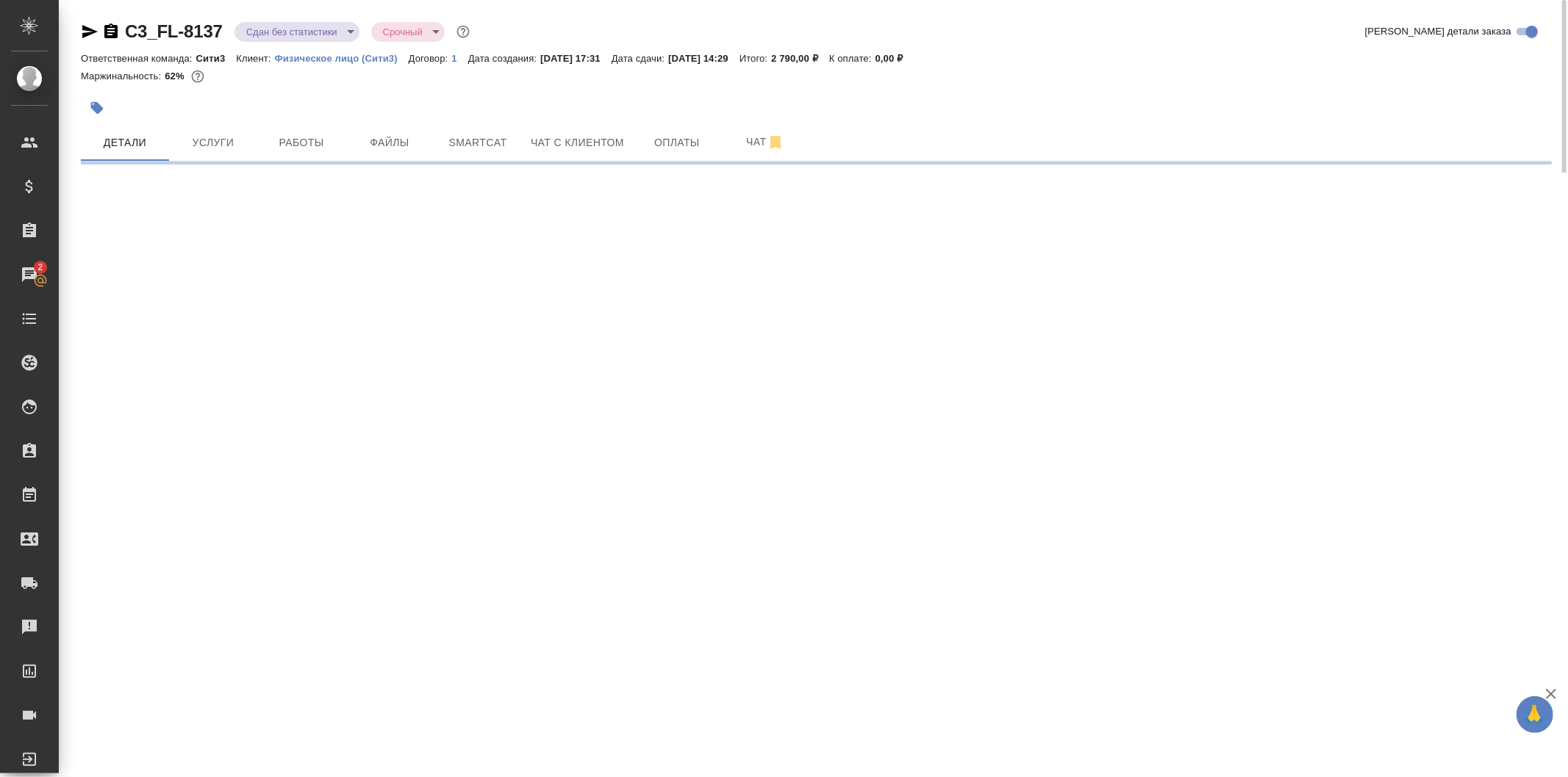
select select "RU"
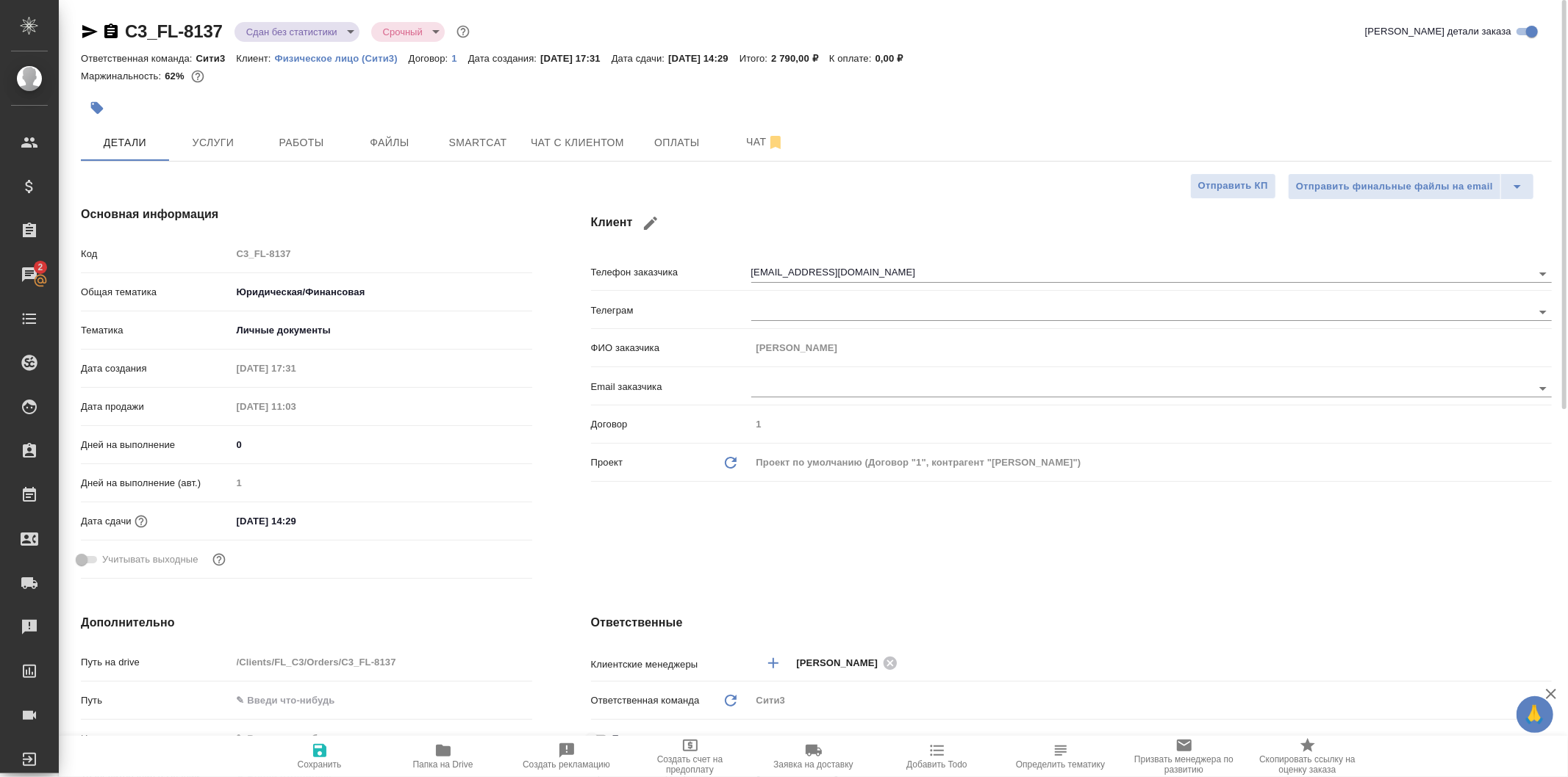
type textarea "x"
click at [325, 32] on body "🙏 .cls-1 fill:#fff; AWATERA Galisheva Mariya Клиенты Спецификации Заказы 2 Чаты…" at bounding box center [784, 388] width 1568 height 777
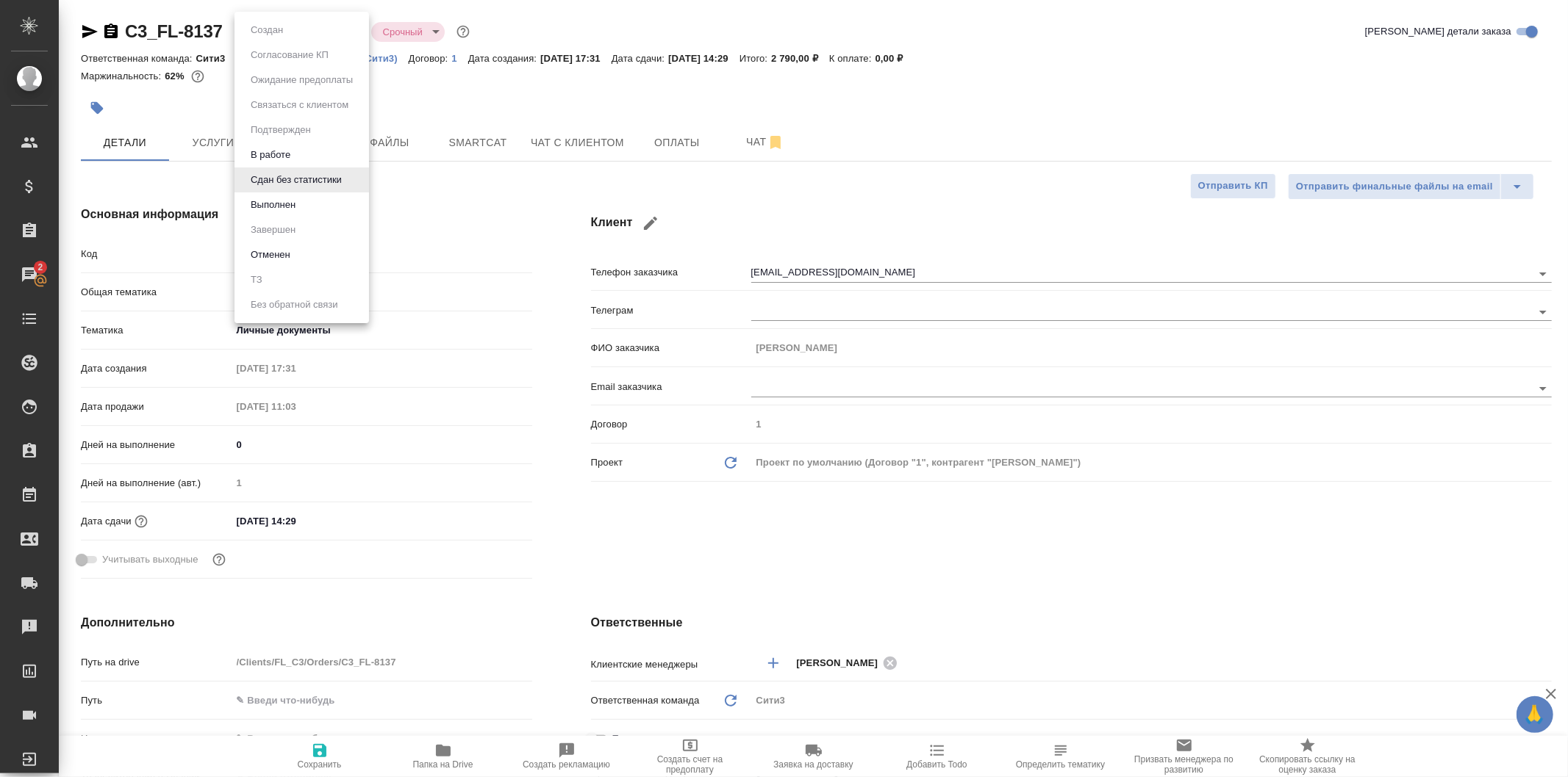
click at [328, 206] on li "Выполнен" at bounding box center [301, 205] width 134 height 25
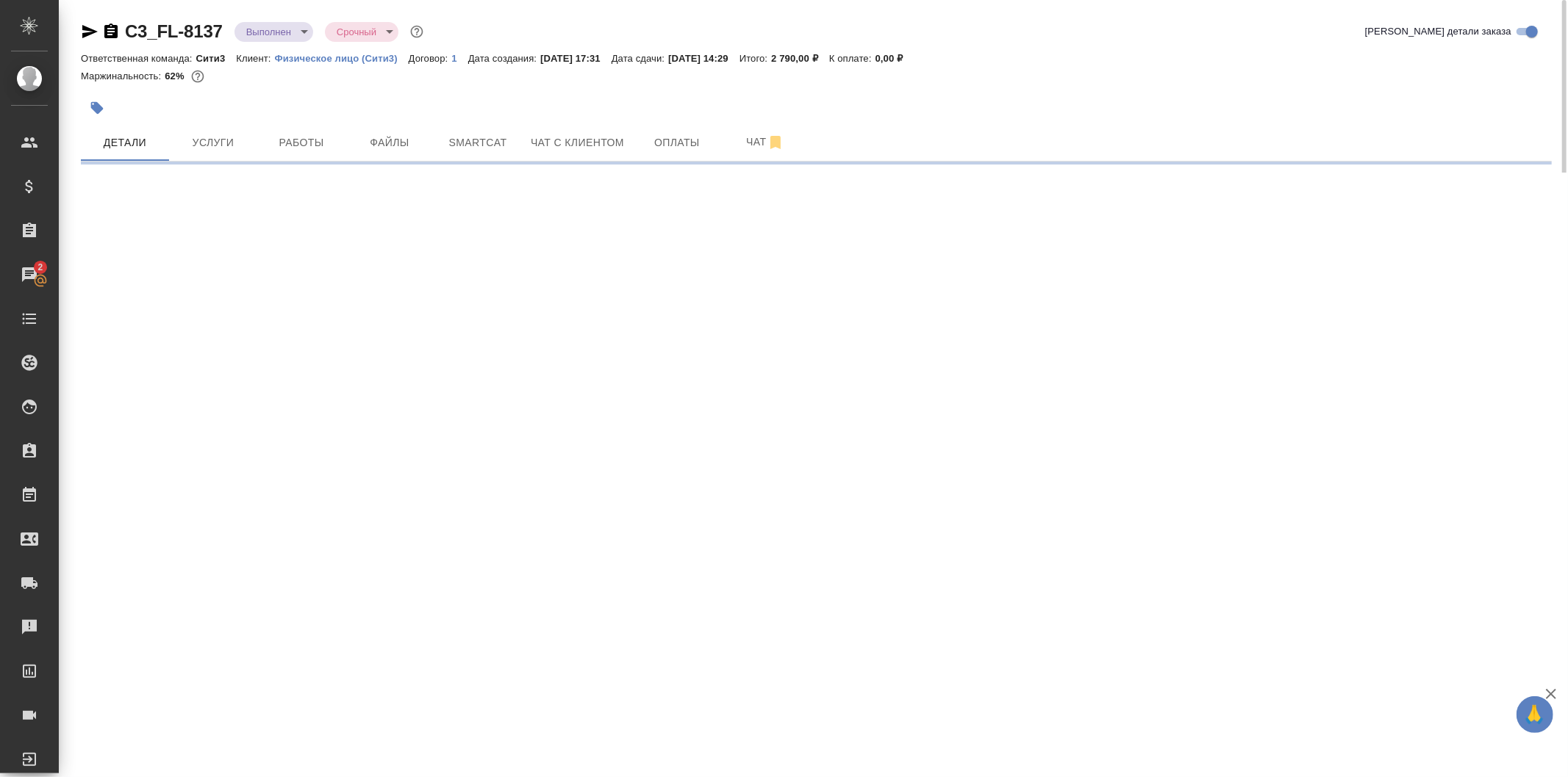
select select "RU"
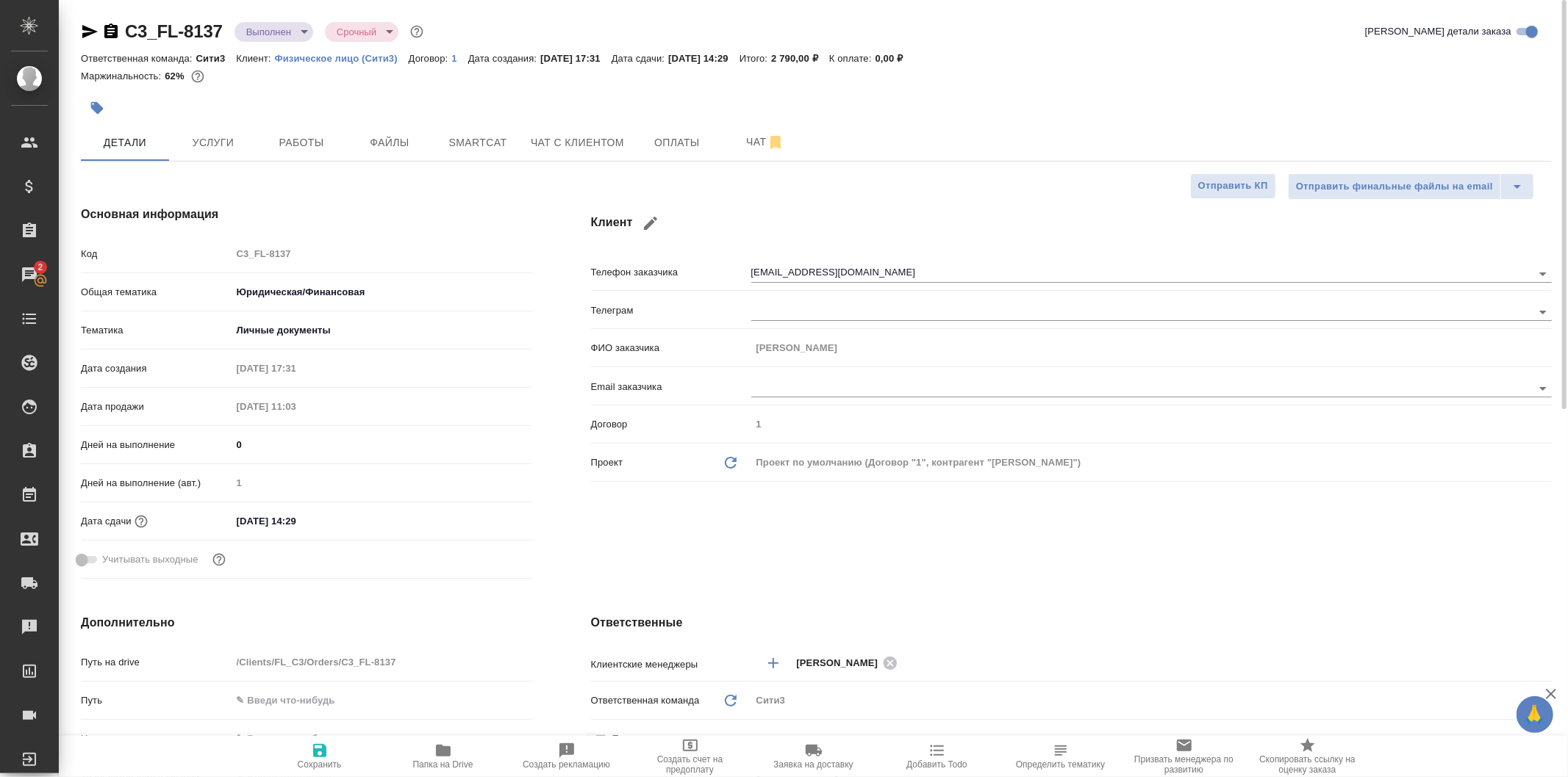
type textarea "x"
click at [297, 27] on body "🙏 .cls-1 fill:#fff; AWATERA Galisheva Mariya Клиенты Спецификации Заказы 2 Чаты…" at bounding box center [784, 388] width 1568 height 777
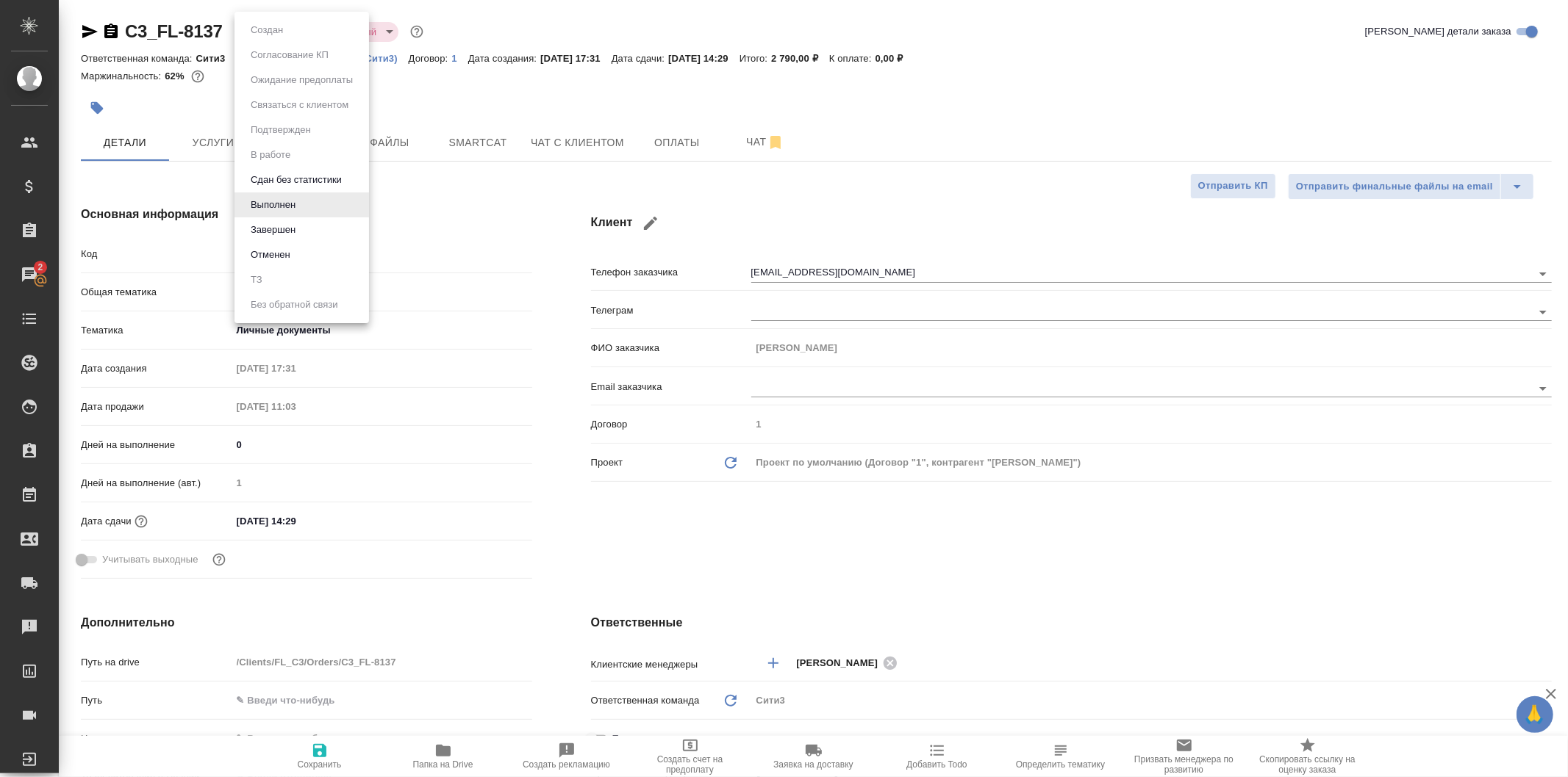
click at [312, 228] on li "Завершен" at bounding box center [301, 230] width 134 height 25
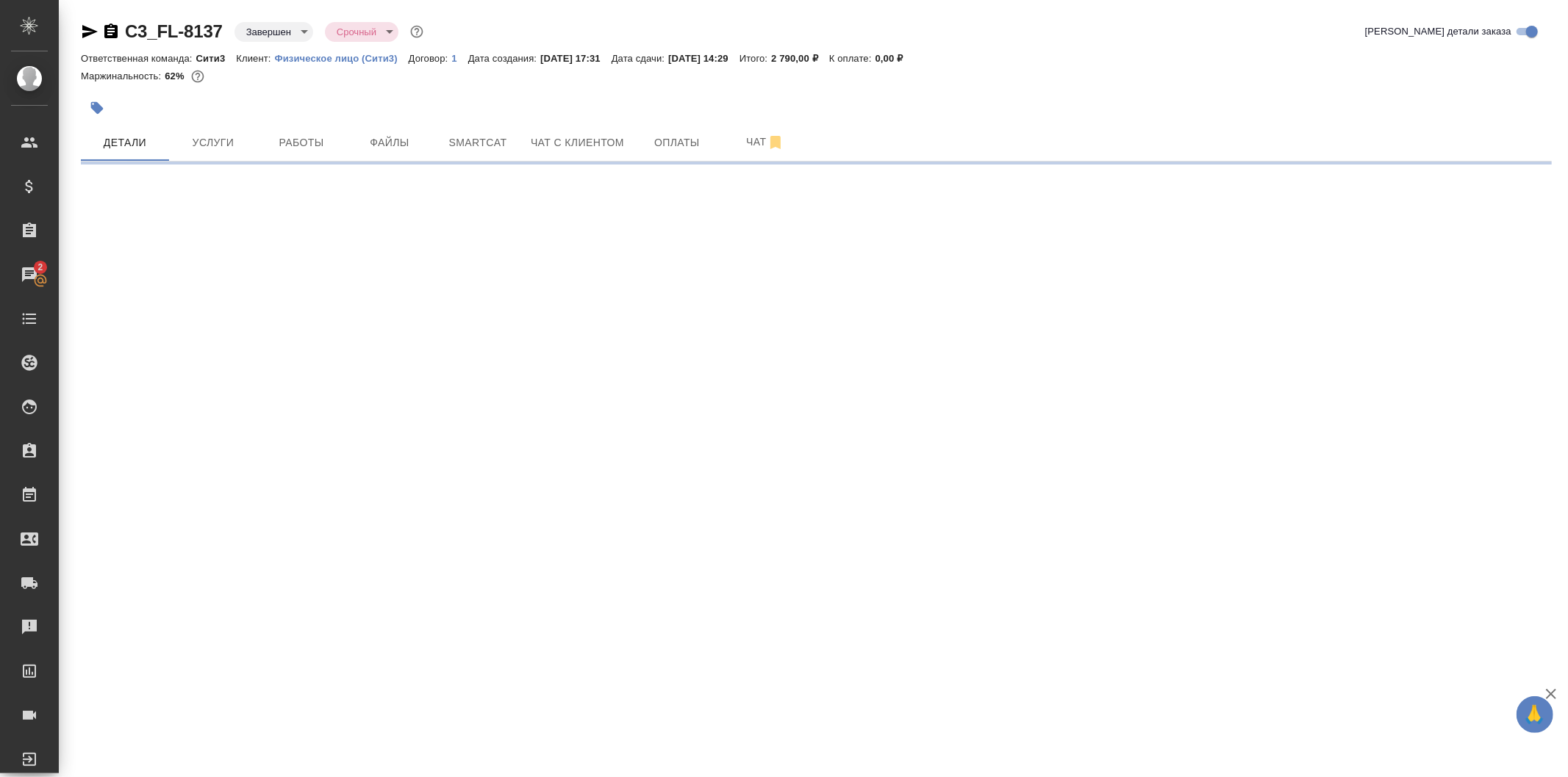
select select "RU"
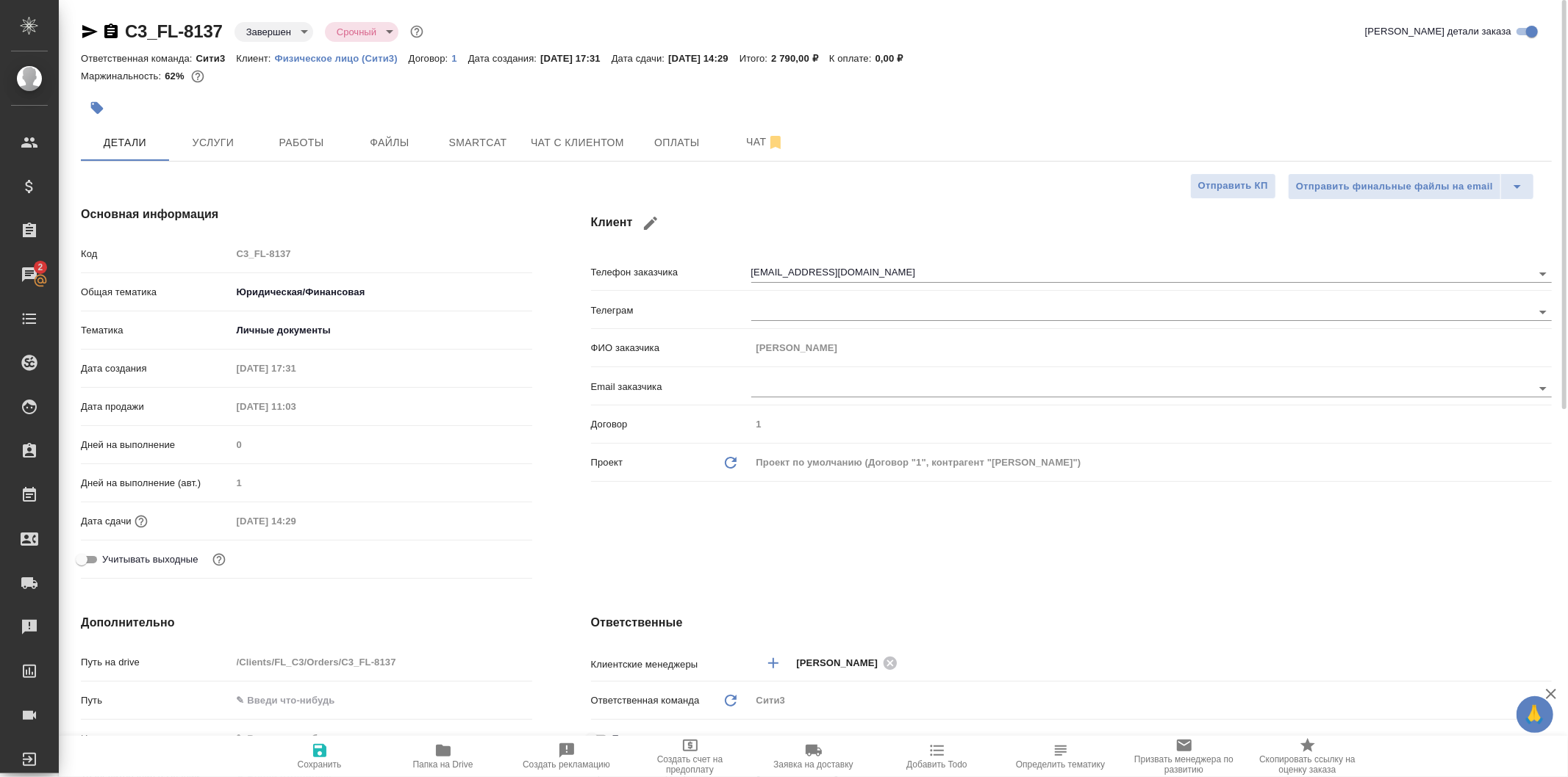
type textarea "x"
click at [338, 750] on span "Сохранить" at bounding box center [319, 756] width 106 height 28
type textarea "x"
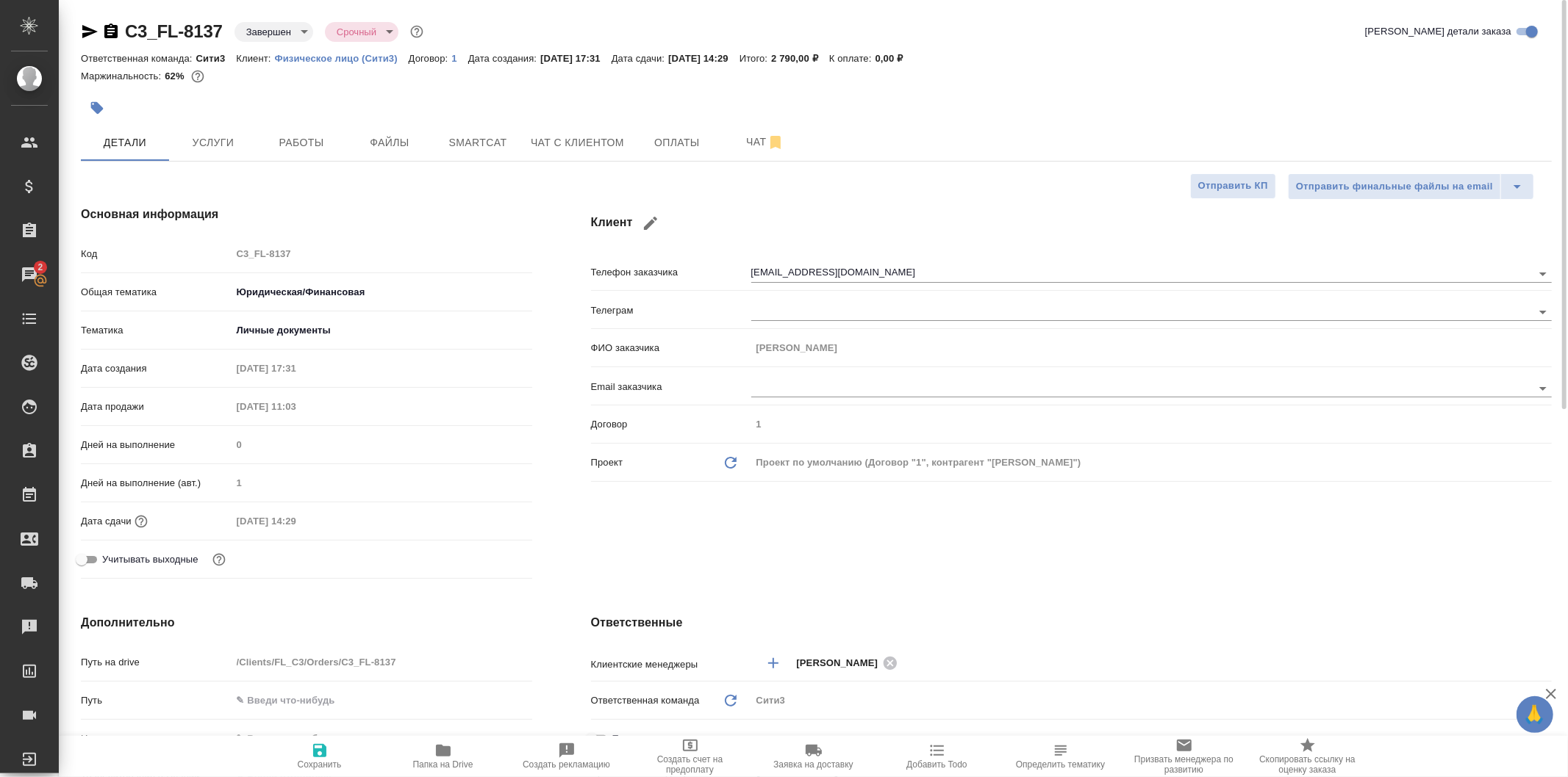
type textarea "x"
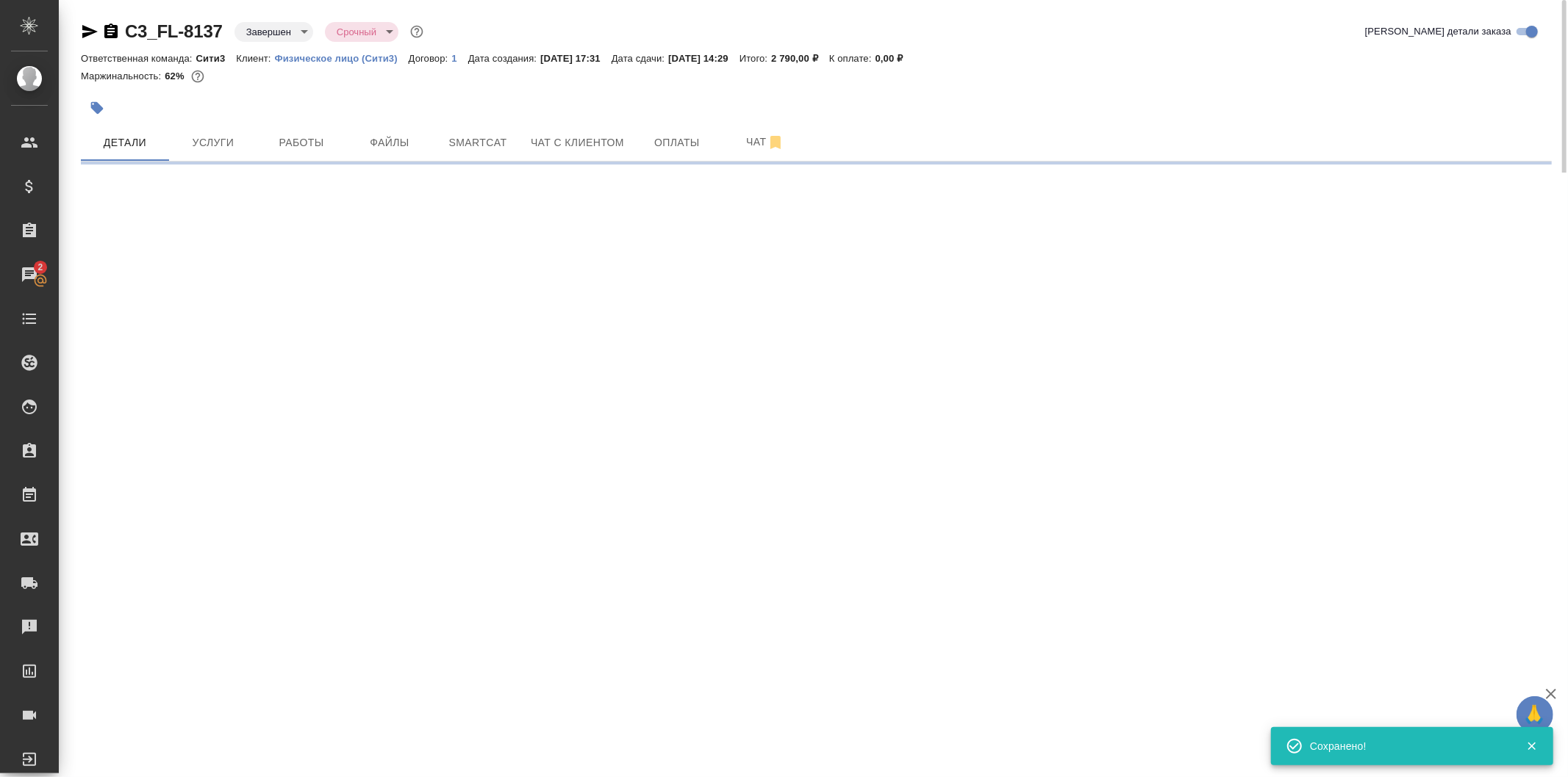
select select "RU"
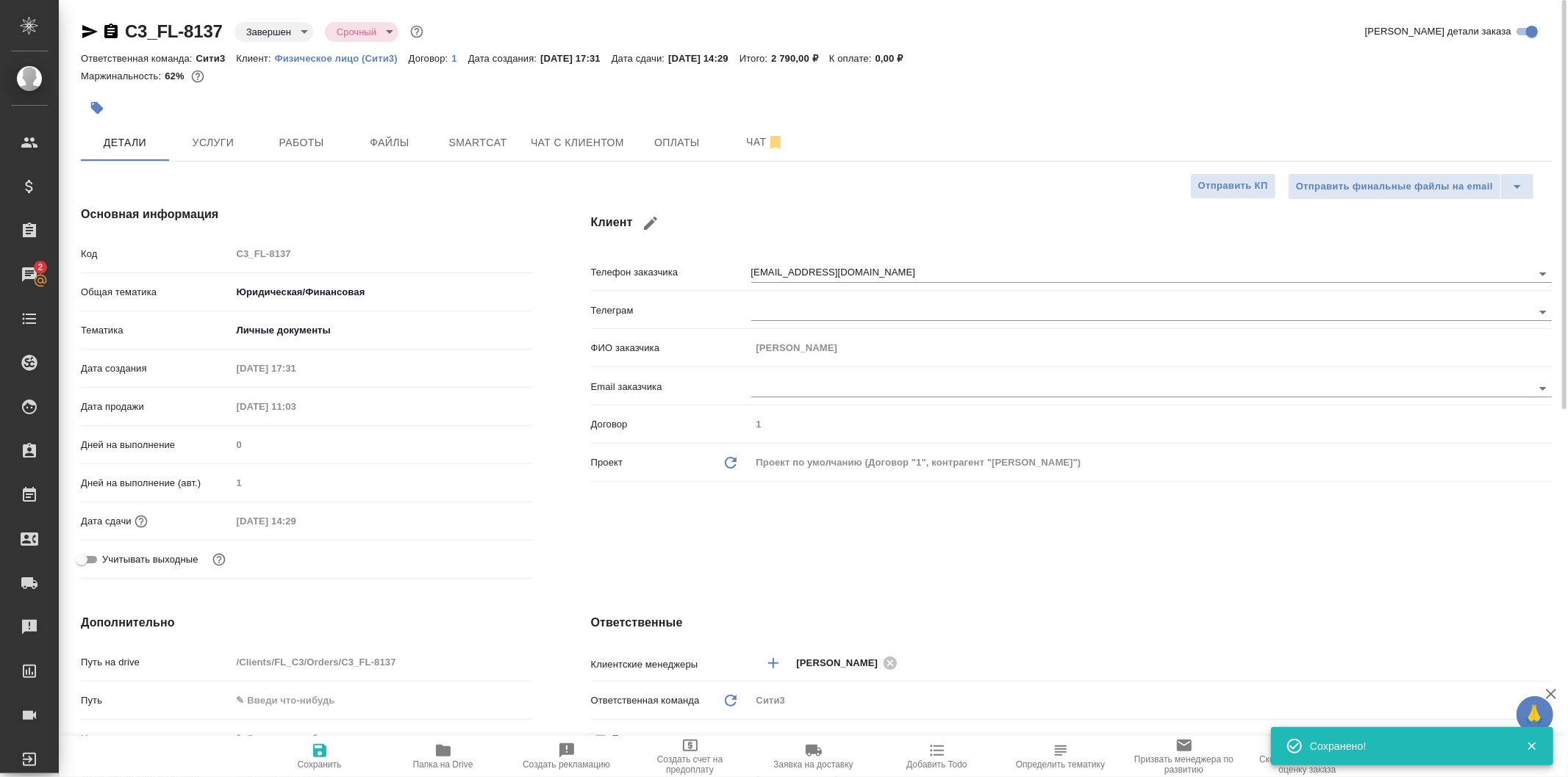
type textarea "x"
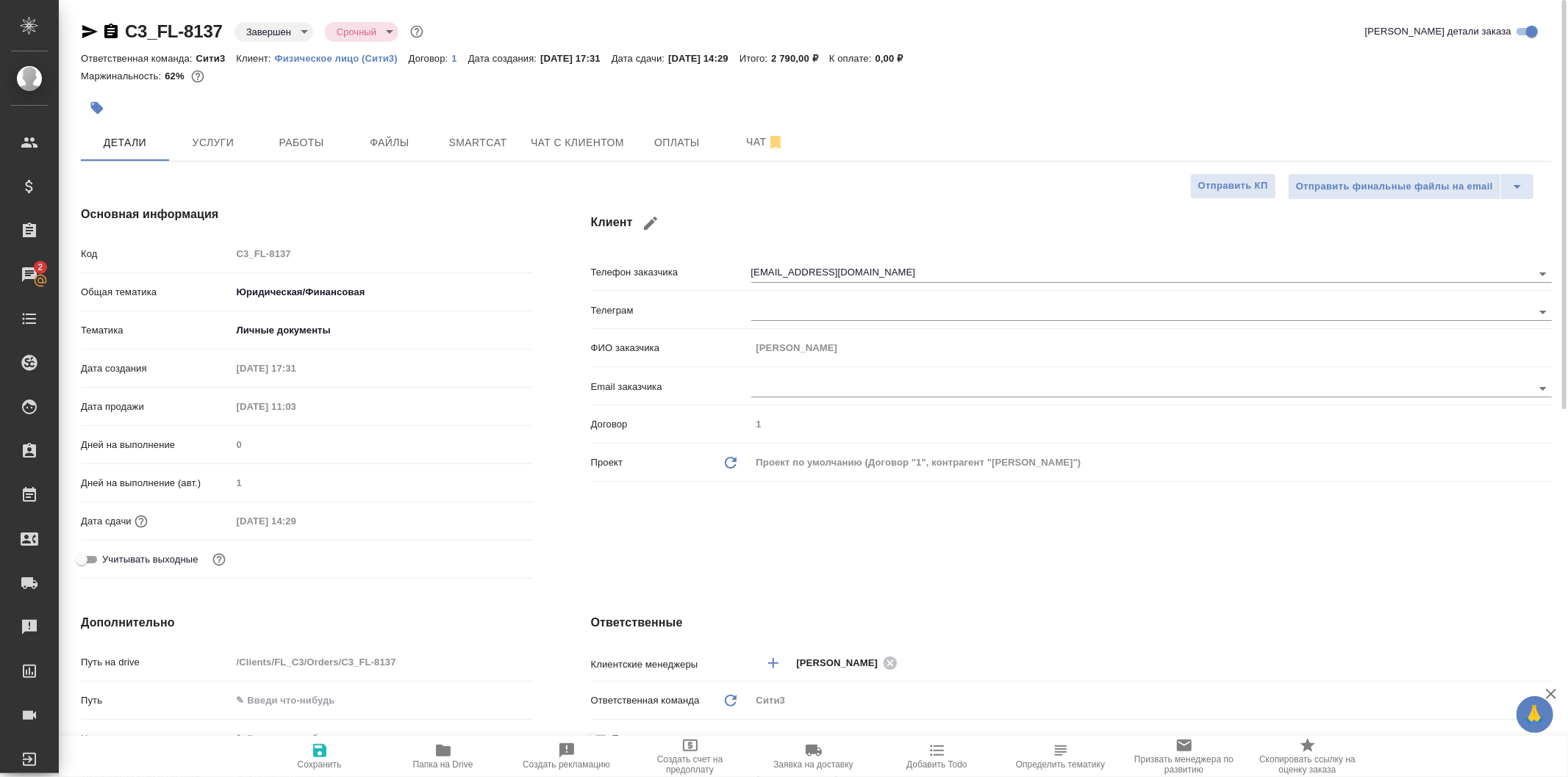
type textarea "x"
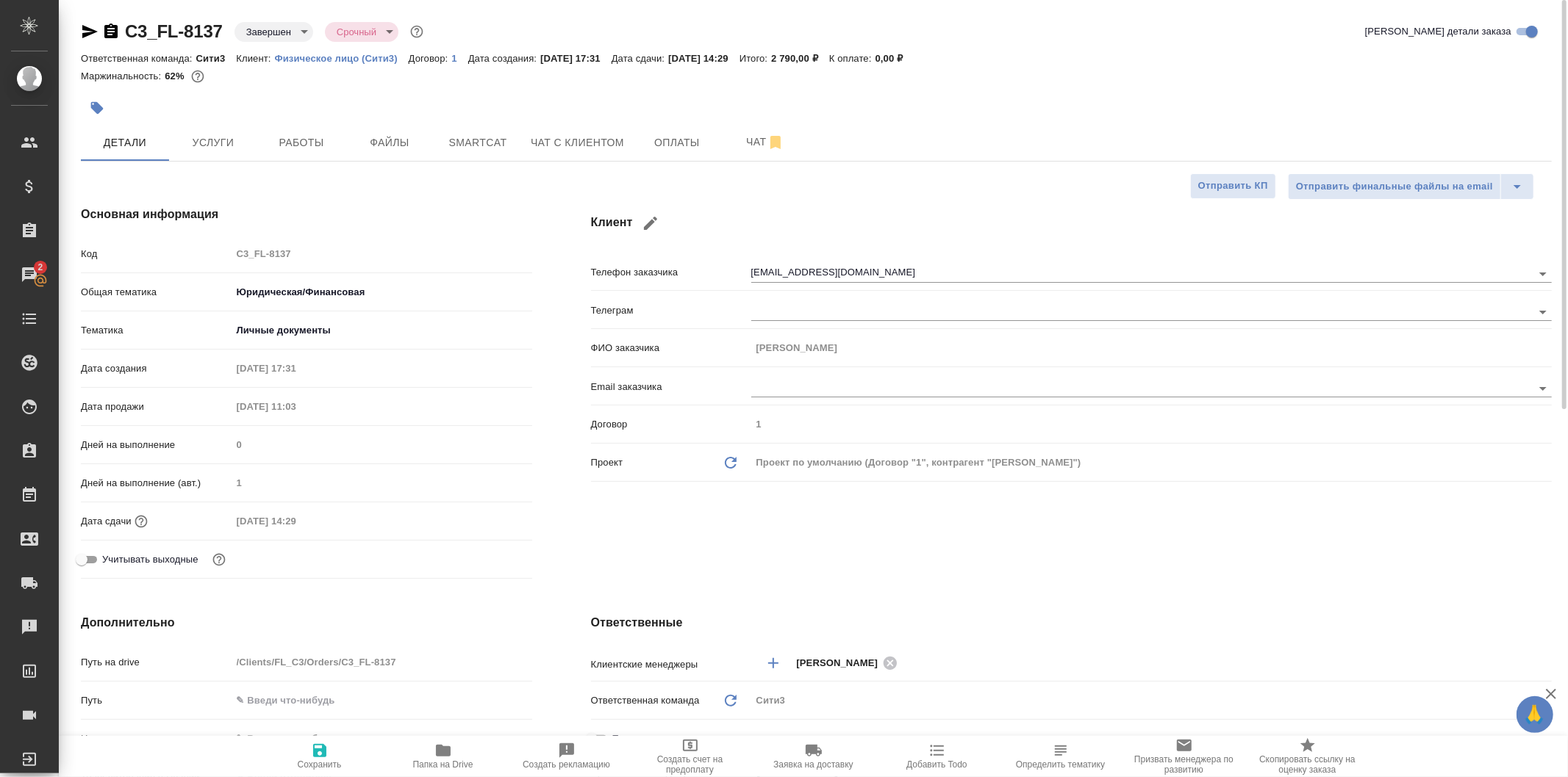
type textarea "x"
click at [268, 28] on body "🙏 .cls-1 fill:#fff; AWATERA Galisheva Mariya Клиенты Спецификации Заказы 2 Чаты…" at bounding box center [784, 388] width 1568 height 777
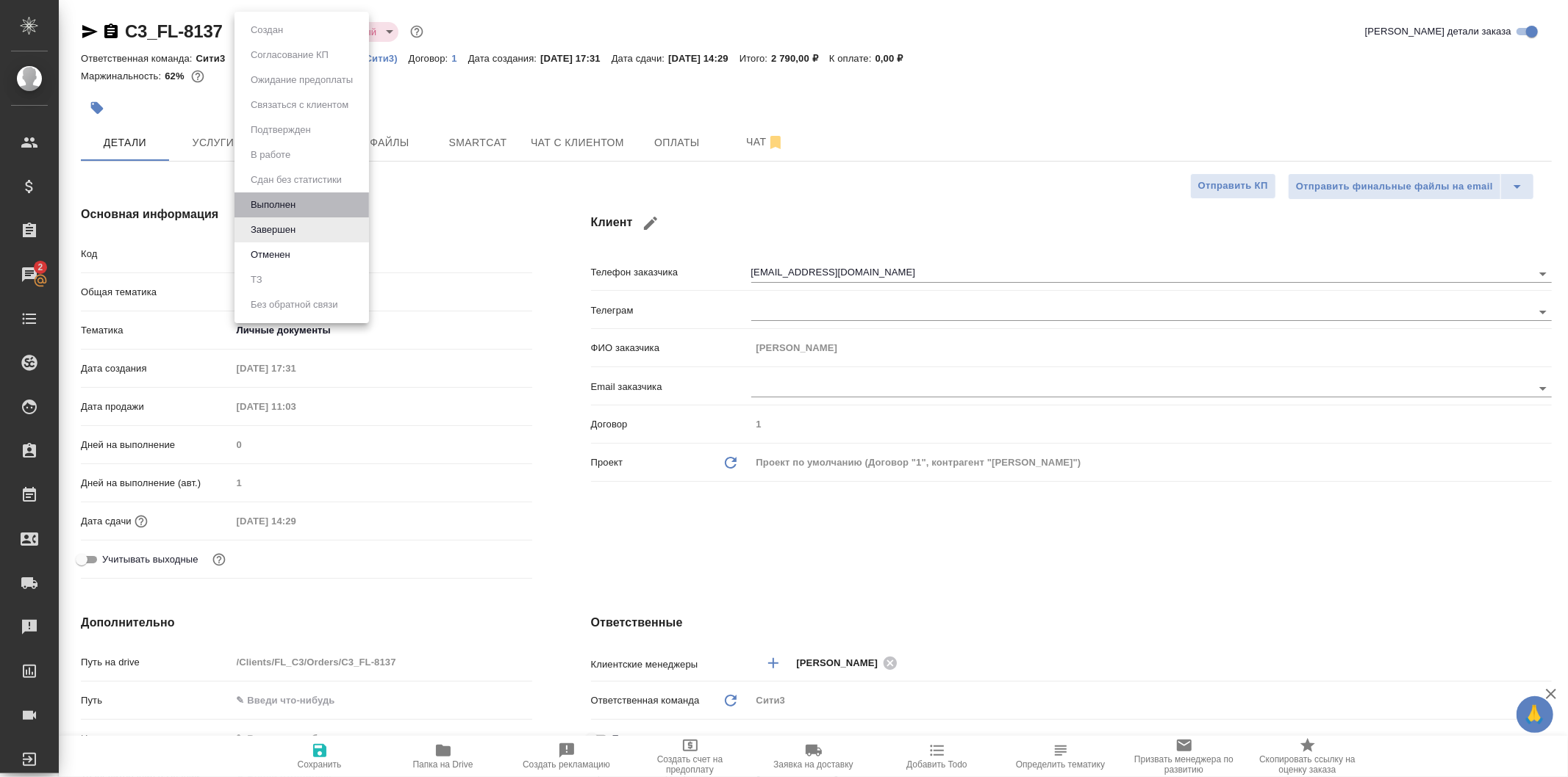
click at [309, 204] on li "Выполнен" at bounding box center [301, 205] width 134 height 25
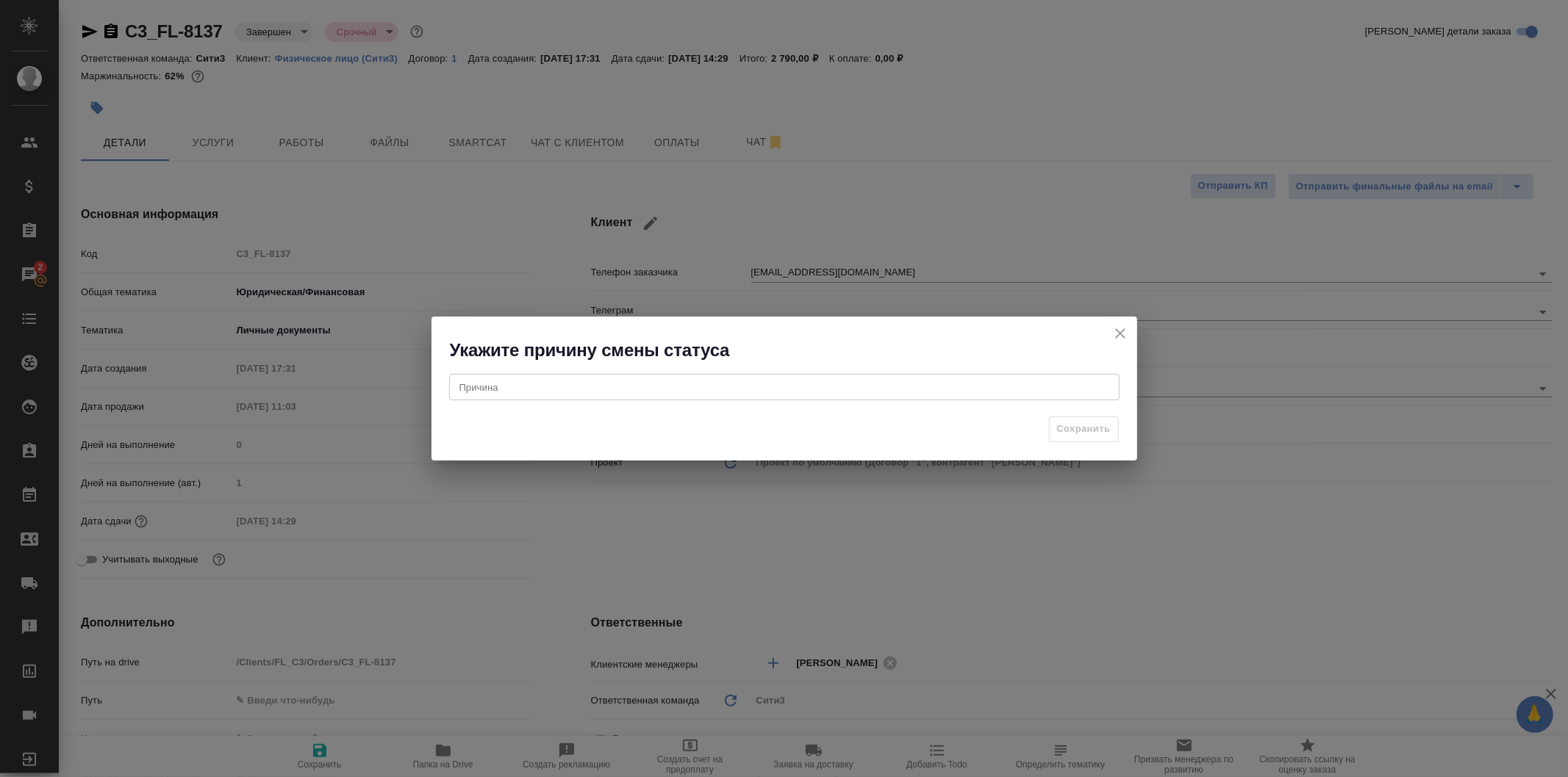
click at [1110, 331] on button "close" at bounding box center [1119, 333] width 22 height 22
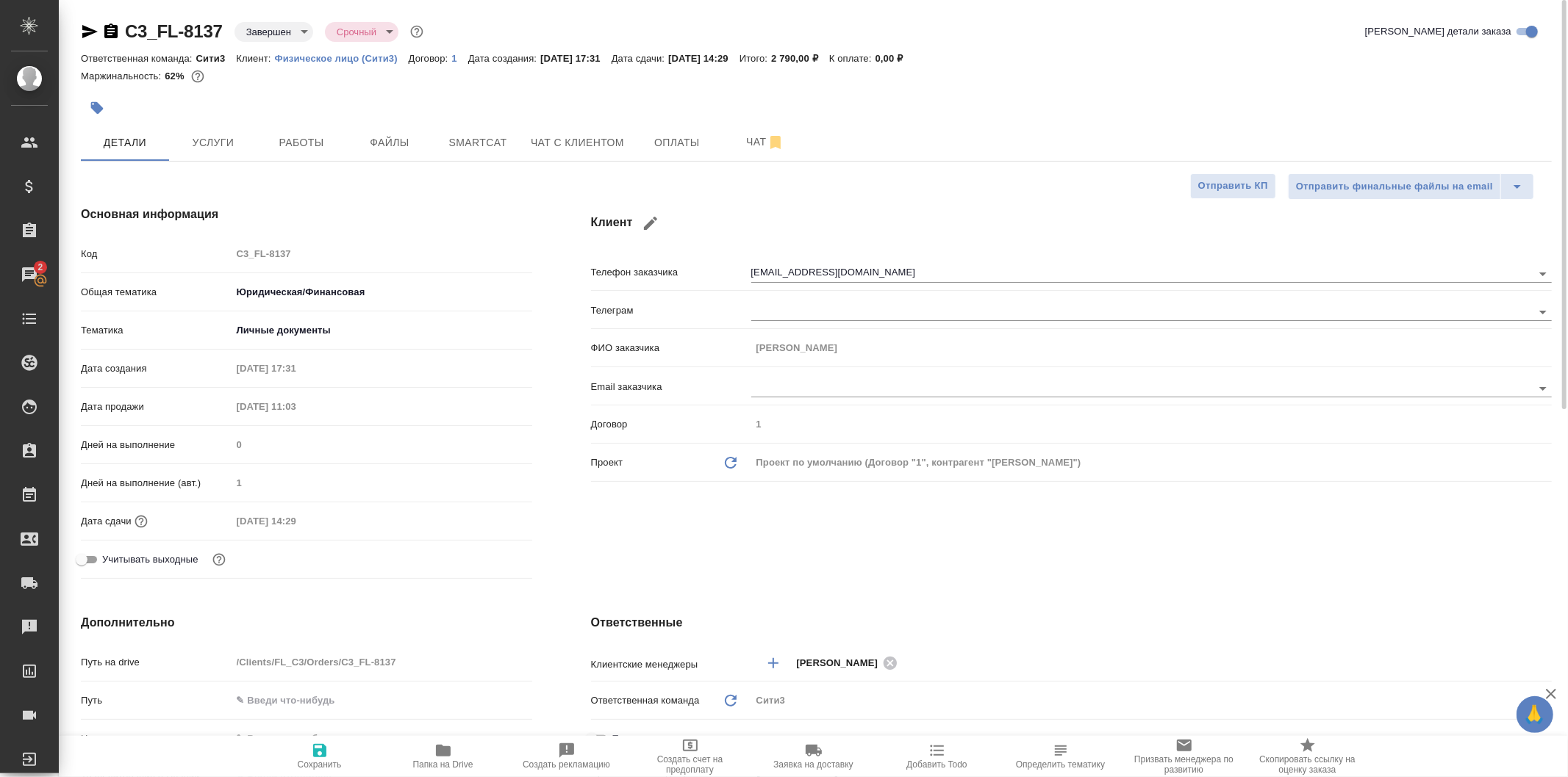
type textarea "x"
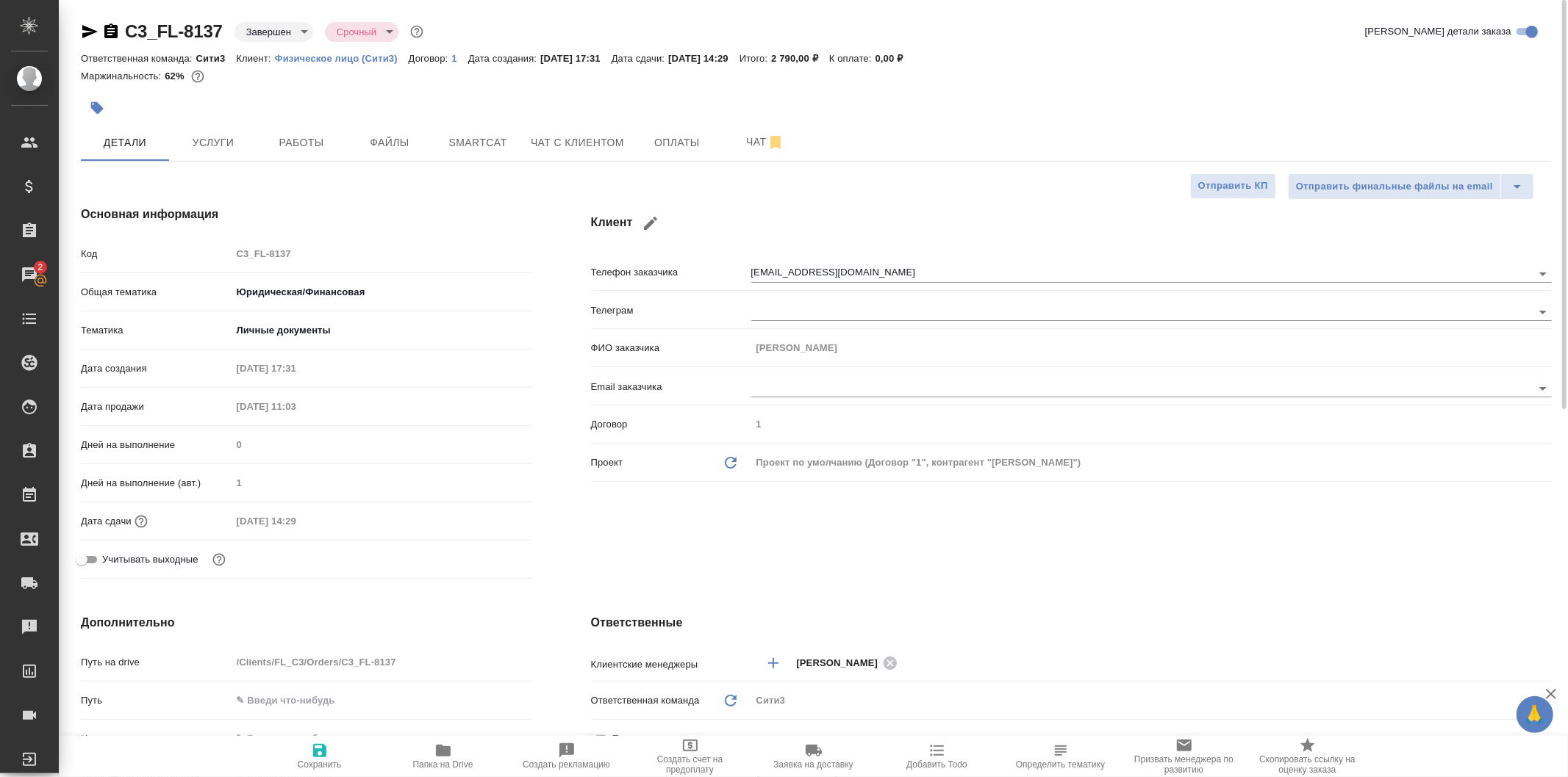
type textarea "x"
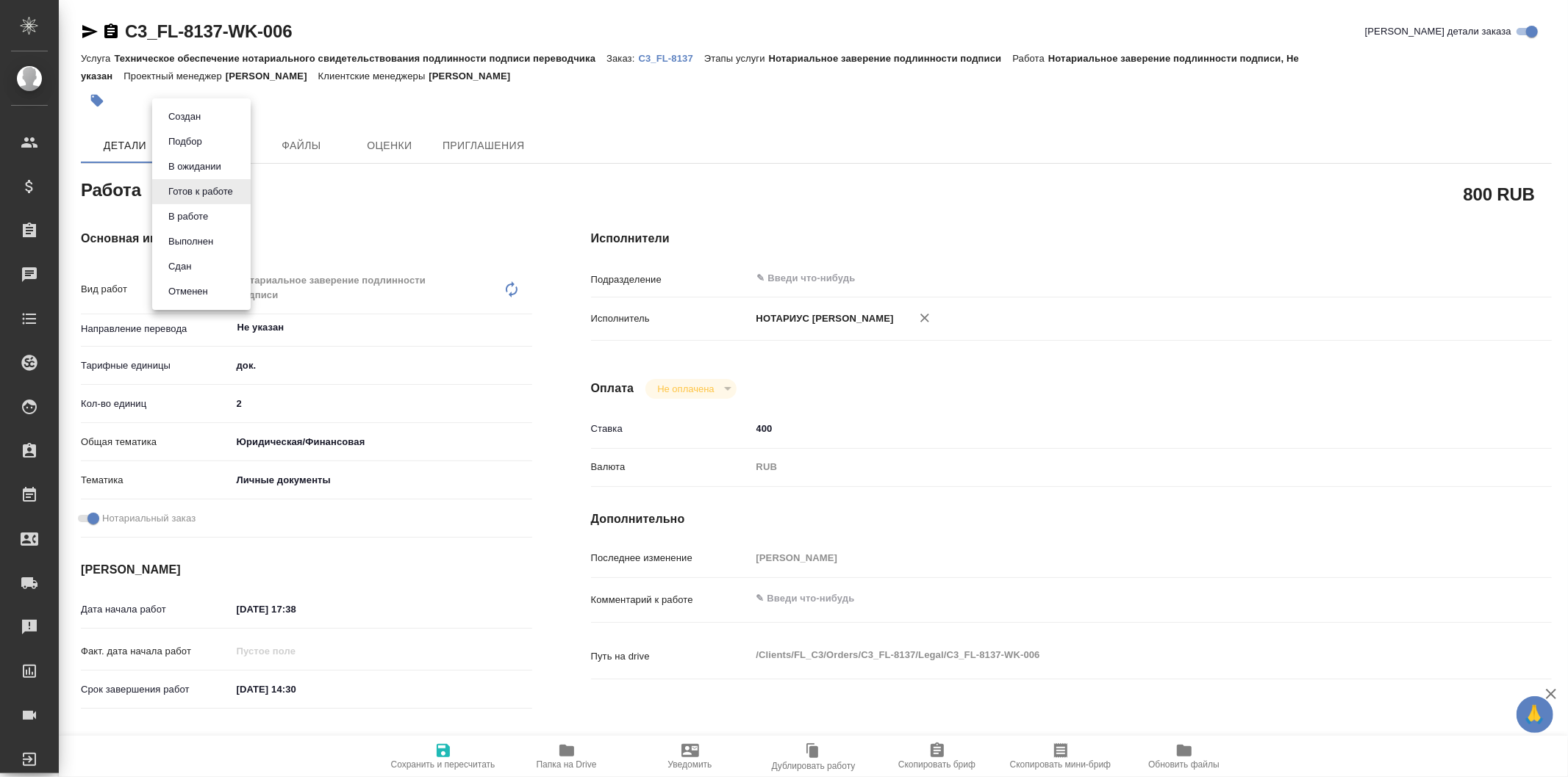
click at [232, 188] on body "🙏 .cls-1 fill:#fff; AWATERA Galisheva [PERSON_NAME] Спецификации Заказы Чаты To…" at bounding box center [784, 388] width 1568 height 777
click at [206, 255] on li "Сдан" at bounding box center [201, 267] width 99 height 25
type textarea "x"
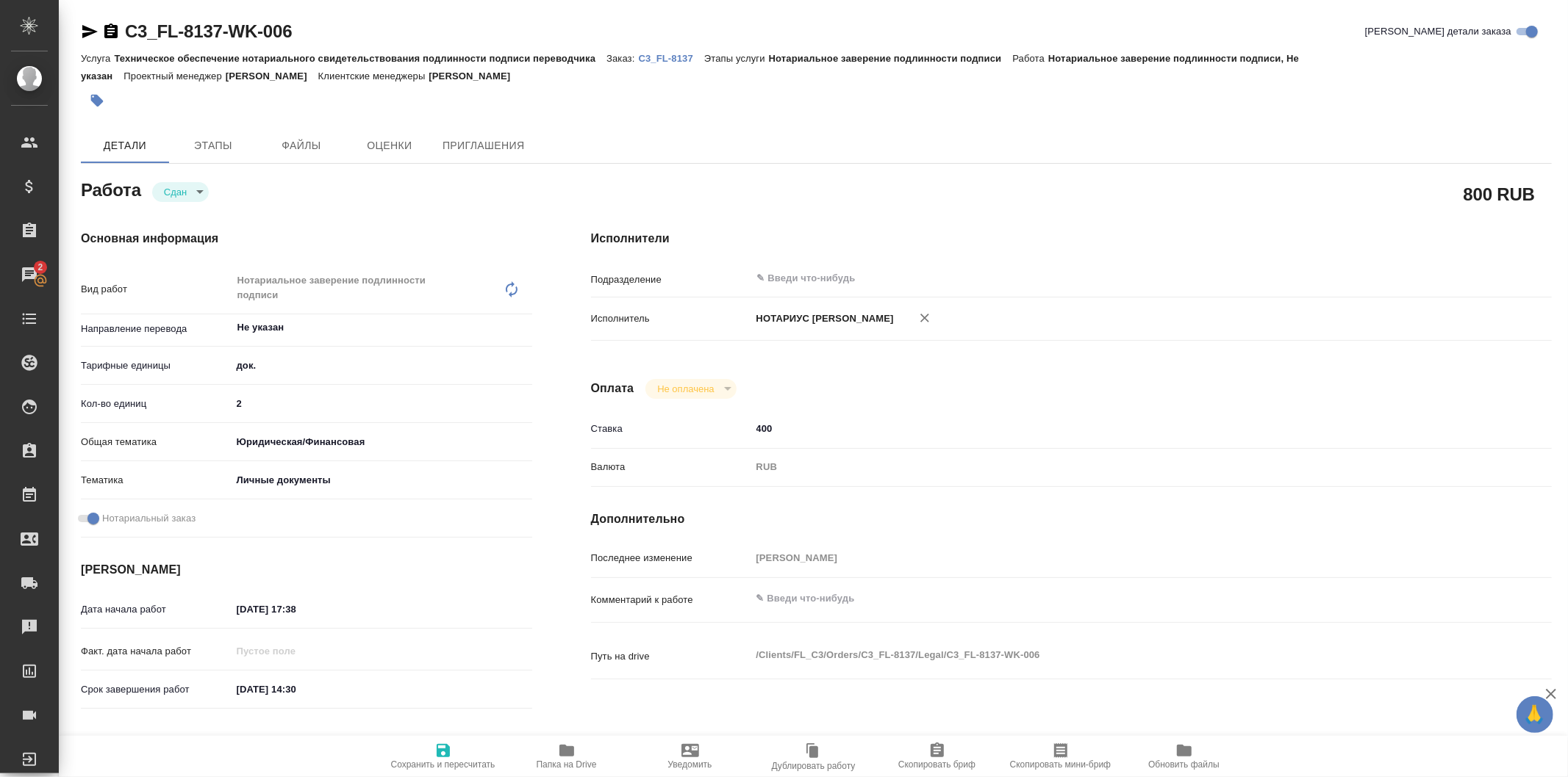
type textarea "x"
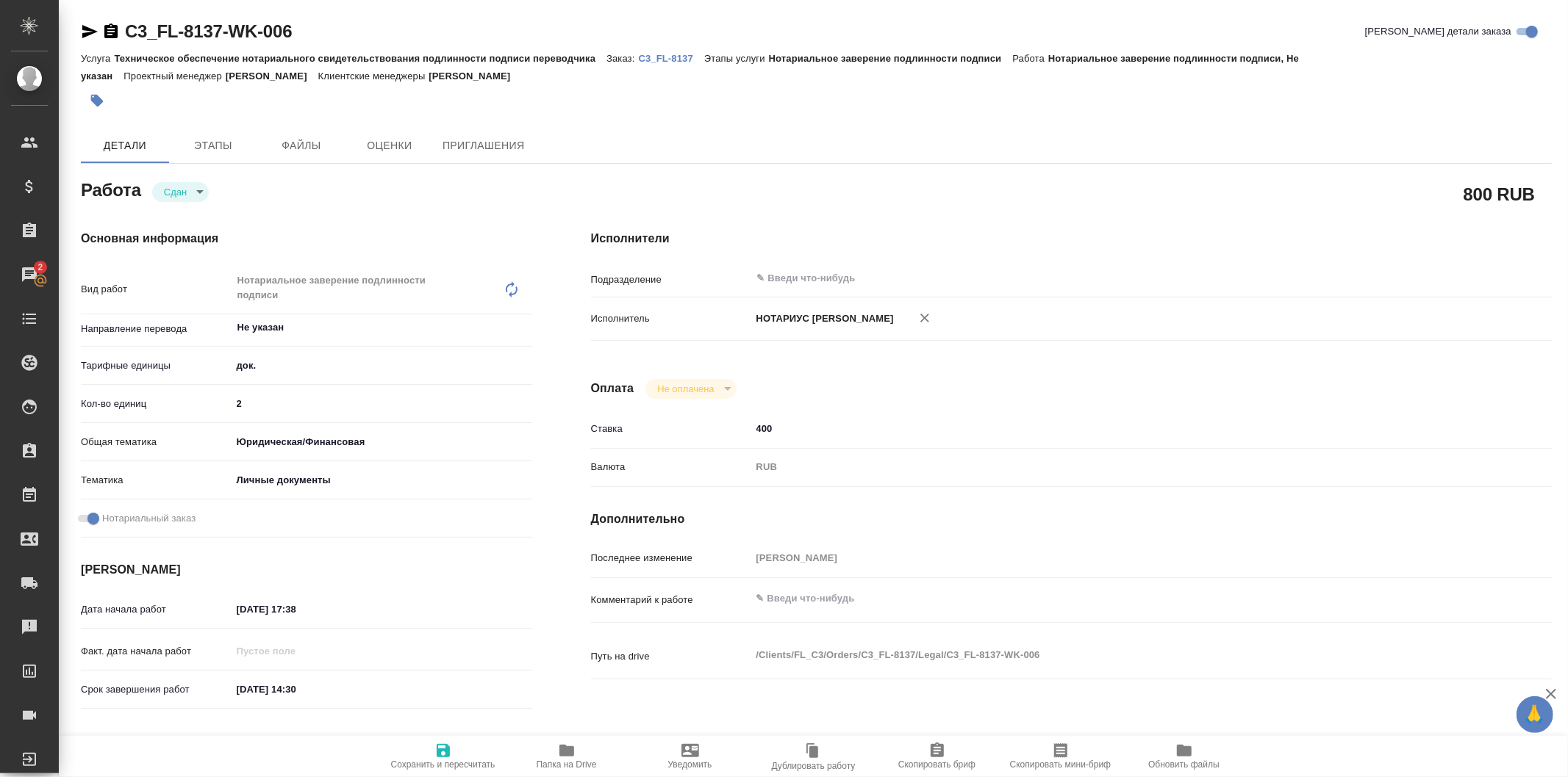
type textarea "x"
click at [444, 769] on span "Сохранить и пересчитать" at bounding box center [442, 764] width 104 height 10
type textarea "x"
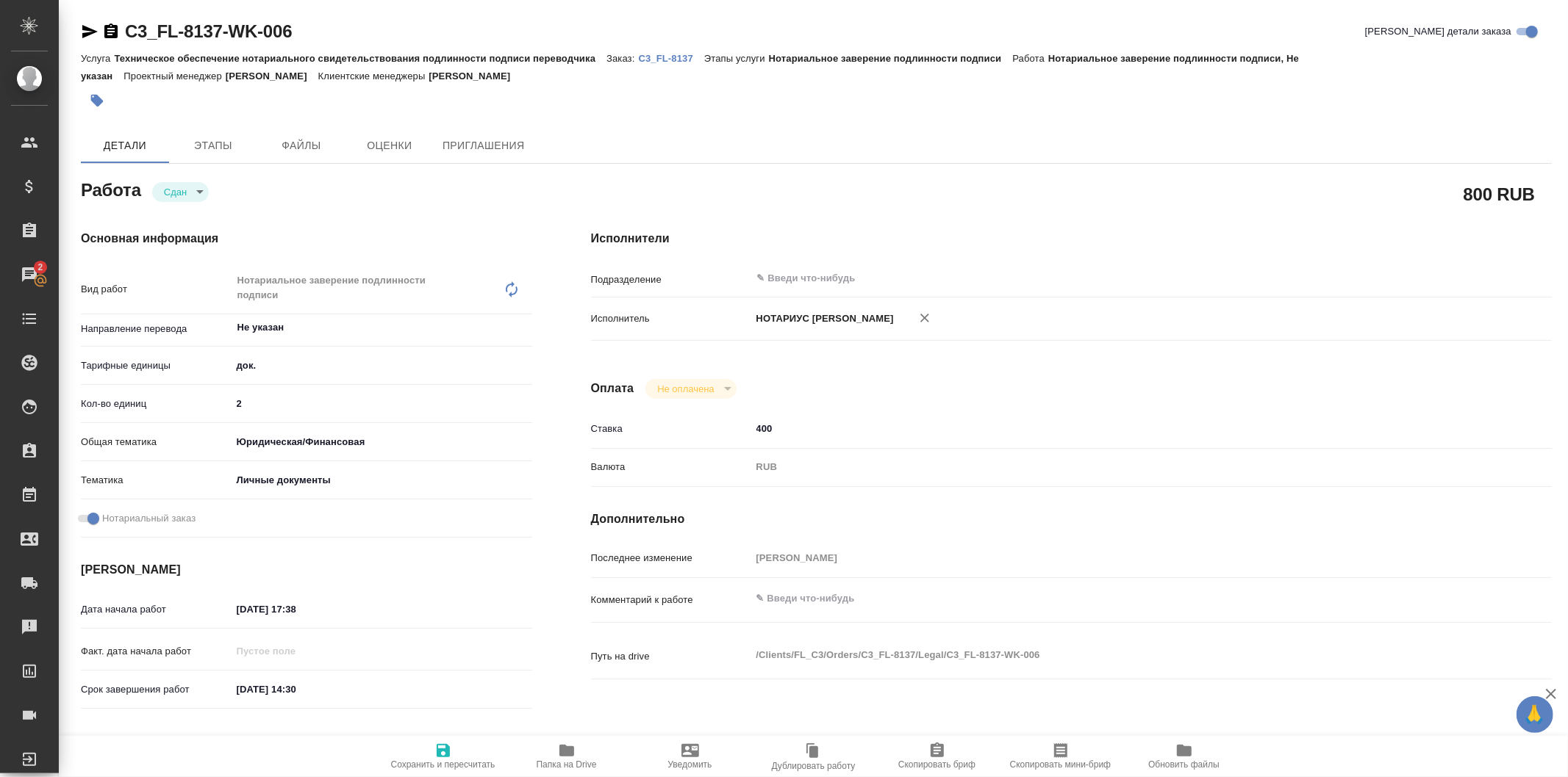
type textarea "x"
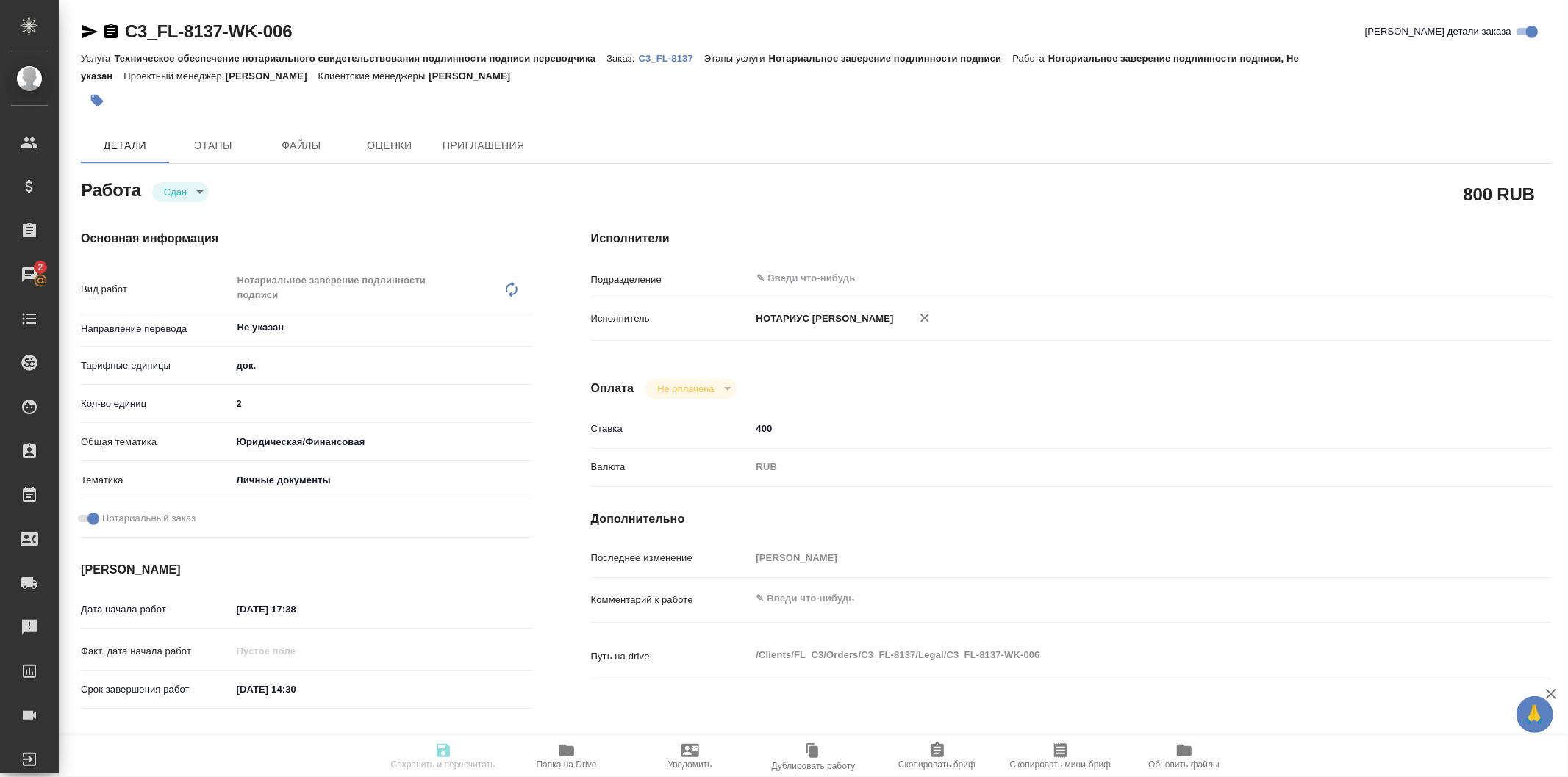
type textarea "x"
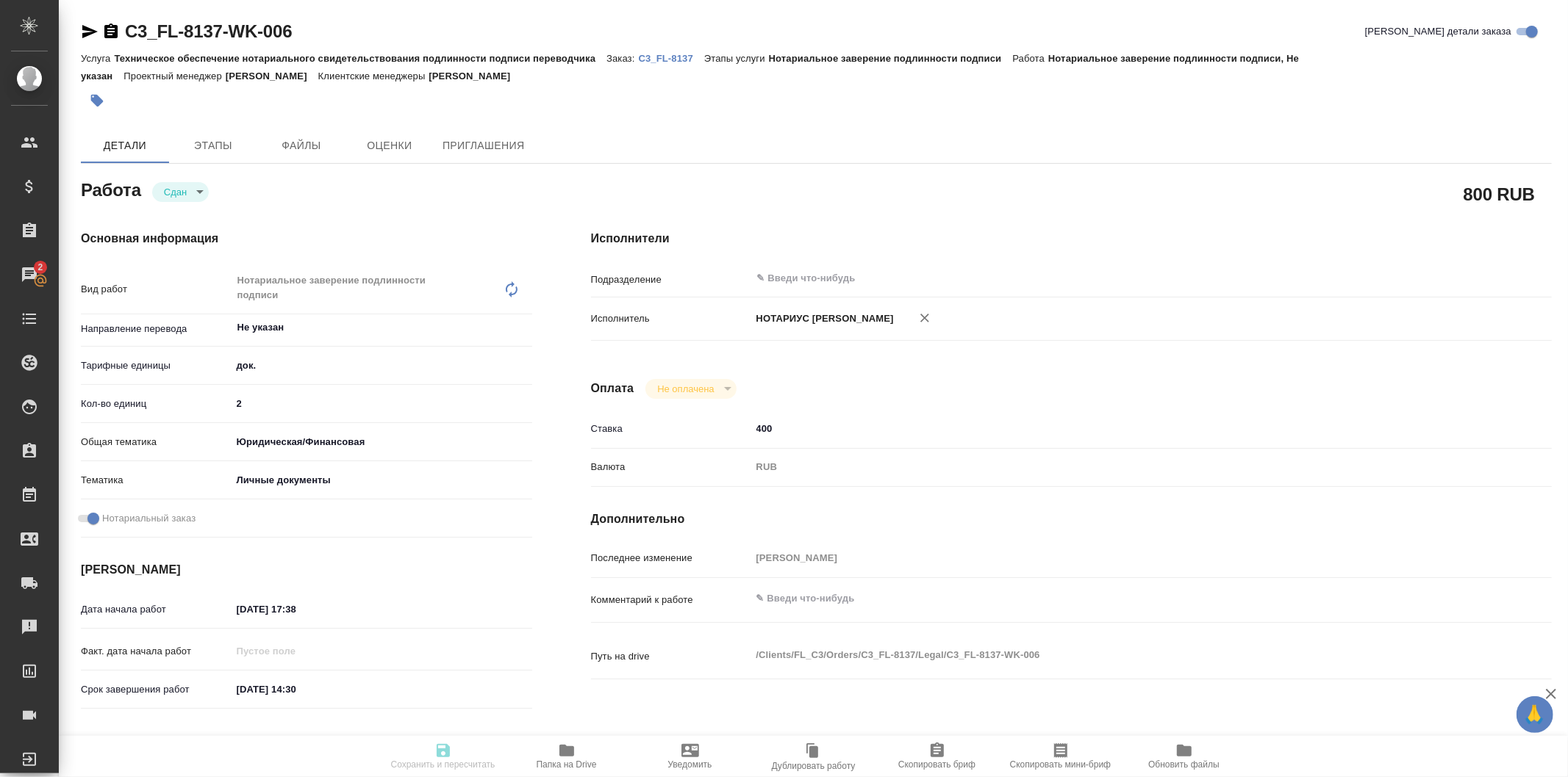
type textarea "x"
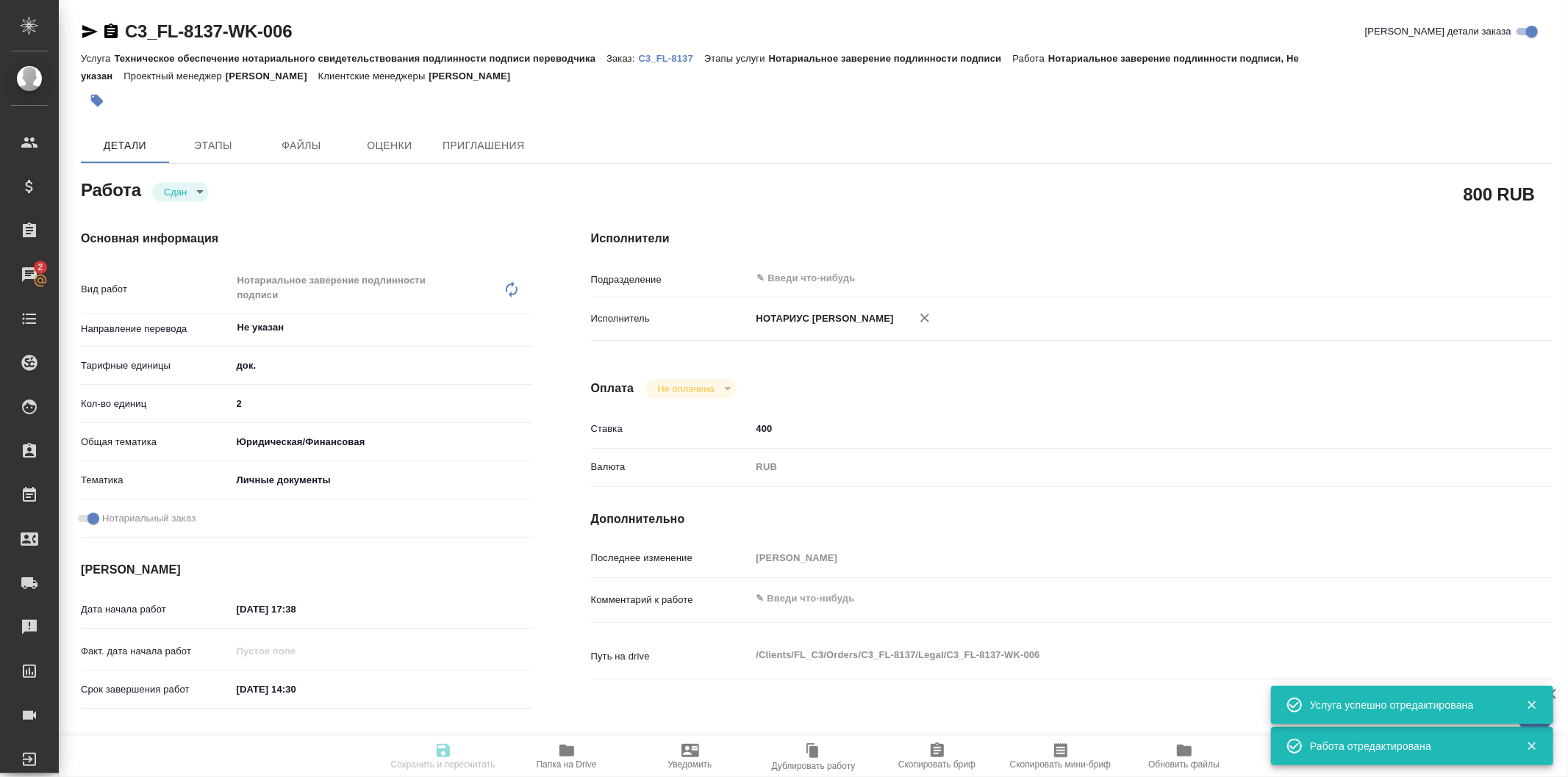
type input "closed"
type textarea "Нотариальное заверение подлинности подписи"
type textarea "x"
type input "Не указан"
type input "5a8b1489cc6b4906c91bfd8b"
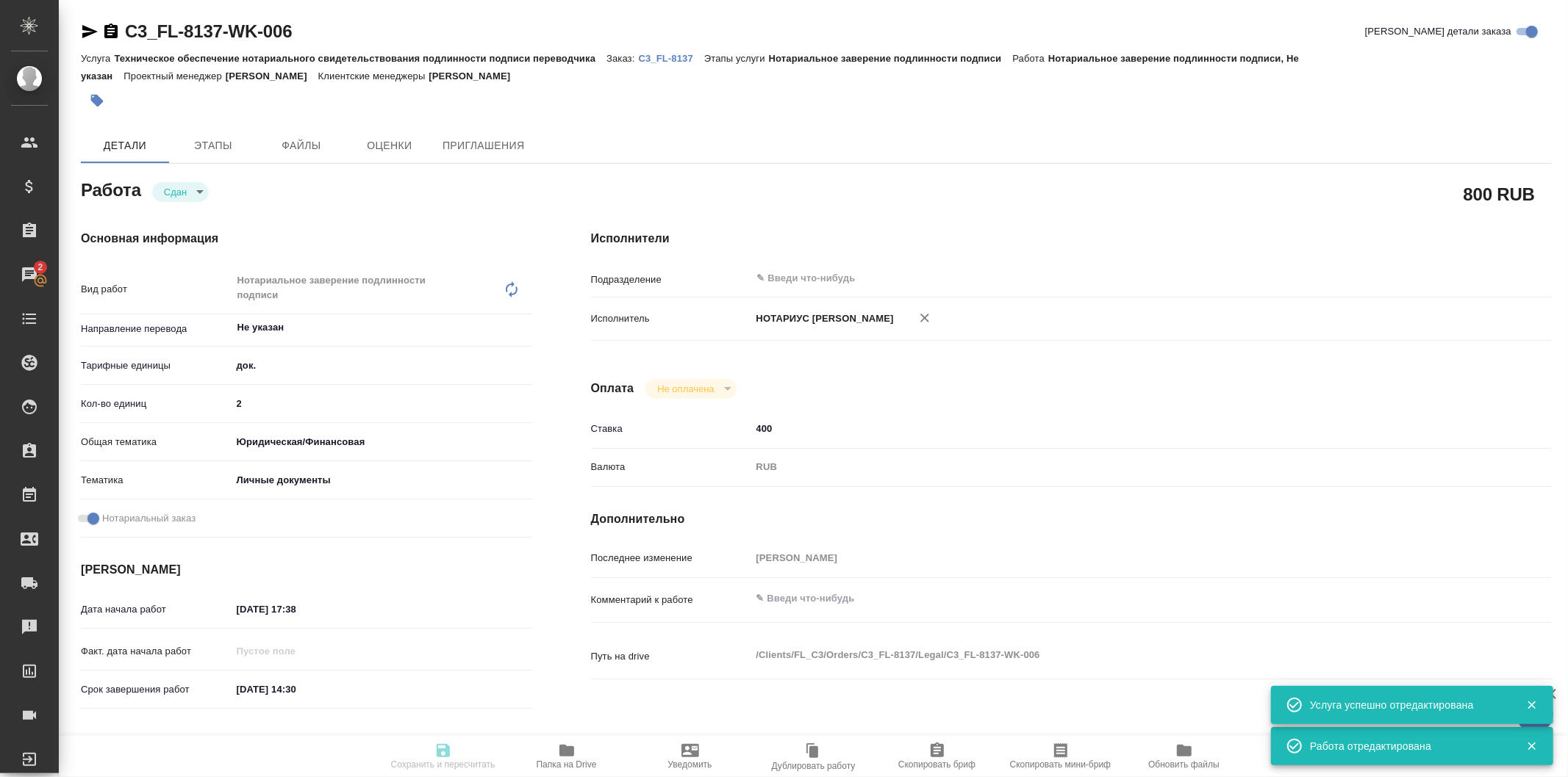
type input "2"
type input "yr-fn"
type input "5a8b8b956a9677013d343cfe"
checkbox input "true"
type input "[DATE] 17:38"
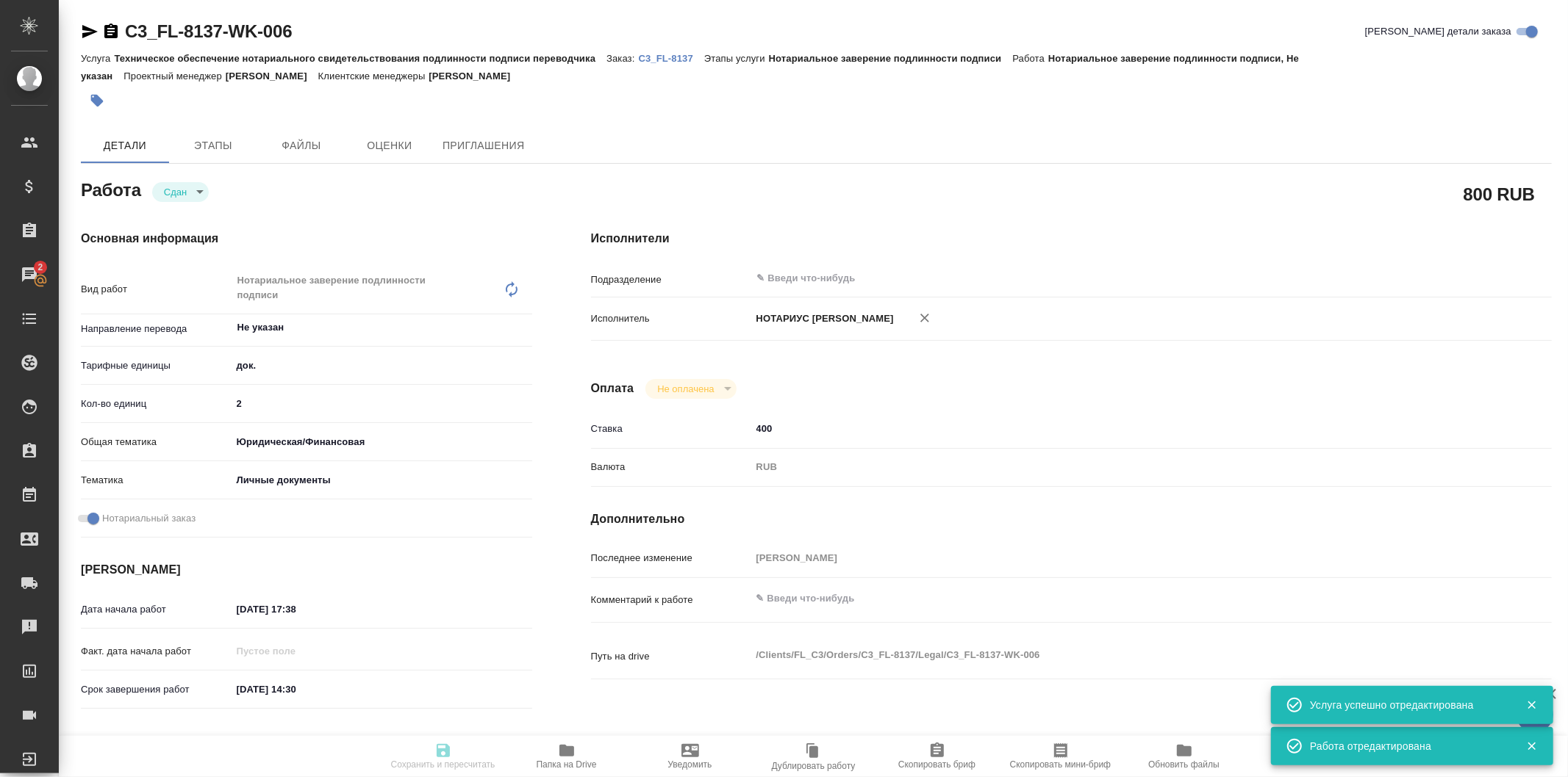
type input "[DATE] 14:30"
type input "[DATE] 14:45"
type input "[DATE] 14:30"
type input "notPayed"
type input "400"
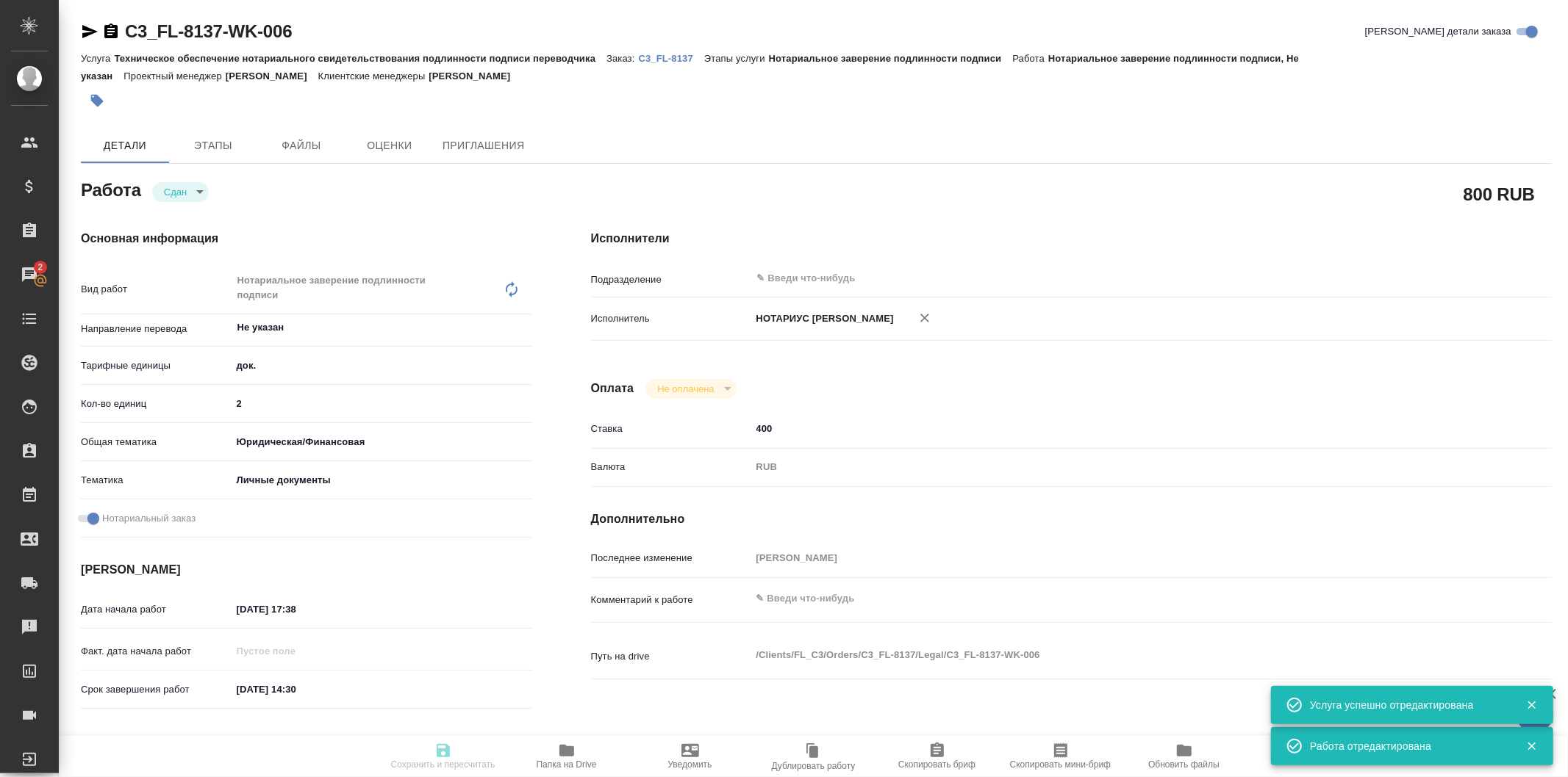
type input "RUB"
type input "[PERSON_NAME]"
type textarea "x"
type textarea "/Clients/FL_C3/Orders/C3_FL-8137/Legal/C3_FL-8137-WK-006"
type textarea "x"
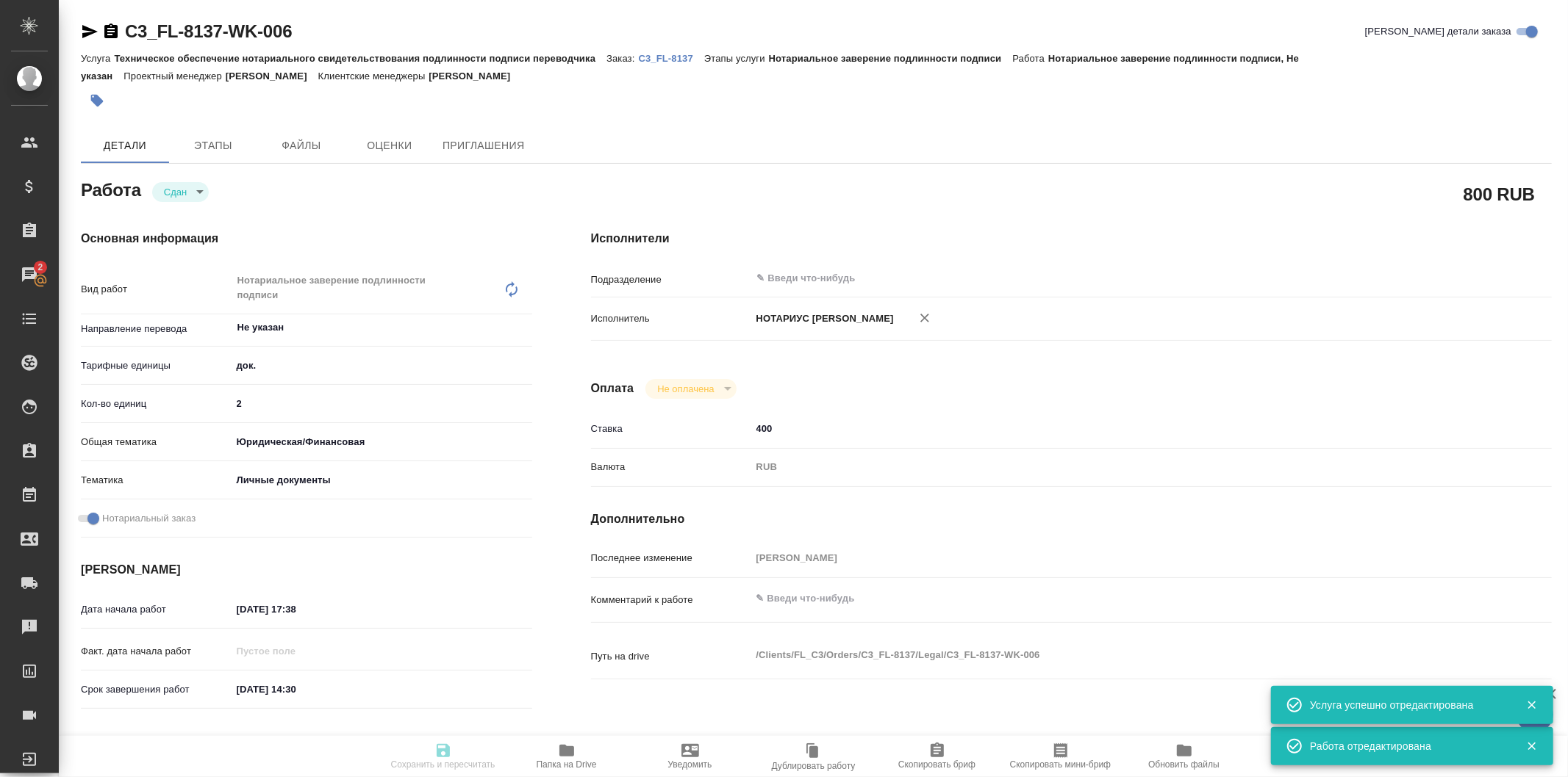
type input "C3_FL-8137"
type input "Техническое обеспечение нотариального свидетельствования подлинности подписи пе…"
type input "Нотариальное заверение подлинности подписи"
type input "[PERSON_NAME]"
type input "/Clients/FL_C3/Orders/C3_FL-8137"
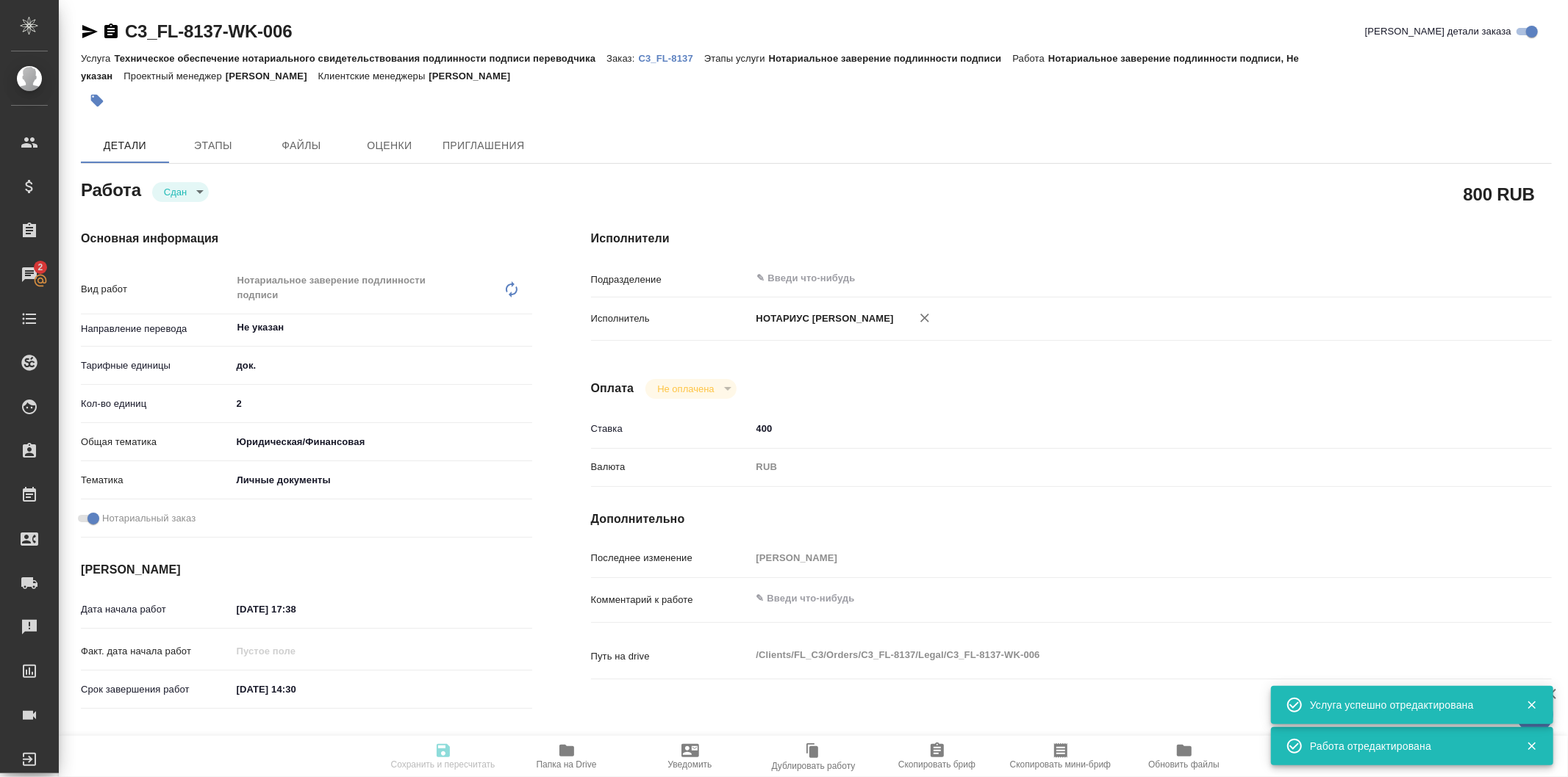
type textarea "x"
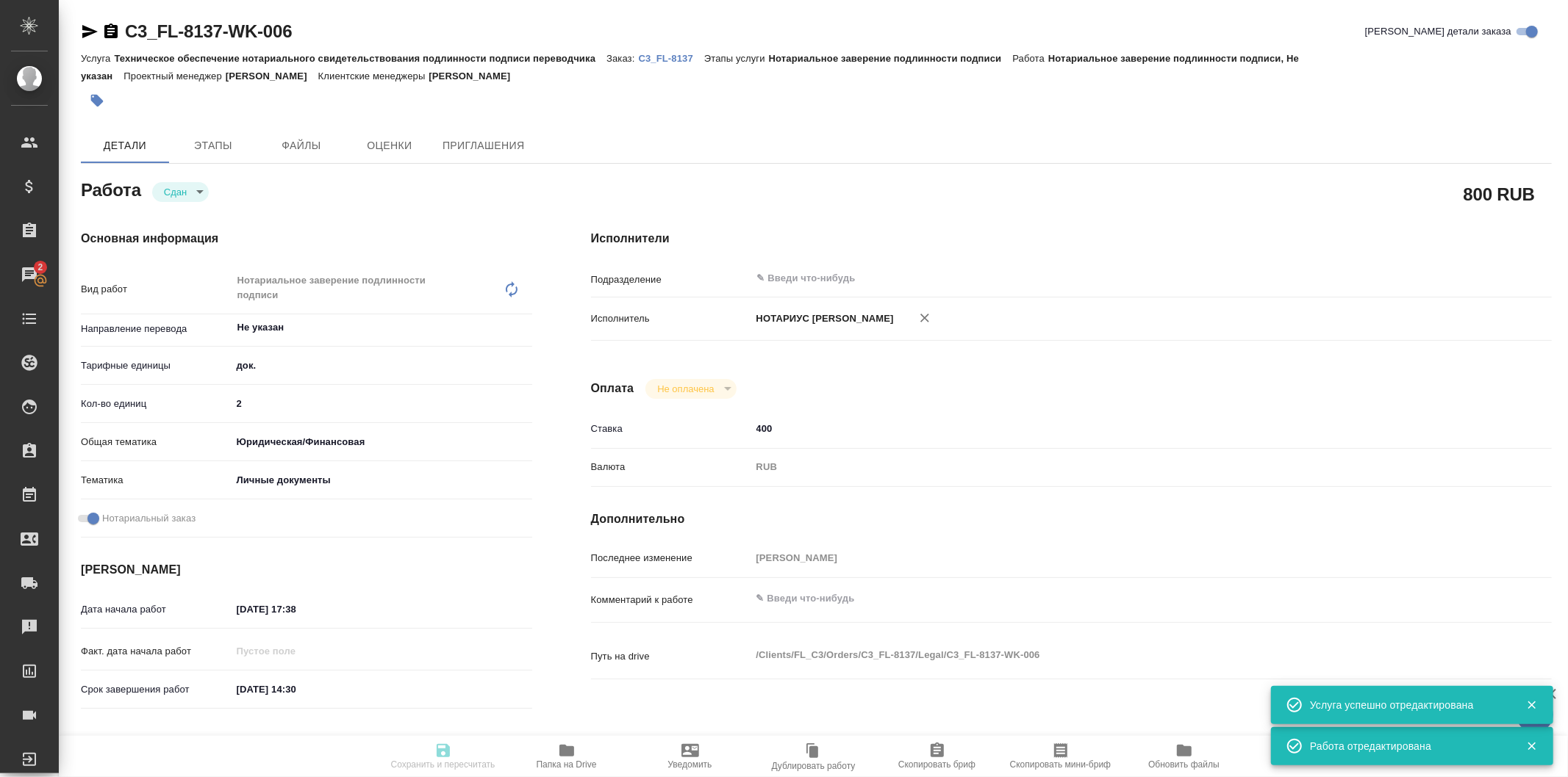
type textarea "x"
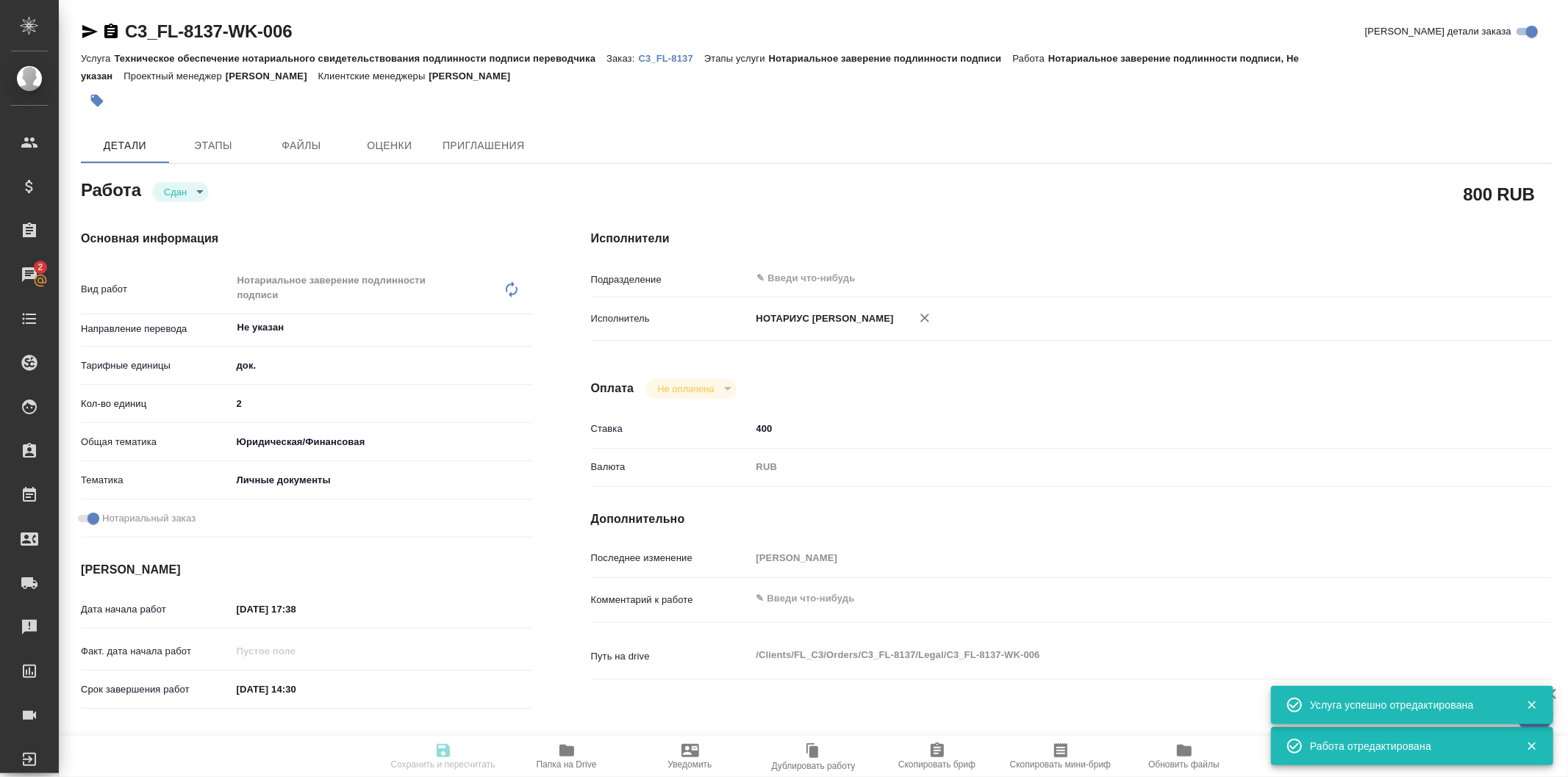
type textarea "x"
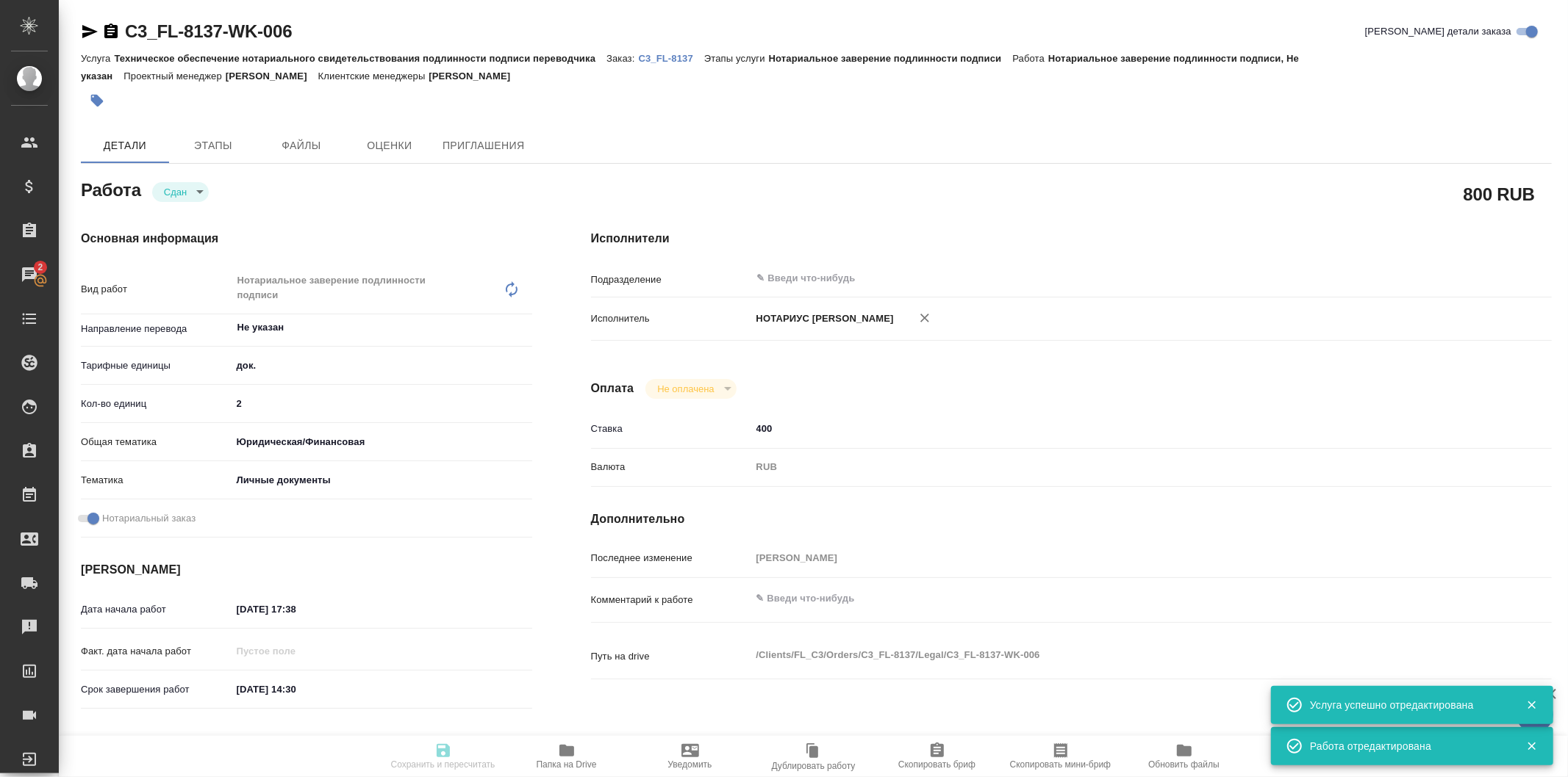
type textarea "x"
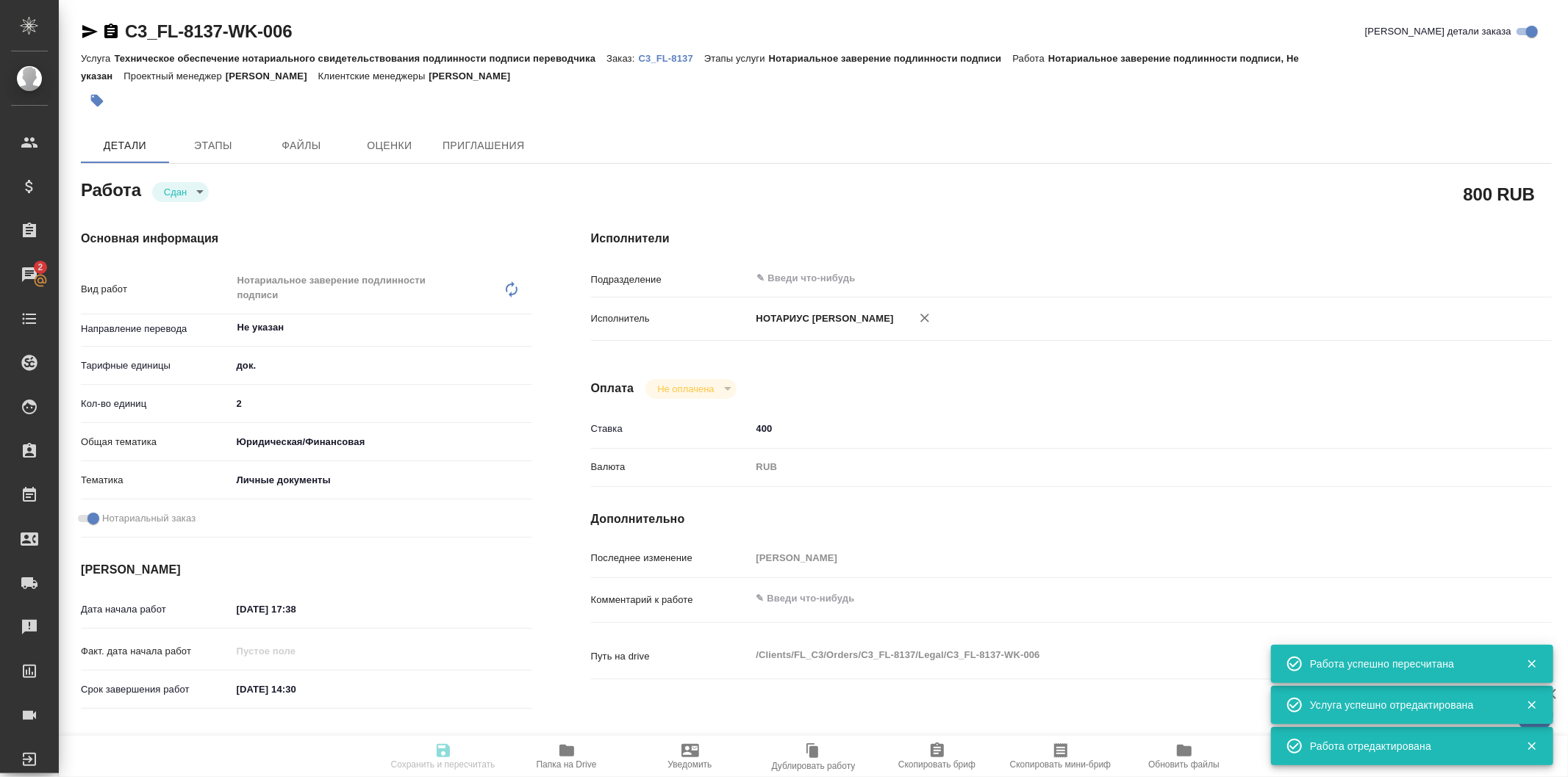
type input "closed"
type textarea "Нотариальное заверение подлинности подписи"
type textarea "x"
type input "Не указан"
type input "5a8b1489cc6b4906c91bfd8b"
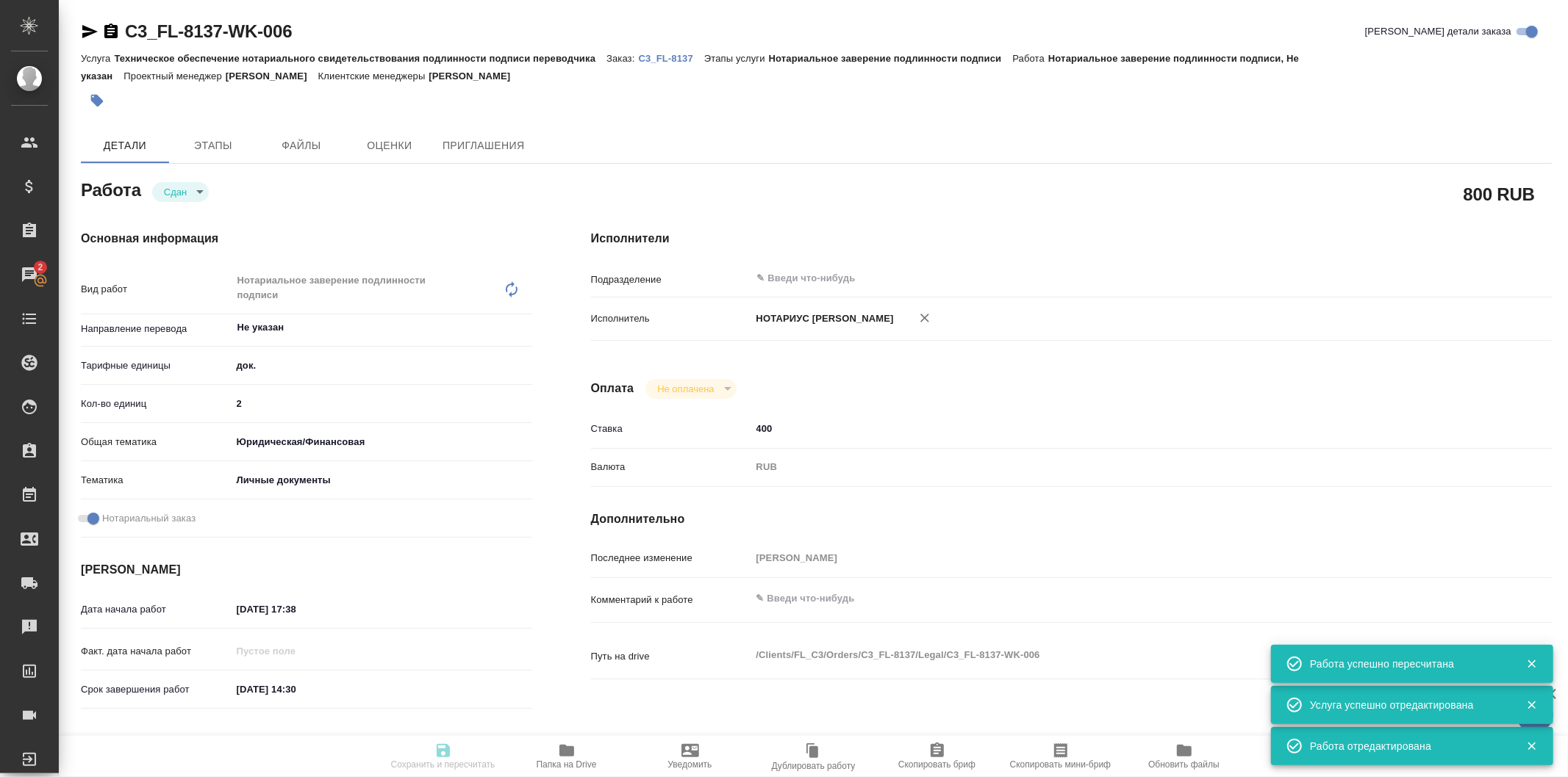
type input "2"
type input "yr-fn"
type input "5a8b8b956a9677013d343cfe"
checkbox input "true"
type input "[DATE] 17:38"
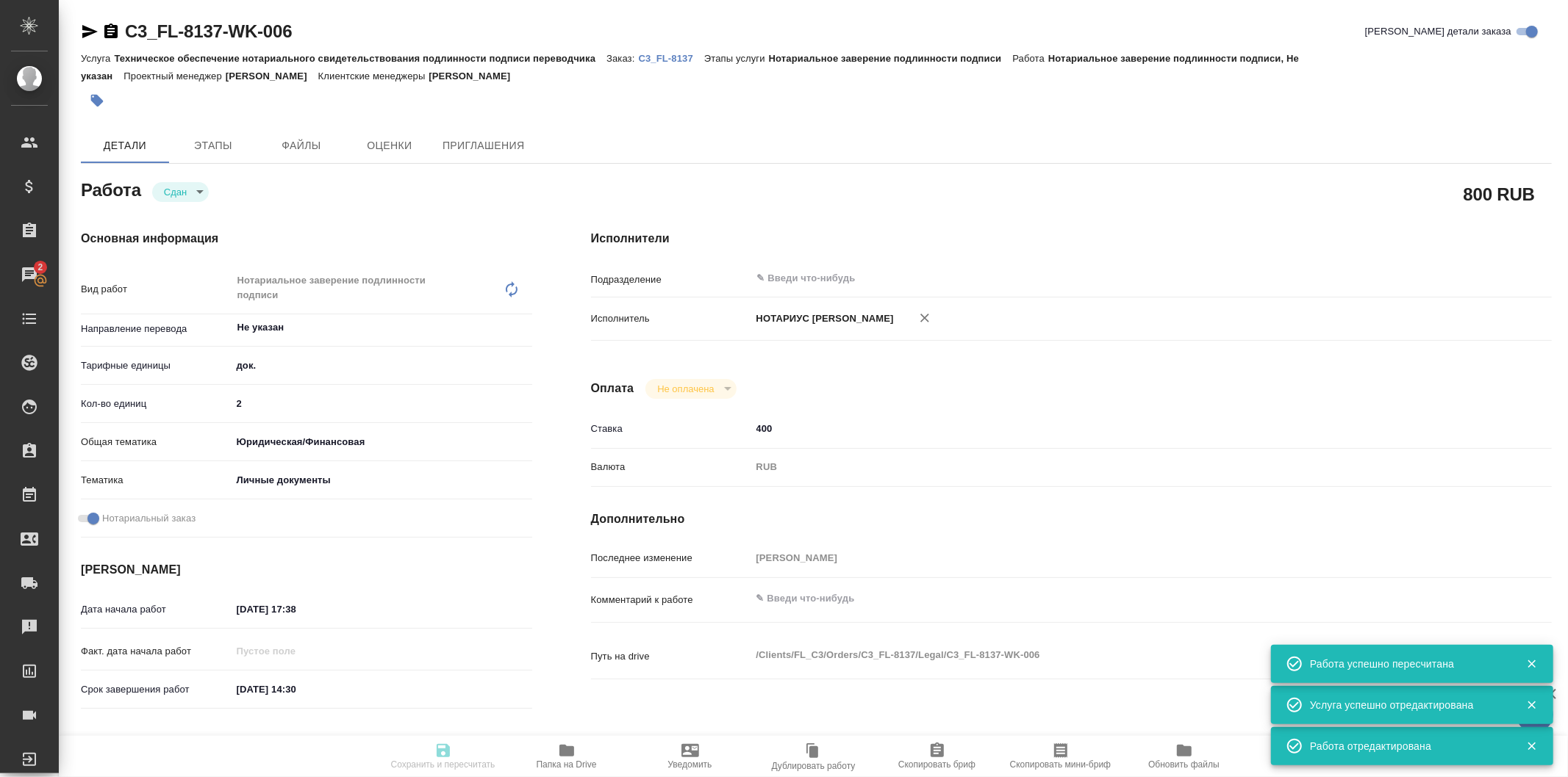
type input "[DATE] 14:30"
type input "[DATE] 14:45"
type input "[DATE] 14:30"
type input "notPayed"
type input "400"
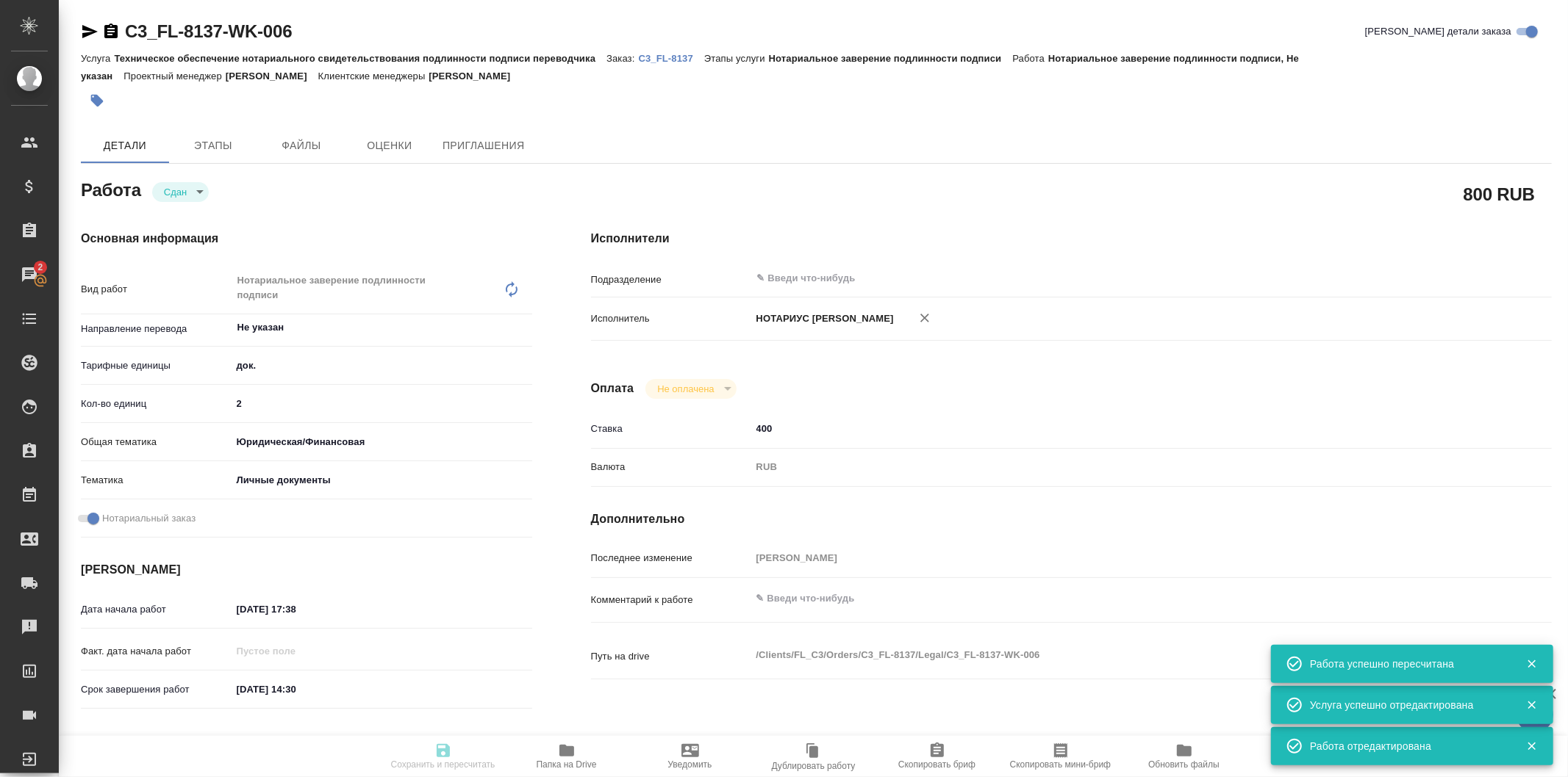
type input "RUB"
type input "[PERSON_NAME]"
type textarea "x"
type textarea "/Clients/FL_C3/Orders/C3_FL-8137/Legal/C3_FL-8137-WK-006"
type textarea "x"
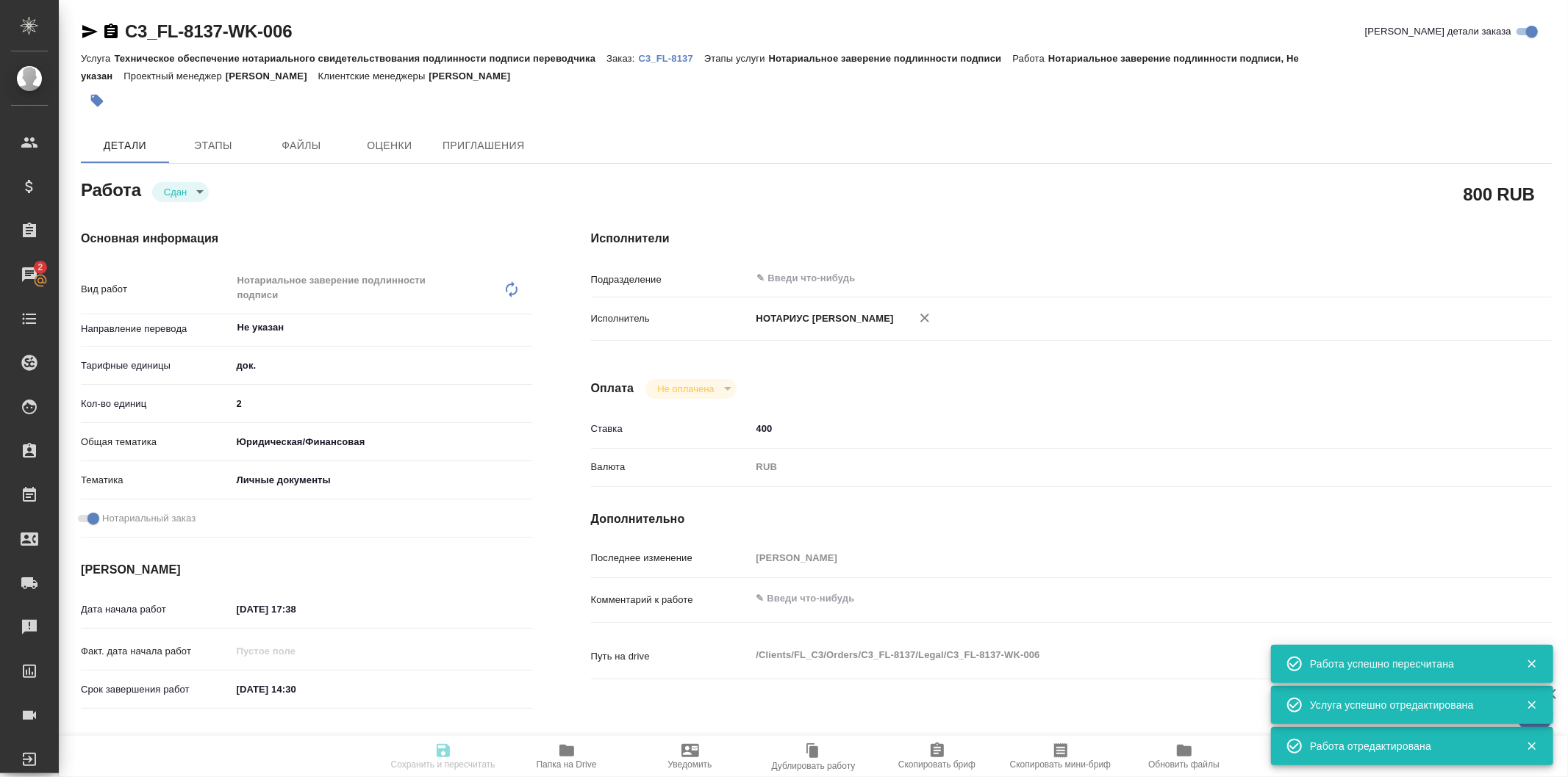
type input "C3_FL-8137"
type input "Техническое обеспечение нотариального свидетельствования подлинности подписи пе…"
type input "Нотариальное заверение подлинности подписи"
type input "[PERSON_NAME]"
type input "/Clients/FL_C3/Orders/C3_FL-8137"
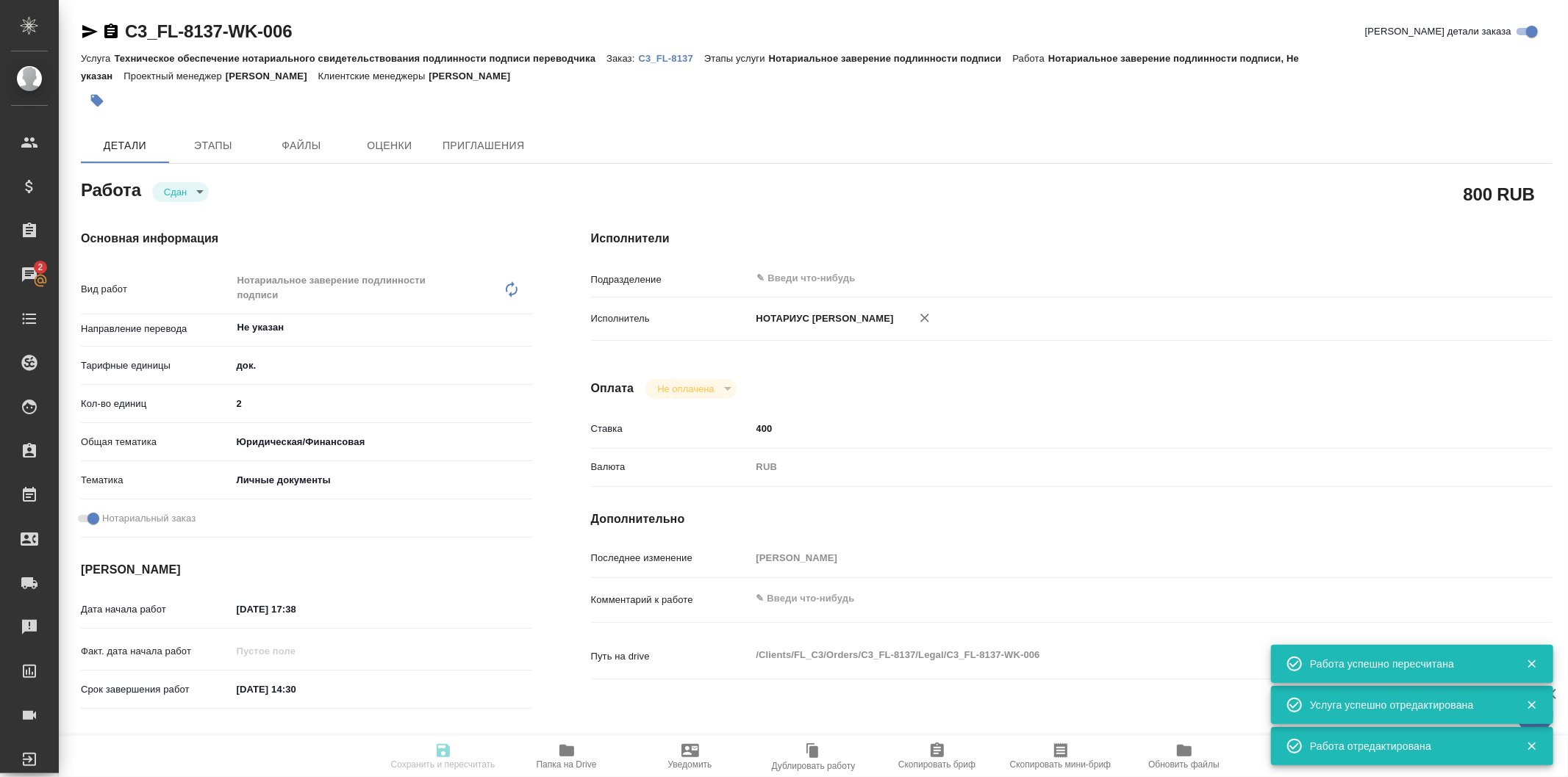
type textarea "x"
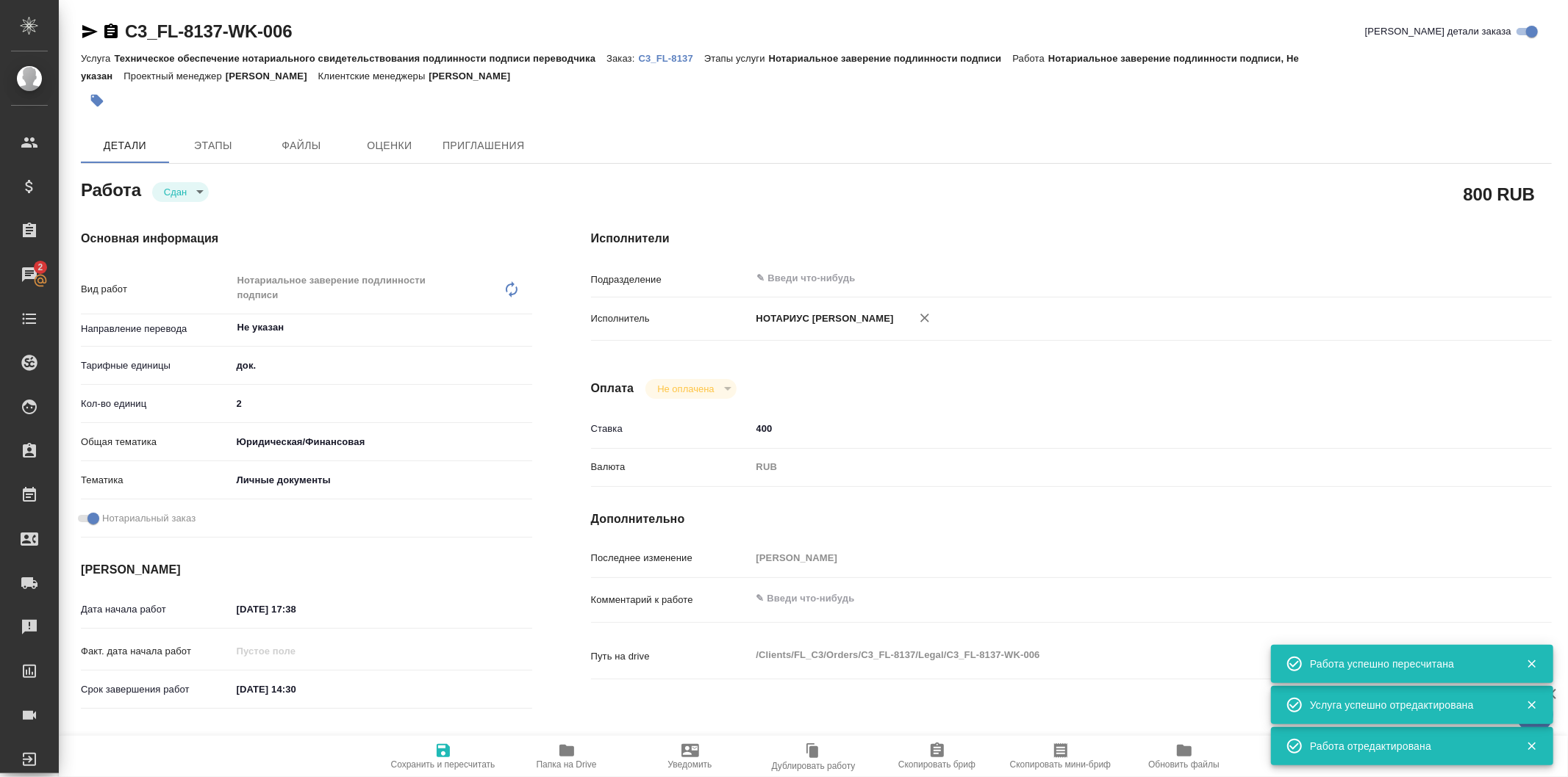
type textarea "x"
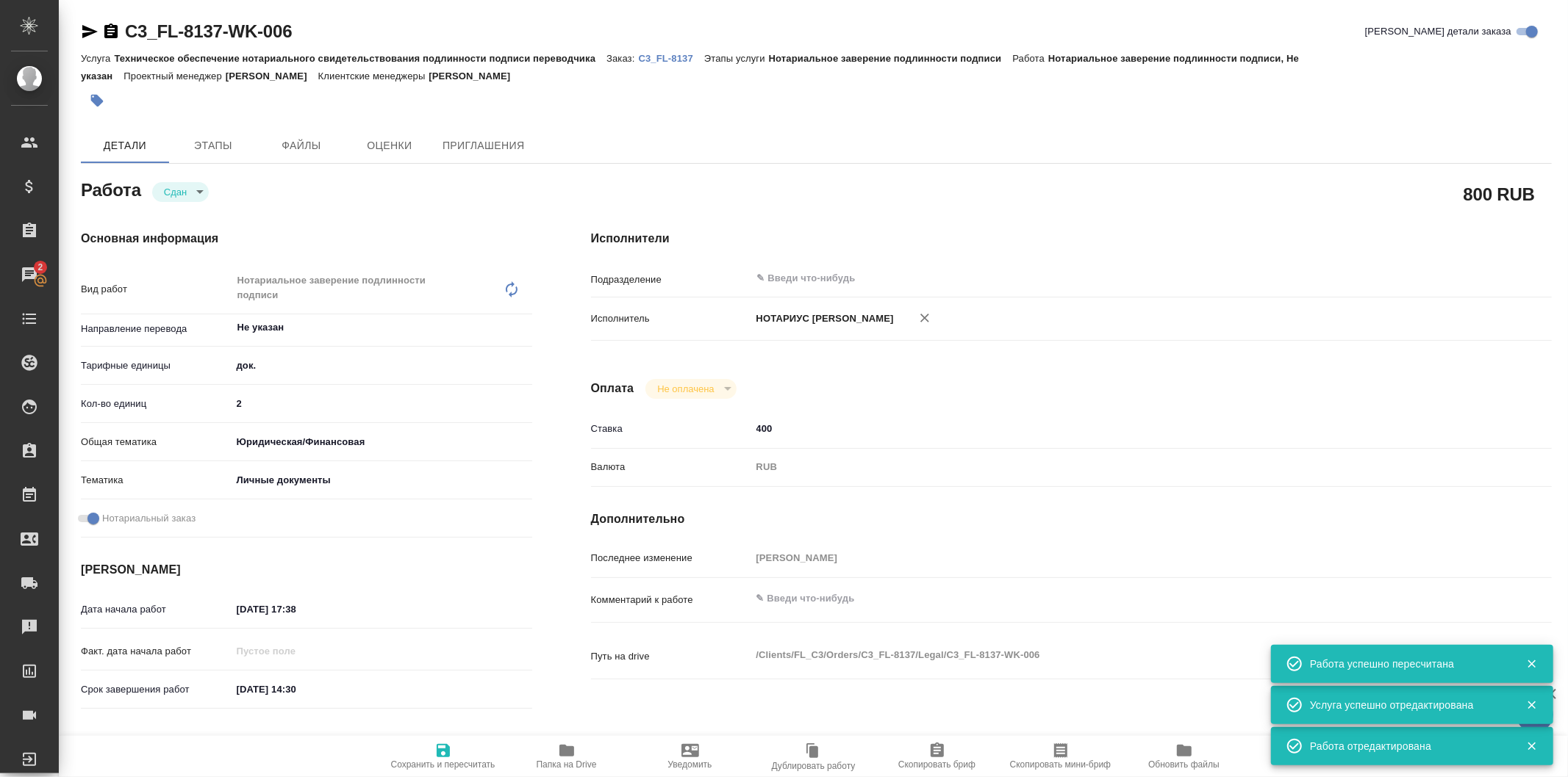
type textarea "x"
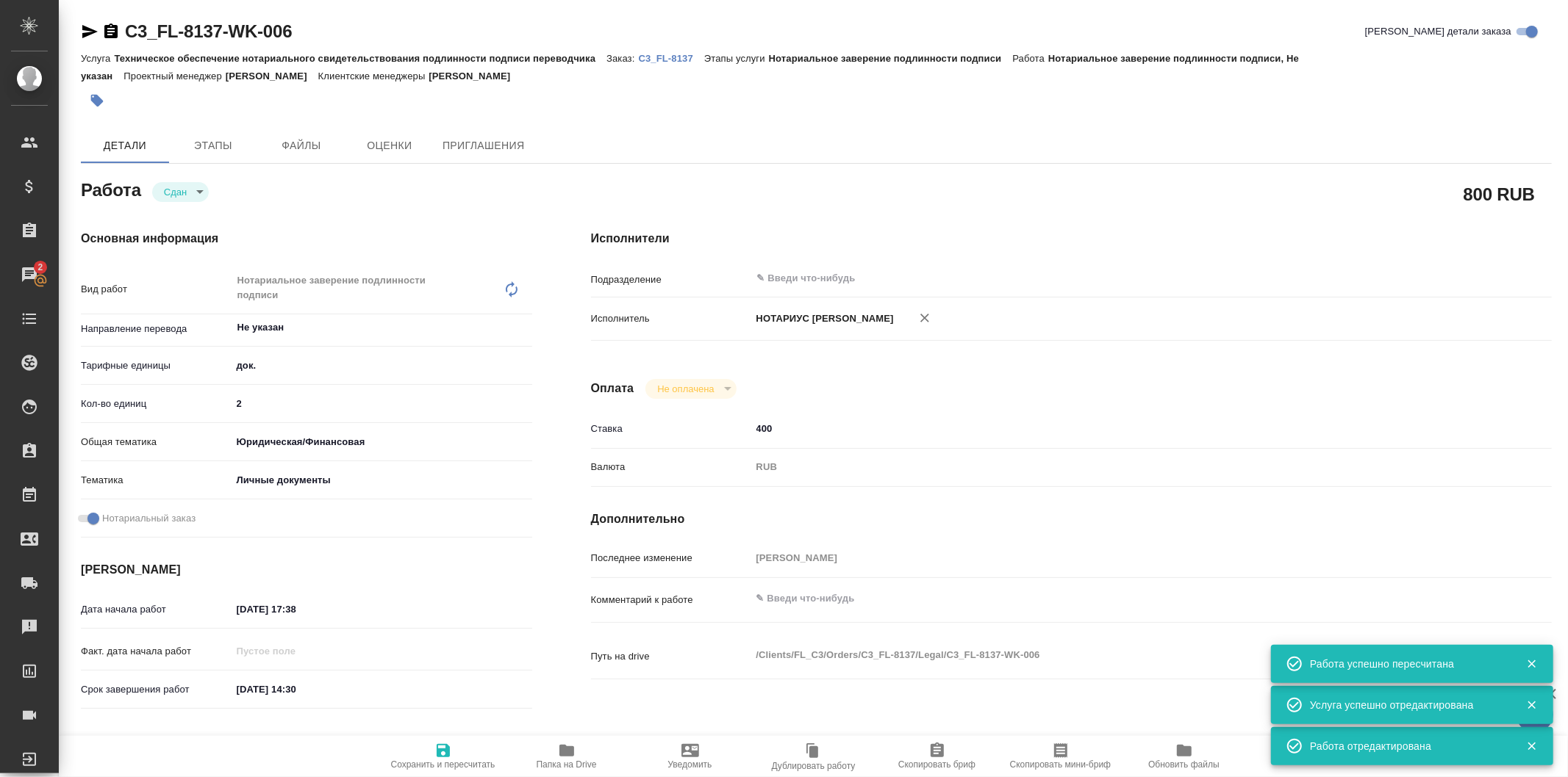
type textarea "x"
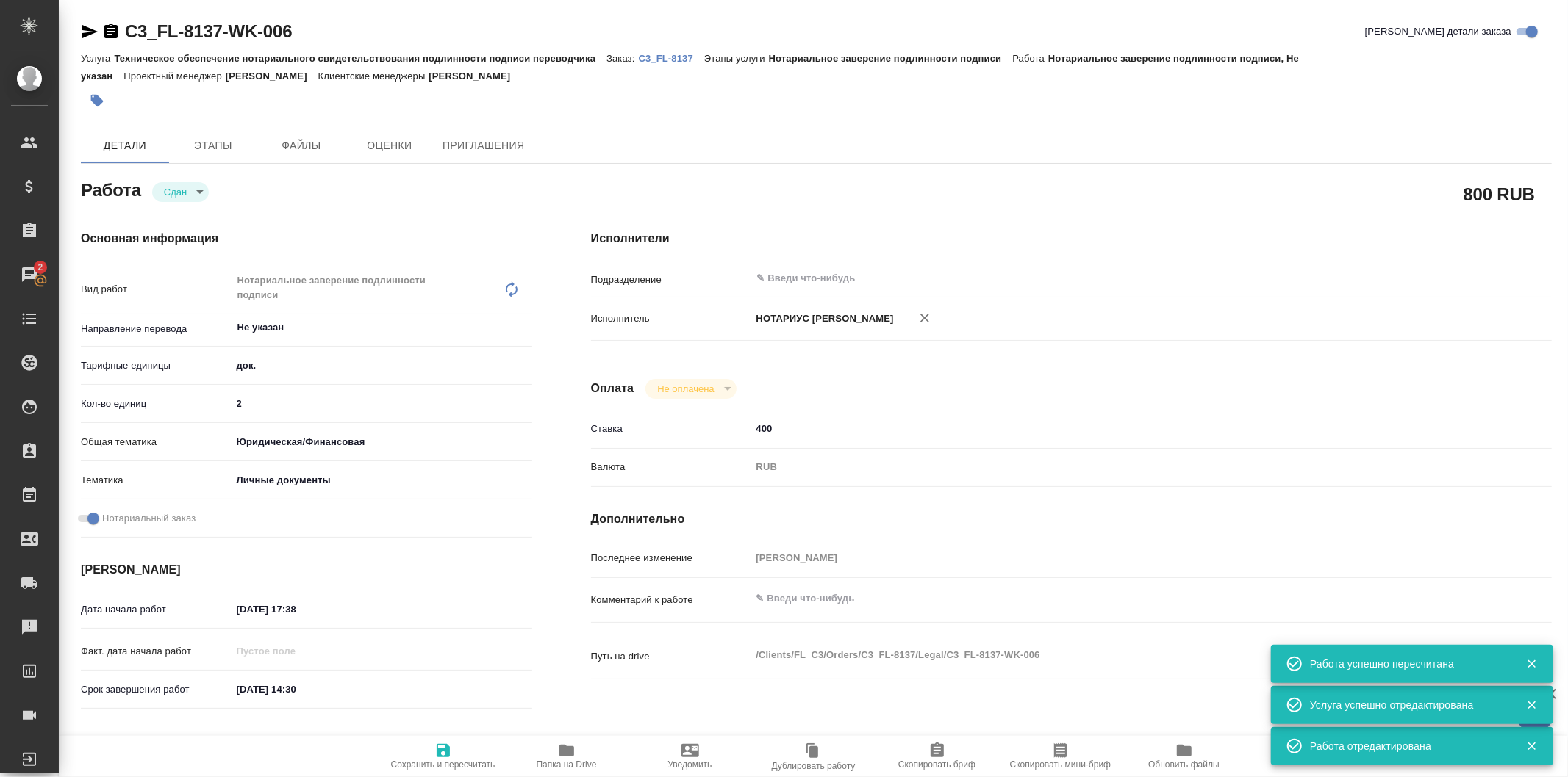
type textarea "x"
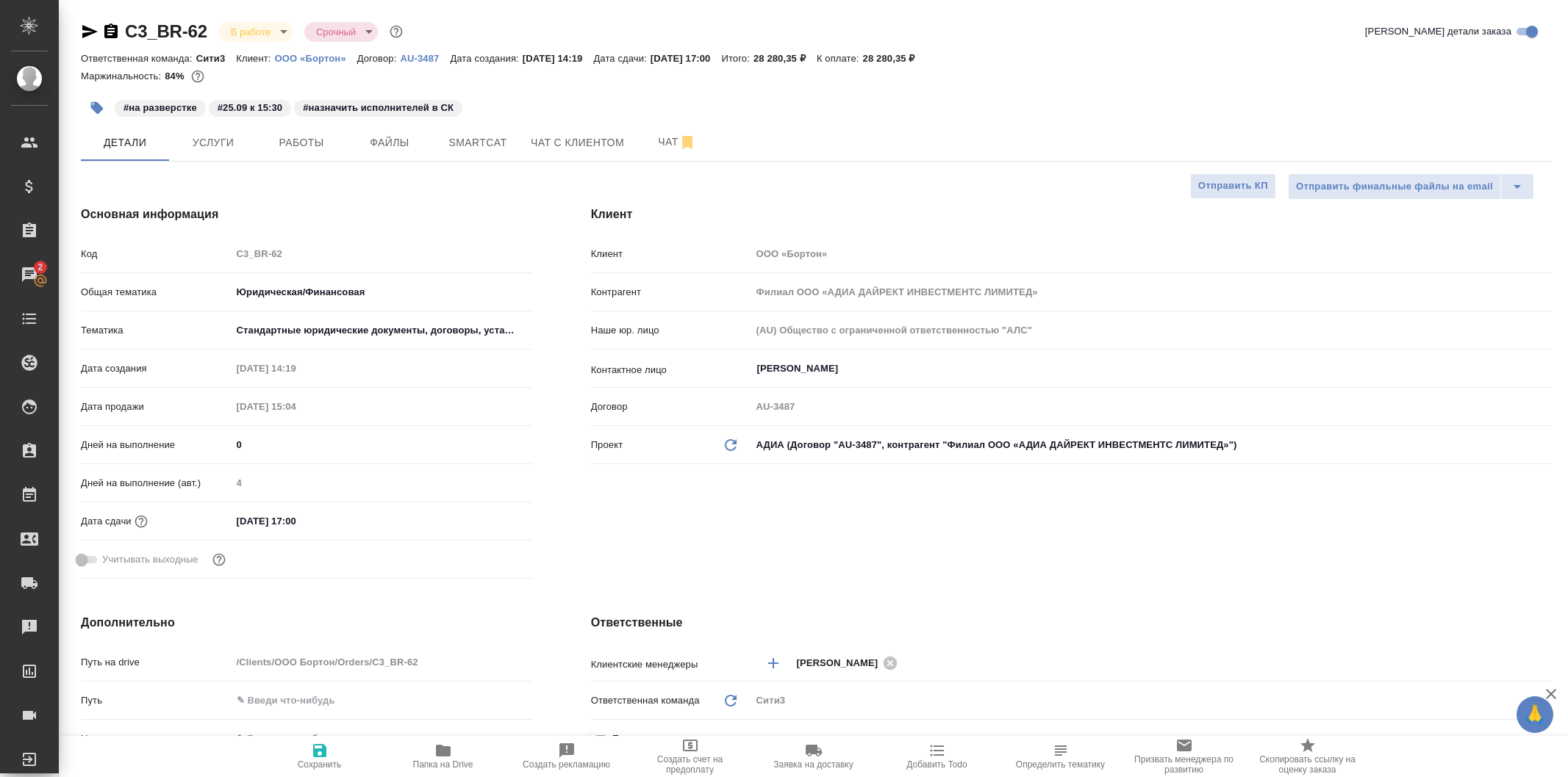
select select "RU"
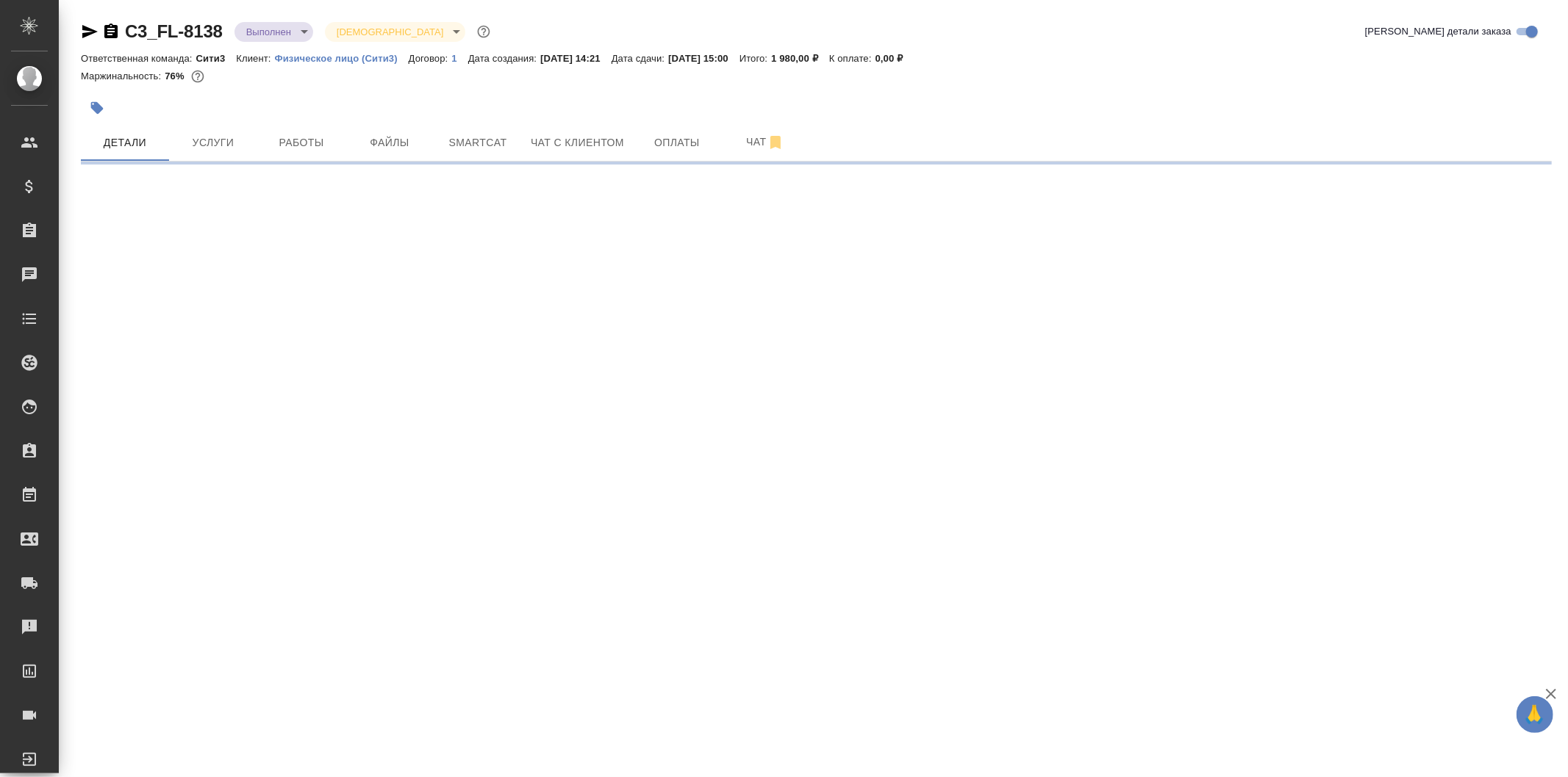
select select "RU"
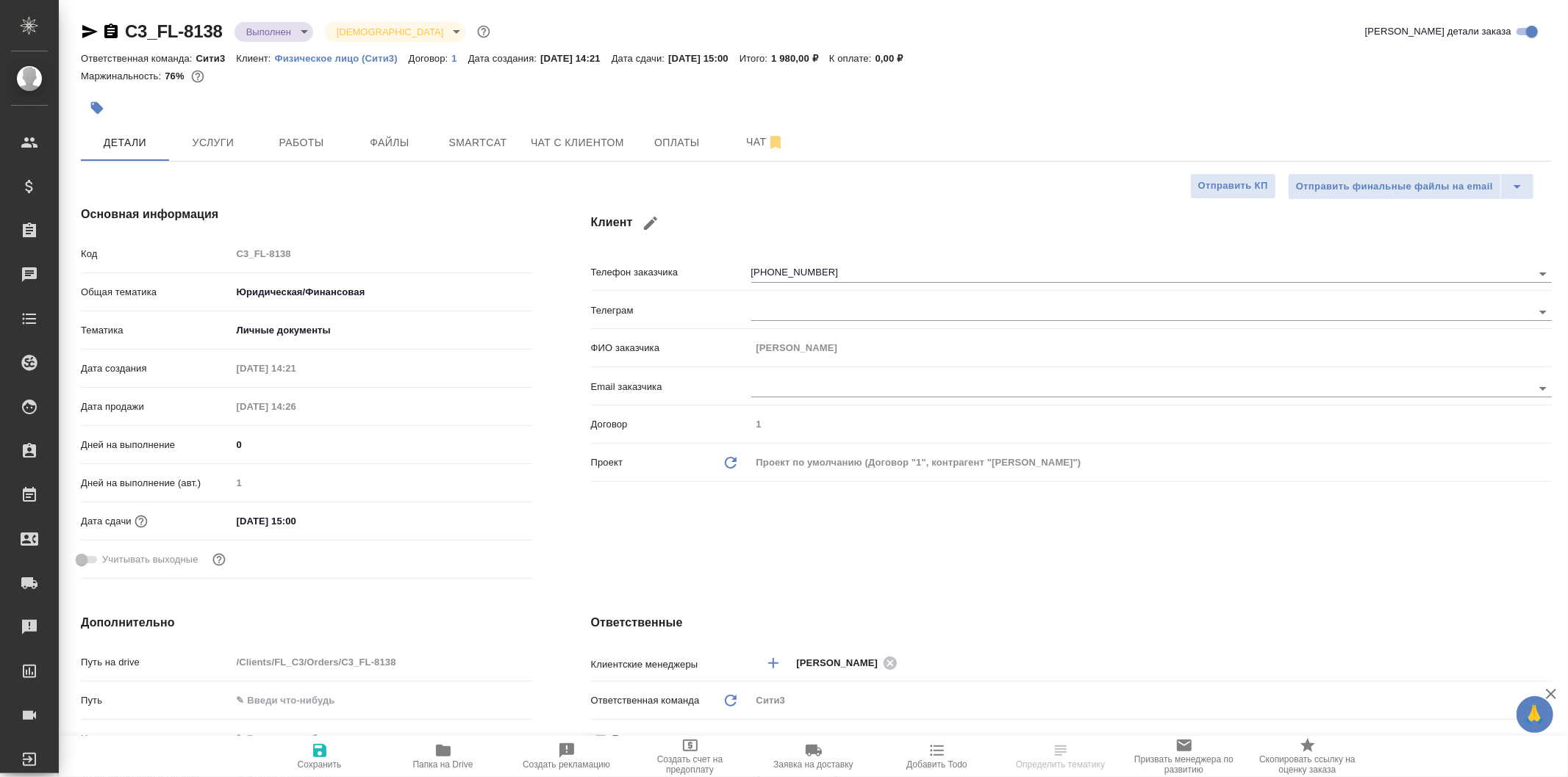
type textarea "x"
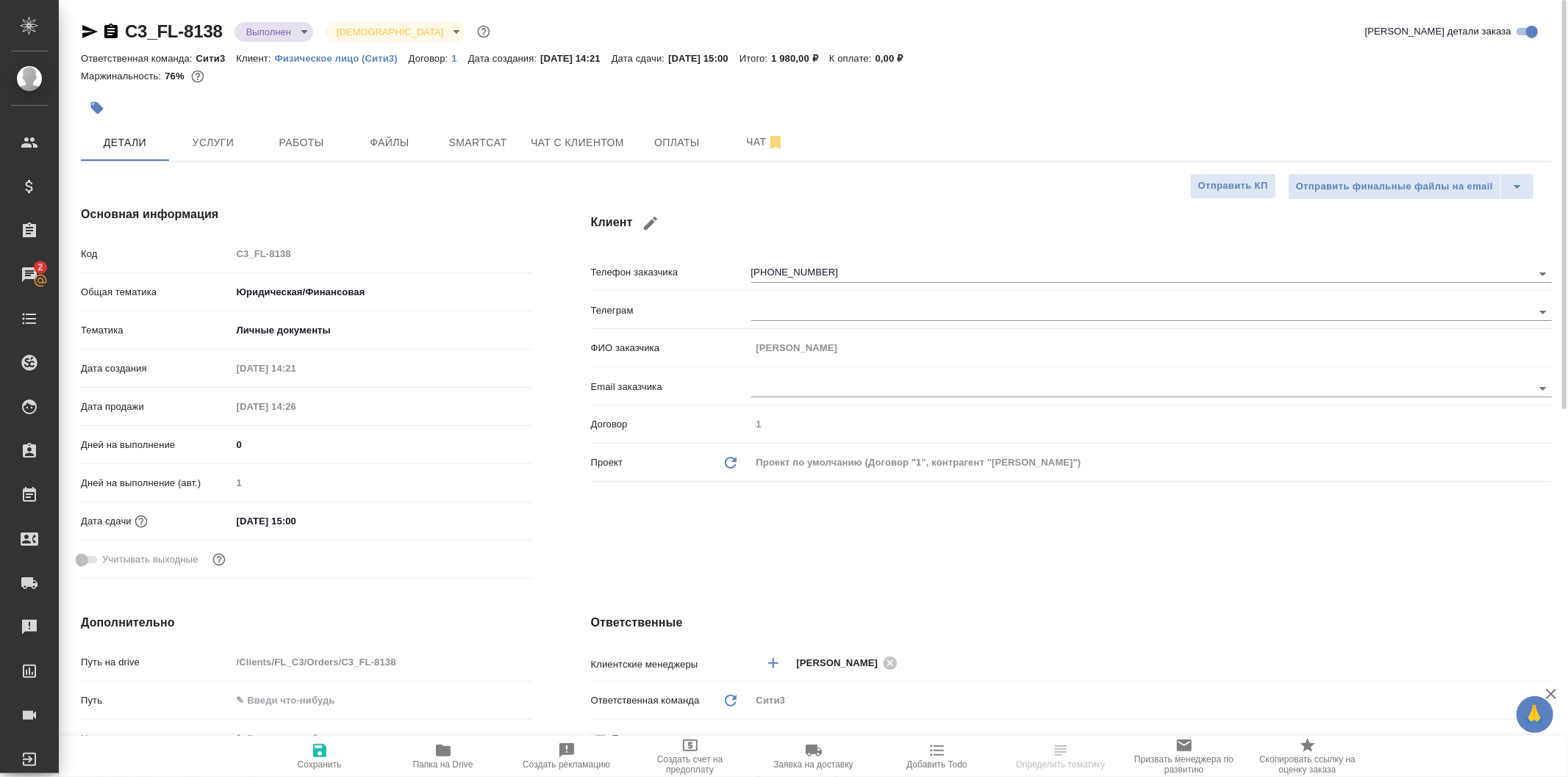
type textarea "x"
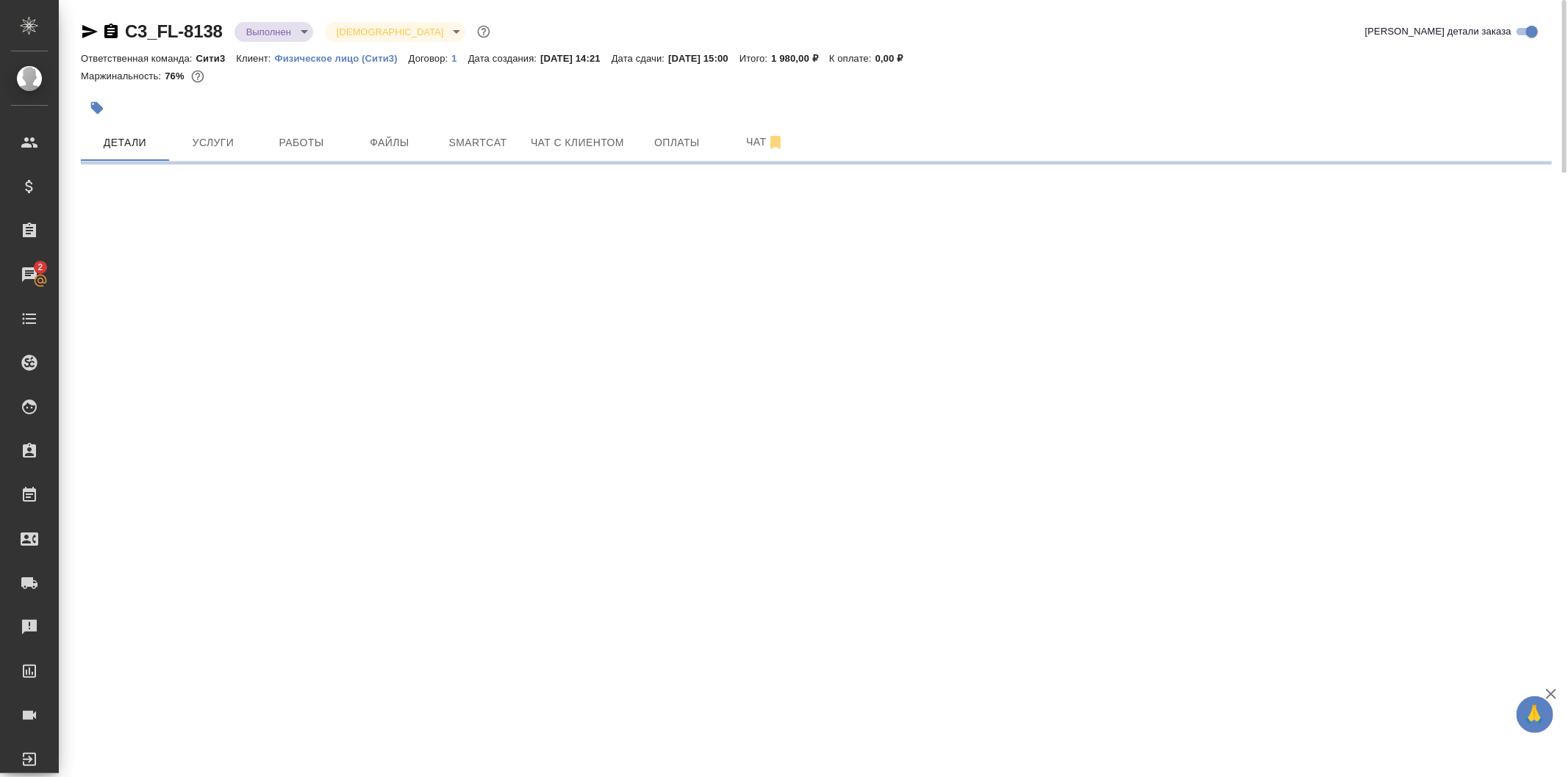
select select "RU"
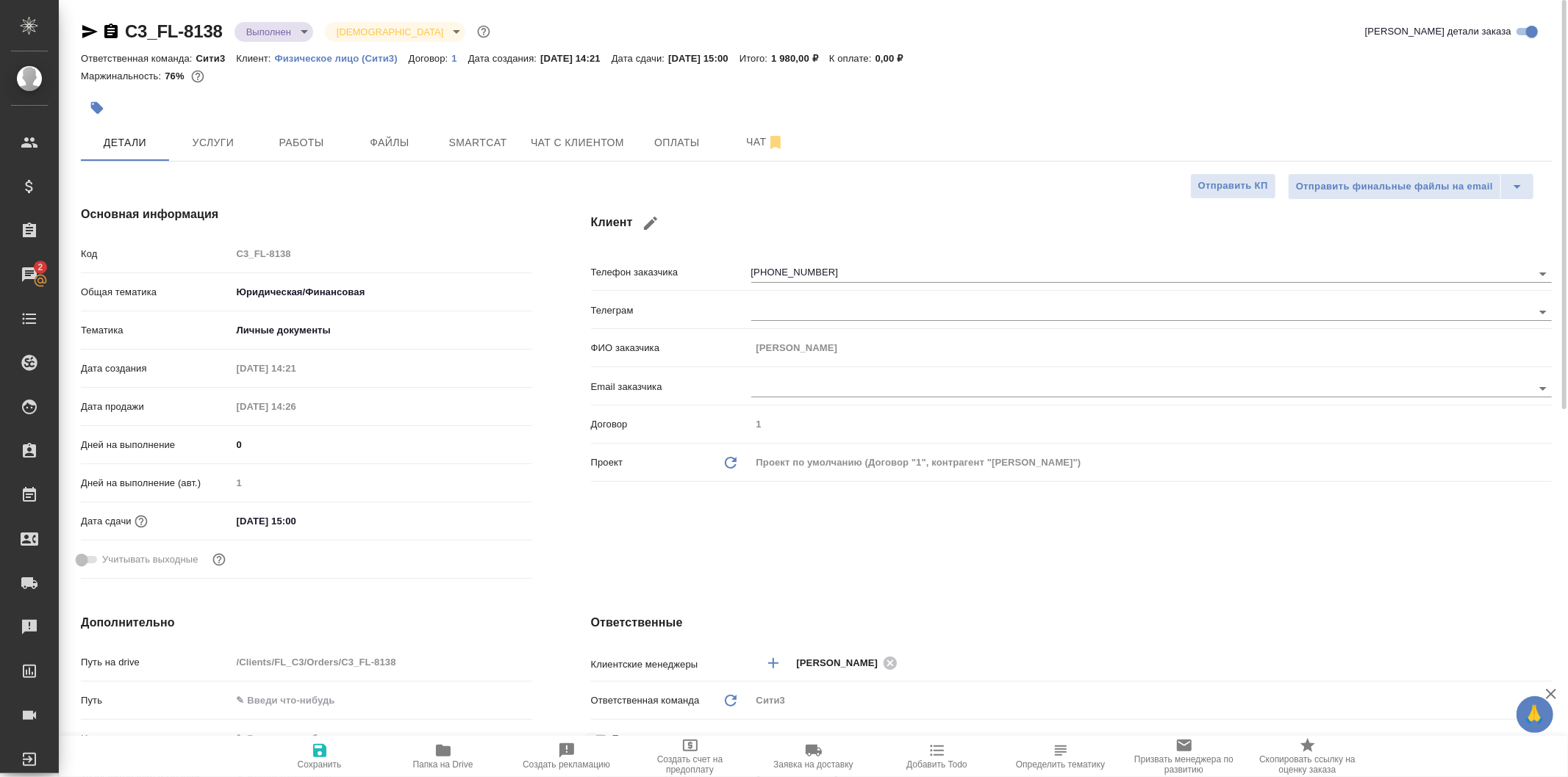
type textarea "x"
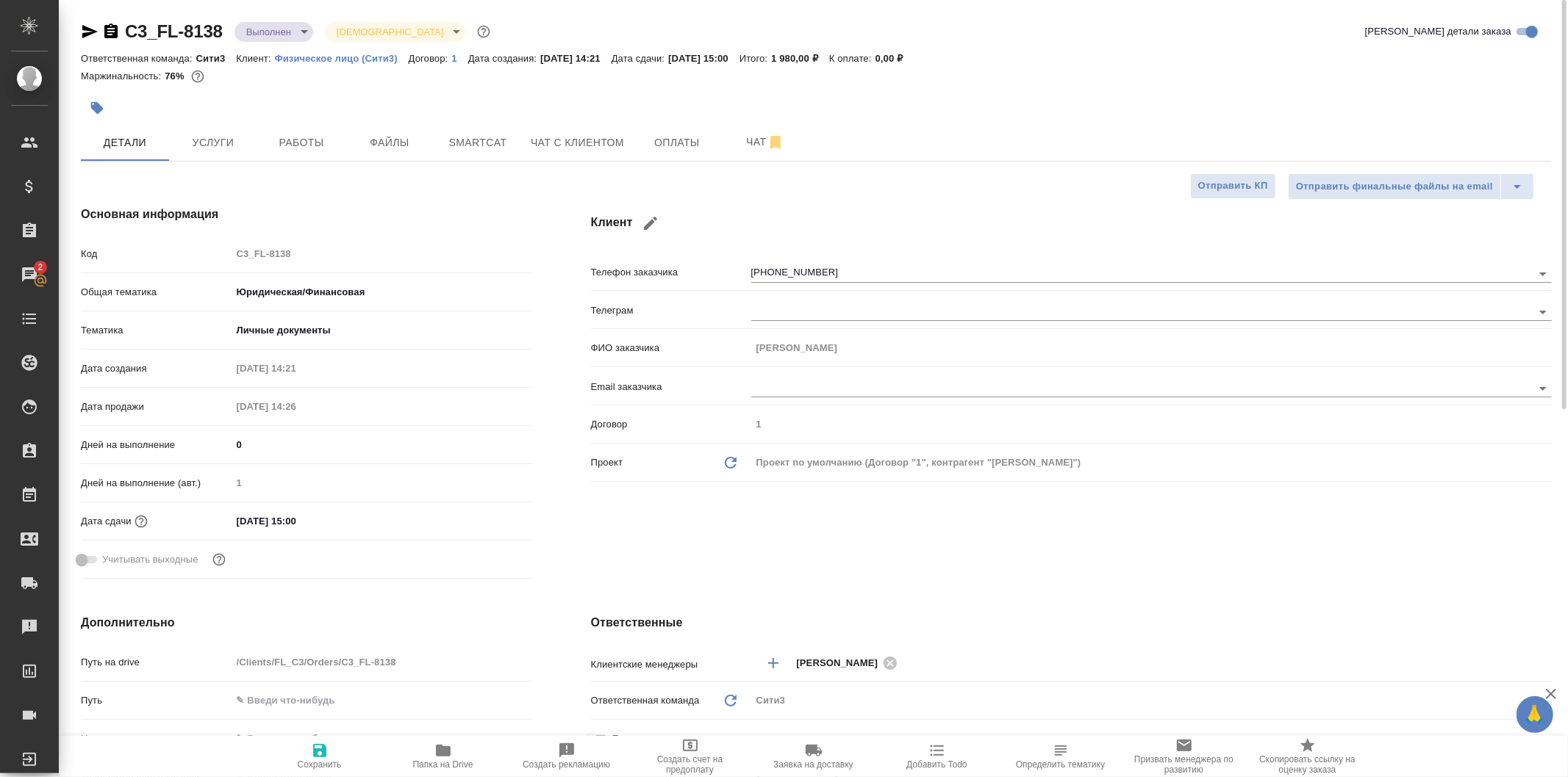
type textarea "x"
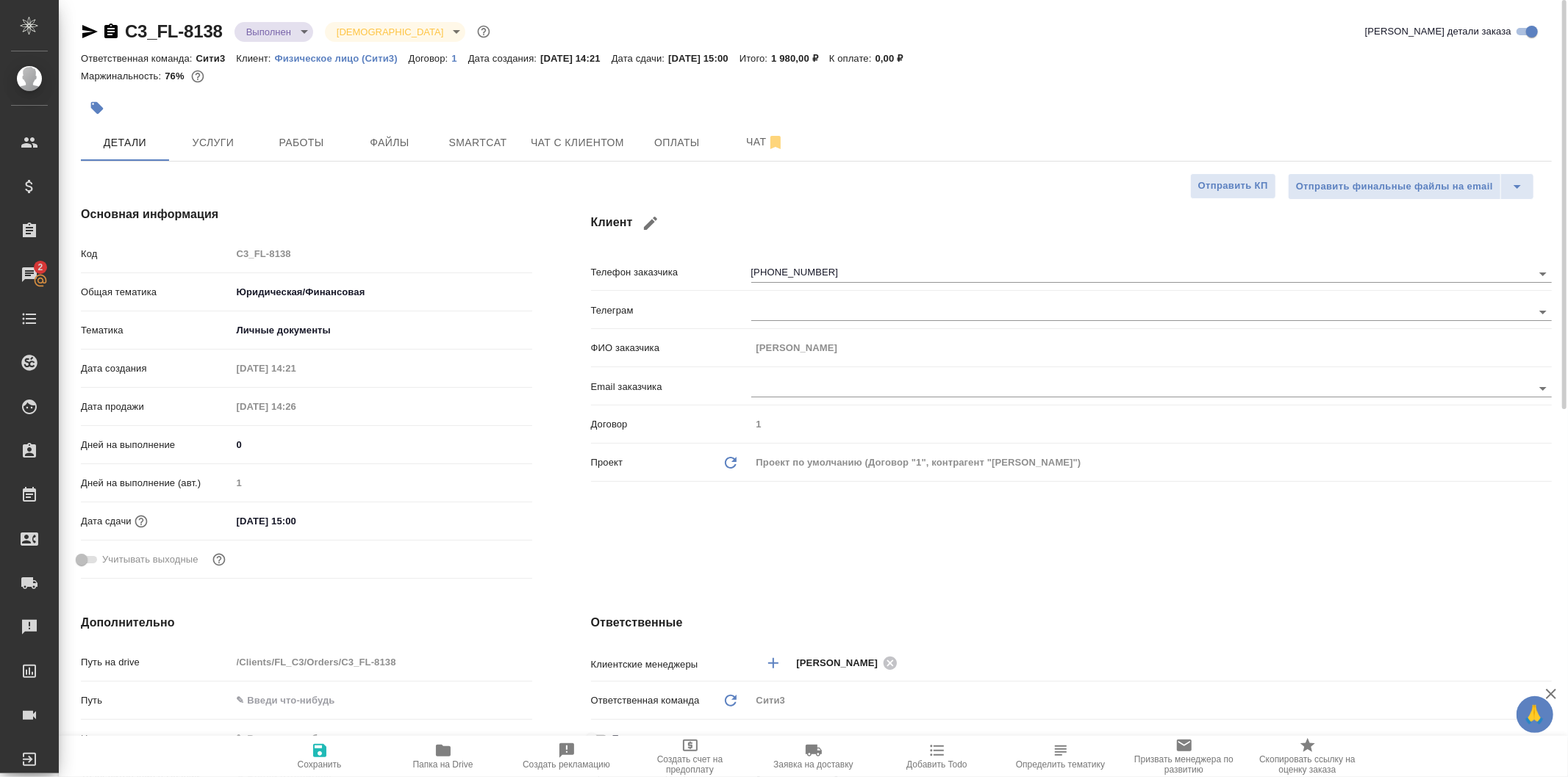
type textarea "x"
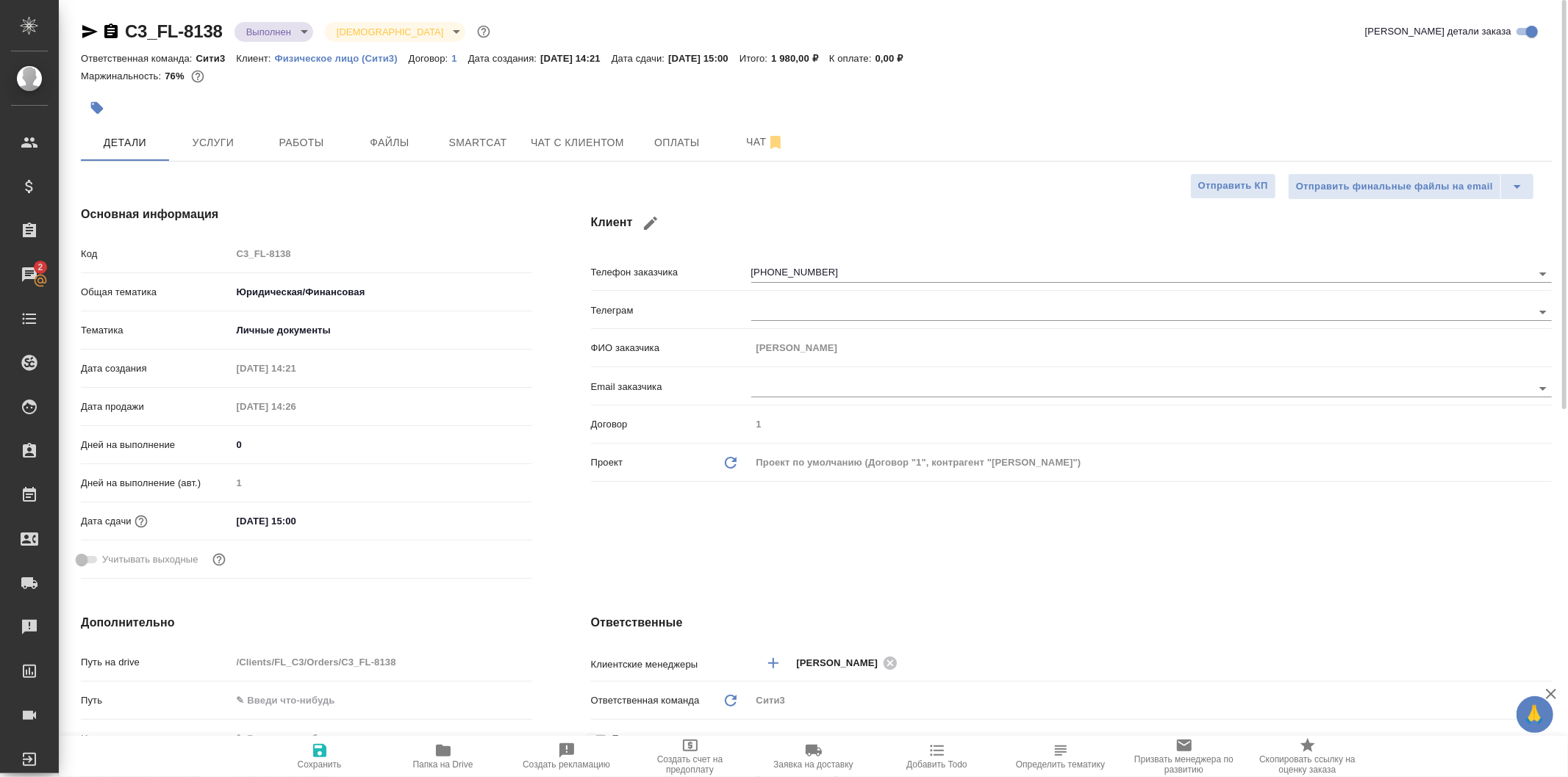
type textarea "x"
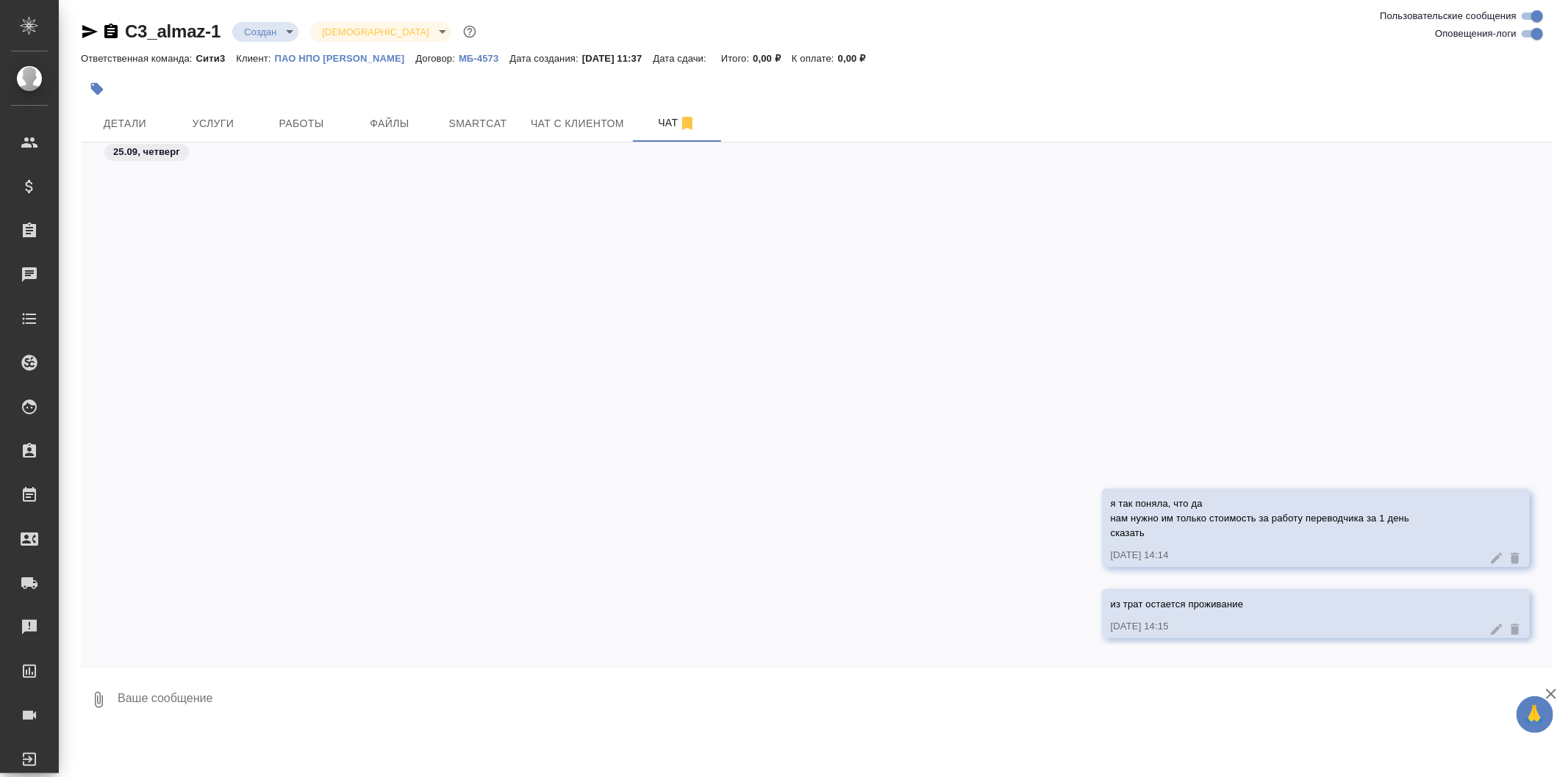
scroll to position [407, 0]
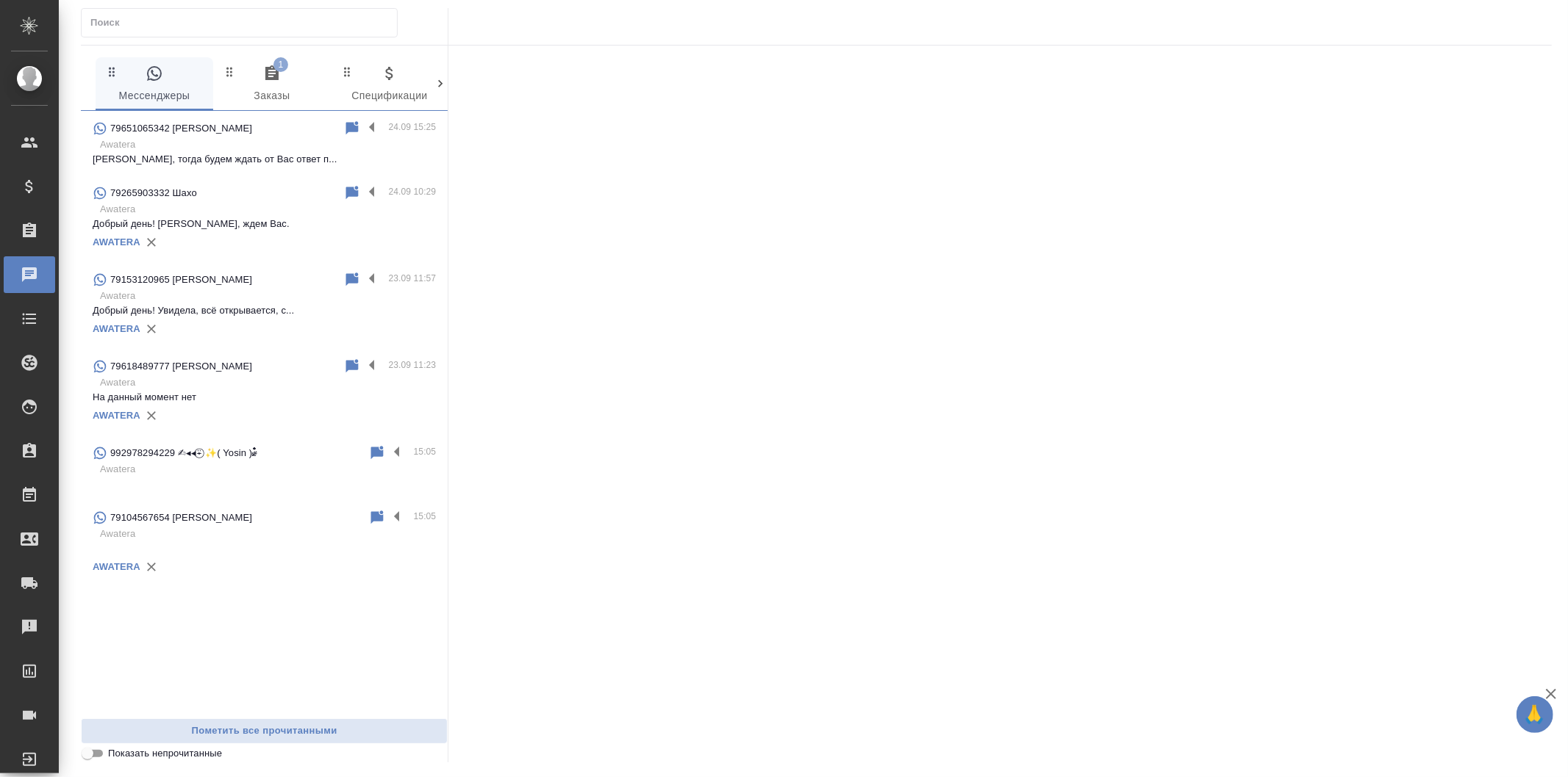
click at [273, 84] on span "1 Заказы" at bounding box center [271, 84] width 100 height 40
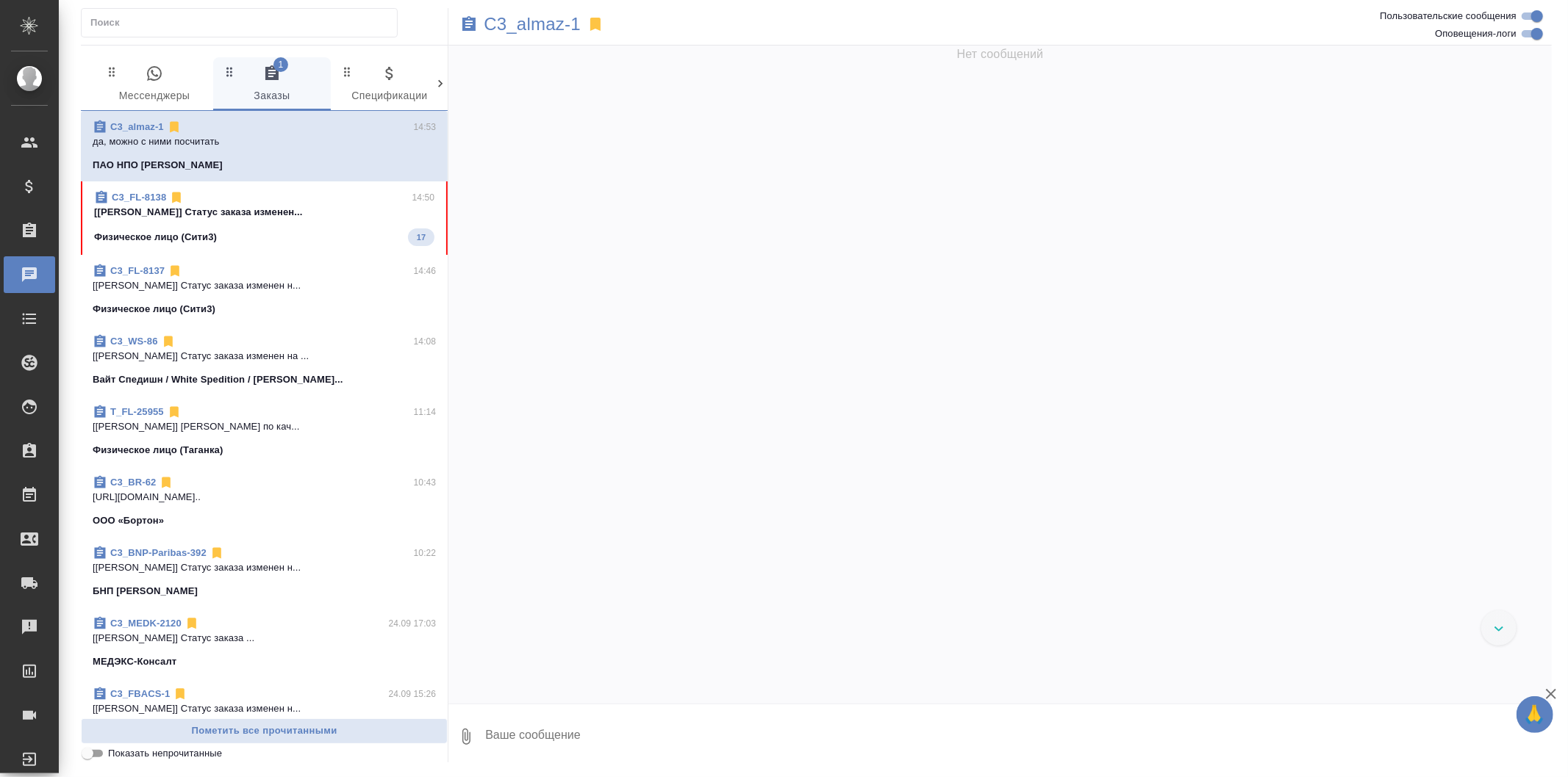
scroll to position [248, 0]
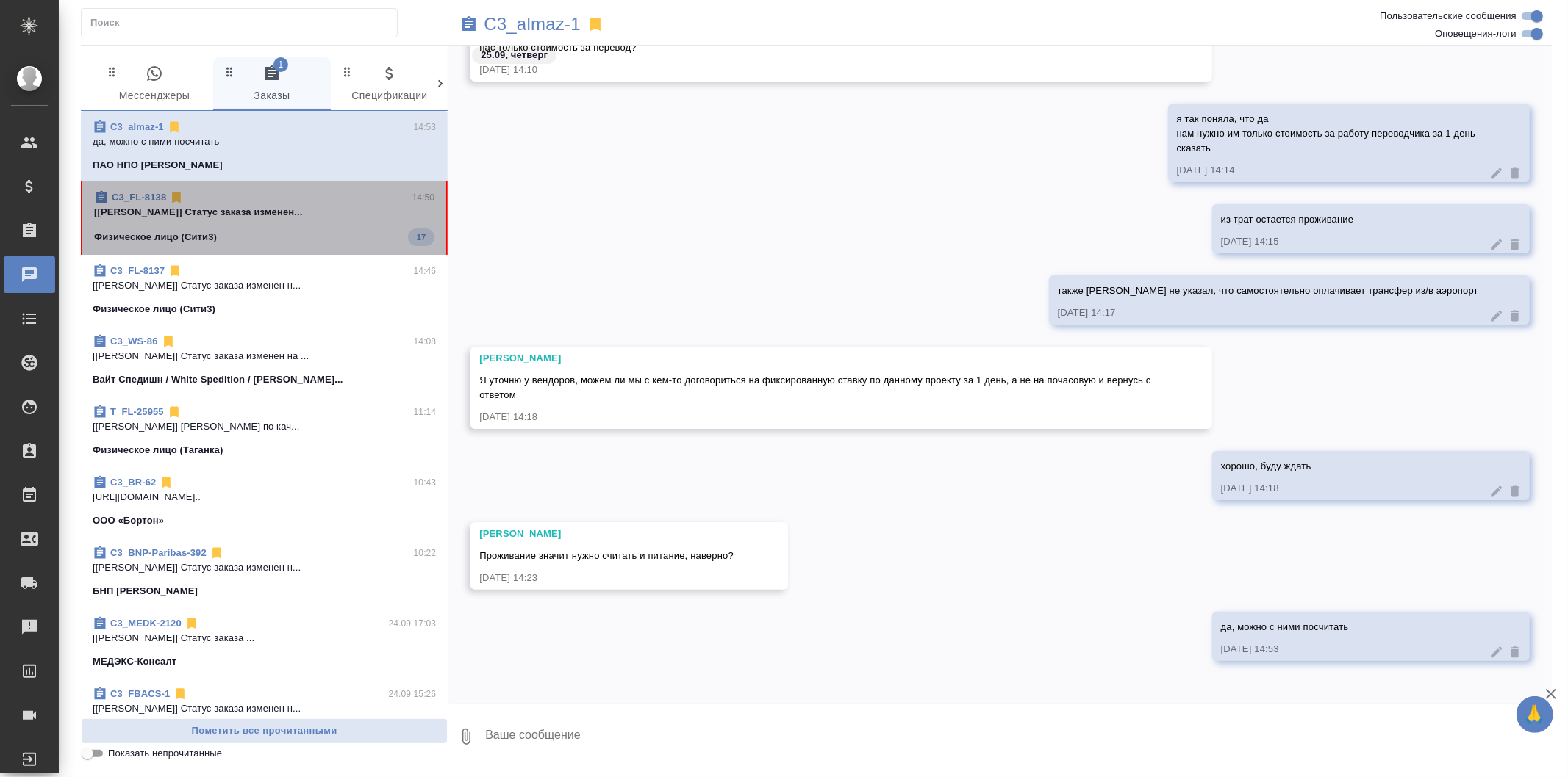
click at [373, 238] on div "Физическое лицо (Сити3) 17" at bounding box center [264, 236] width 340 height 18
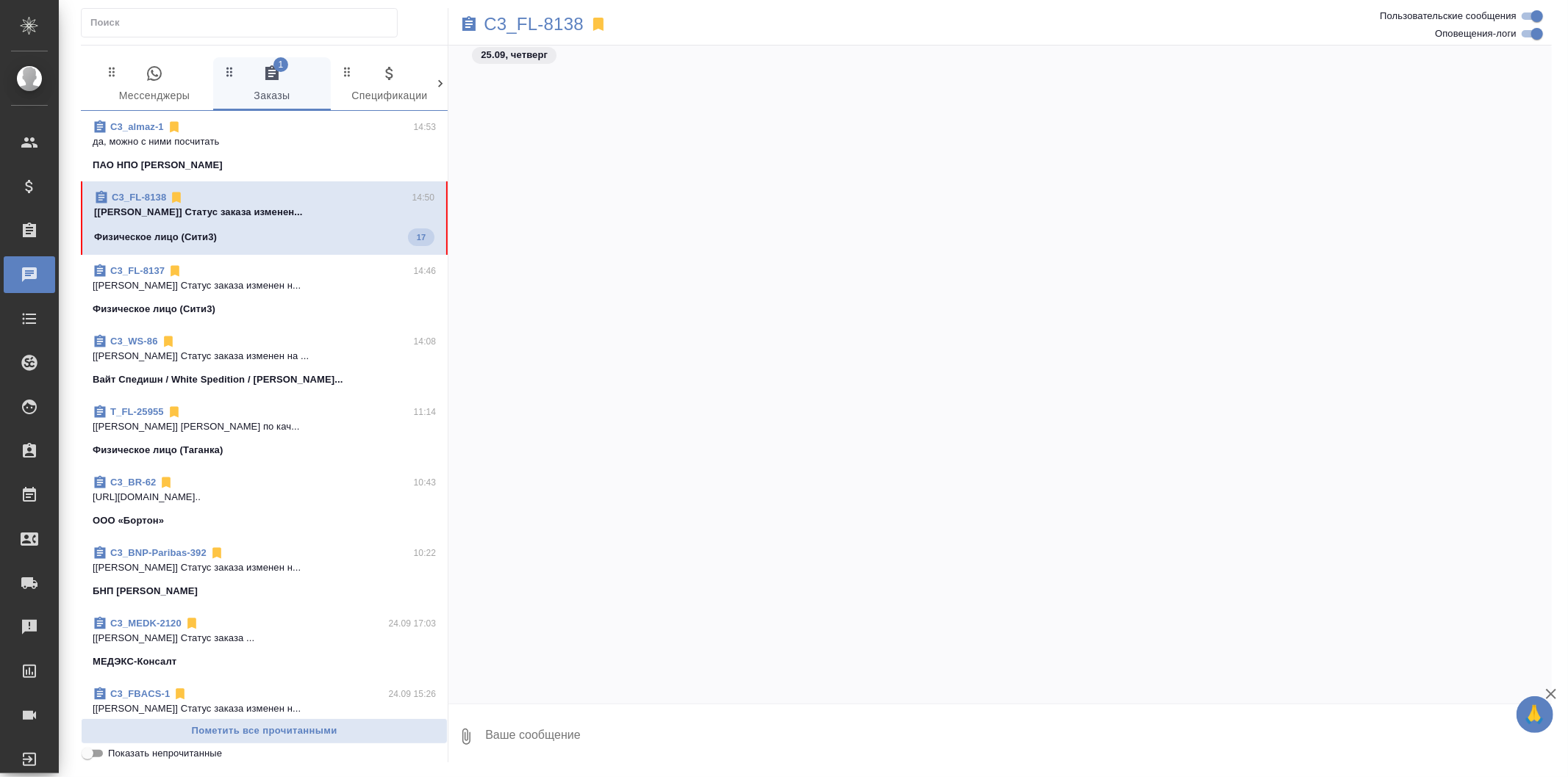
scroll to position [2371, 0]
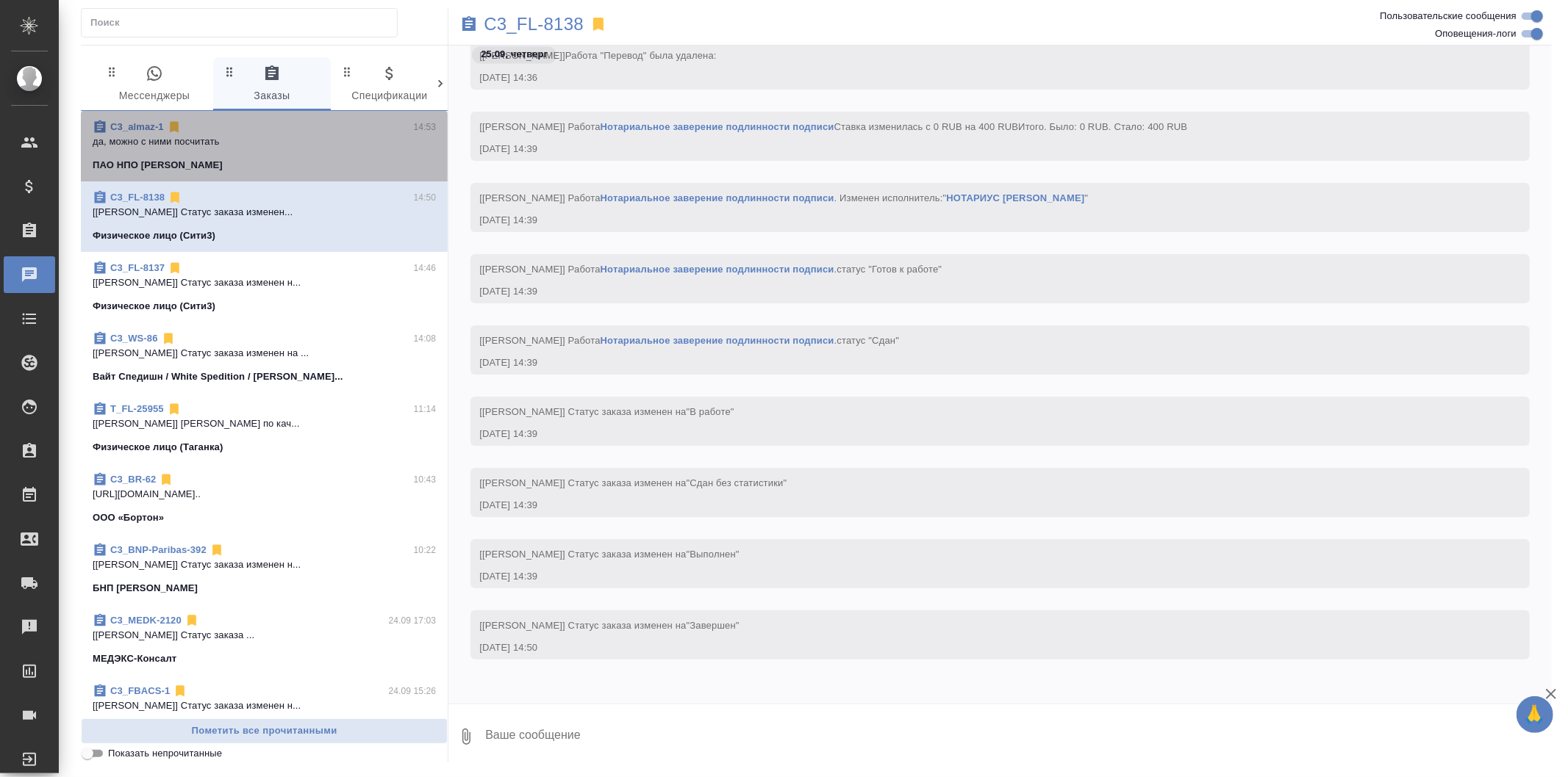
click at [365, 136] on p "да, можно с ними посчитать" at bounding box center [265, 142] width 344 height 15
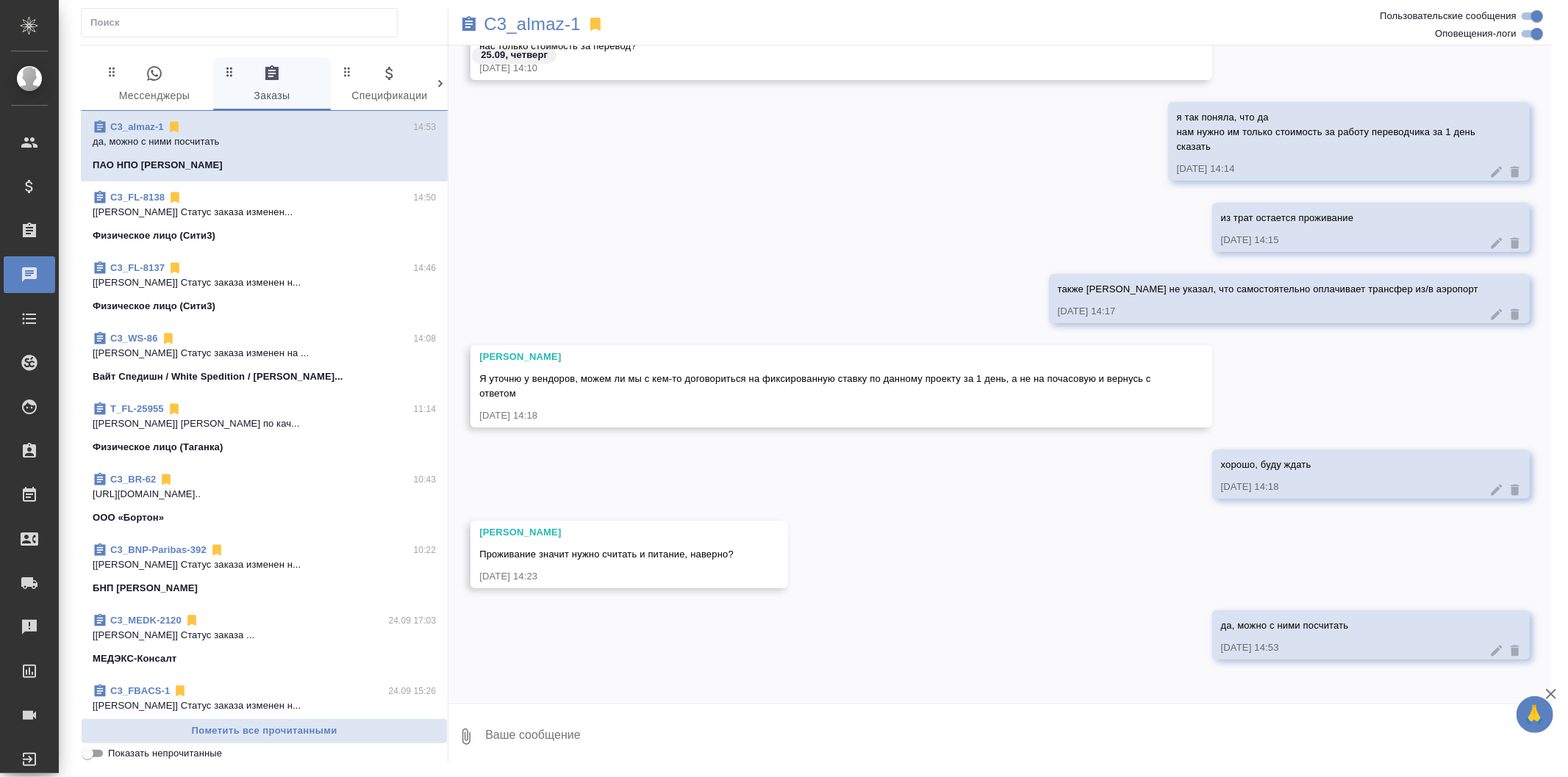
scroll to position [248, 0]
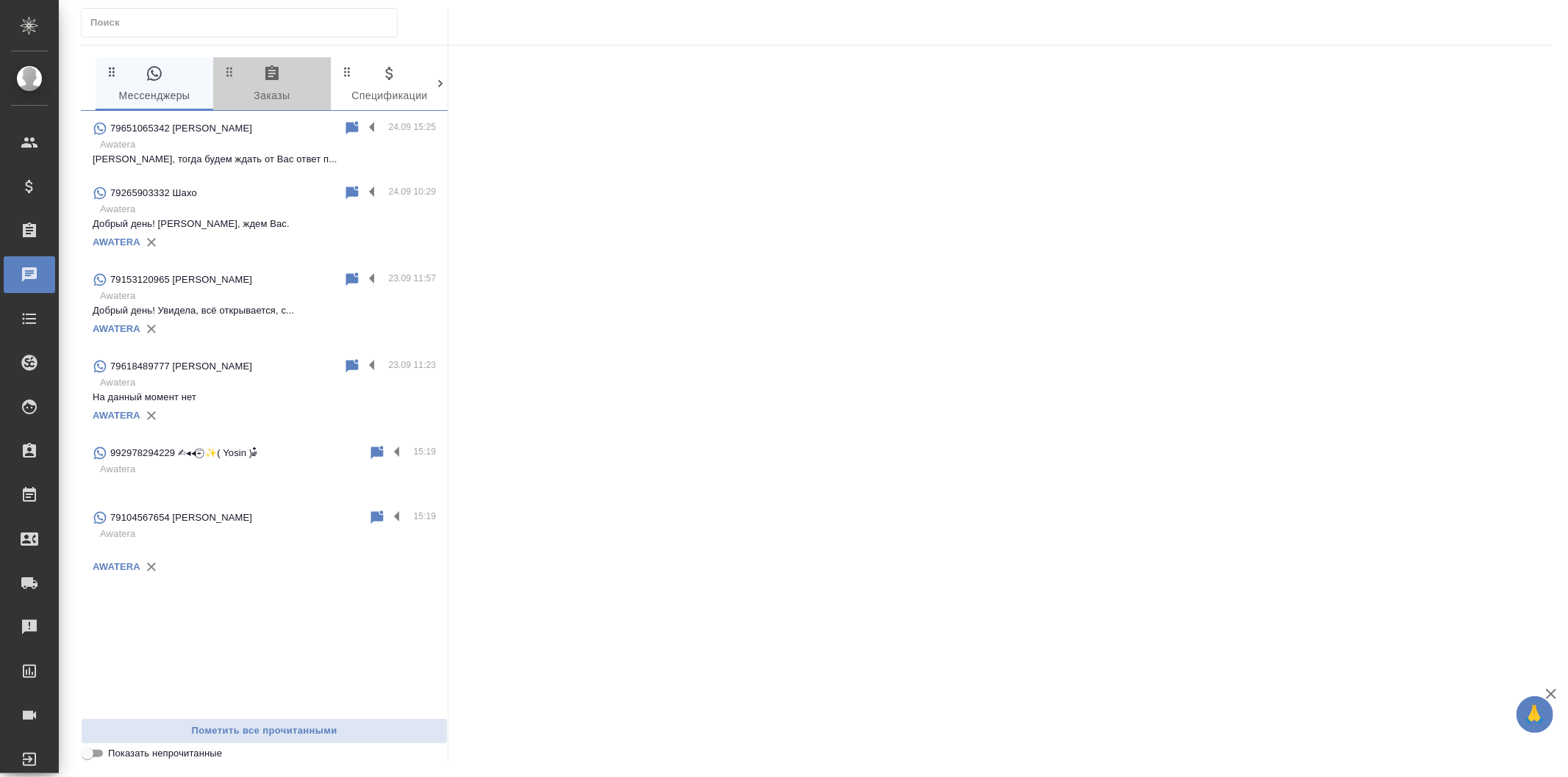
click at [306, 81] on span "0 Заказы" at bounding box center [271, 84] width 100 height 40
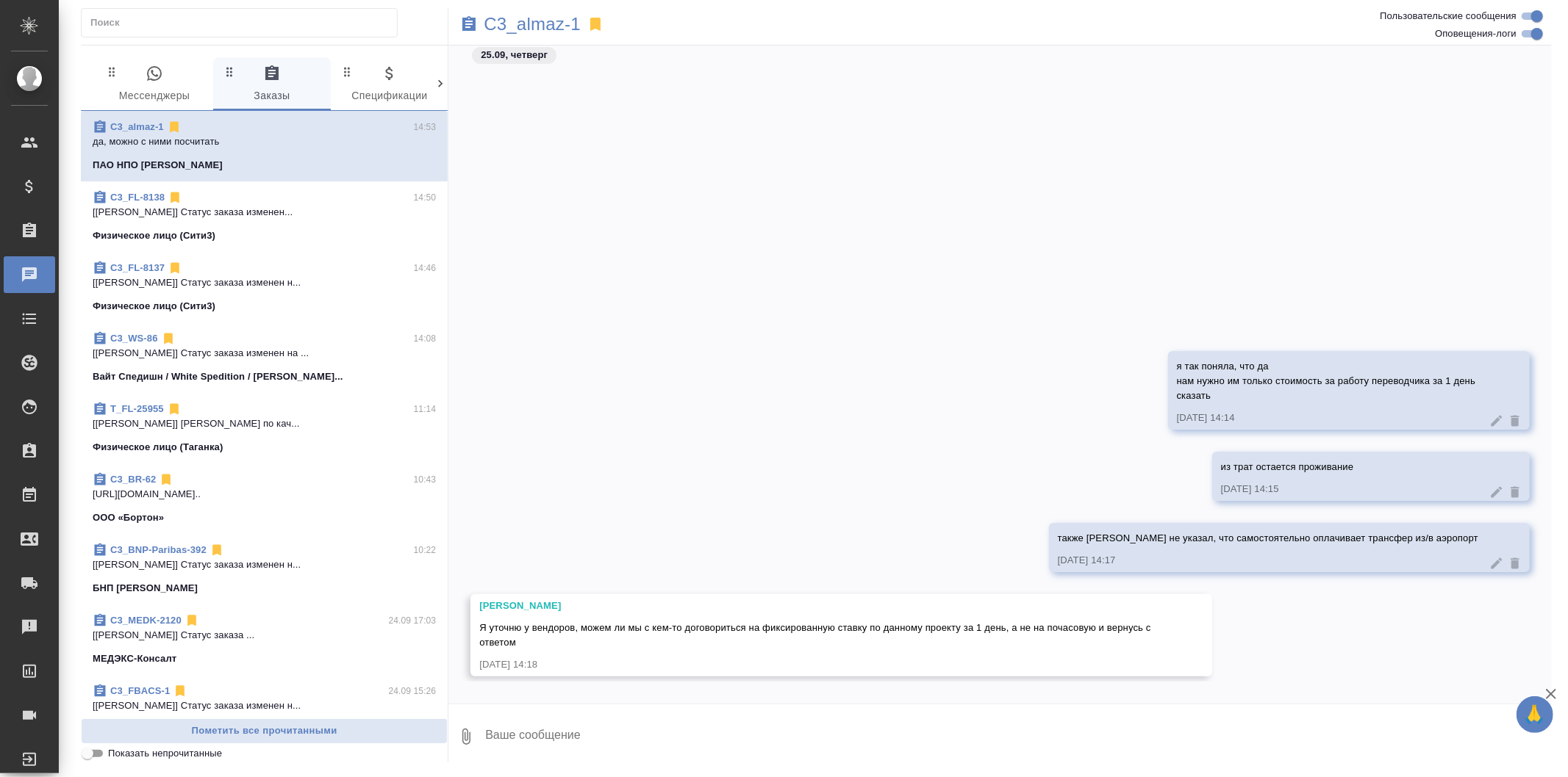
scroll to position [248, 0]
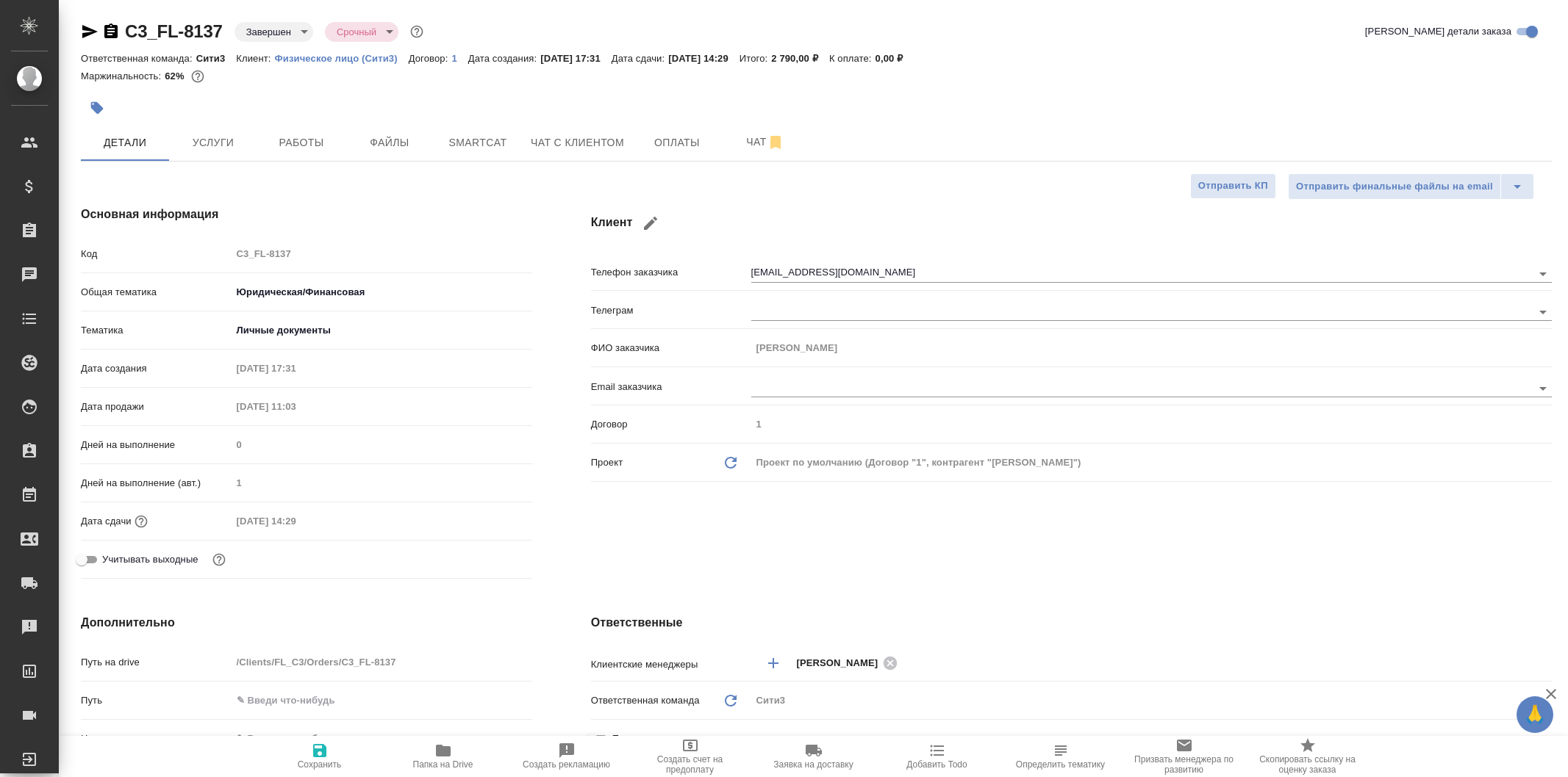
select select "RU"
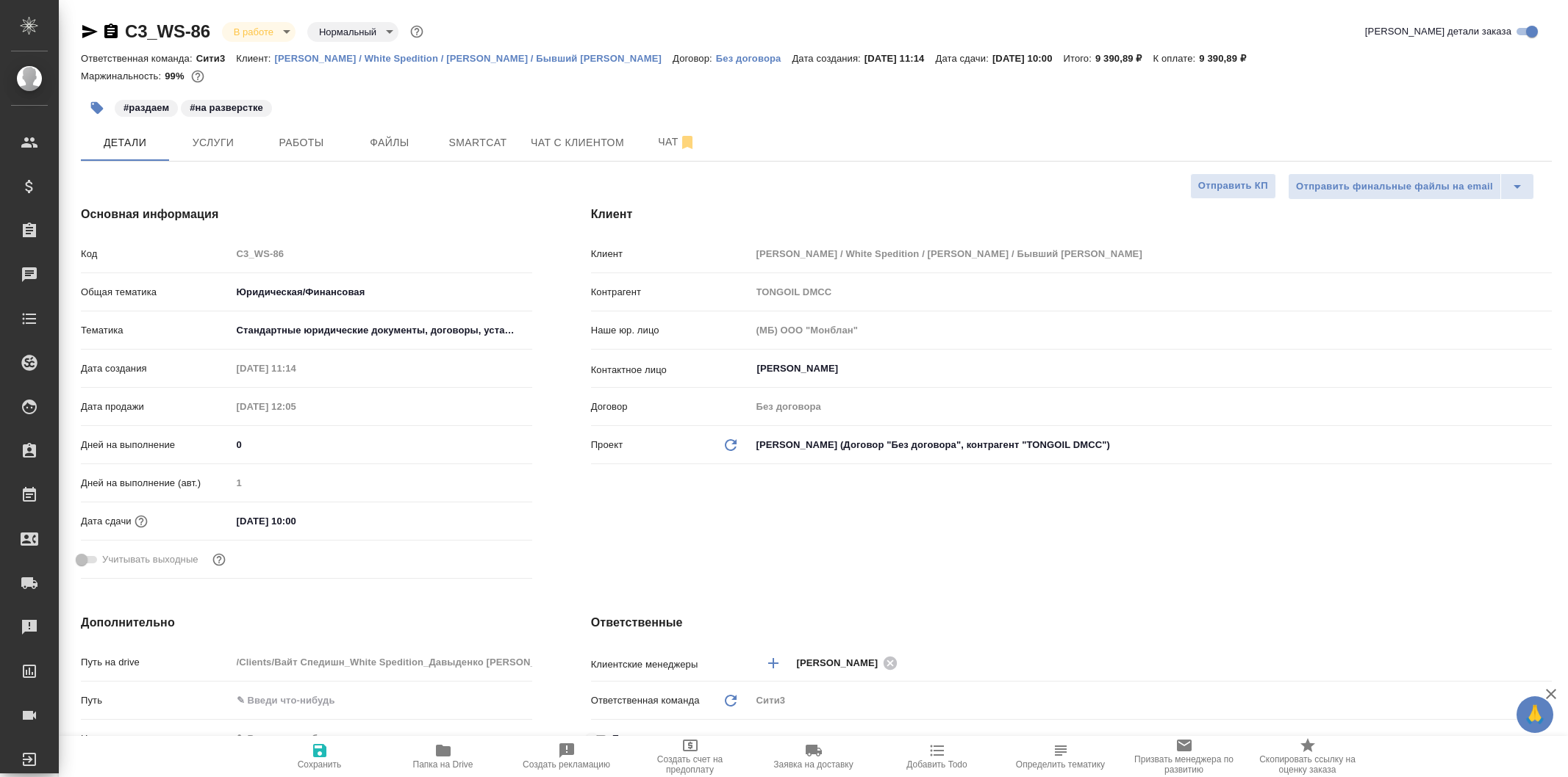
select select "RU"
click at [327, 137] on span "Работы" at bounding box center [300, 143] width 70 height 19
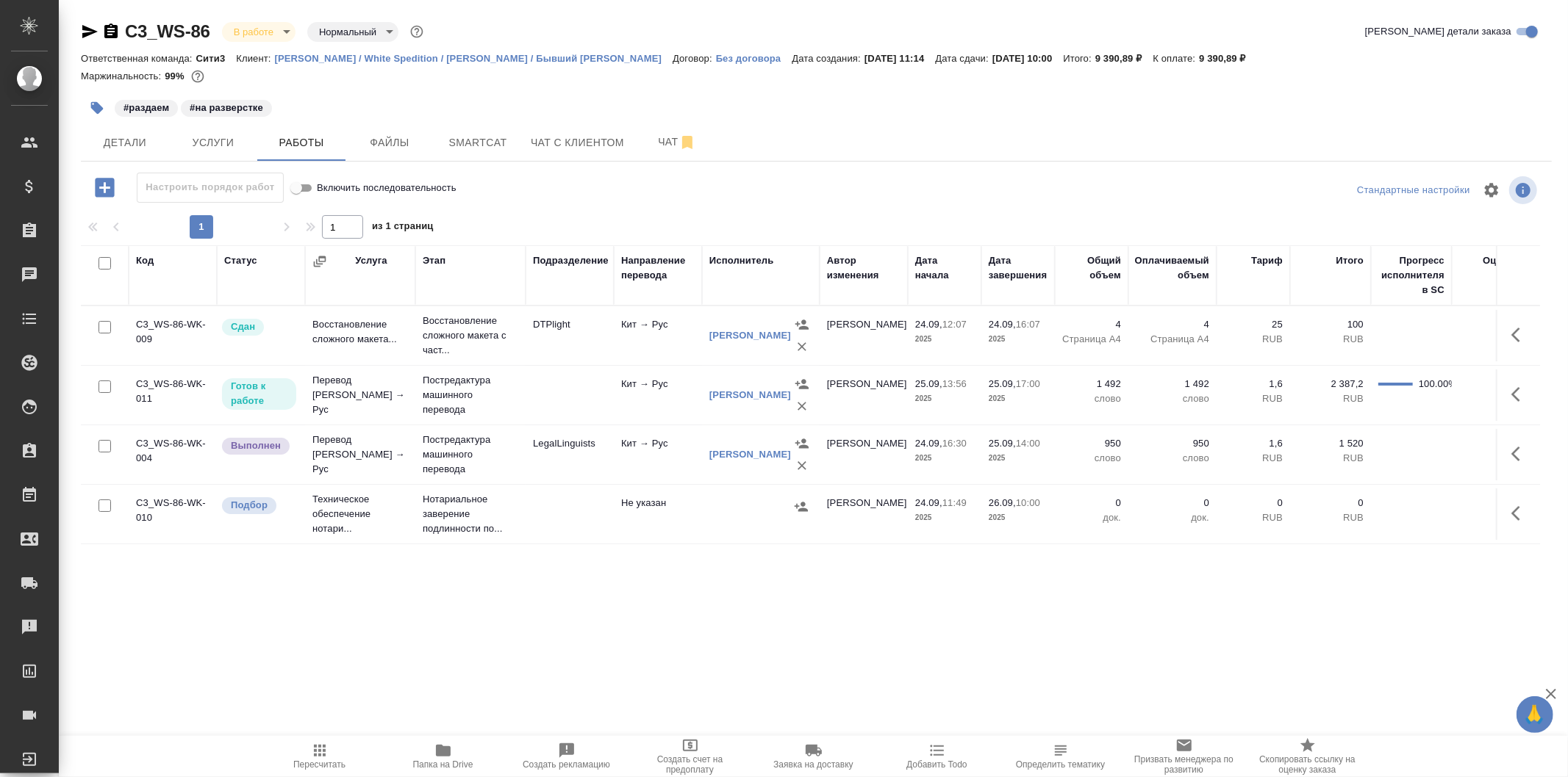
click at [445, 746] on icon "button" at bounding box center [443, 751] width 18 height 18
click at [423, 141] on span "Файлы" at bounding box center [389, 143] width 70 height 19
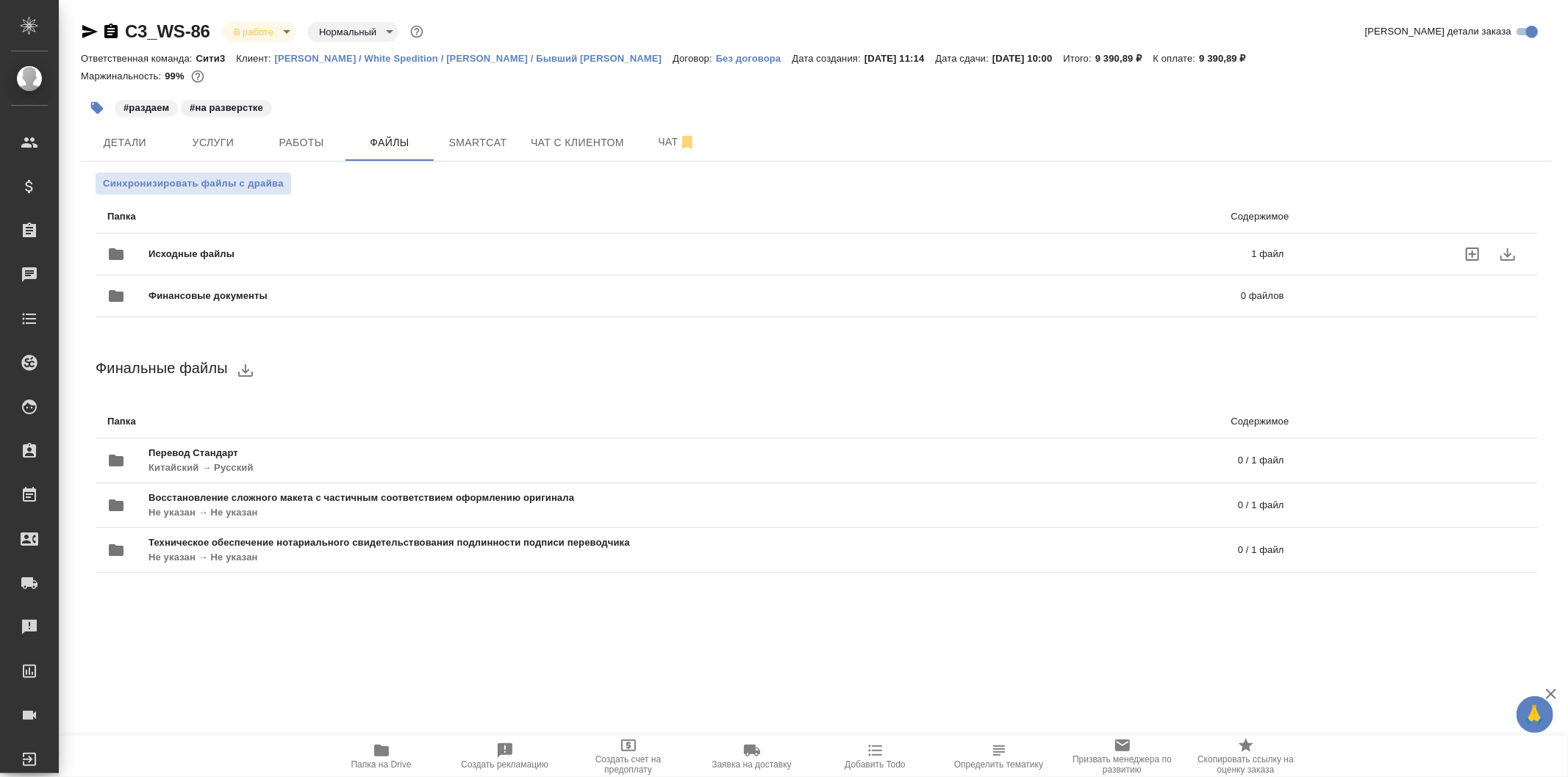
click at [476, 251] on span "Исходные файлы" at bounding box center [445, 254] width 594 height 15
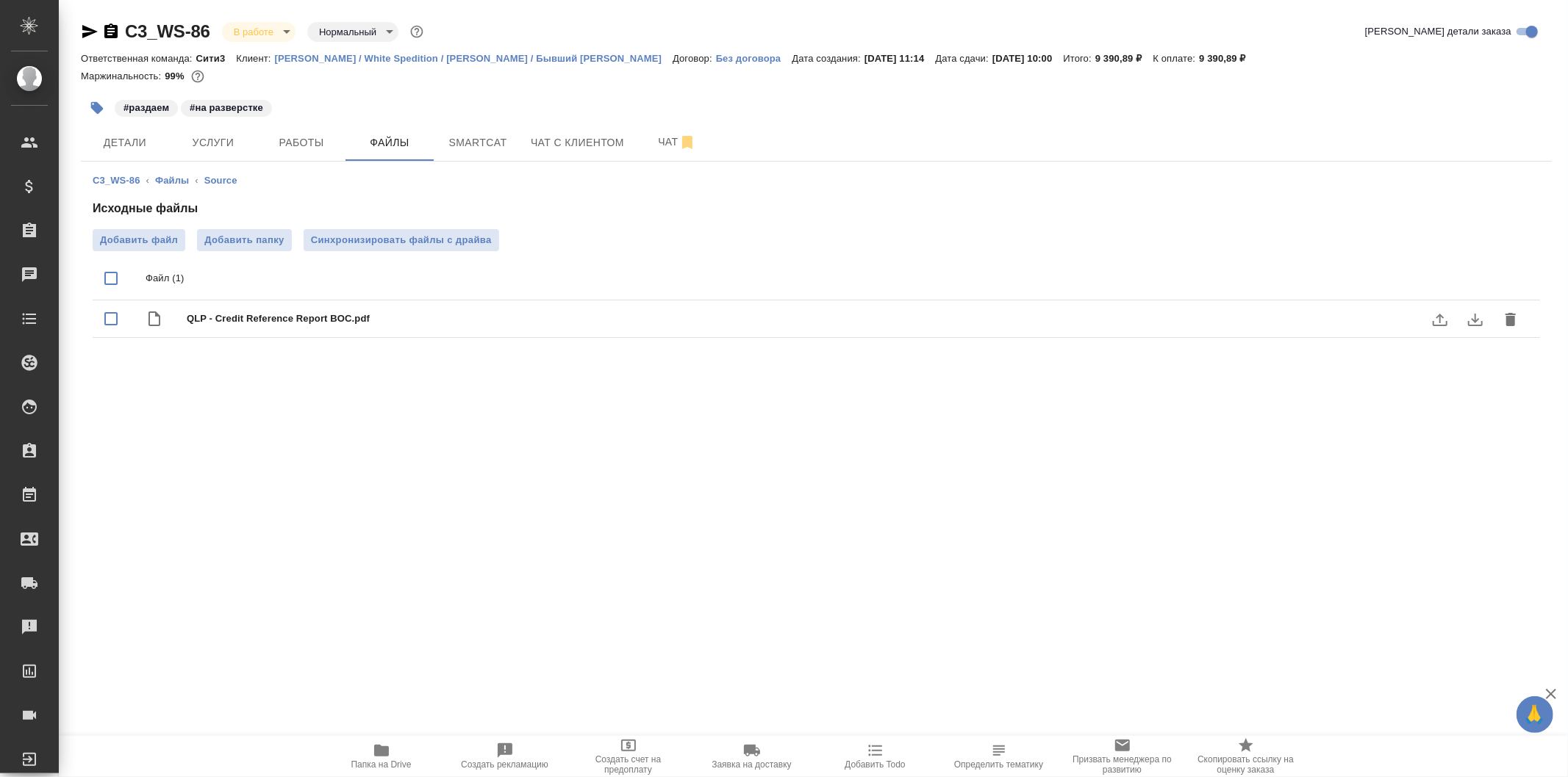
click at [283, 321] on span "QLP - Credit Reference Report BOC.pdf" at bounding box center [845, 319] width 1317 height 15
checkbox input "true"
drag, startPoint x: 250, startPoint y: 299, endPoint x: 258, endPoint y: 311, distance: 14.4
click at [258, 312] on span "QLP - Credit Reference Report BOC.pdf" at bounding box center [845, 319] width 1317 height 15
checkbox input "false"
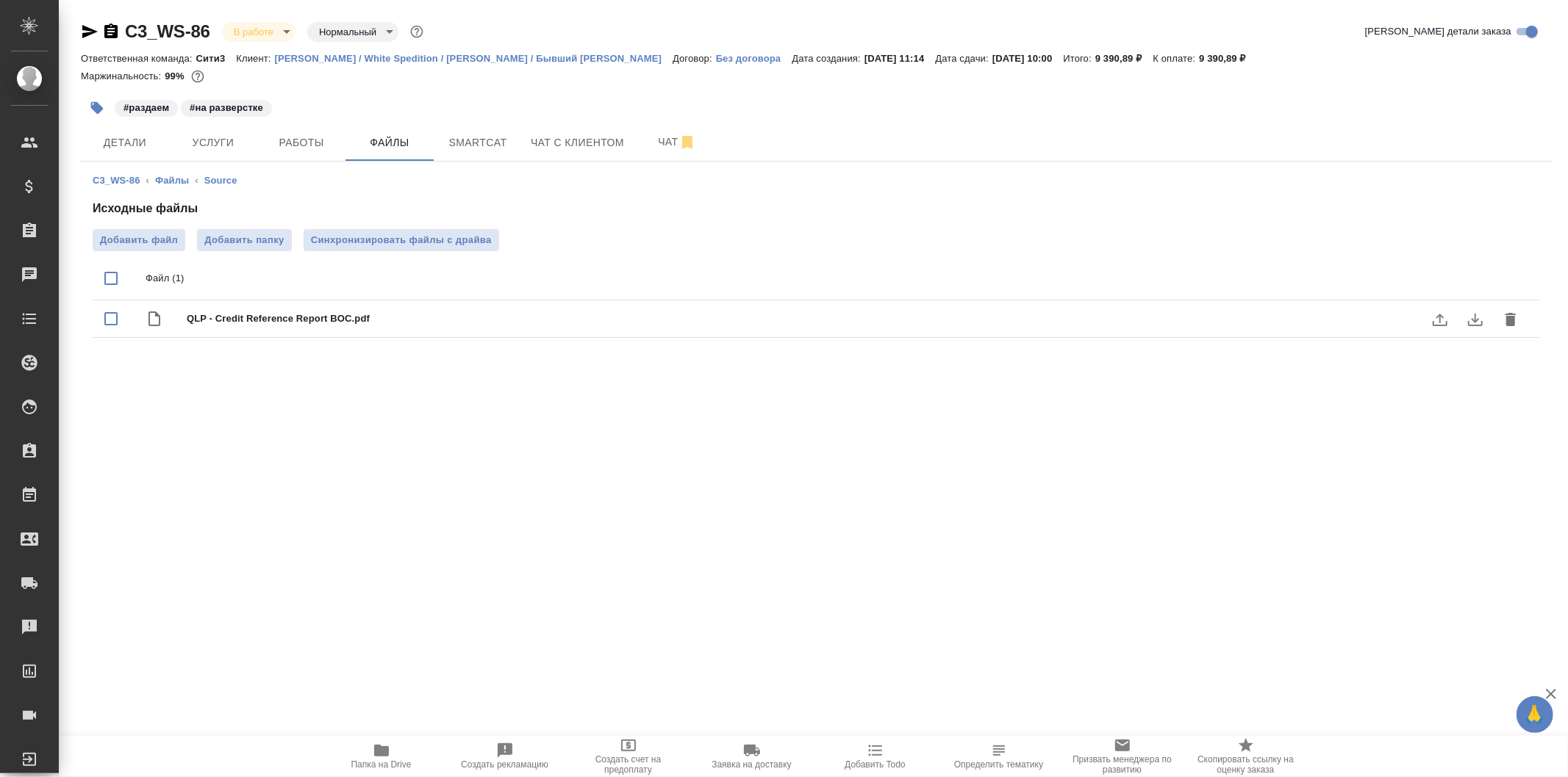
click at [431, 322] on span "QLP - Credit Reference Report BOC.pdf" at bounding box center [845, 319] width 1317 height 15
checkbox input "true"
click at [1464, 320] on button "download" at bounding box center [1475, 320] width 36 height 36
